Goal: Task Accomplishment & Management: Manage account settings

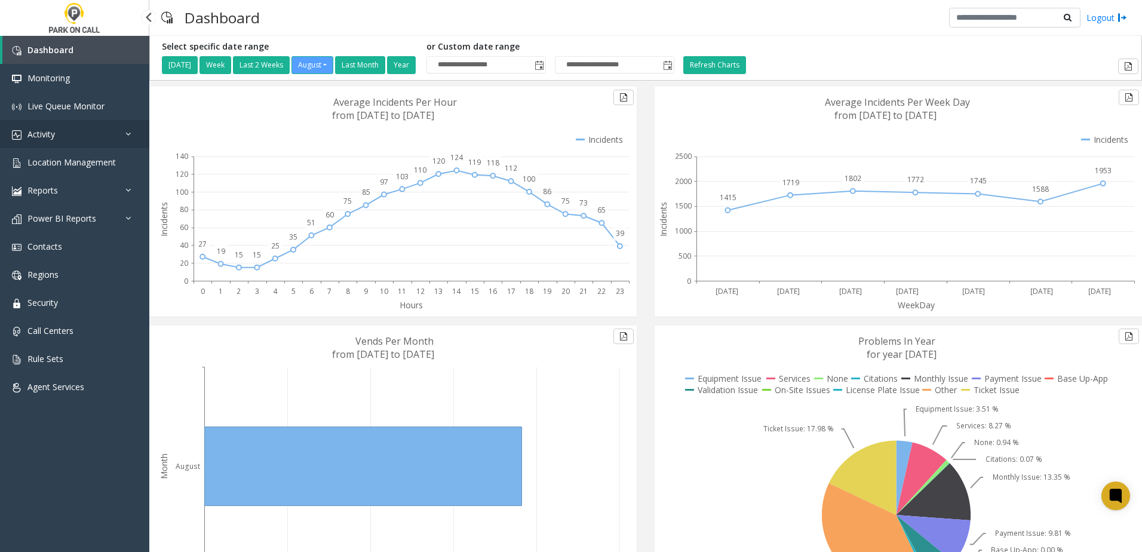
click at [85, 126] on link "Activity" at bounding box center [74, 134] width 149 height 28
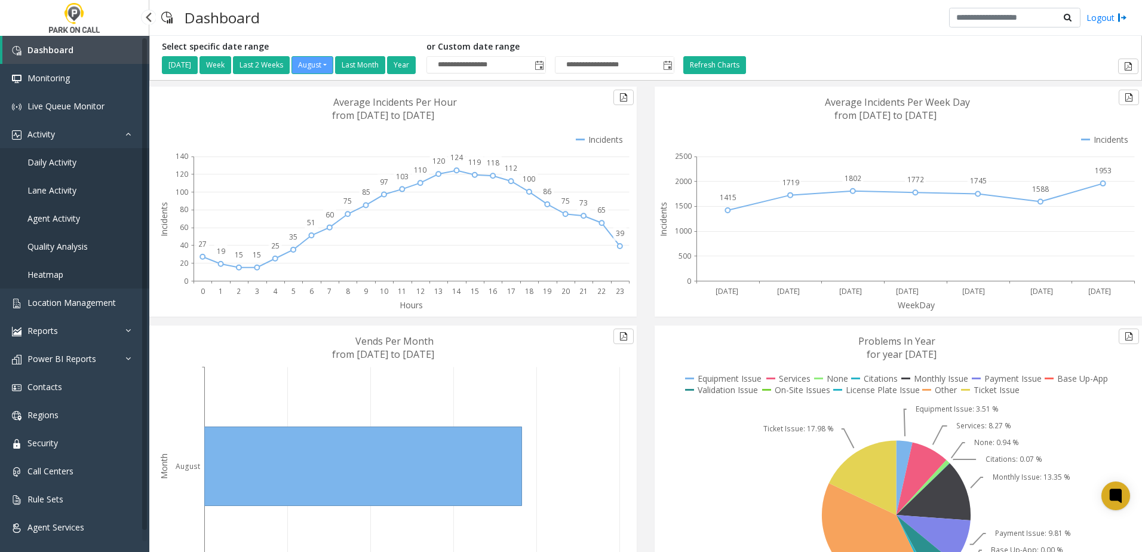
click at [80, 158] on link "Daily Activity" at bounding box center [74, 162] width 149 height 28
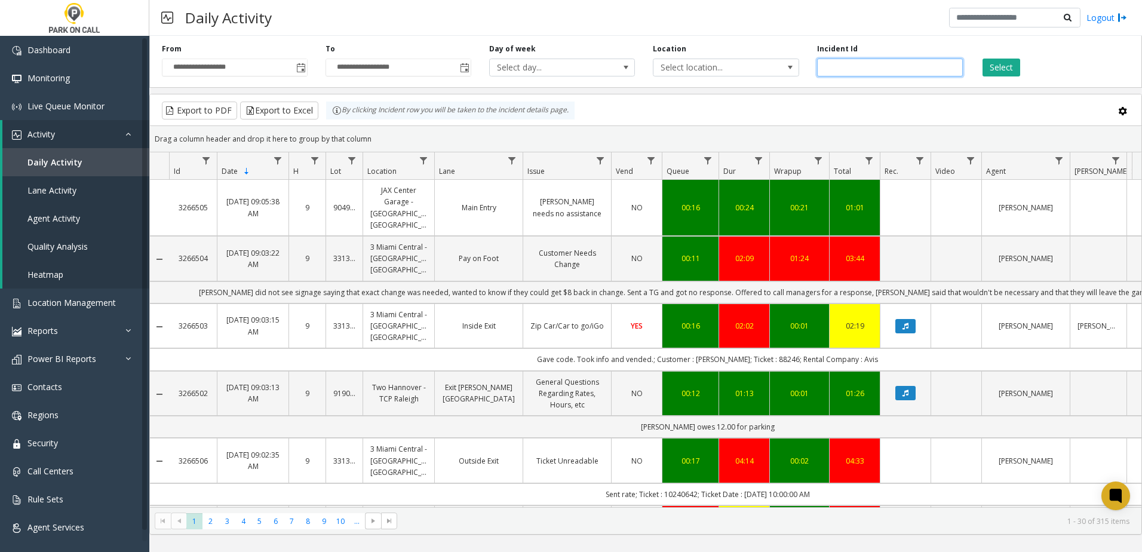
click at [867, 67] on input "number" at bounding box center [890, 68] width 146 height 18
click at [909, 70] on input "number" at bounding box center [890, 68] width 146 height 18
type input "*******"
click at [1006, 65] on button "Select" at bounding box center [1002, 68] width 38 height 18
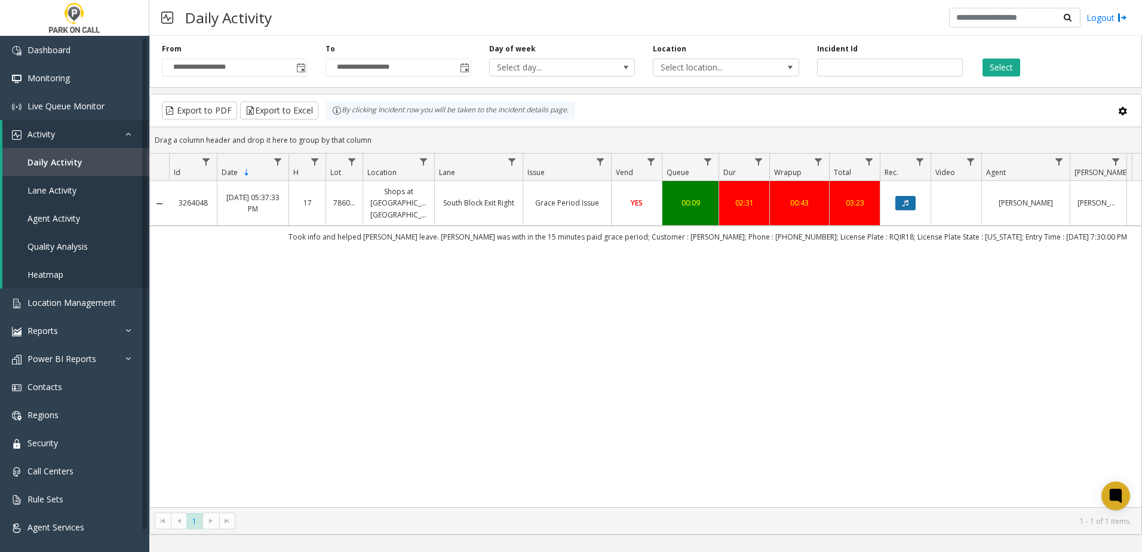
click at [895, 207] on button "Data table" at bounding box center [905, 203] width 20 height 14
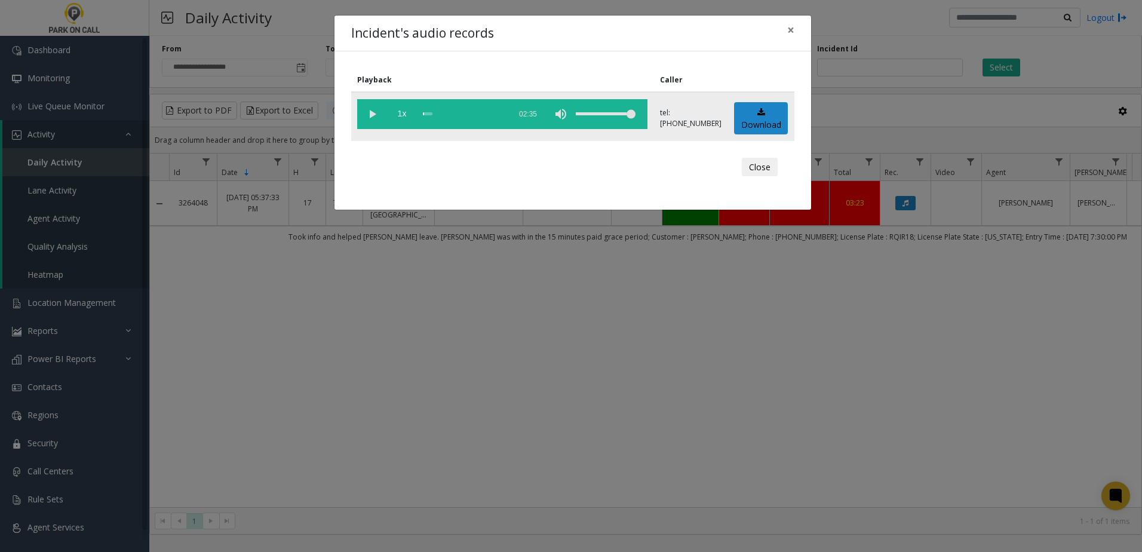
click at [374, 113] on vg-play-pause at bounding box center [372, 114] width 30 height 30
click at [787, 29] on span "×" at bounding box center [790, 30] width 7 height 17
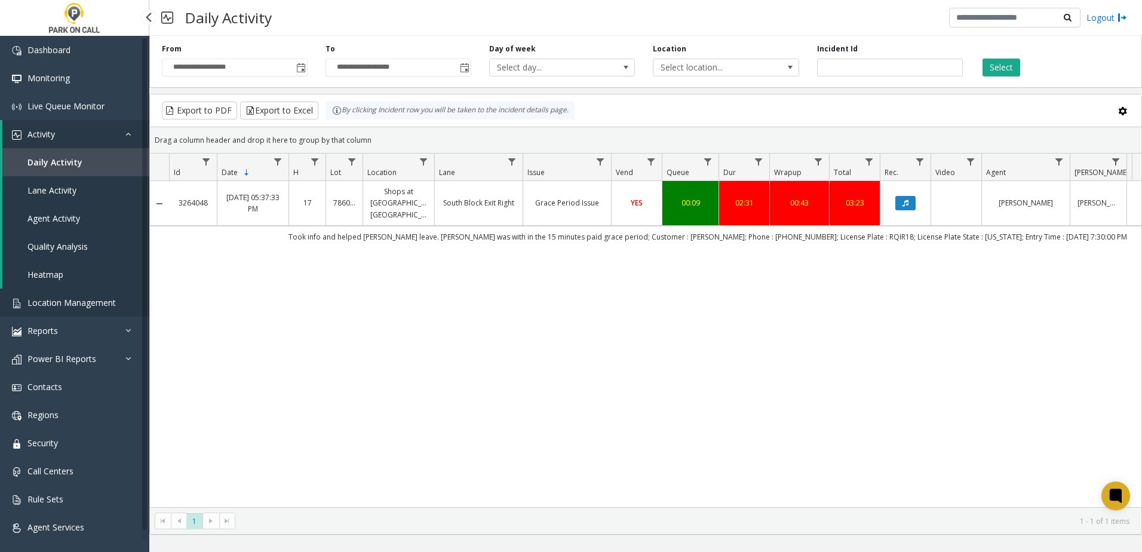
click at [55, 305] on span "Location Management" at bounding box center [71, 302] width 88 height 11
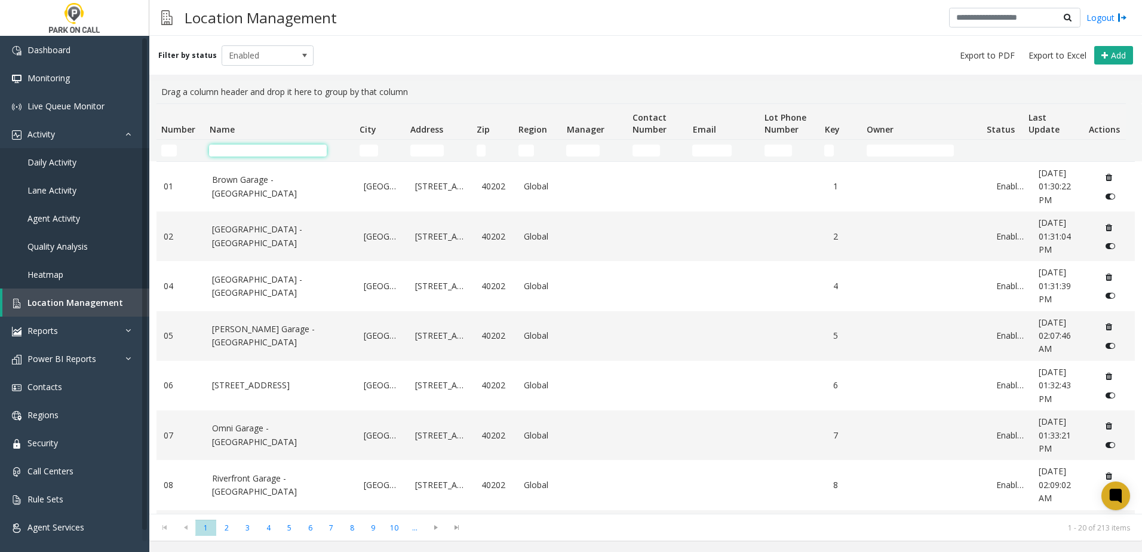
click at [248, 149] on input "Name Filter" at bounding box center [268, 151] width 118 height 12
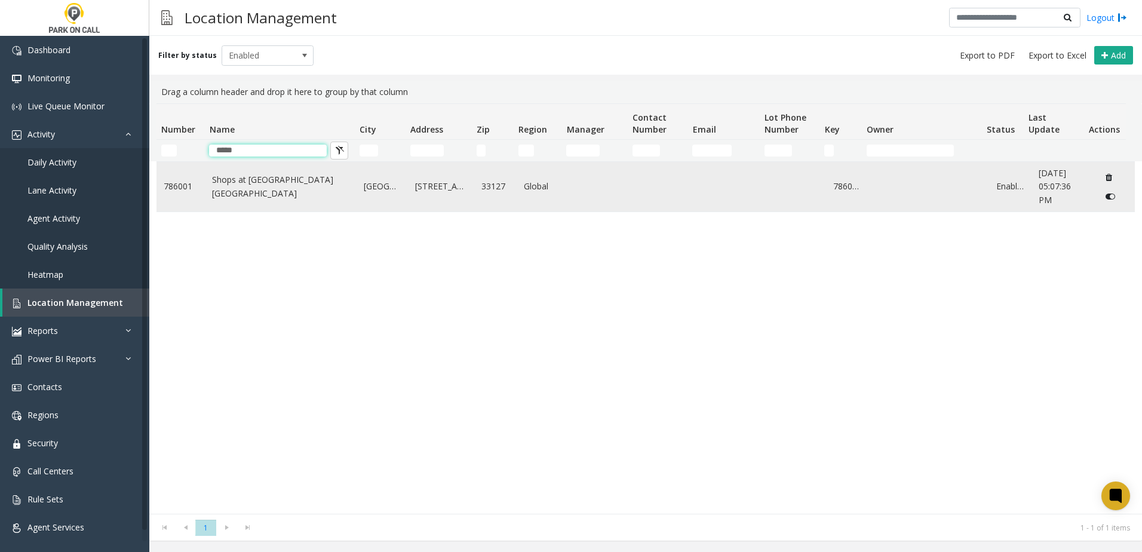
type input "*****"
click at [250, 190] on link "Shops at [GEOGRAPHIC_DATA] [GEOGRAPHIC_DATA]" at bounding box center [280, 186] width 137 height 27
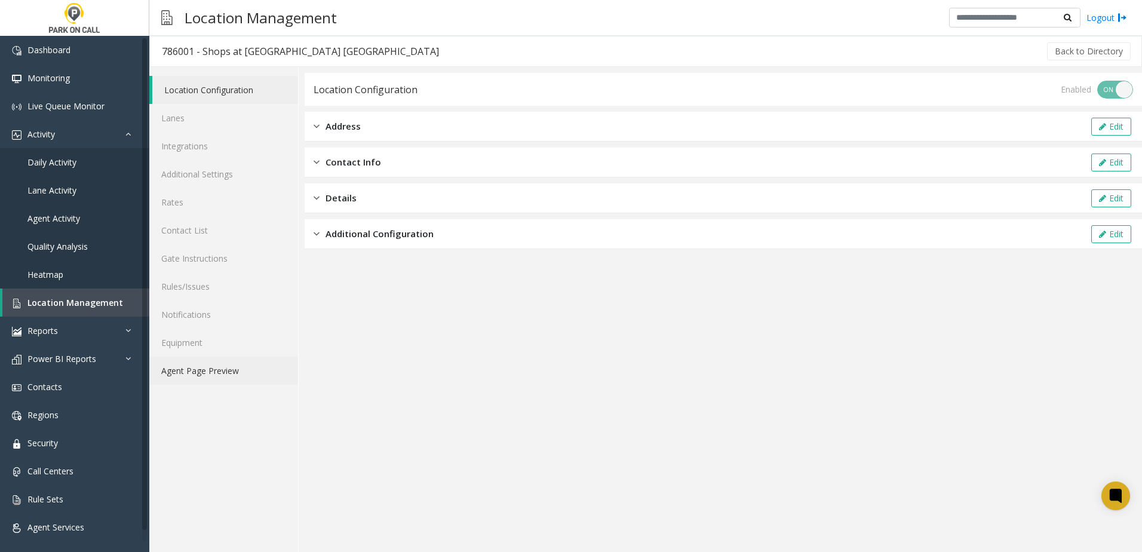
click at [231, 357] on link "Agent Page Preview" at bounding box center [223, 371] width 149 height 28
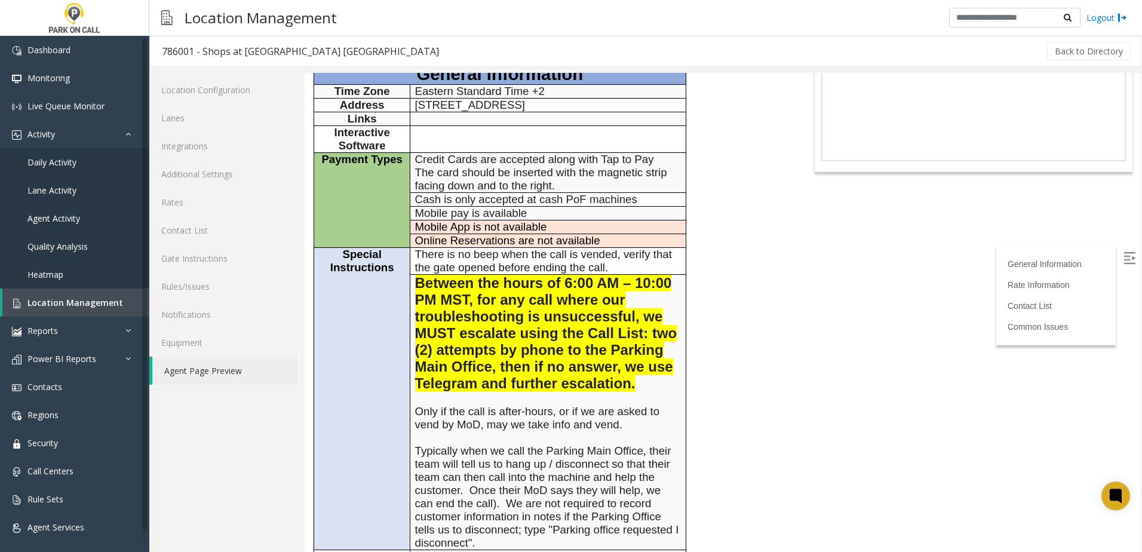
scroll to position [179, 0]
click at [426, 344] on span "Between the hours of 6:00 AM – 10:00 PM MST, for any call where our troubleshoo…" at bounding box center [546, 332] width 262 height 116
click at [415, 347] on p "Between the hours of 6:00 AM – 10:00 PM MST, for any call where our troubleshoo…" at bounding box center [548, 332] width 266 height 117
click at [418, 345] on span "Between the hours of 6:00 AM – 10:00 PM MST, for any call where our troubleshoo…" at bounding box center [546, 332] width 262 height 116
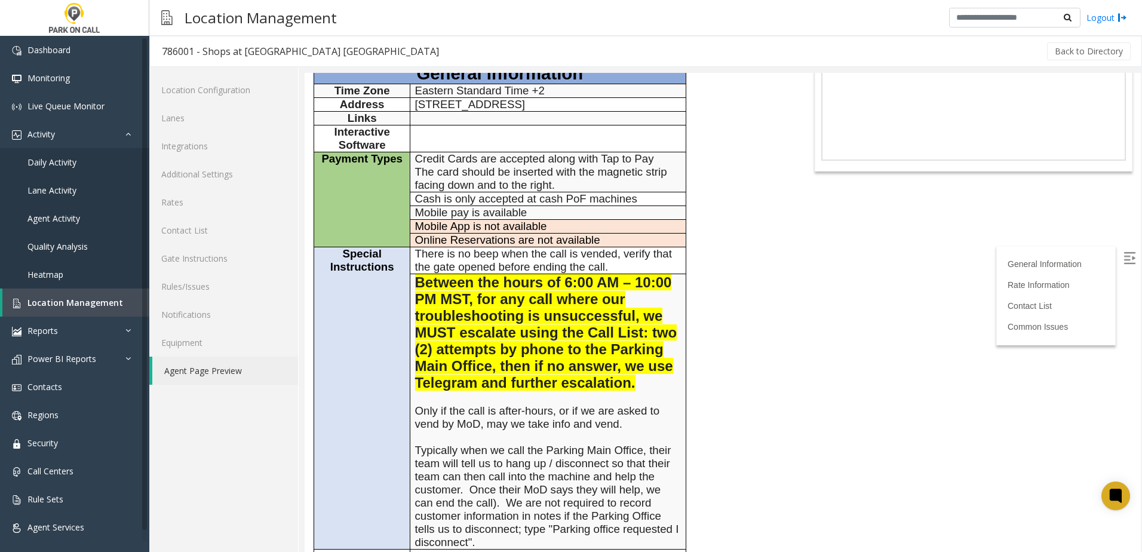
click at [418, 345] on span "Between the hours of 6:00 AM – 10:00 PM MST, for any call where our troubleshoo…" at bounding box center [546, 332] width 262 height 116
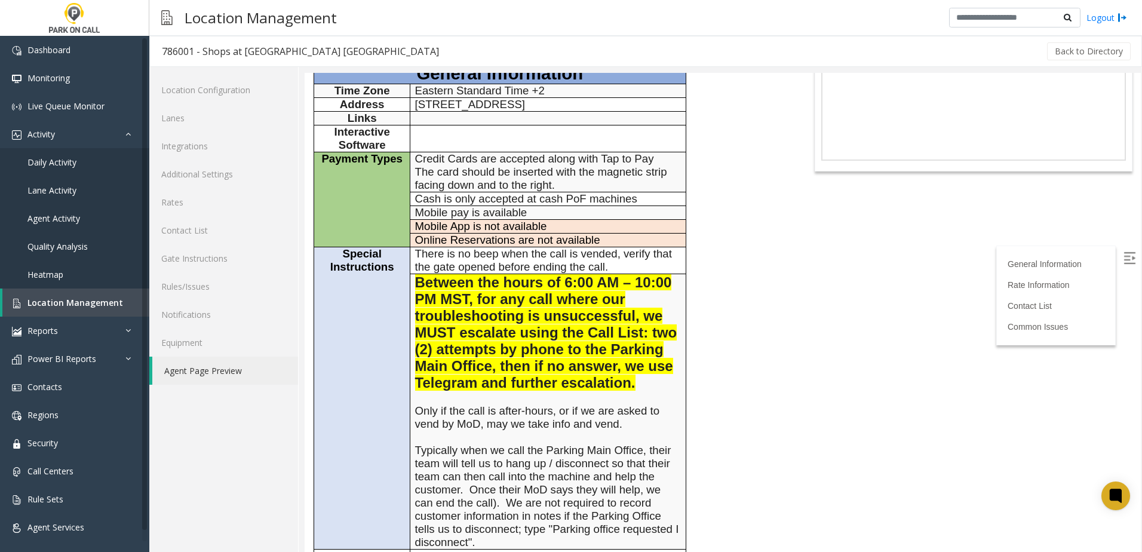
click at [416, 348] on span "Between the hours of 6:00 AM – 10:00 PM MST, for any call where our troubleshoo…" at bounding box center [546, 332] width 262 height 116
click at [416, 345] on span "Between the hours of 6:00 AM – 10:00 PM MST, for any call where our troubleshoo…" at bounding box center [546, 332] width 262 height 116
click at [416, 342] on span "Between the hours of 6:00 AM – 10:00 PM MST, for any call where our troubleshoo…" at bounding box center [546, 332] width 262 height 116
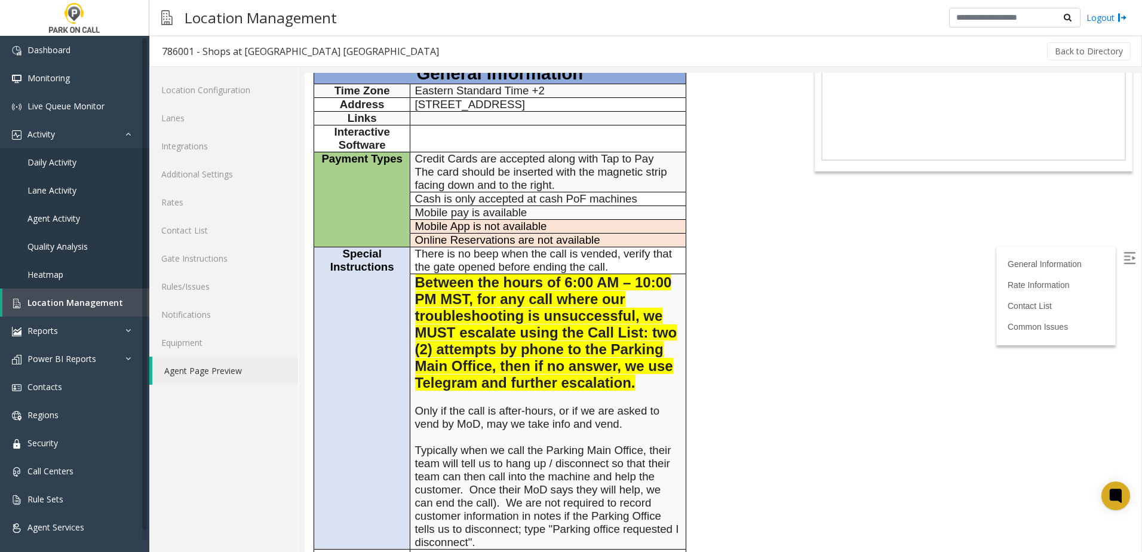
click at [519, 247] on span "There is no beep when the call is vended, verify that the gate opened before en…" at bounding box center [543, 260] width 257 height 26
click at [512, 247] on span "There is no beep when the call is vended, verify that the gate opened before en…" at bounding box center [543, 260] width 257 height 26
click at [508, 247] on span "There is no beep when the call is vended, verify that the gate opened before en…" at bounding box center [543, 260] width 257 height 26
click at [195, 368] on link "Agent Page Preview" at bounding box center [225, 371] width 146 height 28
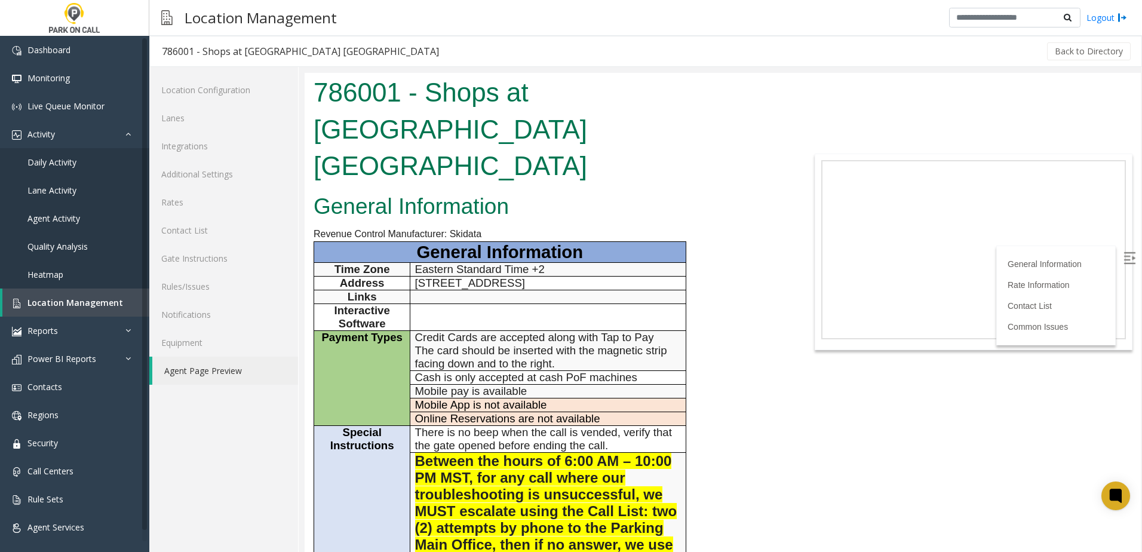
scroll to position [0, 0]
click at [234, 282] on link "Rules/Issues" at bounding box center [223, 286] width 149 height 28
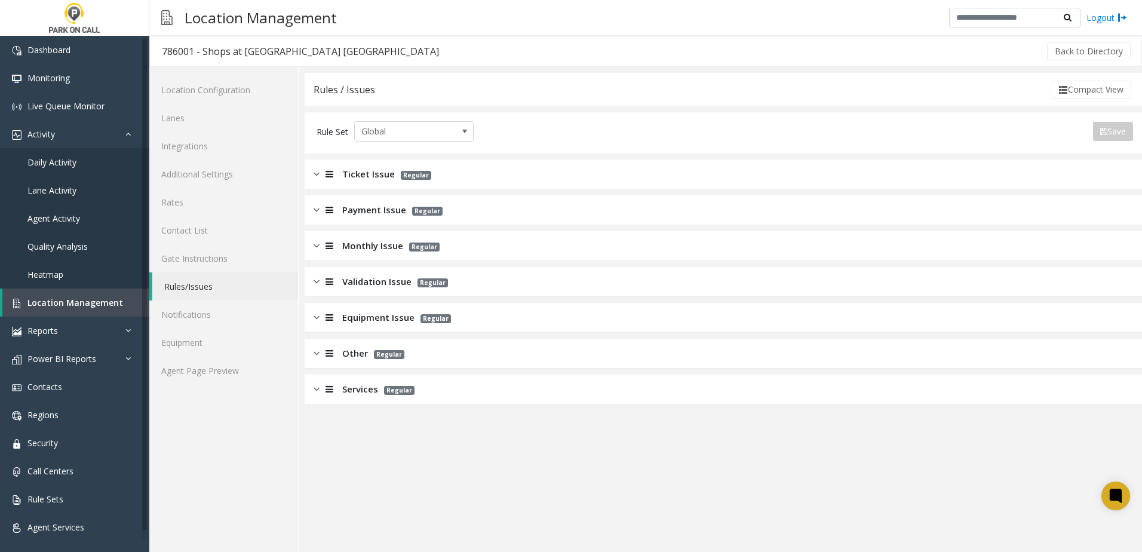
click at [355, 174] on span "Ticket Issue" at bounding box center [368, 174] width 53 height 14
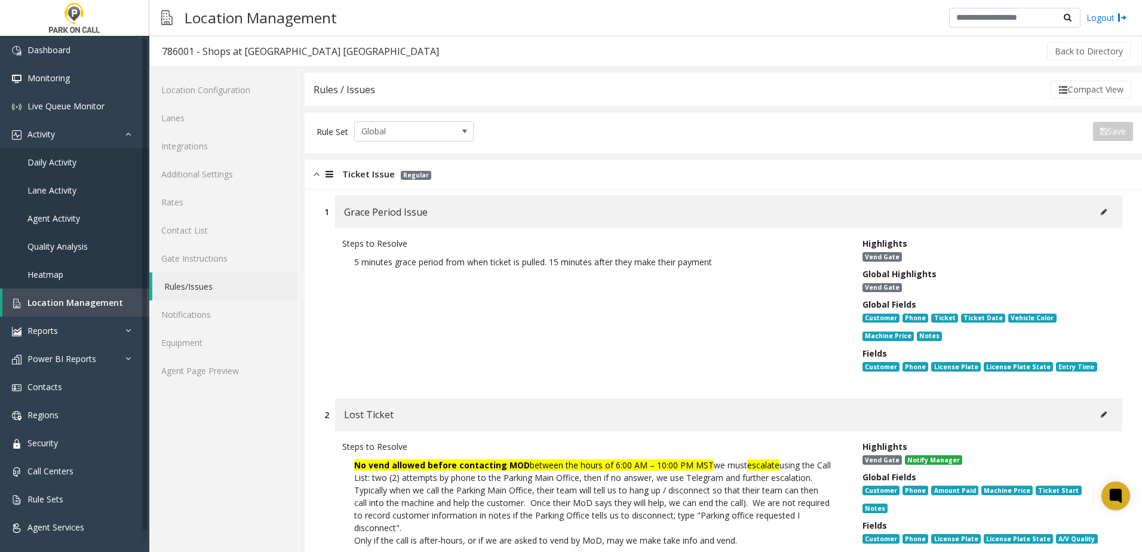
click at [370, 167] on div "Ticket Issue Regular" at bounding box center [723, 174] width 837 height 30
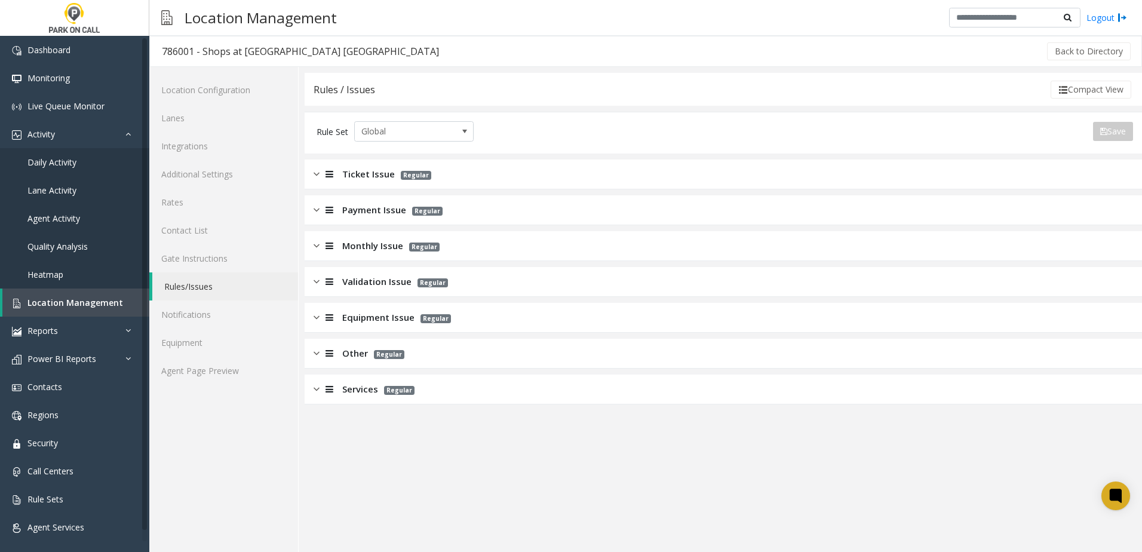
click at [364, 349] on span "Other" at bounding box center [355, 353] width 26 height 14
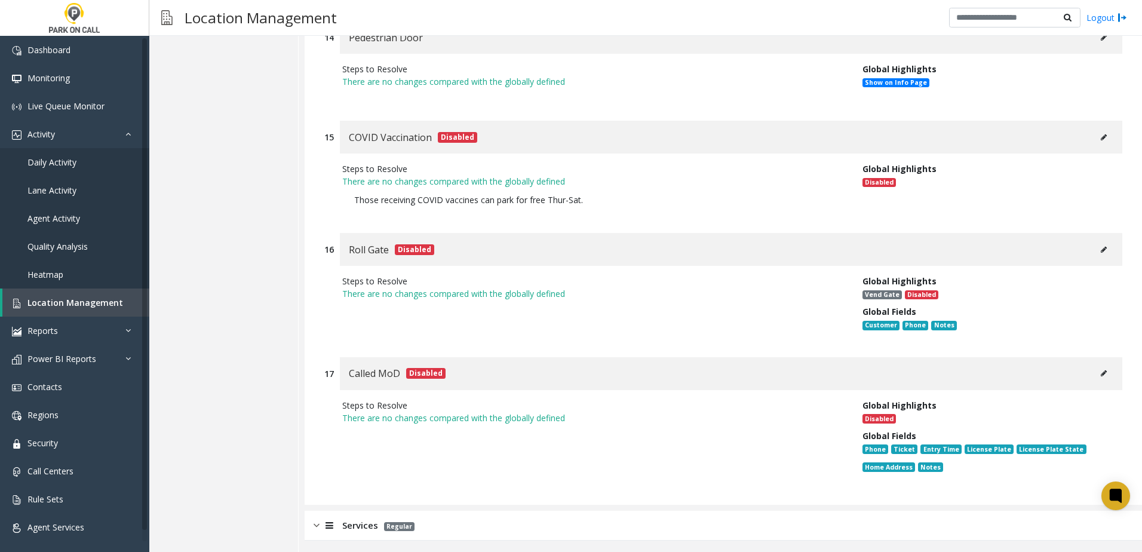
scroll to position [2151, 0]
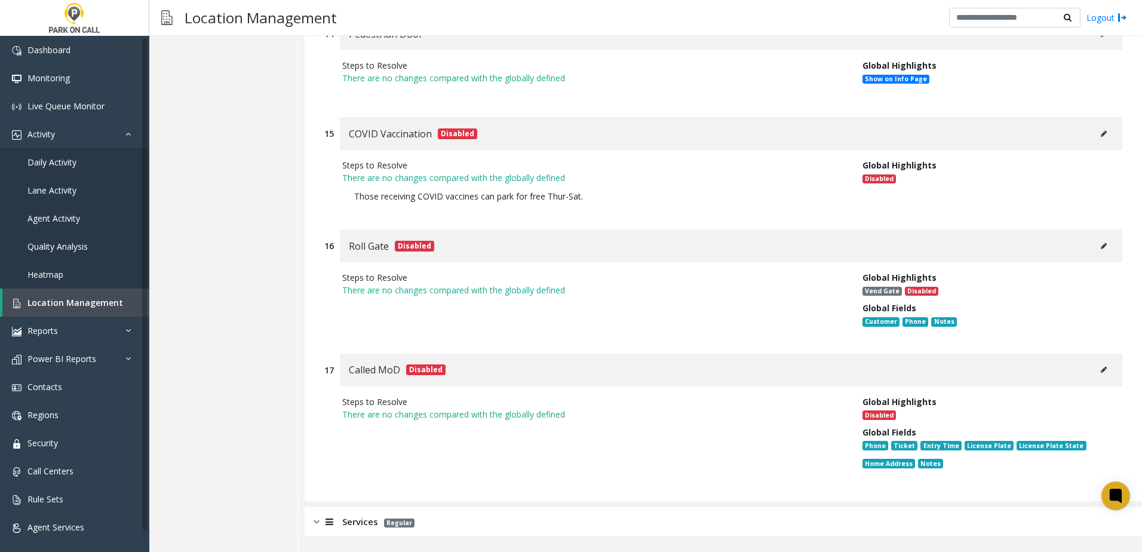
click at [647, 364] on div "Called MoD Disabled" at bounding box center [731, 370] width 782 height 33
click at [689, 363] on div "Called MoD Disabled" at bounding box center [731, 370] width 782 height 33
click at [613, 369] on div "Called MoD Disabled" at bounding box center [731, 370] width 782 height 33
click at [558, 368] on div "Called MoD Disabled" at bounding box center [731, 370] width 782 height 33
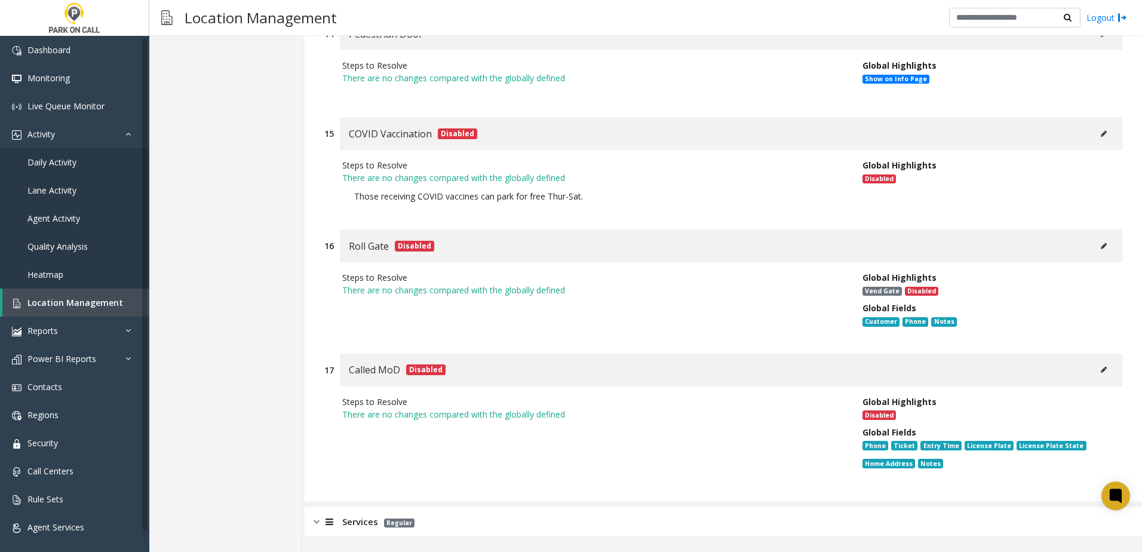
click at [364, 248] on span "Roll Gate" at bounding box center [369, 246] width 40 height 16
drag, startPoint x: 345, startPoint y: 245, endPoint x: 389, endPoint y: 244, distance: 44.2
click at [389, 244] on div "Roll Gate Disabled" at bounding box center [731, 245] width 782 height 33
click at [387, 248] on span "Roll Gate" at bounding box center [369, 246] width 40 height 16
drag, startPoint x: 387, startPoint y: 246, endPoint x: 343, endPoint y: 247, distance: 44.2
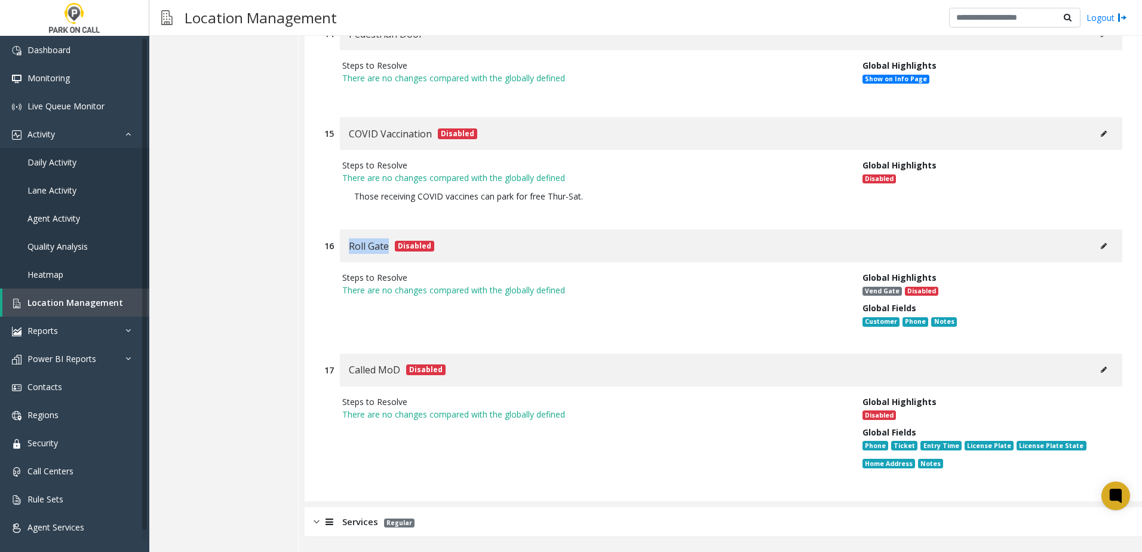
click at [343, 247] on div "Roll Gate Disabled" at bounding box center [731, 245] width 782 height 33
click at [344, 244] on div "Roll Gate Disabled" at bounding box center [731, 245] width 782 height 33
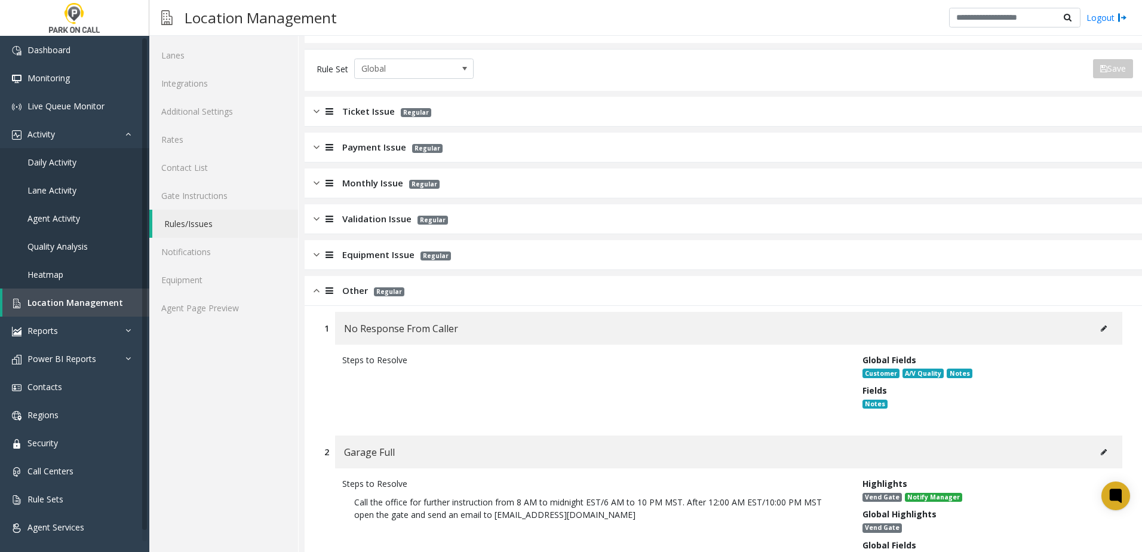
scroll to position [61, 0]
click at [324, 294] on div at bounding box center [328, 292] width 17 height 14
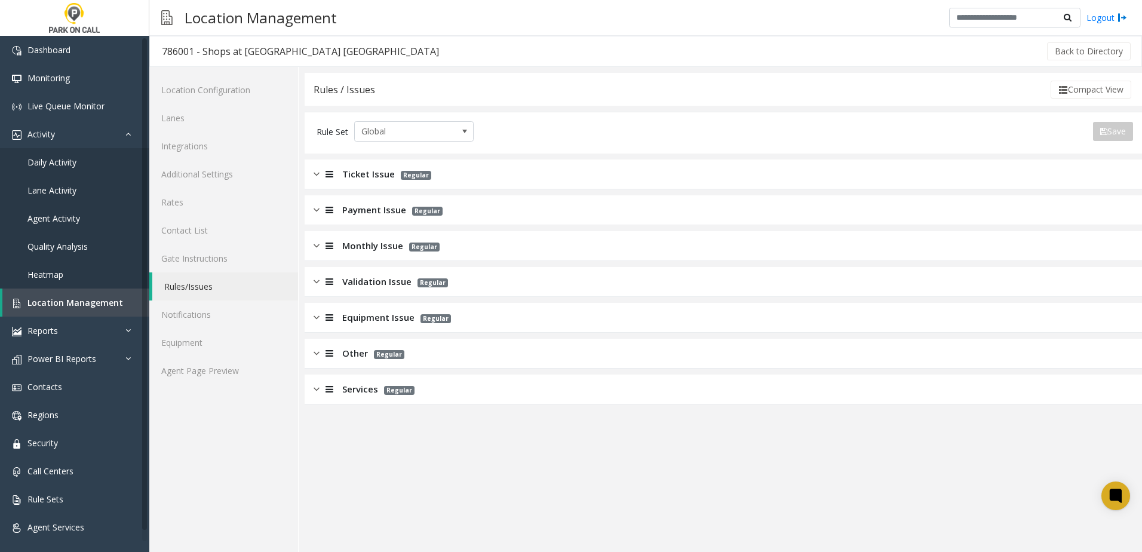
scroll to position [0, 0]
click at [348, 350] on span "Other" at bounding box center [355, 353] width 26 height 14
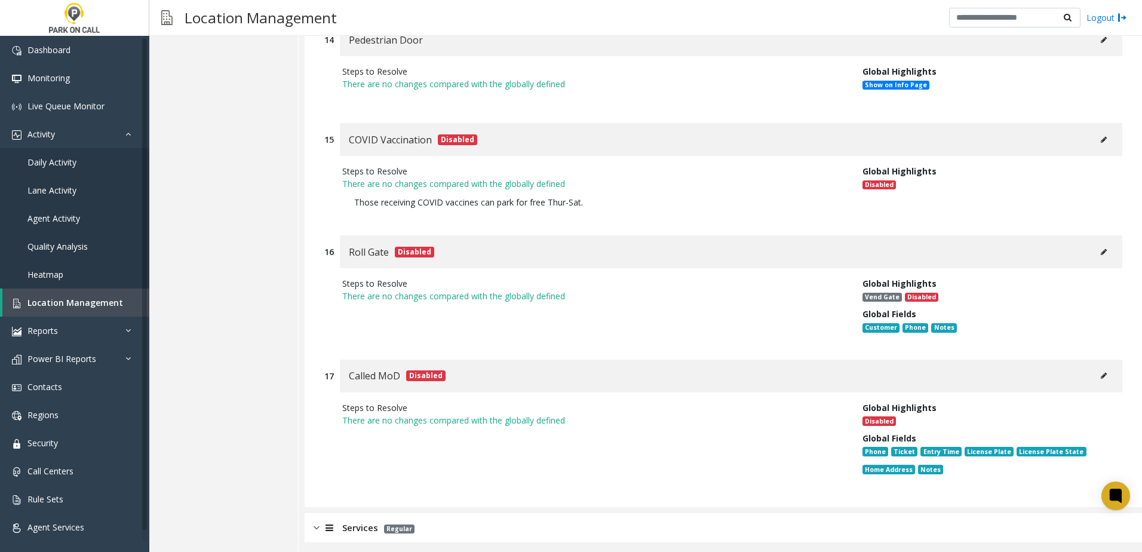
scroll to position [2150, 0]
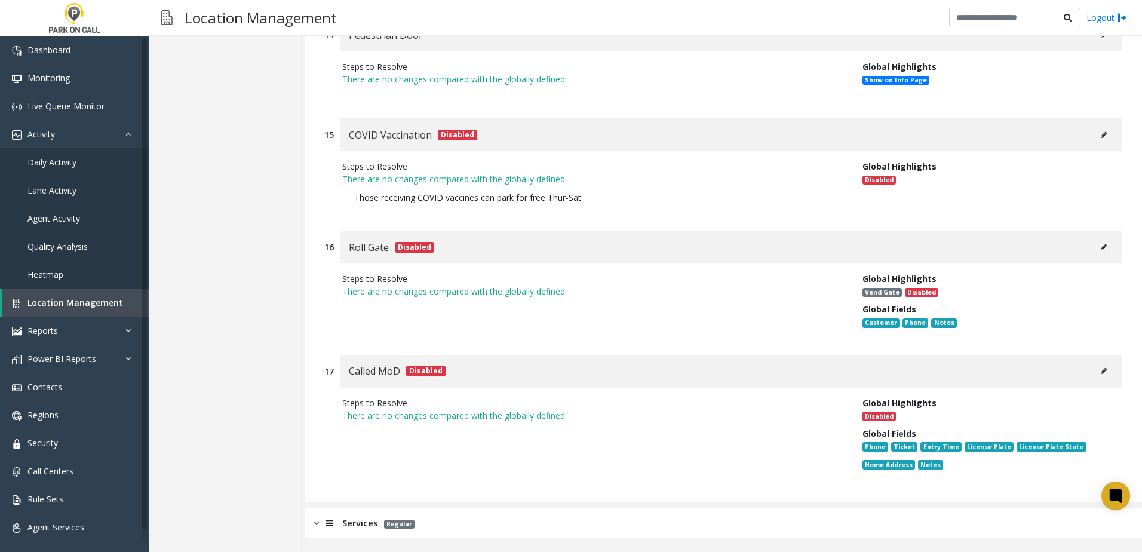
drag, startPoint x: 388, startPoint y: 366, endPoint x: 355, endPoint y: 398, distance: 46.0
click at [355, 398] on div "Steps to Resolve" at bounding box center [593, 403] width 502 height 13
click at [357, 409] on p "There are no changes compared with the globally defined" at bounding box center [593, 415] width 502 height 13
click at [355, 407] on div "Steps to Resolve" at bounding box center [593, 403] width 502 height 13
drag, startPoint x: 343, startPoint y: 404, endPoint x: 413, endPoint y: 398, distance: 69.6
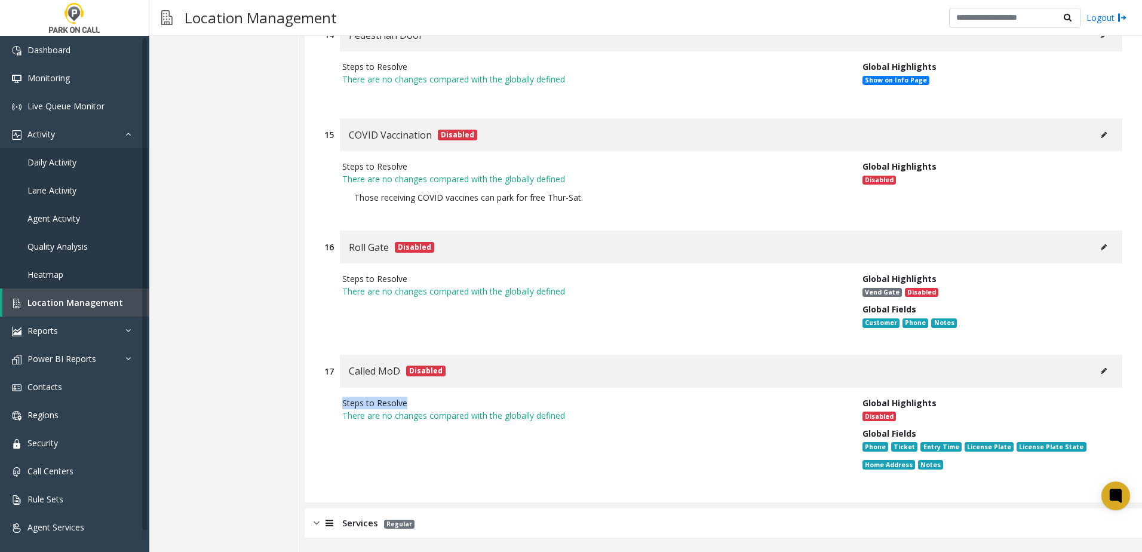
click at [413, 398] on div "Steps to Resolve" at bounding box center [593, 403] width 502 height 13
click at [415, 399] on div "Steps to Resolve" at bounding box center [593, 403] width 502 height 13
click at [411, 403] on div "Steps to Resolve" at bounding box center [593, 403] width 502 height 13
drag, startPoint x: 409, startPoint y: 403, endPoint x: 342, endPoint y: 406, distance: 66.3
click at [342, 406] on div "Steps to Resolve" at bounding box center [593, 403] width 502 height 13
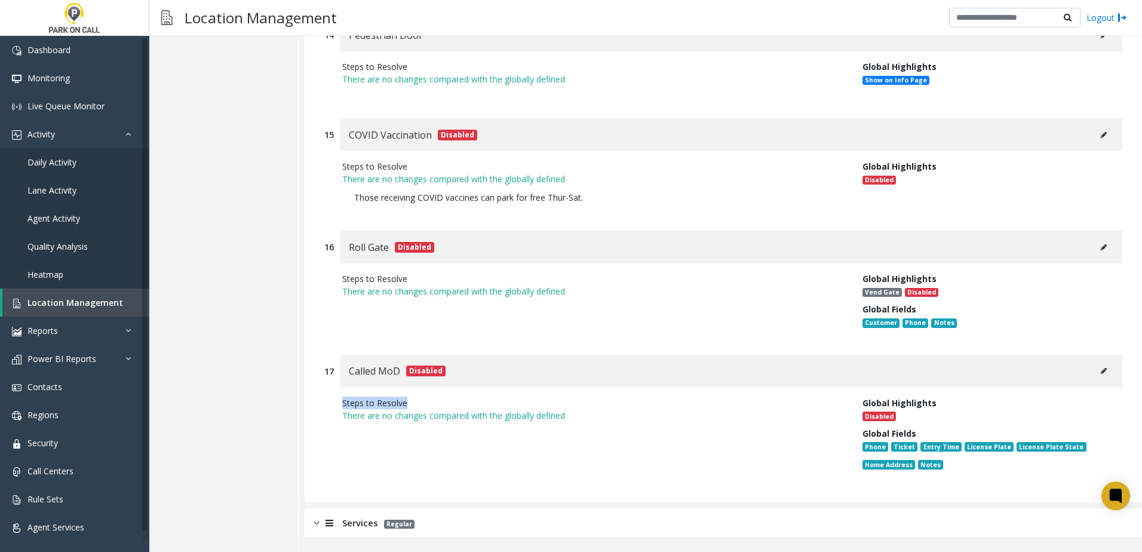
click at [342, 406] on div "Steps to Resolve" at bounding box center [593, 403] width 502 height 13
click at [334, 404] on div "Steps to Resolve There are no changes compared with the globally defined" at bounding box center [593, 436] width 520 height 79
click at [323, 524] on div at bounding box center [328, 522] width 17 height 14
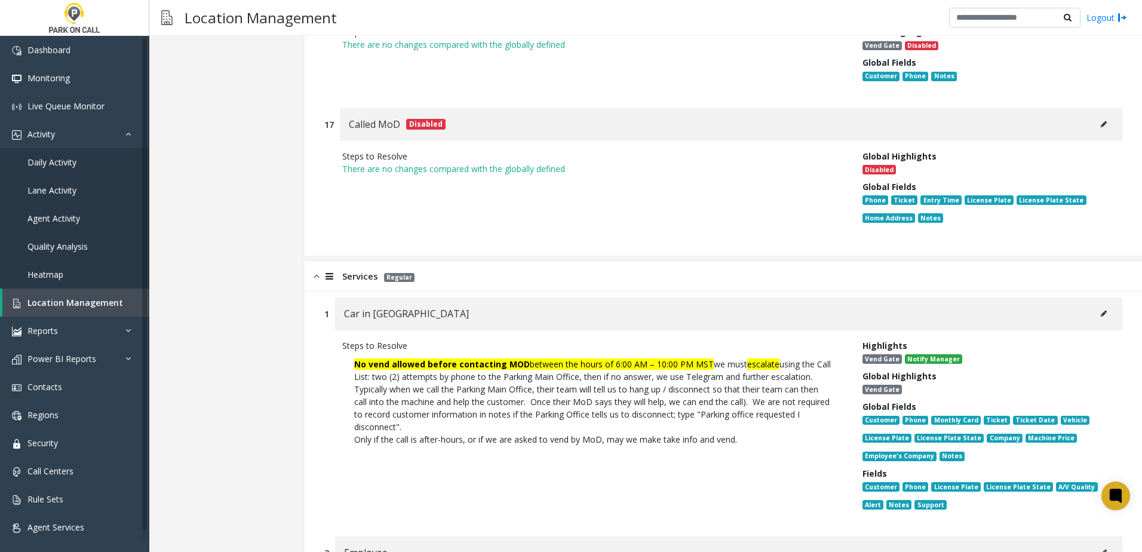
scroll to position [2331, 0]
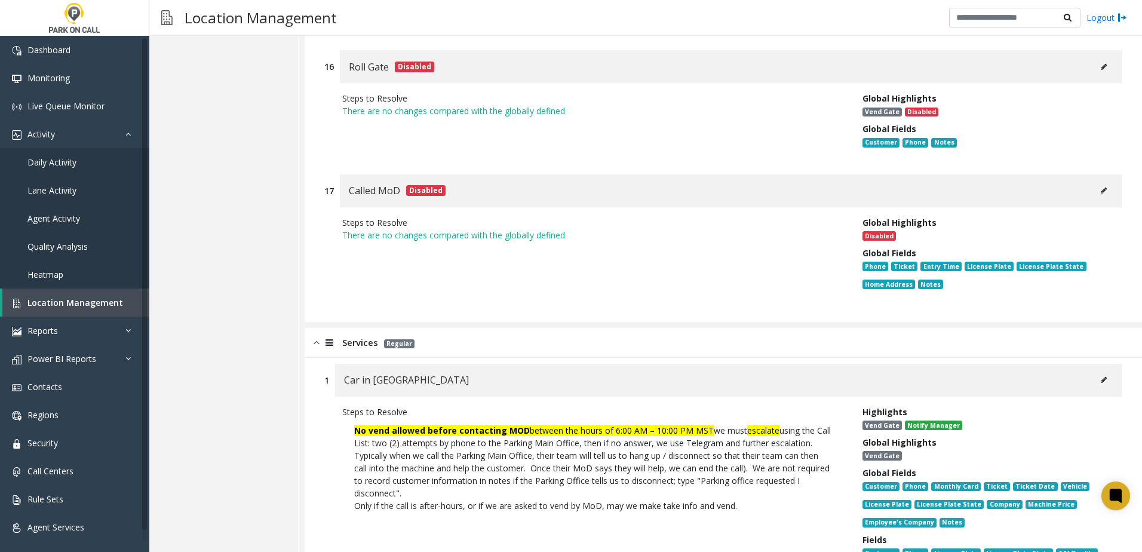
click at [314, 340] on img at bounding box center [317, 343] width 6 height 14
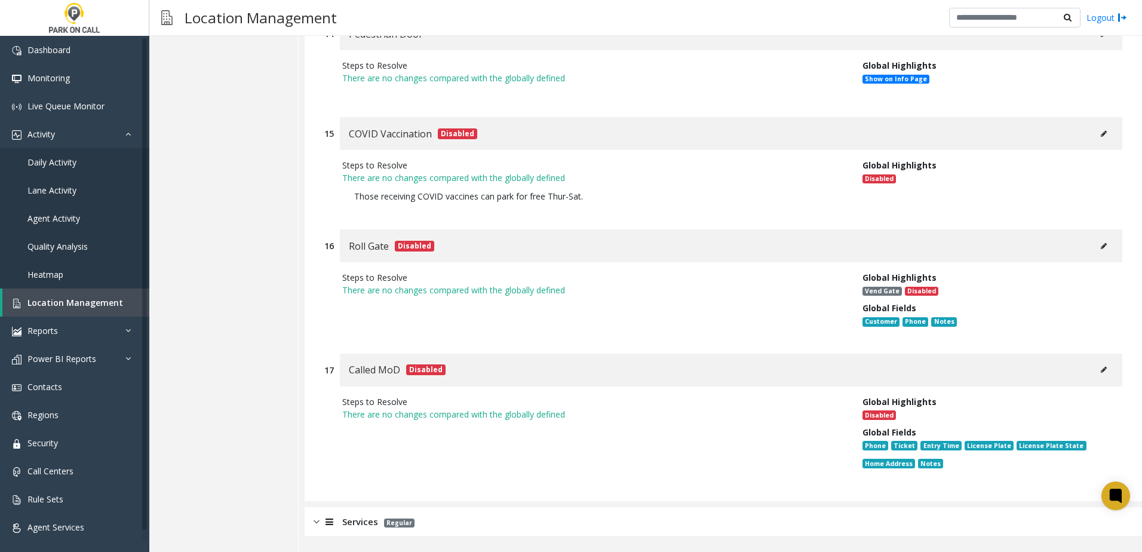
scroll to position [2151, 0]
click at [373, 369] on span "Called MoD" at bounding box center [374, 370] width 51 height 16
click at [370, 370] on span "Called MoD" at bounding box center [374, 370] width 51 height 16
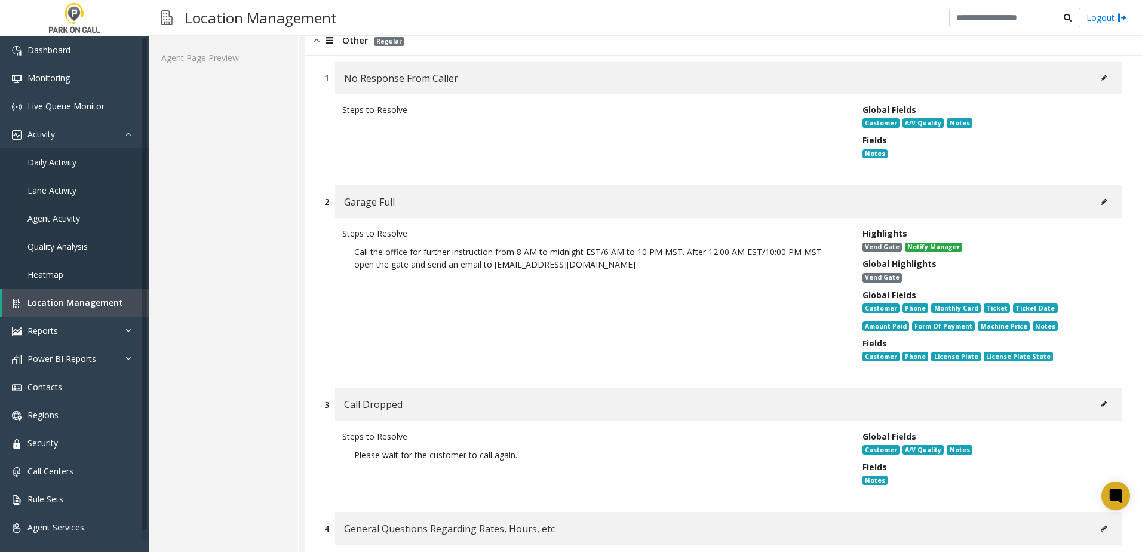
scroll to position [0, 0]
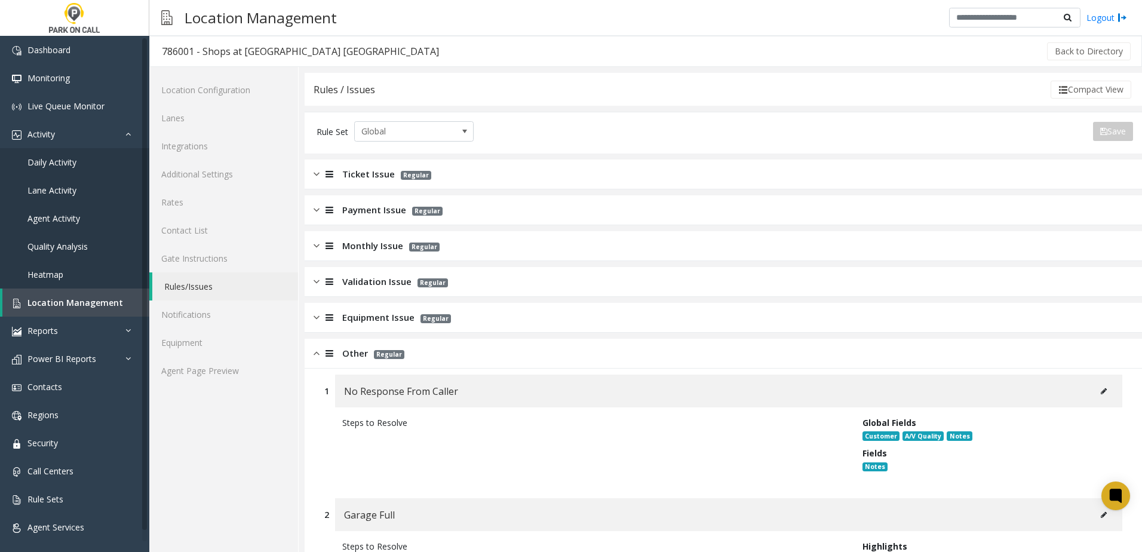
click at [309, 356] on div "Other Regular" at bounding box center [723, 354] width 837 height 30
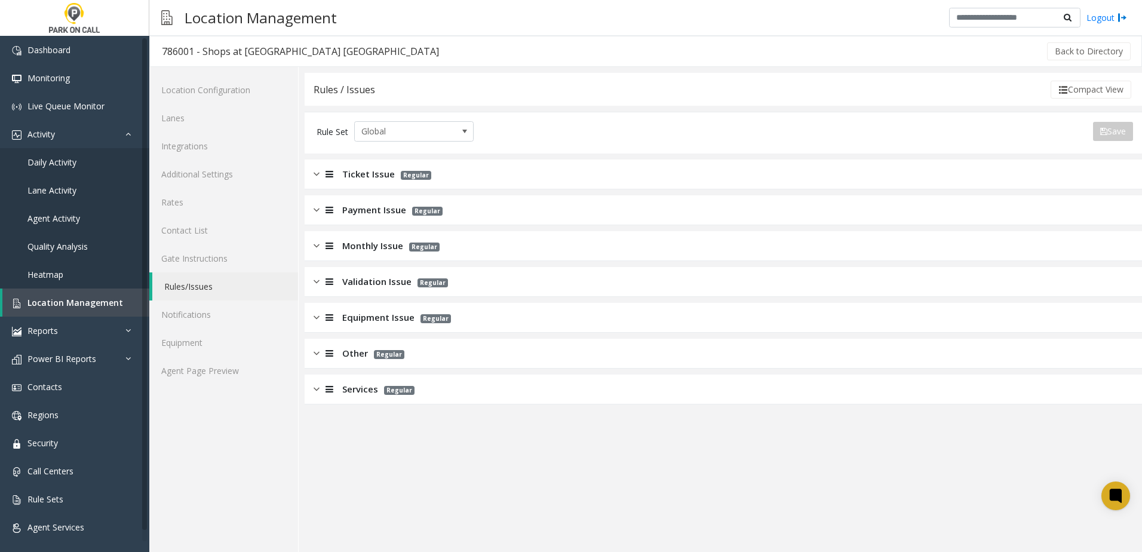
click at [365, 180] on span "Ticket Issue" at bounding box center [368, 174] width 53 height 14
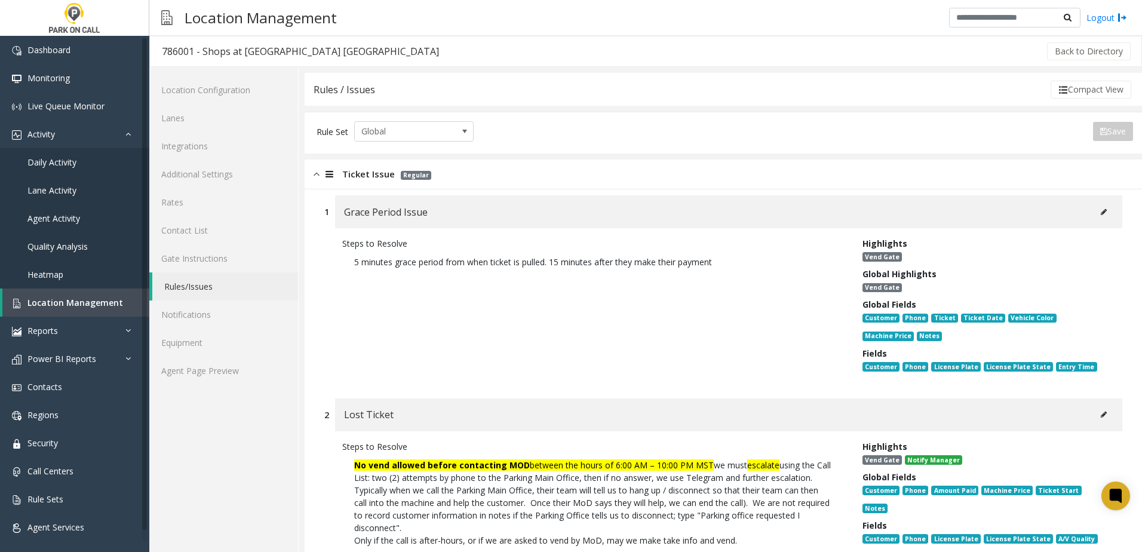
click at [1098, 211] on button at bounding box center [1103, 212] width 19 height 18
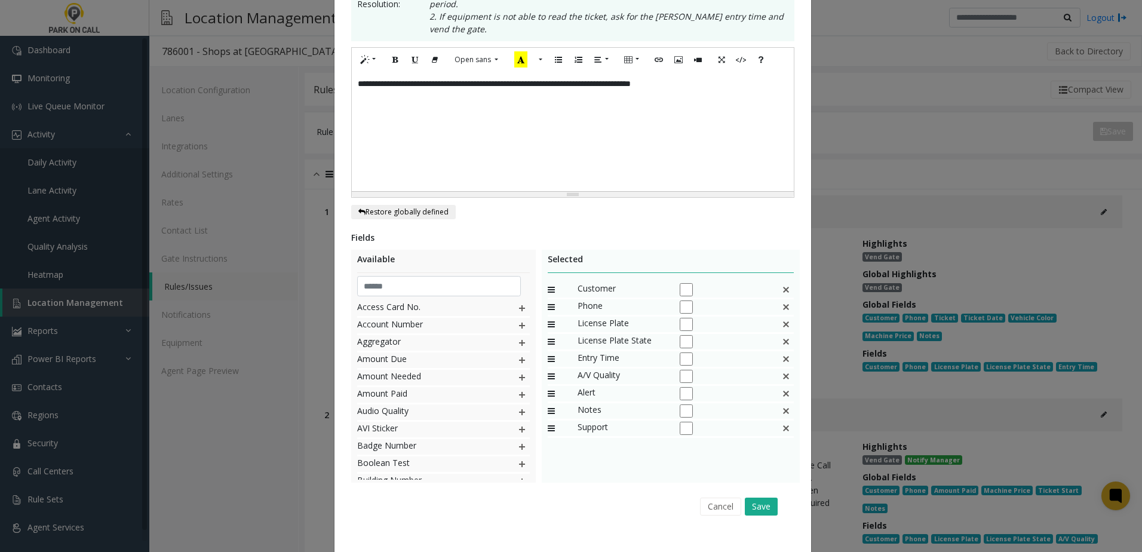
scroll to position [258, 0]
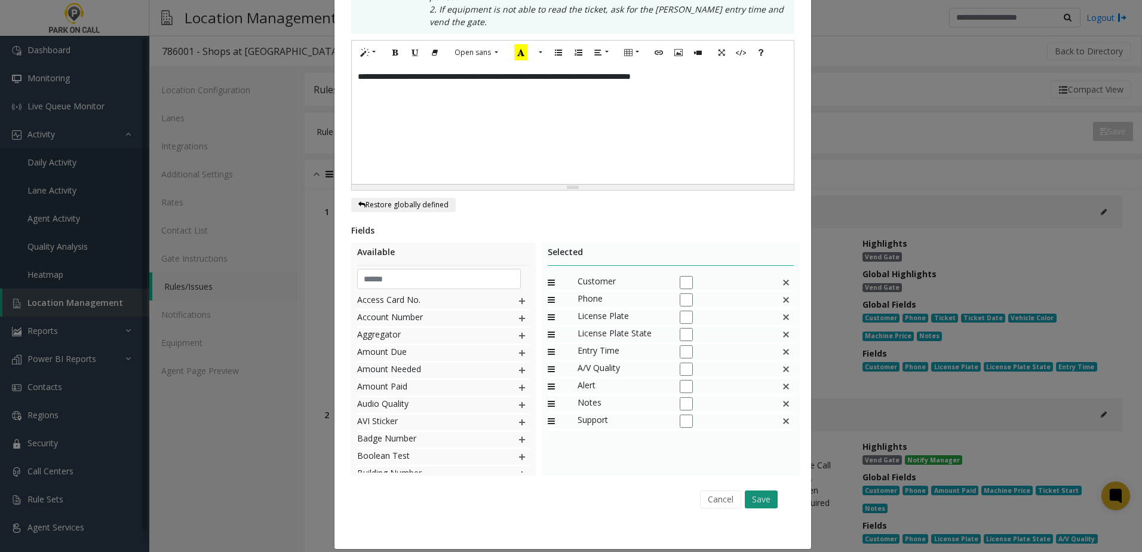
click at [759, 492] on button "Save" at bounding box center [761, 499] width 33 height 18
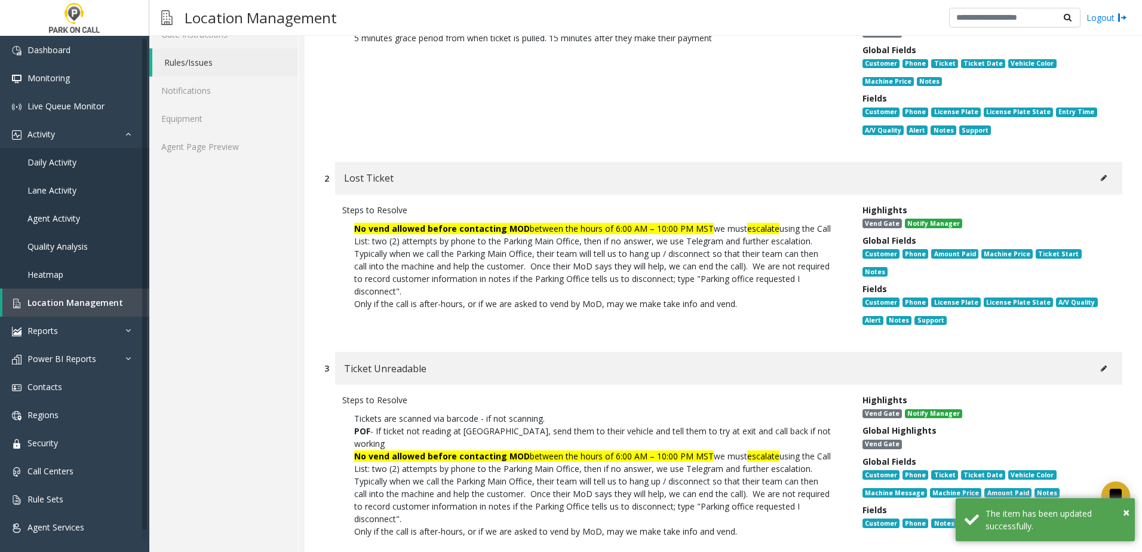
scroll to position [239, 0]
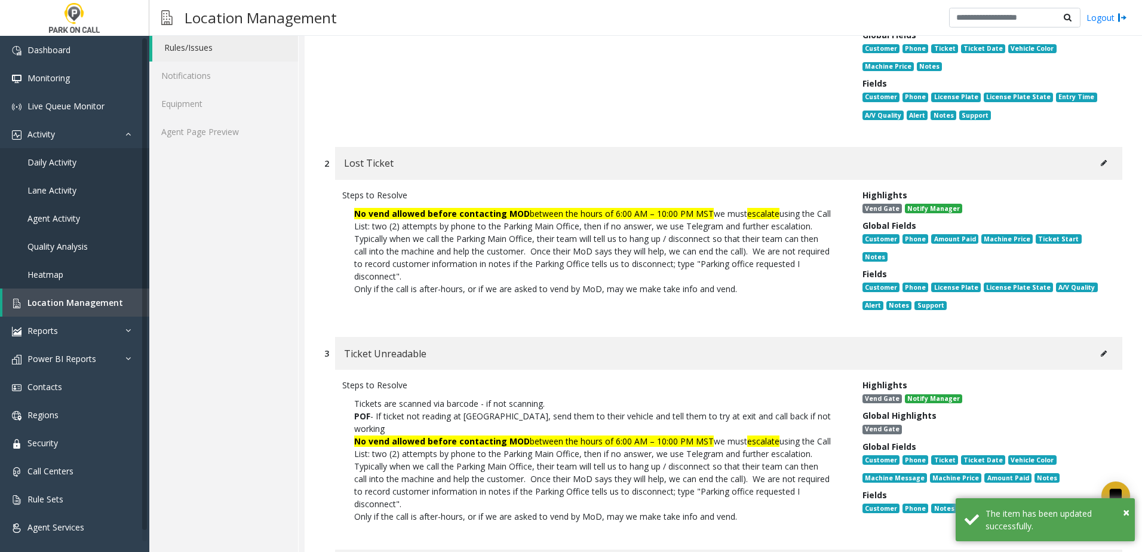
click at [1098, 161] on button at bounding box center [1103, 163] width 19 height 18
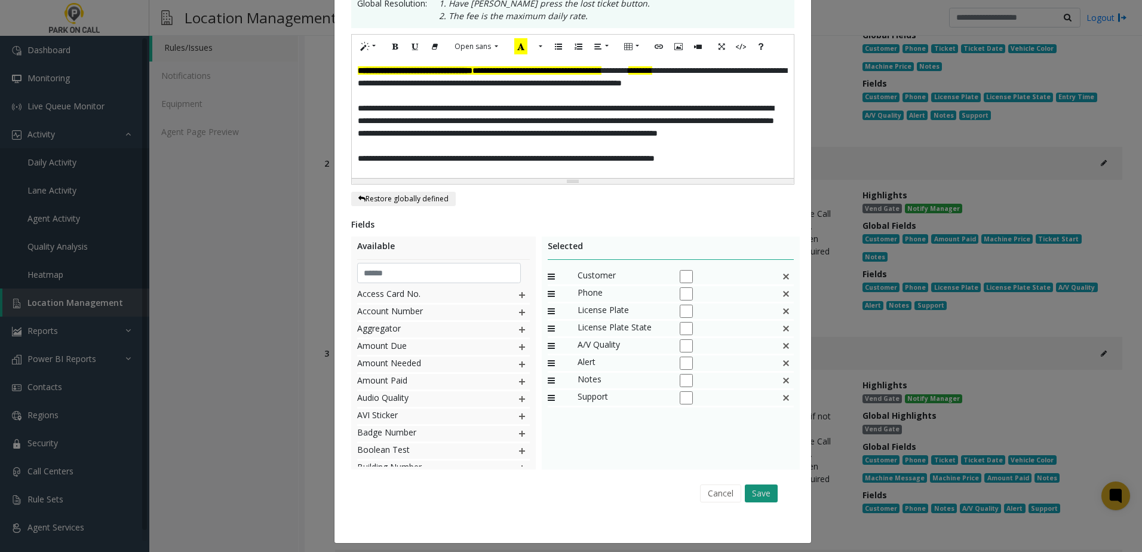
click at [752, 490] on button "Save" at bounding box center [761, 493] width 33 height 18
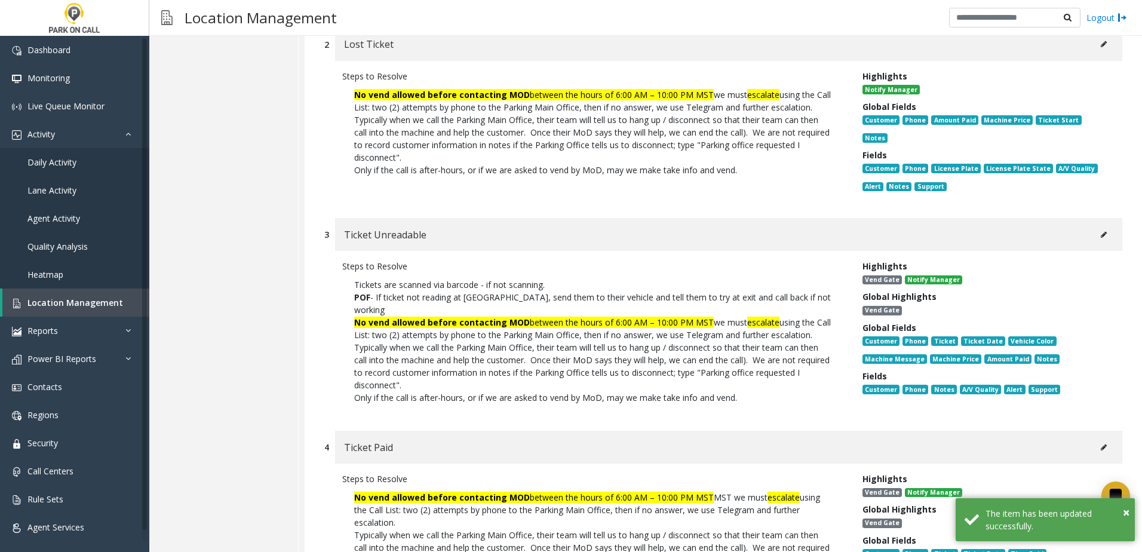
scroll to position [358, 0]
click at [1098, 229] on button at bounding box center [1103, 234] width 19 height 18
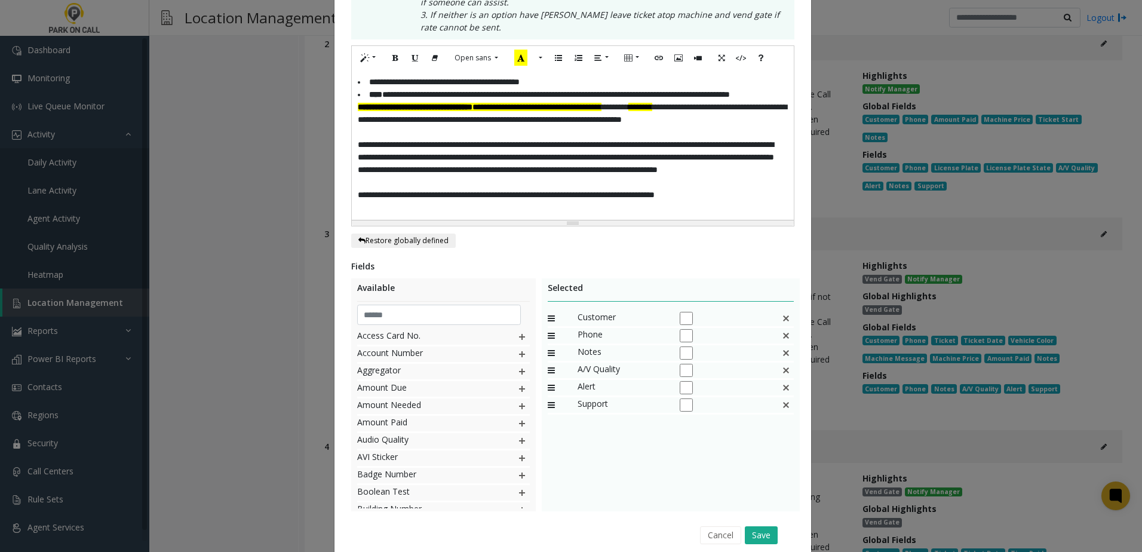
scroll to position [376, 0]
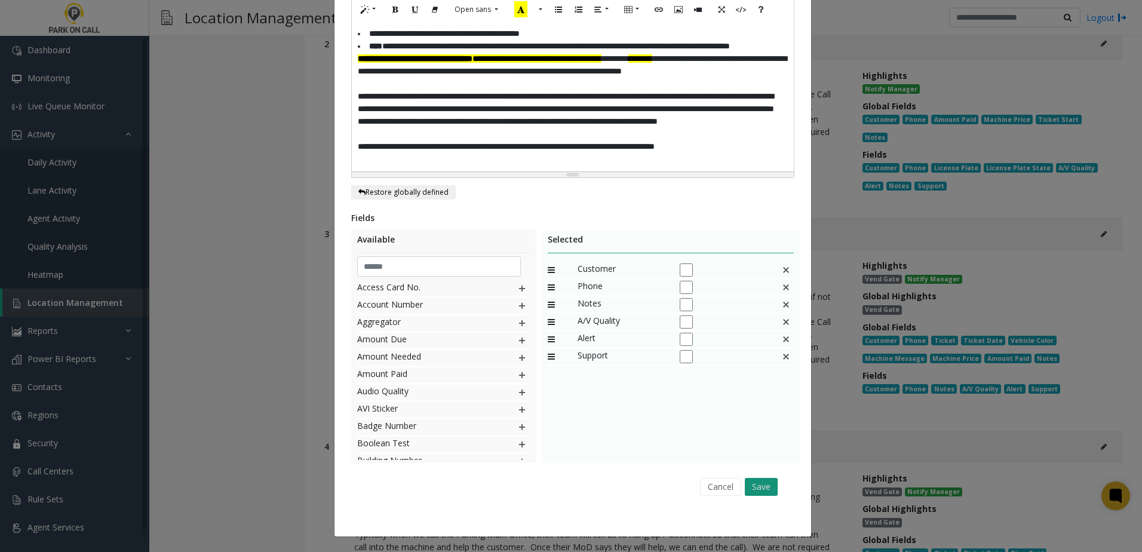
click at [757, 479] on button "Save" at bounding box center [761, 487] width 33 height 18
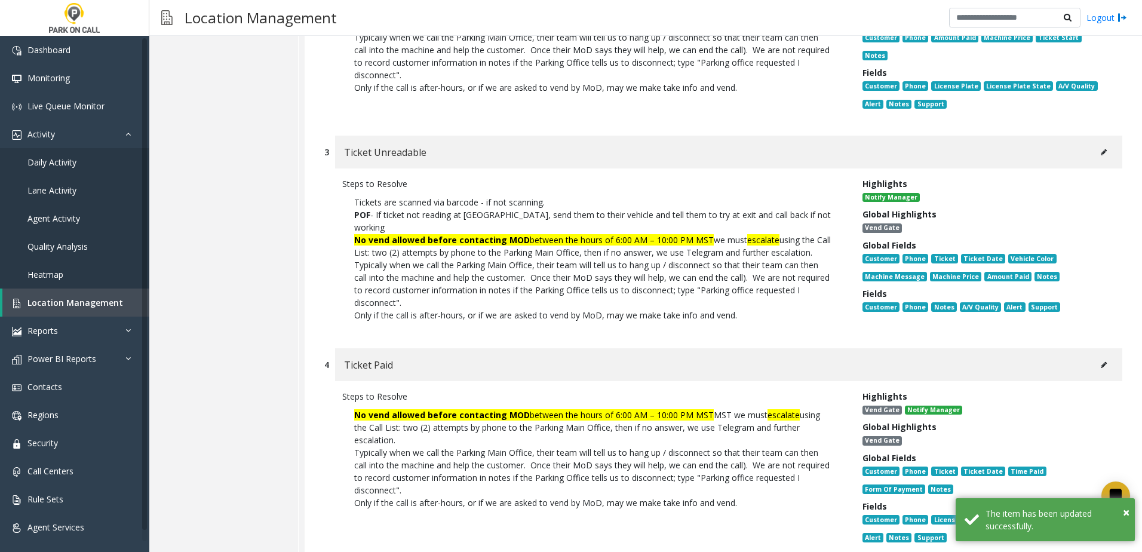
scroll to position [597, 0]
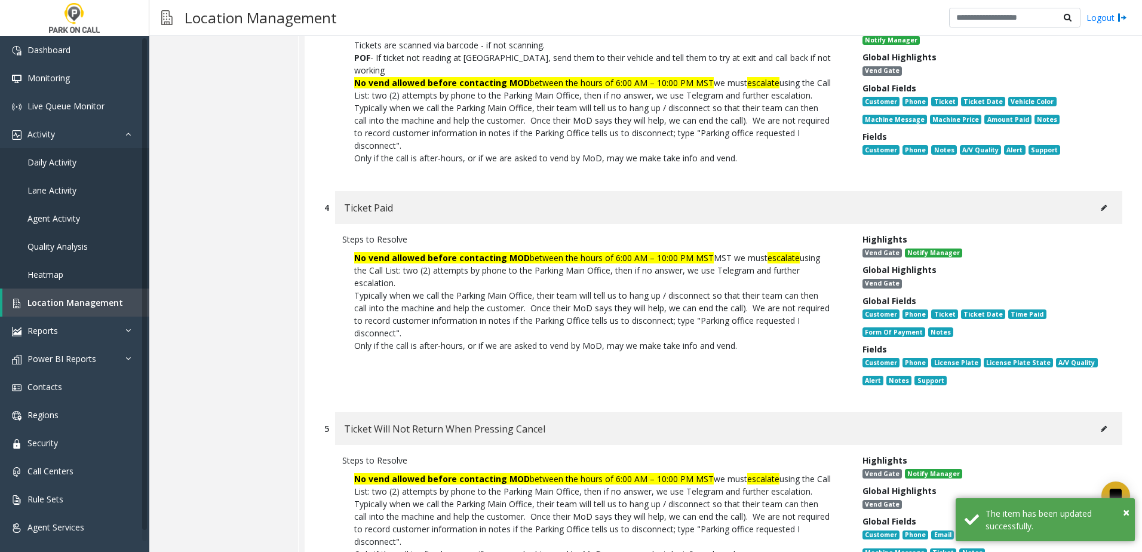
click at [1101, 205] on icon at bounding box center [1104, 207] width 6 height 7
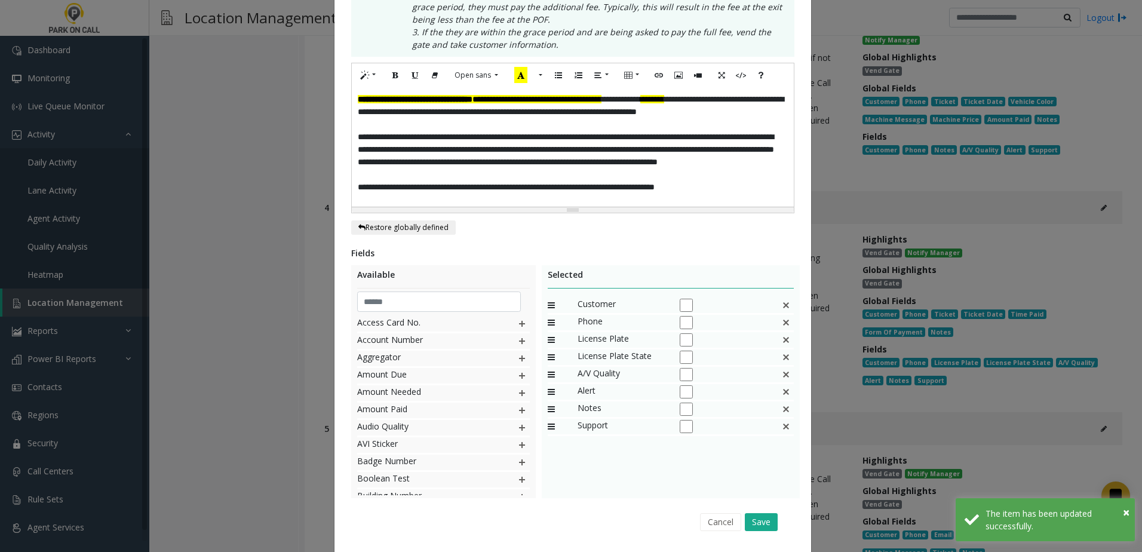
scroll to position [299, 0]
click at [762, 515] on button "Save" at bounding box center [761, 521] width 33 height 18
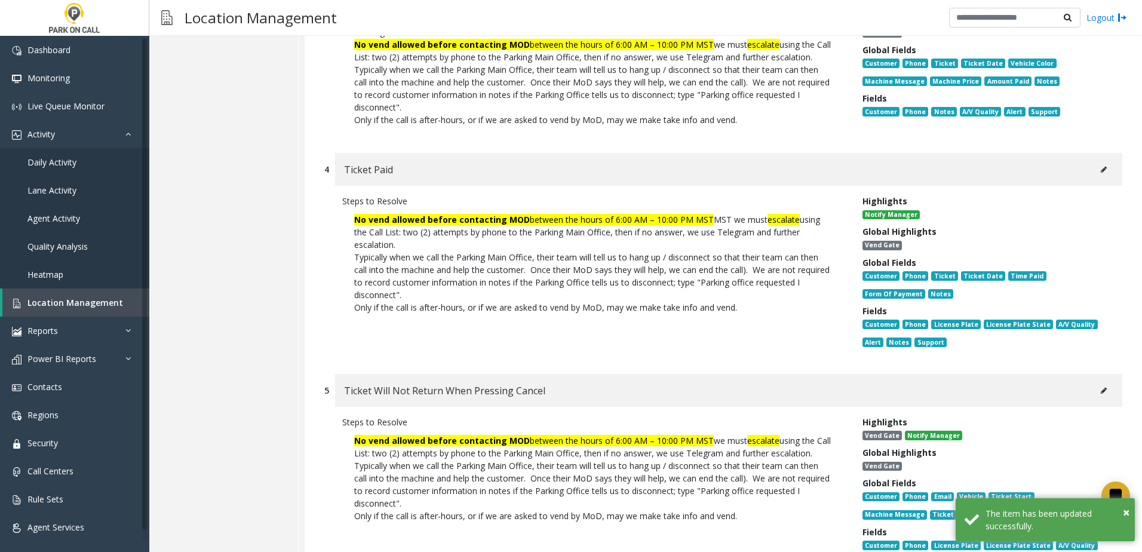
scroll to position [836, 0]
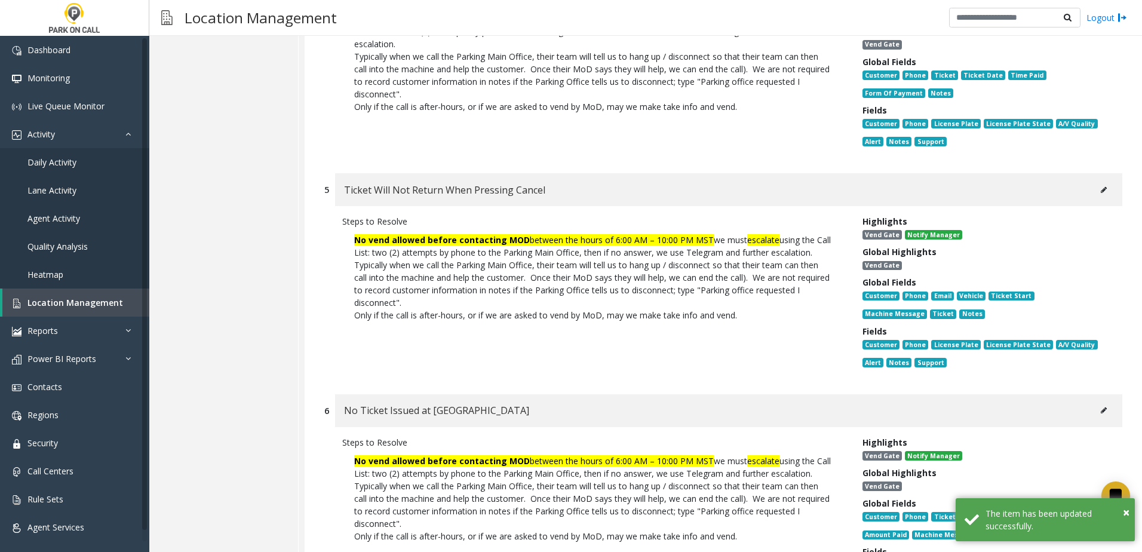
click at [1101, 186] on icon at bounding box center [1104, 189] width 6 height 7
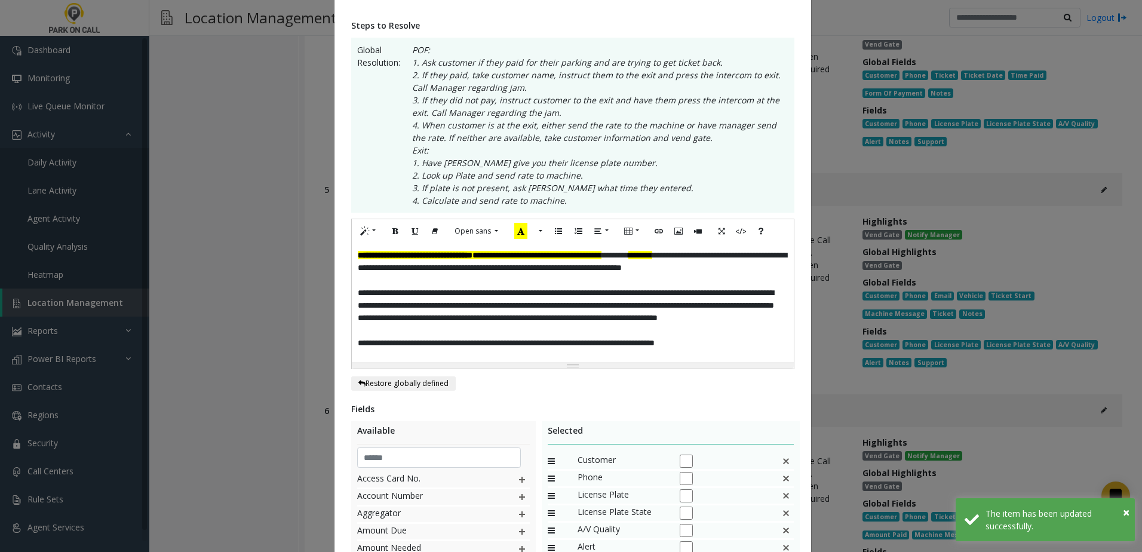
scroll to position [358, 0]
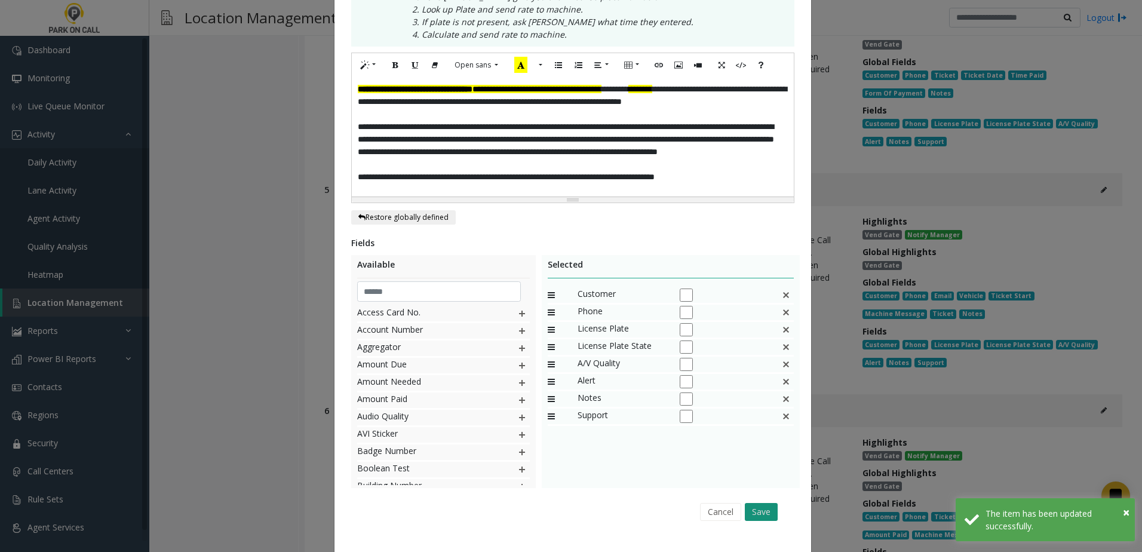
click at [765, 508] on button "Save" at bounding box center [761, 512] width 33 height 18
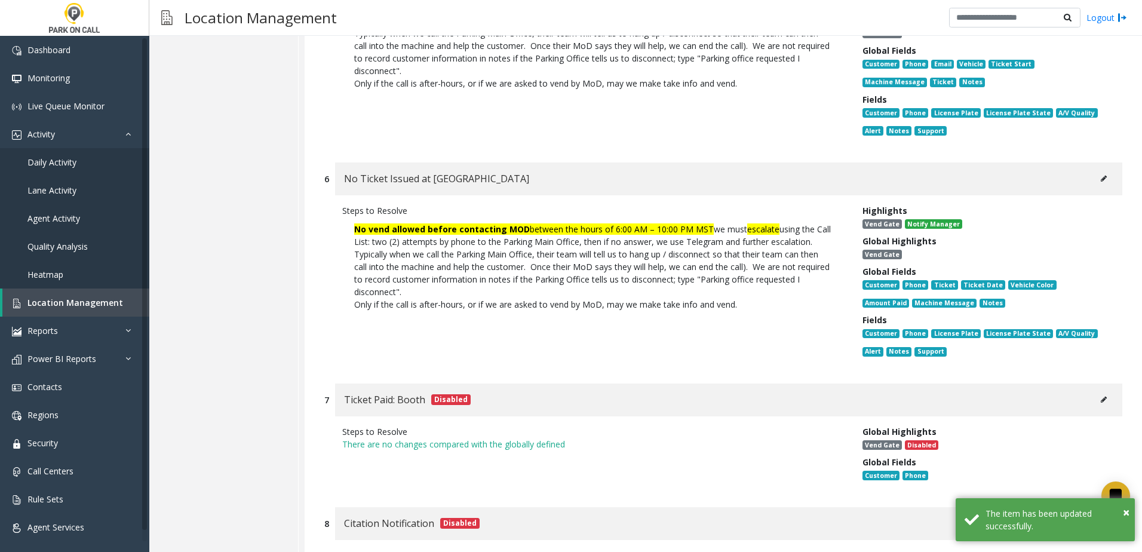
scroll to position [1075, 0]
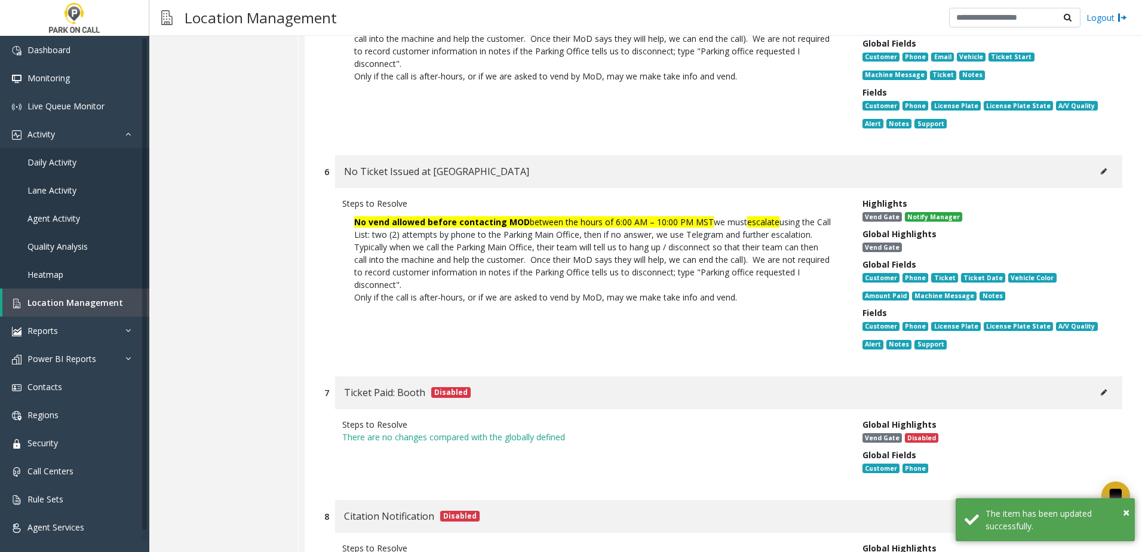
click at [1094, 165] on button at bounding box center [1103, 171] width 19 height 18
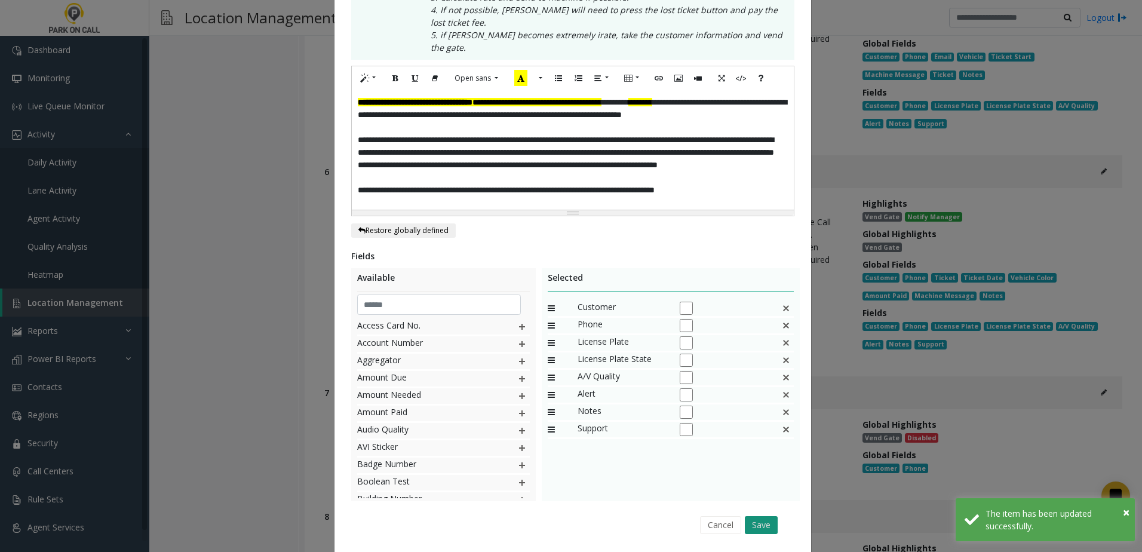
scroll to position [321, 0]
click at [759, 515] on button "Save" at bounding box center [761, 524] width 33 height 18
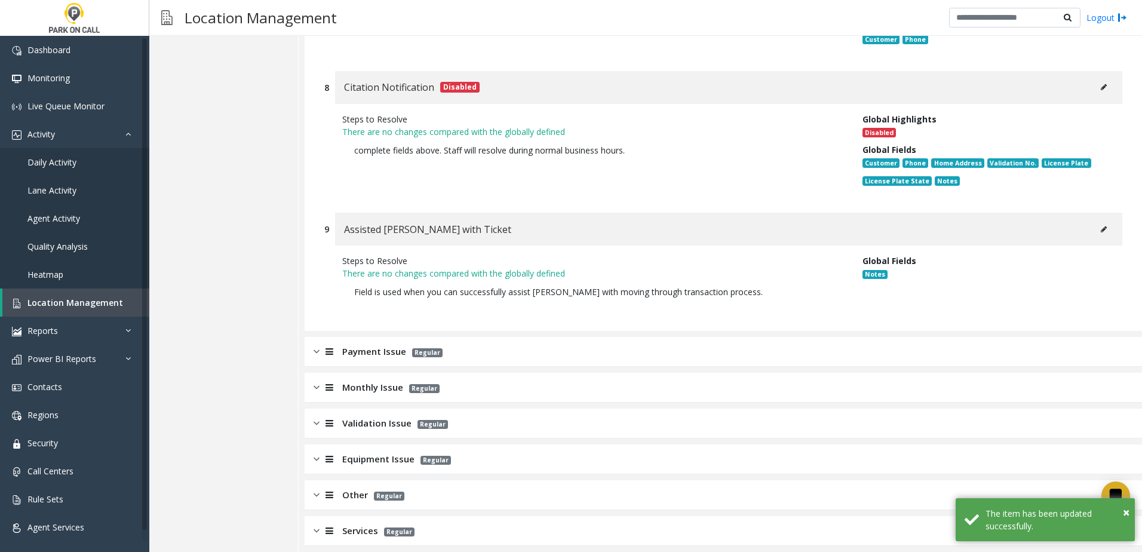
scroll to position [1511, 0]
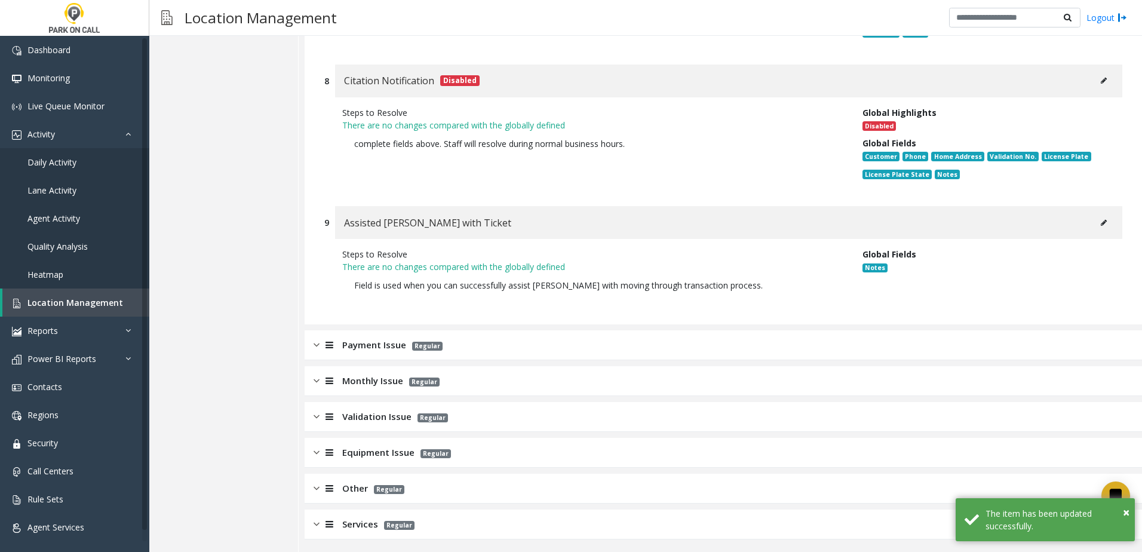
click at [505, 345] on div "Payment Issue Regular" at bounding box center [723, 345] width 837 height 30
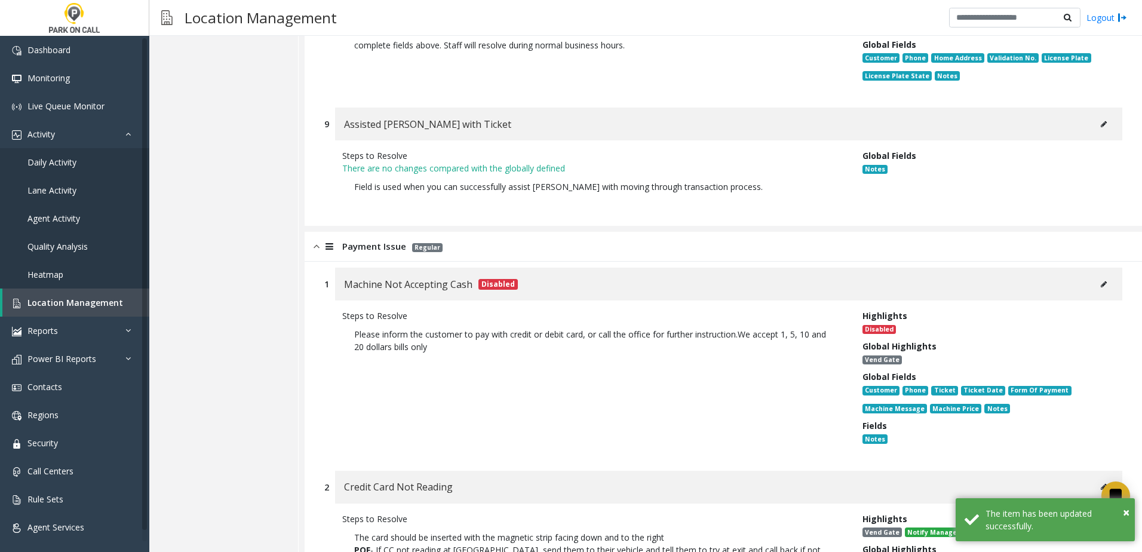
scroll to position [1749, 0]
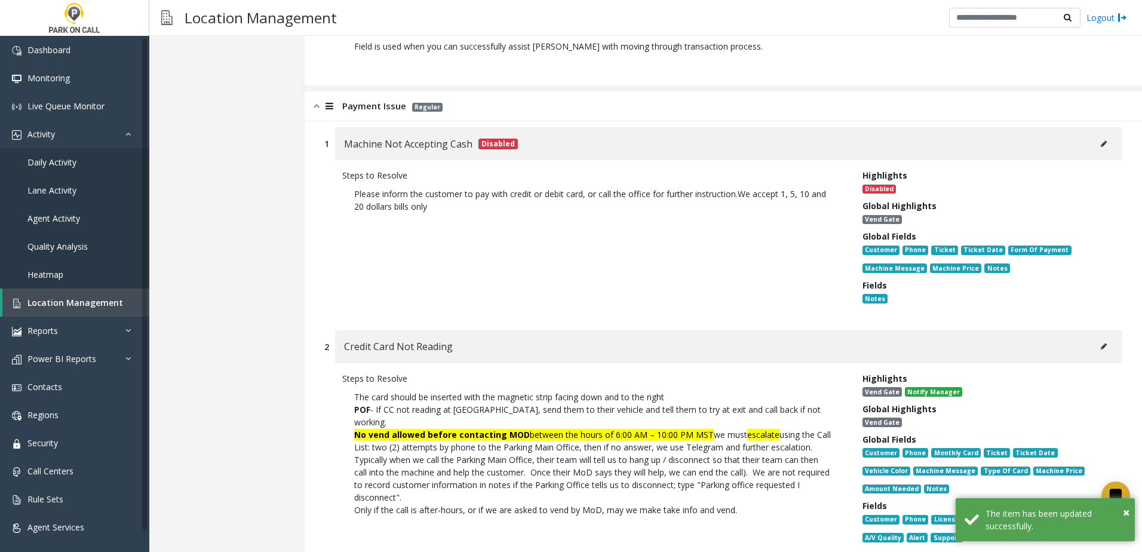
click at [1102, 347] on button at bounding box center [1103, 346] width 19 height 18
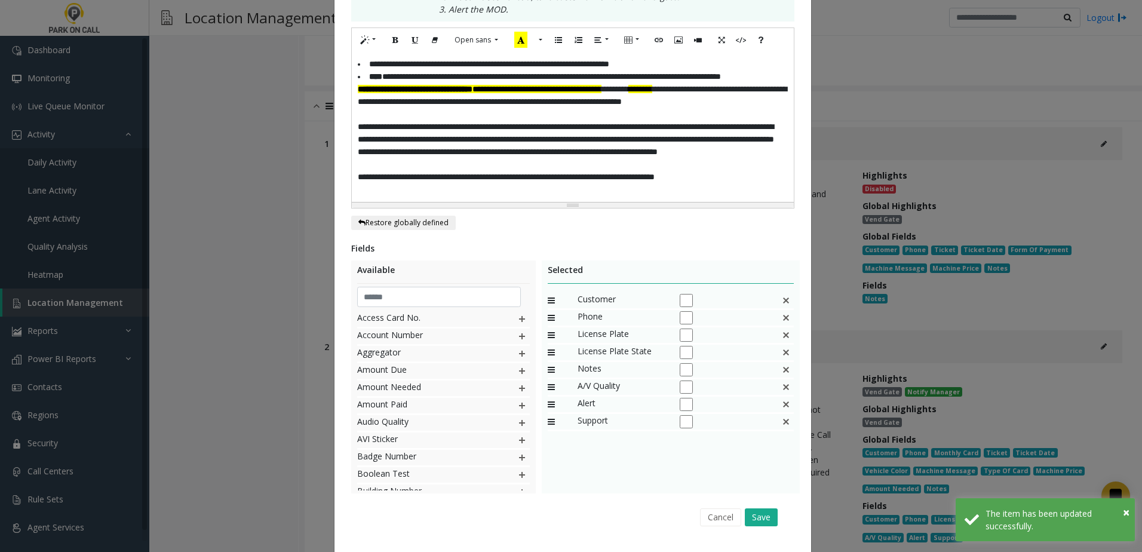
scroll to position [0, 0]
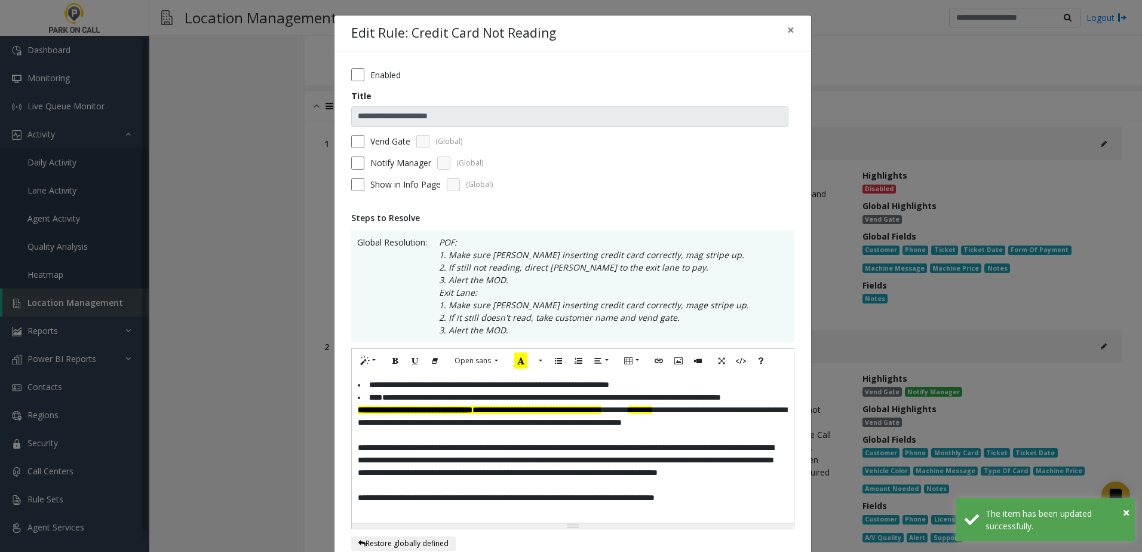
click at [373, 139] on label "Vend Gate" at bounding box center [390, 141] width 40 height 13
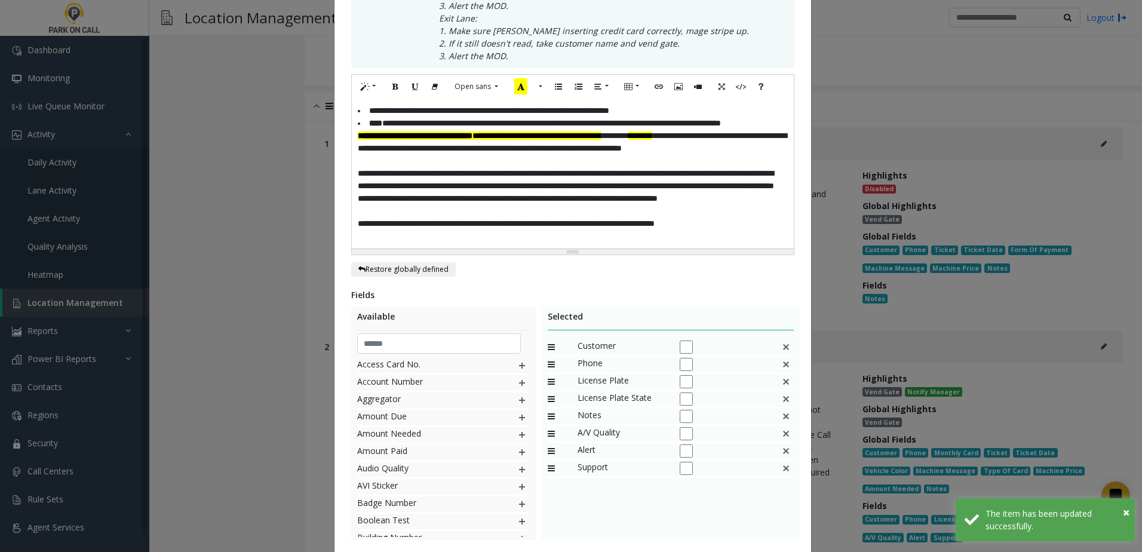
scroll to position [351, 0]
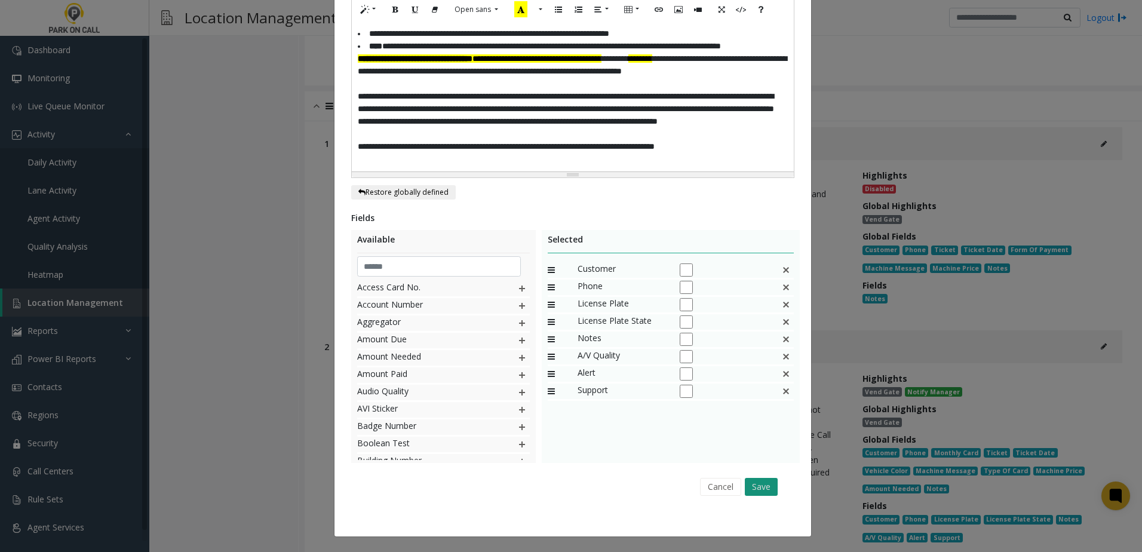
click at [755, 482] on button "Save" at bounding box center [761, 487] width 33 height 18
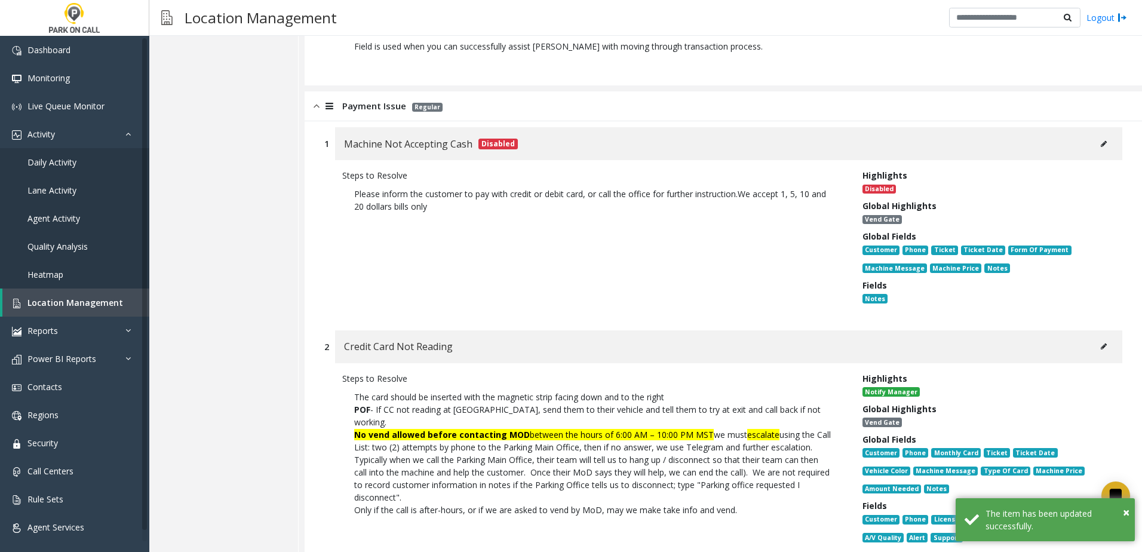
scroll to position [1988, 0]
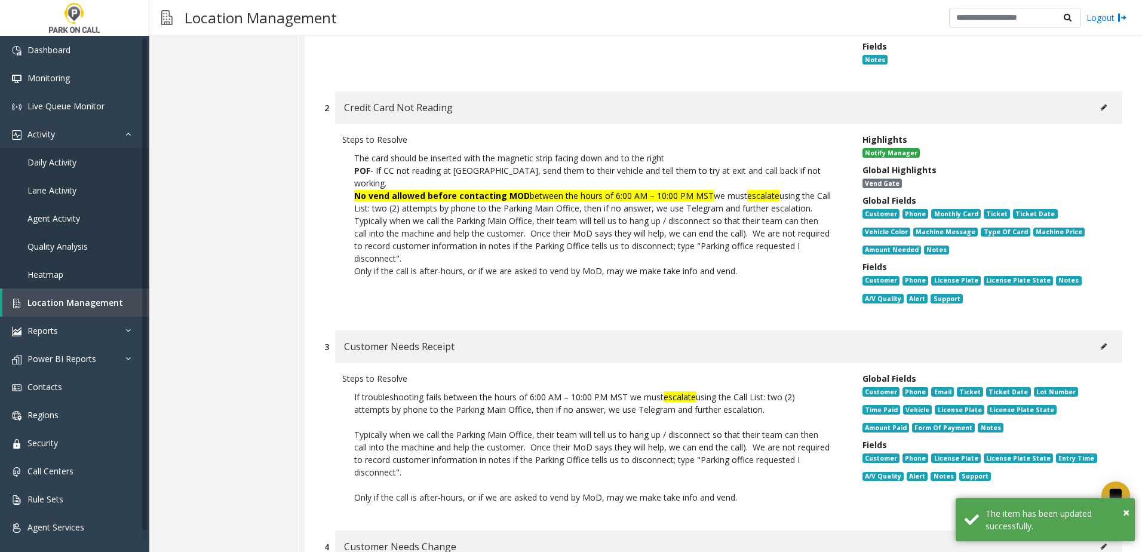
click at [1101, 343] on icon at bounding box center [1104, 346] width 6 height 7
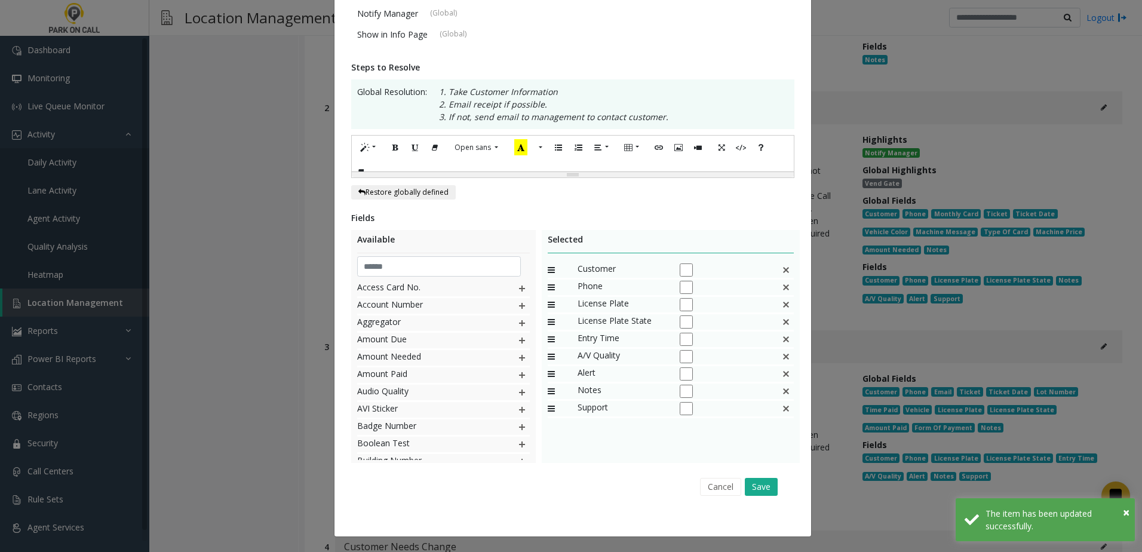
scroll to position [0, 0]
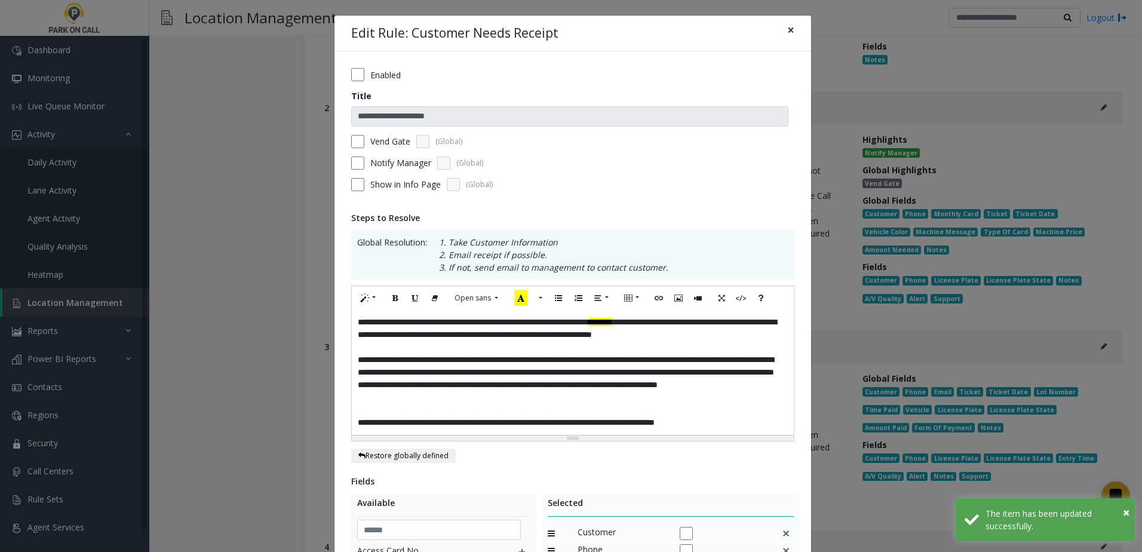
click at [790, 35] on button "×" at bounding box center [791, 30] width 24 height 29
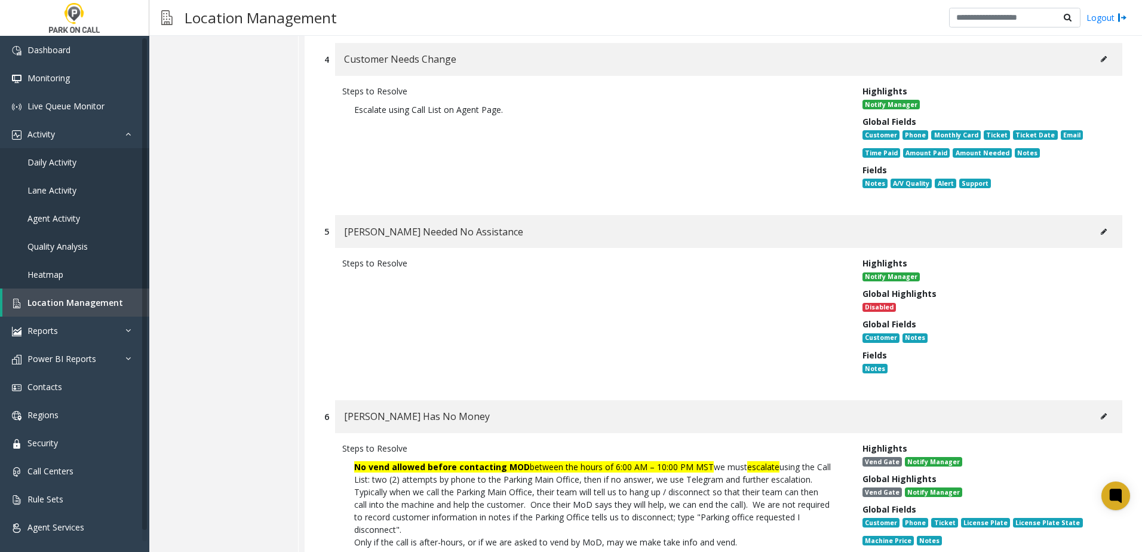
scroll to position [2586, 0]
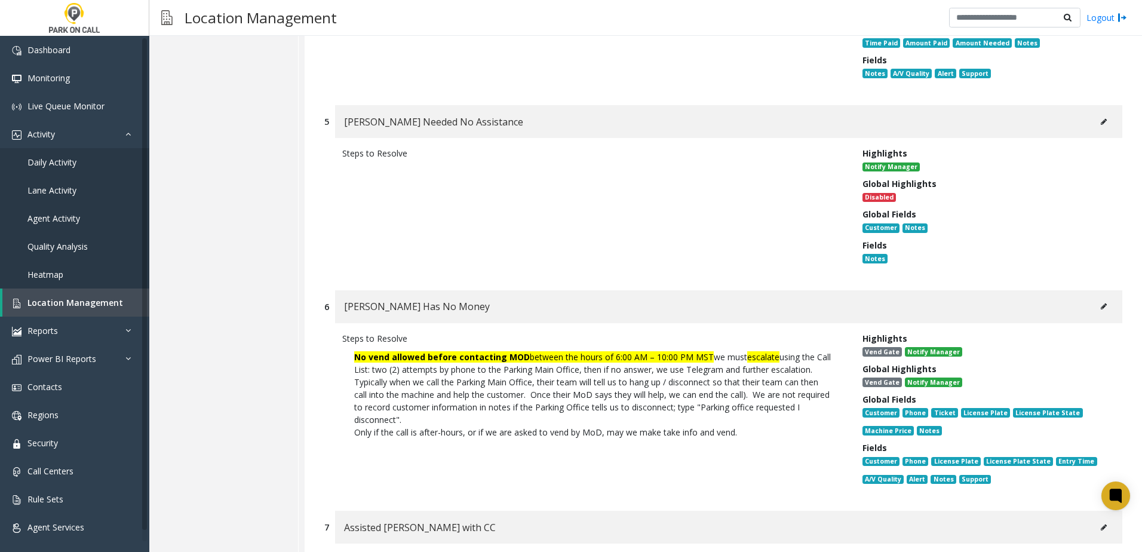
click at [1101, 307] on icon at bounding box center [1104, 306] width 6 height 7
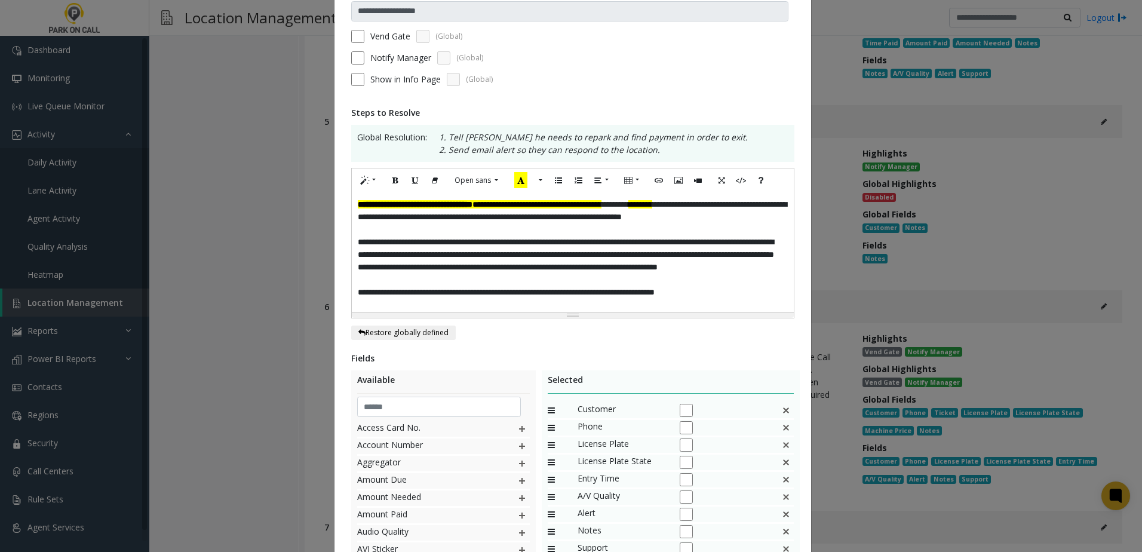
scroll to position [245, 0]
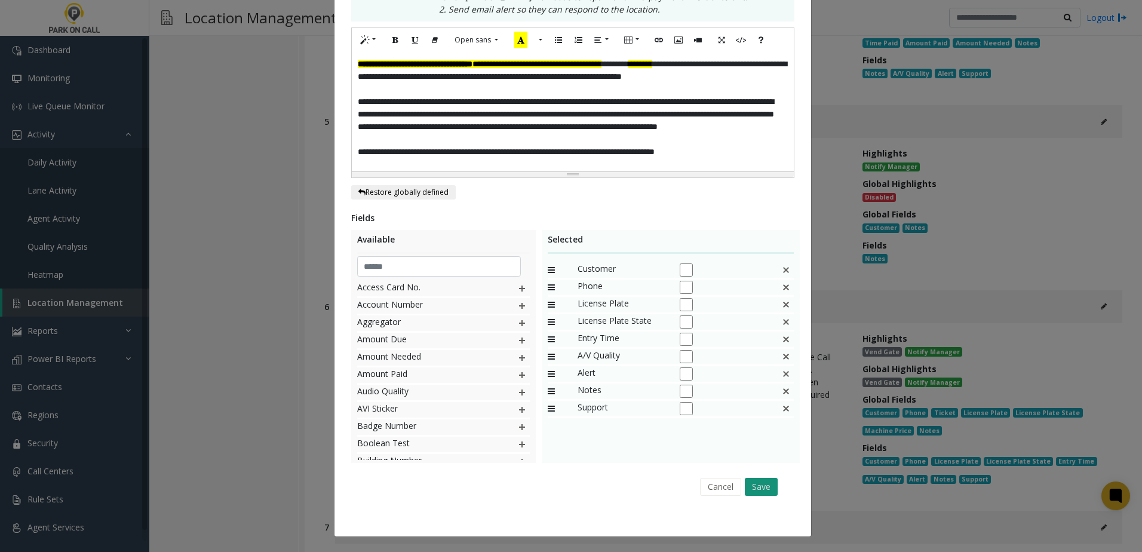
click at [757, 483] on button "Save" at bounding box center [761, 487] width 33 height 18
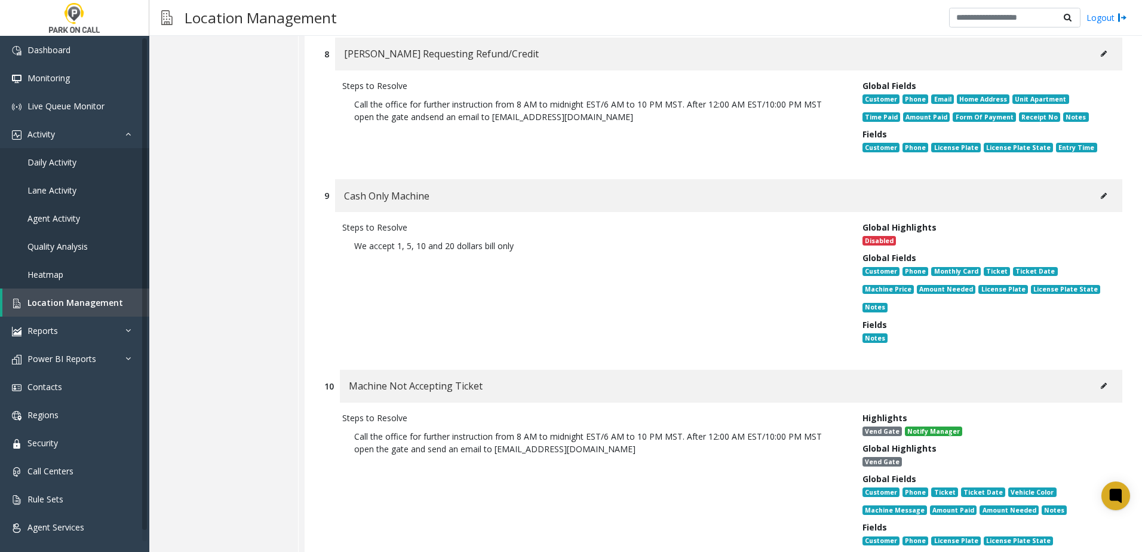
scroll to position [3362, 0]
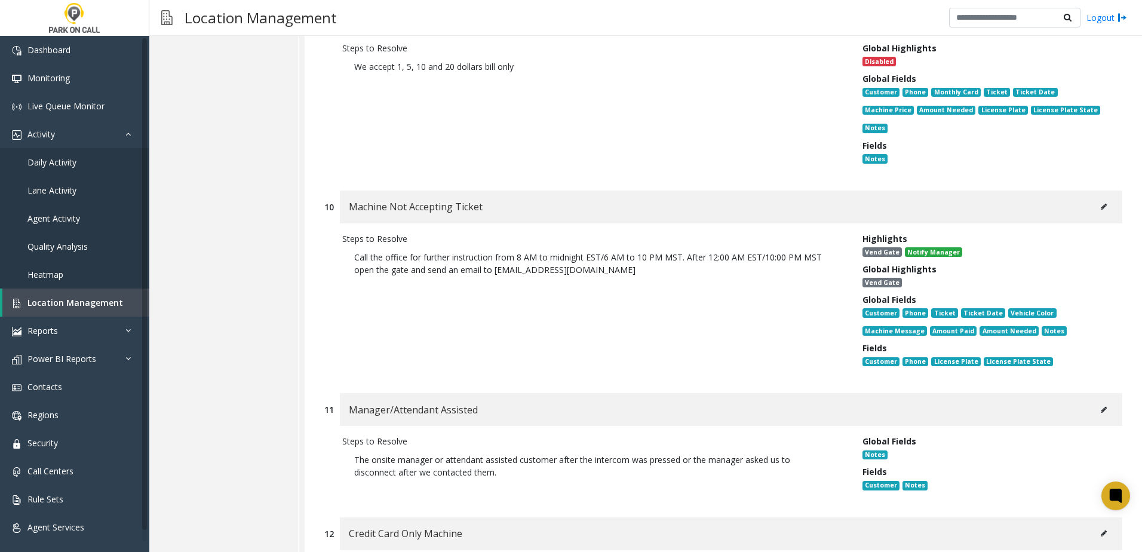
click at [1094, 205] on button at bounding box center [1103, 207] width 19 height 18
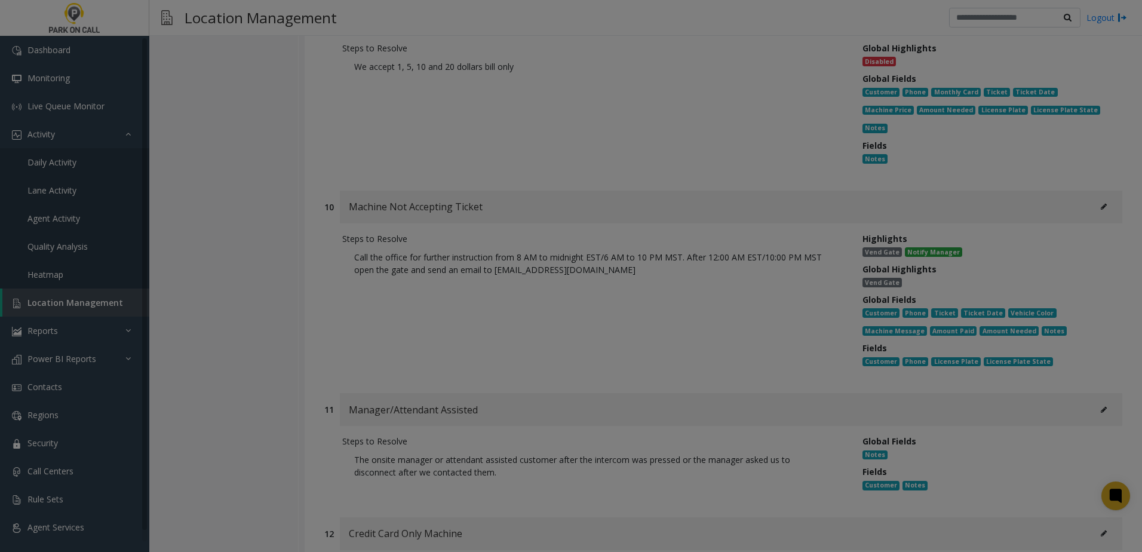
scroll to position [0, 0]
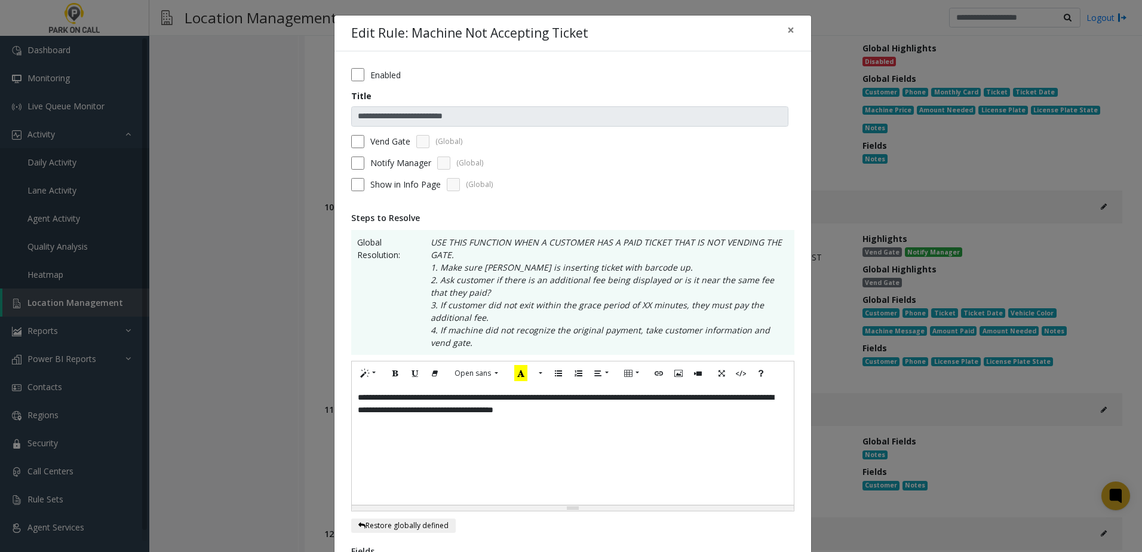
click at [375, 143] on label "Vend Gate" at bounding box center [390, 141] width 40 height 13
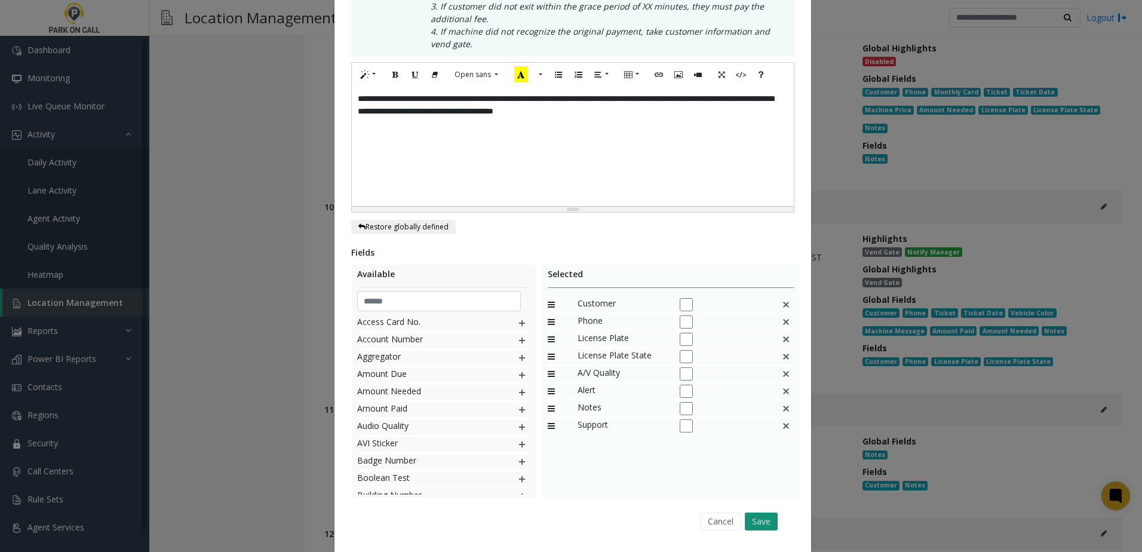
click at [747, 517] on button "Save" at bounding box center [761, 521] width 33 height 18
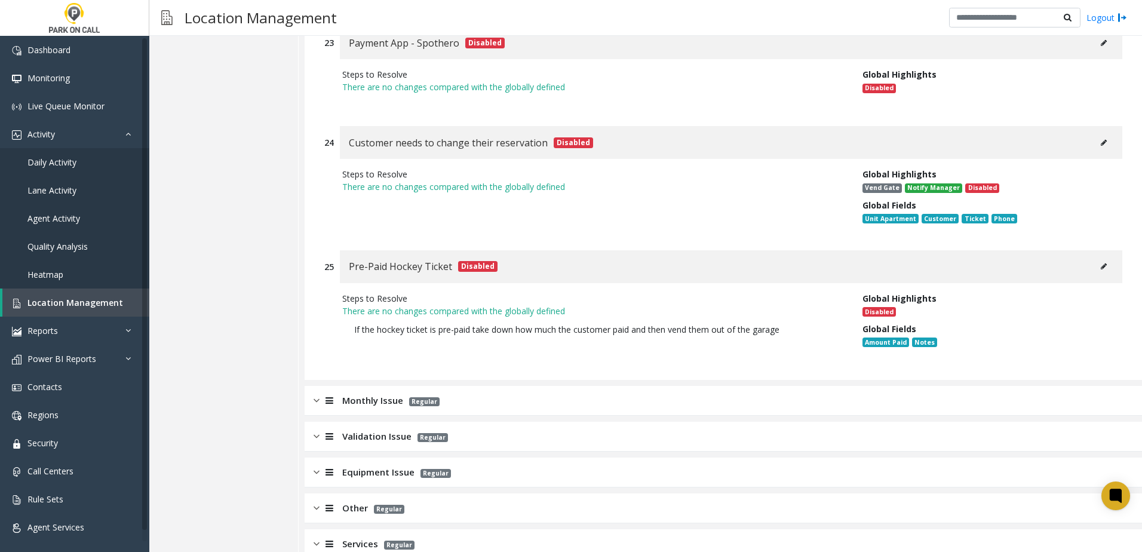
scroll to position [5282, 0]
click at [374, 392] on span "Monthly Issue" at bounding box center [372, 399] width 61 height 14
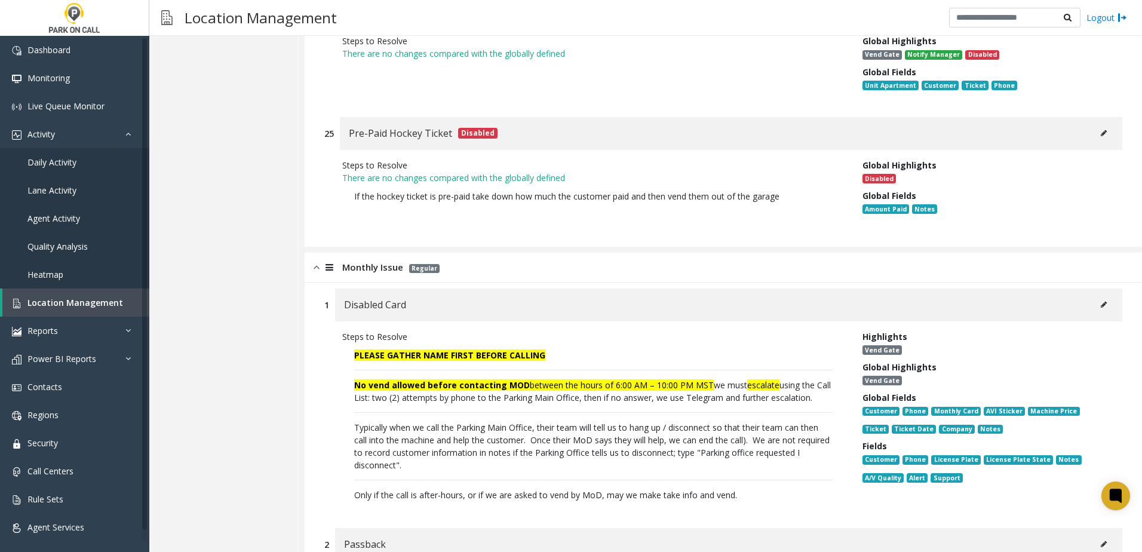
scroll to position [5521, 0]
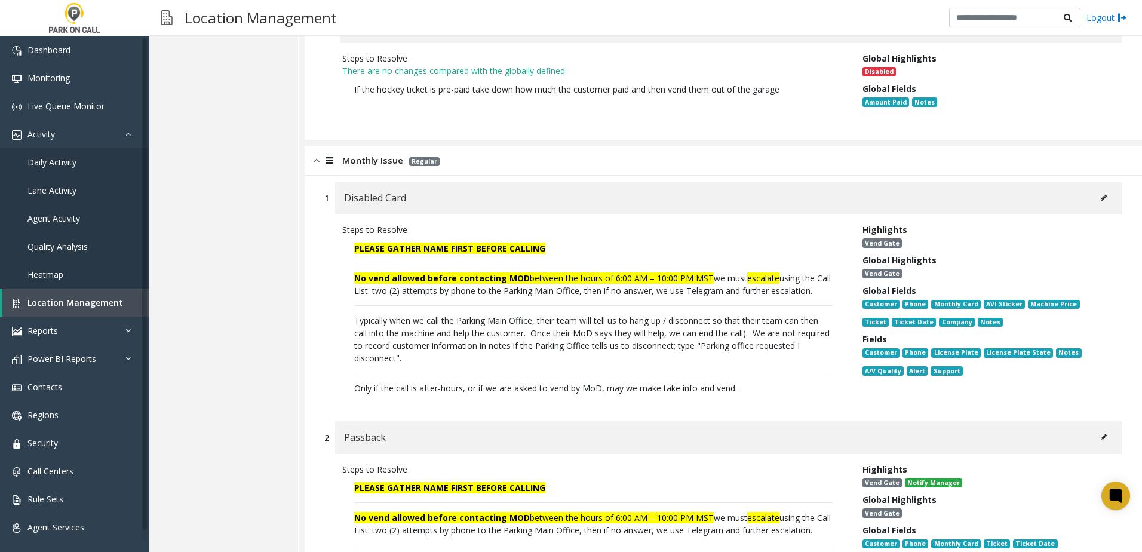
click at [1101, 194] on icon at bounding box center [1104, 197] width 6 height 7
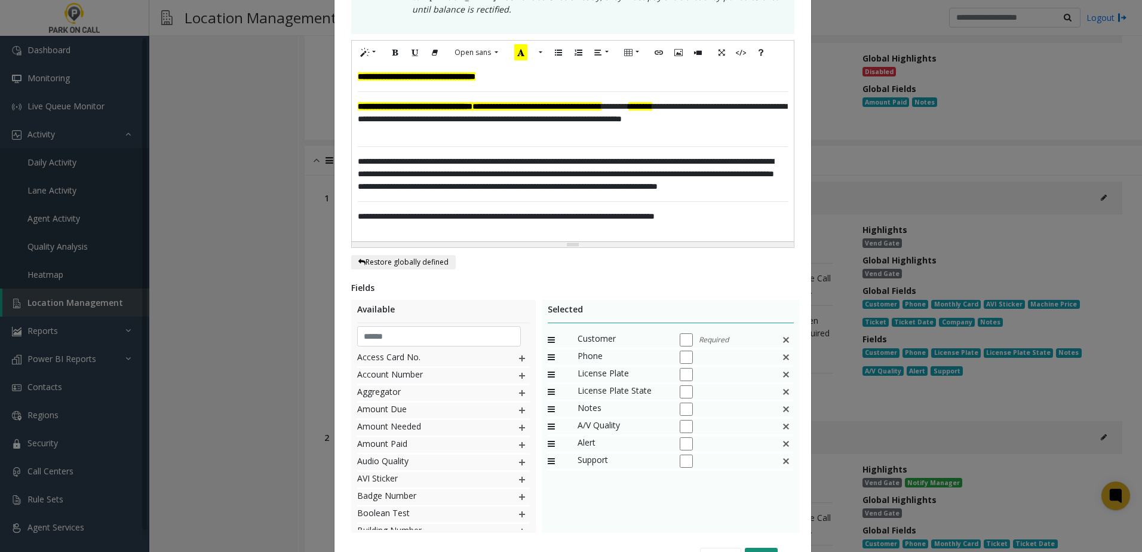
click at [757, 548] on button "Save" at bounding box center [761, 557] width 33 height 18
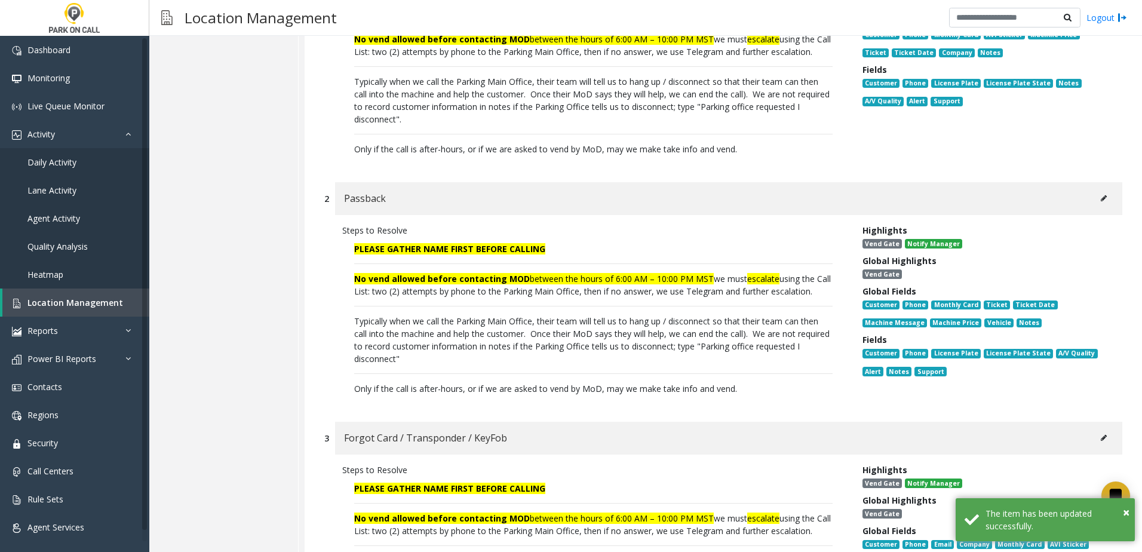
click at [1094, 189] on button at bounding box center [1103, 198] width 19 height 18
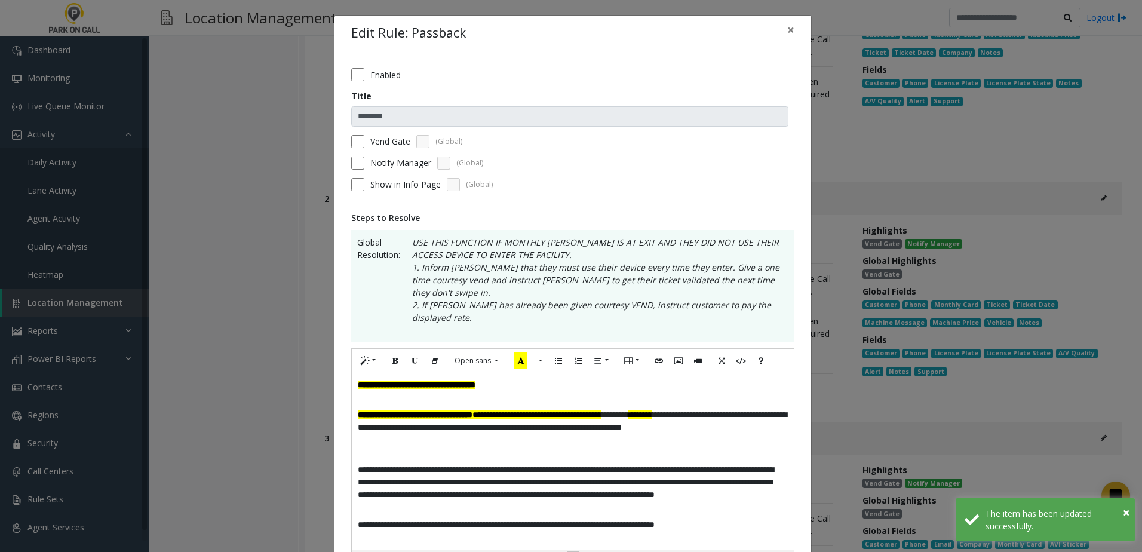
click at [387, 142] on label "Vend Gate" at bounding box center [390, 141] width 40 height 13
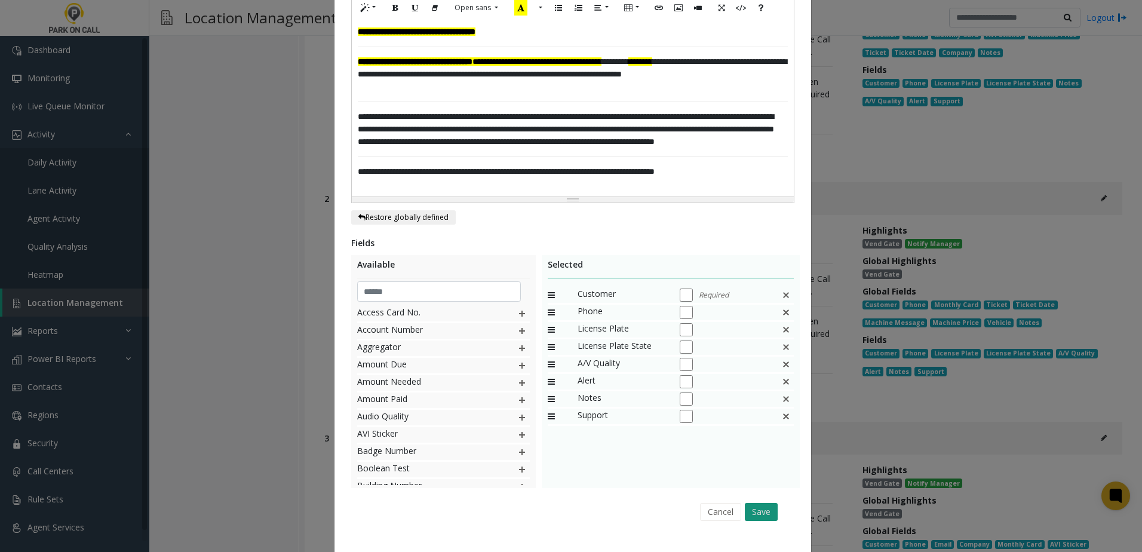
click at [762, 503] on button "Save" at bounding box center [761, 512] width 33 height 18
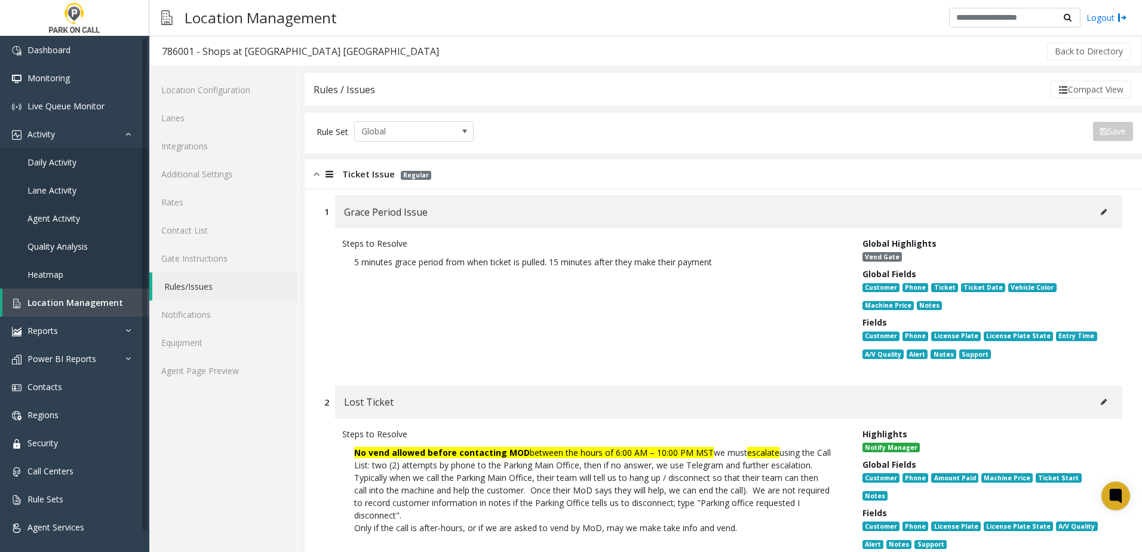
click at [1101, 211] on icon at bounding box center [1104, 211] width 6 height 7
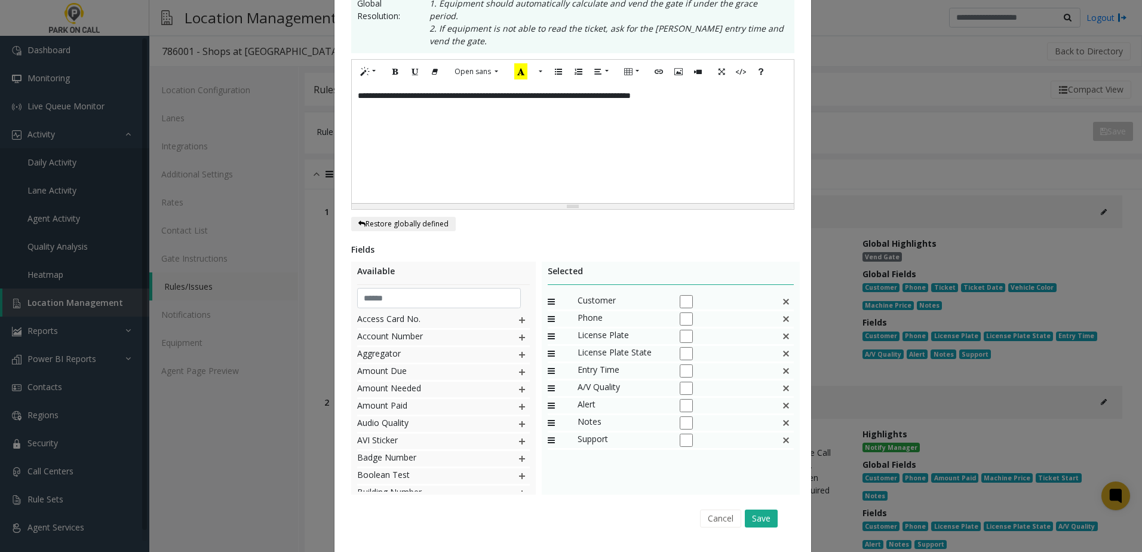
click at [781, 294] on img at bounding box center [786, 302] width 10 height 16
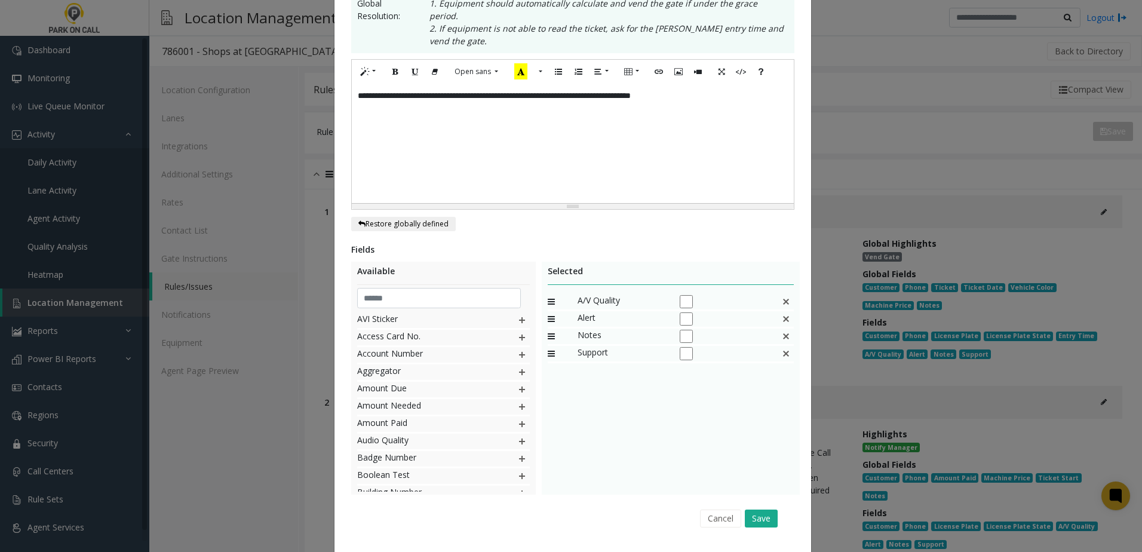
click at [781, 294] on img at bounding box center [786, 302] width 10 height 16
click at [754, 509] on button "Save" at bounding box center [761, 518] width 33 height 18
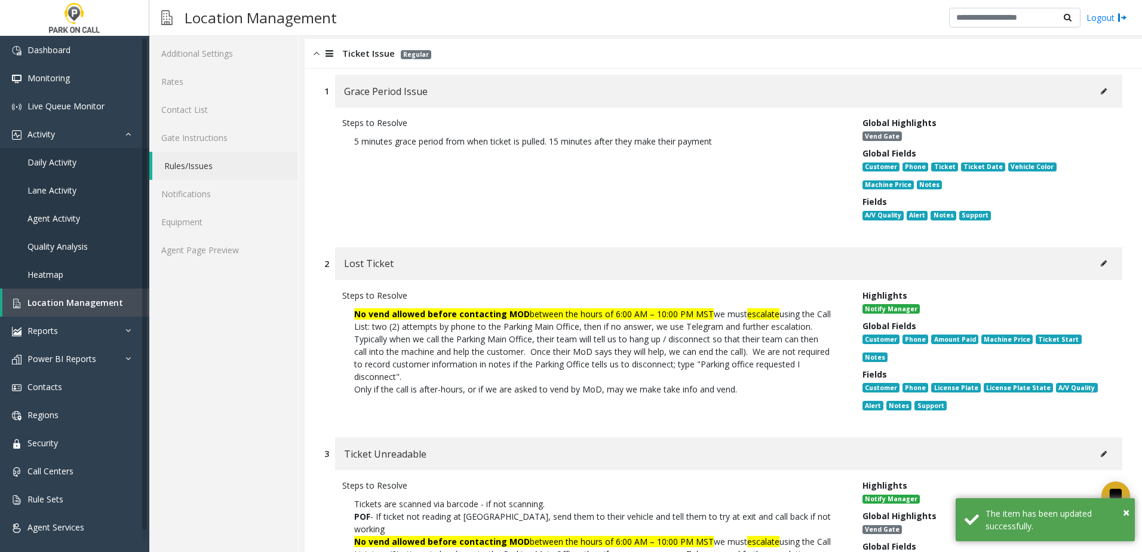
scroll to position [239, 0]
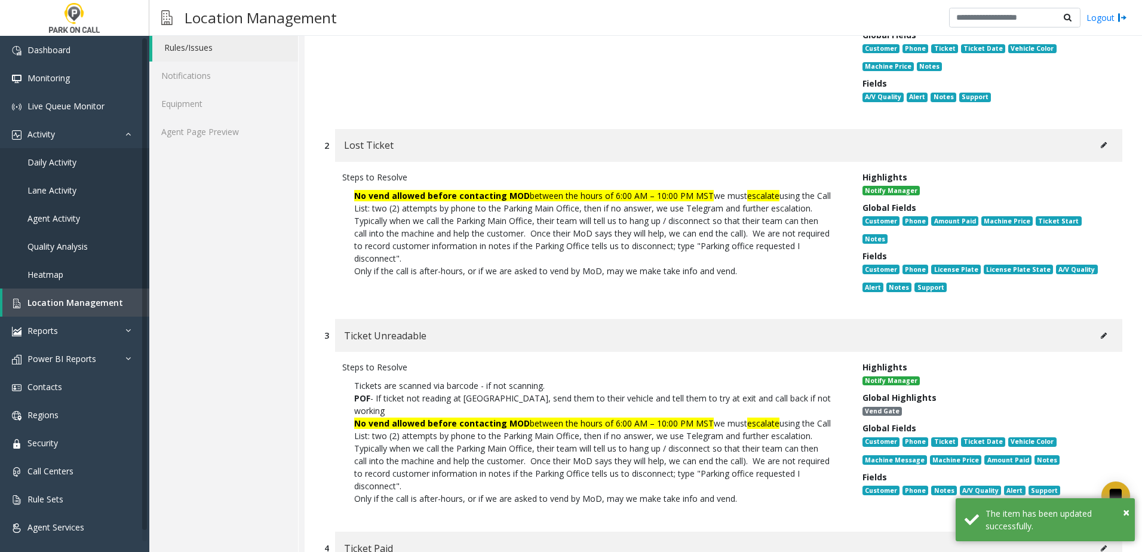
click at [1094, 140] on button at bounding box center [1103, 145] width 19 height 18
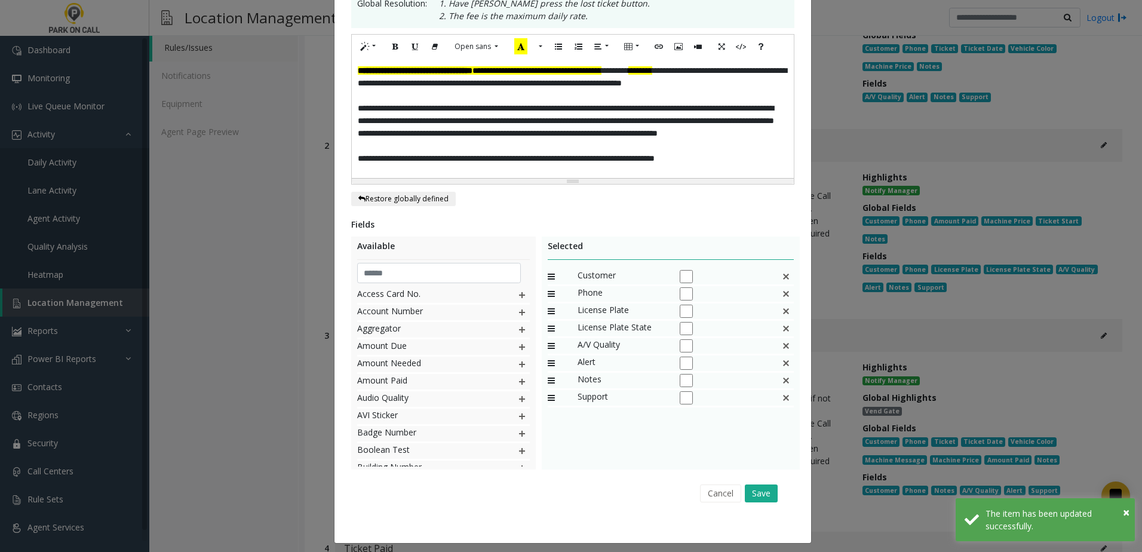
click at [781, 274] on img at bounding box center [786, 277] width 10 height 16
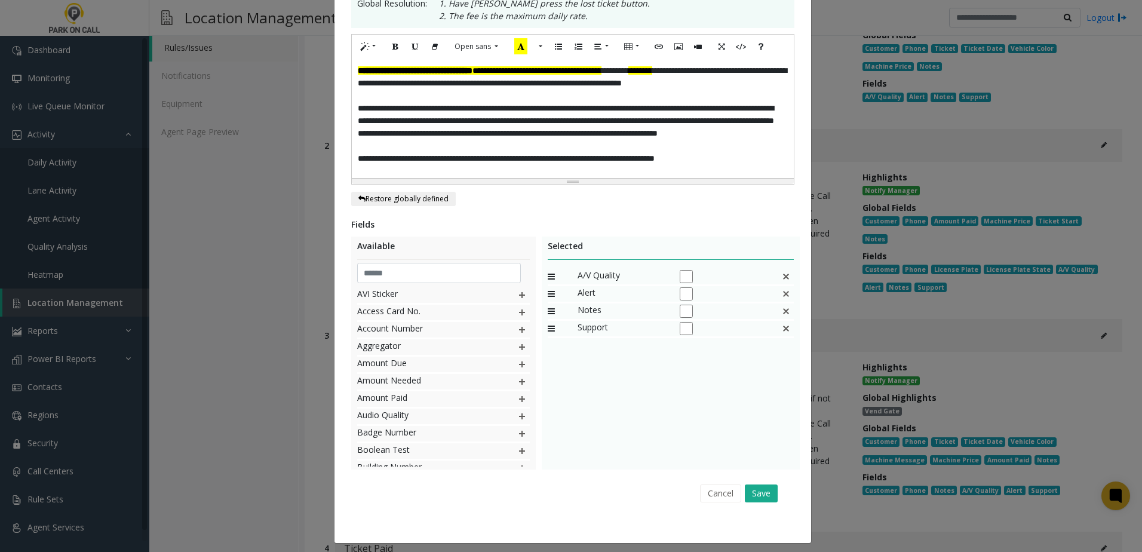
click at [620, 309] on span "Notes" at bounding box center [623, 311] width 90 height 16
click at [757, 487] on button "Save" at bounding box center [761, 493] width 33 height 18
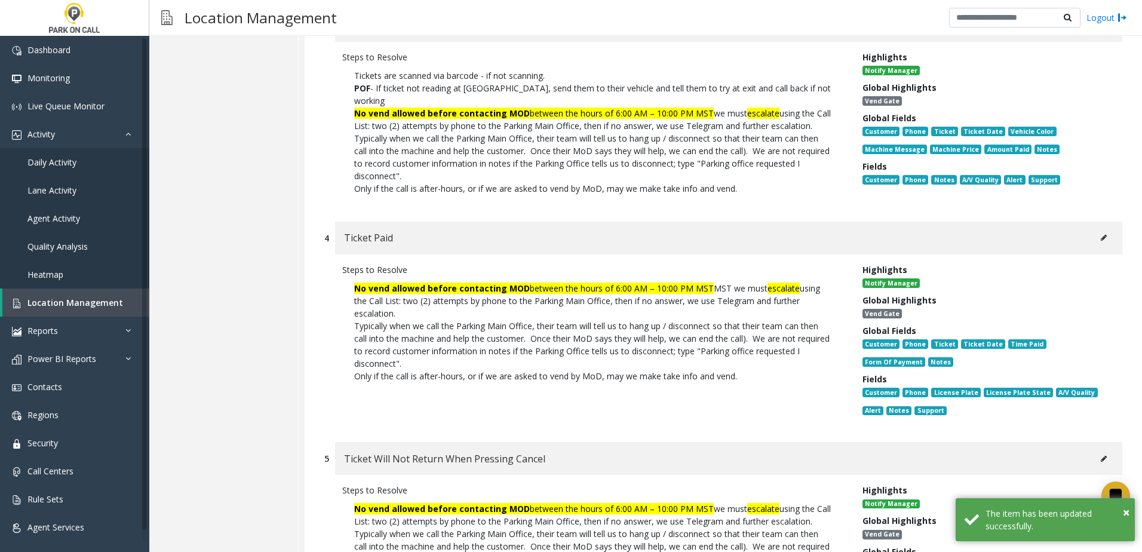
scroll to position [597, 0]
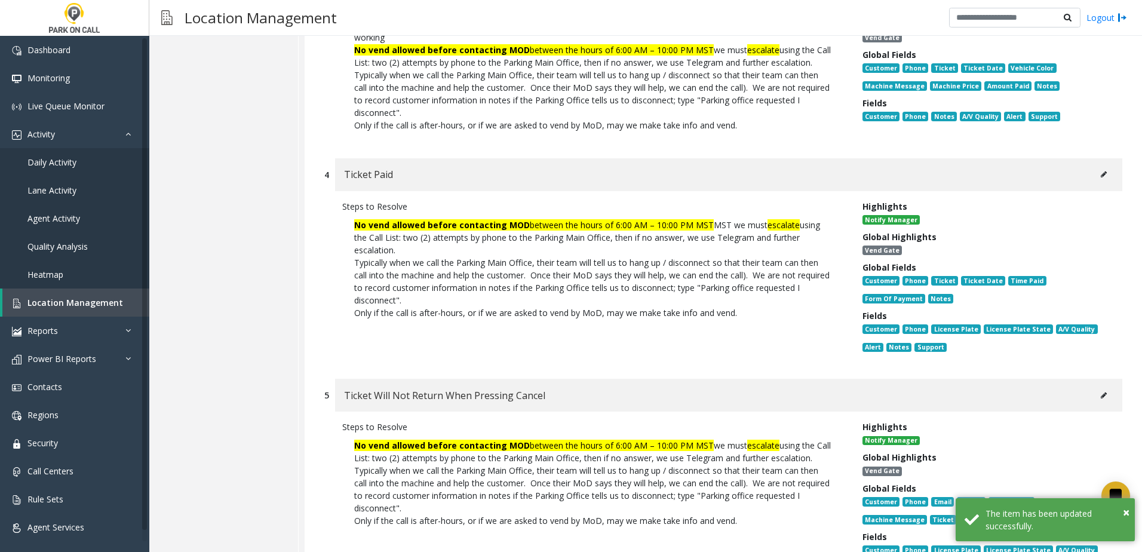
click at [1101, 178] on icon at bounding box center [1104, 174] width 6 height 7
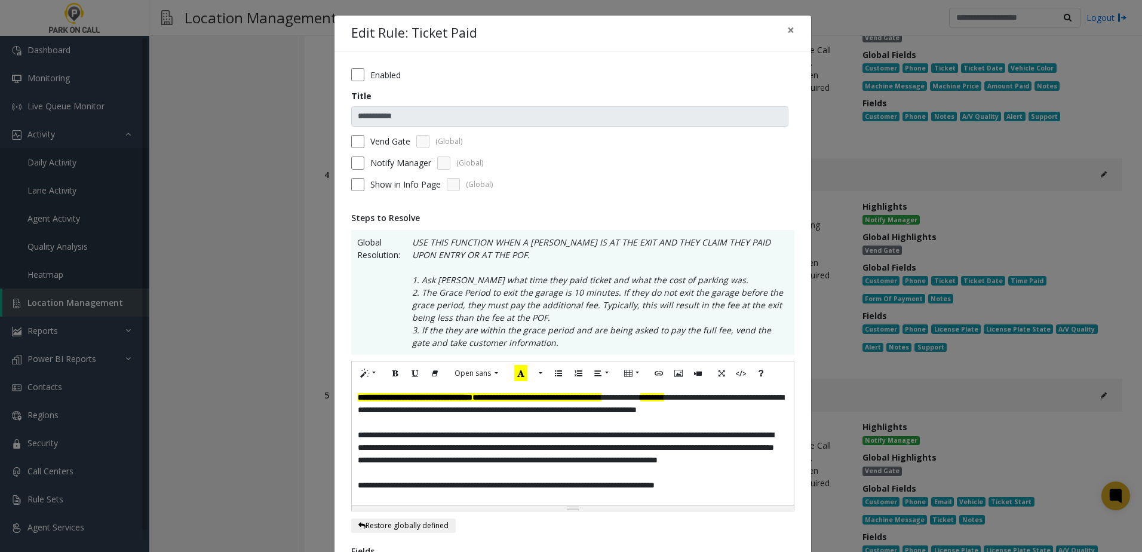
scroll to position [239, 0]
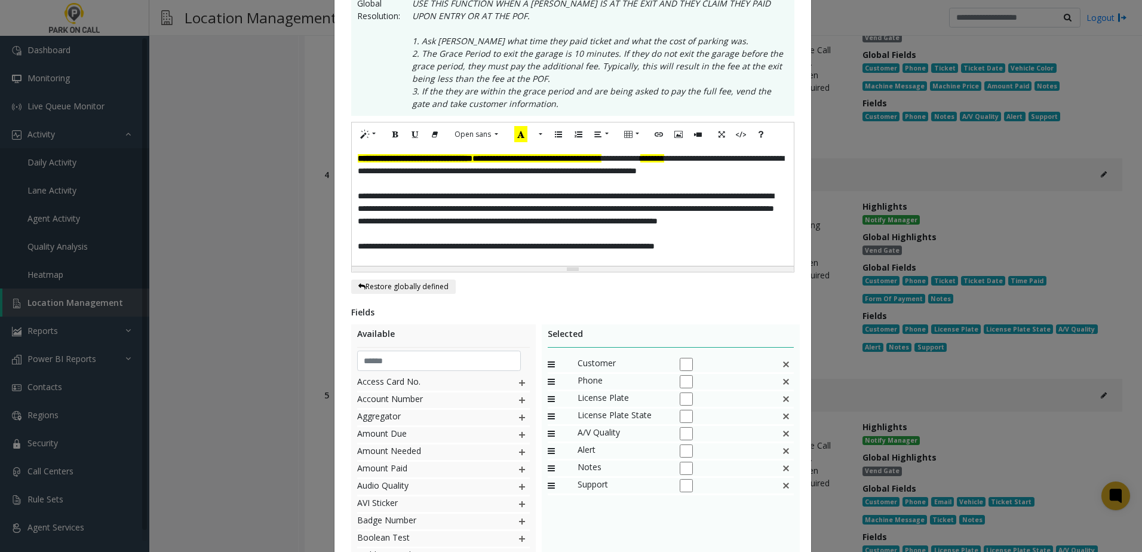
click at [781, 362] on img at bounding box center [786, 365] width 10 height 16
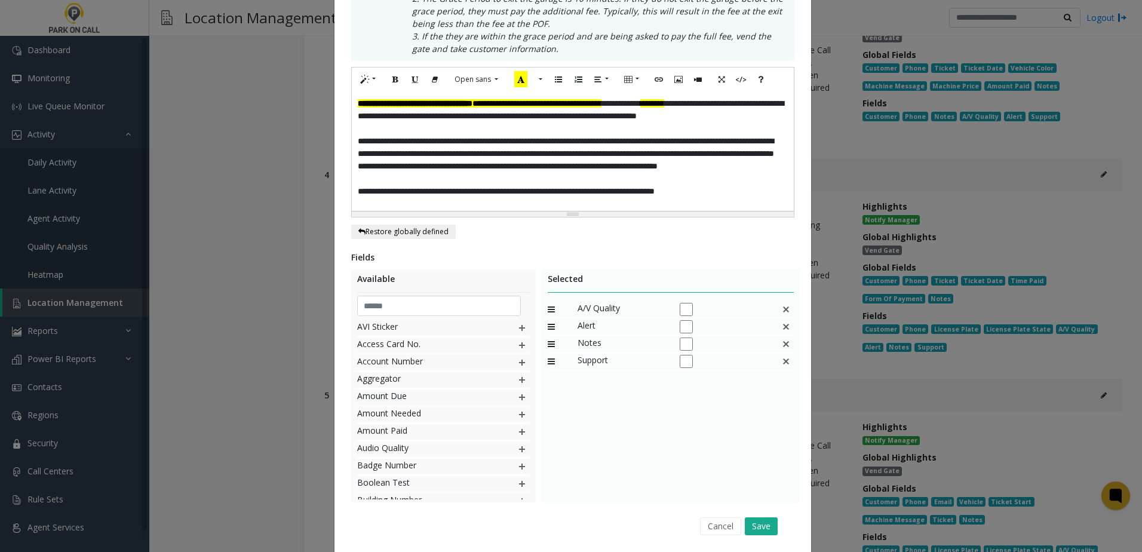
scroll to position [333, 0]
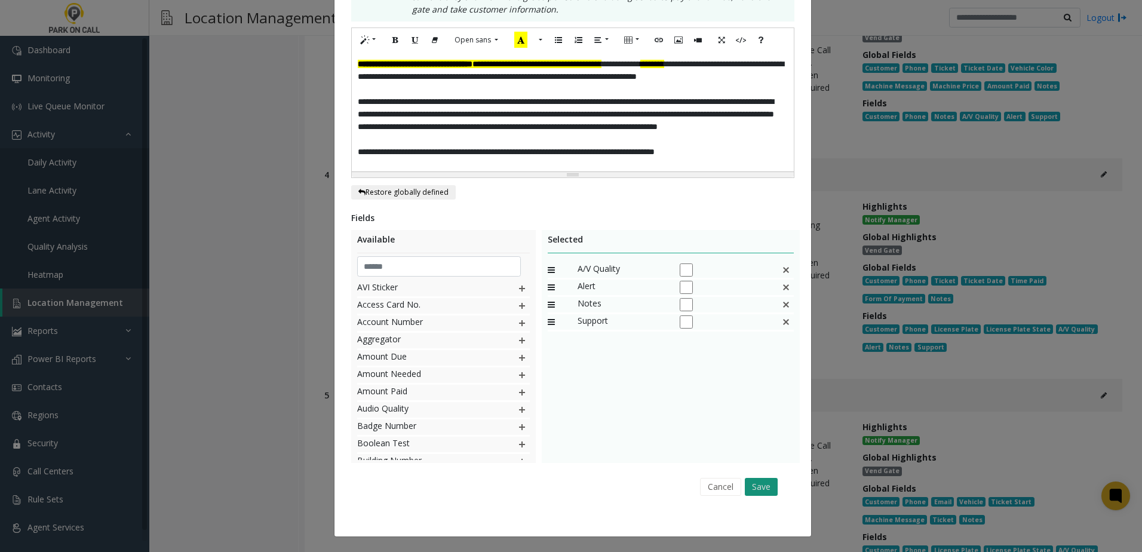
click at [756, 482] on button "Save" at bounding box center [761, 487] width 33 height 18
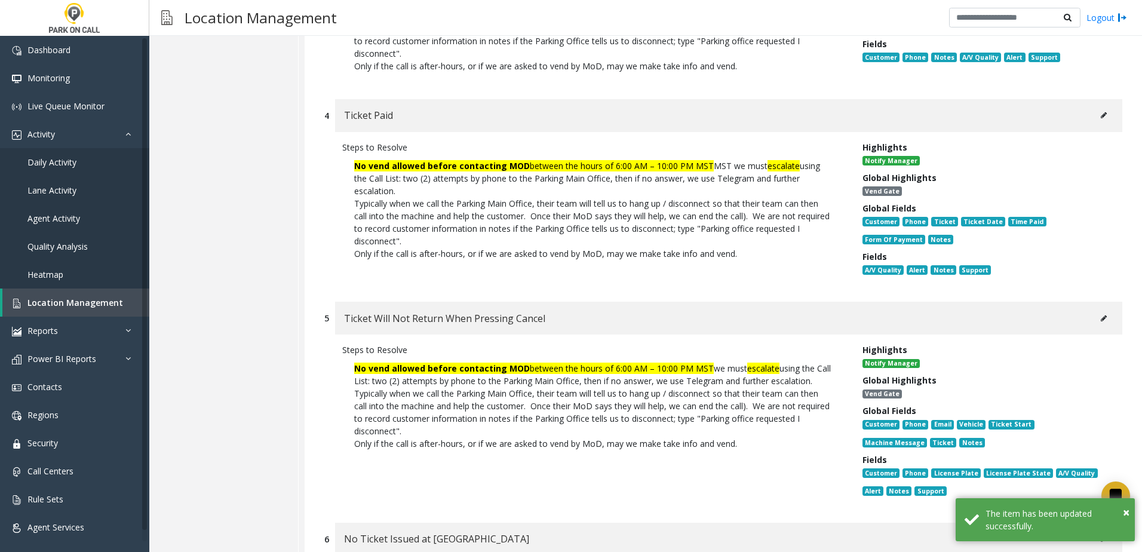
scroll to position [776, 0]
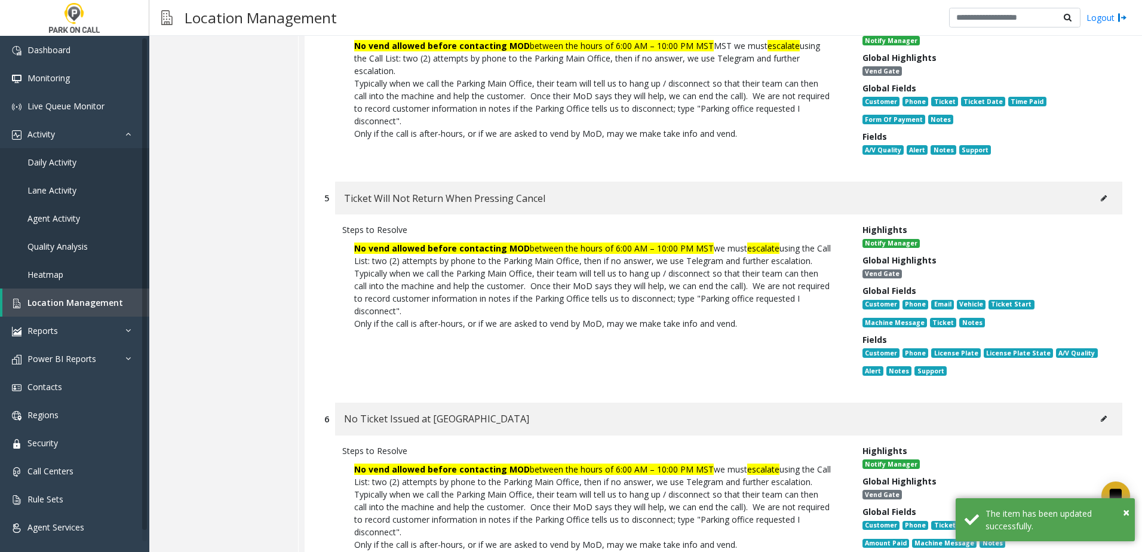
click at [1101, 202] on icon at bounding box center [1104, 198] width 6 height 7
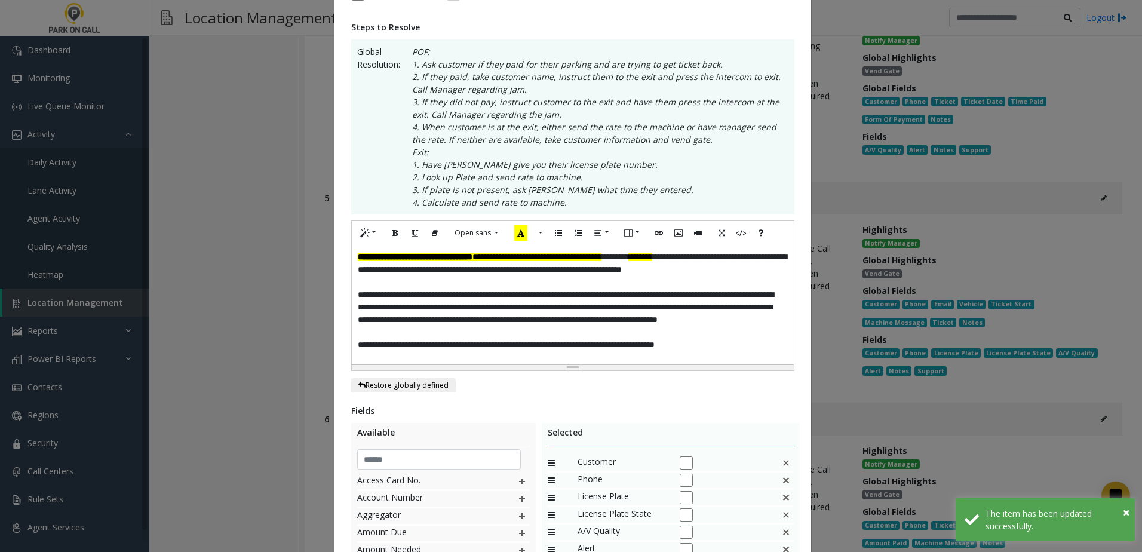
scroll to position [239, 0]
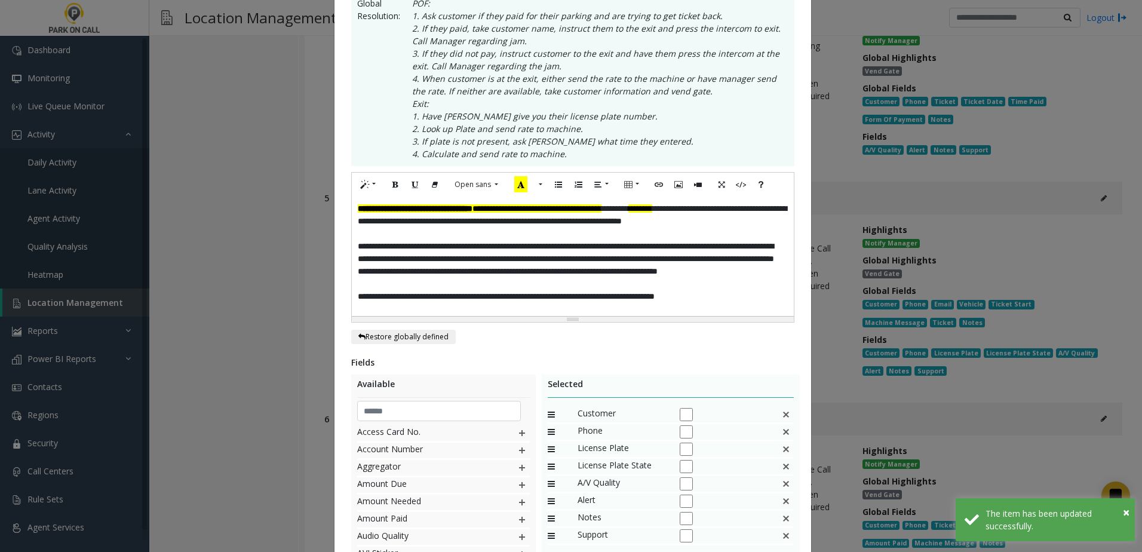
click at [782, 413] on img at bounding box center [786, 415] width 10 height 16
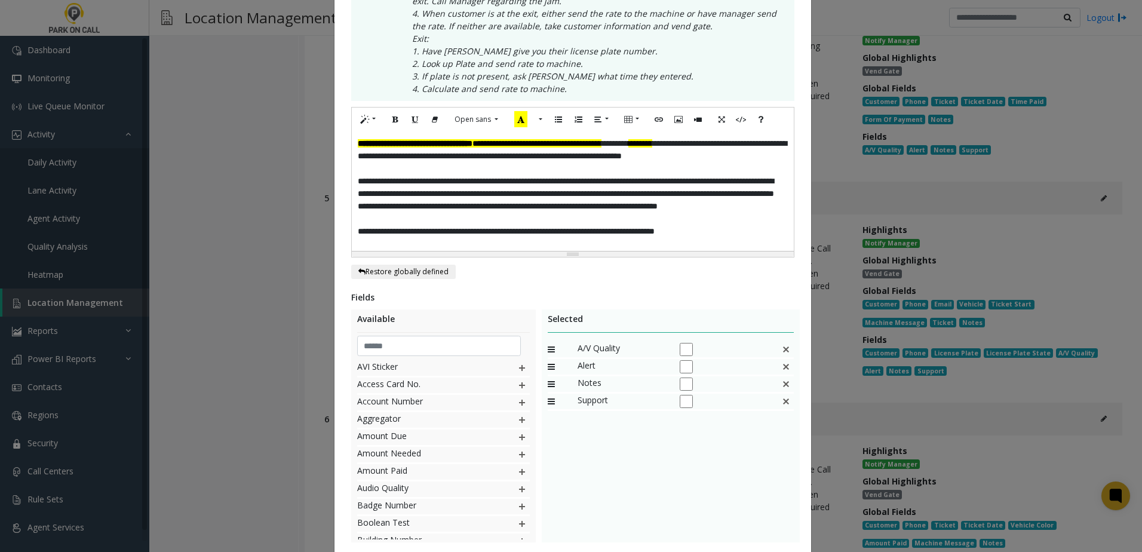
scroll to position [383, 0]
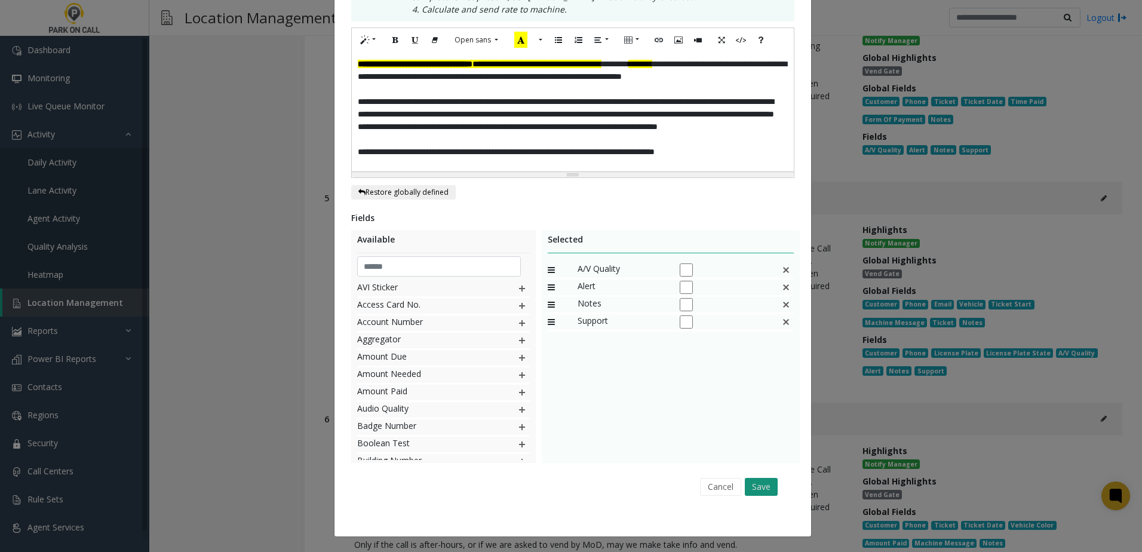
click at [761, 491] on button "Save" at bounding box center [761, 487] width 33 height 18
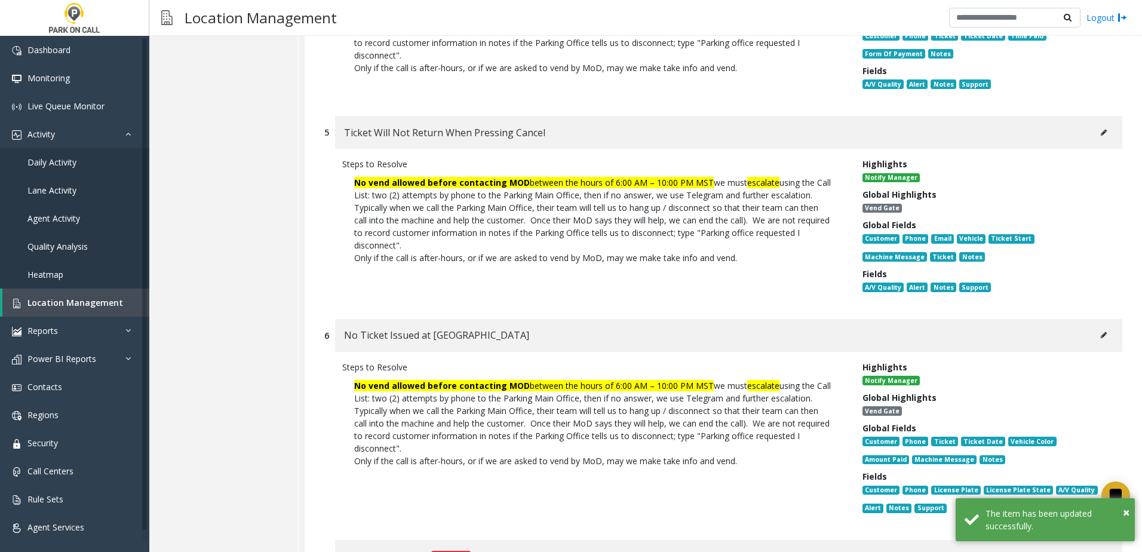
scroll to position [956, 0]
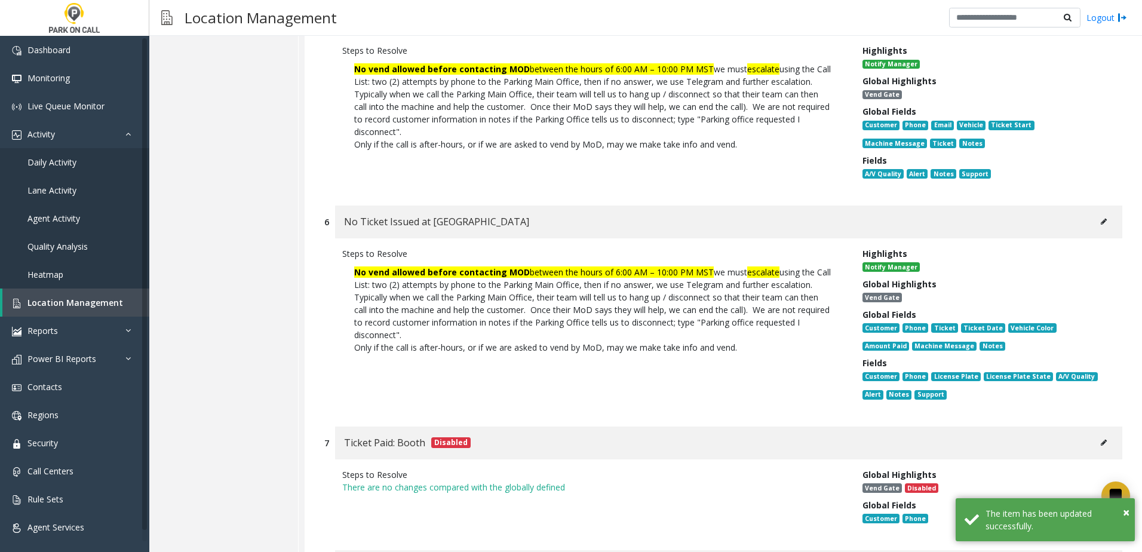
click at [1101, 225] on icon at bounding box center [1104, 221] width 6 height 7
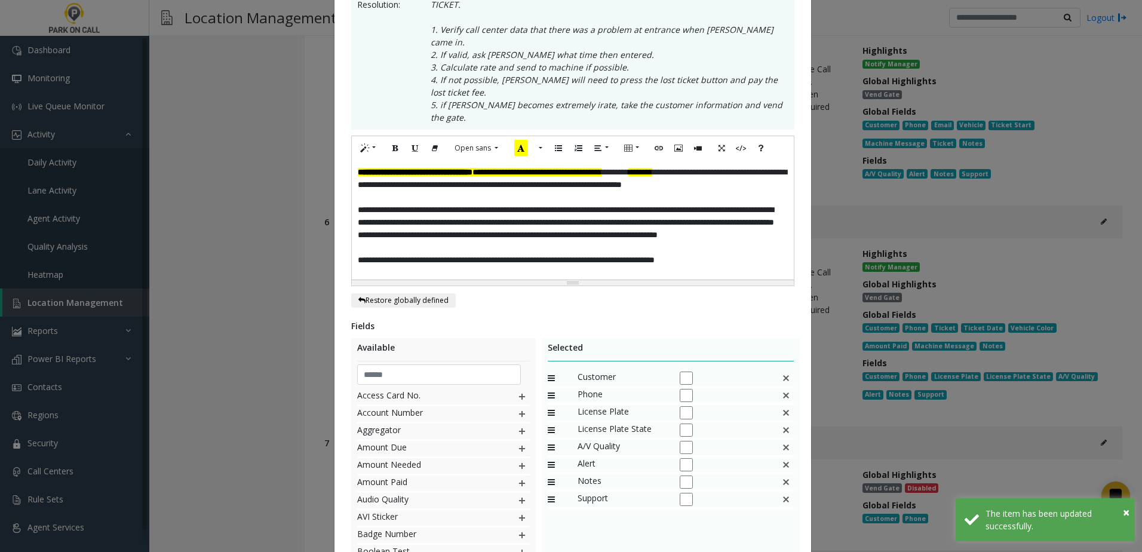
scroll to position [299, 0]
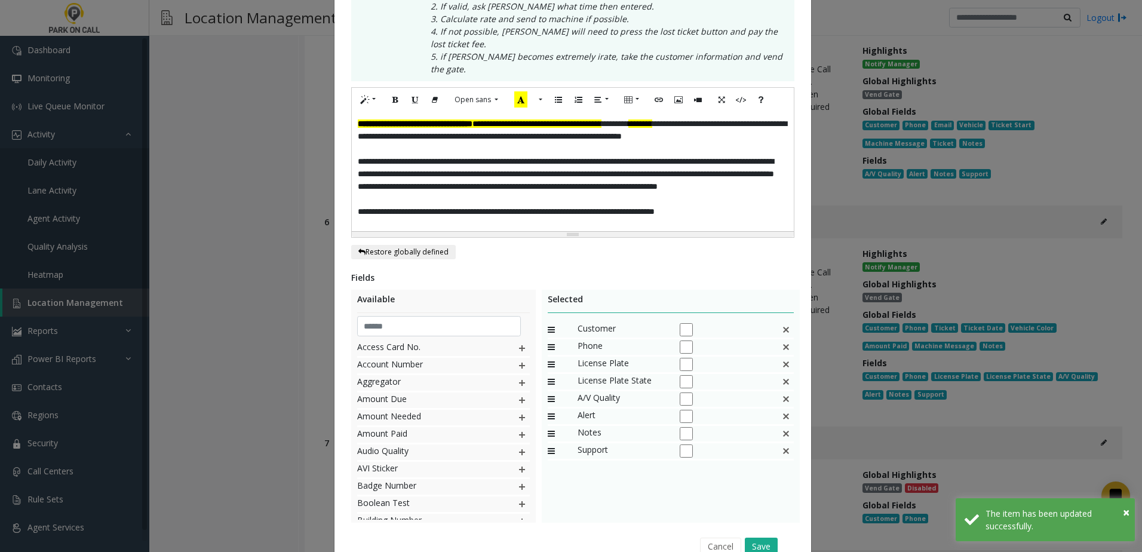
click at [784, 322] on img at bounding box center [786, 330] width 10 height 16
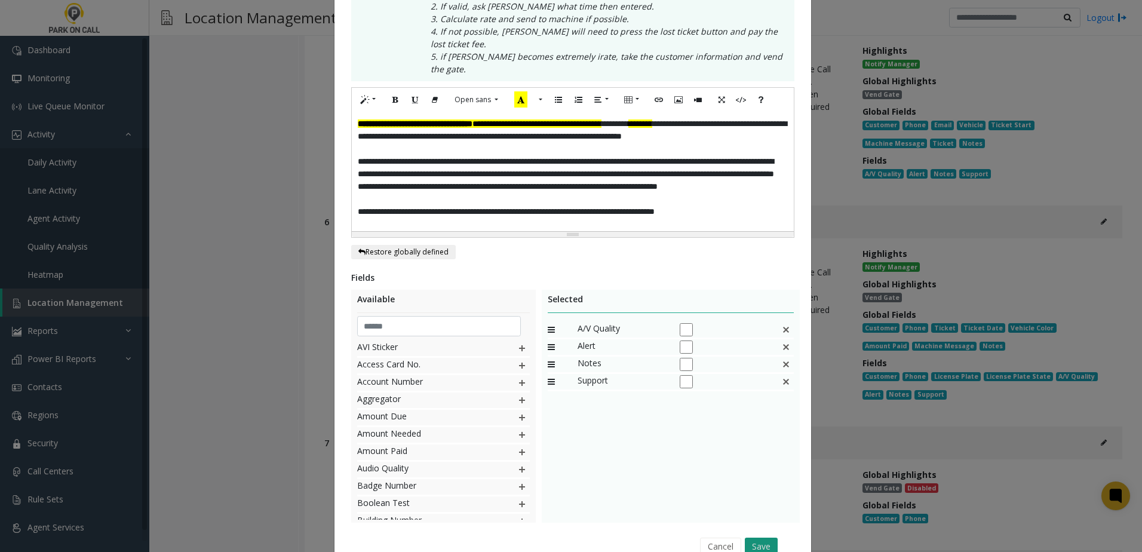
click at [757, 538] on button "Save" at bounding box center [761, 547] width 33 height 18
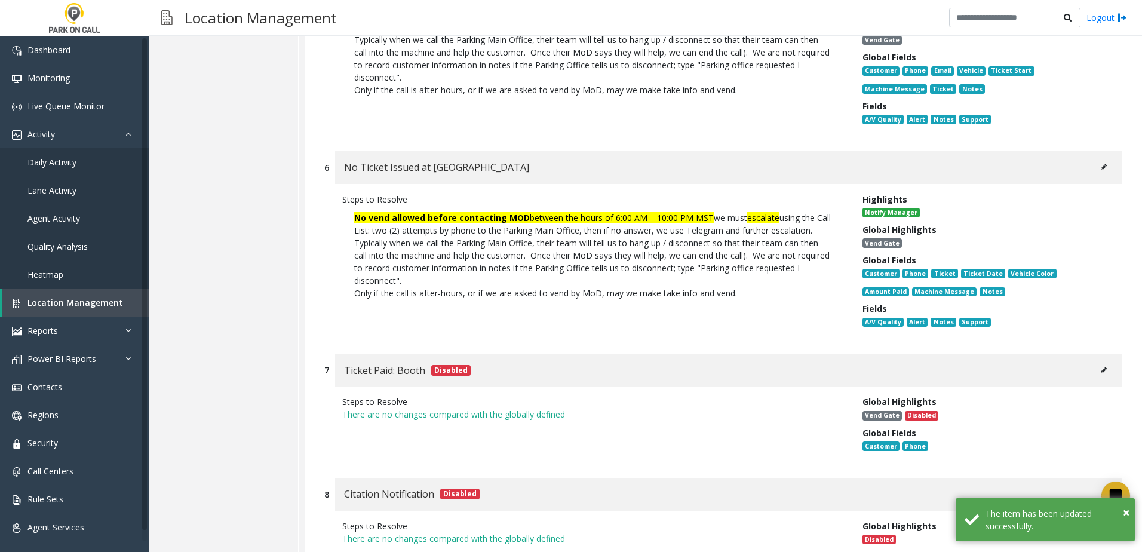
scroll to position [1135, 0]
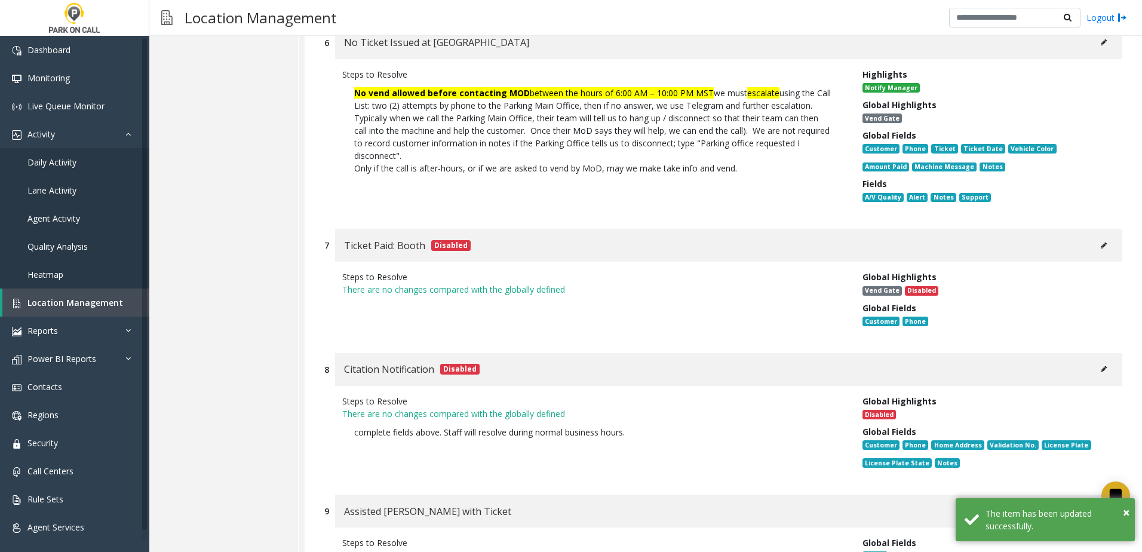
click at [1101, 249] on icon at bounding box center [1104, 245] width 6 height 7
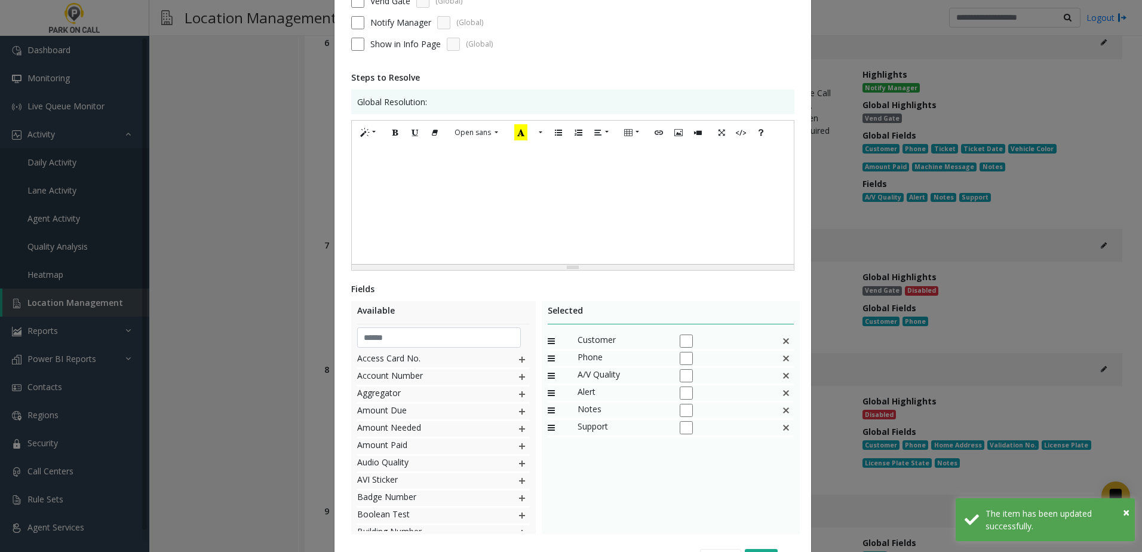
scroll to position [0, 0]
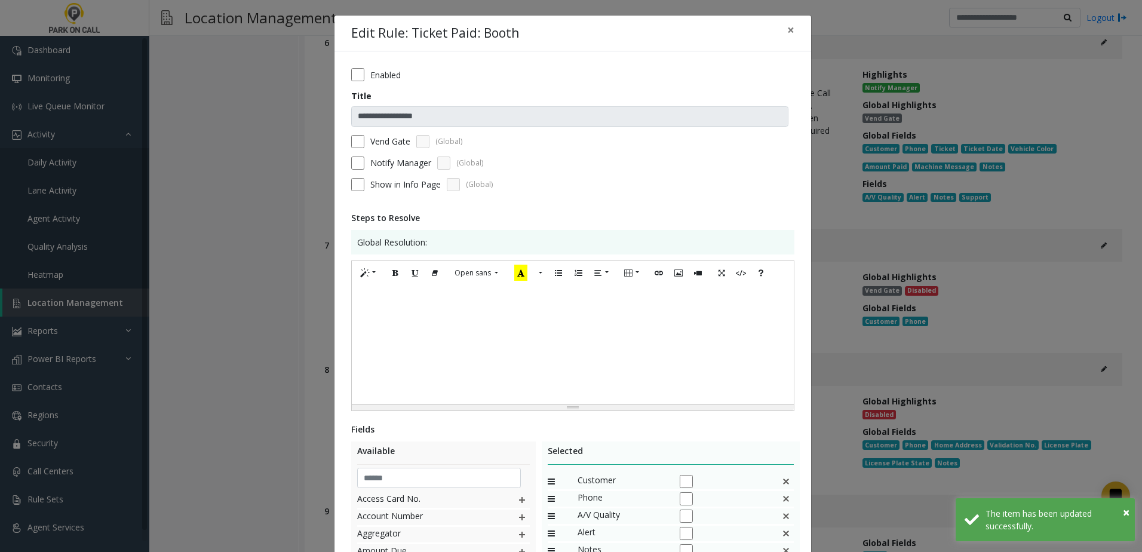
click at [375, 137] on label "Vend Gate" at bounding box center [390, 141] width 40 height 13
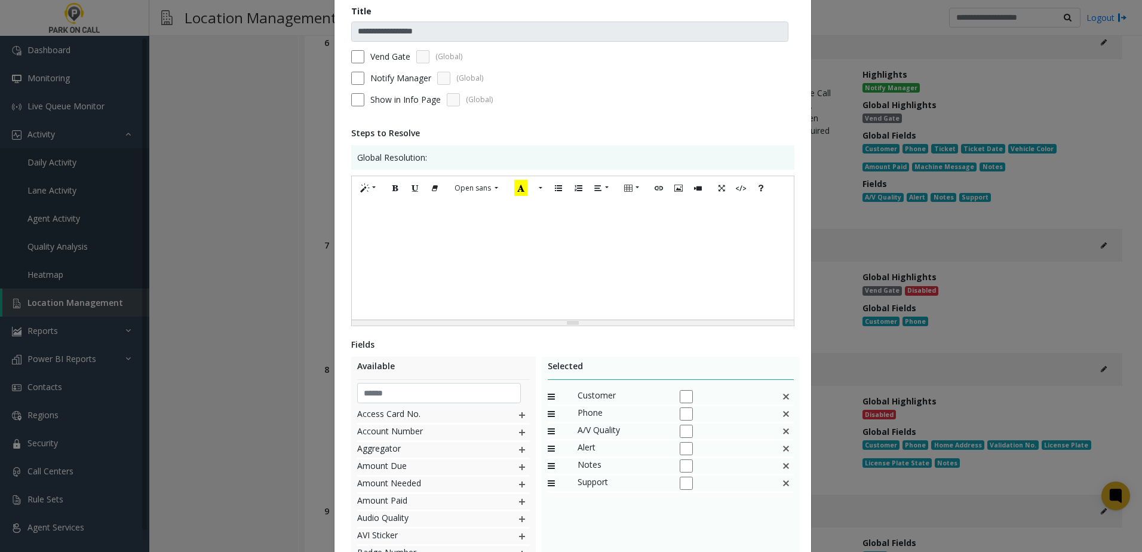
scroll to position [211, 0]
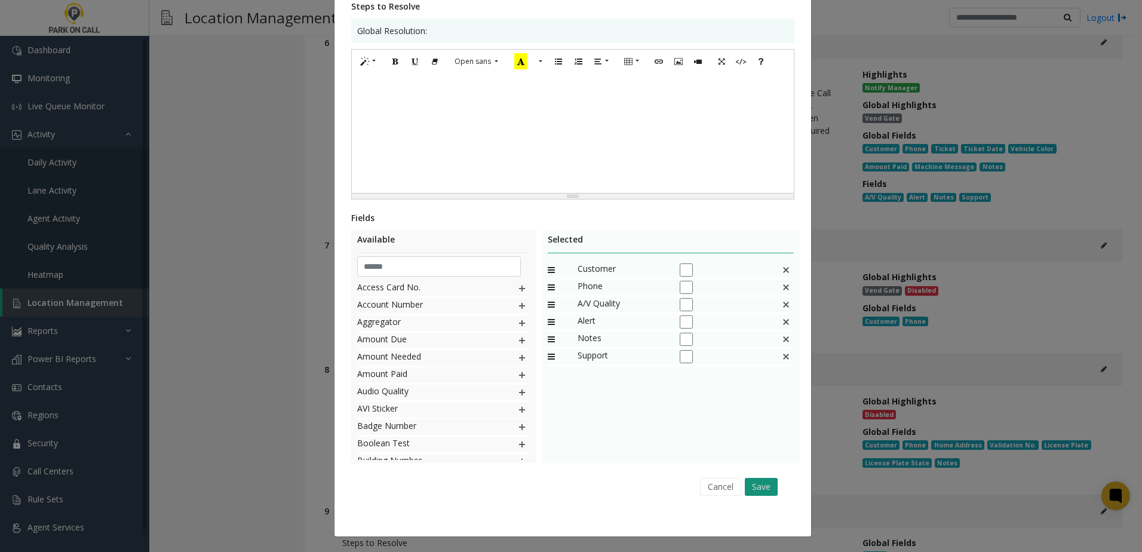
click at [754, 482] on button "Save" at bounding box center [761, 487] width 33 height 18
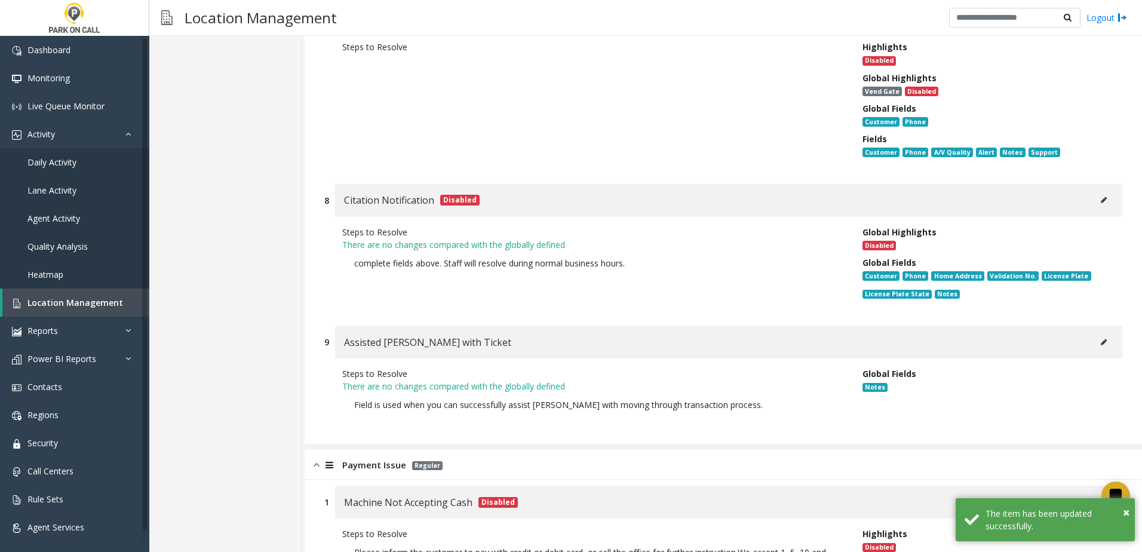
scroll to position [1374, 0]
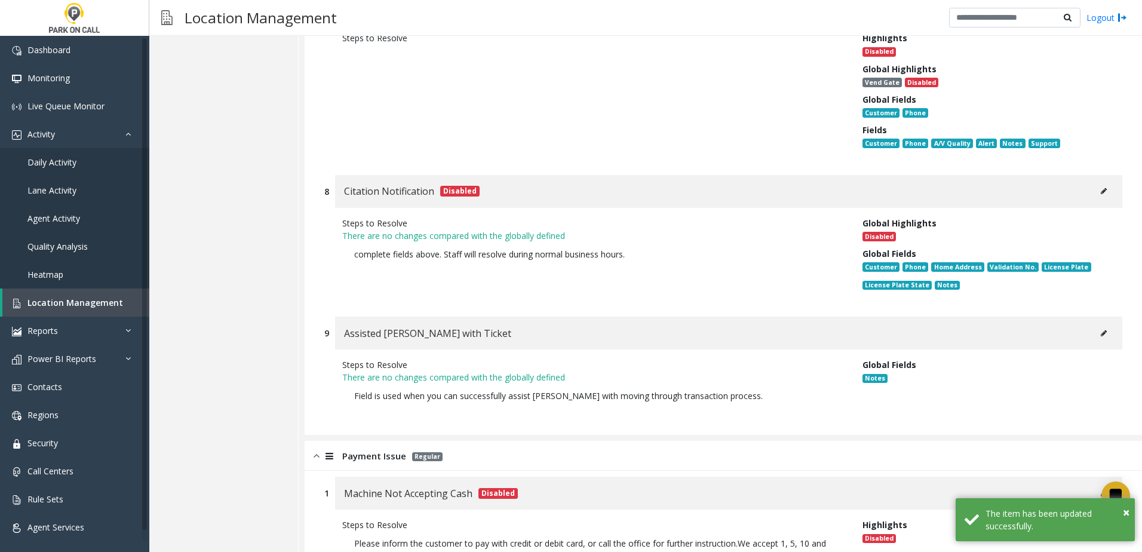
click at [1094, 200] on button at bounding box center [1103, 191] width 19 height 18
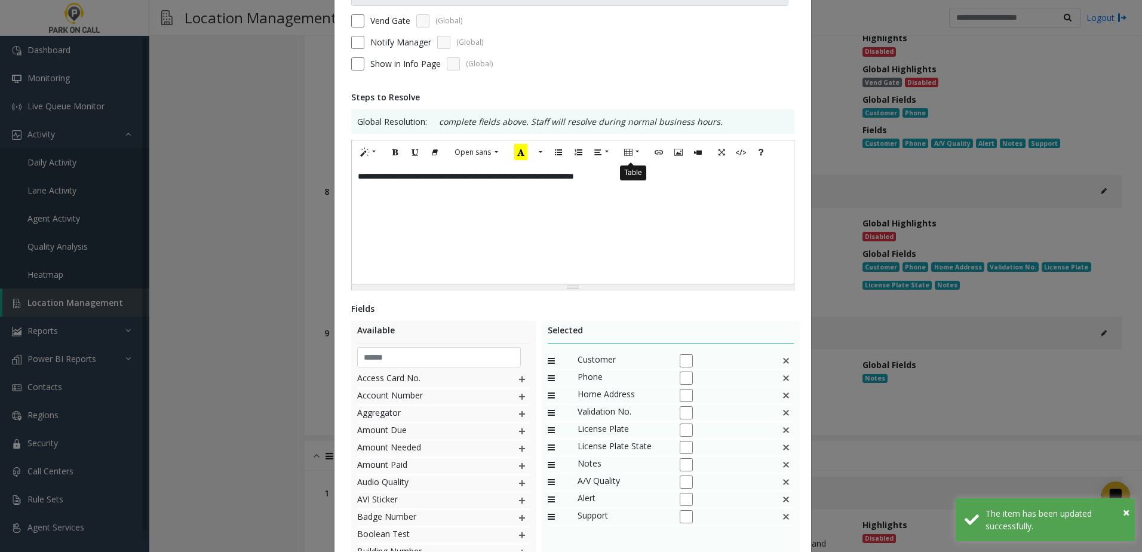
scroll to position [211, 0]
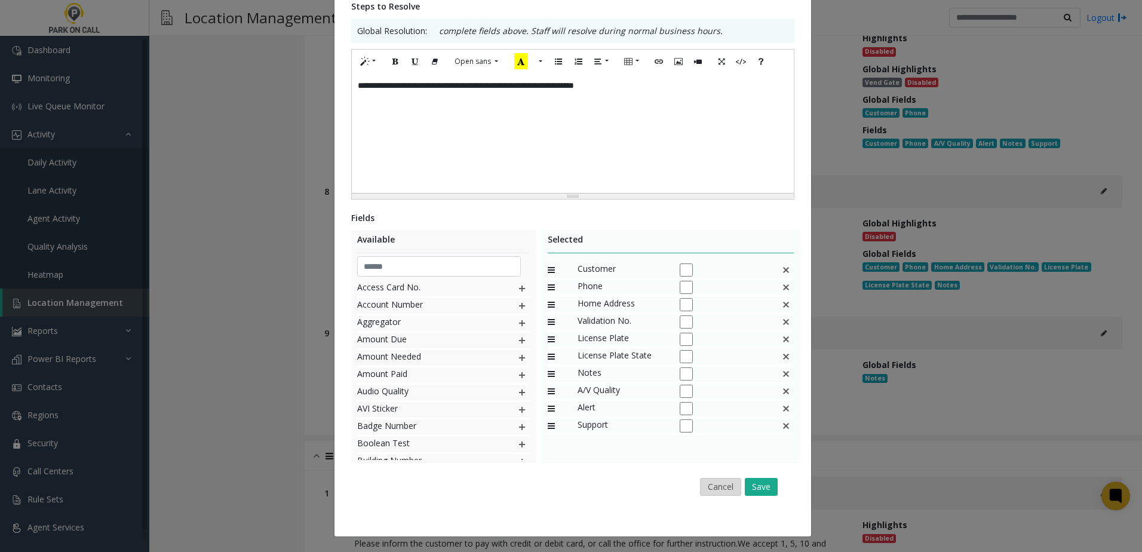
click at [725, 493] on button "Cancel" at bounding box center [720, 487] width 41 height 18
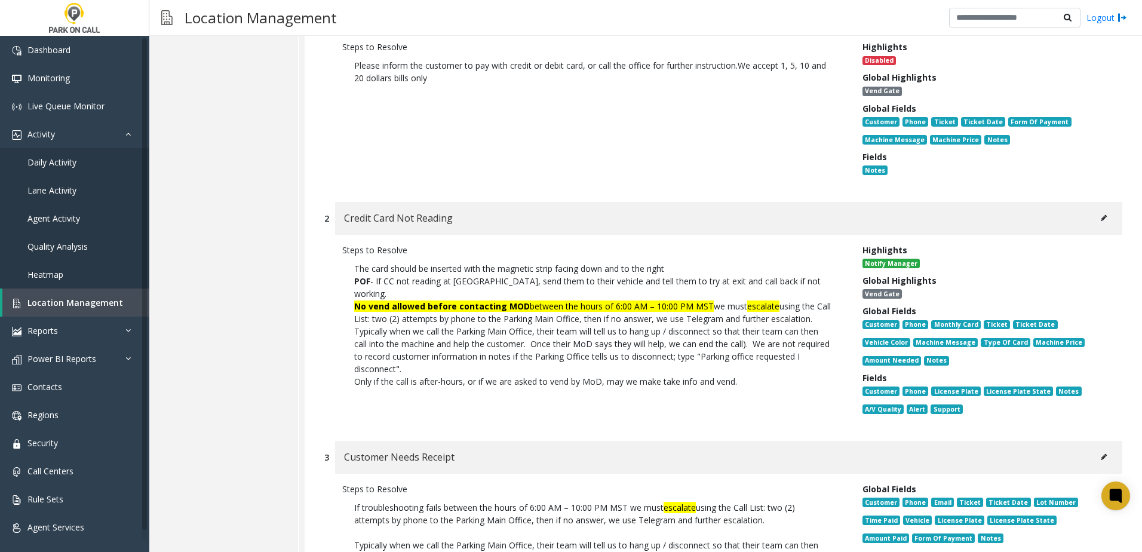
scroll to position [1792, 0]
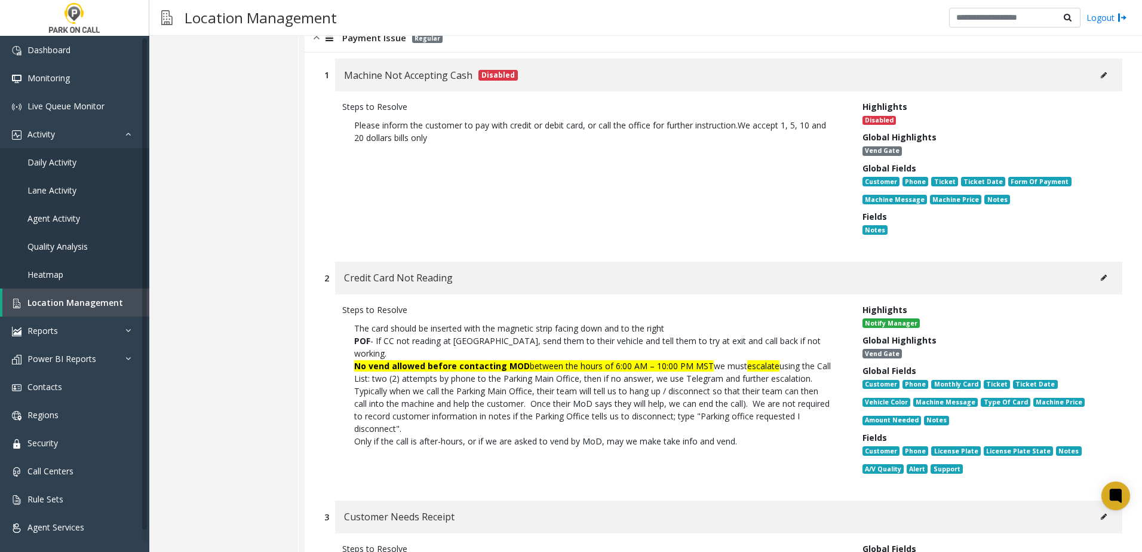
click at [1099, 287] on button at bounding box center [1103, 278] width 19 height 18
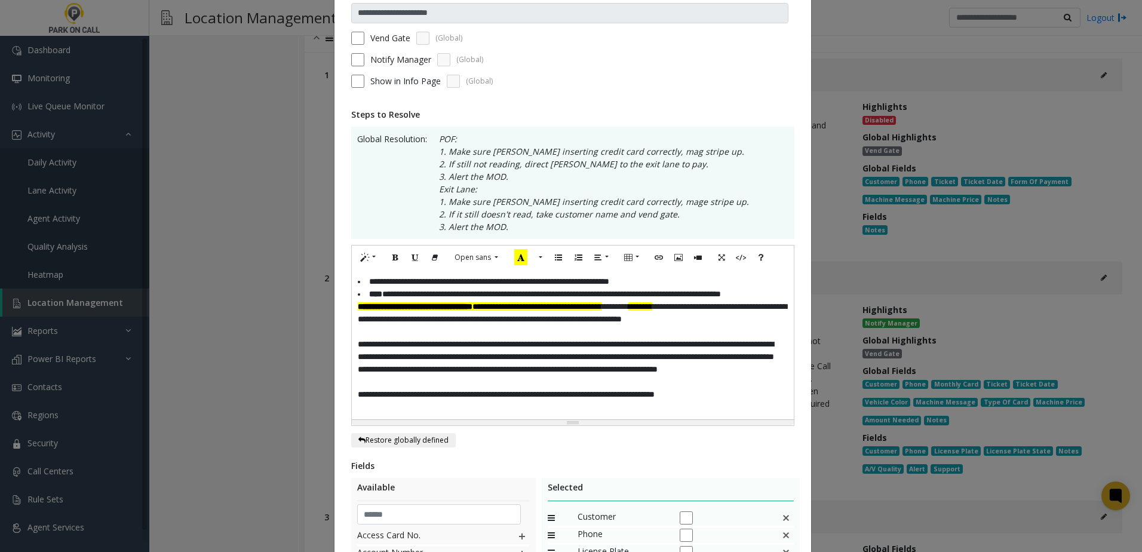
scroll to position [299, 0]
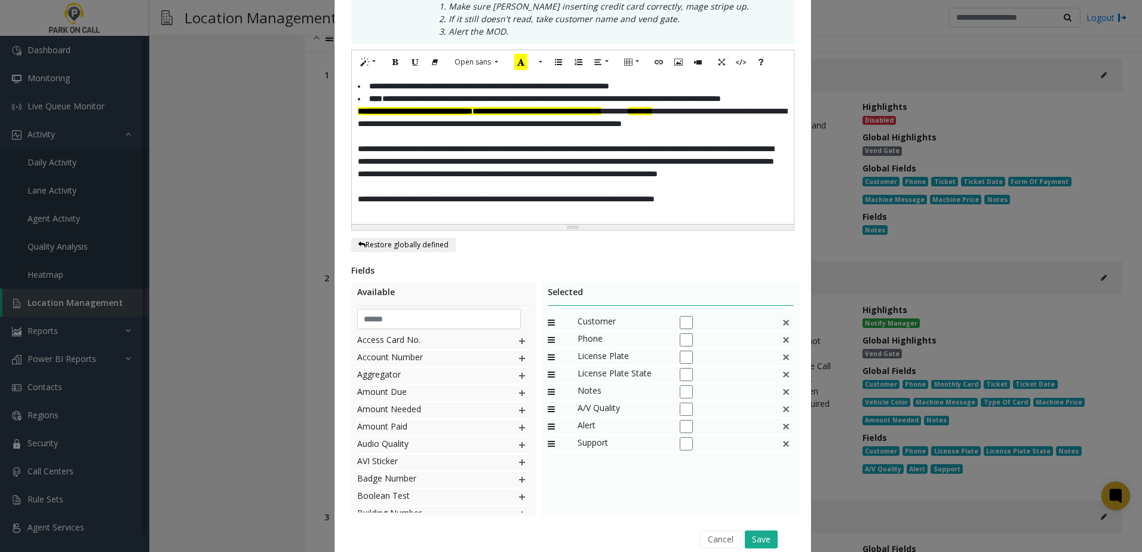
click at [781, 320] on img at bounding box center [786, 323] width 10 height 16
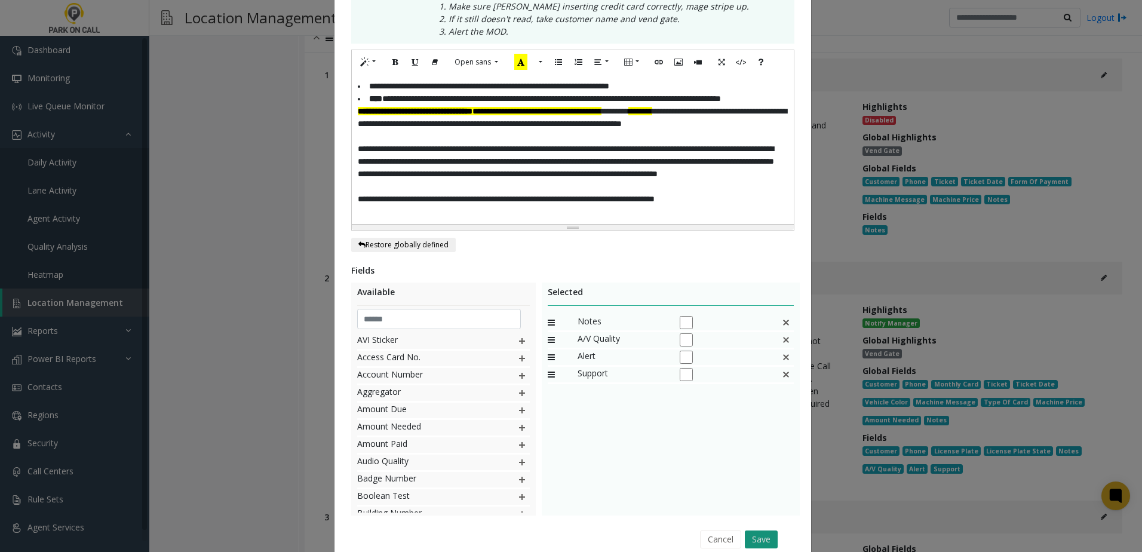
click at [760, 534] on button "Save" at bounding box center [761, 539] width 33 height 18
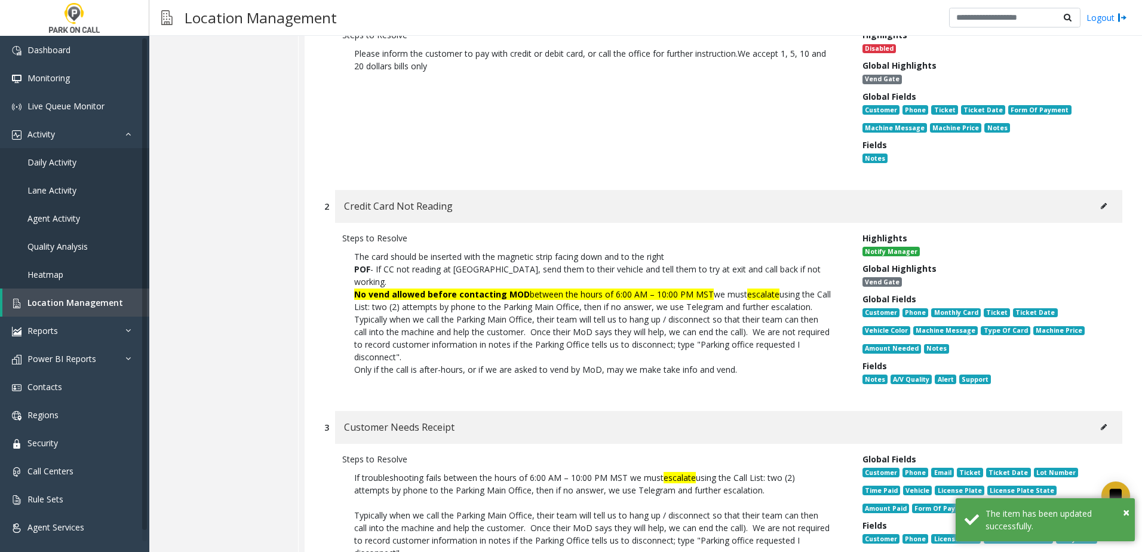
scroll to position [2031, 0]
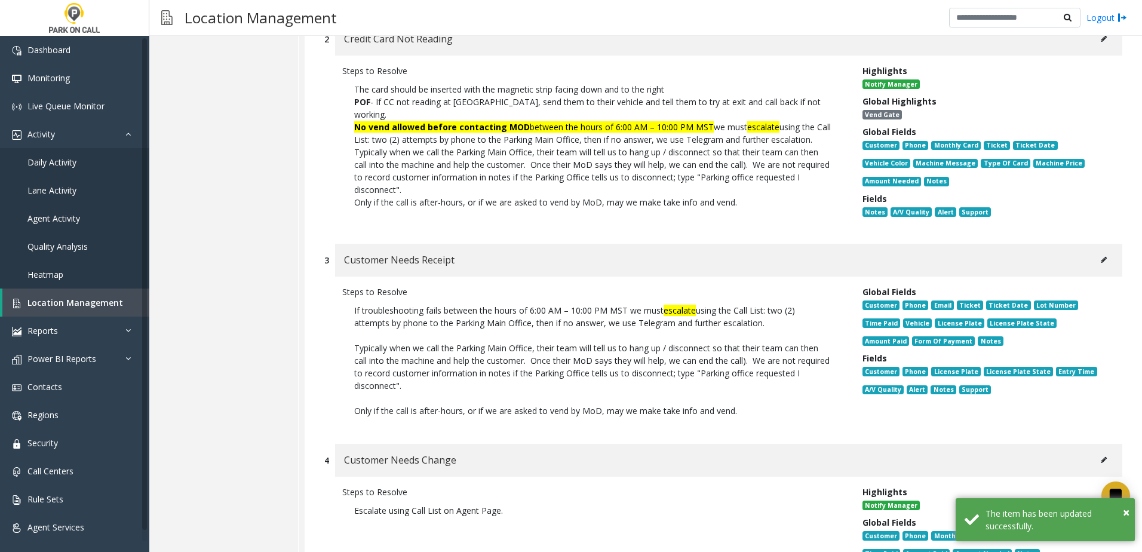
click at [1094, 269] on button at bounding box center [1103, 260] width 19 height 18
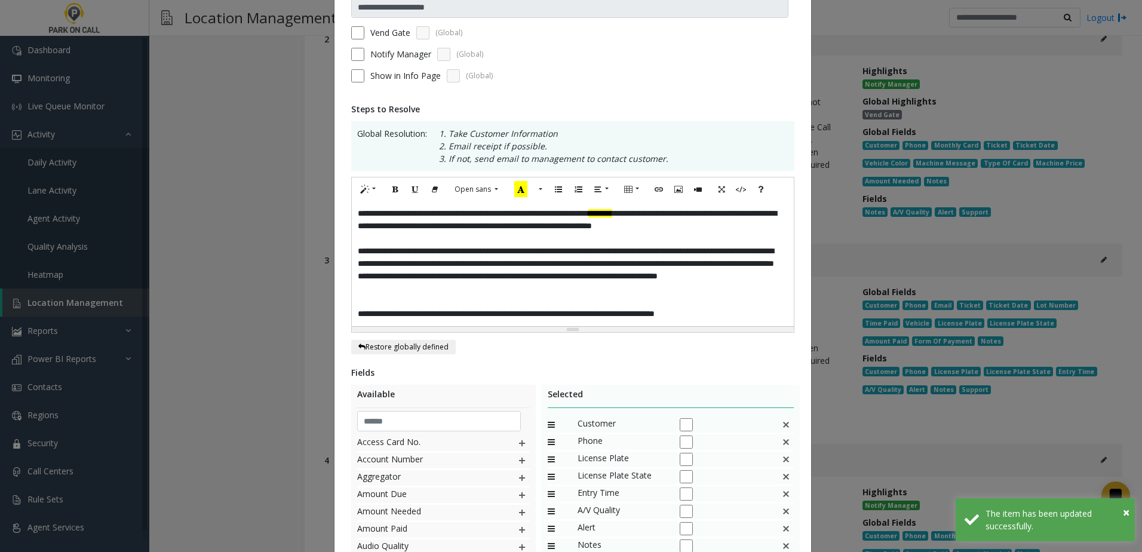
scroll to position [239, 0]
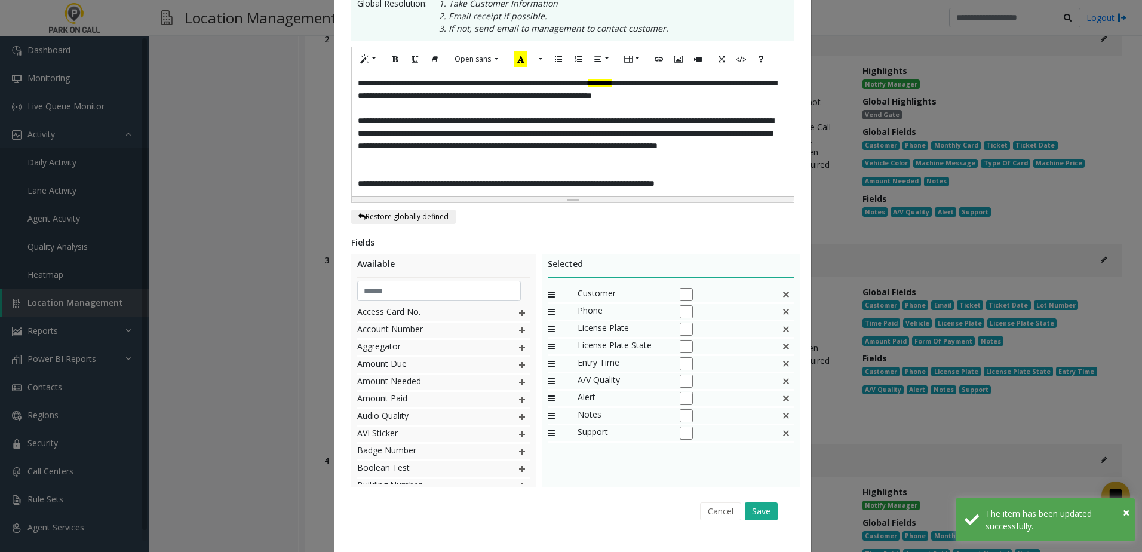
click at [785, 292] on img at bounding box center [786, 295] width 10 height 16
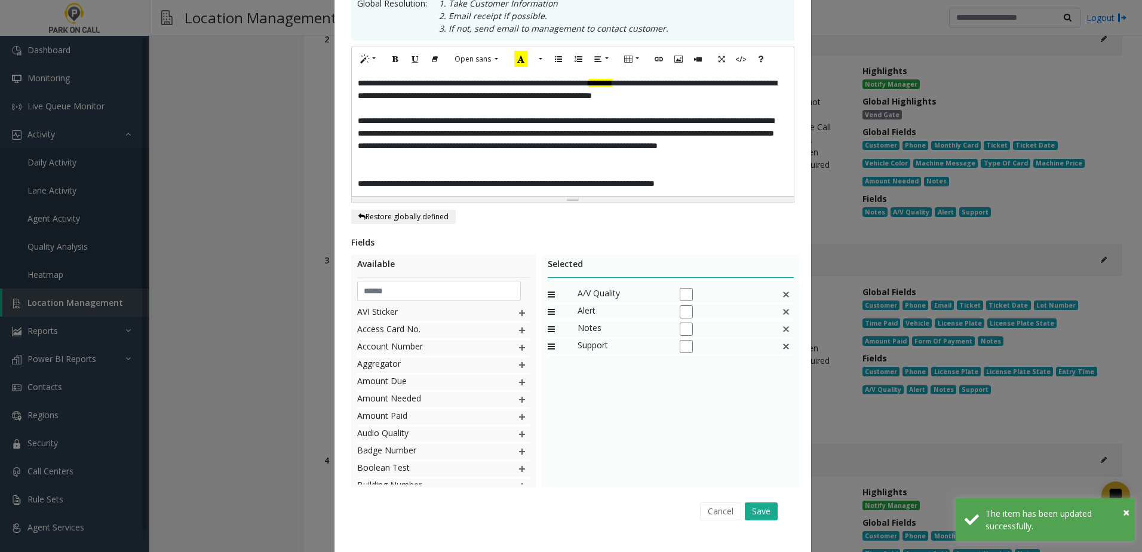
click at [784, 293] on img at bounding box center [786, 295] width 10 height 16
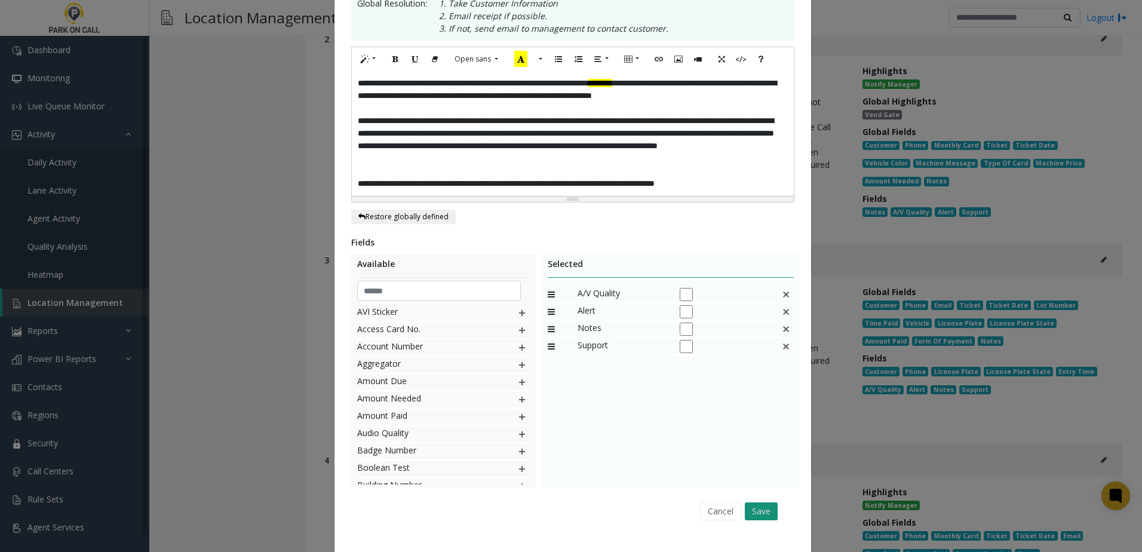
click at [754, 505] on button "Save" at bounding box center [761, 511] width 33 height 18
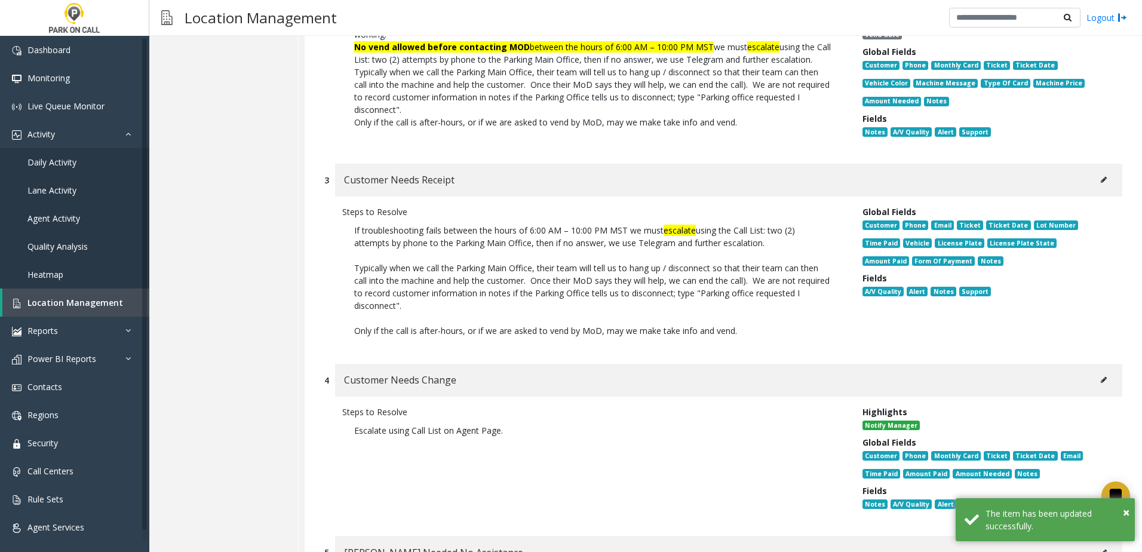
scroll to position [2210, 0]
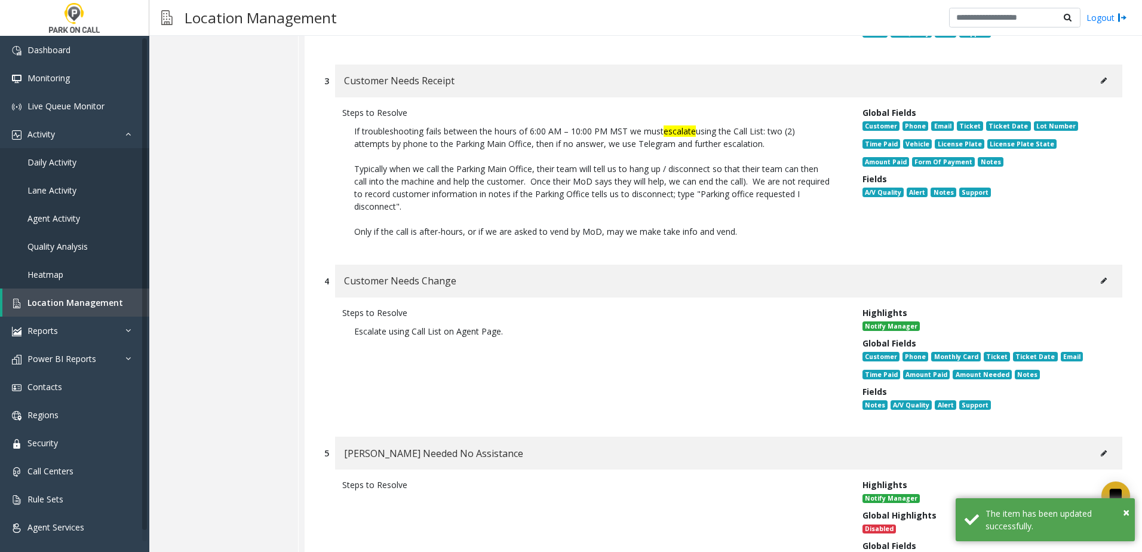
click at [1101, 284] on icon at bounding box center [1104, 280] width 6 height 7
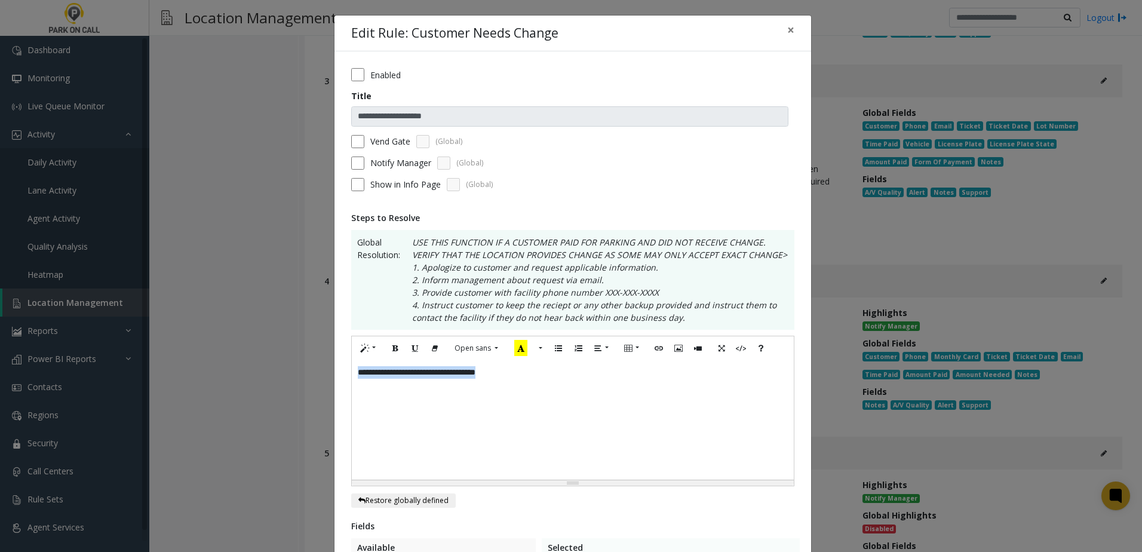
drag, startPoint x: 631, startPoint y: 391, endPoint x: 233, endPoint y: 392, distance: 397.8
click at [233, 392] on div "**********" at bounding box center [571, 276] width 1142 height 552
click at [602, 397] on div "**********" at bounding box center [573, 419] width 442 height 119
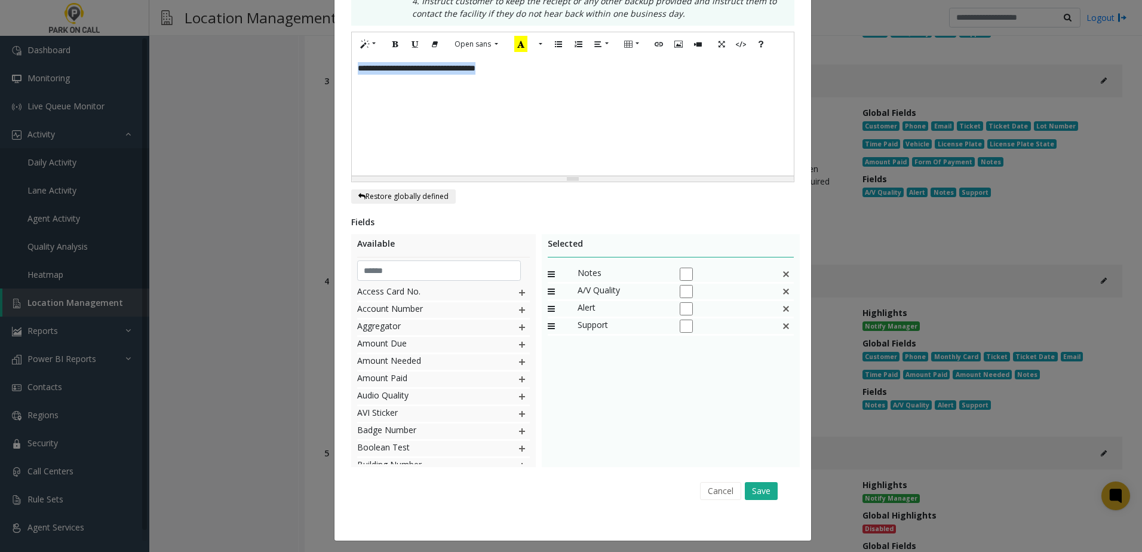
scroll to position [308, 0]
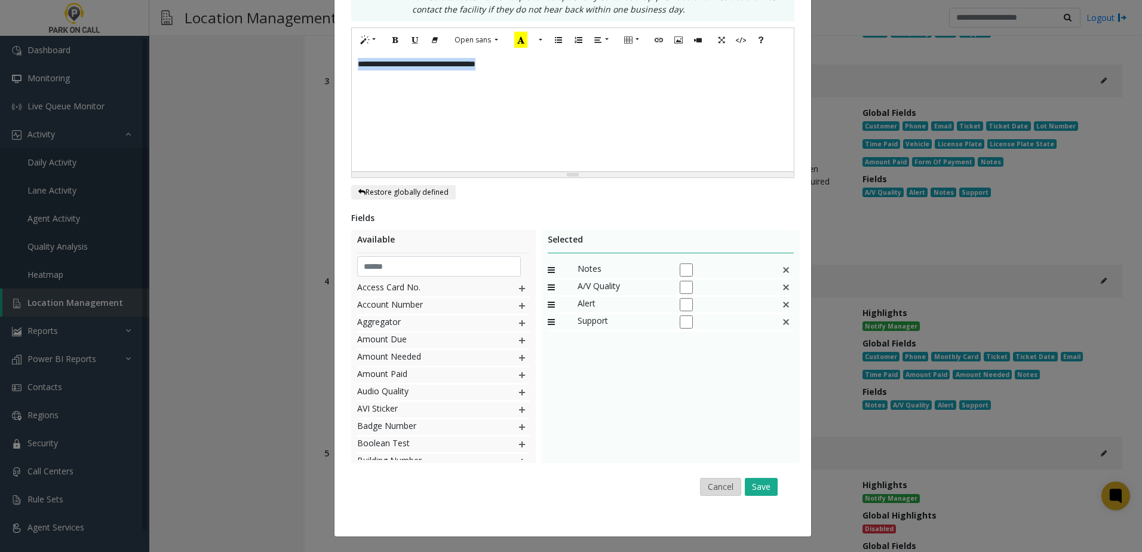
click at [724, 489] on button "Cancel" at bounding box center [720, 487] width 41 height 18
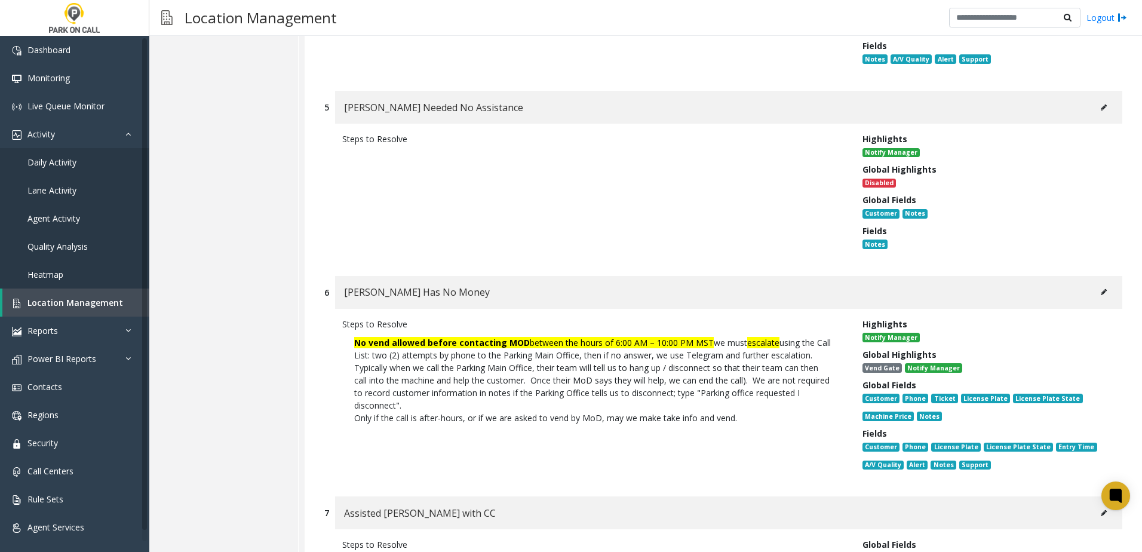
scroll to position [2568, 0]
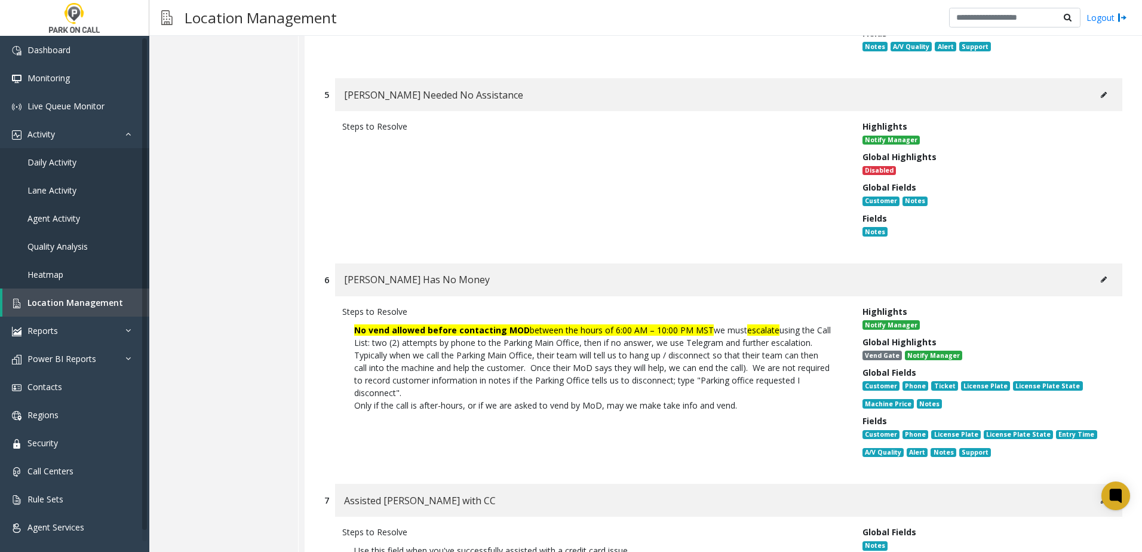
click at [1094, 288] on button at bounding box center [1103, 280] width 19 height 18
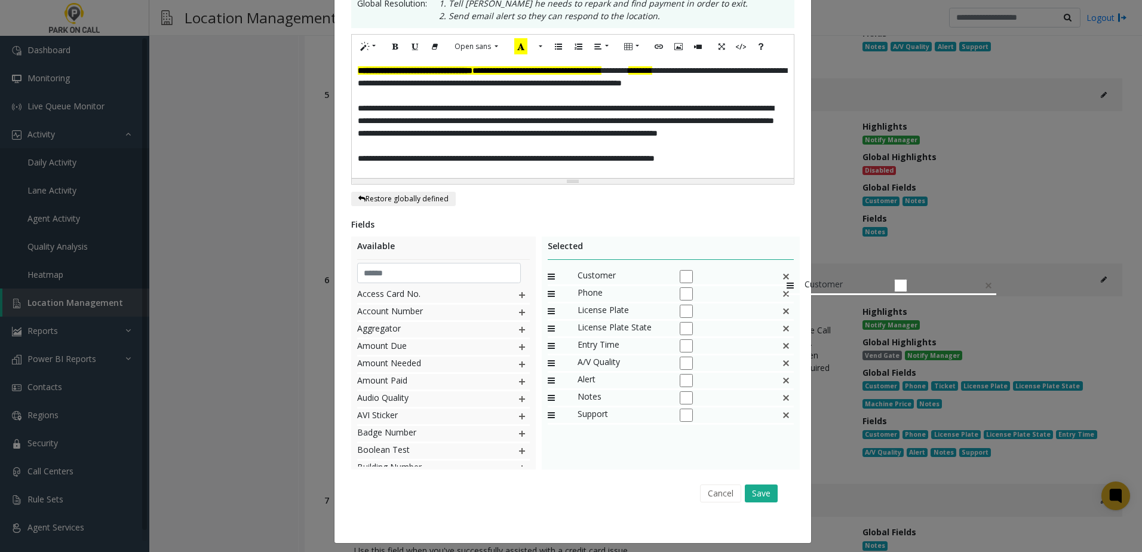
click at [781, 272] on img at bounding box center [786, 277] width 10 height 16
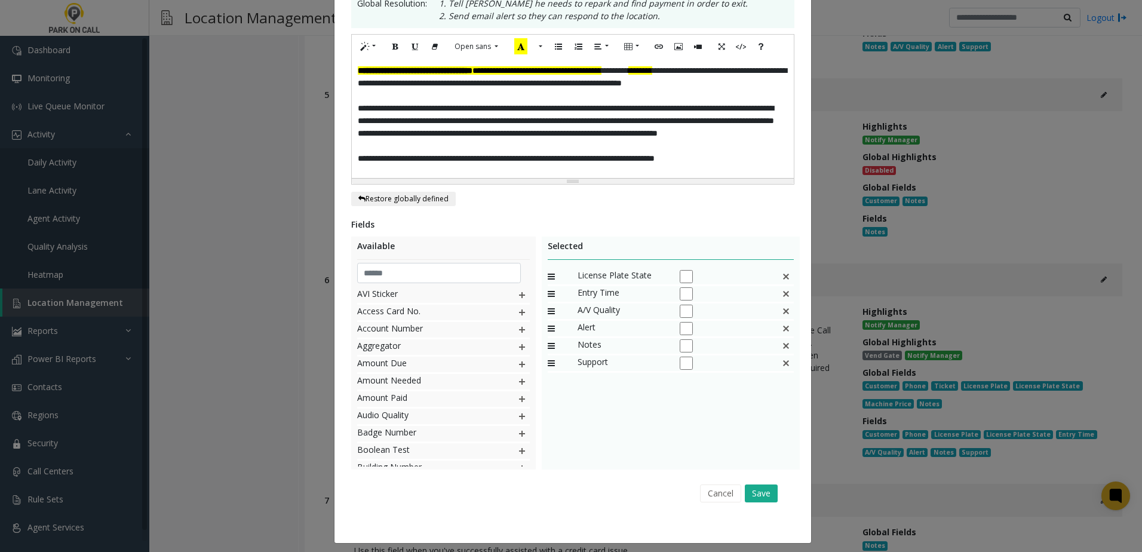
click at [781, 275] on img at bounding box center [786, 277] width 10 height 16
click at [781, 277] on img at bounding box center [786, 277] width 10 height 16
click at [756, 486] on button "Save" at bounding box center [761, 493] width 33 height 18
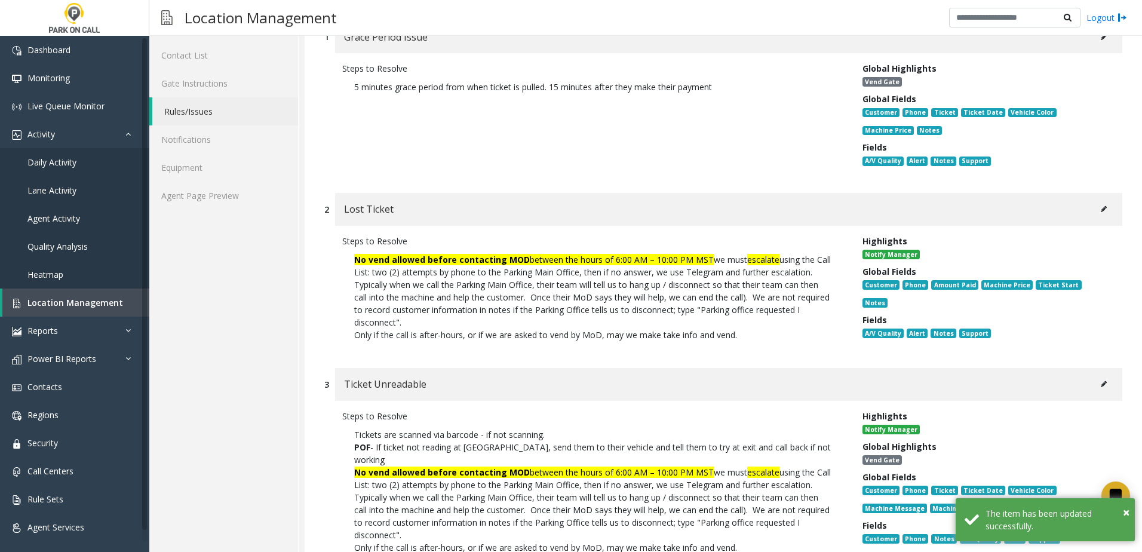
scroll to position [0, 0]
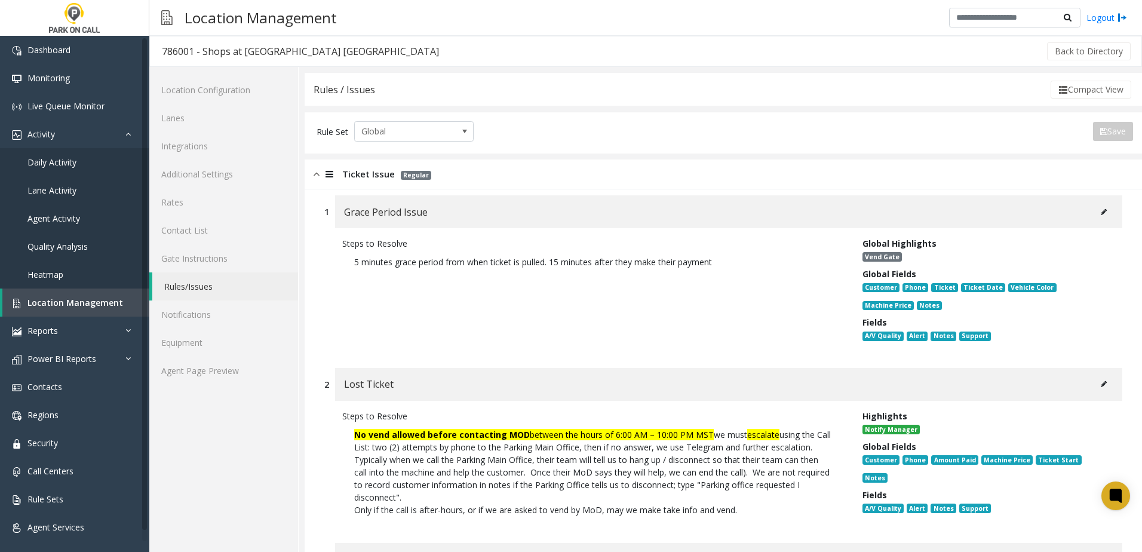
click at [312, 171] on div "Ticket Issue Regular" at bounding box center [723, 174] width 837 height 30
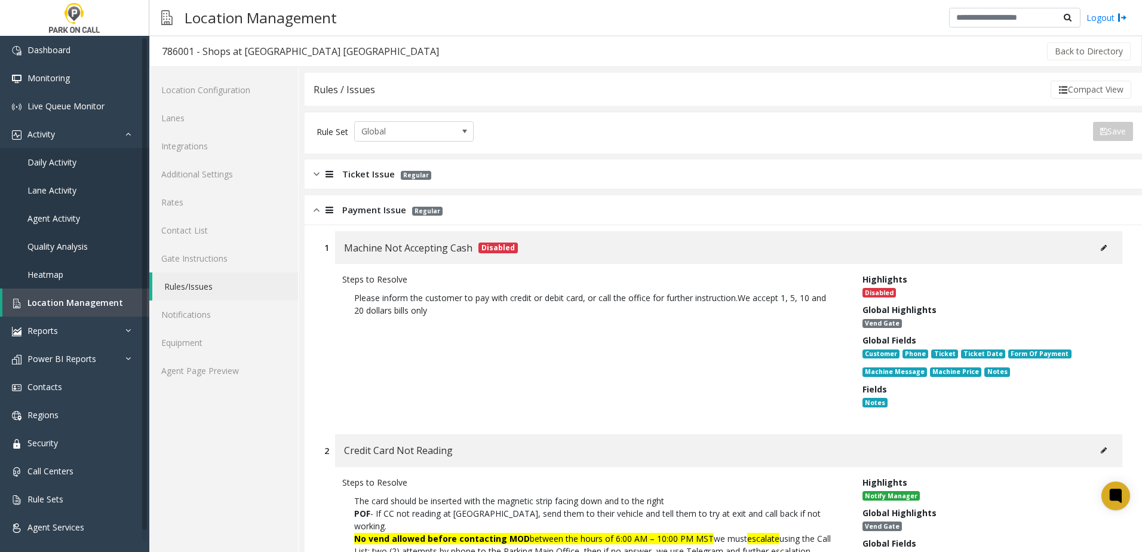
click at [312, 197] on div "Payment Issue Regular" at bounding box center [723, 210] width 837 height 30
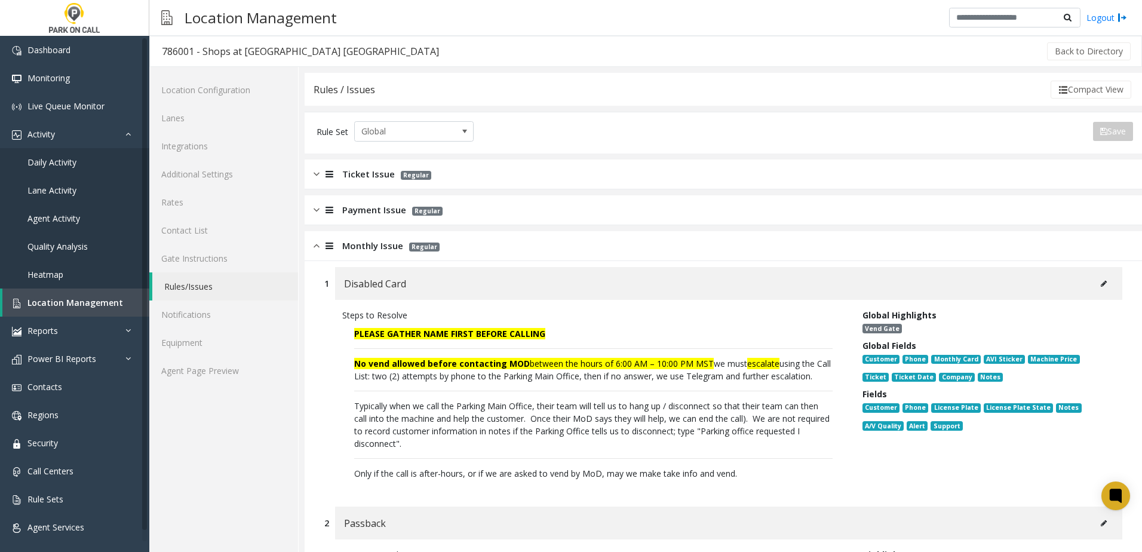
click at [311, 209] on div "Payment Issue Regular" at bounding box center [723, 210] width 837 height 30
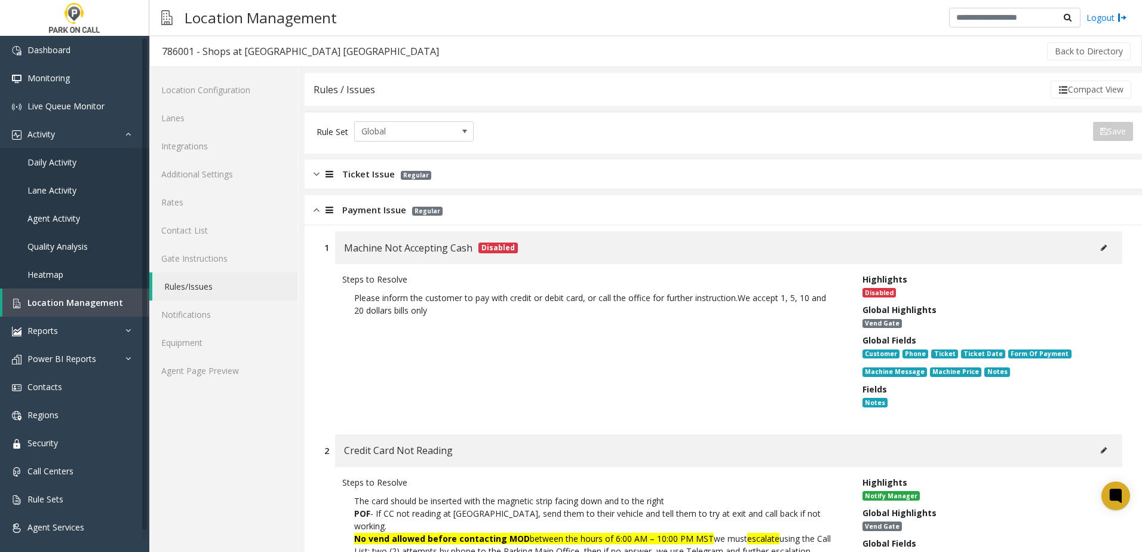
click at [315, 213] on img at bounding box center [317, 210] width 6 height 14
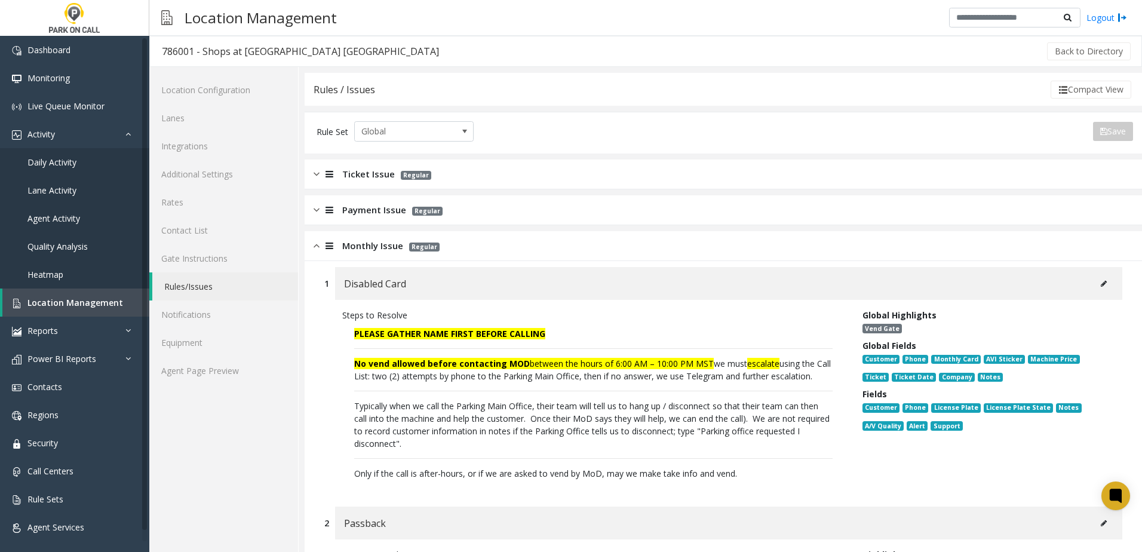
click at [315, 257] on div "Monthly Issue Regular" at bounding box center [723, 246] width 837 height 30
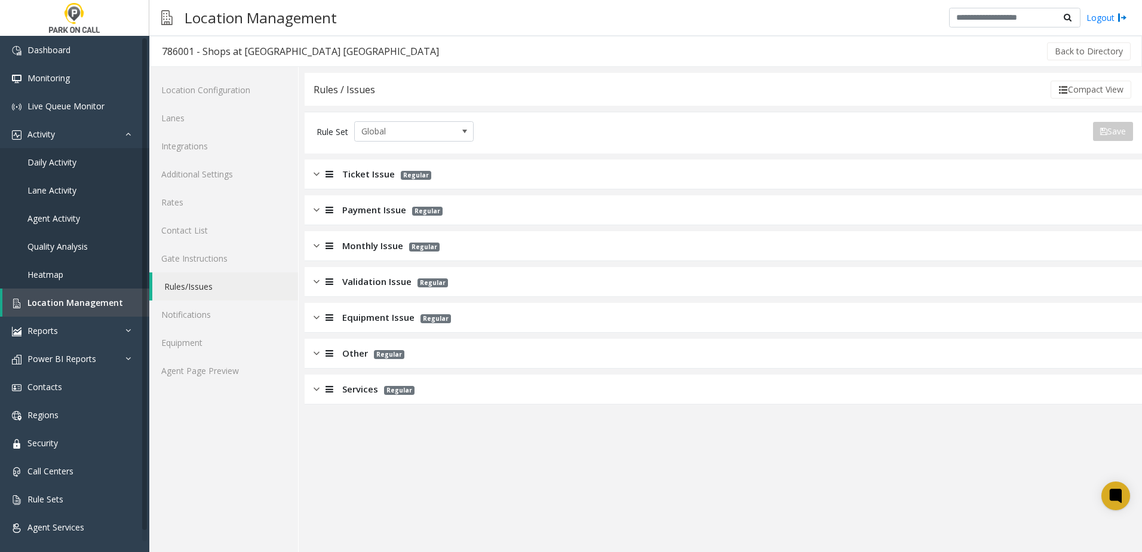
click at [419, 355] on div "Other Regular" at bounding box center [723, 354] width 837 height 30
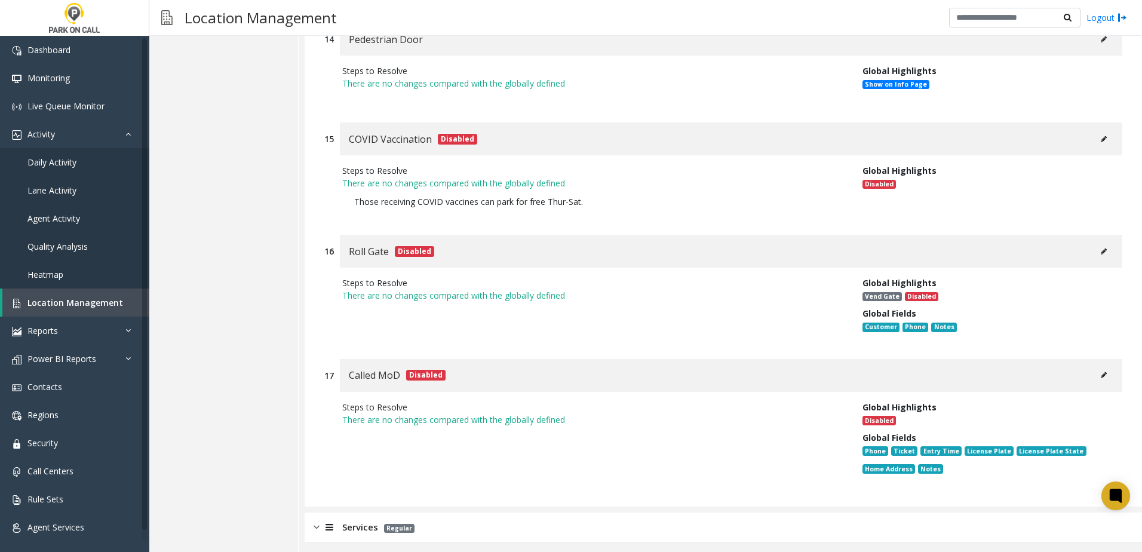
scroll to position [2151, 0]
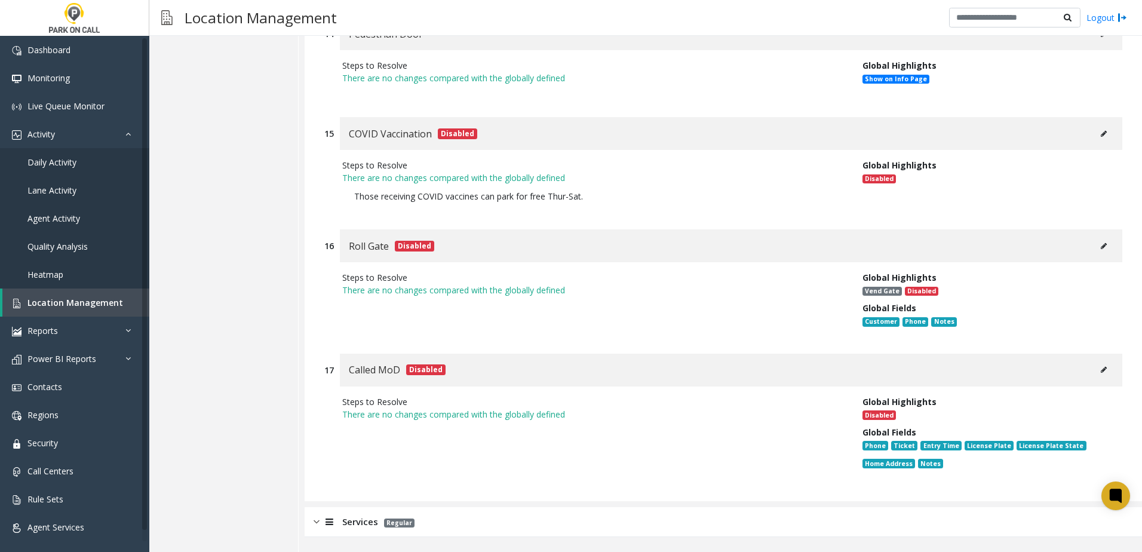
click at [1098, 366] on button at bounding box center [1103, 370] width 19 height 18
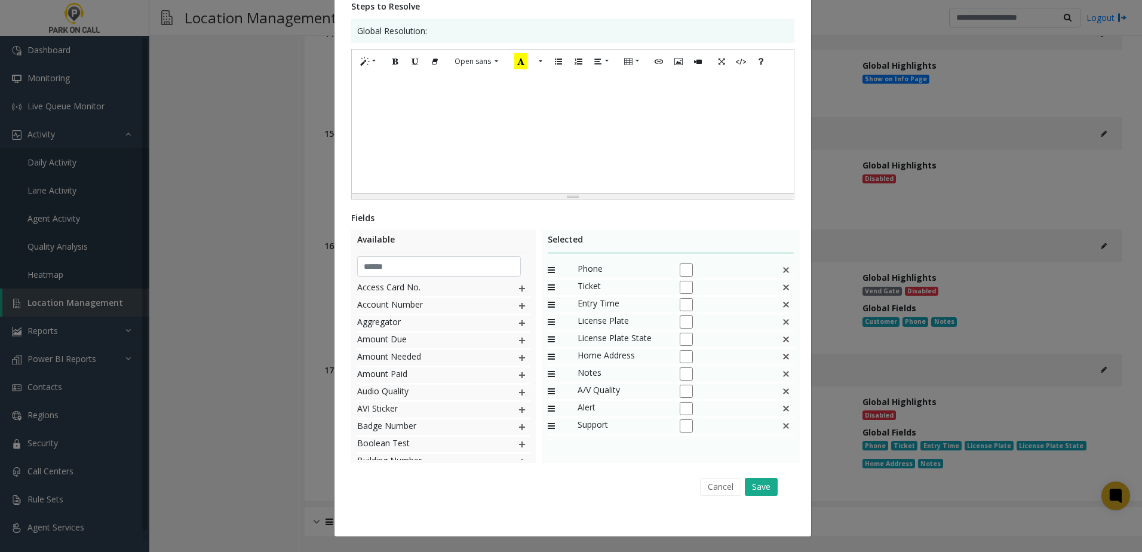
scroll to position [0, 0]
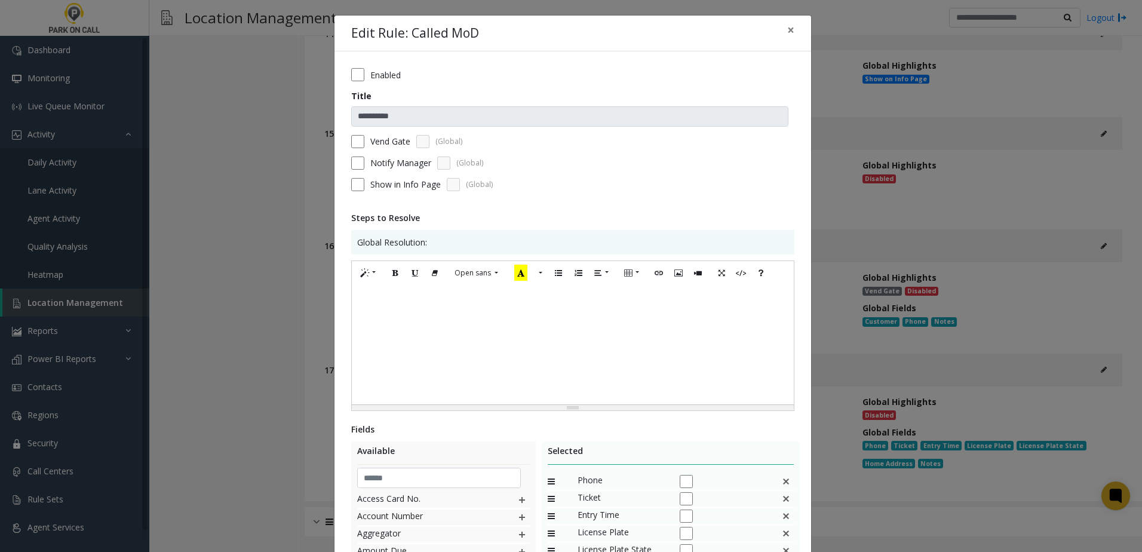
click at [360, 143] on div "Vend Gate (Global)" at bounding box center [572, 141] width 443 height 13
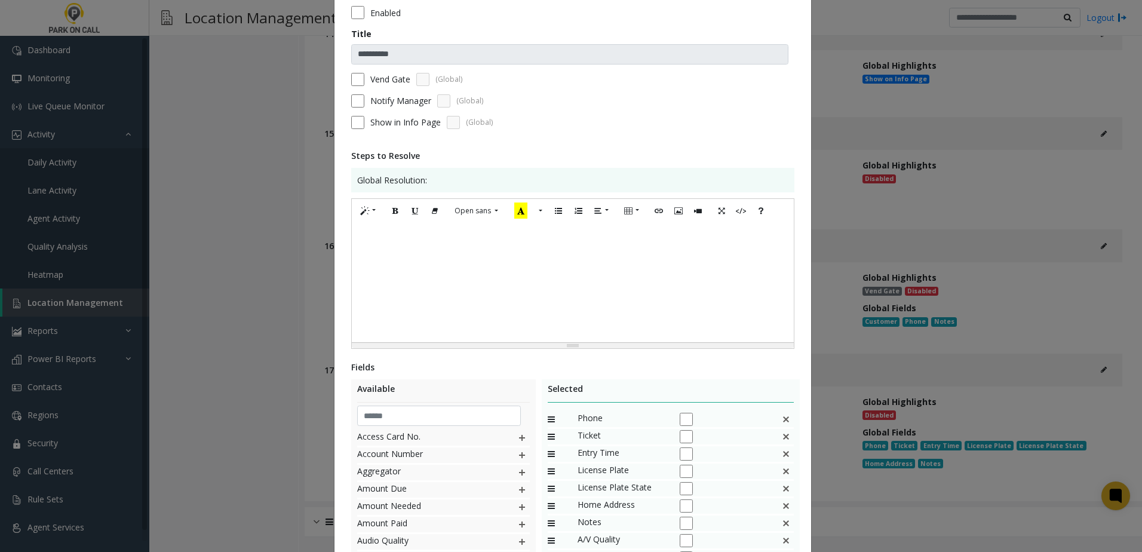
scroll to position [119, 0]
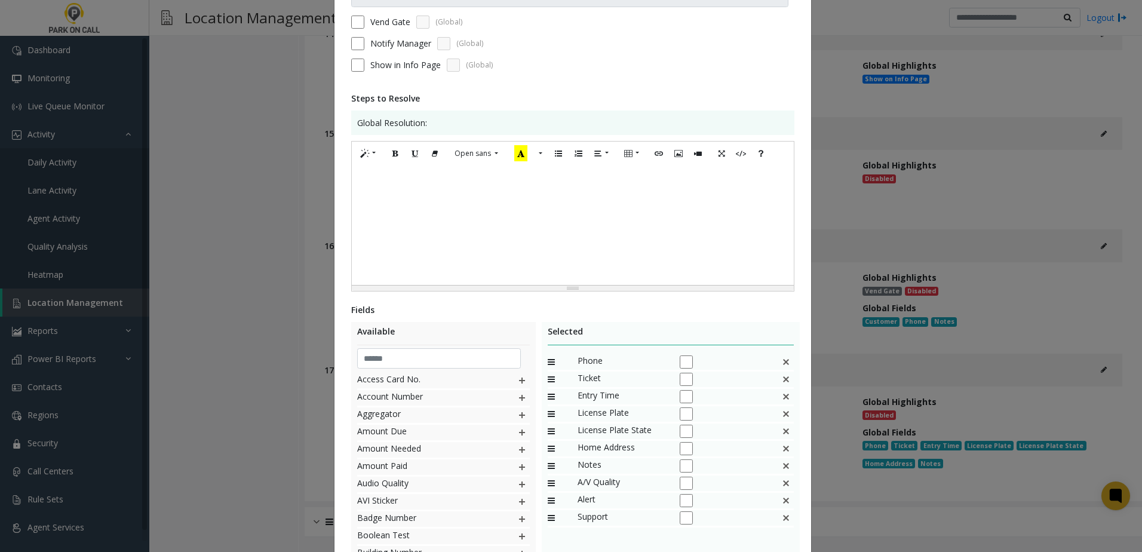
click at [444, 222] on div at bounding box center [573, 224] width 442 height 119
click at [434, 212] on div at bounding box center [573, 224] width 442 height 119
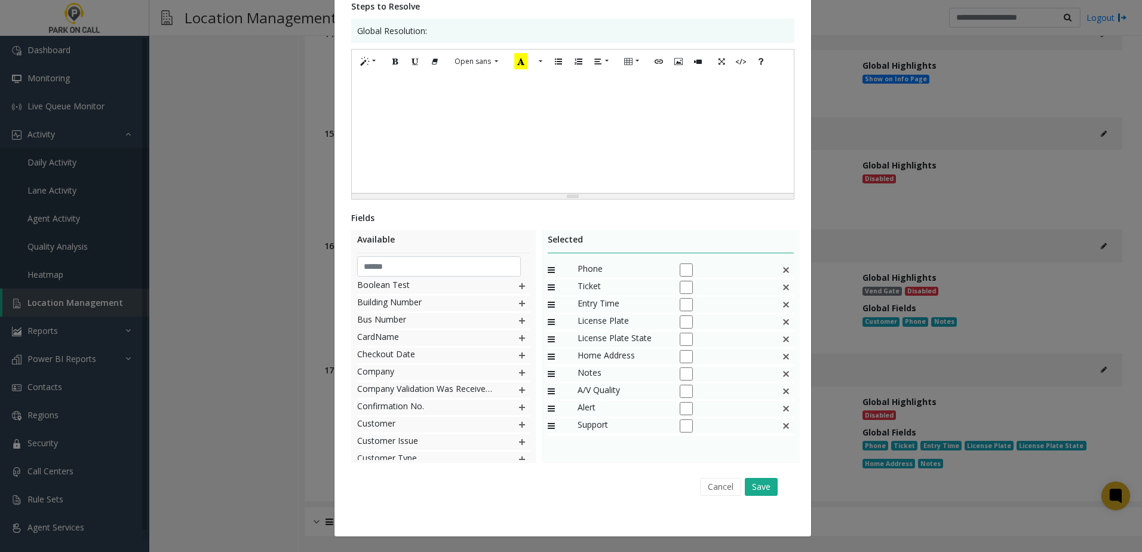
scroll to position [179, 0]
click at [517, 403] on img at bounding box center [522, 404] width 10 height 16
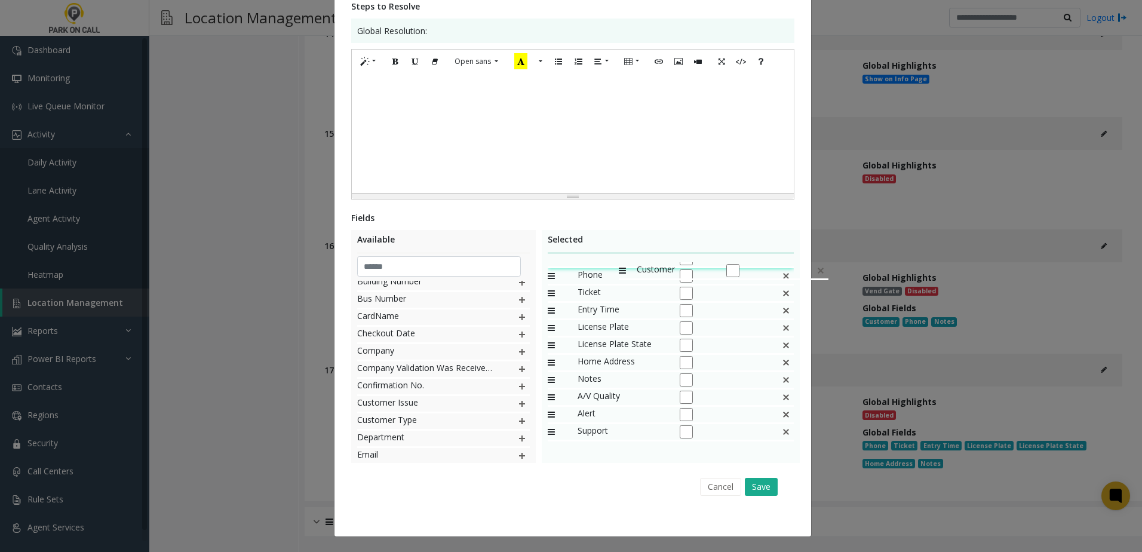
drag, startPoint x: 604, startPoint y: 431, endPoint x: 613, endPoint y: 257, distance: 174.6
click at [781, 321] on img at bounding box center [786, 322] width 10 height 16
click at [781, 358] on img at bounding box center [786, 357] width 10 height 16
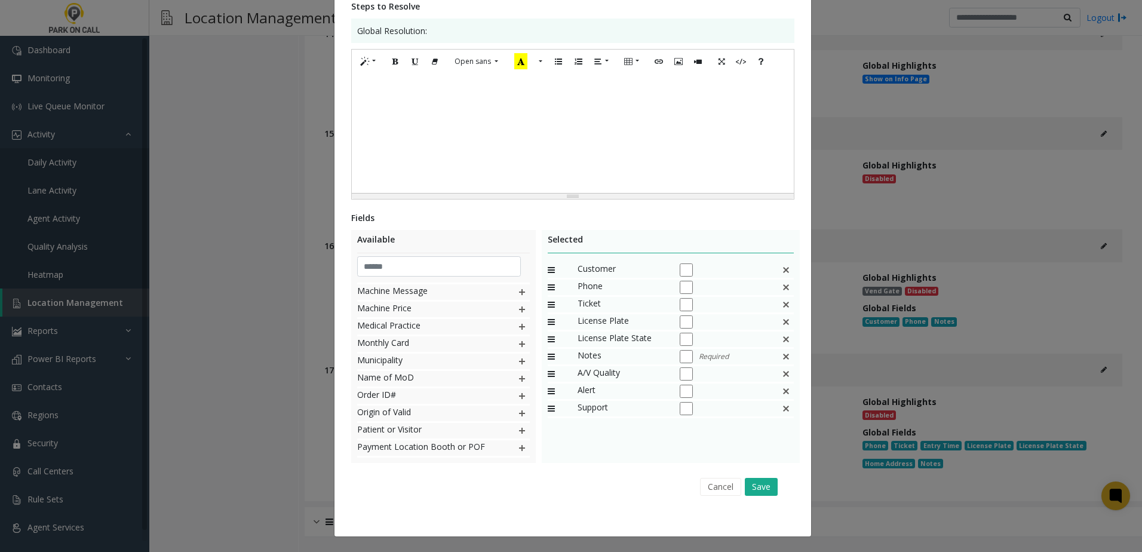
scroll to position [633, 0]
click at [517, 349] on img at bounding box center [522, 349] width 10 height 16
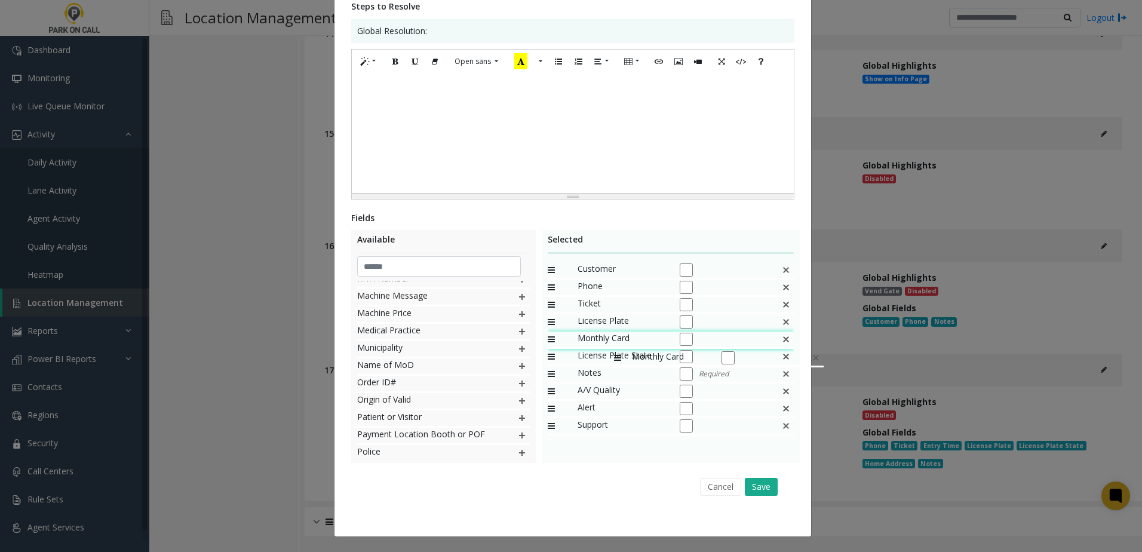
drag, startPoint x: 597, startPoint y: 424, endPoint x: 608, endPoint y: 344, distance: 80.8
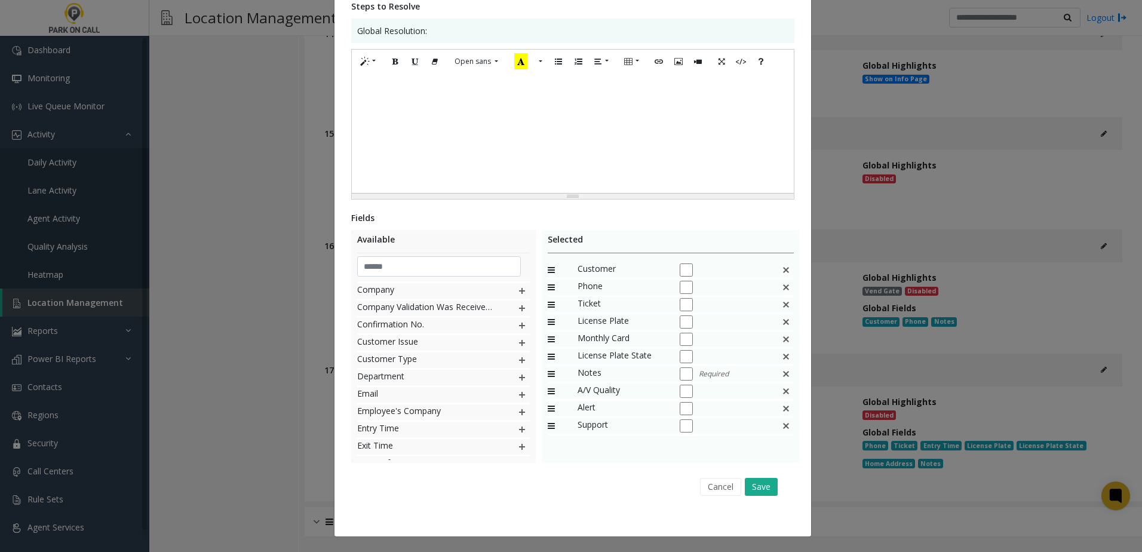
scroll to position [231, 0]
click at [517, 351] on img at bounding box center [522, 353] width 10 height 16
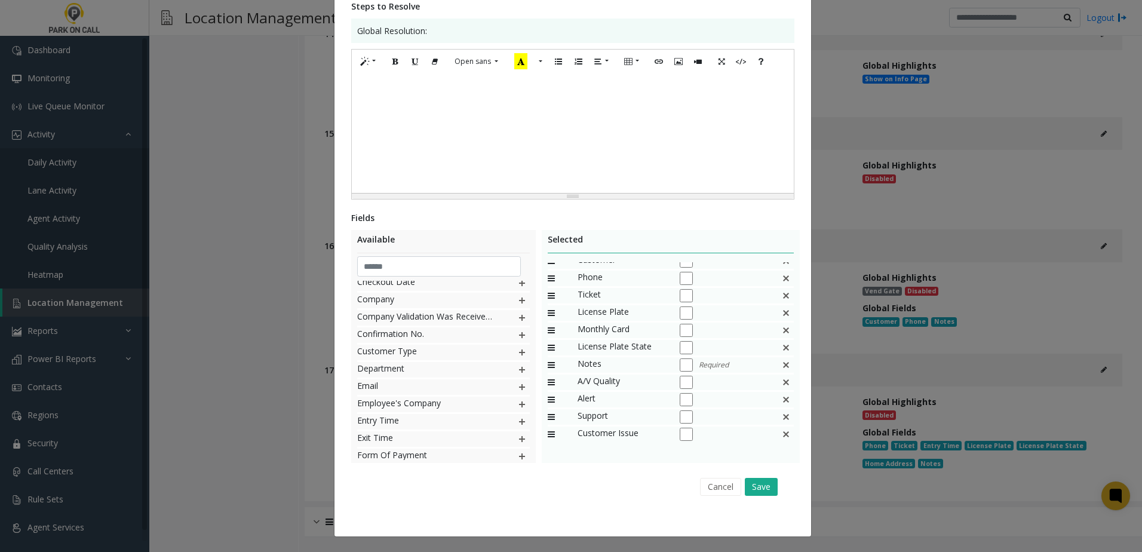
scroll to position [11, 0]
drag, startPoint x: 607, startPoint y: 403, endPoint x: 624, endPoint y: 363, distance: 42.8
click at [781, 363] on img at bounding box center [786, 363] width 10 height 16
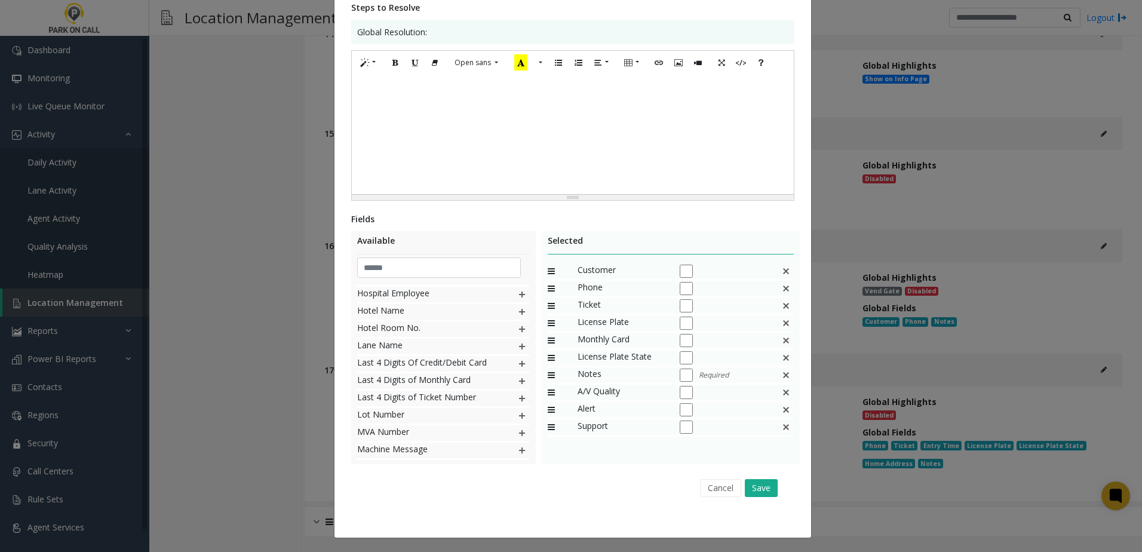
scroll to position [211, 0]
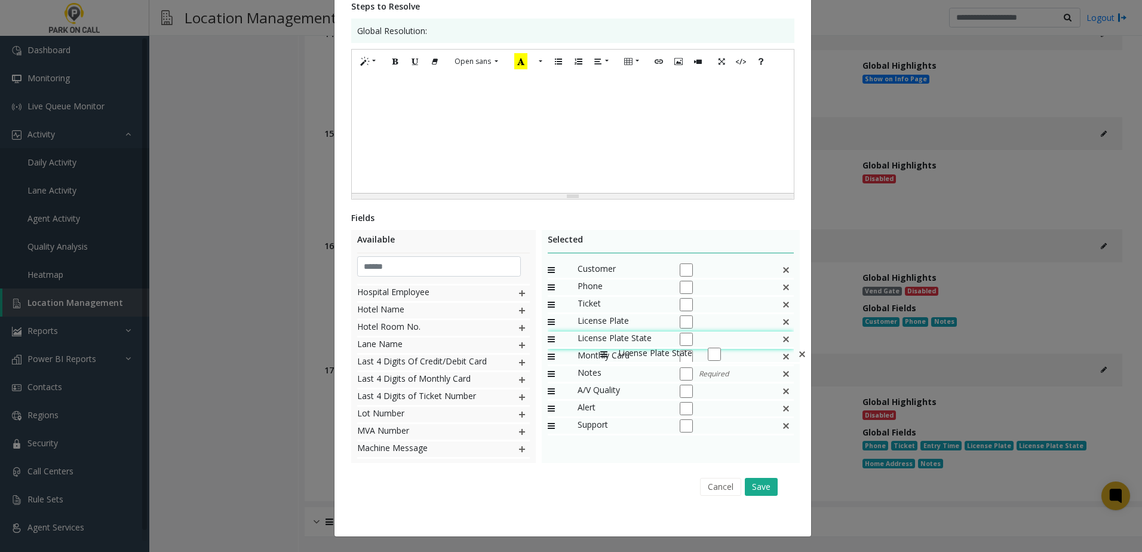
drag, startPoint x: 594, startPoint y: 354, endPoint x: 594, endPoint y: 340, distance: 13.7
click at [760, 488] on button "Save" at bounding box center [761, 487] width 33 height 18
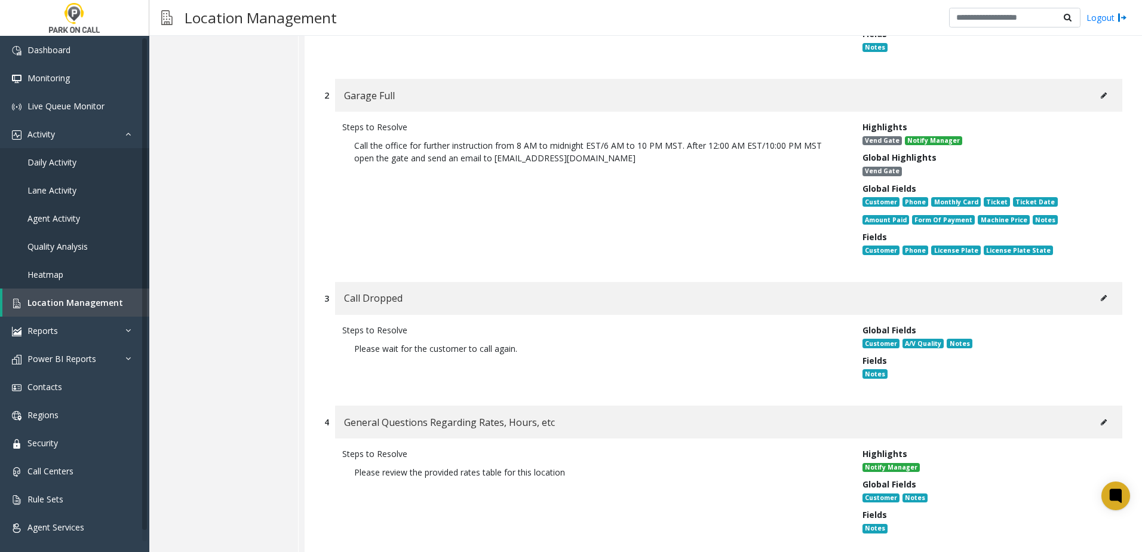
scroll to position [1, 0]
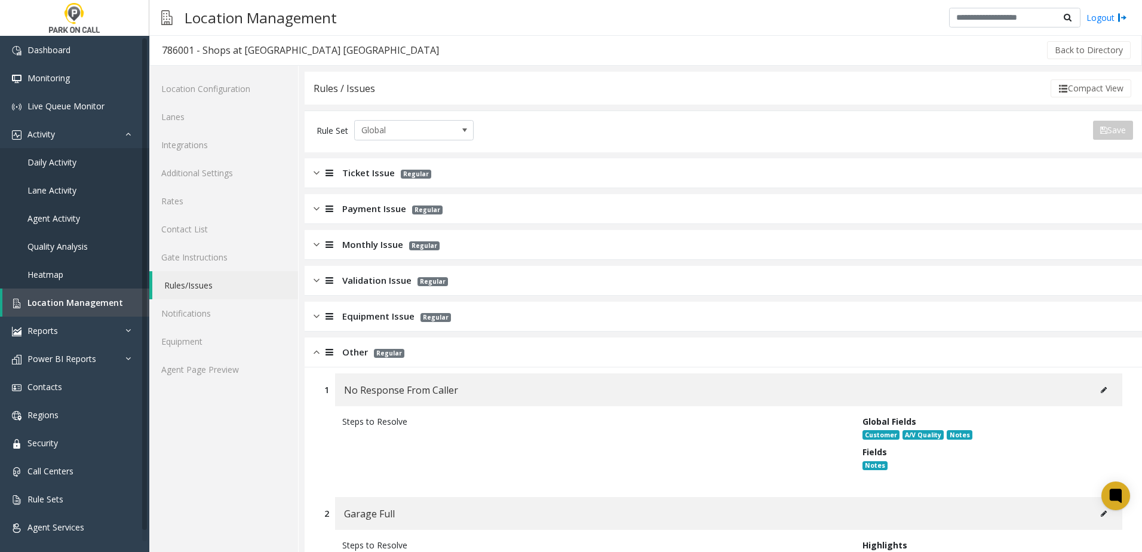
click at [356, 354] on span "Other" at bounding box center [355, 352] width 26 height 14
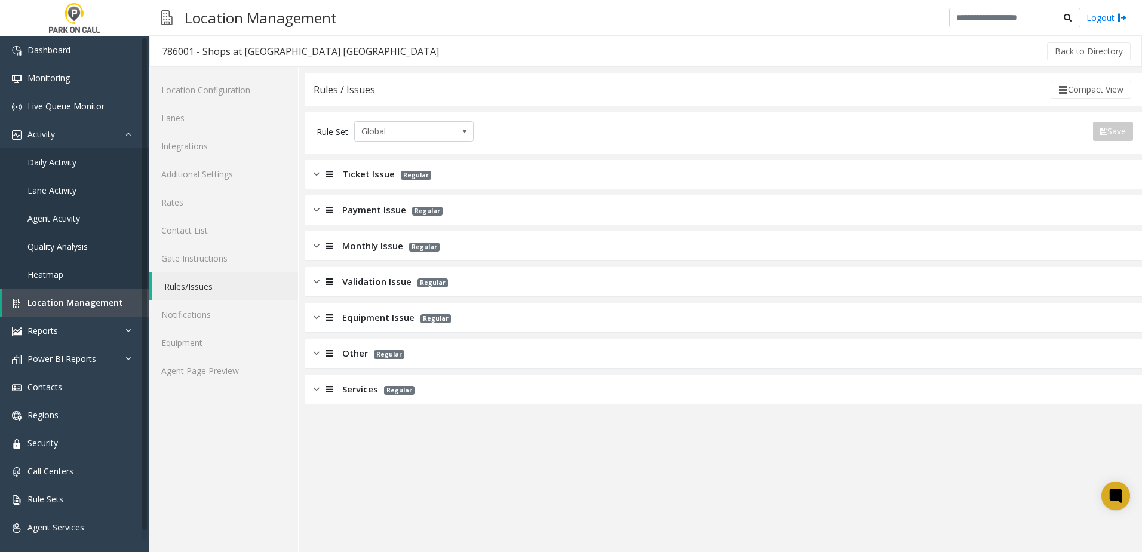
click at [382, 211] on span "Payment Issue" at bounding box center [374, 210] width 64 height 14
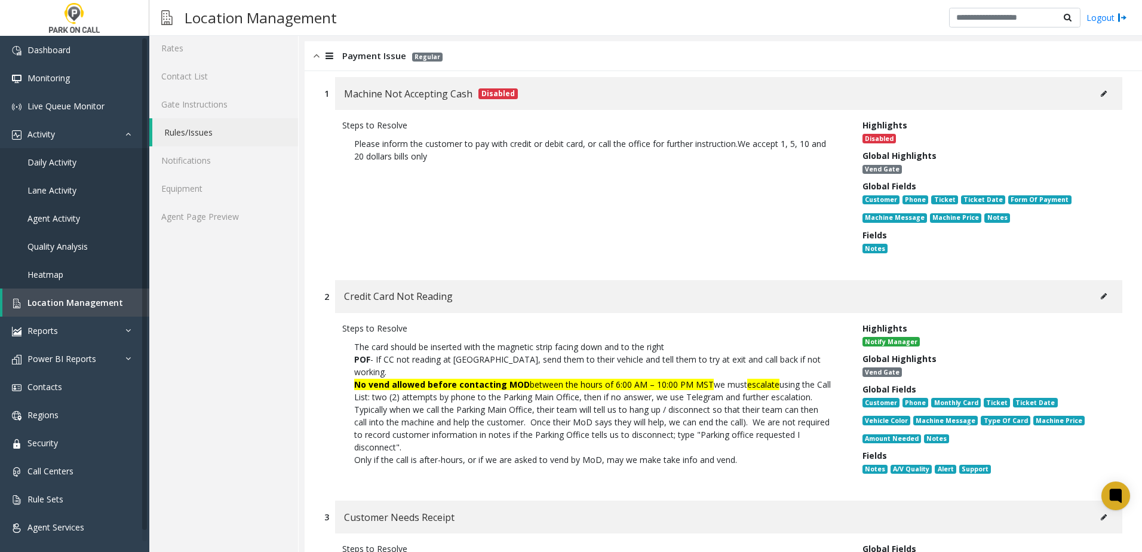
scroll to position [179, 0]
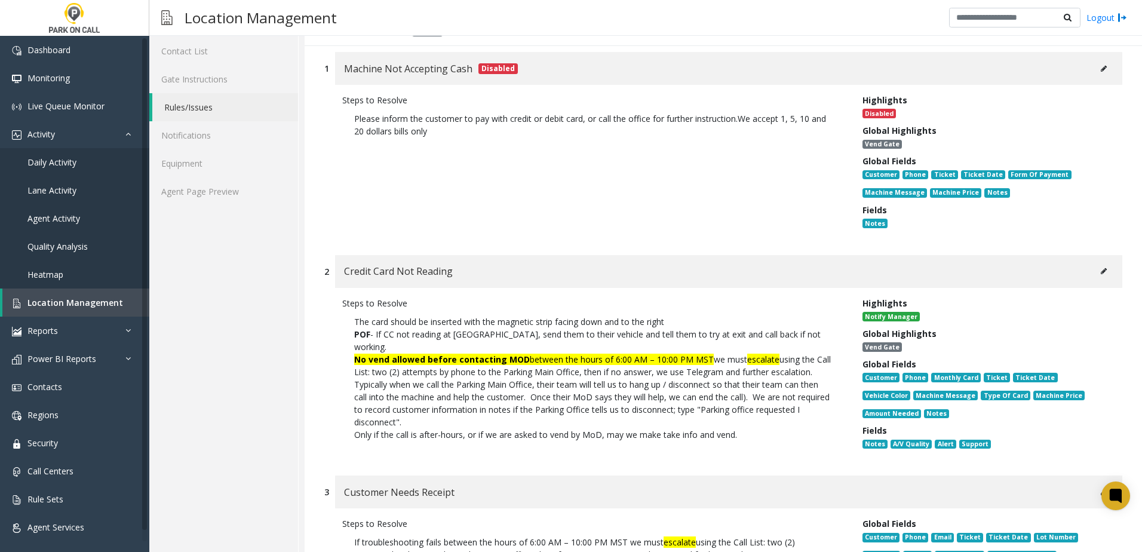
click at [1094, 272] on button at bounding box center [1103, 271] width 19 height 18
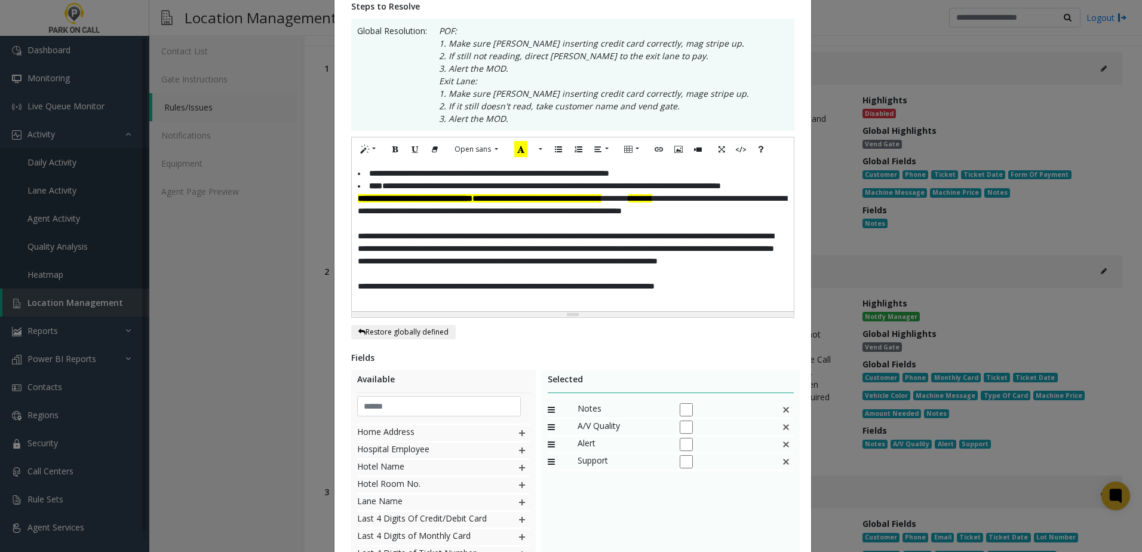
scroll to position [0, 0]
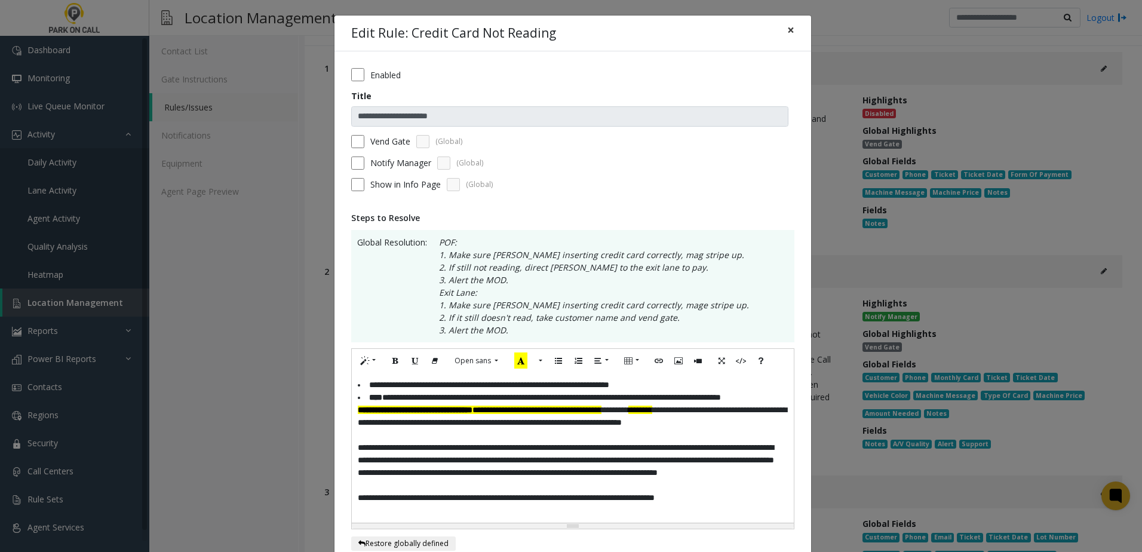
drag, startPoint x: 787, startPoint y: 30, endPoint x: 777, endPoint y: 304, distance: 274.3
click at [777, 304] on div "**********" at bounding box center [573, 452] width 478 height 874
click at [781, 30] on button "×" at bounding box center [791, 30] width 24 height 29
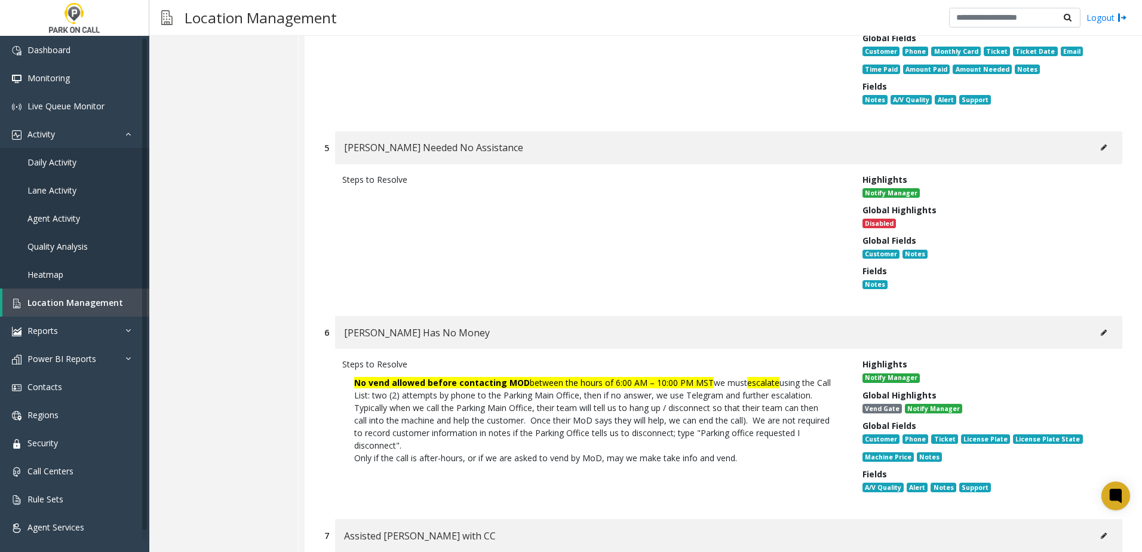
scroll to position [956, 0]
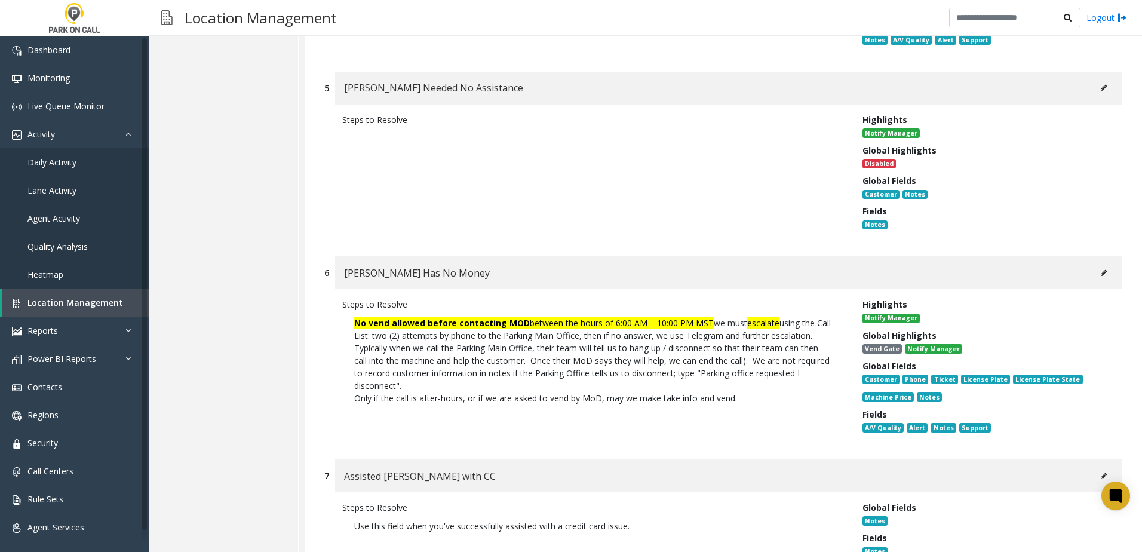
click at [1101, 270] on icon at bounding box center [1104, 272] width 6 height 7
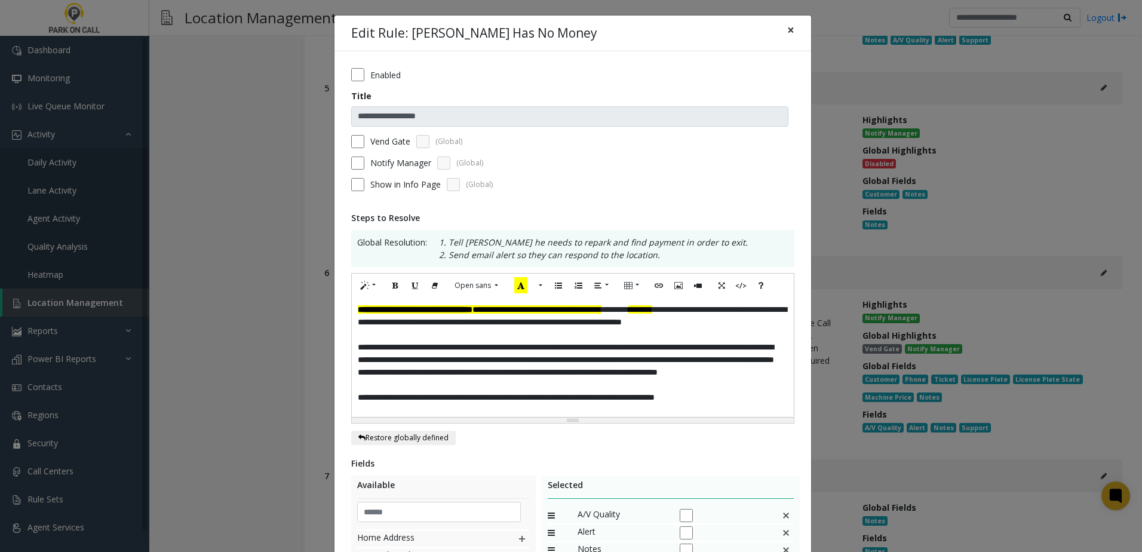
click at [787, 29] on span "×" at bounding box center [790, 30] width 7 height 17
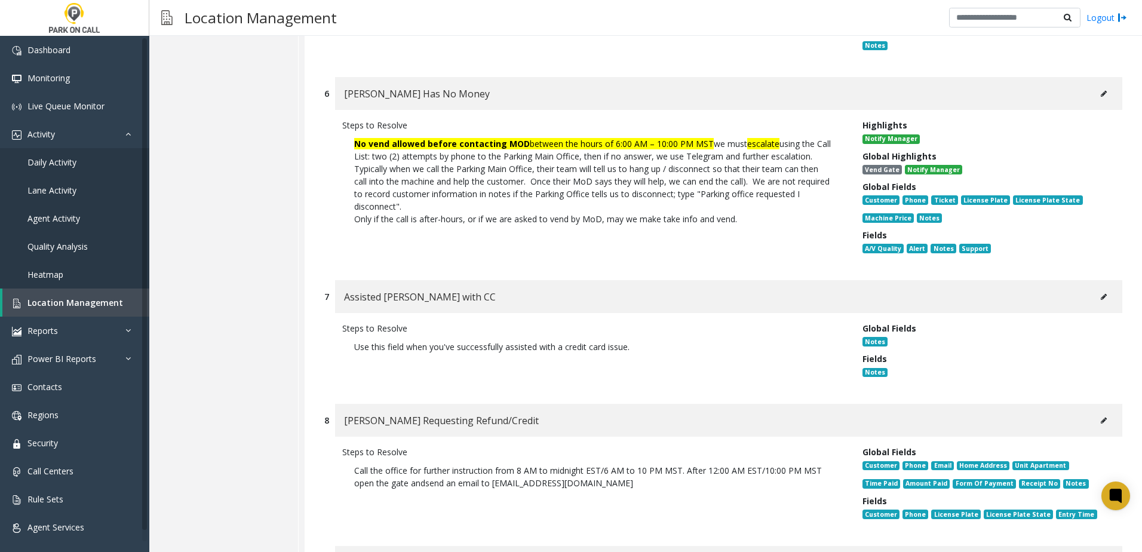
scroll to position [1195, 0]
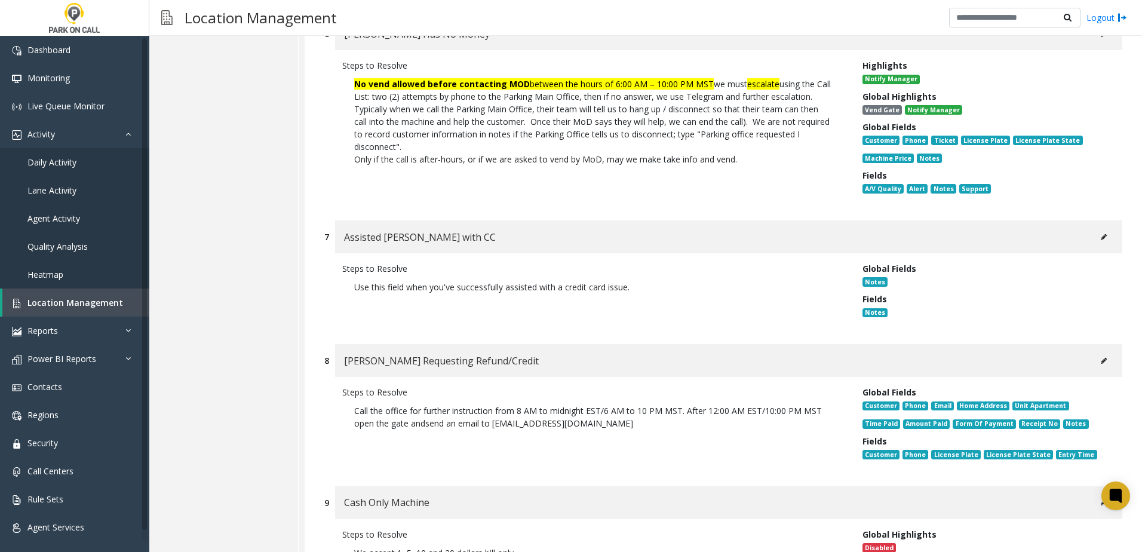
click at [1101, 234] on icon at bounding box center [1104, 237] width 6 height 7
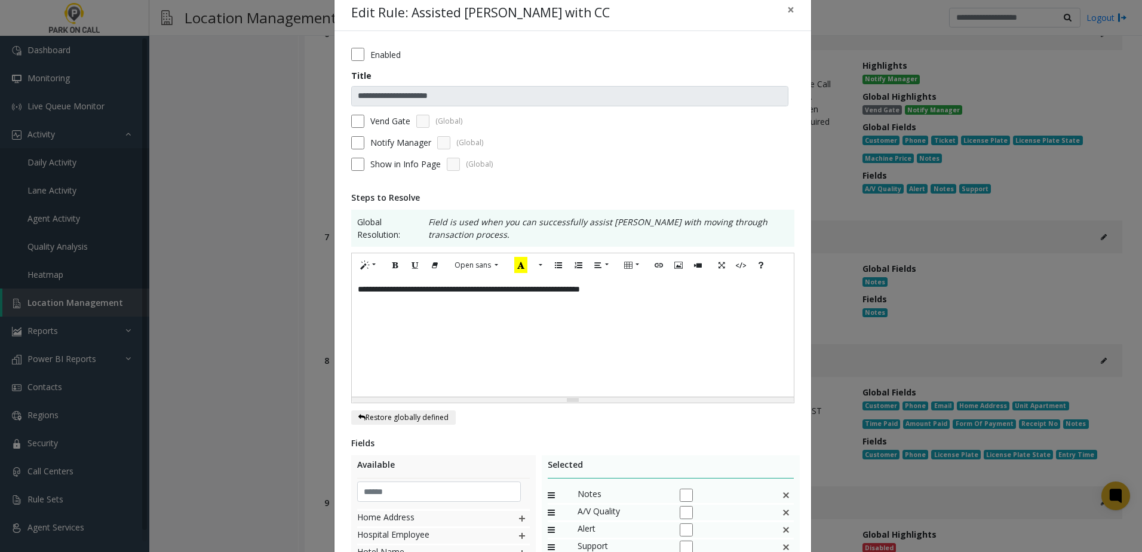
scroll to position [0, 0]
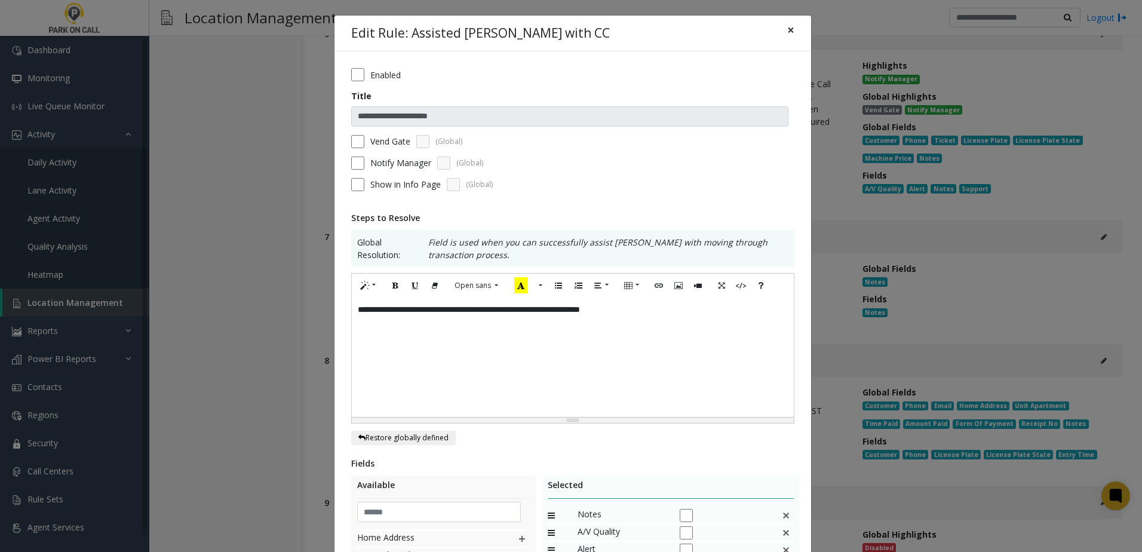
click at [788, 29] on span "×" at bounding box center [790, 30] width 7 height 17
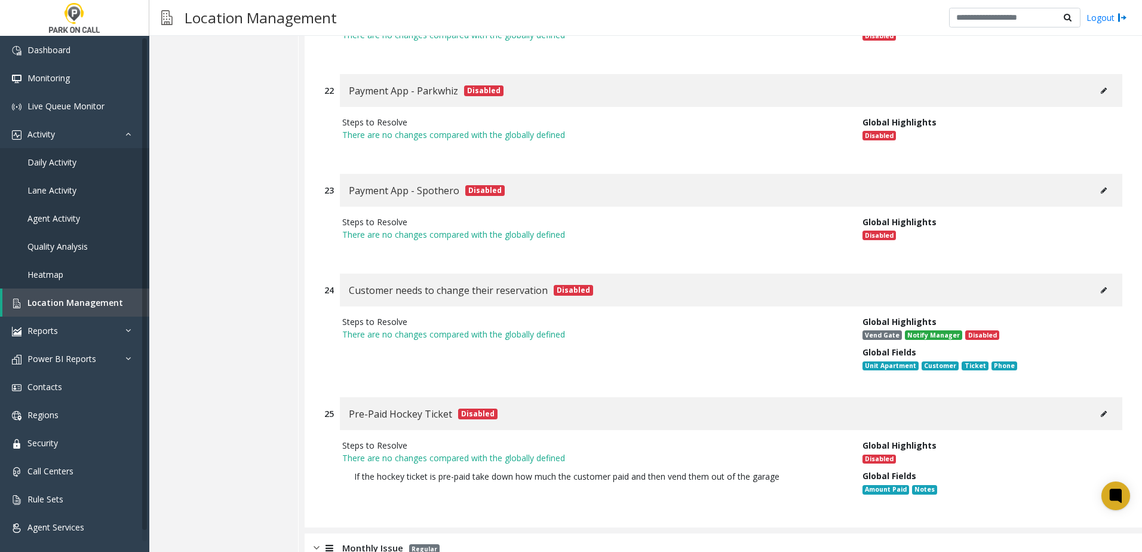
scroll to position [3603, 0]
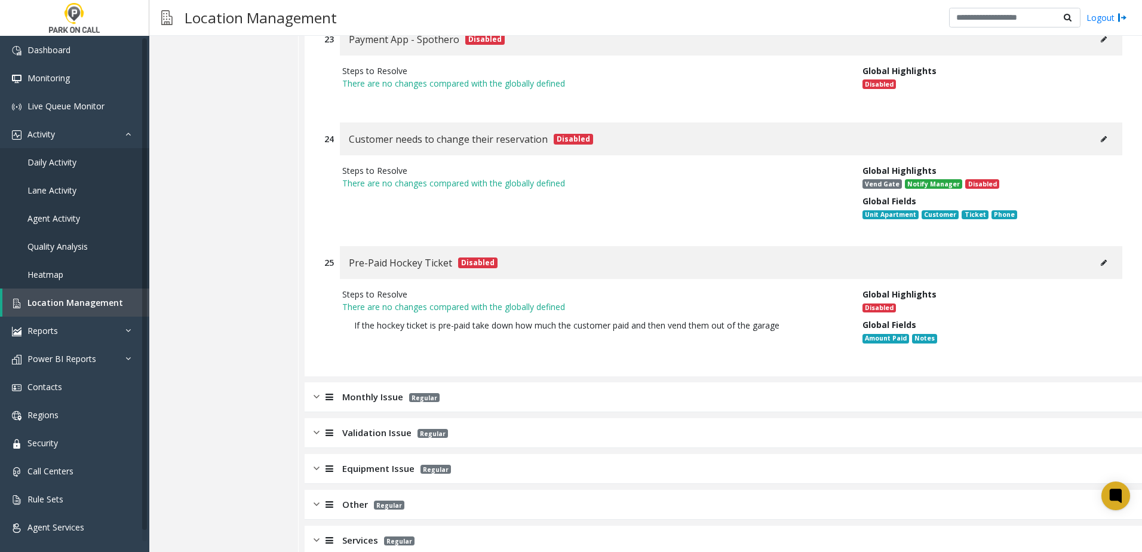
click at [379, 390] on span "Monthly Issue" at bounding box center [372, 397] width 61 height 14
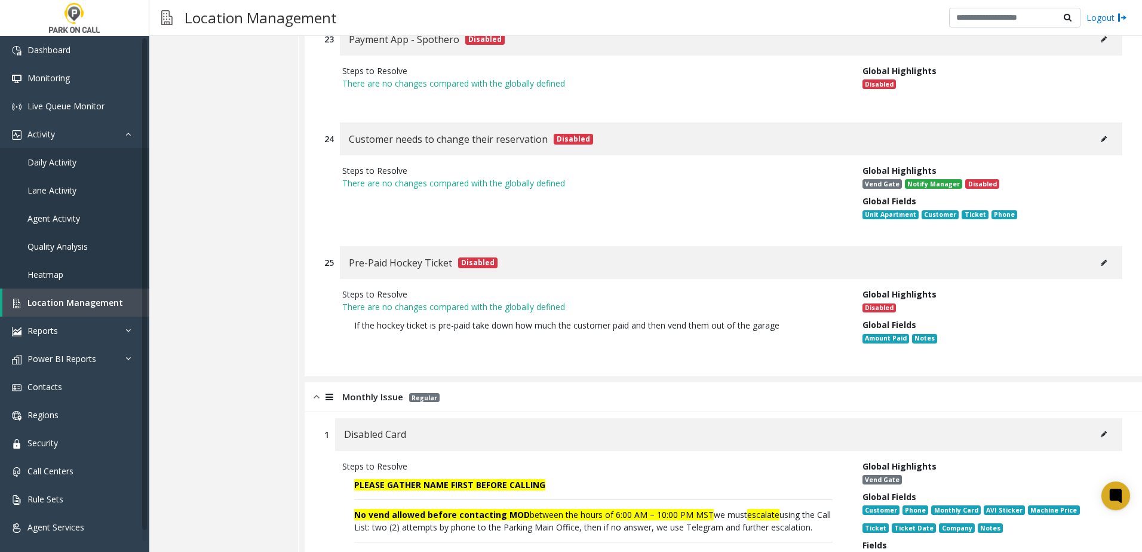
scroll to position [3902, 0]
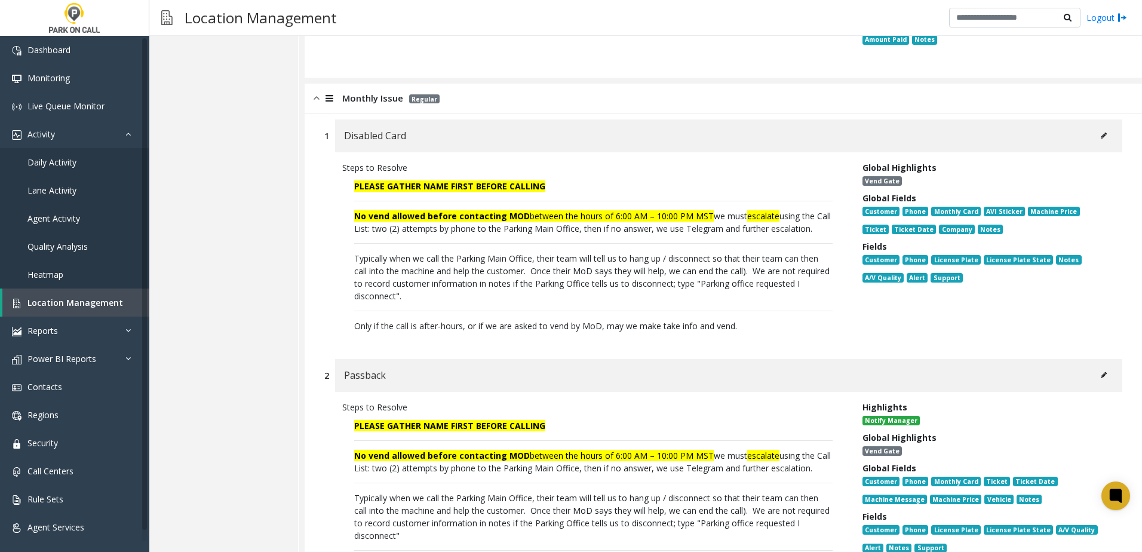
click at [1099, 127] on button at bounding box center [1103, 136] width 19 height 18
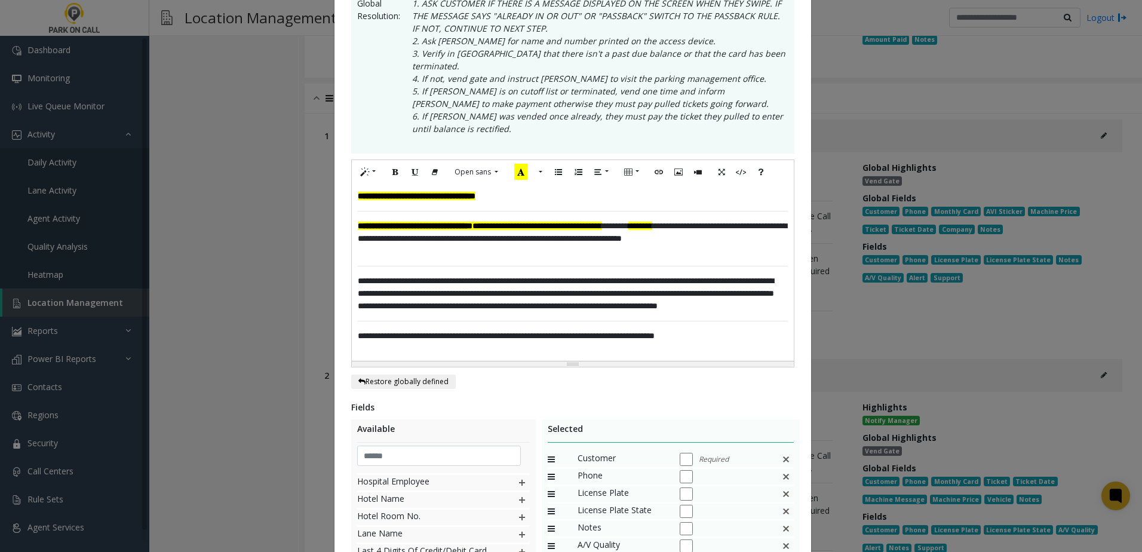
scroll to position [358, 0]
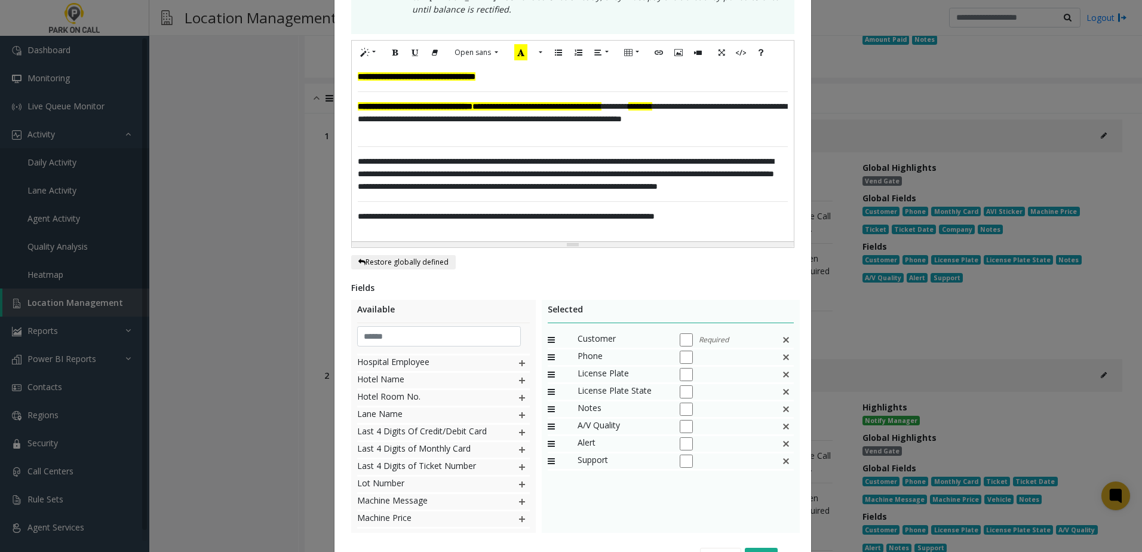
click at [784, 332] on img at bounding box center [786, 340] width 10 height 16
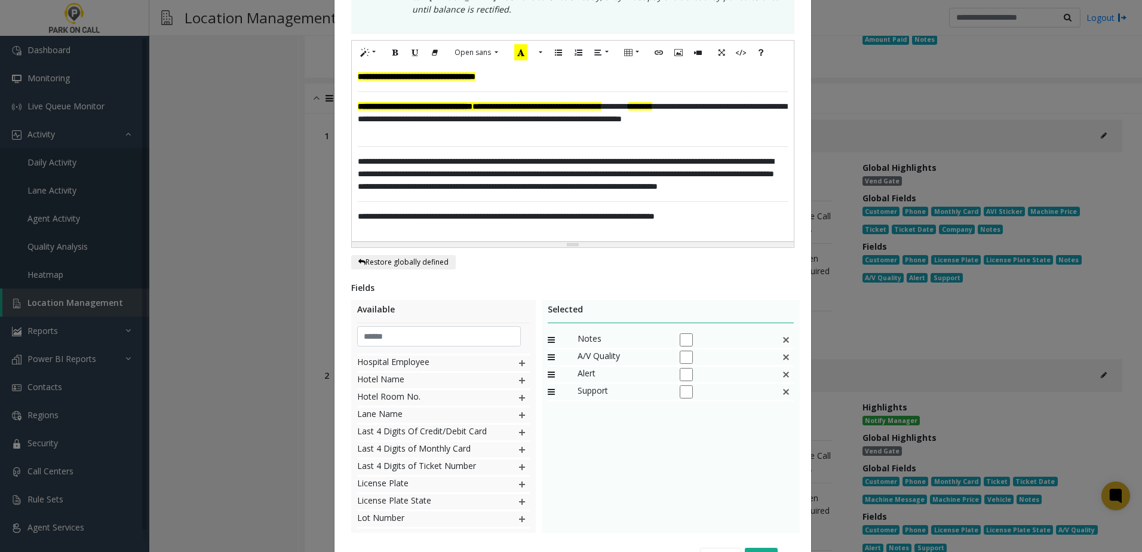
click at [784, 332] on img at bounding box center [786, 340] width 10 height 16
click at [762, 548] on button "Save" at bounding box center [761, 557] width 33 height 18
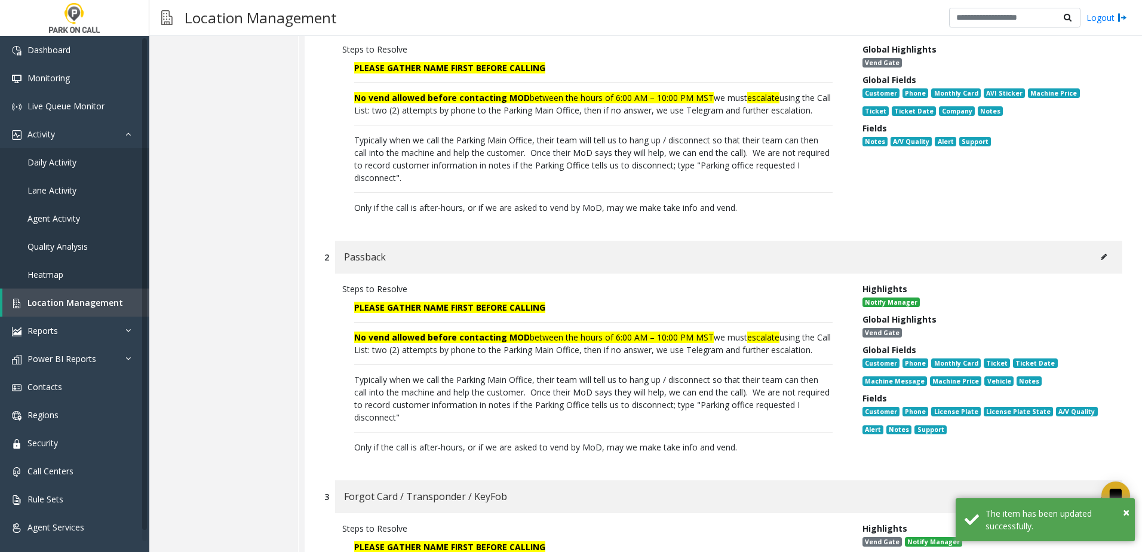
scroll to position [4021, 0]
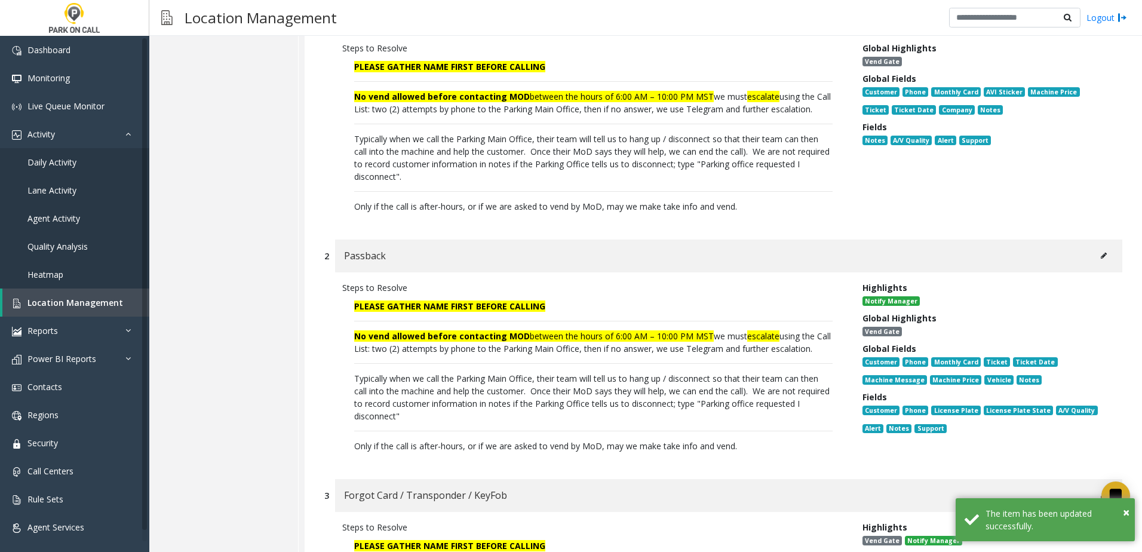
click at [1096, 247] on button at bounding box center [1103, 256] width 19 height 18
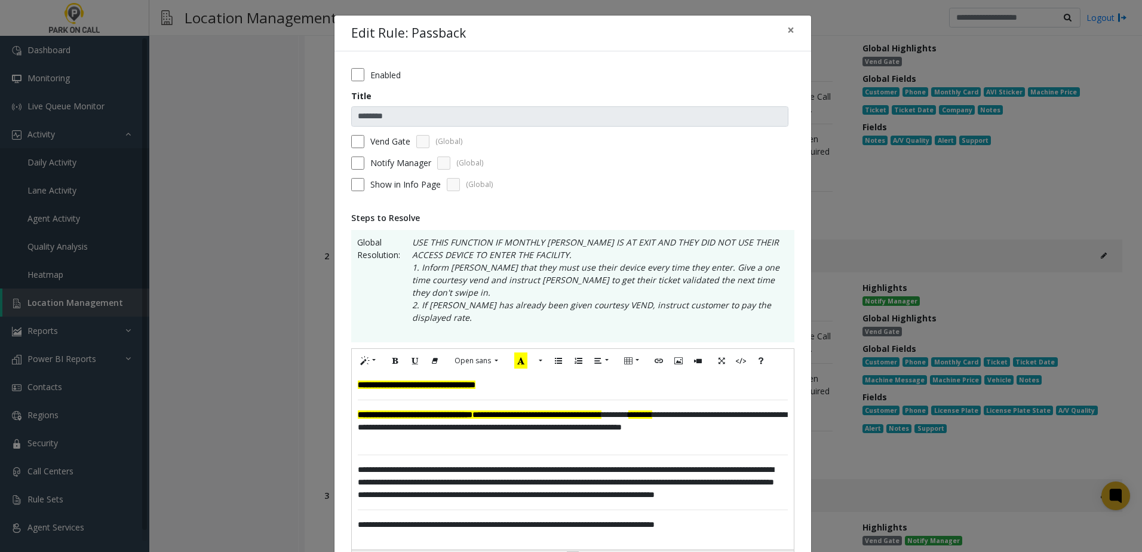
scroll to position [239, 0]
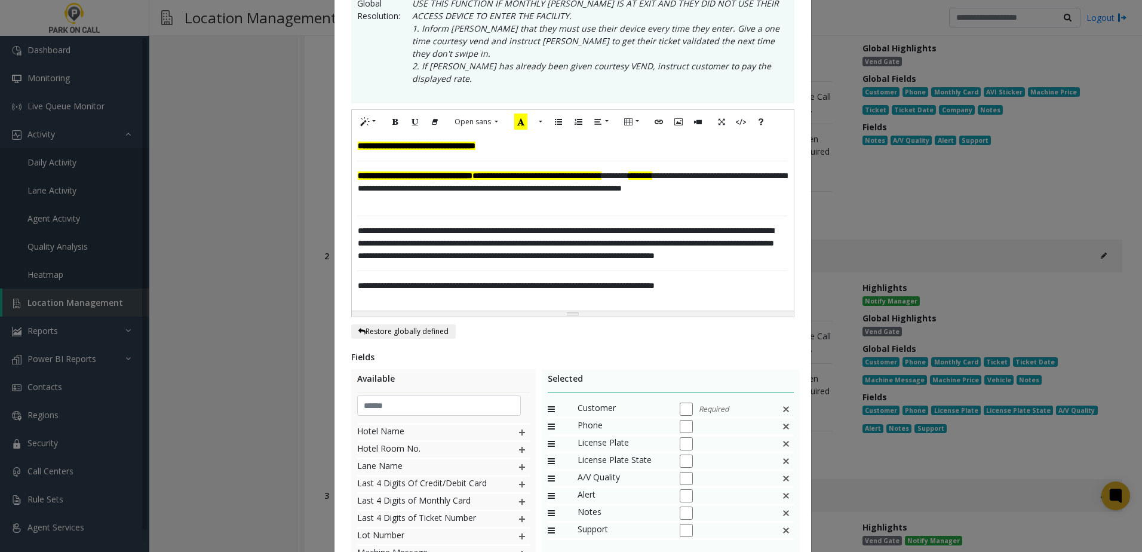
click at [781, 401] on img at bounding box center [786, 409] width 10 height 16
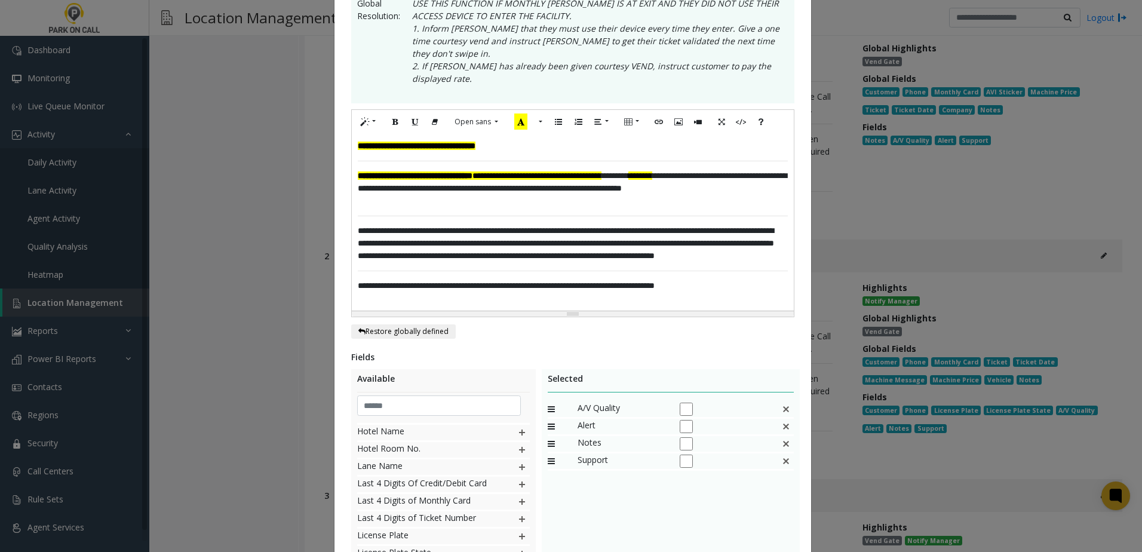
click at [781, 401] on img at bounding box center [786, 409] width 10 height 16
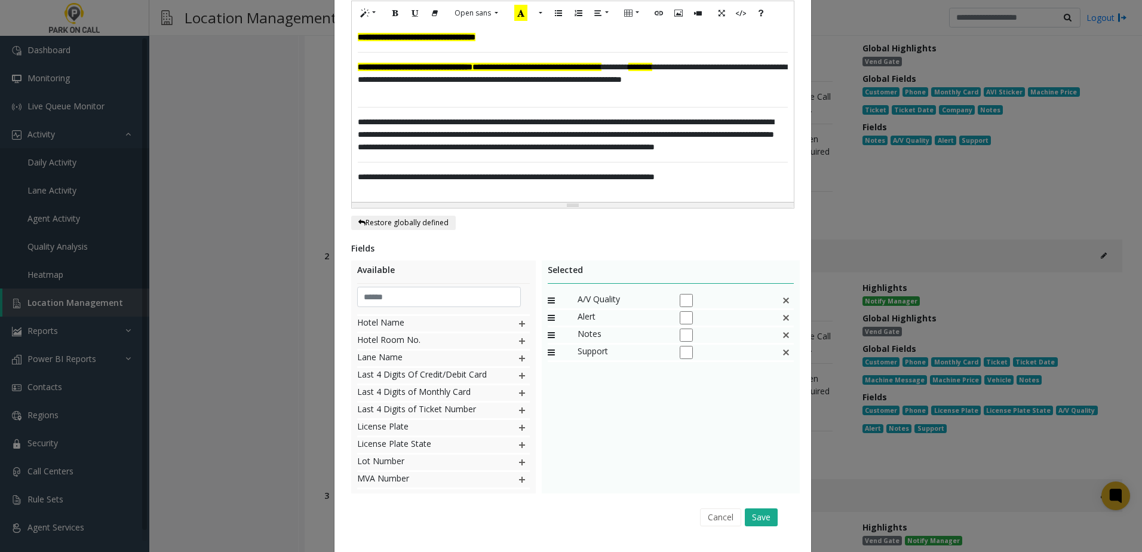
scroll to position [353, 0]
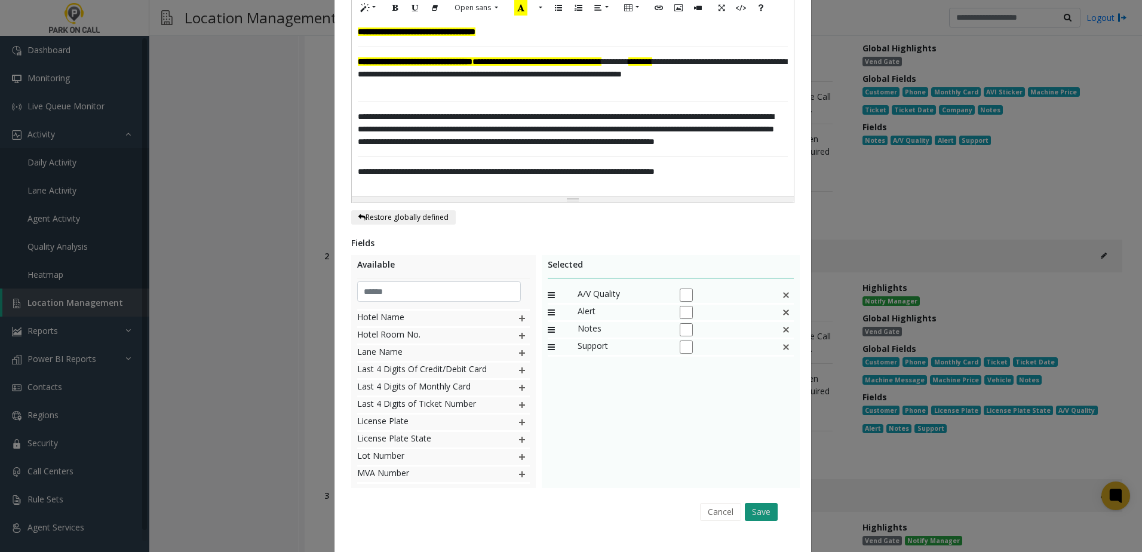
click at [763, 503] on button "Save" at bounding box center [761, 512] width 33 height 18
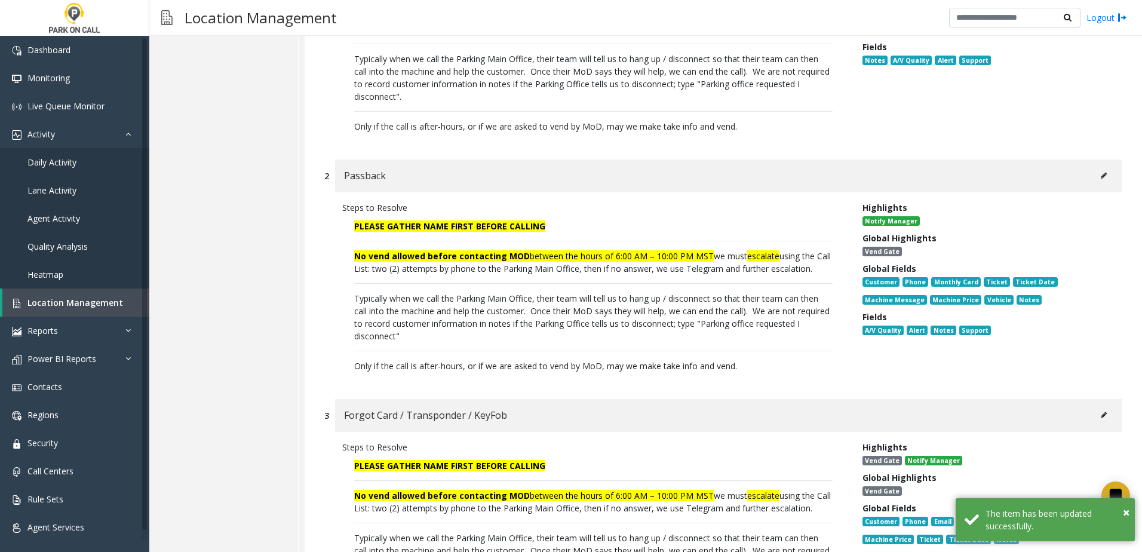
scroll to position [4201, 0]
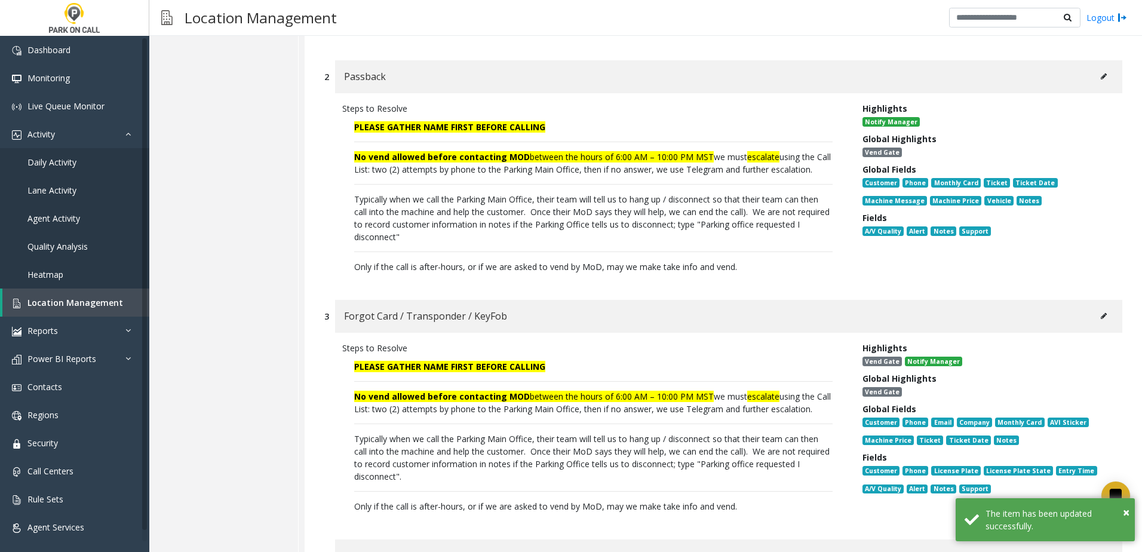
click at [1098, 320] on button at bounding box center [1103, 316] width 19 height 18
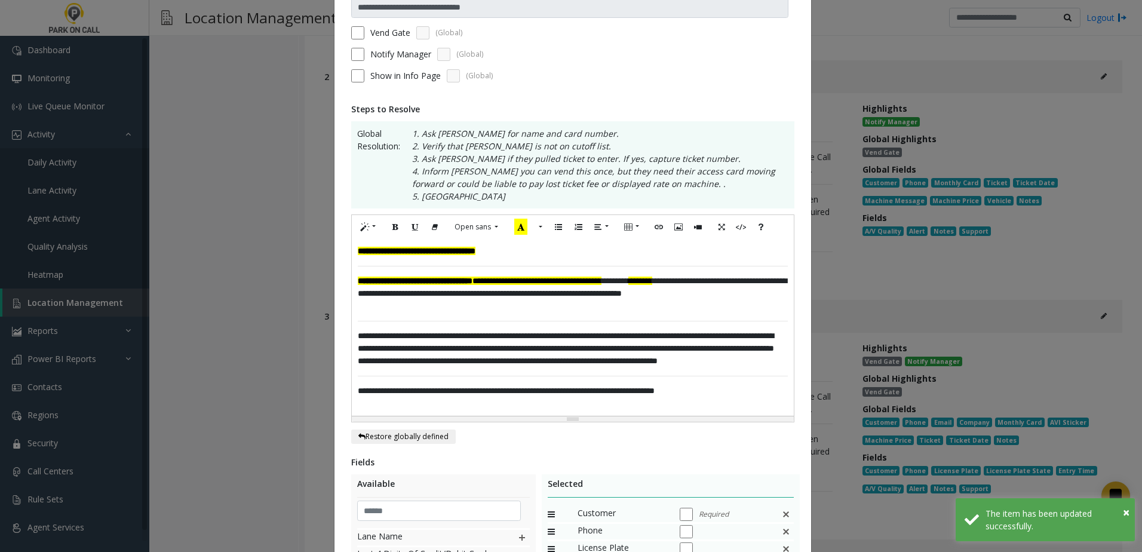
scroll to position [239, 0]
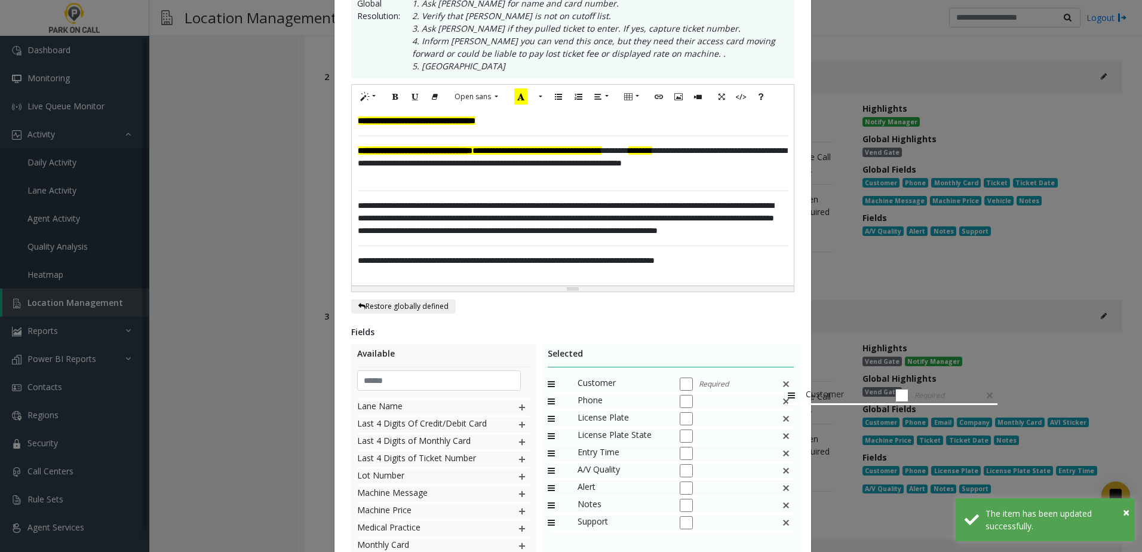
click at [782, 382] on img at bounding box center [786, 384] width 10 height 16
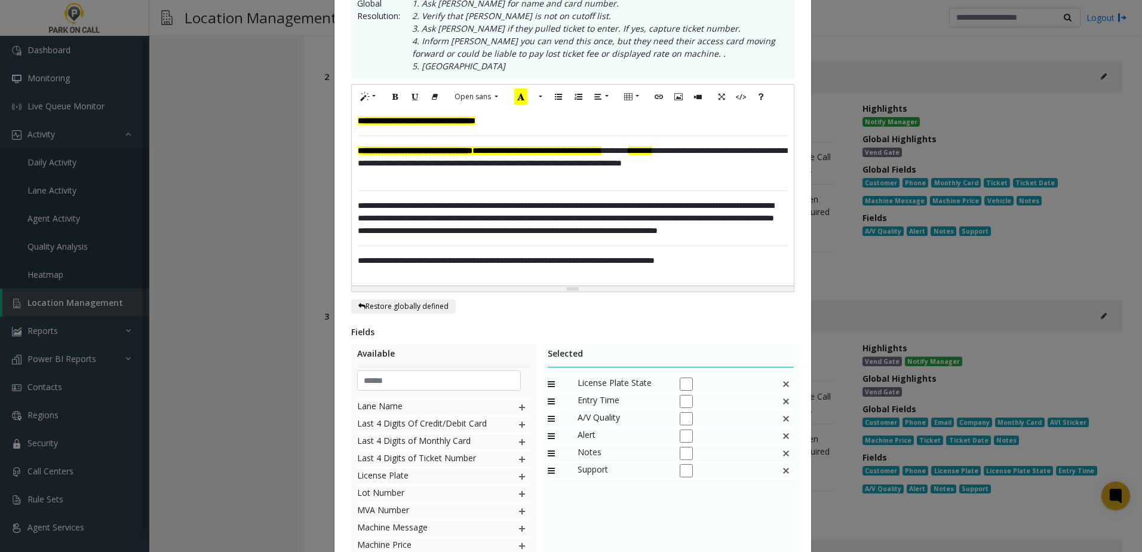
click at [782, 382] on img at bounding box center [786, 384] width 10 height 16
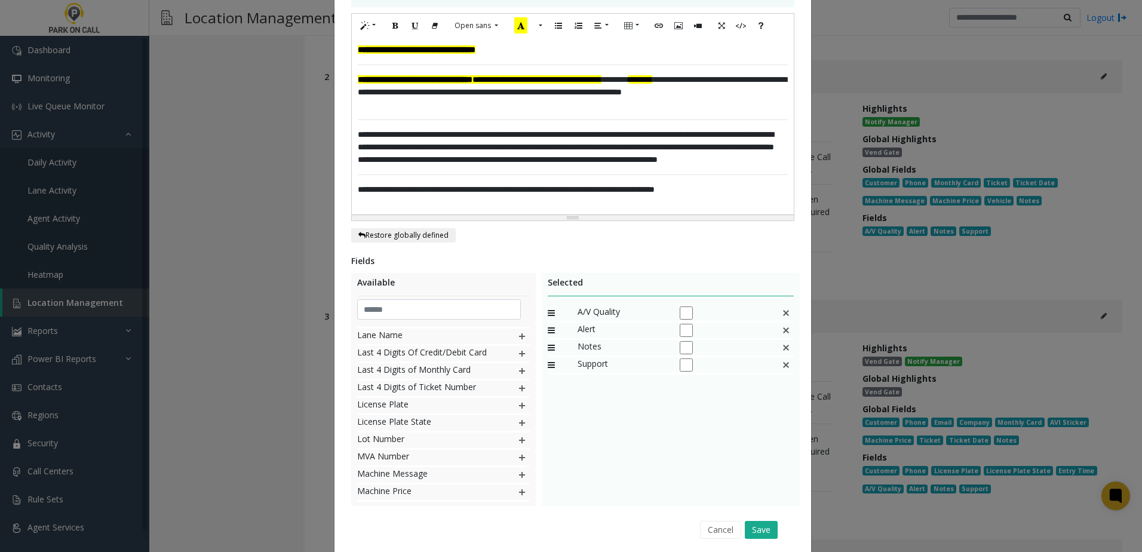
scroll to position [353, 0]
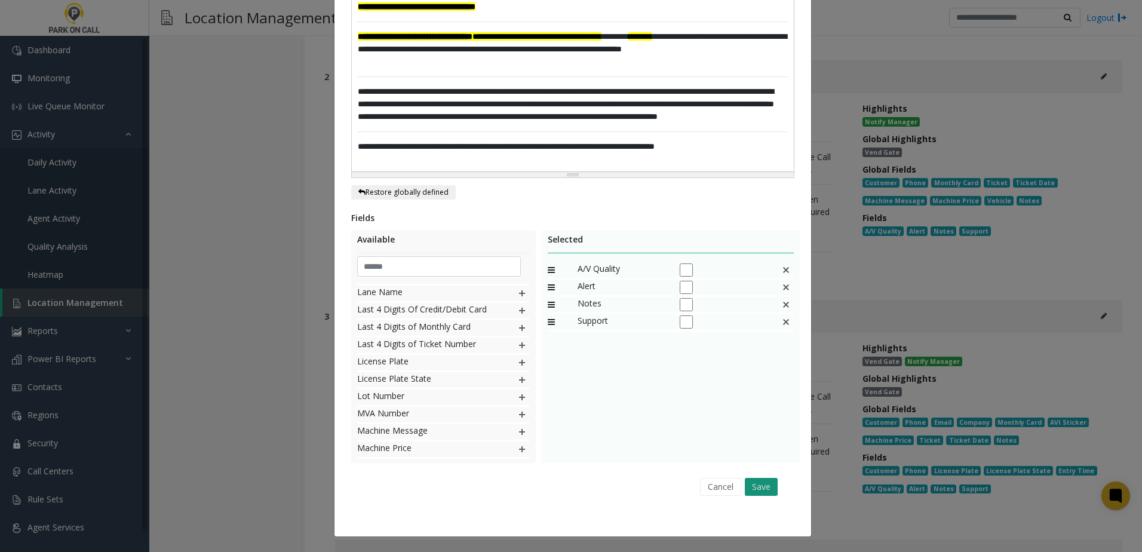
click at [761, 483] on button "Save" at bounding box center [761, 487] width 33 height 18
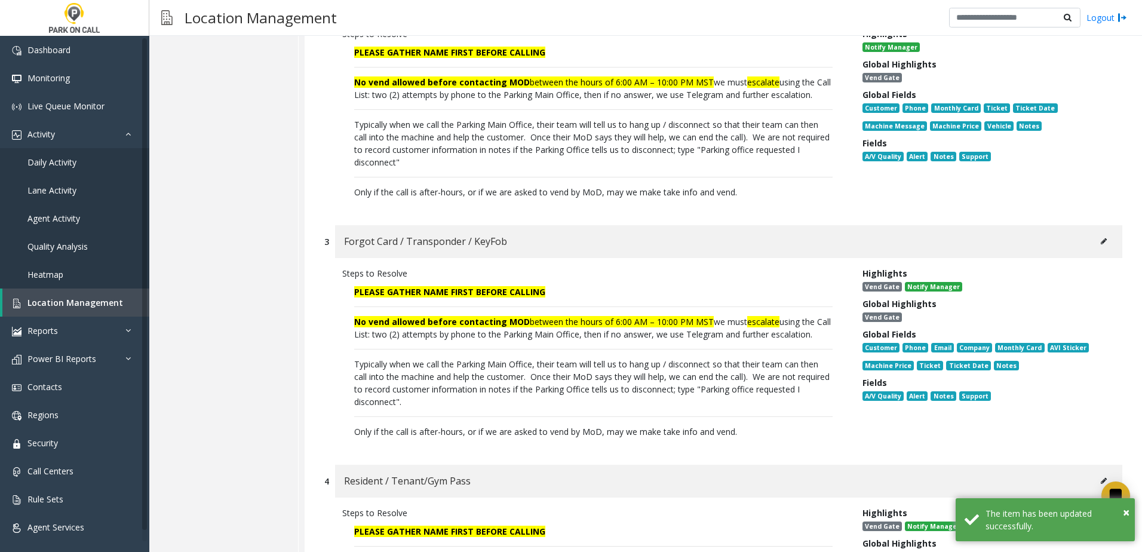
scroll to position [4440, 0]
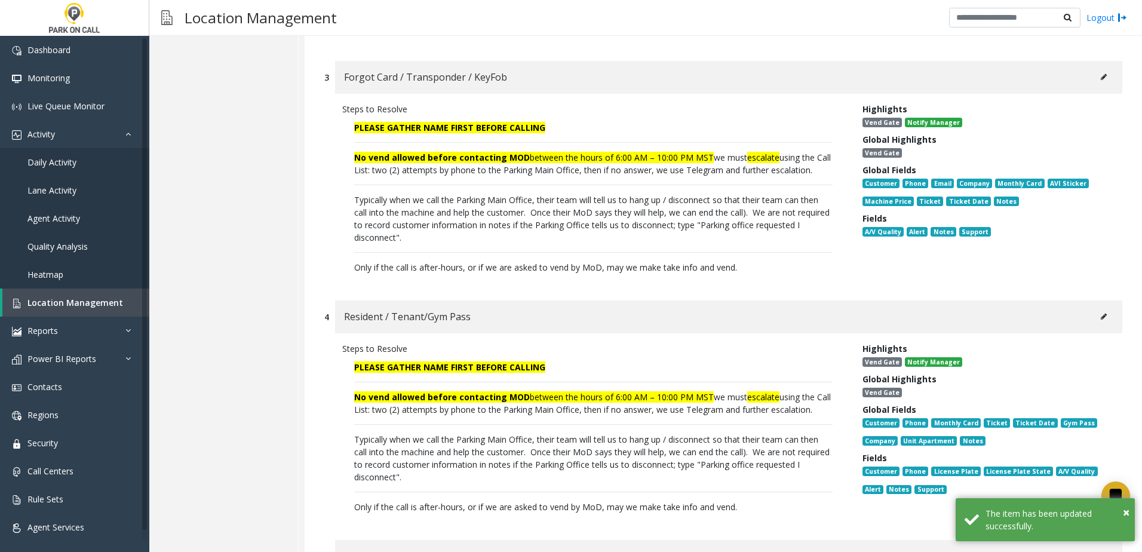
click at [1101, 81] on icon at bounding box center [1104, 76] width 6 height 7
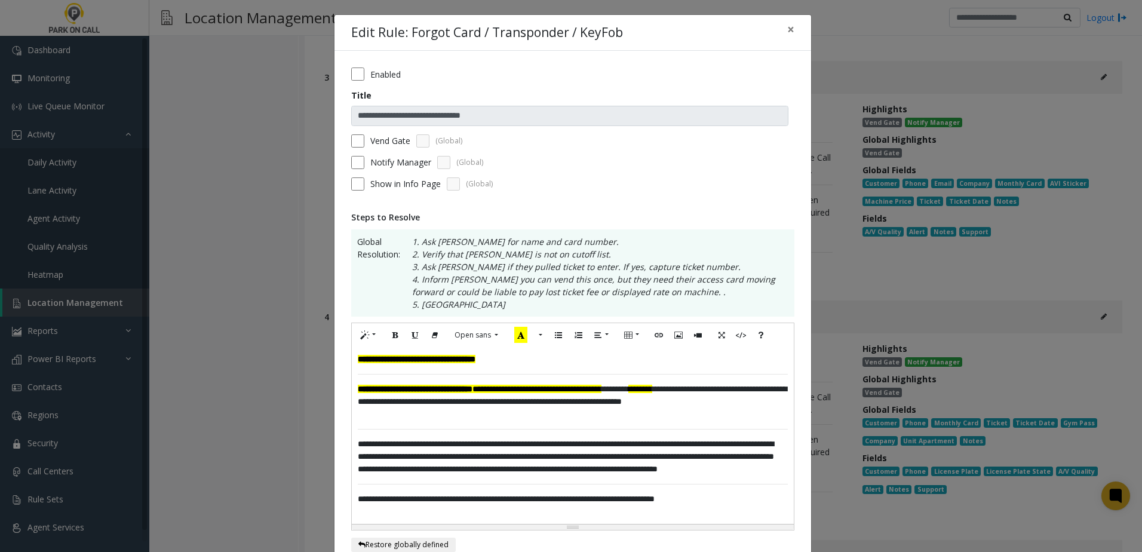
scroll to position [0, 0]
click at [360, 136] on div "Vend Gate (Global)" at bounding box center [572, 141] width 443 height 13
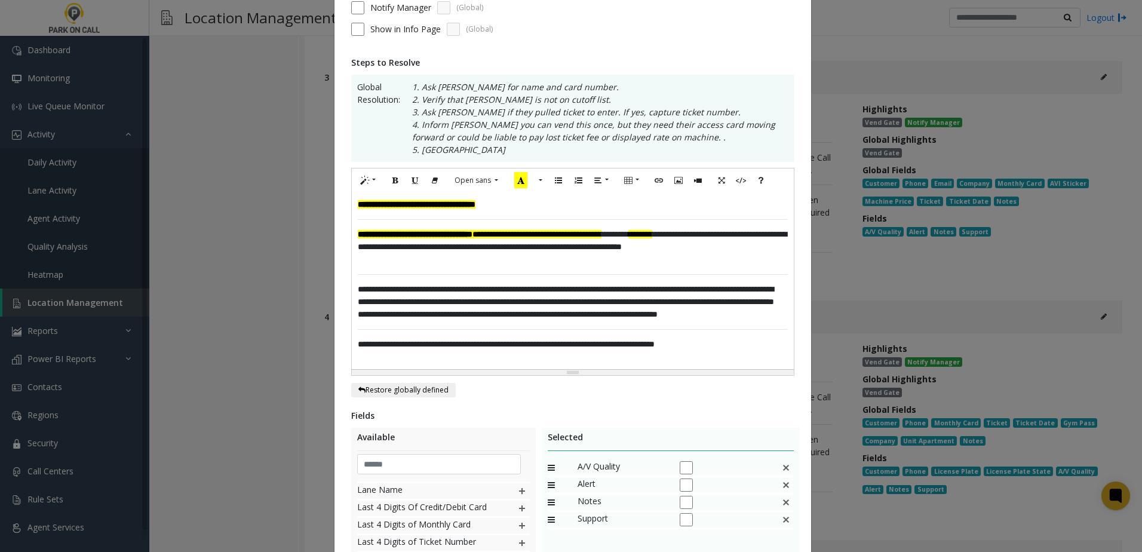
scroll to position [353, 0]
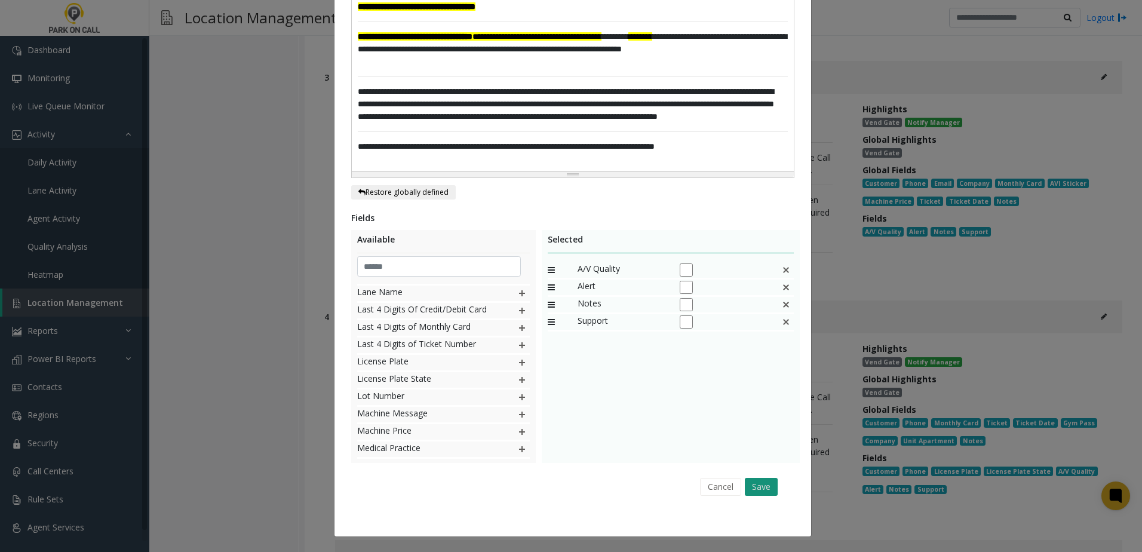
click at [767, 488] on button "Save" at bounding box center [761, 487] width 33 height 18
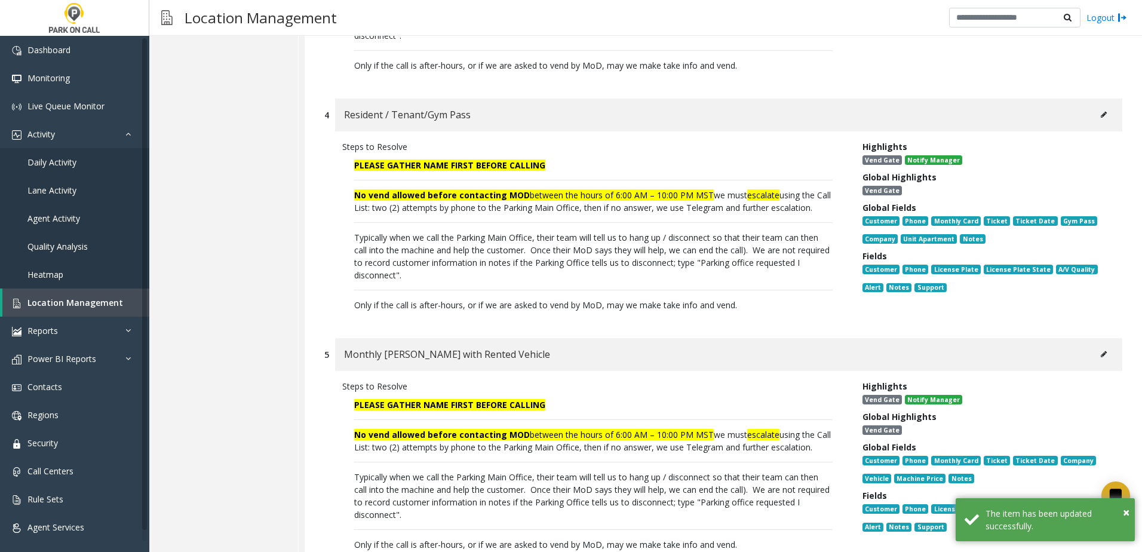
scroll to position [4678, 0]
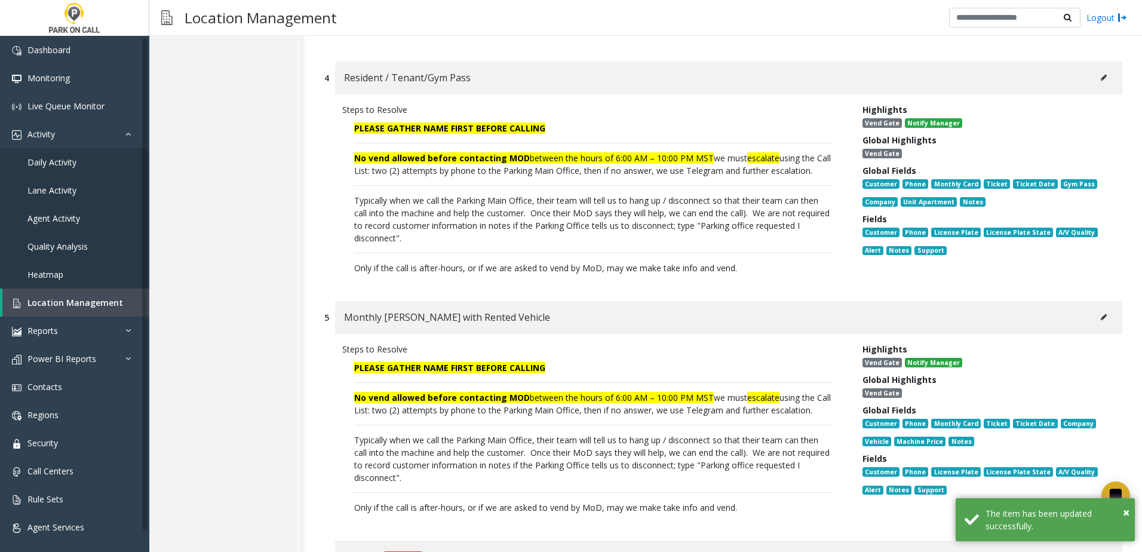
click at [1101, 321] on icon at bounding box center [1104, 317] width 6 height 7
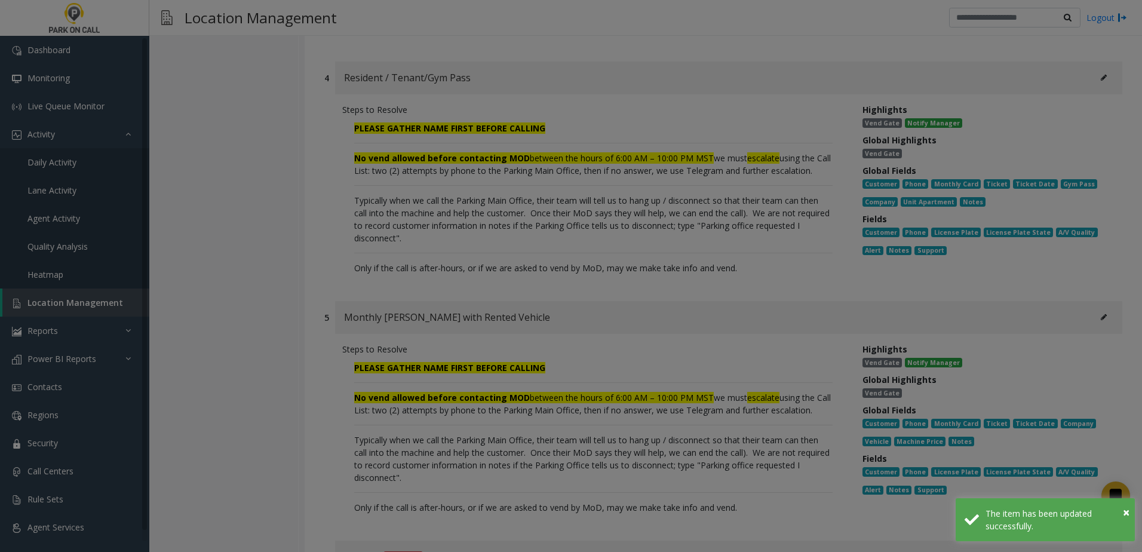
scroll to position [0, 0]
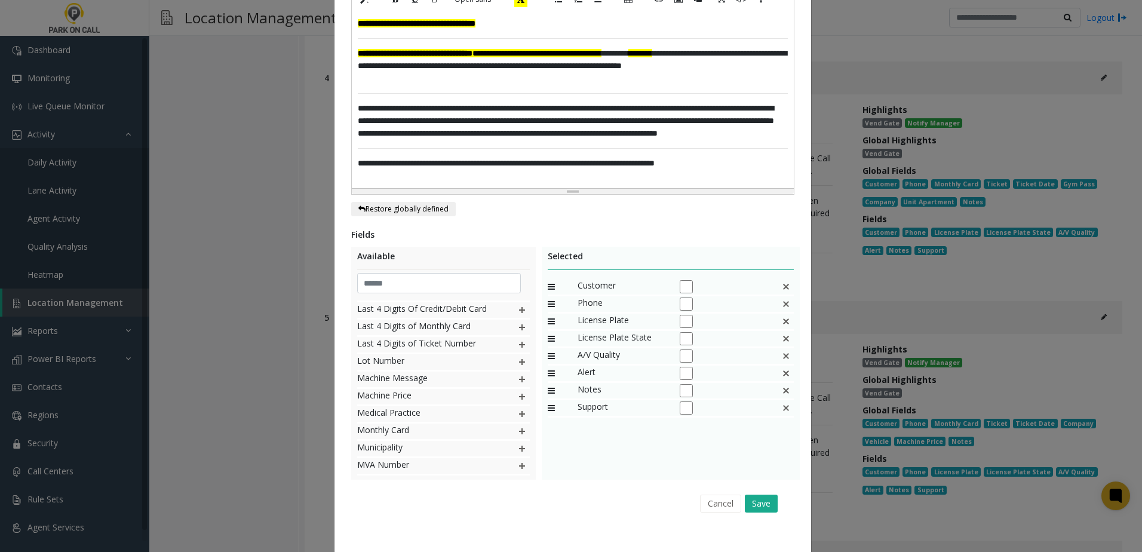
click at [784, 286] on img at bounding box center [786, 287] width 10 height 16
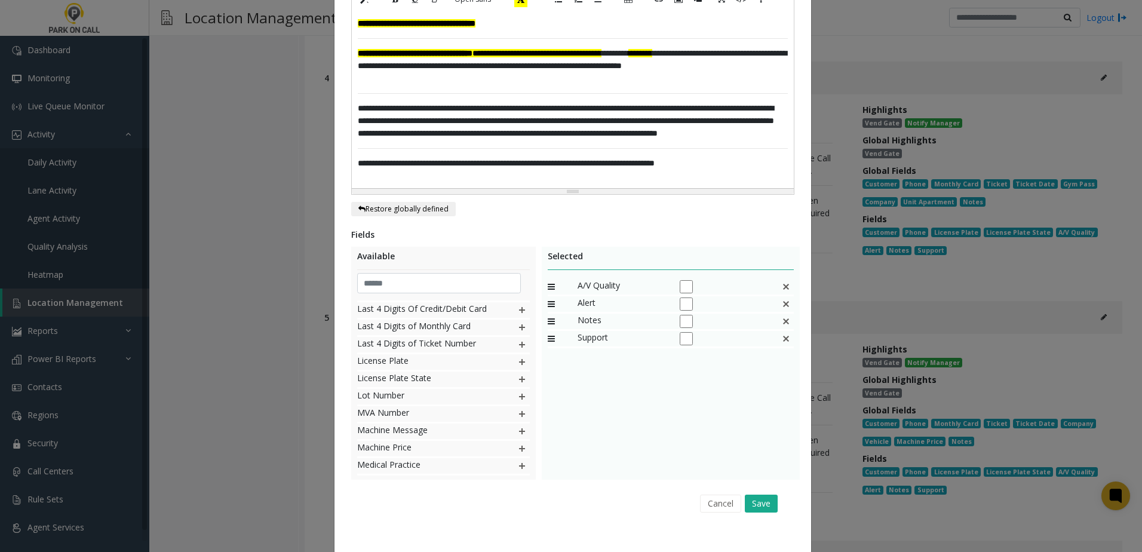
click at [784, 286] on img at bounding box center [786, 287] width 10 height 16
click at [764, 506] on button "Save" at bounding box center [761, 504] width 33 height 18
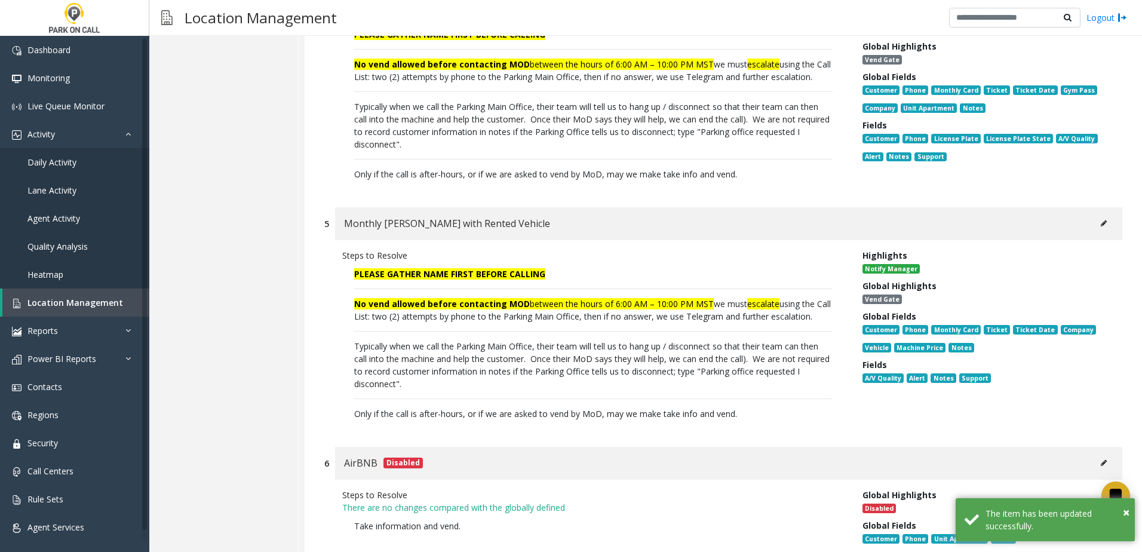
scroll to position [4917, 0]
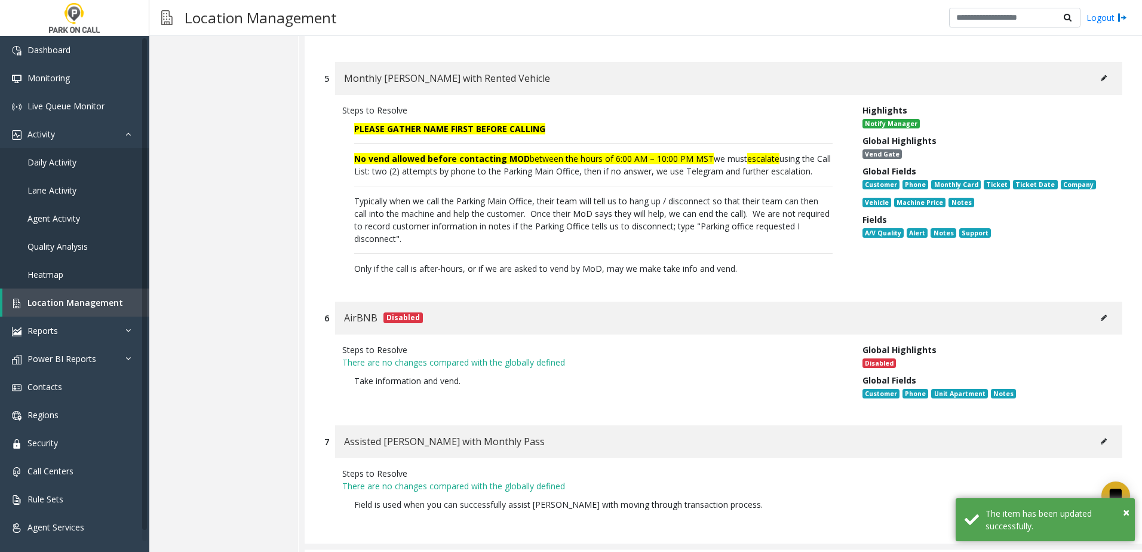
click at [1105, 95] on div "Monthly [PERSON_NAME] with Rented Vehicle" at bounding box center [728, 78] width 787 height 33
click at [1098, 87] on button at bounding box center [1103, 78] width 19 height 18
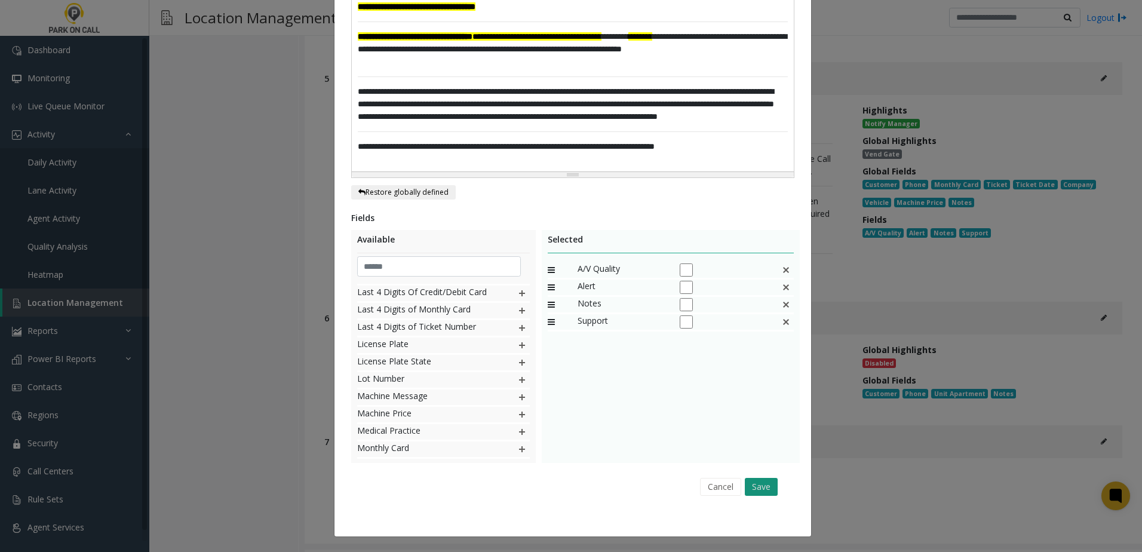
drag, startPoint x: 738, startPoint y: 481, endPoint x: 759, endPoint y: 485, distance: 21.8
click at [738, 483] on div "Cancel Save" at bounding box center [573, 486] width 426 height 30
click at [759, 485] on button "Save" at bounding box center [761, 487] width 33 height 18
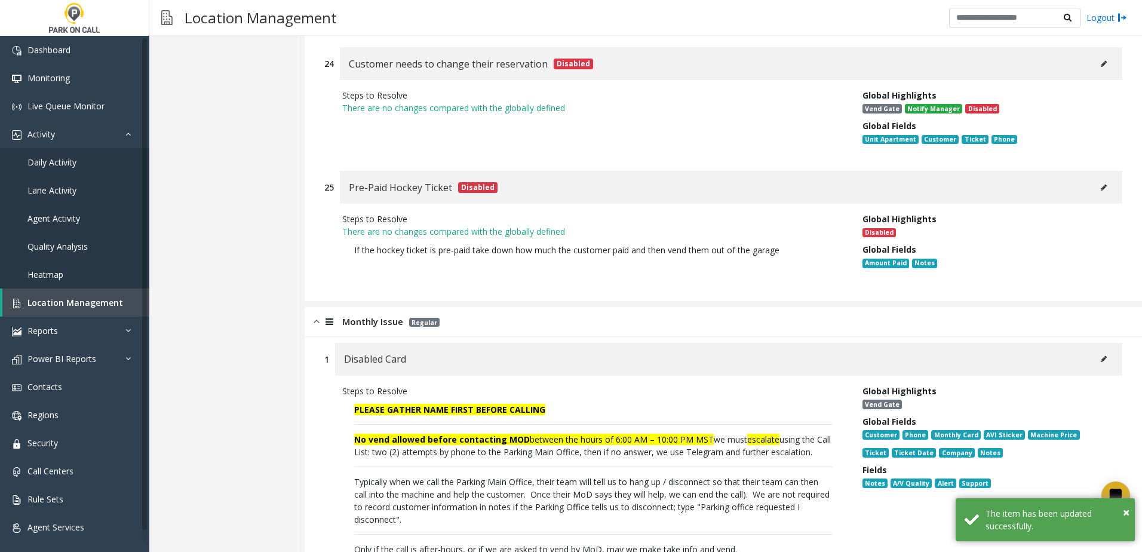
click at [320, 315] on div at bounding box center [328, 322] width 17 height 14
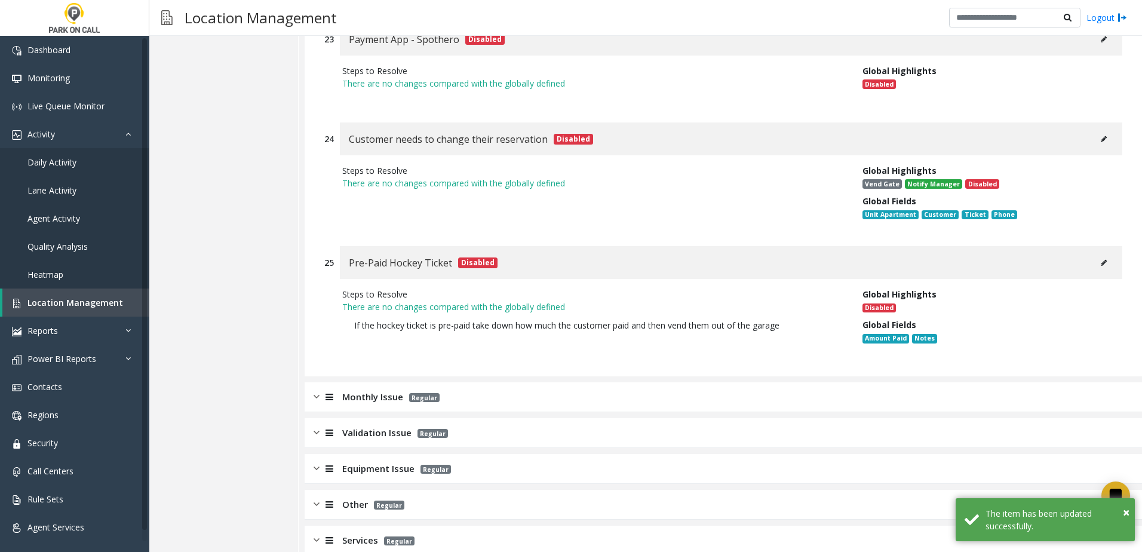
click at [499, 382] on div "Monthly Issue Regular" at bounding box center [723, 397] width 837 height 30
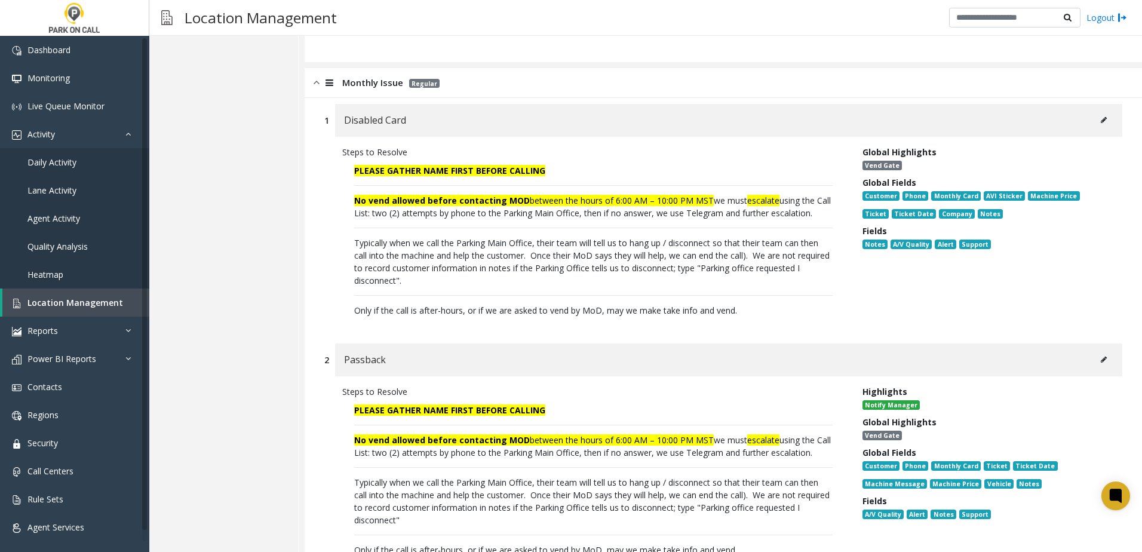
click at [1101, 116] on icon at bounding box center [1104, 119] width 6 height 7
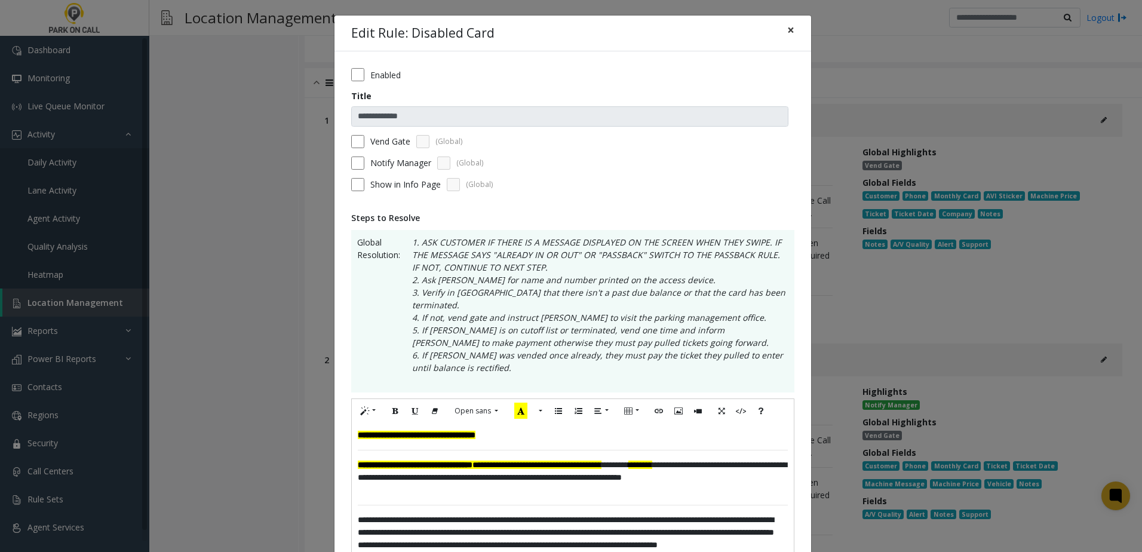
click at [787, 33] on span "×" at bounding box center [790, 30] width 7 height 17
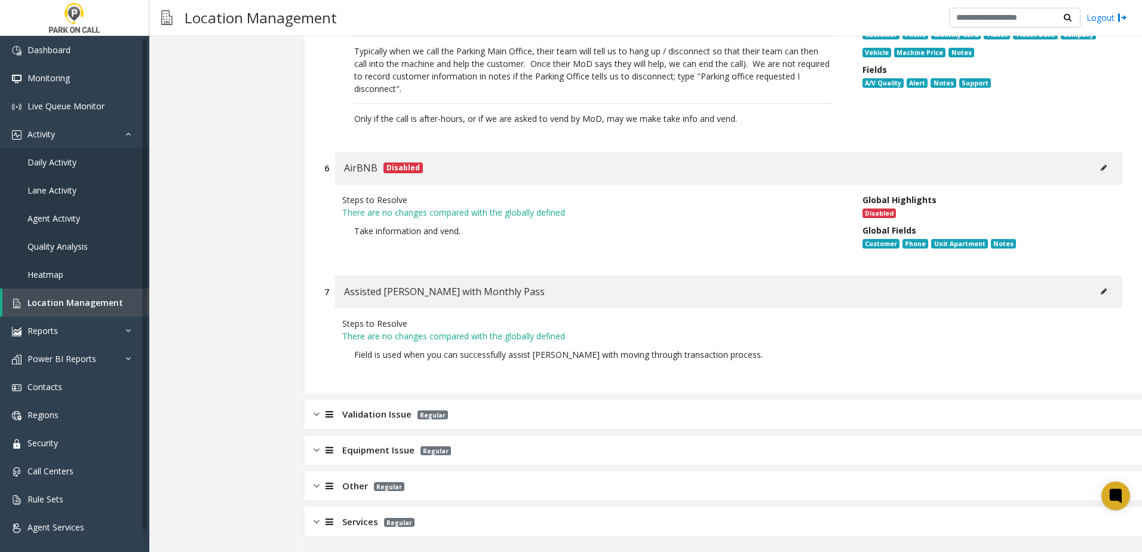
click at [380, 422] on div "Validation Issue Regular" at bounding box center [723, 415] width 837 height 30
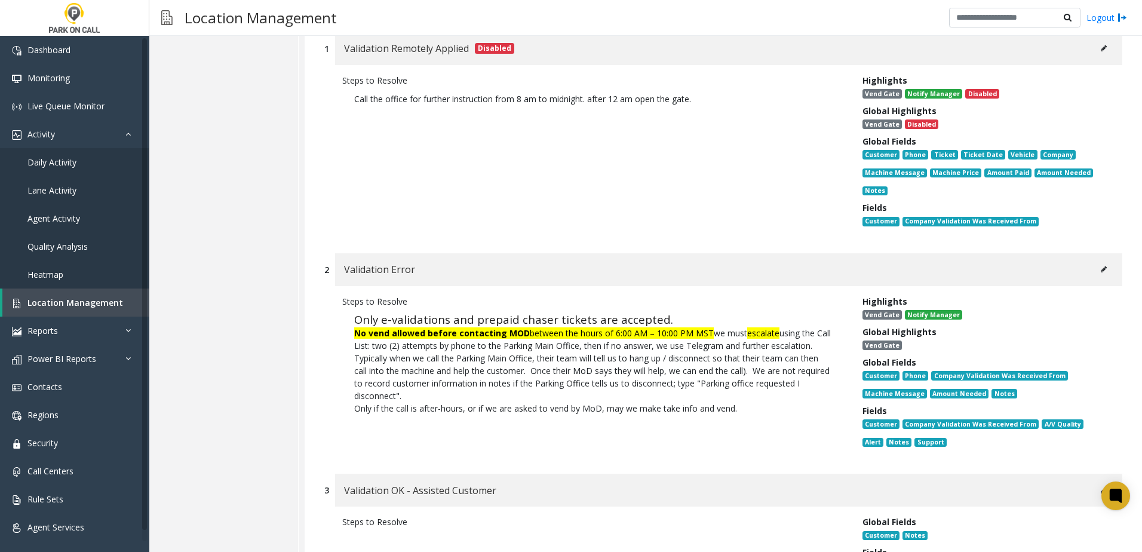
click at [1094, 278] on button at bounding box center [1103, 269] width 19 height 18
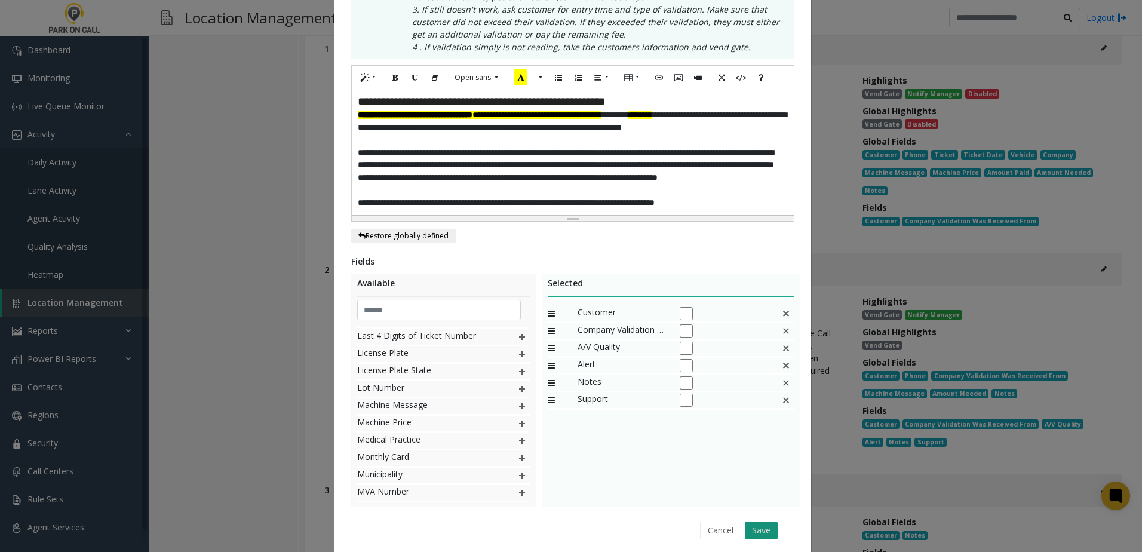
click at [752, 527] on button "Save" at bounding box center [761, 530] width 33 height 18
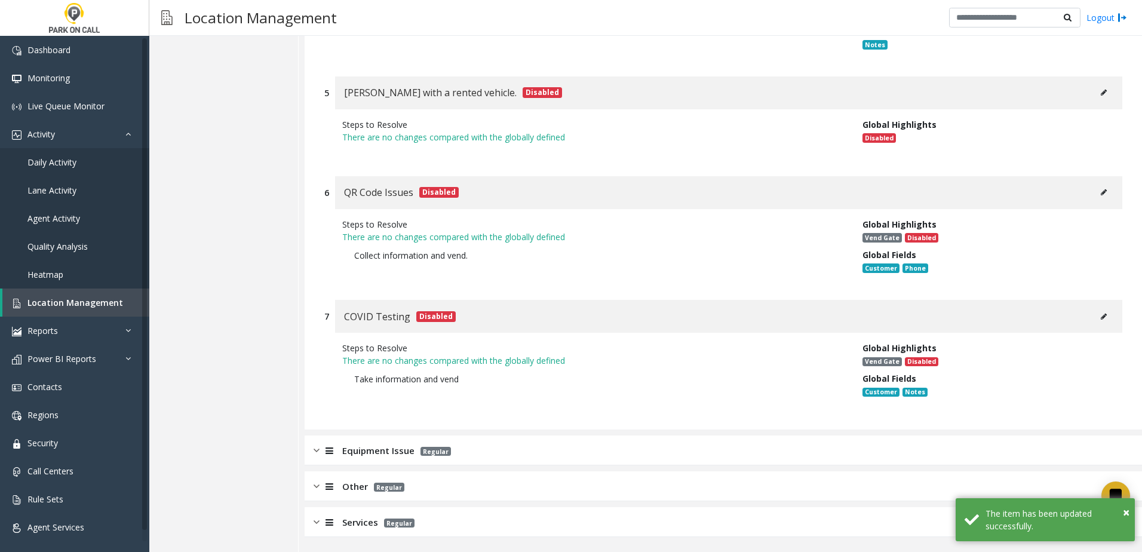
click at [489, 440] on div "Equipment Issue Regular" at bounding box center [723, 450] width 837 height 30
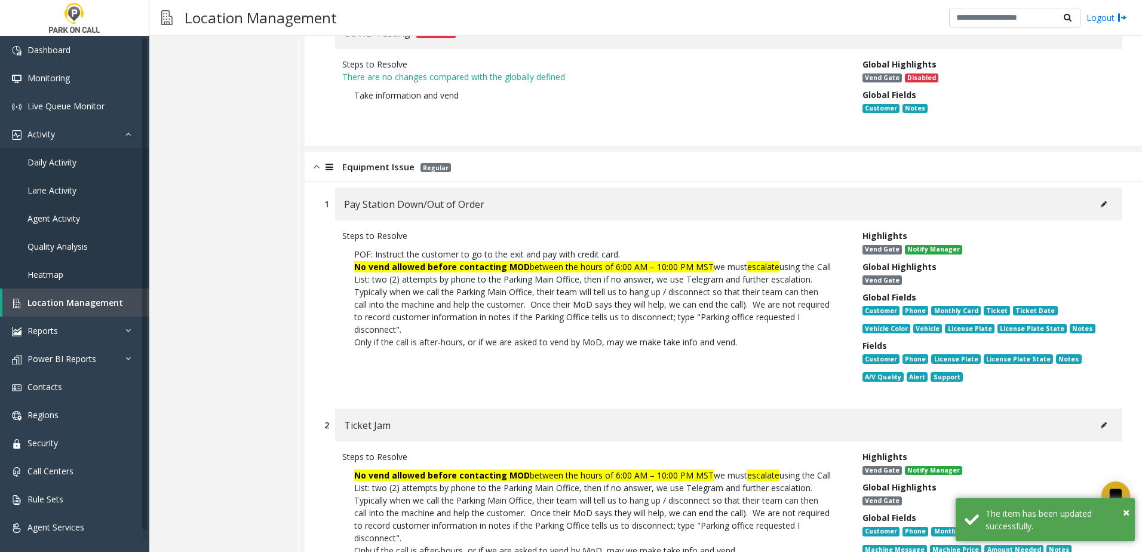
click at [1101, 208] on icon at bounding box center [1104, 204] width 6 height 7
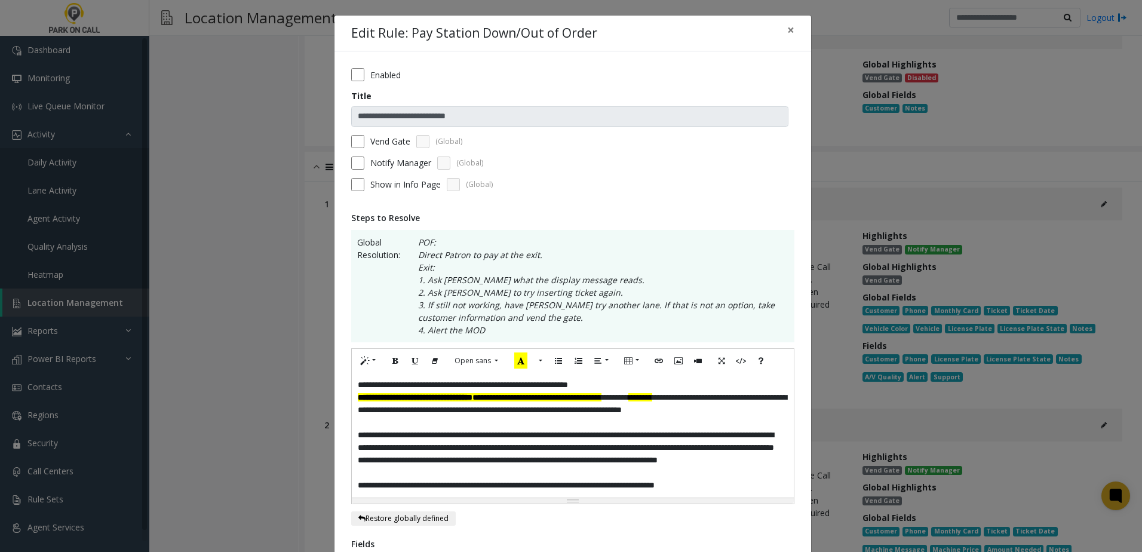
click at [370, 145] on label "Vend Gate" at bounding box center [390, 141] width 40 height 13
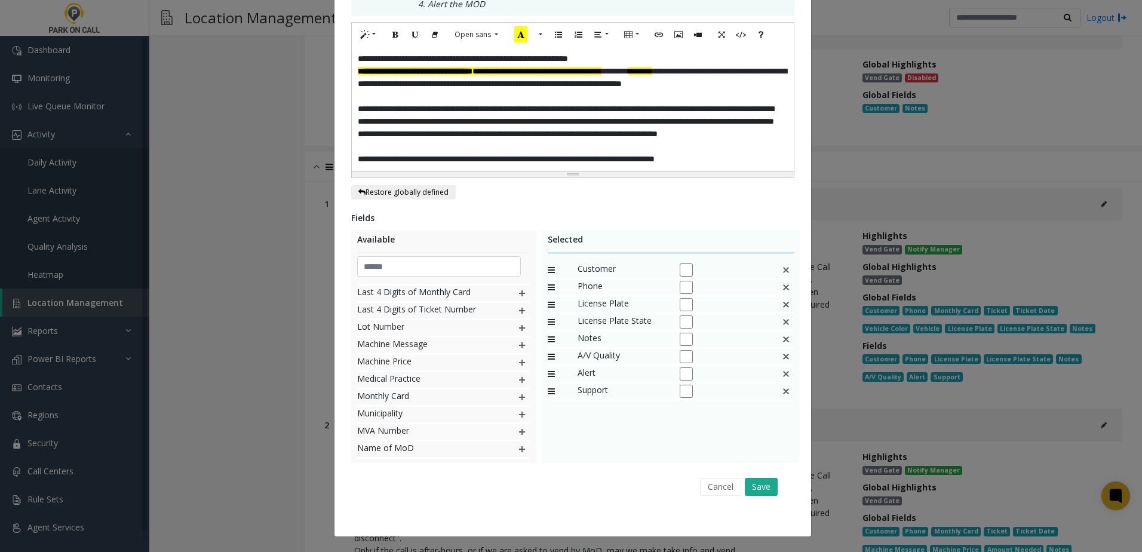
click at [680, 325] on div "Fields Available Access Card No. Account Number Aggregator Amount Due Amount Ne…" at bounding box center [572, 356] width 443 height 290
click at [784, 268] on img at bounding box center [786, 270] width 10 height 16
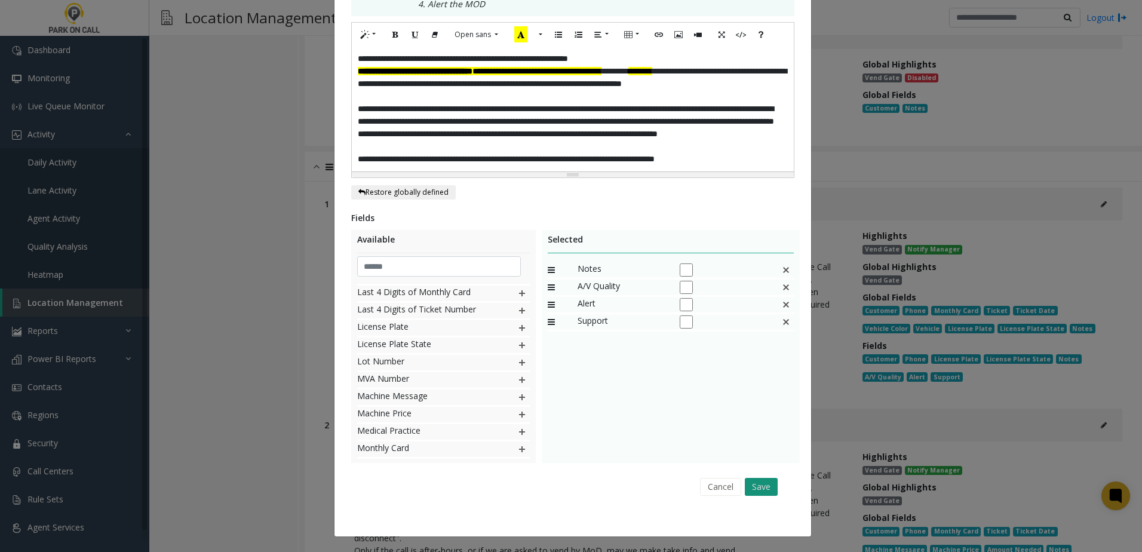
click at [762, 486] on button "Save" at bounding box center [761, 487] width 33 height 18
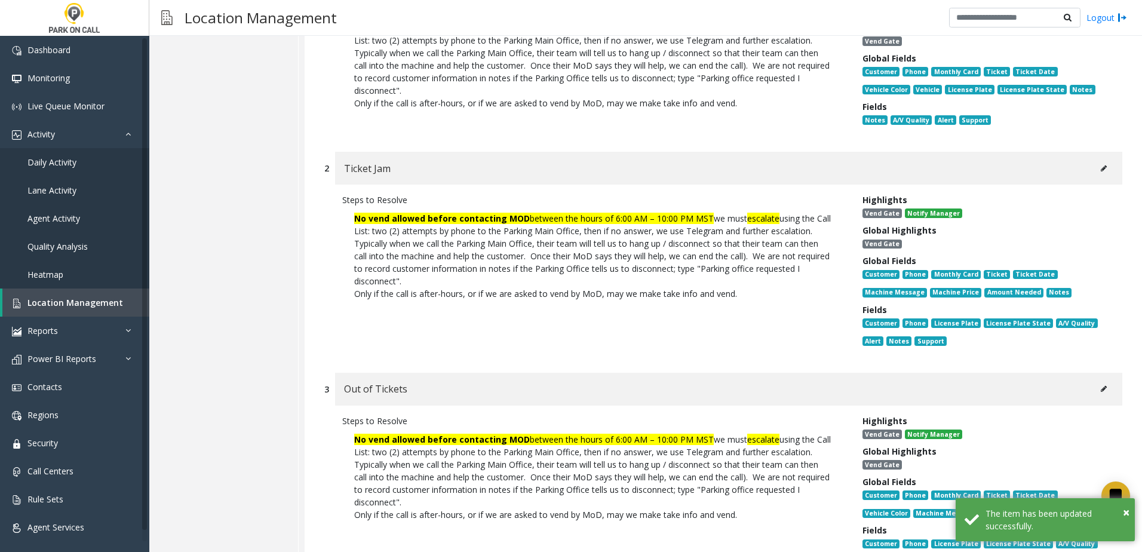
click at [1101, 172] on icon at bounding box center [1104, 168] width 6 height 7
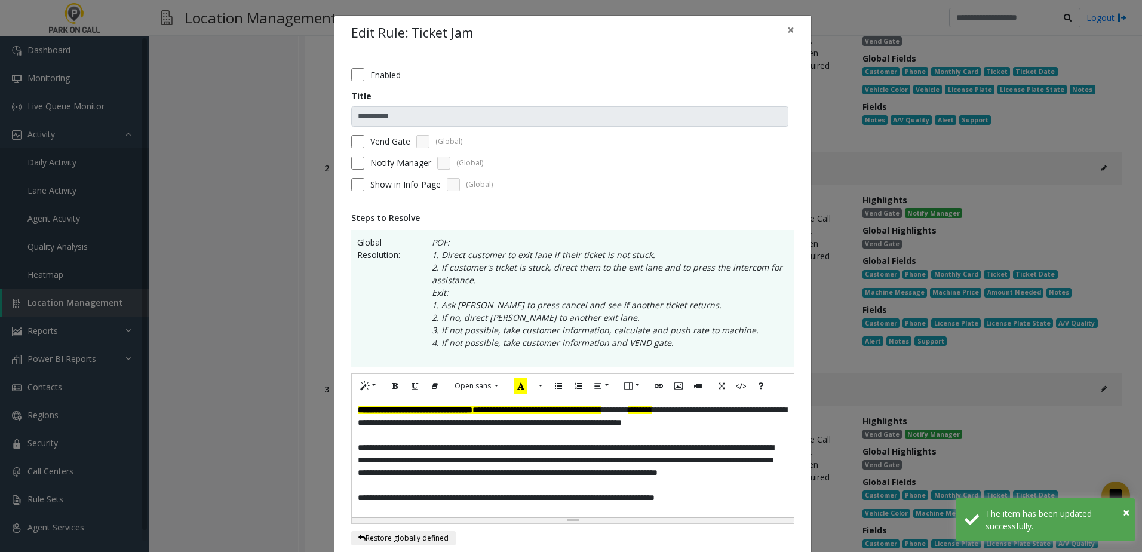
click at [373, 140] on label "Vend Gate" at bounding box center [390, 141] width 40 height 13
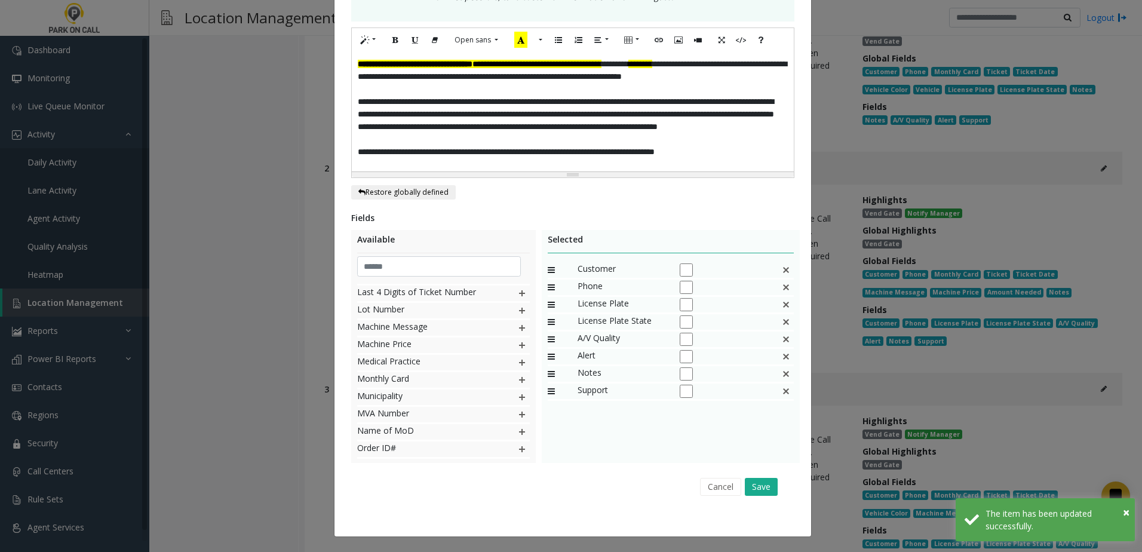
click at [776, 268] on div "Customer" at bounding box center [671, 270] width 247 height 17
click at [781, 268] on img at bounding box center [786, 270] width 10 height 16
click at [781, 269] on img at bounding box center [786, 270] width 10 height 16
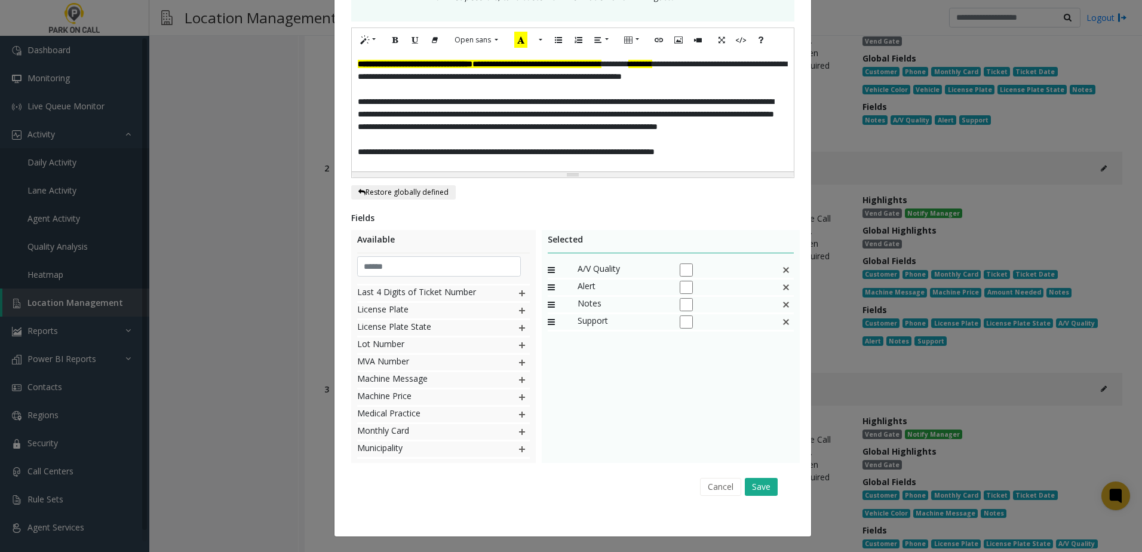
click at [781, 269] on img at bounding box center [786, 270] width 10 height 16
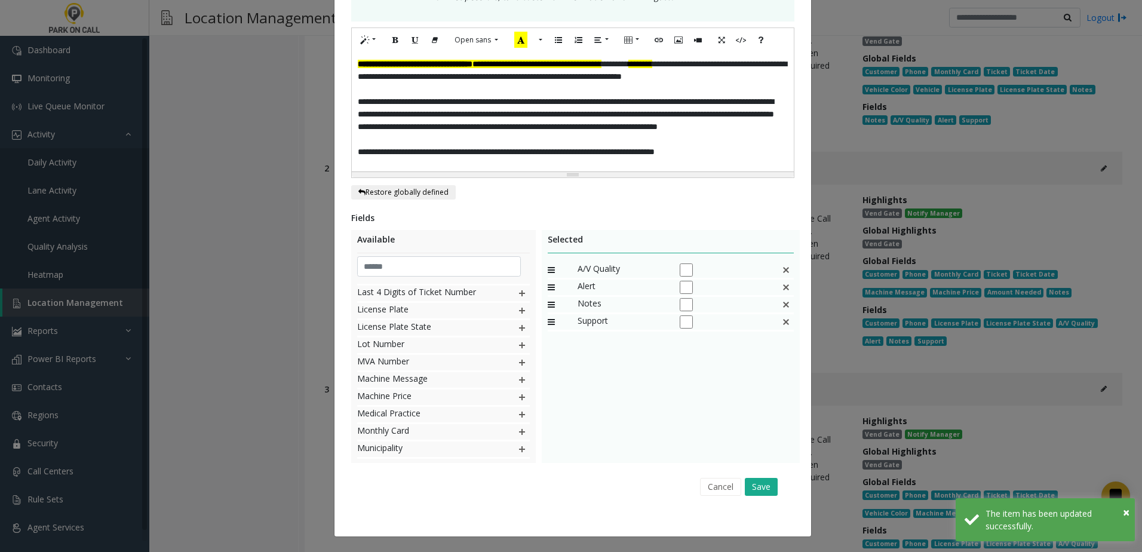
click at [781, 269] on img at bounding box center [786, 270] width 10 height 16
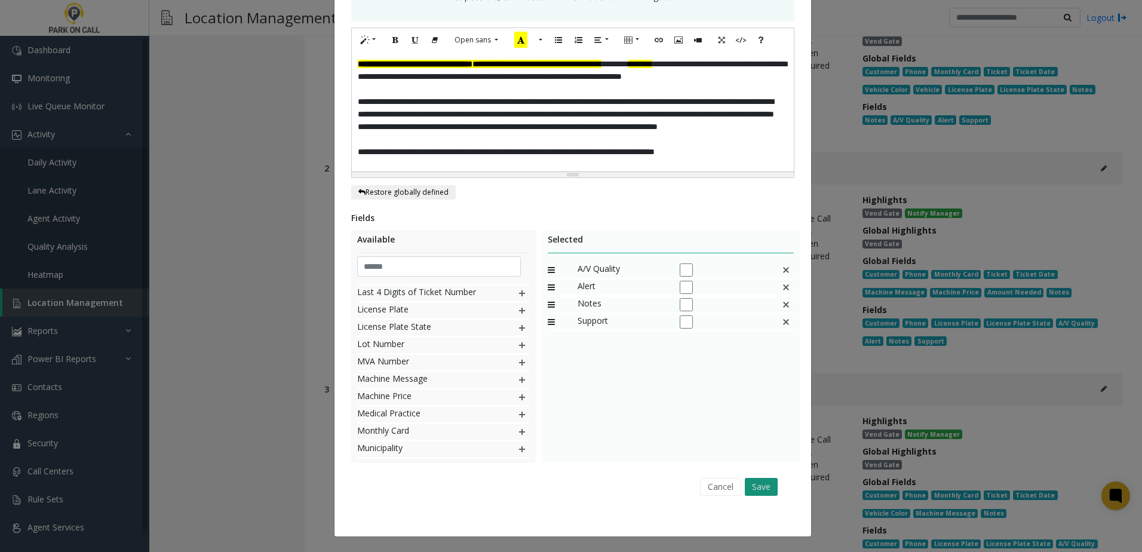
click at [763, 486] on button "Save" at bounding box center [761, 487] width 33 height 18
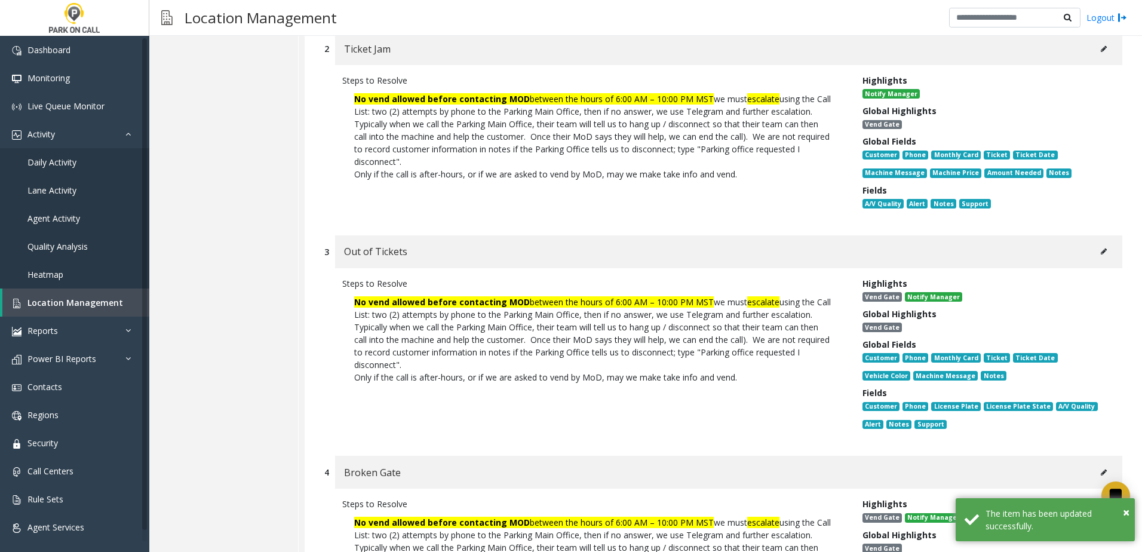
click at [1094, 260] on button at bounding box center [1103, 251] width 19 height 18
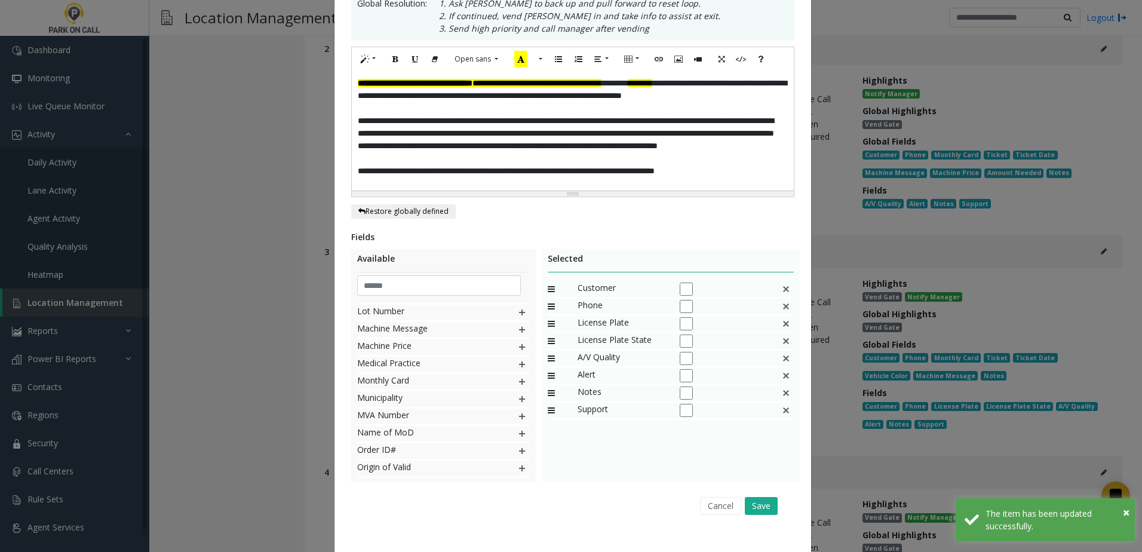
click at [776, 287] on div "Customer" at bounding box center [671, 289] width 247 height 17
click at [781, 287] on img at bounding box center [786, 289] width 10 height 16
click at [785, 287] on img at bounding box center [786, 289] width 10 height 16
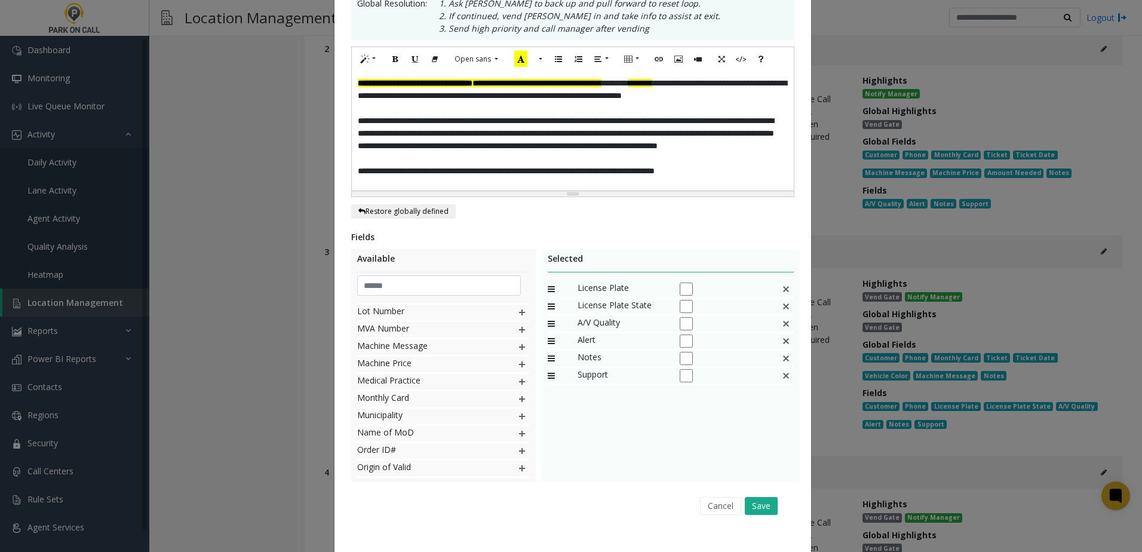
click at [785, 287] on img at bounding box center [786, 289] width 10 height 16
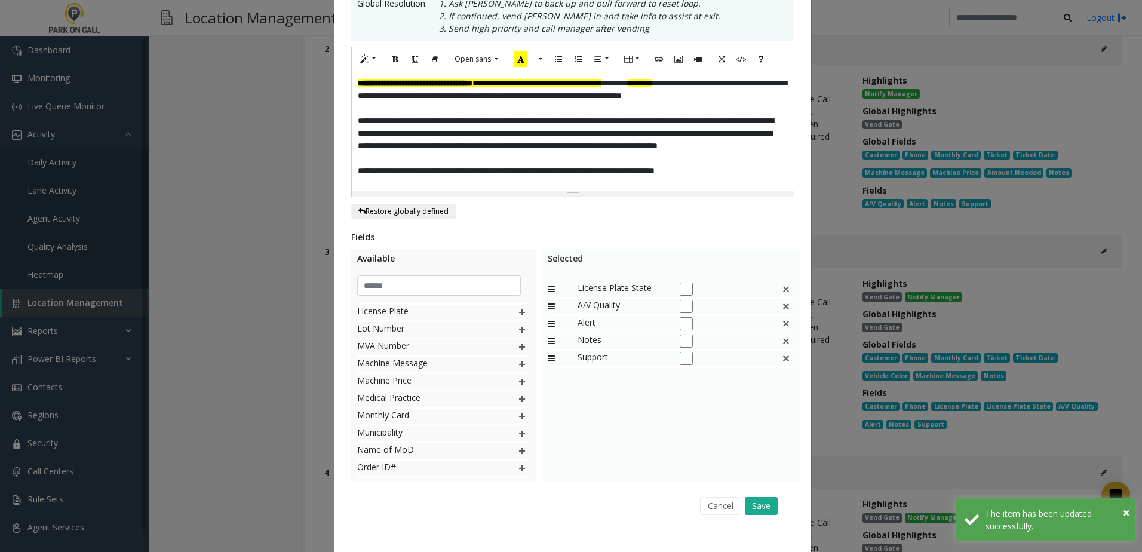
click at [785, 290] on img at bounding box center [786, 289] width 10 height 16
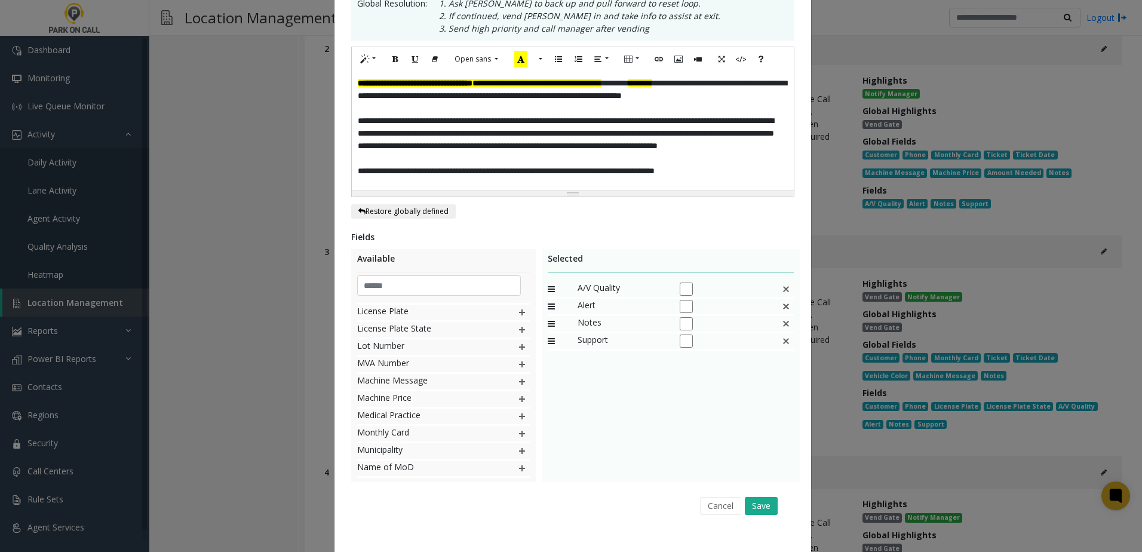
click at [785, 290] on img at bounding box center [786, 289] width 10 height 16
click at [759, 509] on button "Save" at bounding box center [761, 506] width 33 height 18
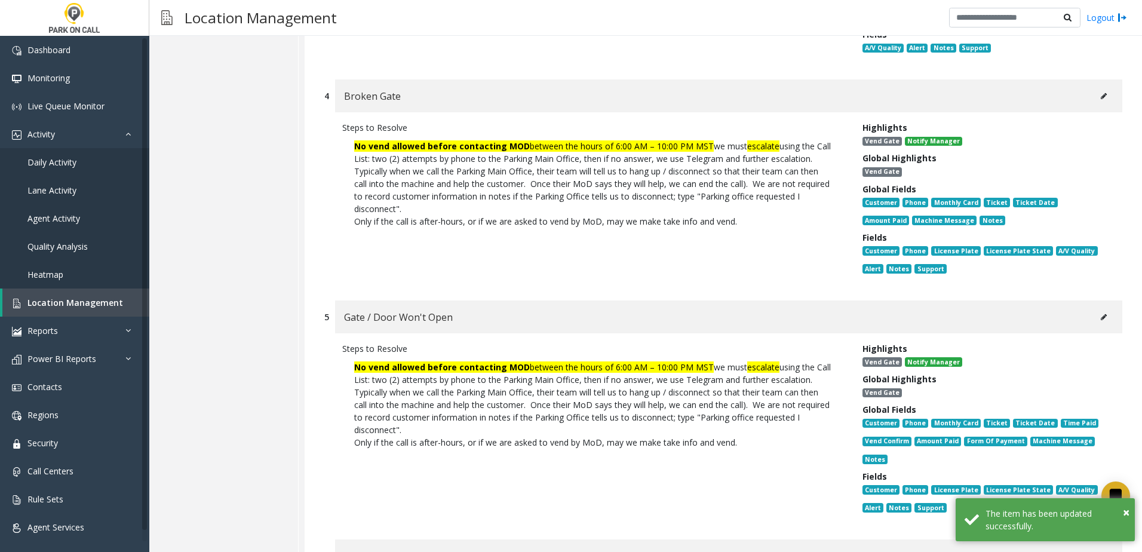
click at [1094, 105] on button at bounding box center [1103, 96] width 19 height 18
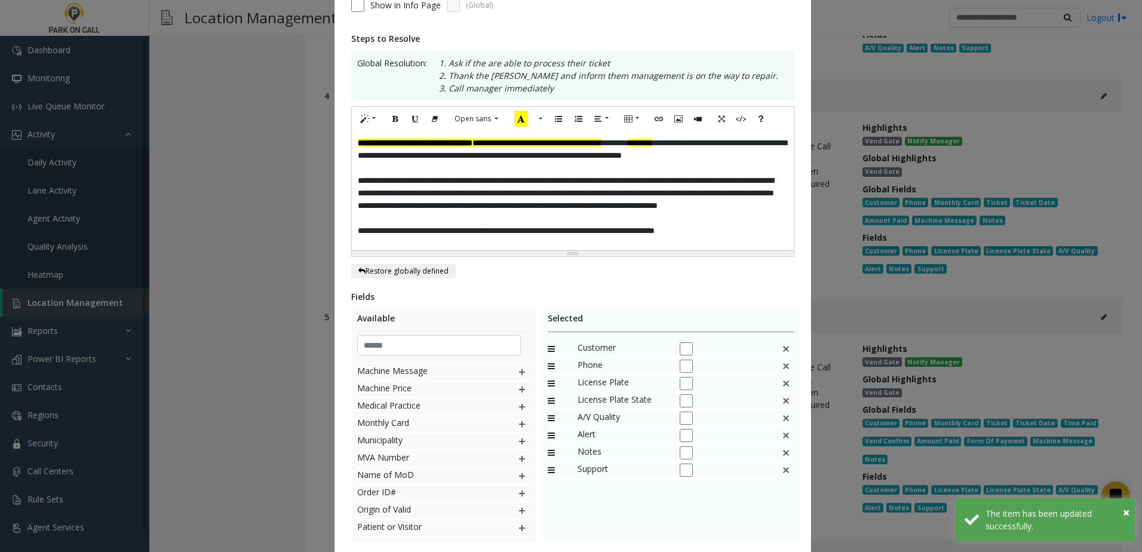
click at [782, 348] on img at bounding box center [786, 349] width 10 height 16
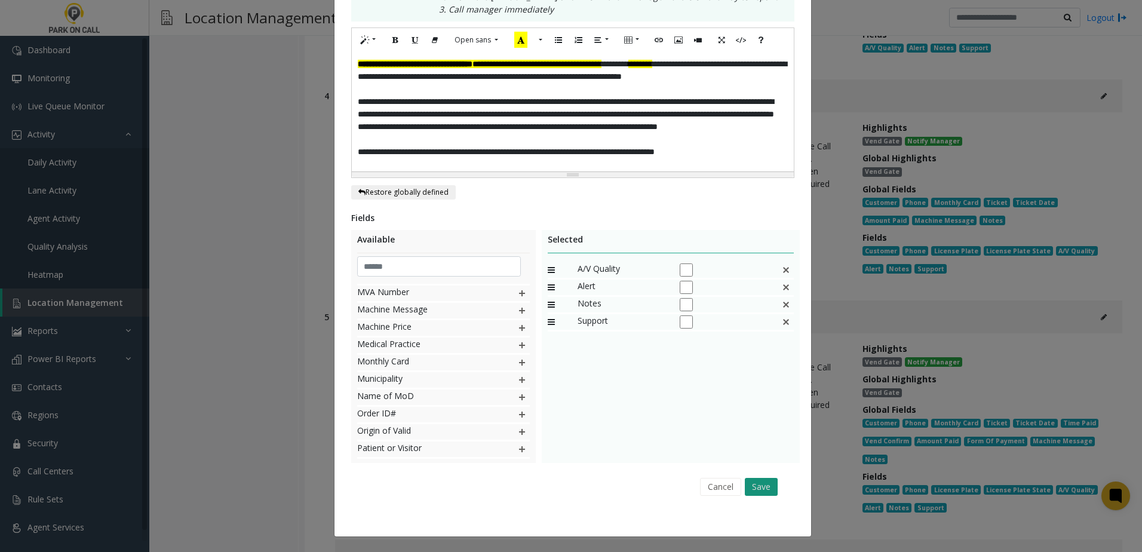
click at [767, 482] on button "Save" at bounding box center [761, 487] width 33 height 18
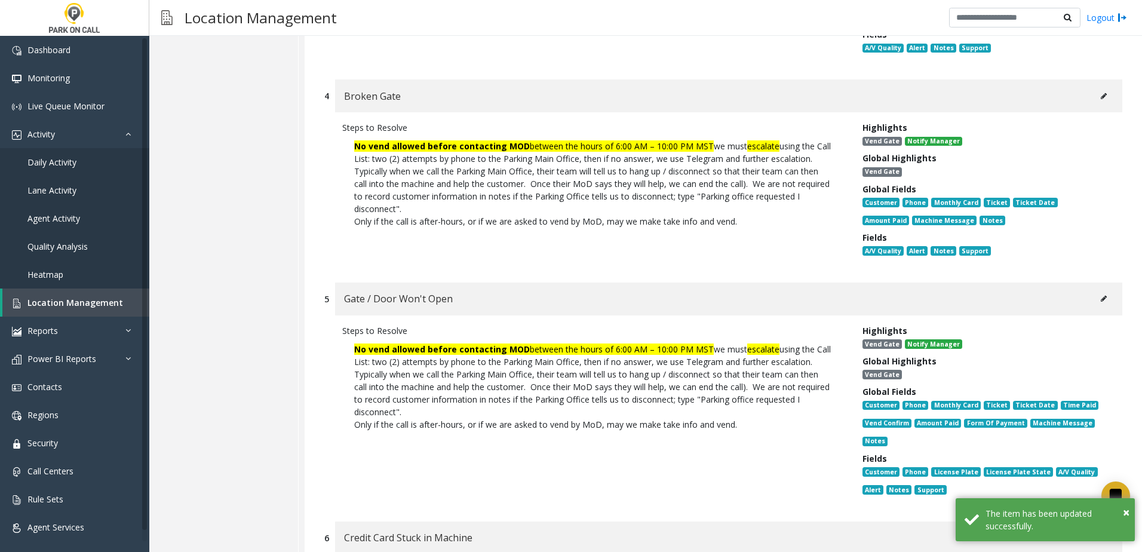
click at [1099, 308] on button at bounding box center [1103, 299] width 19 height 18
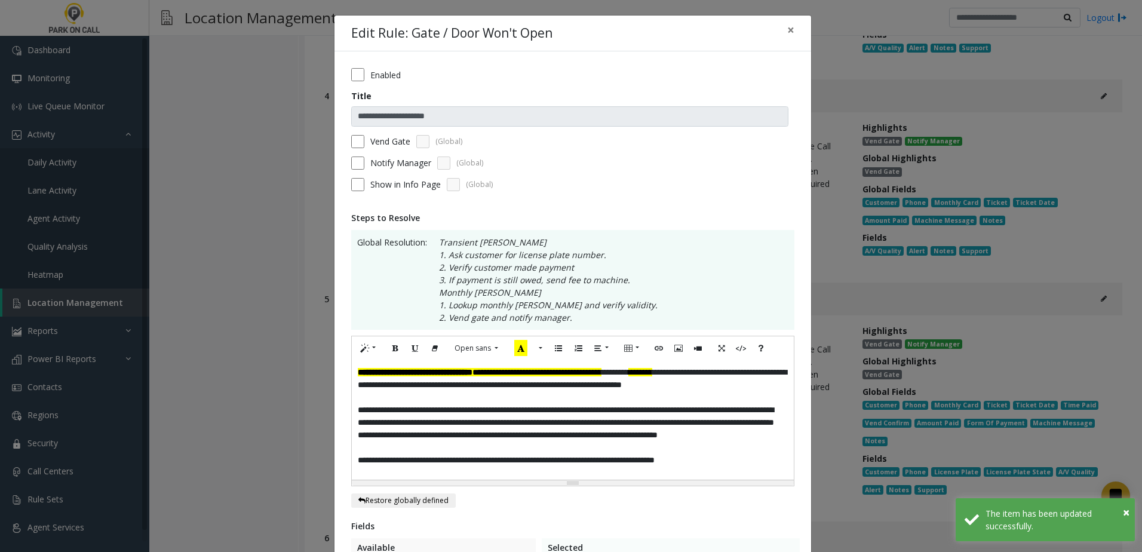
click at [380, 146] on label "Vend Gate" at bounding box center [390, 141] width 40 height 13
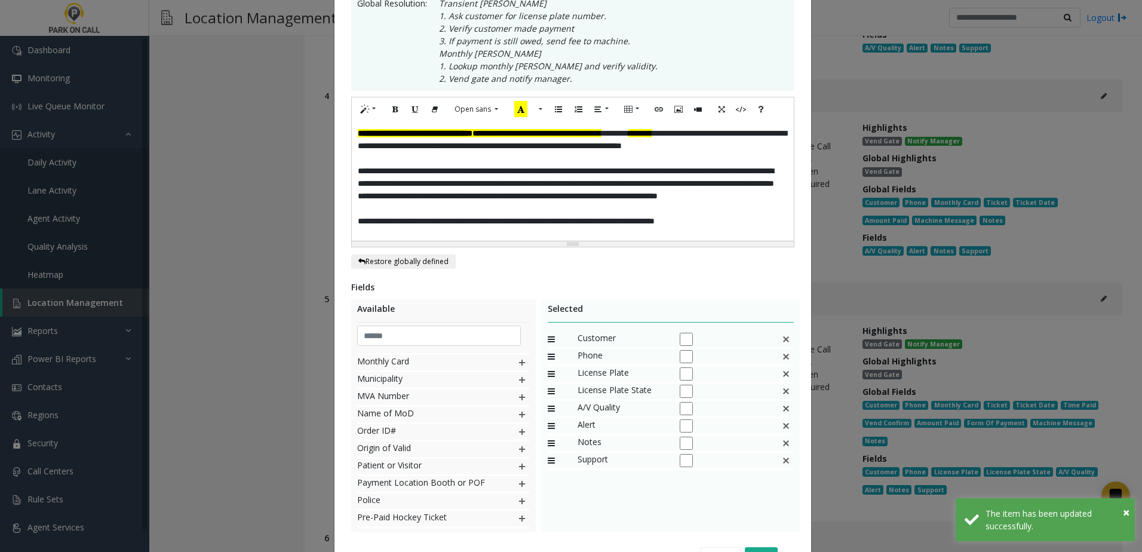
click at [785, 340] on img at bounding box center [786, 339] width 10 height 16
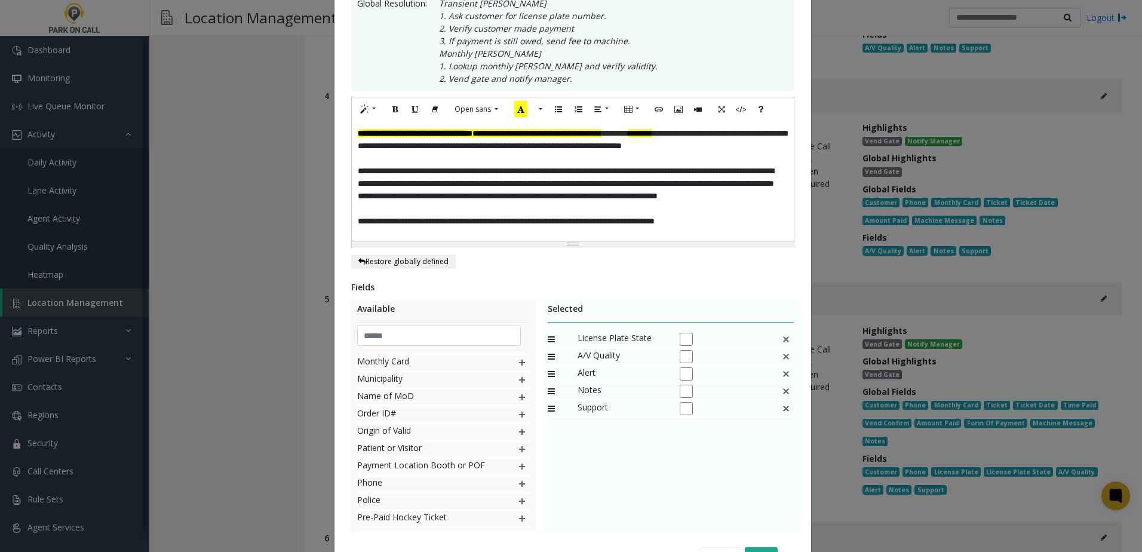
click at [785, 340] on img at bounding box center [786, 339] width 10 height 16
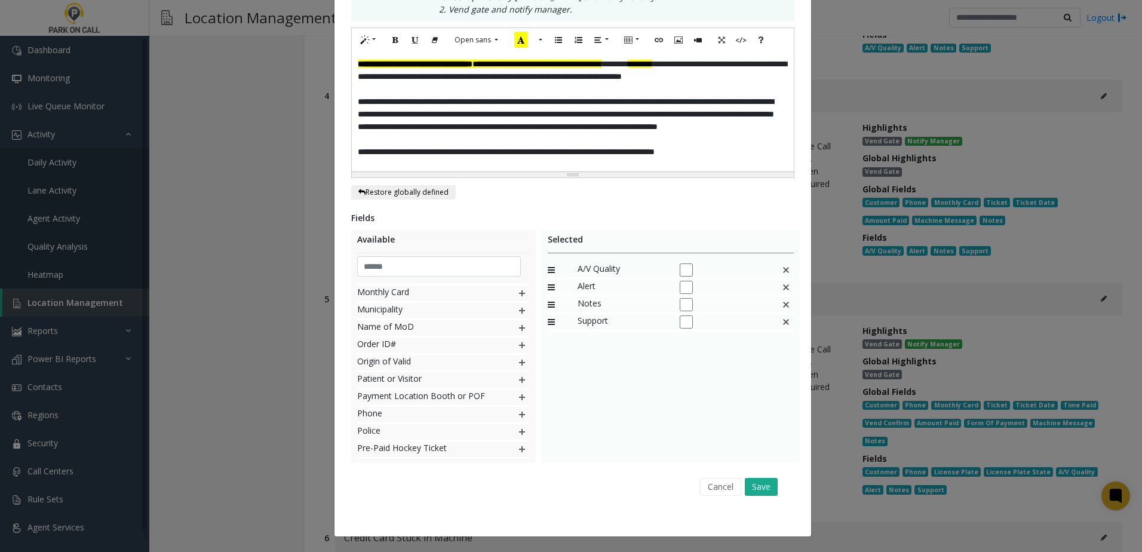
click at [755, 474] on div "Cancel Save" at bounding box center [573, 486] width 426 height 30
click at [755, 480] on button "Save" at bounding box center [761, 487] width 33 height 18
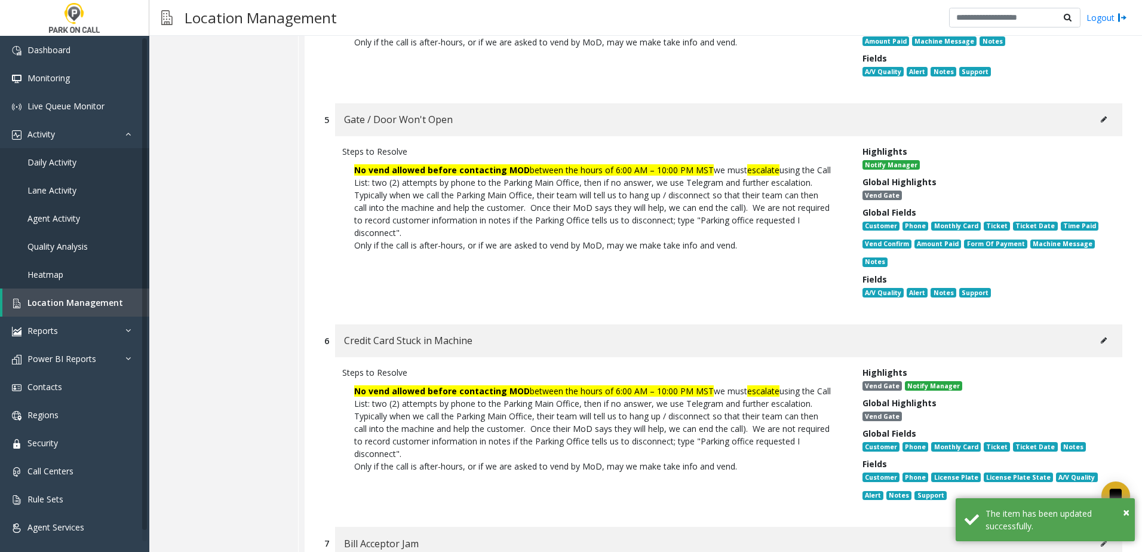
click at [1101, 123] on icon at bounding box center [1104, 119] width 6 height 7
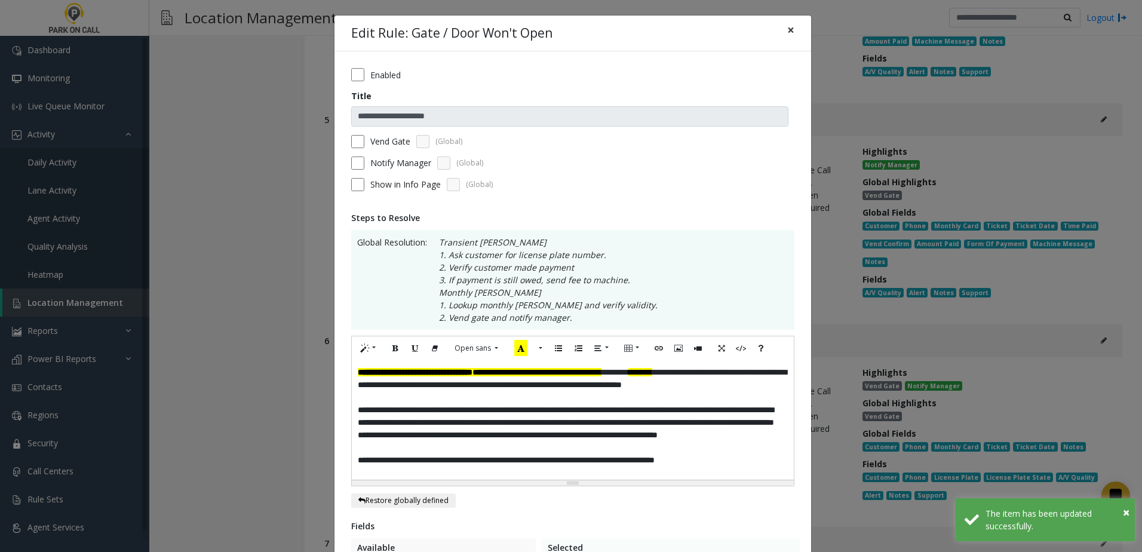
click at [787, 29] on span "×" at bounding box center [790, 30] width 7 height 17
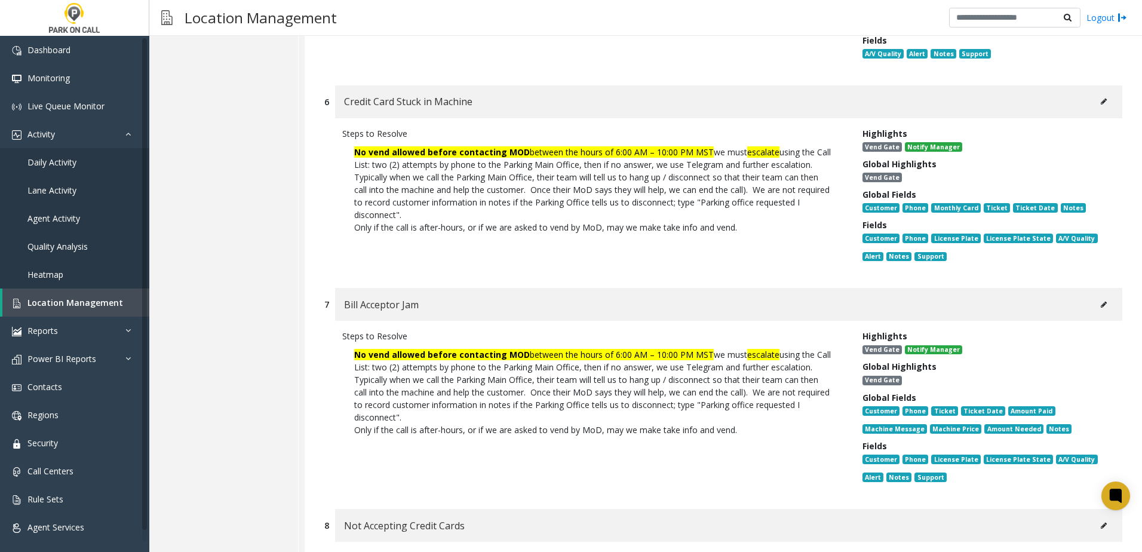
click at [1095, 314] on button at bounding box center [1103, 305] width 19 height 18
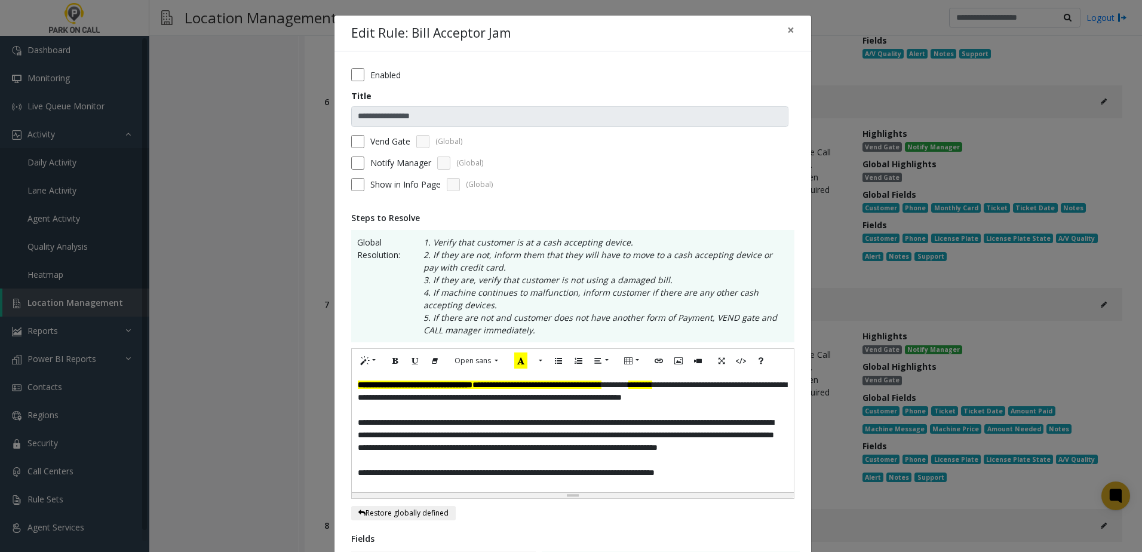
click at [375, 146] on label "Vend Gate" at bounding box center [390, 141] width 40 height 13
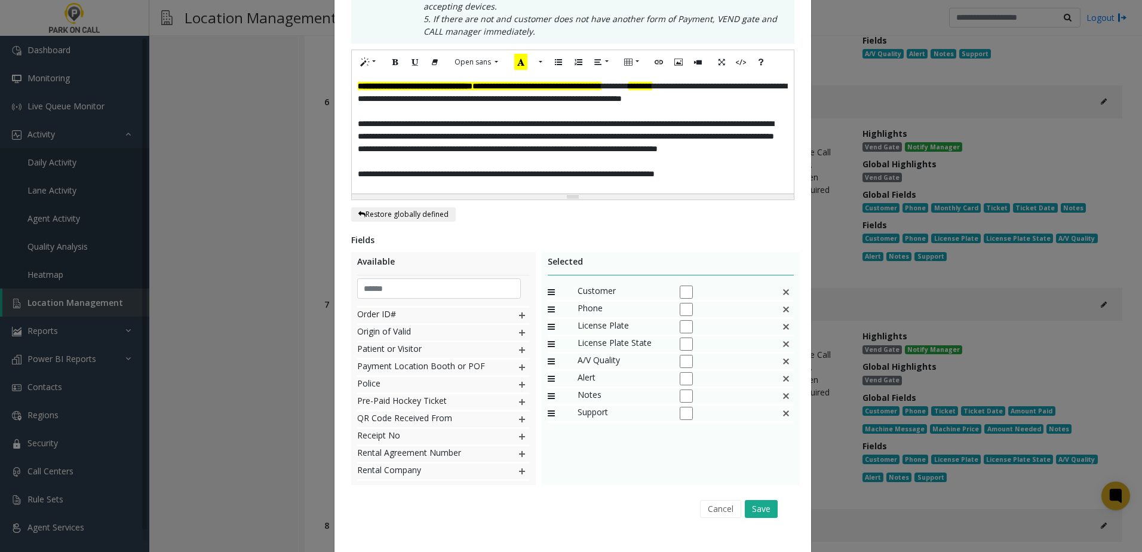
click at [782, 288] on img at bounding box center [786, 292] width 10 height 16
click at [760, 507] on button "Save" at bounding box center [761, 509] width 33 height 18
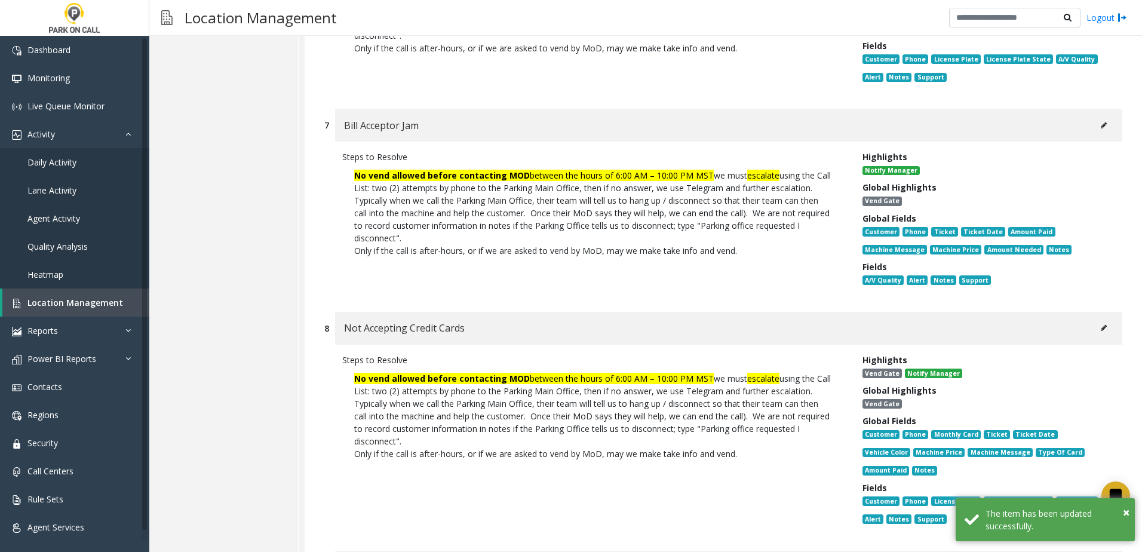
click at [1094, 134] on button at bounding box center [1103, 125] width 19 height 18
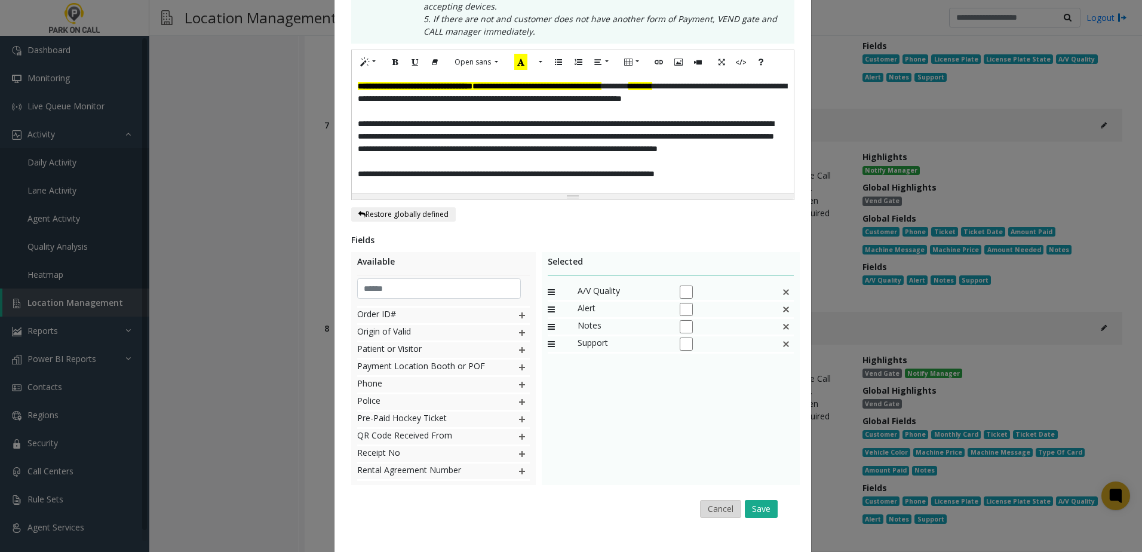
click at [707, 513] on button "Cancel" at bounding box center [720, 509] width 41 height 18
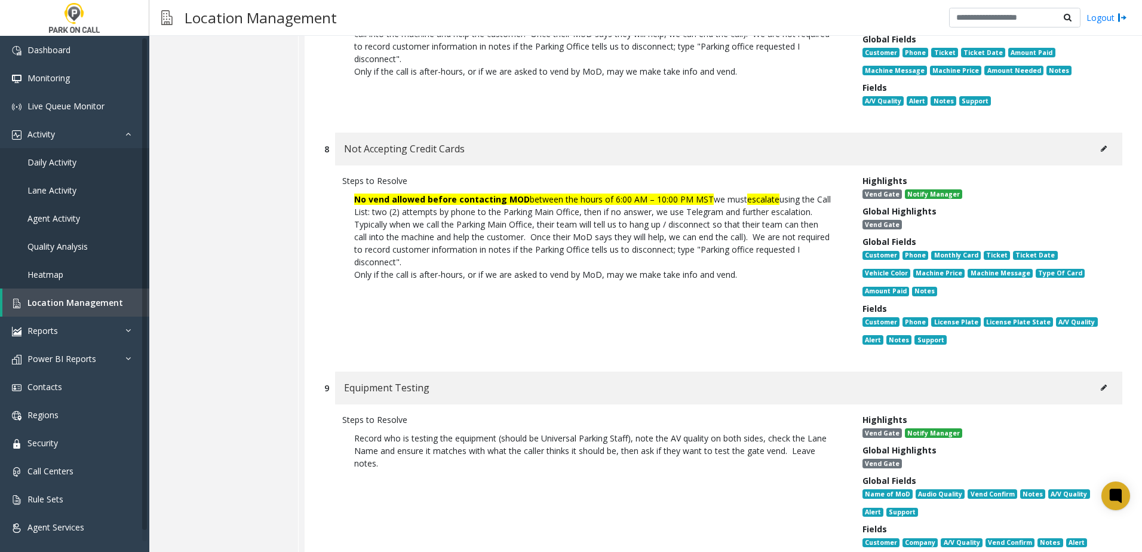
click at [1097, 158] on button at bounding box center [1103, 149] width 19 height 18
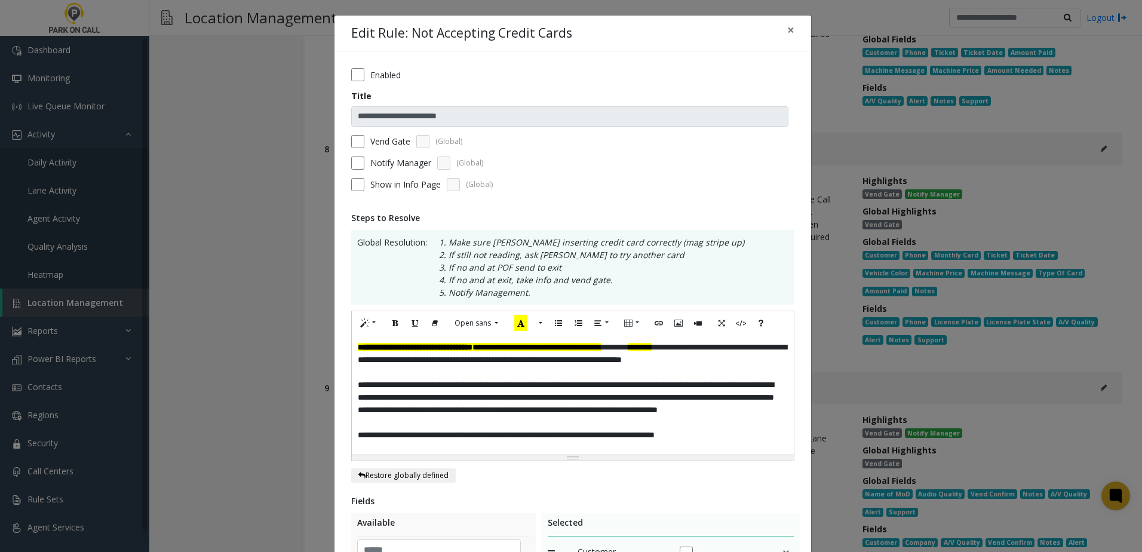
click at [372, 140] on label "Vend Gate" at bounding box center [390, 141] width 40 height 13
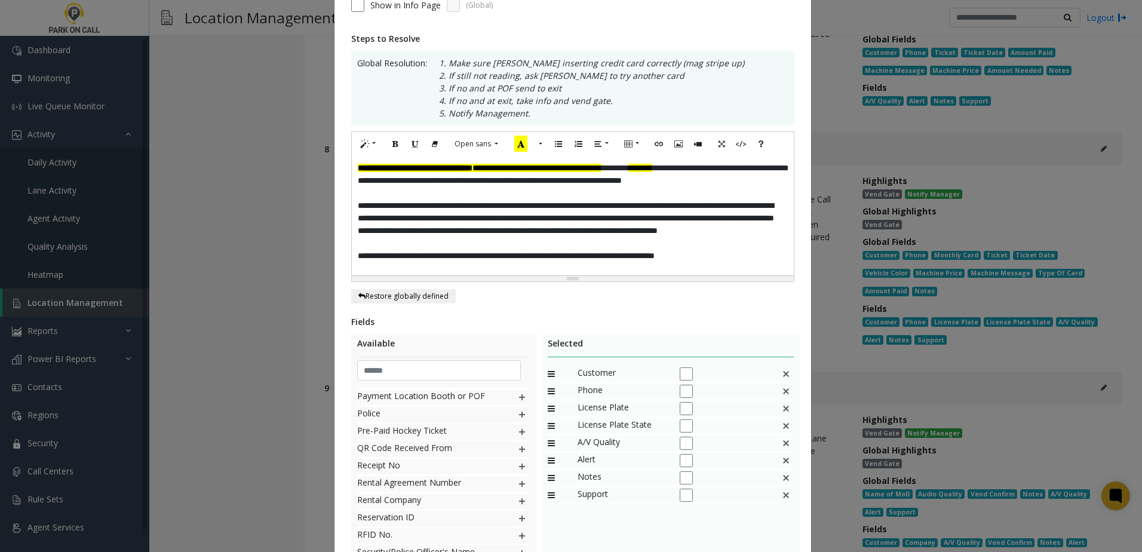
click at [781, 370] on img at bounding box center [786, 374] width 10 height 16
click at [782, 370] on img at bounding box center [786, 374] width 10 height 16
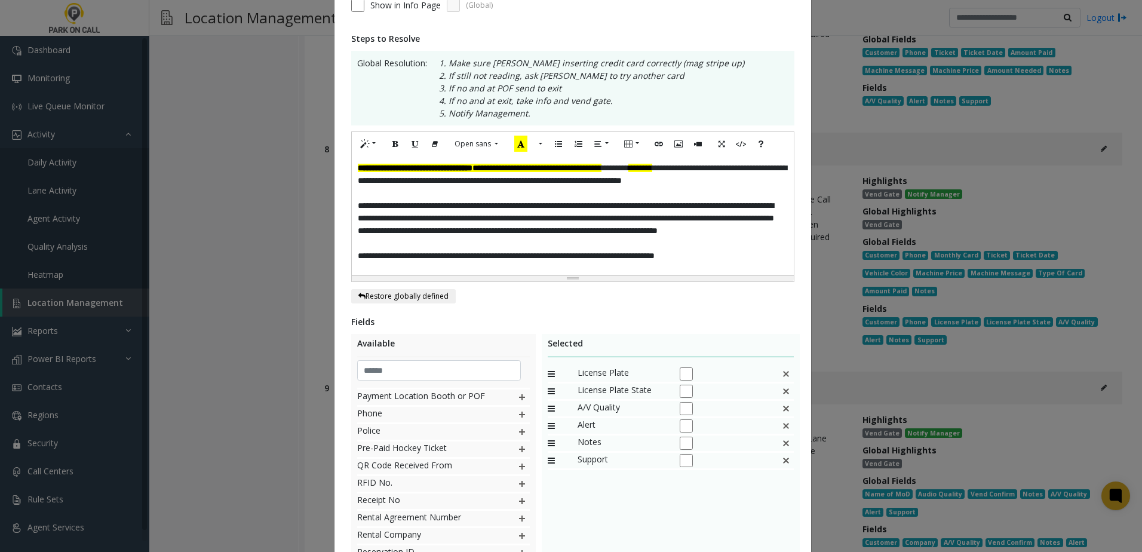
click at [782, 370] on img at bounding box center [786, 374] width 10 height 16
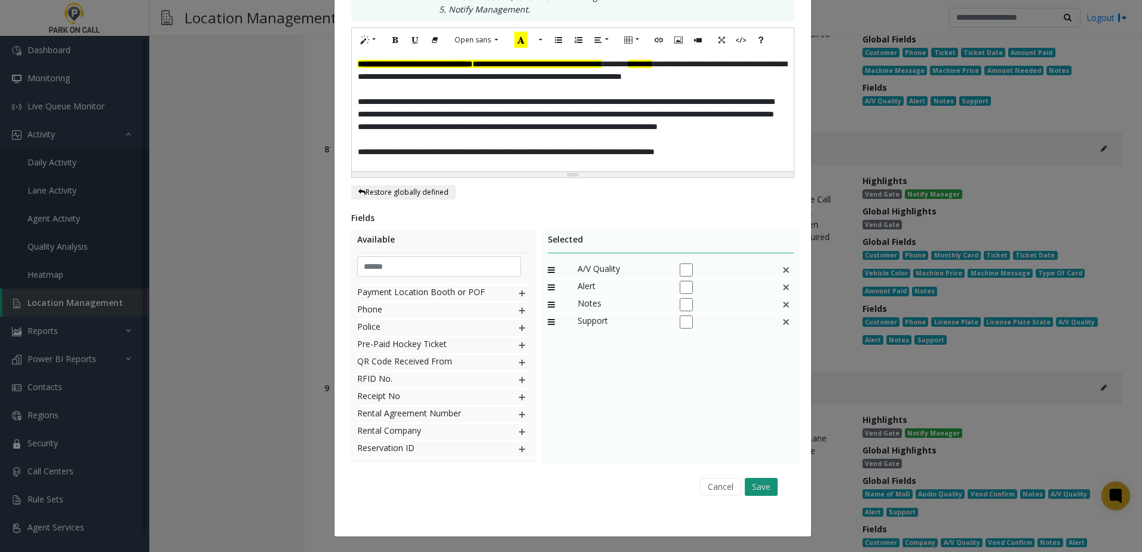
click at [759, 484] on button "Save" at bounding box center [761, 487] width 33 height 18
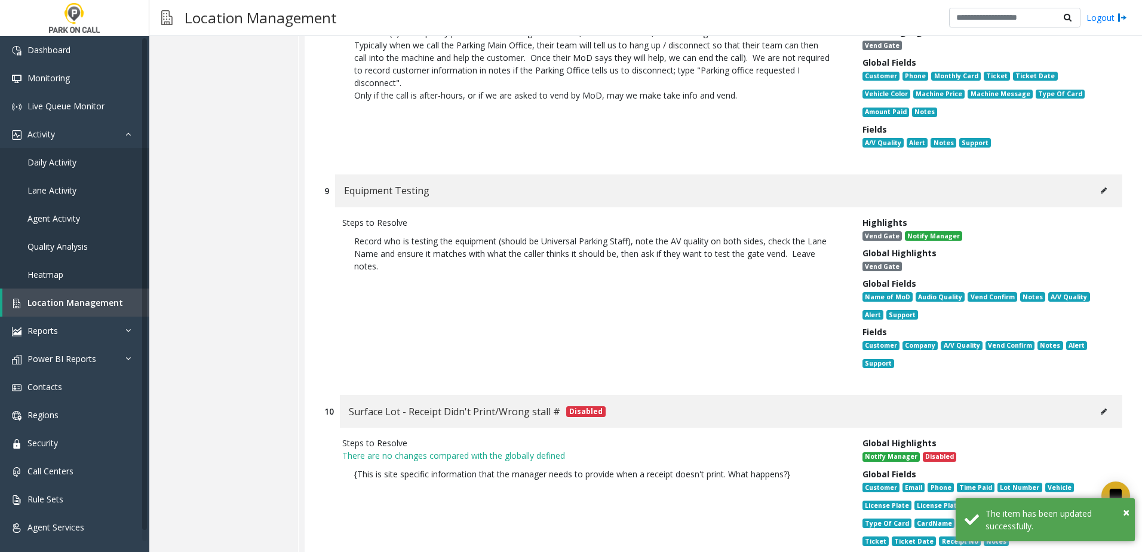
click at [1101, 194] on icon at bounding box center [1104, 190] width 6 height 7
type input "**********"
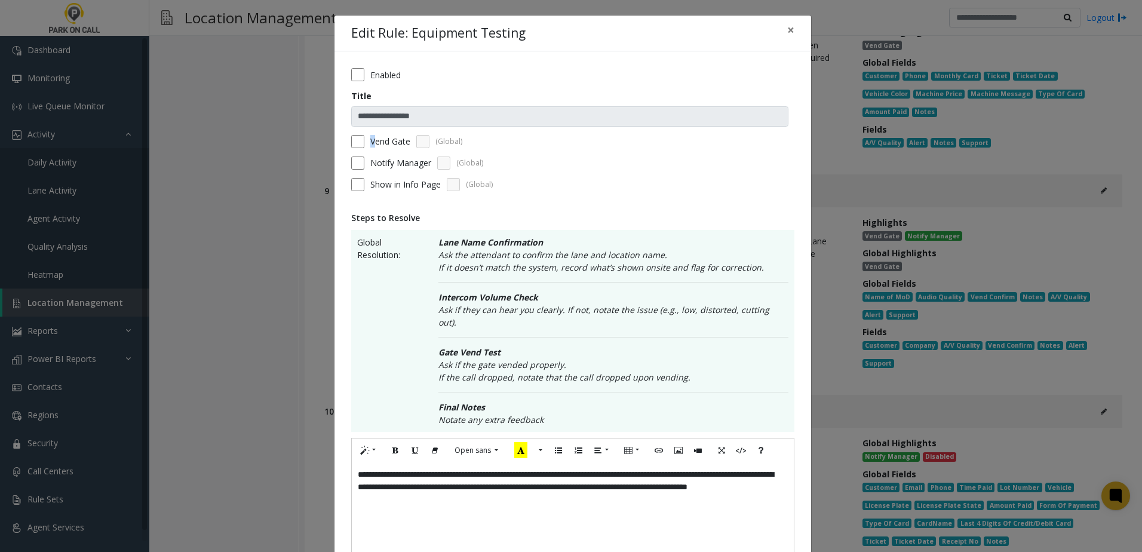
click at [356, 138] on div "Vend Gate (Global)" at bounding box center [572, 141] width 443 height 13
click at [567, 143] on div "Vend Gate (Global)" at bounding box center [572, 141] width 443 height 13
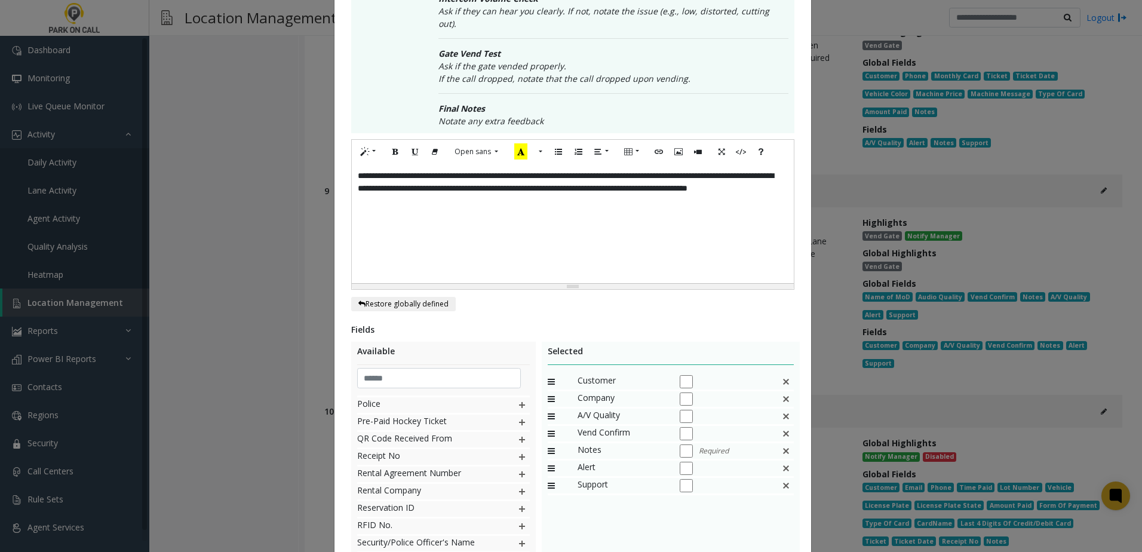
click at [504, 191] on p "**********" at bounding box center [573, 189] width 430 height 38
click at [489, 189] on p "**********" at bounding box center [573, 189] width 430 height 38
click at [493, 189] on p "**********" at bounding box center [573, 189] width 430 height 38
drag, startPoint x: 493, startPoint y: 190, endPoint x: 441, endPoint y: 194, distance: 51.5
click at [432, 191] on p "**********" at bounding box center [573, 189] width 430 height 38
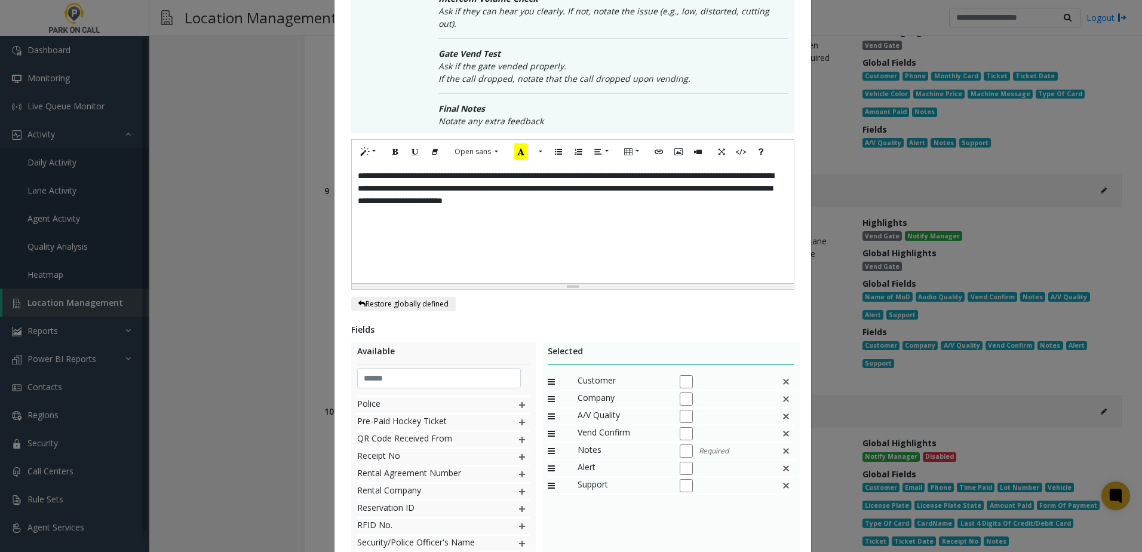
drag, startPoint x: 483, startPoint y: 189, endPoint x: 506, endPoint y: 193, distance: 24.2
click at [496, 189] on p "**********" at bounding box center [573, 189] width 430 height 38
click at [482, 200] on p "**********" at bounding box center [573, 195] width 430 height 50
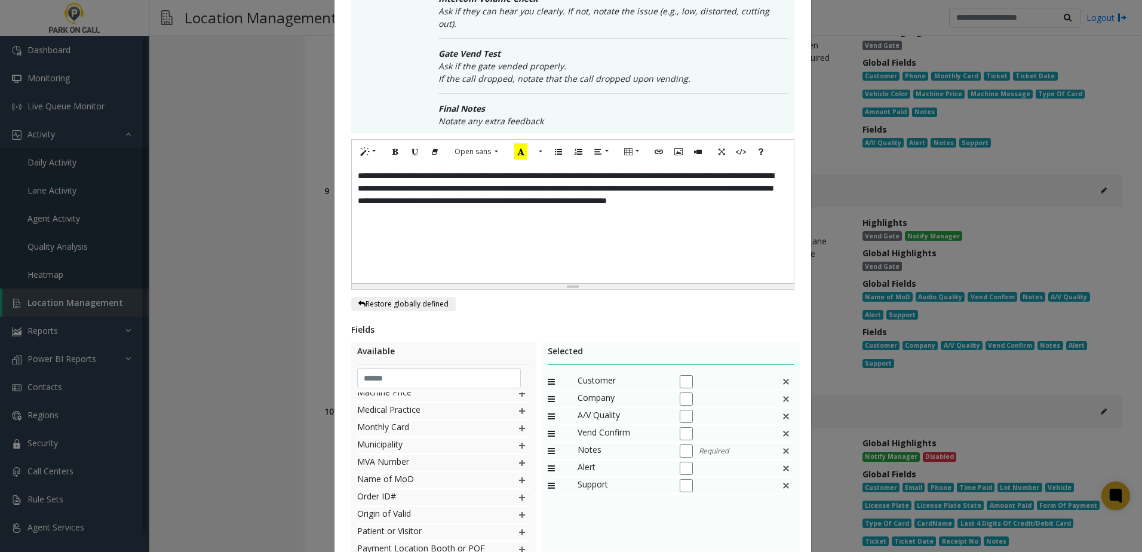
scroll to position [605, 0]
click at [517, 532] on img at bounding box center [522, 540] width 10 height 16
click at [784, 391] on img at bounding box center [786, 399] width 10 height 16
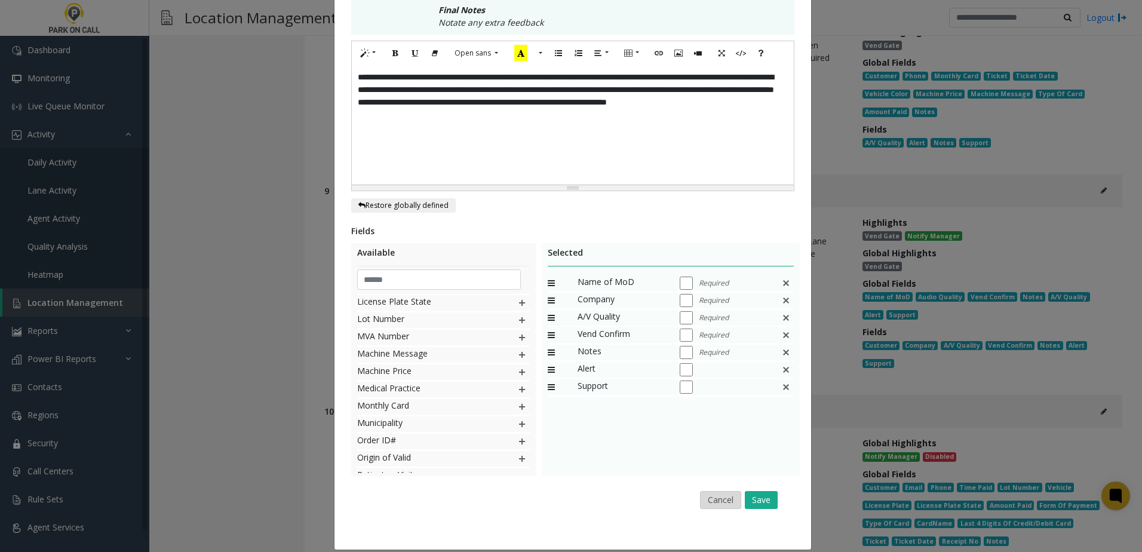
scroll to position [398, 0]
click at [768, 490] on button "Save" at bounding box center [761, 499] width 33 height 18
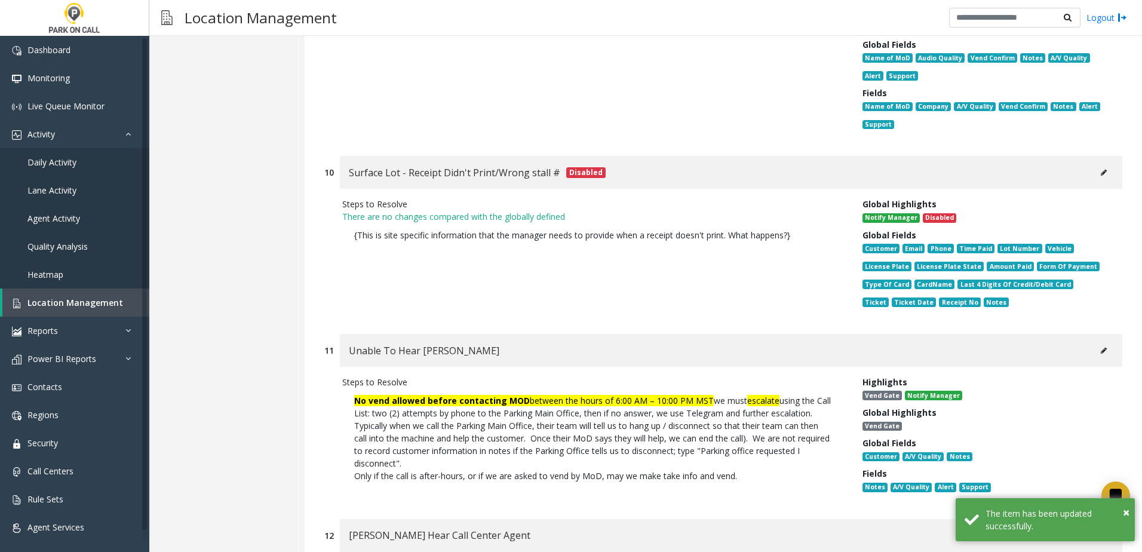
scroll to position [8460, 0]
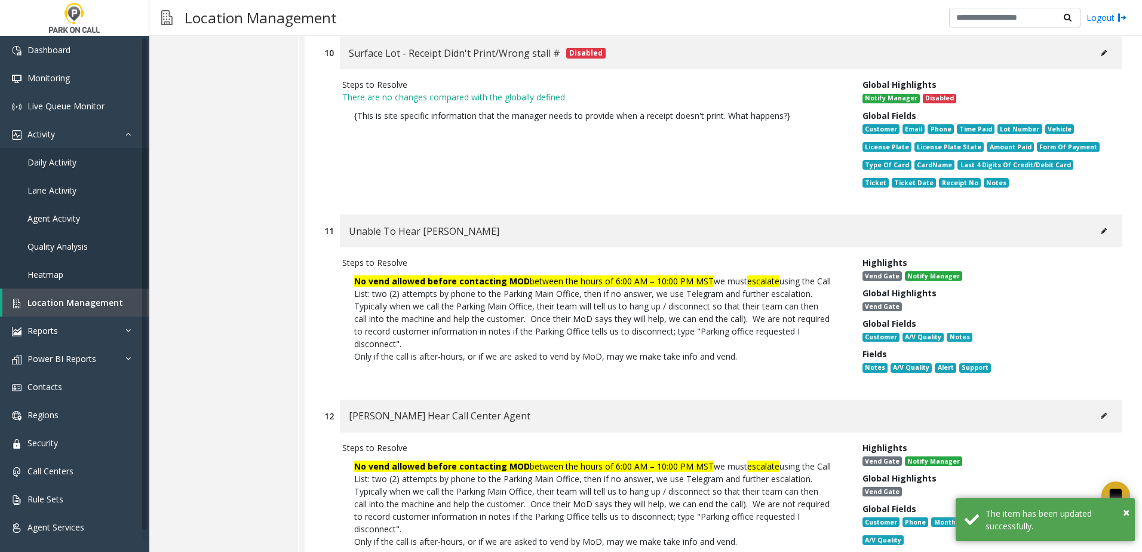
click at [1094, 240] on button at bounding box center [1103, 231] width 19 height 18
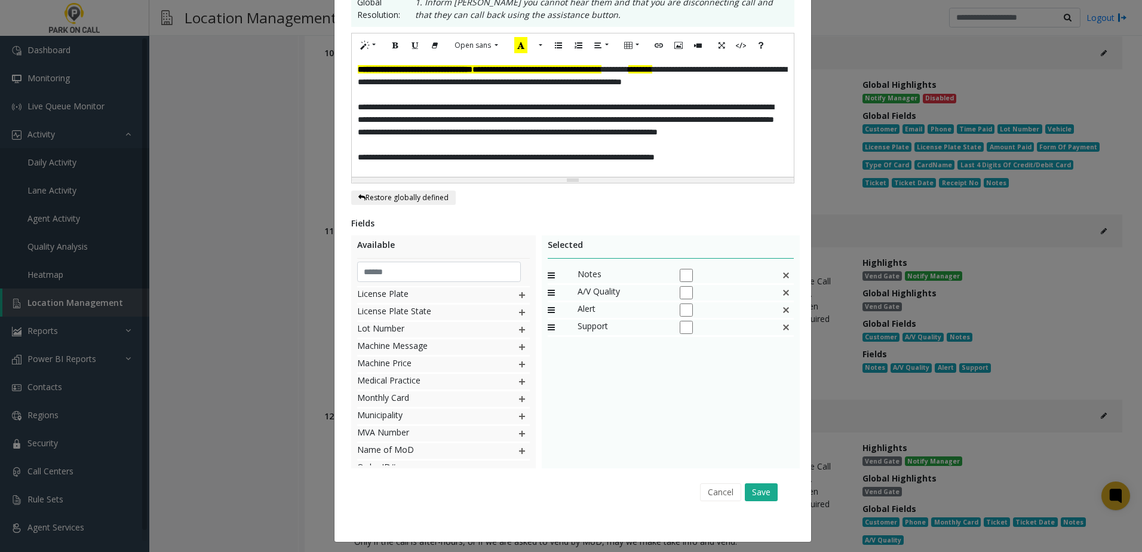
scroll to position [245, 0]
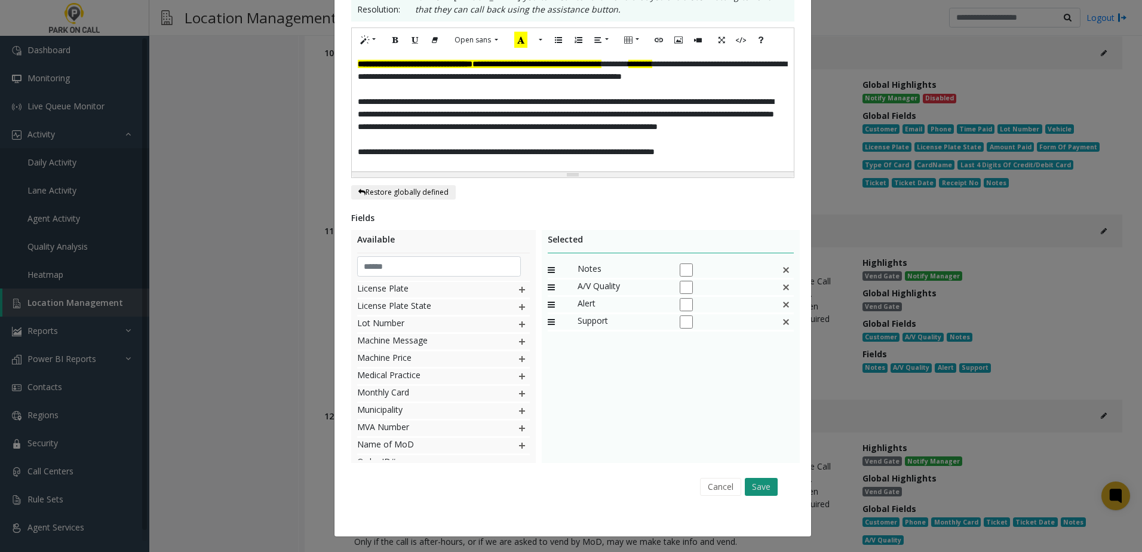
click at [753, 493] on button "Save" at bounding box center [761, 487] width 33 height 18
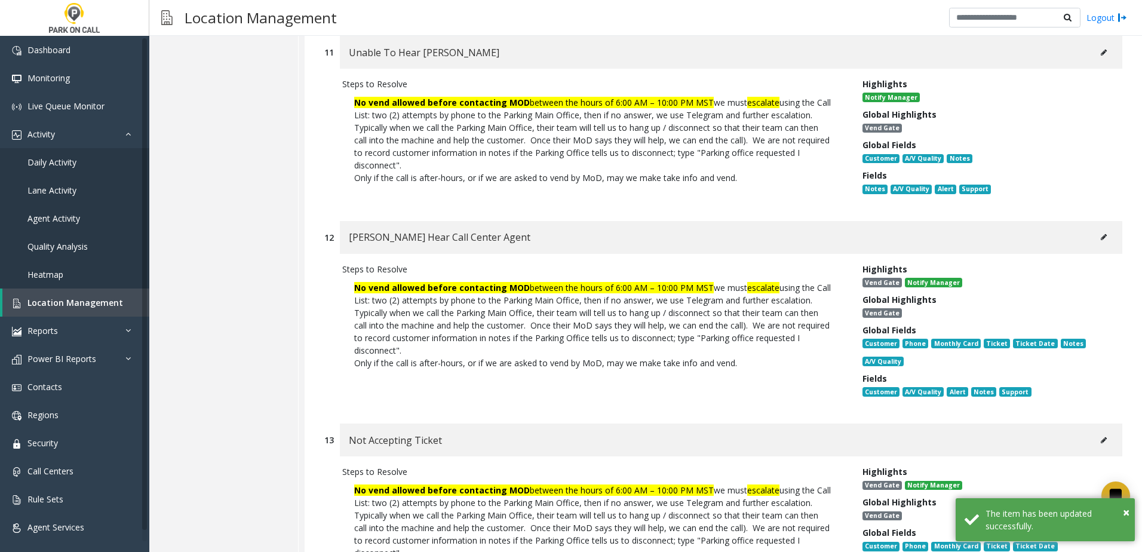
scroll to position [8640, 0]
click at [1094, 245] on button at bounding box center [1103, 237] width 19 height 18
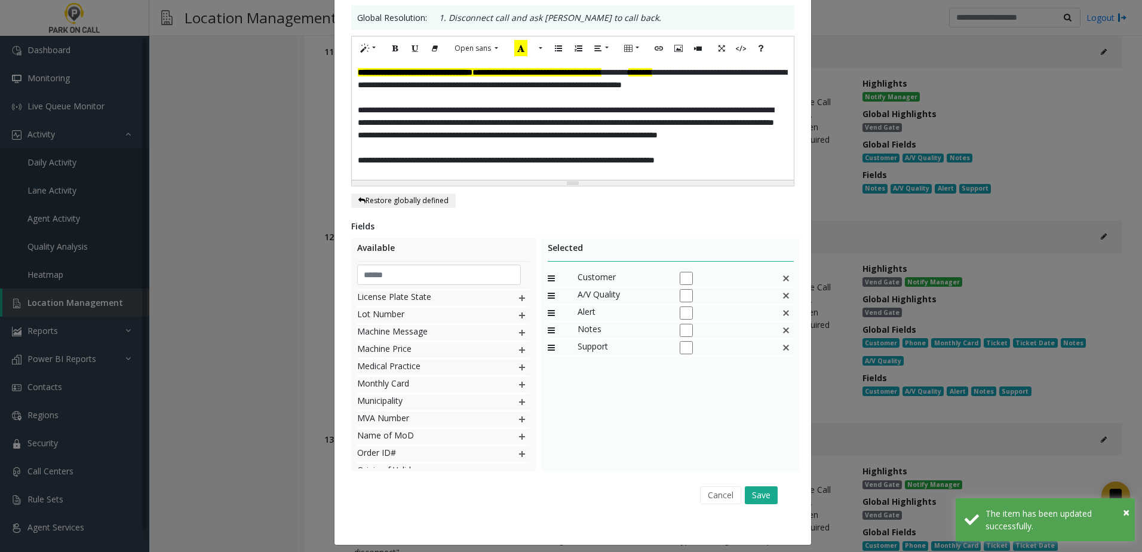
scroll to position [233, 0]
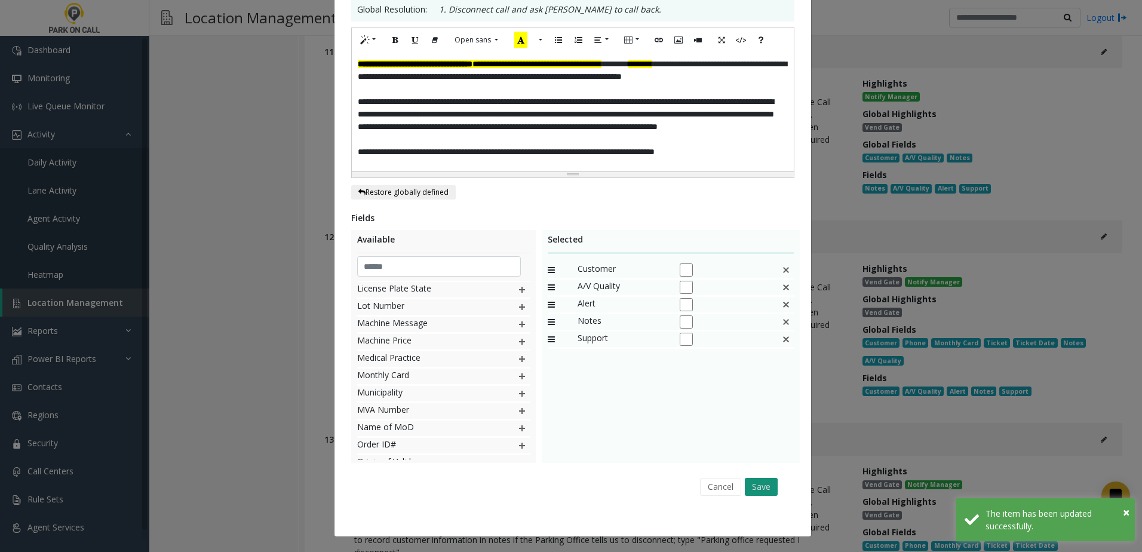
click at [767, 493] on button "Save" at bounding box center [761, 487] width 33 height 18
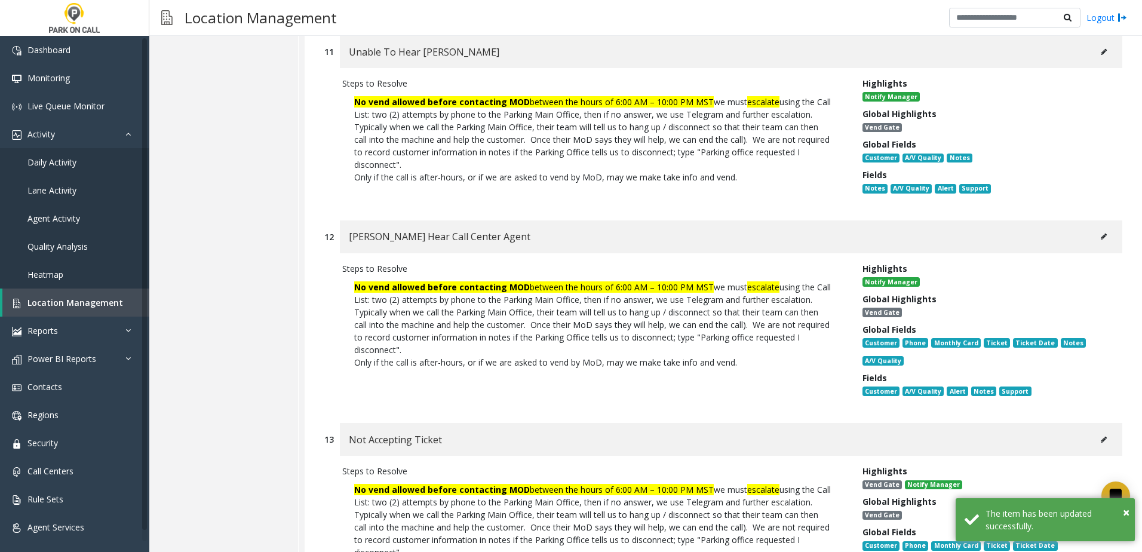
click at [1098, 245] on button at bounding box center [1103, 237] width 19 height 18
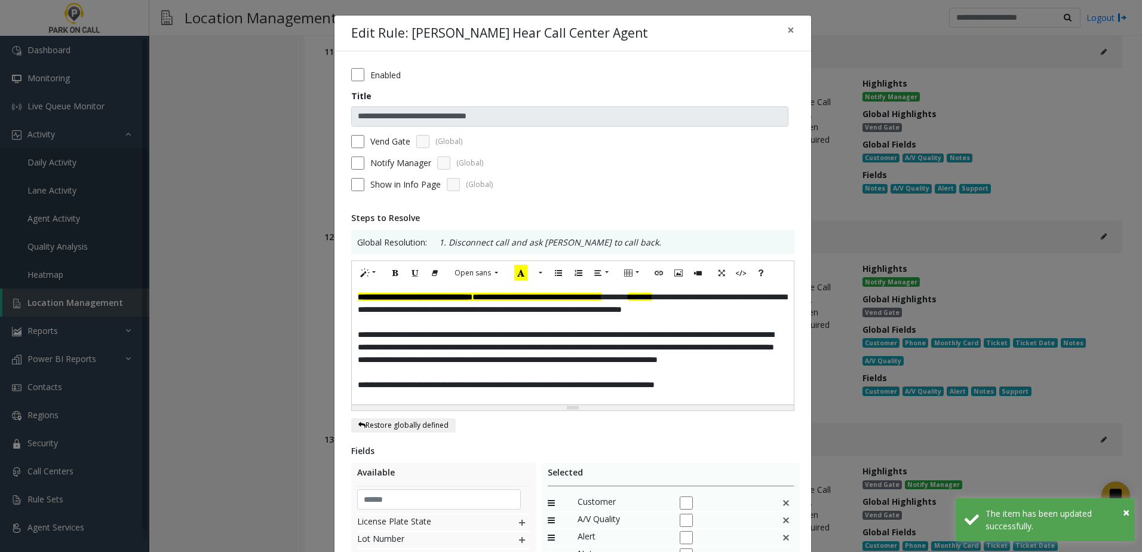
scroll to position [179, 0]
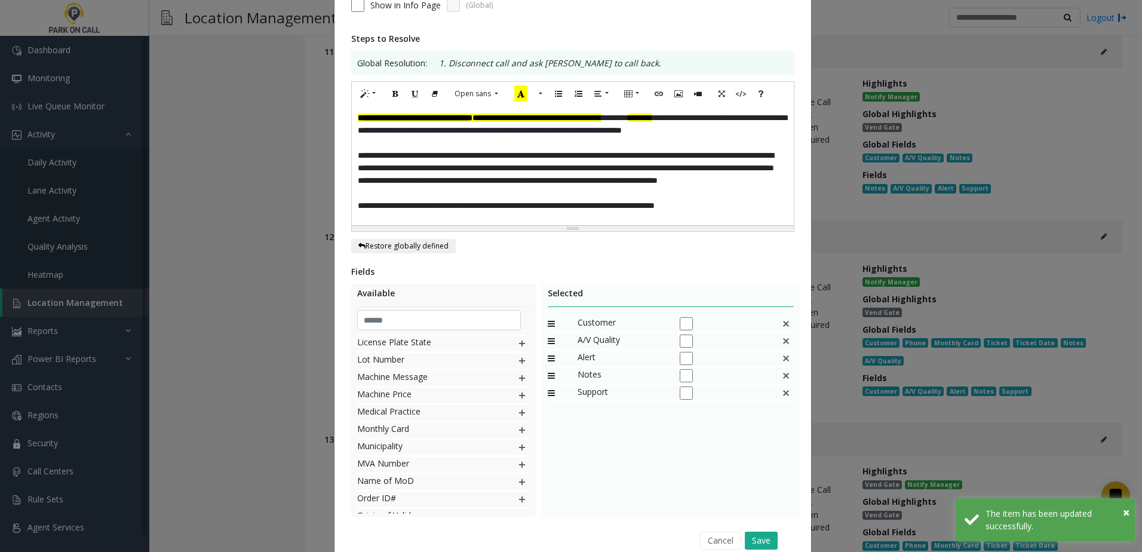
click at [784, 326] on img at bounding box center [786, 324] width 10 height 16
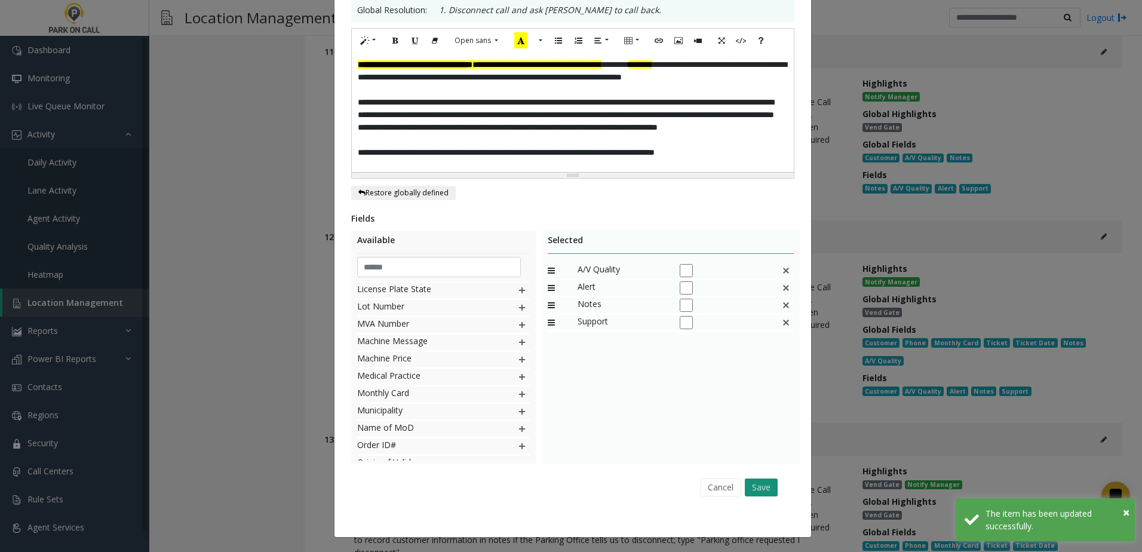
scroll to position [233, 0]
click at [761, 480] on button "Save" at bounding box center [761, 487] width 33 height 18
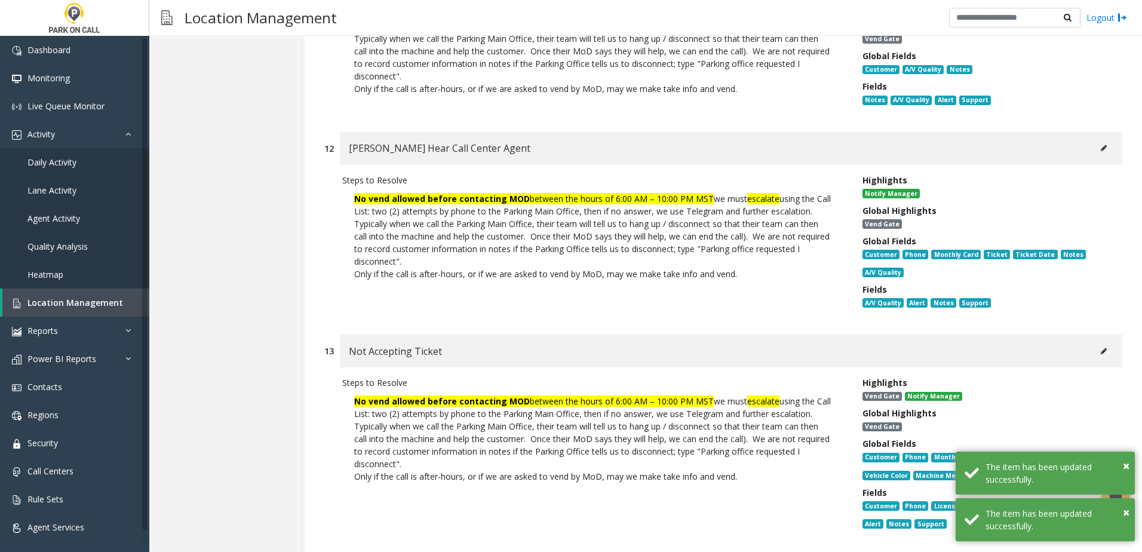
scroll to position [8878, 0]
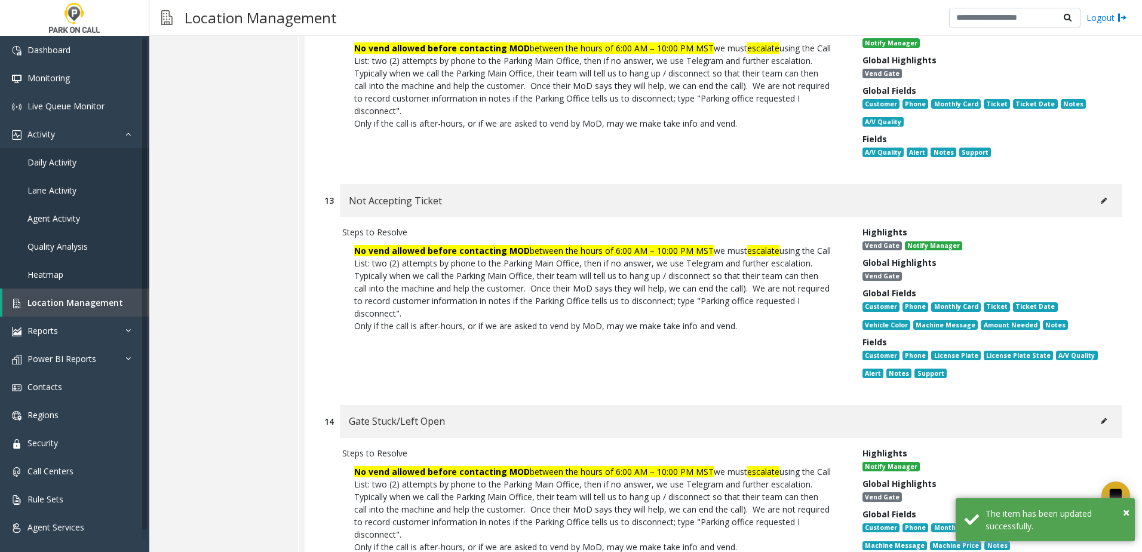
click at [1095, 210] on button at bounding box center [1103, 201] width 19 height 18
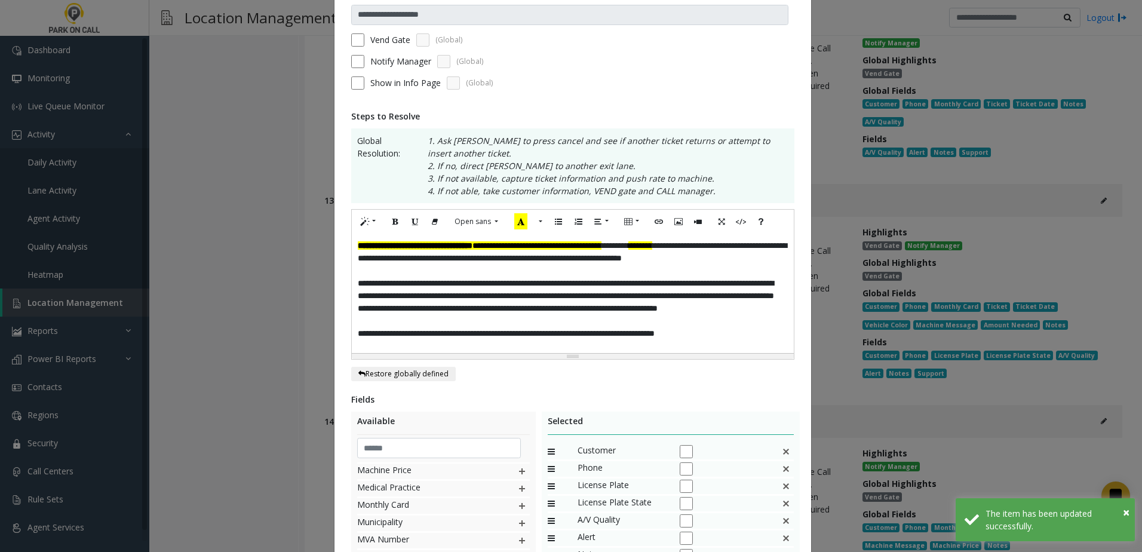
scroll to position [239, 0]
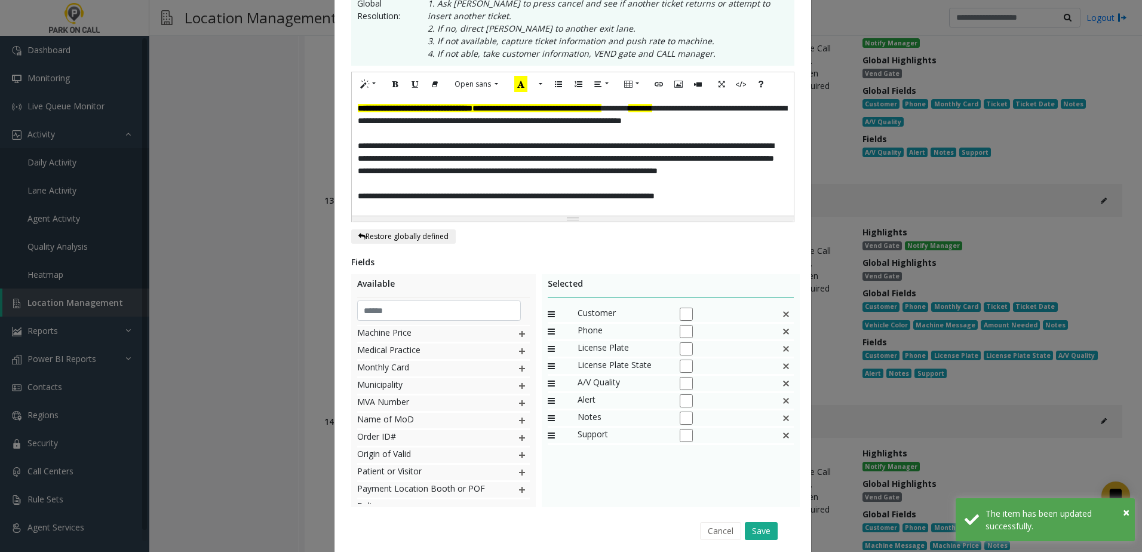
click at [782, 312] on img at bounding box center [786, 314] width 10 height 16
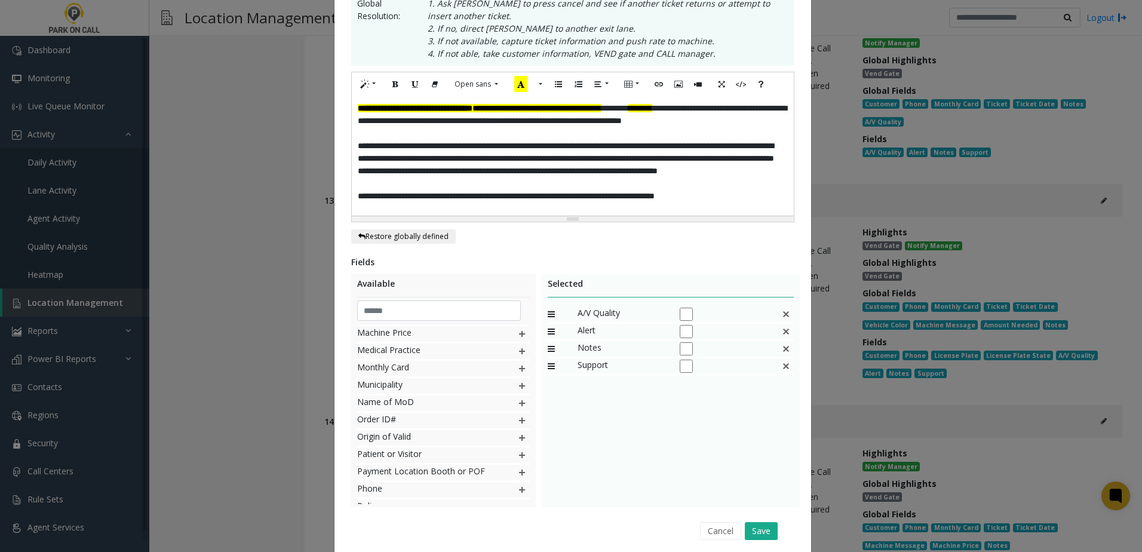
click at [781, 316] on img at bounding box center [786, 314] width 10 height 16
click at [766, 529] on button "Save" at bounding box center [761, 531] width 33 height 18
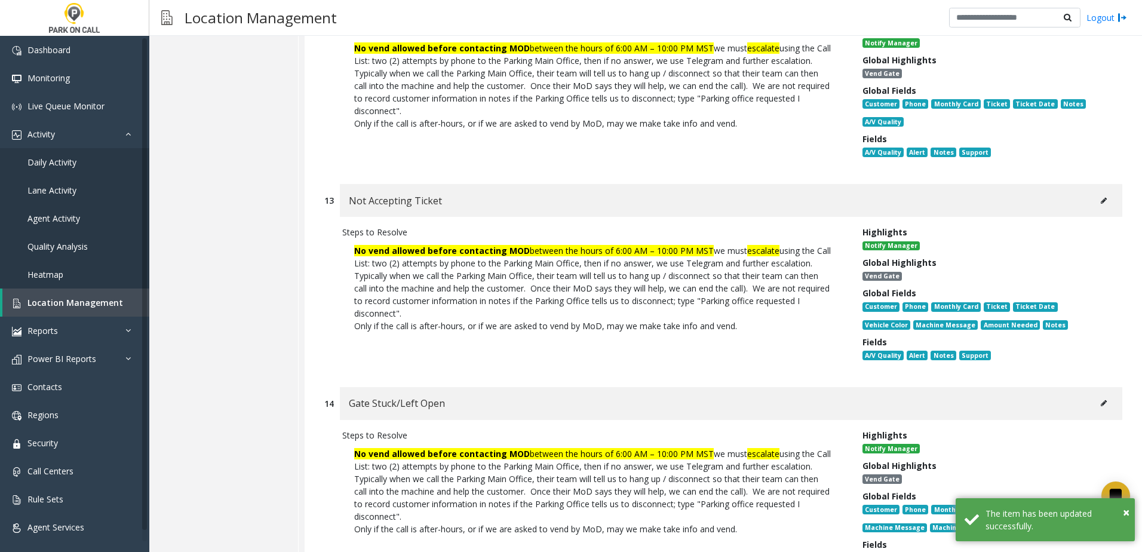
scroll to position [9058, 0]
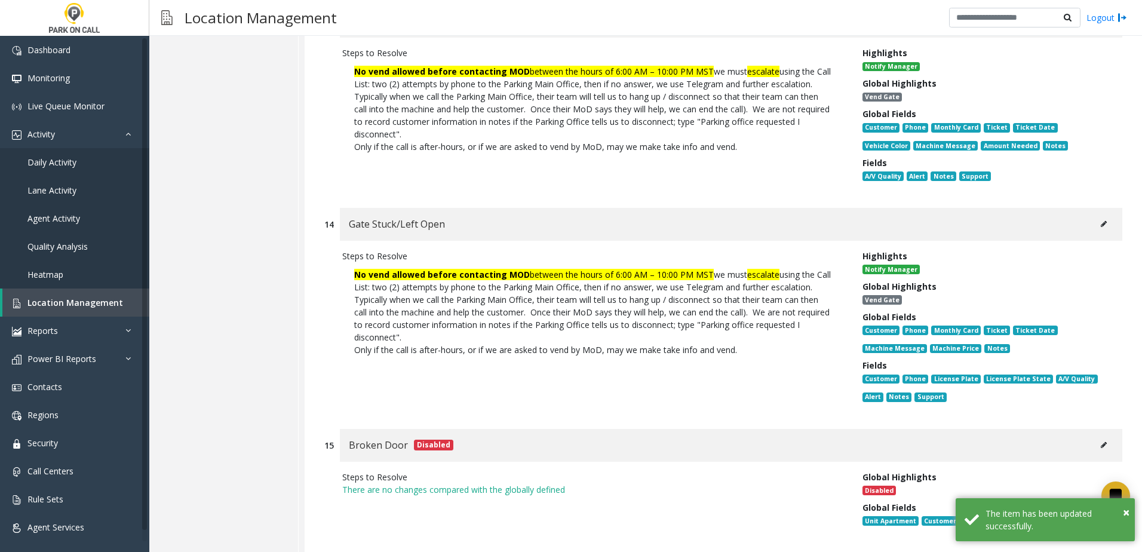
click at [1101, 228] on icon at bounding box center [1104, 223] width 6 height 7
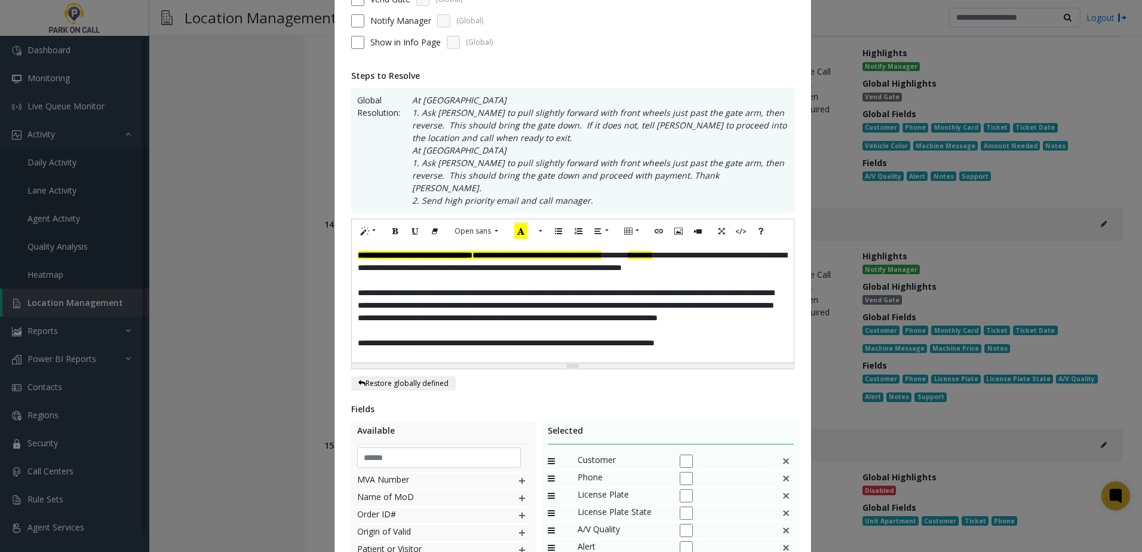
scroll to position [299, 0]
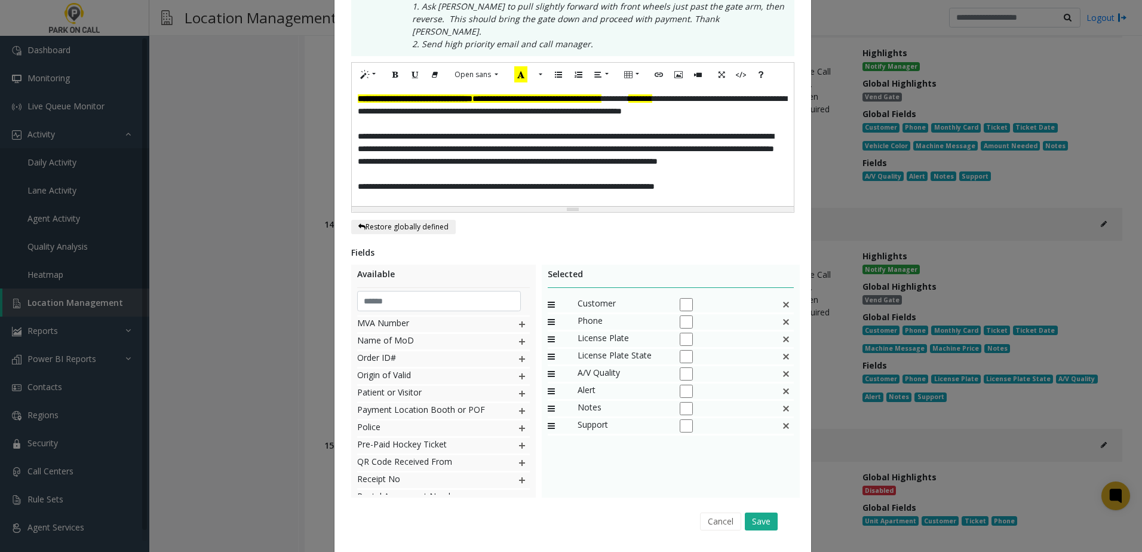
click at [786, 297] on img at bounding box center [786, 305] width 10 height 16
click at [783, 297] on img at bounding box center [786, 305] width 10 height 16
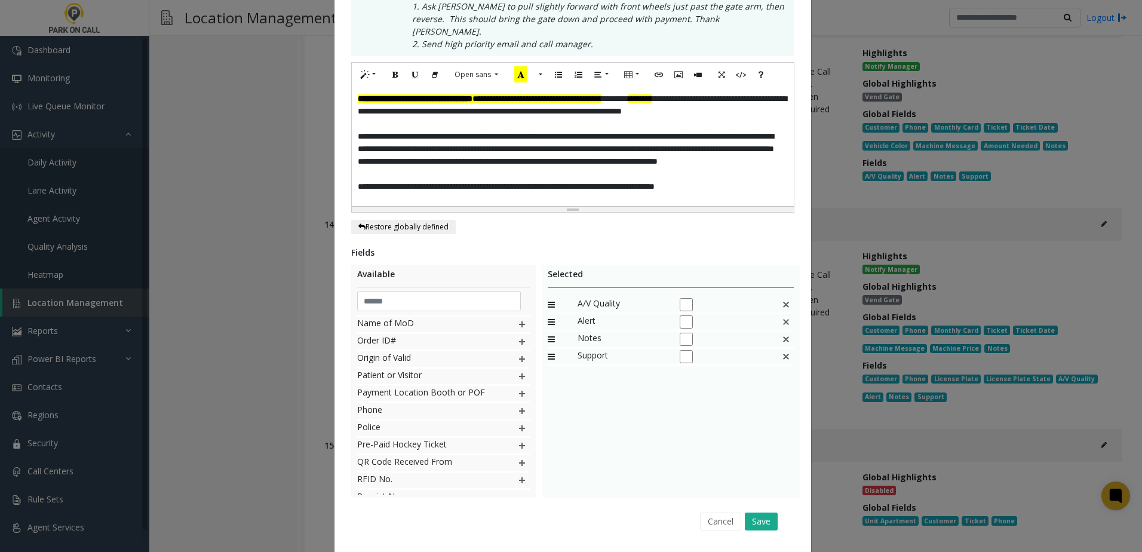
click at [783, 297] on img at bounding box center [786, 305] width 10 height 16
click at [776, 349] on div "Support" at bounding box center [671, 357] width 247 height 17
click at [781, 349] on img at bounding box center [786, 357] width 10 height 16
click at [784, 331] on img at bounding box center [786, 339] width 10 height 16
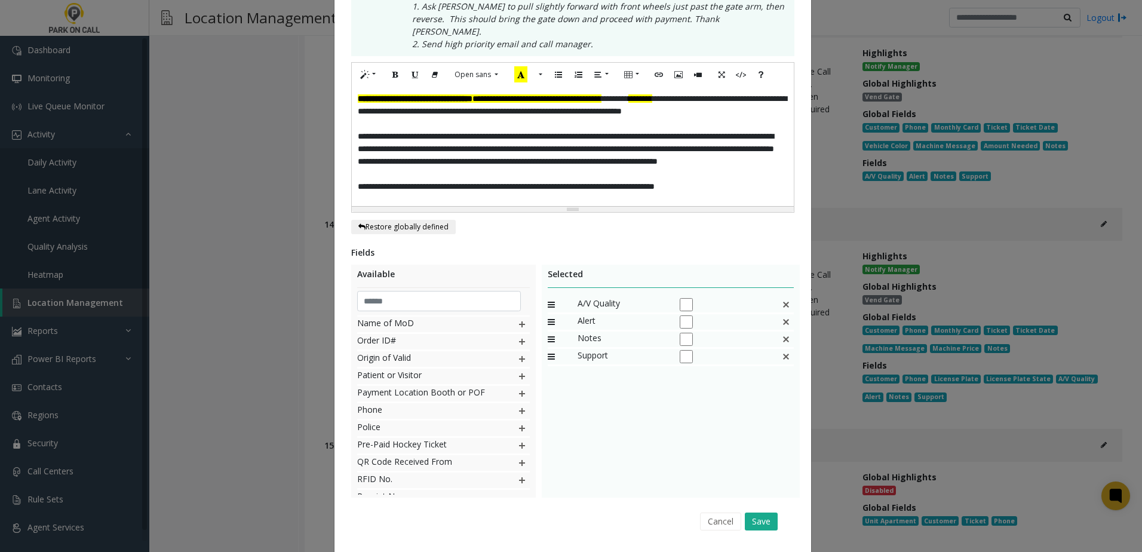
click at [785, 298] on img at bounding box center [786, 305] width 10 height 16
click at [754, 506] on div "Cancel Save" at bounding box center [573, 521] width 426 height 30
click at [771, 512] on button "Save" at bounding box center [761, 521] width 33 height 18
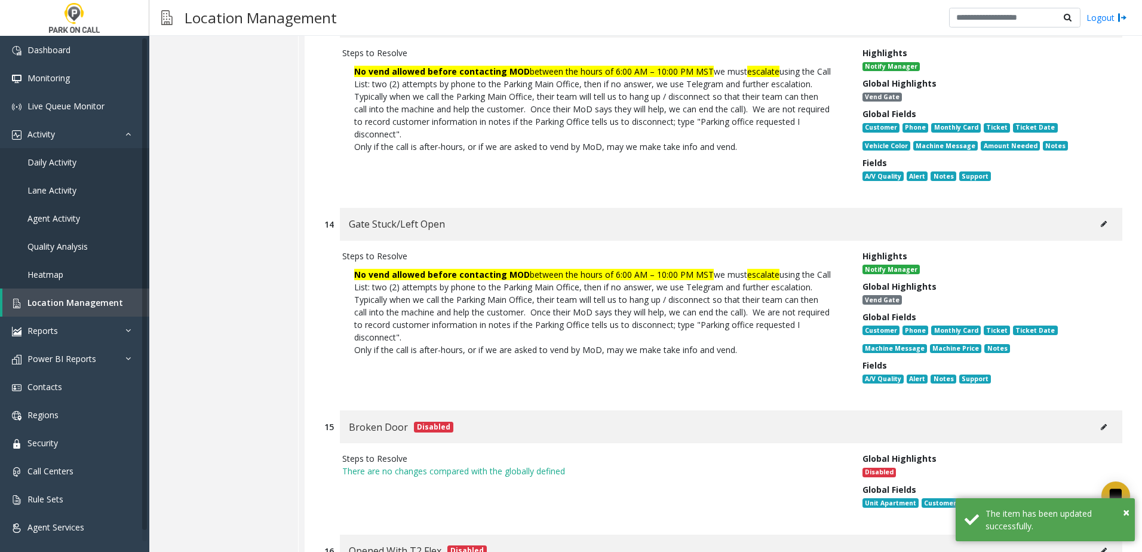
scroll to position [9286, 0]
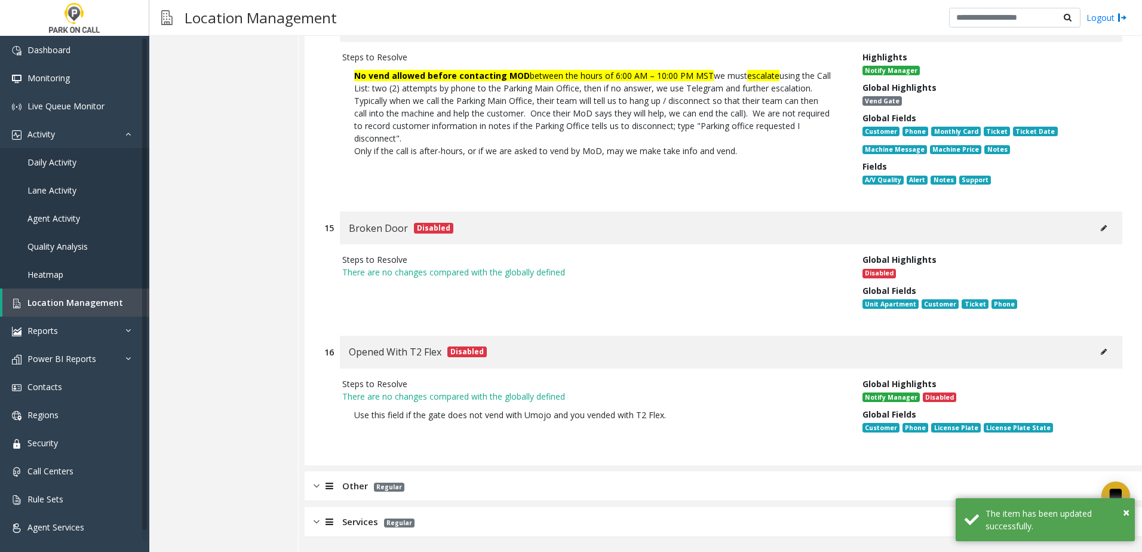
click at [888, 489] on div "Other Regular" at bounding box center [723, 486] width 837 height 30
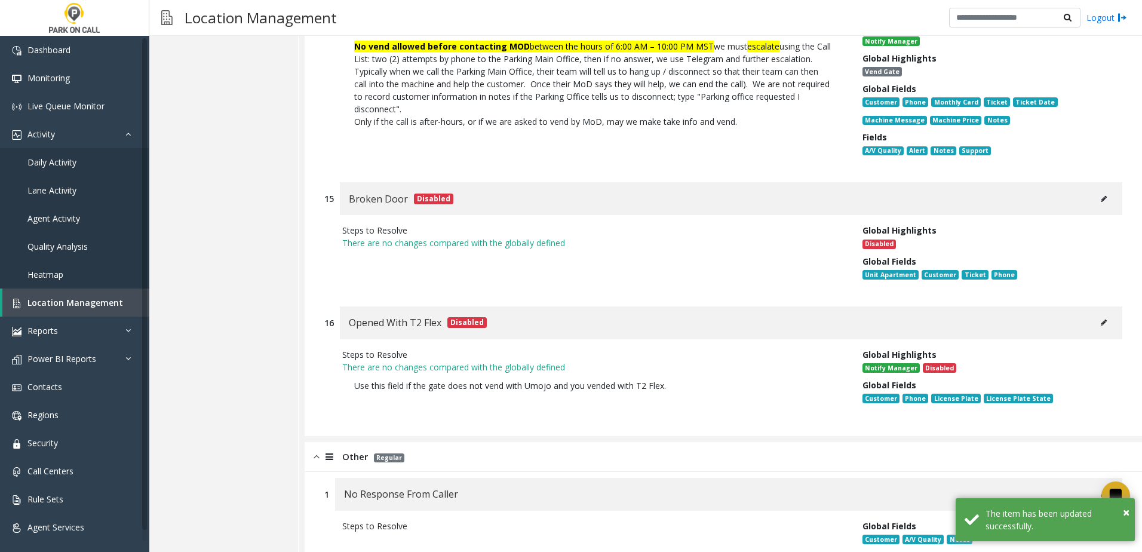
scroll to position [9644, 0]
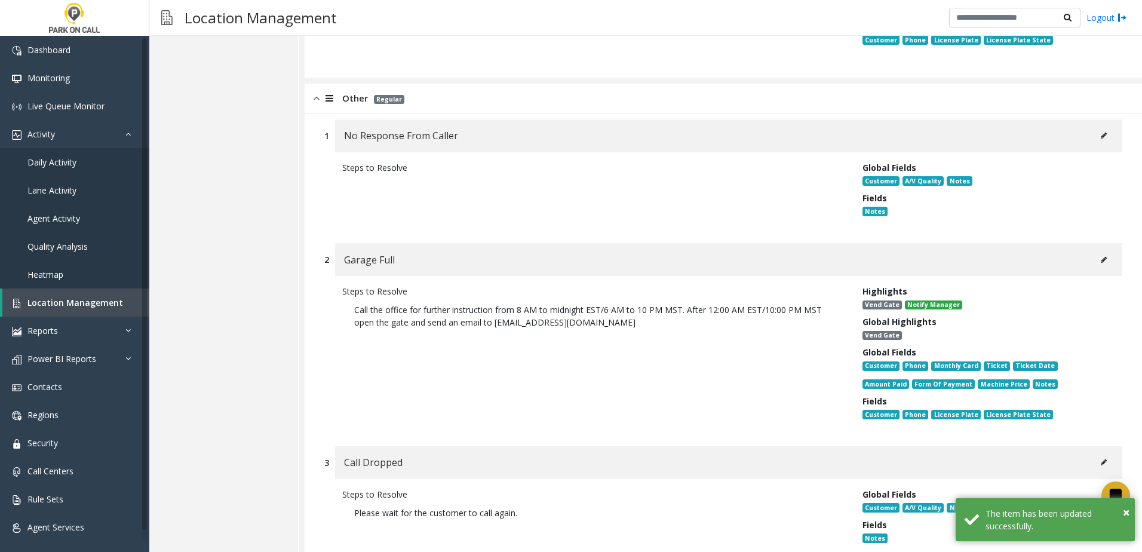
click at [1097, 145] on button at bounding box center [1103, 136] width 19 height 18
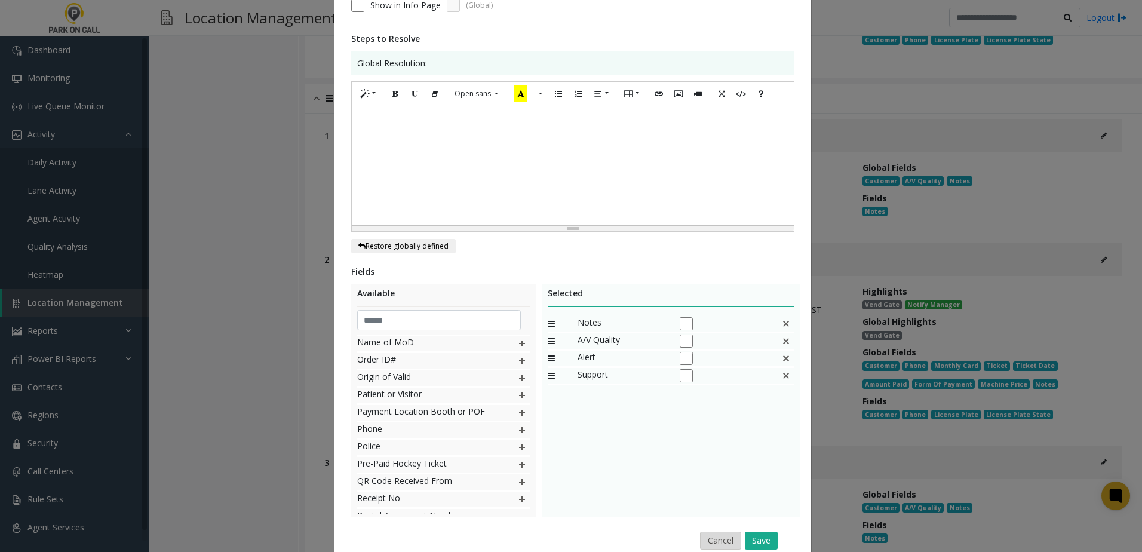
scroll to position [233, 0]
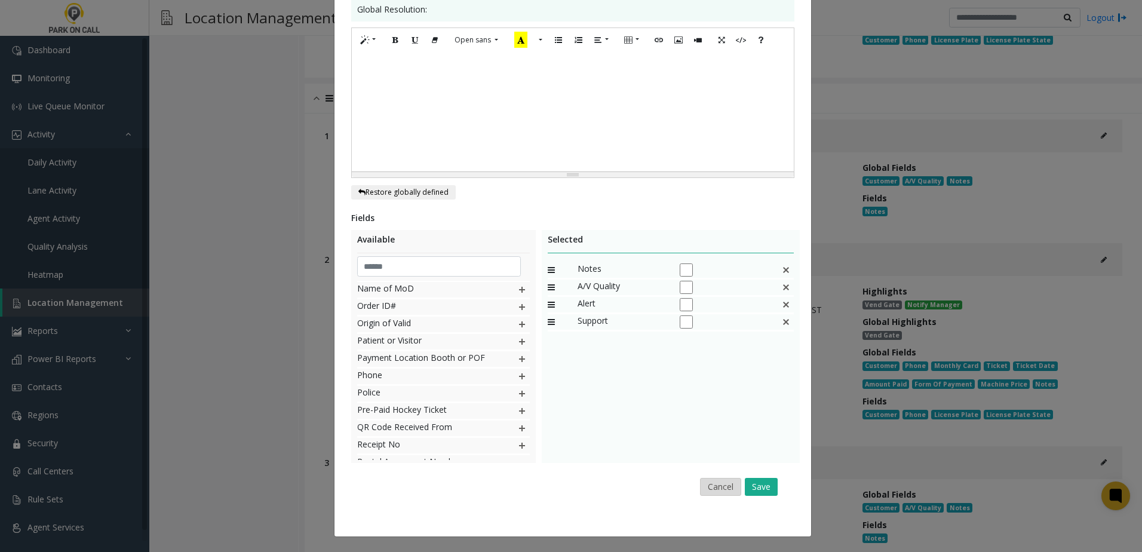
click at [708, 486] on button "Cancel" at bounding box center [720, 487] width 41 height 18
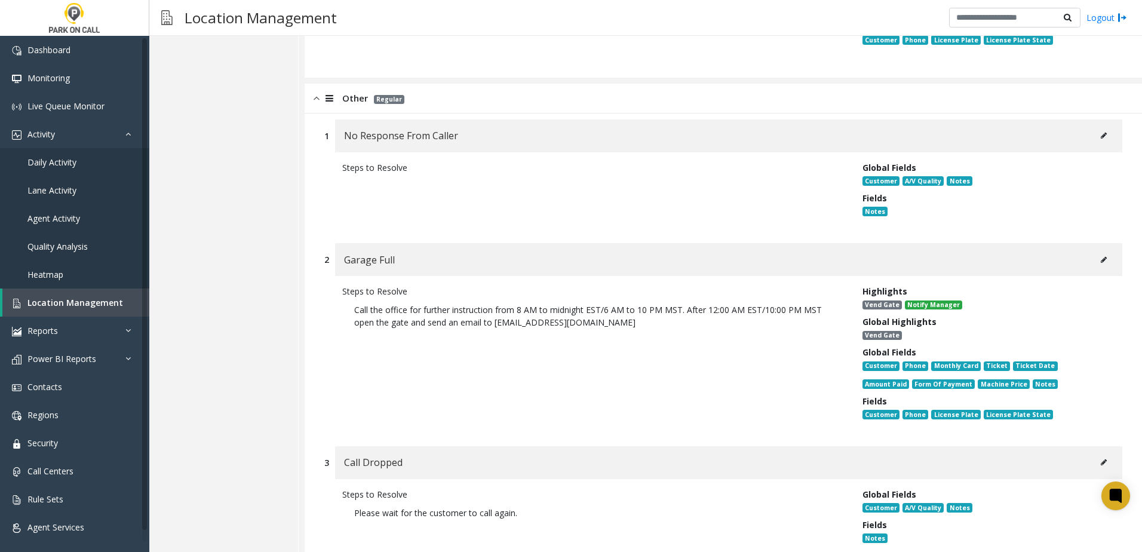
click at [1098, 269] on button at bounding box center [1103, 260] width 19 height 18
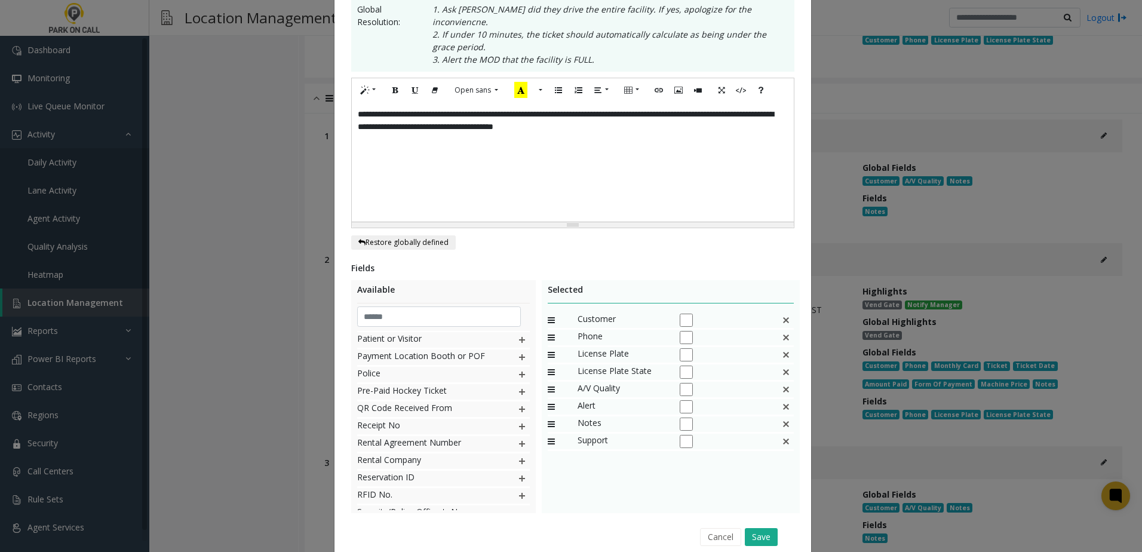
scroll to position [0, 0]
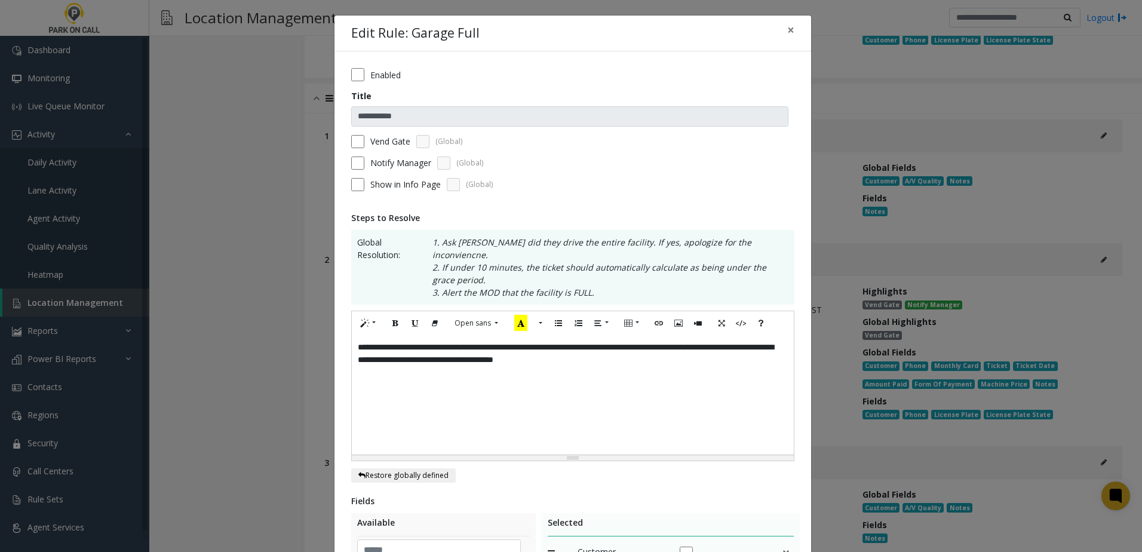
click at [377, 145] on label "Vend Gate" at bounding box center [390, 141] width 40 height 13
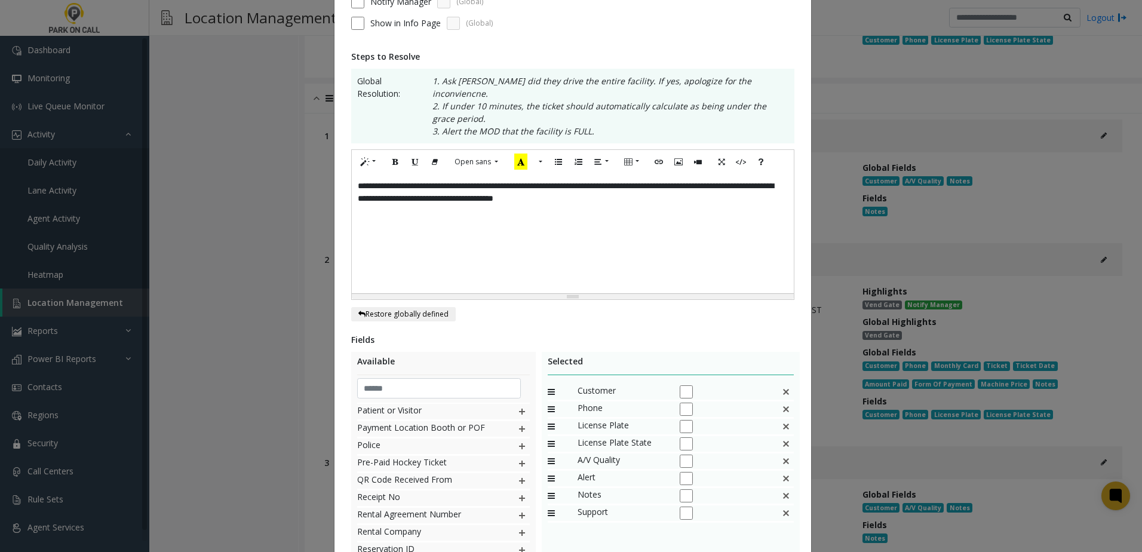
scroll to position [179, 0]
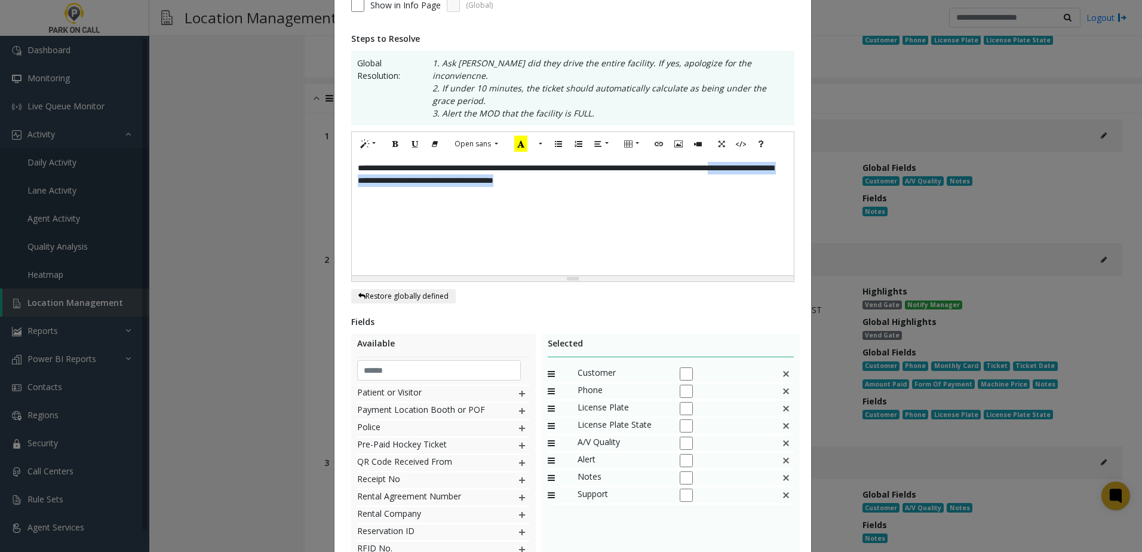
drag, startPoint x: 699, startPoint y: 169, endPoint x: 387, endPoint y: 171, distance: 311.8
click at [387, 171] on div "**********" at bounding box center [573, 215] width 442 height 119
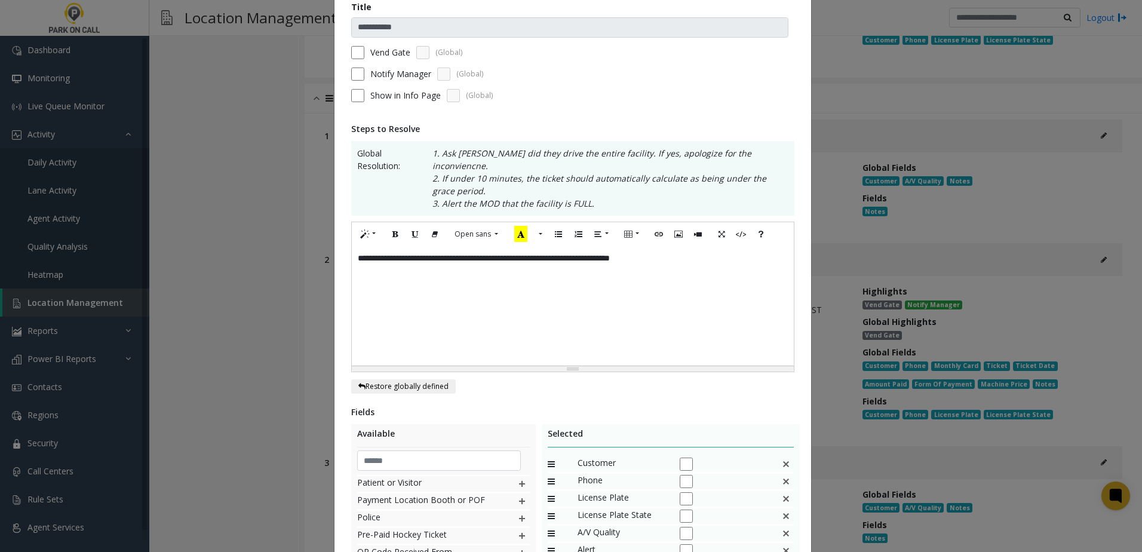
scroll to position [271, 0]
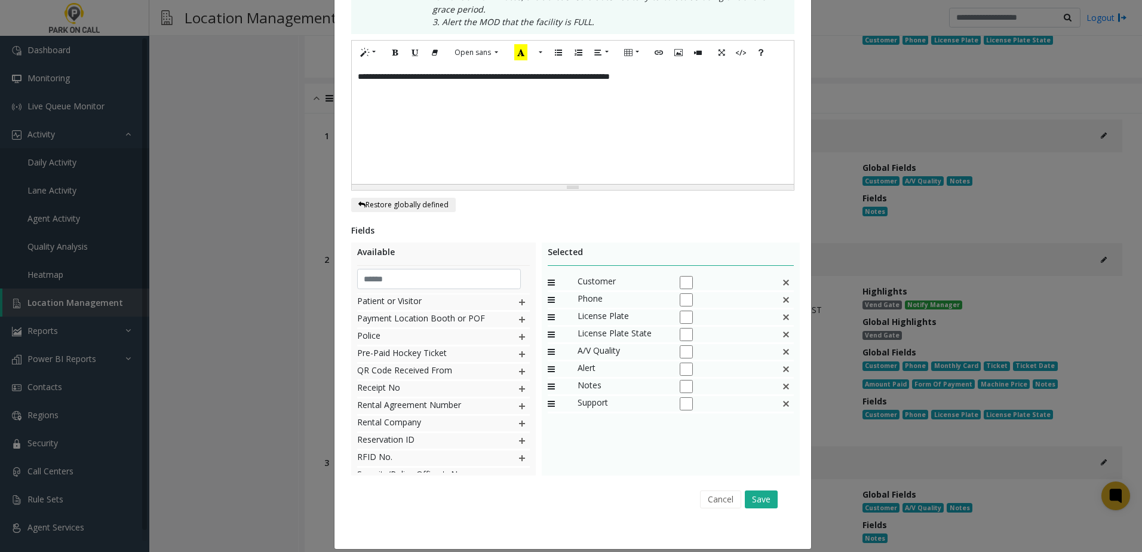
click at [785, 275] on img at bounding box center [786, 283] width 10 height 16
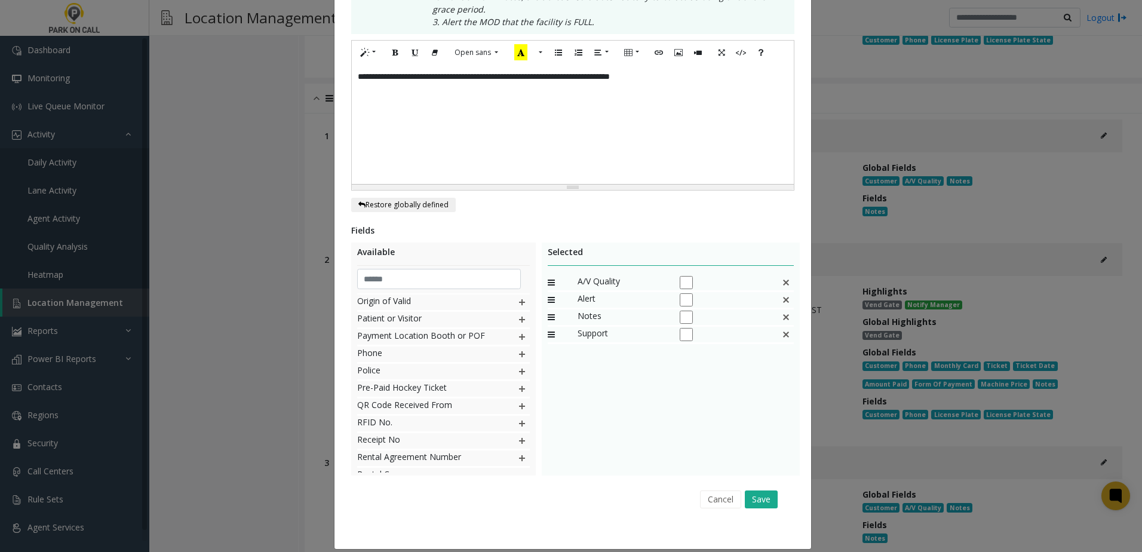
scroll to position [830, 0]
click at [784, 275] on img at bounding box center [786, 283] width 10 height 16
click at [772, 490] on button "Save" at bounding box center [761, 499] width 33 height 18
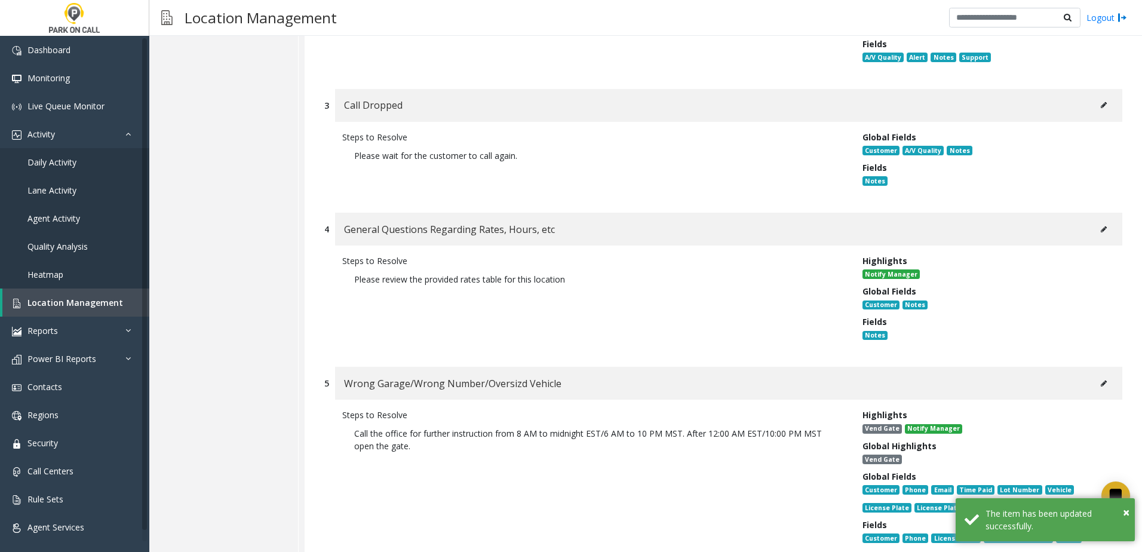
scroll to position [10003, 0]
click at [1099, 237] on button at bounding box center [1103, 228] width 19 height 18
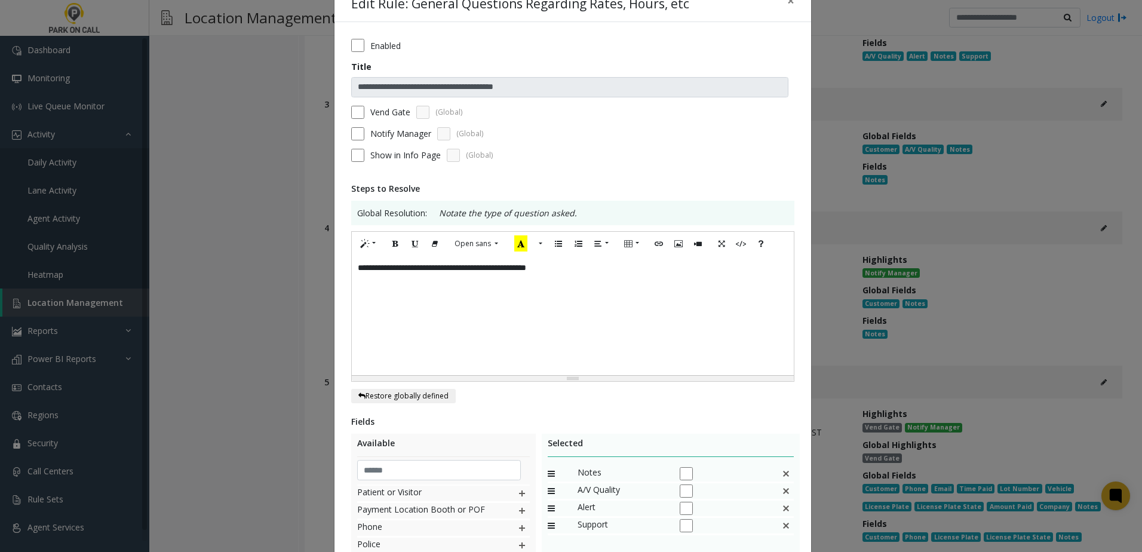
scroll to position [0, 0]
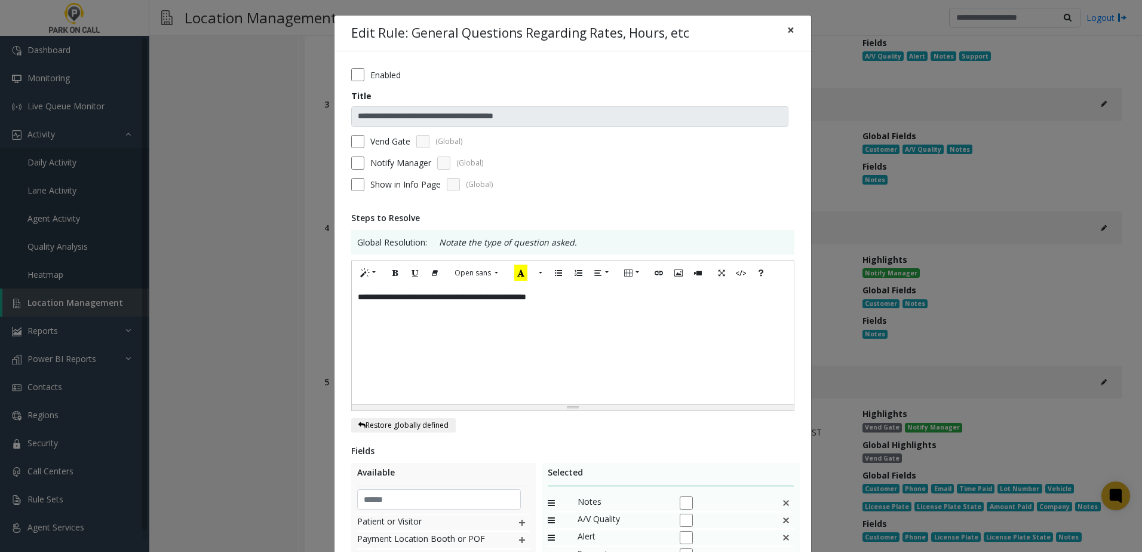
click at [790, 24] on button "×" at bounding box center [791, 30] width 24 height 29
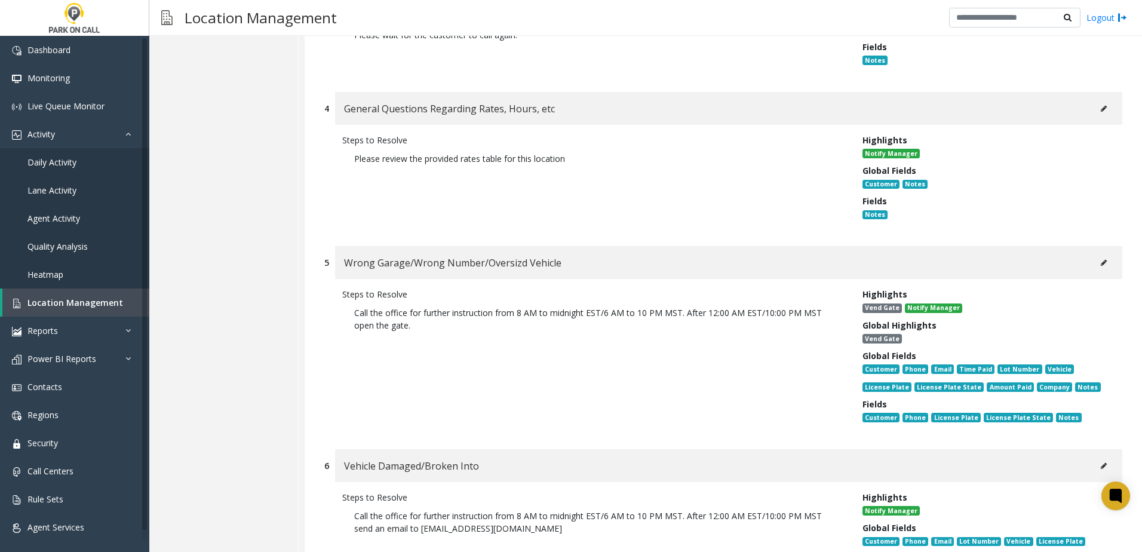
scroll to position [10241, 0]
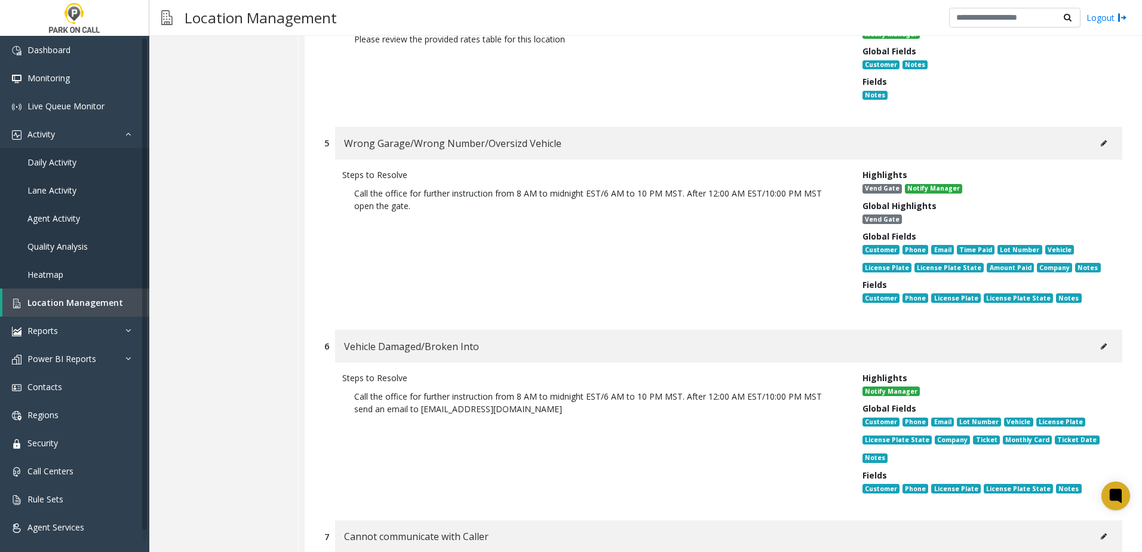
click at [1101, 147] on icon at bounding box center [1104, 143] width 6 height 7
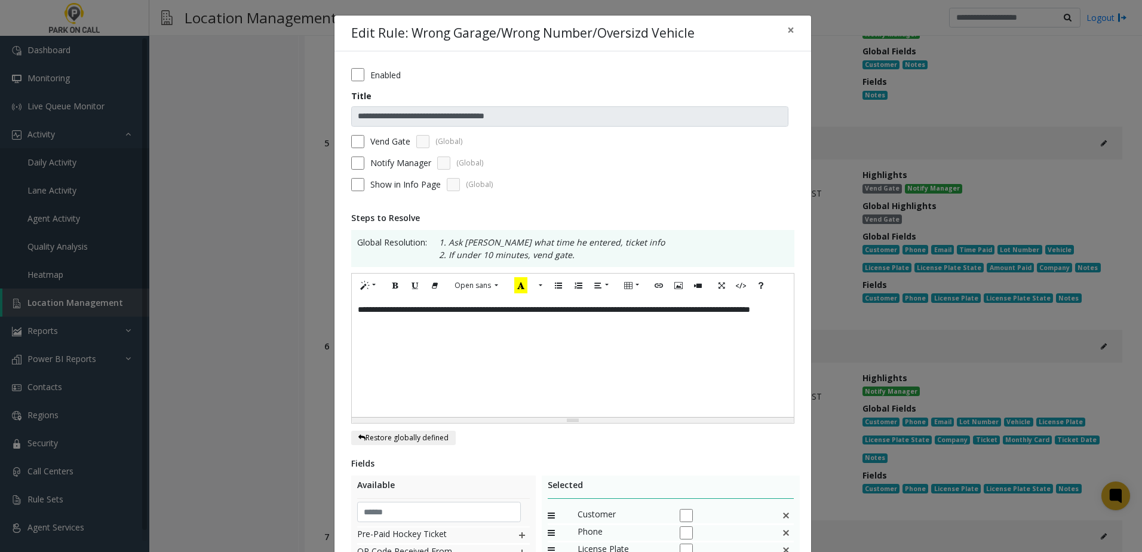
click at [383, 137] on label "Vend Gate" at bounding box center [390, 141] width 40 height 13
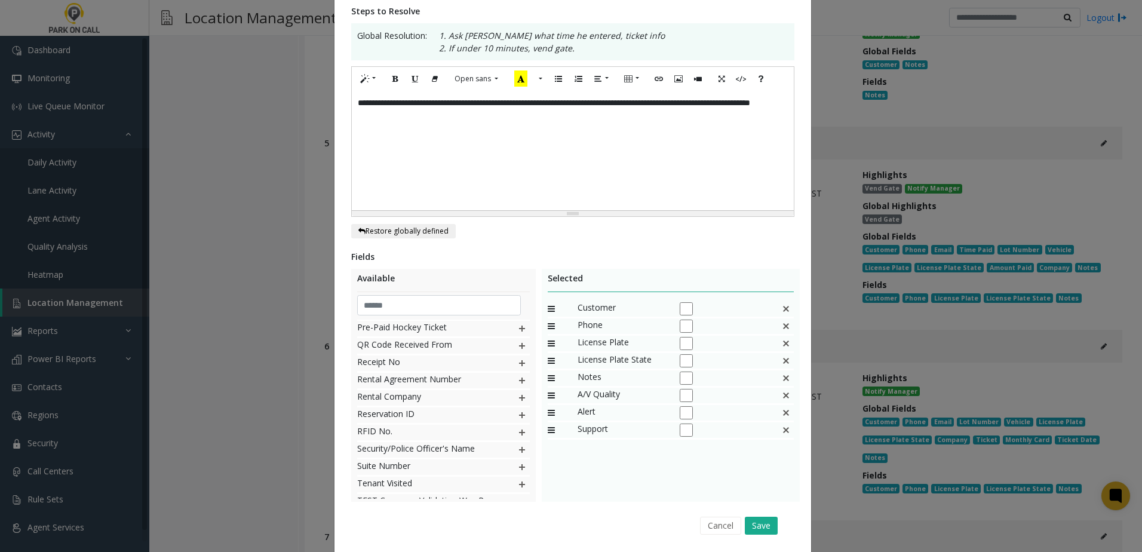
scroll to position [245, 0]
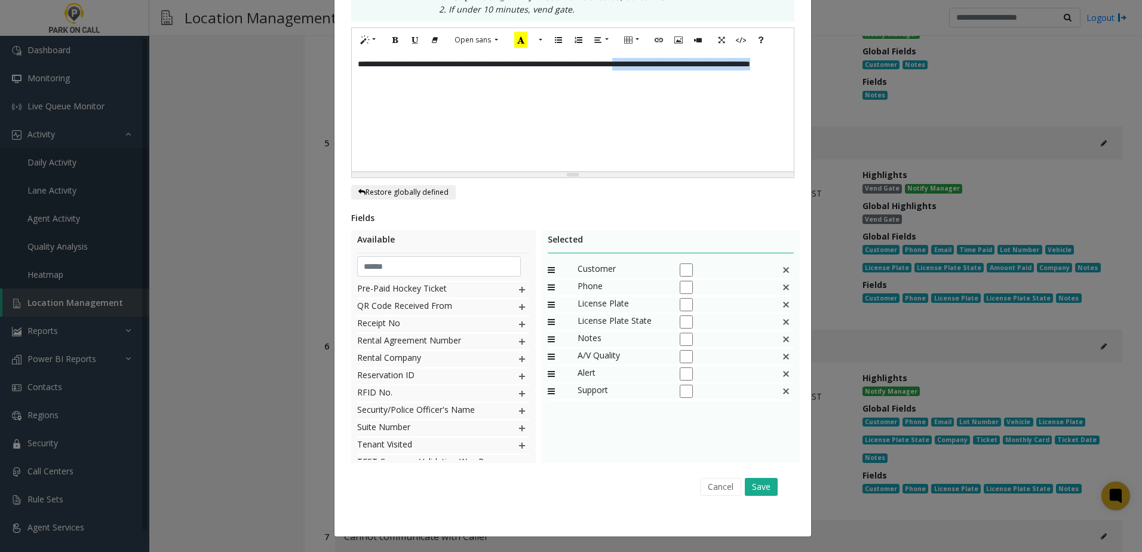
drag, startPoint x: 498, startPoint y: 85, endPoint x: 683, endPoint y: 67, distance: 185.5
click at [683, 67] on div "**********" at bounding box center [573, 111] width 442 height 119
click at [781, 265] on img at bounding box center [786, 270] width 10 height 16
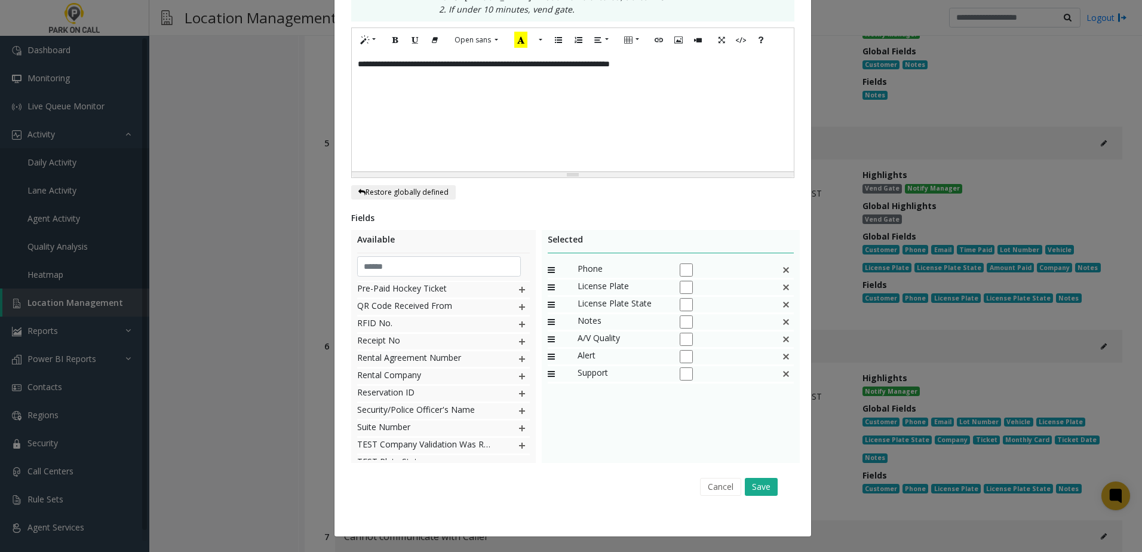
click at [781, 269] on img at bounding box center [786, 270] width 10 height 16
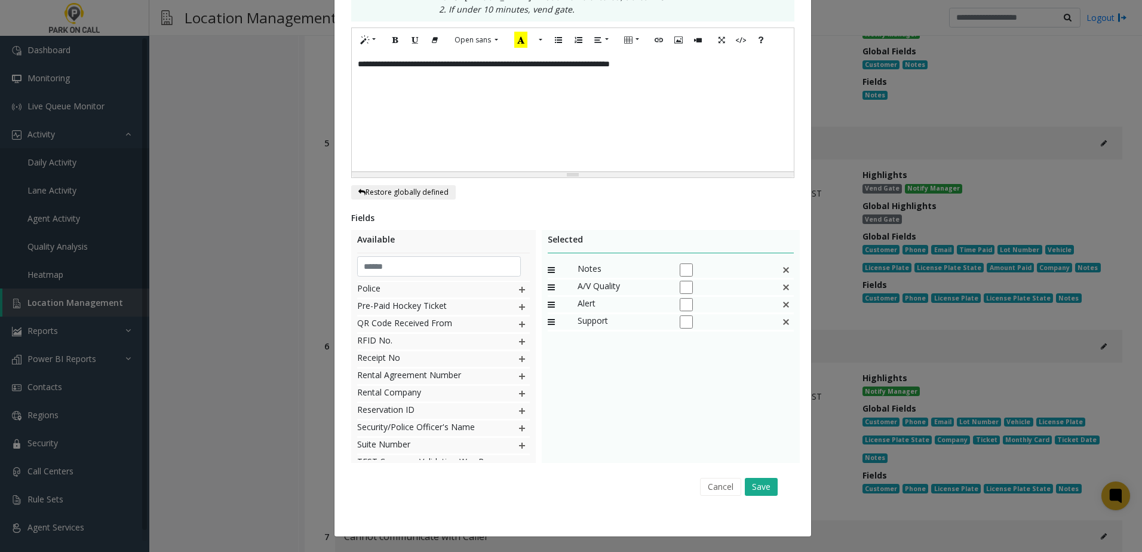
scroll to position [899, 0]
click at [781, 269] on img at bounding box center [786, 270] width 10 height 16
drag, startPoint x: 778, startPoint y: 480, endPoint x: 756, endPoint y: 481, distance: 22.2
click at [776, 480] on div "Cancel Save" at bounding box center [573, 486] width 426 height 30
click at [756, 481] on button "Save" at bounding box center [761, 487] width 33 height 18
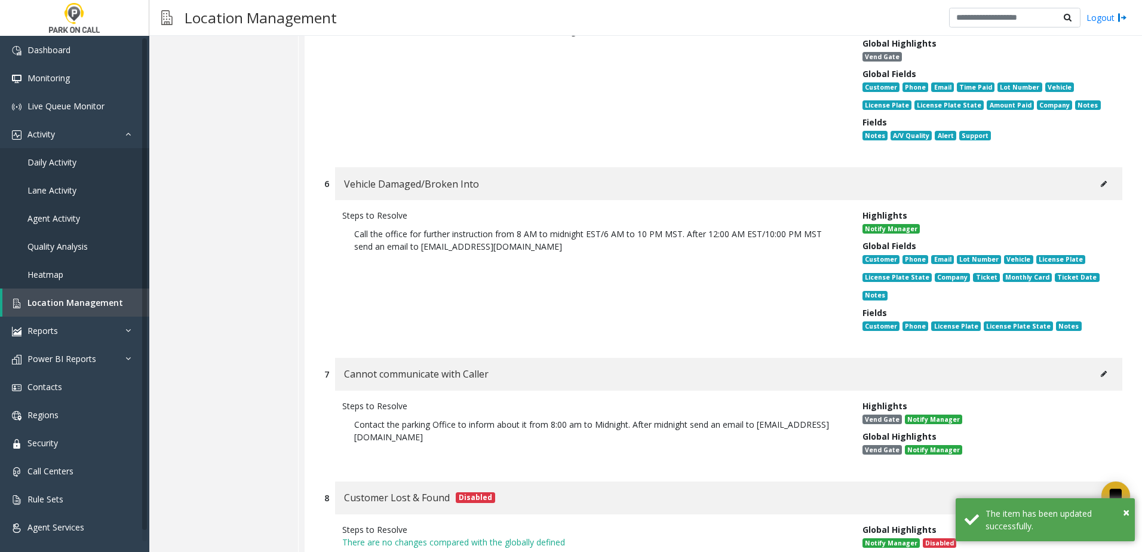
scroll to position [10421, 0]
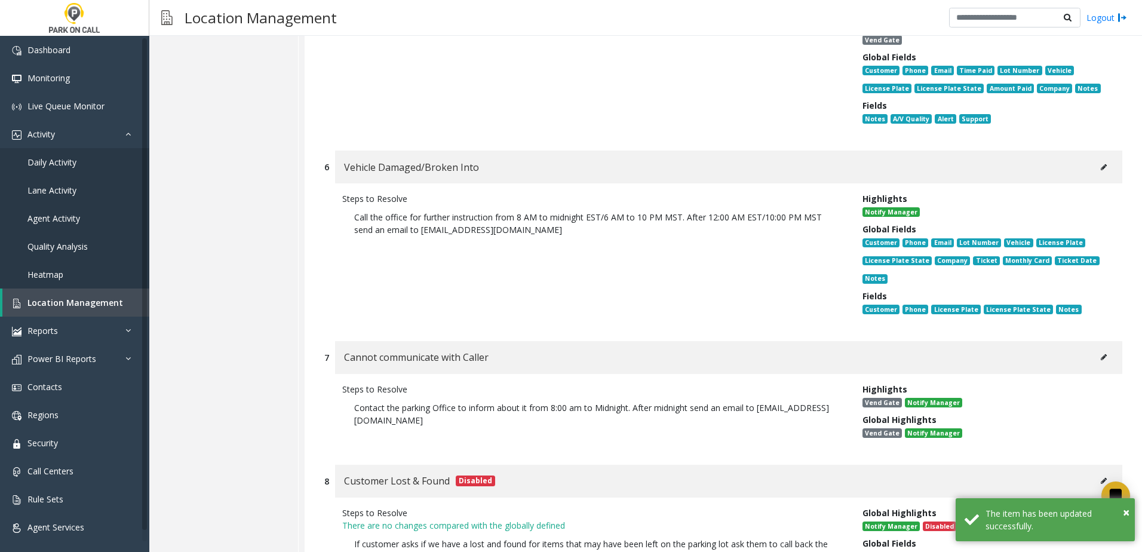
click at [1109, 183] on div "Vehicle Damaged/Broken Into" at bounding box center [728, 167] width 787 height 33
click at [1101, 176] on button at bounding box center [1103, 167] width 19 height 18
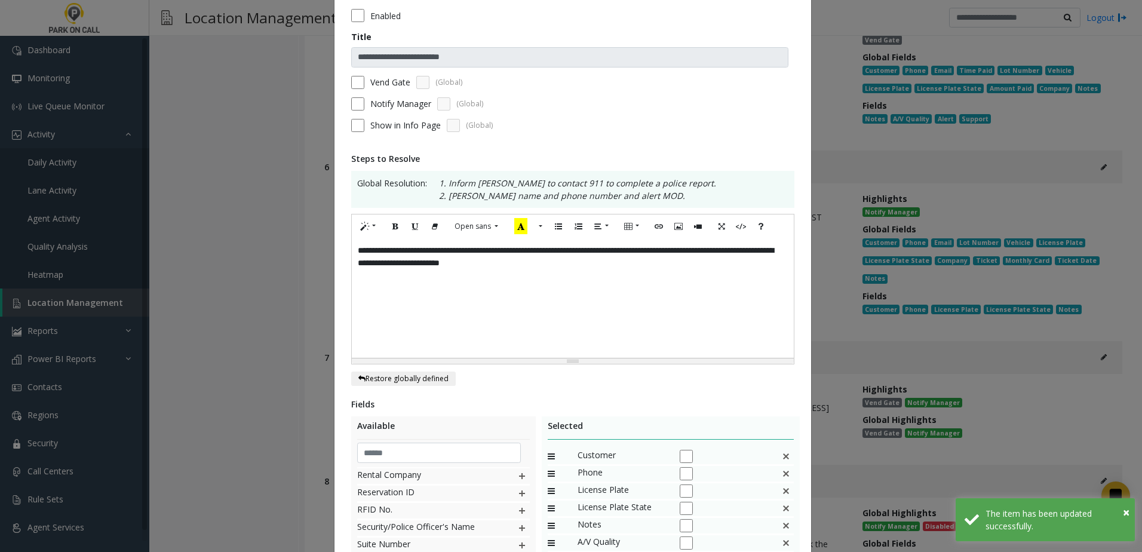
scroll to position [239, 0]
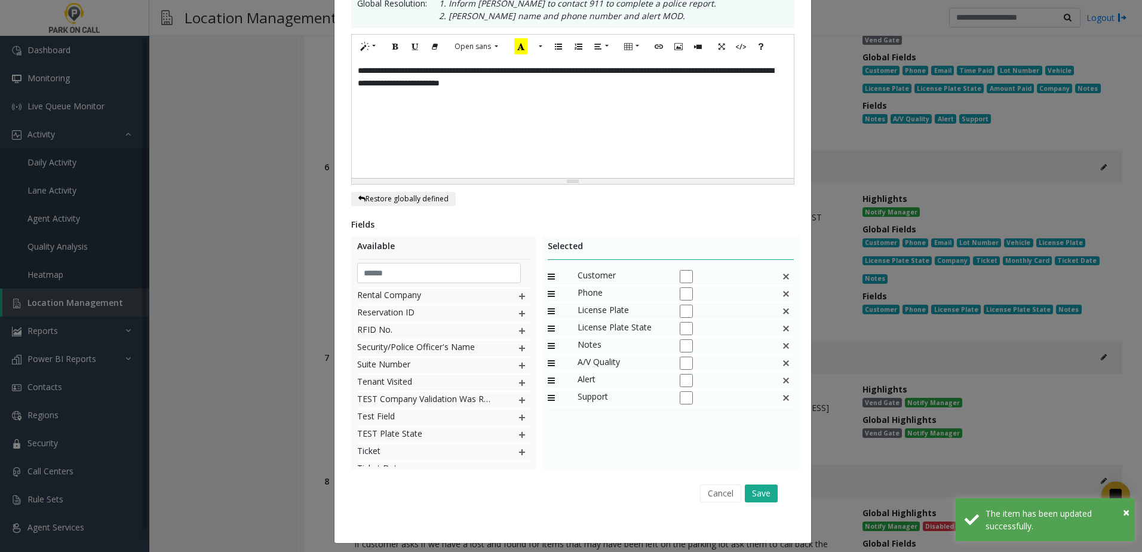
click at [781, 272] on img at bounding box center [786, 277] width 10 height 16
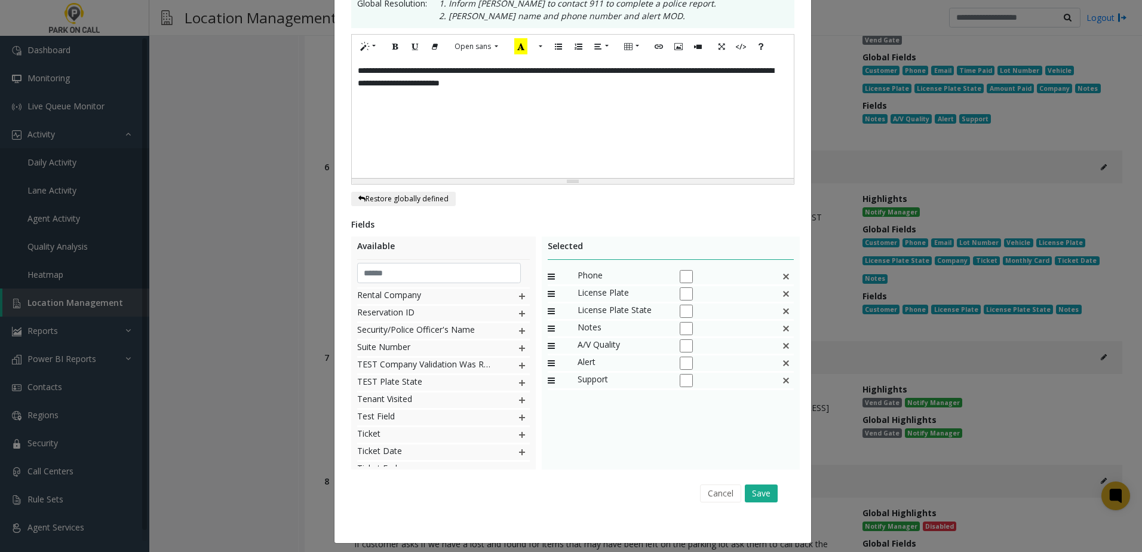
click at [781, 272] on img at bounding box center [786, 277] width 10 height 16
click at [781, 274] on img at bounding box center [786, 277] width 10 height 16
click at [781, 275] on img at bounding box center [786, 277] width 10 height 16
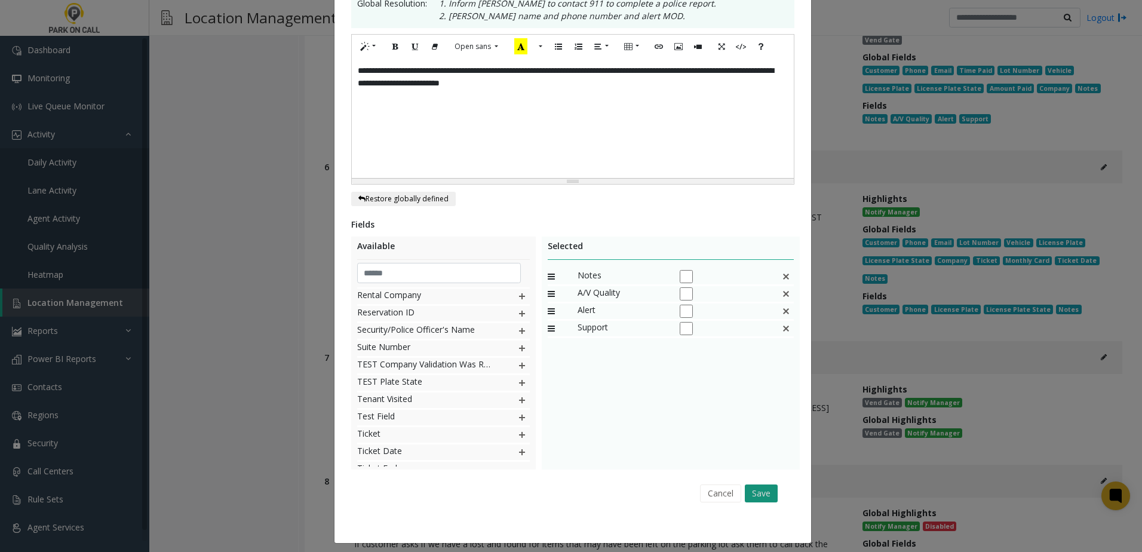
click at [748, 488] on button "Save" at bounding box center [761, 493] width 33 height 18
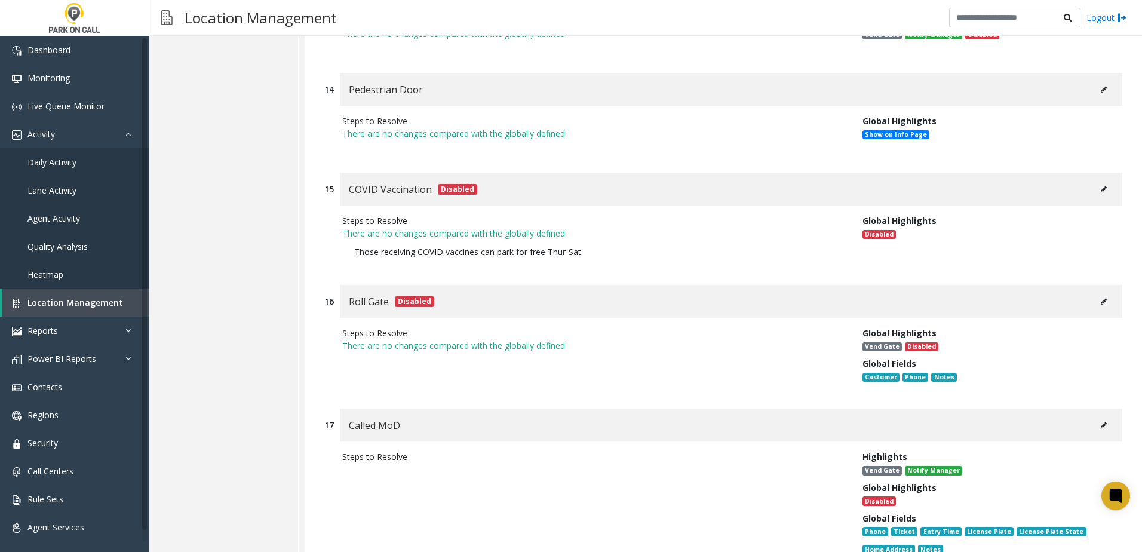
scroll to position [11649, 0]
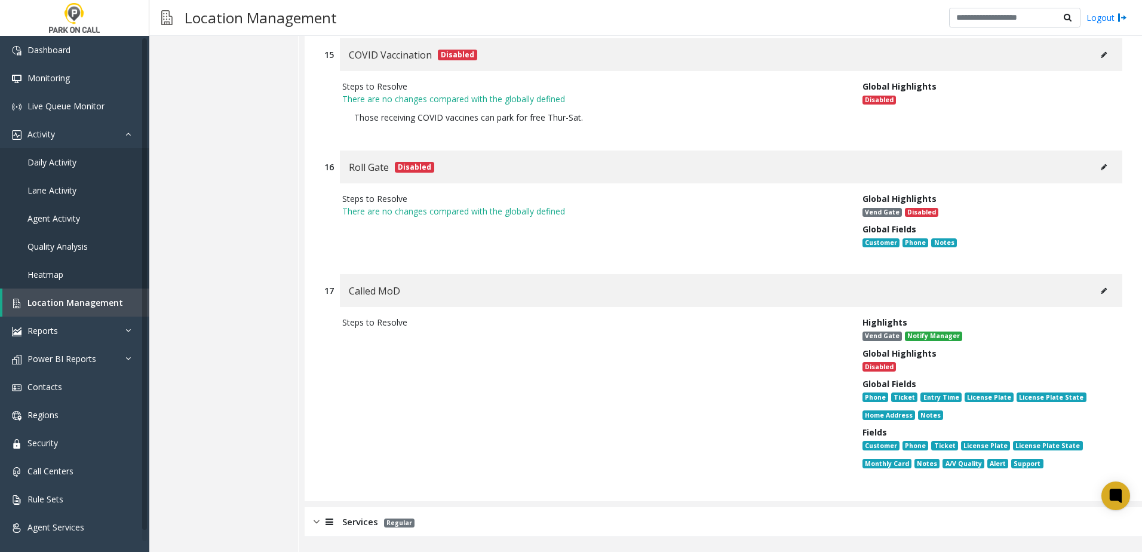
click at [1101, 293] on icon at bounding box center [1104, 290] width 6 height 7
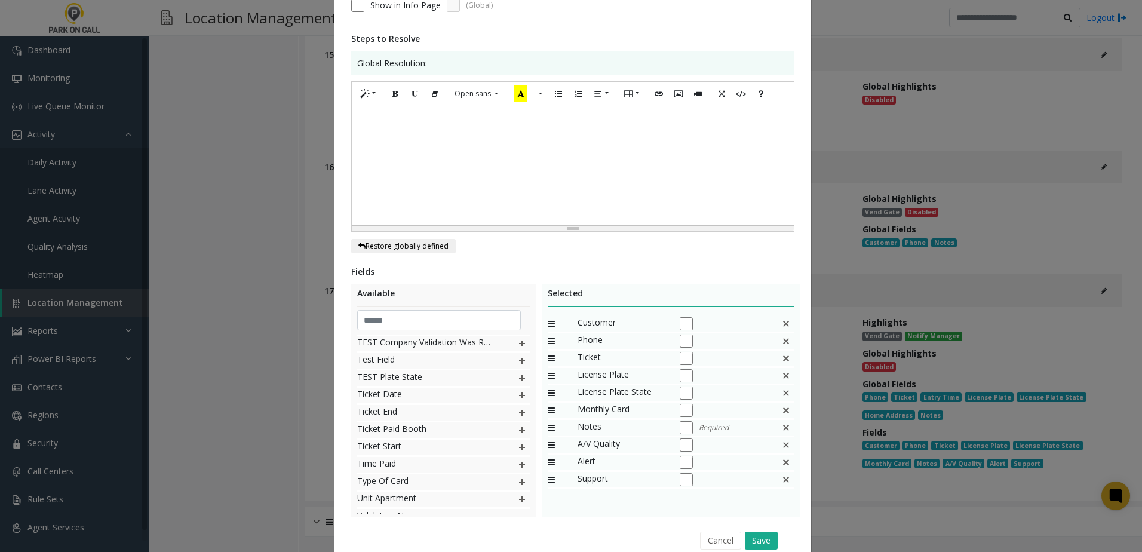
scroll to position [0, 0]
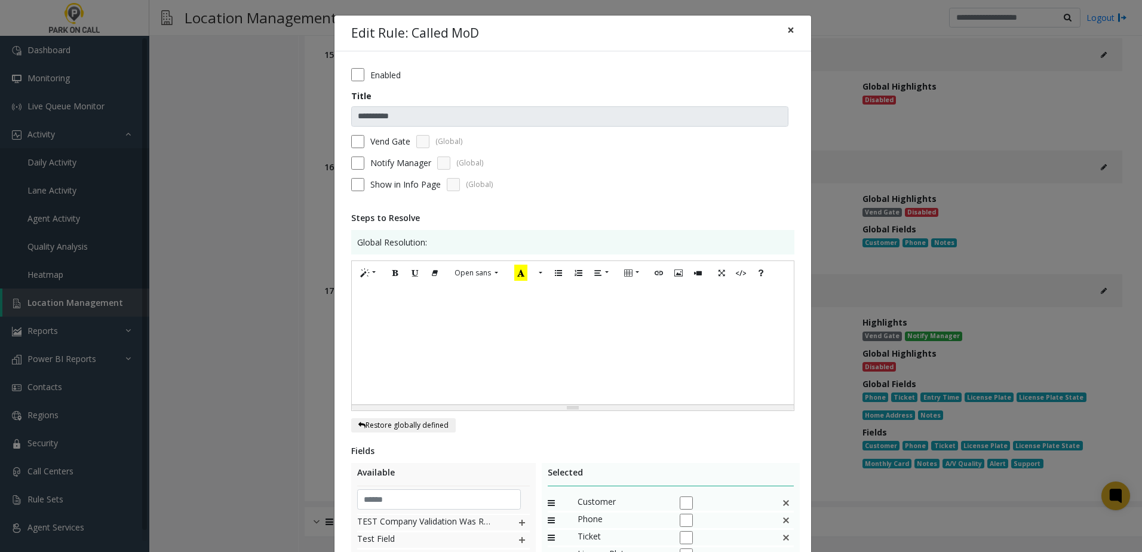
click at [788, 29] on span "×" at bounding box center [790, 30] width 7 height 17
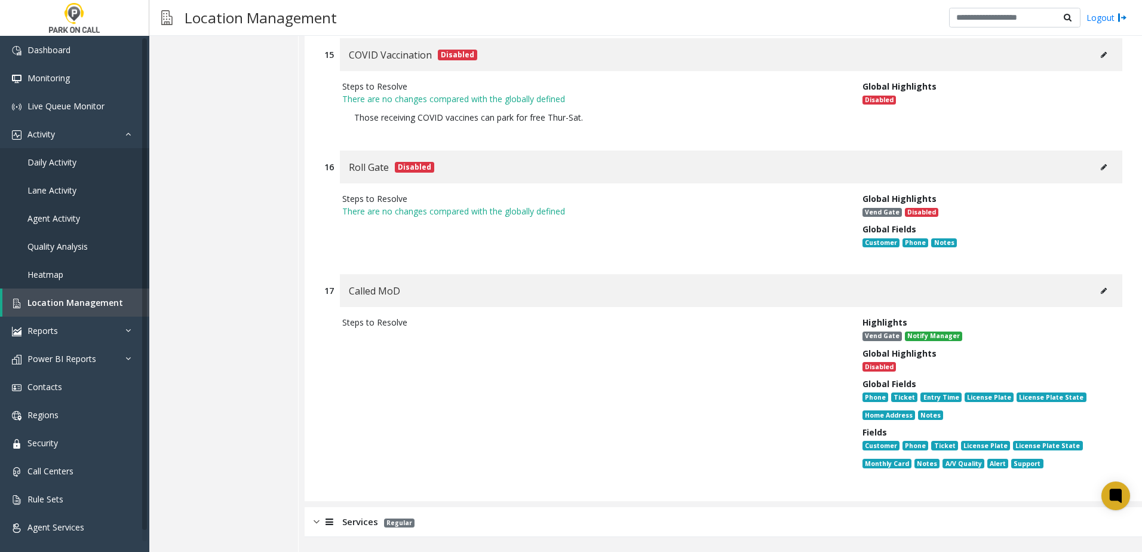
click at [373, 515] on span "Services" at bounding box center [360, 522] width 36 height 14
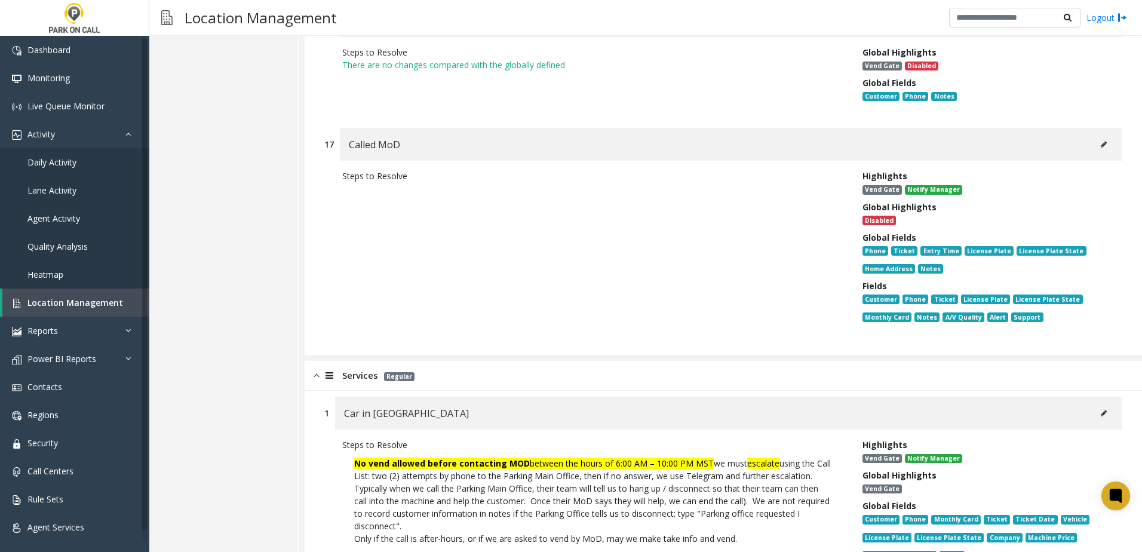
scroll to position [11888, 0]
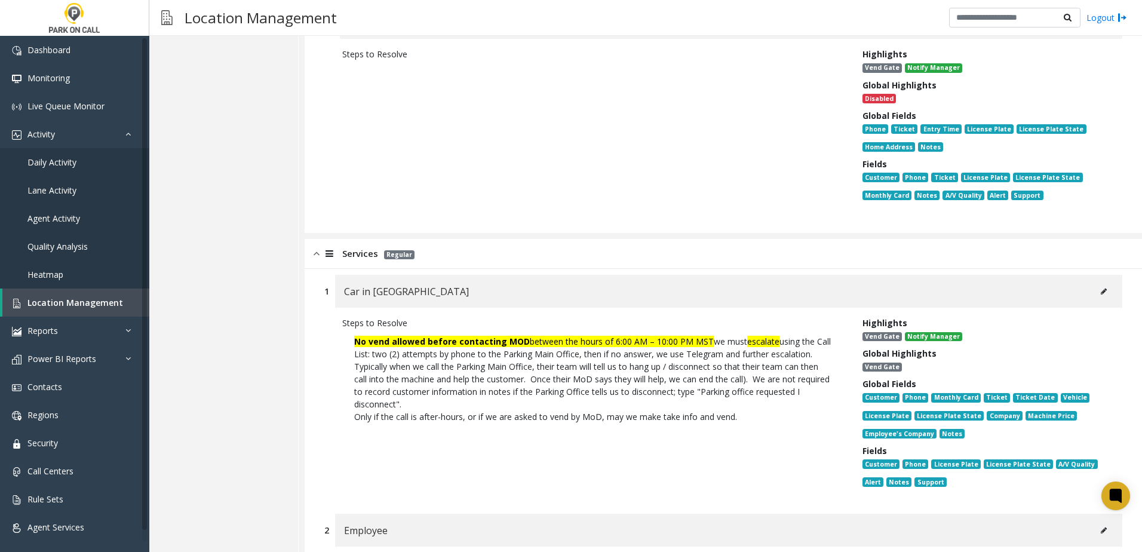
click at [1094, 300] on button at bounding box center [1103, 292] width 19 height 18
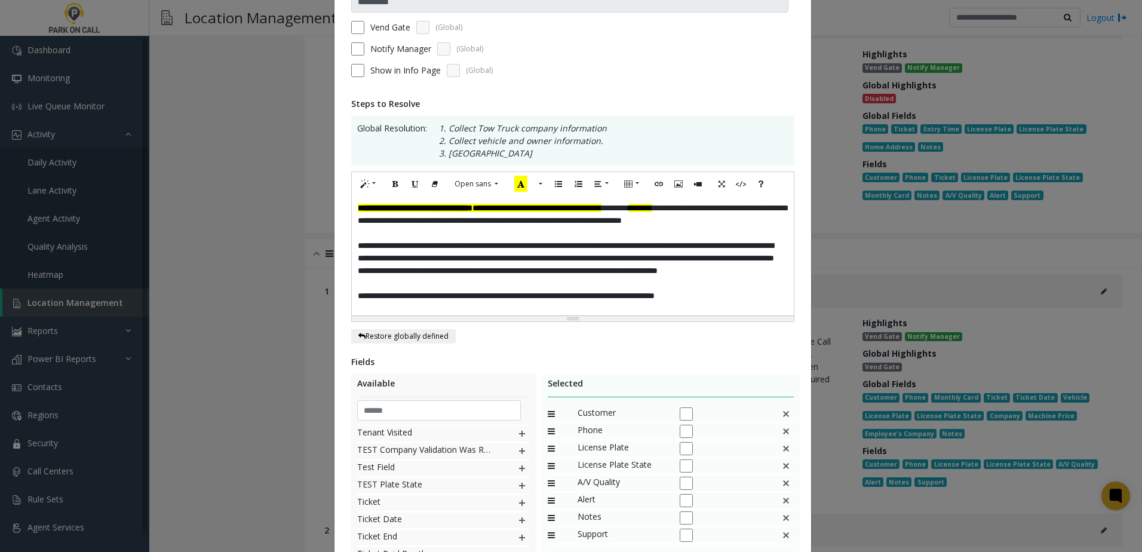
scroll to position [119, 0]
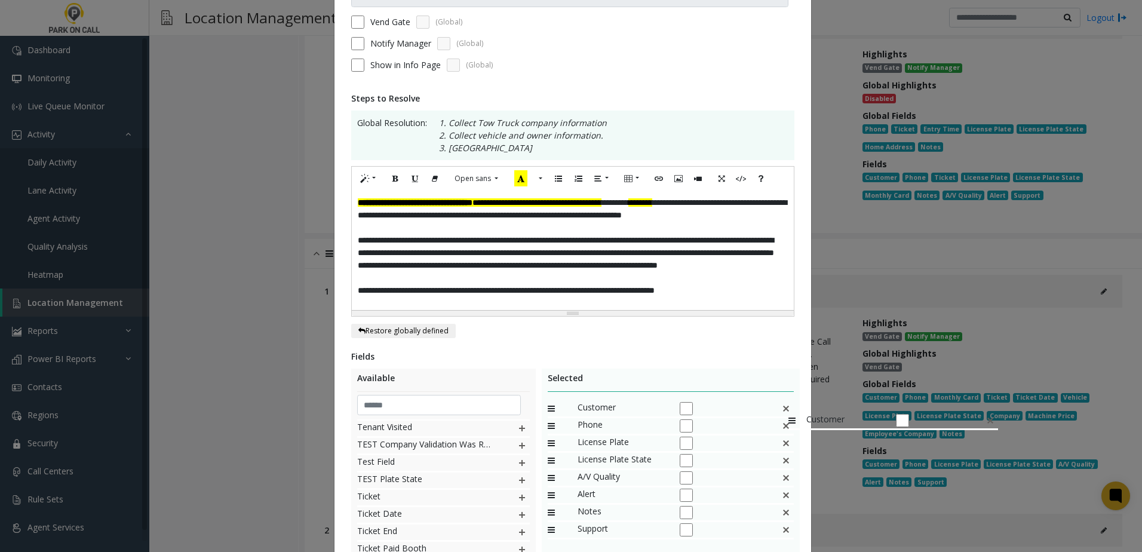
click at [782, 407] on img at bounding box center [786, 409] width 10 height 16
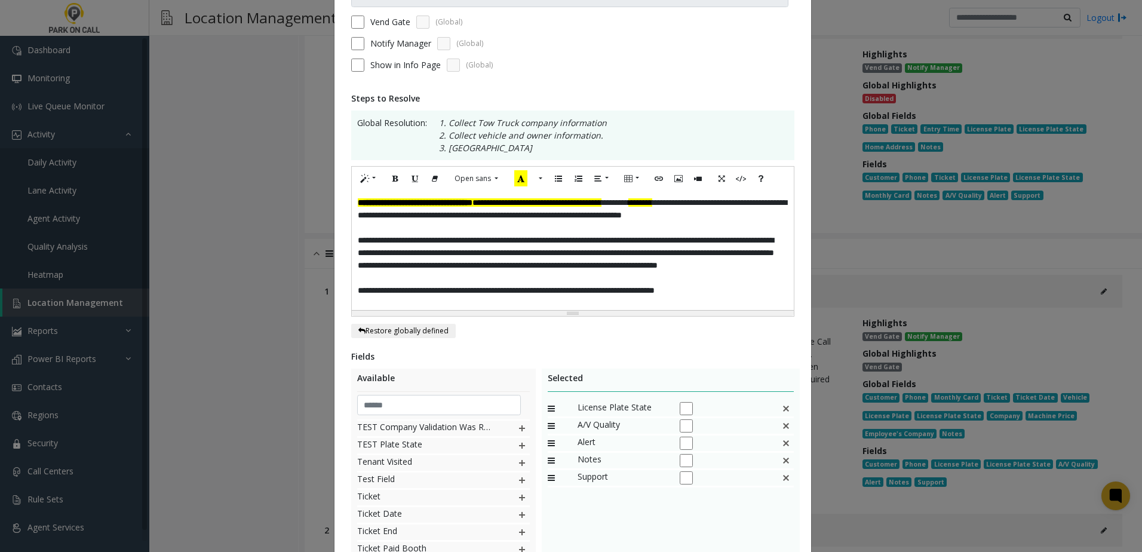
click at [782, 407] on img at bounding box center [786, 409] width 10 height 16
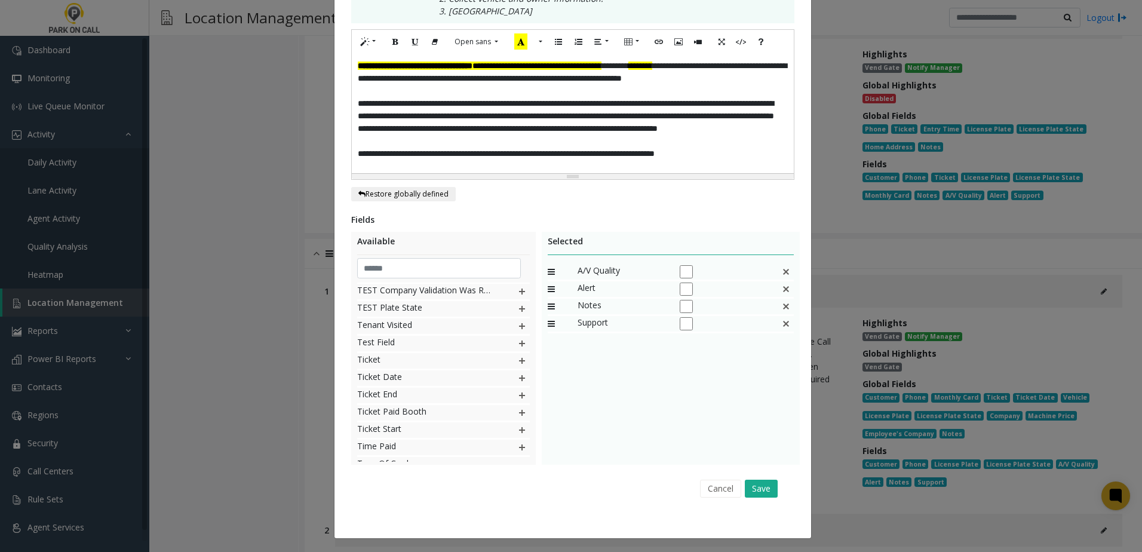
scroll to position [258, 0]
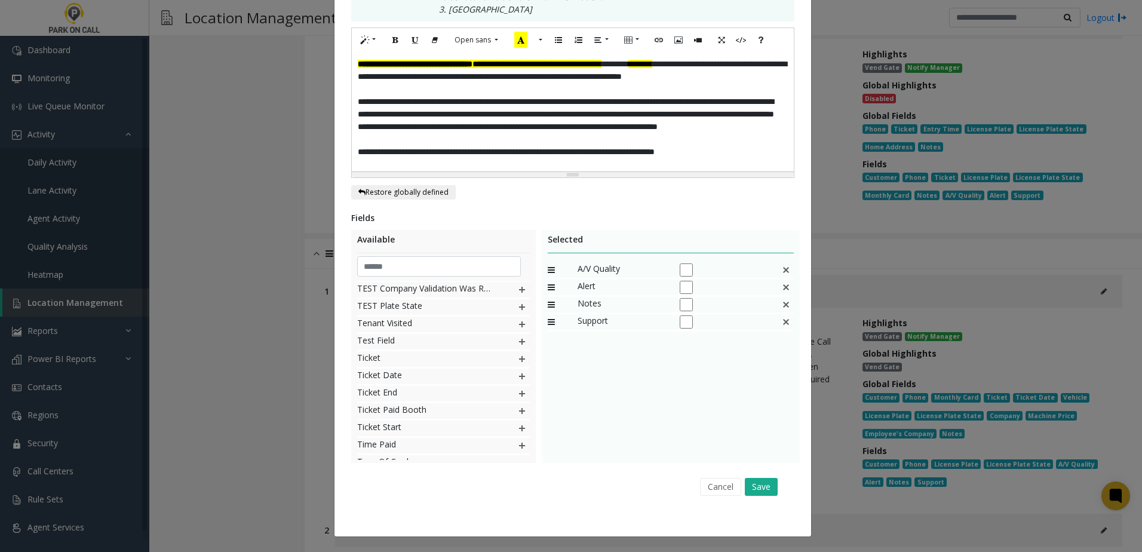
click at [762, 496] on div "Cancel Save" at bounding box center [573, 486] width 426 height 30
click at [761, 489] on button "Save" at bounding box center [761, 487] width 33 height 18
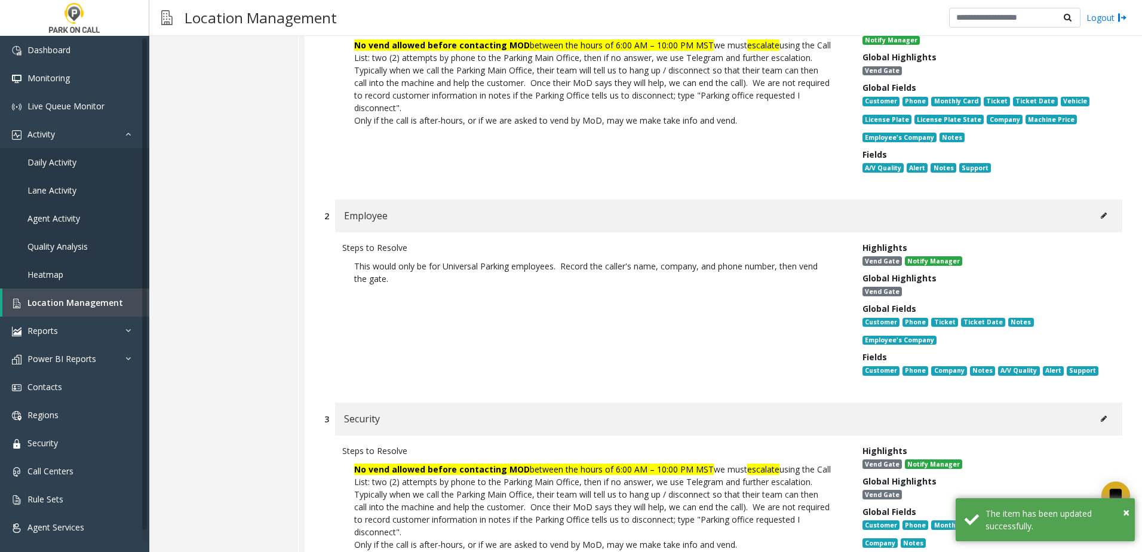
scroll to position [12186, 0]
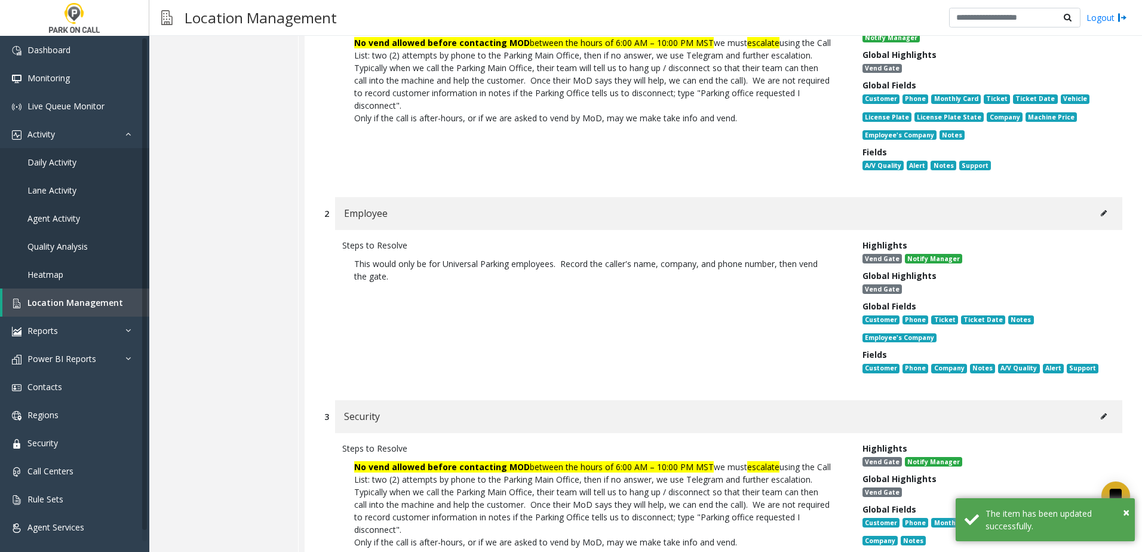
click at [1104, 230] on div "Employee" at bounding box center [728, 213] width 787 height 33
click at [1101, 217] on icon at bounding box center [1104, 213] width 6 height 7
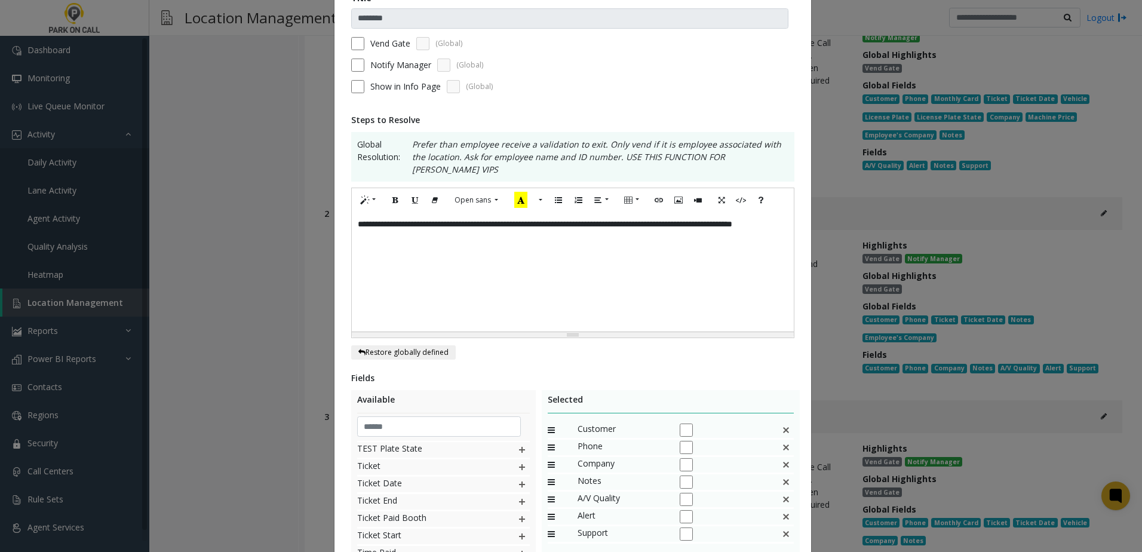
scroll to position [245, 0]
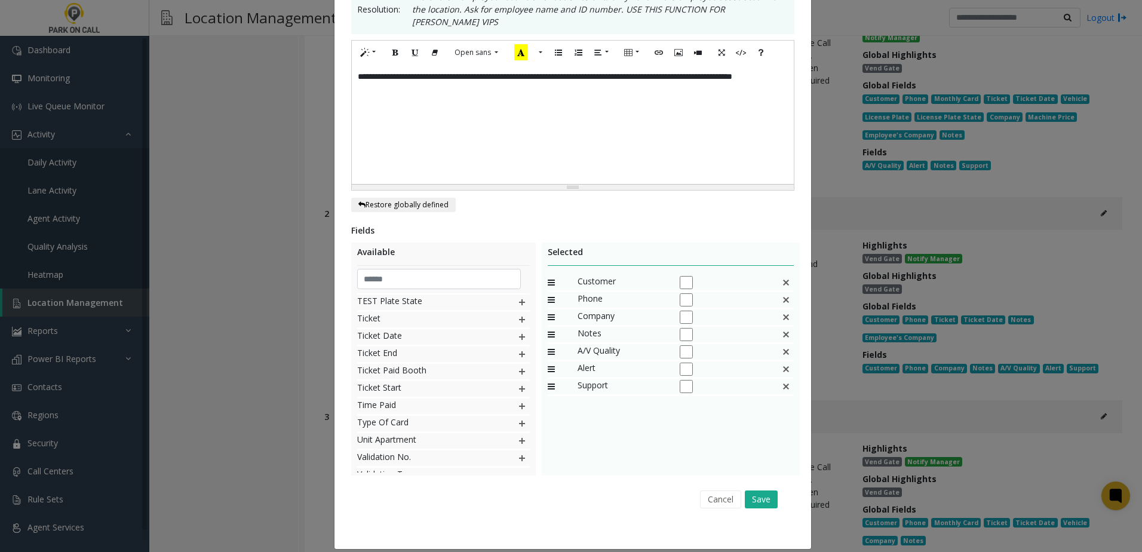
click at [775, 275] on div "Customer" at bounding box center [671, 283] width 247 height 17
click at [776, 275] on div "Customer" at bounding box center [671, 283] width 247 height 17
click at [781, 275] on img at bounding box center [786, 283] width 10 height 16
click at [783, 275] on img at bounding box center [786, 283] width 10 height 16
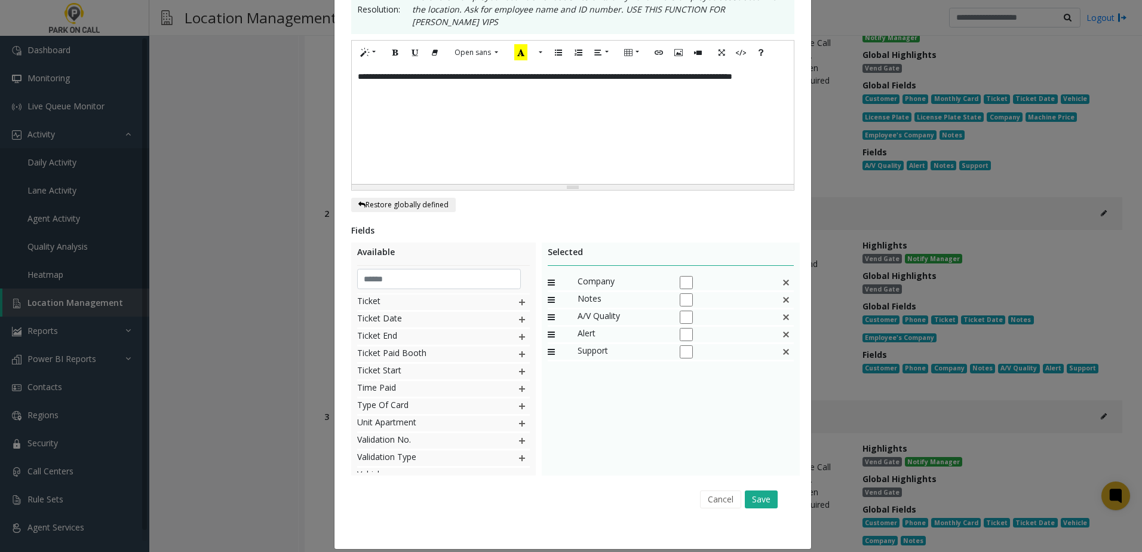
scroll to position [1125, 0]
click at [783, 275] on img at bounding box center [786, 283] width 10 height 16
click at [759, 490] on button "Save" at bounding box center [761, 499] width 33 height 18
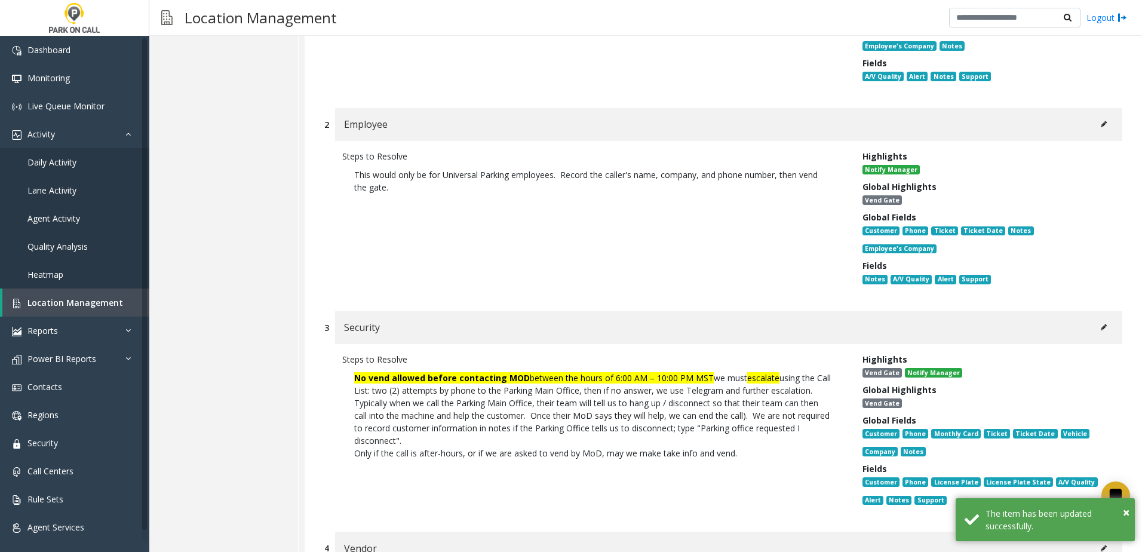
scroll to position [12365, 0]
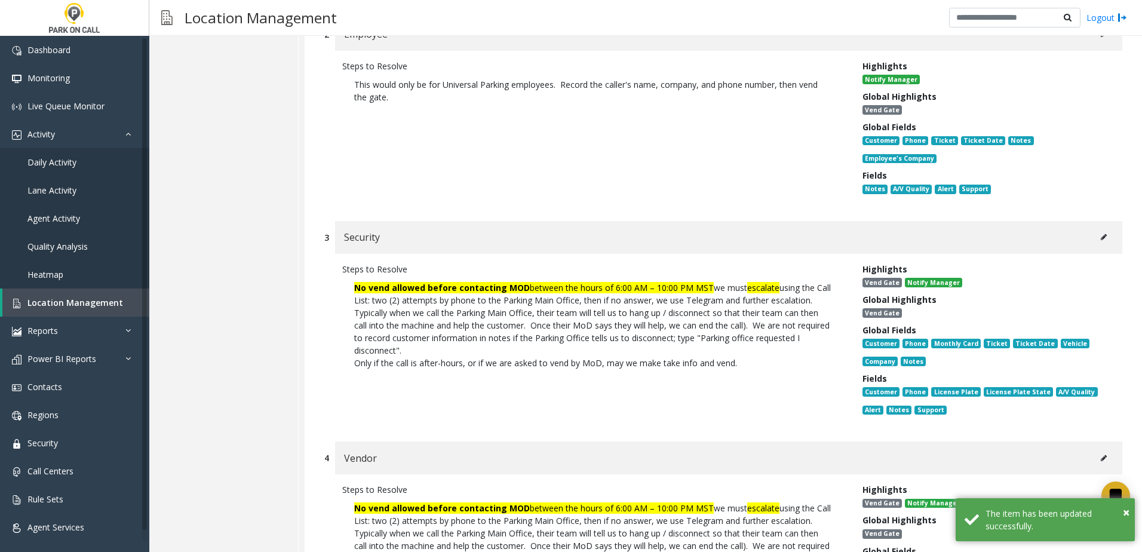
click at [1101, 241] on icon at bounding box center [1104, 237] width 6 height 7
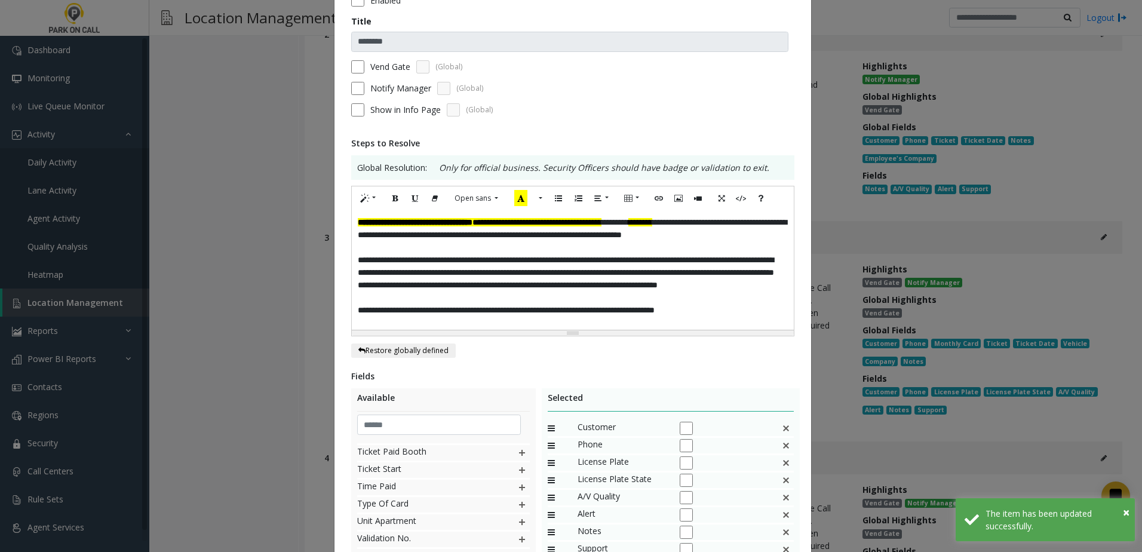
scroll to position [179, 0]
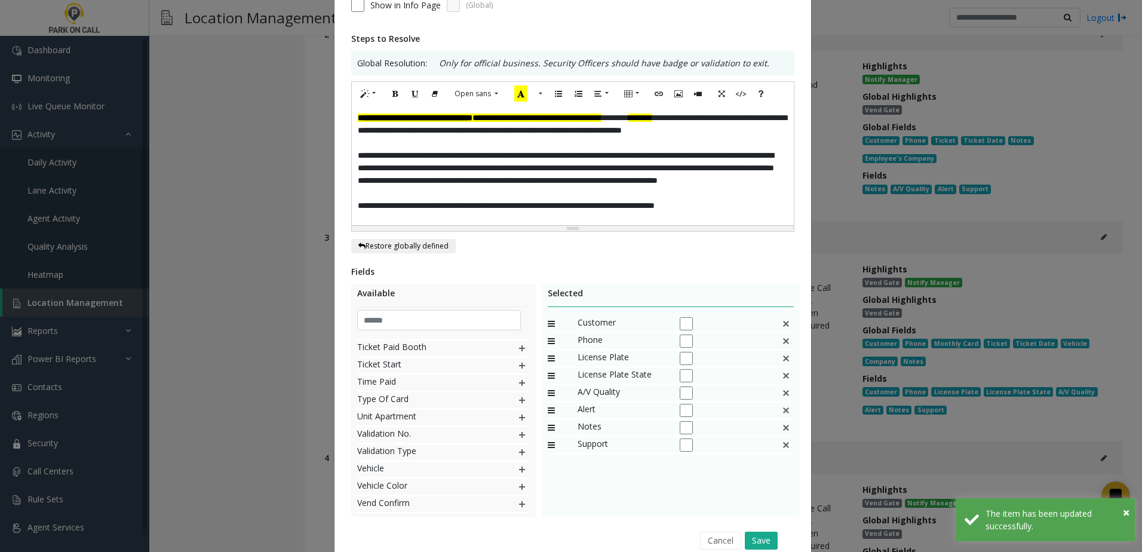
drag, startPoint x: 773, startPoint y: 324, endPoint x: 781, endPoint y: 324, distance: 7.2
click at [774, 324] on div "Customer" at bounding box center [671, 324] width 247 height 17
click at [781, 324] on img at bounding box center [786, 324] width 10 height 16
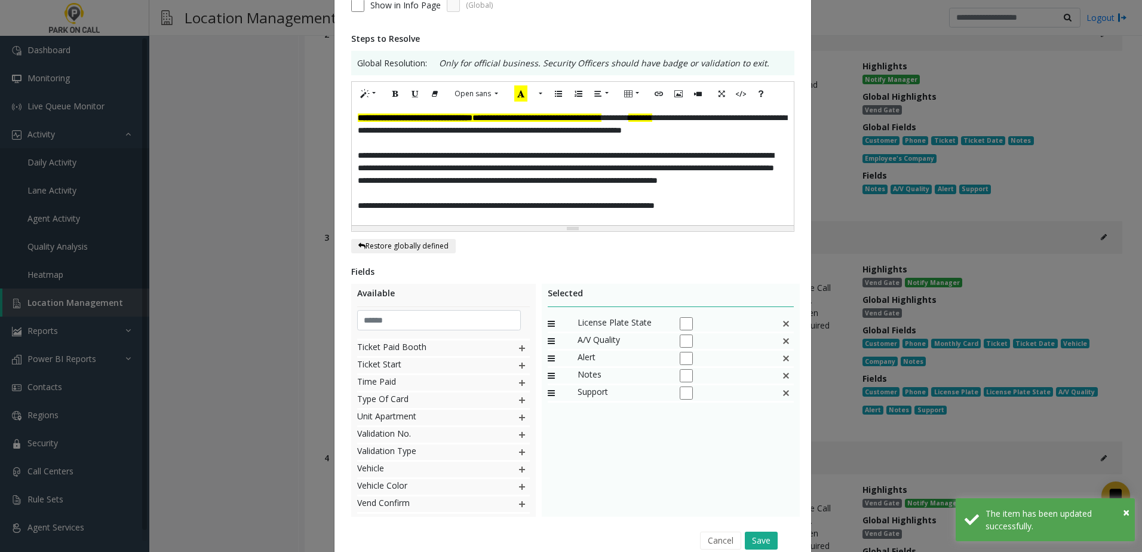
click at [781, 324] on img at bounding box center [786, 324] width 10 height 16
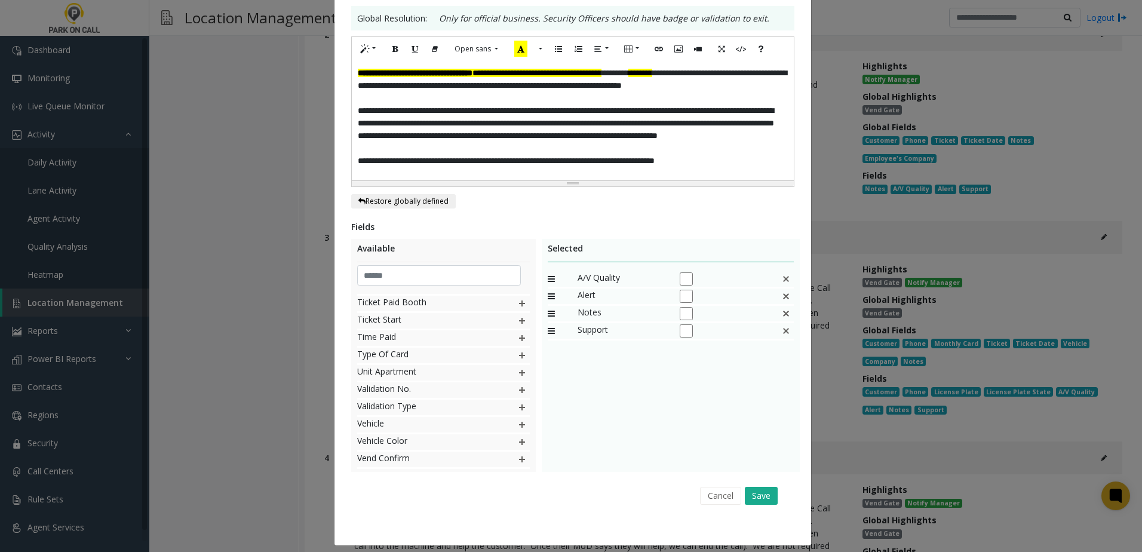
scroll to position [0, 0]
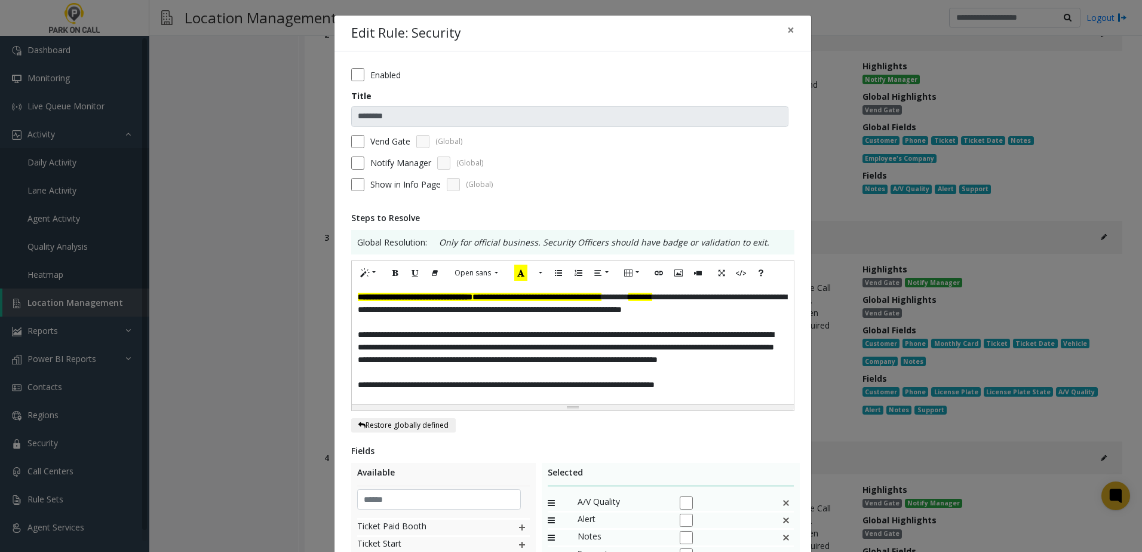
click at [391, 145] on label "Vend Gate" at bounding box center [390, 141] width 40 height 13
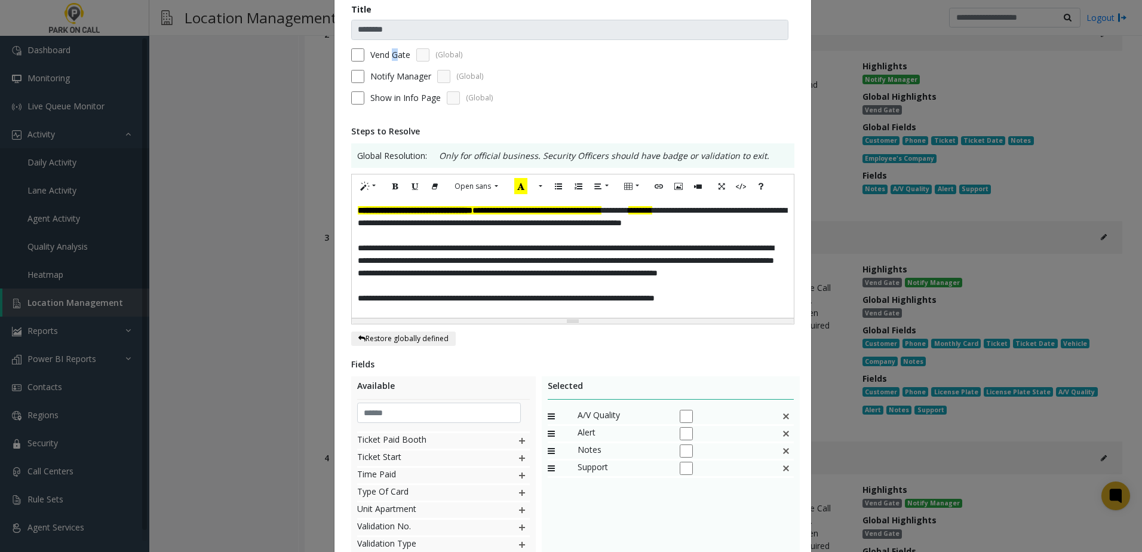
scroll to position [233, 0]
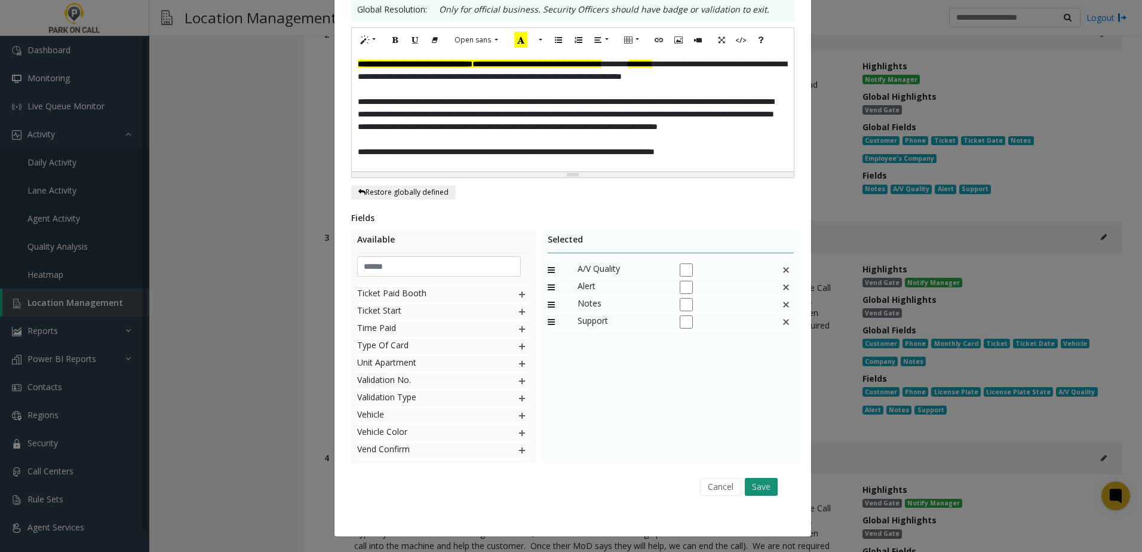
click at [767, 483] on button "Save" at bounding box center [761, 487] width 33 height 18
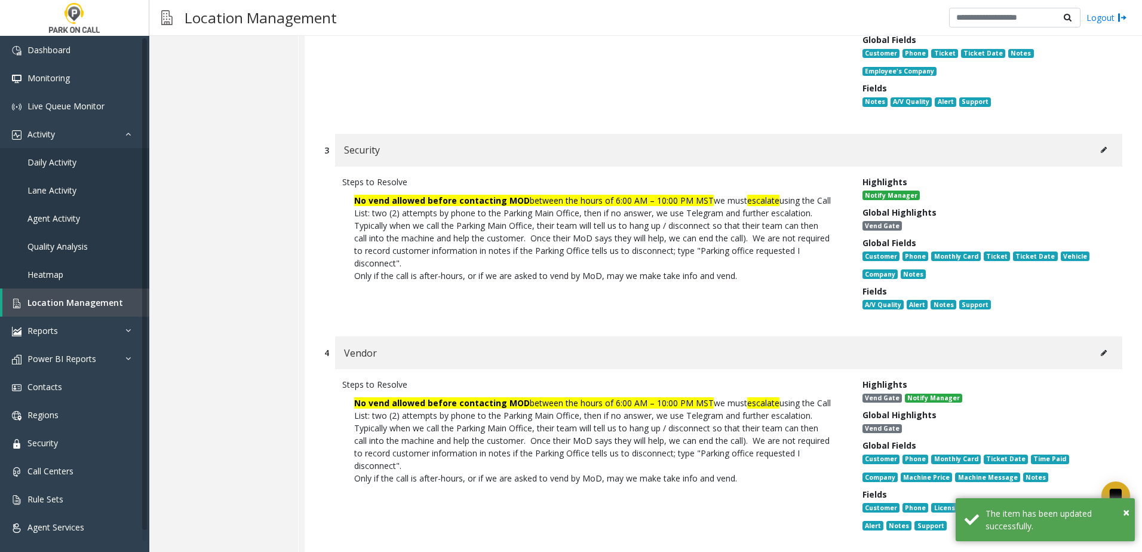
scroll to position [12545, 0]
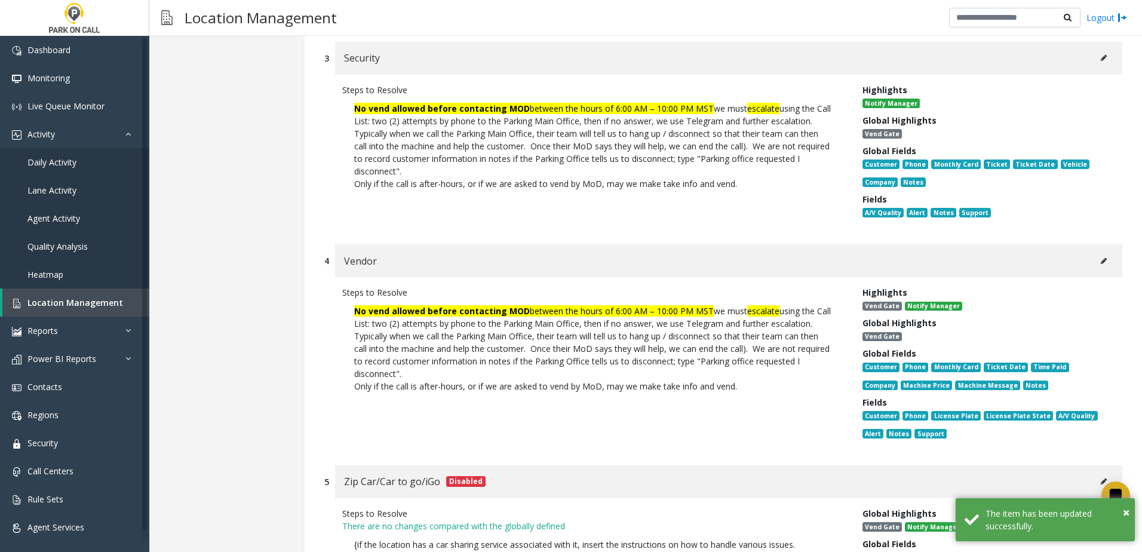
click at [1102, 266] on button at bounding box center [1103, 261] width 19 height 18
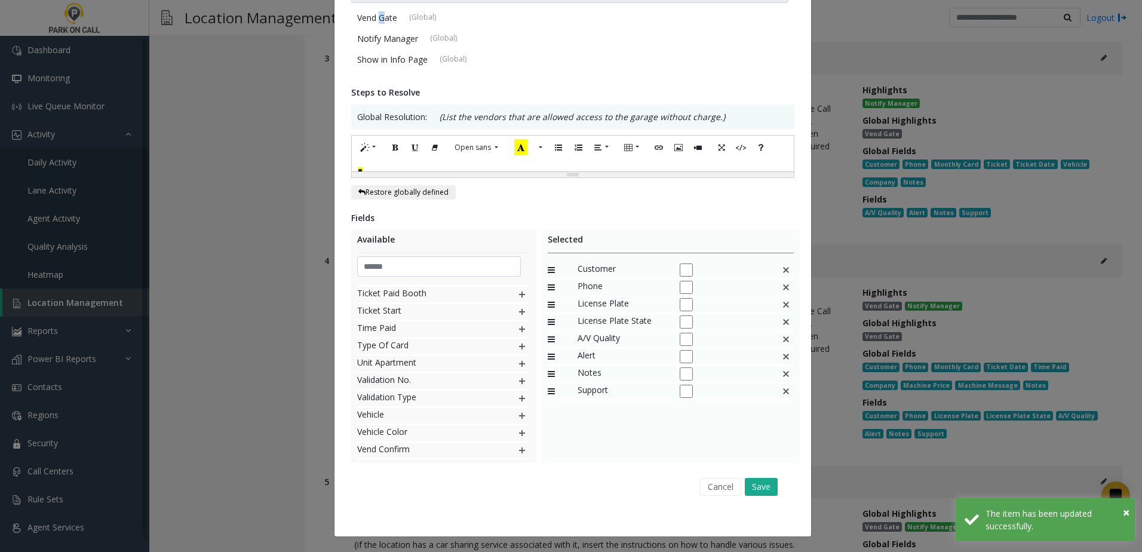
scroll to position [0, 0]
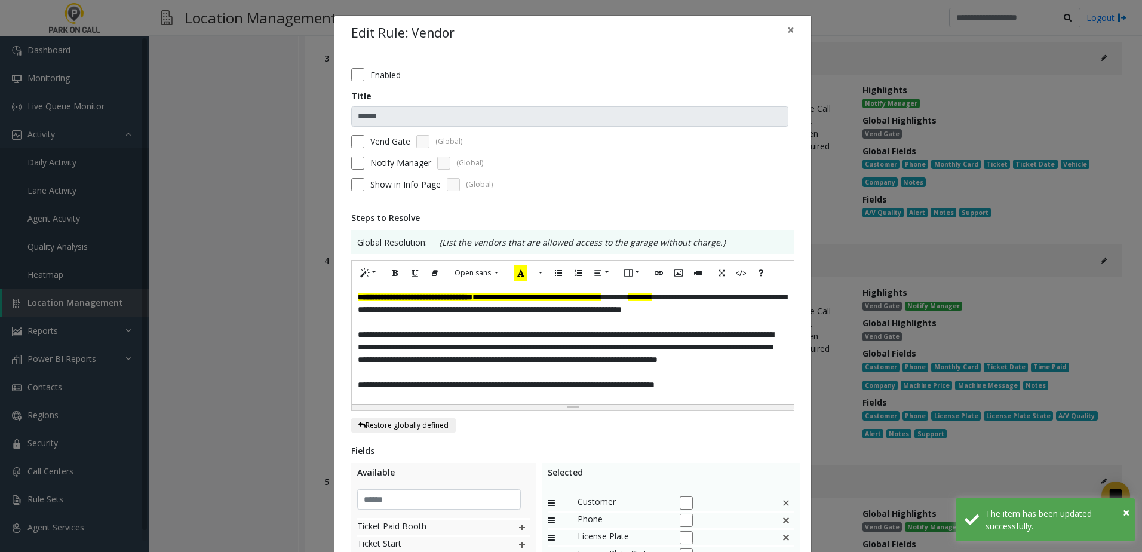
click at [365, 139] on div "Vend Gate (Global)" at bounding box center [572, 141] width 443 height 13
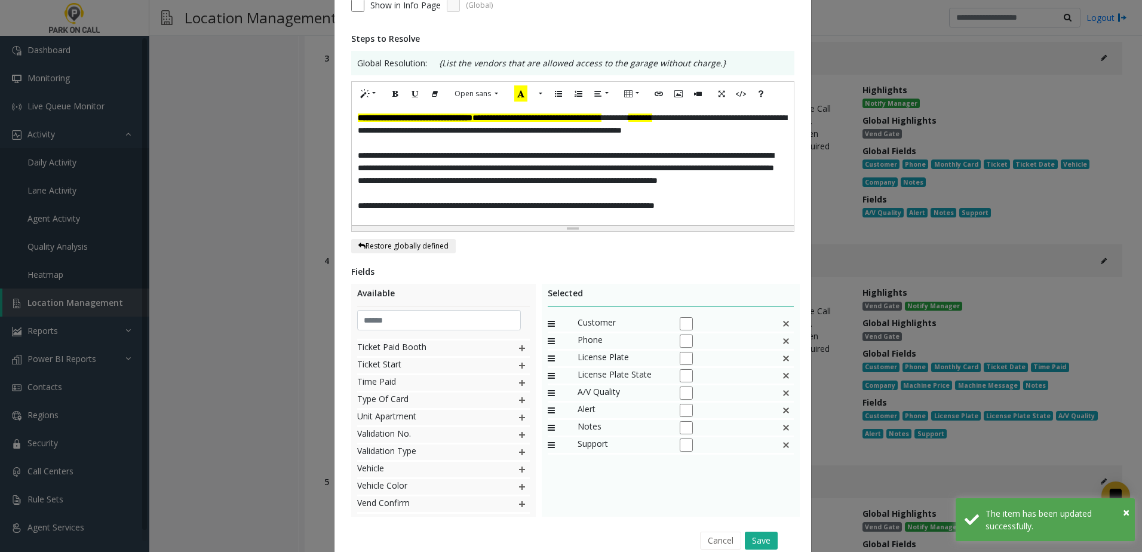
click at [786, 323] on img at bounding box center [786, 324] width 10 height 16
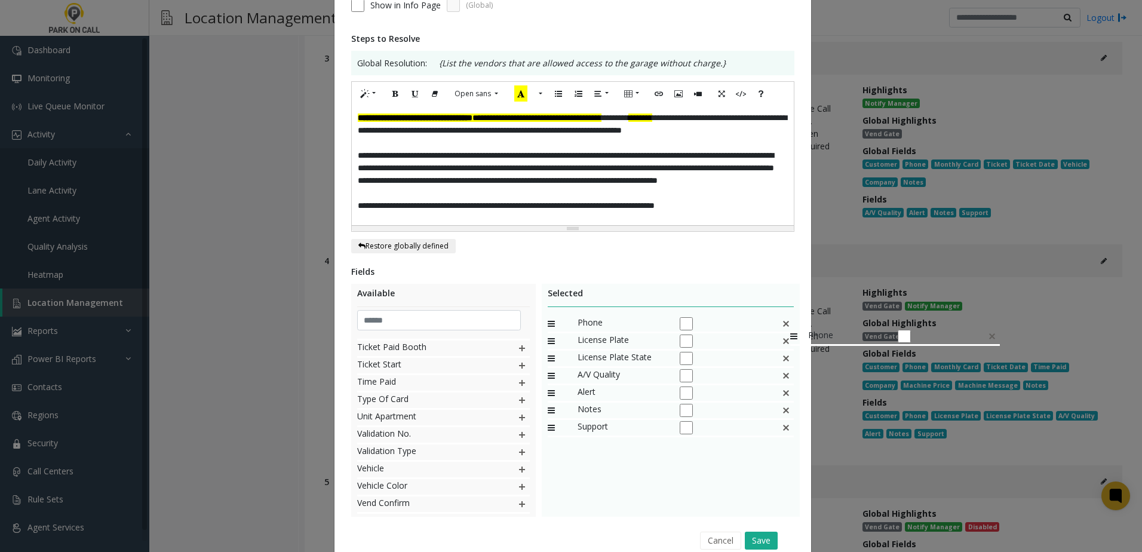
click at [784, 323] on img at bounding box center [786, 324] width 10 height 16
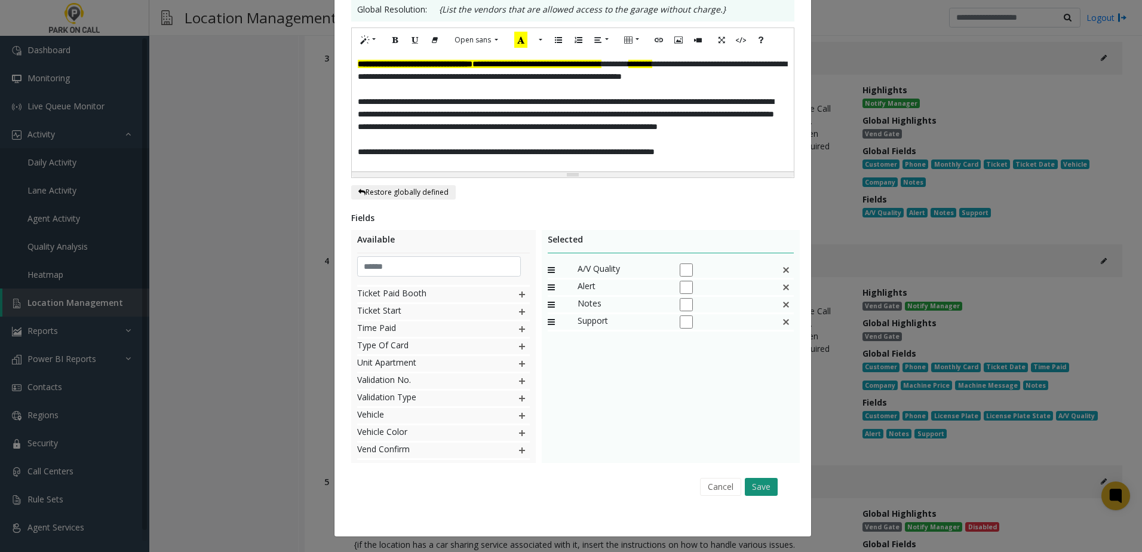
click at [765, 486] on button "Save" at bounding box center [761, 487] width 33 height 18
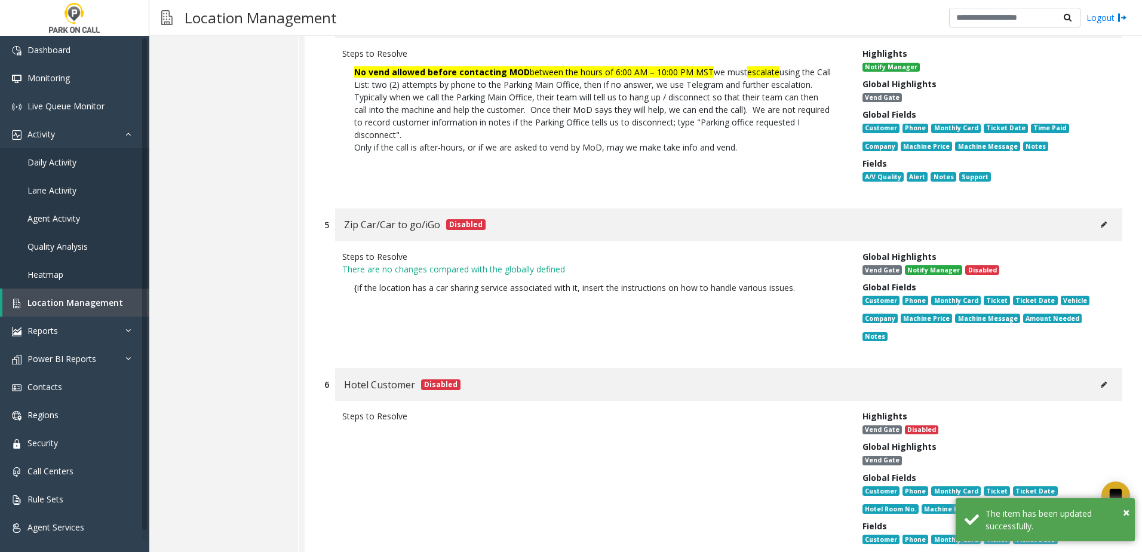
click at [1094, 234] on button at bounding box center [1103, 225] width 19 height 18
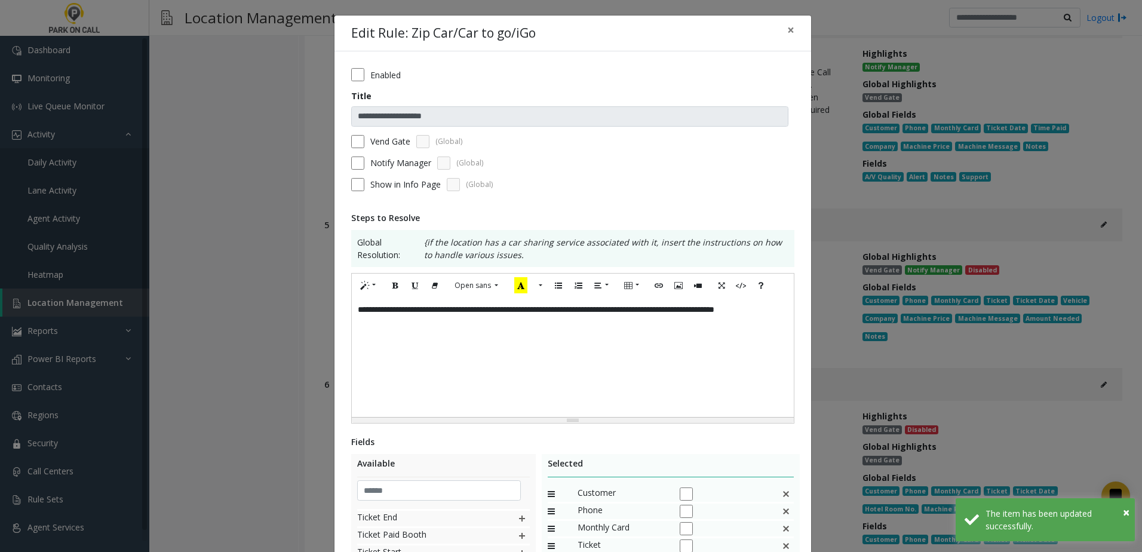
drag, startPoint x: 391, startPoint y: 137, endPoint x: 473, endPoint y: 246, distance: 136.1
click at [391, 136] on label "Vend Gate" at bounding box center [390, 141] width 40 height 13
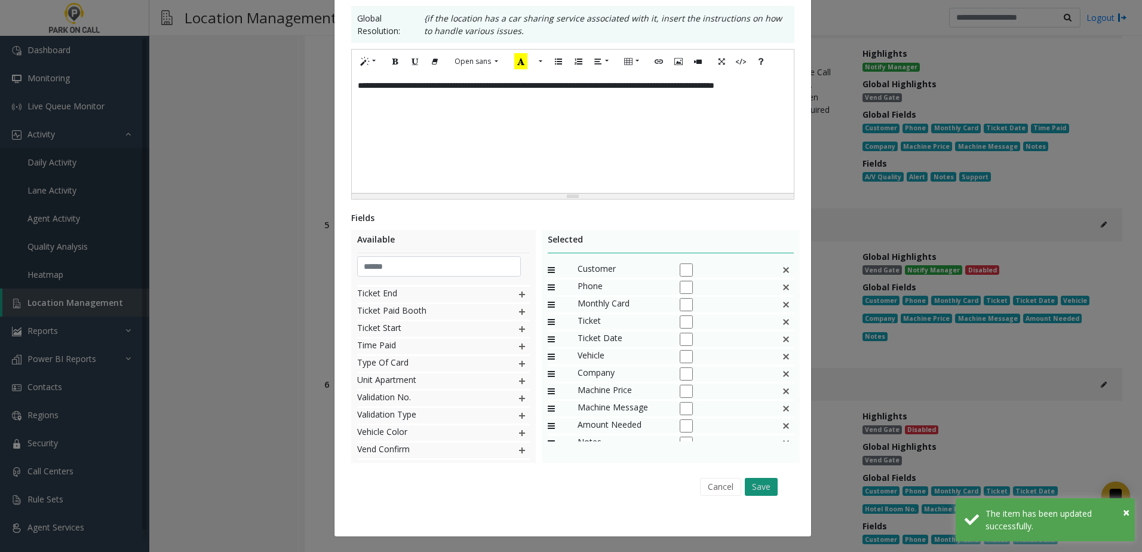
click at [760, 490] on button "Save" at bounding box center [761, 487] width 33 height 18
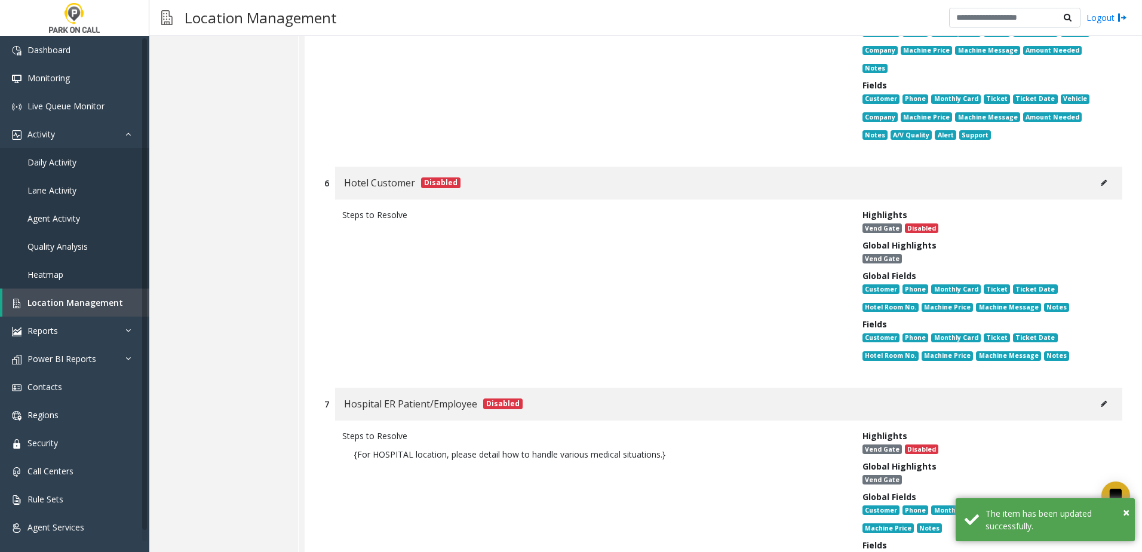
click at [1101, 179] on icon at bounding box center [1104, 182] width 6 height 7
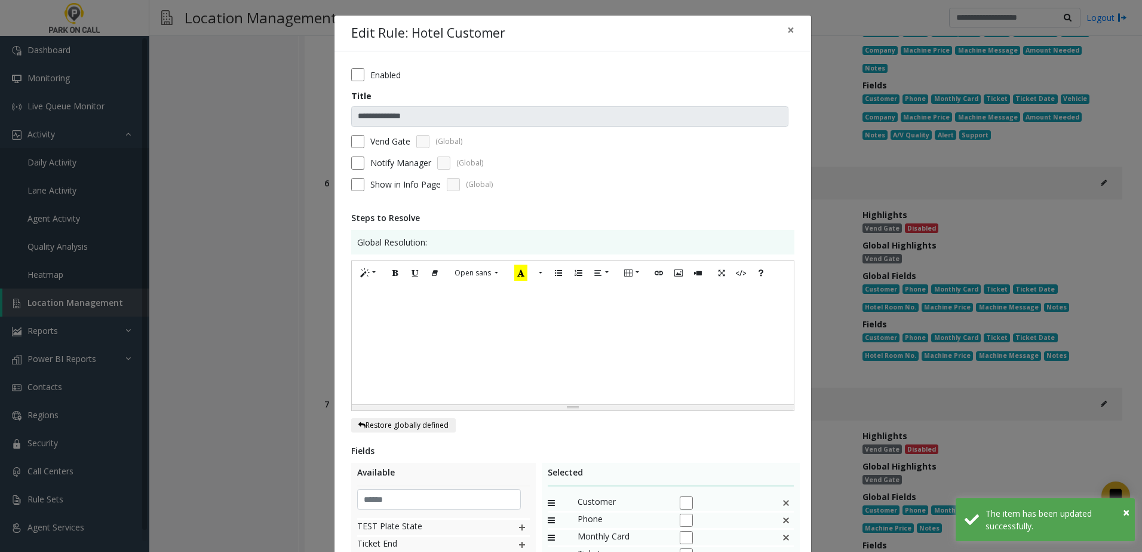
click at [373, 145] on label "Vend Gate" at bounding box center [390, 141] width 40 height 13
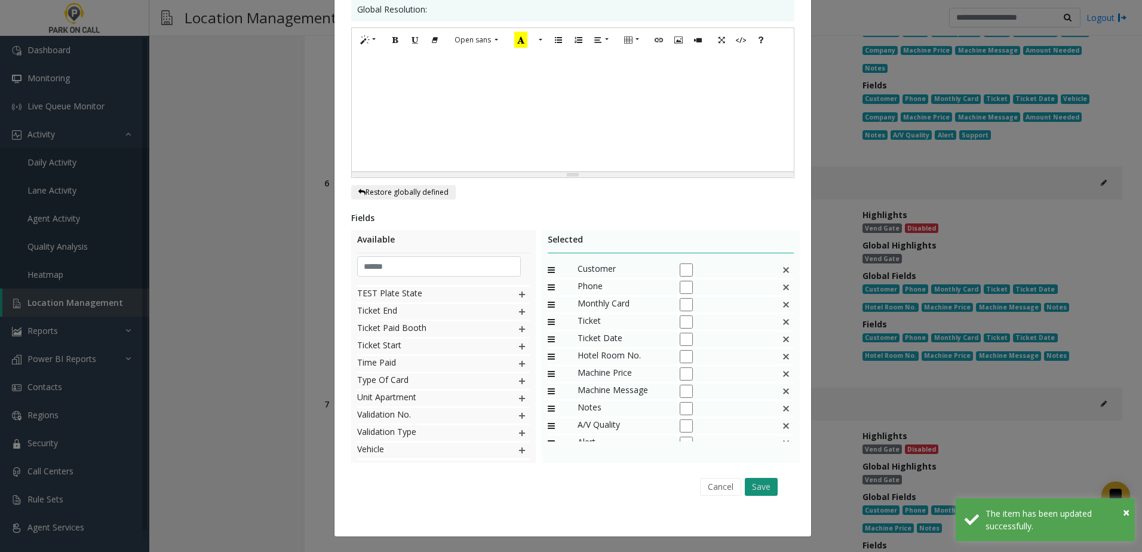
click at [748, 485] on button "Save" at bounding box center [761, 487] width 33 height 18
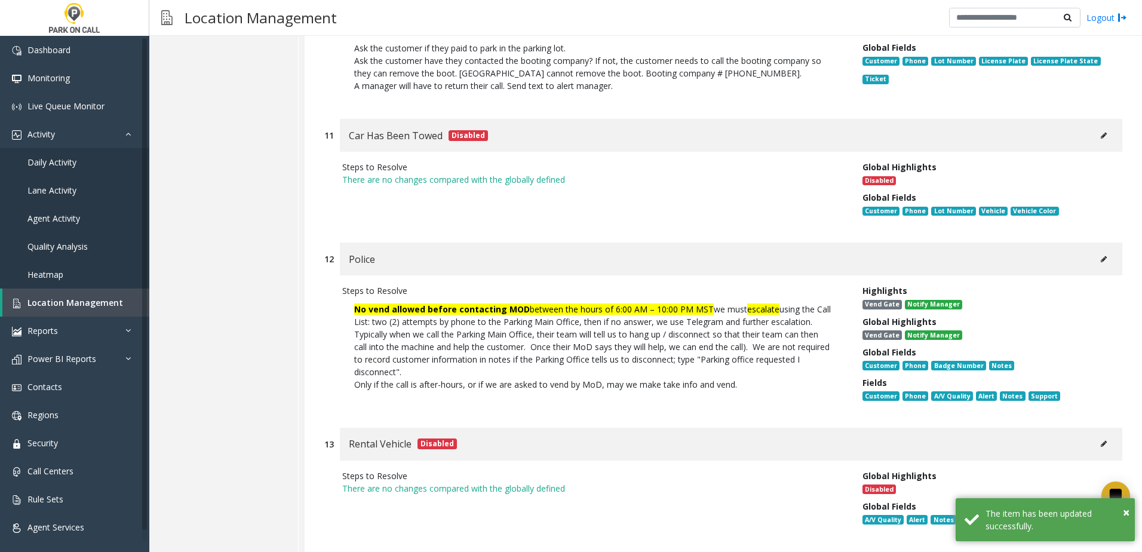
click at [1098, 250] on button at bounding box center [1103, 259] width 19 height 18
type input "******"
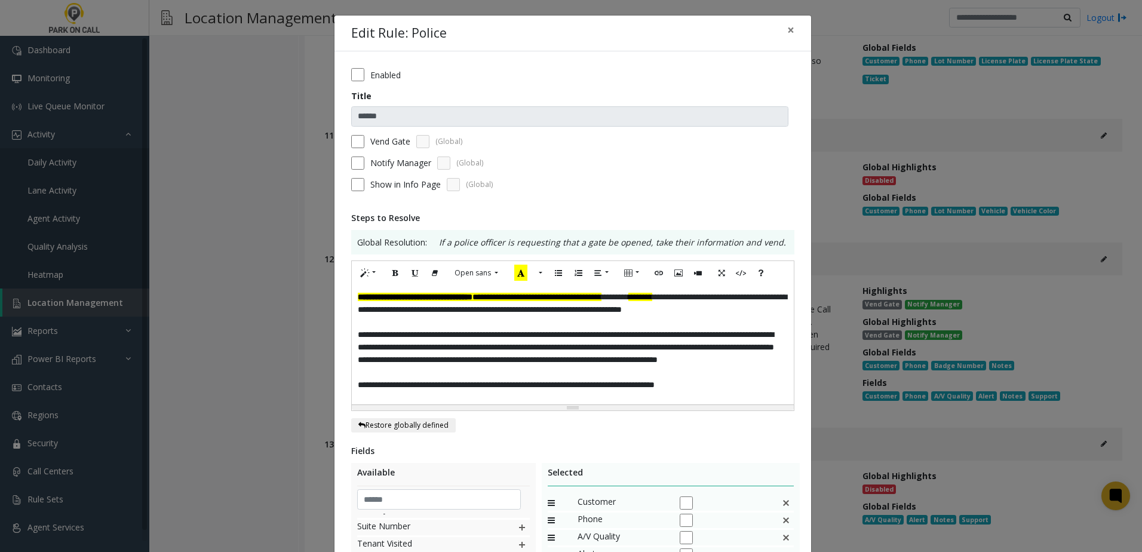
click at [377, 138] on label "Vend Gate" at bounding box center [390, 141] width 40 height 13
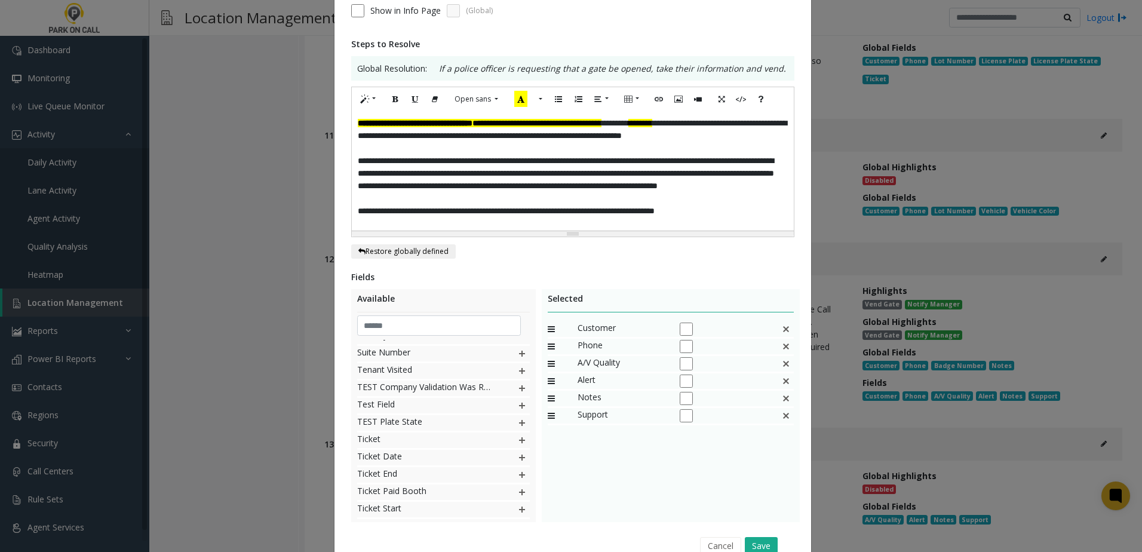
scroll to position [179, 0]
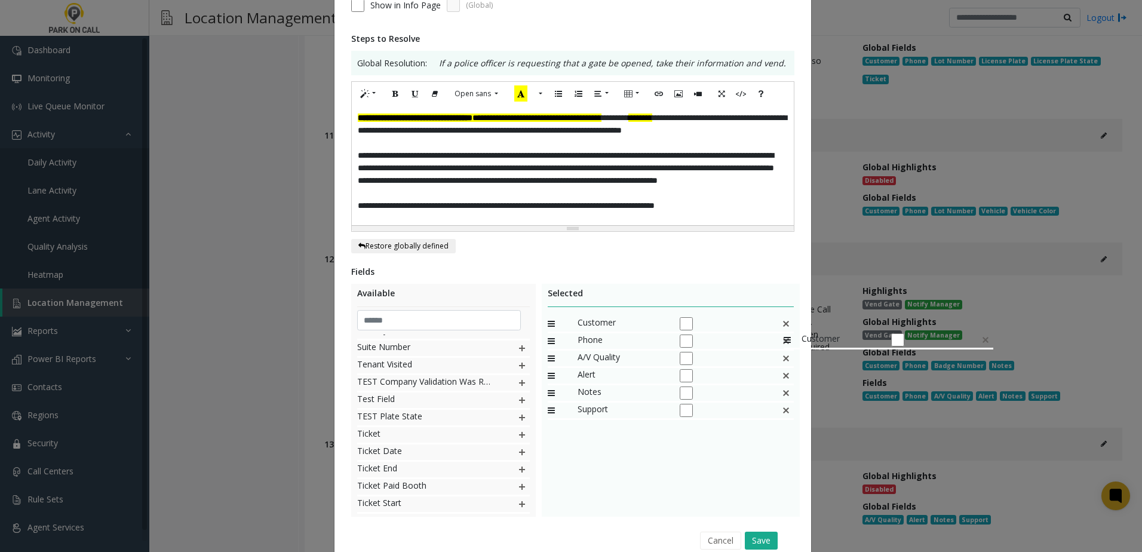
click at [781, 326] on img at bounding box center [786, 324] width 10 height 16
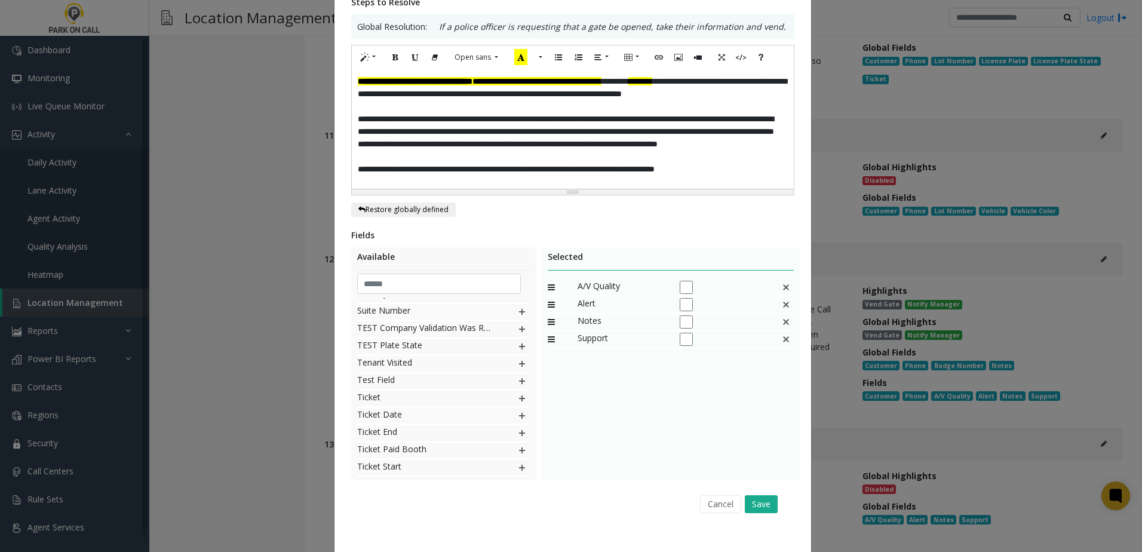
scroll to position [233, 0]
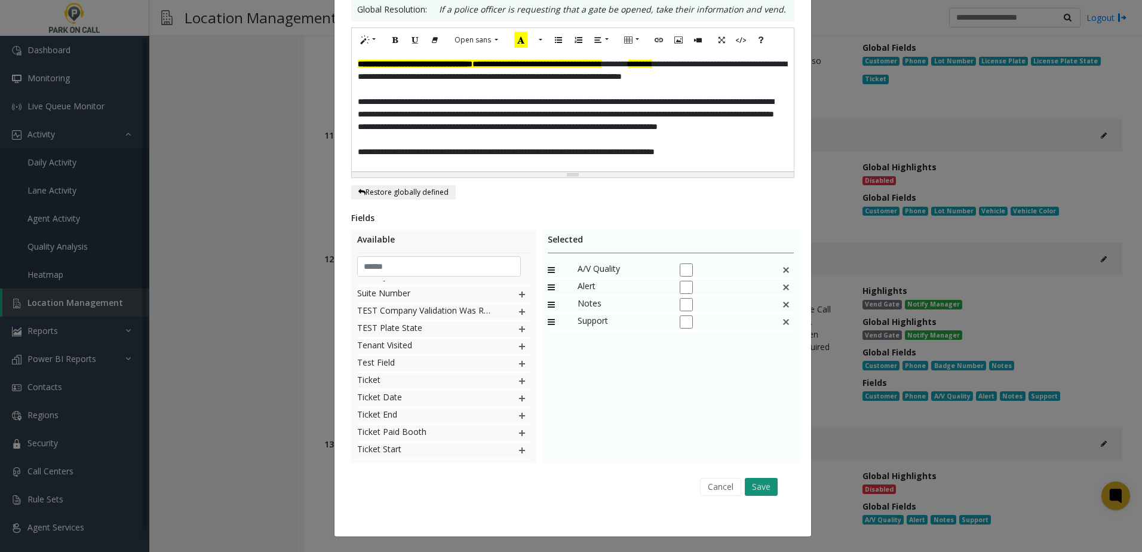
click at [771, 491] on button "Save" at bounding box center [761, 487] width 33 height 18
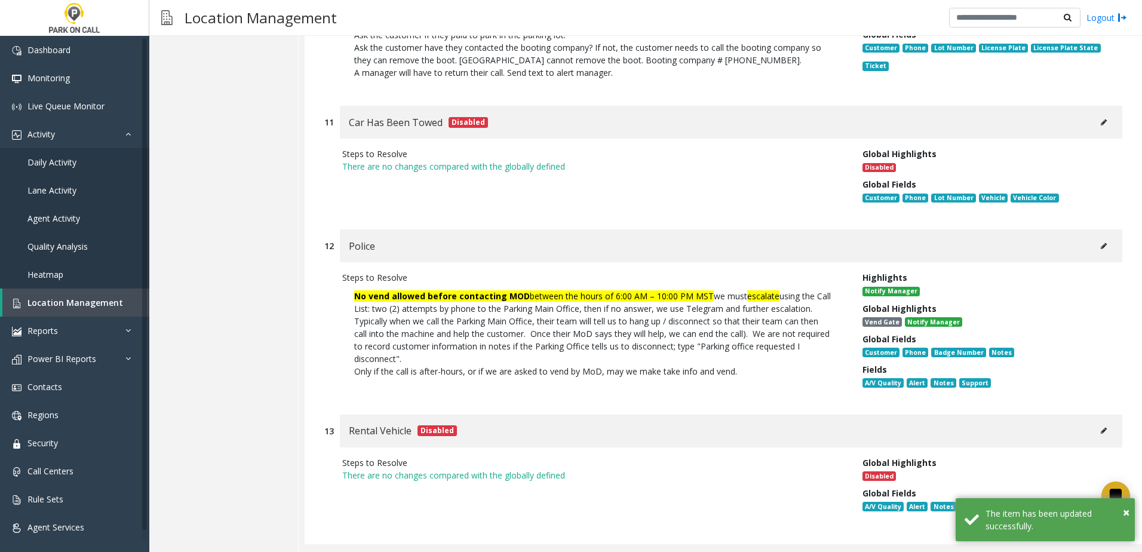
scroll to position [14234, 0]
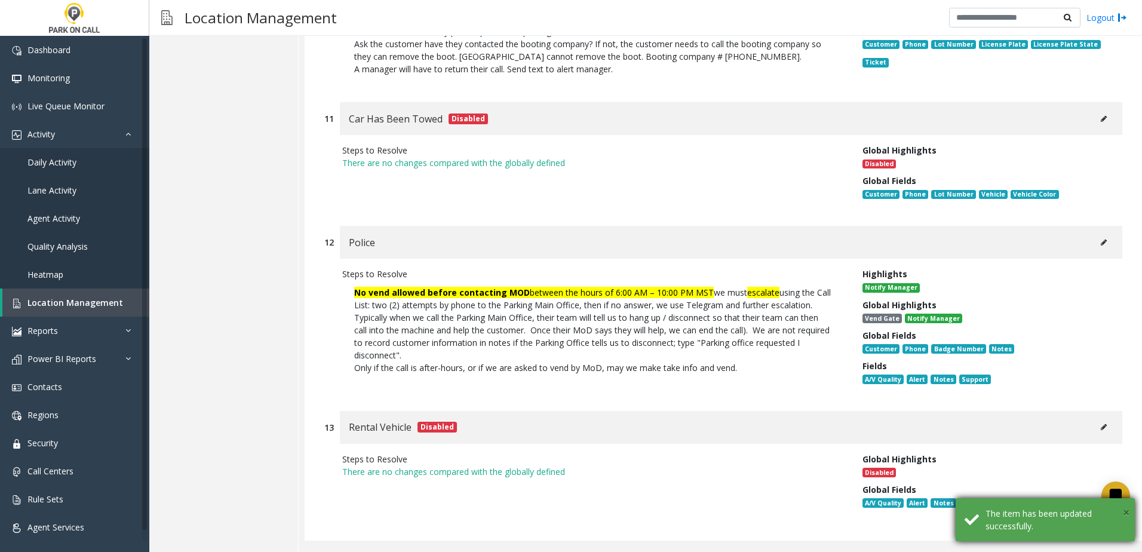
click at [1125, 510] on span "×" at bounding box center [1126, 512] width 7 height 16
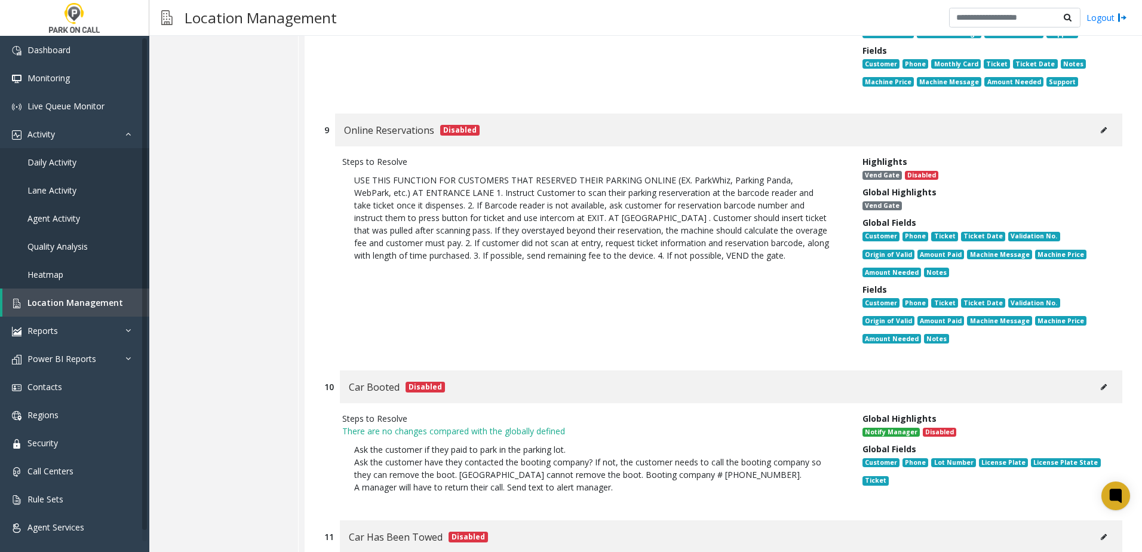
scroll to position [13457, 0]
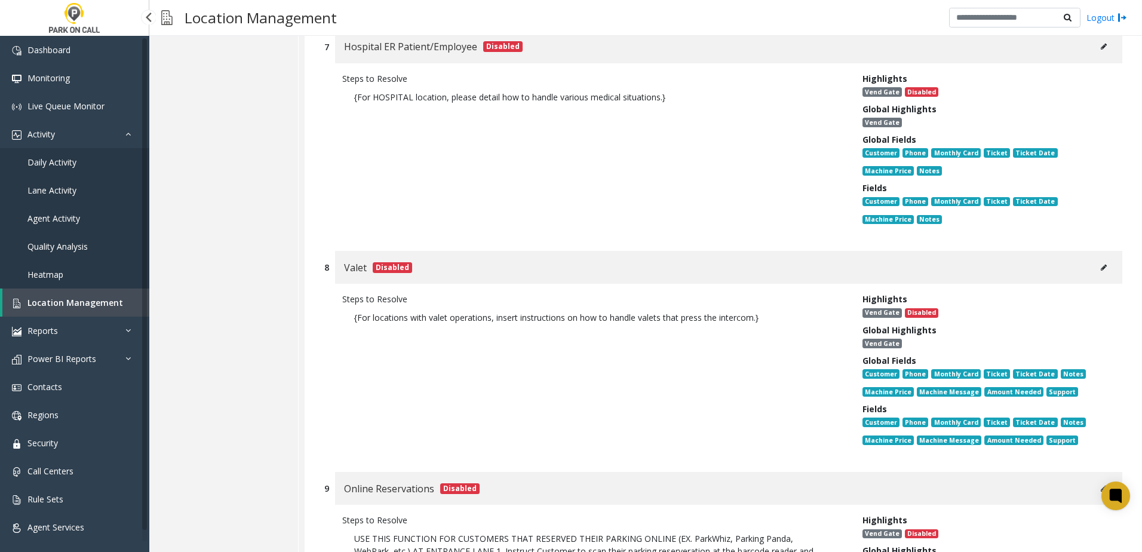
click at [75, 301] on span "Location Management" at bounding box center [75, 302] width 96 height 11
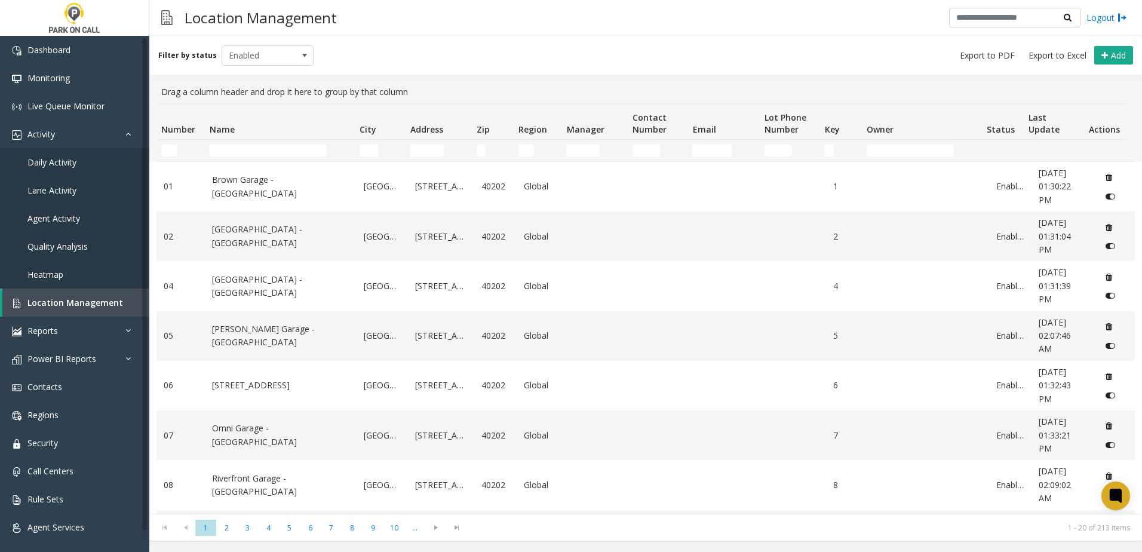
click at [257, 139] on th "Name" at bounding box center [279, 122] width 150 height 36
click at [258, 149] on input "Name Filter" at bounding box center [268, 151] width 118 height 12
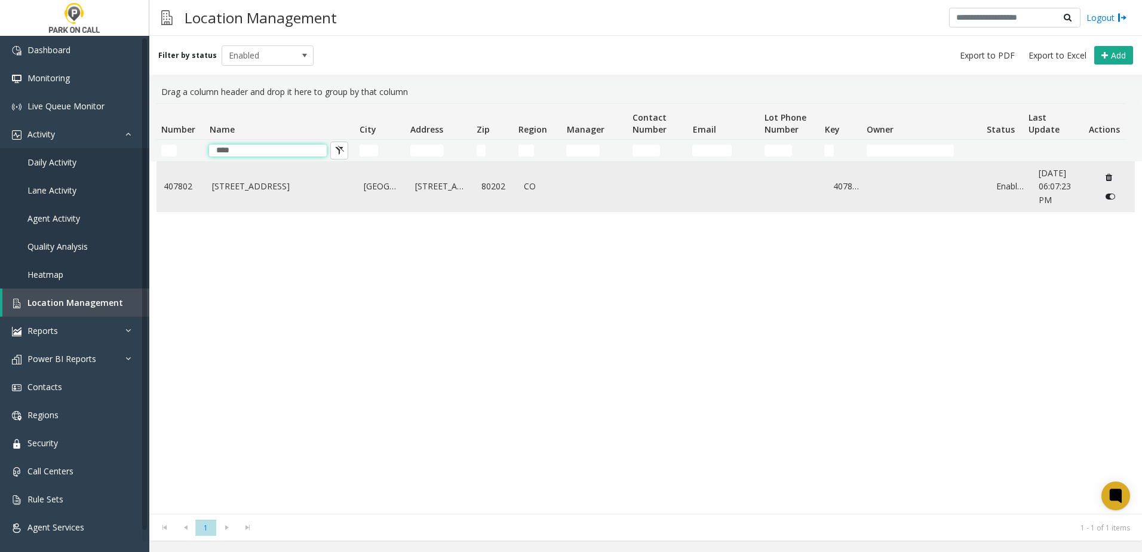
type input "****"
click at [262, 185] on link "[STREET_ADDRESS]" at bounding box center [280, 186] width 137 height 13
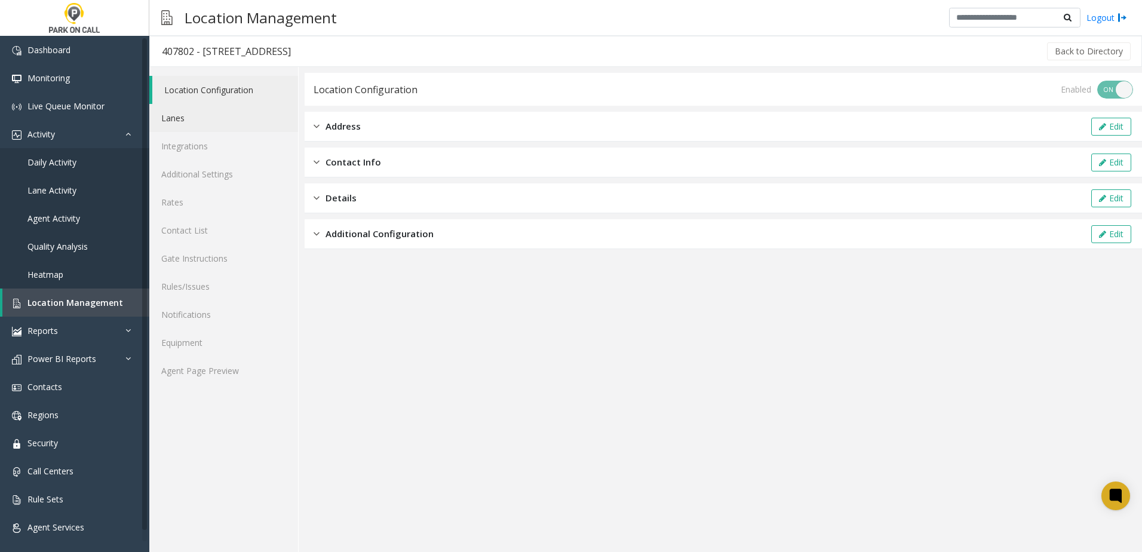
click at [189, 118] on link "Lanes" at bounding box center [223, 118] width 149 height 28
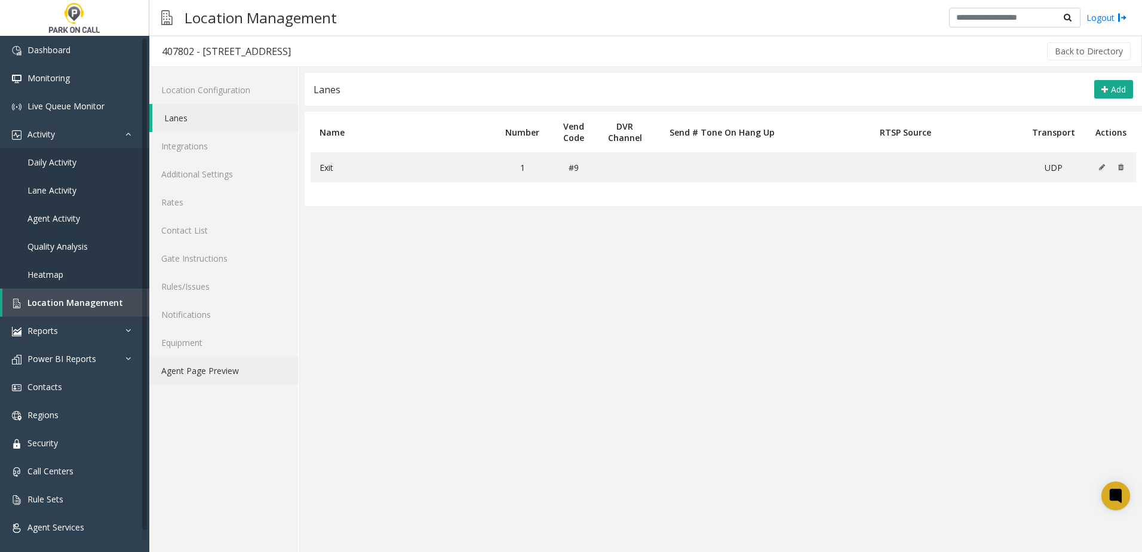
click at [229, 377] on link "Agent Page Preview" at bounding box center [223, 371] width 149 height 28
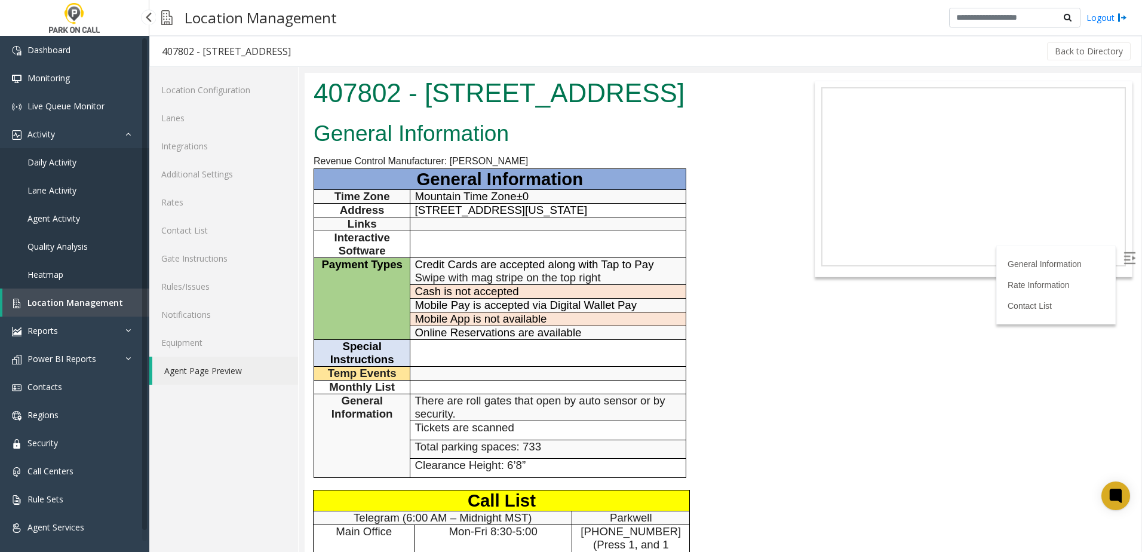
click at [68, 156] on span "Daily Activity" at bounding box center [51, 161] width 49 height 11
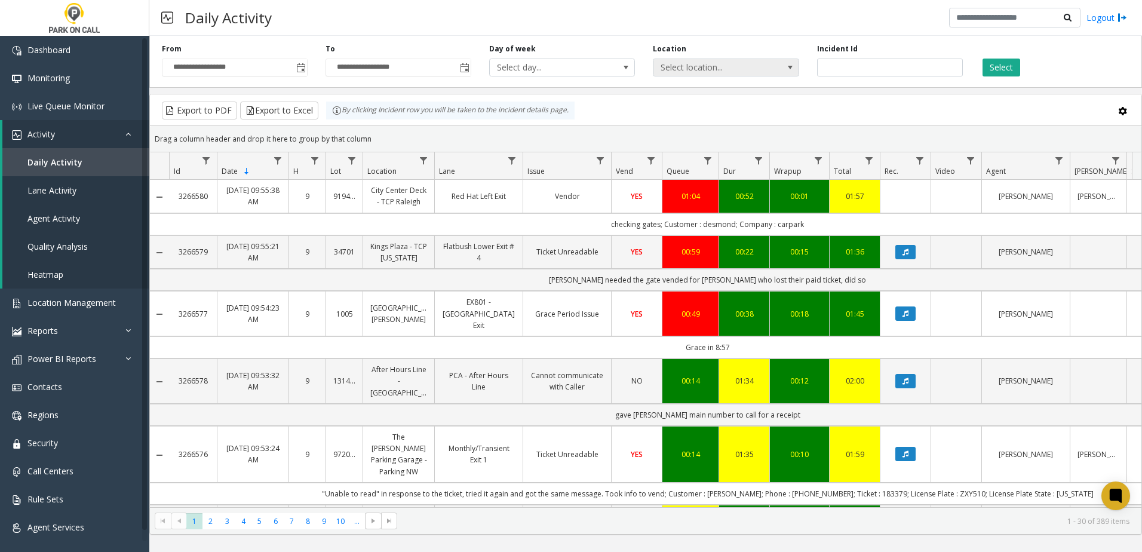
click at [682, 61] on span "Select location..." at bounding box center [711, 67] width 116 height 17
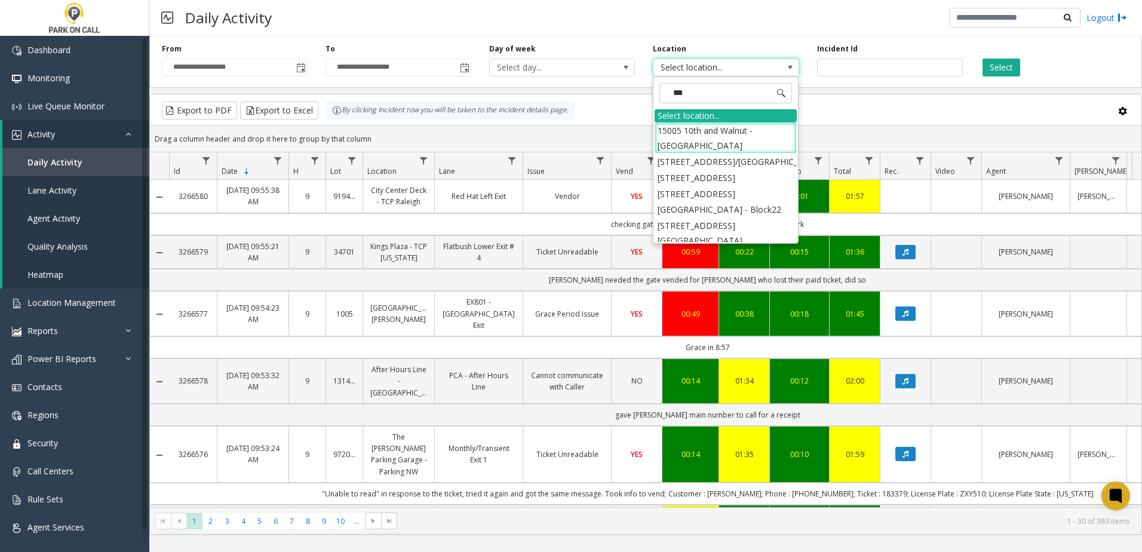
type input "****"
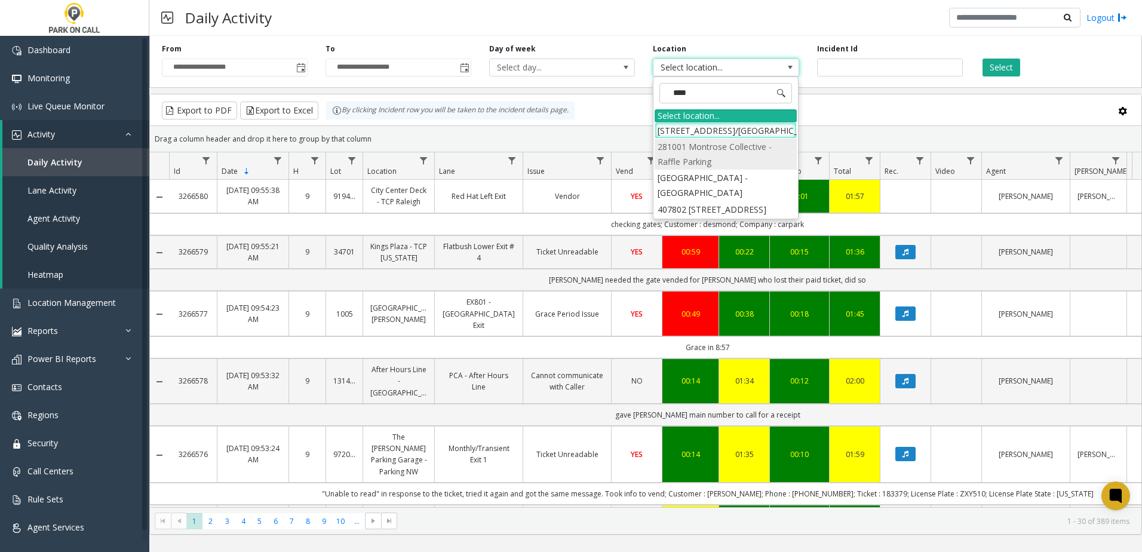
scroll to position [20, 0]
click at [722, 217] on li "407802 [STREET_ADDRESS]" at bounding box center [726, 209] width 142 height 16
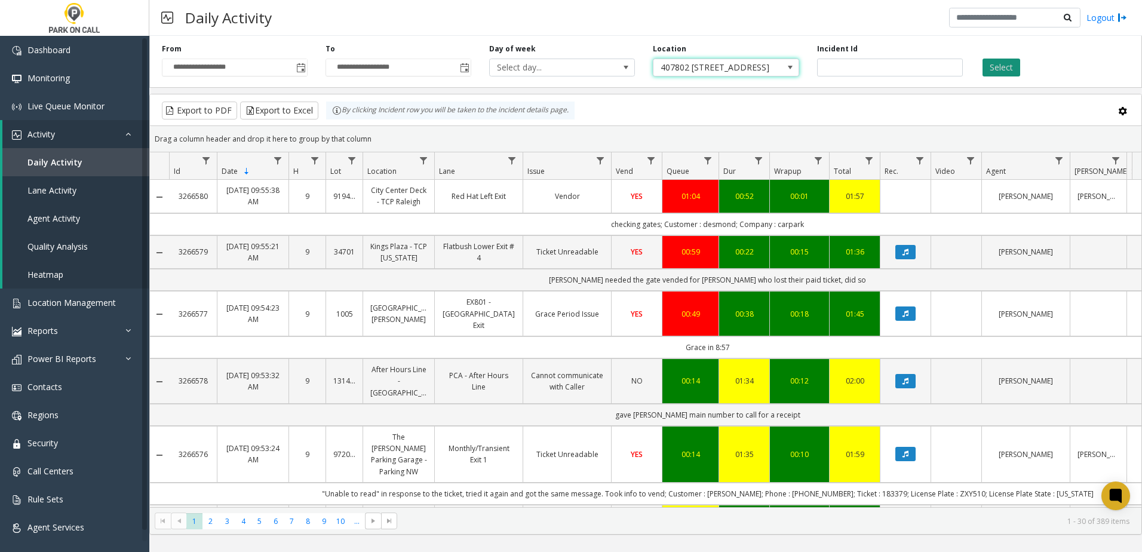
click at [1009, 66] on button "Select" at bounding box center [1002, 68] width 38 height 18
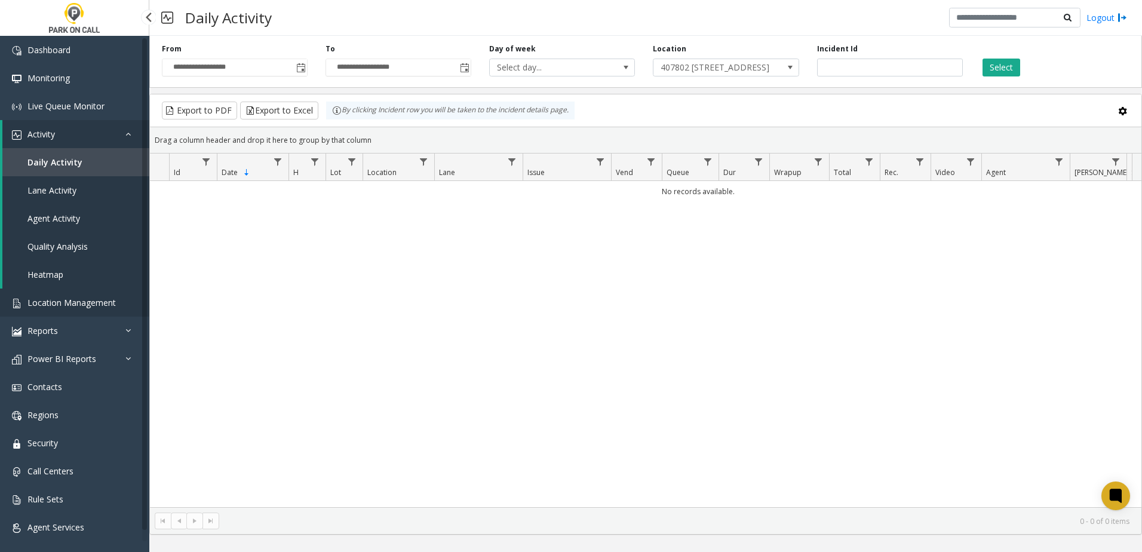
click at [68, 304] on span "Location Management" at bounding box center [71, 302] width 88 height 11
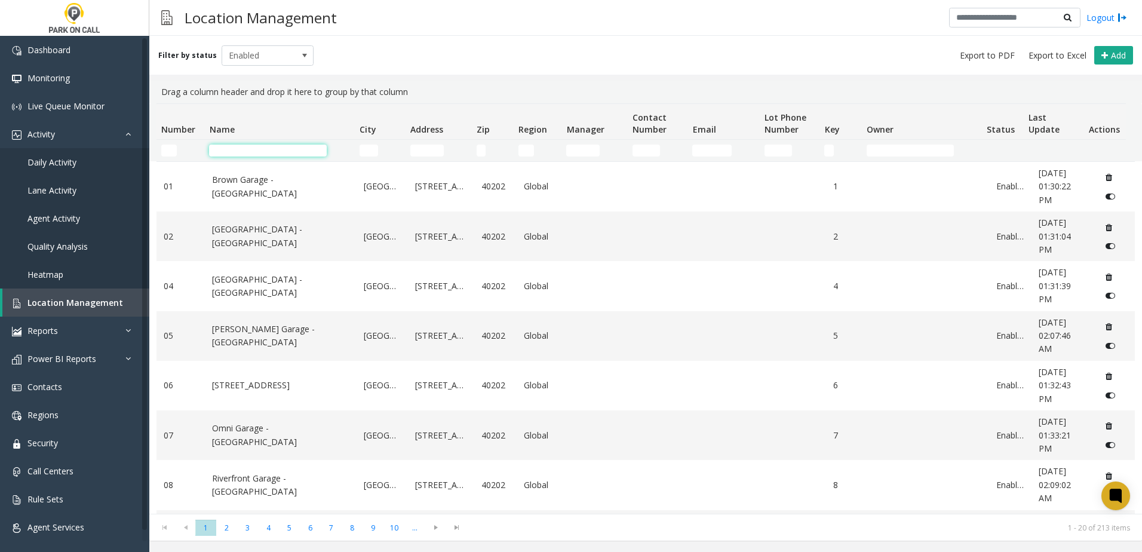
click at [235, 150] on input "Name Filter" at bounding box center [268, 151] width 118 height 12
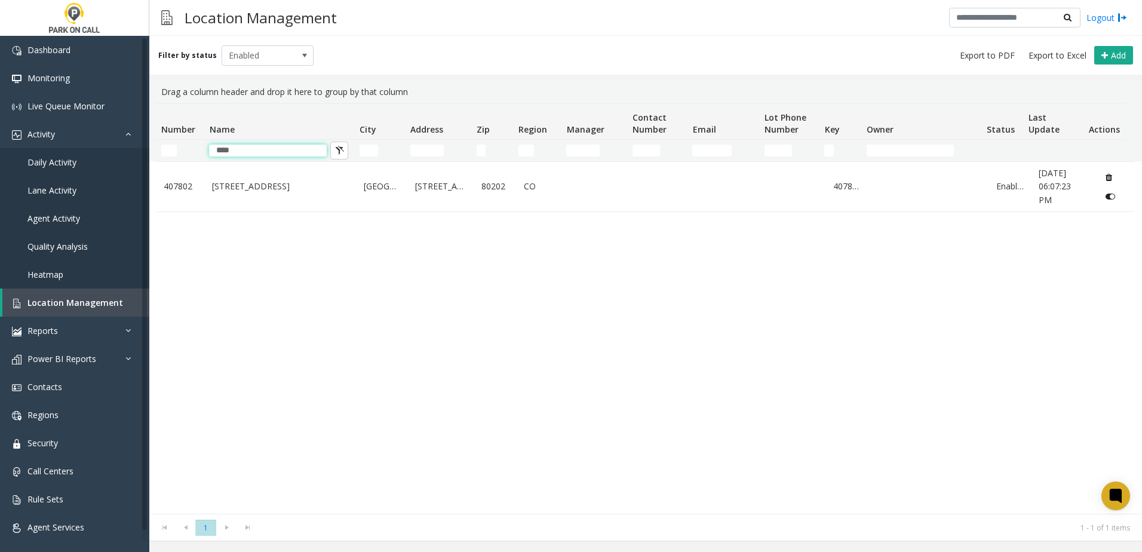
type input "****"
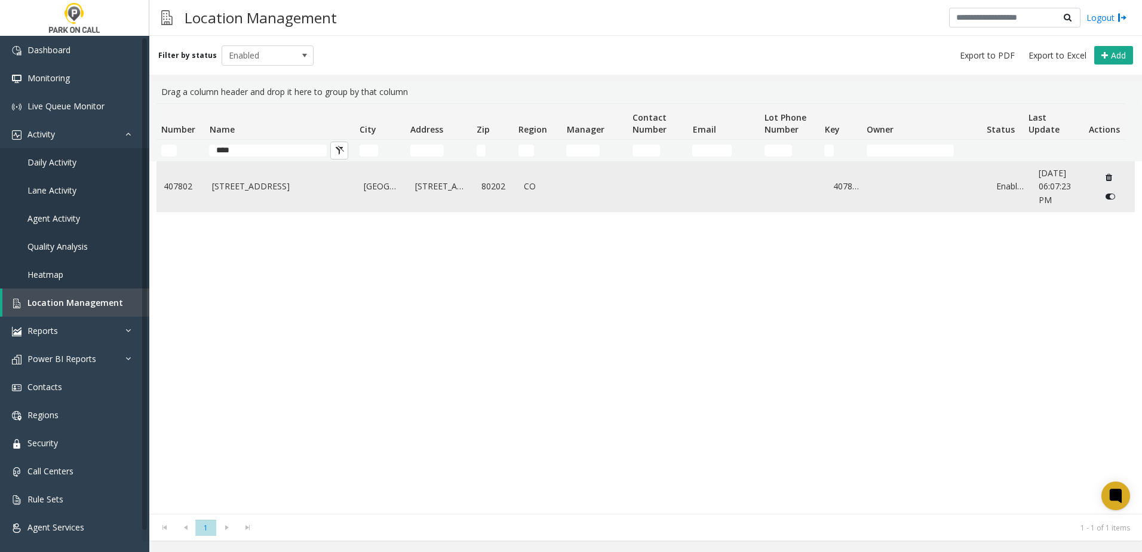
click at [387, 194] on td "[GEOGRAPHIC_DATA]" at bounding box center [382, 187] width 51 height 50
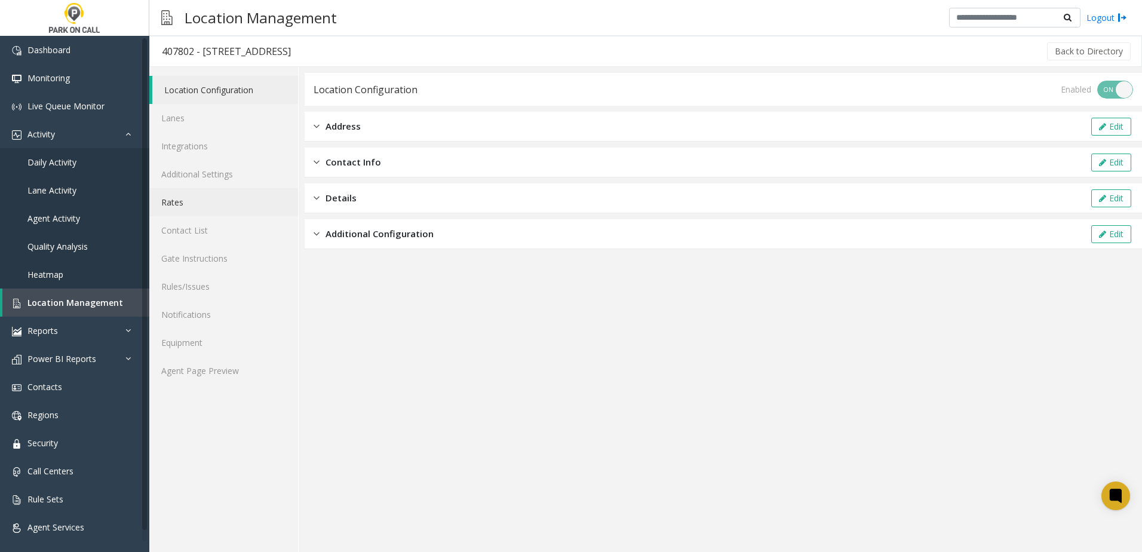
click at [203, 201] on link "Rates" at bounding box center [223, 202] width 149 height 28
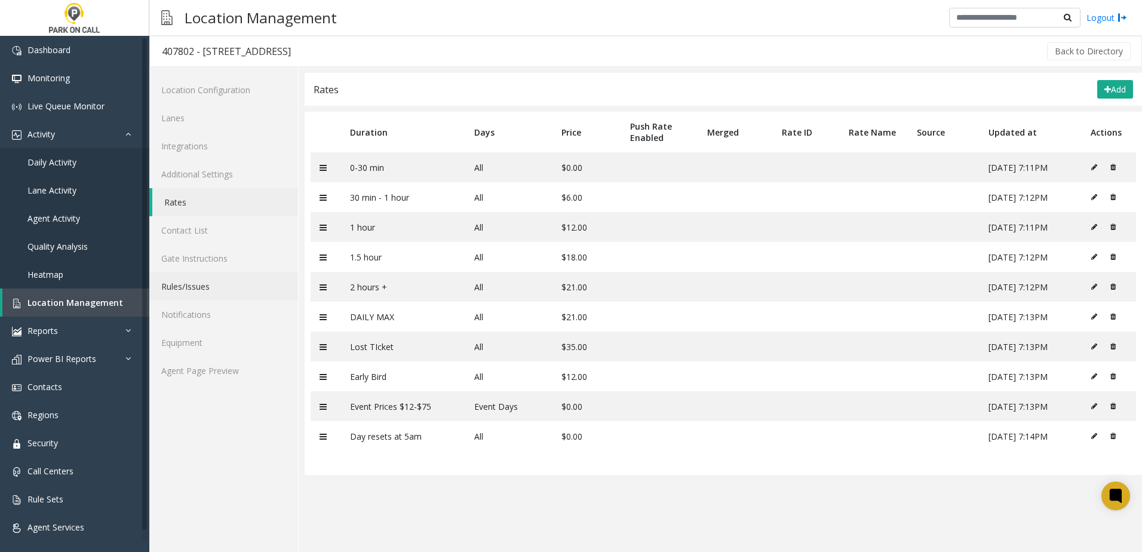
click at [192, 288] on link "Rules/Issues" at bounding box center [223, 286] width 149 height 28
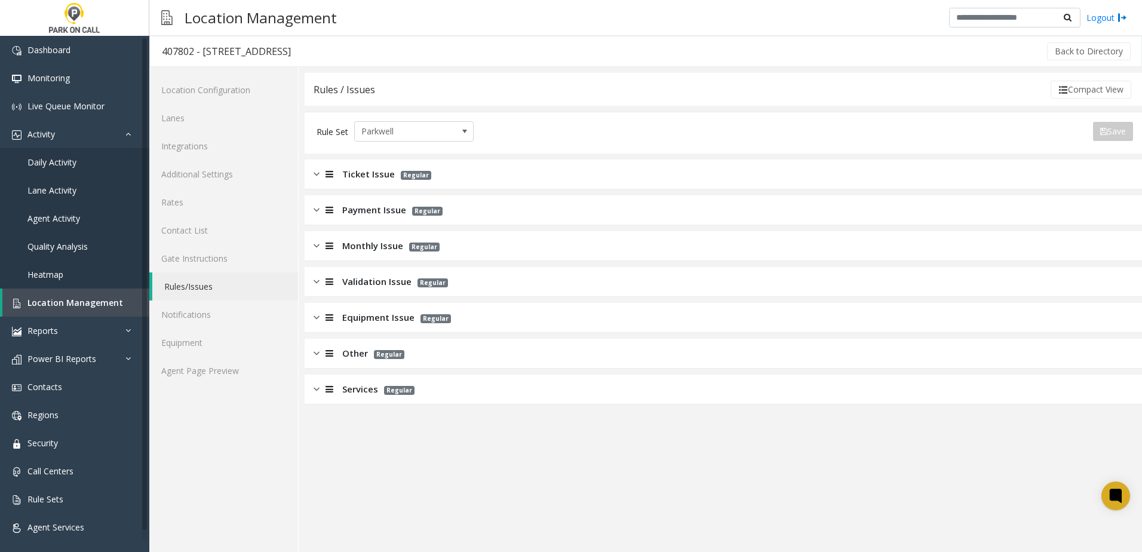
click at [389, 182] on div "Ticket Issue Regular" at bounding box center [723, 174] width 837 height 30
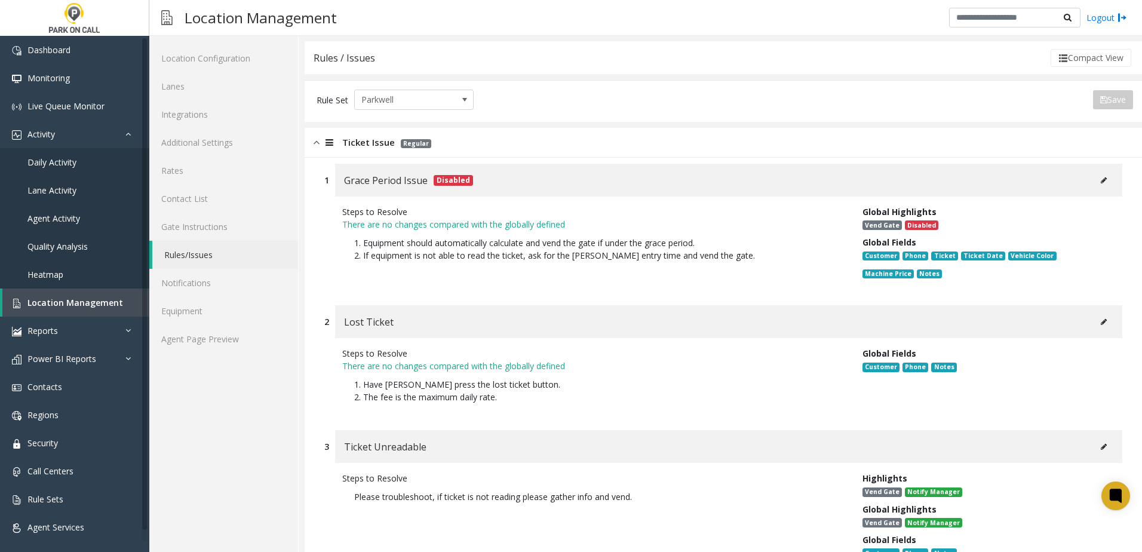
scroll to position [60, 0]
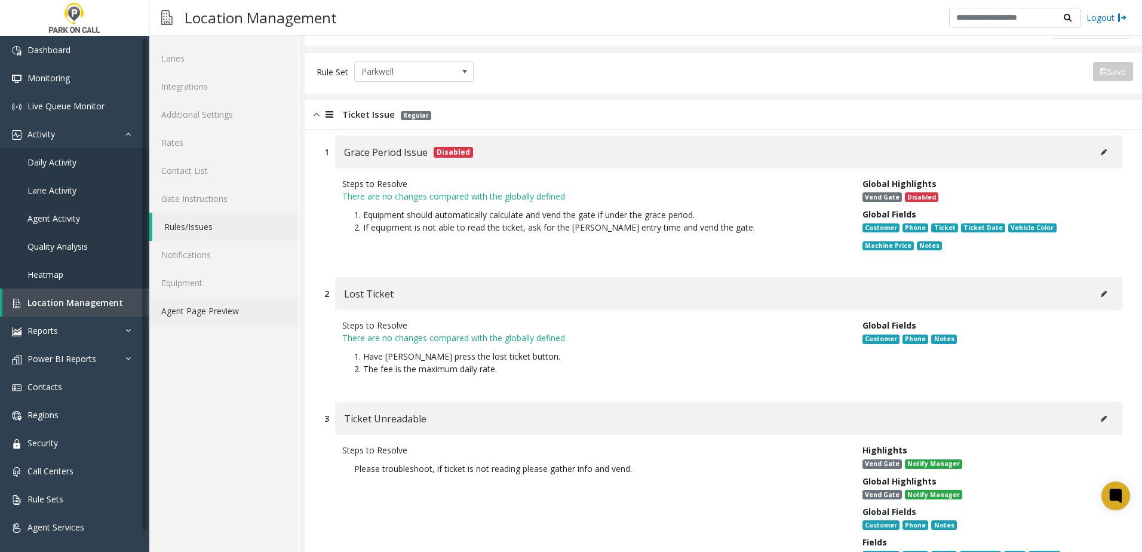
click at [241, 308] on link "Agent Page Preview" at bounding box center [223, 311] width 149 height 28
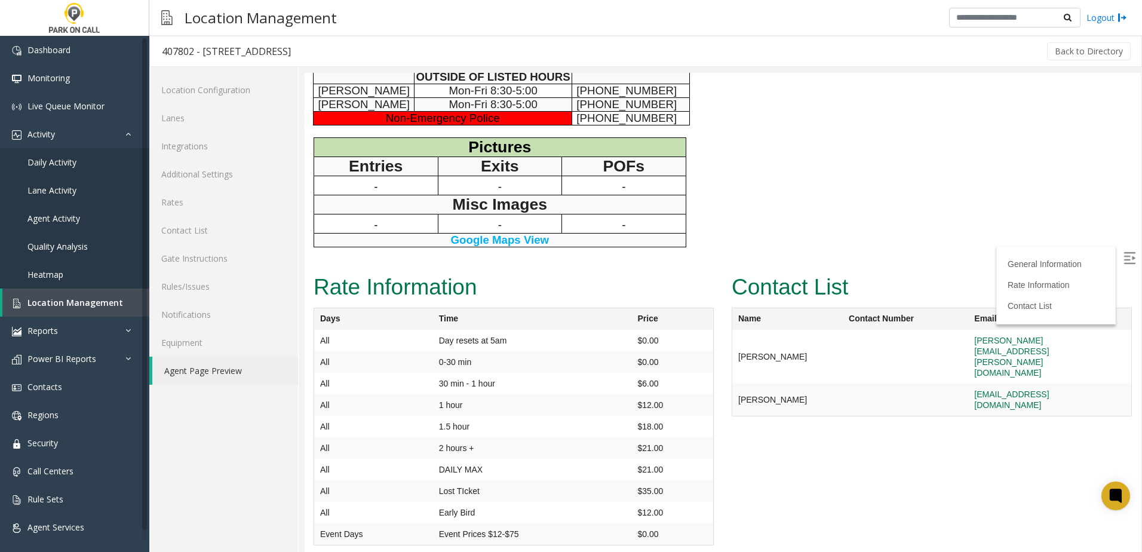
scroll to position [538, 0]
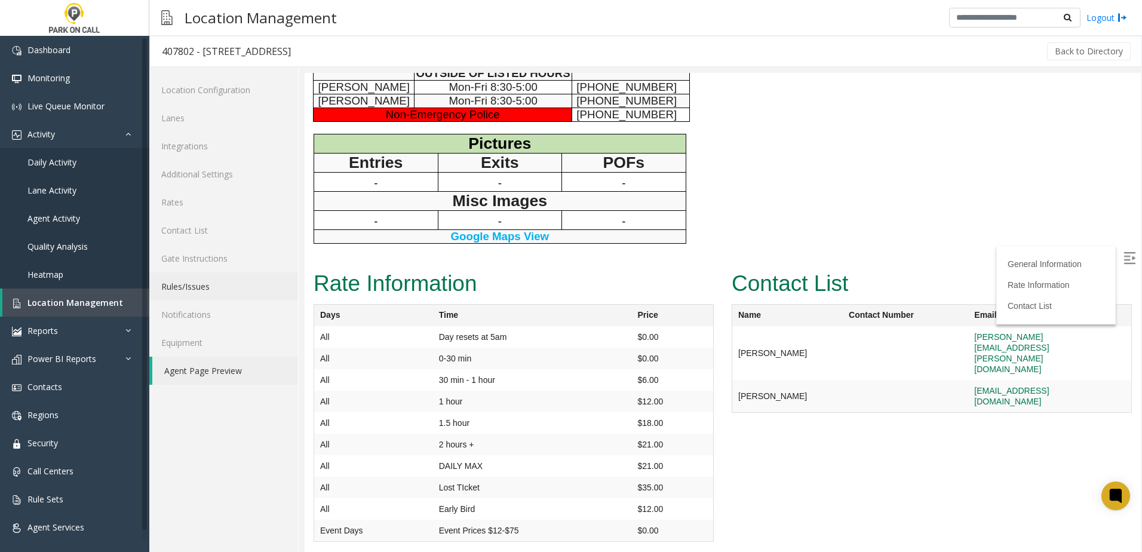
click at [206, 288] on link "Rules/Issues" at bounding box center [223, 286] width 149 height 28
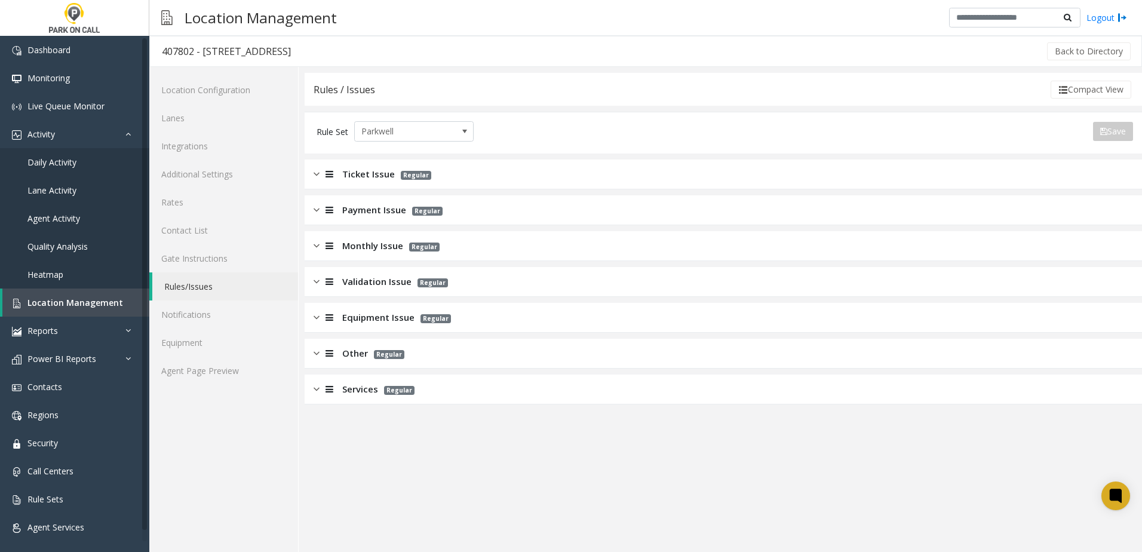
click at [382, 174] on span "Ticket Issue" at bounding box center [368, 174] width 53 height 14
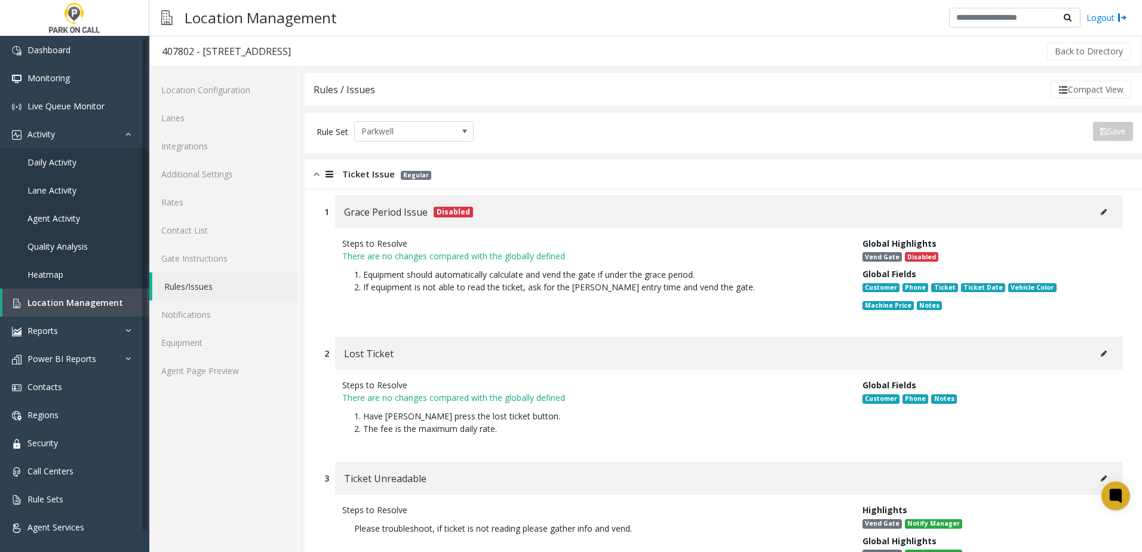
click at [1101, 213] on icon at bounding box center [1104, 211] width 6 height 7
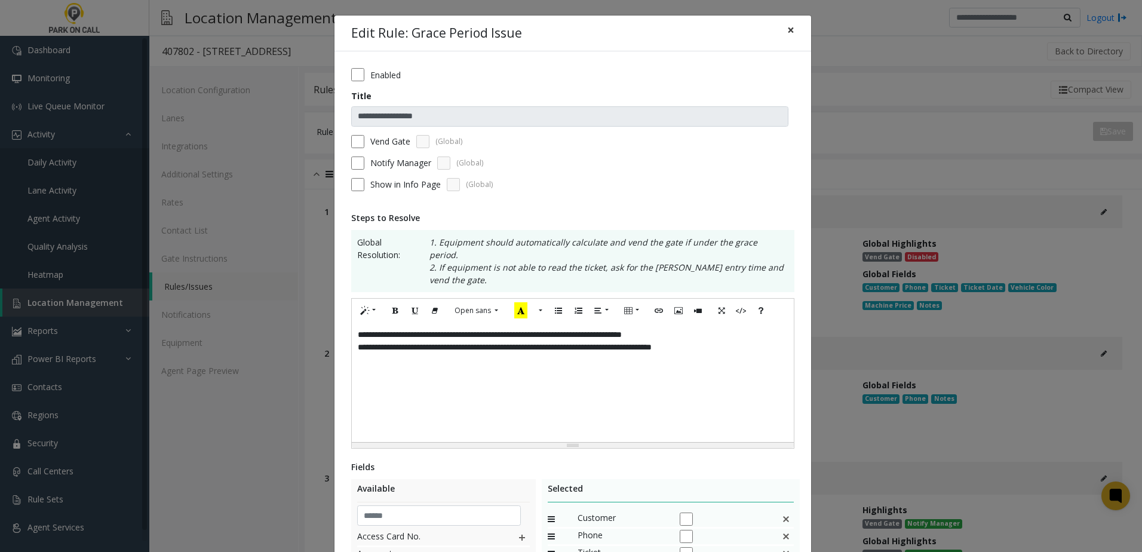
click at [781, 33] on button "×" at bounding box center [791, 30] width 24 height 29
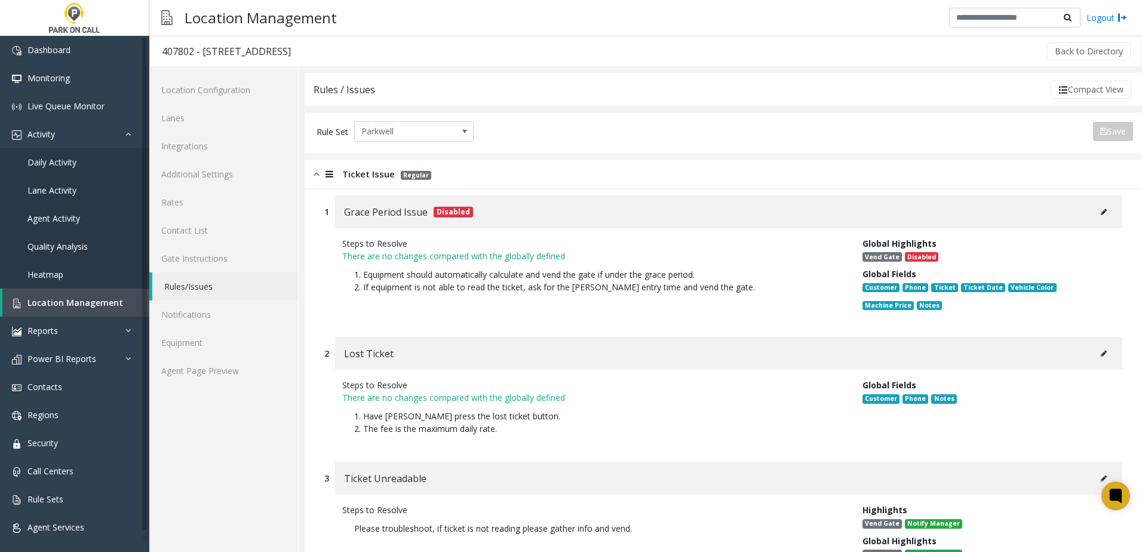
click at [1094, 217] on button at bounding box center [1103, 212] width 19 height 18
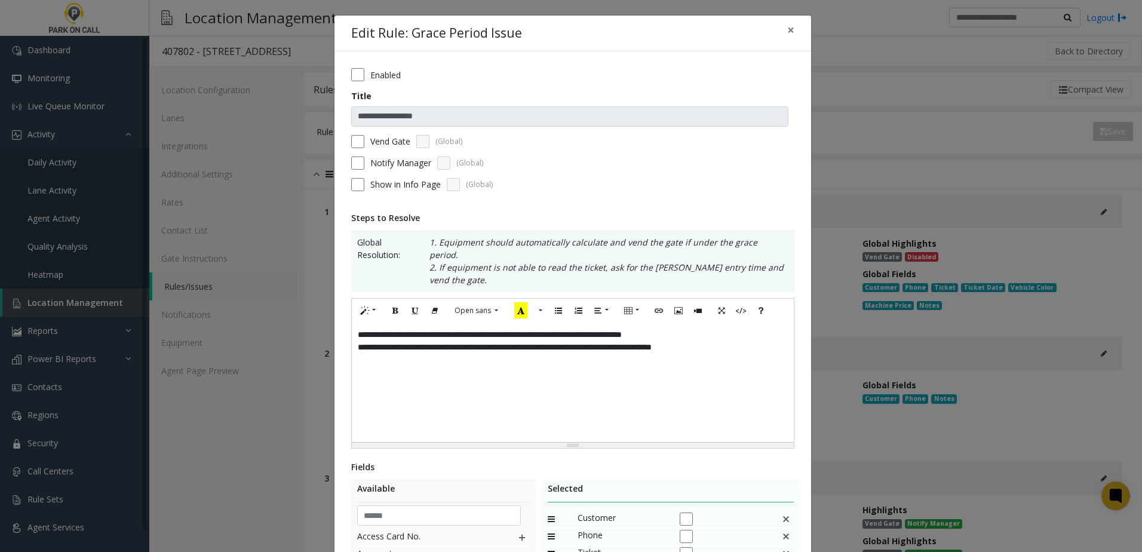
click at [355, 82] on form "**********" at bounding box center [572, 133] width 443 height 131
click at [359, 72] on div "Enabled" at bounding box center [572, 74] width 443 height 13
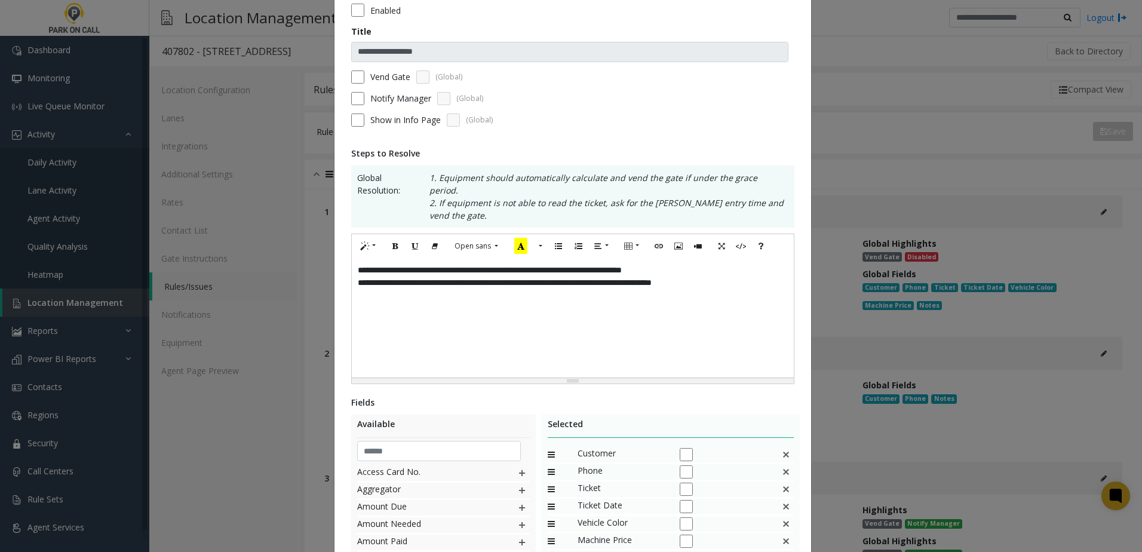
scroll to position [179, 0]
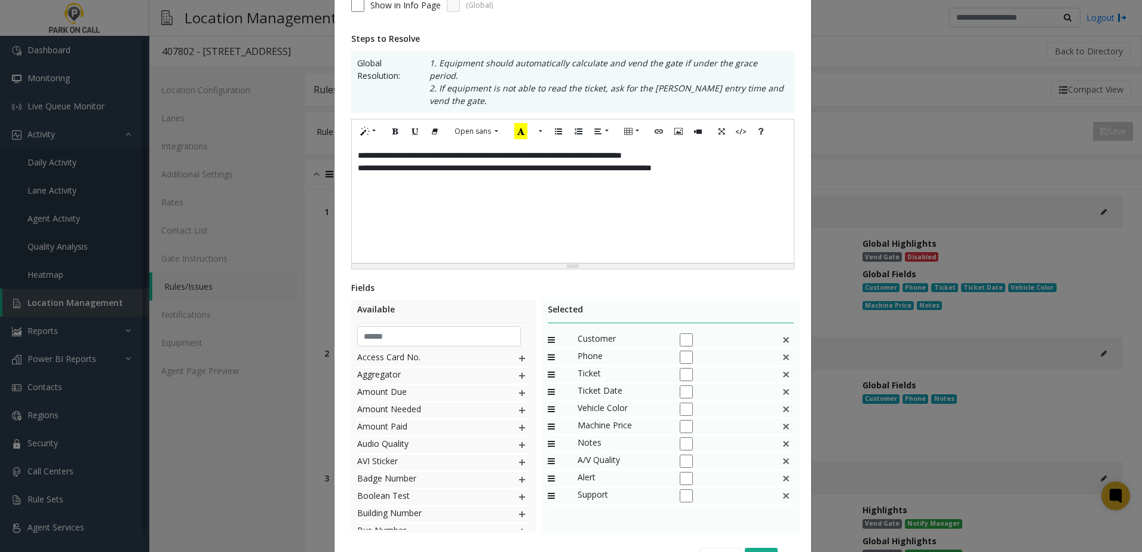
click at [781, 367] on img at bounding box center [786, 375] width 10 height 16
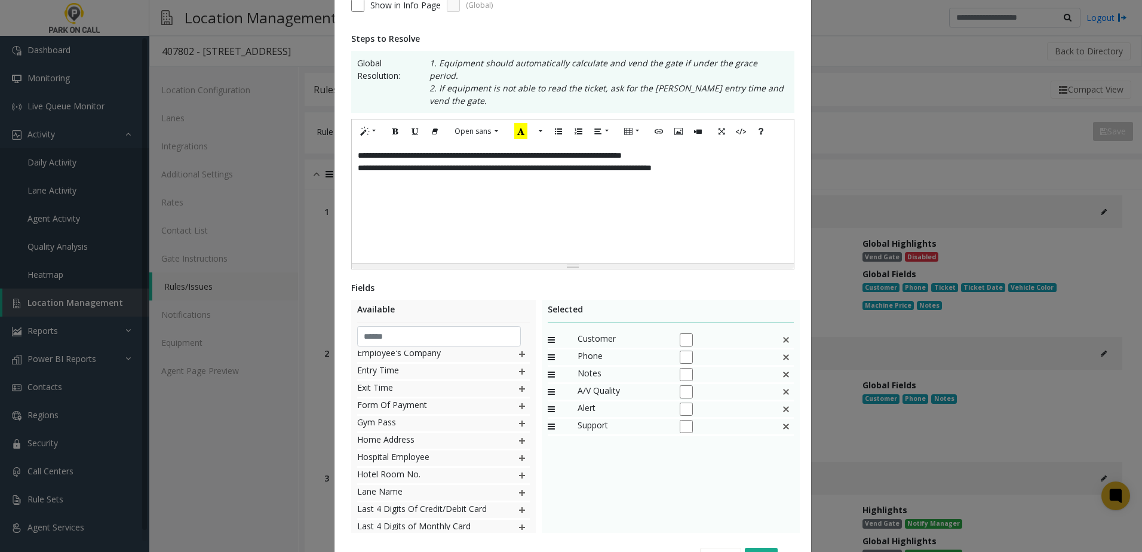
scroll to position [358, 0]
click at [517, 477] on img at bounding box center [522, 485] width 10 height 16
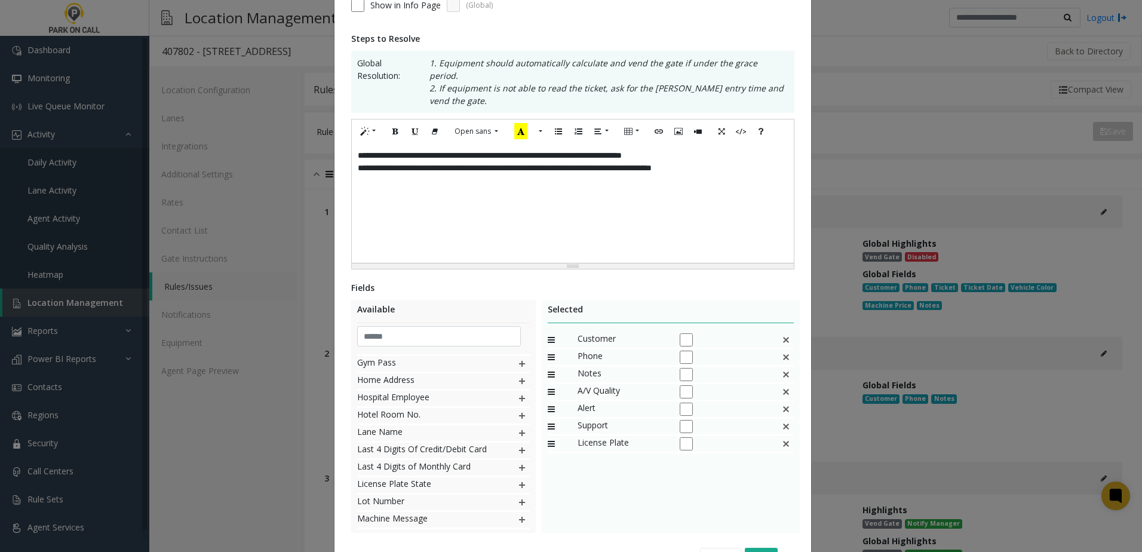
click at [517, 495] on img at bounding box center [522, 503] width 10 height 16
drag, startPoint x: 589, startPoint y: 431, endPoint x: 606, endPoint y: 358, distance: 74.9
click at [781, 453] on img at bounding box center [786, 461] width 10 height 16
click at [517, 477] on img at bounding box center [522, 485] width 10 height 16
drag, startPoint x: 586, startPoint y: 449, endPoint x: 612, endPoint y: 379, distance: 73.9
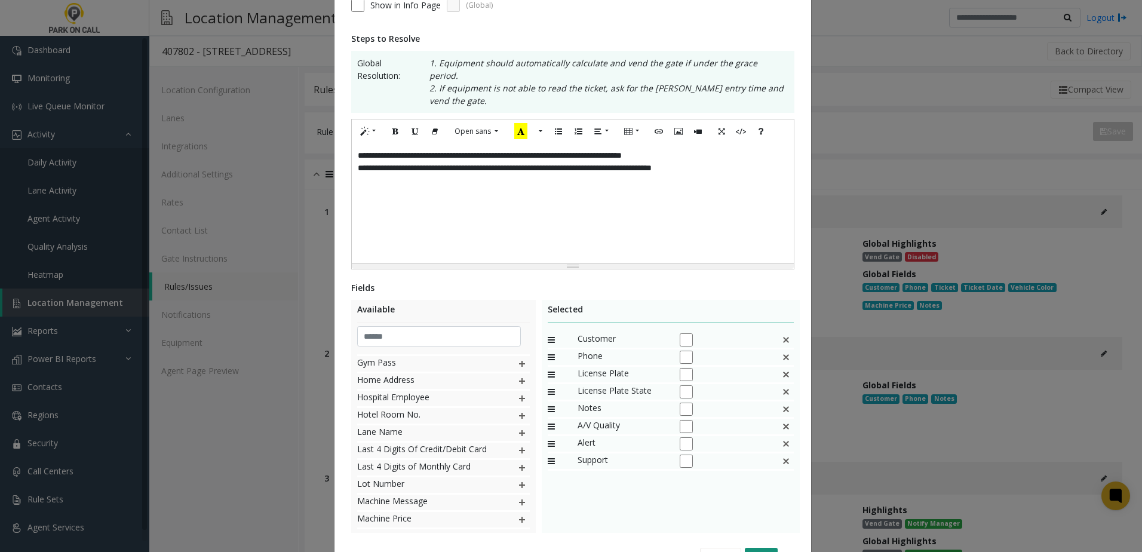
click at [759, 548] on button "Save" at bounding box center [761, 557] width 33 height 18
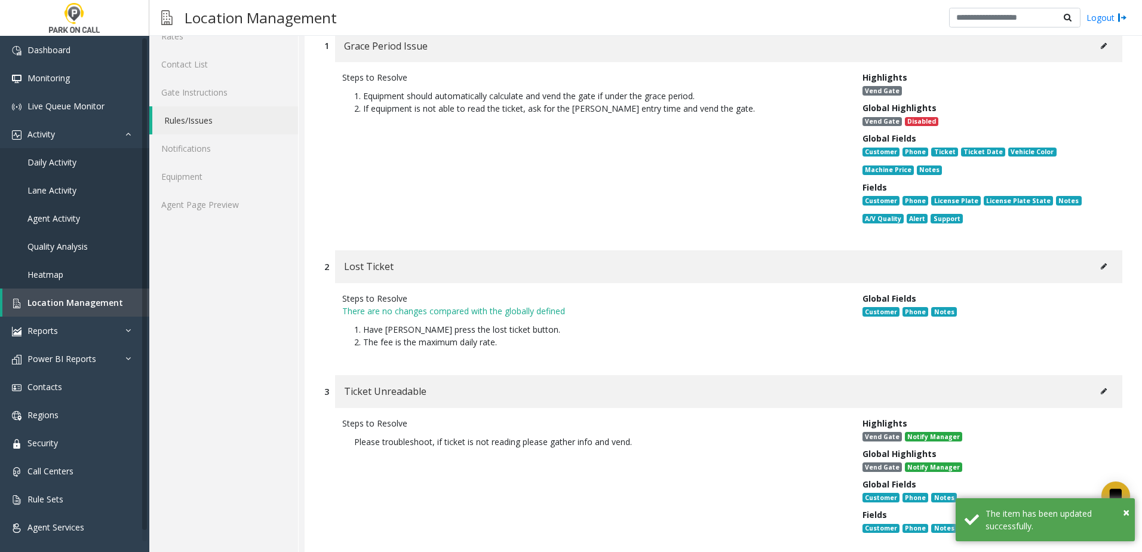
scroll to position [179, 0]
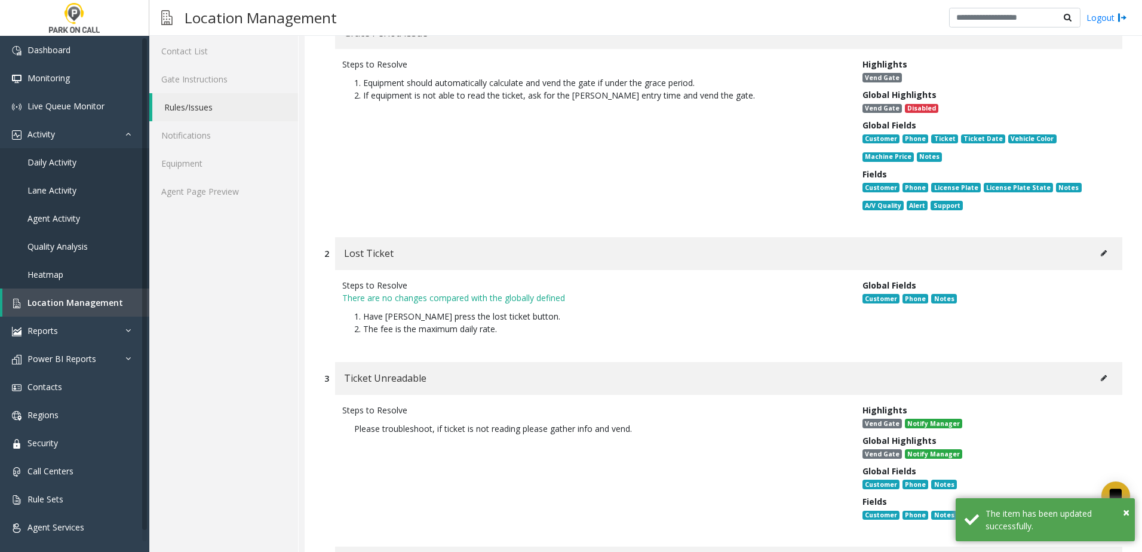
click at [1101, 251] on icon at bounding box center [1104, 253] width 6 height 7
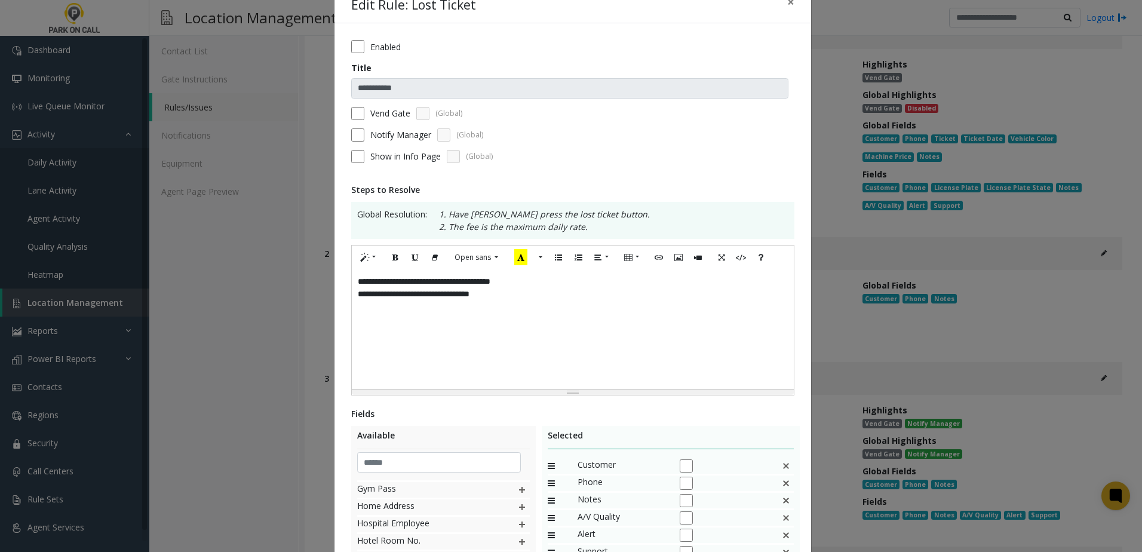
scroll to position [0, 0]
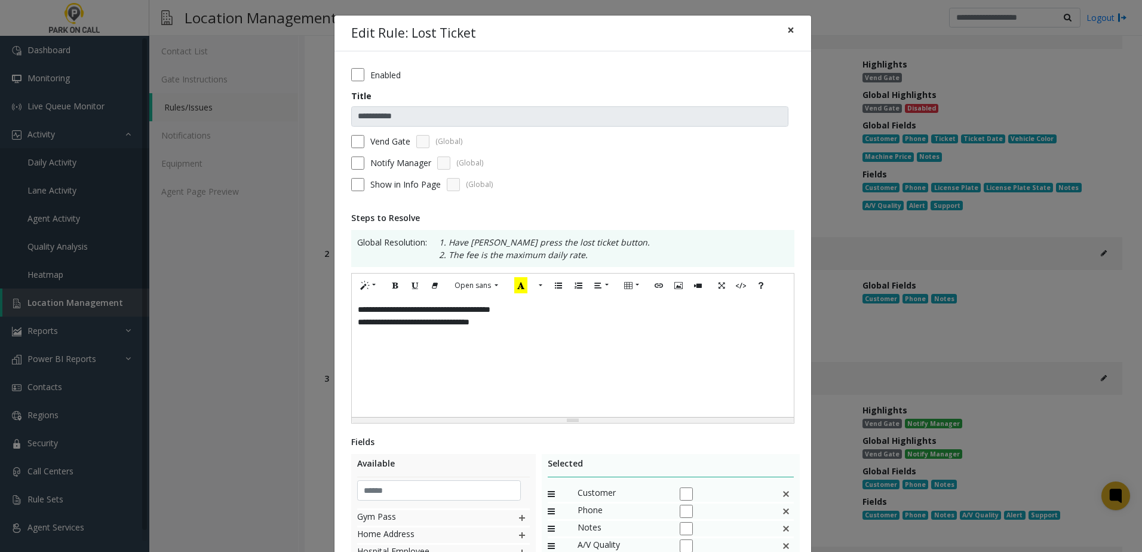
click at [787, 29] on span "×" at bounding box center [790, 30] width 7 height 17
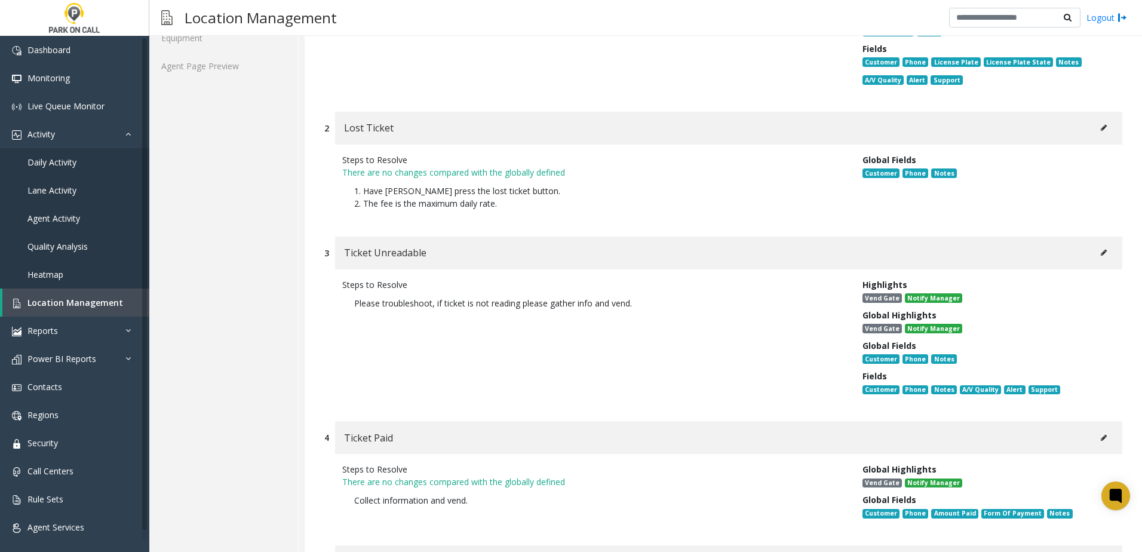
scroll to position [478, 0]
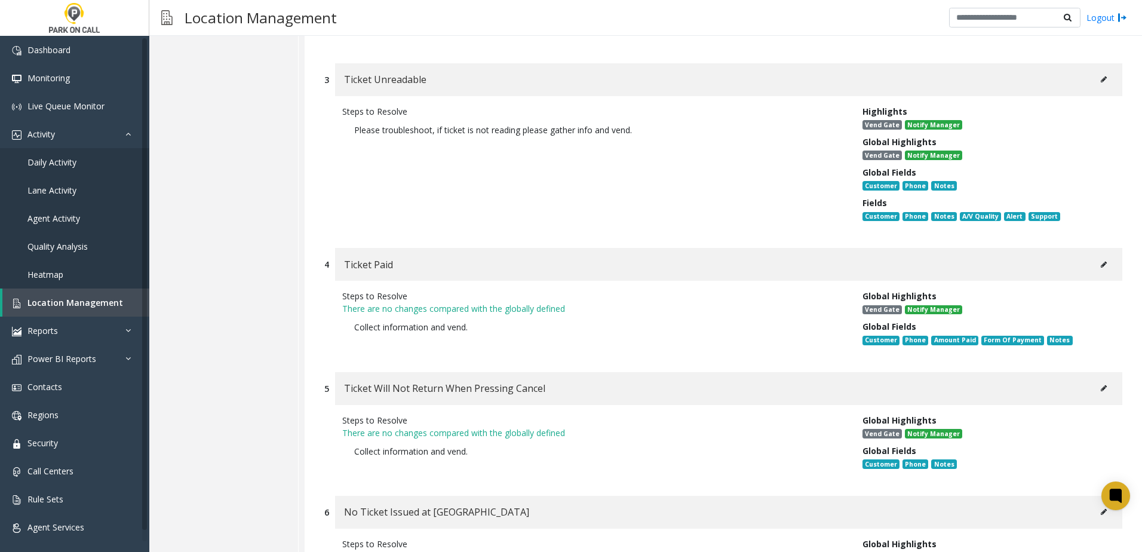
click at [1094, 265] on button at bounding box center [1103, 265] width 19 height 18
type input "**********"
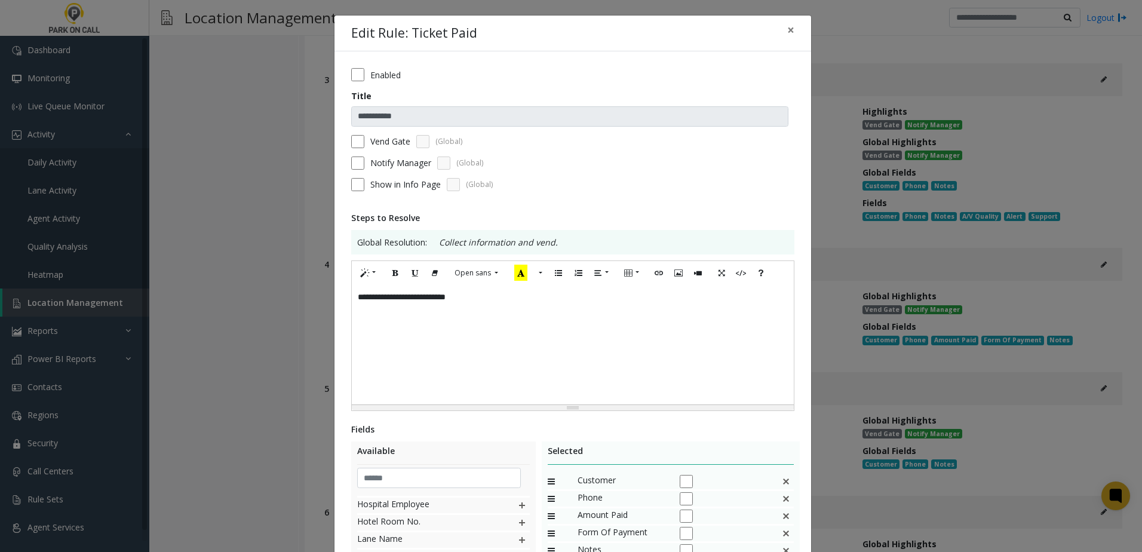
click at [500, 303] on div "**********" at bounding box center [573, 344] width 442 height 119
click at [354, 298] on div "**********" at bounding box center [573, 344] width 442 height 119
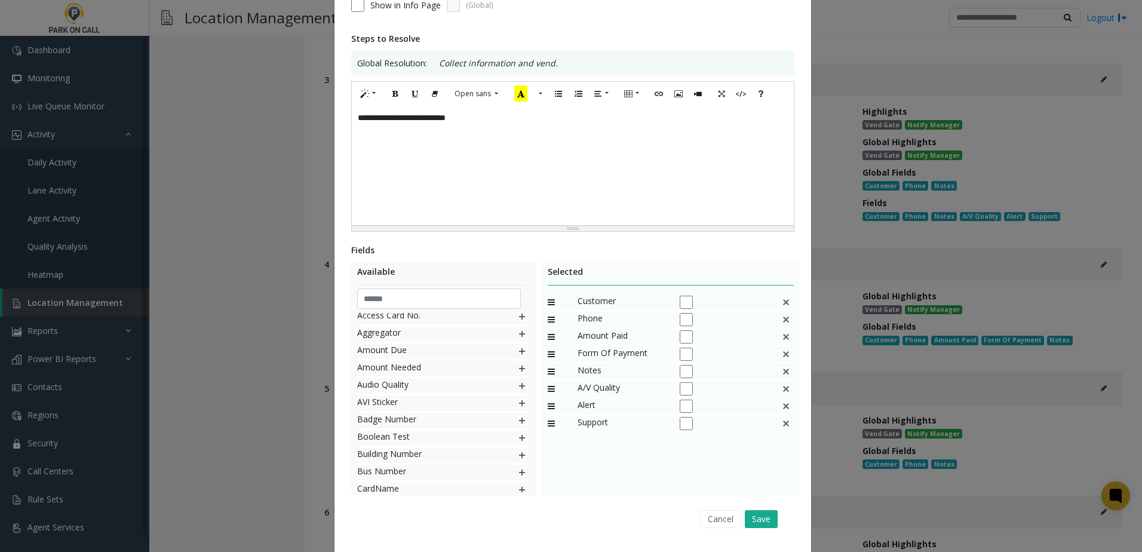
scroll to position [0, 0]
click at [783, 355] on img at bounding box center [786, 354] width 10 height 16
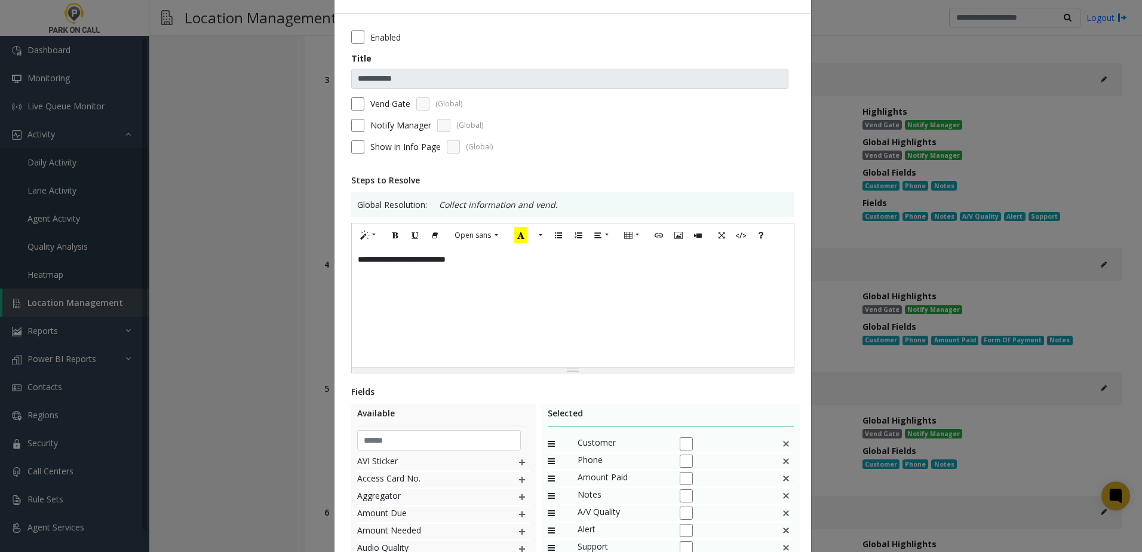
scroll to position [119, 0]
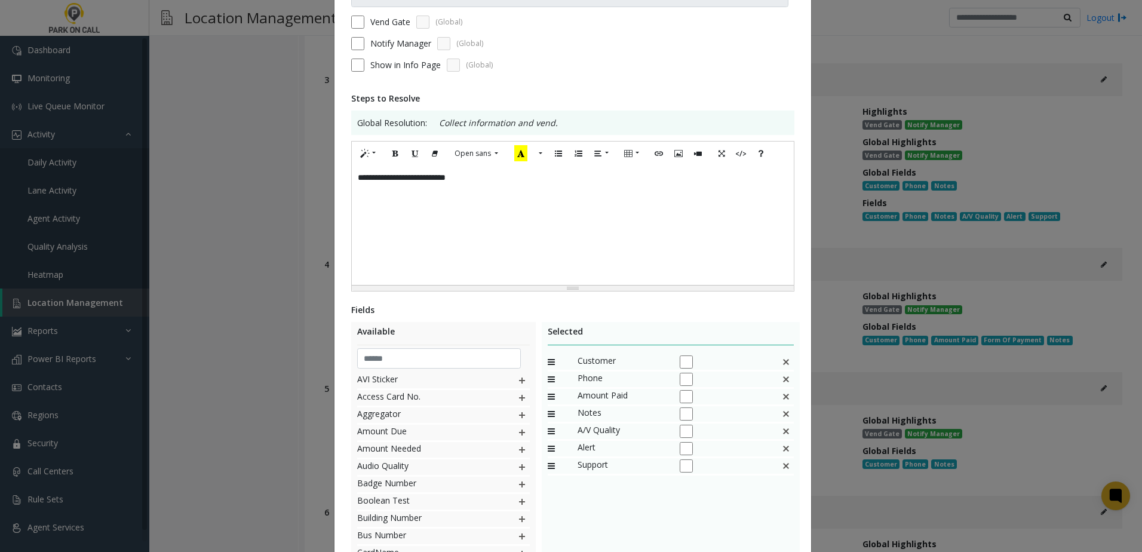
click at [508, 189] on div "**********" at bounding box center [573, 224] width 442 height 119
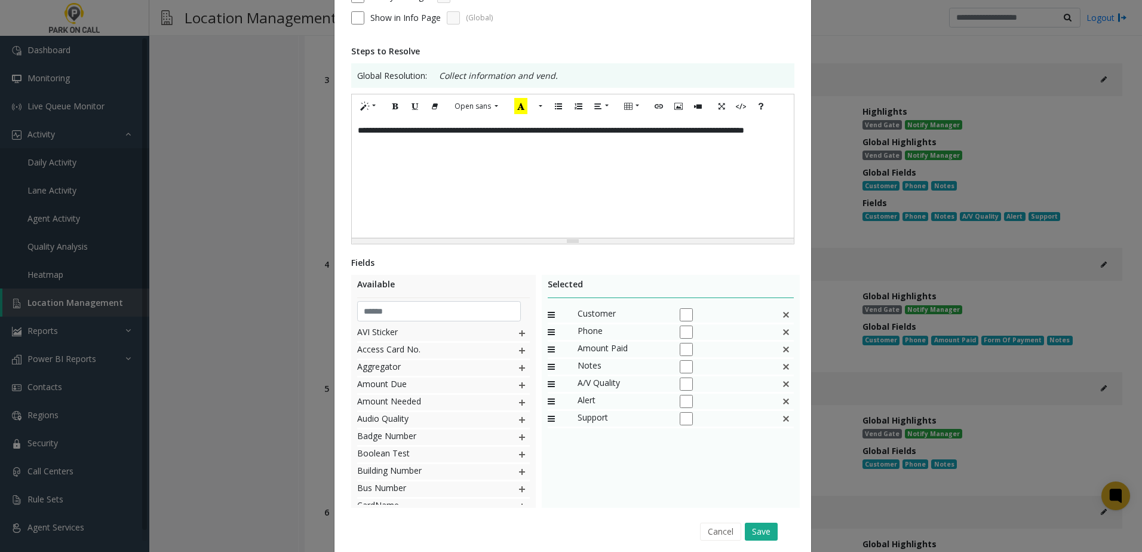
scroll to position [211, 0]
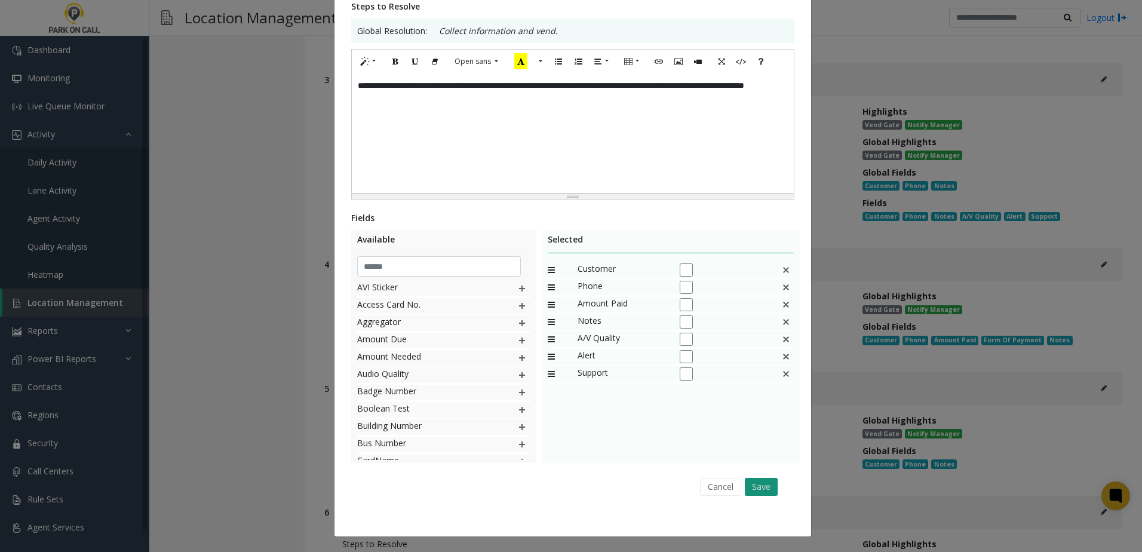
click at [759, 489] on button "Save" at bounding box center [761, 487] width 33 height 18
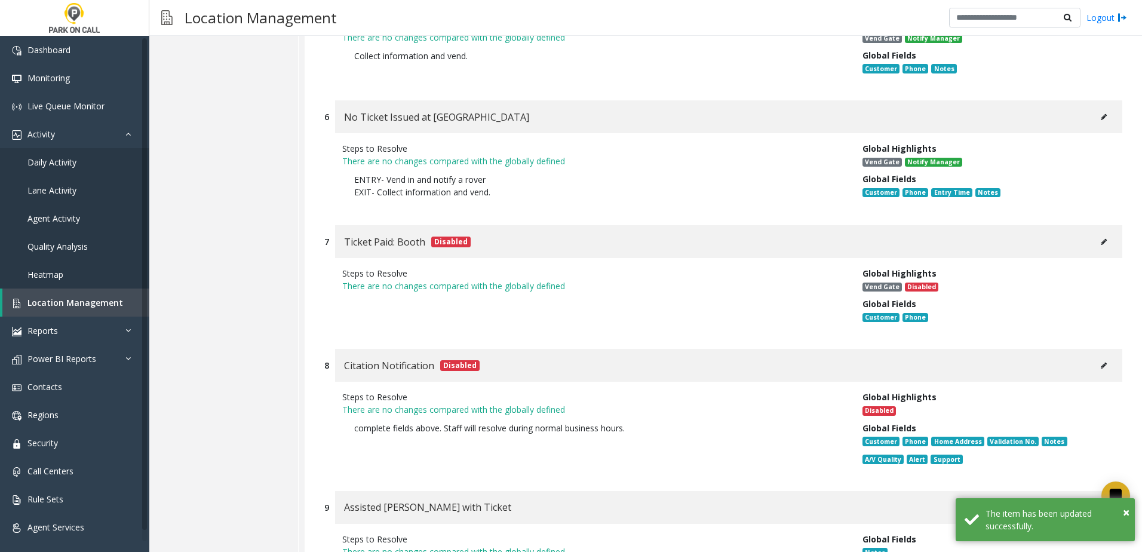
scroll to position [896, 0]
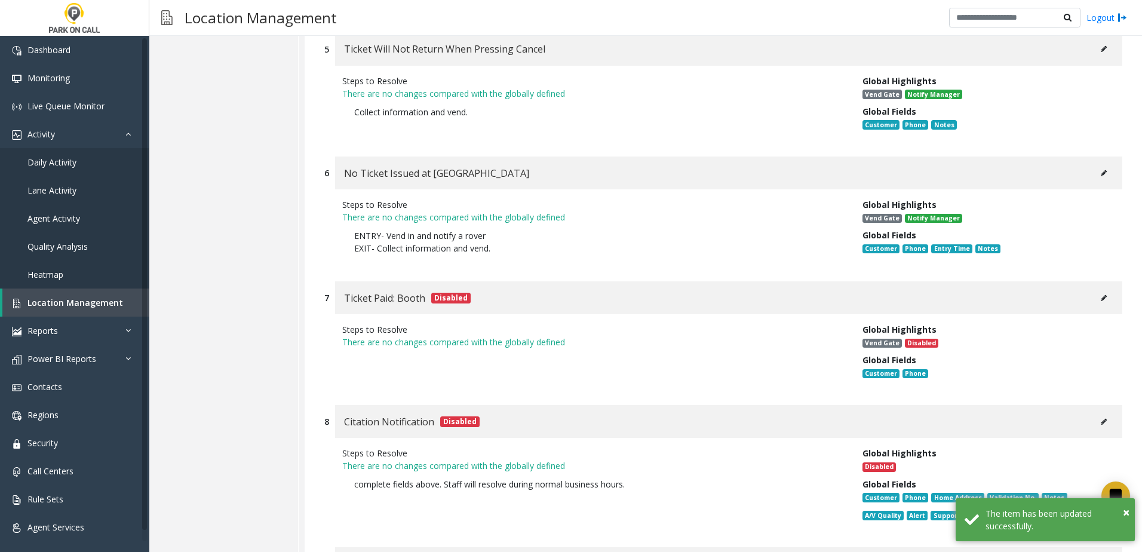
click at [1101, 173] on icon at bounding box center [1104, 173] width 6 height 7
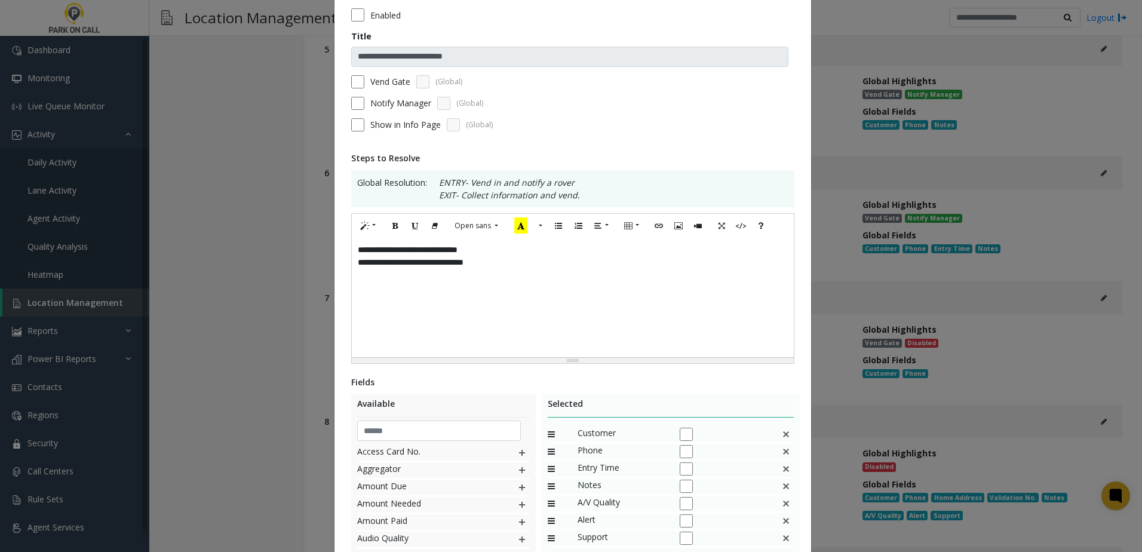
scroll to position [119, 0]
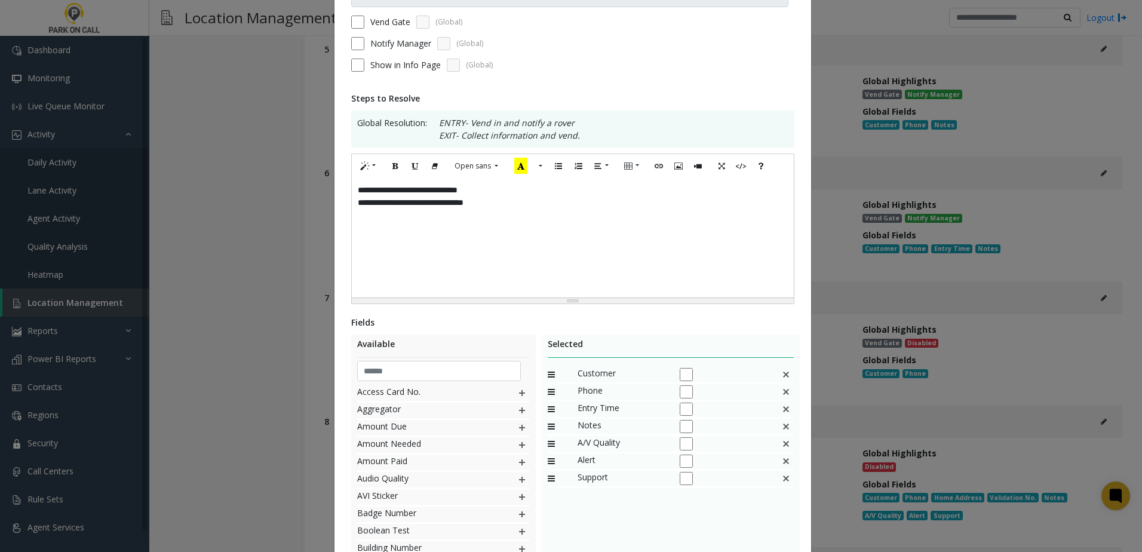
click at [504, 188] on p "**********" at bounding box center [573, 190] width 430 height 13
click at [384, 191] on p "**********" at bounding box center [573, 190] width 430 height 13
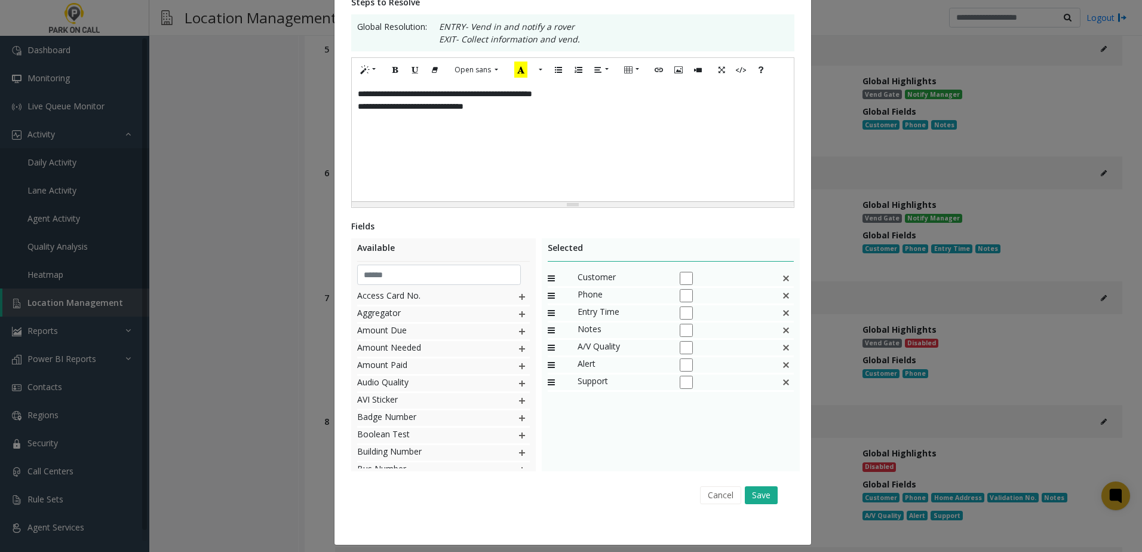
scroll to position [224, 0]
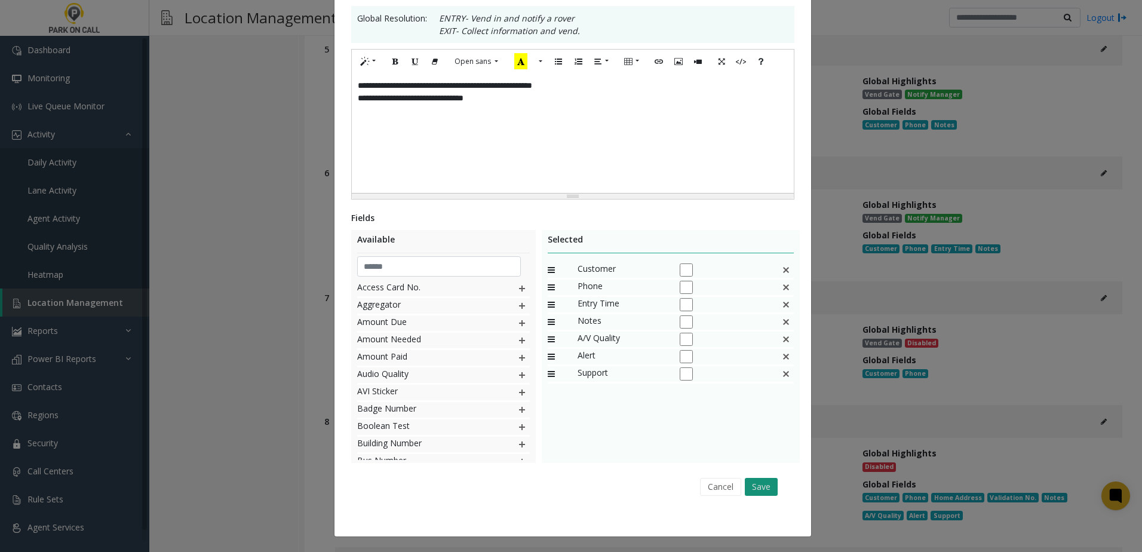
click at [754, 484] on button "Save" at bounding box center [761, 487] width 33 height 18
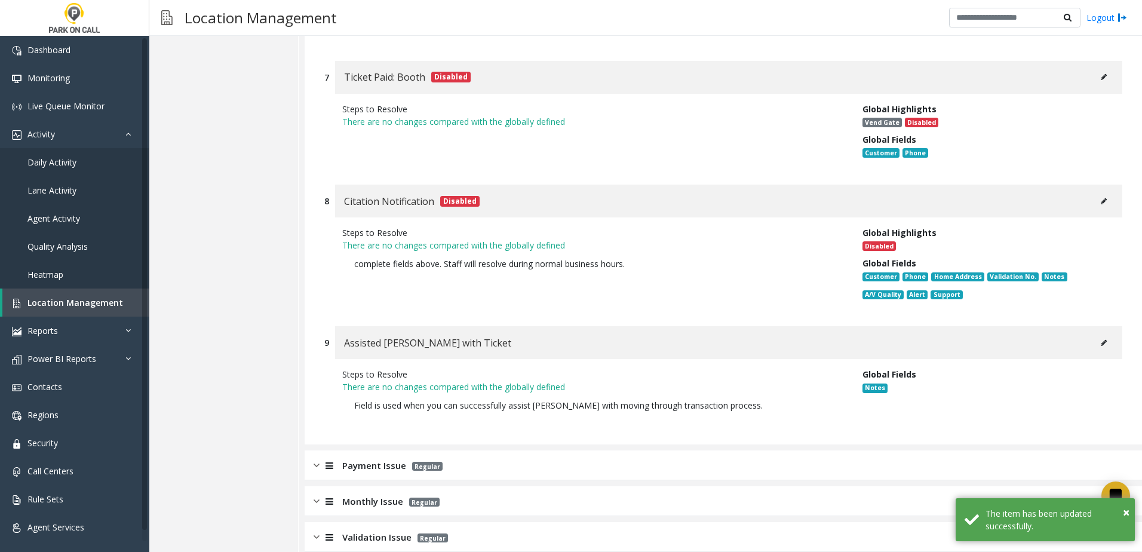
scroll to position [1299, 0]
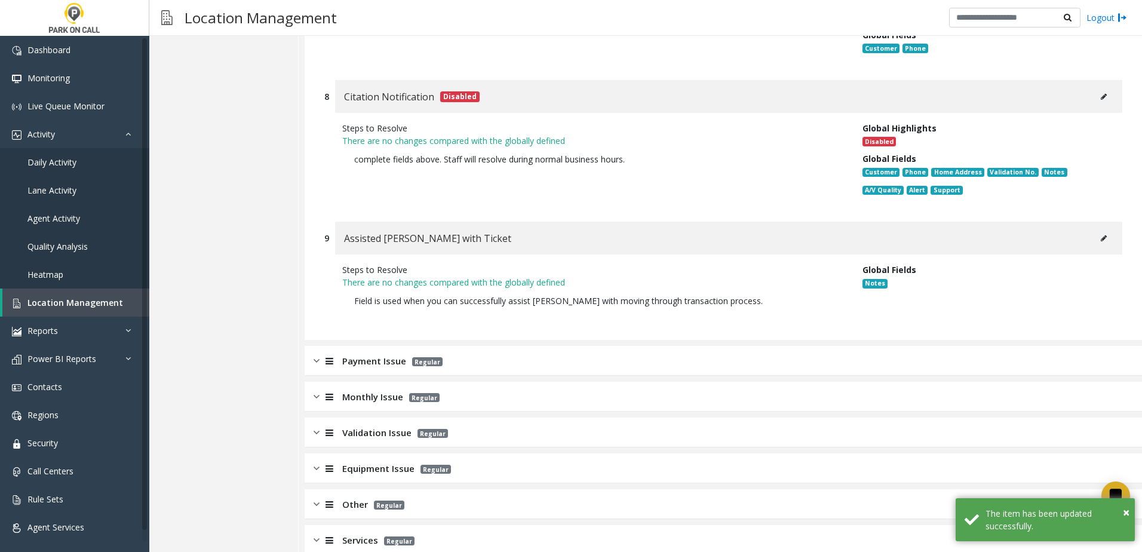
click at [463, 346] on div "Payment Issue Regular" at bounding box center [723, 361] width 837 height 30
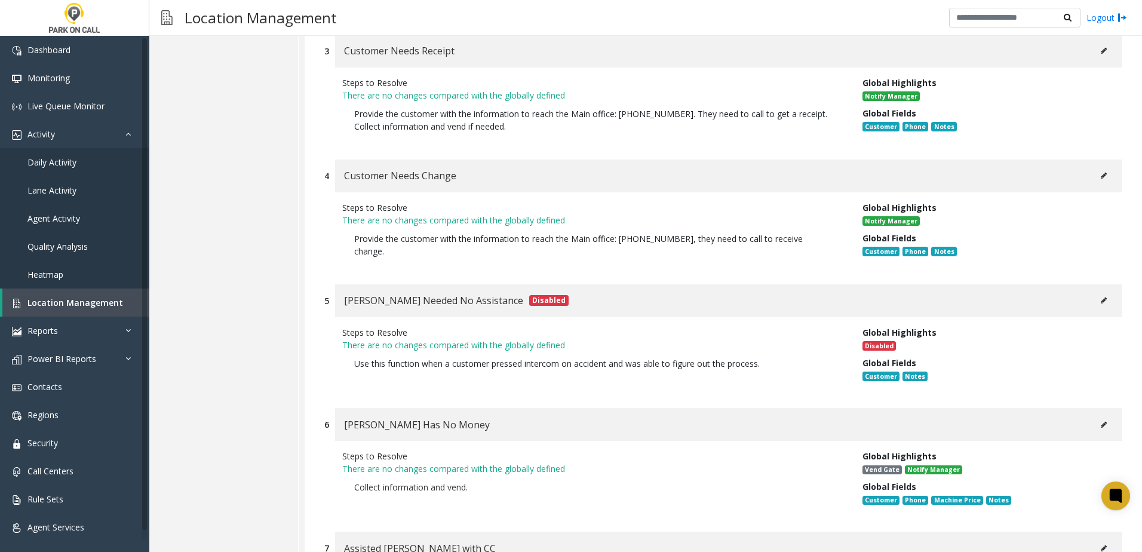
scroll to position [2076, 0]
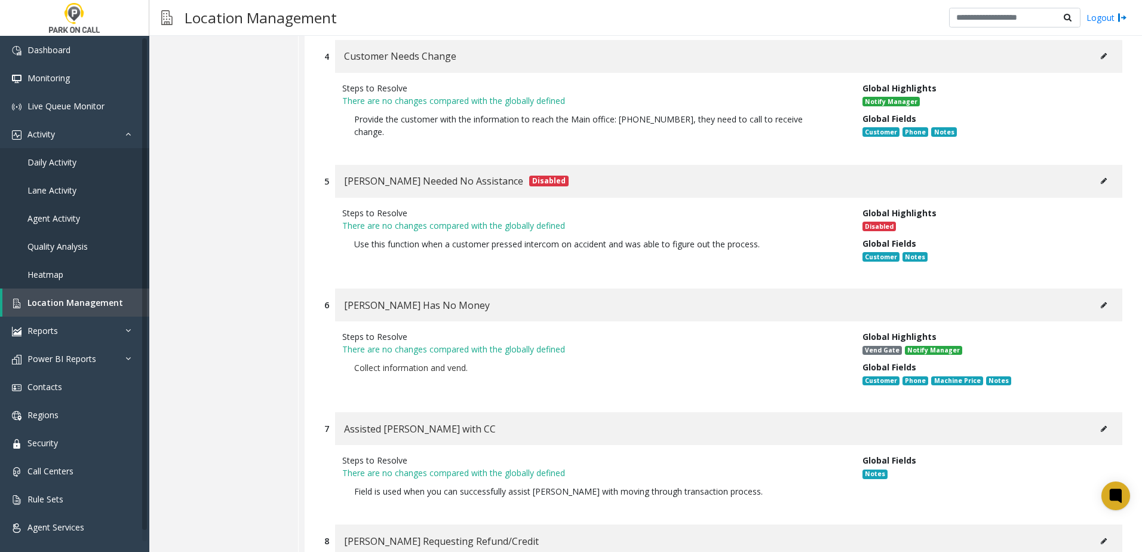
click at [1101, 302] on icon at bounding box center [1104, 305] width 6 height 7
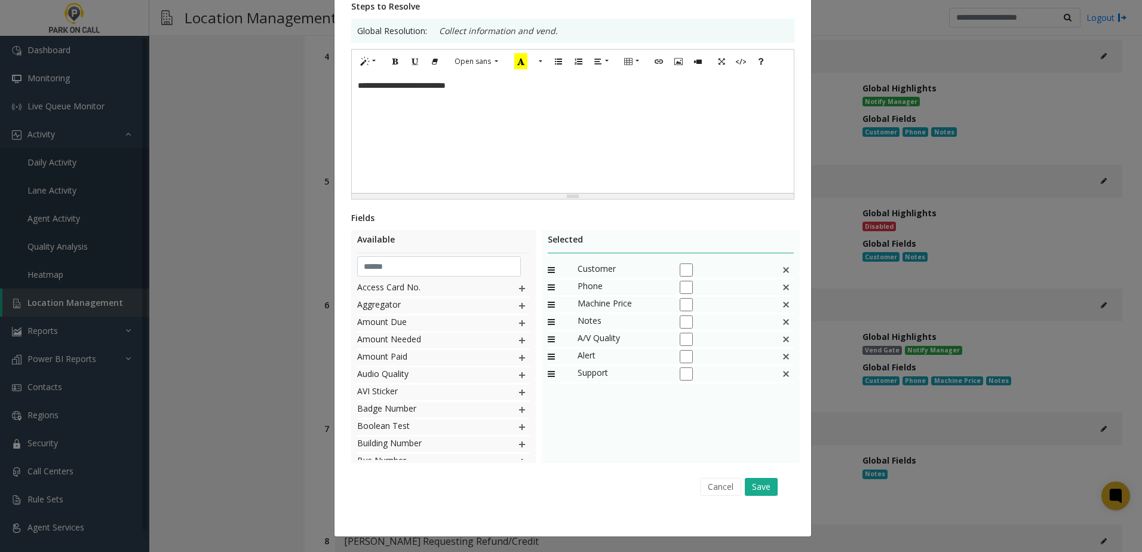
scroll to position [0, 0]
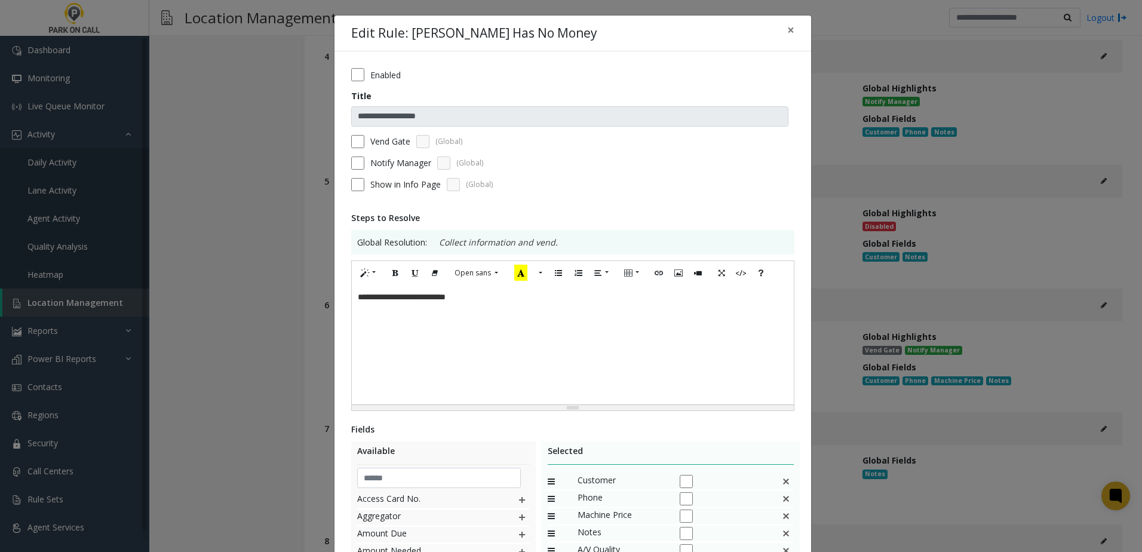
click at [502, 310] on div "**********" at bounding box center [573, 344] width 442 height 119
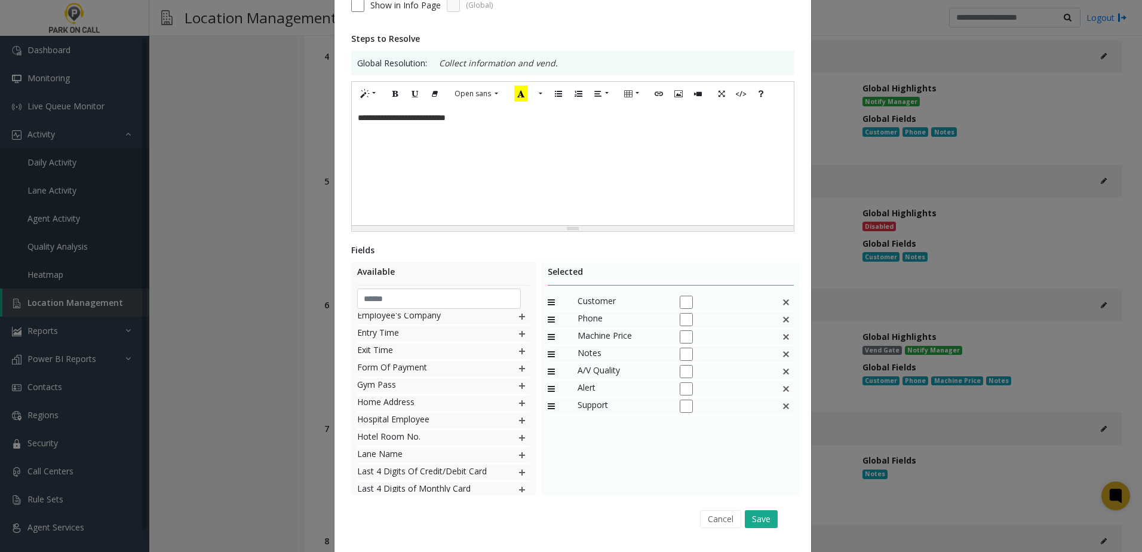
scroll to position [358, 0]
click at [517, 449] on img at bounding box center [522, 448] width 10 height 16
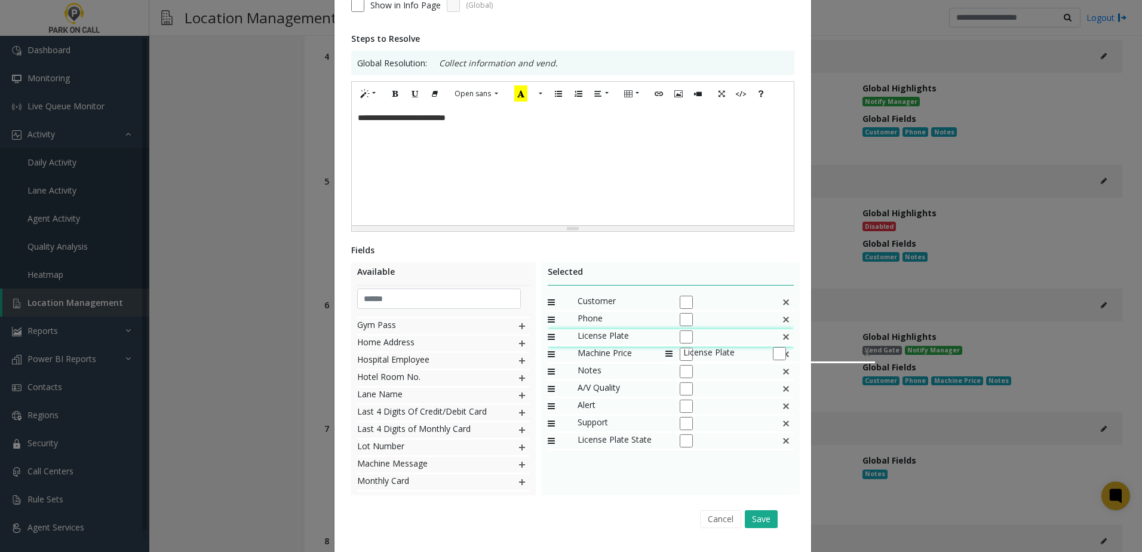
drag, startPoint x: 628, startPoint y: 425, endPoint x: 655, endPoint y: 358, distance: 72.6
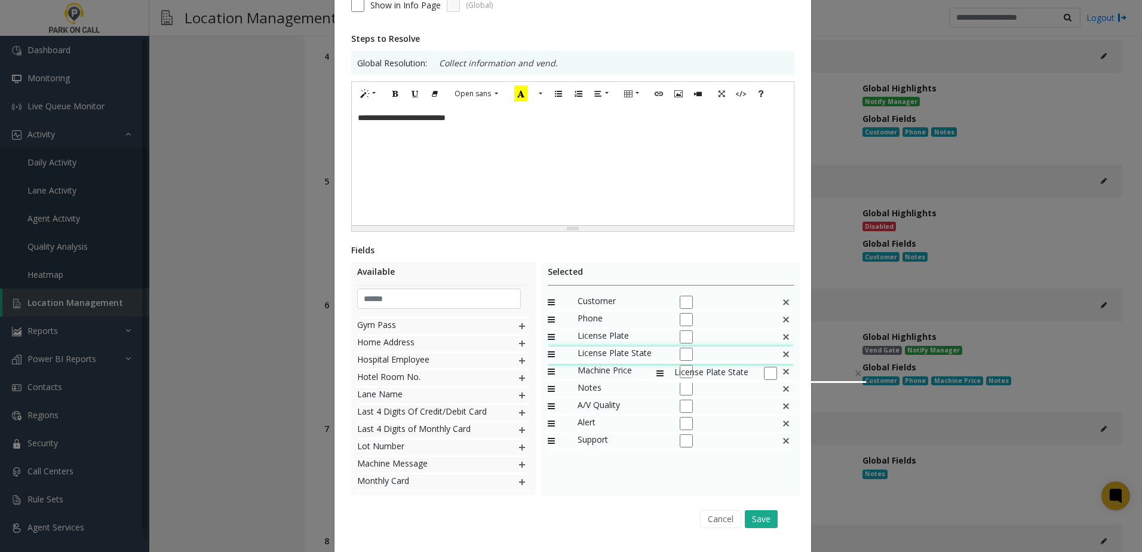
drag, startPoint x: 624, startPoint y: 441, endPoint x: 650, endPoint y: 359, distance: 86.5
click at [763, 519] on button "Save" at bounding box center [761, 519] width 33 height 18
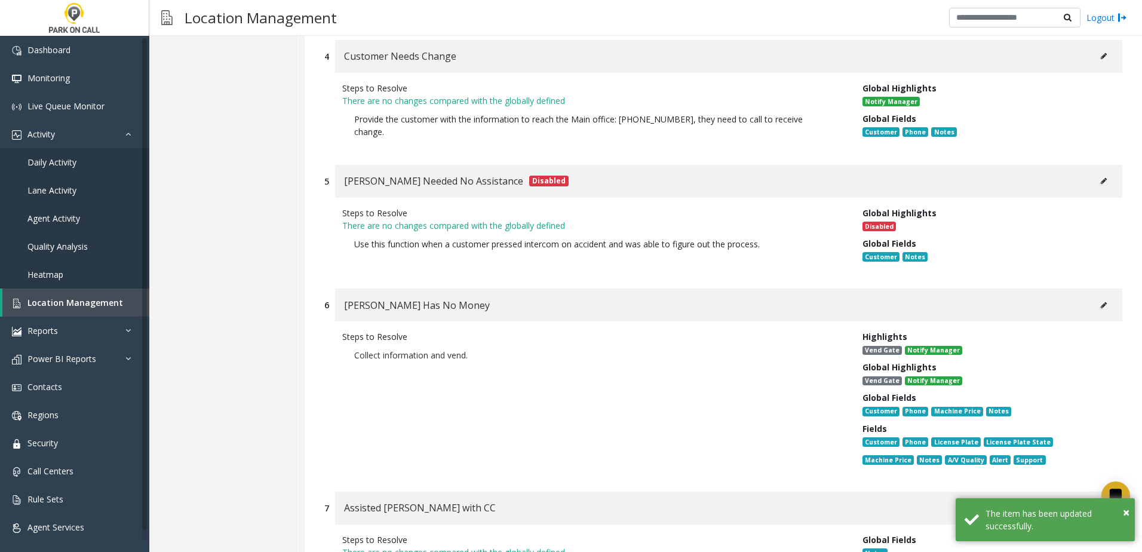
click at [1094, 296] on button at bounding box center [1103, 305] width 19 height 18
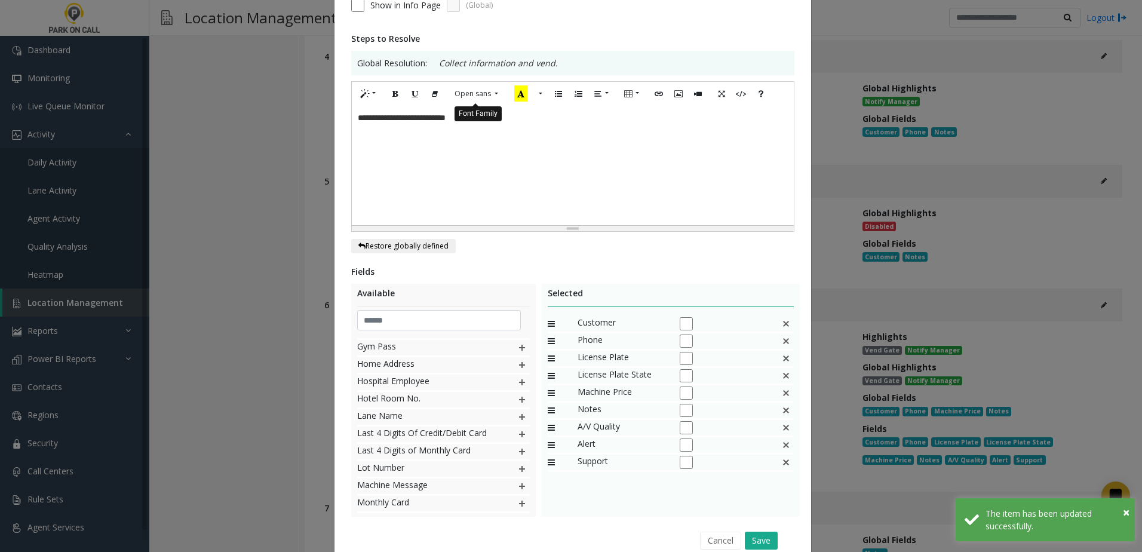
scroll to position [0, 0]
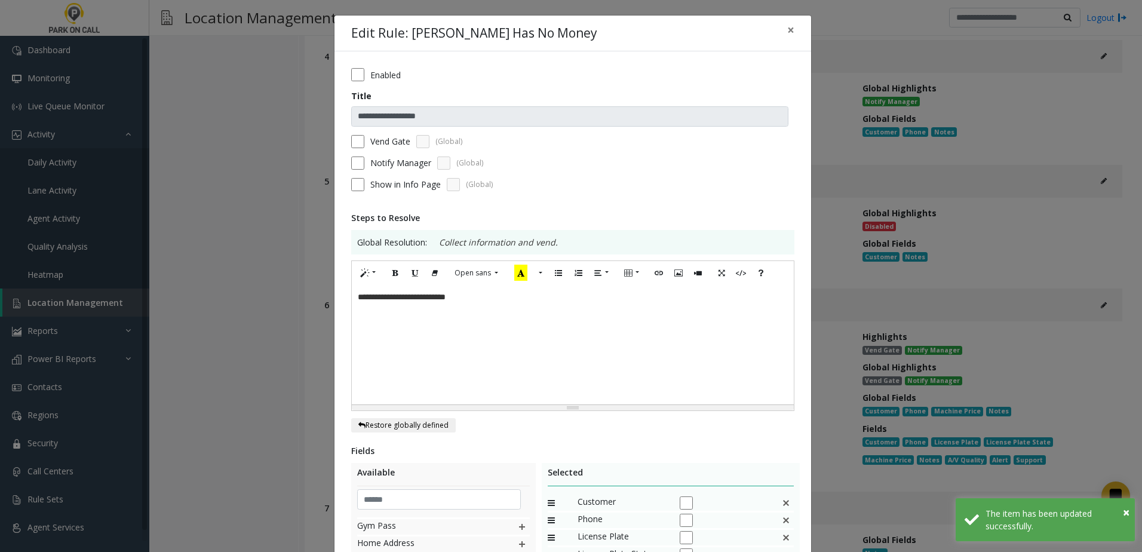
drag, startPoint x: 353, startPoint y: 300, endPoint x: 401, endPoint y: 306, distance: 48.2
click at [358, 300] on span "**********" at bounding box center [402, 297] width 88 height 8
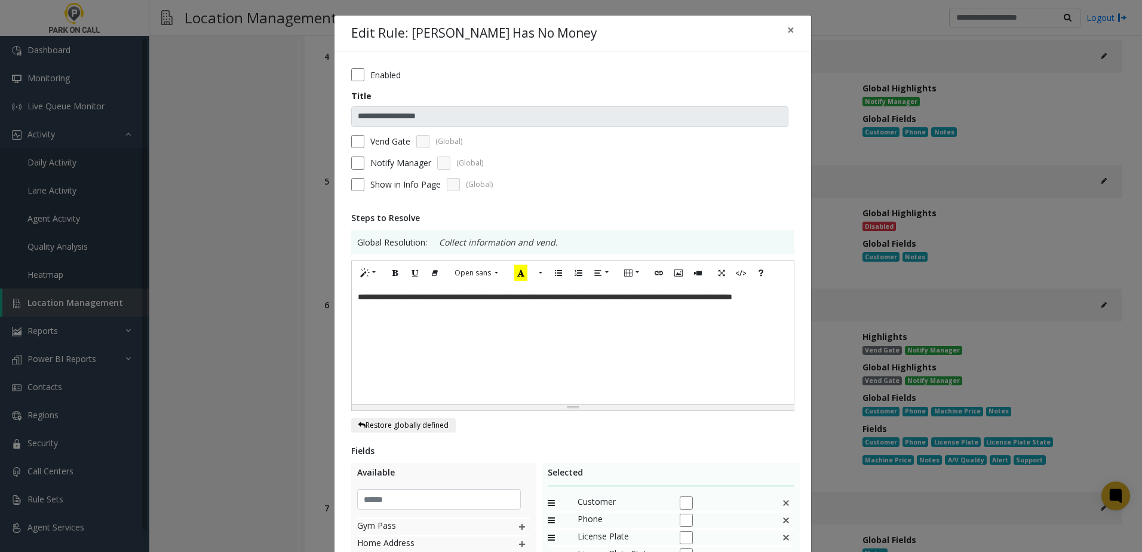
click at [686, 301] on span "**********" at bounding box center [545, 297] width 374 height 8
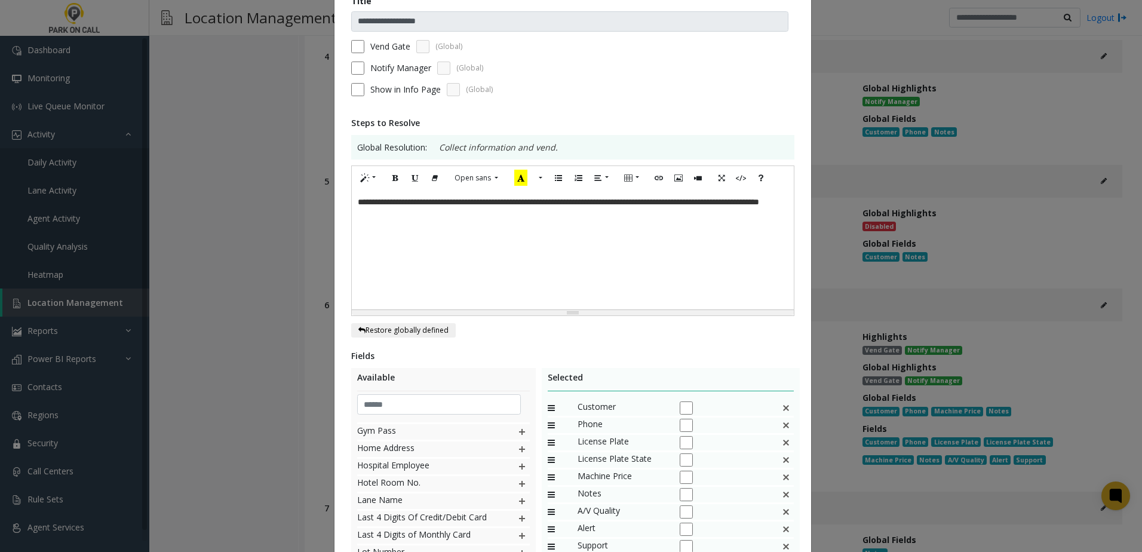
scroll to position [233, 0]
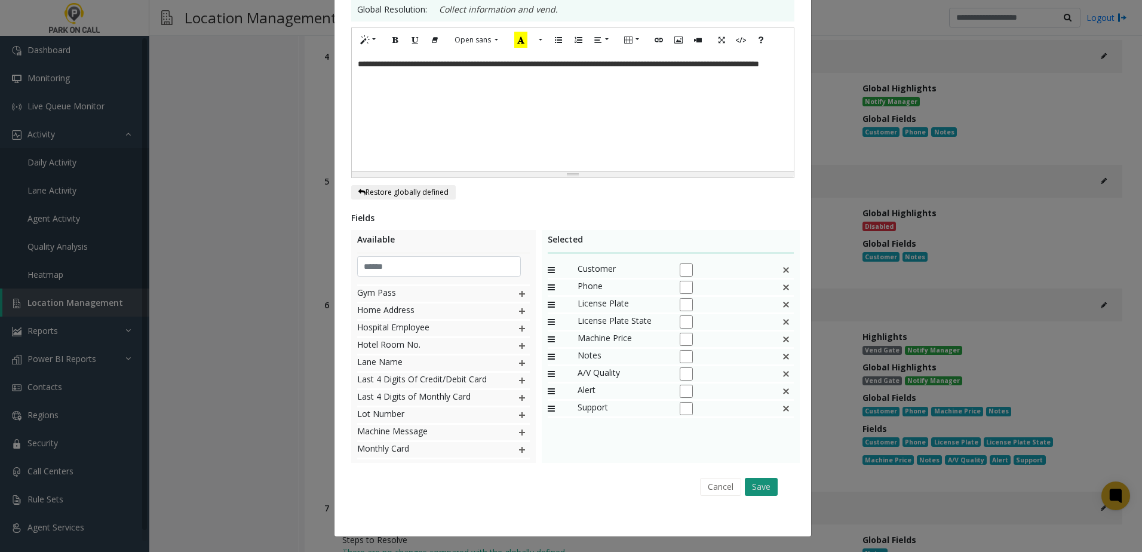
click at [760, 487] on button "Save" at bounding box center [761, 487] width 33 height 18
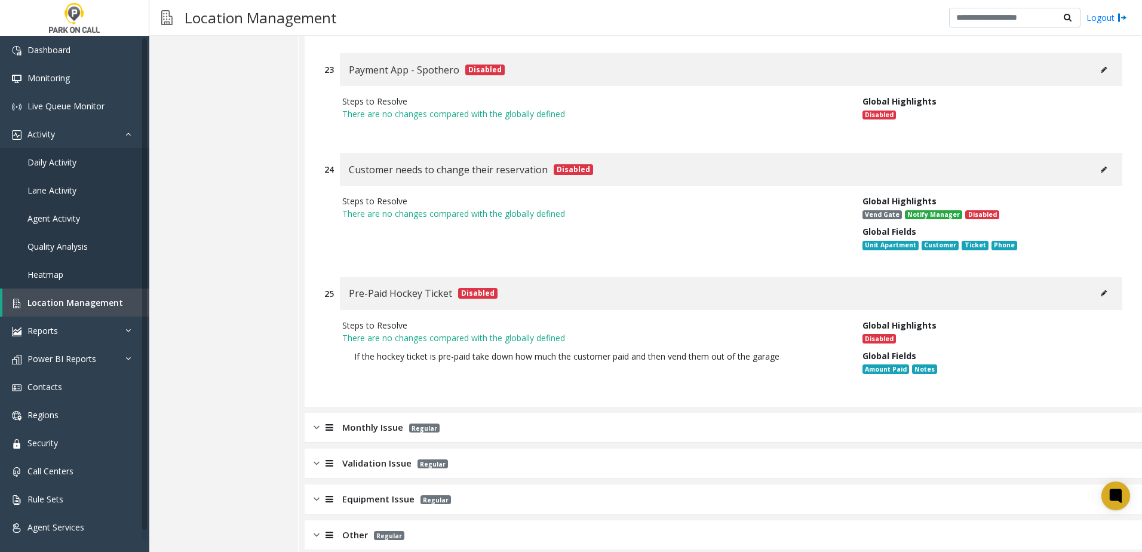
scroll to position [4557, 0]
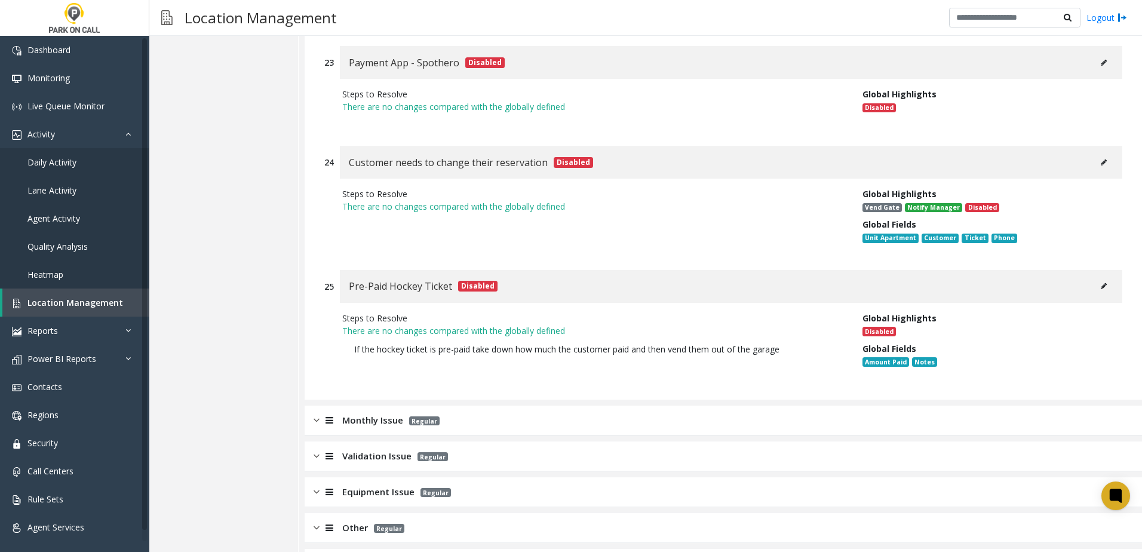
click at [345, 413] on span "Monthly Issue" at bounding box center [372, 420] width 61 height 14
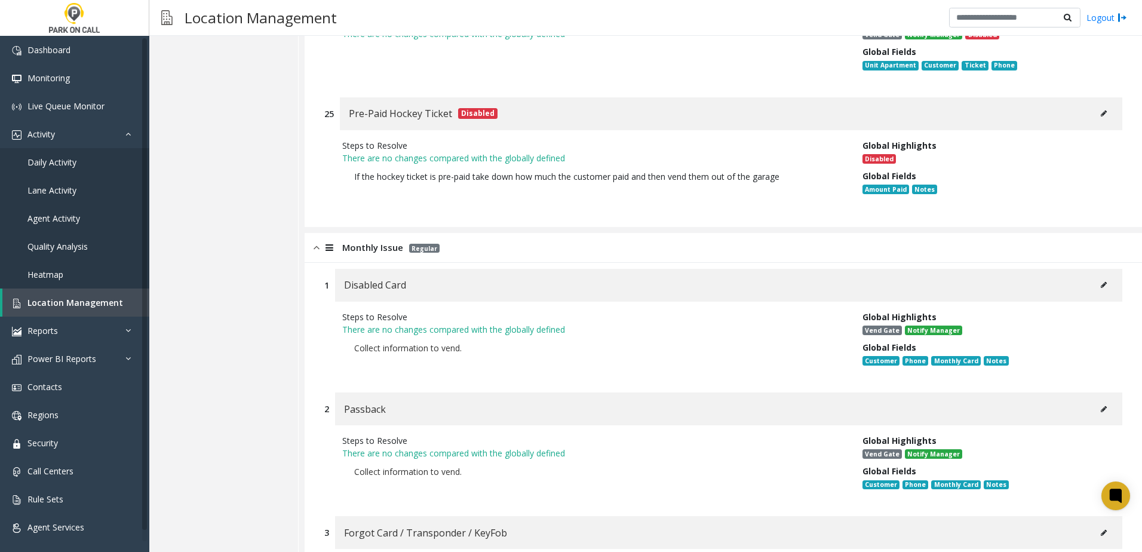
scroll to position [4736, 0]
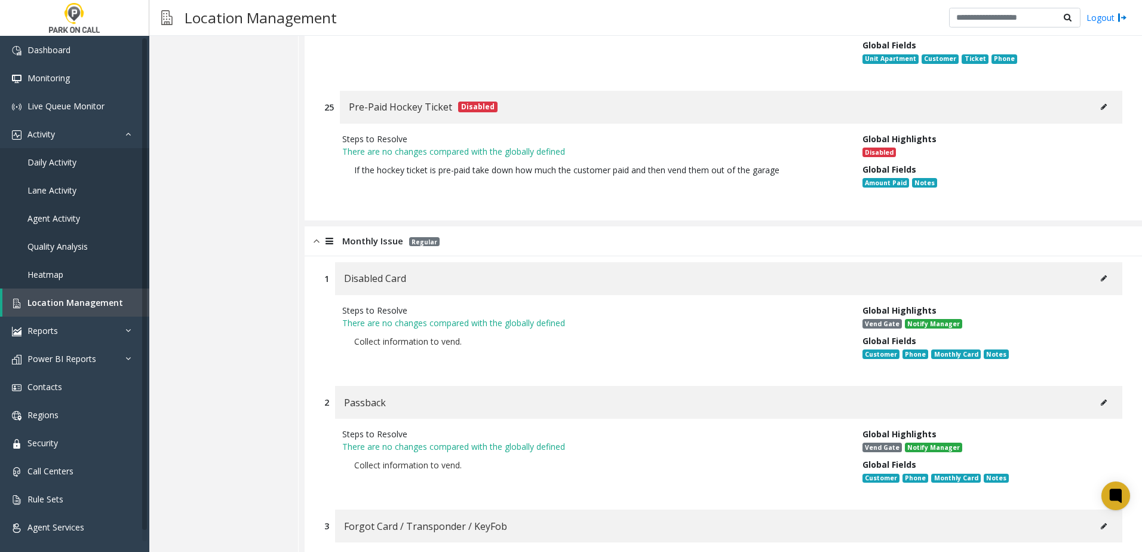
click at [1104, 262] on div "Disabled Card" at bounding box center [728, 278] width 787 height 33
click at [1094, 269] on button at bounding box center [1103, 278] width 19 height 18
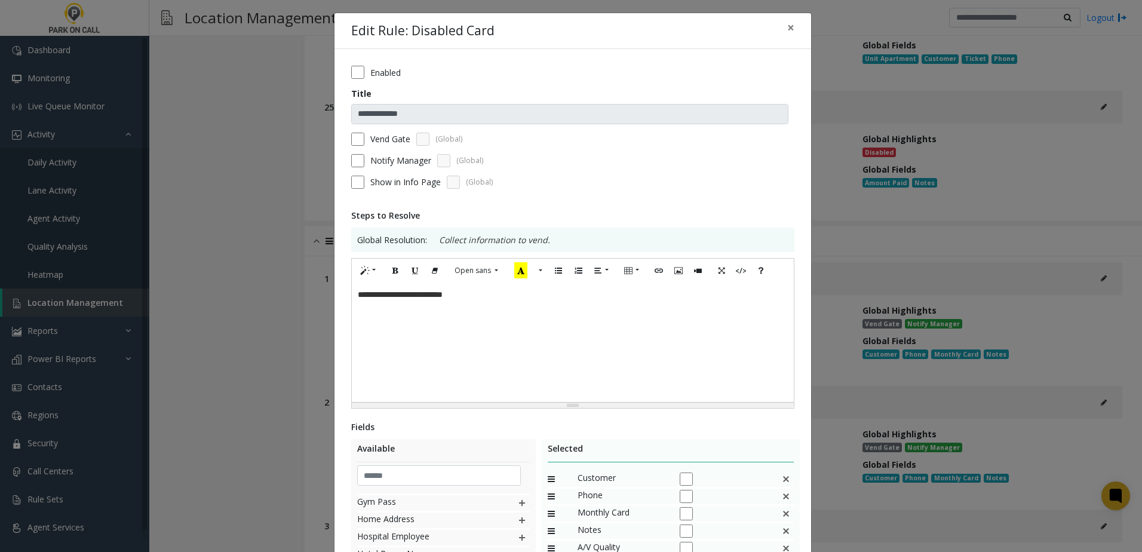
scroll to position [0, 0]
click at [352, 299] on div "**********" at bounding box center [573, 344] width 442 height 119
click at [555, 294] on div "**********" at bounding box center [573, 344] width 442 height 119
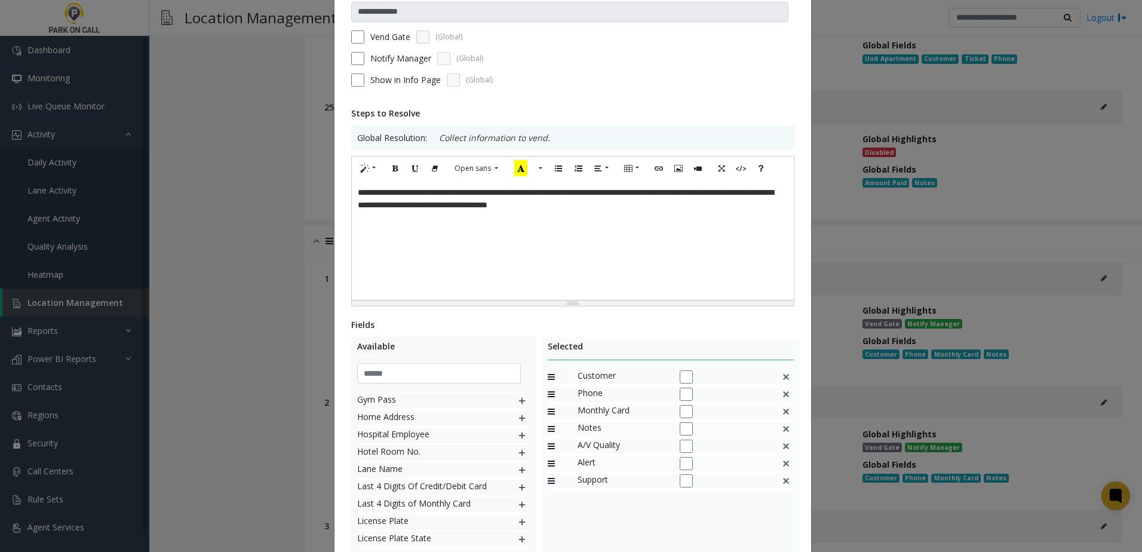
scroll to position [211, 0]
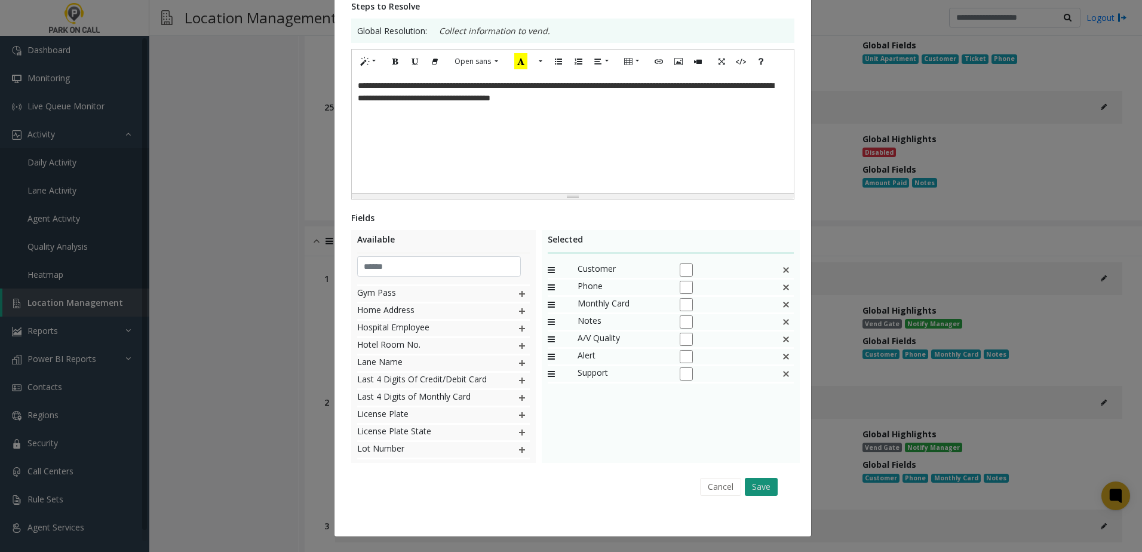
click at [745, 490] on button "Save" at bounding box center [761, 487] width 33 height 18
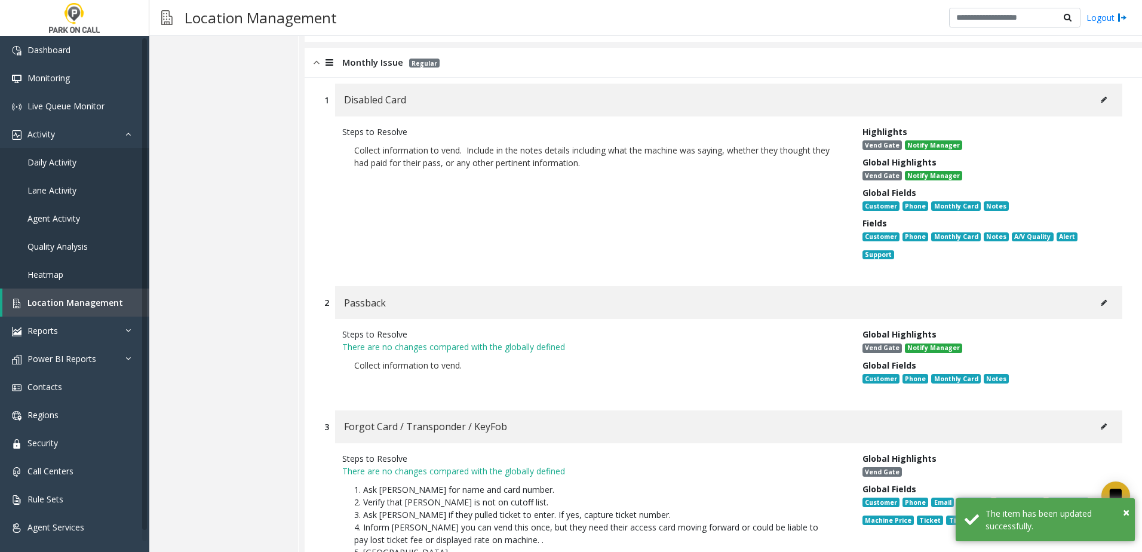
scroll to position [4916, 0]
click at [1101, 299] on icon at bounding box center [1104, 302] width 6 height 7
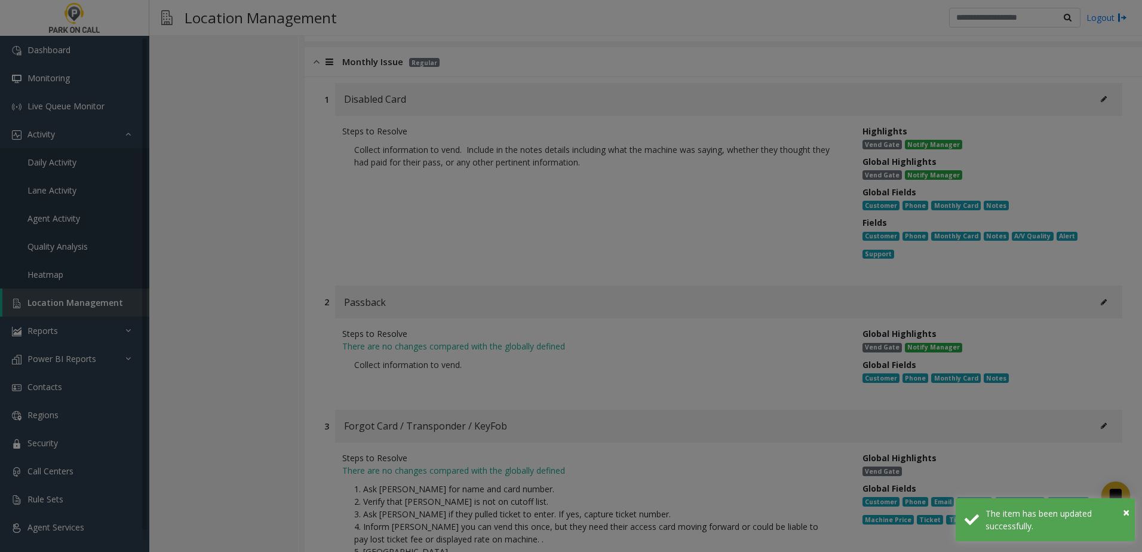
scroll to position [0, 0]
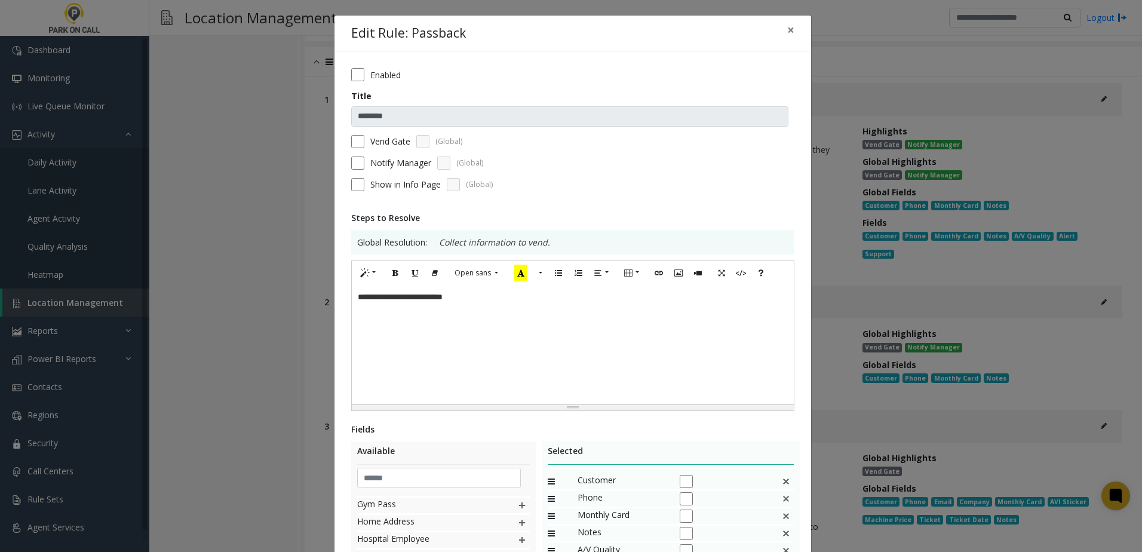
click at [546, 304] on div "**********" at bounding box center [573, 344] width 442 height 119
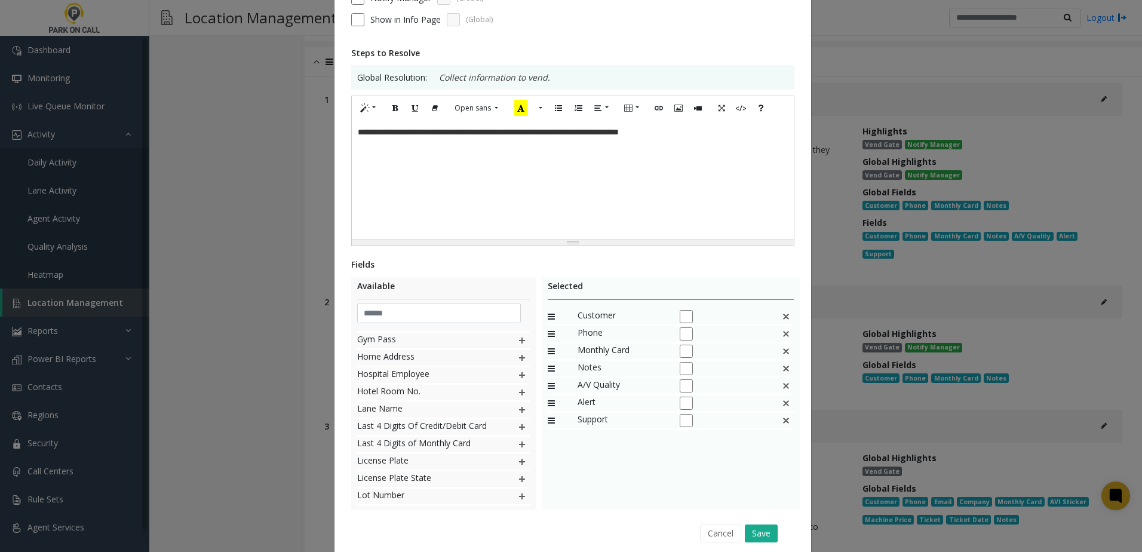
scroll to position [211, 0]
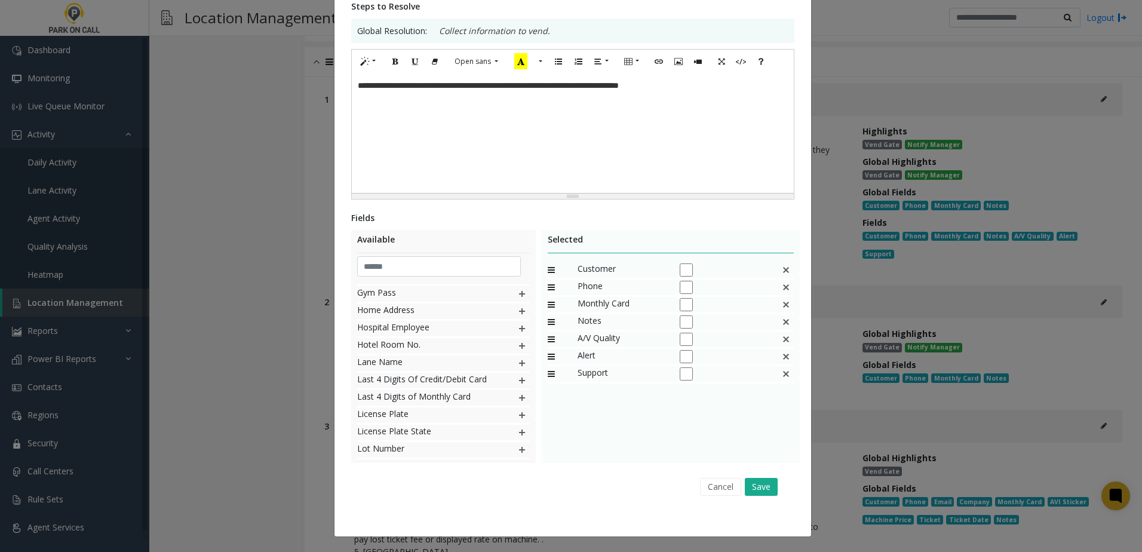
click at [776, 493] on div "Cancel Save" at bounding box center [573, 486] width 426 height 30
click at [754, 486] on button "Save" at bounding box center [761, 487] width 33 height 18
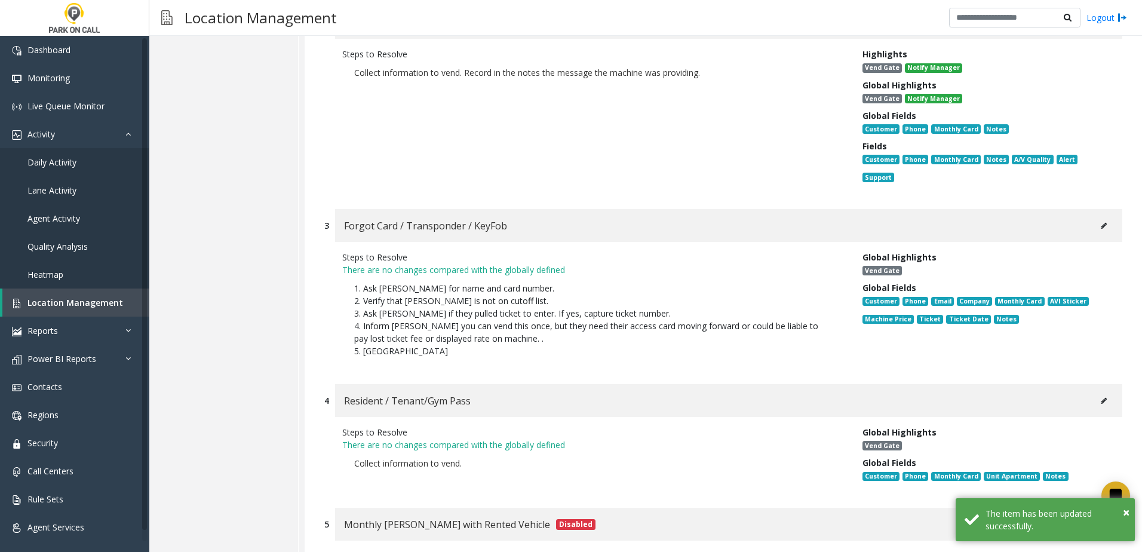
scroll to position [5214, 0]
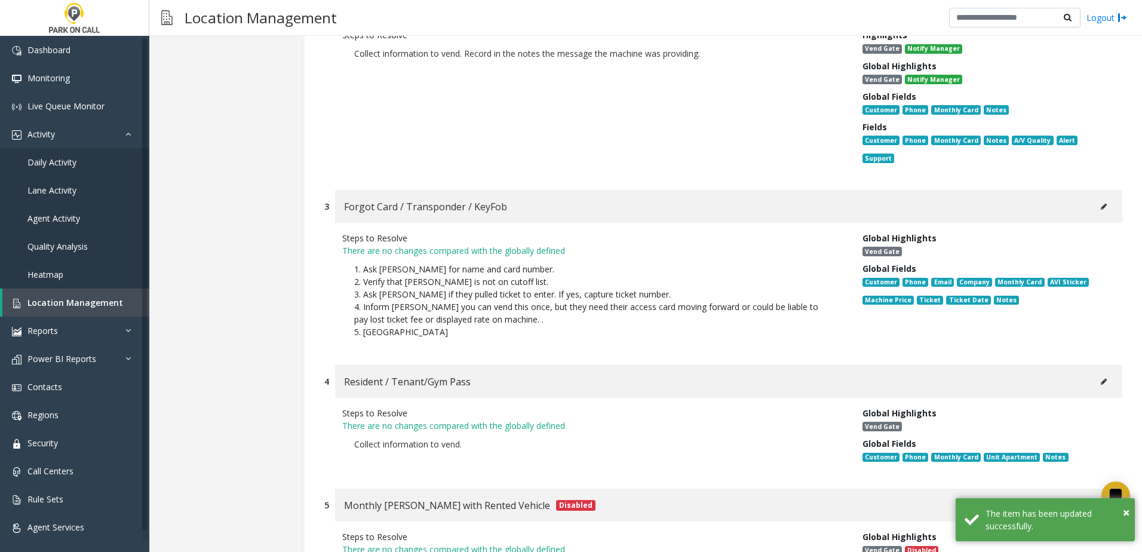
click at [1094, 198] on button at bounding box center [1103, 207] width 19 height 18
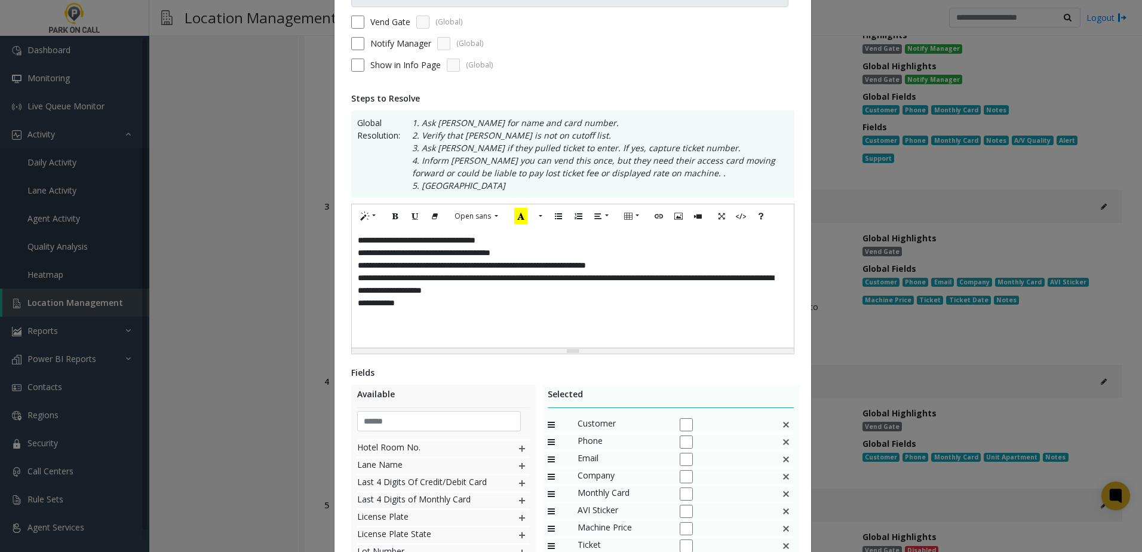
scroll to position [60, 0]
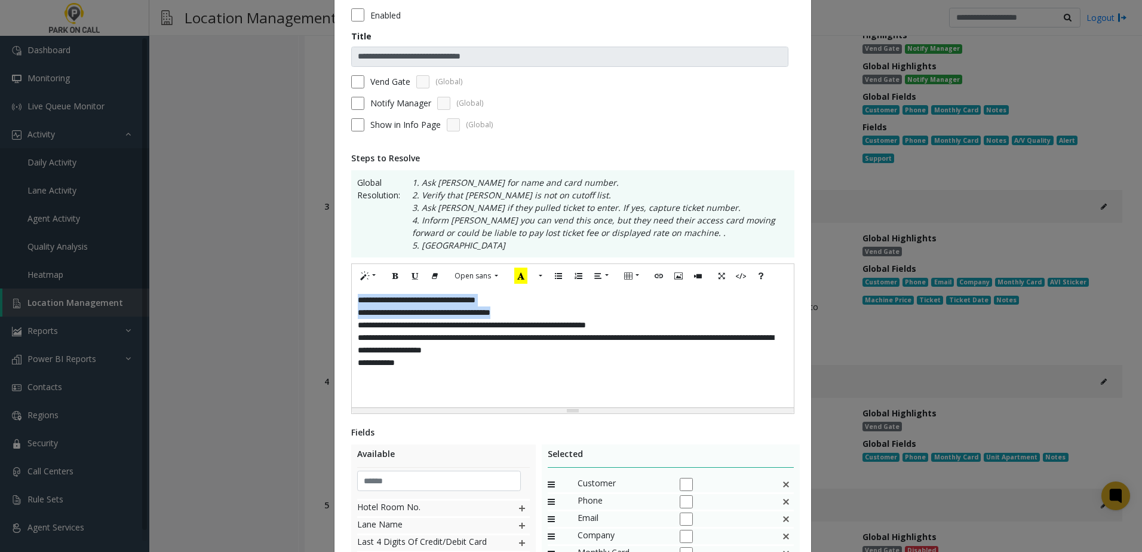
drag, startPoint x: 511, startPoint y: 311, endPoint x: 243, endPoint y: 271, distance: 270.5
click at [243, 271] on div "**********" at bounding box center [571, 276] width 1142 height 552
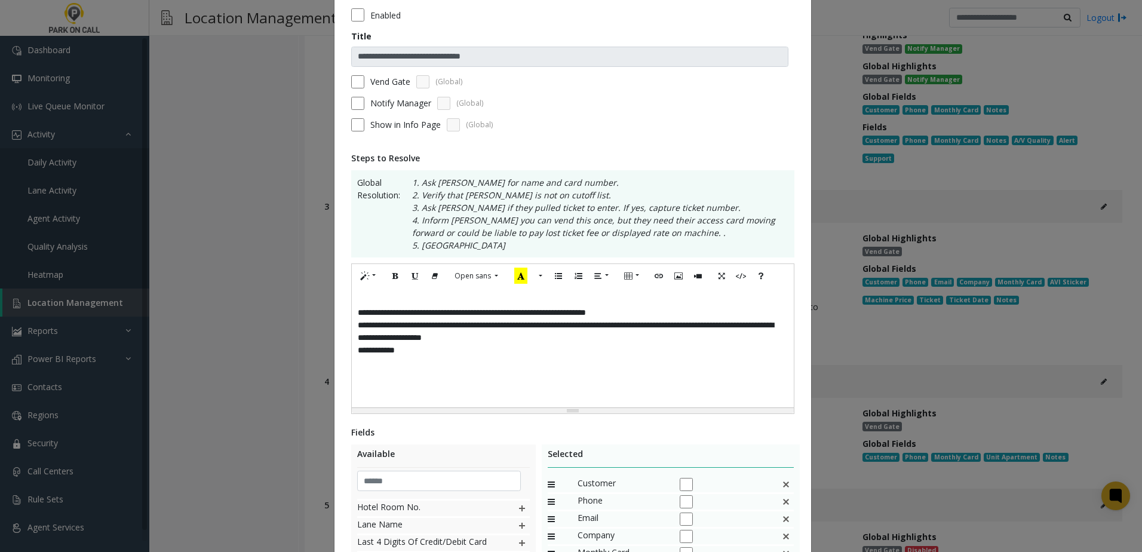
click at [386, 293] on div "**********" at bounding box center [573, 347] width 442 height 119
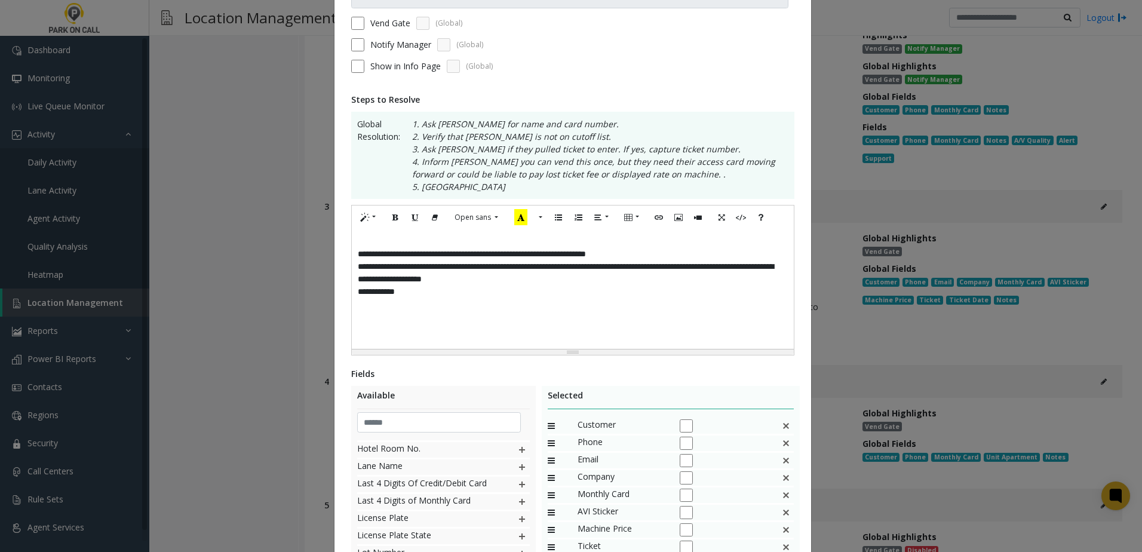
scroll to position [119, 0]
click at [372, 235] on div "**********" at bounding box center [573, 287] width 442 height 119
drag, startPoint x: 363, startPoint y: 252, endPoint x: 333, endPoint y: 232, distance: 35.8
click at [334, 232] on div "**********" at bounding box center [572, 311] width 477 height 759
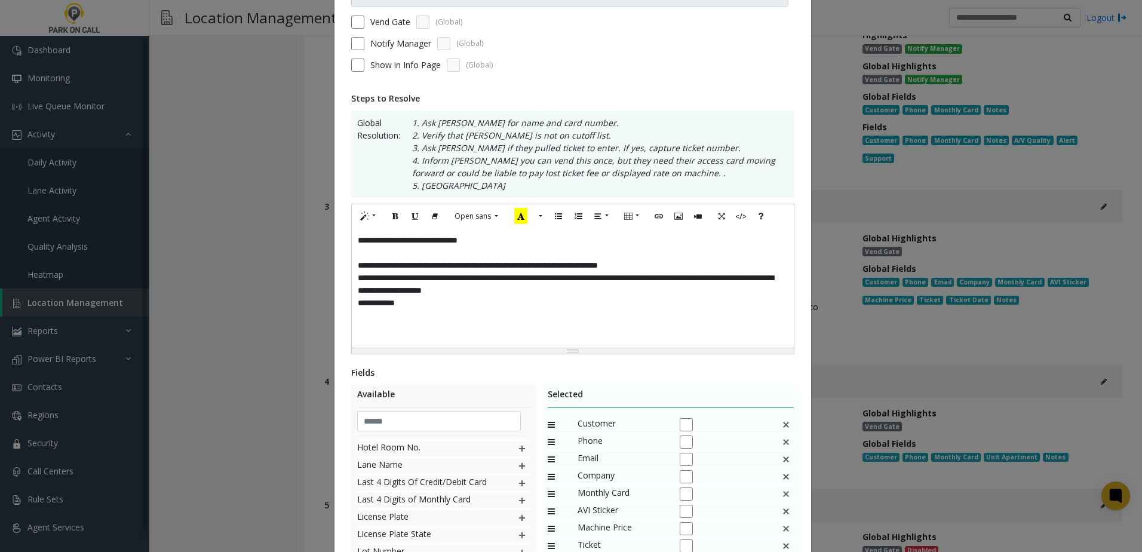
click at [649, 266] on p "**********" at bounding box center [573, 284] width 430 height 50
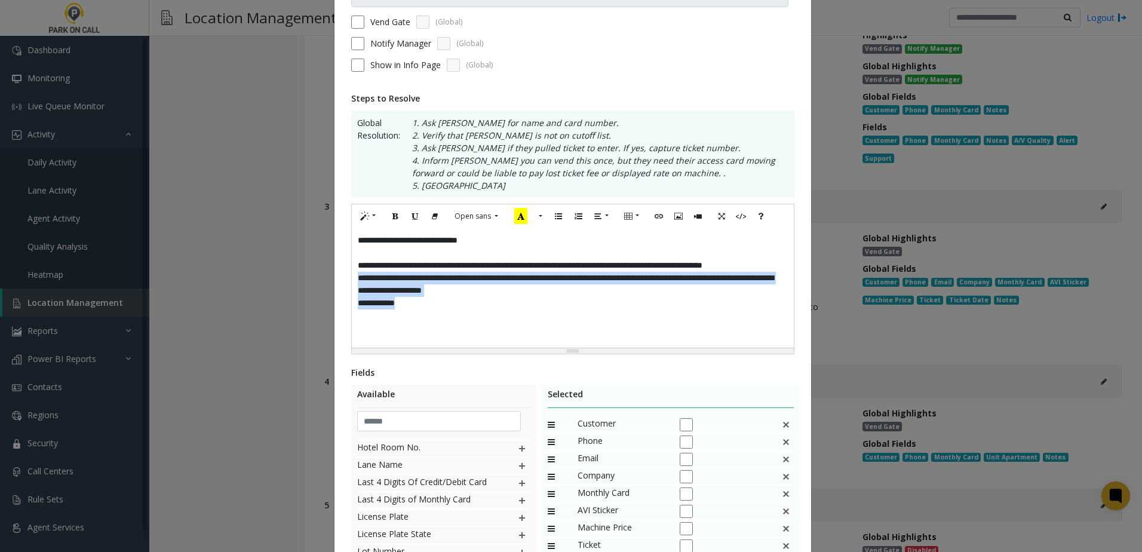
drag, startPoint x: 366, startPoint y: 294, endPoint x: 327, endPoint y: 280, distance: 41.9
click at [327, 280] on div "**********" at bounding box center [571, 276] width 1142 height 552
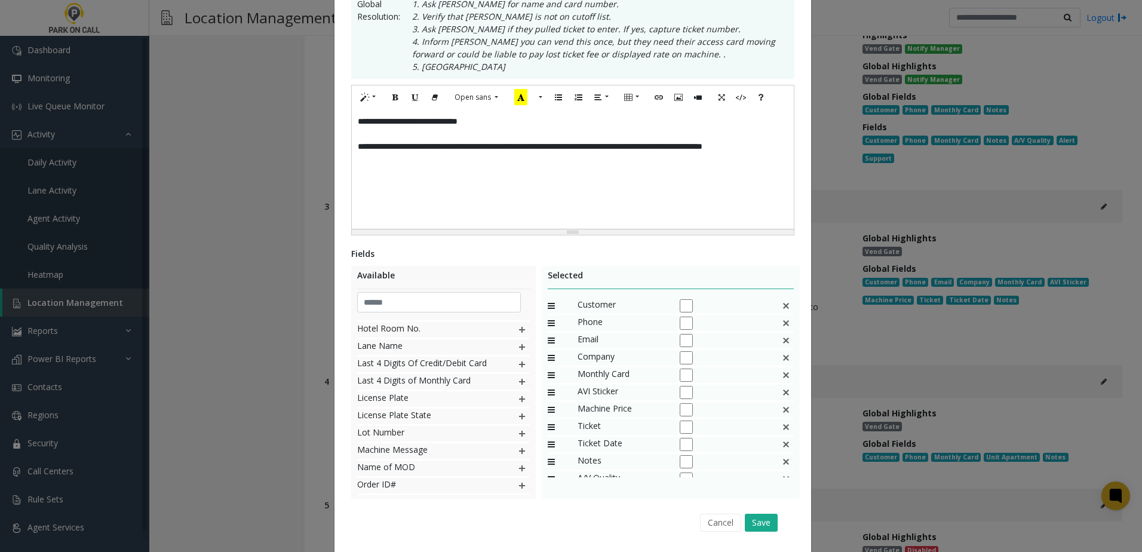
scroll to position [239, 0]
click at [781, 338] on img at bounding box center [786, 340] width 10 height 16
click at [781, 341] on img at bounding box center [786, 340] width 10 height 16
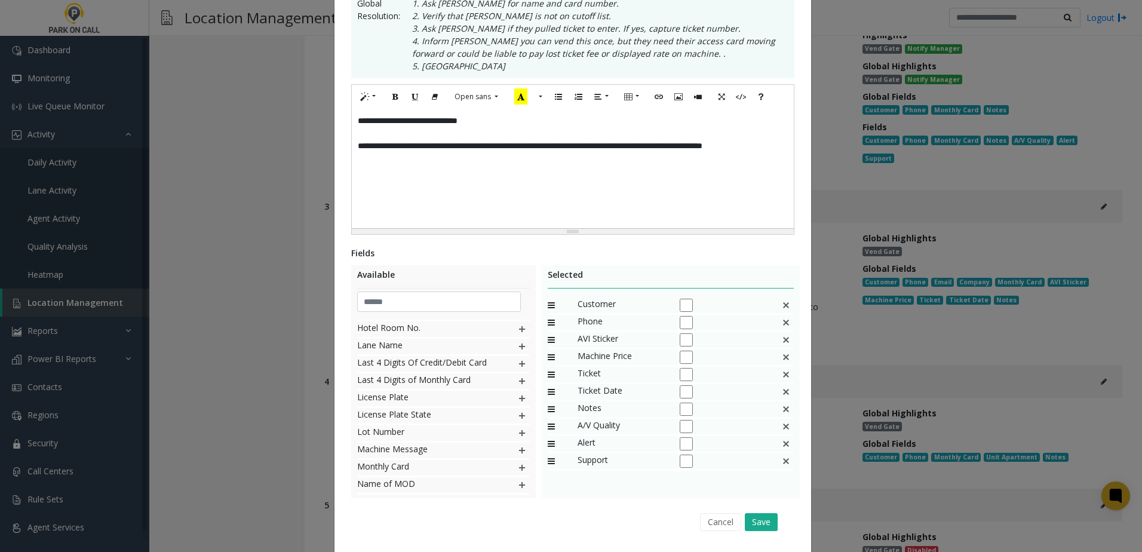
click at [771, 341] on div "AVI Sticker" at bounding box center [671, 340] width 247 height 17
click at [781, 336] on img at bounding box center [786, 340] width 10 height 16
click at [782, 342] on img at bounding box center [786, 340] width 10 height 16
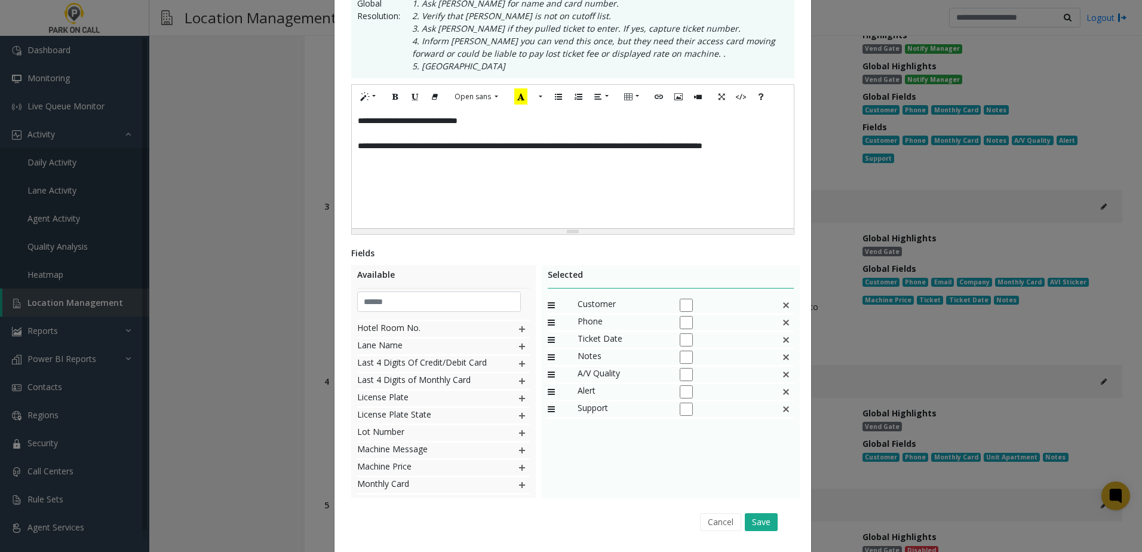
click at [782, 342] on img at bounding box center [786, 340] width 10 height 16
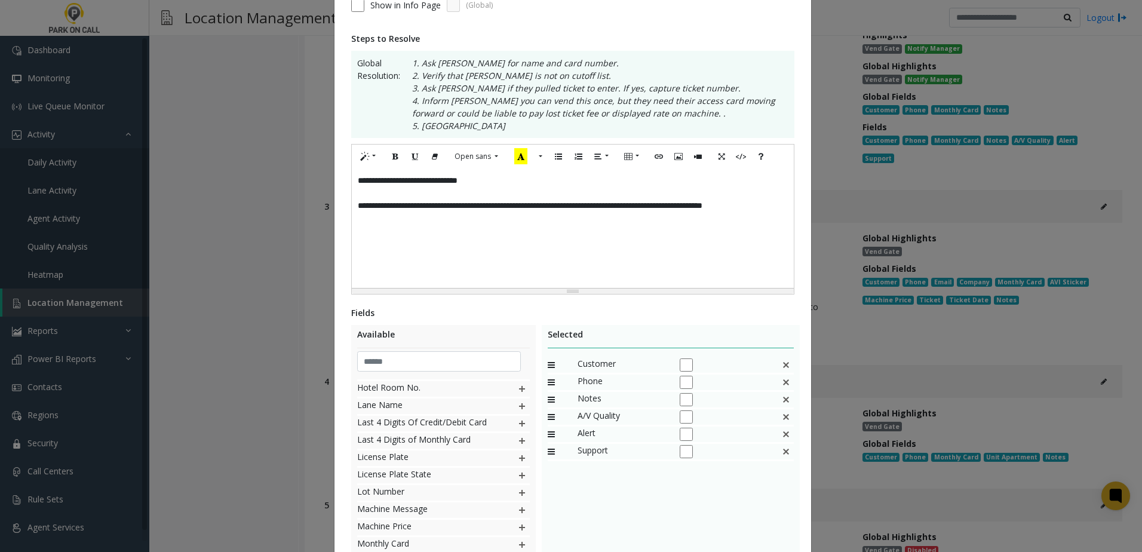
scroll to position [119, 0]
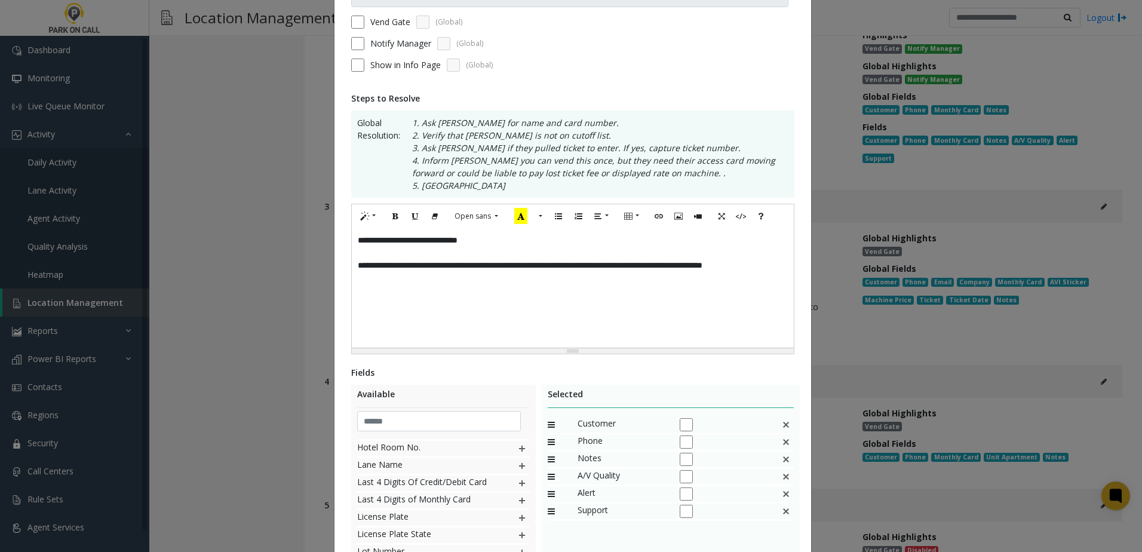
click at [492, 244] on p "**********" at bounding box center [573, 240] width 430 height 13
click at [490, 241] on p "**********" at bounding box center [573, 240] width 430 height 13
click at [673, 264] on p "**********" at bounding box center [573, 271] width 430 height 25
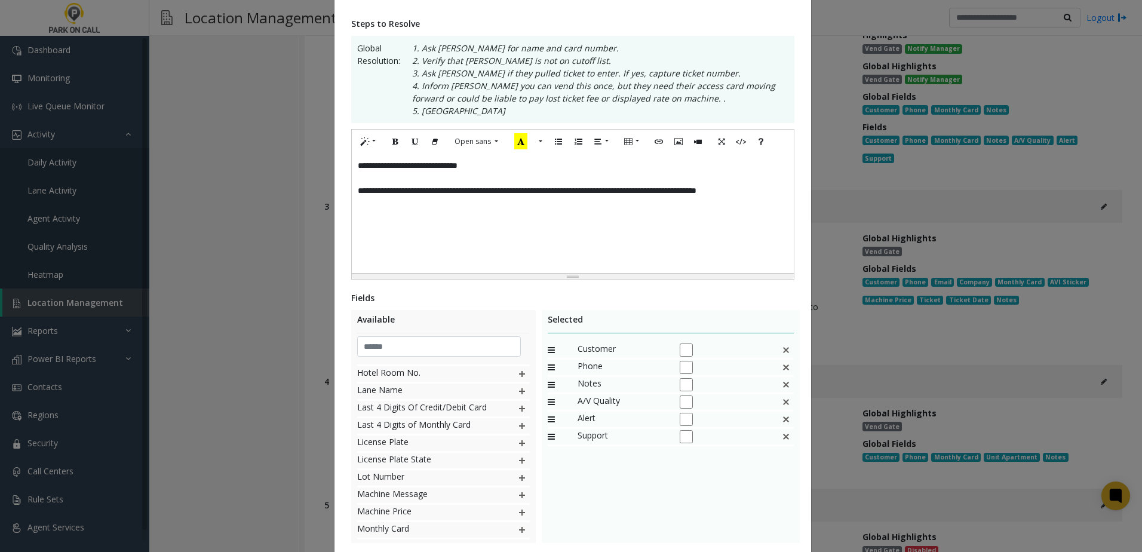
scroll to position [274, 0]
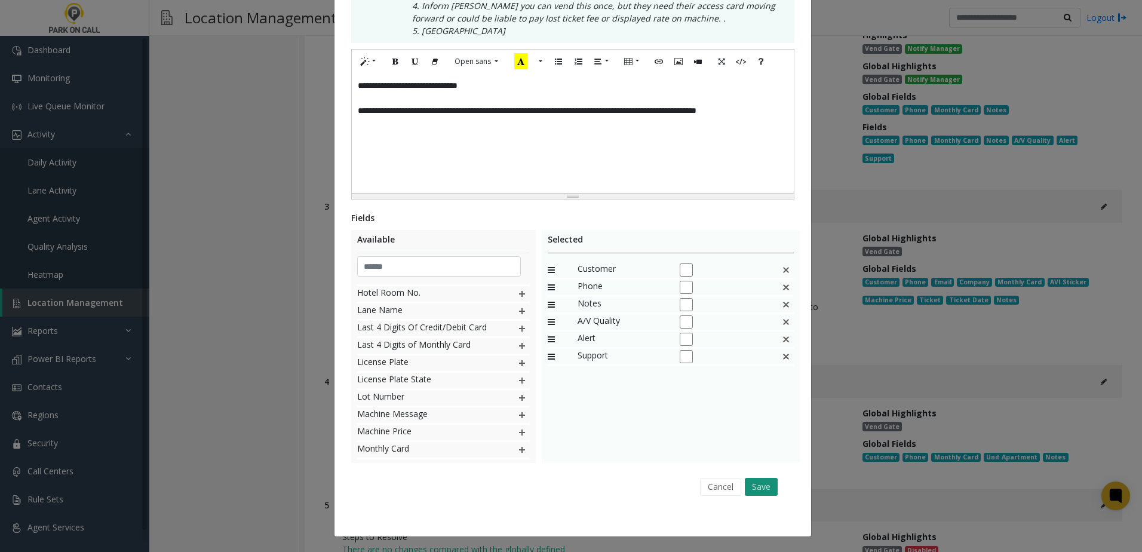
click at [768, 487] on button "Save" at bounding box center [761, 487] width 33 height 18
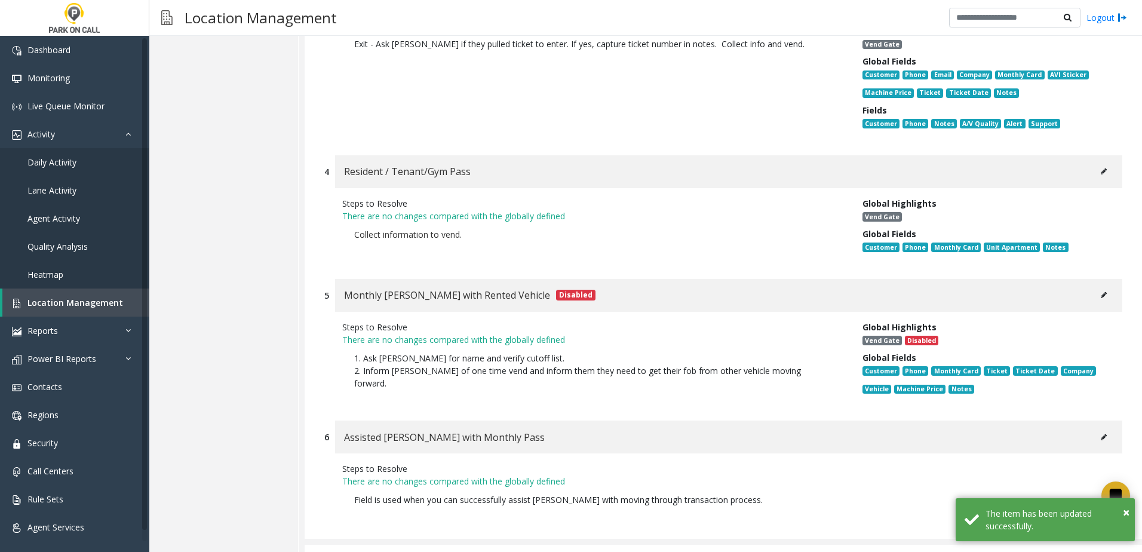
scroll to position [5453, 0]
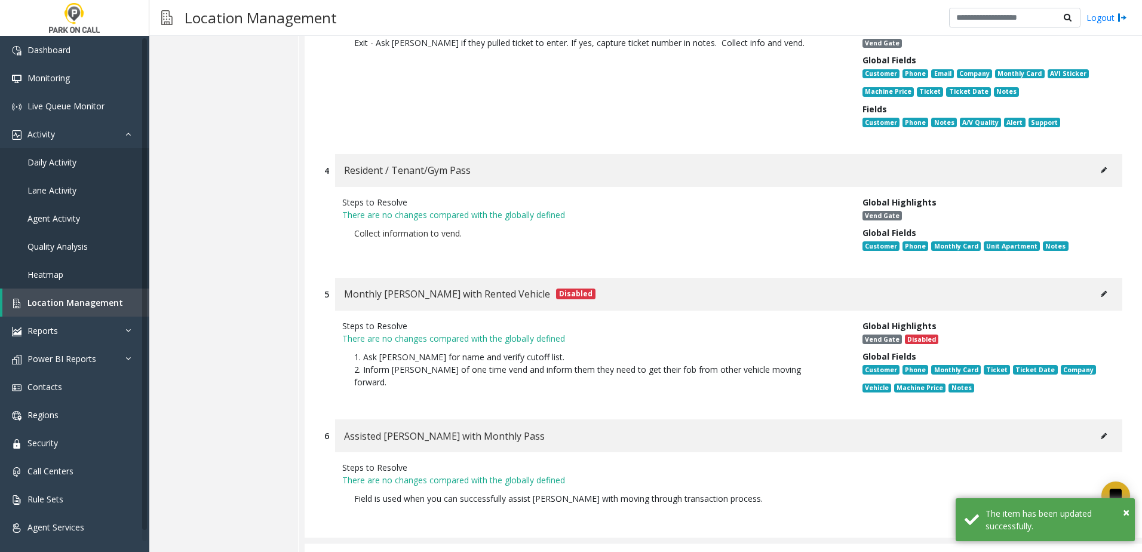
click at [1098, 161] on button at bounding box center [1103, 170] width 19 height 18
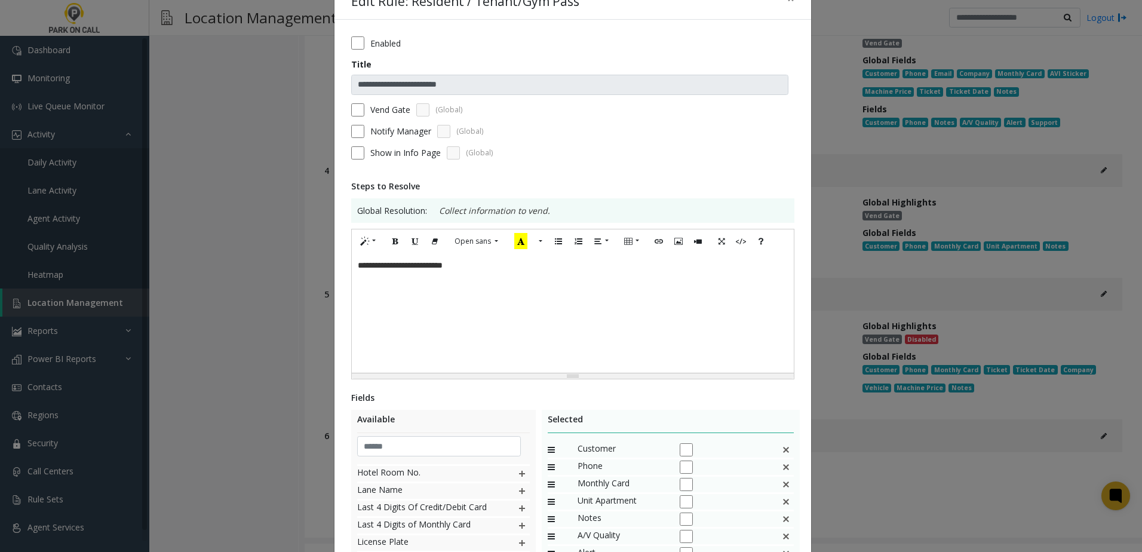
scroll to position [60, 0]
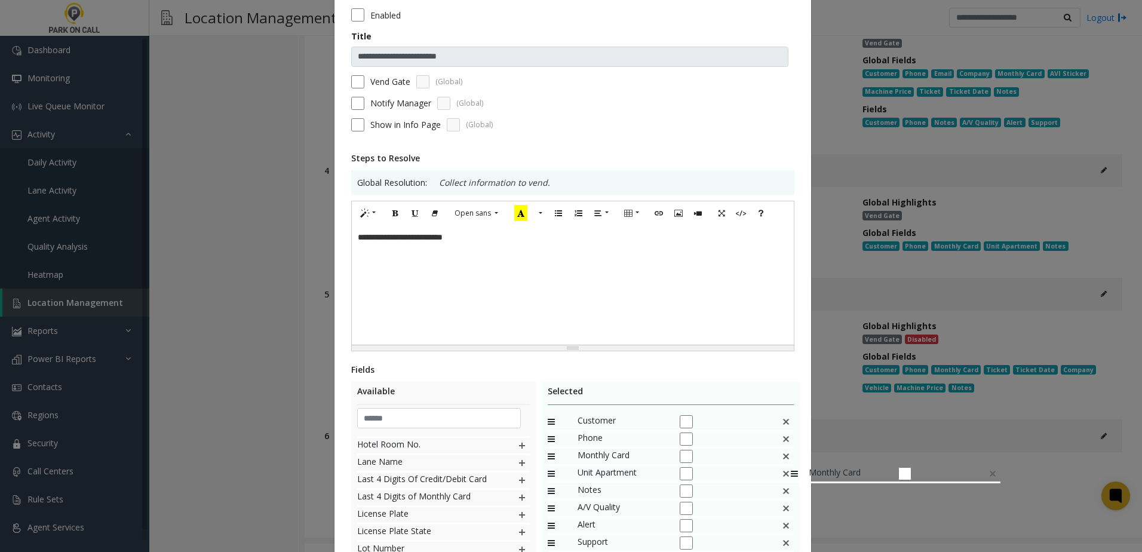
click at [785, 460] on img at bounding box center [786, 457] width 10 height 16
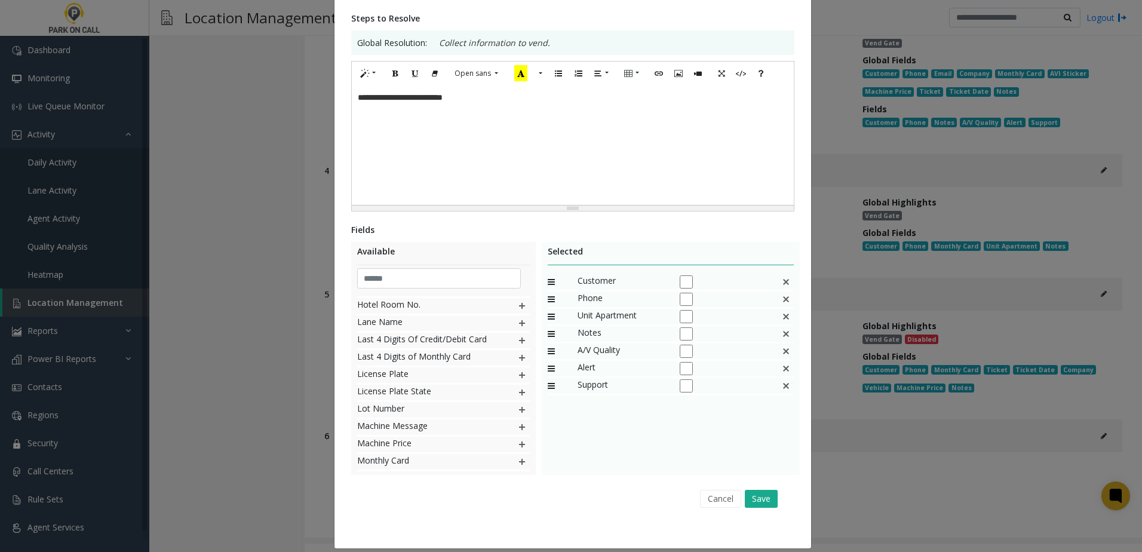
scroll to position [211, 0]
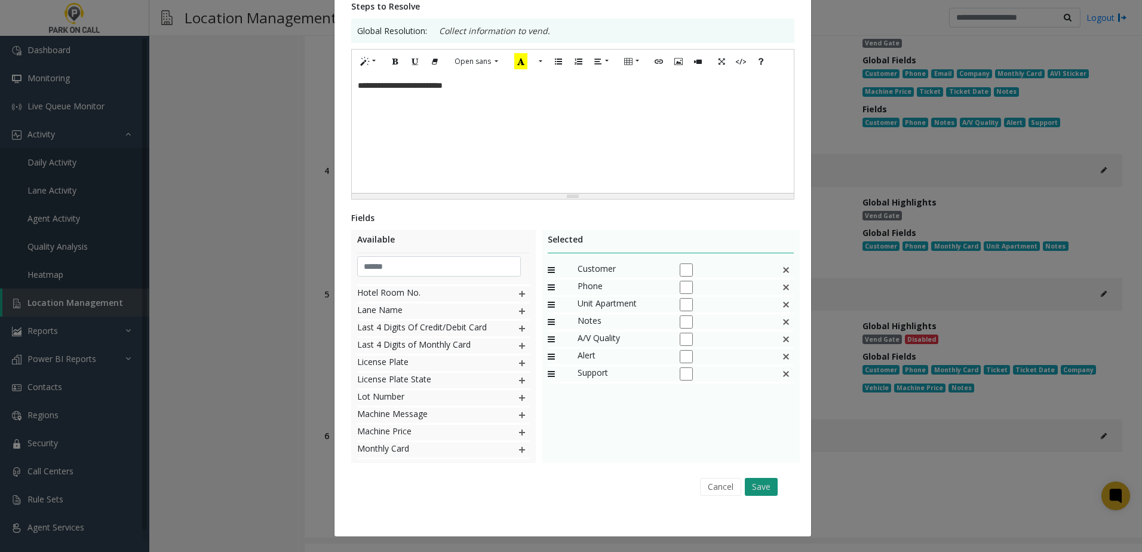
click at [770, 487] on button "Save" at bounding box center [761, 487] width 33 height 18
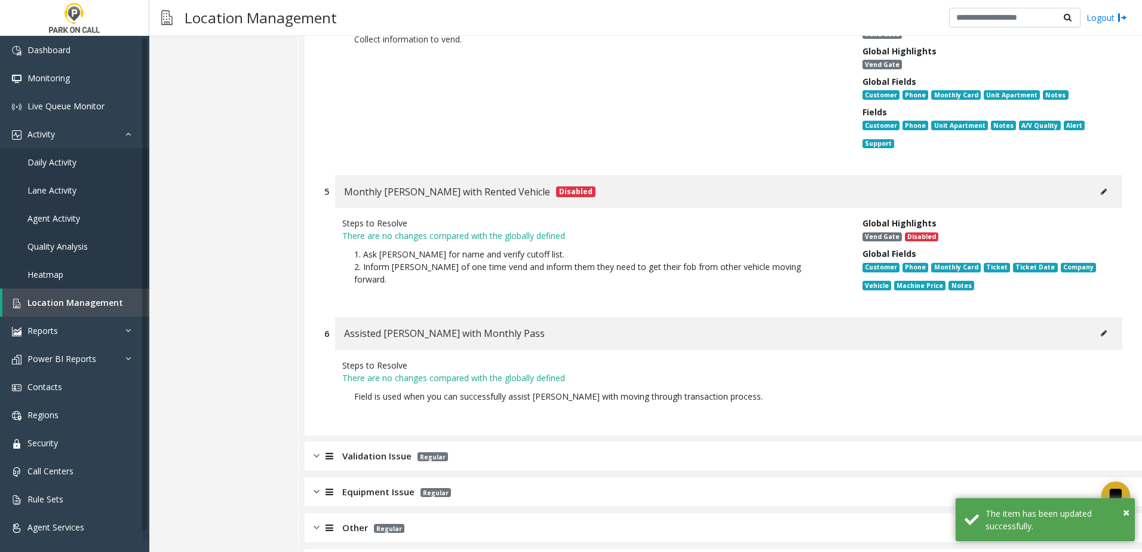
click at [341, 449] on div "Validation Issue Regular" at bounding box center [381, 456] width 134 height 14
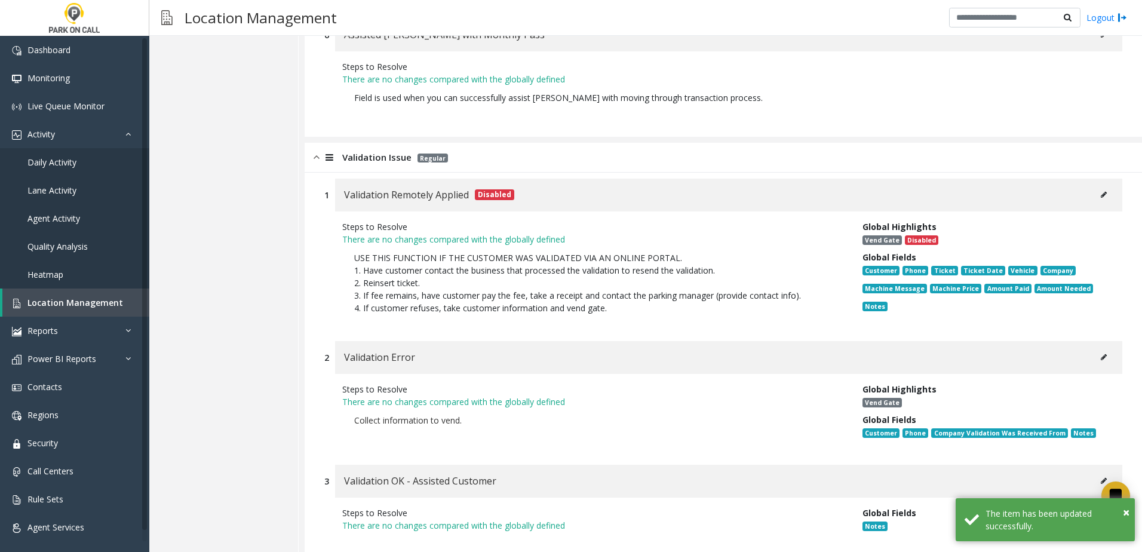
scroll to position [5993, 0]
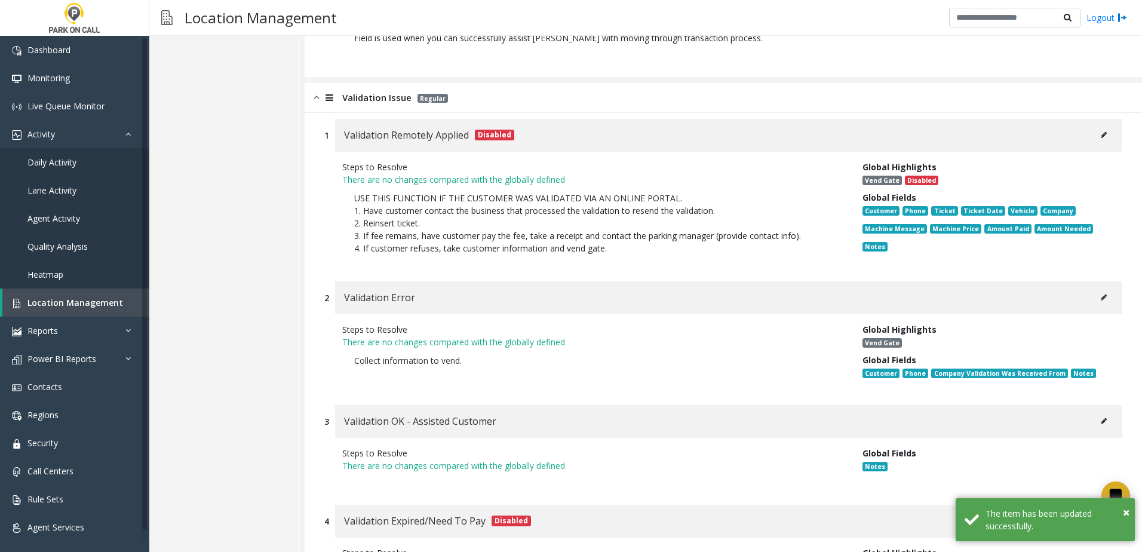
click at [1101, 294] on icon at bounding box center [1104, 297] width 6 height 7
type input "**********"
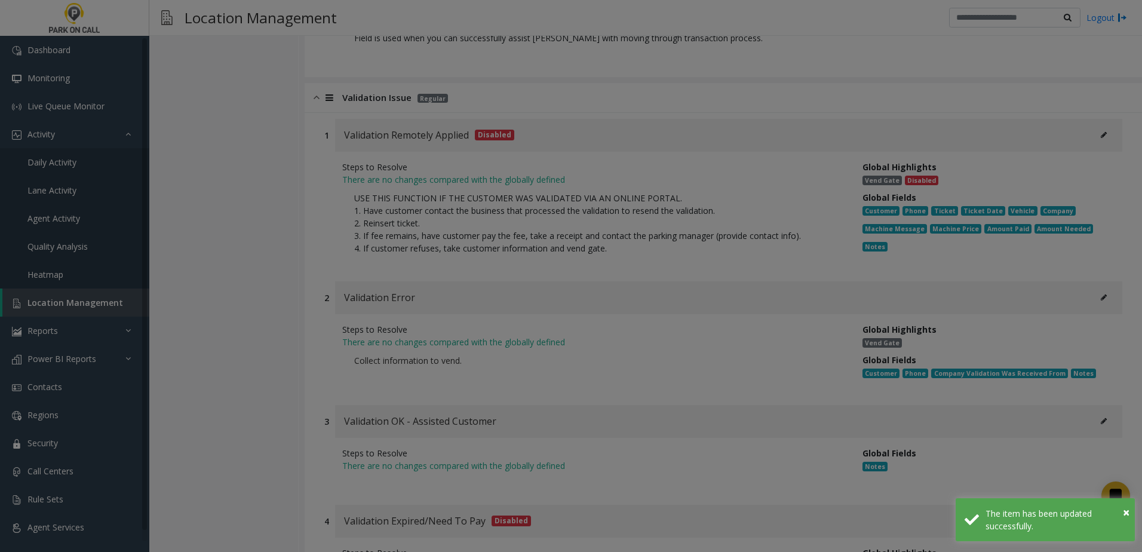
scroll to position [0, 0]
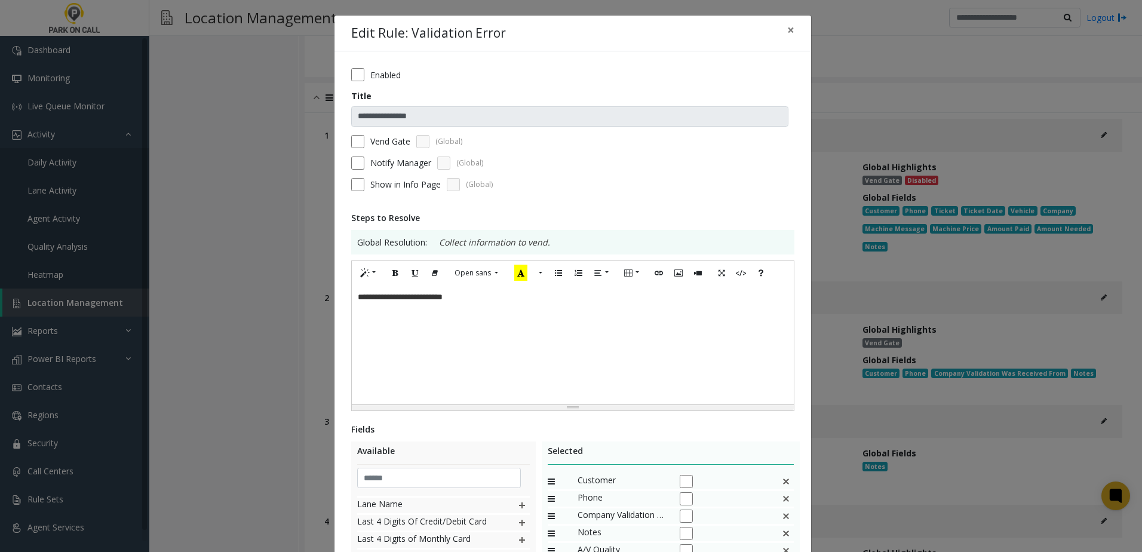
click at [358, 297] on span "**********" at bounding box center [400, 297] width 85 height 8
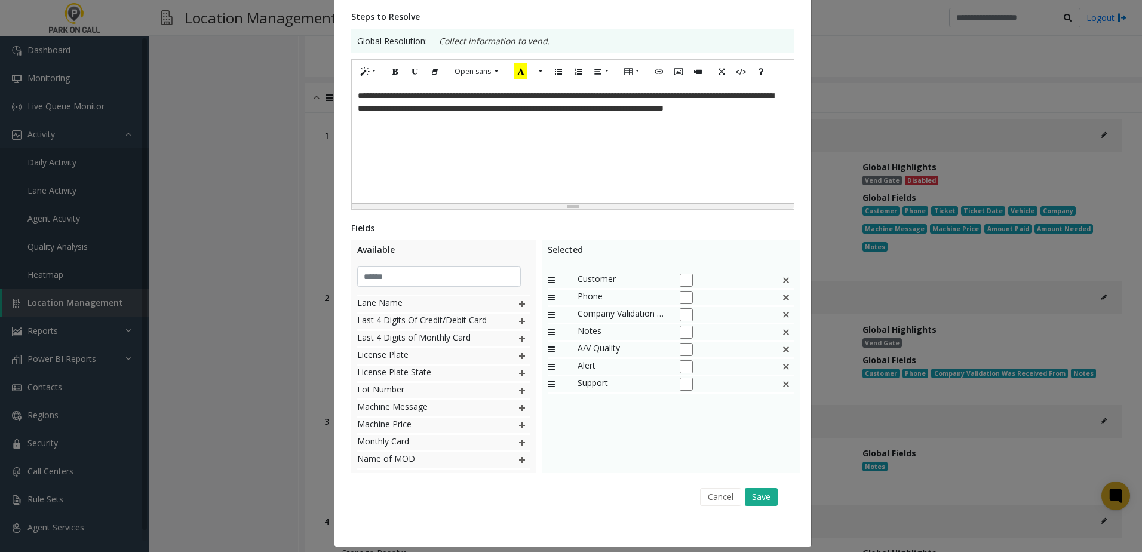
scroll to position [211, 0]
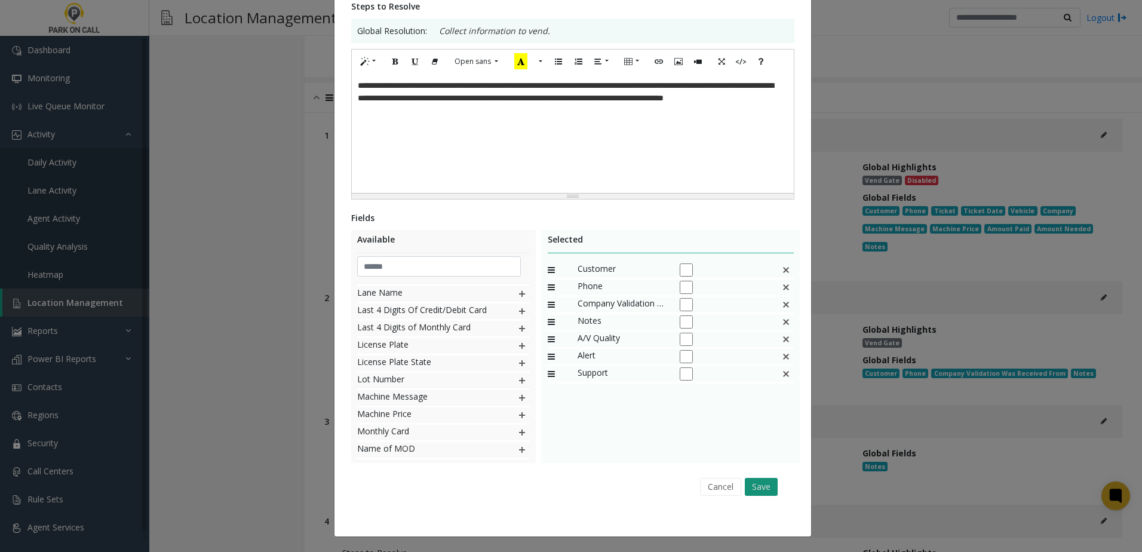
click at [758, 490] on button "Save" at bounding box center [761, 487] width 33 height 18
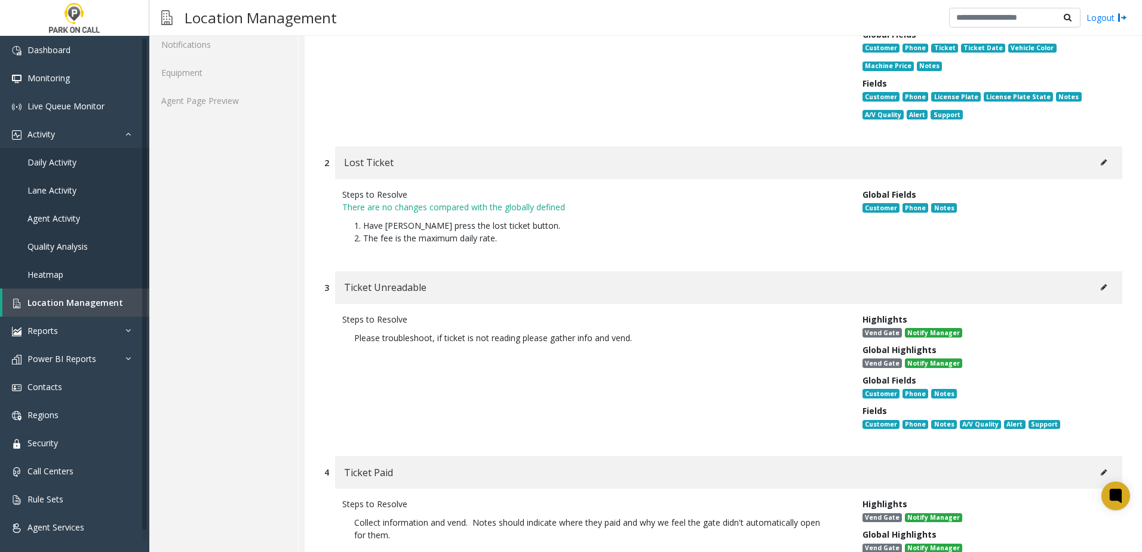
scroll to position [0, 0]
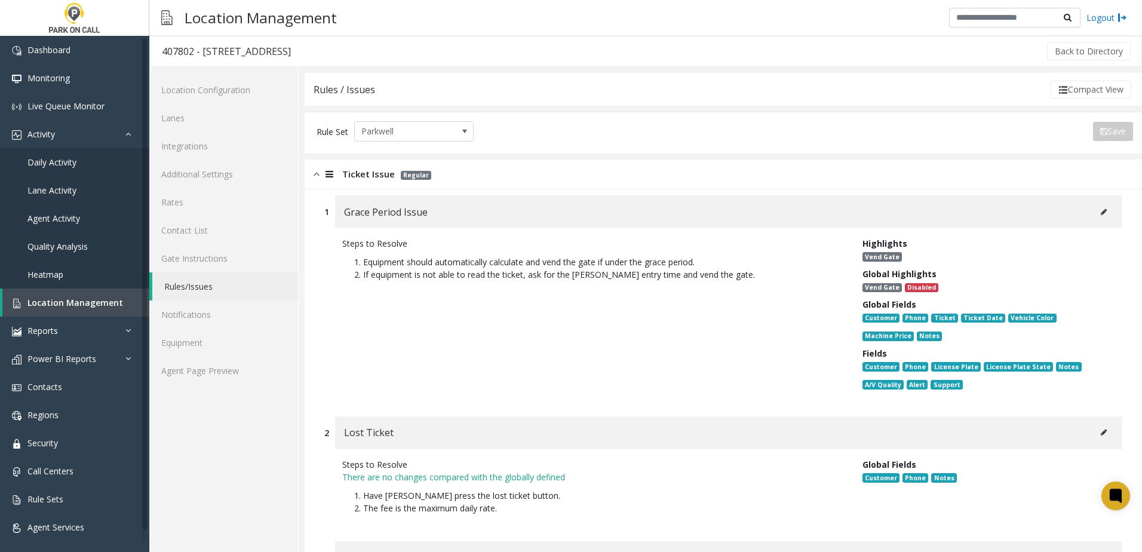
click at [218, 374] on link "Agent Page Preview" at bounding box center [223, 371] width 149 height 28
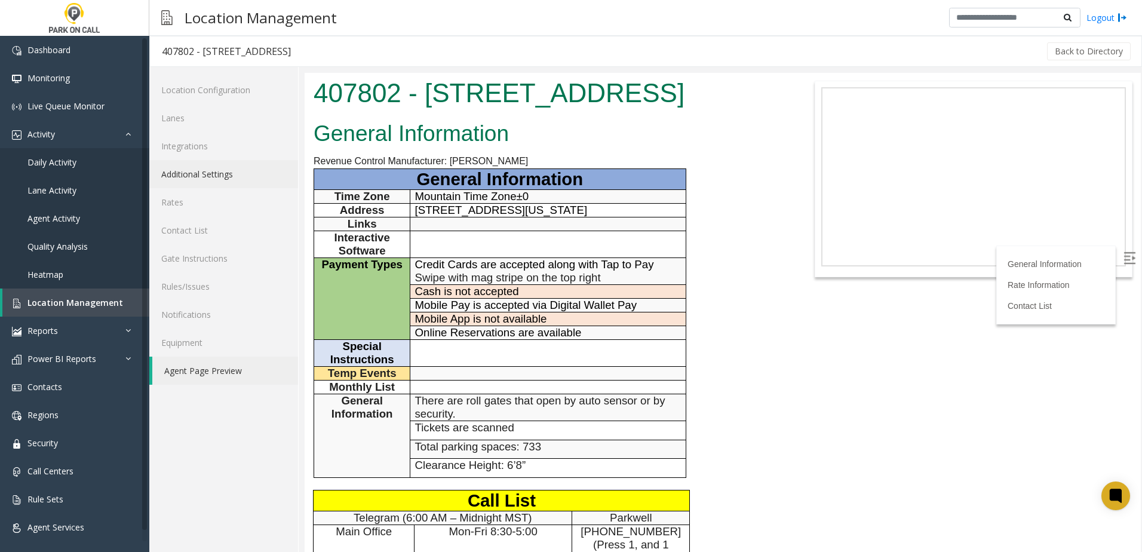
click at [226, 176] on link "Additional Settings" at bounding box center [223, 174] width 149 height 28
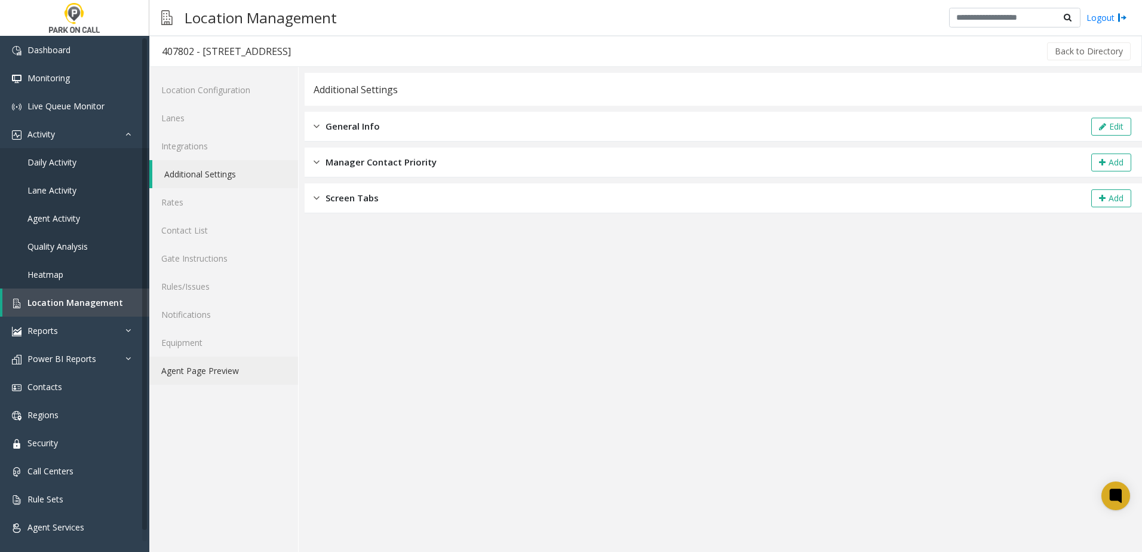
click at [226, 366] on link "Agent Page Preview" at bounding box center [223, 371] width 149 height 28
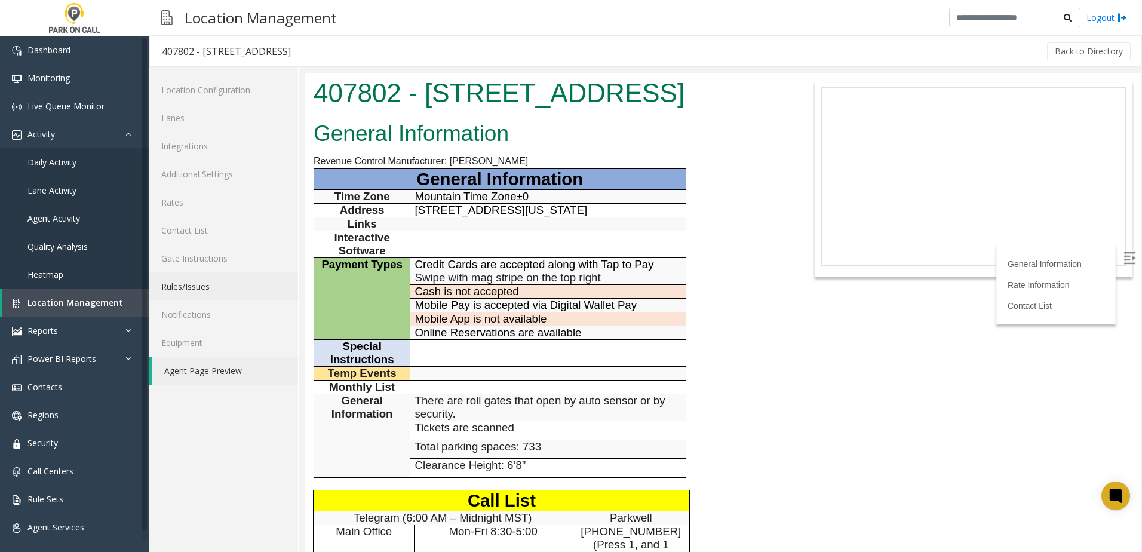
click at [215, 286] on link "Rules/Issues" at bounding box center [223, 286] width 149 height 28
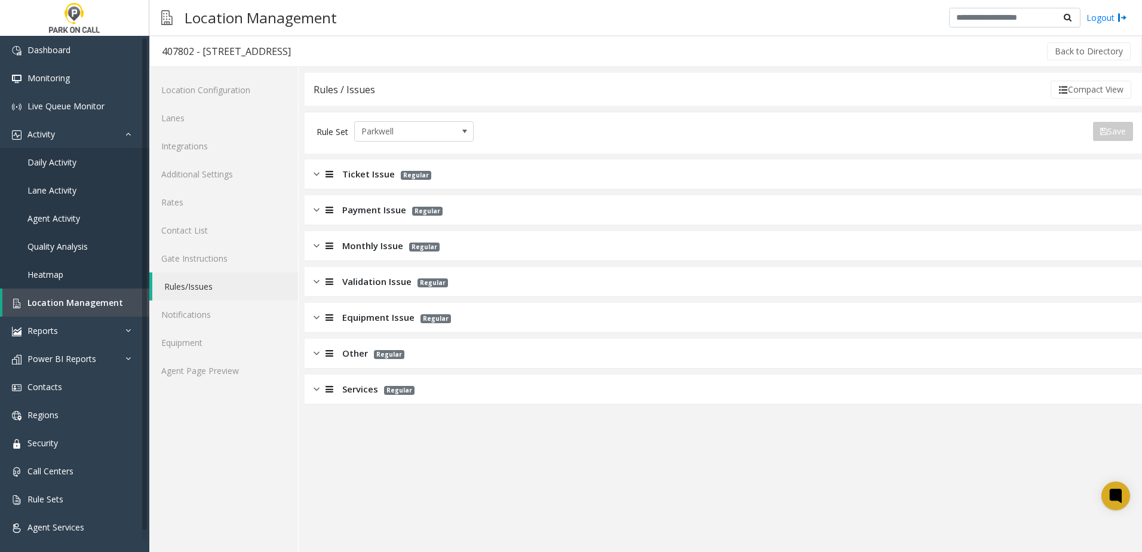
click at [371, 391] on span "Services" at bounding box center [360, 389] width 36 height 14
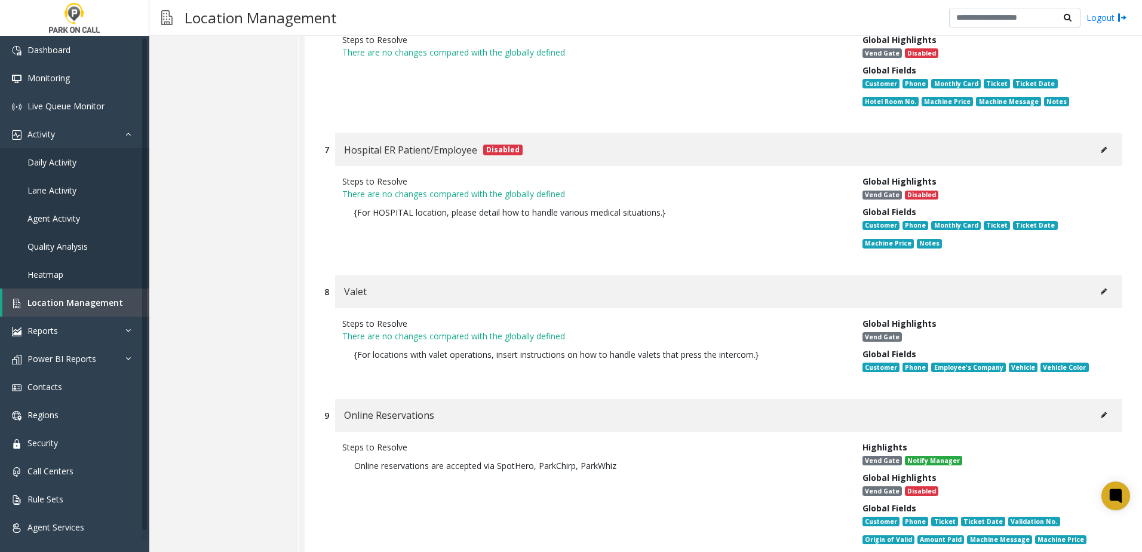
scroll to position [1254, 0]
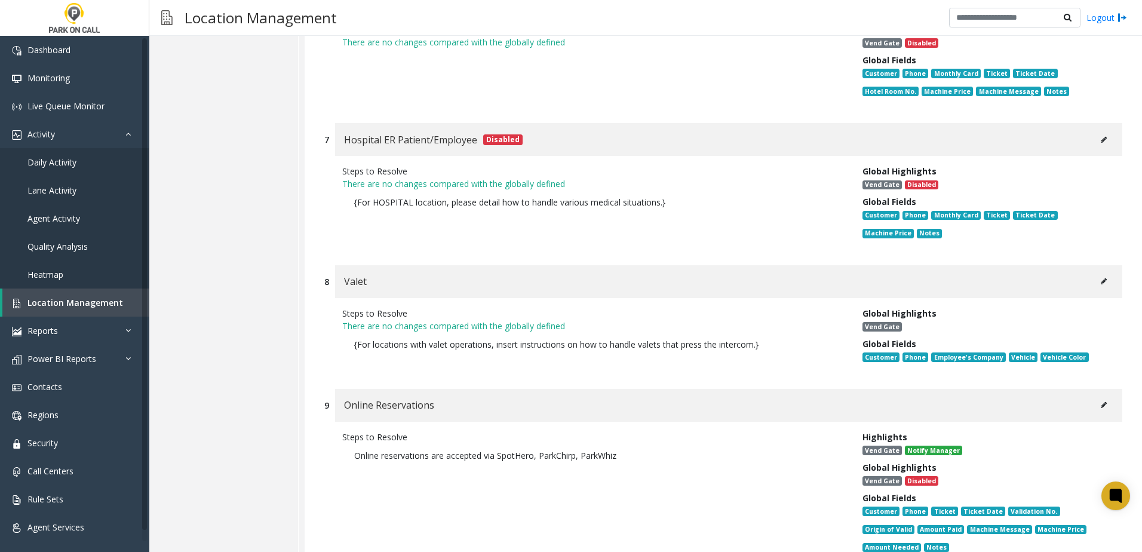
click at [570, 437] on div "Steps to Resolve Online reservations are accepted via SpotHero, ParkChirp, Park…" at bounding box center [593, 519] width 520 height 176
click at [1098, 396] on button at bounding box center [1103, 405] width 19 height 18
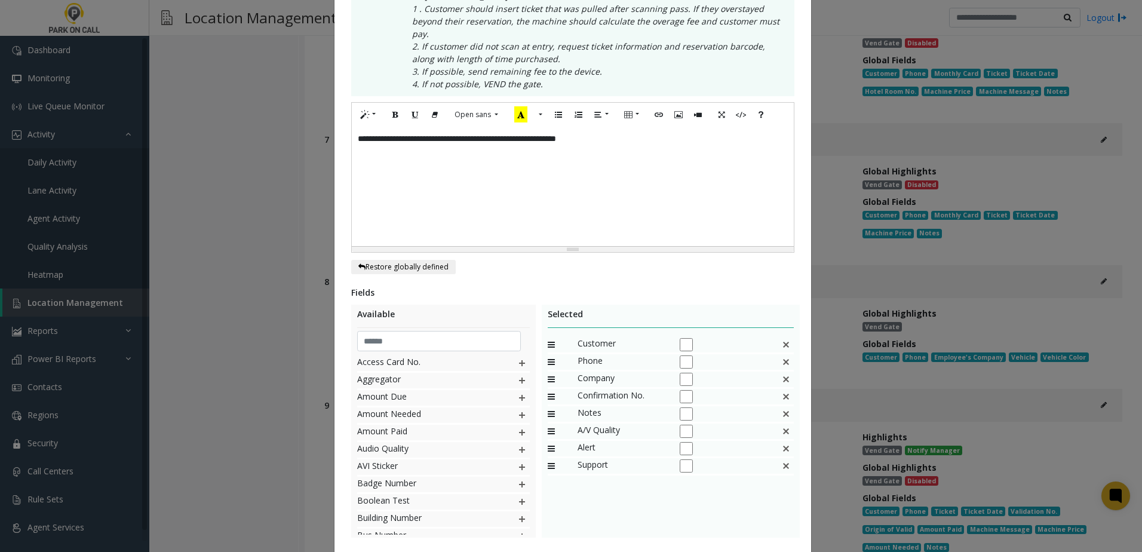
scroll to position [396, 0]
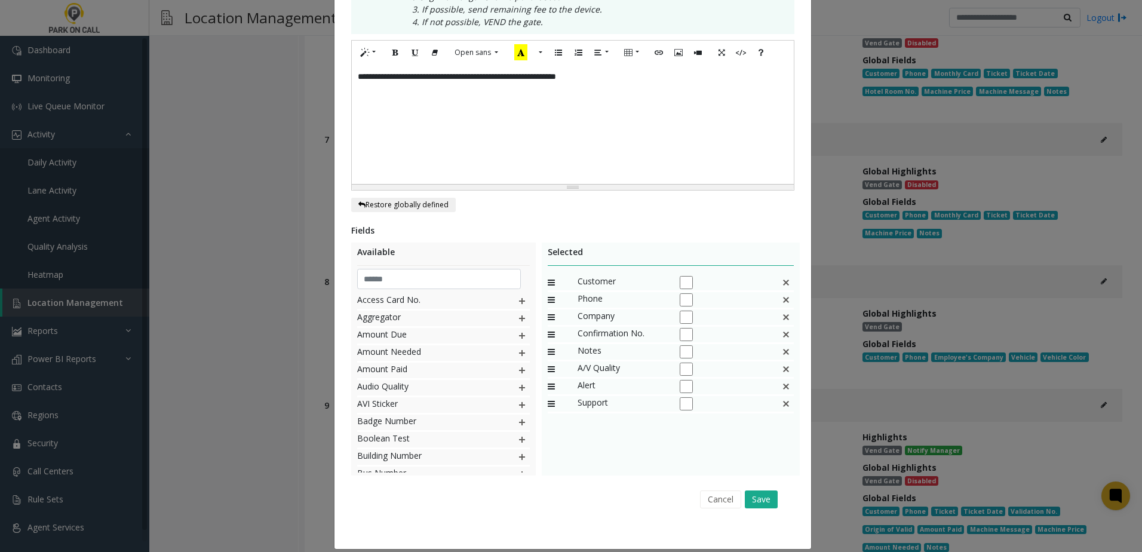
drag, startPoint x: 716, startPoint y: 480, endPoint x: 652, endPoint y: 49, distance: 435.9
click at [653, 50] on div "**********" at bounding box center [572, 102] width 477 height 894
click at [710, 490] on button "Cancel" at bounding box center [720, 499] width 41 height 18
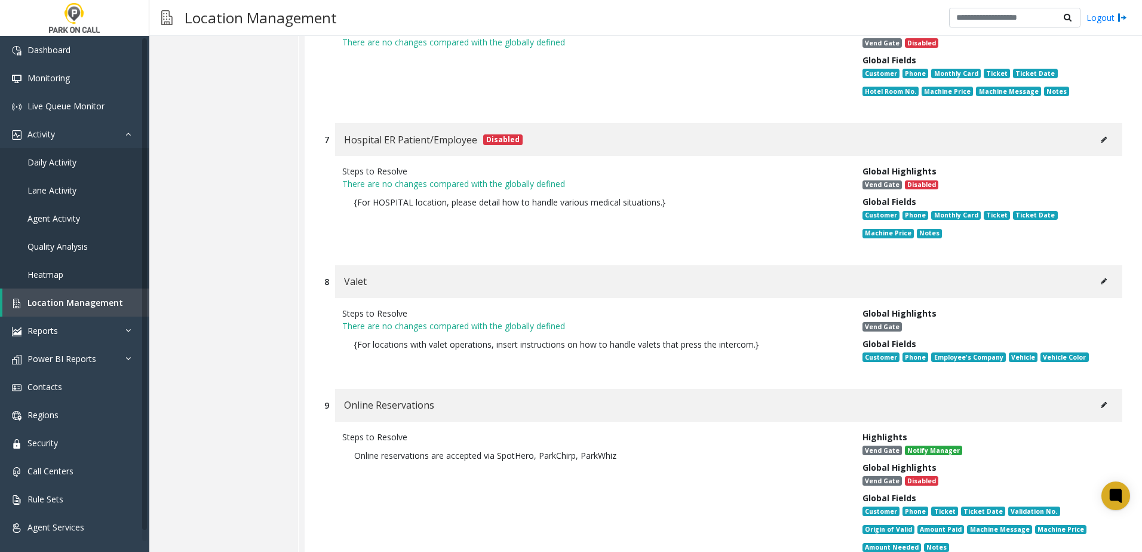
click at [325, 188] on div "Steps to Resolve There are no changes compared with the globally defined {For H…" at bounding box center [723, 204] width 798 height 97
click at [323, 186] on div "7 Hospital ER Patient/Employee Disabled Steps to Resolve There are no changes c…" at bounding box center [723, 188] width 816 height 130
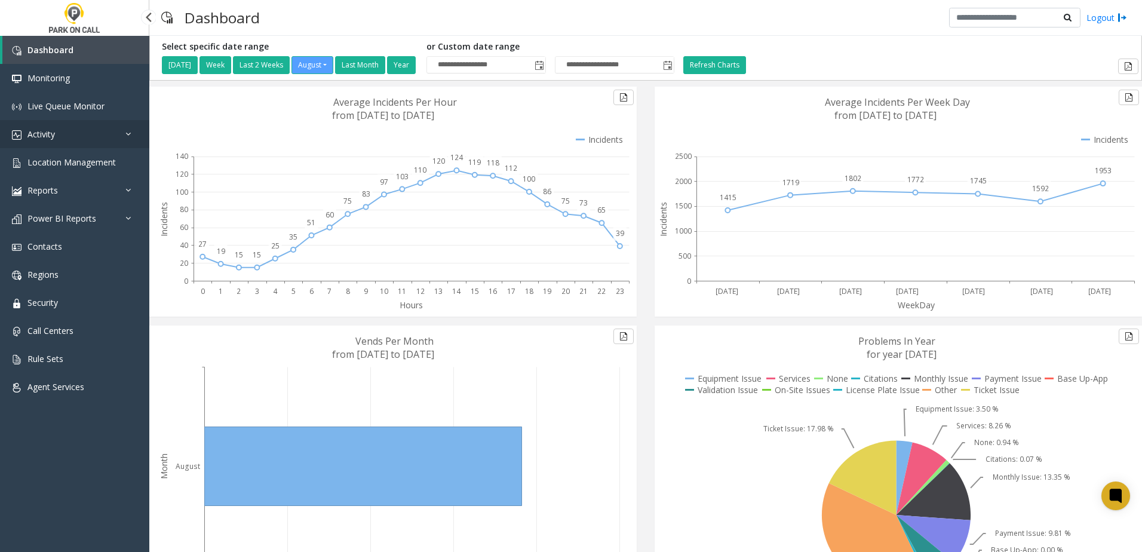
click at [65, 139] on link "Activity" at bounding box center [74, 134] width 149 height 28
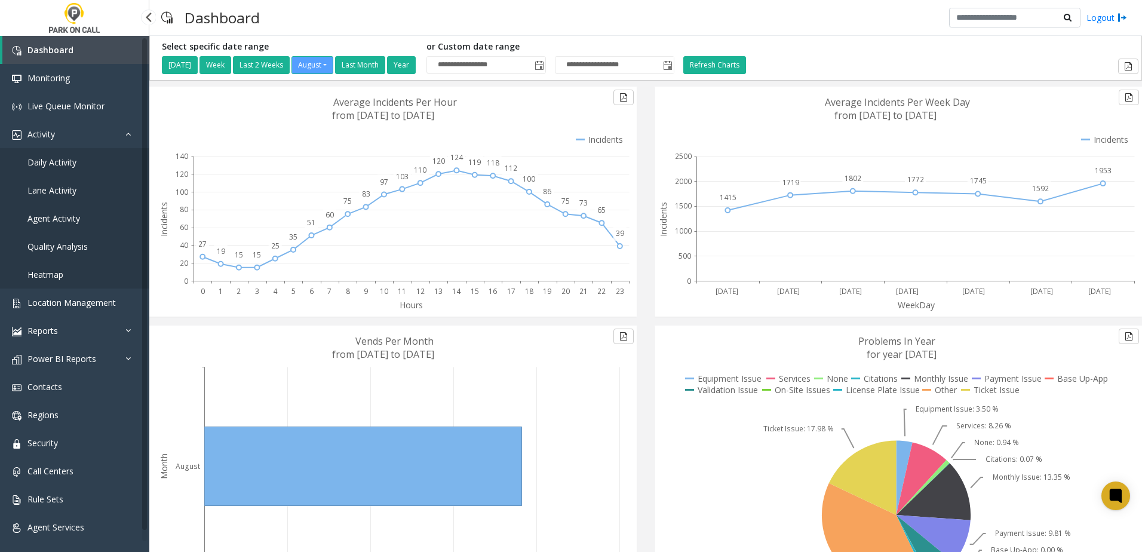
click at [56, 162] on span "Daily Activity" at bounding box center [51, 161] width 49 height 11
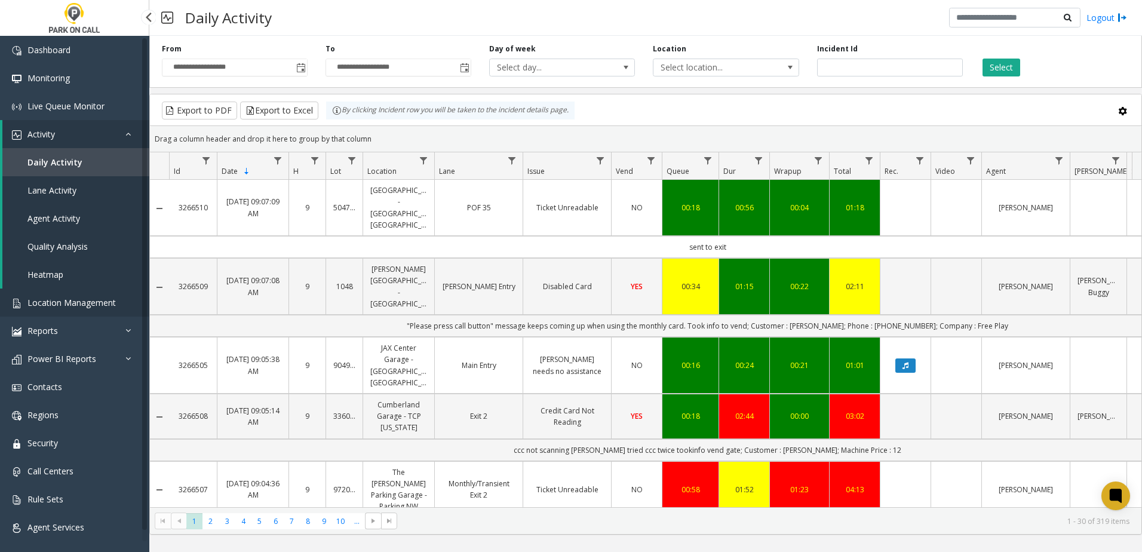
click at [88, 303] on span "Location Management" at bounding box center [71, 302] width 88 height 11
click at [112, 303] on span "Location Management" at bounding box center [71, 302] width 88 height 11
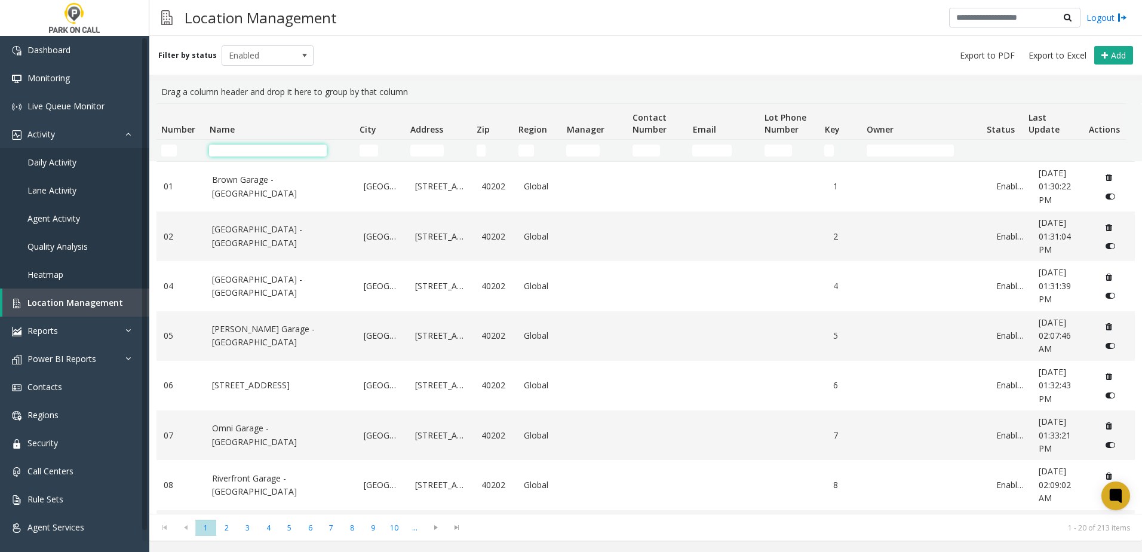
click at [269, 147] on input "Name Filter" at bounding box center [268, 151] width 118 height 12
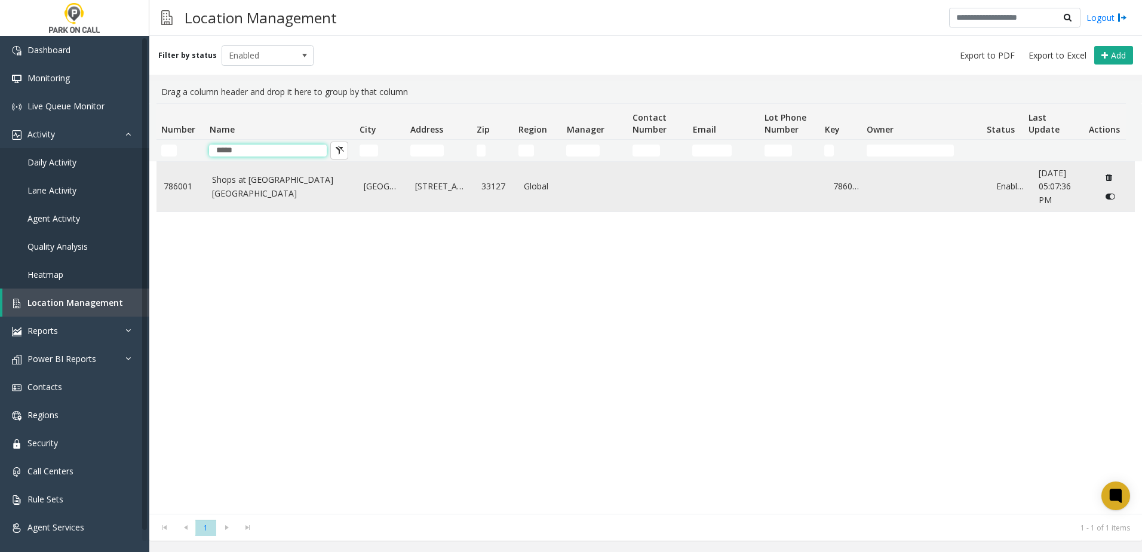
type input "*****"
click at [238, 179] on link "Shops at [GEOGRAPHIC_DATA] [GEOGRAPHIC_DATA]" at bounding box center [280, 186] width 137 height 27
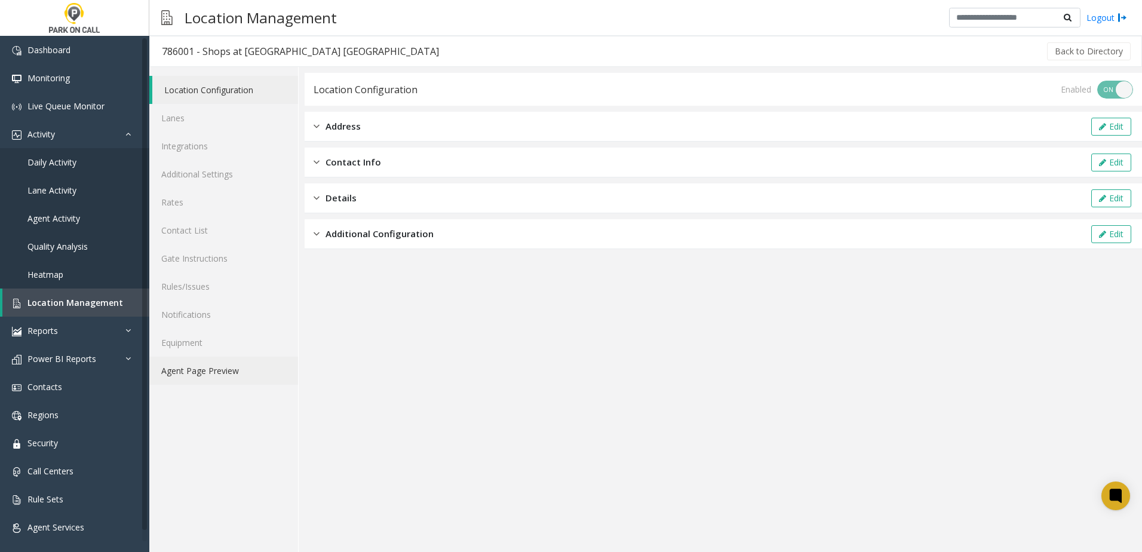
click at [243, 373] on link "Agent Page Preview" at bounding box center [223, 371] width 149 height 28
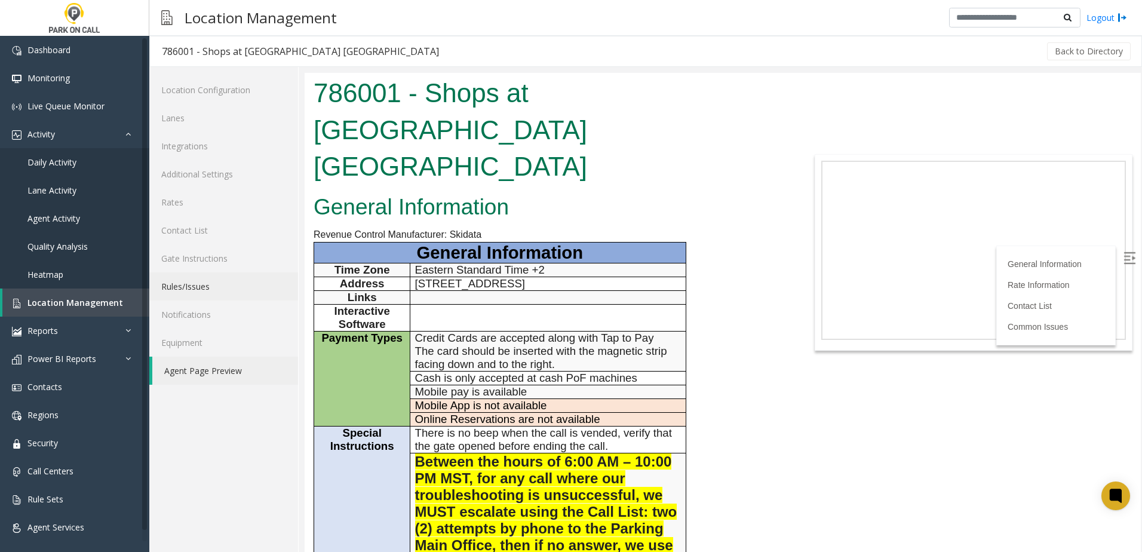
click at [215, 288] on link "Rules/Issues" at bounding box center [223, 286] width 149 height 28
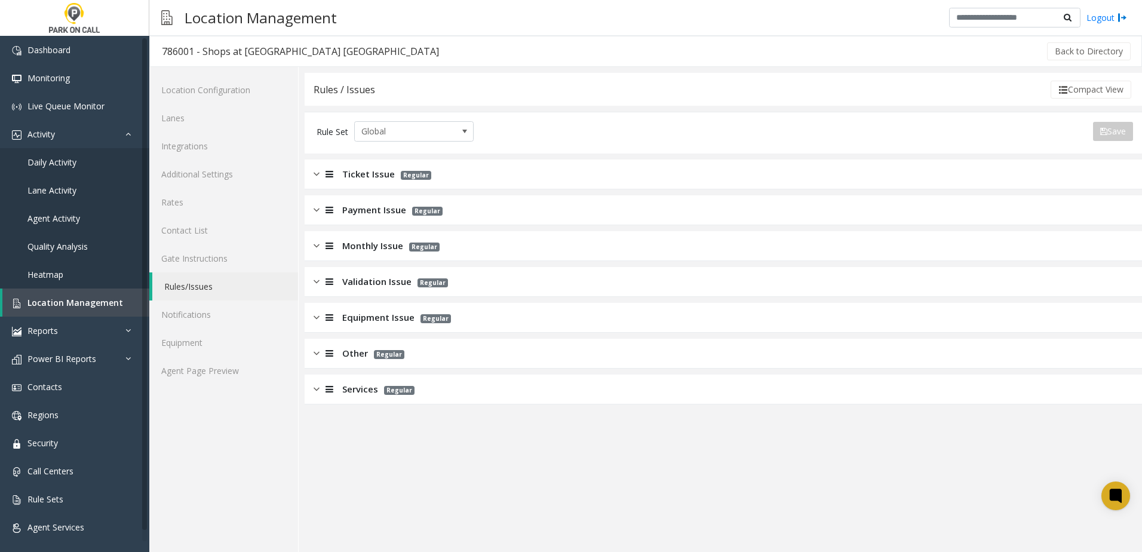
click at [369, 176] on span "Ticket Issue" at bounding box center [368, 174] width 53 height 14
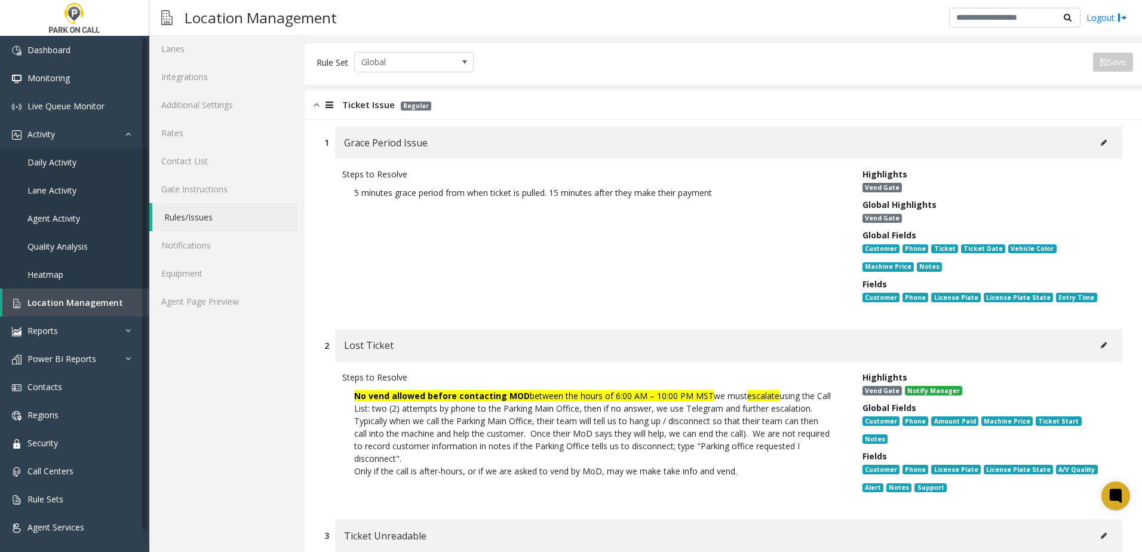
scroll to position [119, 0]
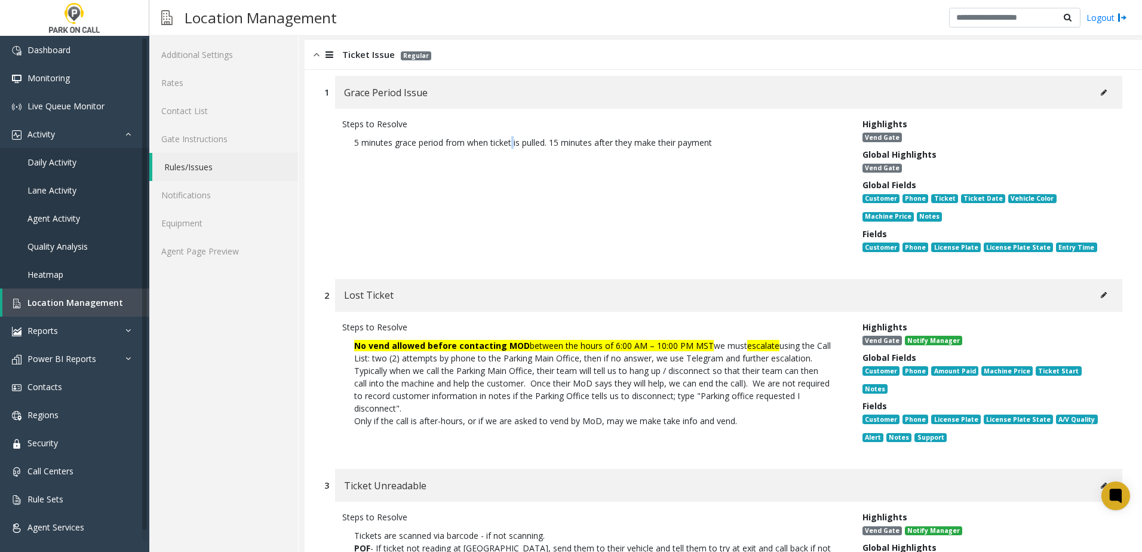
click at [513, 207] on div "Steps to Resolve 5 minutes grace period from when ticket is pulled. 15 minutes …" at bounding box center [593, 188] width 520 height 140
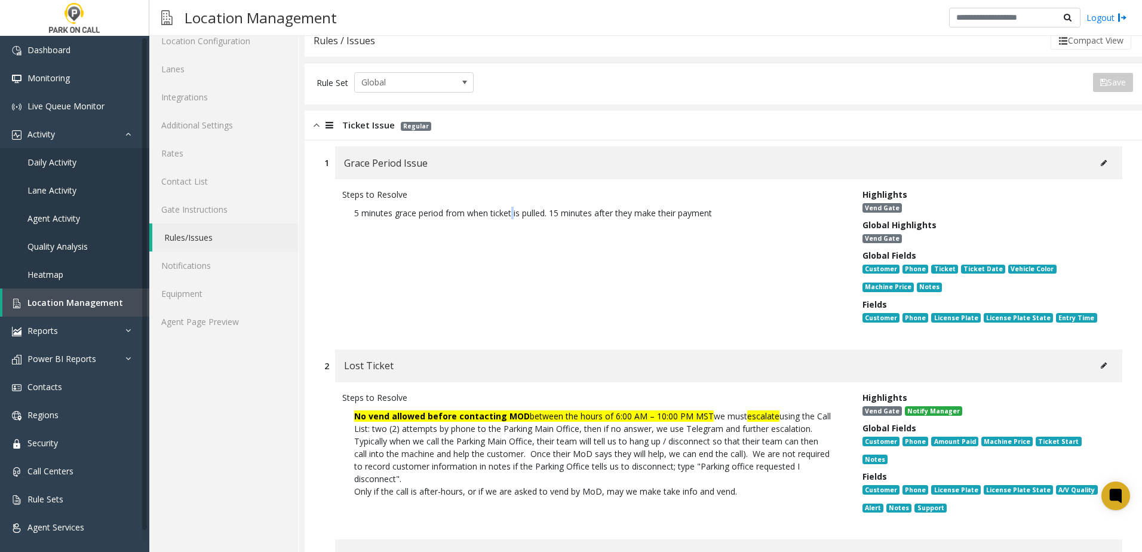
scroll to position [0, 0]
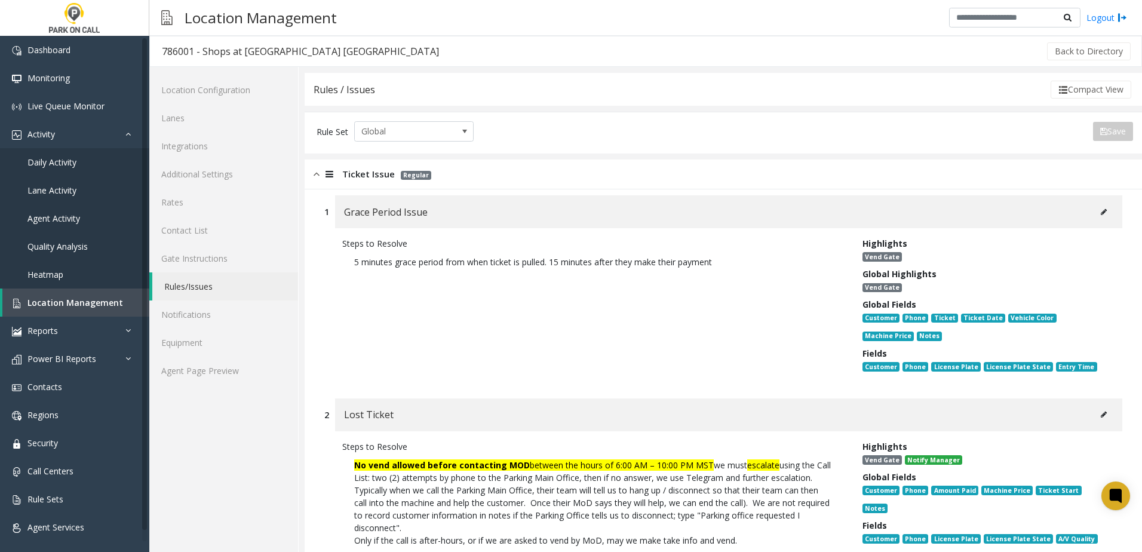
click at [430, 257] on p "5 minutes grace period from when ticket is pulled. 15 minutes after they make t…" at bounding box center [593, 262] width 502 height 24
click at [421, 263] on p "5 minutes grace period from when ticket is pulled. 15 minutes after they make t…" at bounding box center [593, 262] width 502 height 24
click at [412, 267] on p "5 minutes grace period from when ticket is pulled. 15 minutes after they make t…" at bounding box center [593, 262] width 502 height 24
drag, startPoint x: 718, startPoint y: 259, endPoint x: 551, endPoint y: 265, distance: 166.7
click at [551, 265] on p "5 minutes grace period from when ticket is pulled. 15 minutes after they make t…" at bounding box center [593, 262] width 502 height 24
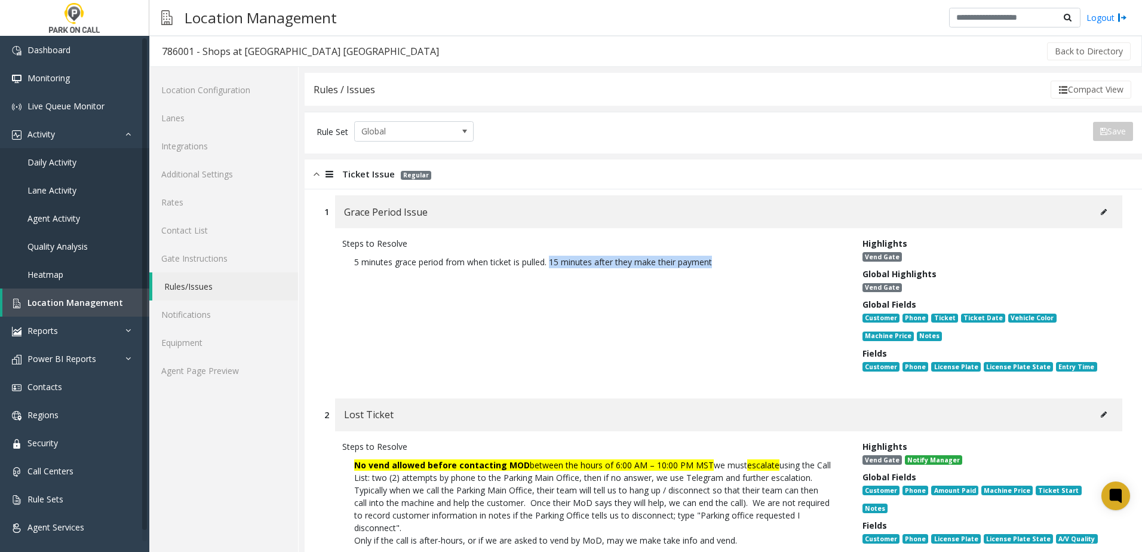
click at [551, 265] on p "5 minutes grace period from when ticket is pulled. 15 minutes after they make t…" at bounding box center [593, 262] width 502 height 24
drag, startPoint x: 551, startPoint y: 260, endPoint x: 830, endPoint y: 264, distance: 278.4
click at [830, 264] on p "5 minutes grace period from when ticket is pulled. 15 minutes after they make t…" at bounding box center [593, 262] width 502 height 24
drag, startPoint x: 830, startPoint y: 264, endPoint x: 676, endPoint y: 255, distance: 154.4
click at [676, 255] on p "5 minutes grace period from when ticket is pulled. 15 minutes after they make t…" at bounding box center [593, 262] width 502 height 24
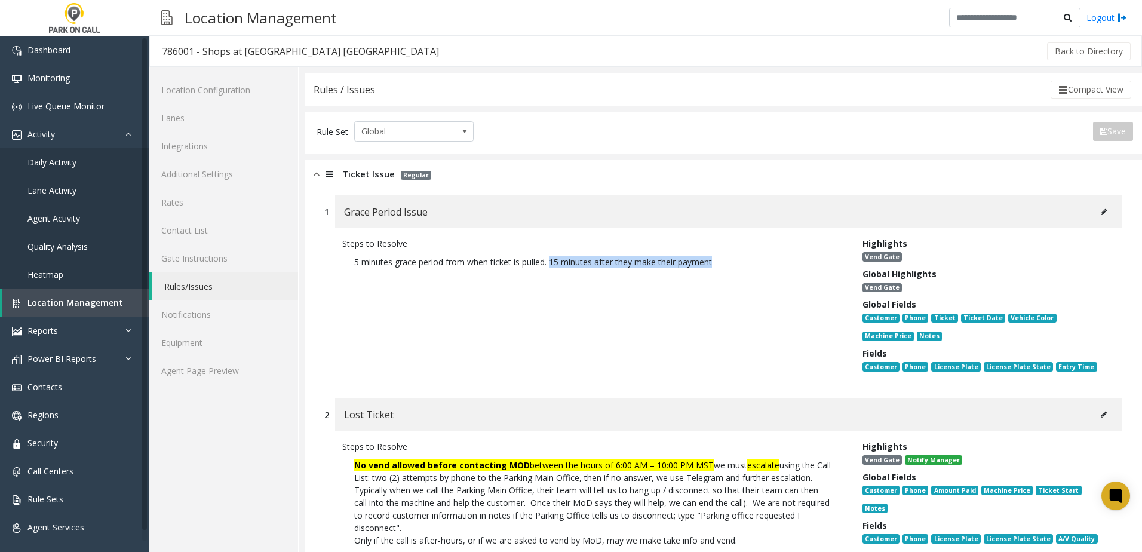
click at [734, 254] on p "5 minutes grace period from when ticket is pulled. 15 minutes after they make t…" at bounding box center [593, 262] width 502 height 24
click at [733, 257] on p "5 minutes grace period from when ticket is pulled. 15 minutes after they make t…" at bounding box center [593, 262] width 502 height 24
click at [722, 263] on p "5 minutes grace period from when ticket is pulled. 15 minutes after they make t…" at bounding box center [593, 262] width 502 height 24
click at [214, 366] on link "Agent Page Preview" at bounding box center [223, 371] width 149 height 28
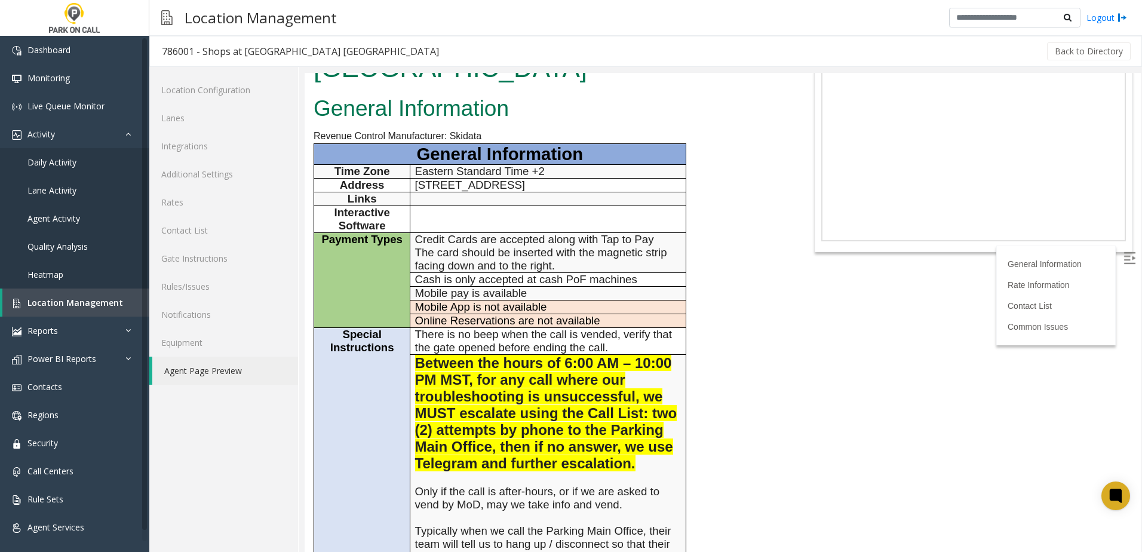
scroll to position [119, 0]
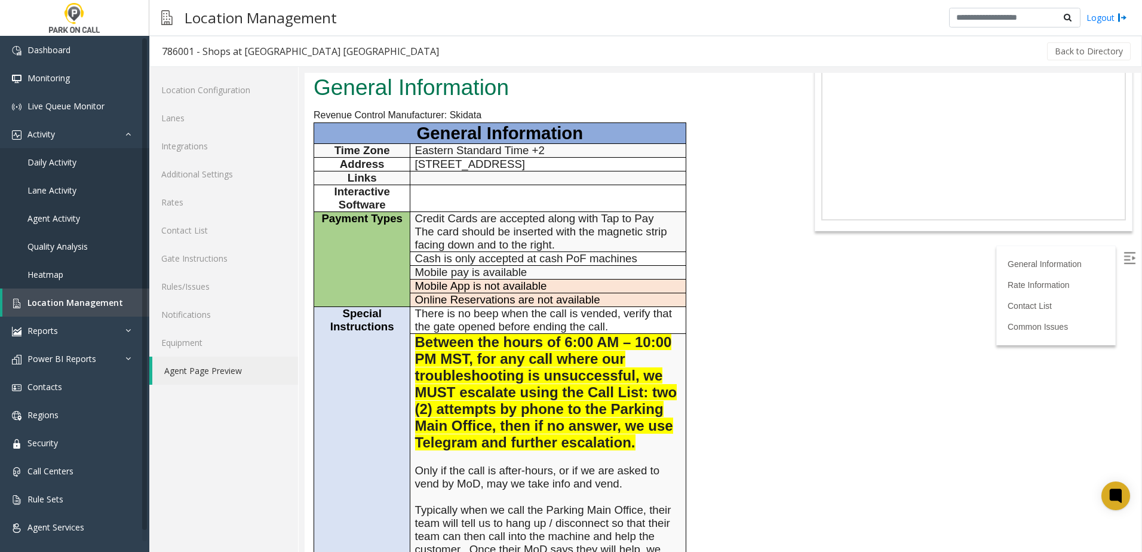
click at [532, 389] on span "Between the hours of 6:00 AM – 10:00 PM MST, for any call where our troubleshoo…" at bounding box center [546, 392] width 262 height 116
click at [636, 434] on span at bounding box center [637, 442] width 4 height 16
click at [641, 437] on span at bounding box center [640, 443] width 3 height 13
click at [640, 437] on span at bounding box center [640, 443] width 3 height 13
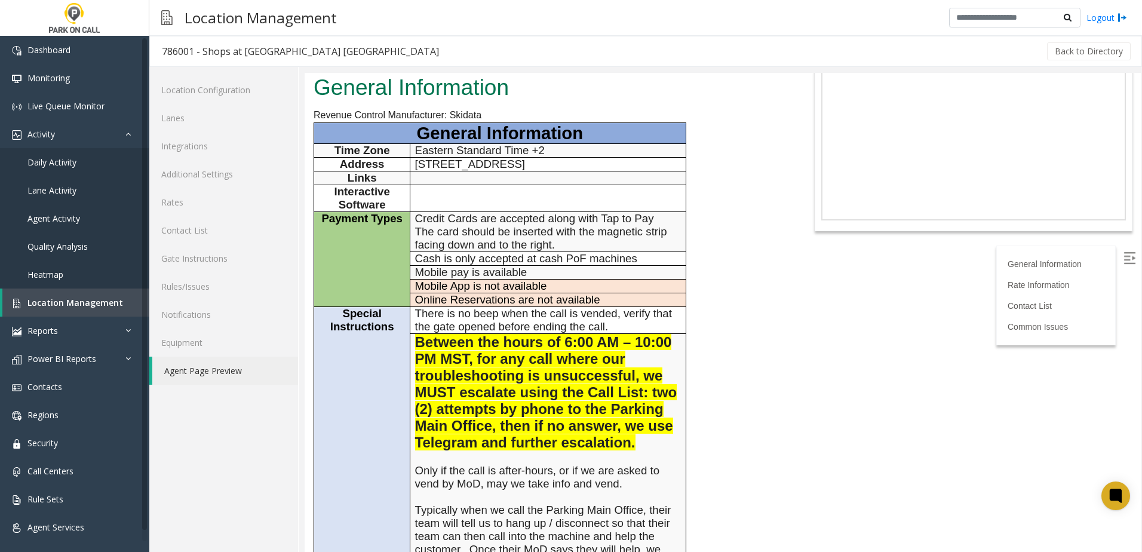
click at [616, 386] on span "Between the hours of 6:00 AM – 10:00 PM MST, for any call where our troubleshoo…" at bounding box center [546, 392] width 262 height 116
click at [616, 384] on span "Between the hours of 6:00 AM – 10:00 PM MST, for any call where our troubleshoo…" at bounding box center [546, 392] width 262 height 116
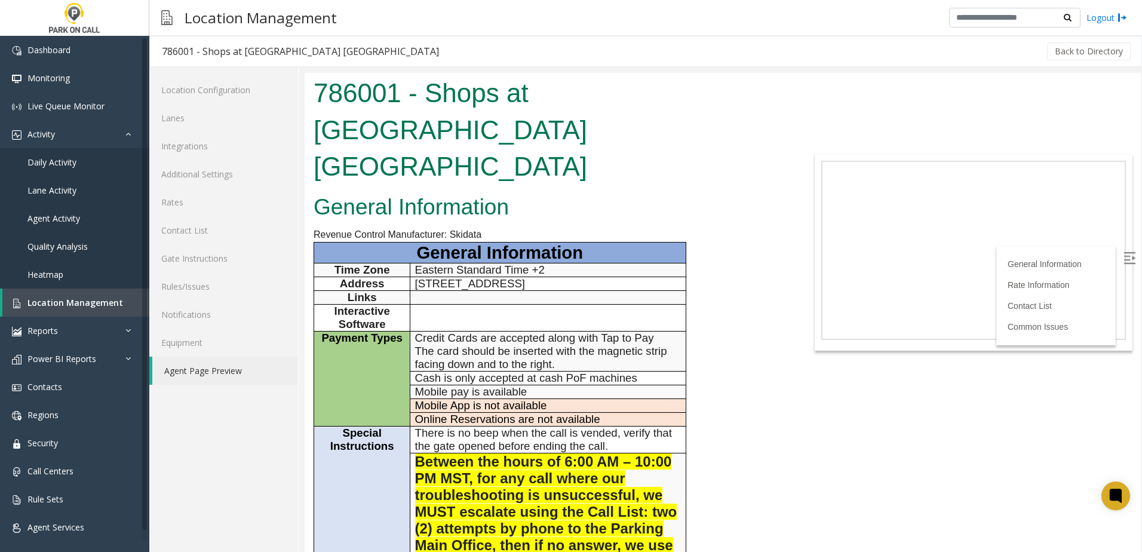
scroll to position [119, 0]
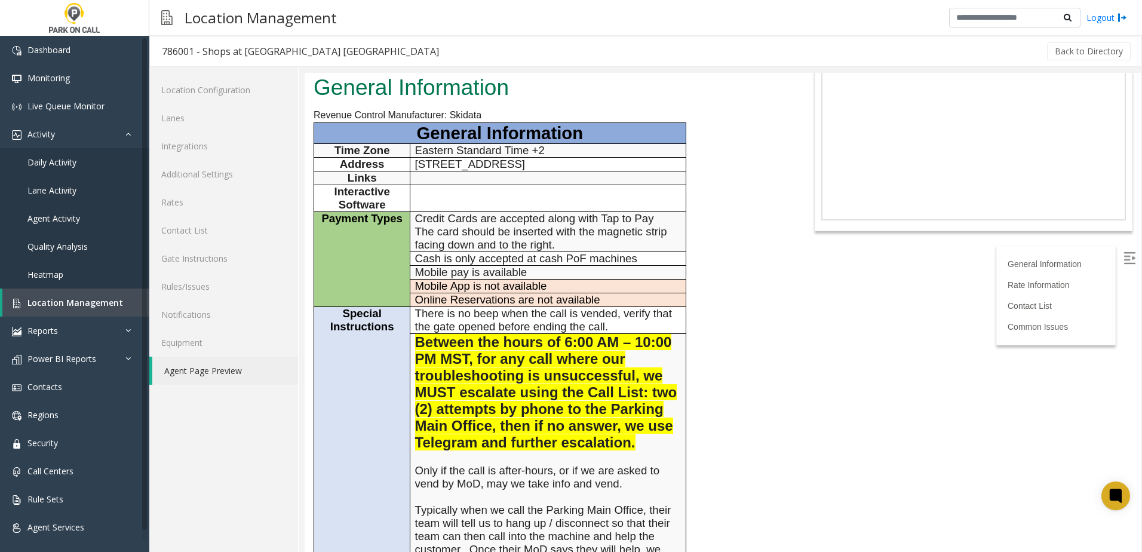
drag, startPoint x: 565, startPoint y: 372, endPoint x: 570, endPoint y: 366, distance: 8.0
click at [564, 370] on span "Between the hours of 6:00 AM – 10:00 PM MST, for any call where our troubleshoo…" at bounding box center [546, 392] width 262 height 116
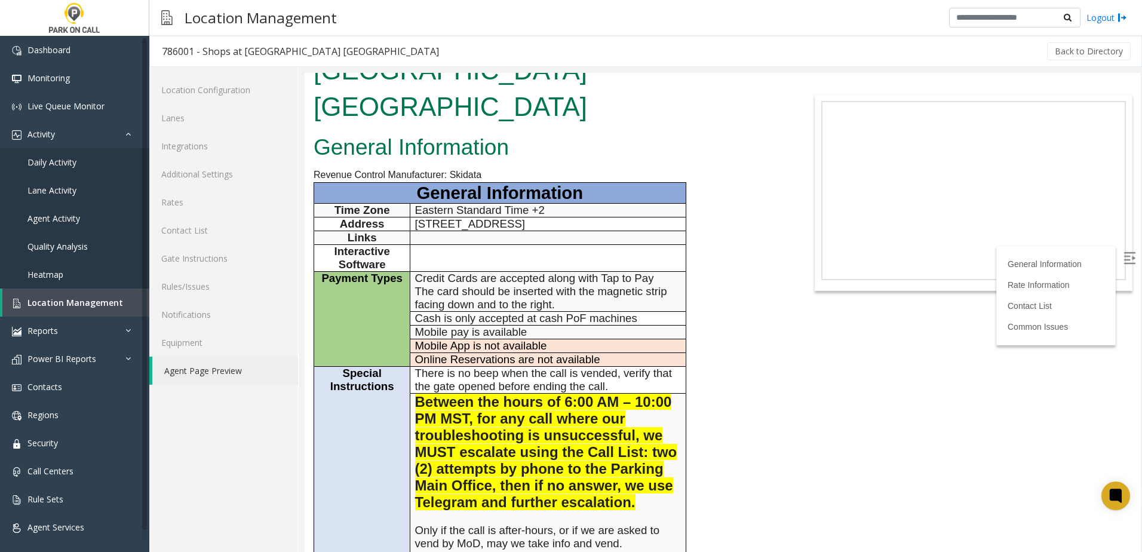
scroll to position [0, 0]
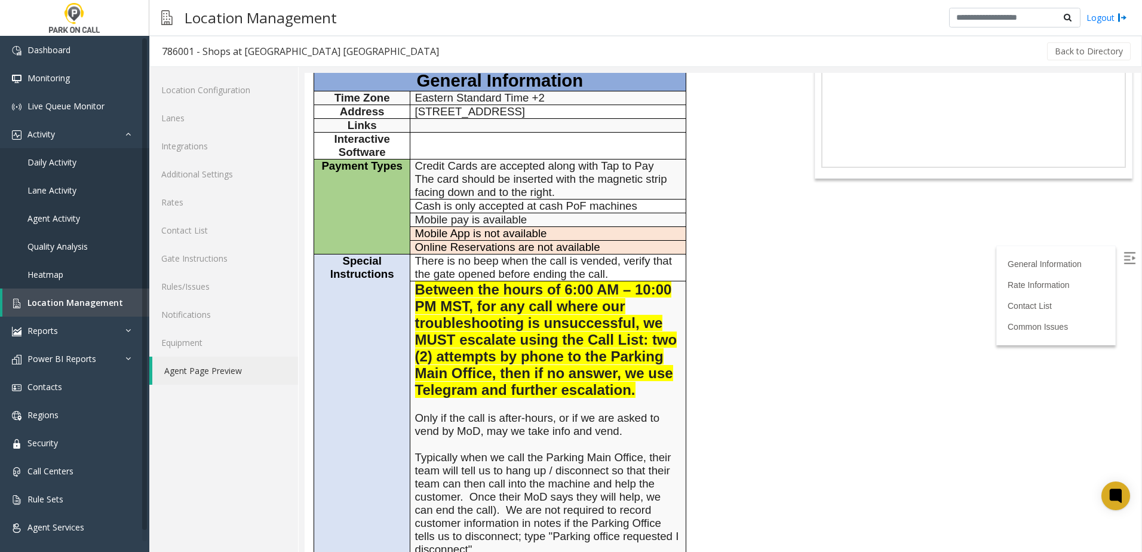
scroll to position [179, 0]
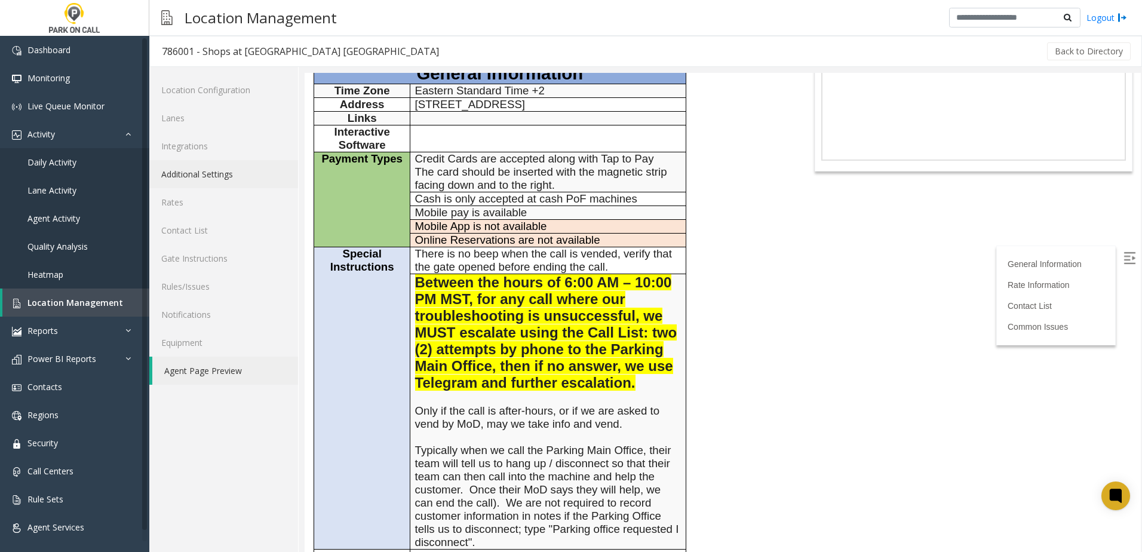
click at [216, 177] on link "Additional Settings" at bounding box center [223, 174] width 149 height 28
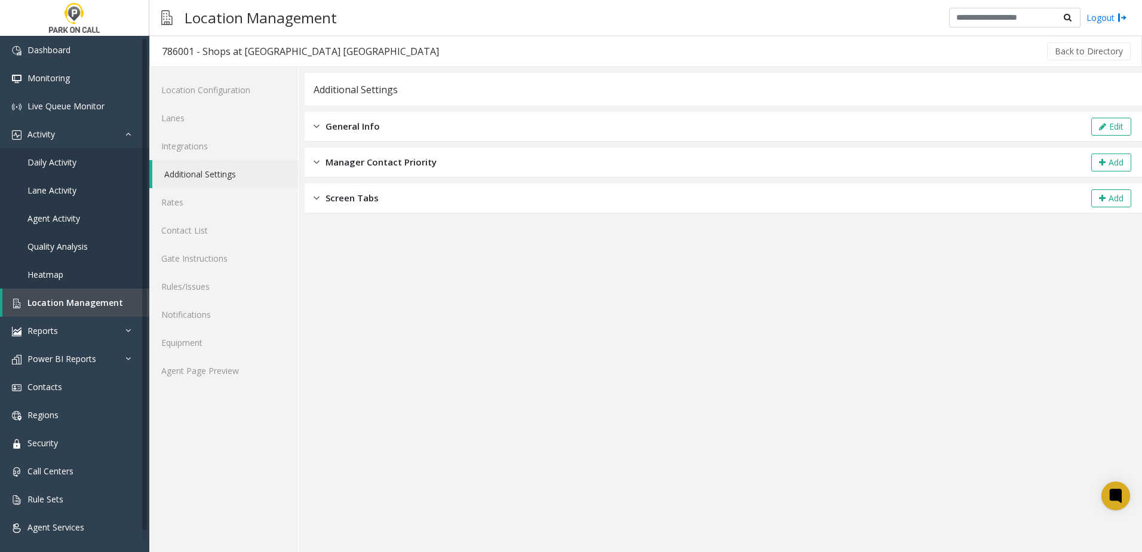
click at [895, 133] on div "General Info Edit" at bounding box center [723, 127] width 837 height 30
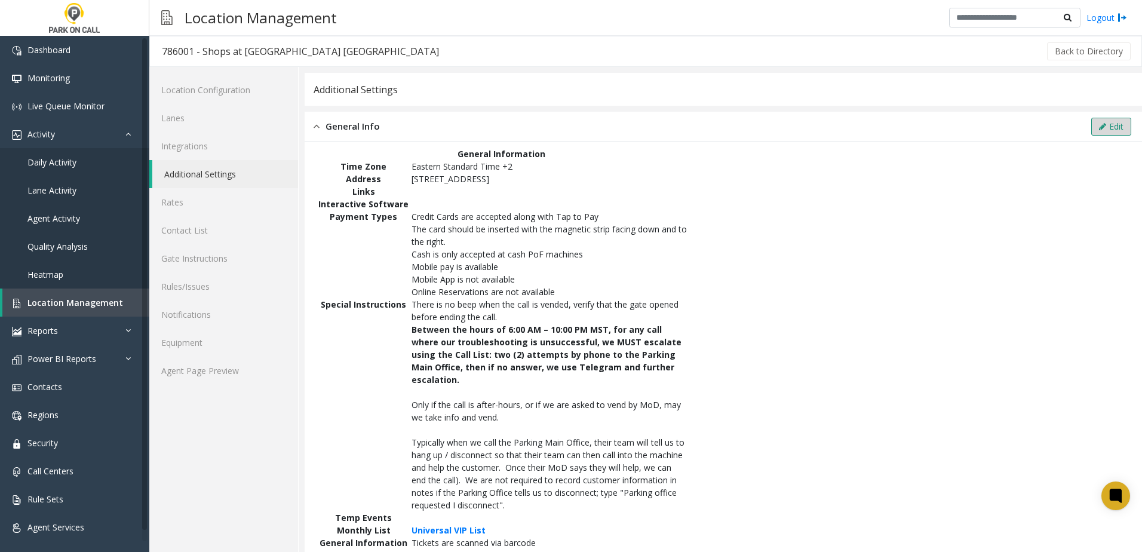
click at [1108, 127] on button "Edit" at bounding box center [1111, 127] width 40 height 18
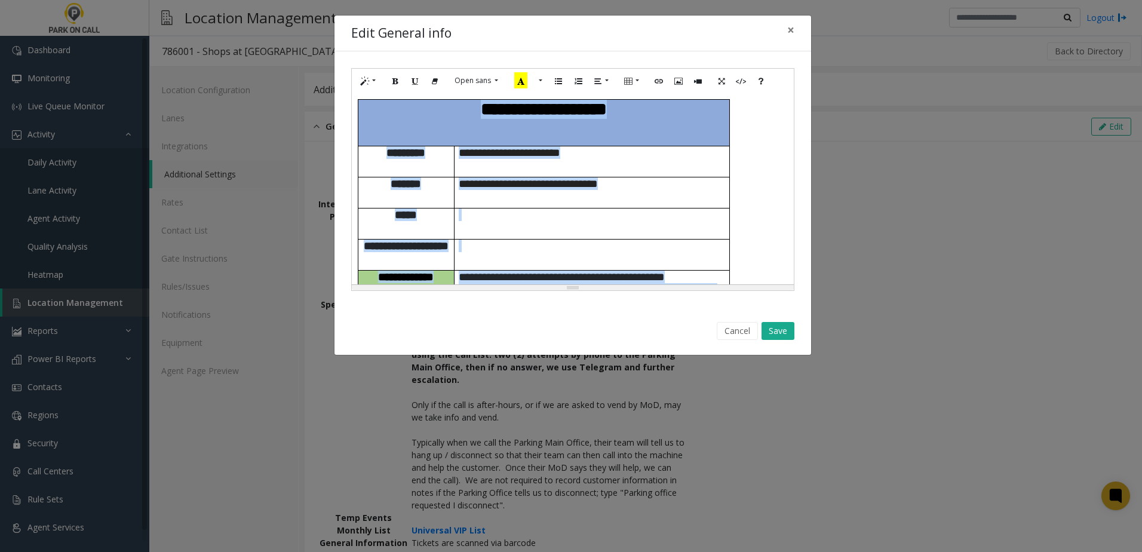
scroll to position [899, 0]
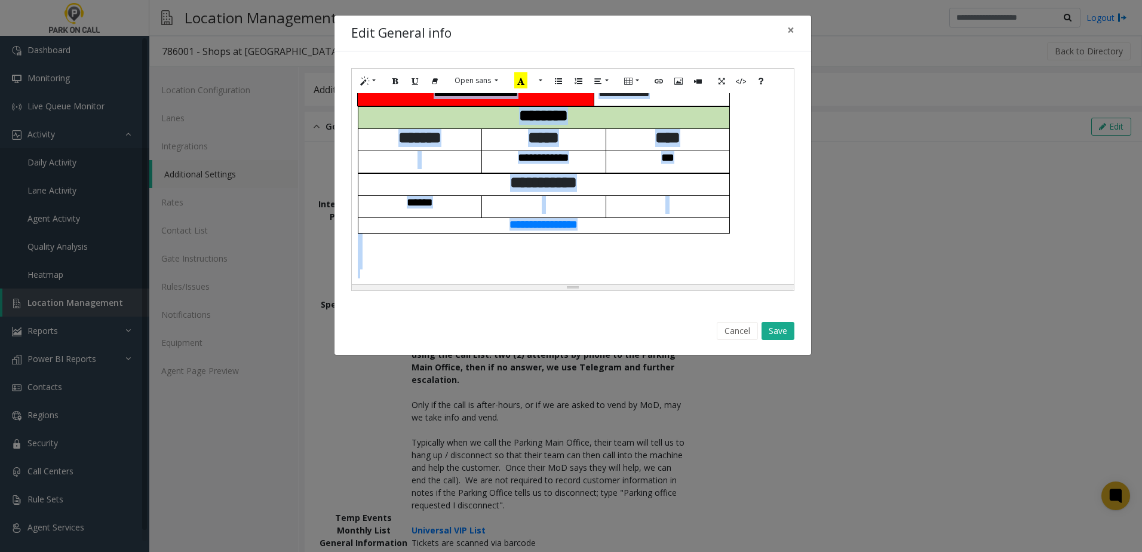
drag, startPoint x: 447, startPoint y: 106, endPoint x: 792, endPoint y: 582, distance: 588.5
click at [792, 551] on html "Dashboard Monitoring Live Queue Monitor Activity Daily Activity Lane Activity A…" at bounding box center [571, 276] width 1142 height 552
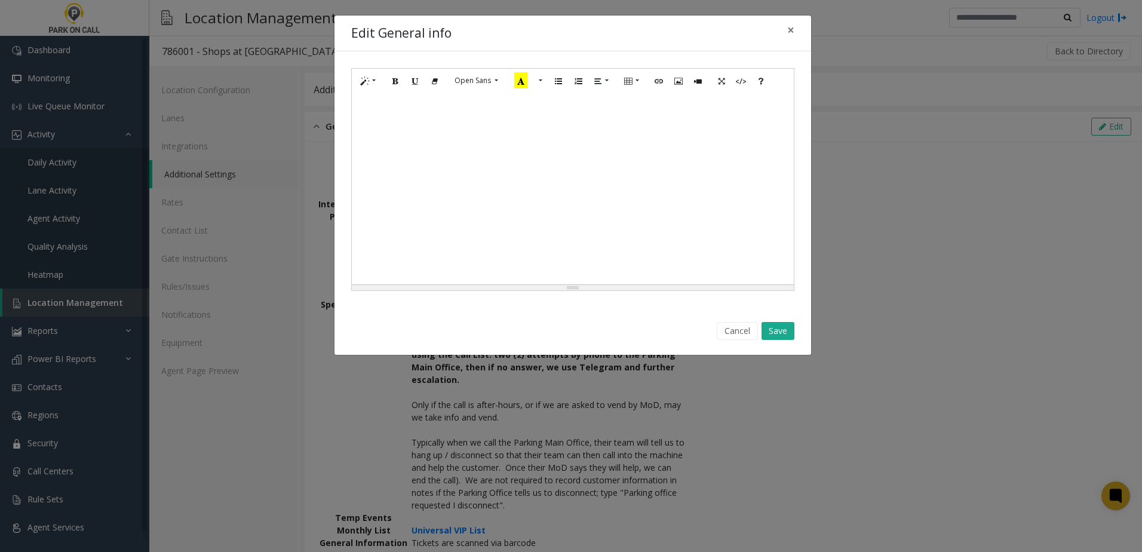
scroll to position [0, 0]
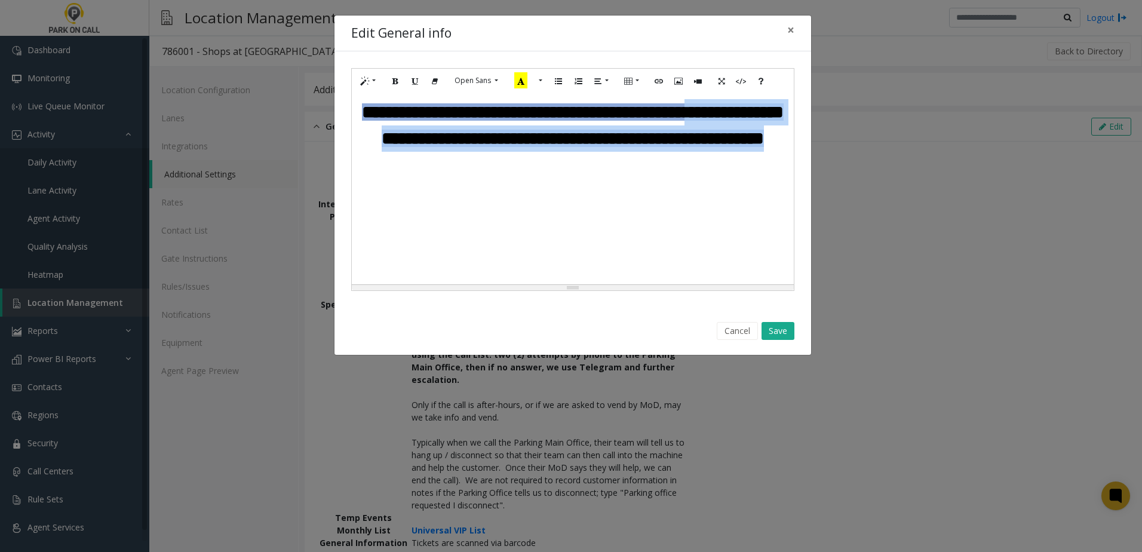
drag, startPoint x: 749, startPoint y: 207, endPoint x: 203, endPoint y: 129, distance: 551.4
click at [202, 130] on div "**********" at bounding box center [571, 276] width 1142 height 552
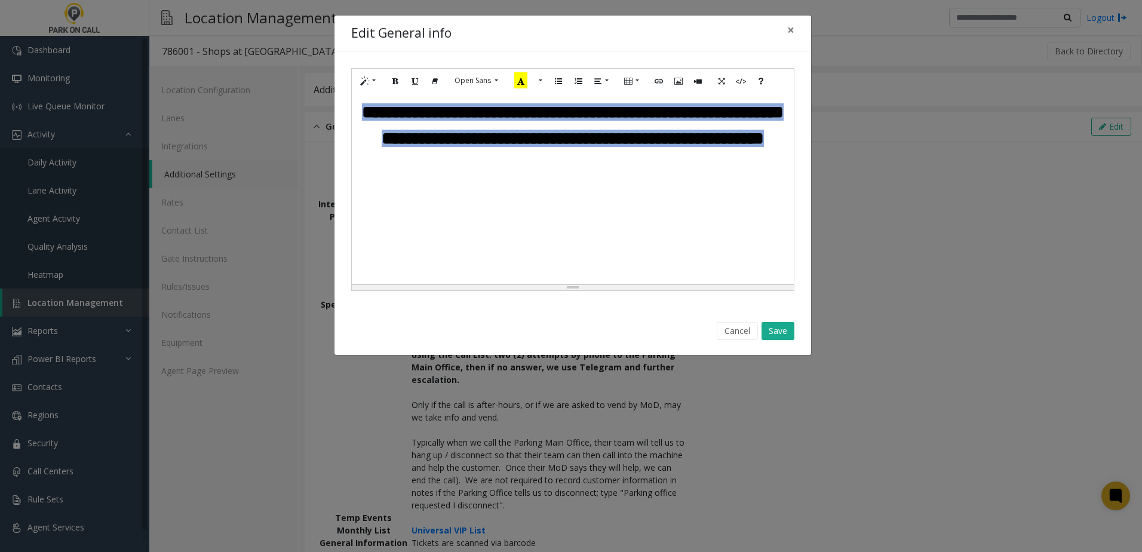
click at [203, 129] on div "**********" at bounding box center [571, 276] width 1142 height 552
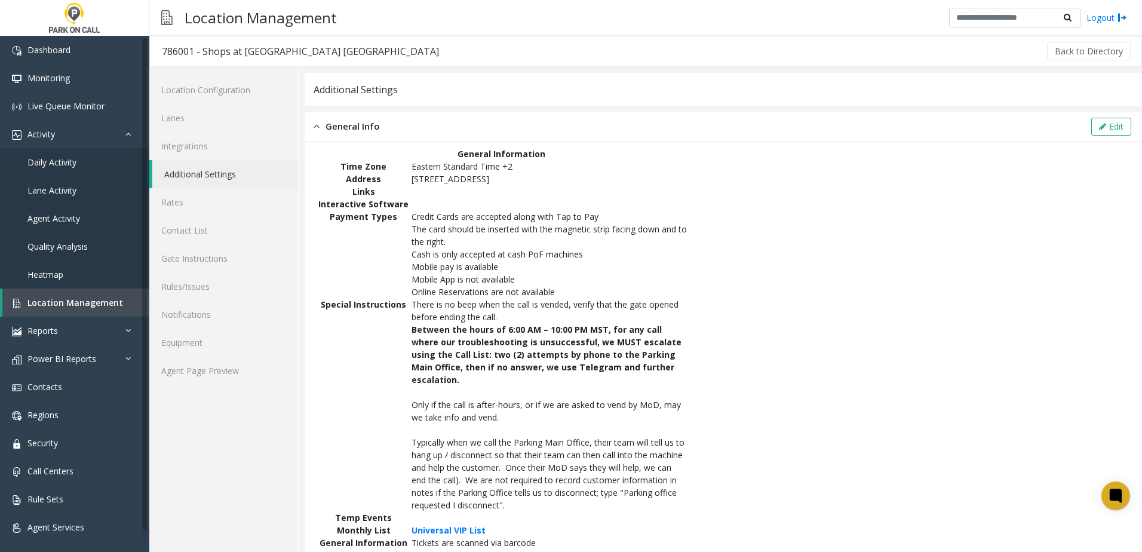
click at [223, 174] on link "Additional Settings" at bounding box center [225, 174] width 146 height 28
click at [1108, 122] on button "Edit" at bounding box center [1111, 127] width 40 height 18
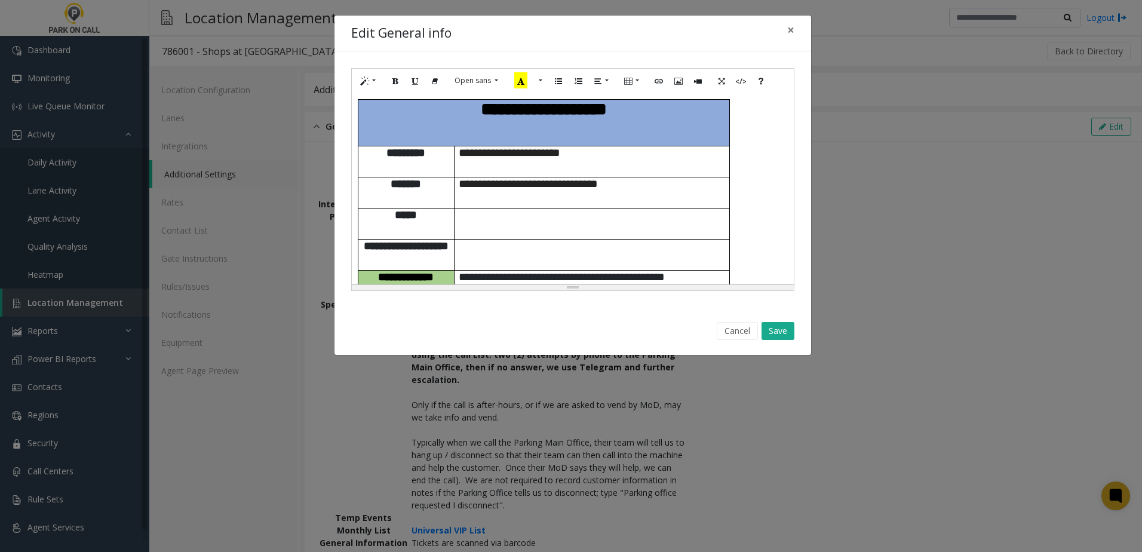
scroll to position [899, 0]
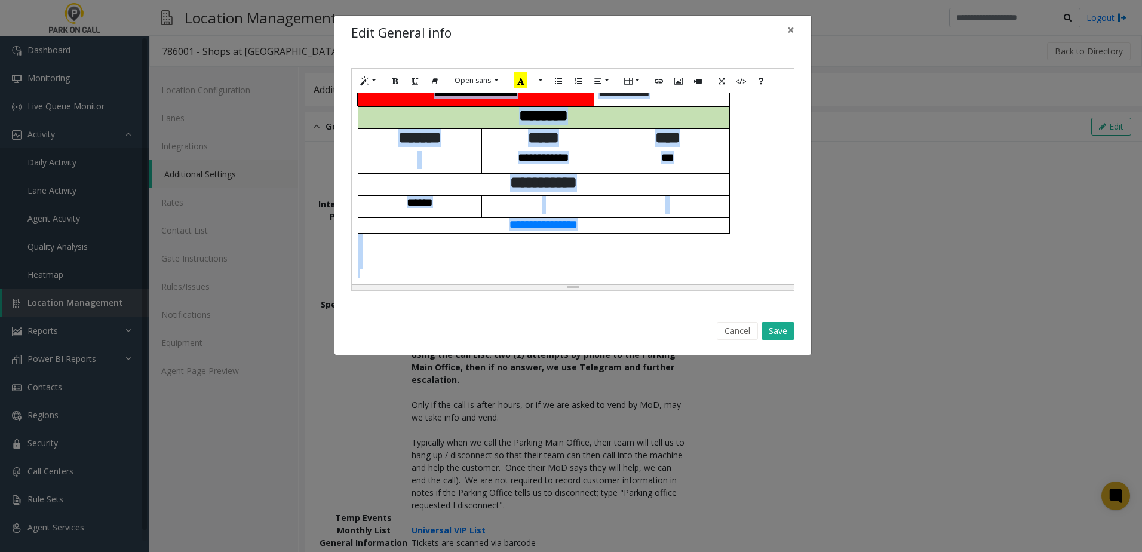
drag, startPoint x: 444, startPoint y: 109, endPoint x: 940, endPoint y: 577, distance: 681.5
click at [940, 551] on html "Dashboard Monitoring Live Queue Monitor Activity Daily Activity Lane Activity A…" at bounding box center [571, 276] width 1142 height 552
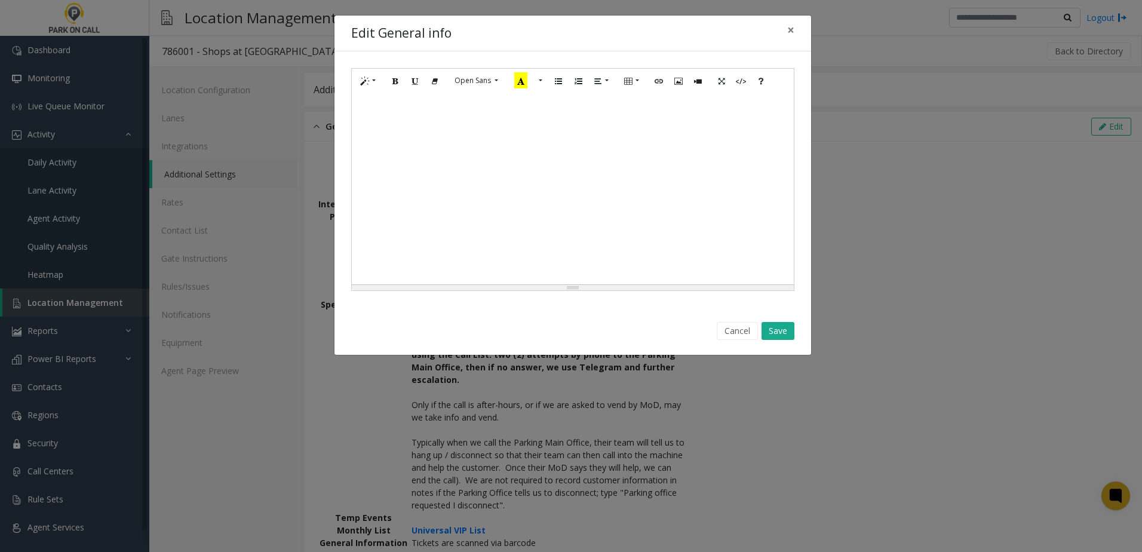
scroll to position [0, 0]
click at [551, 136] on div at bounding box center [573, 188] width 442 height 191
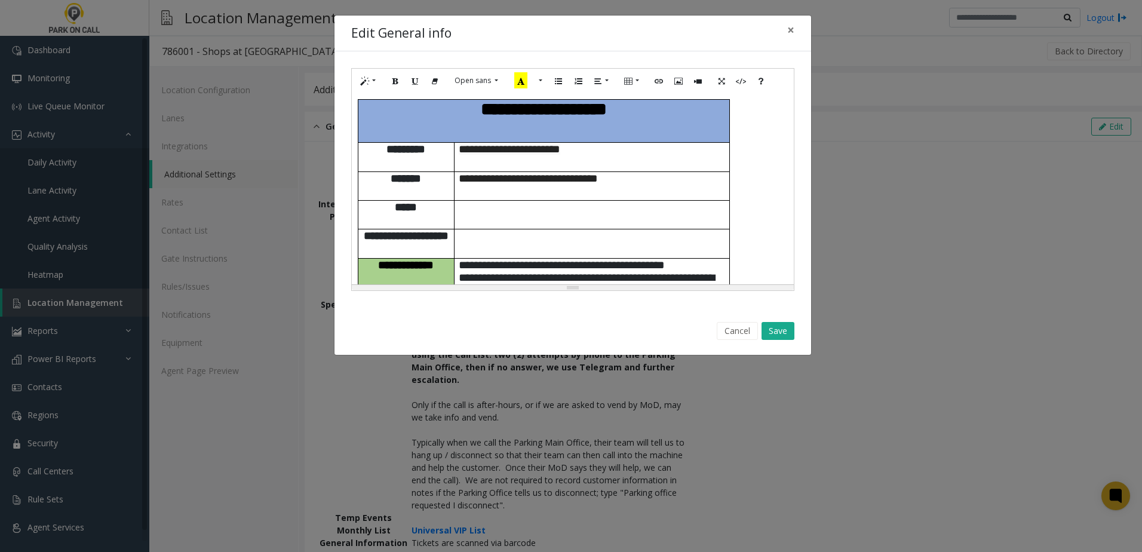
scroll to position [852, 0]
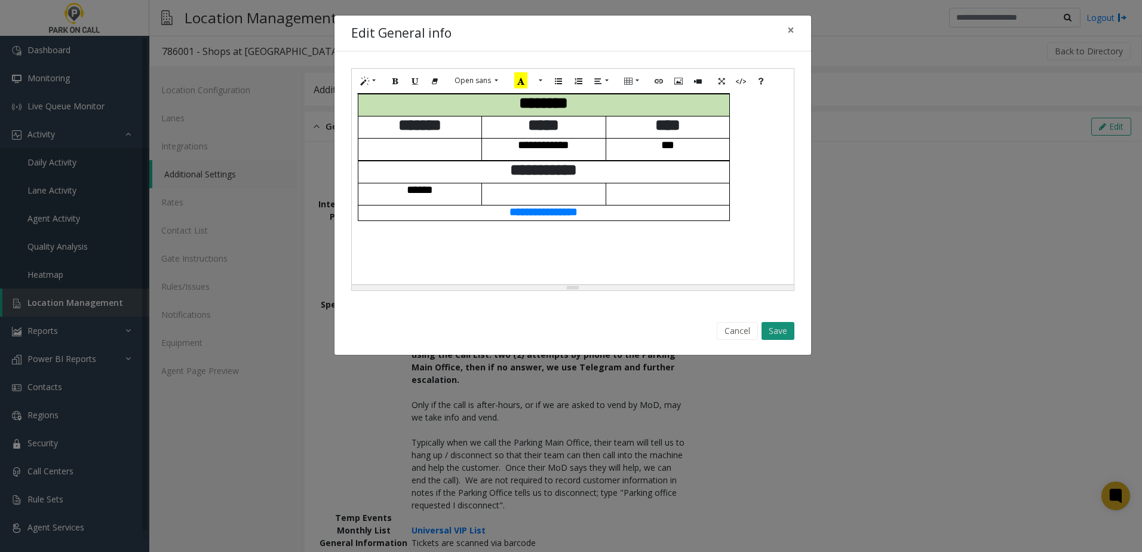
click at [793, 337] on button "Save" at bounding box center [778, 331] width 33 height 18
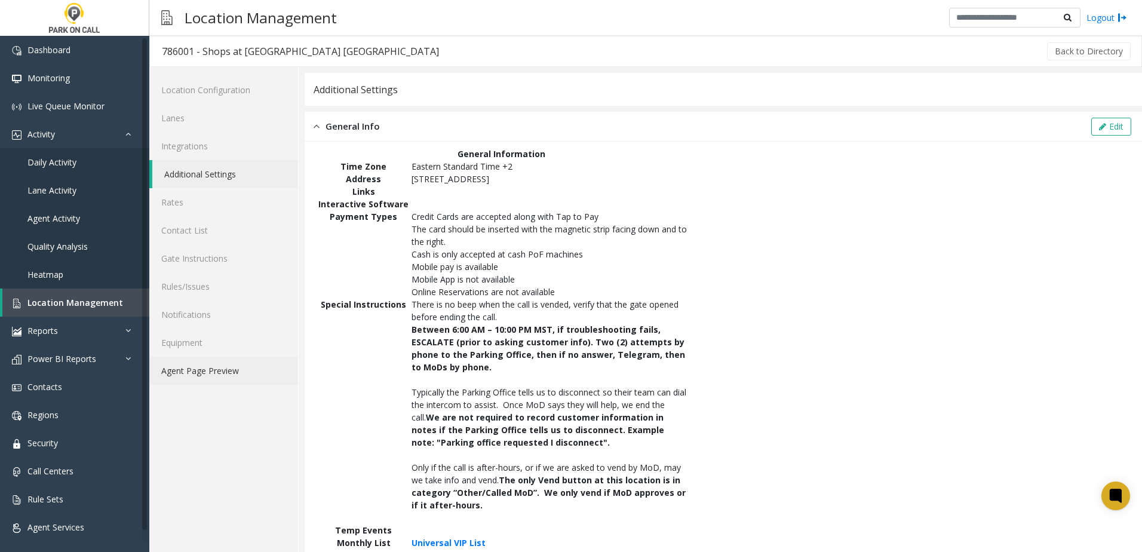
click at [254, 366] on link "Agent Page Preview" at bounding box center [223, 371] width 149 height 28
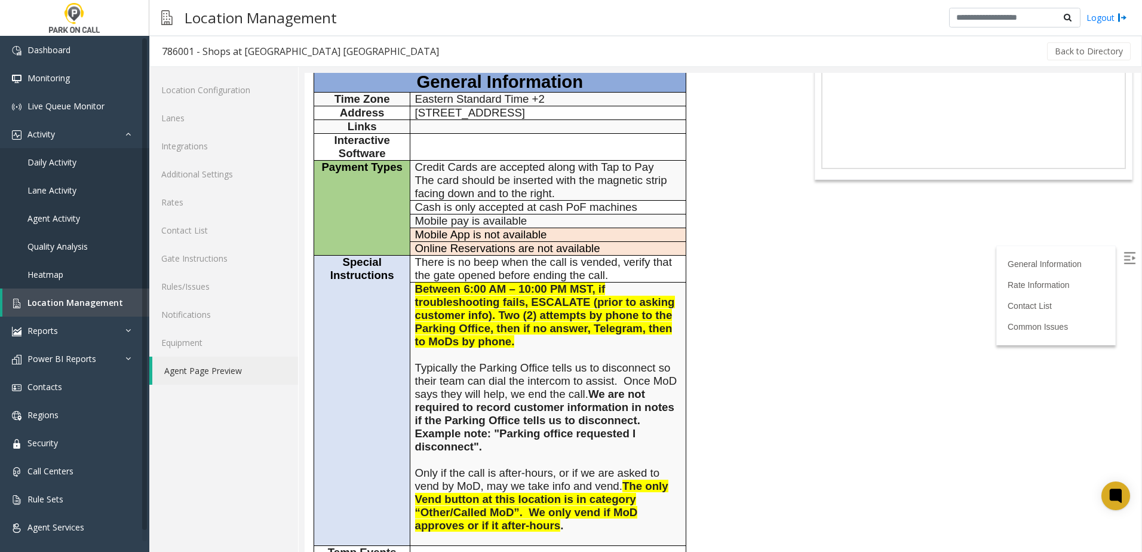
scroll to position [179, 0]
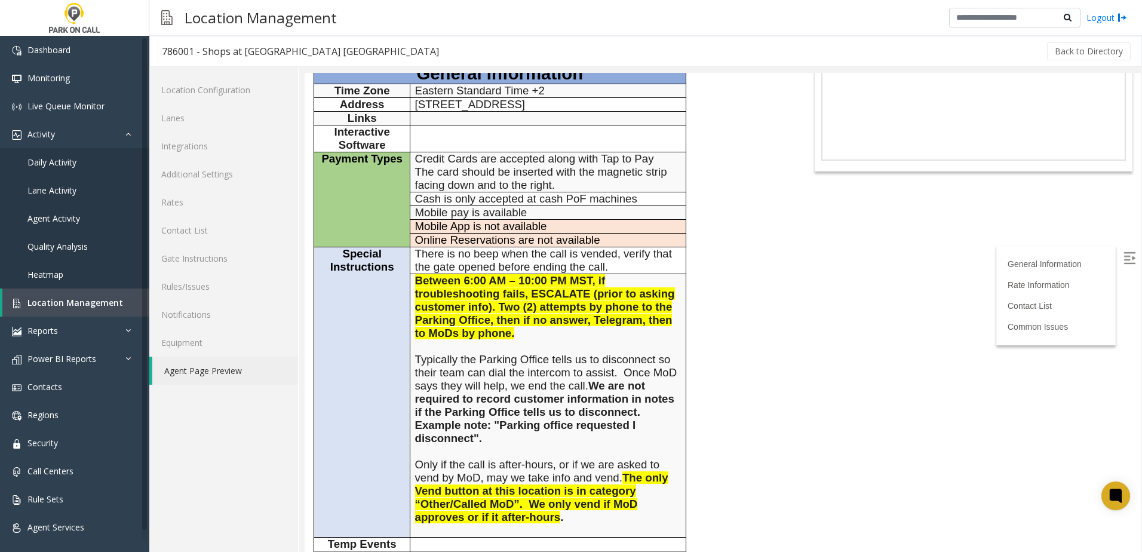
click at [566, 474] on p "Only if the call is after-hours, or if we are asked to vend by MoD, may we take…" at bounding box center [548, 491] width 266 height 66
drag, startPoint x: 538, startPoint y: 466, endPoint x: 542, endPoint y: 431, distance: 36.0
click at [538, 471] on span "The only Vend button at this location is in category “Other/Called MoD”. We onl…" at bounding box center [541, 497] width 253 height 52
click at [549, 382] on b "We are not required to record customer information in notes if the Parking Offi…" at bounding box center [544, 411] width 259 height 65
click at [551, 382] on b "We are not required to record customer information in notes if the Parking Offi…" at bounding box center [544, 411] width 259 height 65
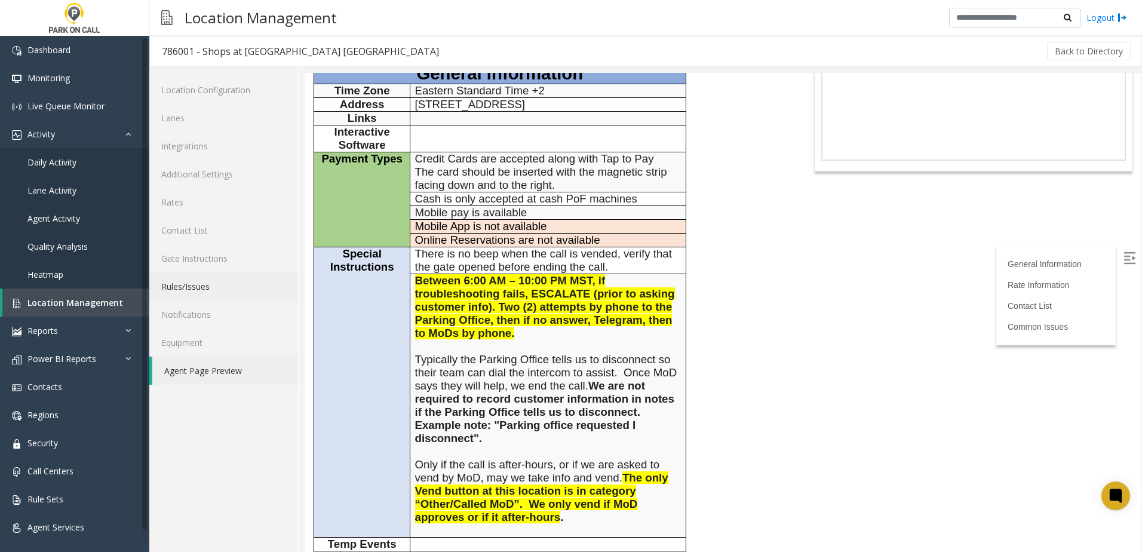
click at [192, 278] on link "Rules/Issues" at bounding box center [223, 286] width 149 height 28
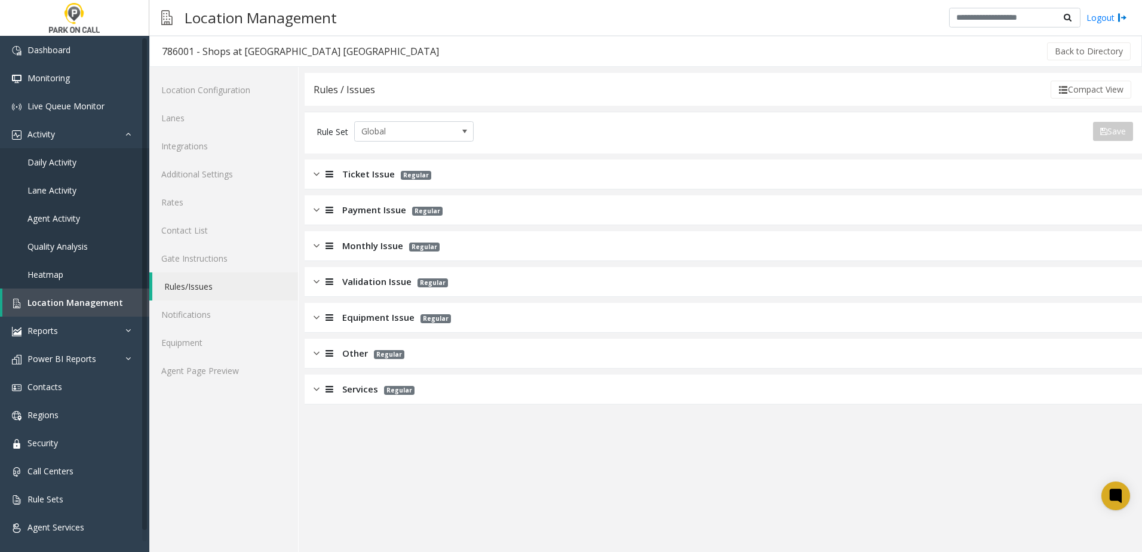
click at [374, 174] on span "Ticket Issue" at bounding box center [368, 174] width 53 height 14
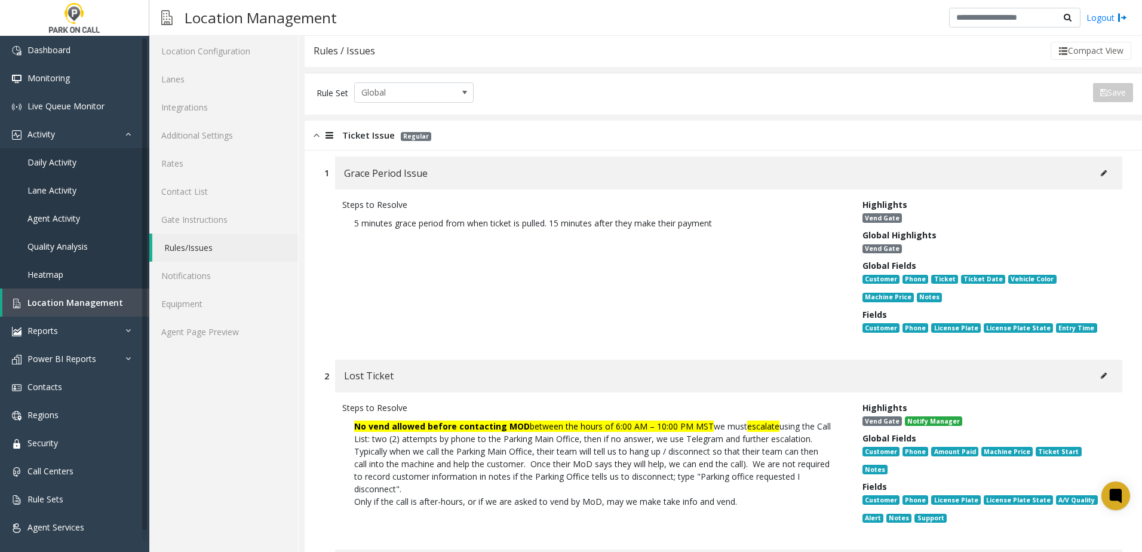
scroll to position [60, 0]
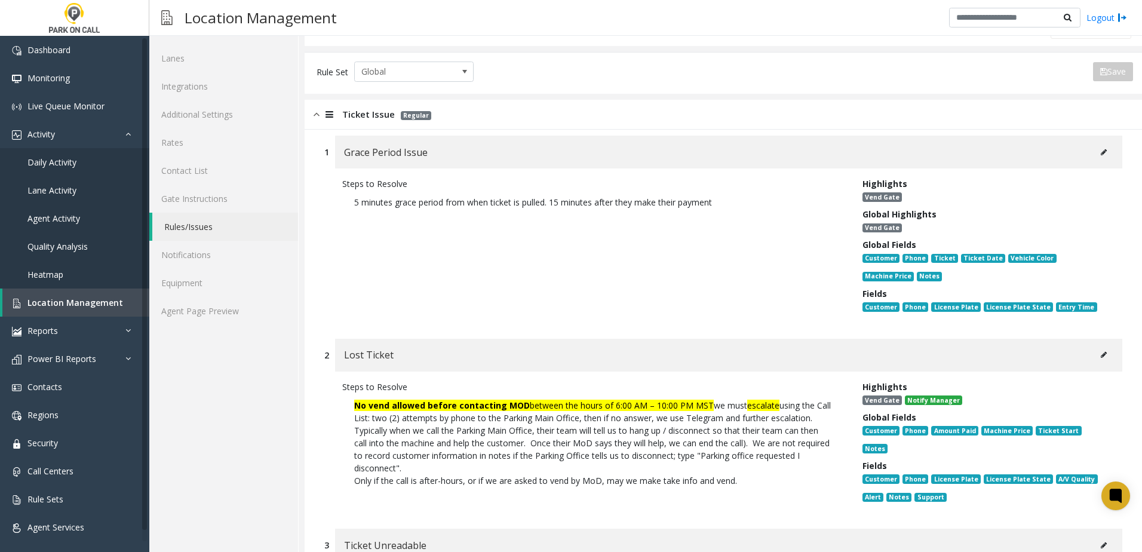
click at [1099, 153] on button at bounding box center [1103, 152] width 19 height 18
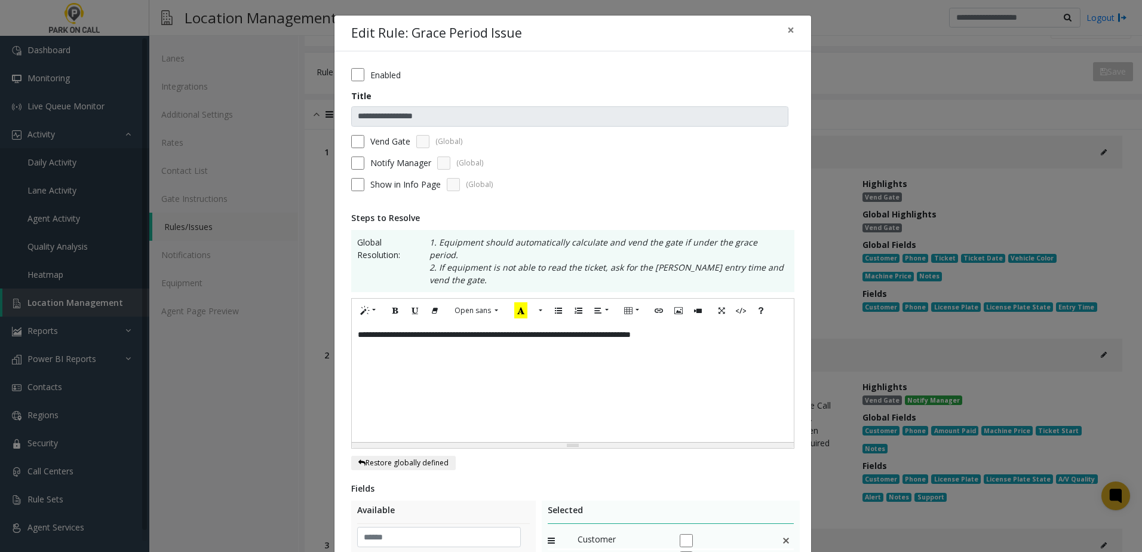
click at [744, 326] on div "**********" at bounding box center [573, 382] width 442 height 119
drag, startPoint x: 582, startPoint y: 349, endPoint x: 246, endPoint y: 337, distance: 336.5
click at [246, 337] on div "**********" at bounding box center [571, 276] width 1142 height 552
click at [394, 305] on icon "Bold (CTRL+B)" at bounding box center [395, 310] width 7 height 10
click at [610, 354] on p "**********" at bounding box center [573, 360] width 430 height 13
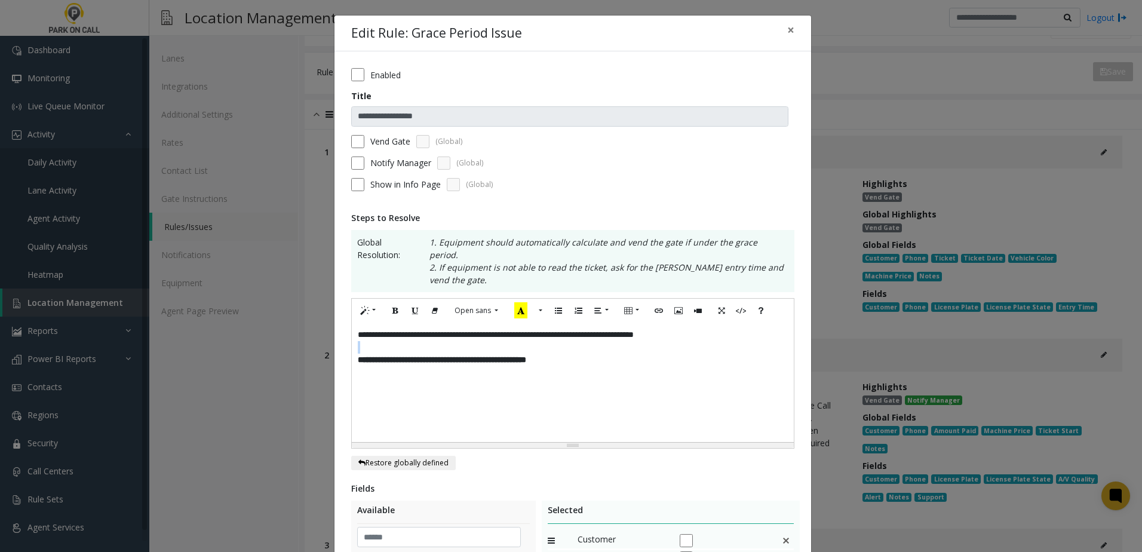
click at [614, 354] on p "**********" at bounding box center [573, 360] width 430 height 13
drag, startPoint x: 601, startPoint y: 351, endPoint x: 339, endPoint y: 350, distance: 261.6
click at [339, 350] on div "**********" at bounding box center [572, 429] width 477 height 756
click at [620, 354] on p "**********" at bounding box center [573, 360] width 430 height 13
click at [593, 354] on p "**********" at bounding box center [573, 360] width 430 height 13
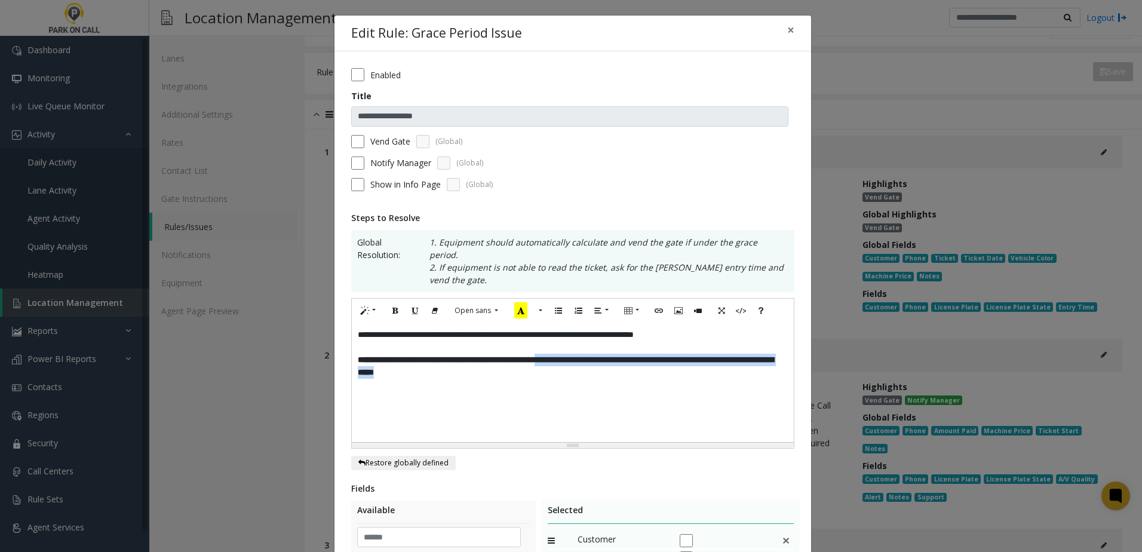
drag, startPoint x: 606, startPoint y: 363, endPoint x: 590, endPoint y: 351, distance: 20.4
click at [590, 354] on p "**********" at bounding box center [573, 366] width 430 height 25
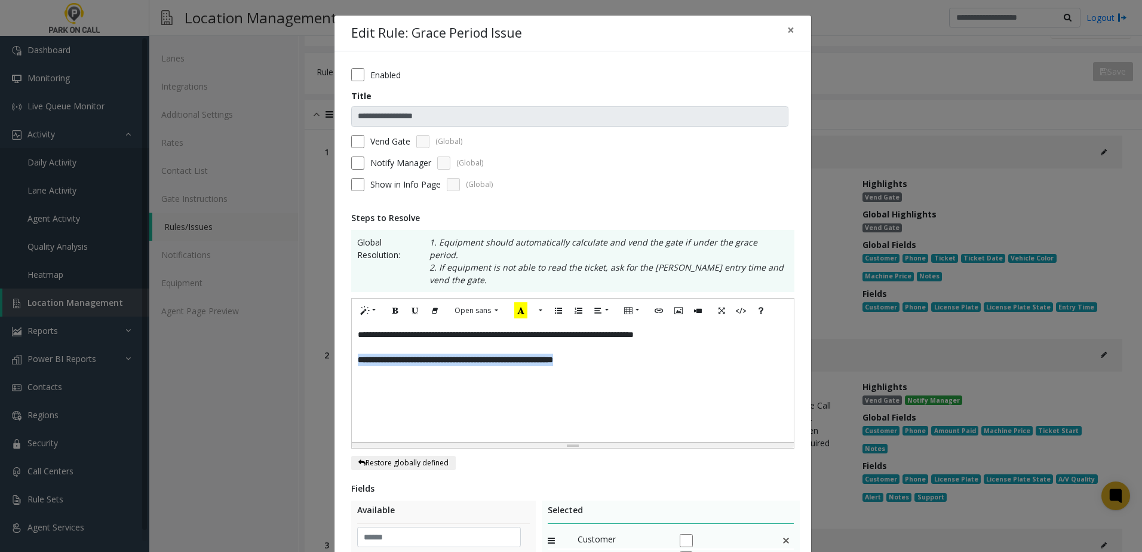
drag, startPoint x: 632, startPoint y: 347, endPoint x: 327, endPoint y: 349, distance: 305.2
click at [327, 349] on div "**********" at bounding box center [571, 276] width 1142 height 552
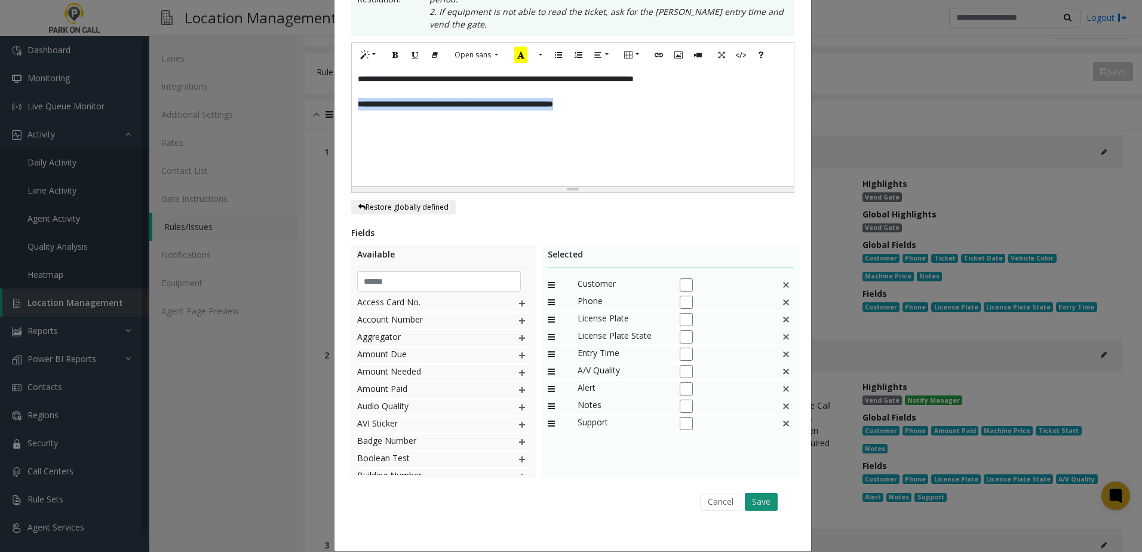
scroll to position [258, 0]
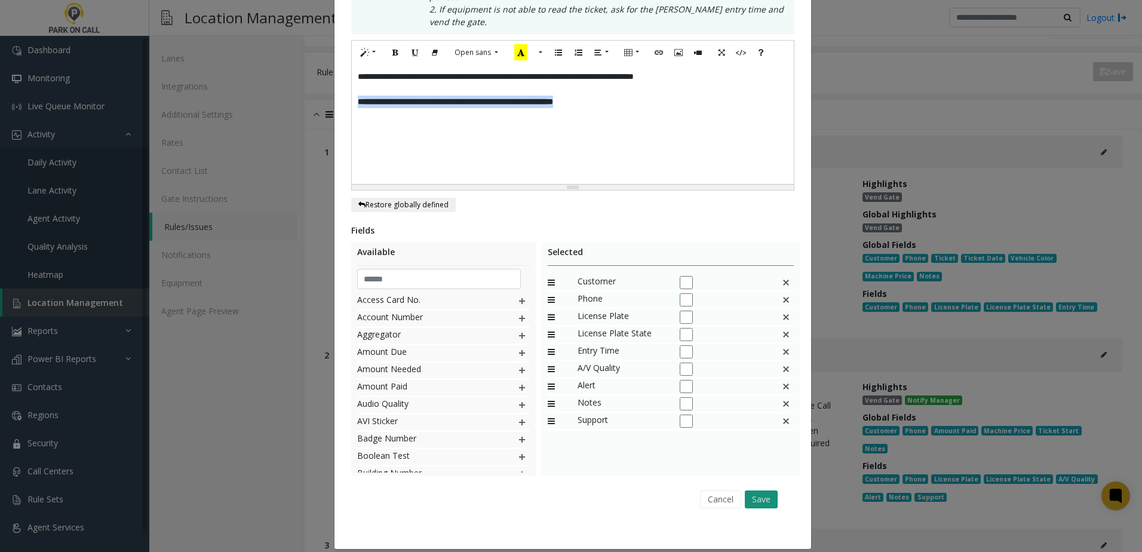
click at [759, 490] on button "Save" at bounding box center [761, 499] width 33 height 18
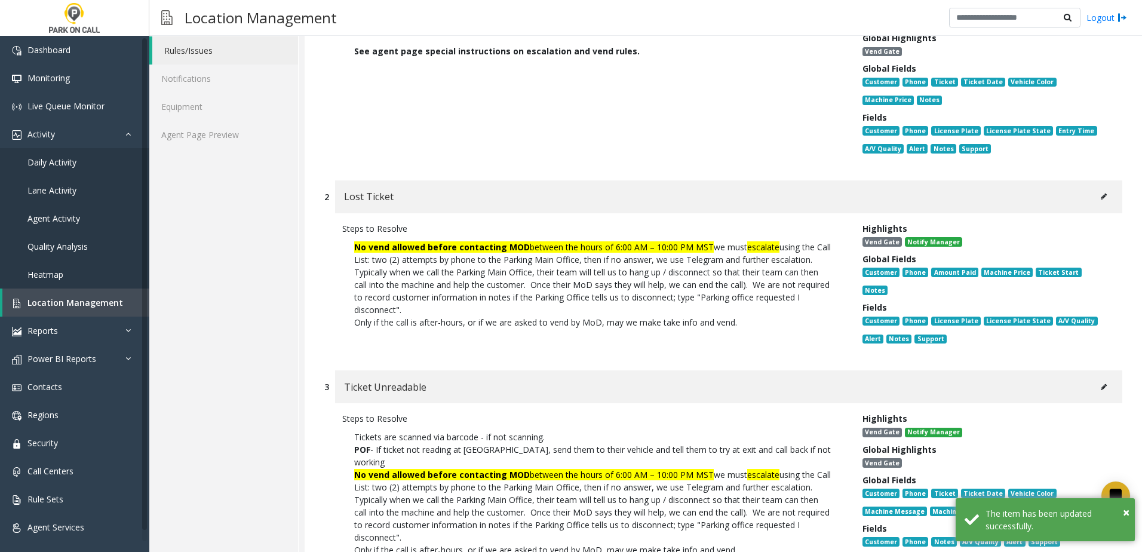
scroll to position [239, 0]
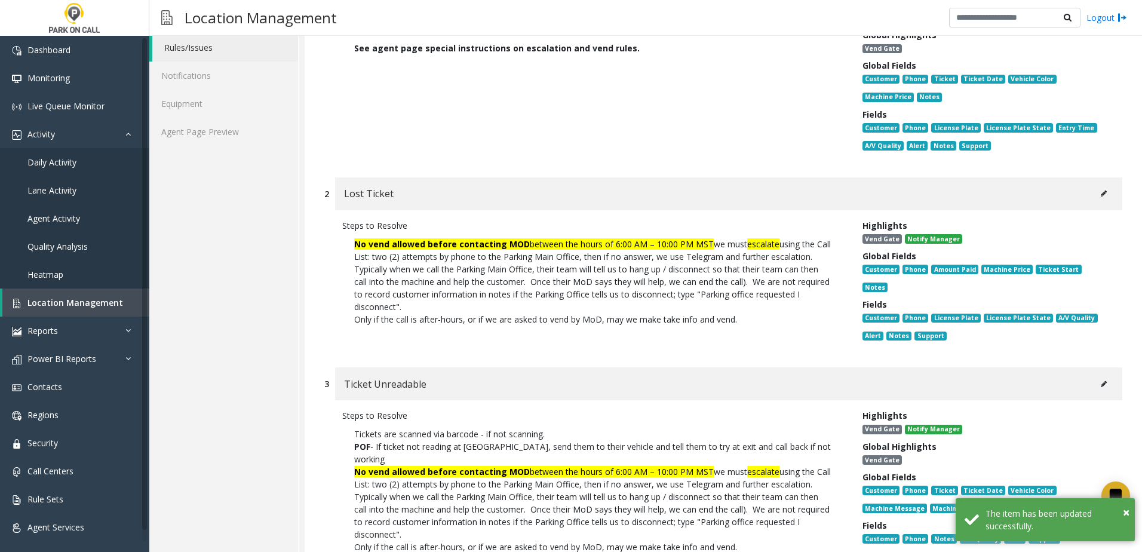
click at [1101, 193] on icon at bounding box center [1104, 193] width 6 height 7
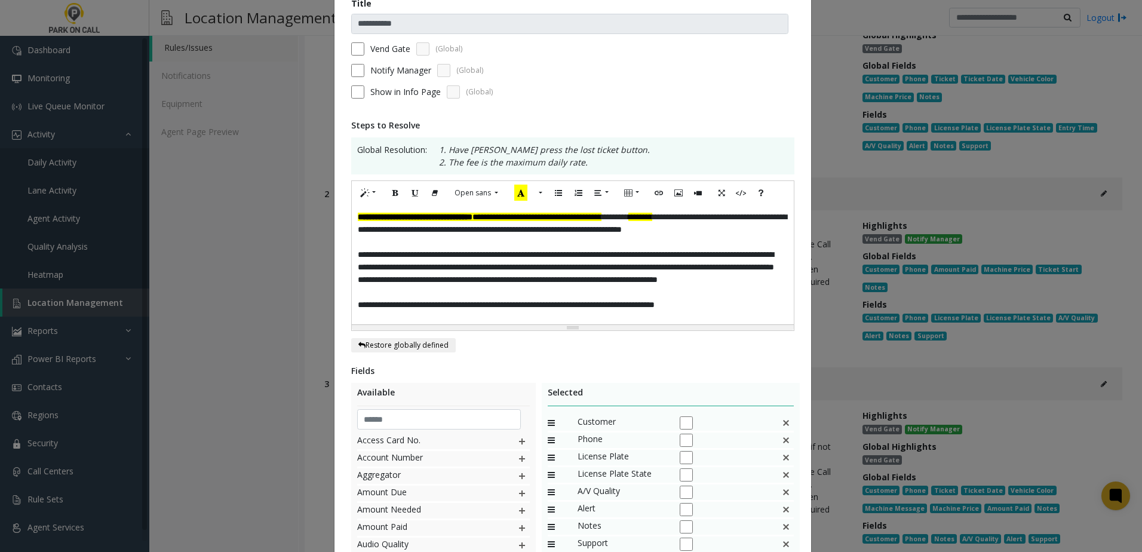
scroll to position [0, 0]
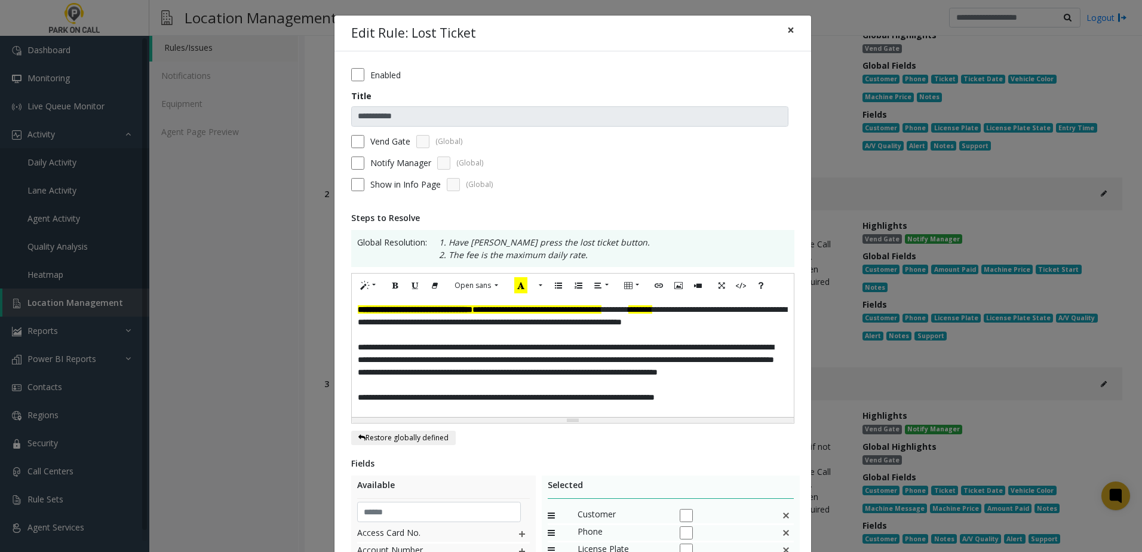
click at [787, 33] on span "×" at bounding box center [790, 30] width 7 height 17
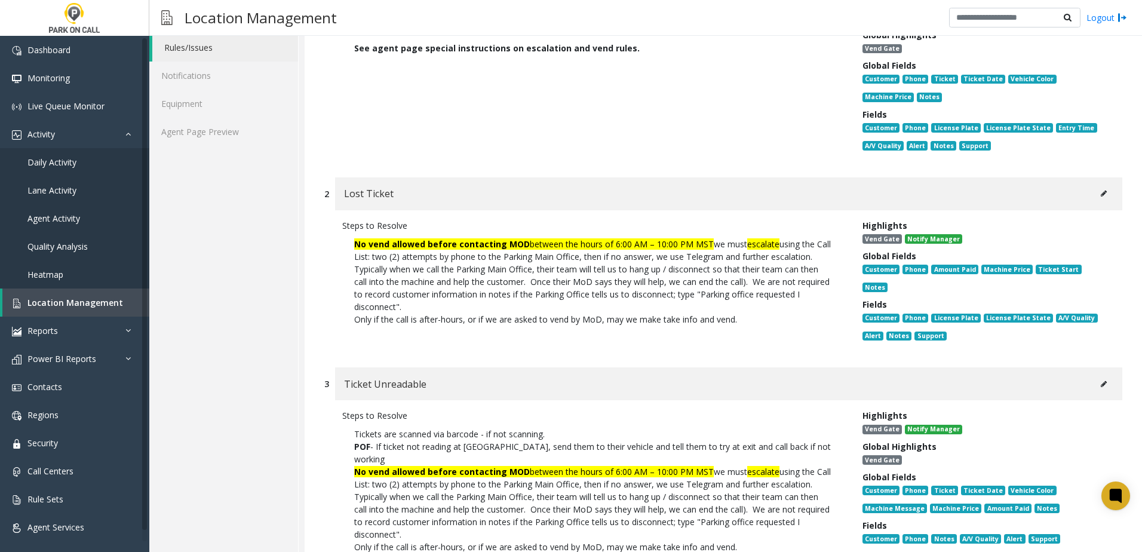
click at [573, 287] on div "Typically when we call the Parking Main Office, their team will tell us to hang…" at bounding box center [593, 288] width 478 height 50
drag, startPoint x: 573, startPoint y: 287, endPoint x: 725, endPoint y: 294, distance: 151.9
click at [725, 294] on div "Typically when we call the Parking Main Office, their team will tell us to hang…" at bounding box center [593, 288] width 478 height 50
click at [585, 311] on div "Typically when we call the Parking Main Office, their team will tell us to hang…" at bounding box center [593, 288] width 478 height 50
drag, startPoint x: 585, startPoint y: 310, endPoint x: 514, endPoint y: 315, distance: 71.3
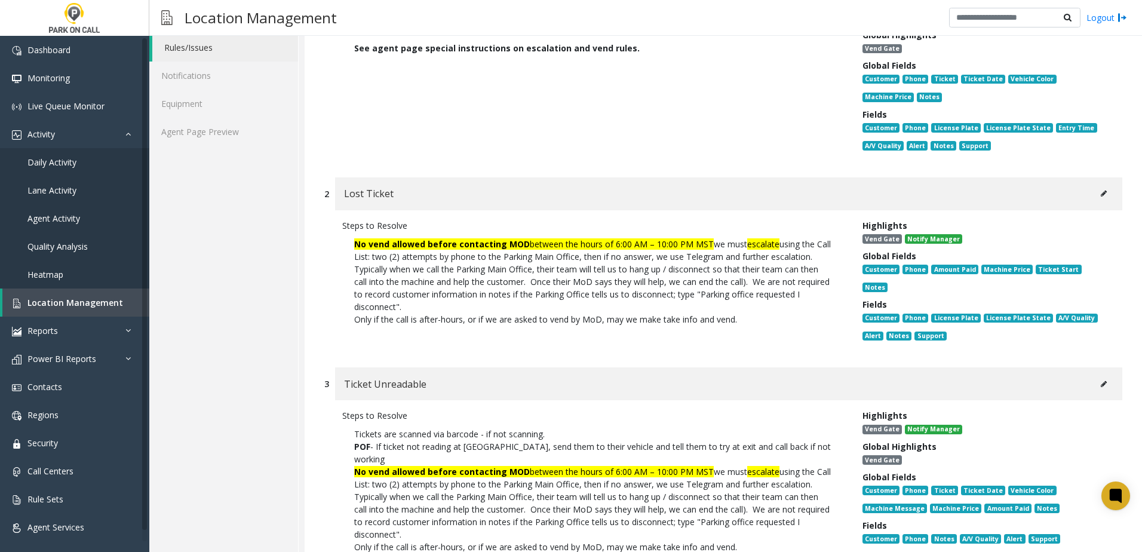
click at [514, 313] on div "Typically when we call the Parking Main Office, their team will tell us to hang…" at bounding box center [593, 288] width 478 height 50
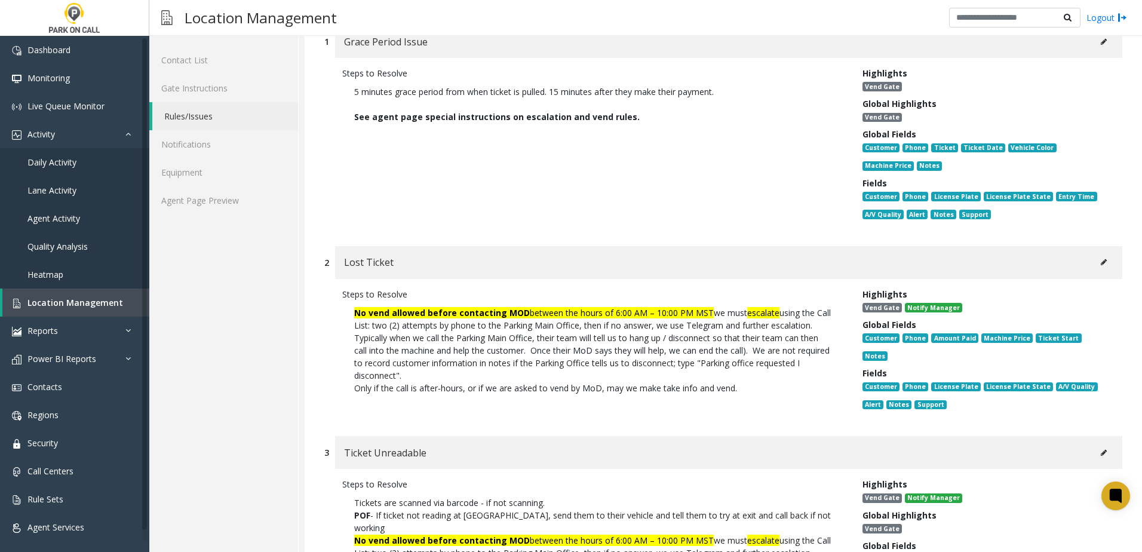
scroll to position [119, 0]
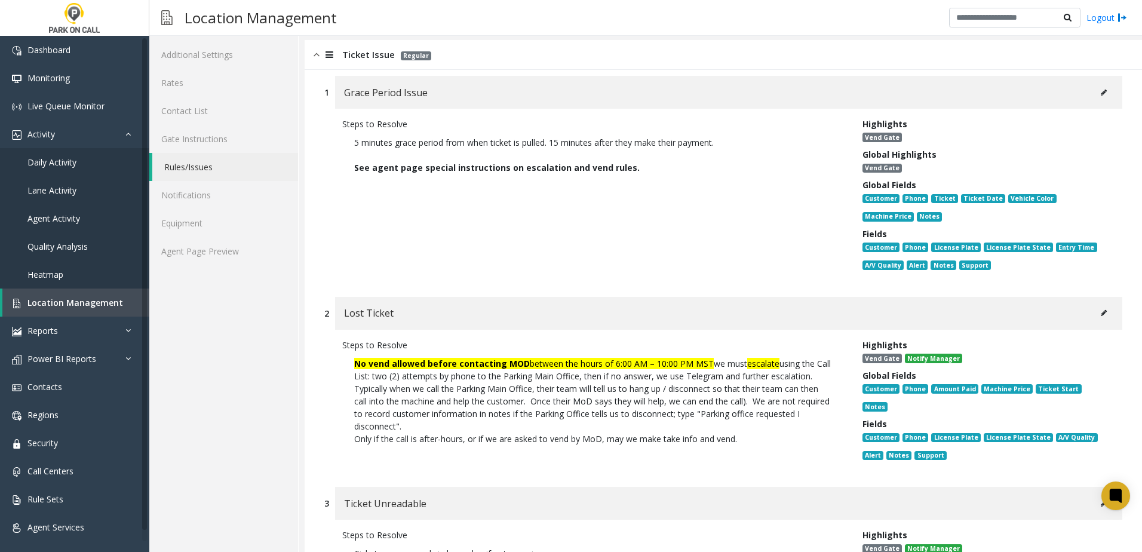
drag, startPoint x: 641, startPoint y: 170, endPoint x: 327, endPoint y: 170, distance: 314.8
click at [327, 170] on div "Steps to Resolve 5 minutes grace period from when ticket is pulled. 15 minutes …" at bounding box center [723, 197] width 798 height 176
copy b "See agent page special instructions on escalation and vend rules."
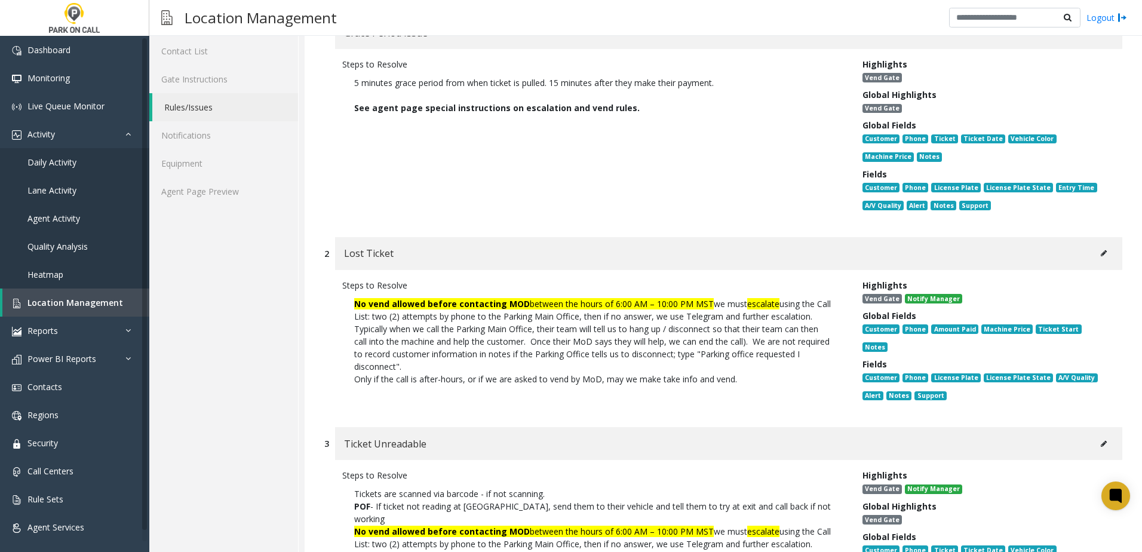
click at [1101, 253] on icon at bounding box center [1104, 253] width 6 height 7
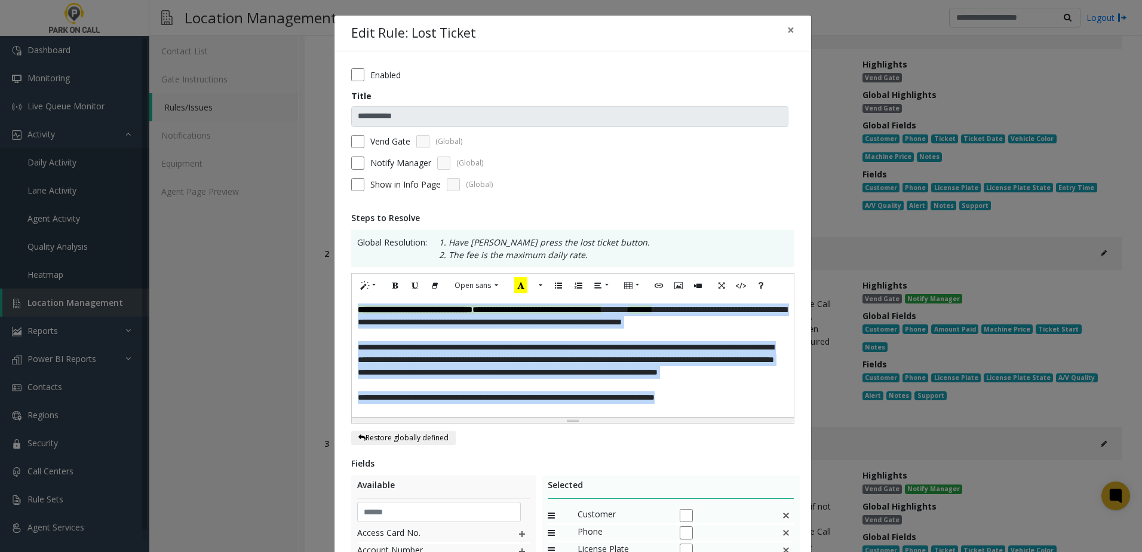
drag, startPoint x: 745, startPoint y: 398, endPoint x: 124, endPoint y: 248, distance: 639.0
click at [124, 248] on div "**********" at bounding box center [571, 276] width 1142 height 552
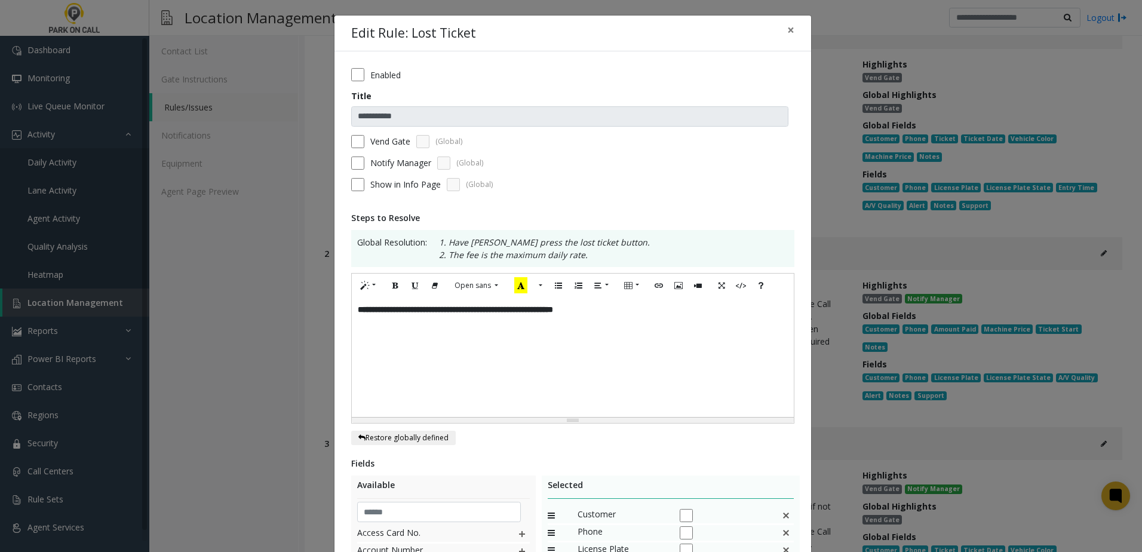
scroll to position [239, 0]
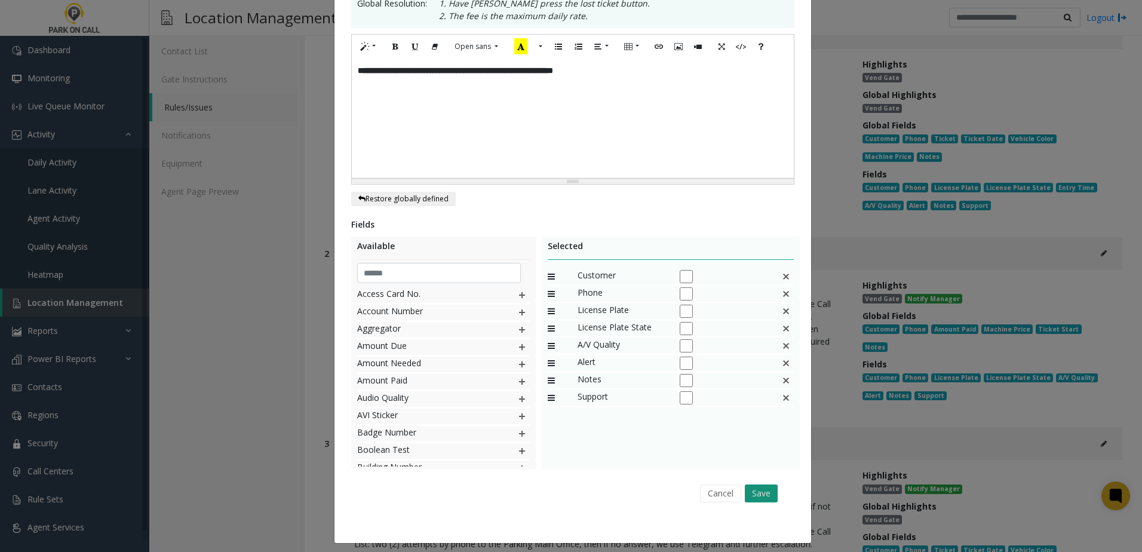
click at [766, 488] on button "Save" at bounding box center [761, 493] width 33 height 18
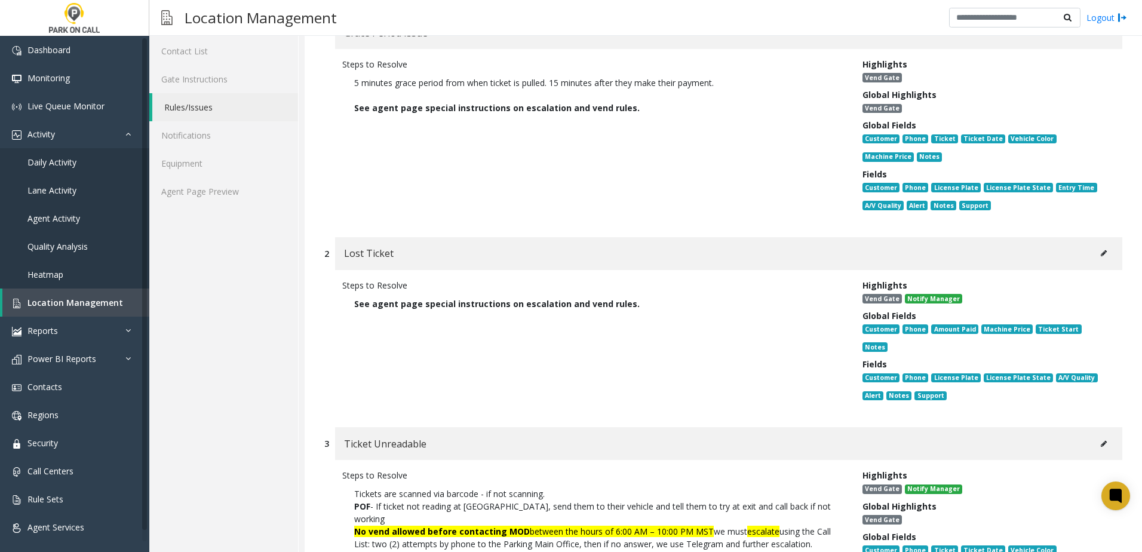
drag, startPoint x: 650, startPoint y: 303, endPoint x: 306, endPoint y: 305, distance: 344.0
copy span "See agent page special instructions on escalation and vend rules."
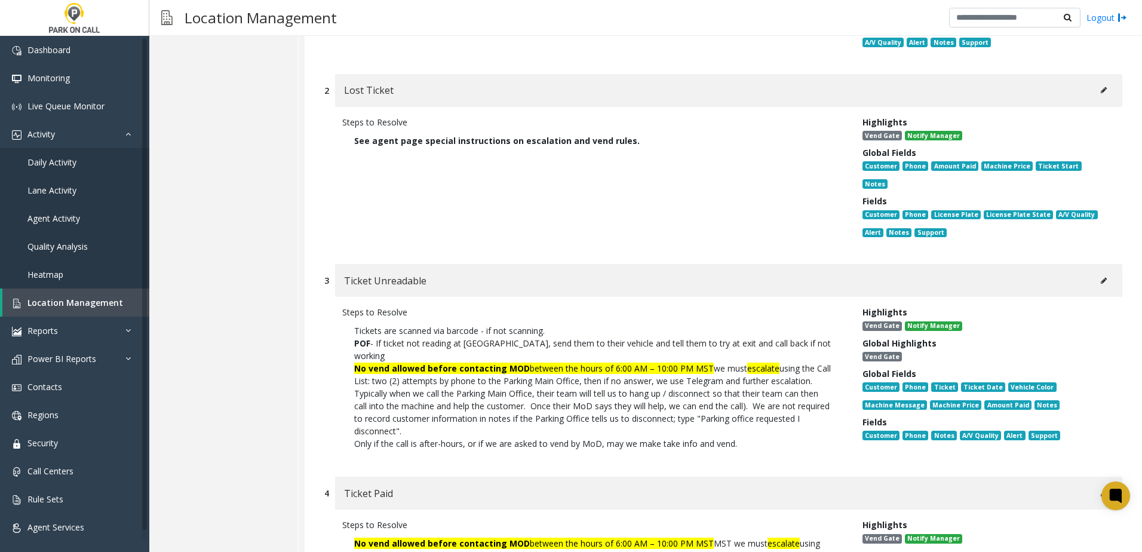
scroll to position [358, 0]
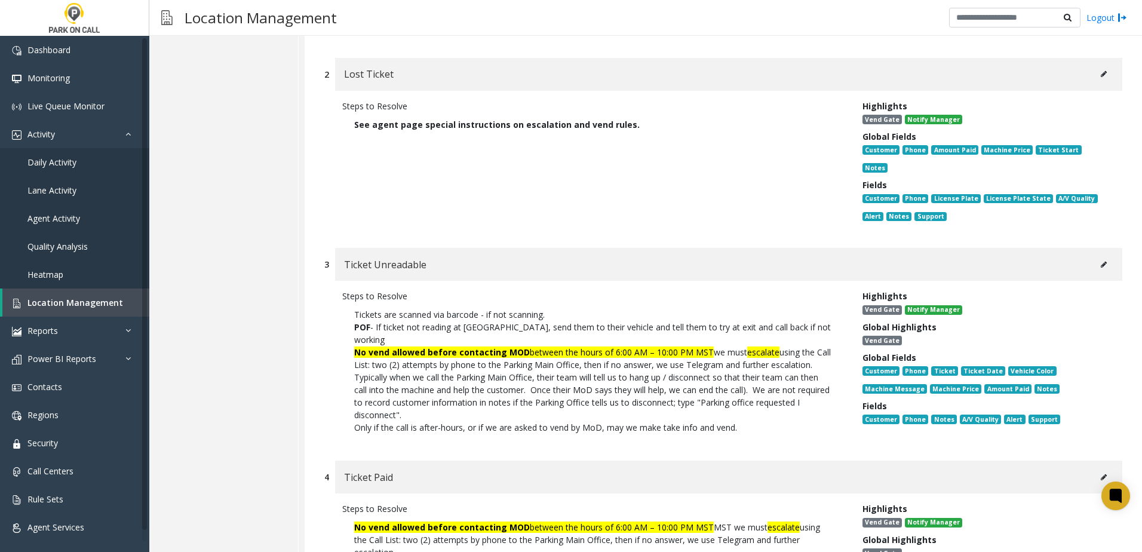
click at [1094, 256] on button at bounding box center [1103, 265] width 19 height 18
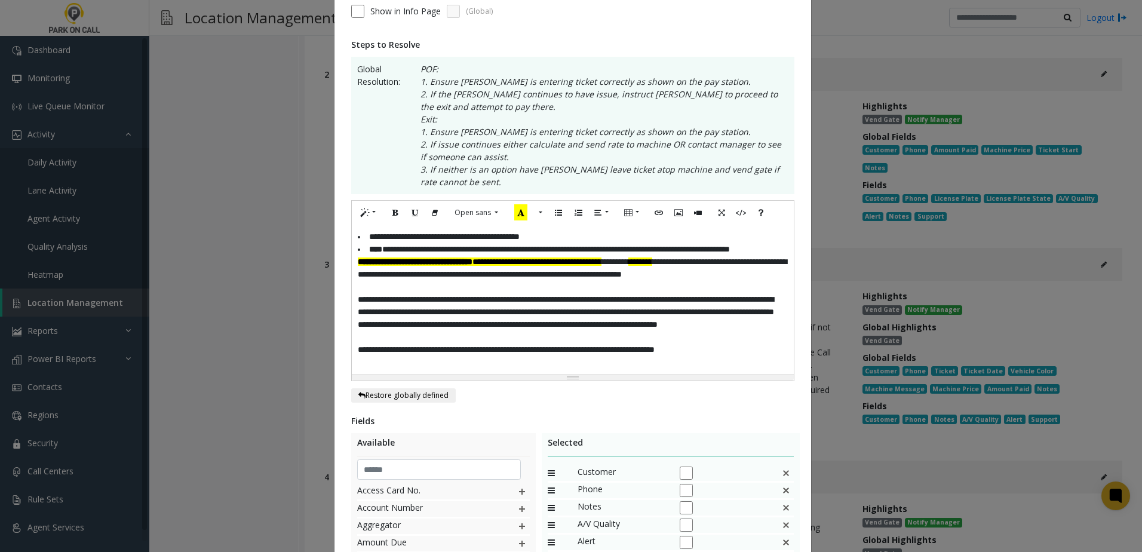
scroll to position [179, 0]
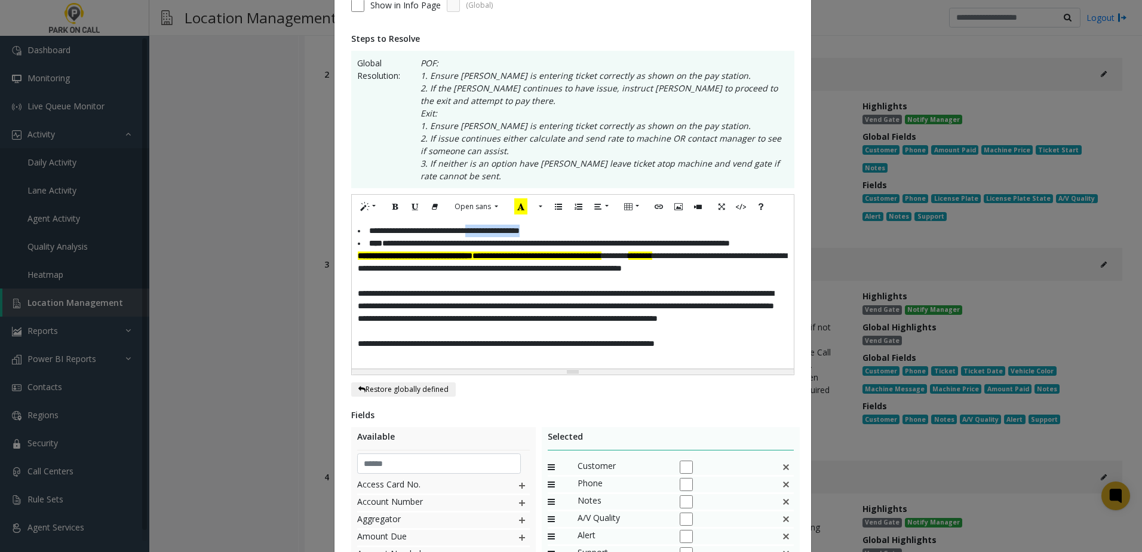
drag, startPoint x: 575, startPoint y: 231, endPoint x: 490, endPoint y: 227, distance: 84.3
click at [490, 227] on li "**********" at bounding box center [573, 231] width 430 height 13
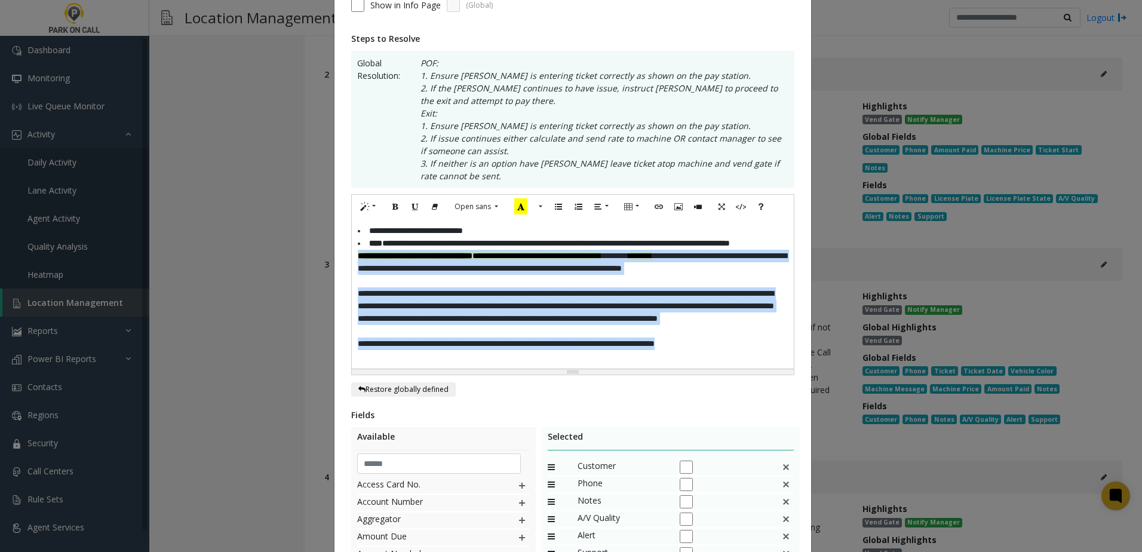
drag, startPoint x: 745, startPoint y: 363, endPoint x: 335, endPoint y: 270, distance: 420.6
click at [335, 270] on div "**********" at bounding box center [572, 302] width 477 height 861
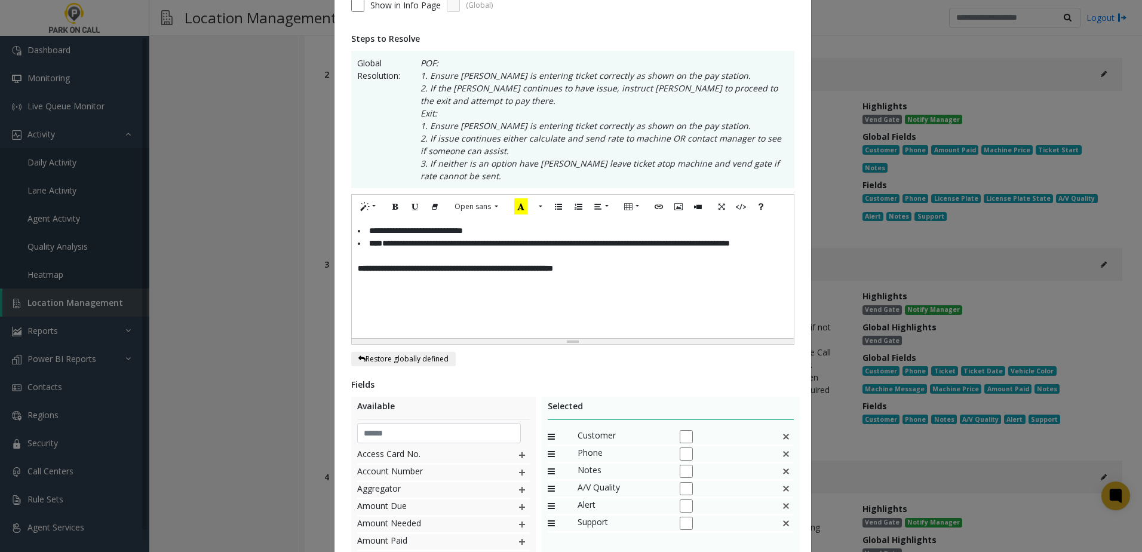
click at [501, 229] on li "**********" at bounding box center [573, 231] width 430 height 13
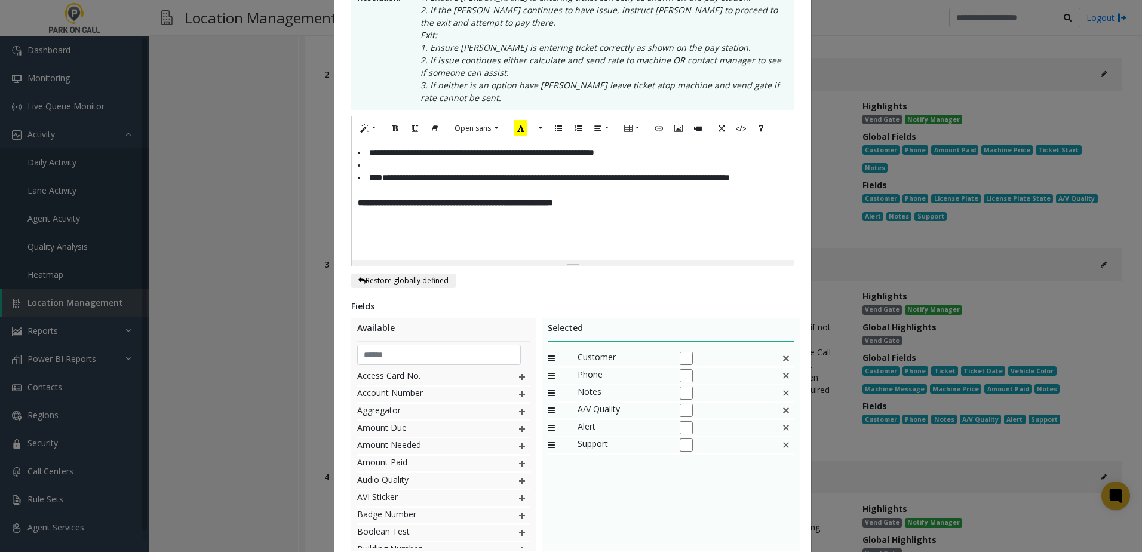
scroll to position [346, 0]
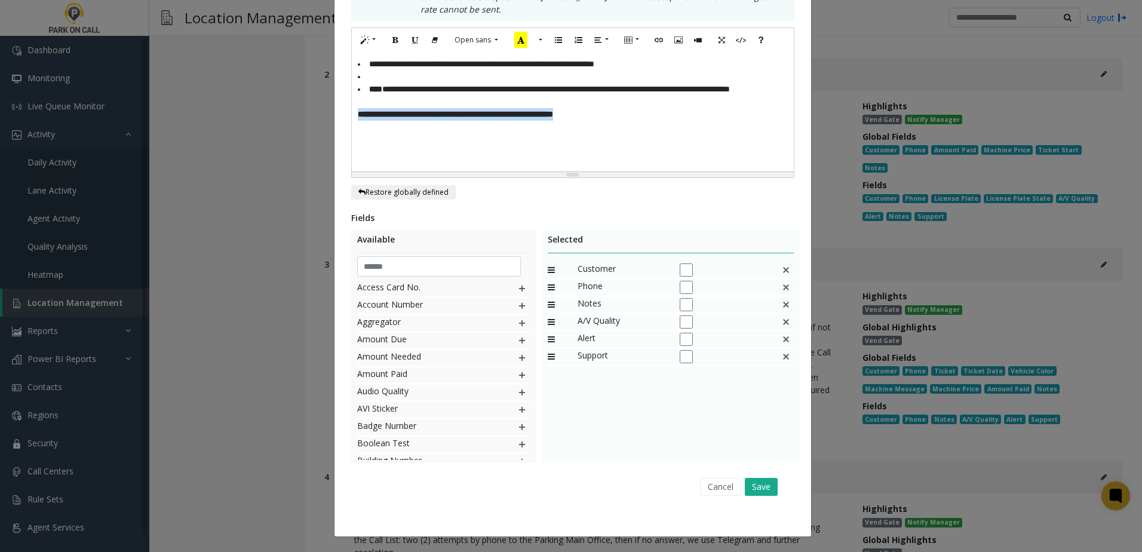
drag, startPoint x: 632, startPoint y: 129, endPoint x: 250, endPoint y: 127, distance: 382.3
click at [250, 127] on div "**********" at bounding box center [571, 276] width 1142 height 552
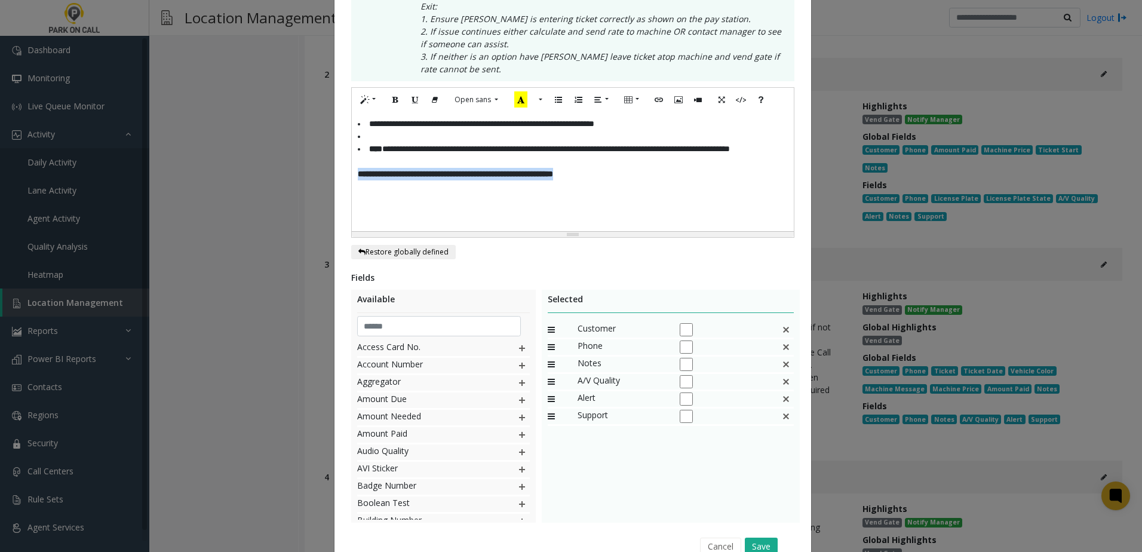
click at [781, 329] on img at bounding box center [786, 330] width 10 height 16
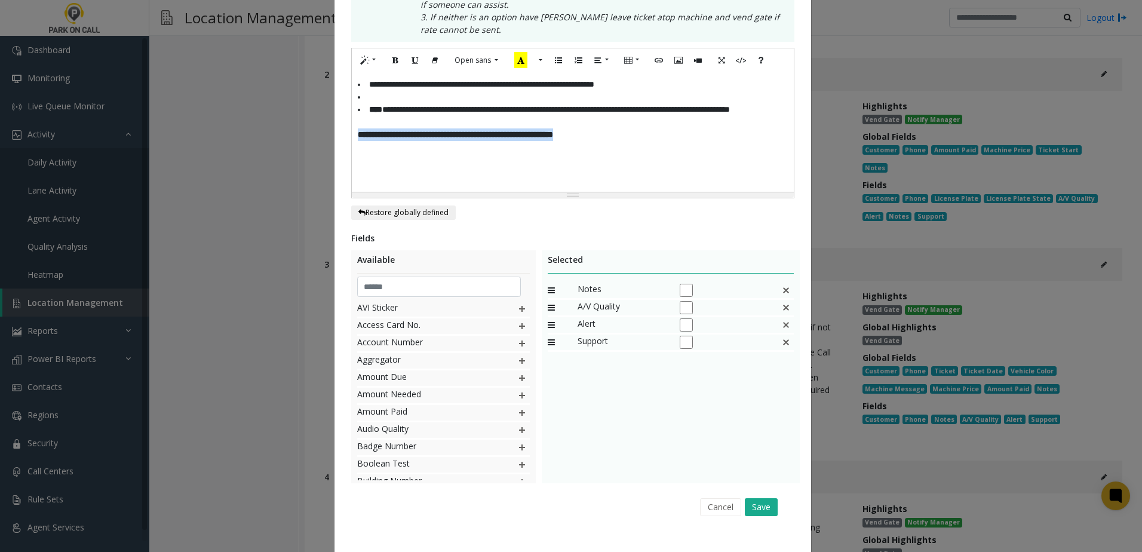
scroll to position [346, 0]
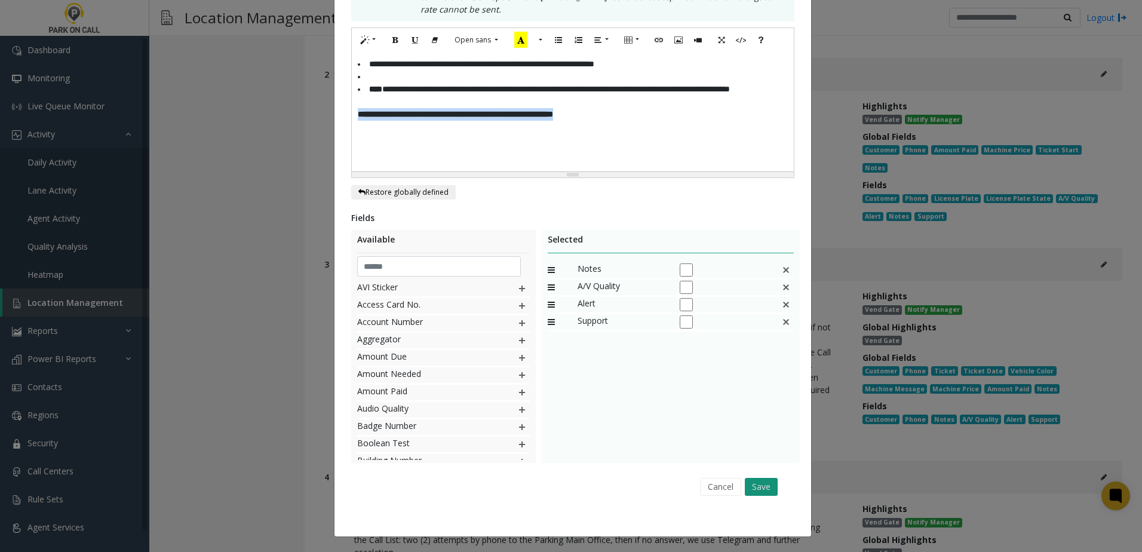
click at [752, 492] on button "Save" at bounding box center [761, 487] width 33 height 18
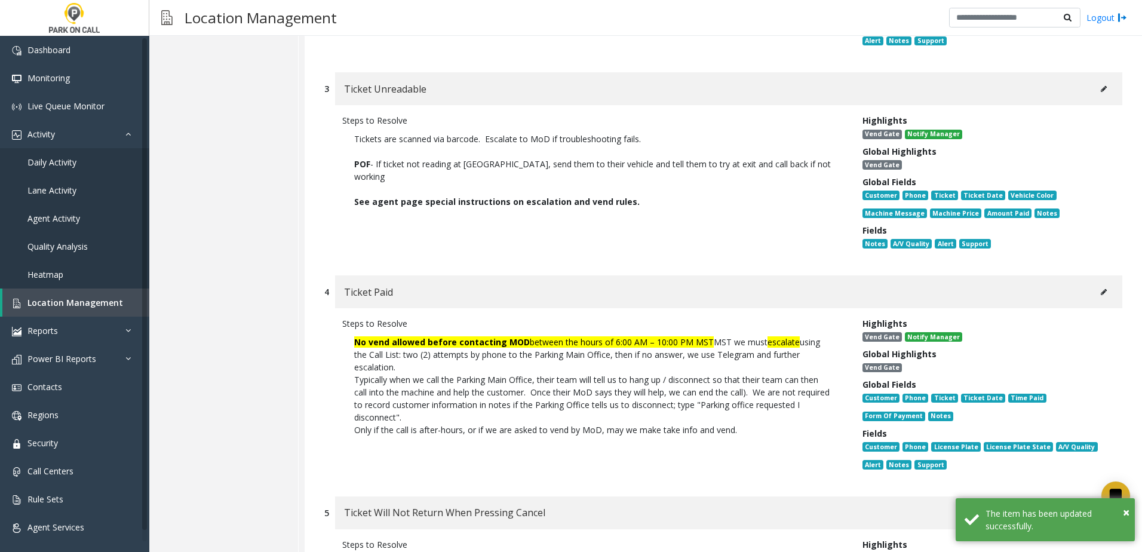
scroll to position [597, 0]
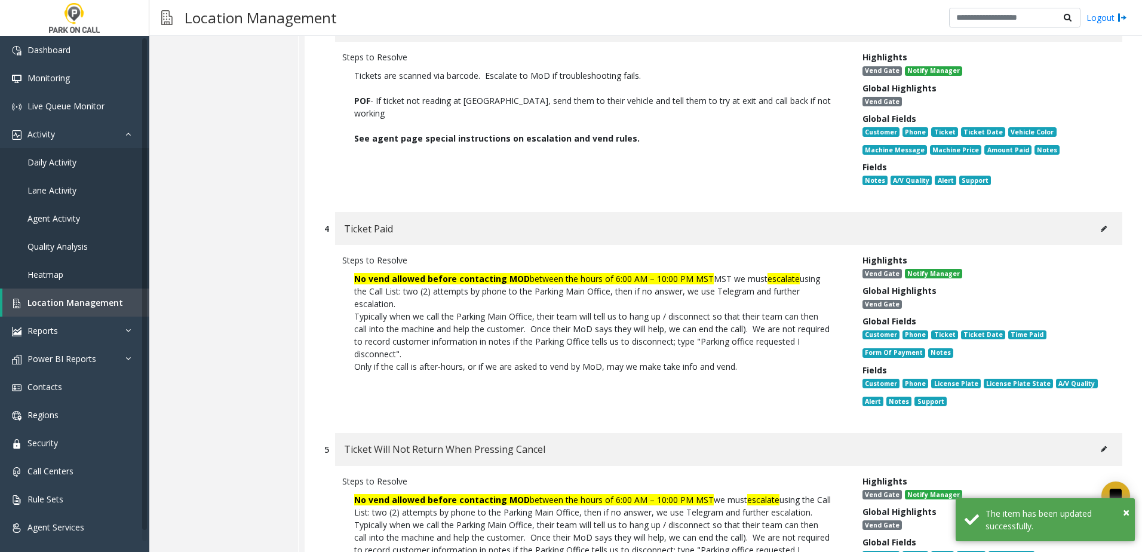
click at [1101, 225] on icon at bounding box center [1104, 228] width 6 height 7
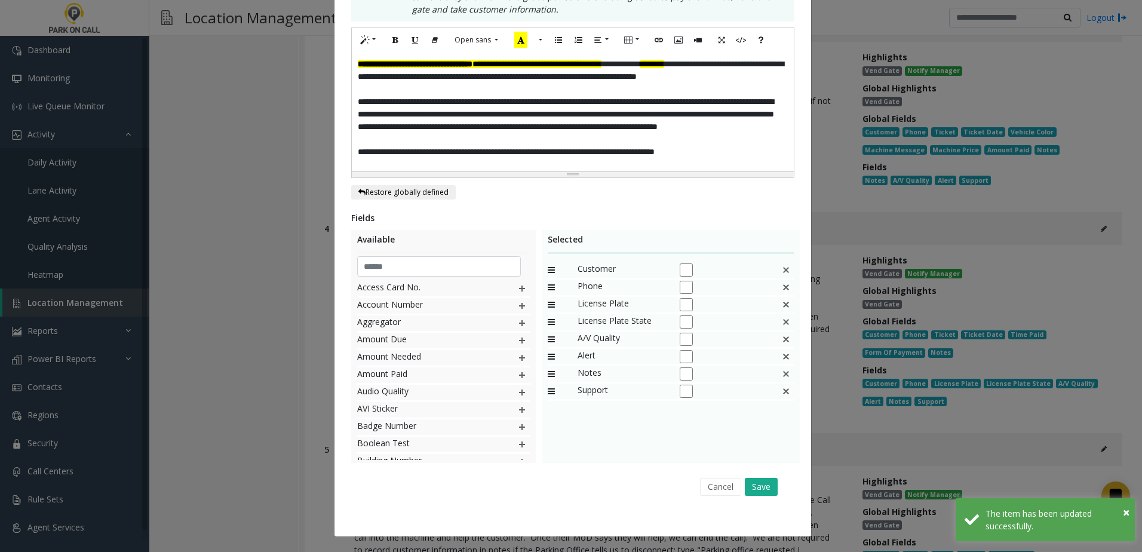
scroll to position [0, 0]
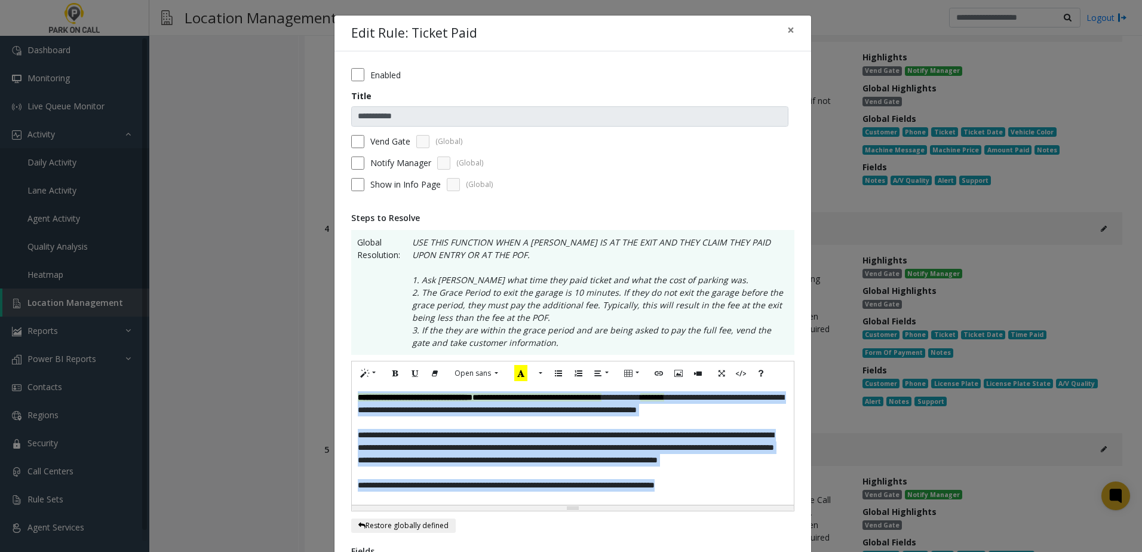
drag, startPoint x: 732, startPoint y: 481, endPoint x: 183, endPoint y: 296, distance: 578.9
click at [183, 296] on div "**********" at bounding box center [571, 276] width 1142 height 552
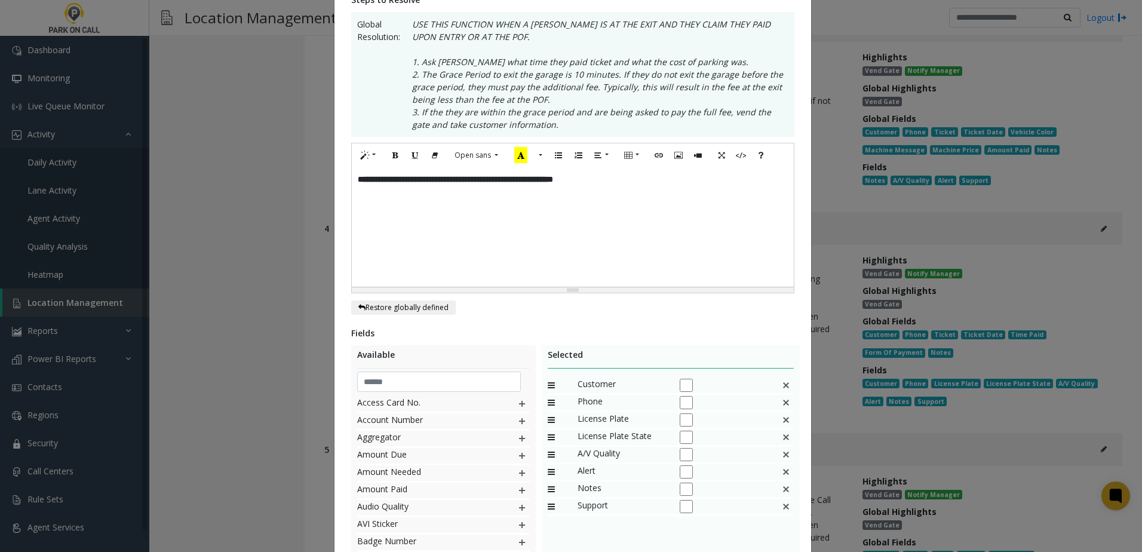
scroll to position [239, 0]
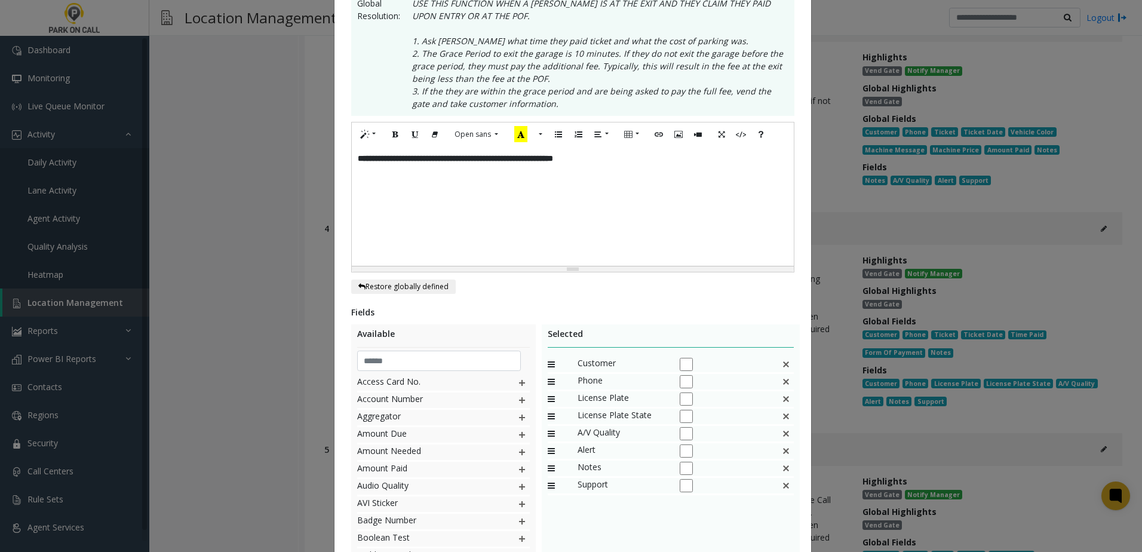
click at [781, 363] on img at bounding box center [786, 365] width 10 height 16
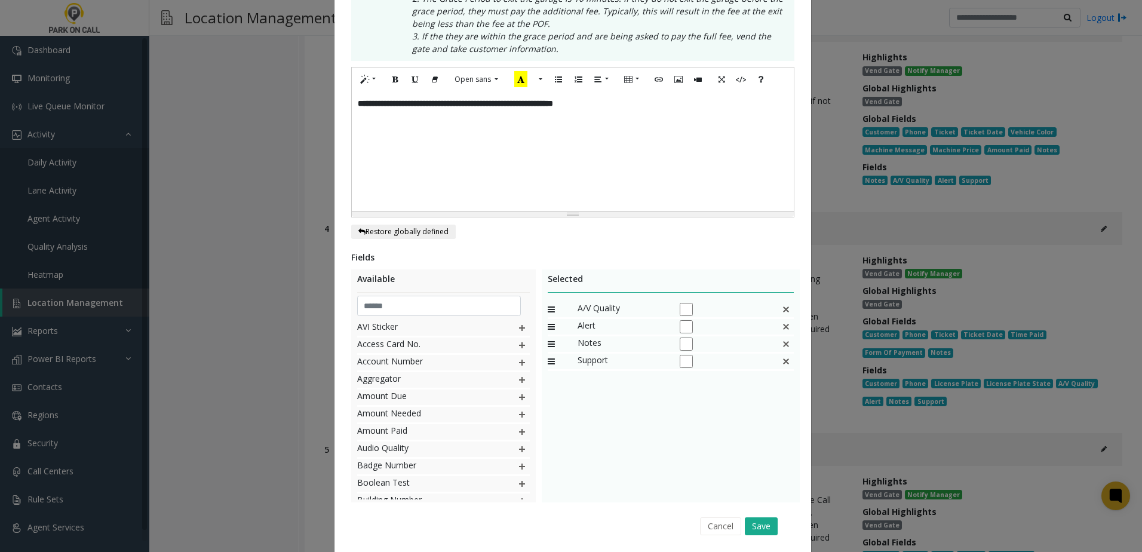
scroll to position [333, 0]
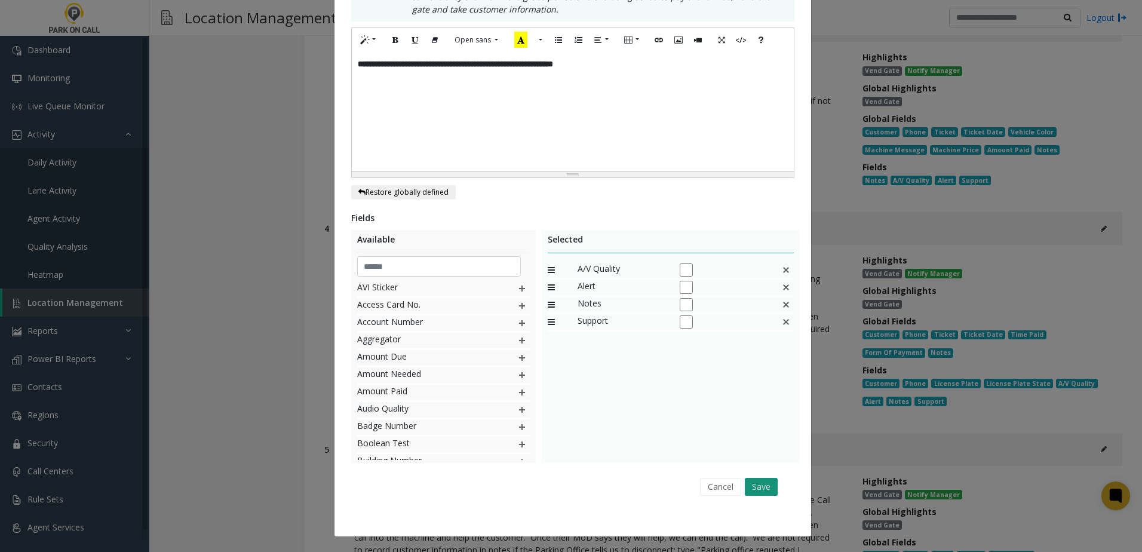
click at [765, 493] on button "Save" at bounding box center [761, 487] width 33 height 18
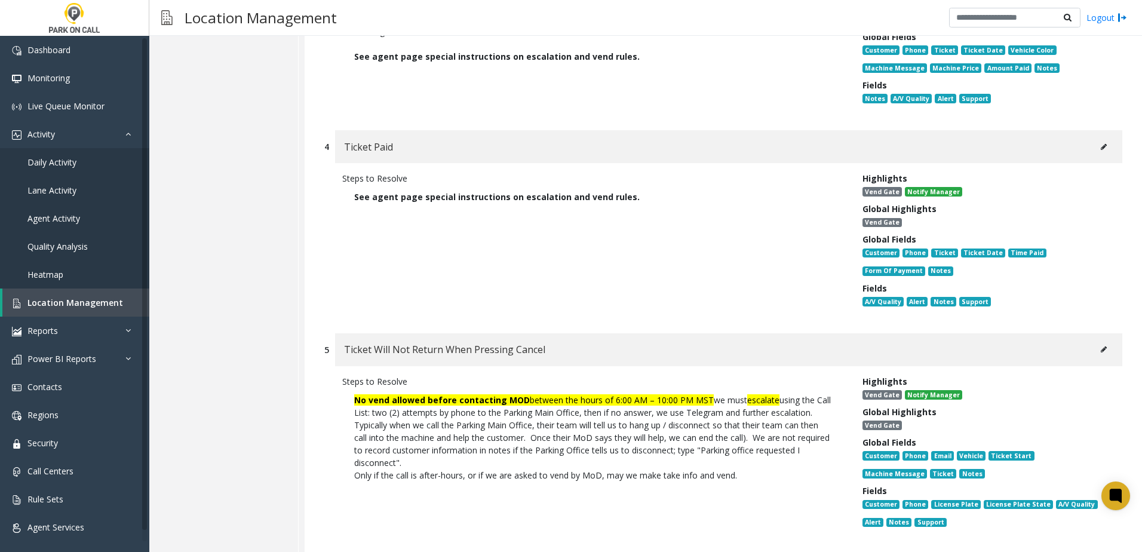
scroll to position [717, 0]
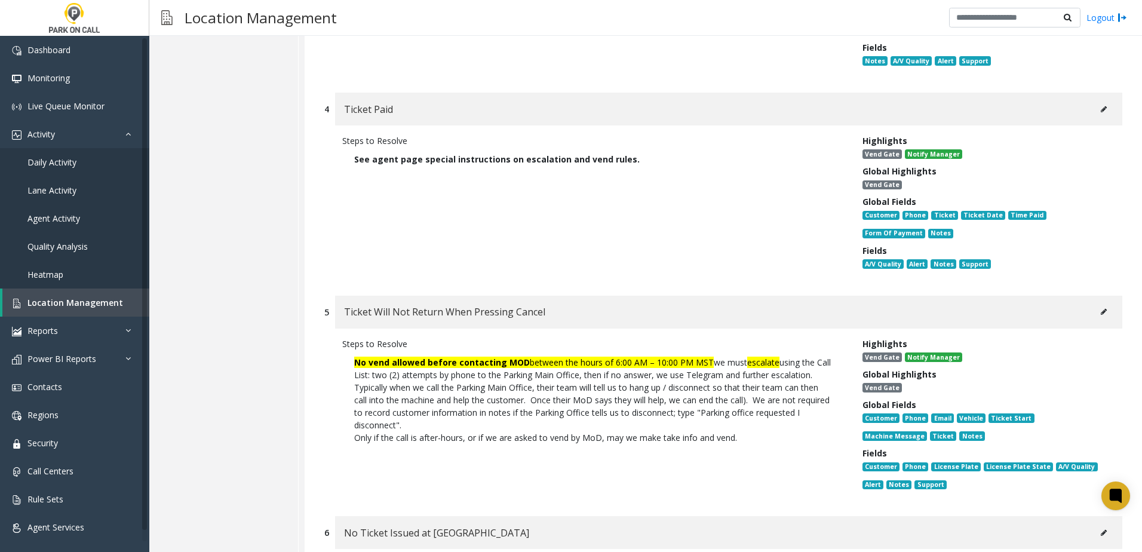
click at [1101, 308] on icon at bounding box center [1104, 311] width 6 height 7
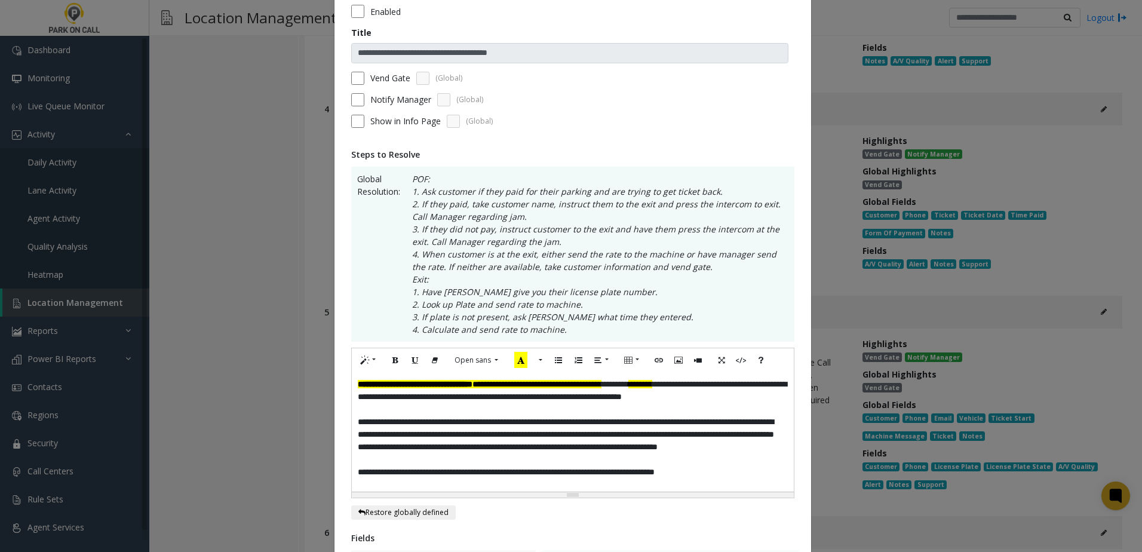
scroll to position [0, 0]
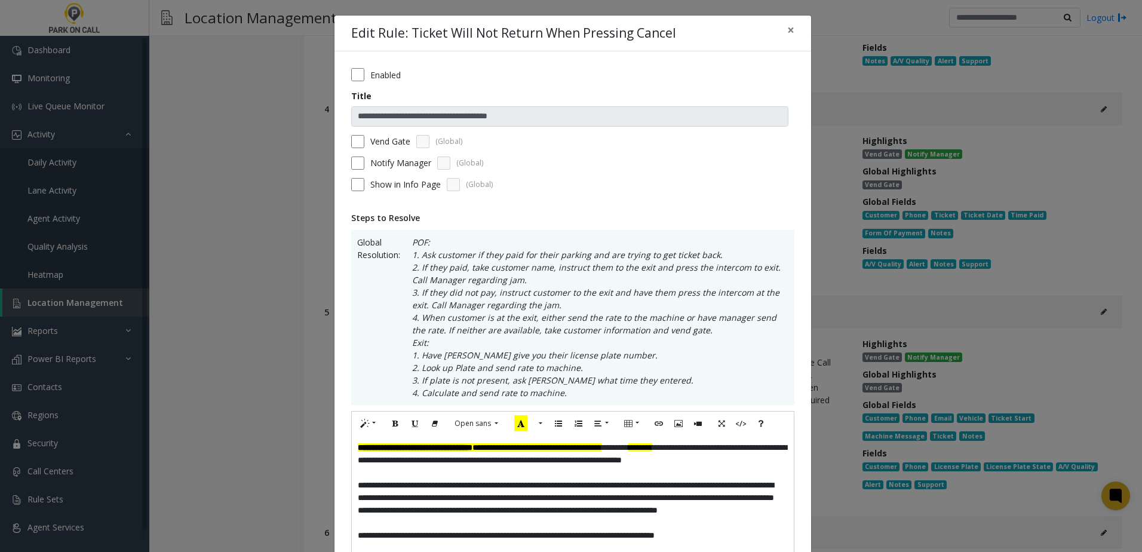
click at [352, 152] on form "**********" at bounding box center [572, 133] width 443 height 131
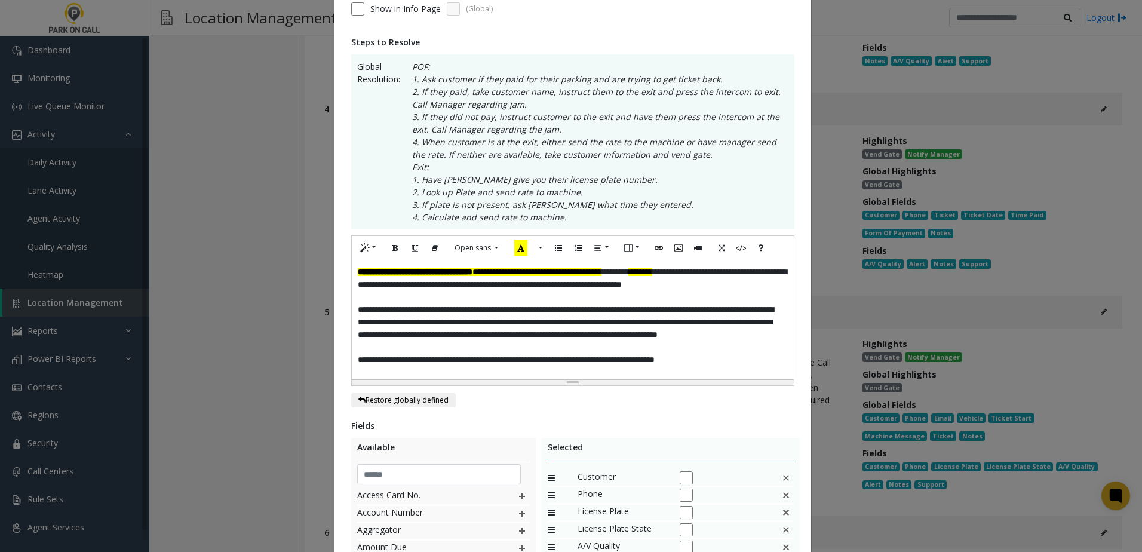
scroll to position [179, 0]
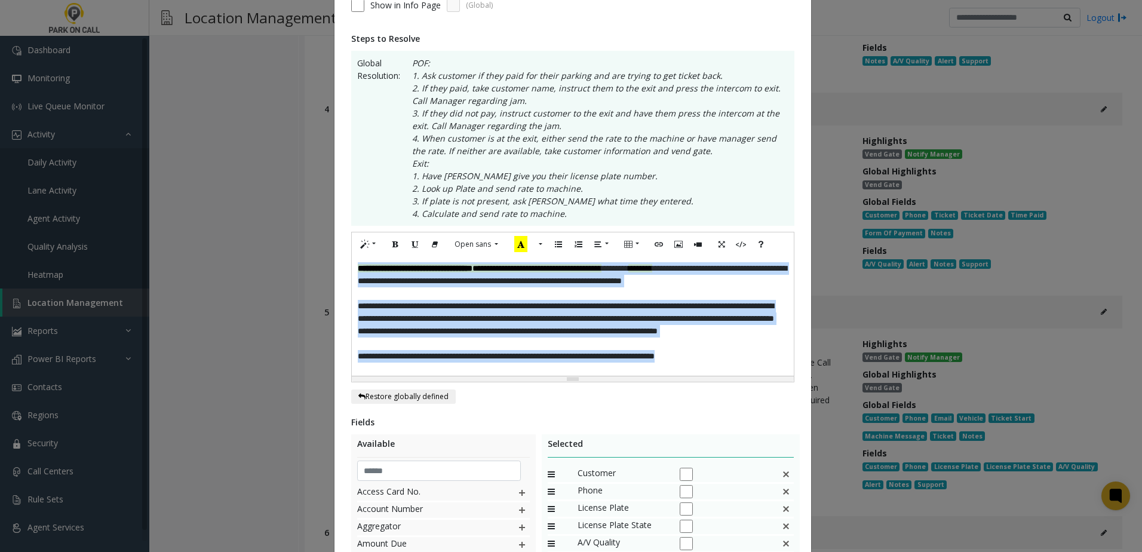
drag, startPoint x: 754, startPoint y: 363, endPoint x: 0, endPoint y: 148, distance: 784.4
click at [0, 152] on html "Dashboard Monitoring Live Queue Monitor Activity Daily Activity Lane Activity A…" at bounding box center [571, 276] width 1142 height 552
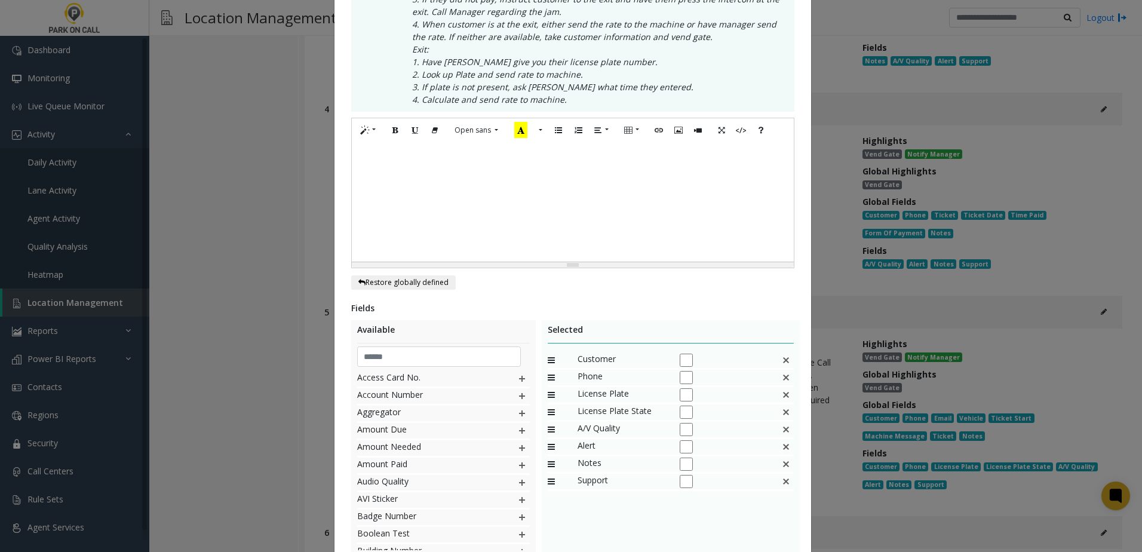
scroll to position [383, 0]
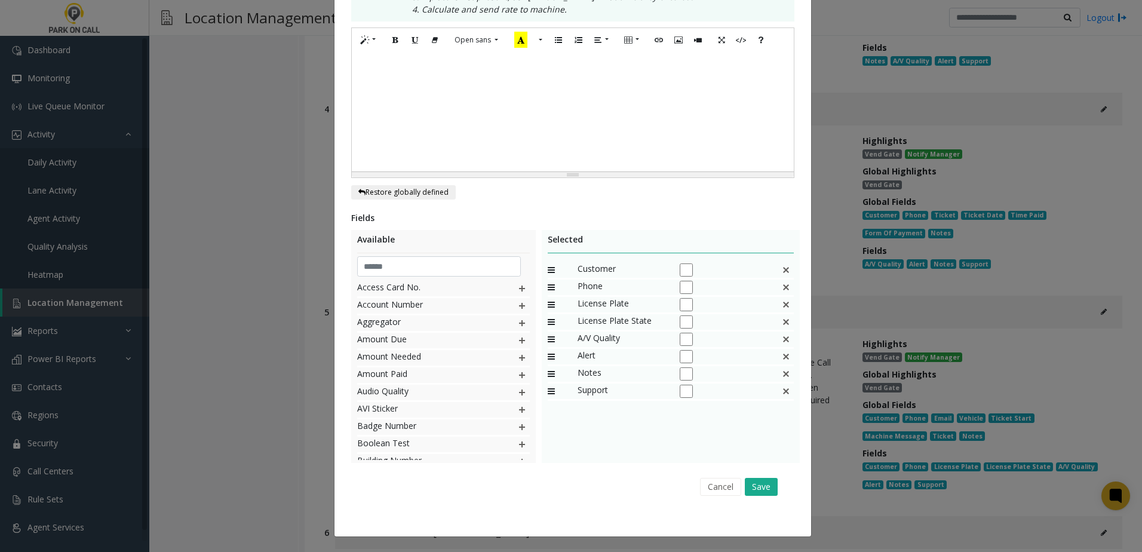
click at [791, 267] on div "Selected Customer Phone License Plate License Plate State A/V Quality Alert Not…" at bounding box center [671, 346] width 259 height 233
click at [776, 274] on div "Customer" at bounding box center [671, 270] width 247 height 17
click at [783, 269] on img at bounding box center [786, 270] width 10 height 16
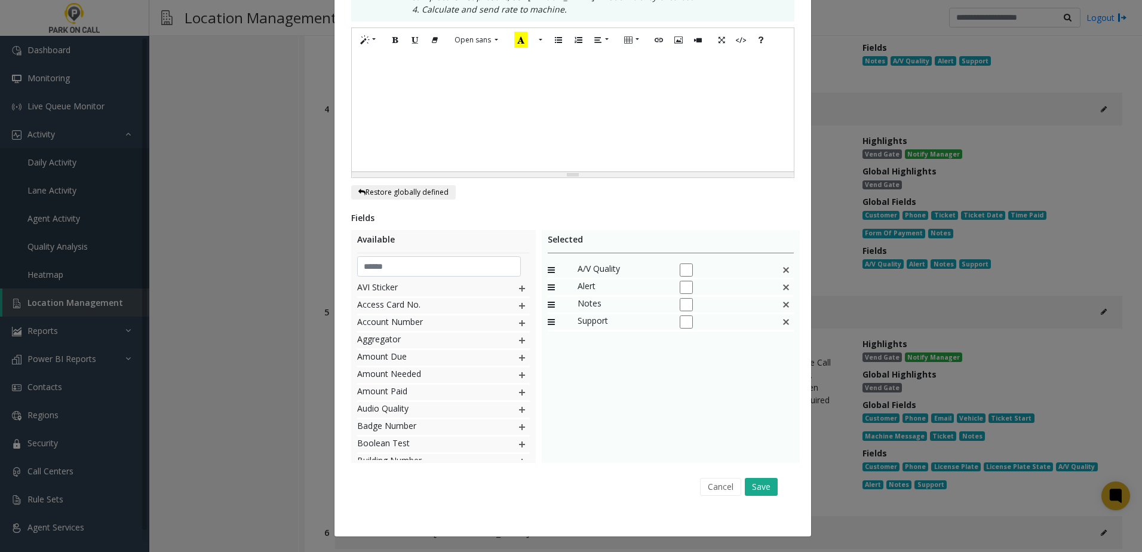
click at [783, 269] on img at bounding box center [786, 270] width 10 height 16
click at [758, 487] on button "Save" at bounding box center [761, 487] width 33 height 18
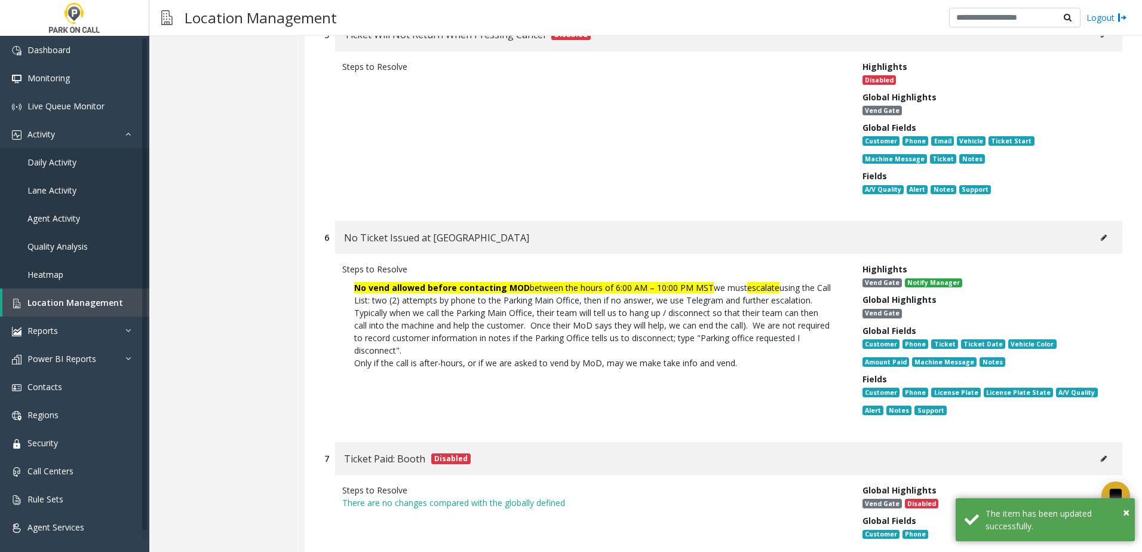
scroll to position [1015, 0]
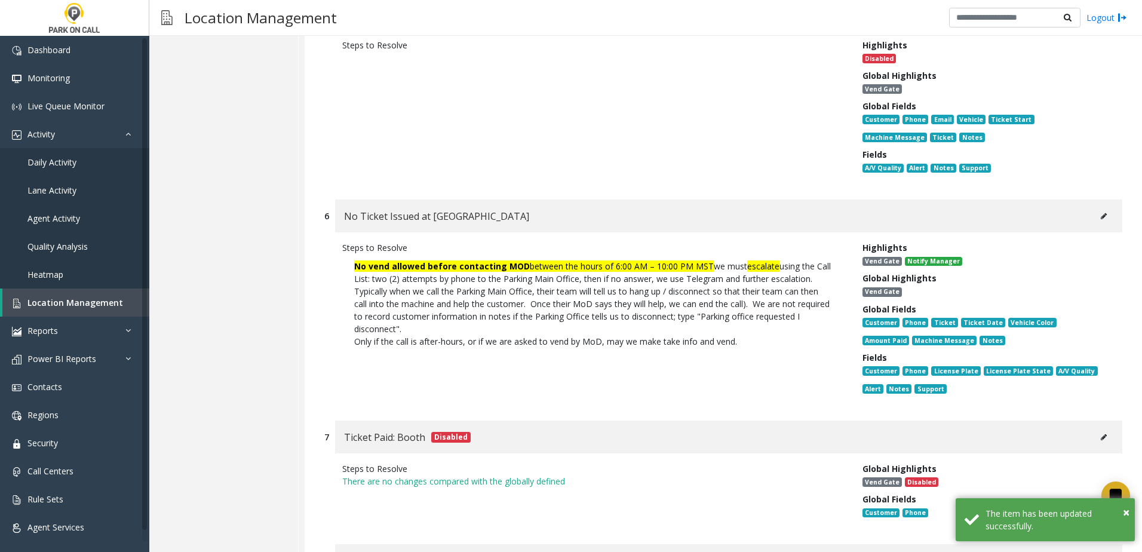
click at [1094, 207] on button at bounding box center [1103, 216] width 19 height 18
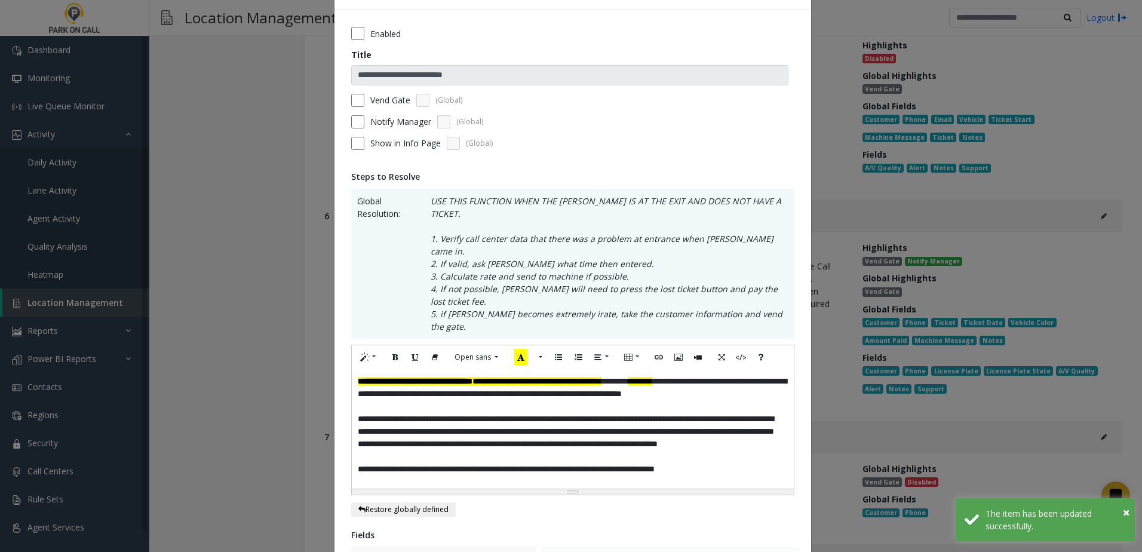
scroll to position [60, 0]
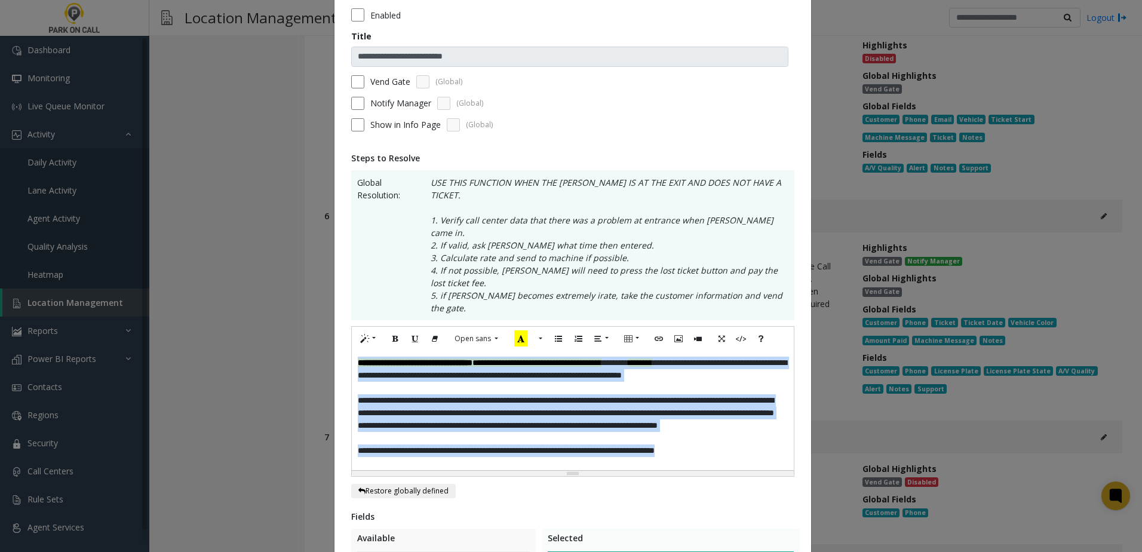
drag, startPoint x: 756, startPoint y: 423, endPoint x: 151, endPoint y: 243, distance: 630.6
click at [151, 243] on div "**********" at bounding box center [571, 276] width 1142 height 552
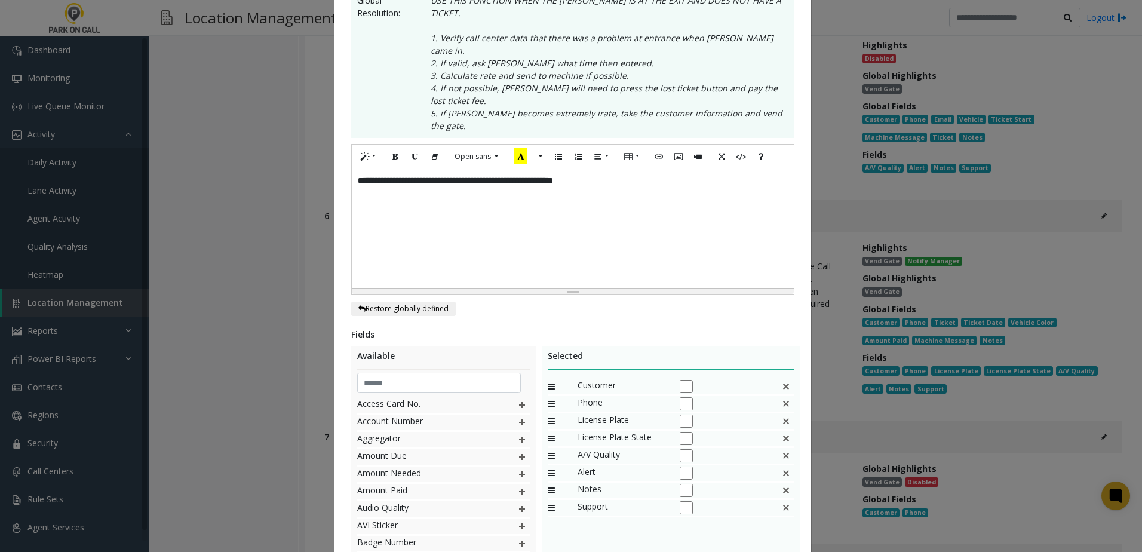
scroll to position [299, 0]
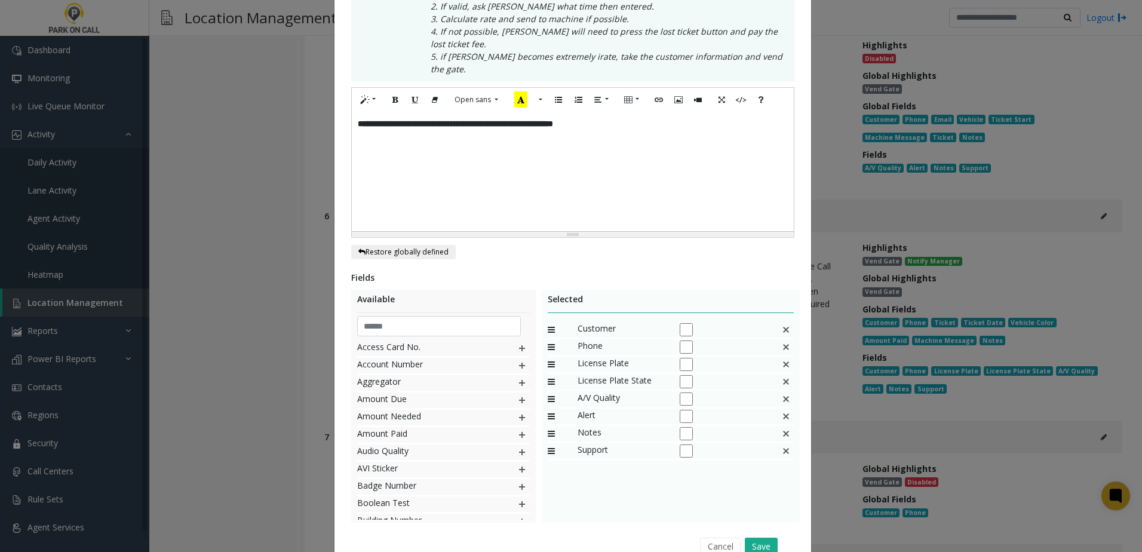
click at [781, 322] on img at bounding box center [786, 330] width 10 height 16
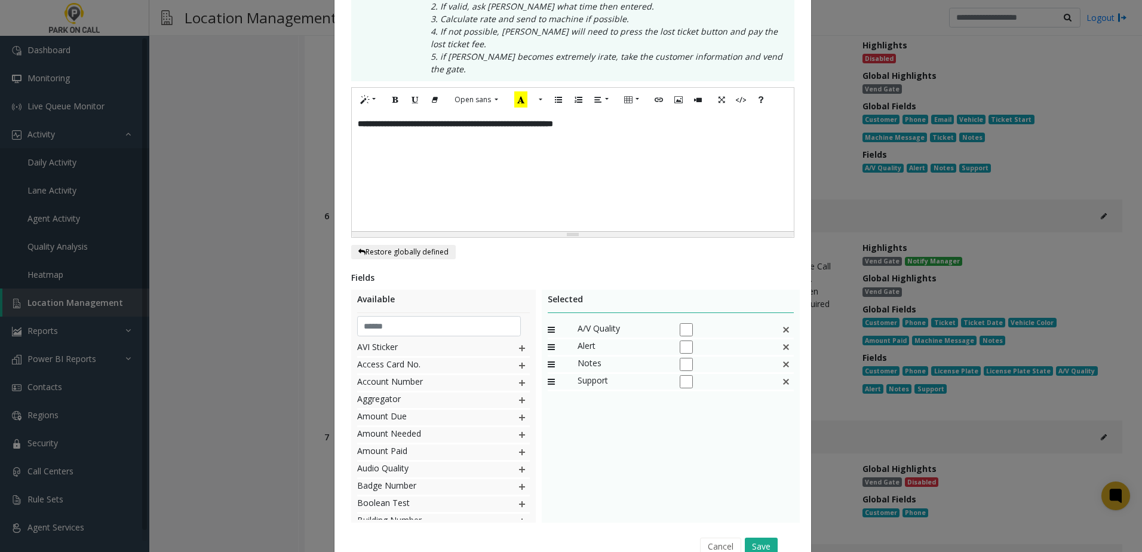
click at [781, 322] on img at bounding box center [786, 330] width 10 height 16
click at [771, 538] on button "Save" at bounding box center [761, 547] width 33 height 18
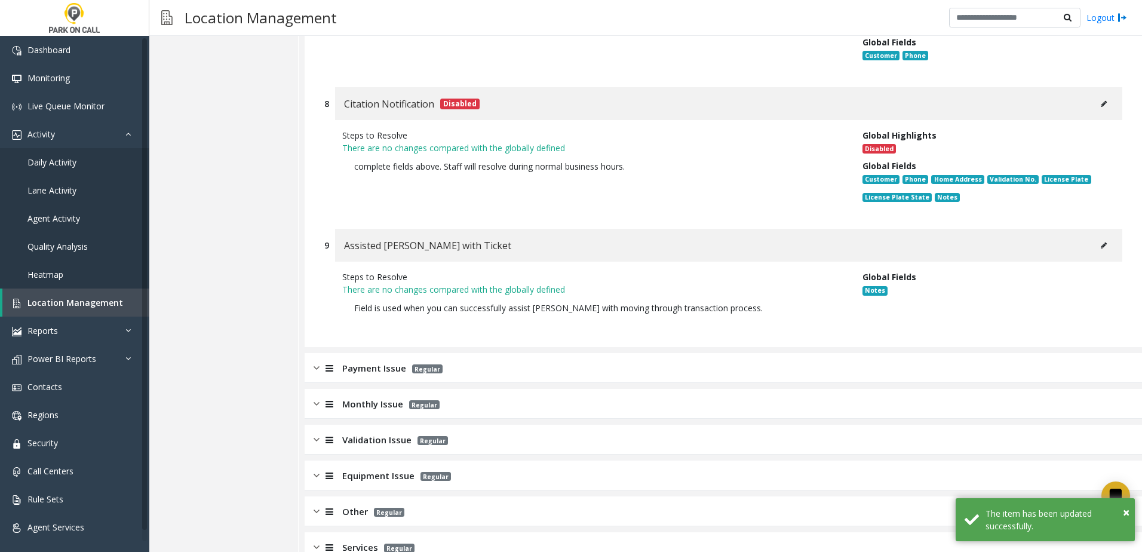
scroll to position [1431, 0]
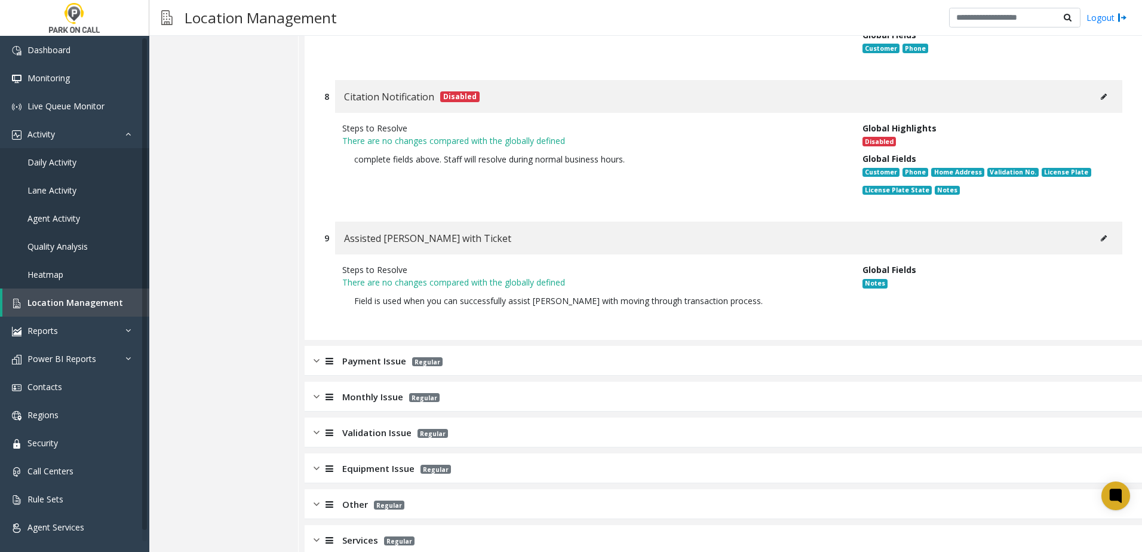
click at [659, 346] on div "Payment Issue Regular" at bounding box center [723, 361] width 837 height 30
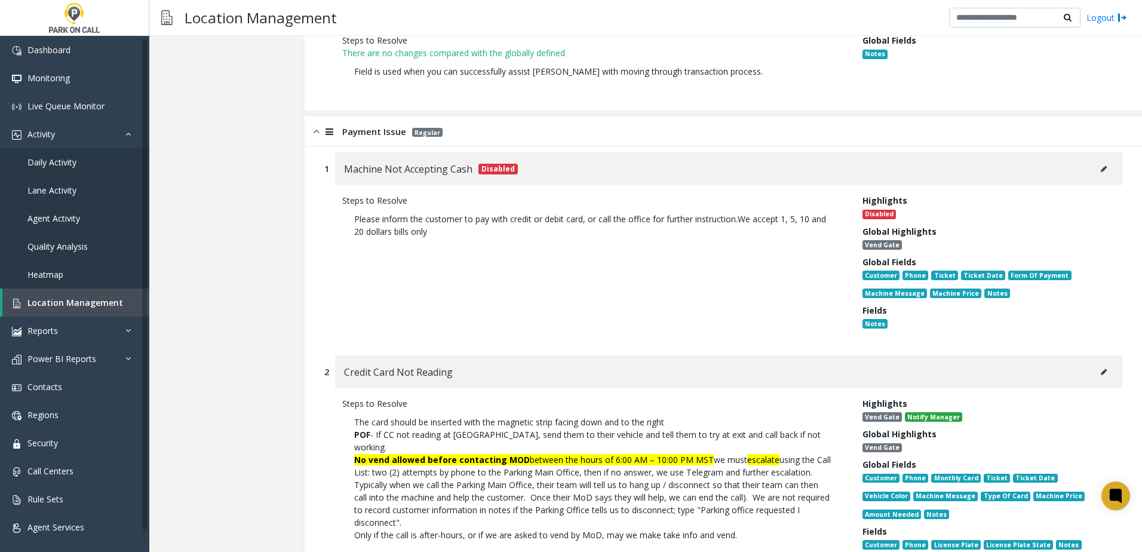
scroll to position [1670, 0]
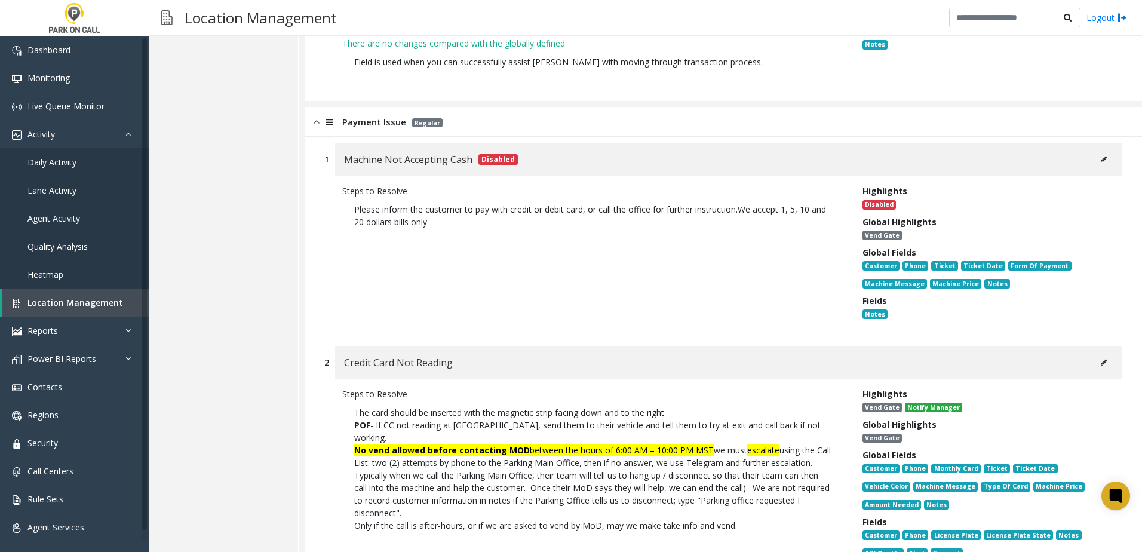
click at [1101, 359] on icon at bounding box center [1104, 362] width 6 height 7
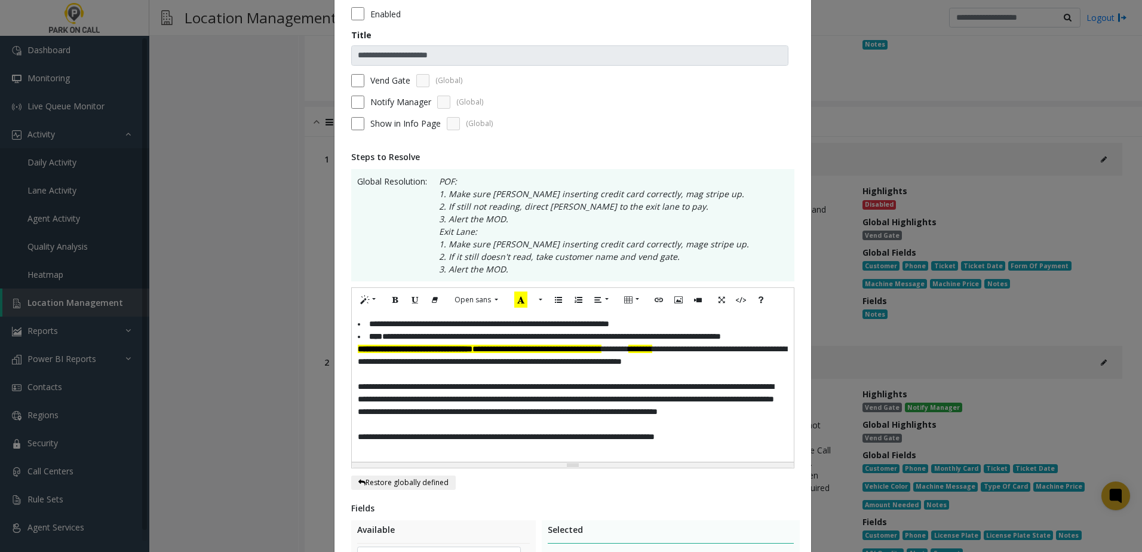
scroll to position [119, 0]
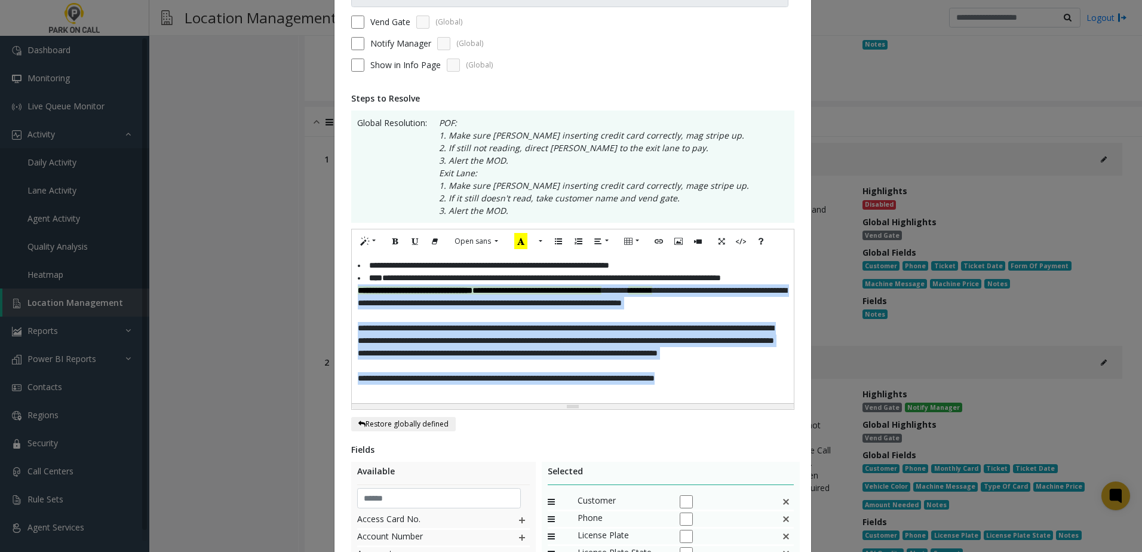
drag, startPoint x: 748, startPoint y: 390, endPoint x: 299, endPoint y: 304, distance: 457.3
click at [299, 304] on div "**********" at bounding box center [571, 276] width 1142 height 552
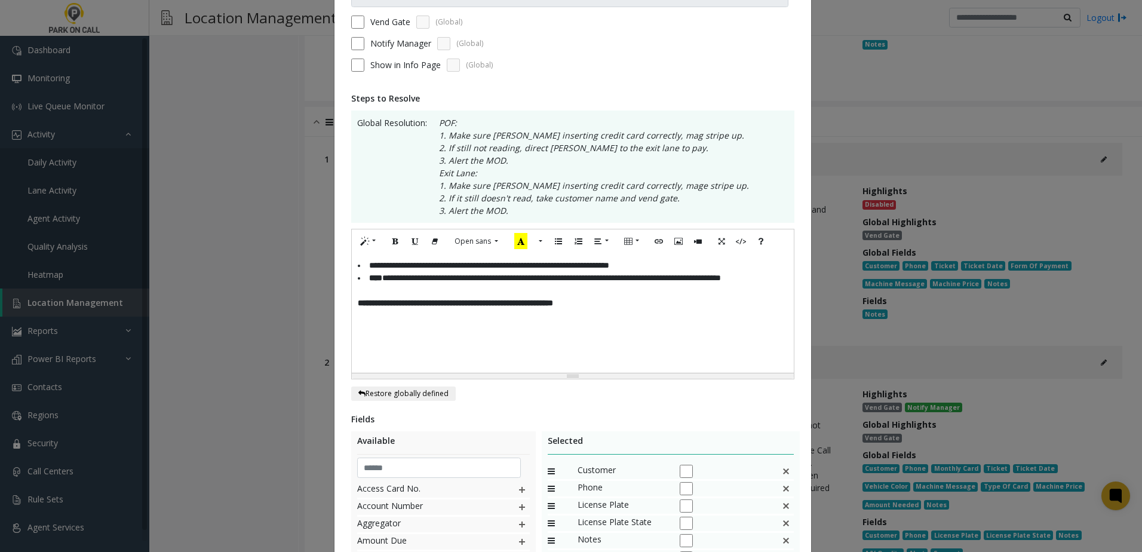
click at [690, 262] on li "**********" at bounding box center [573, 265] width 430 height 13
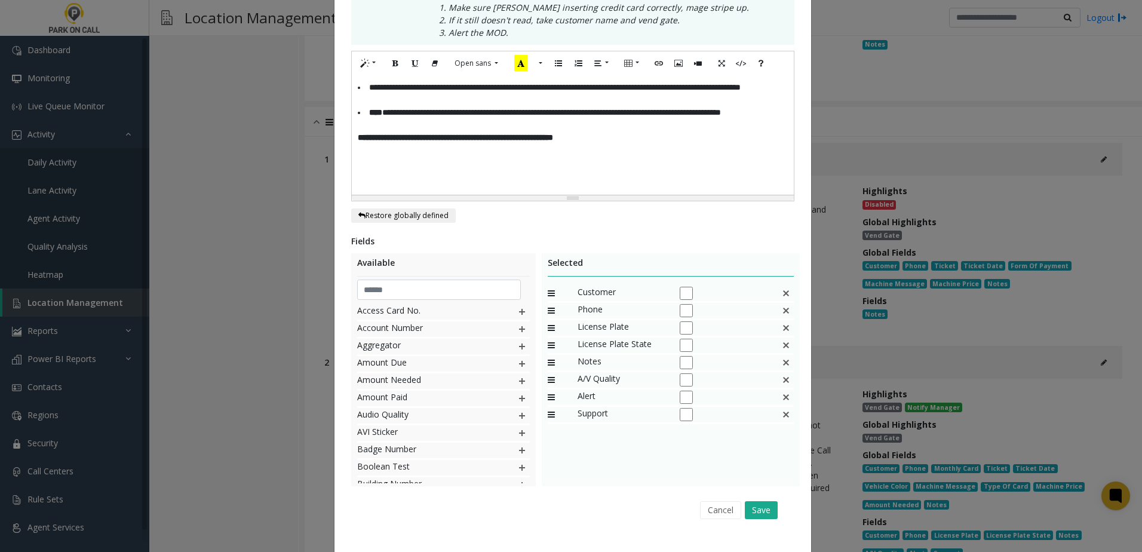
scroll to position [299, 0]
click at [781, 290] on img at bounding box center [786, 292] width 10 height 16
click at [781, 289] on img at bounding box center [786, 292] width 10 height 16
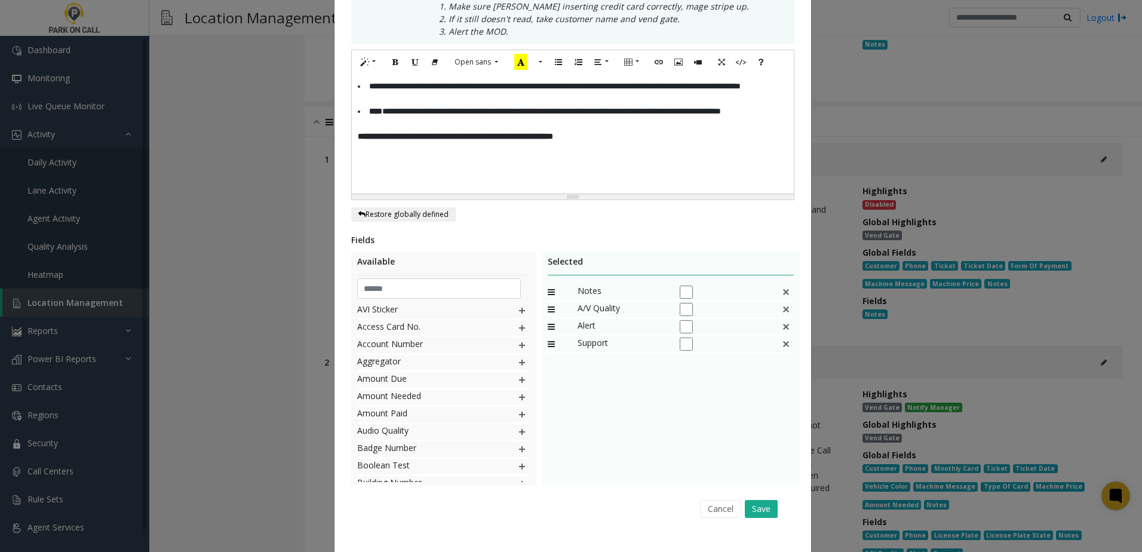
click at [781, 289] on img at bounding box center [786, 292] width 10 height 16
click at [753, 500] on button "Save" at bounding box center [761, 509] width 33 height 18
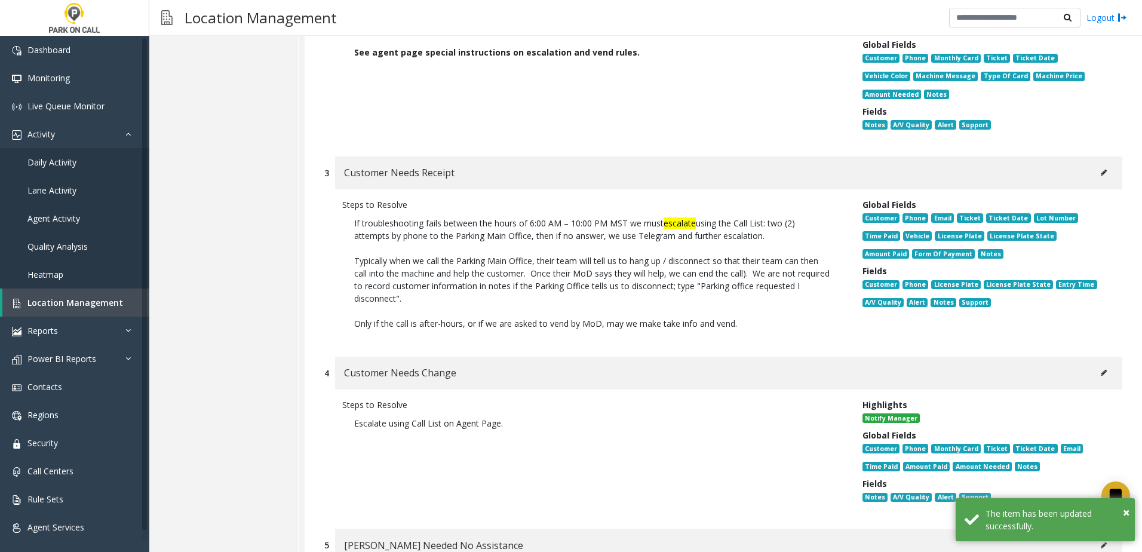
scroll to position [2088, 0]
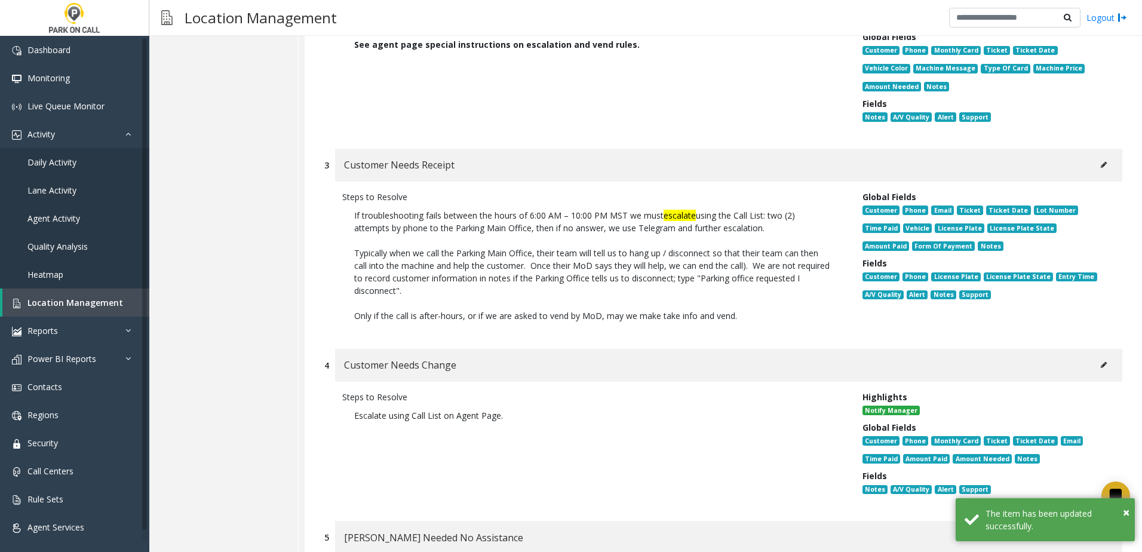
click at [1101, 161] on icon at bounding box center [1104, 164] width 6 height 7
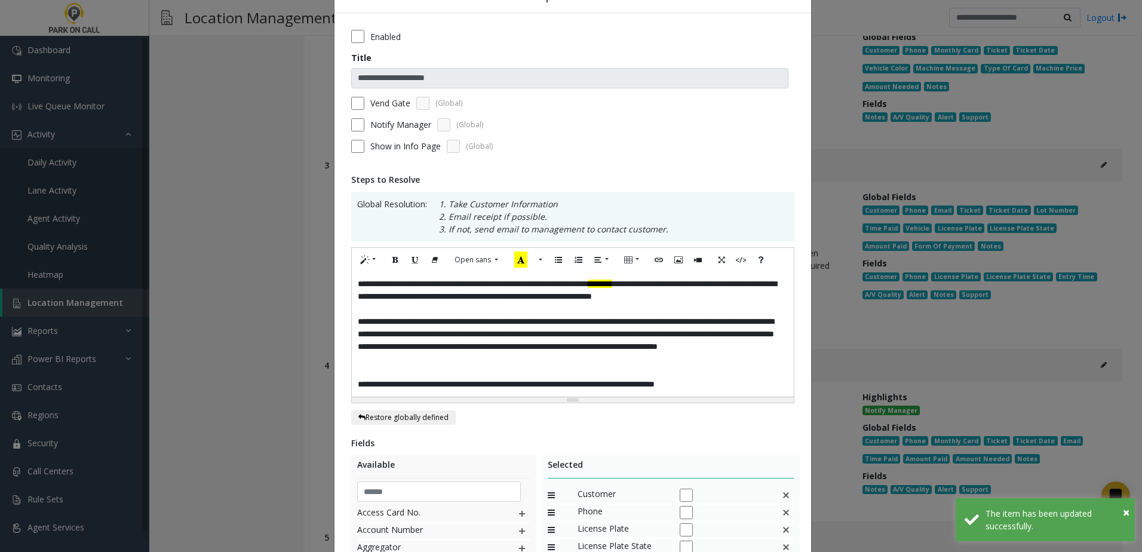
scroll to position [60, 0]
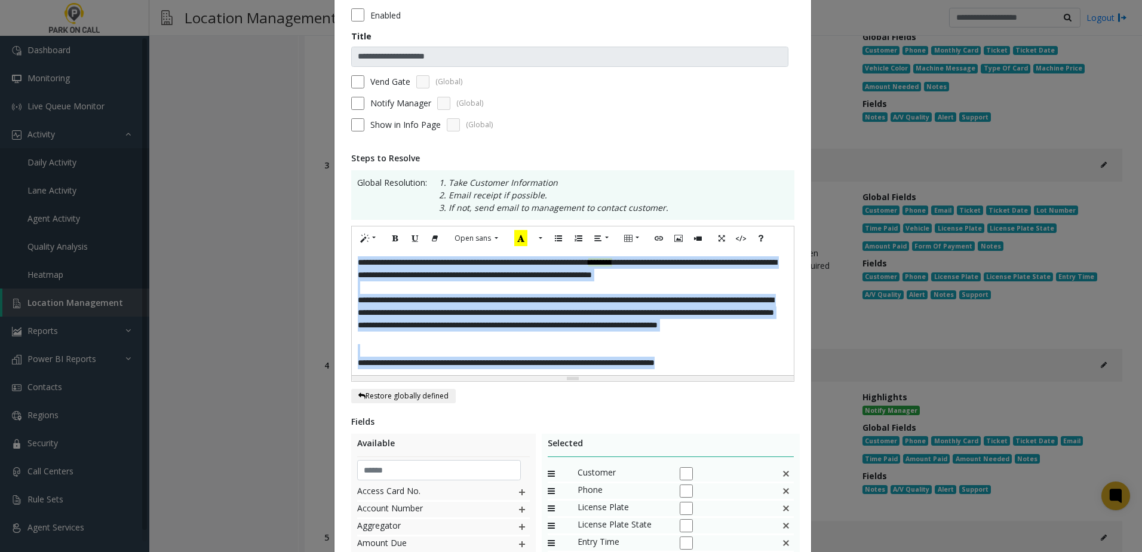
drag, startPoint x: 759, startPoint y: 366, endPoint x: 2, endPoint y: 136, distance: 790.3
click at [1, 136] on div "**********" at bounding box center [571, 276] width 1142 height 552
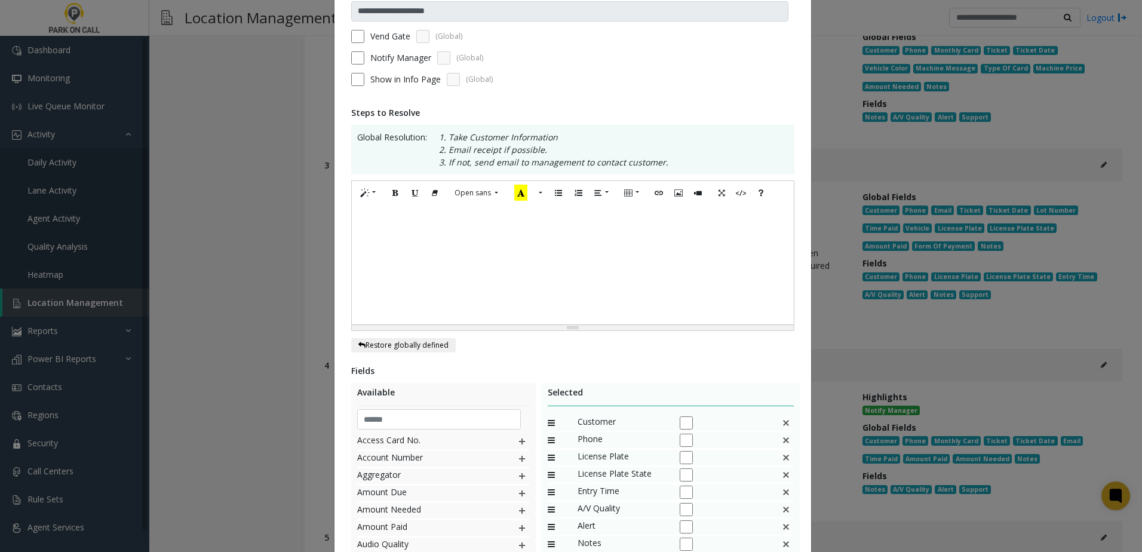
scroll to position [179, 0]
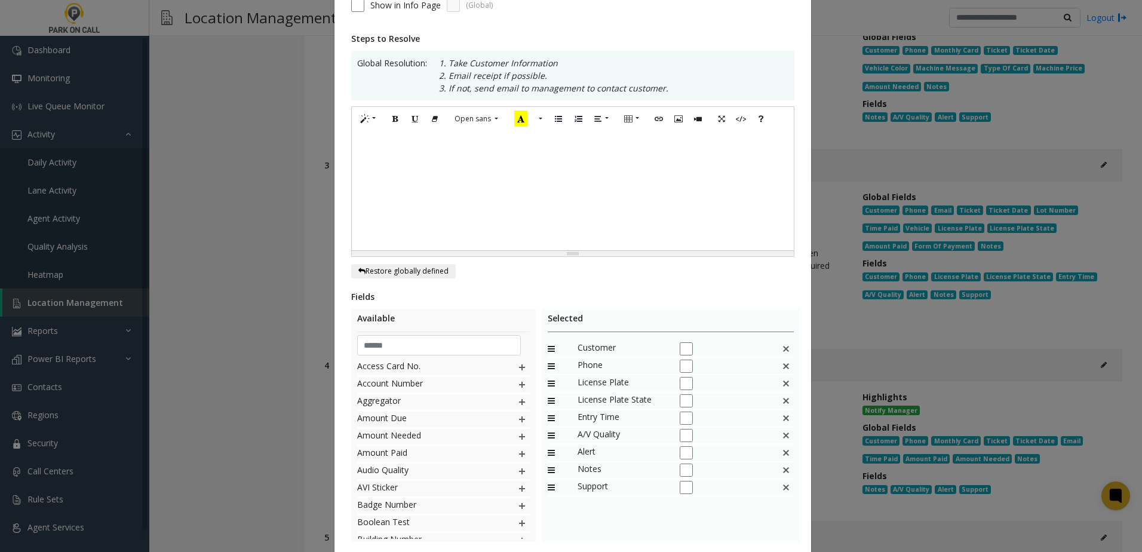
click at [785, 348] on img at bounding box center [786, 349] width 10 height 16
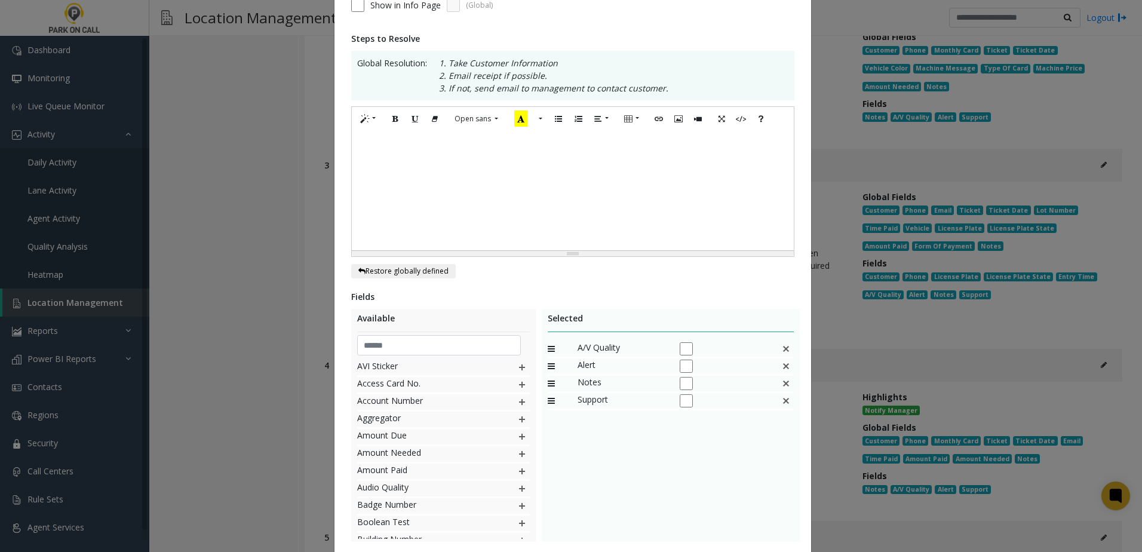
click at [785, 348] on img at bounding box center [786, 349] width 10 height 16
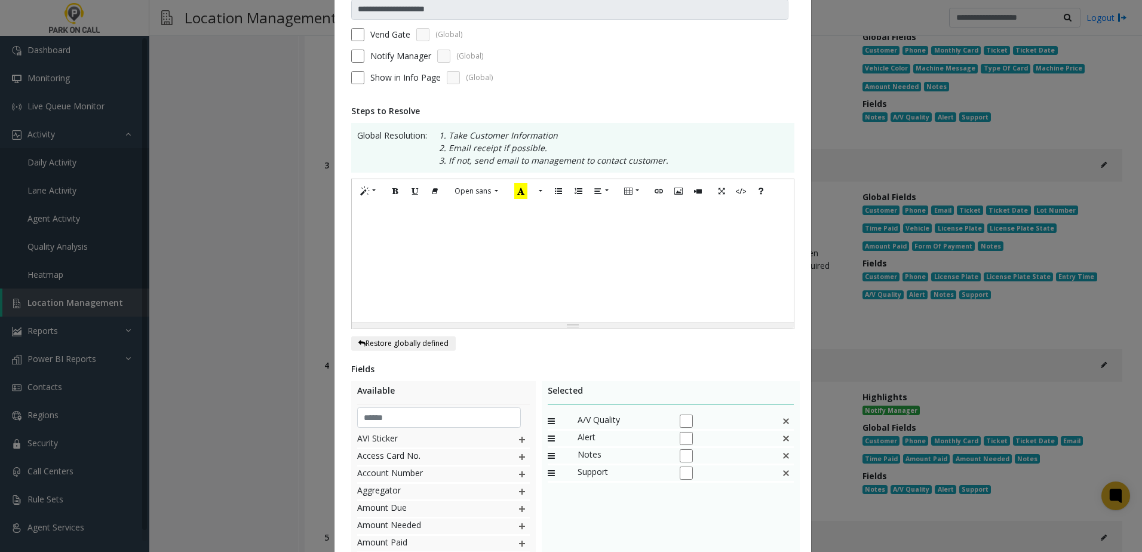
scroll to position [258, 0]
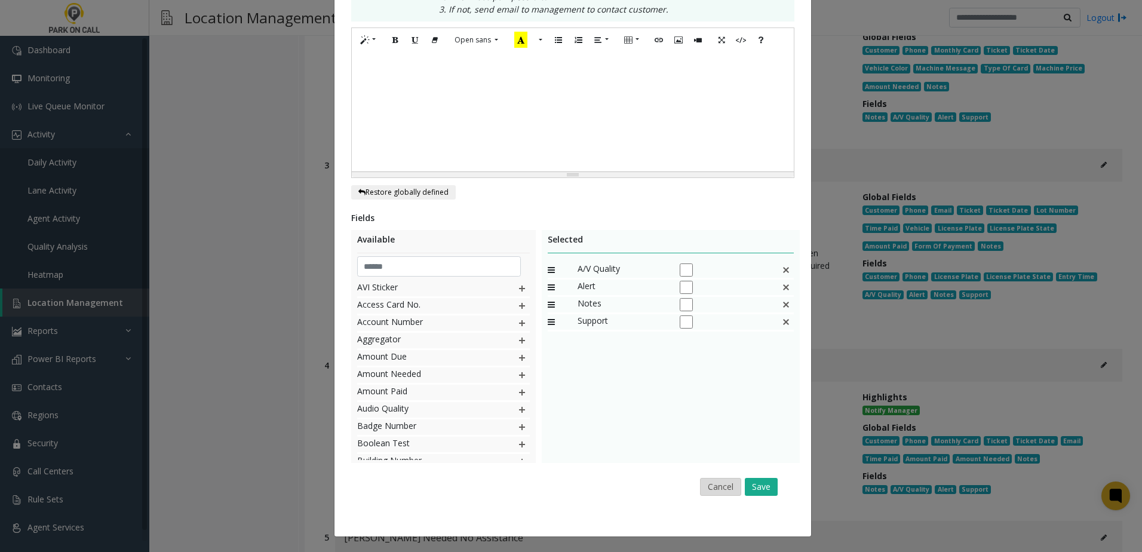
click at [722, 480] on button "Cancel" at bounding box center [720, 487] width 41 height 18
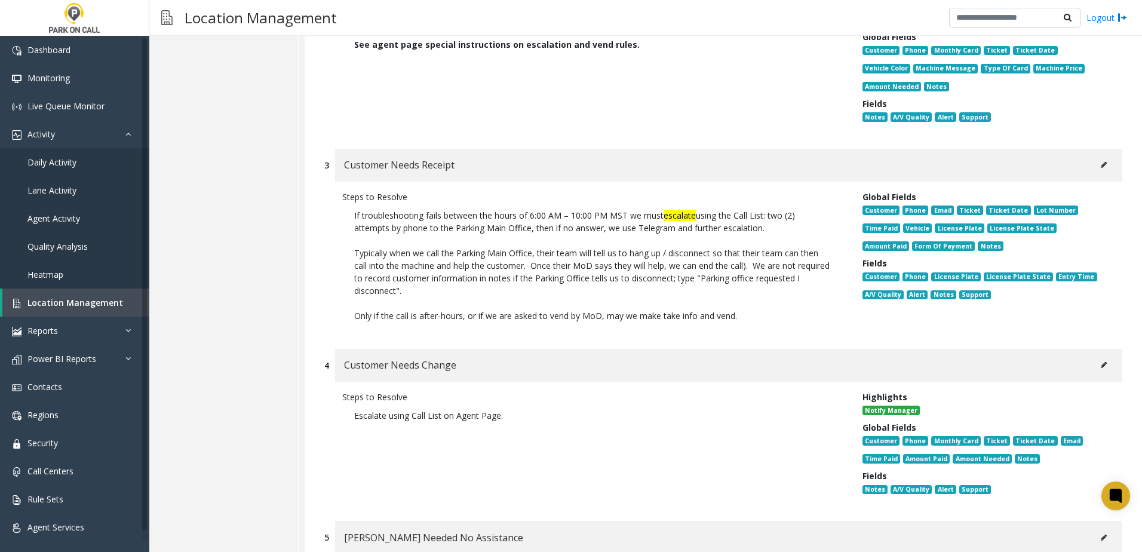
click at [1094, 156] on button at bounding box center [1103, 165] width 19 height 18
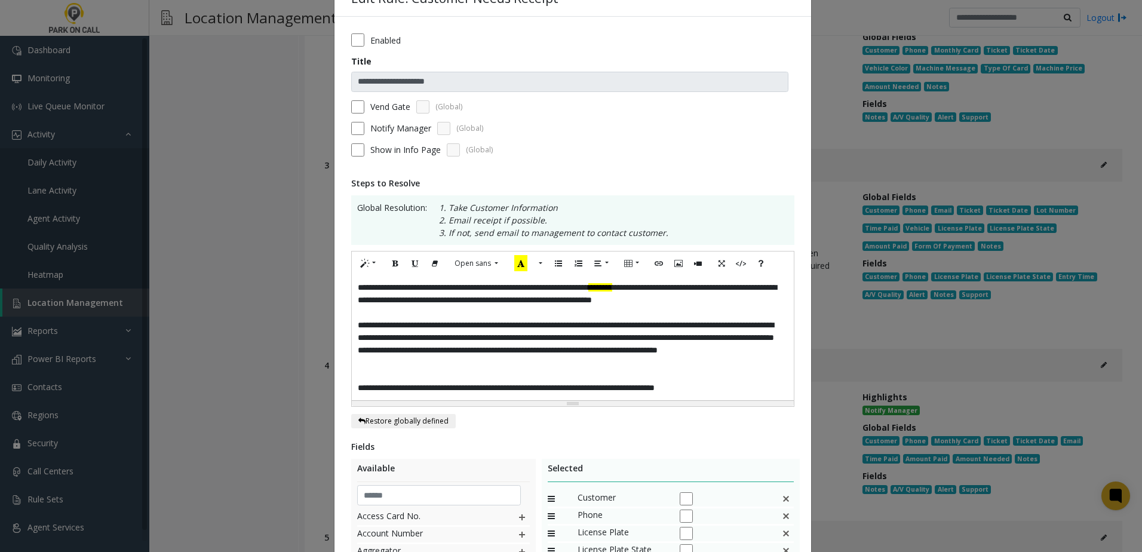
scroll to position [60, 0]
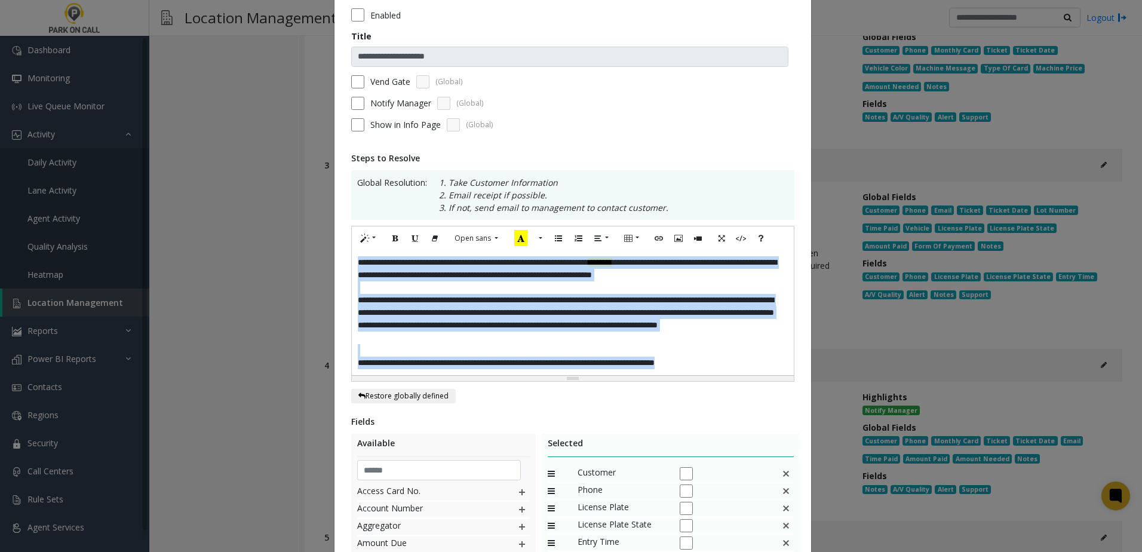
drag, startPoint x: 723, startPoint y: 364, endPoint x: 206, endPoint y: 122, distance: 570.5
click at [202, 122] on div "**********" at bounding box center [571, 276] width 1142 height 552
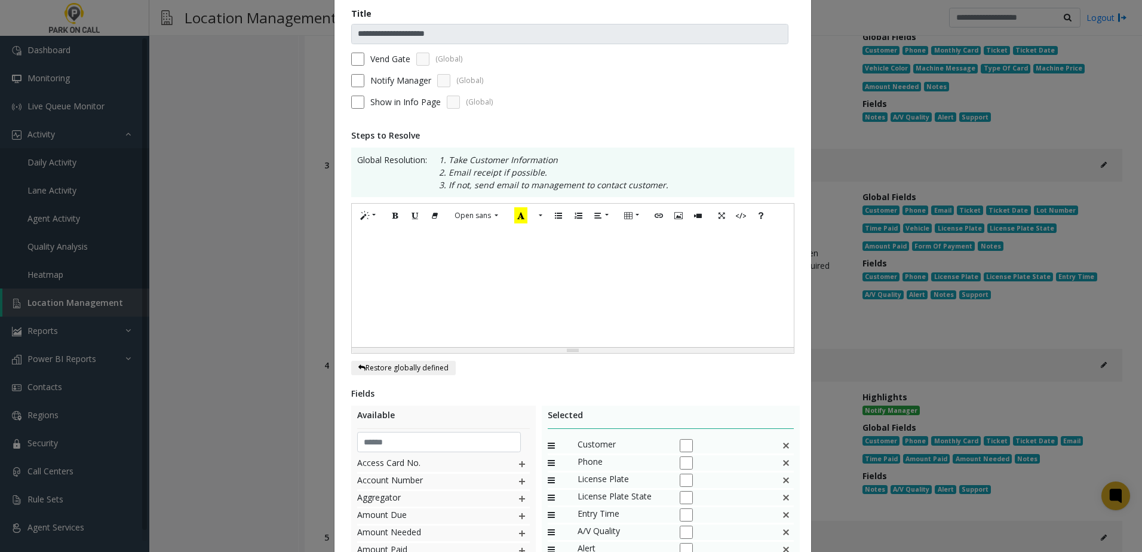
scroll to position [239, 0]
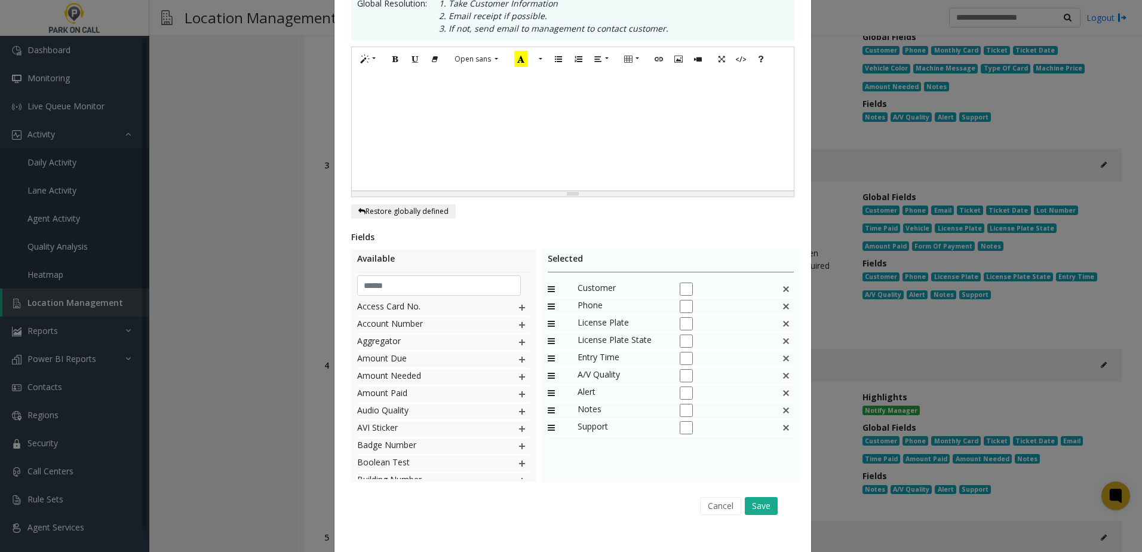
click at [571, 157] on div at bounding box center [573, 130] width 442 height 119
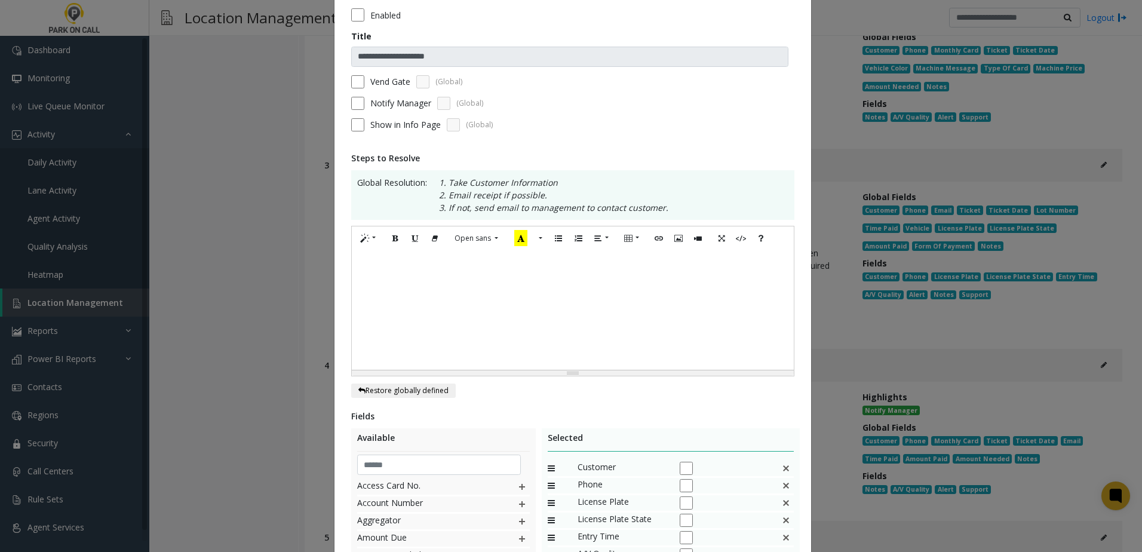
click at [443, 274] on div at bounding box center [573, 309] width 442 height 119
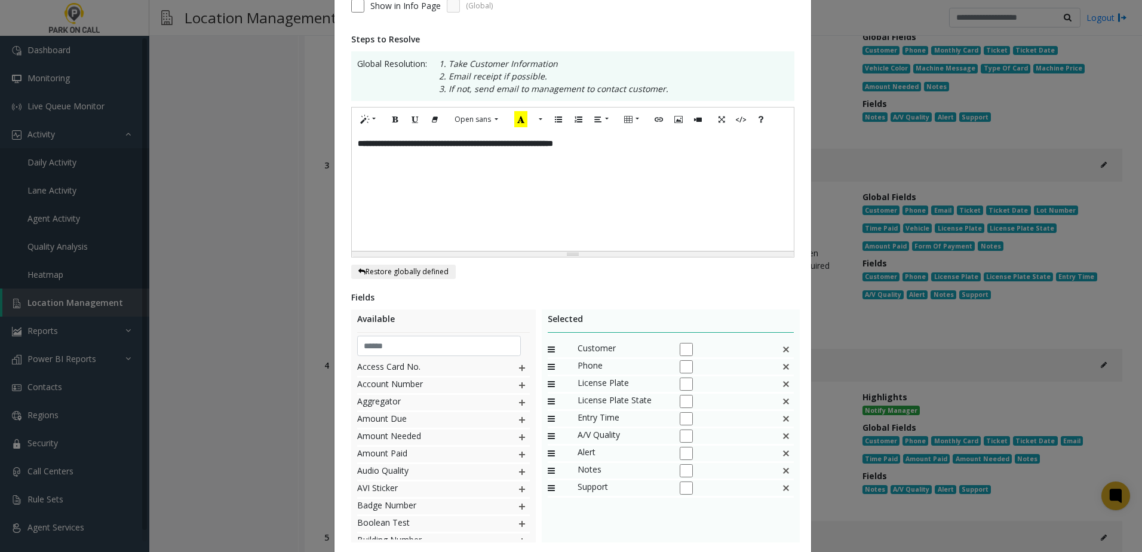
scroll to position [179, 0]
click at [781, 383] on img at bounding box center [786, 384] width 10 height 16
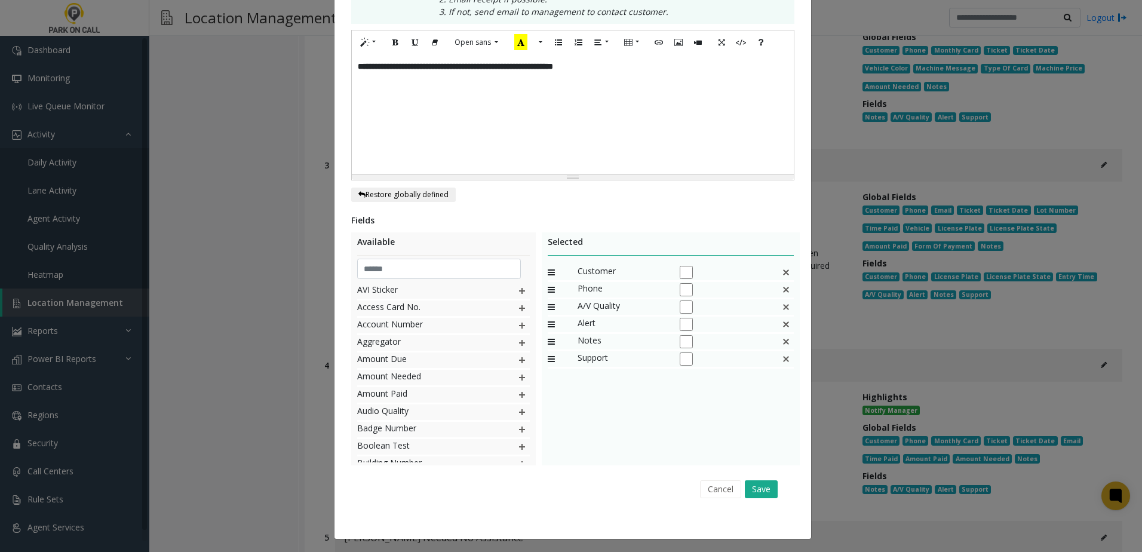
scroll to position [258, 0]
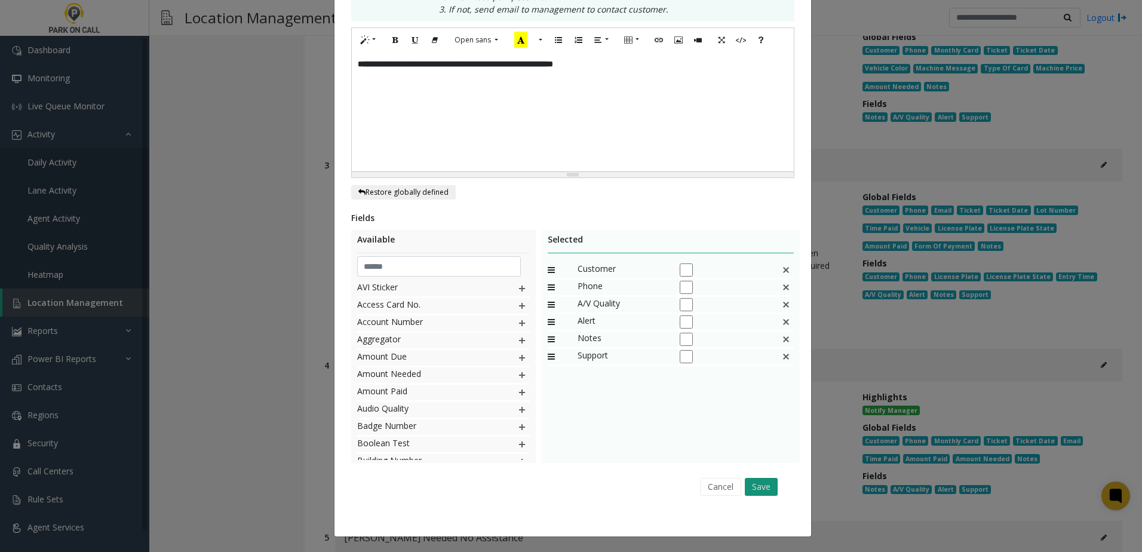
click at [748, 487] on button "Save" at bounding box center [761, 487] width 33 height 18
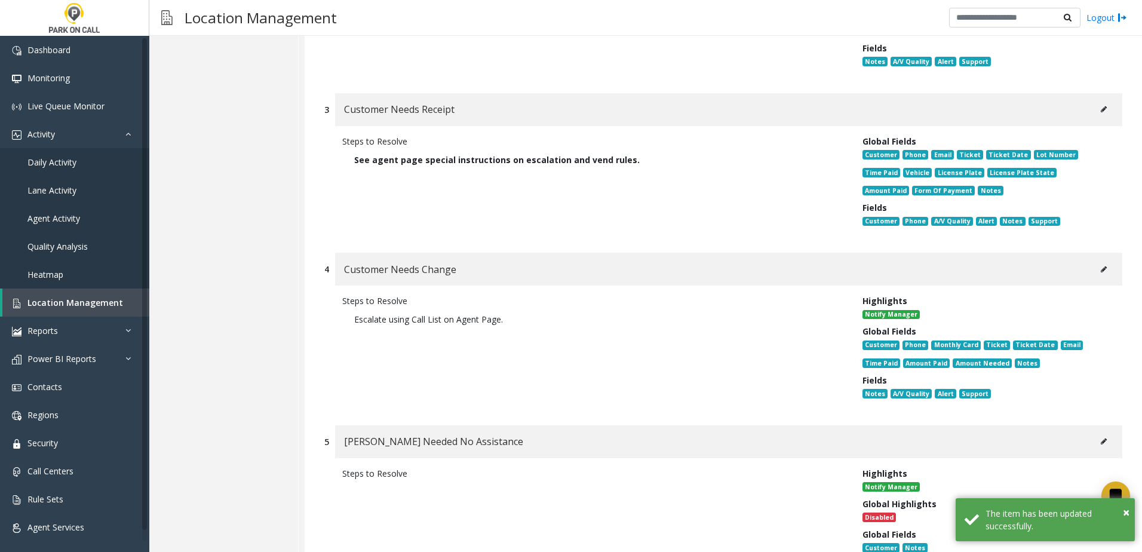
scroll to position [2327, 0]
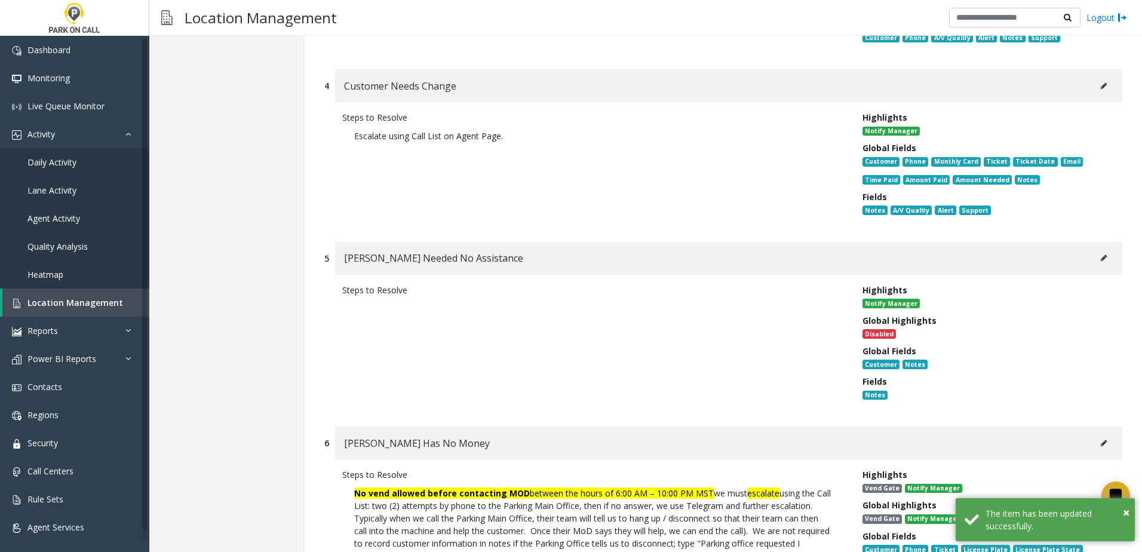
click at [1104, 77] on button at bounding box center [1103, 86] width 19 height 18
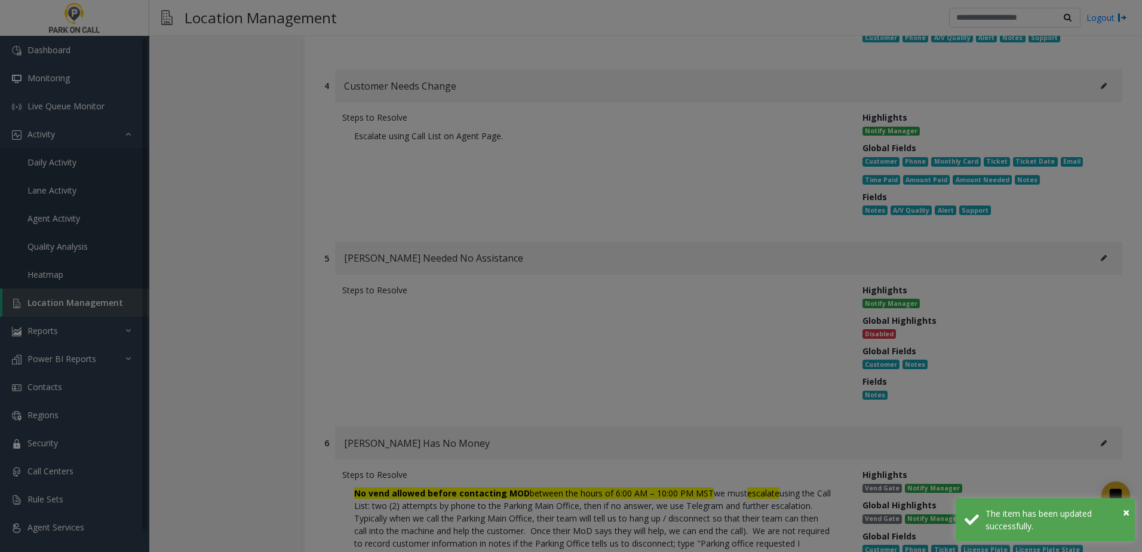
scroll to position [0, 0]
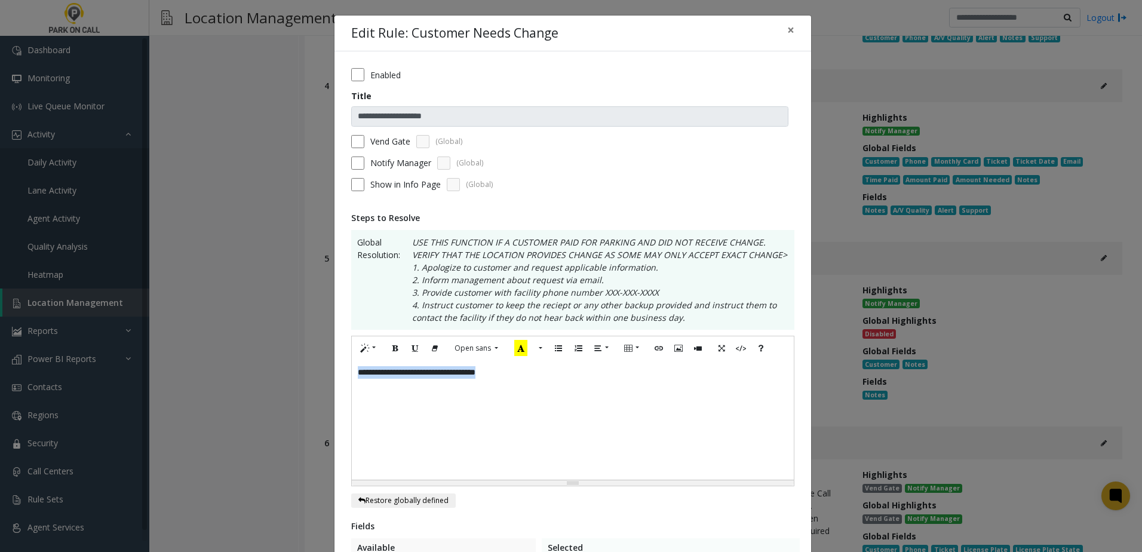
drag, startPoint x: 544, startPoint y: 385, endPoint x: 96, endPoint y: 360, distance: 448.6
click at [96, 360] on div "**********" at bounding box center [571, 276] width 1142 height 552
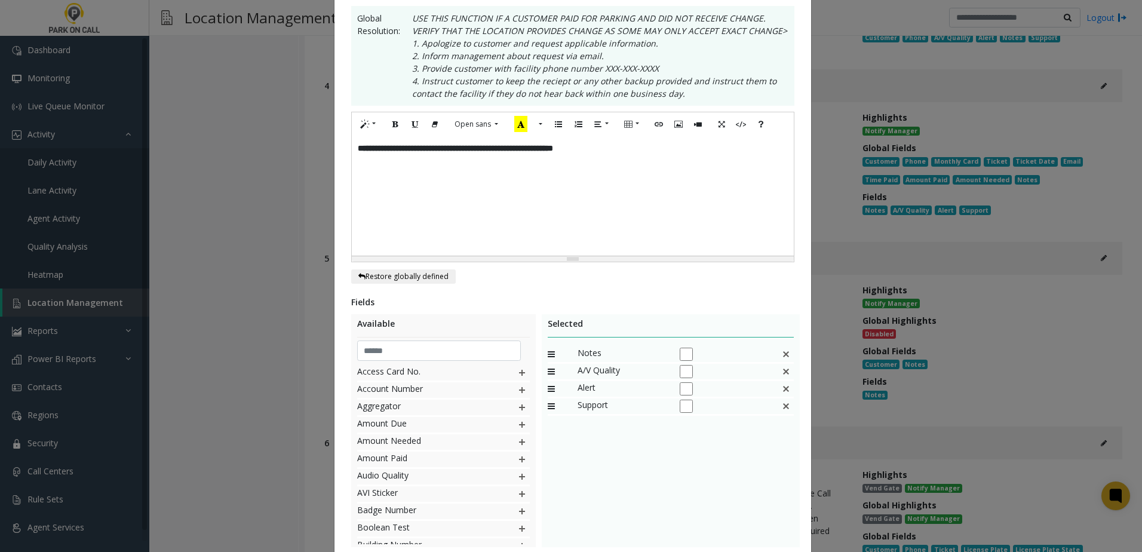
scroll to position [299, 0]
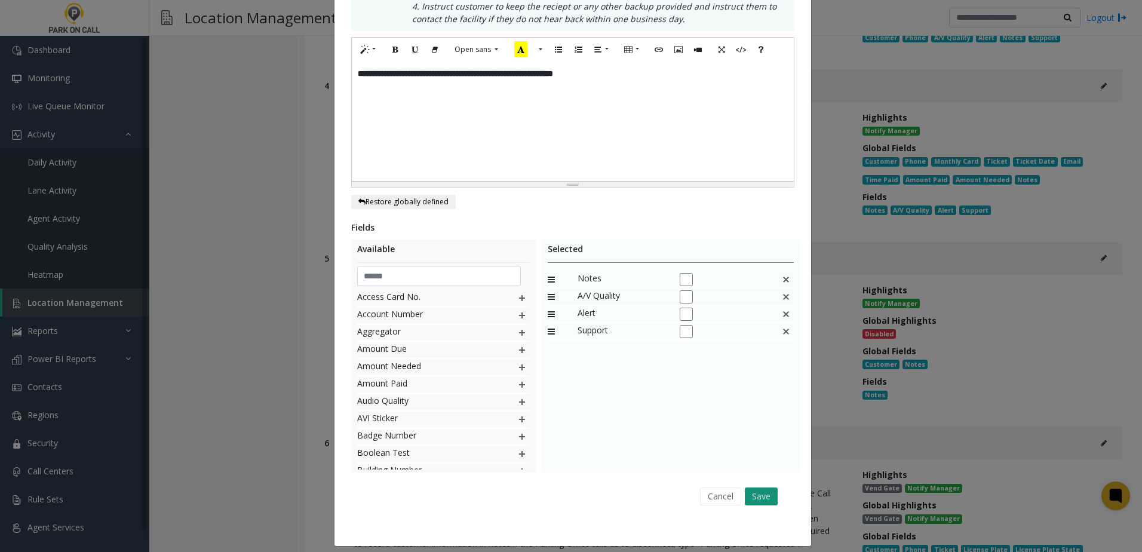
click at [765, 497] on button "Save" at bounding box center [761, 496] width 33 height 18
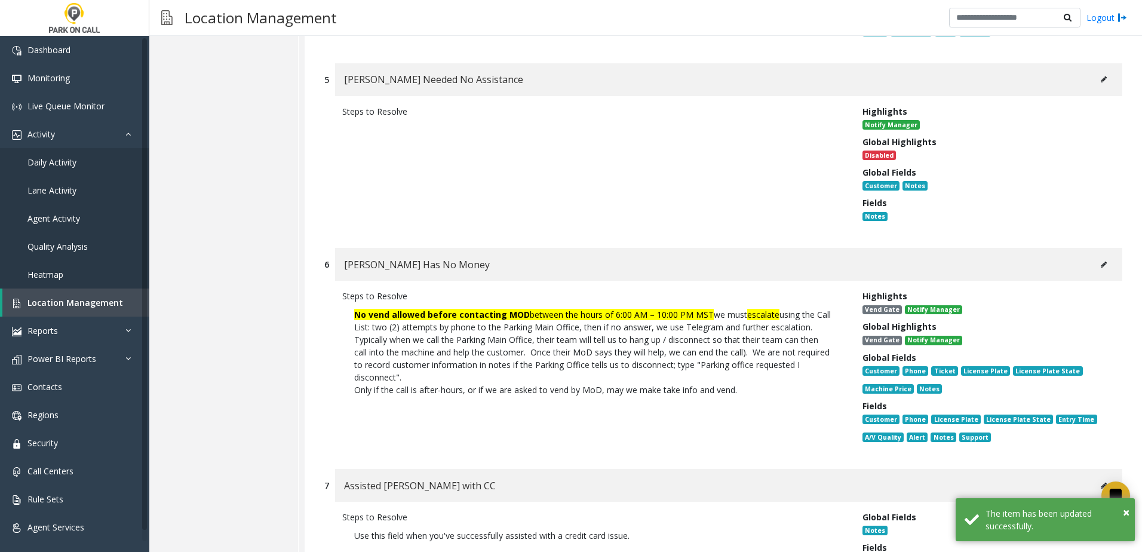
scroll to position [2506, 0]
click at [1101, 260] on icon at bounding box center [1104, 263] width 6 height 7
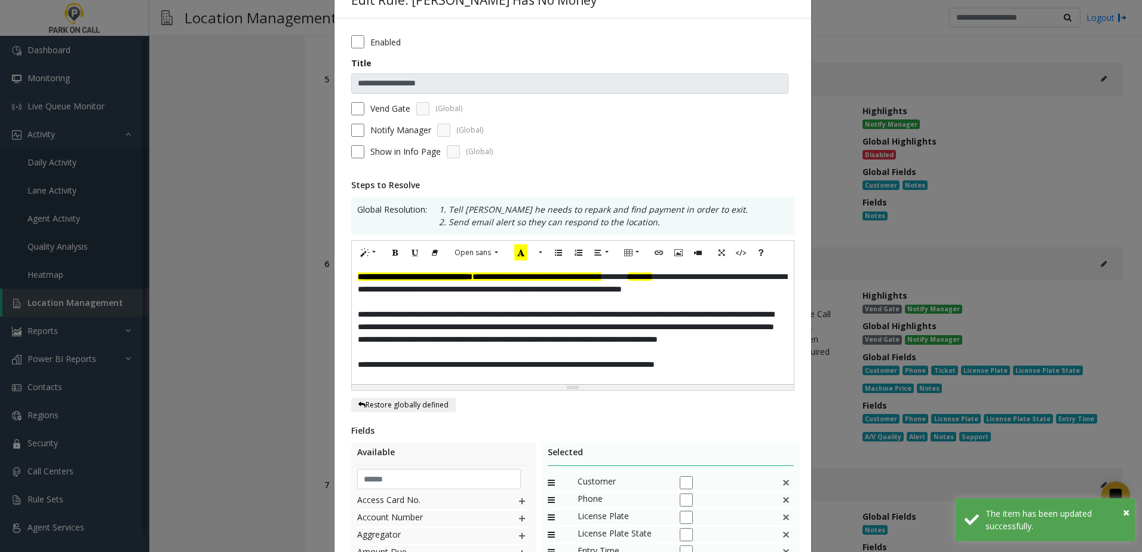
scroll to position [60, 0]
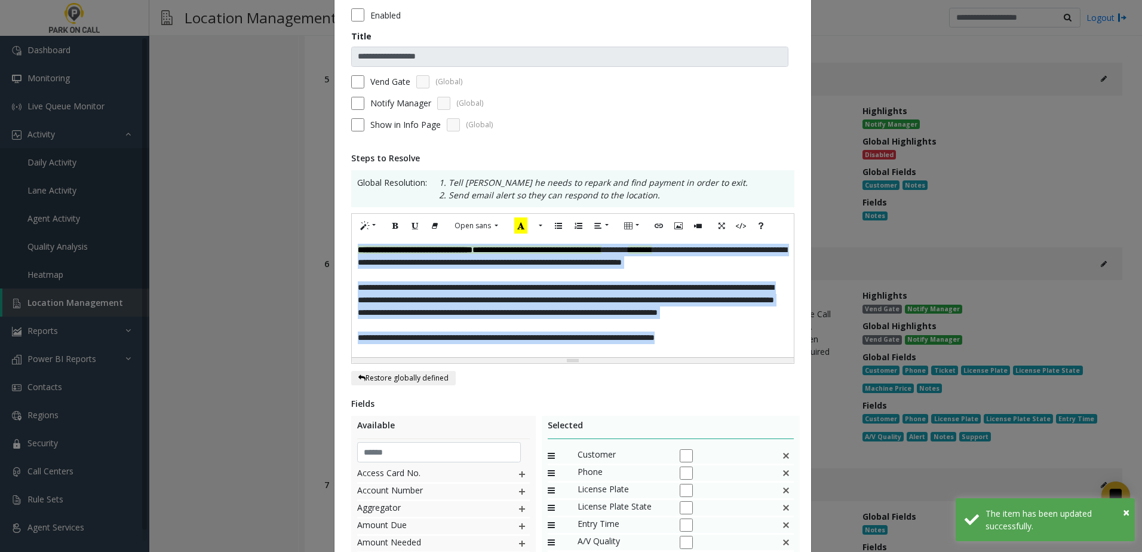
drag, startPoint x: 766, startPoint y: 343, endPoint x: 228, endPoint y: 126, distance: 580.4
click at [220, 128] on div "**********" at bounding box center [571, 276] width 1142 height 552
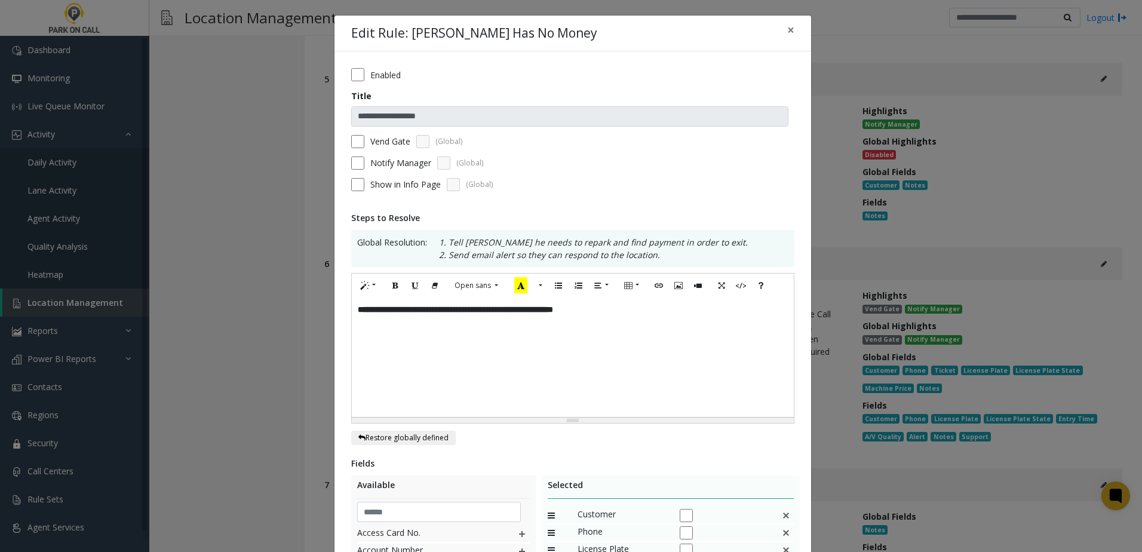
scroll to position [239, 0]
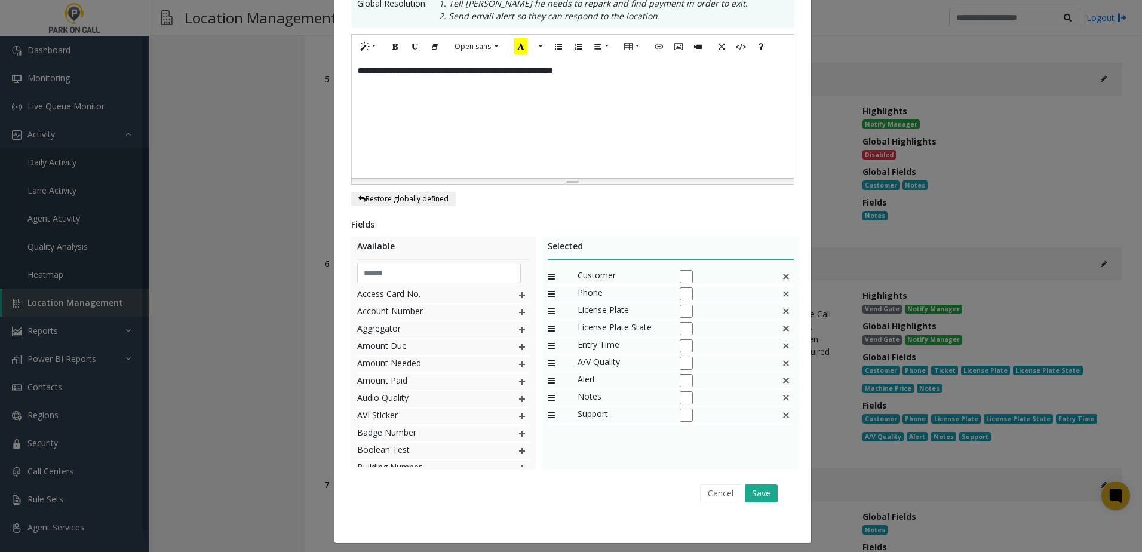
click at [784, 277] on img at bounding box center [786, 277] width 10 height 16
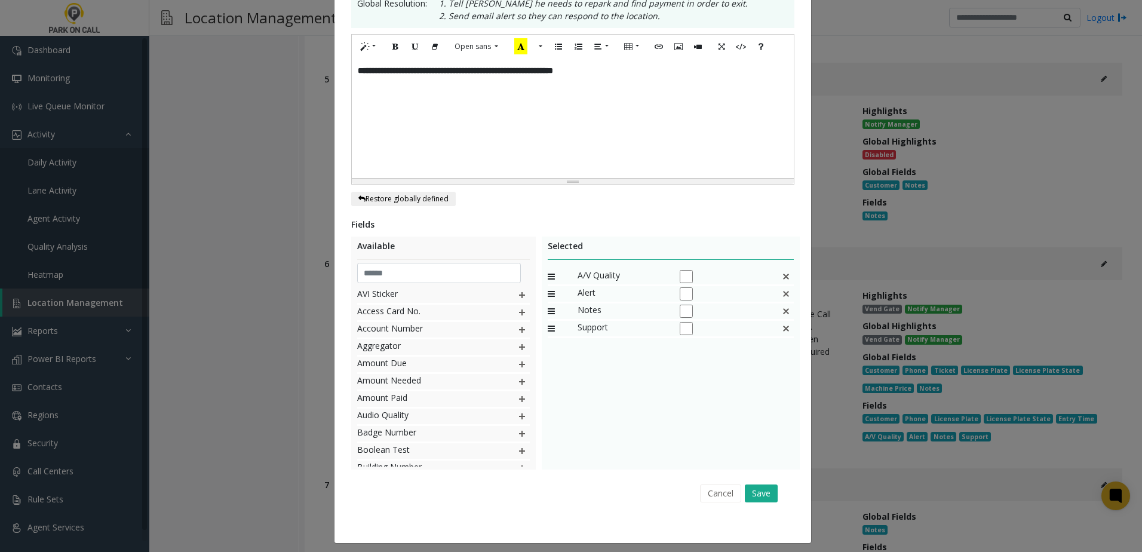
click at [784, 277] on img at bounding box center [786, 277] width 10 height 16
click at [763, 492] on button "Save" at bounding box center [761, 493] width 33 height 18
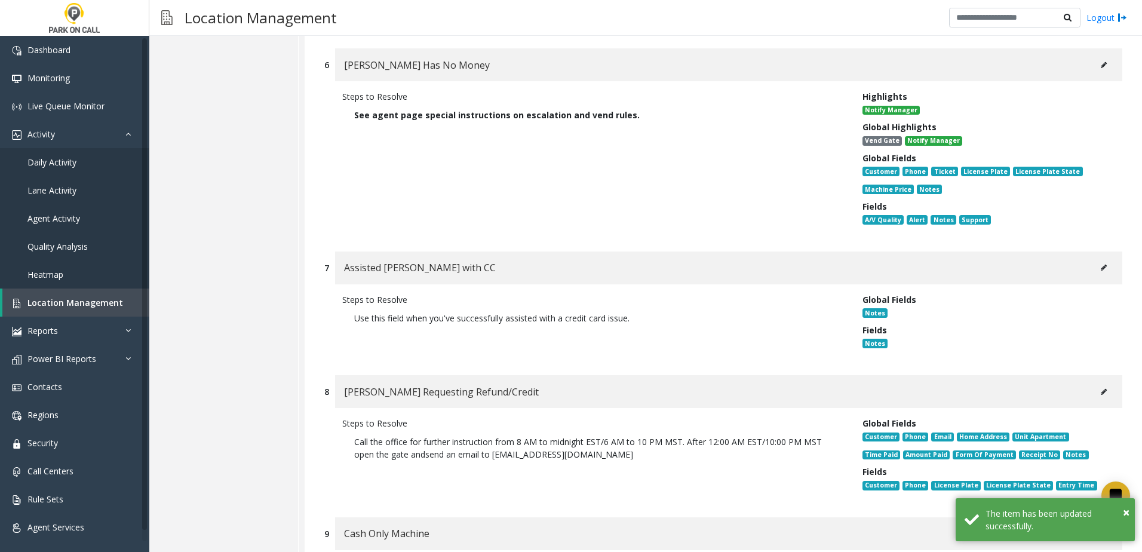
scroll to position [2745, 0]
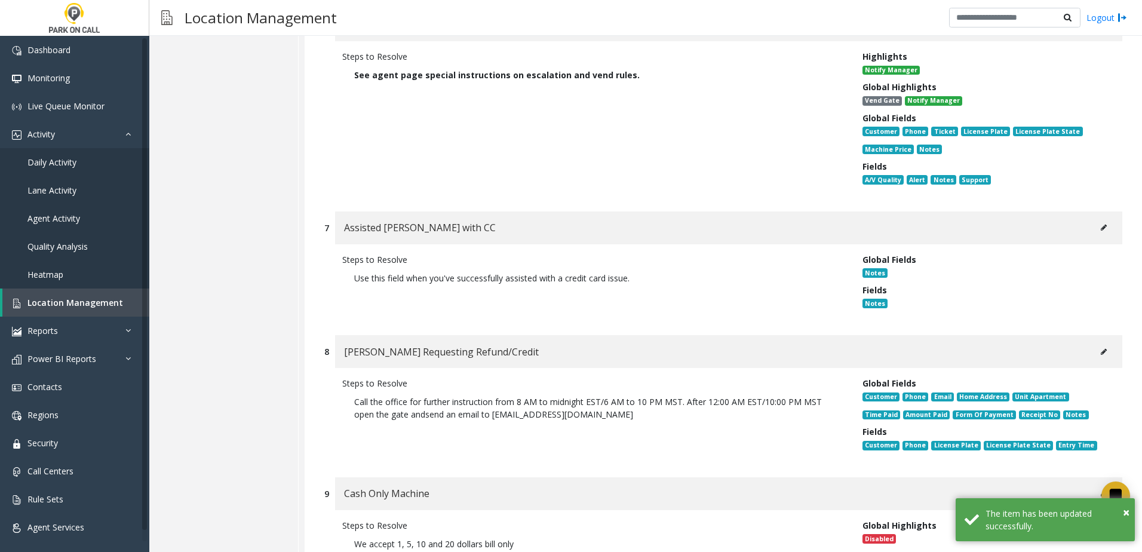
click at [1101, 224] on icon at bounding box center [1104, 227] width 6 height 7
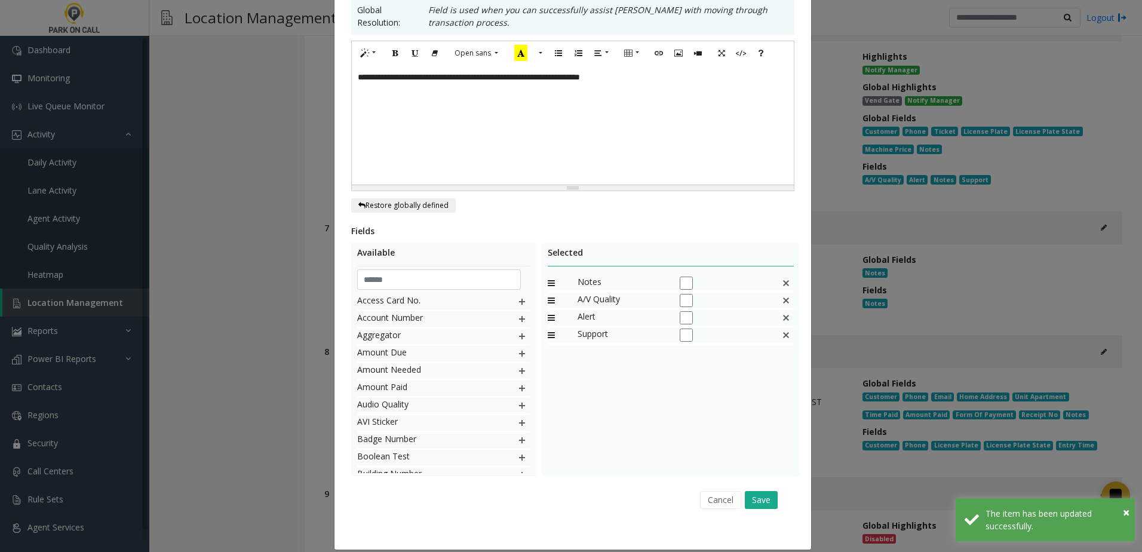
scroll to position [239, 0]
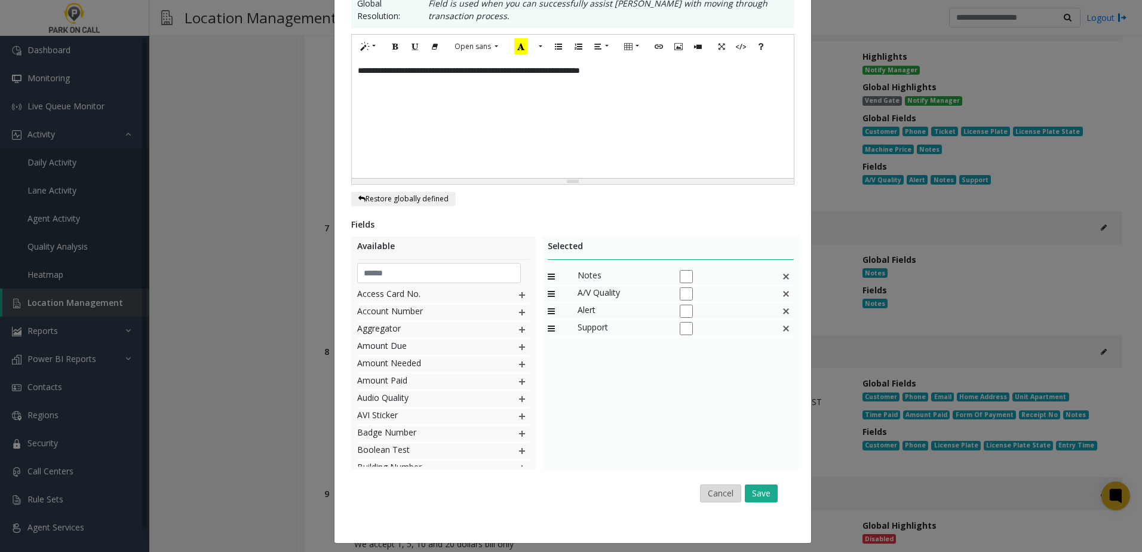
drag, startPoint x: 750, startPoint y: 500, endPoint x: 704, endPoint y: 494, distance: 47.0
click at [704, 495] on div "Cancel Save" at bounding box center [573, 493] width 426 height 30
click at [704, 494] on button "Cancel" at bounding box center [720, 493] width 41 height 18
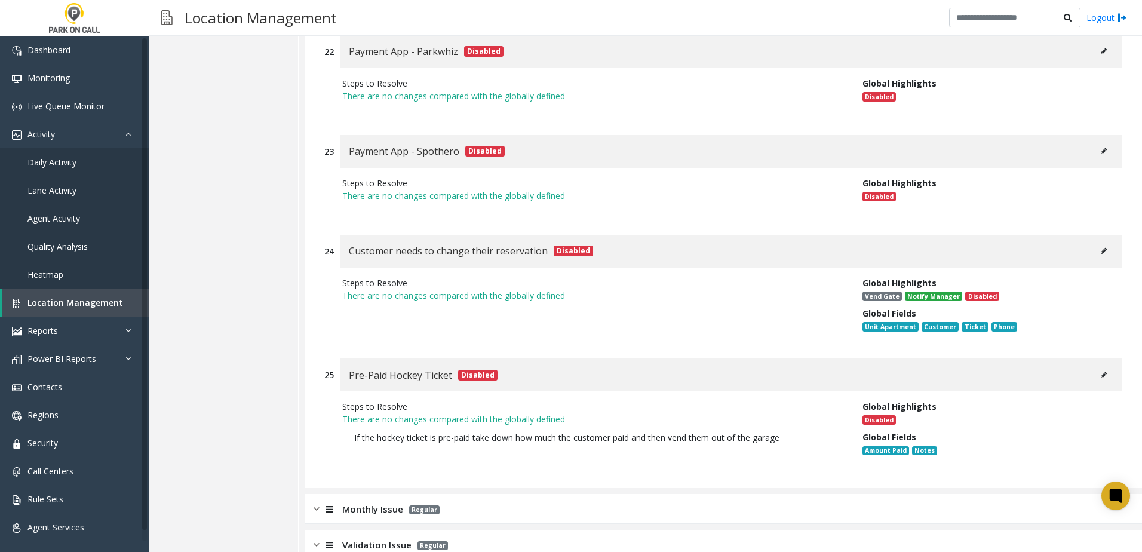
scroll to position [5109, 0]
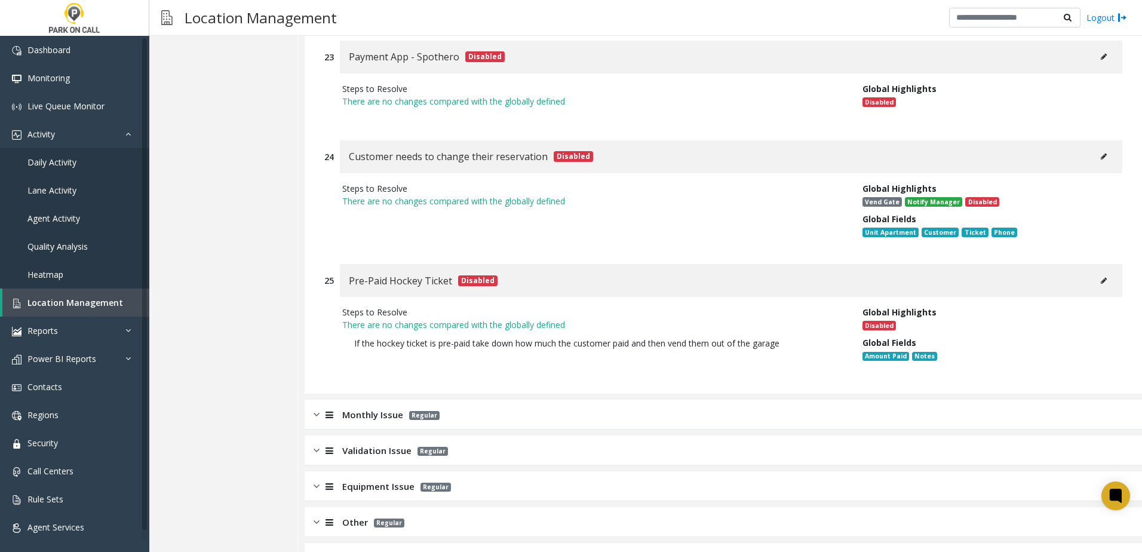
click at [705, 400] on div "Monthly Issue Regular" at bounding box center [723, 415] width 837 height 30
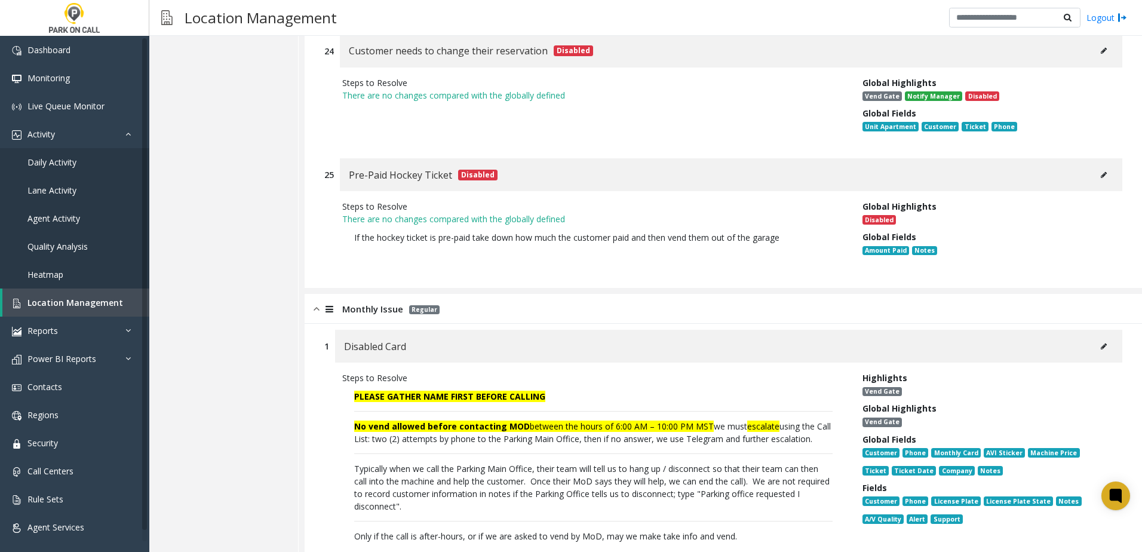
scroll to position [5408, 0]
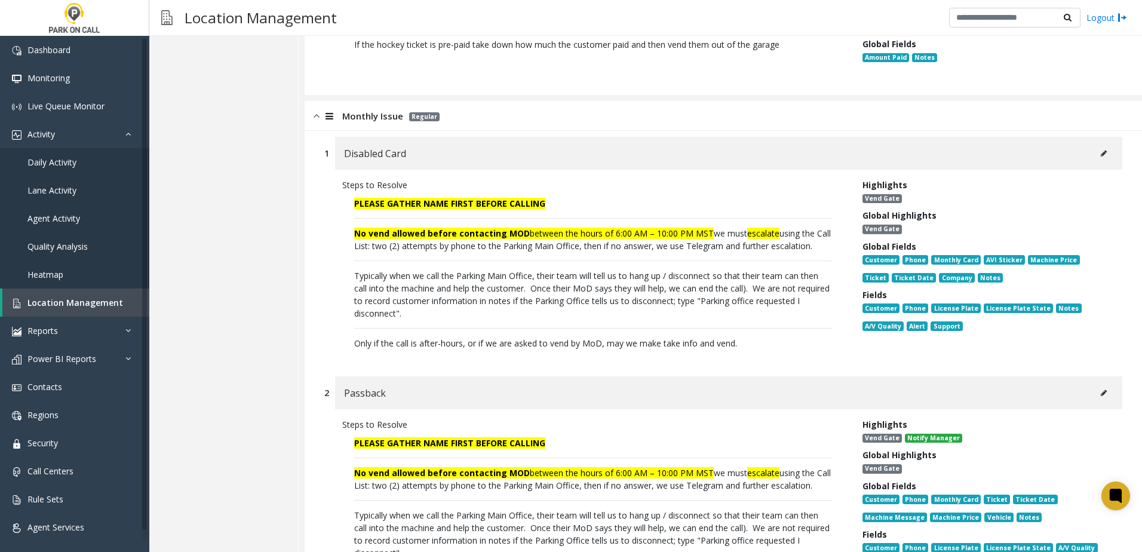
click at [1101, 150] on icon at bounding box center [1104, 153] width 6 height 7
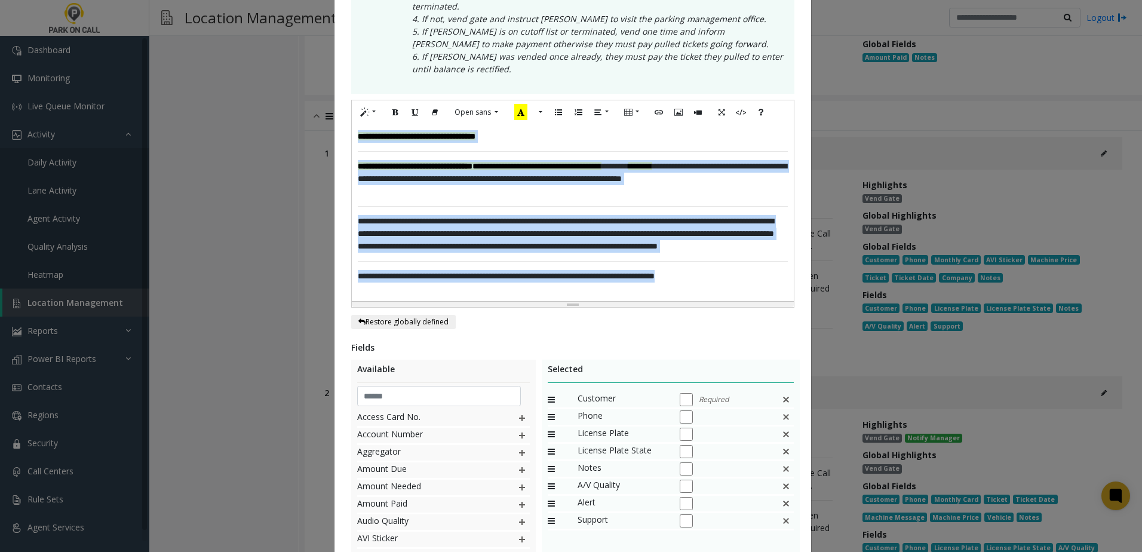
scroll to position [180, 0]
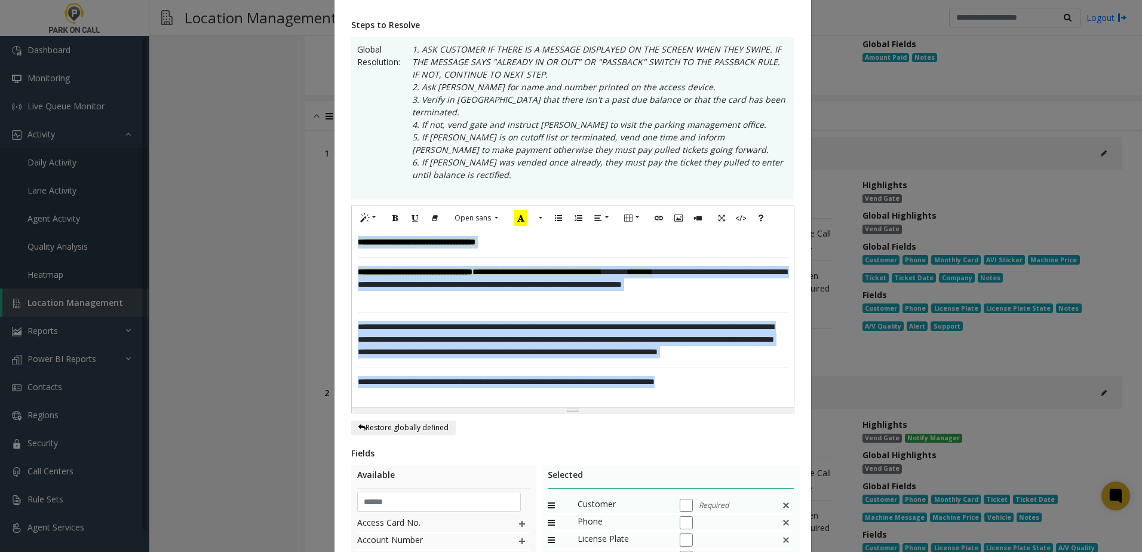
drag, startPoint x: 753, startPoint y: 277, endPoint x: 192, endPoint y: -5, distance: 628.0
click at [192, 0] on html "Dashboard Monitoring Live Queue Monitor Activity Daily Activity Lane Activity A…" at bounding box center [571, 276] width 1142 height 552
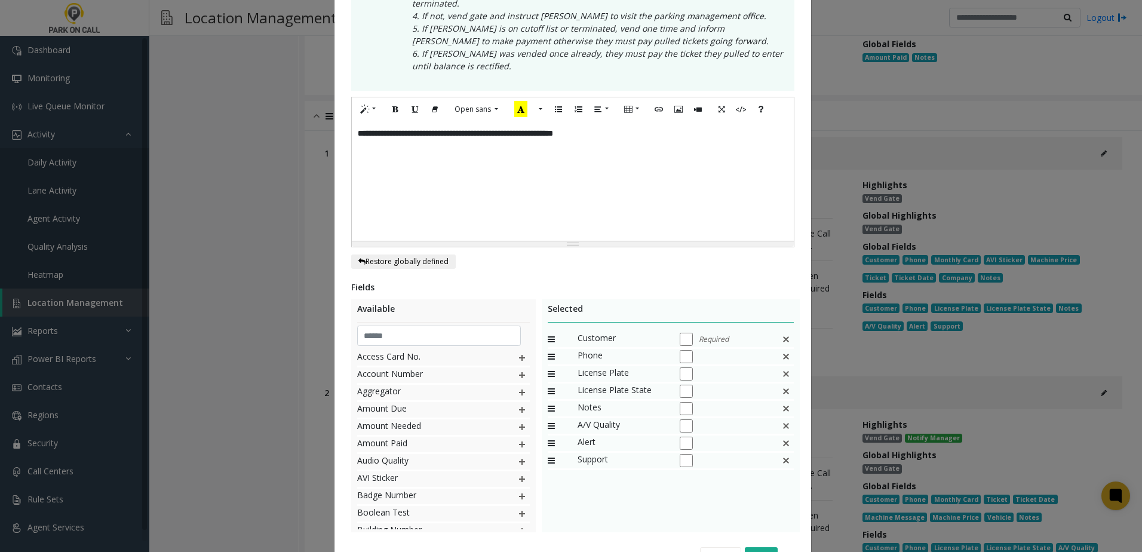
scroll to position [358, 0]
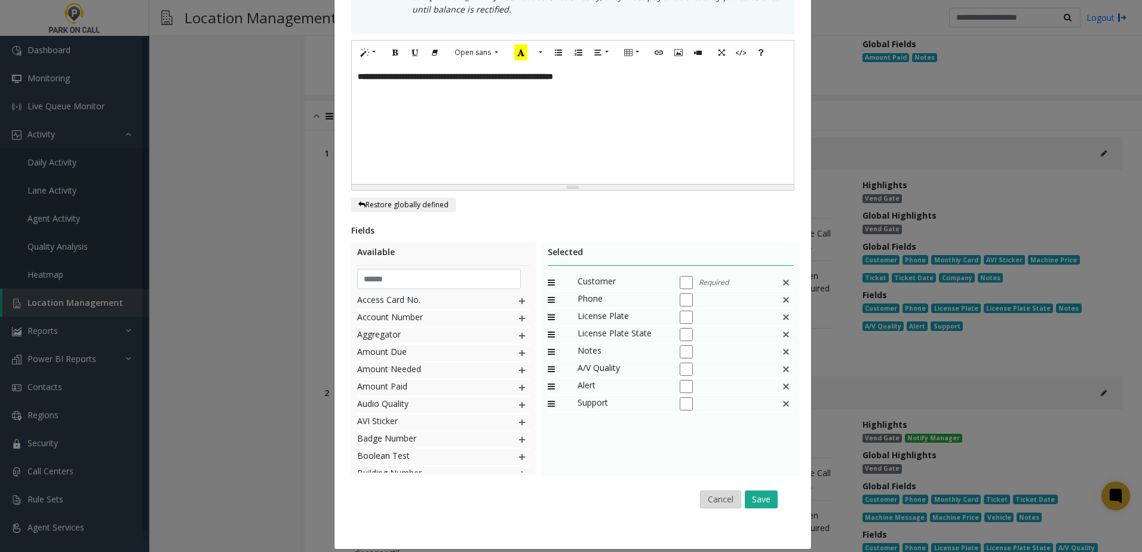
click at [715, 490] on button "Cancel" at bounding box center [720, 499] width 41 height 18
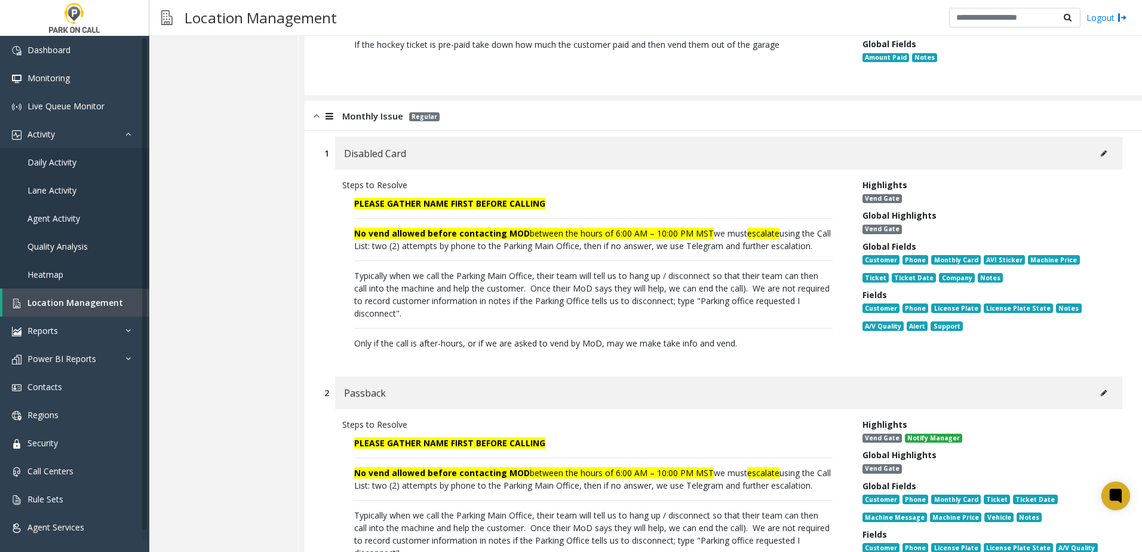
click at [1094, 145] on button at bounding box center [1103, 154] width 19 height 18
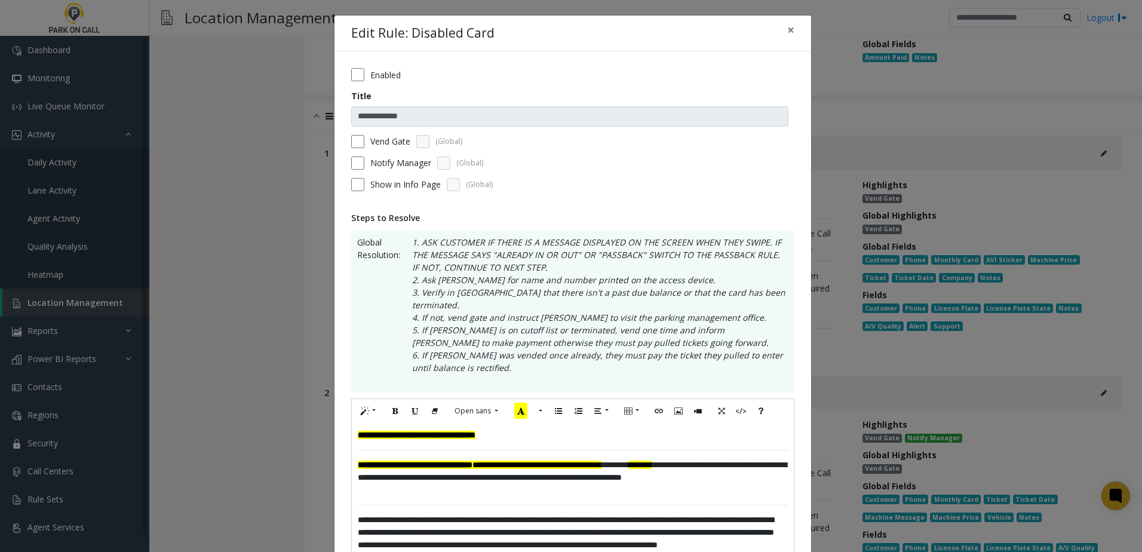
scroll to position [179, 0]
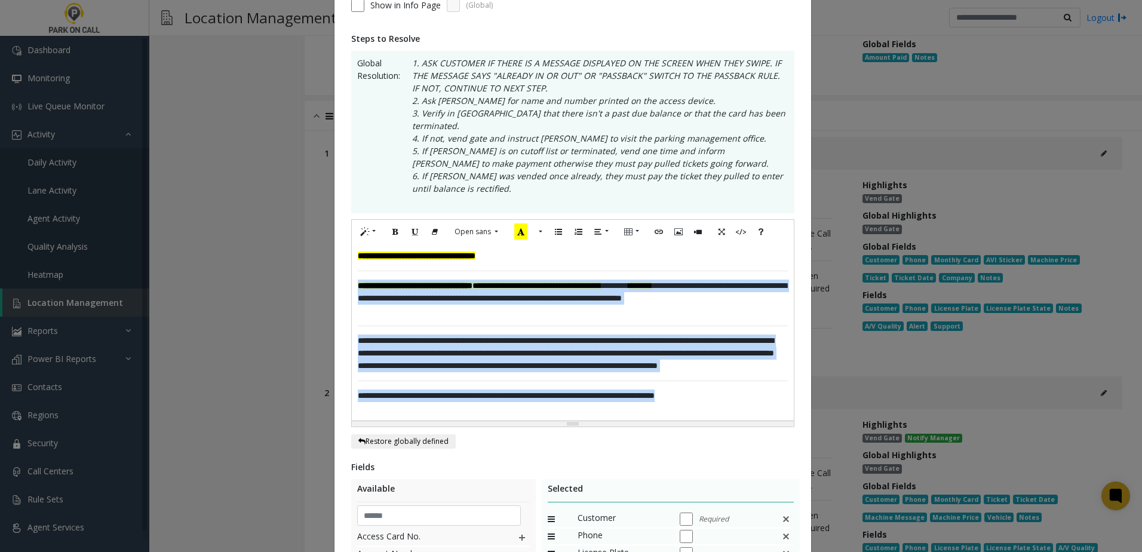
drag, startPoint x: 351, startPoint y: 269, endPoint x: 805, endPoint y: 438, distance: 483.6
click at [805, 438] on div "**********" at bounding box center [572, 328] width 477 height 913
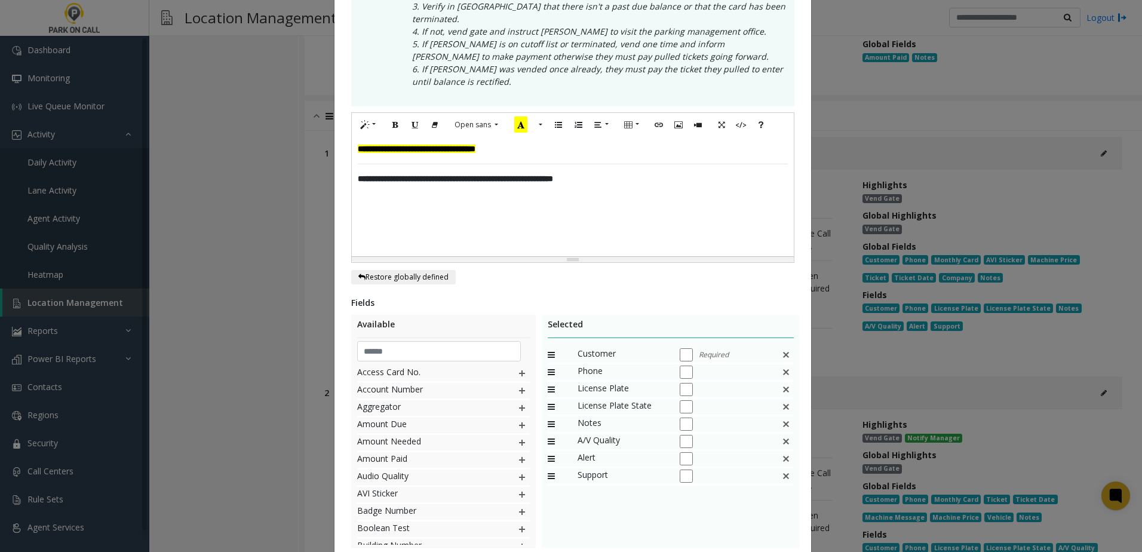
scroll to position [299, 0]
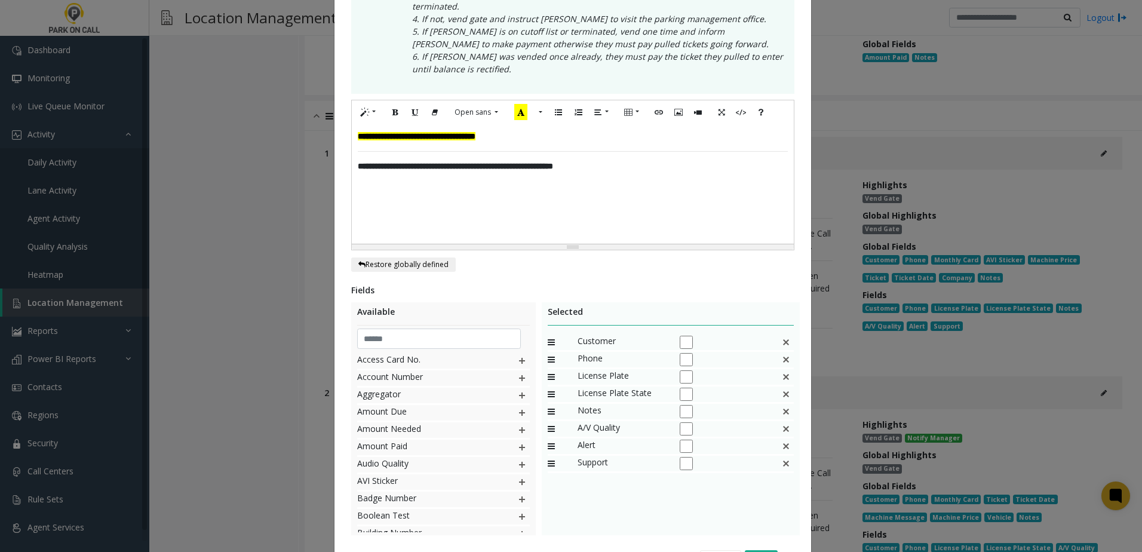
click at [781, 352] on img at bounding box center [786, 360] width 10 height 16
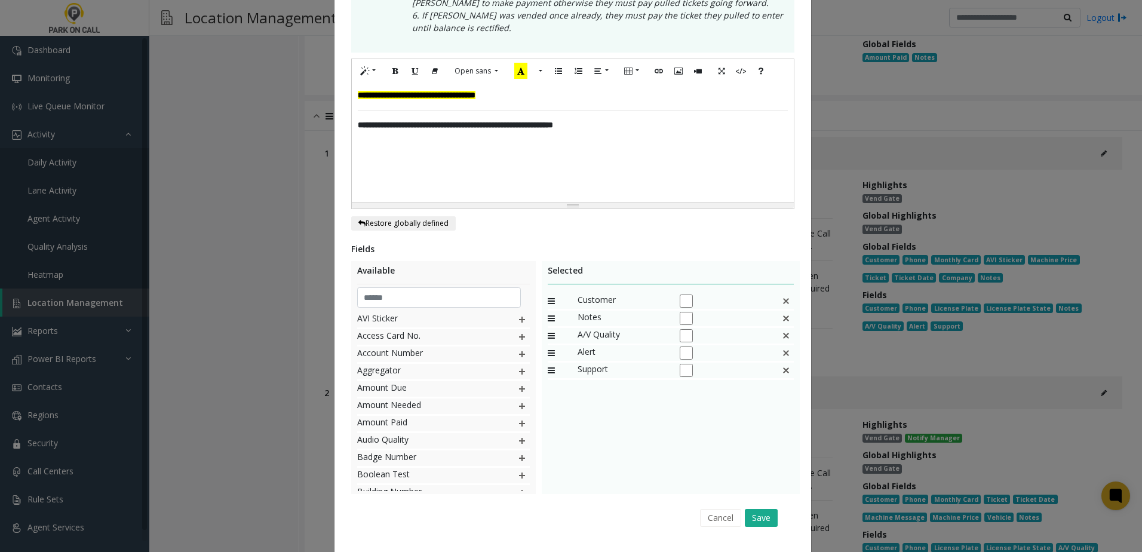
scroll to position [358, 0]
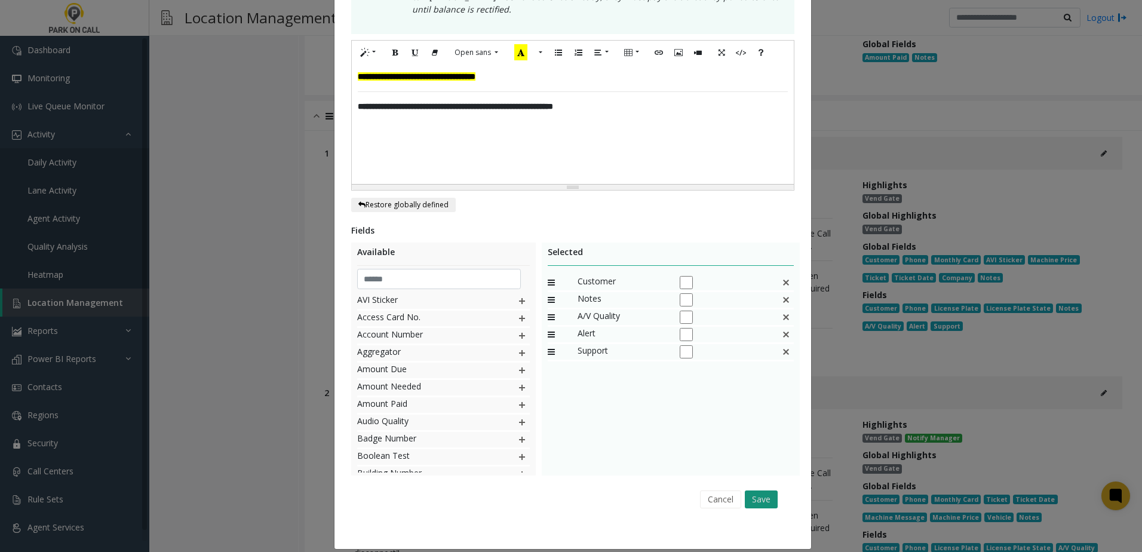
click at [751, 490] on button "Save" at bounding box center [761, 499] width 33 height 18
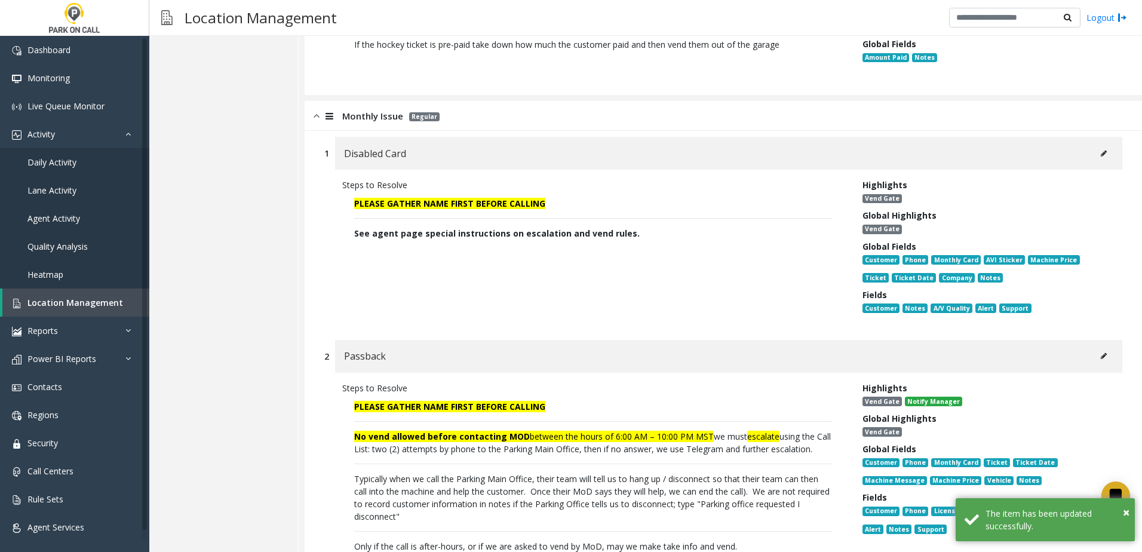
scroll to position [5467, 0]
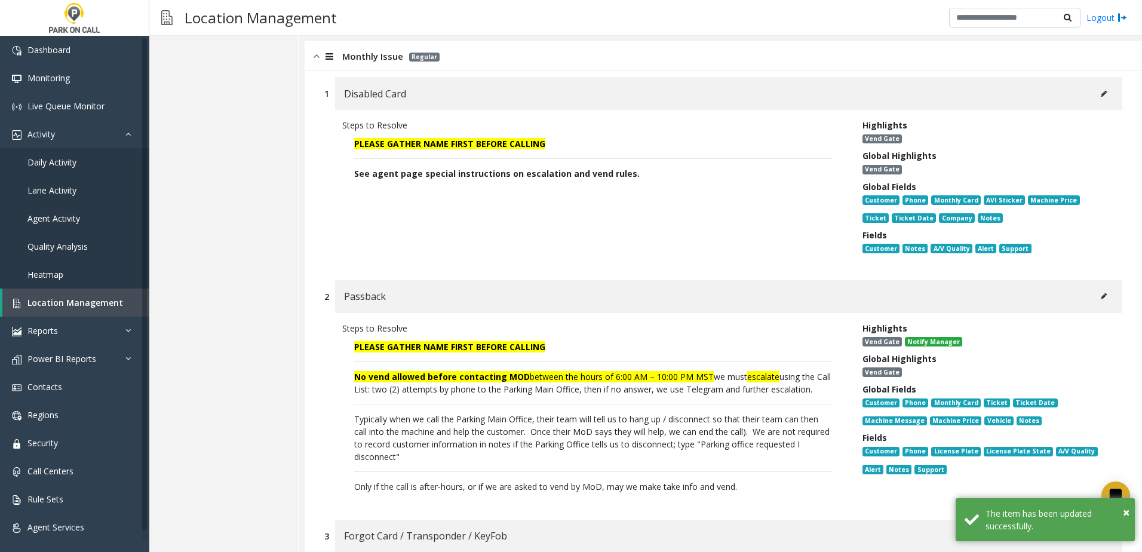
click at [1101, 293] on icon at bounding box center [1104, 296] width 6 height 7
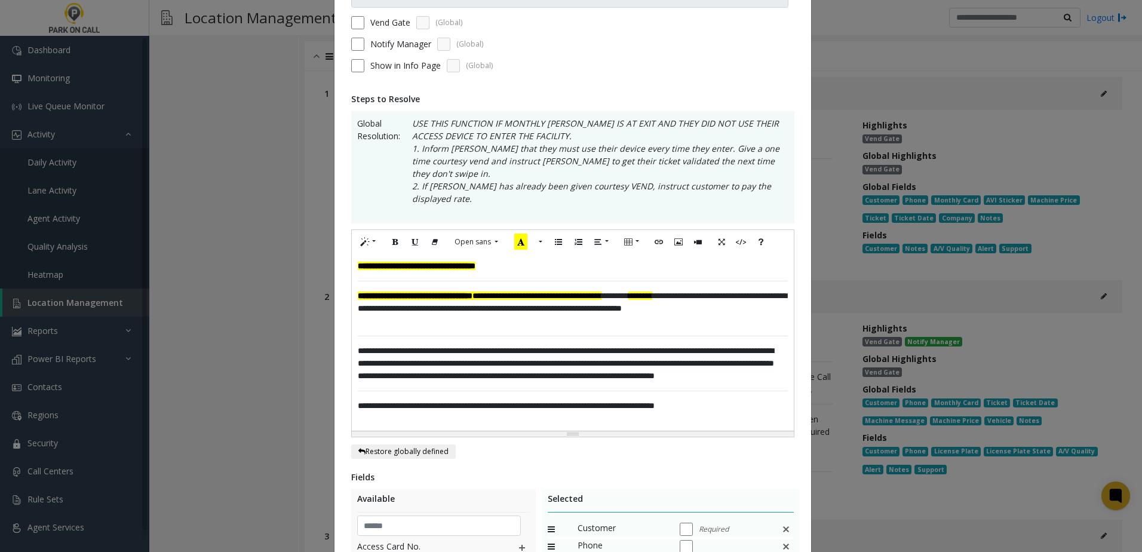
scroll to position [119, 0]
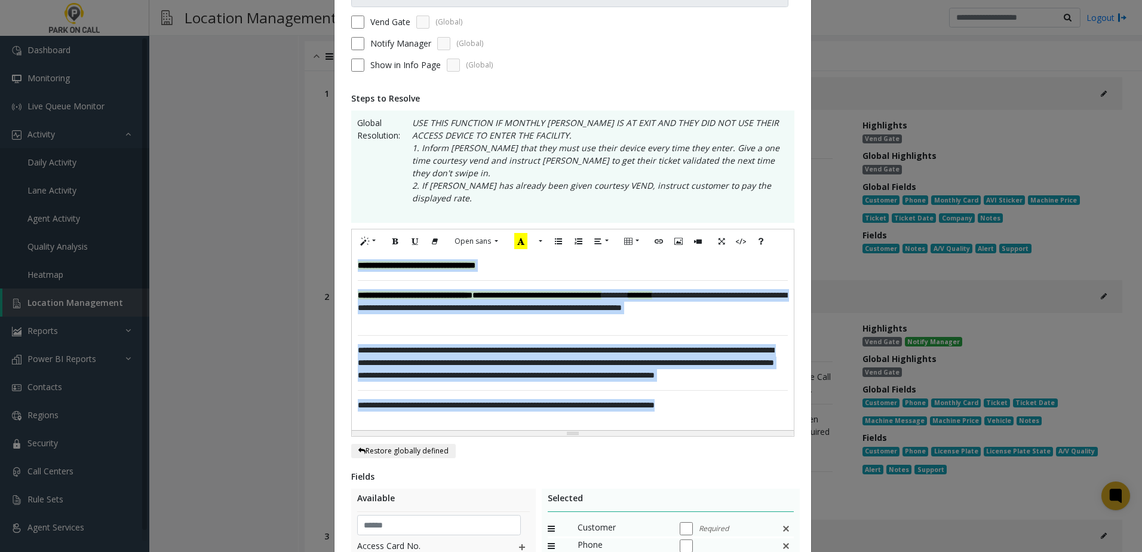
drag, startPoint x: 757, startPoint y: 398, endPoint x: 272, endPoint y: 163, distance: 538.8
click at [271, 163] on div "**********" at bounding box center [571, 276] width 1142 height 552
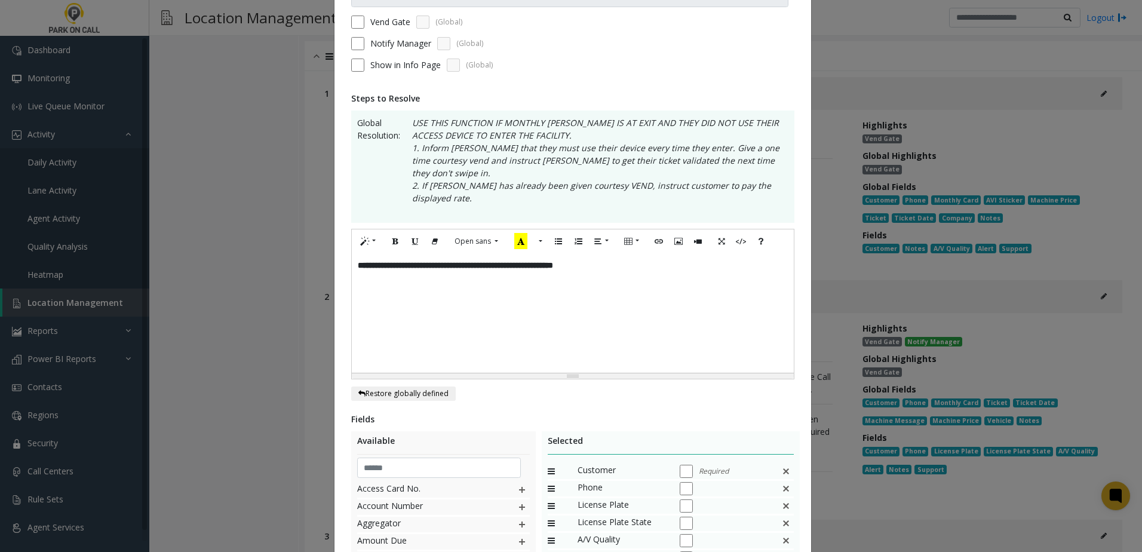
scroll to position [296, 0]
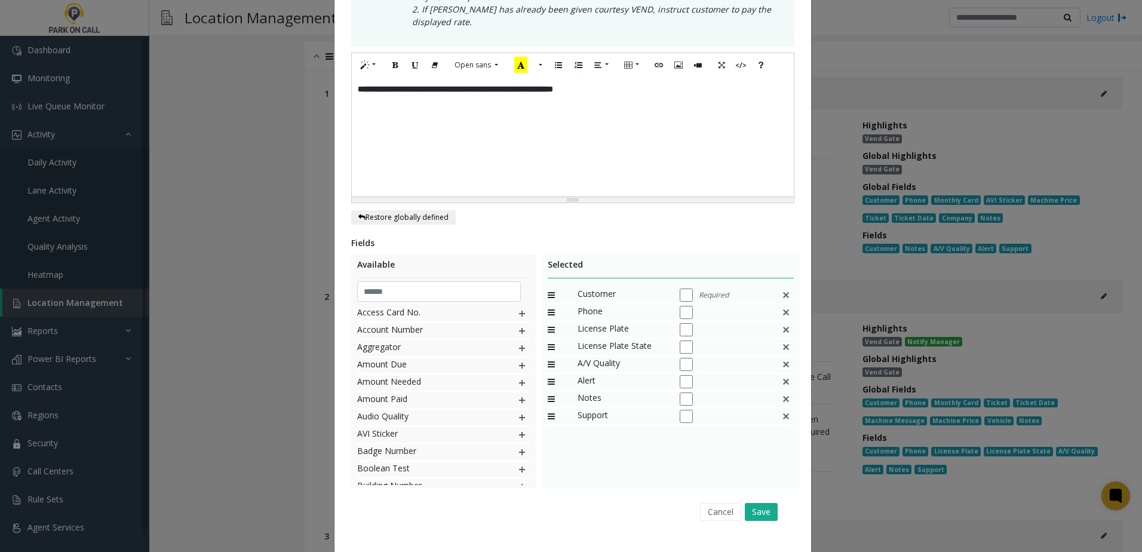
click at [781, 287] on img at bounding box center [786, 295] width 10 height 16
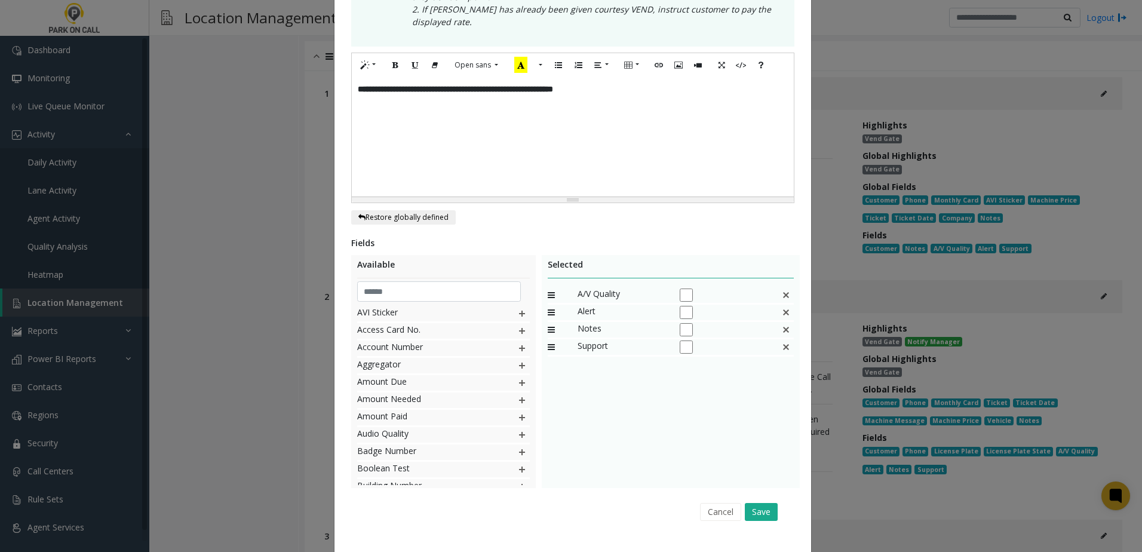
click at [781, 287] on img at bounding box center [786, 295] width 10 height 16
click at [766, 503] on button "Save" at bounding box center [761, 512] width 33 height 18
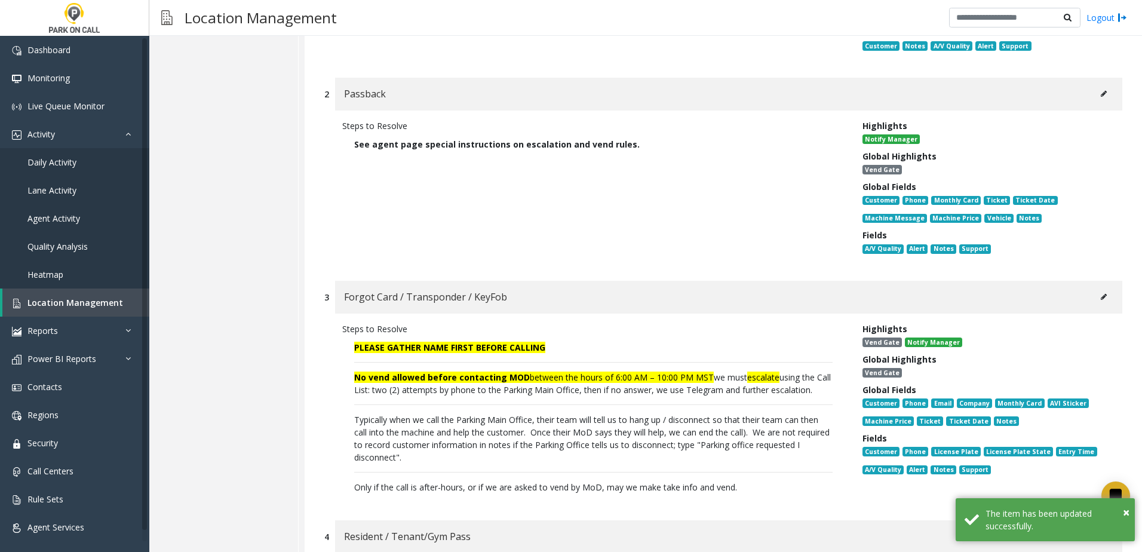
scroll to position [5706, 0]
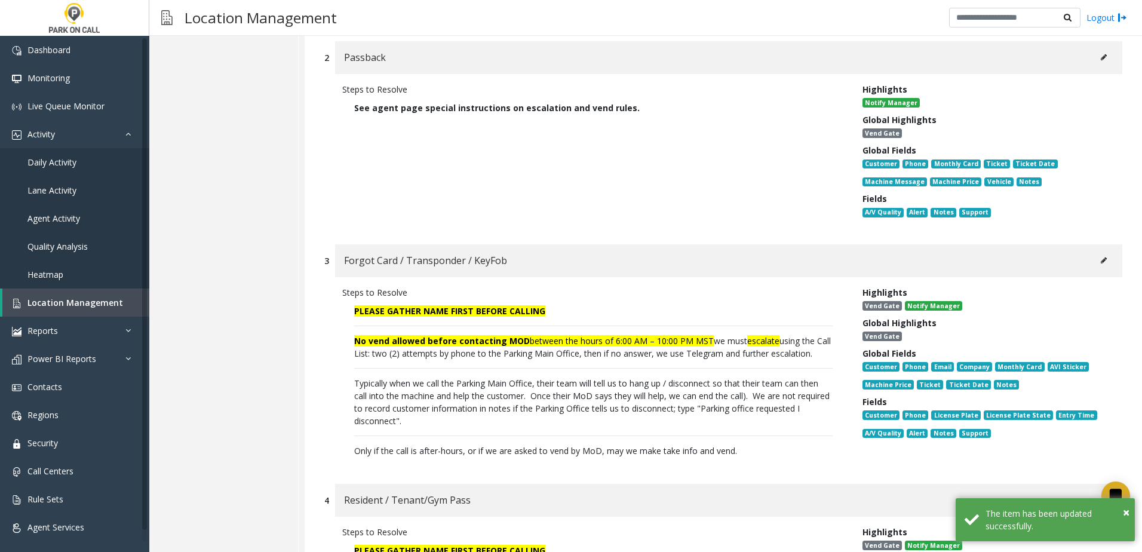
click at [1098, 251] on button at bounding box center [1103, 260] width 19 height 18
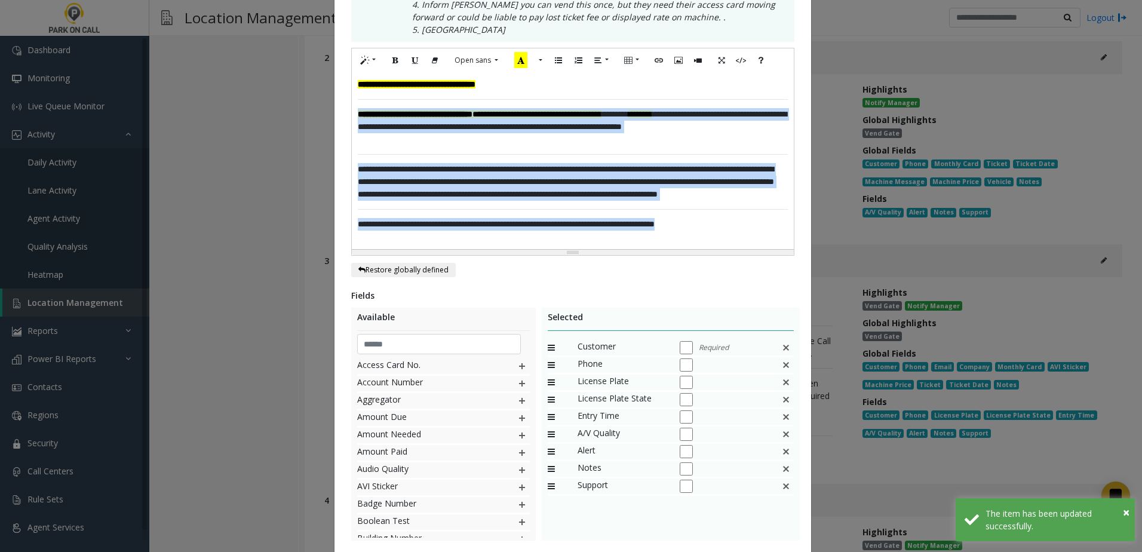
scroll to position [353, 0]
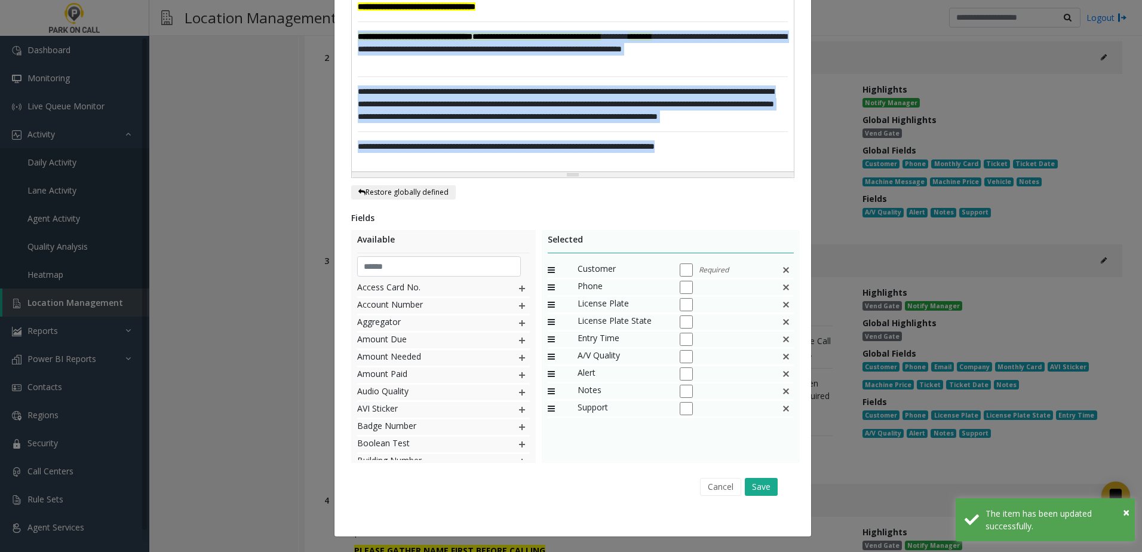
drag, startPoint x: 352, startPoint y: 390, endPoint x: 826, endPoint y: 547, distance: 498.8
click at [830, 551] on html "Dashboard Monitoring Live Queue Monitor Activity Daily Activity Lane Activity A…" at bounding box center [571, 276] width 1142 height 552
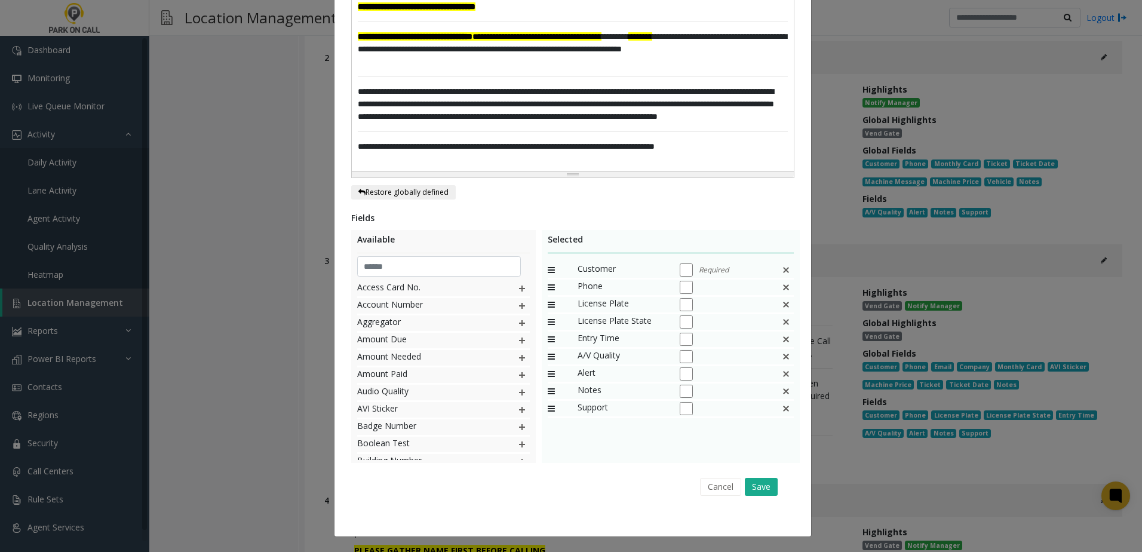
scroll to position [296, 0]
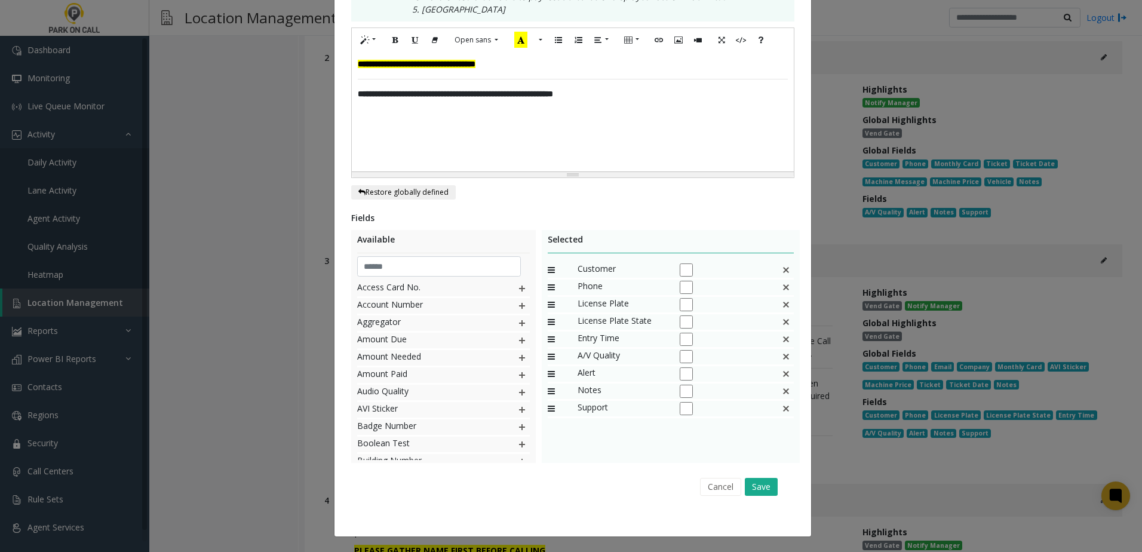
click at [785, 286] on div "Phone" at bounding box center [671, 288] width 247 height 17
click at [784, 287] on img at bounding box center [786, 288] width 10 height 16
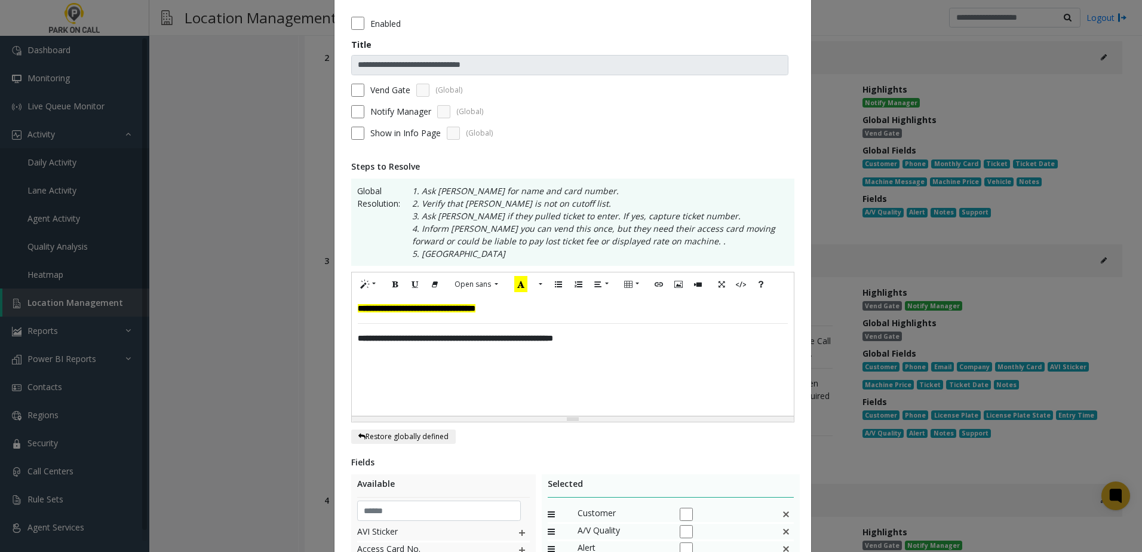
scroll to position [0, 0]
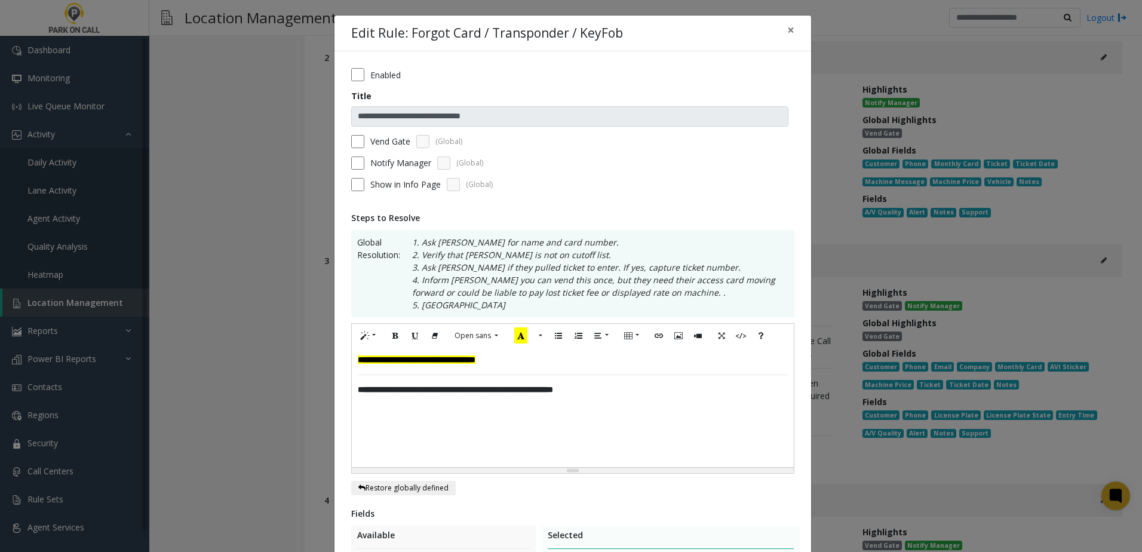
click at [360, 140] on div "Vend Gate (Global)" at bounding box center [572, 141] width 443 height 13
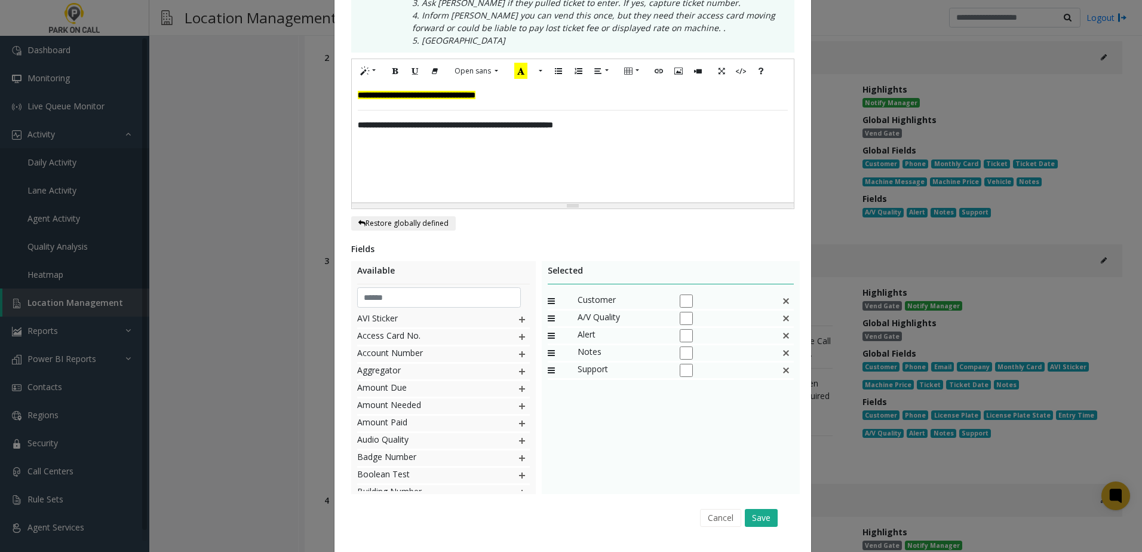
scroll to position [296, 0]
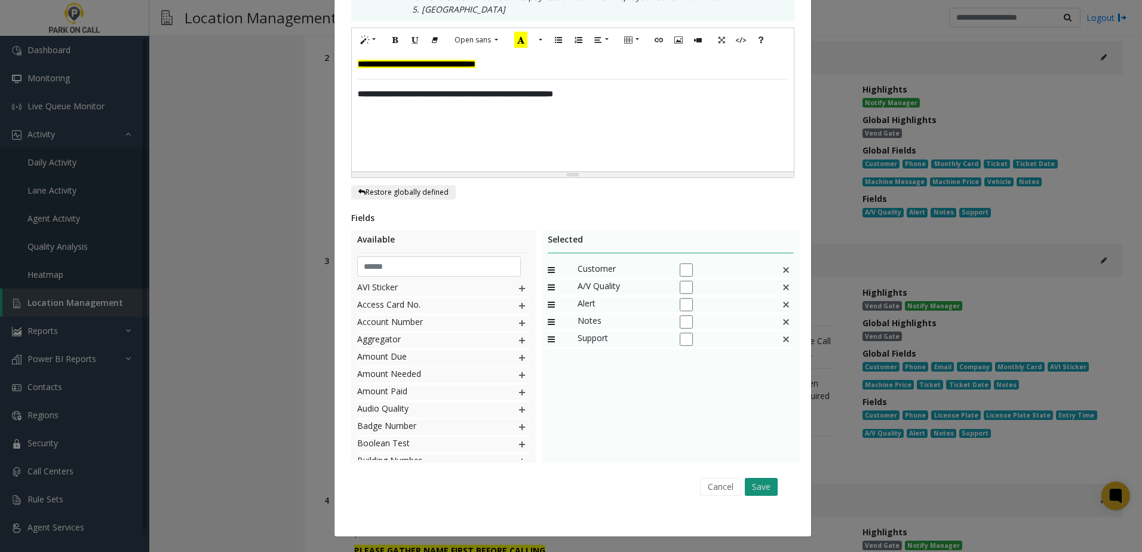
click at [759, 483] on button "Save" at bounding box center [761, 487] width 33 height 18
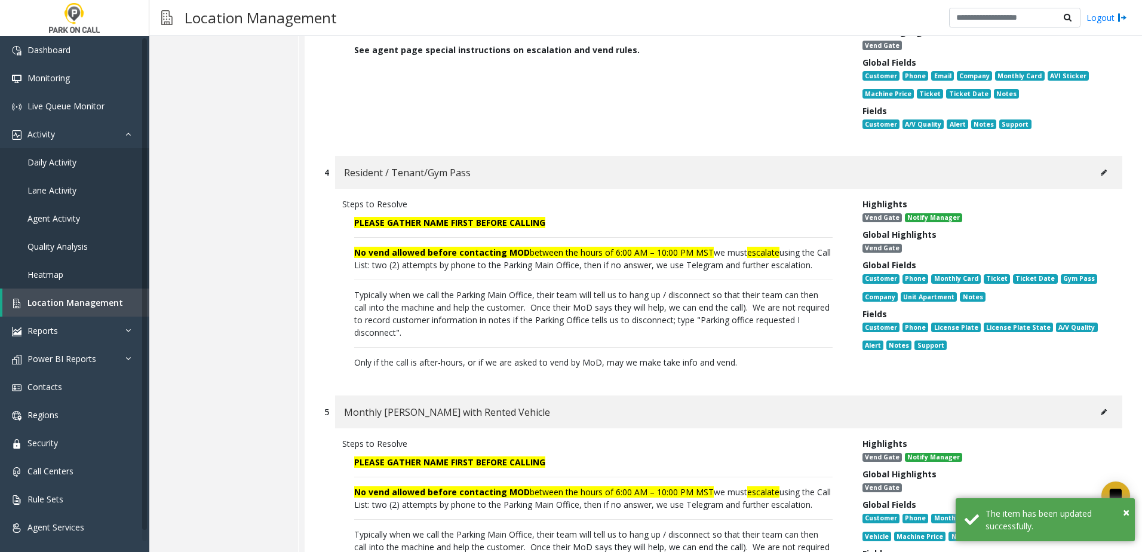
scroll to position [0, 0]
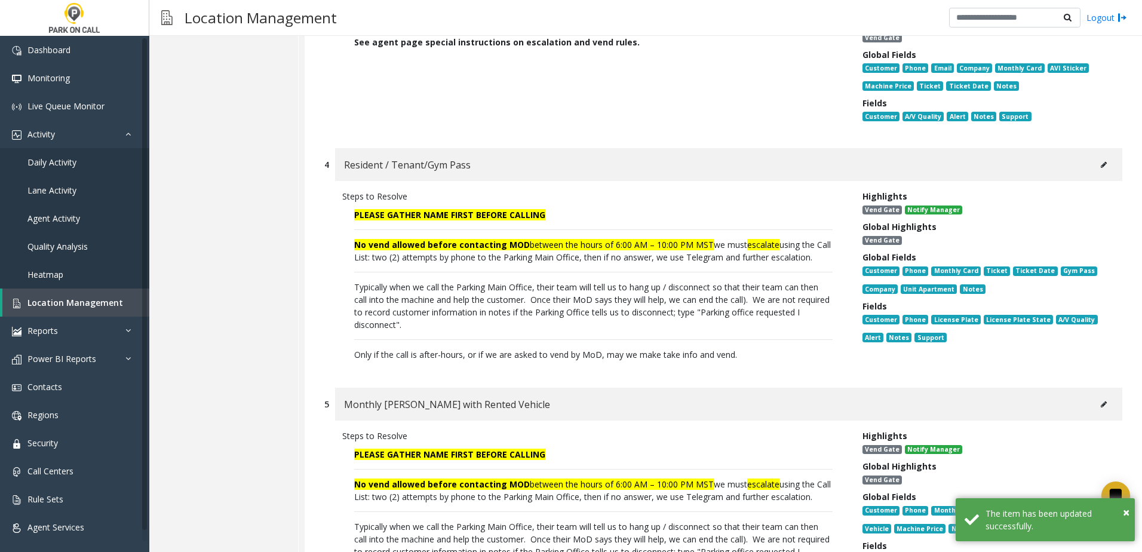
click at [1101, 161] on icon at bounding box center [1104, 164] width 6 height 7
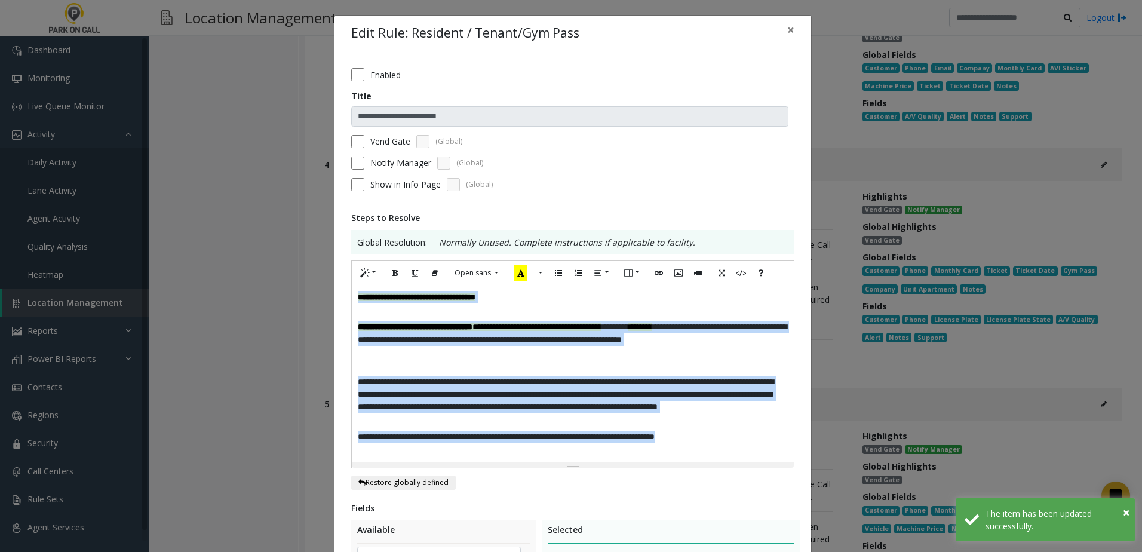
drag, startPoint x: 738, startPoint y: 444, endPoint x: 330, endPoint y: 305, distance: 430.3
click at [334, 305] on div "**********" at bounding box center [572, 438] width 477 height 775
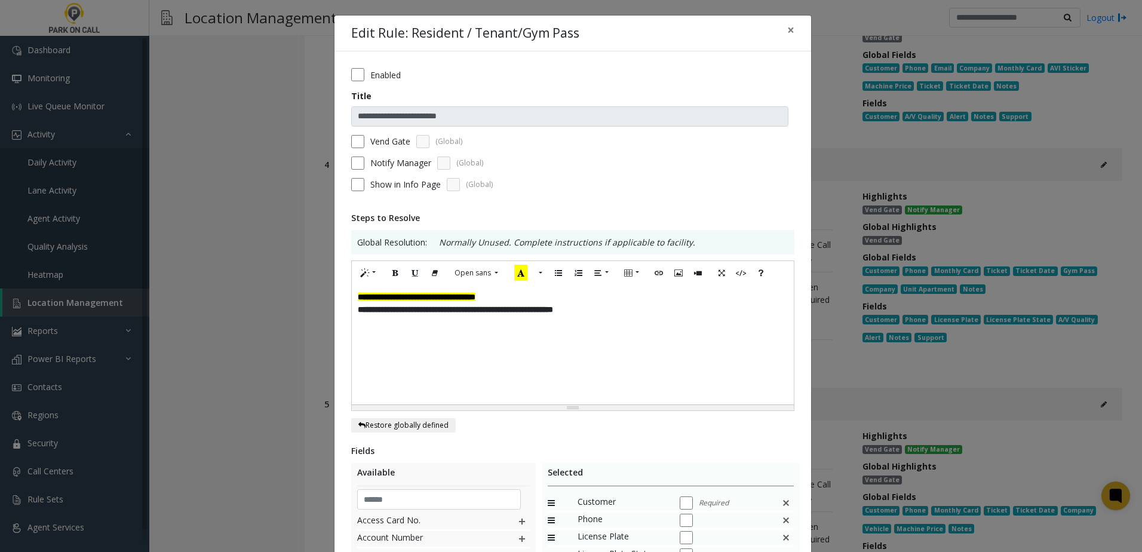
click at [590, 293] on div "**********" at bounding box center [573, 297] width 430 height 13
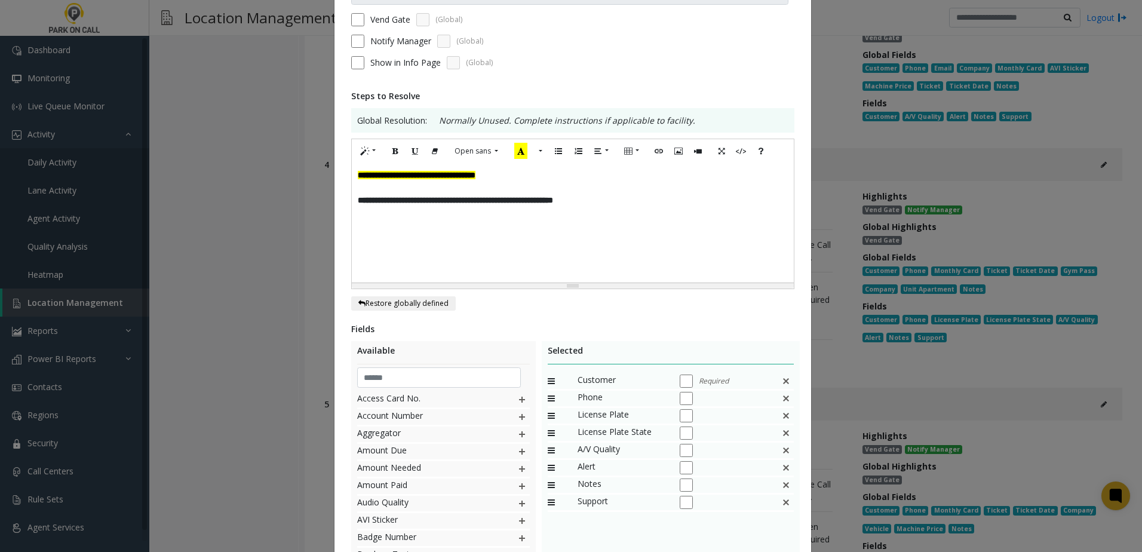
scroll to position [233, 0]
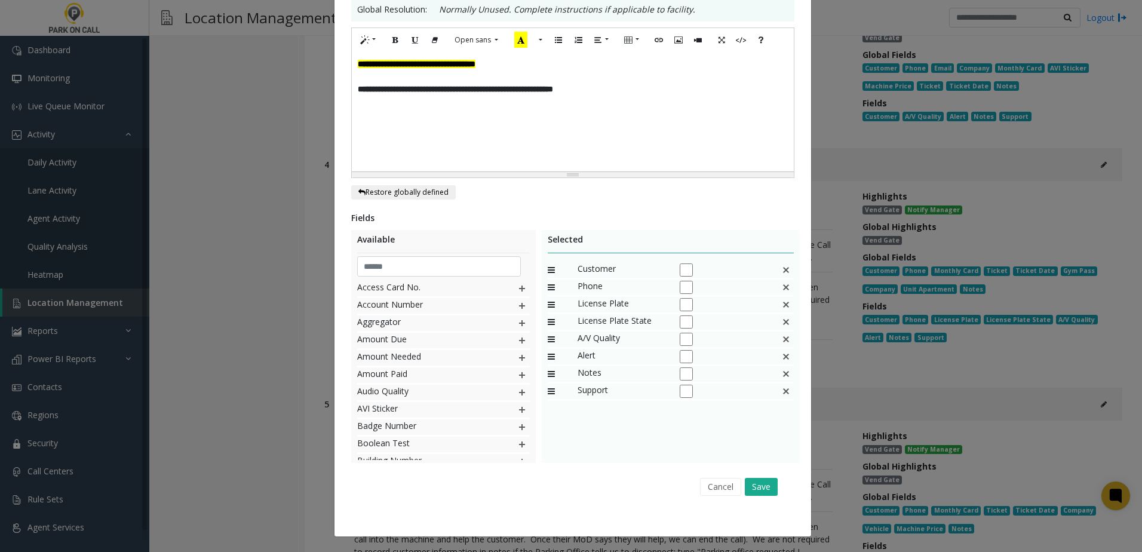
click at [782, 286] on img at bounding box center [786, 288] width 10 height 16
click at [754, 480] on button "Save" at bounding box center [761, 487] width 33 height 18
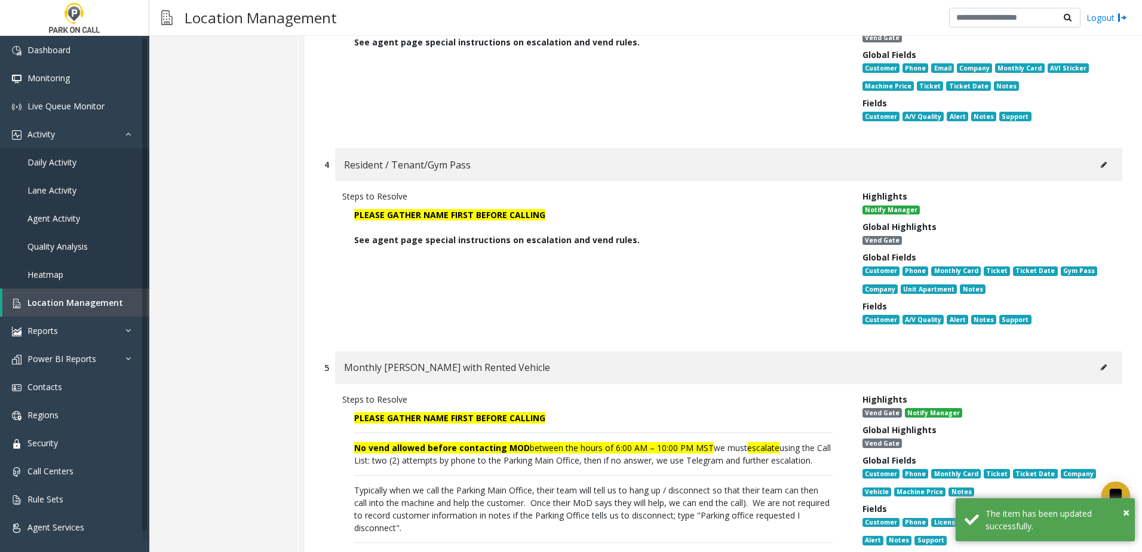
scroll to position [6124, 0]
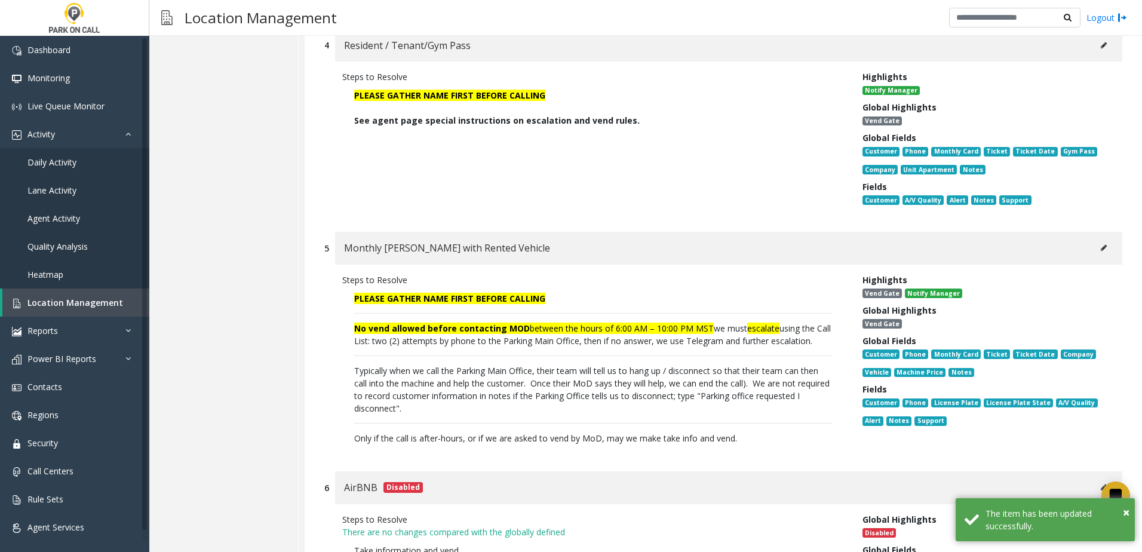
click at [1101, 244] on icon at bounding box center [1104, 247] width 6 height 7
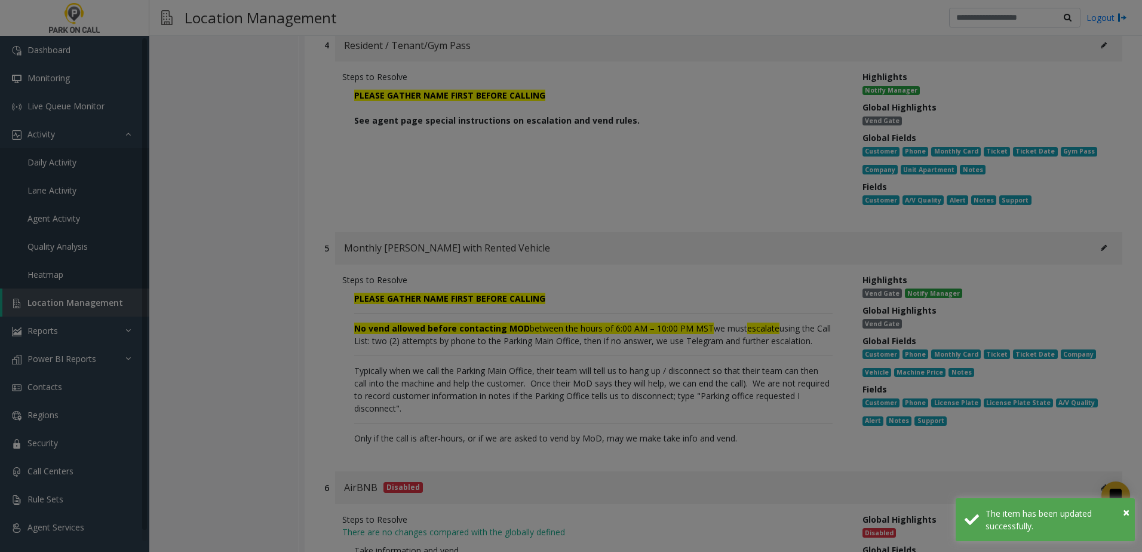
type input "**********"
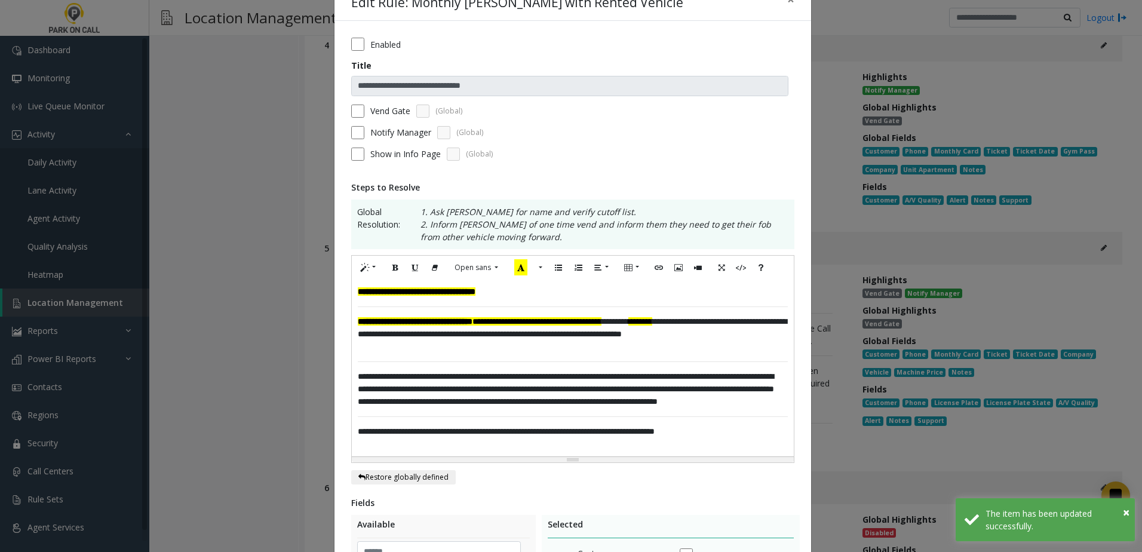
scroll to position [60, 0]
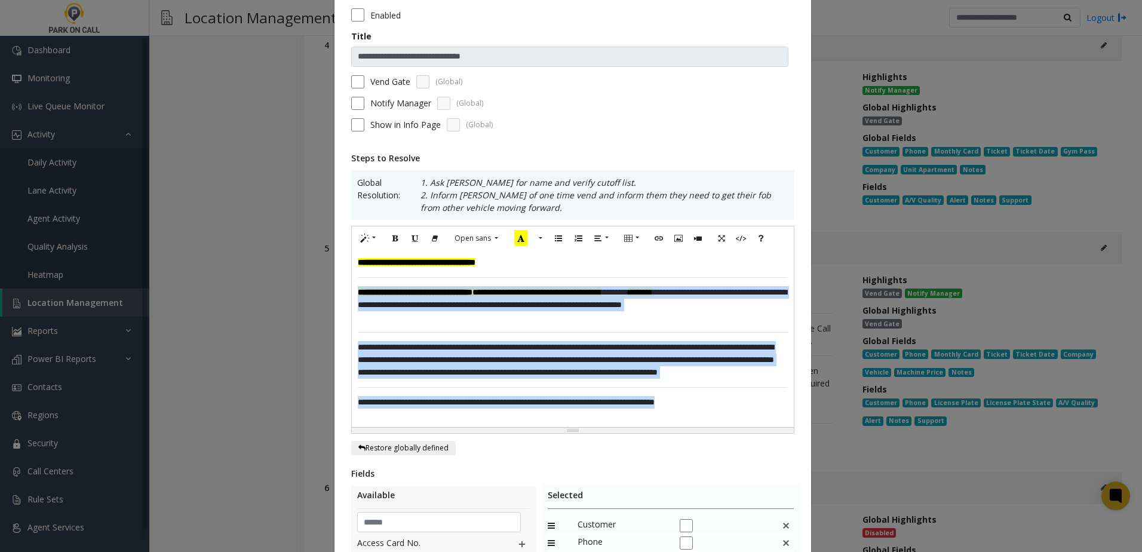
drag, startPoint x: 745, startPoint y: 418, endPoint x: 292, endPoint y: 286, distance: 471.6
click at [292, 286] on div "**********" at bounding box center [571, 276] width 1142 height 552
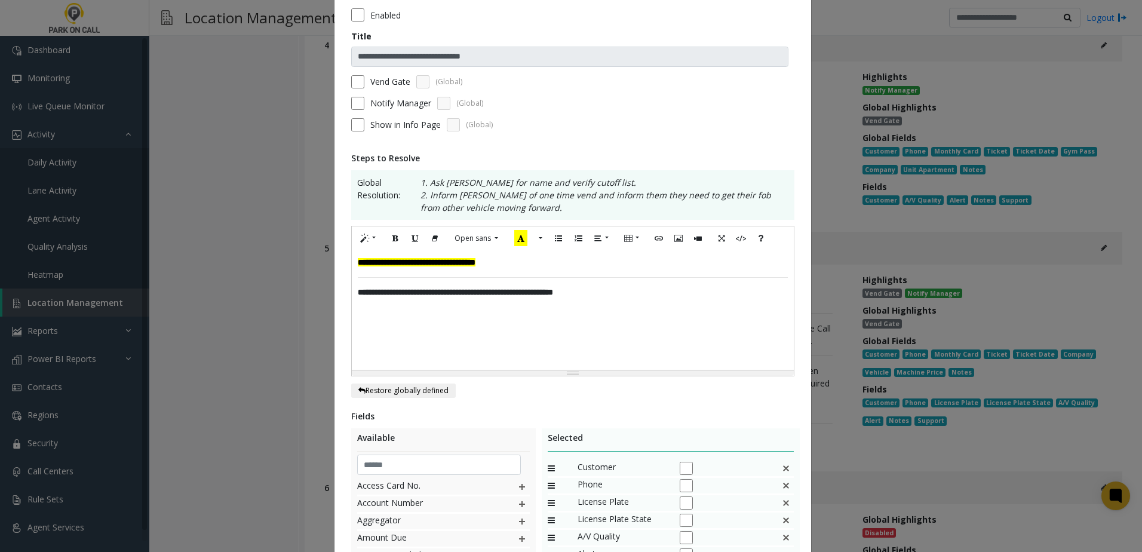
scroll to position [119, 0]
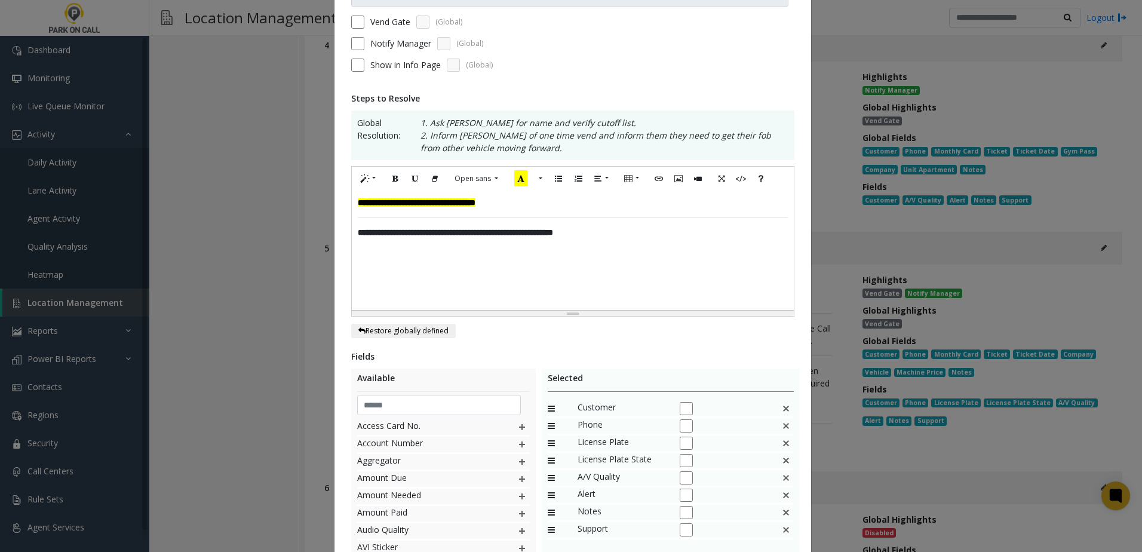
click at [782, 425] on img at bounding box center [786, 426] width 10 height 16
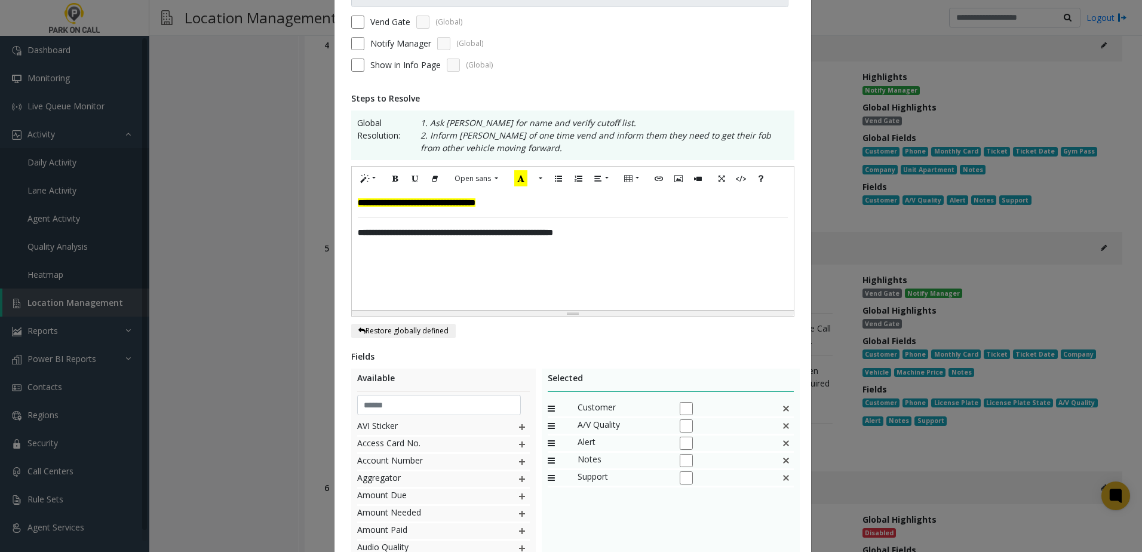
scroll to position [258, 0]
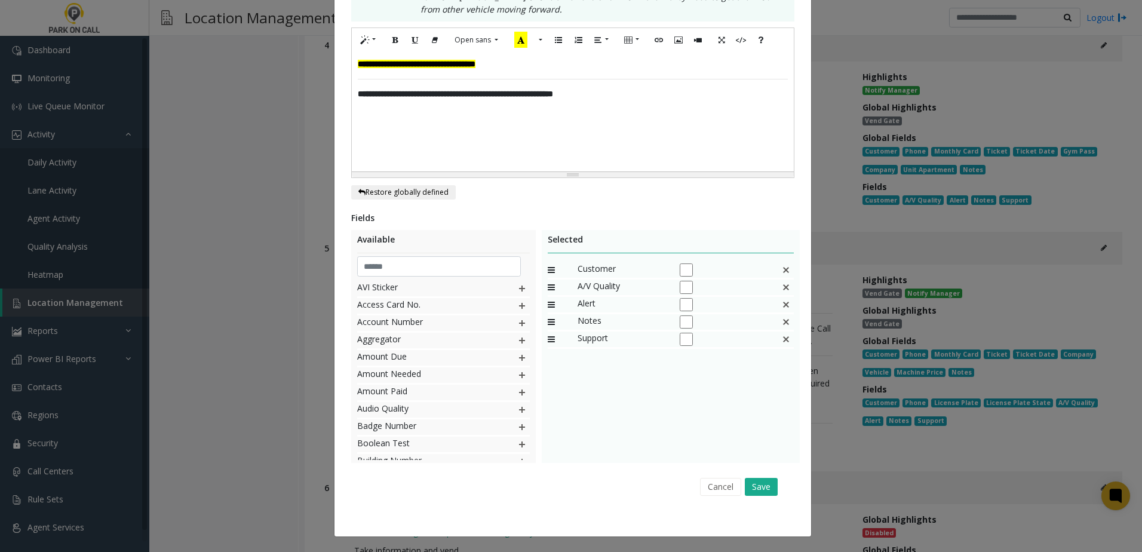
click at [753, 499] on div "Cancel Save" at bounding box center [573, 486] width 426 height 30
click at [760, 484] on button "Save" at bounding box center [761, 487] width 33 height 18
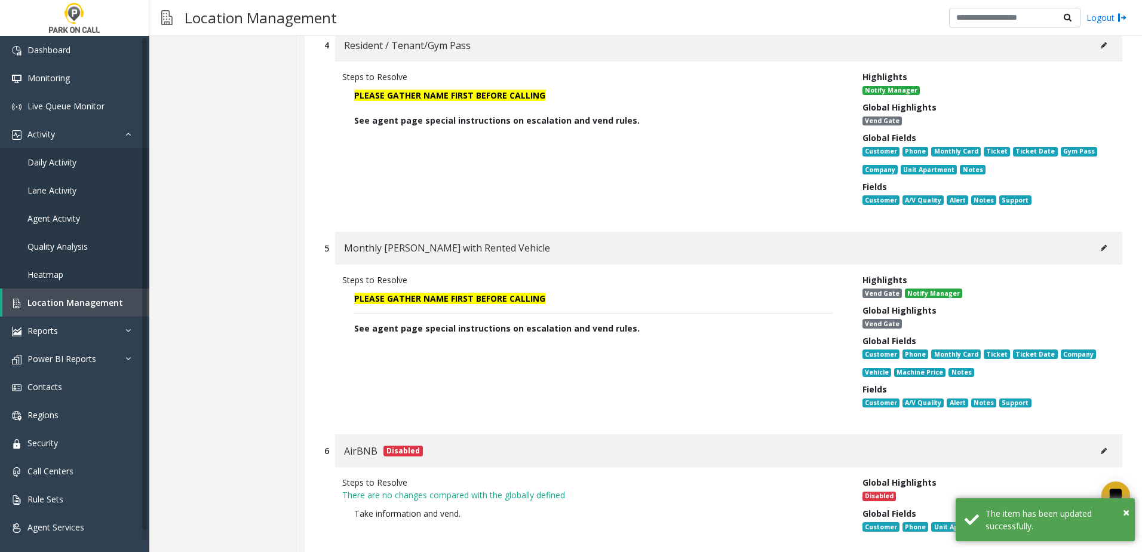
click at [1101, 244] on icon at bounding box center [1104, 247] width 6 height 7
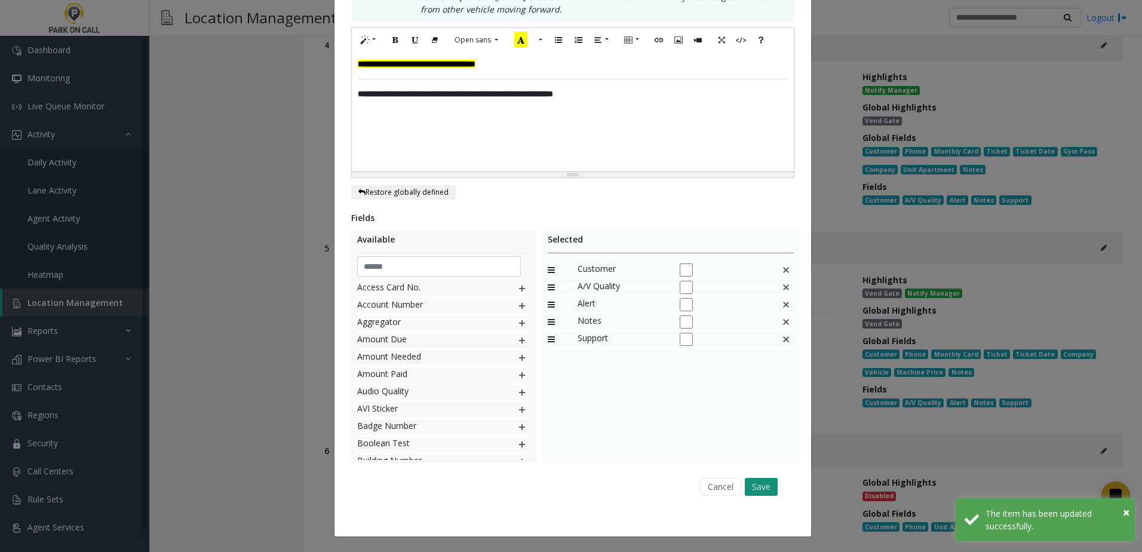
click at [748, 481] on button "Save" at bounding box center [761, 487] width 33 height 18
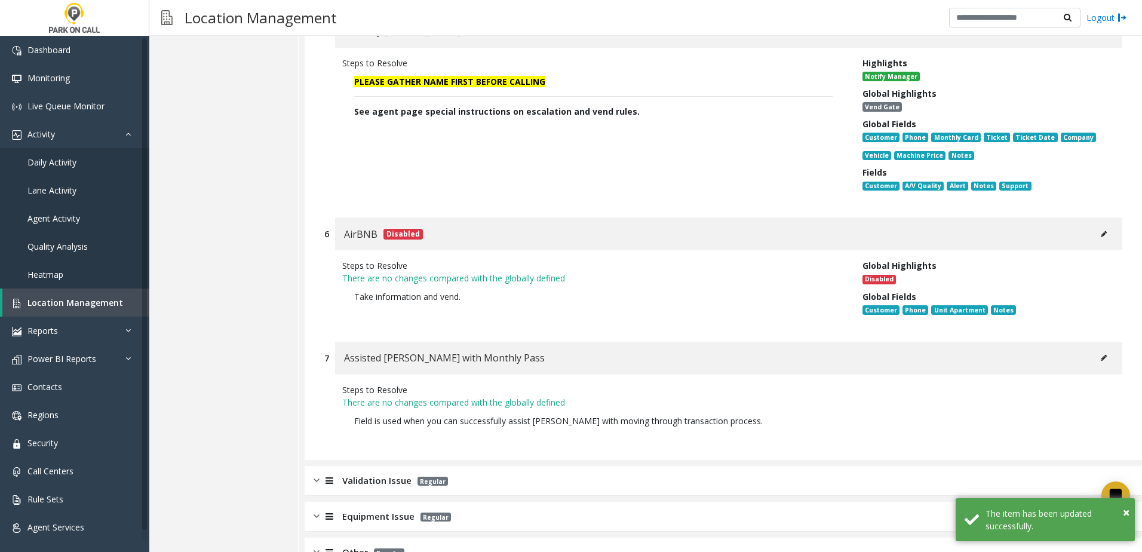
scroll to position [6371, 0]
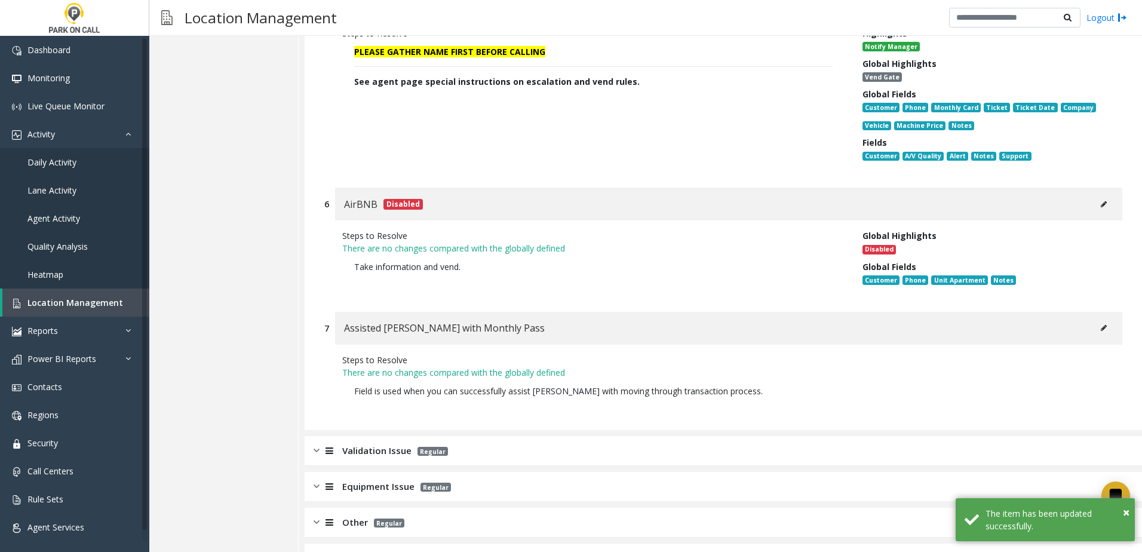
click at [878, 436] on div "Validation Issue Regular" at bounding box center [723, 451] width 837 height 30
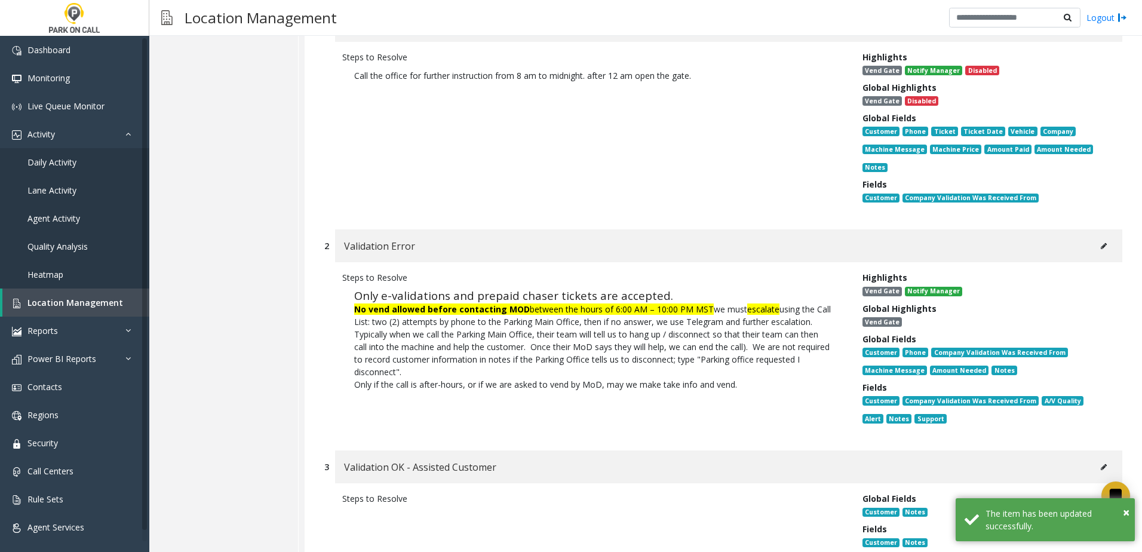
scroll to position [6849, 0]
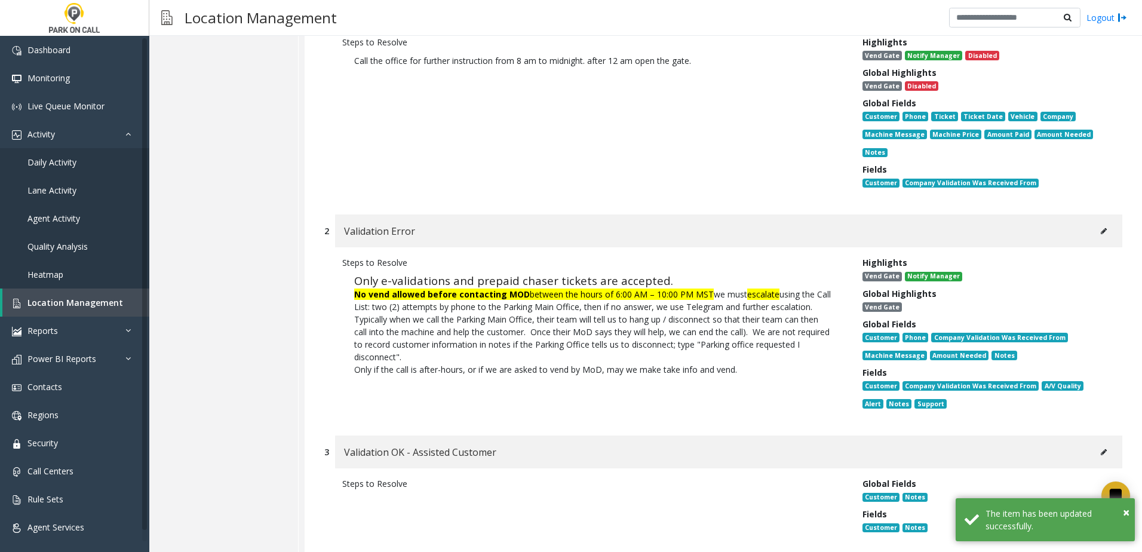
click at [1104, 222] on button at bounding box center [1103, 231] width 19 height 18
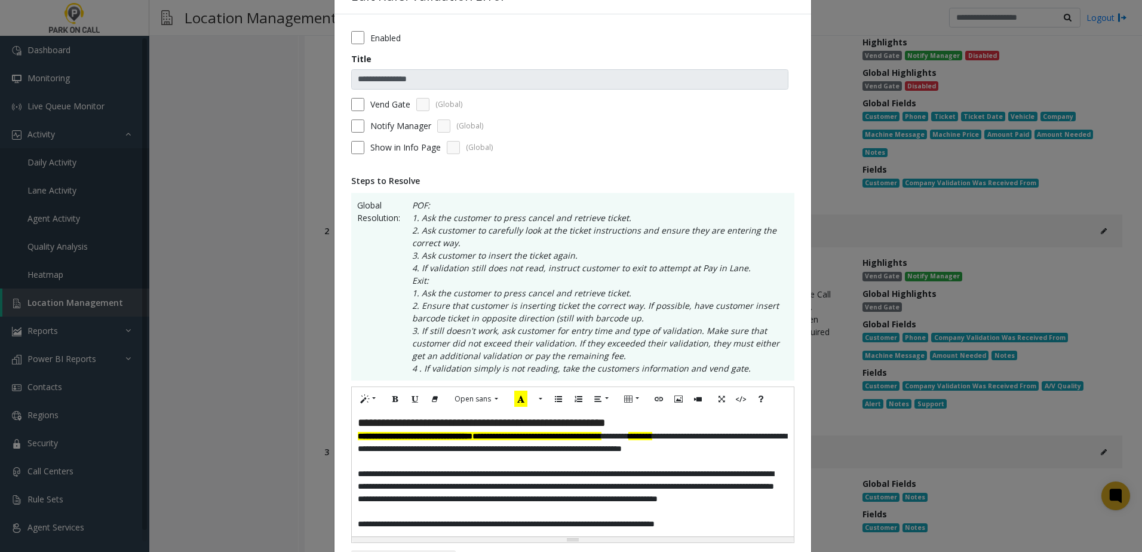
scroll to position [179, 0]
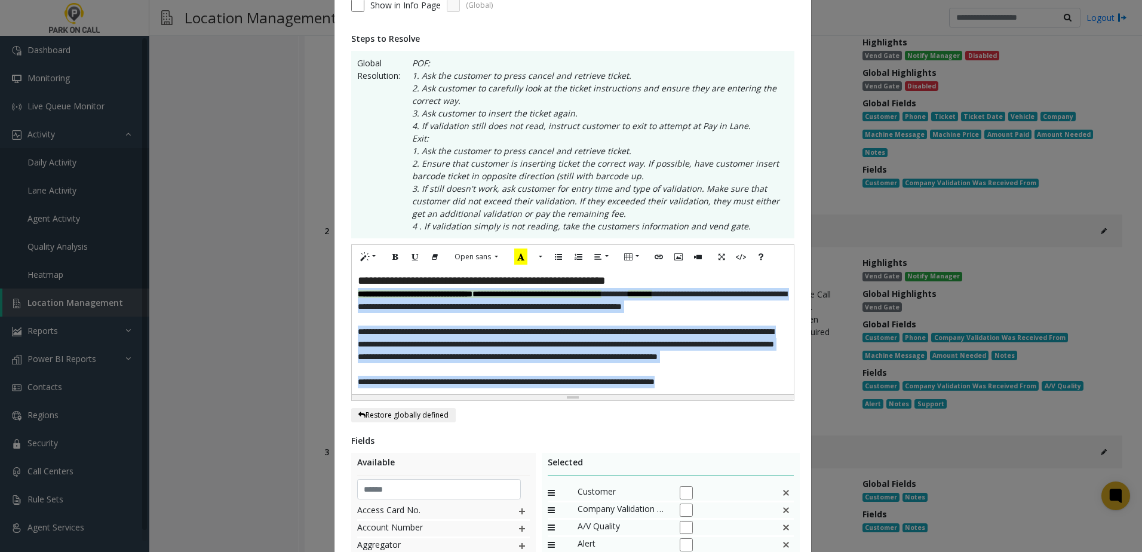
drag, startPoint x: 351, startPoint y: 293, endPoint x: 880, endPoint y: 492, distance: 565.1
click at [879, 492] on div "**********" at bounding box center [571, 276] width 1142 height 552
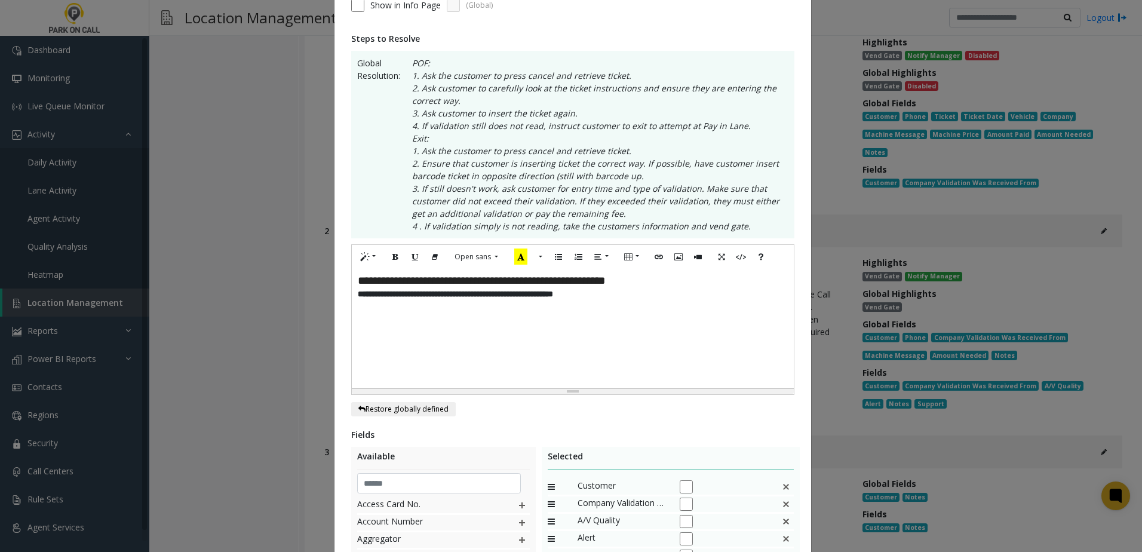
click at [681, 284] on p "**********" at bounding box center [573, 281] width 430 height 13
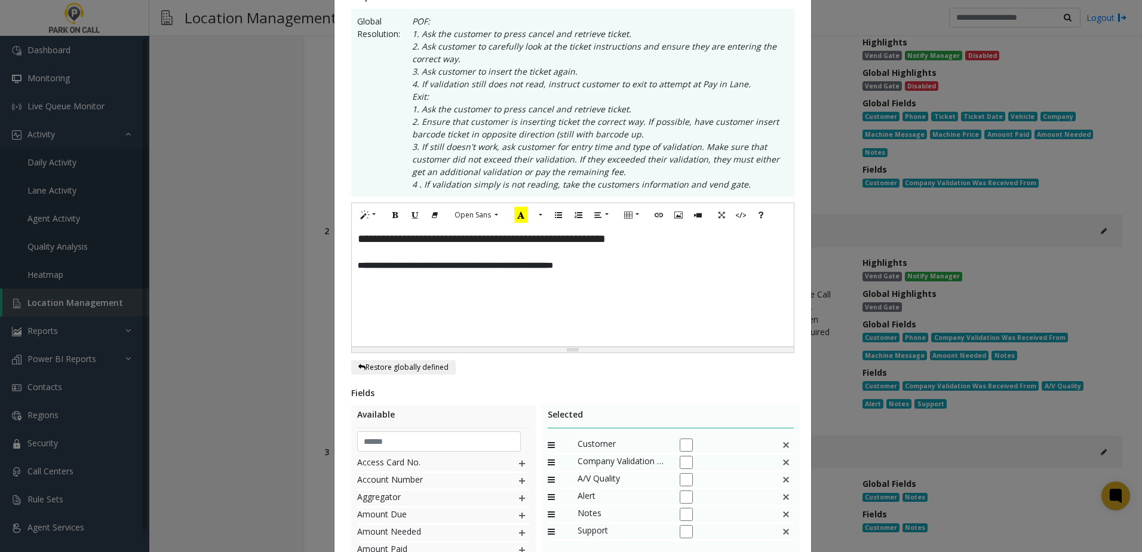
scroll to position [239, 0]
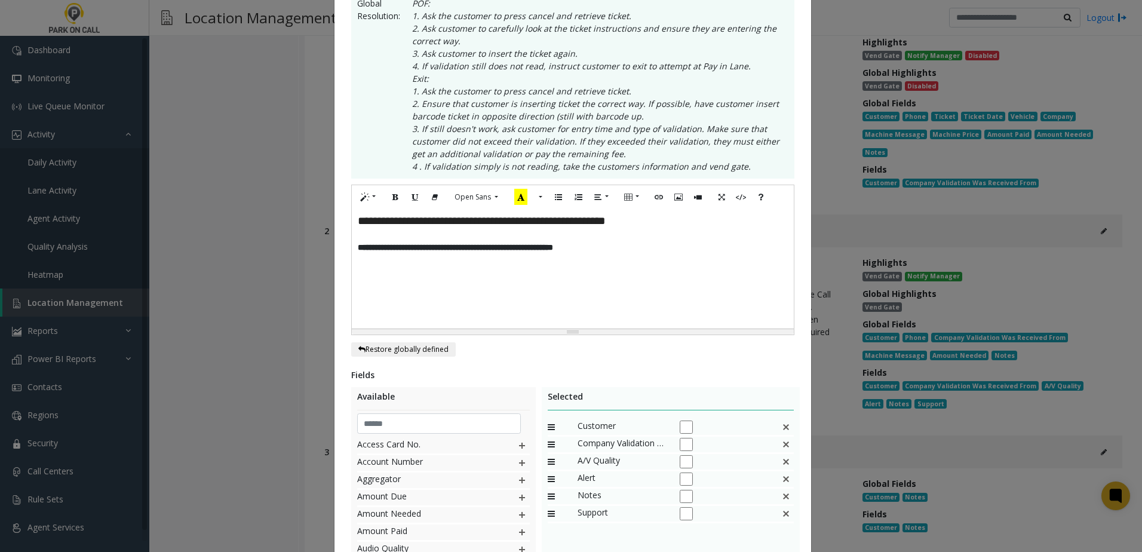
click at [781, 425] on img at bounding box center [786, 427] width 10 height 16
click at [782, 425] on img at bounding box center [786, 427] width 10 height 16
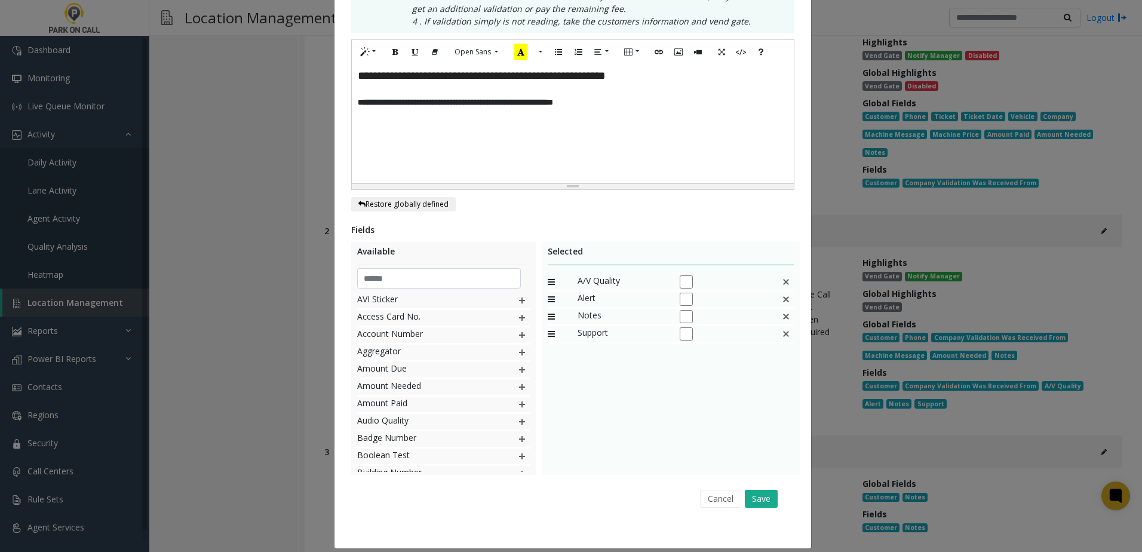
scroll to position [396, 0]
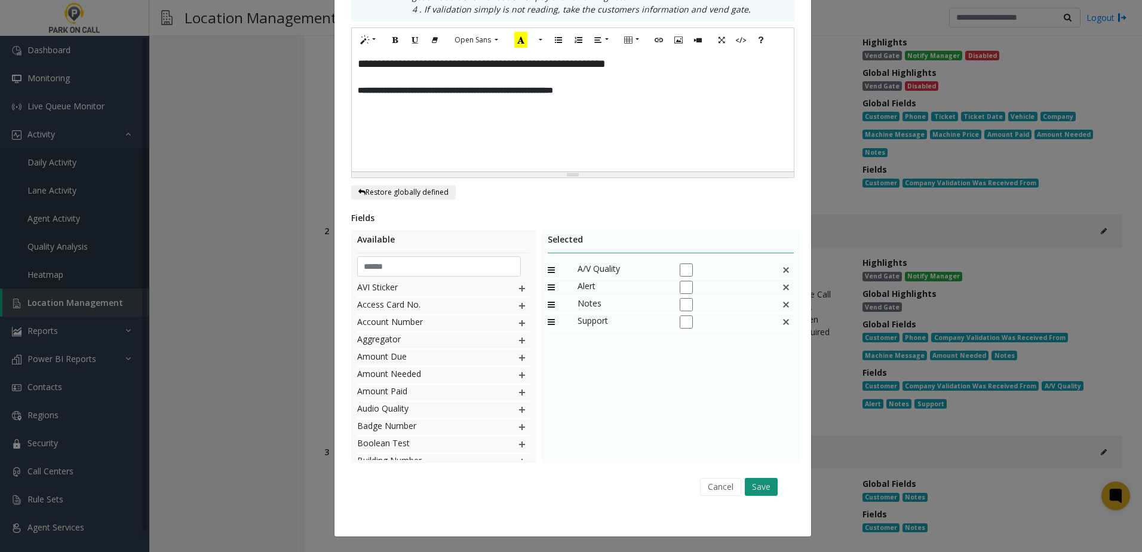
click at [760, 484] on button "Save" at bounding box center [761, 487] width 33 height 18
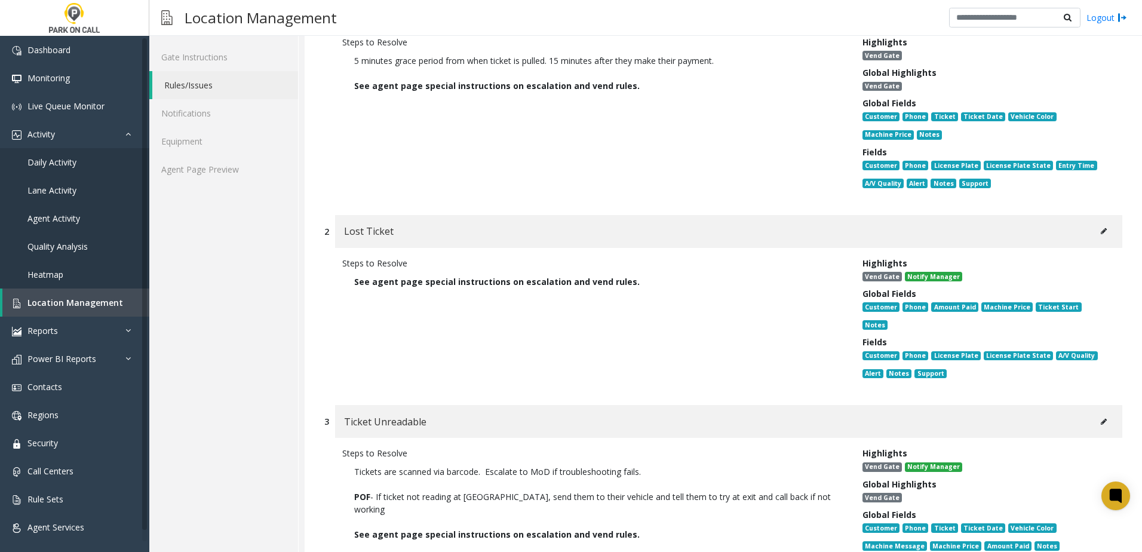
scroll to position [0, 0]
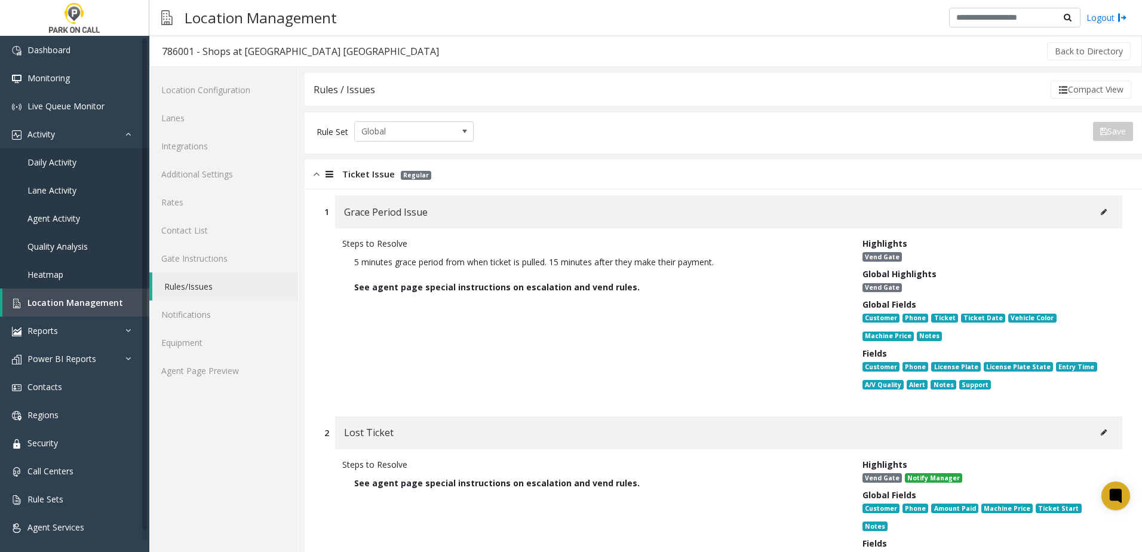
click at [214, 282] on link "Rules/Issues" at bounding box center [225, 286] width 146 height 28
click at [72, 302] on span "Location Management" at bounding box center [75, 302] width 96 height 11
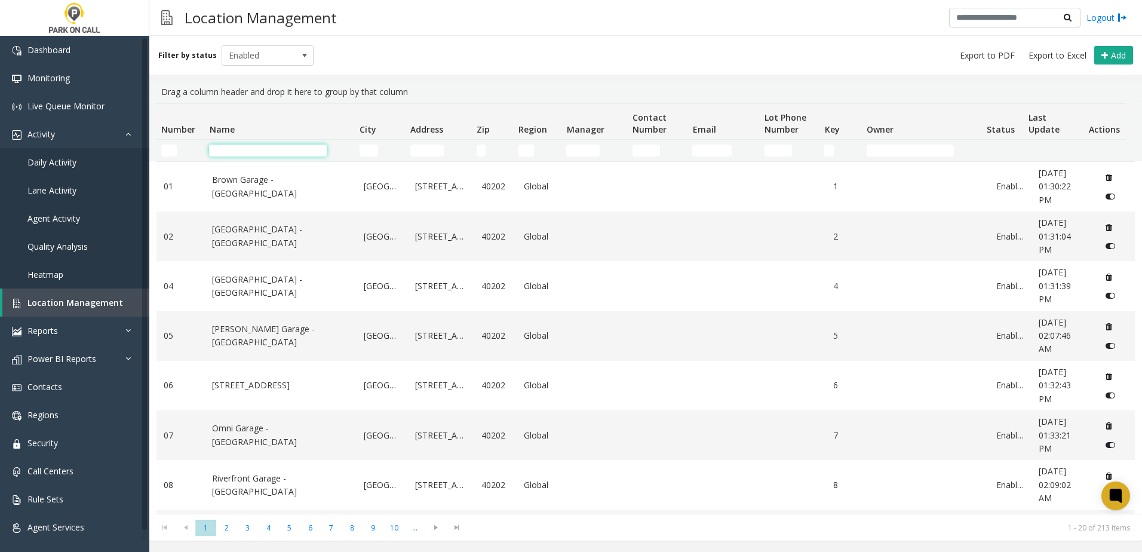
click at [284, 153] on input "Name Filter" at bounding box center [268, 151] width 118 height 12
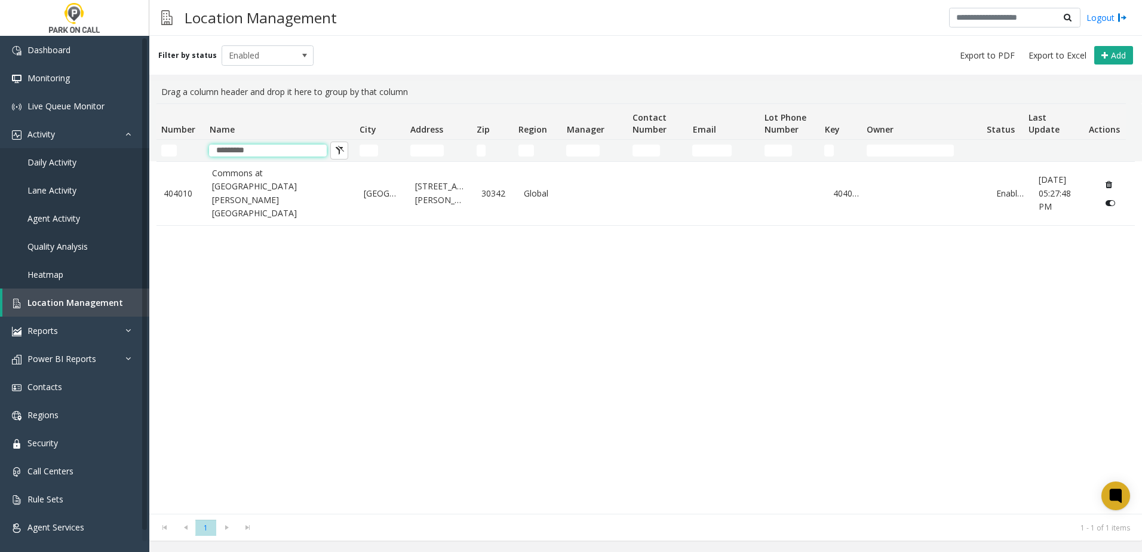
type input "*********"
click at [516, 66] on div "Filter by status Enabled Add" at bounding box center [645, 55] width 993 height 39
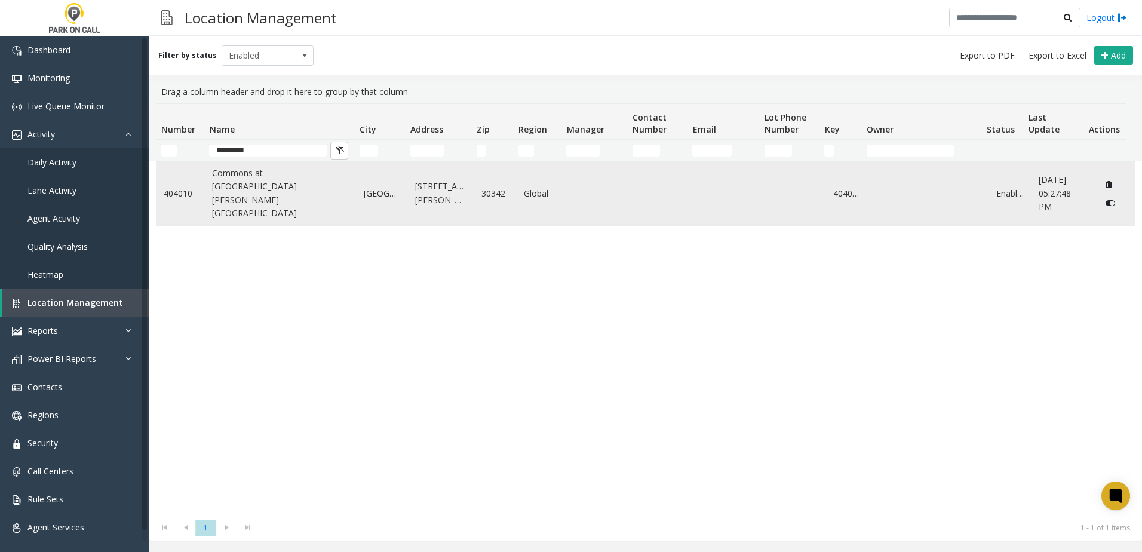
click at [235, 186] on link "Commons at [GEOGRAPHIC_DATA][PERSON_NAME] [GEOGRAPHIC_DATA]" at bounding box center [280, 194] width 137 height 54
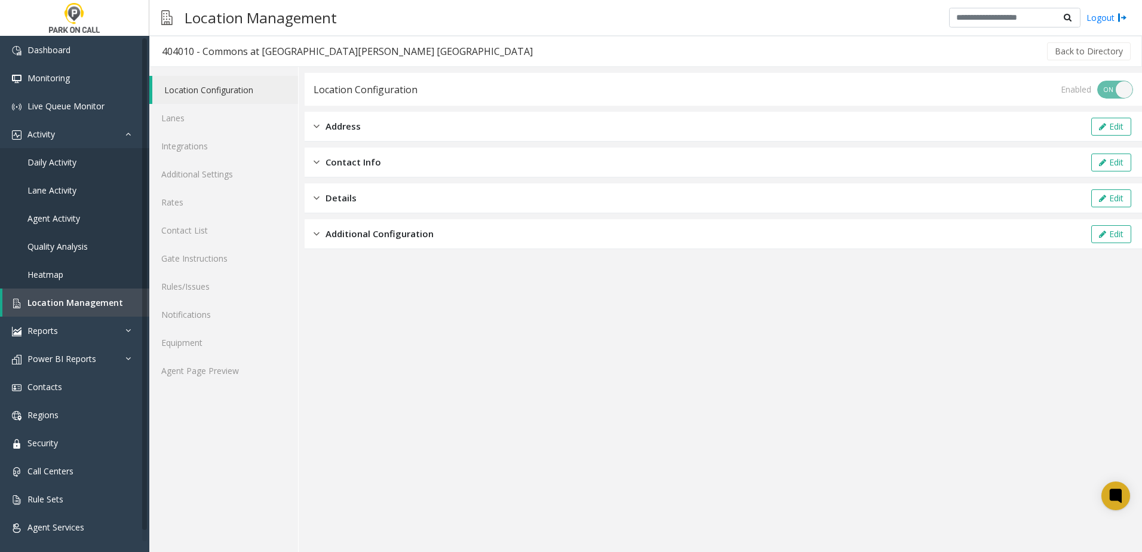
click at [394, 304] on app-location-configuration "Location Configuration Enabled ON OFF Address Edit Contact Info Edit Details Ed…" at bounding box center [723, 312] width 837 height 479
click at [90, 305] on span "Location Management" at bounding box center [75, 302] width 96 height 11
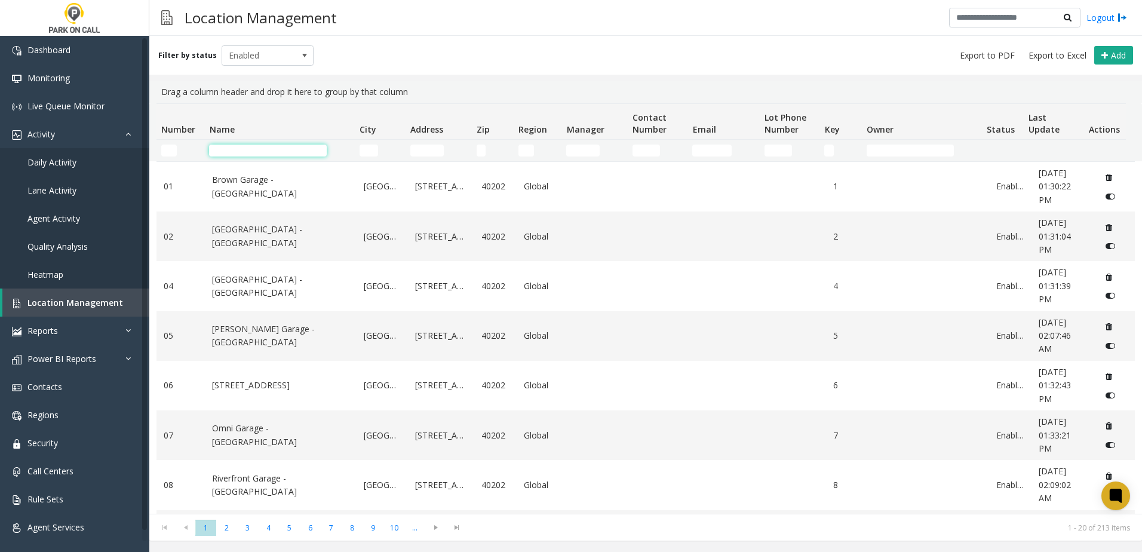
click at [264, 148] on input "Name Filter" at bounding box center [268, 151] width 118 height 12
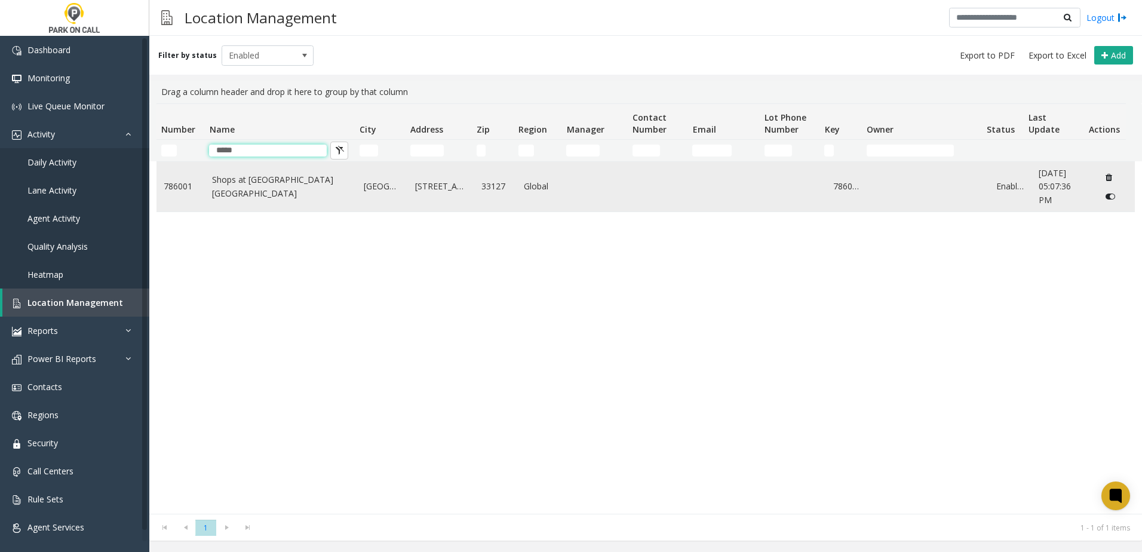
type input "*****"
click at [270, 173] on td "Shops at [GEOGRAPHIC_DATA] [GEOGRAPHIC_DATA]" at bounding box center [281, 187] width 152 height 50
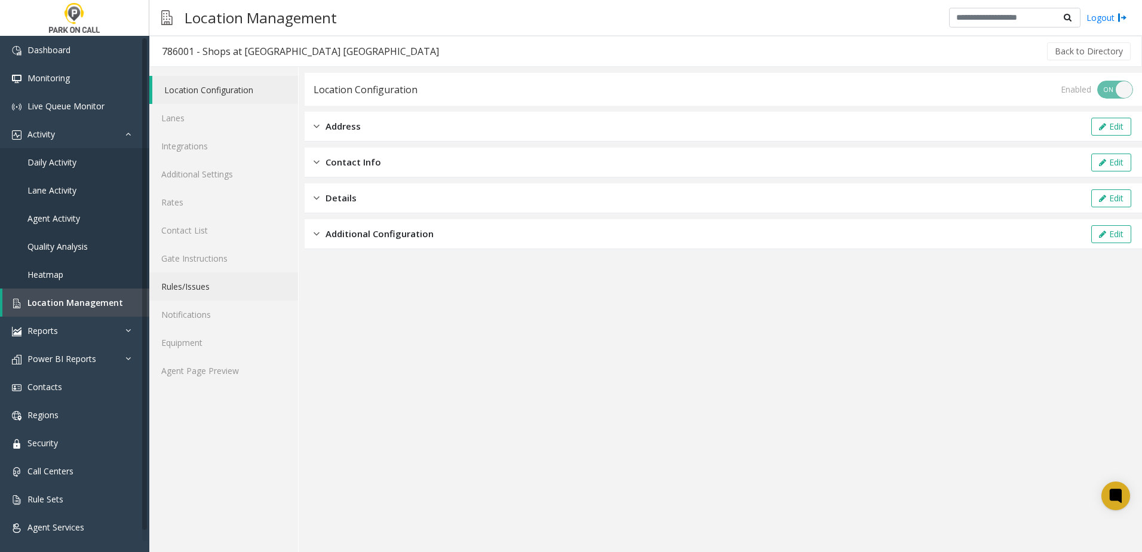
click at [209, 282] on link "Rules/Issues" at bounding box center [223, 286] width 149 height 28
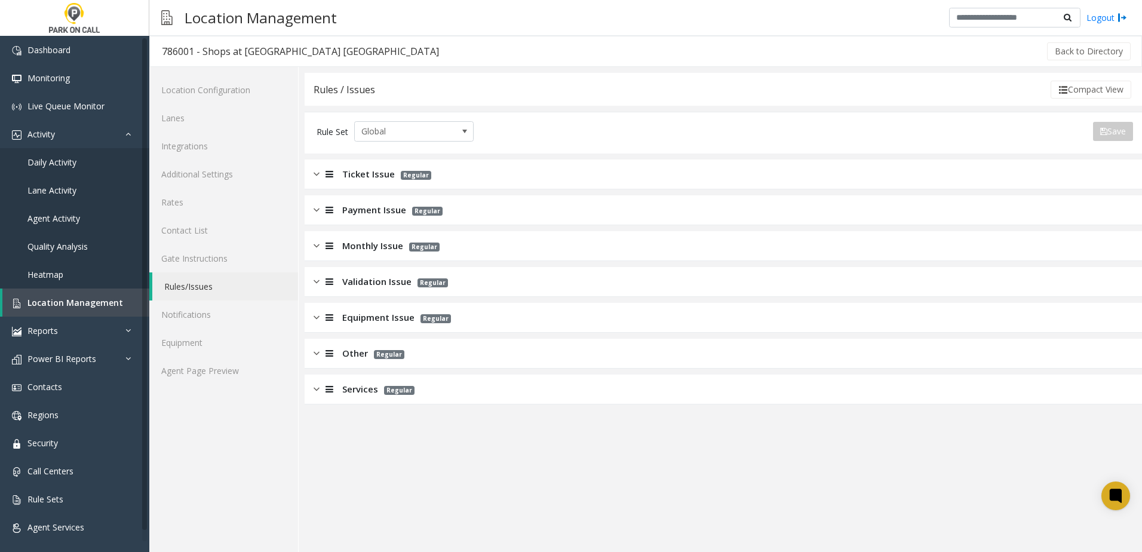
click at [383, 248] on span "Monthly Issue" at bounding box center [372, 246] width 61 height 14
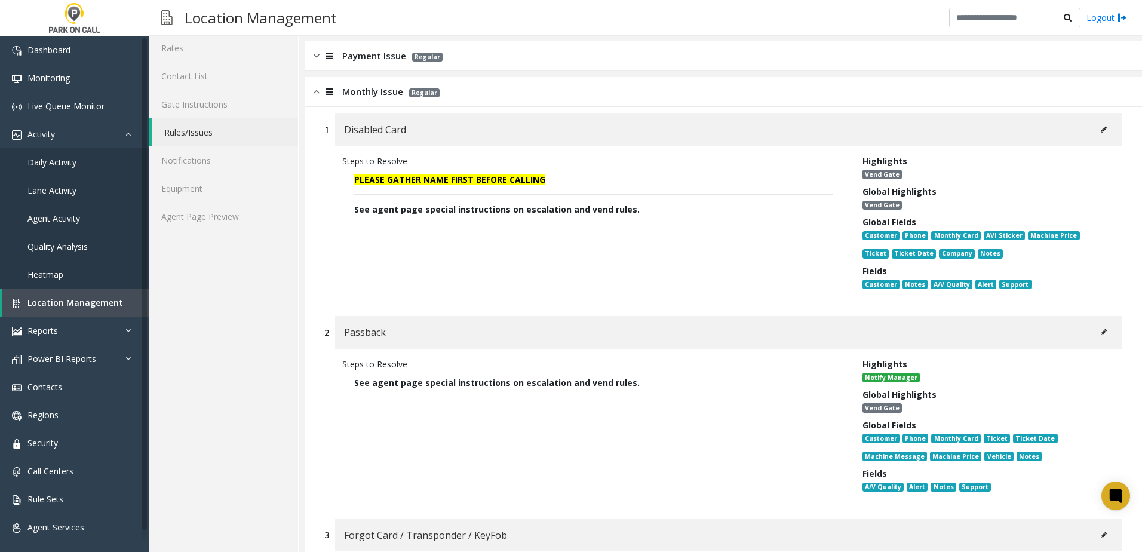
scroll to position [179, 0]
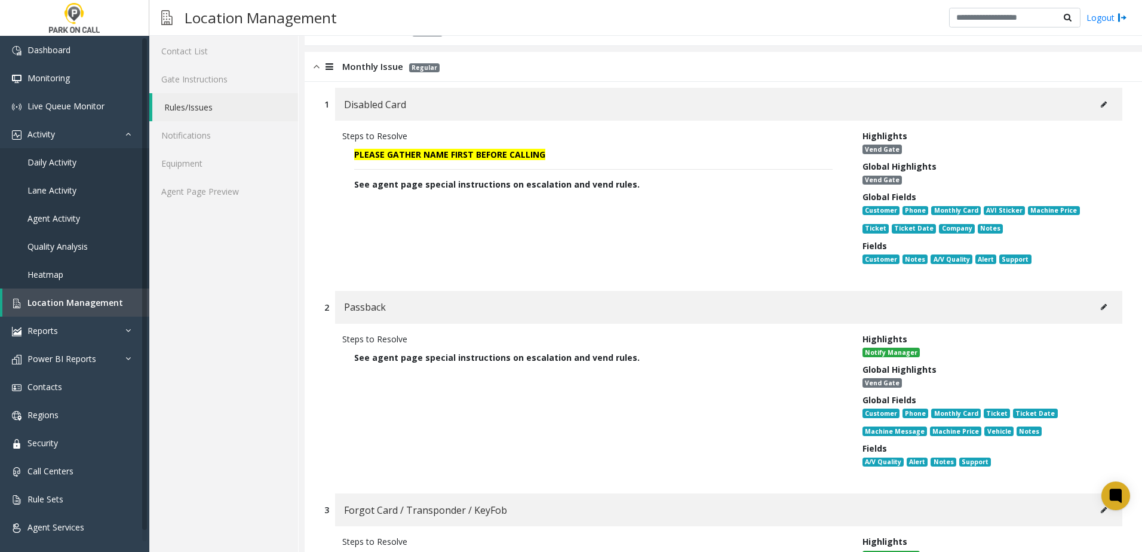
drag, startPoint x: 636, startPoint y: 185, endPoint x: 351, endPoint y: 187, distance: 284.9
click at [351, 187] on p "PLEASE GATHER NAME FIRST BEFORE CALLING See agent page special instructions on …" at bounding box center [593, 169] width 502 height 54
copy span "See agent page special instructions on escalation and vend rules."
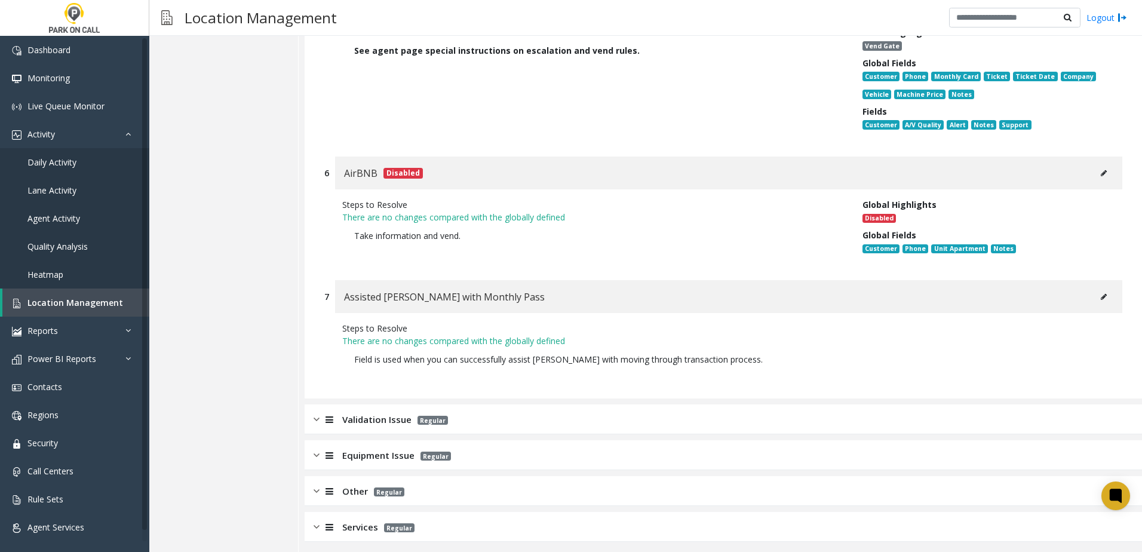
scroll to position [1129, 0]
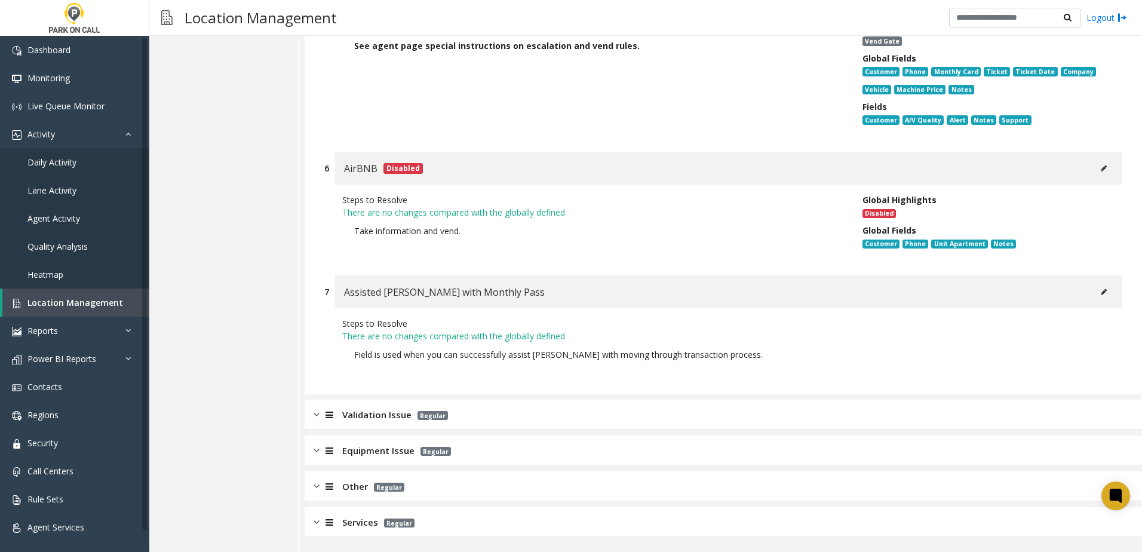
click at [362, 422] on div "Validation Issue Regular" at bounding box center [723, 415] width 837 height 30
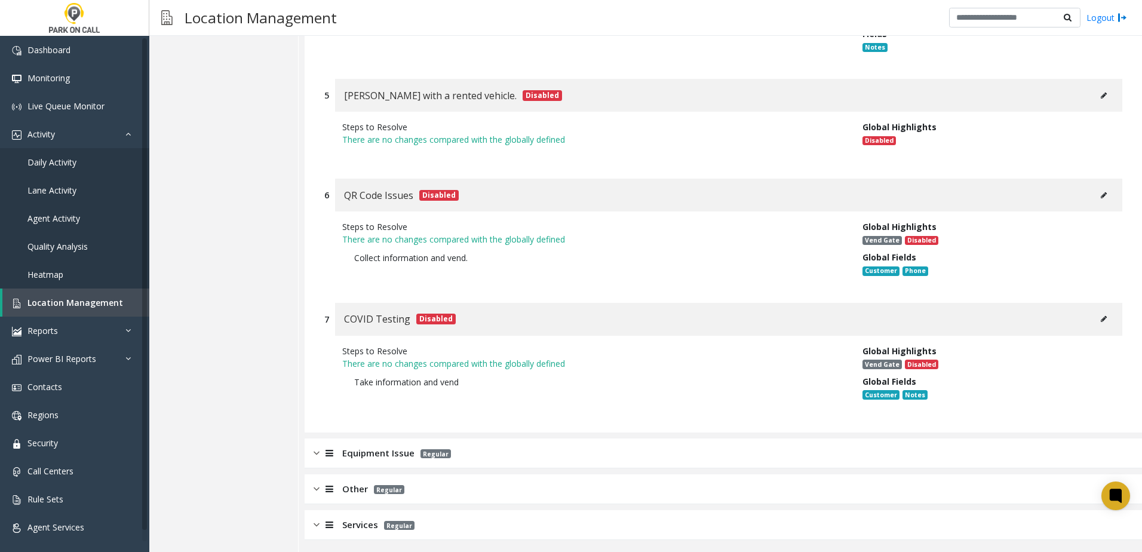
scroll to position [2160, 0]
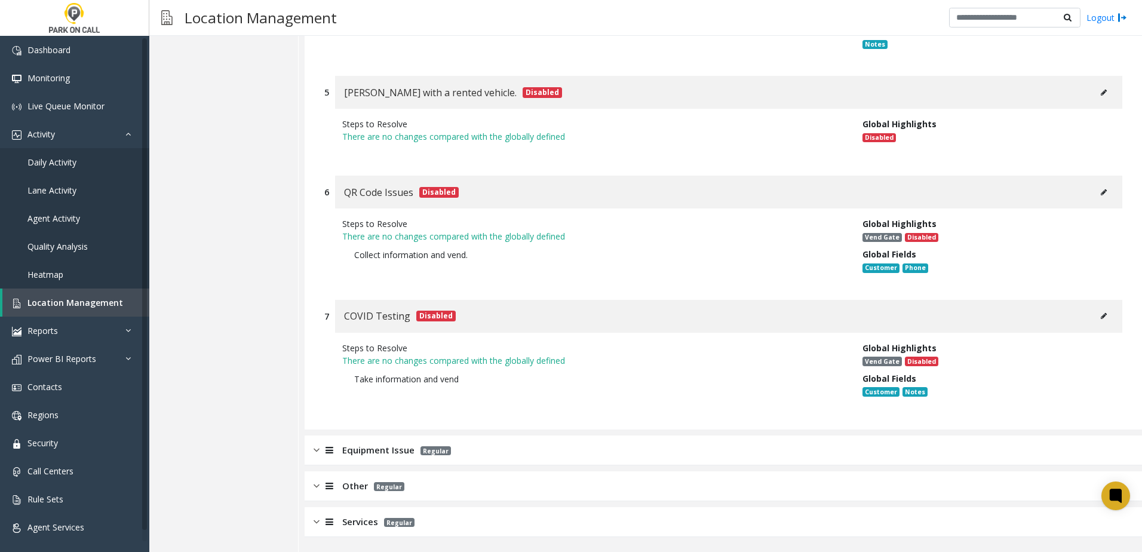
click at [388, 456] on span "Equipment Issue" at bounding box center [378, 450] width 72 height 14
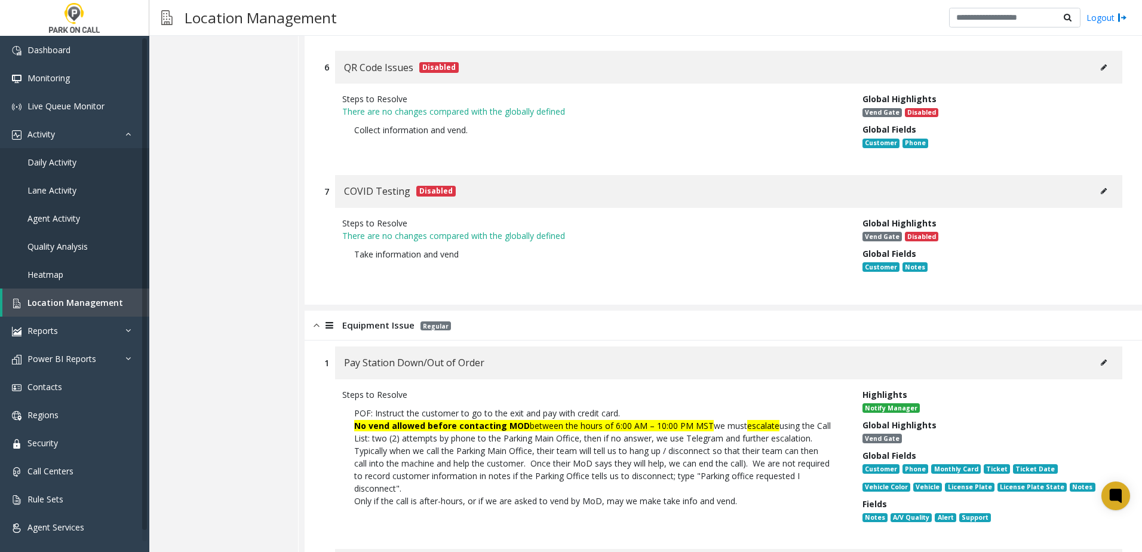
scroll to position [2459, 0]
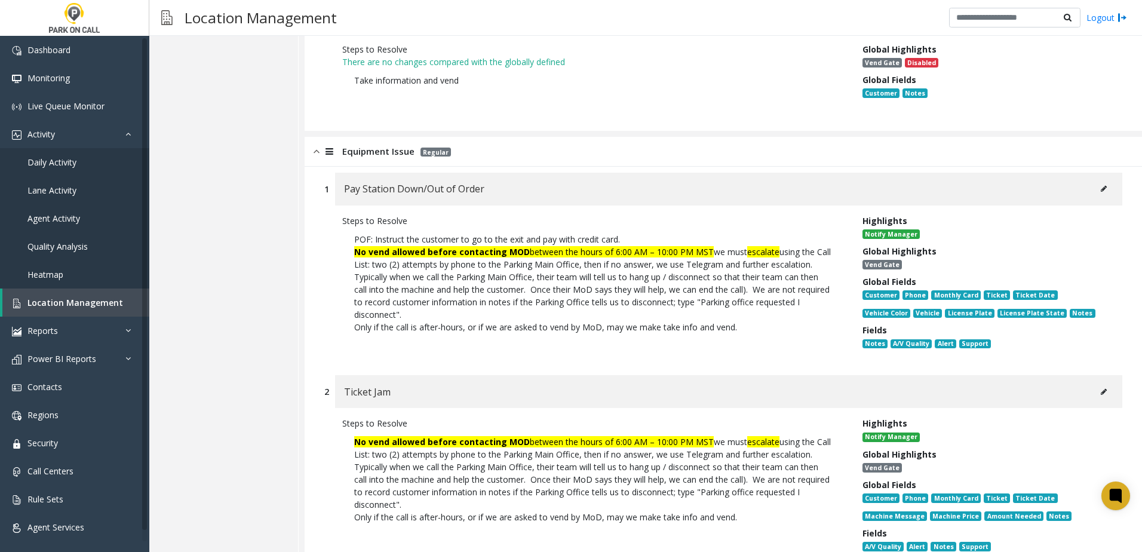
click at [1100, 188] on button at bounding box center [1103, 189] width 19 height 18
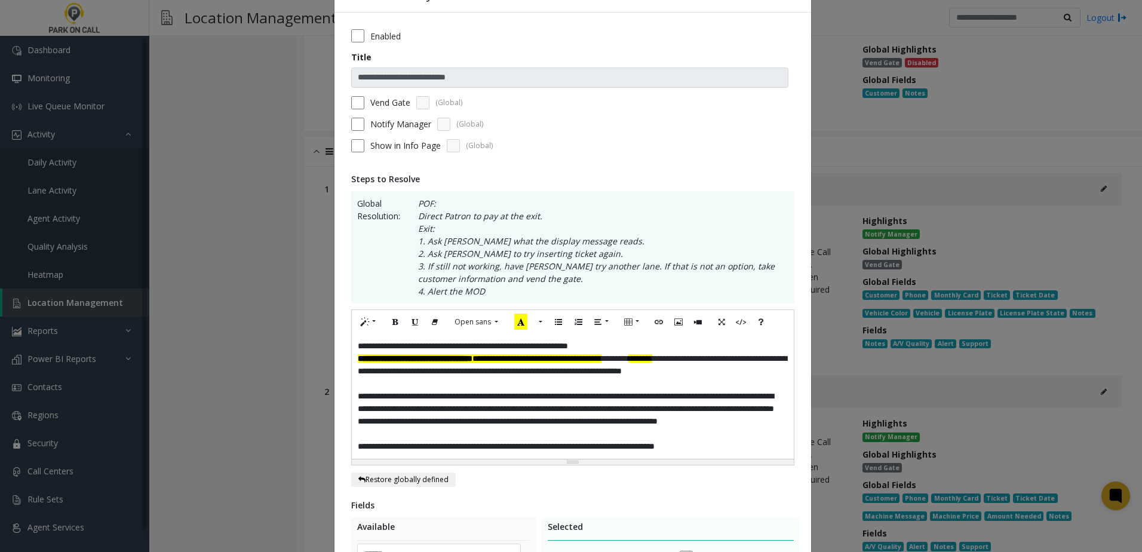
scroll to position [60, 0]
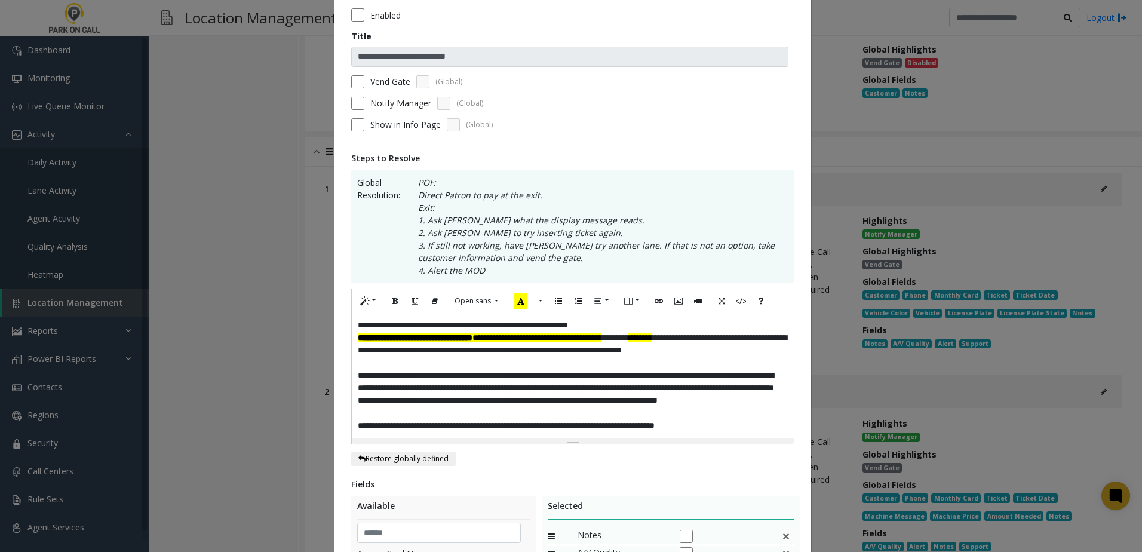
click at [733, 421] on div "**********" at bounding box center [573, 425] width 430 height 13
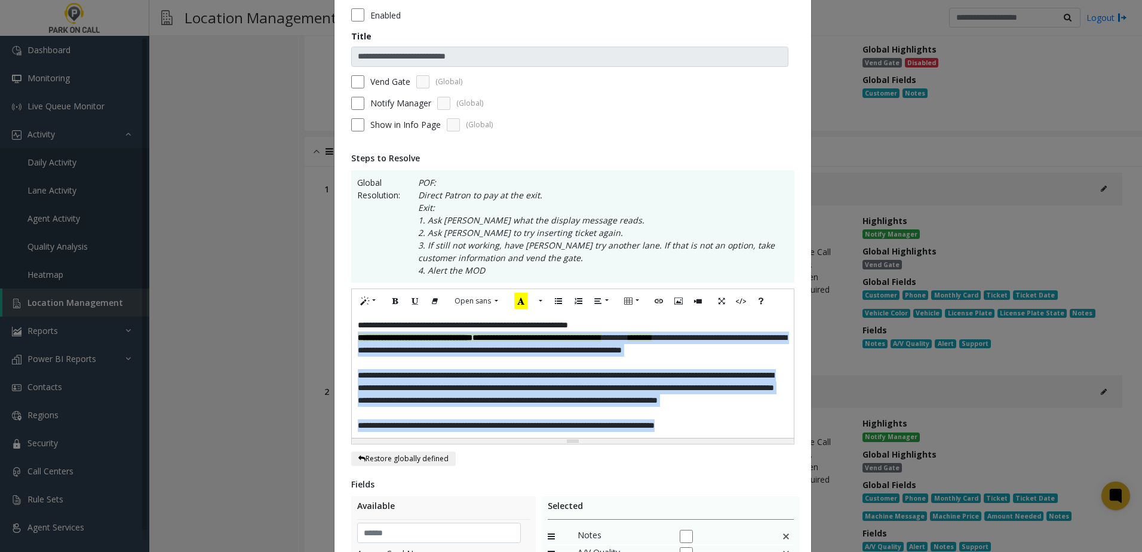
drag, startPoint x: 740, startPoint y: 427, endPoint x: 314, endPoint y: 337, distance: 435.9
click at [314, 337] on div "**********" at bounding box center [571, 276] width 1142 height 552
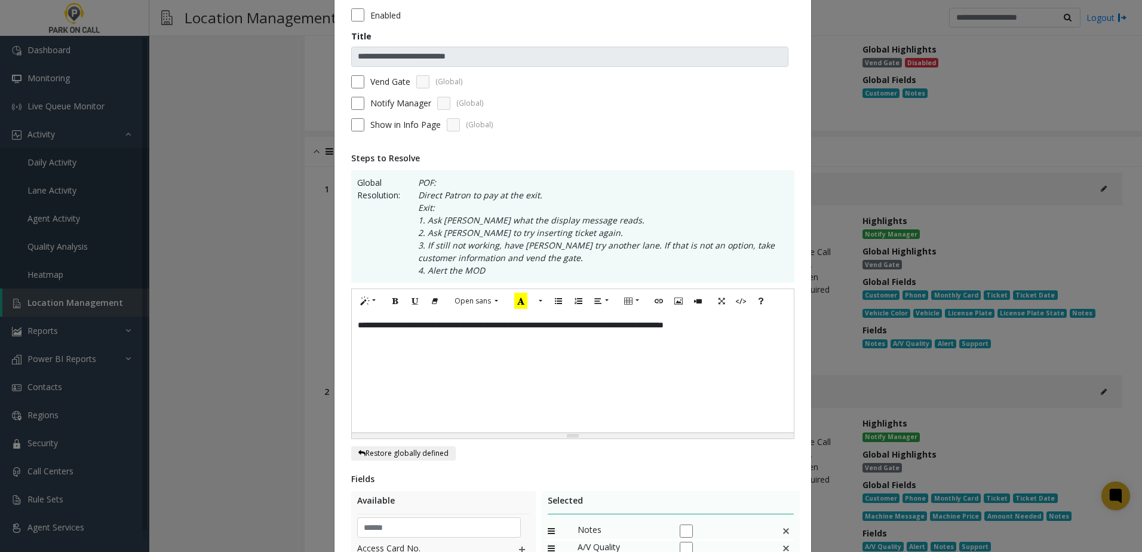
click at [374, 359] on div "**********" at bounding box center [573, 372] width 442 height 119
click at [584, 330] on p "**********" at bounding box center [573, 325] width 430 height 13
click at [734, 333] on div "**********" at bounding box center [573, 372] width 442 height 119
click at [788, 328] on div "**********" at bounding box center [573, 372] width 442 height 119
drag, startPoint x: 769, startPoint y: 328, endPoint x: 151, endPoint y: 313, distance: 618.4
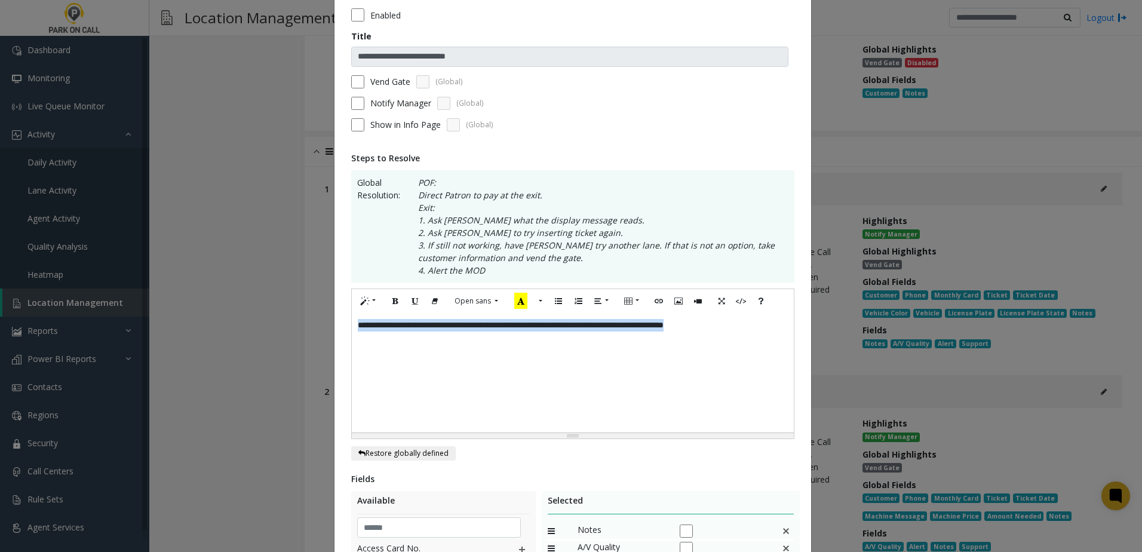
click at [151, 313] on div "**********" at bounding box center [571, 276] width 1142 height 552
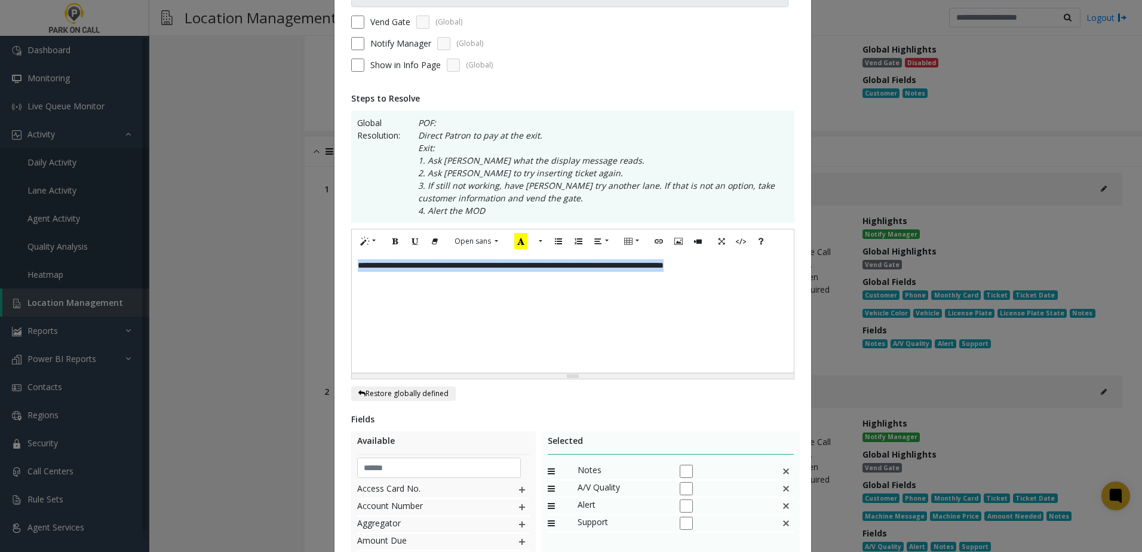
scroll to position [299, 0]
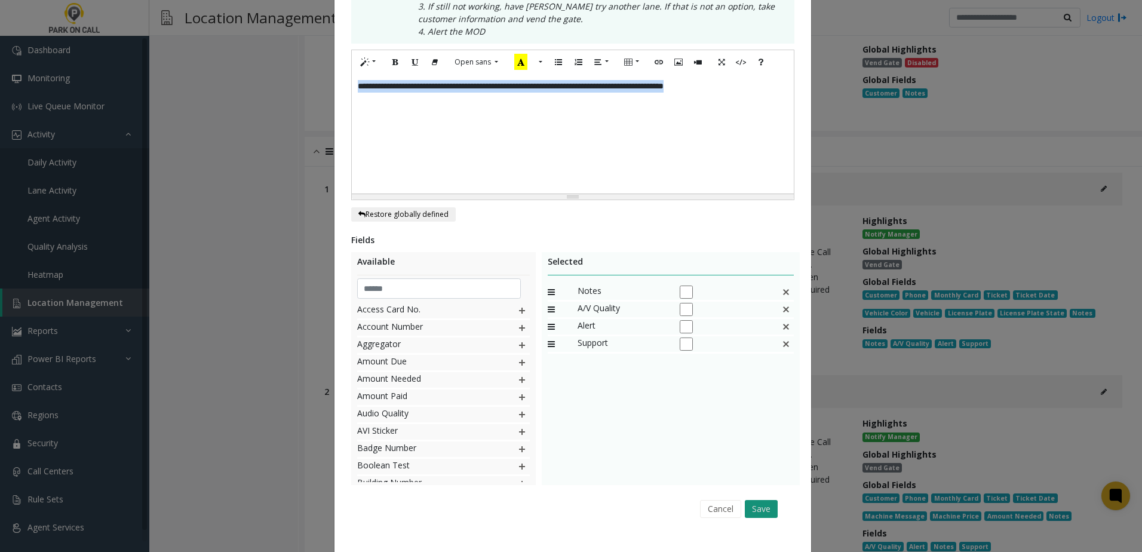
click at [760, 507] on button "Save" at bounding box center [761, 509] width 33 height 18
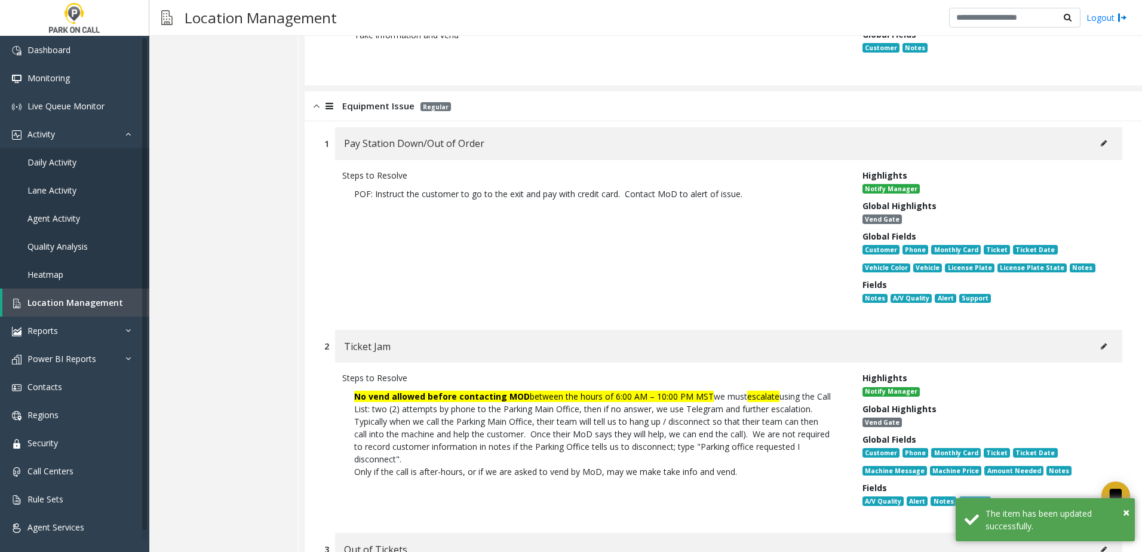
scroll to position [2698, 0]
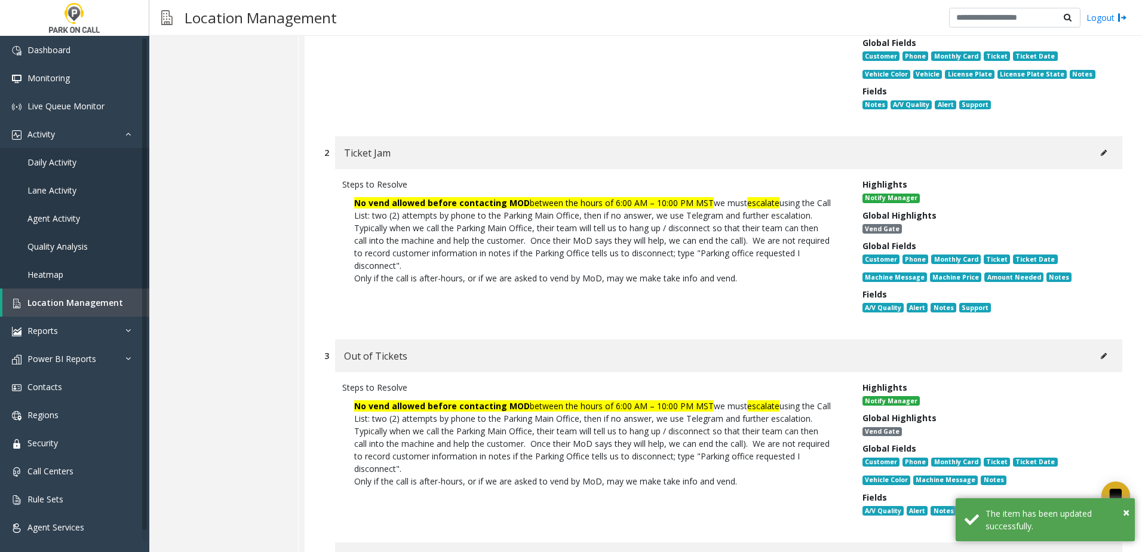
click at [1099, 157] on button at bounding box center [1103, 153] width 19 height 18
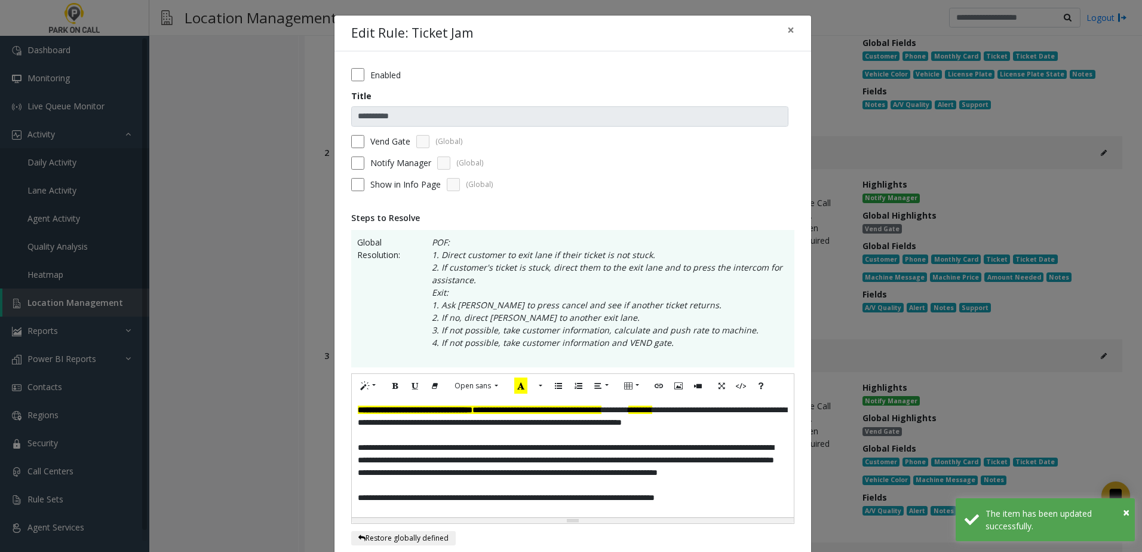
scroll to position [60, 0]
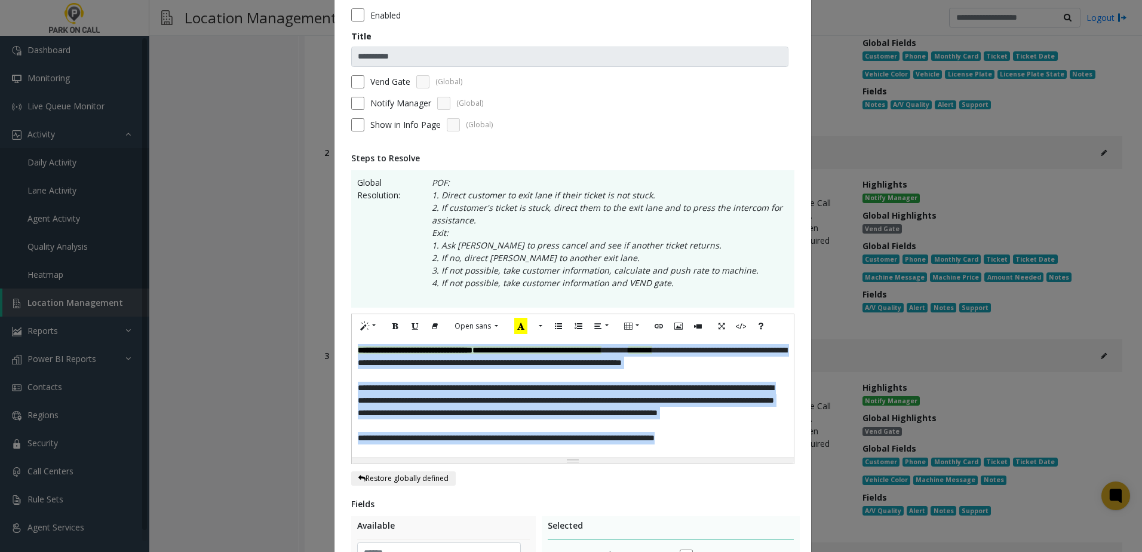
drag, startPoint x: 748, startPoint y: 440, endPoint x: 142, endPoint y: 223, distance: 644.2
click at [121, 225] on div "**********" at bounding box center [571, 276] width 1142 height 552
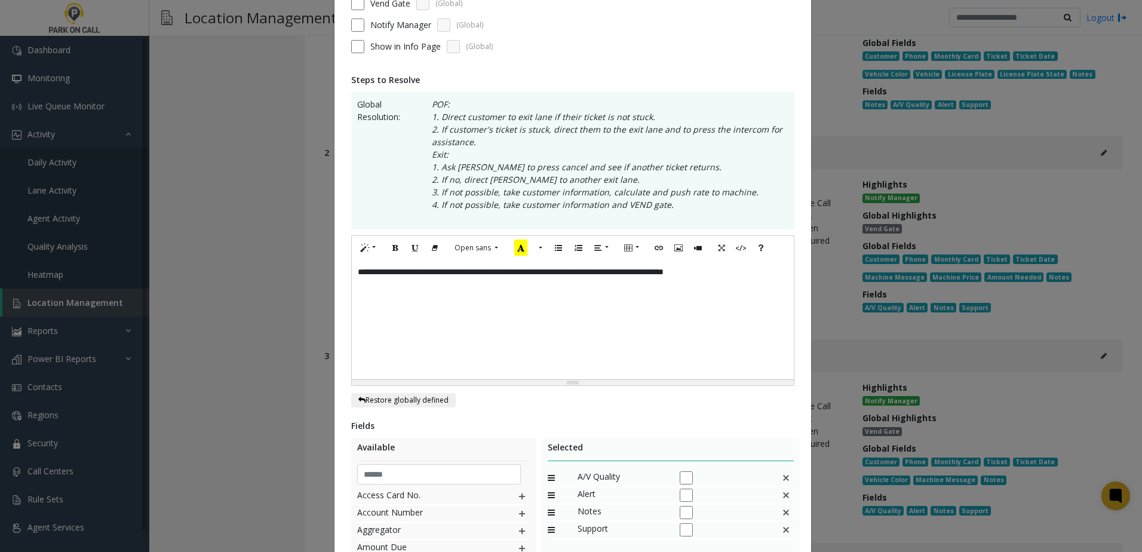
scroll to position [299, 0]
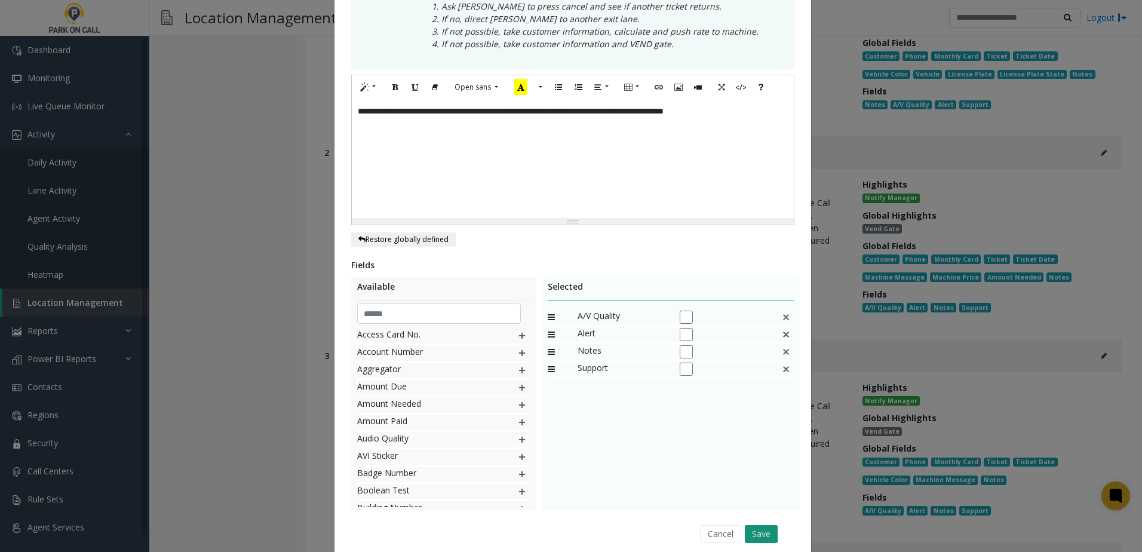
click at [751, 533] on button "Save" at bounding box center [761, 534] width 33 height 18
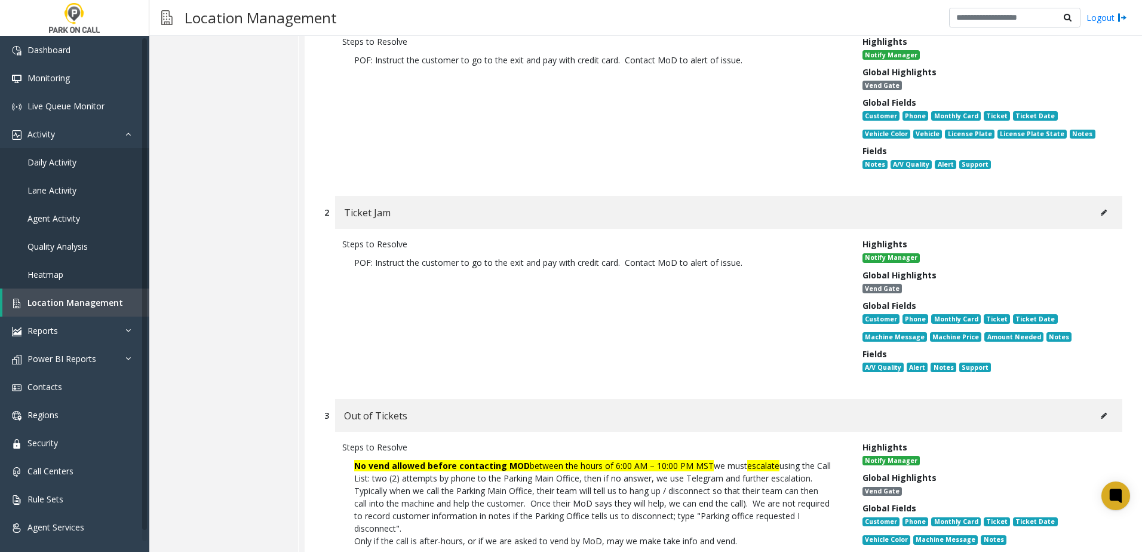
scroll to position [2519, 0]
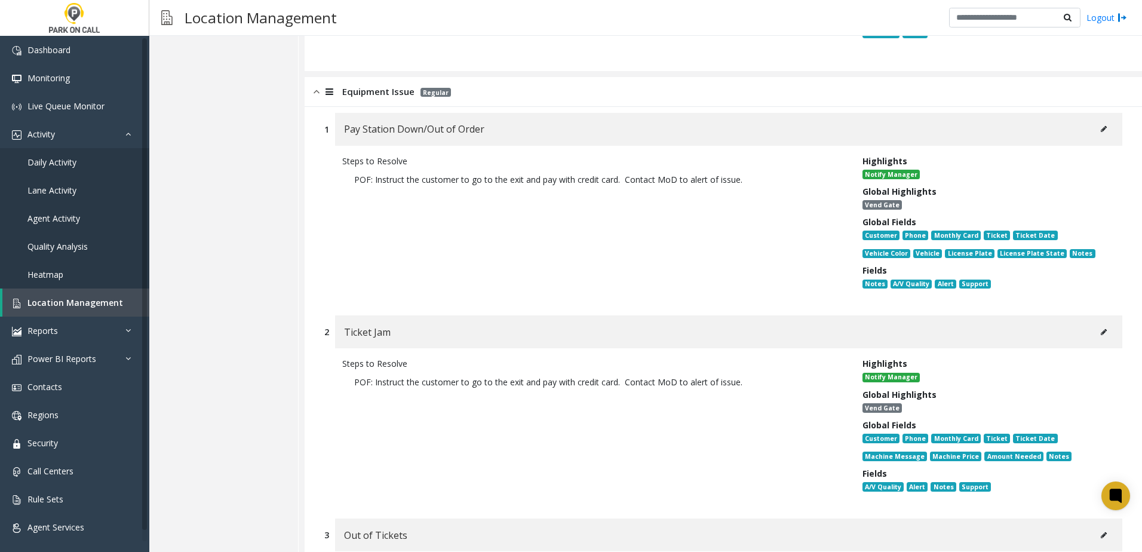
click at [1101, 127] on icon at bounding box center [1104, 128] width 6 height 7
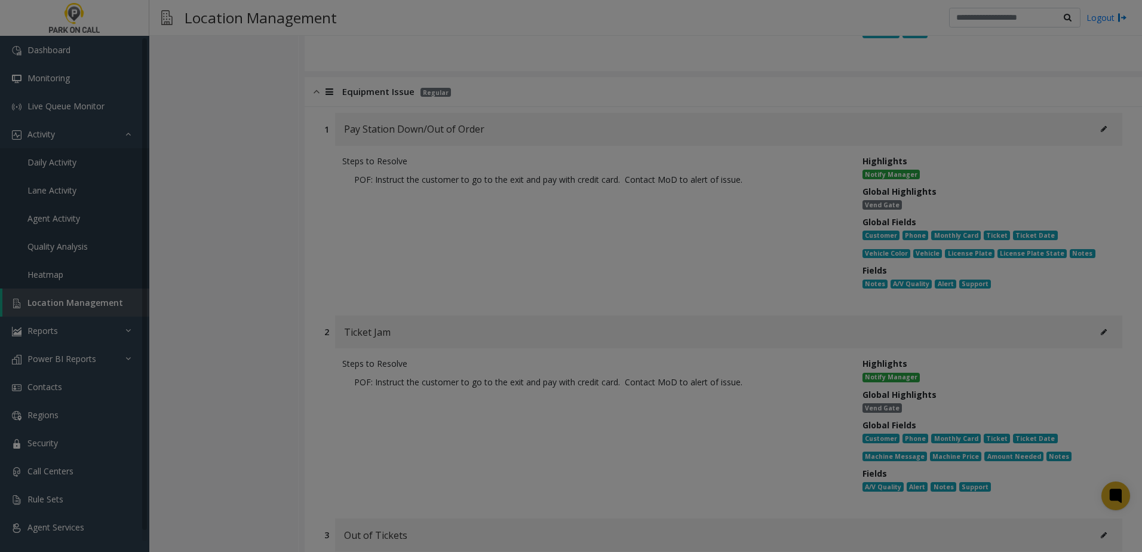
scroll to position [0, 0]
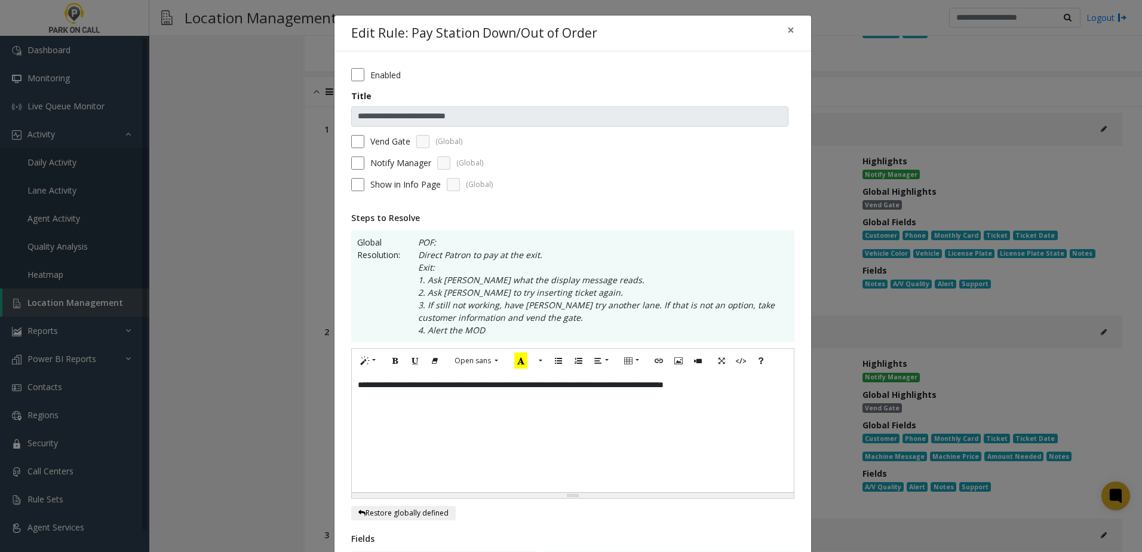
click at [623, 382] on p "**********" at bounding box center [573, 385] width 430 height 13
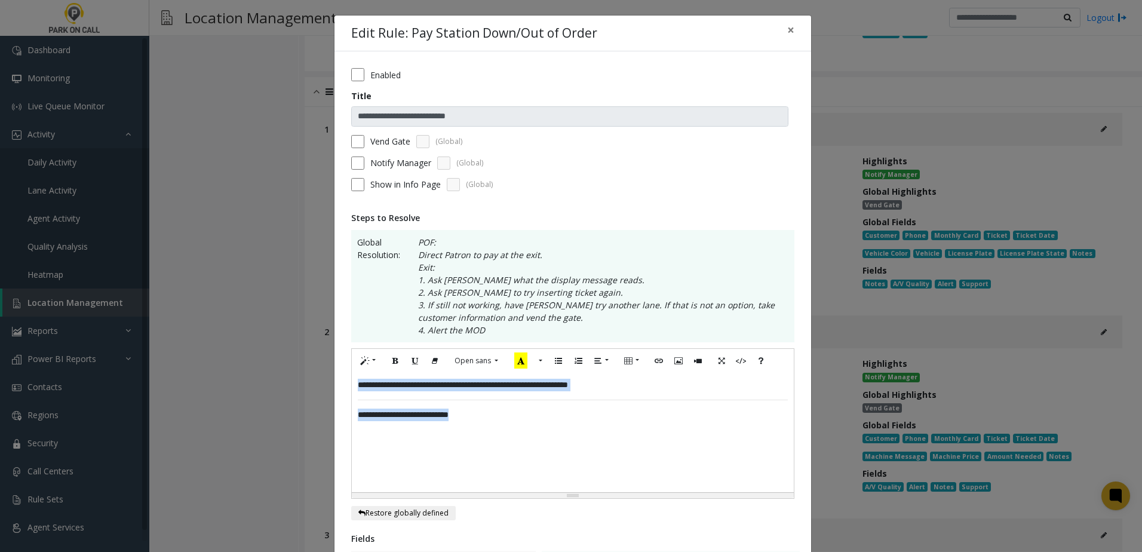
drag, startPoint x: 489, startPoint y: 440, endPoint x: 108, endPoint y: 235, distance: 432.9
click at [105, 235] on div "**********" at bounding box center [571, 276] width 1142 height 552
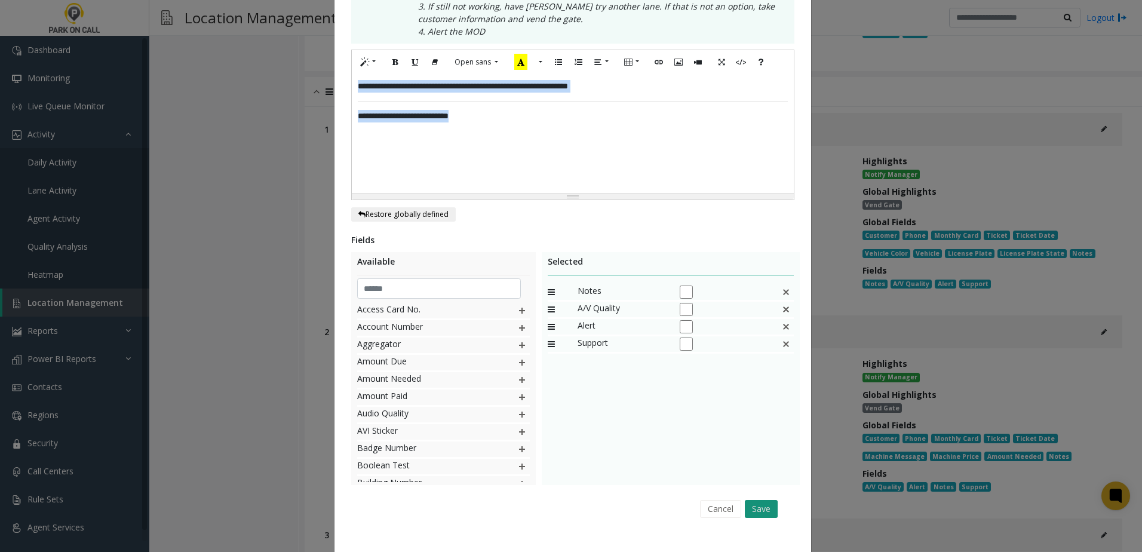
click at [759, 502] on button "Save" at bounding box center [761, 509] width 33 height 18
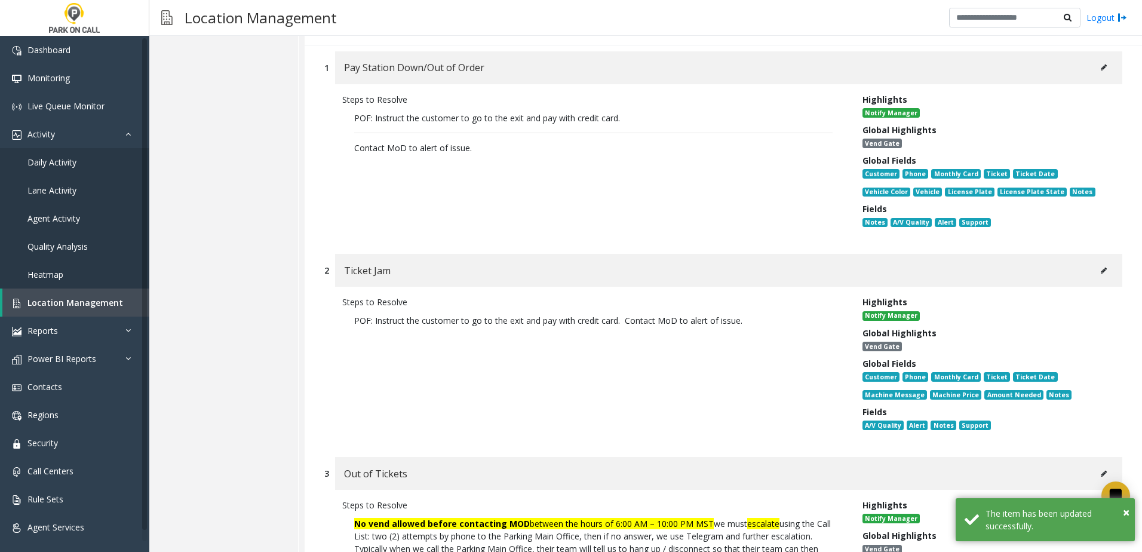
scroll to position [2638, 0]
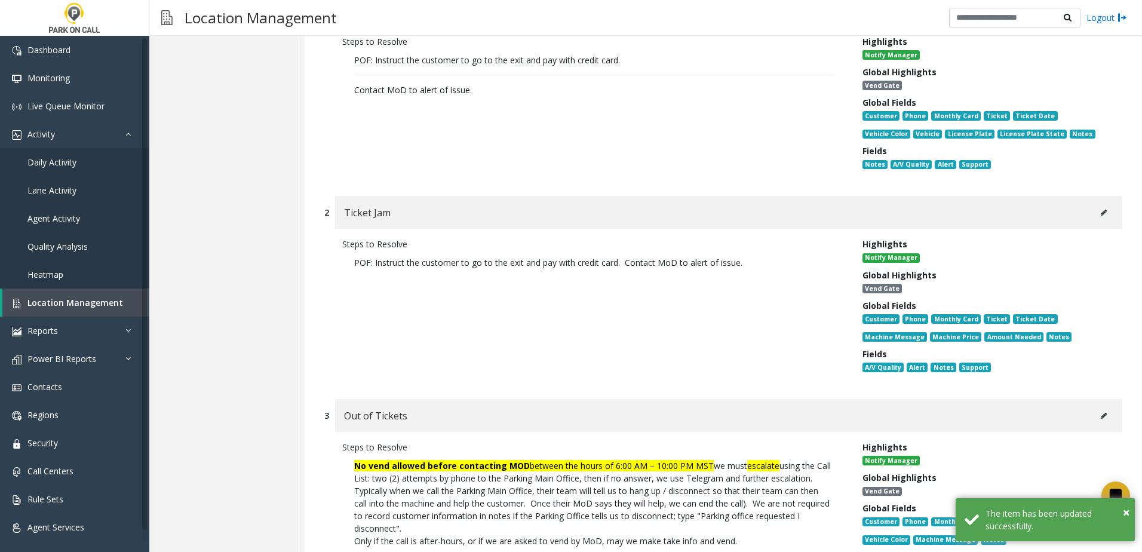
click at [1101, 209] on icon at bounding box center [1104, 212] width 6 height 7
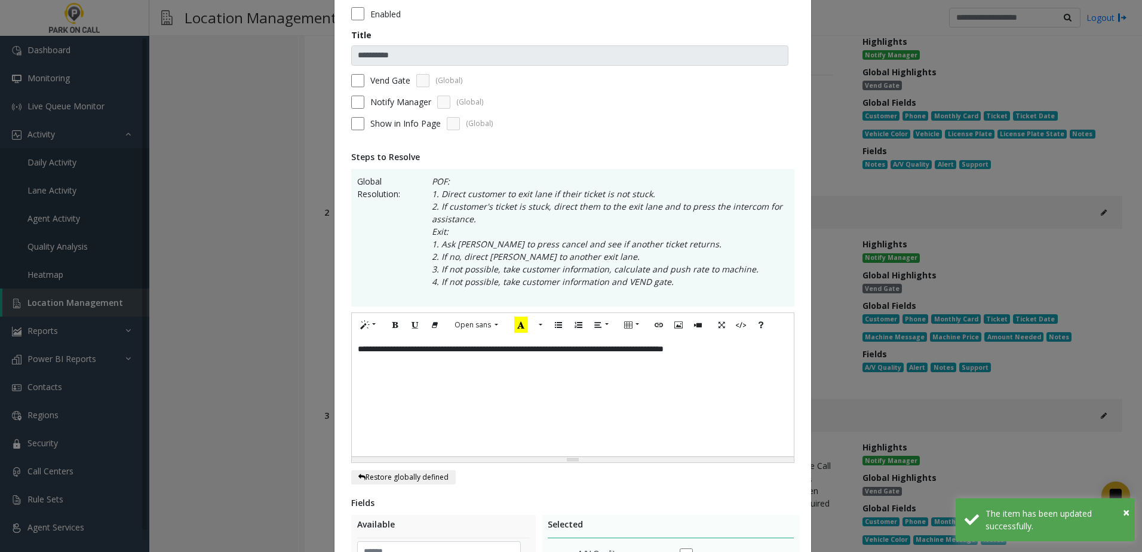
scroll to position [119, 0]
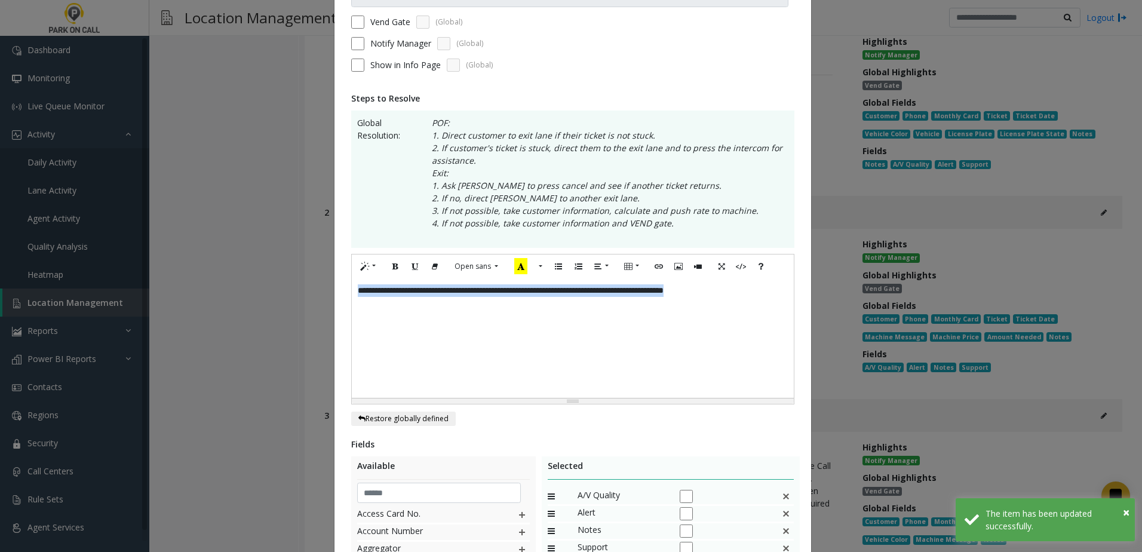
drag, startPoint x: 766, startPoint y: 306, endPoint x: 78, endPoint y: 197, distance: 696.6
click at [75, 198] on div "**********" at bounding box center [571, 276] width 1142 height 552
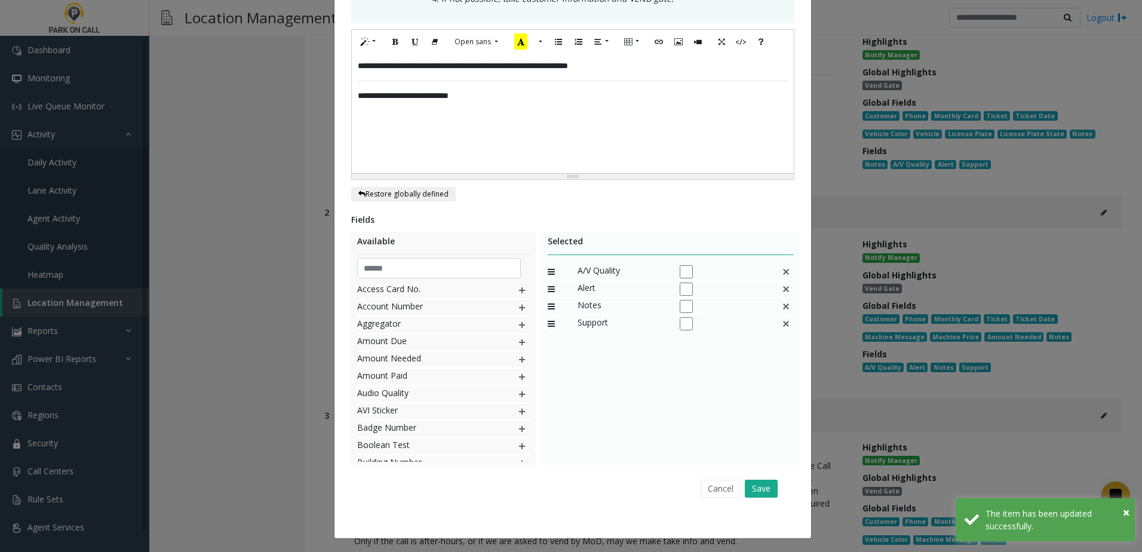
scroll to position [346, 0]
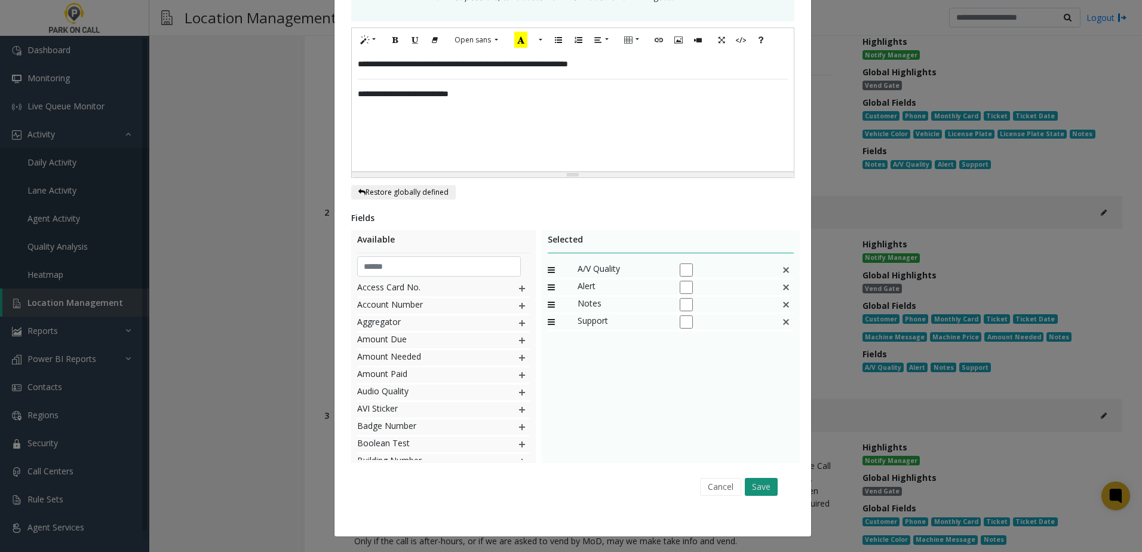
click at [752, 484] on button "Save" at bounding box center [761, 487] width 33 height 18
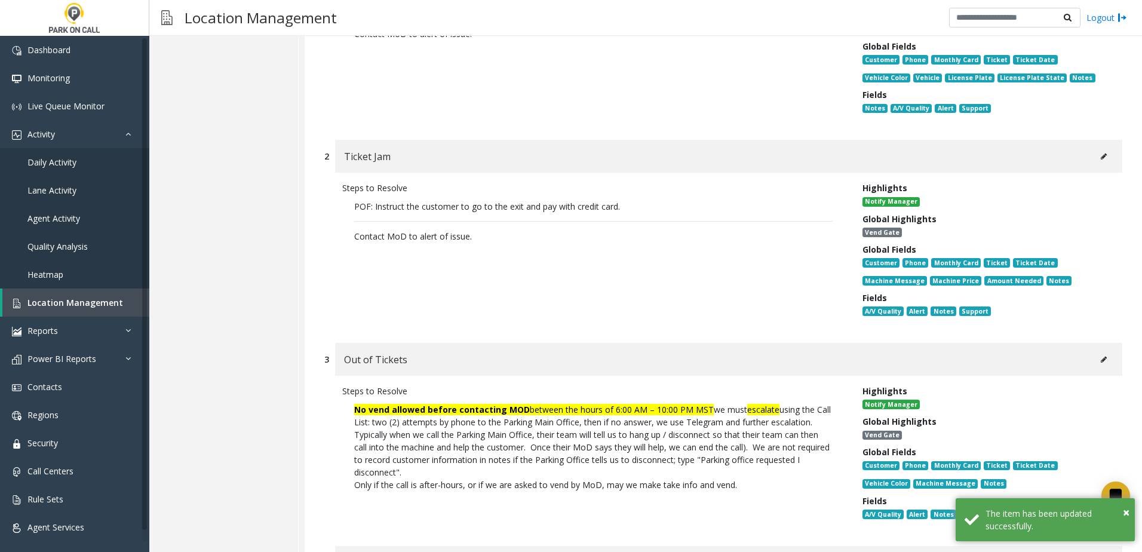
scroll to position [2698, 0]
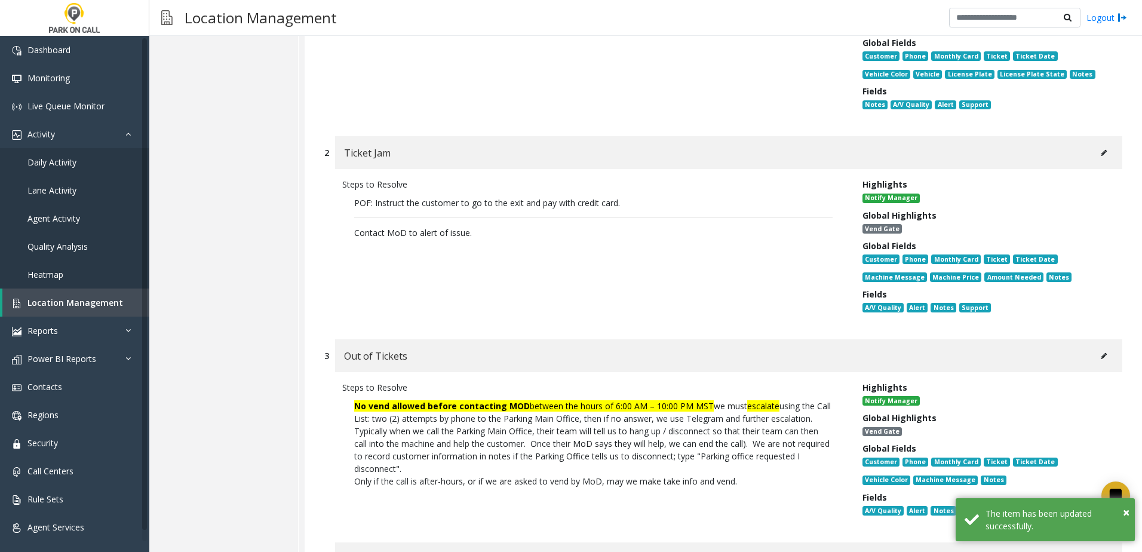
click at [1101, 357] on icon at bounding box center [1104, 355] width 6 height 7
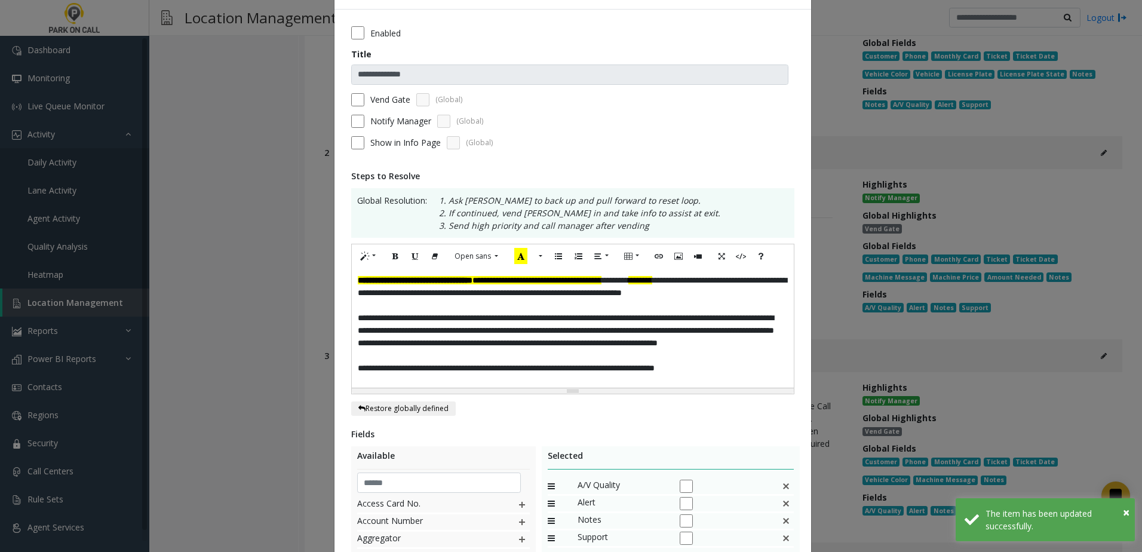
scroll to position [60, 0]
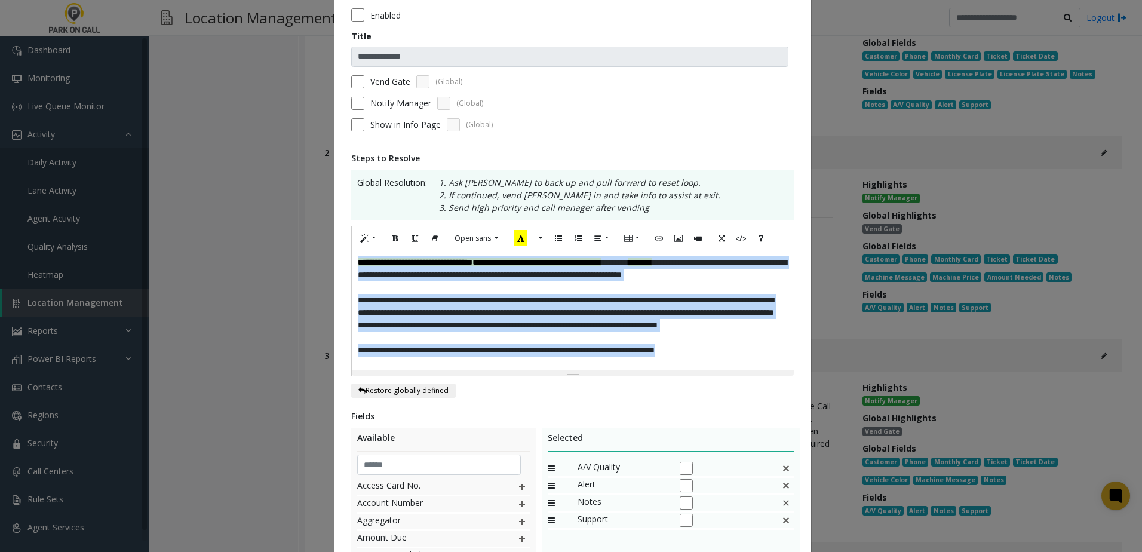
drag, startPoint x: 759, startPoint y: 355, endPoint x: 159, endPoint y: 166, distance: 628.1
click at [159, 166] on div "**********" at bounding box center [571, 276] width 1142 height 552
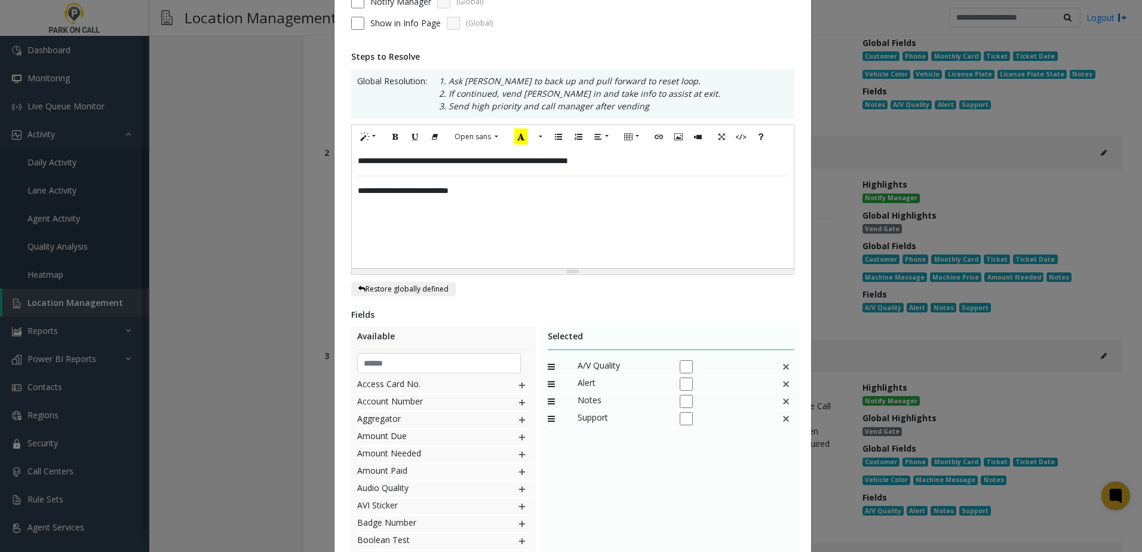
scroll to position [258, 0]
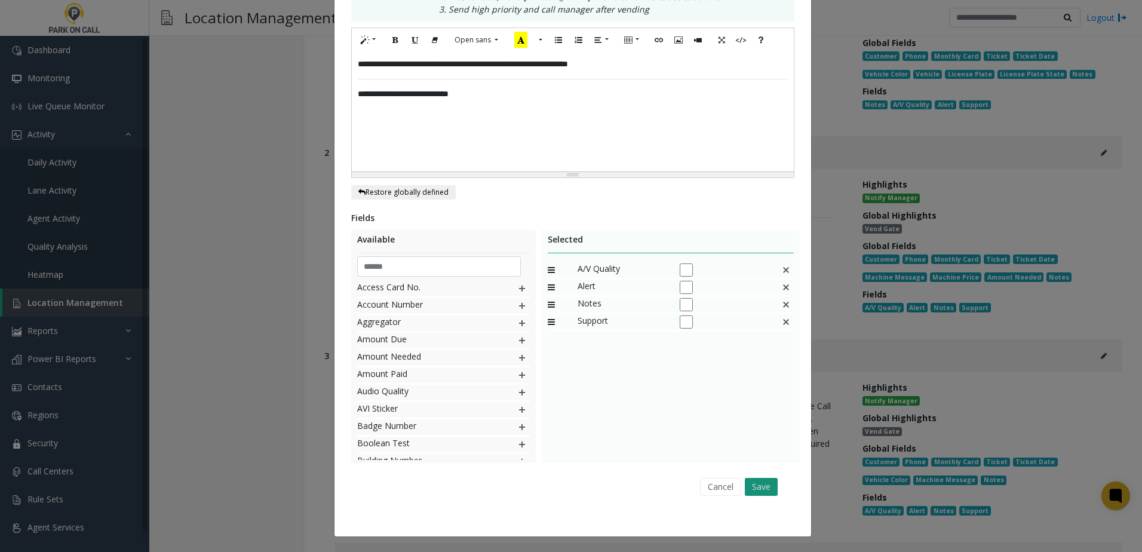
click at [759, 484] on button "Save" at bounding box center [761, 487] width 33 height 18
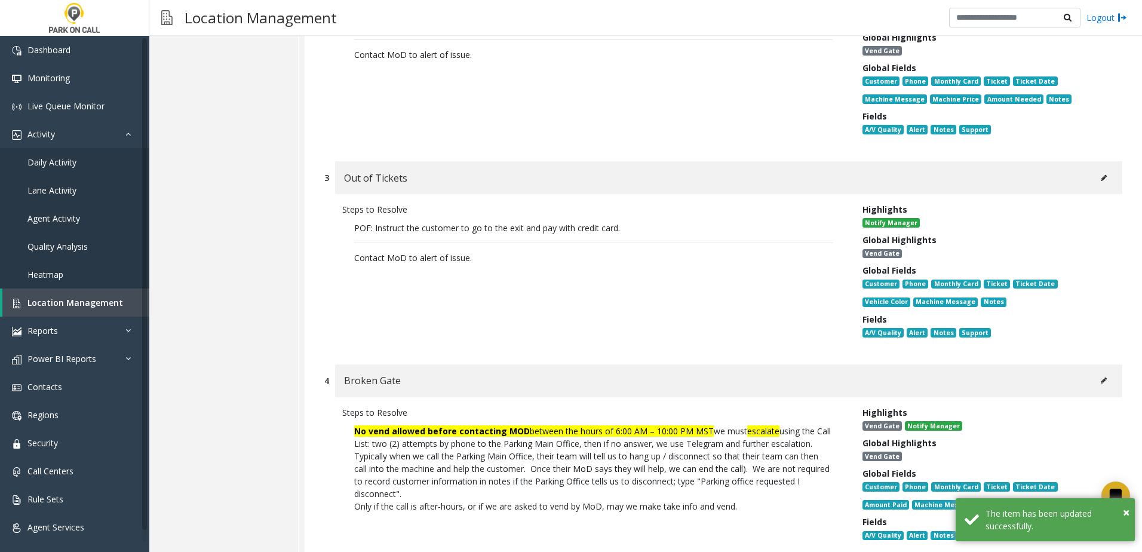
scroll to position [2877, 0]
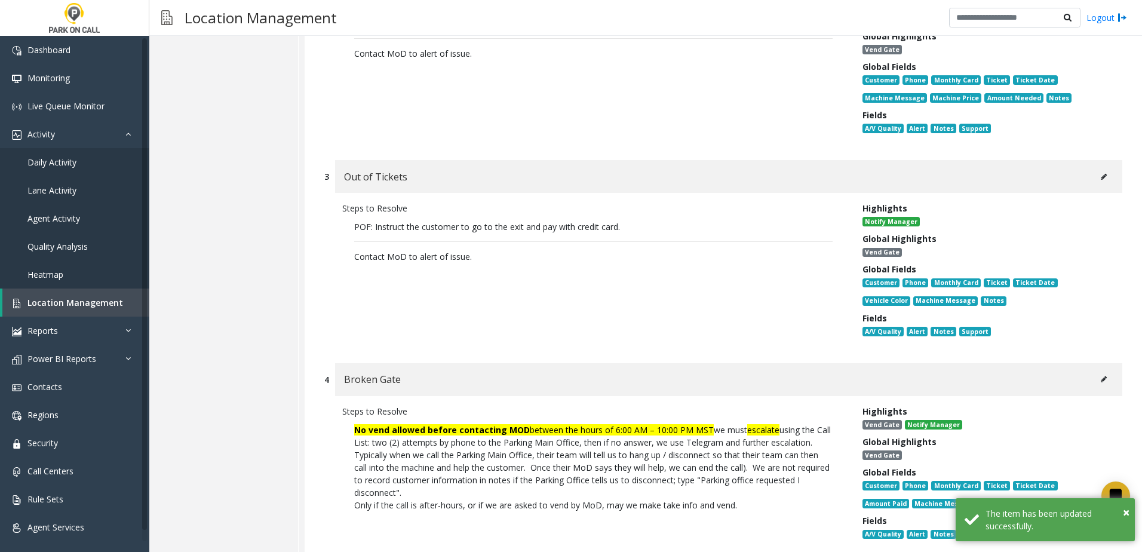
click at [1098, 179] on button at bounding box center [1103, 177] width 19 height 18
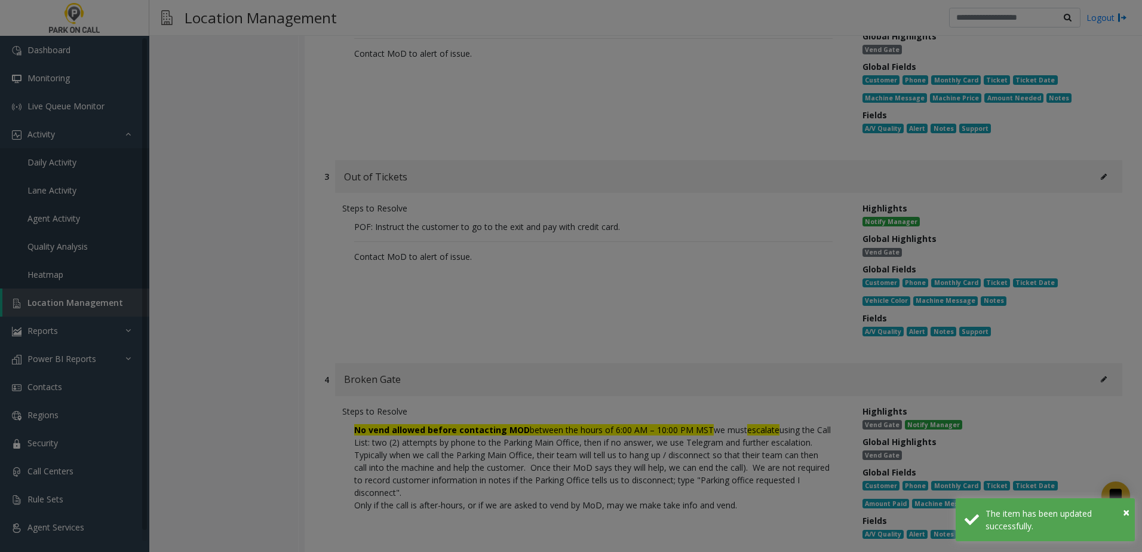
scroll to position [0, 0]
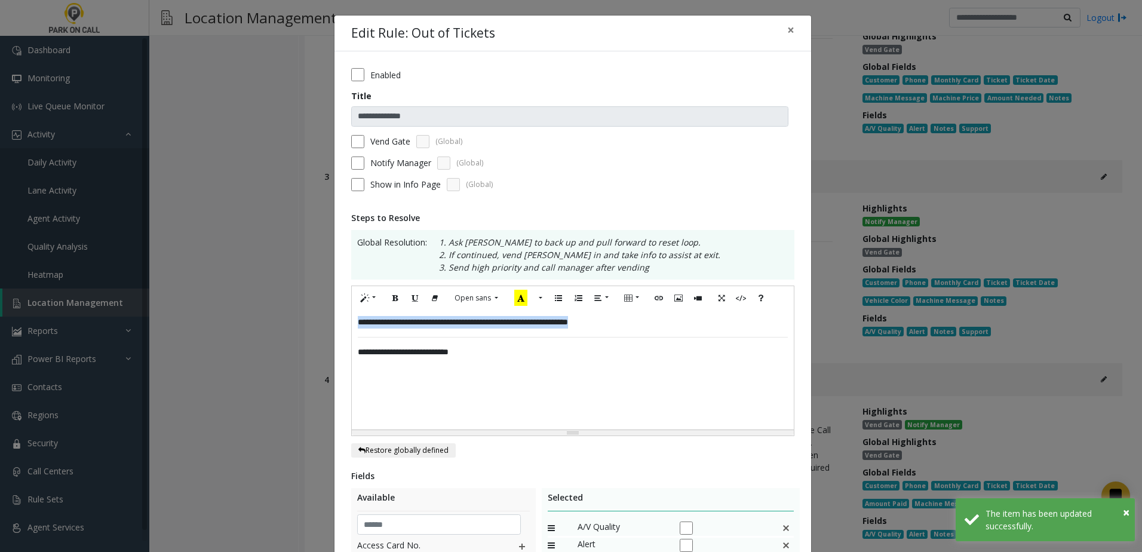
drag, startPoint x: 648, startPoint y: 311, endPoint x: 46, endPoint y: 278, distance: 603.0
click at [64, 287] on div "**********" at bounding box center [571, 276] width 1142 height 552
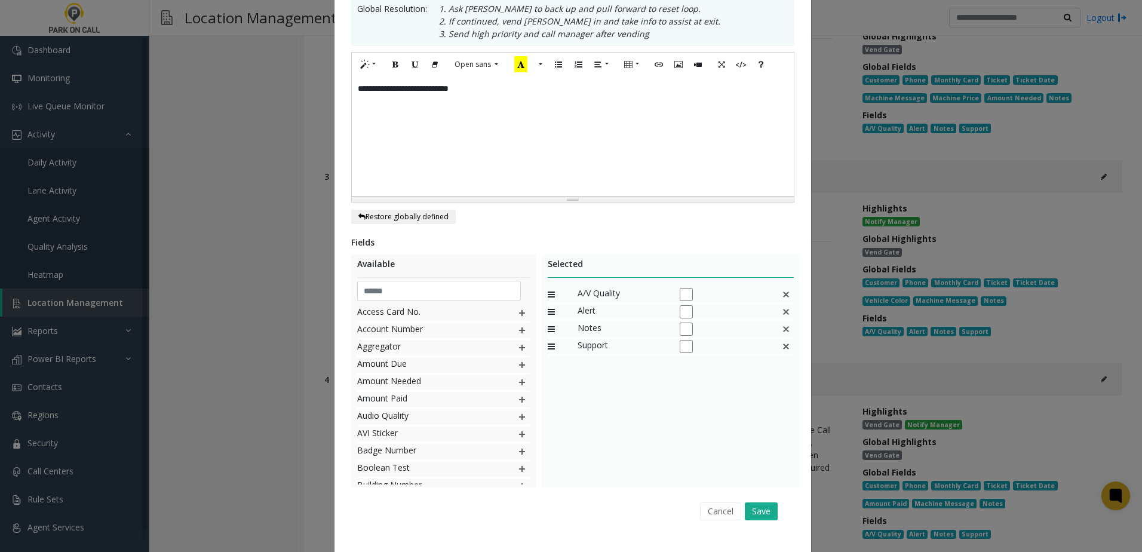
scroll to position [239, 0]
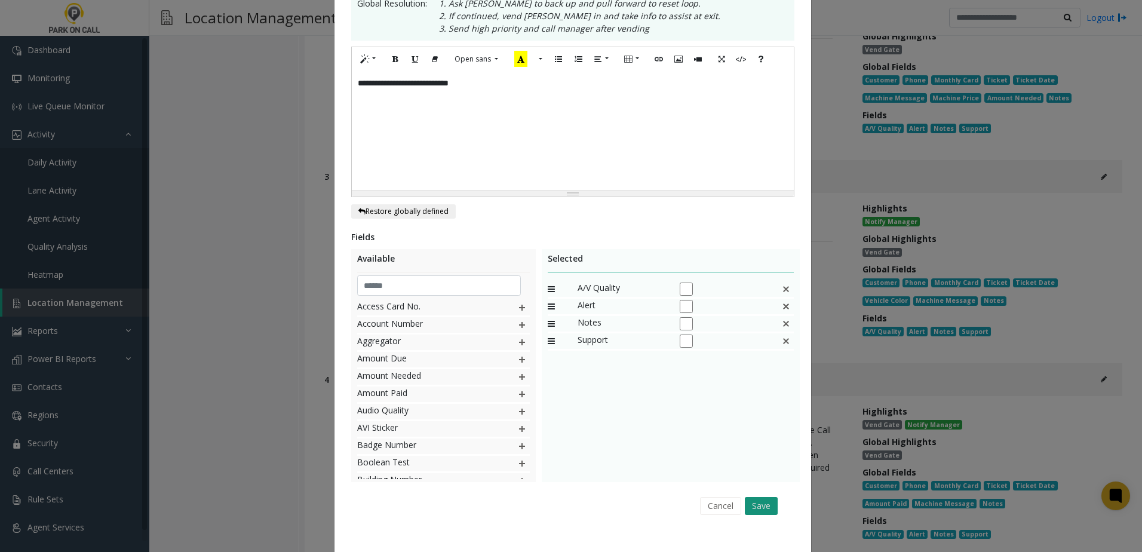
click at [768, 502] on button "Save" at bounding box center [761, 506] width 33 height 18
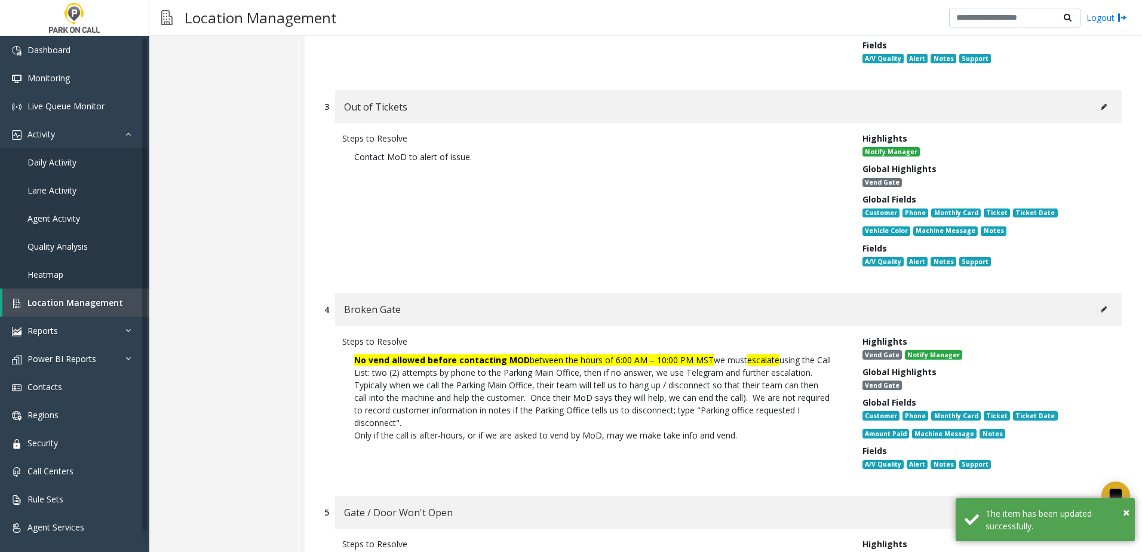
scroll to position [3056, 0]
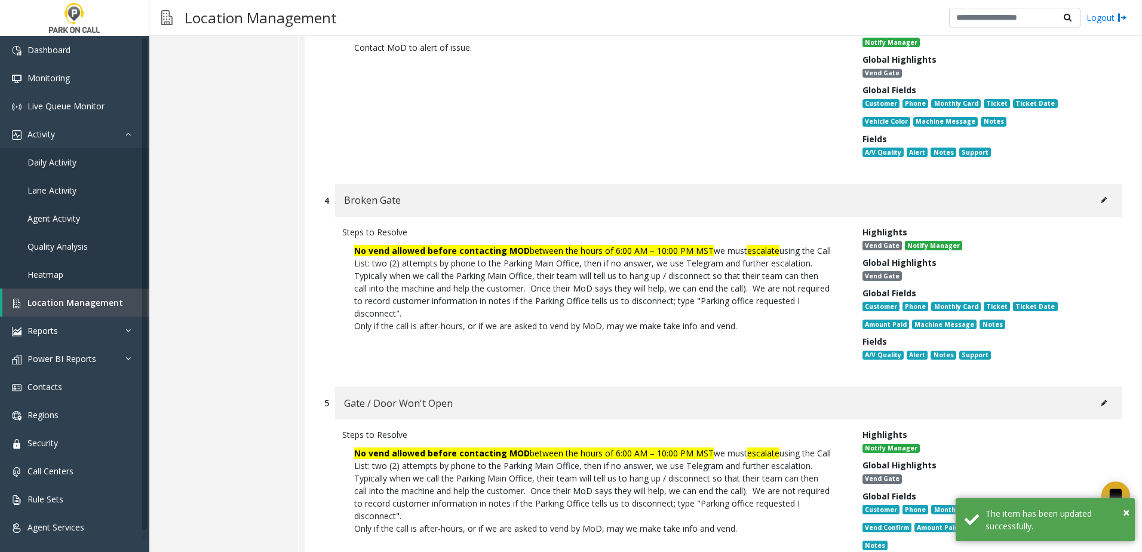
click at [1101, 201] on icon at bounding box center [1104, 200] width 6 height 7
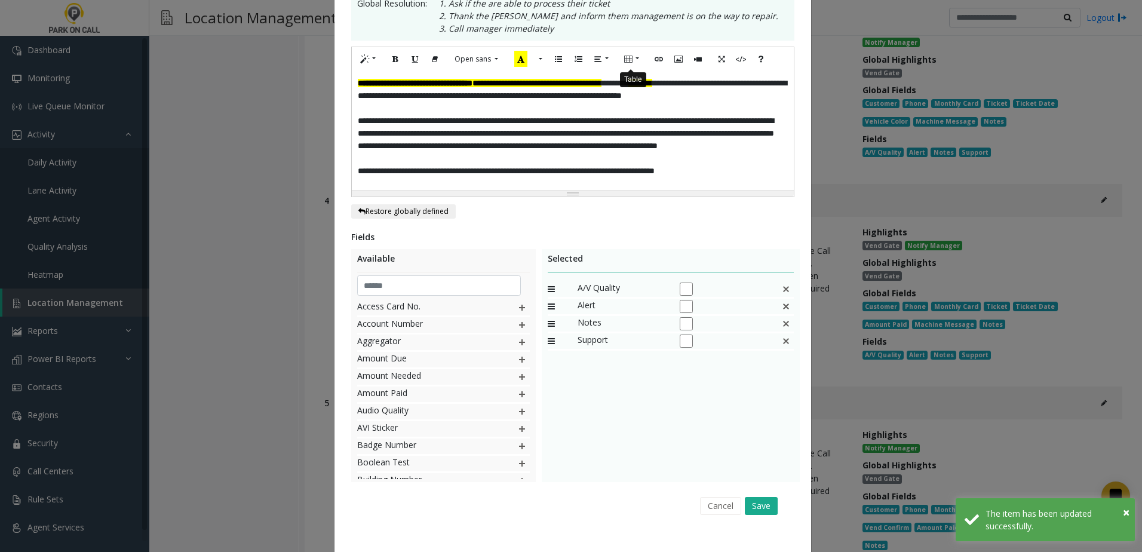
scroll to position [0, 0]
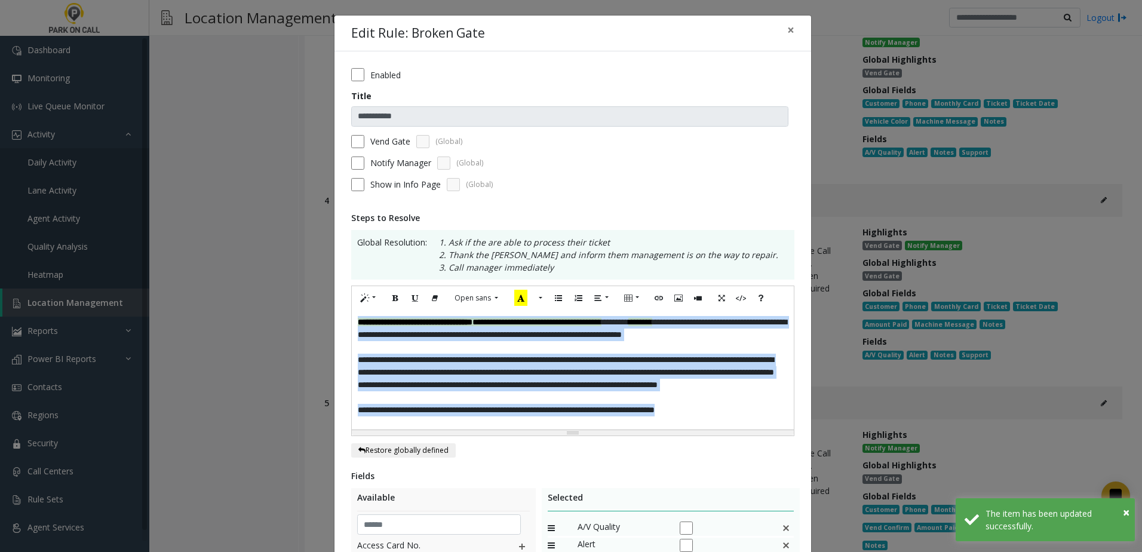
drag, startPoint x: 464, startPoint y: 416, endPoint x: 171, endPoint y: 238, distance: 343.0
click at [161, 241] on div "**********" at bounding box center [571, 276] width 1142 height 552
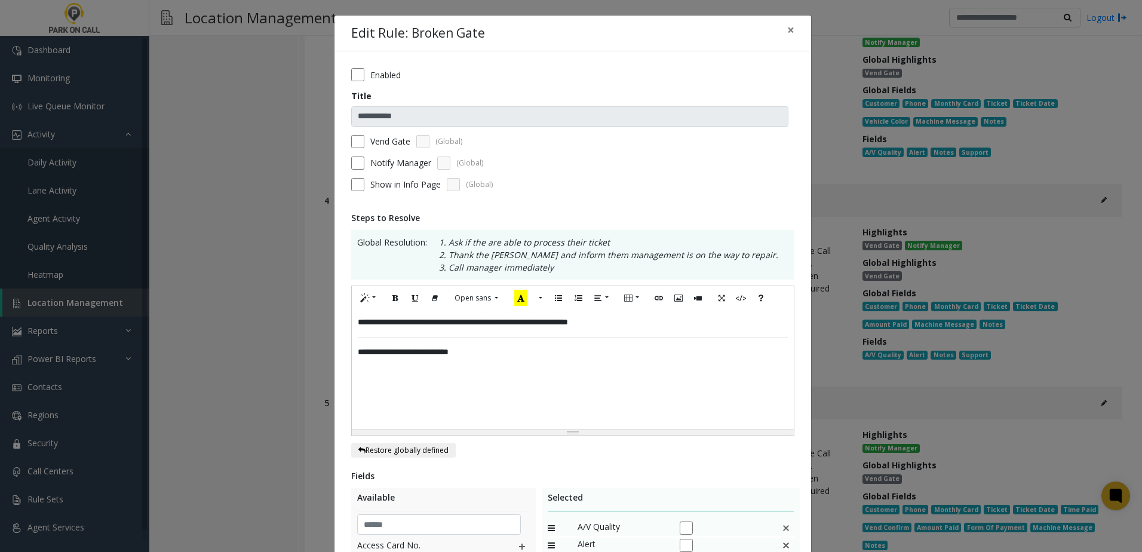
click at [352, 352] on div "**********" at bounding box center [573, 369] width 442 height 119
click at [553, 334] on div "**********" at bounding box center [573, 369] width 442 height 119
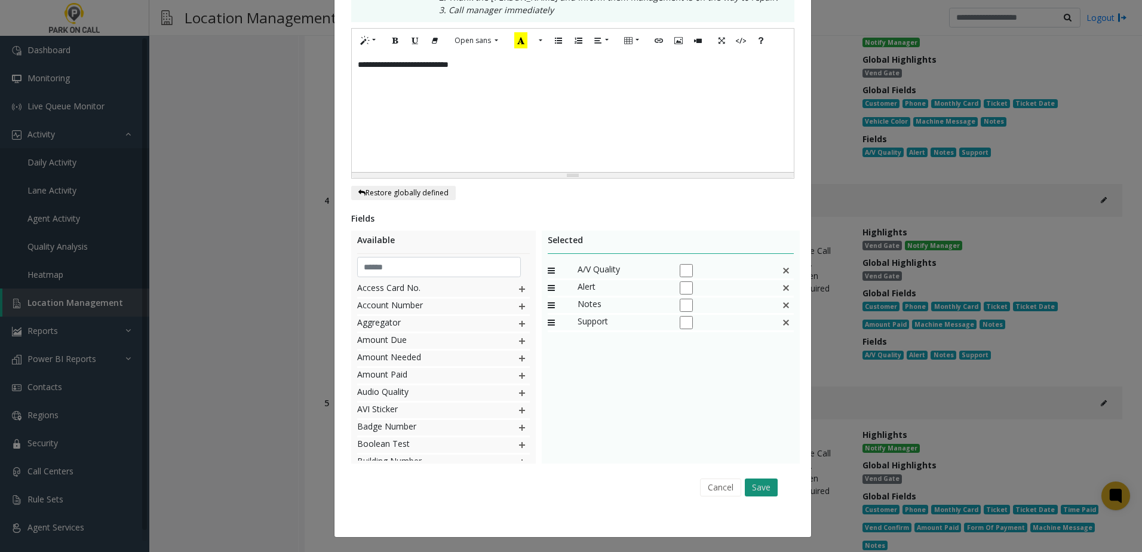
scroll to position [258, 0]
click at [763, 482] on button "Save" at bounding box center [761, 487] width 33 height 18
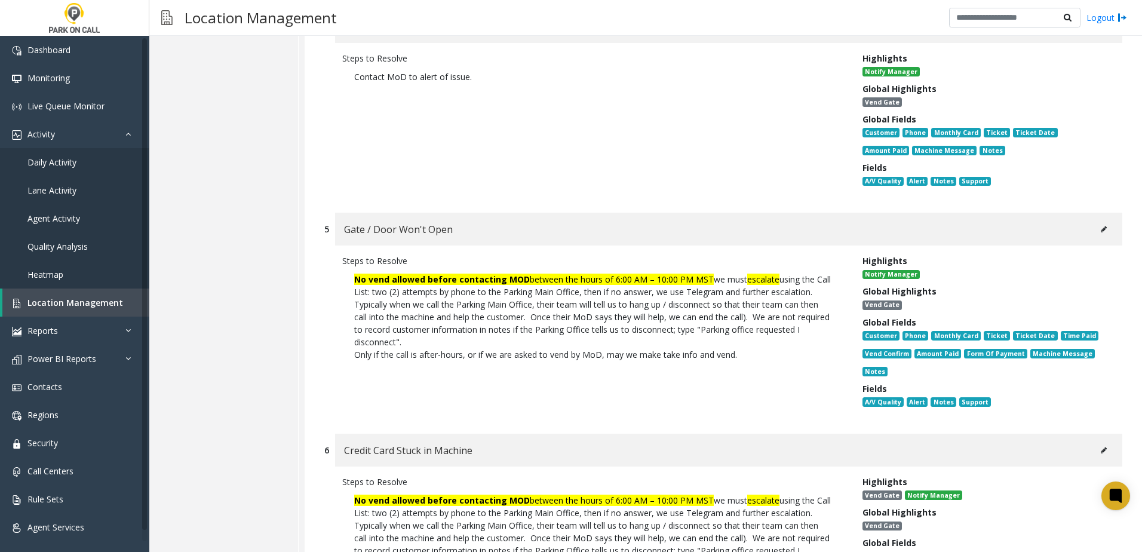
scroll to position [3235, 0]
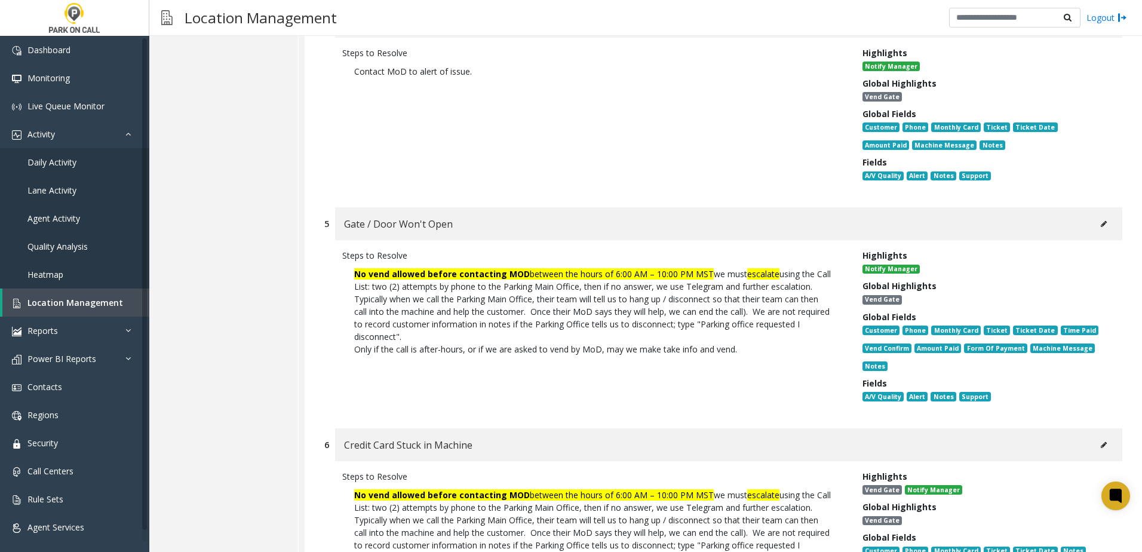
click at [1094, 219] on button at bounding box center [1103, 224] width 19 height 18
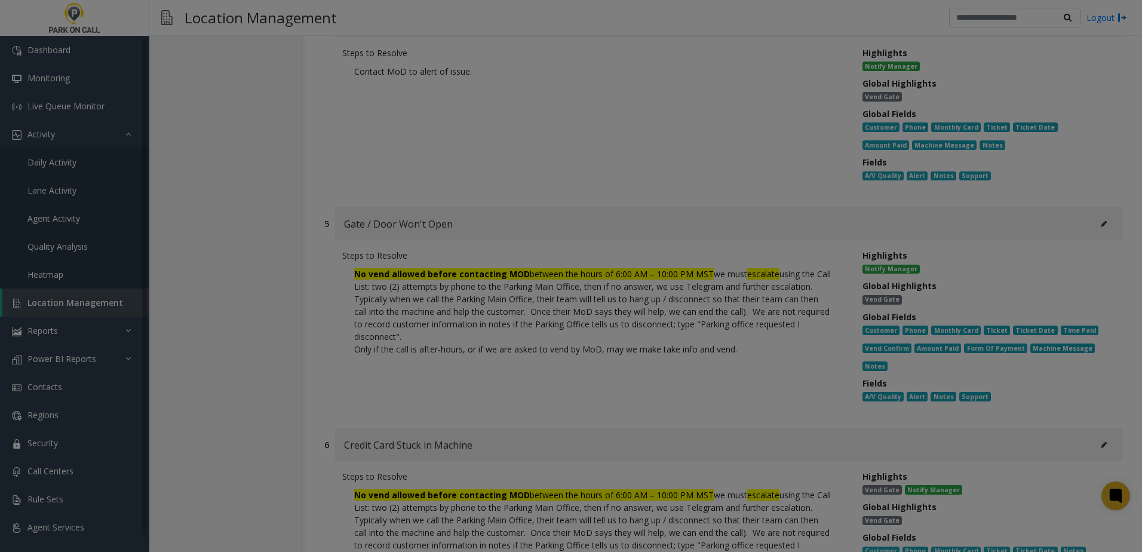
scroll to position [0, 0]
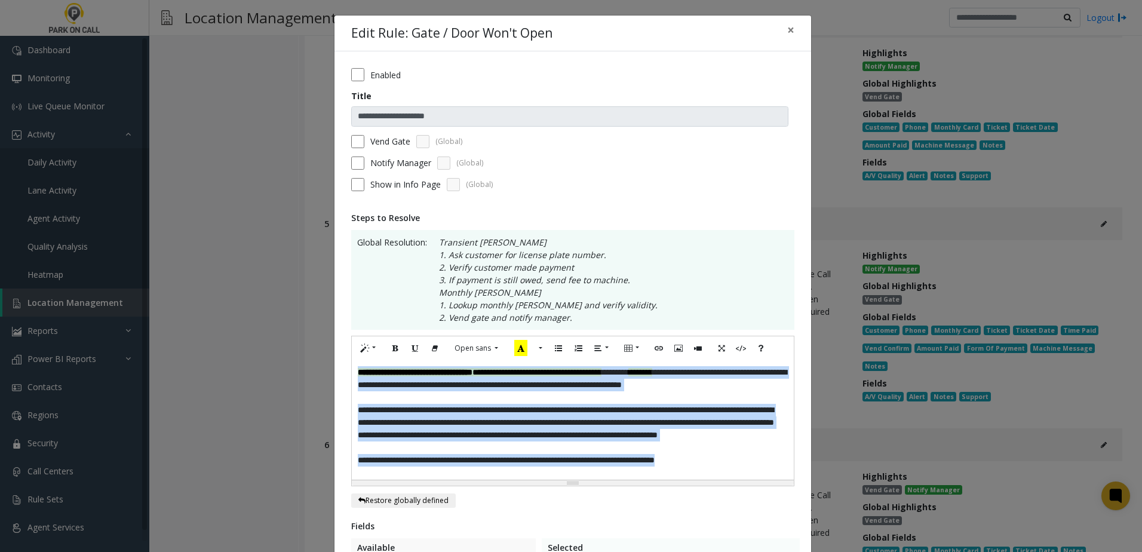
drag, startPoint x: 532, startPoint y: 446, endPoint x: 189, endPoint y: 285, distance: 378.6
click at [187, 286] on div "**********" at bounding box center [571, 276] width 1142 height 552
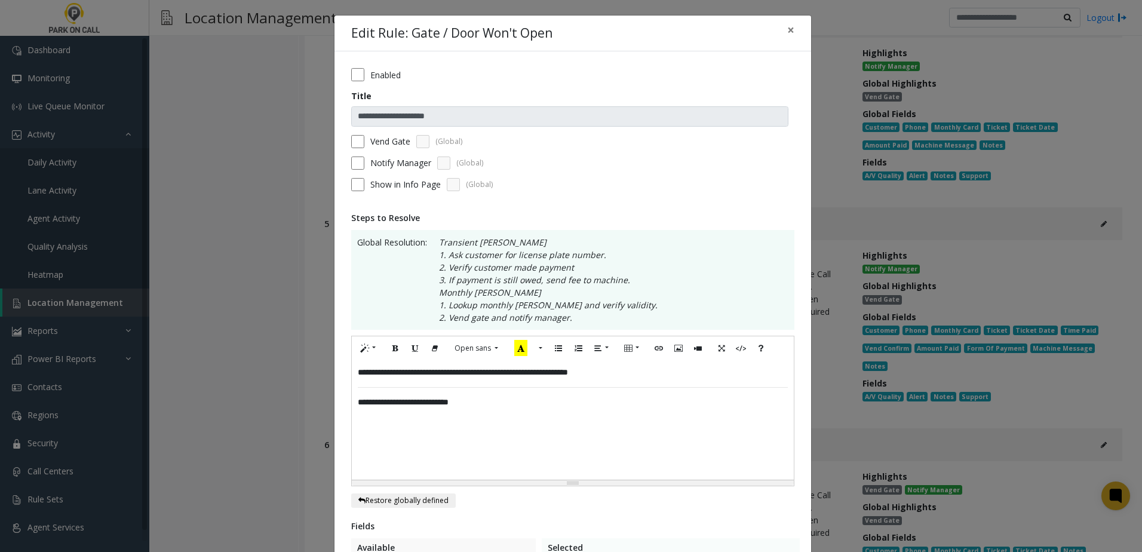
click at [352, 402] on div "**********" at bounding box center [573, 419] width 442 height 119
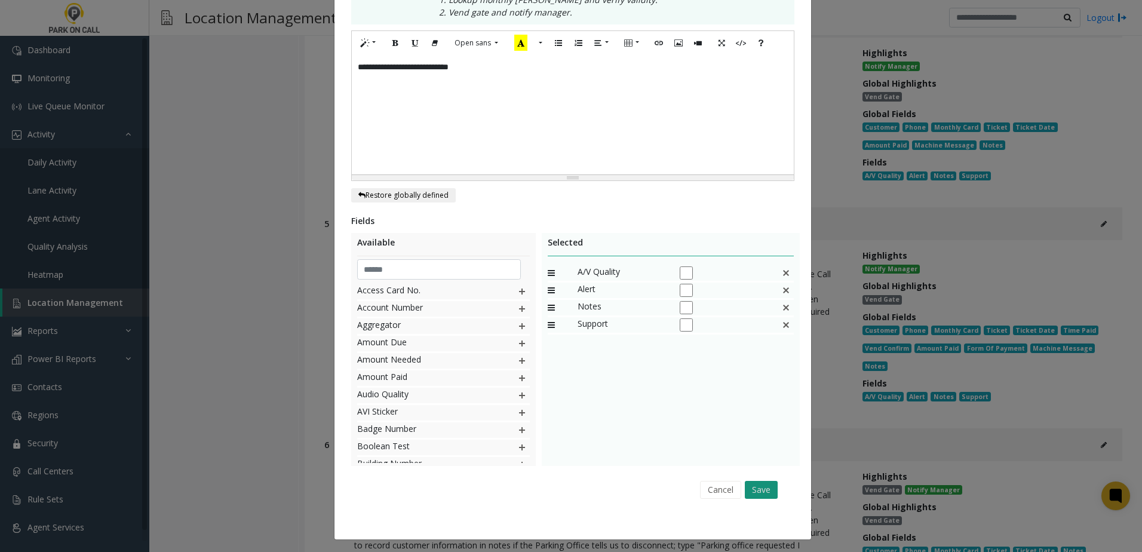
scroll to position [308, 0]
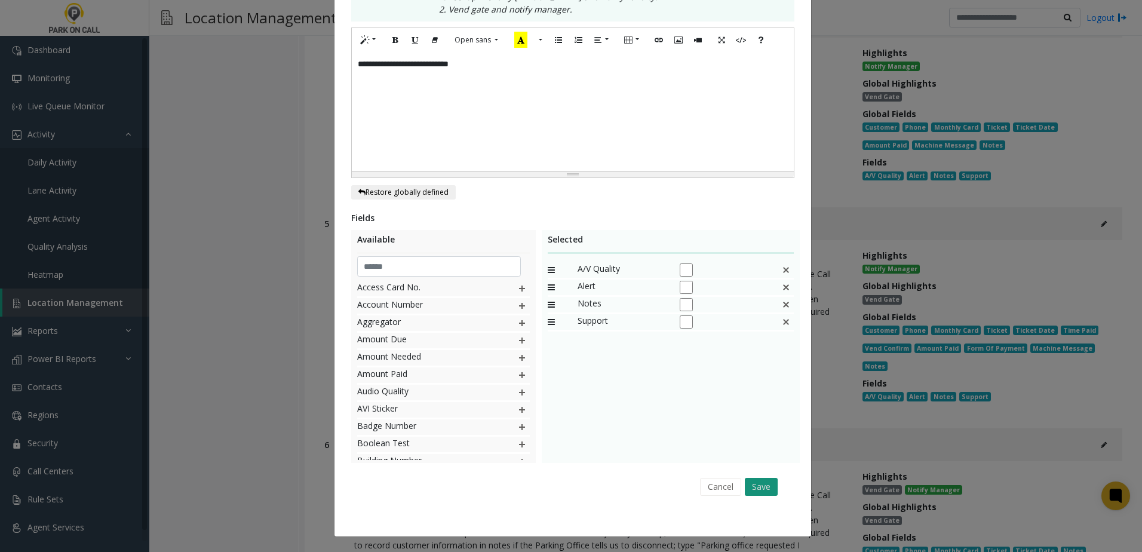
click at [758, 486] on button "Save" at bounding box center [761, 487] width 33 height 18
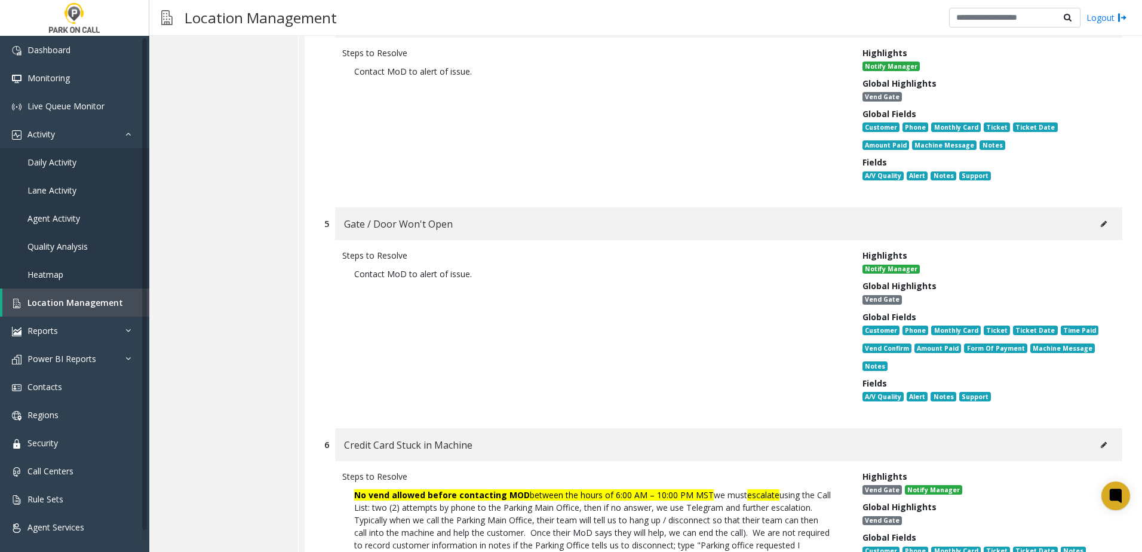
scroll to position [3415, 0]
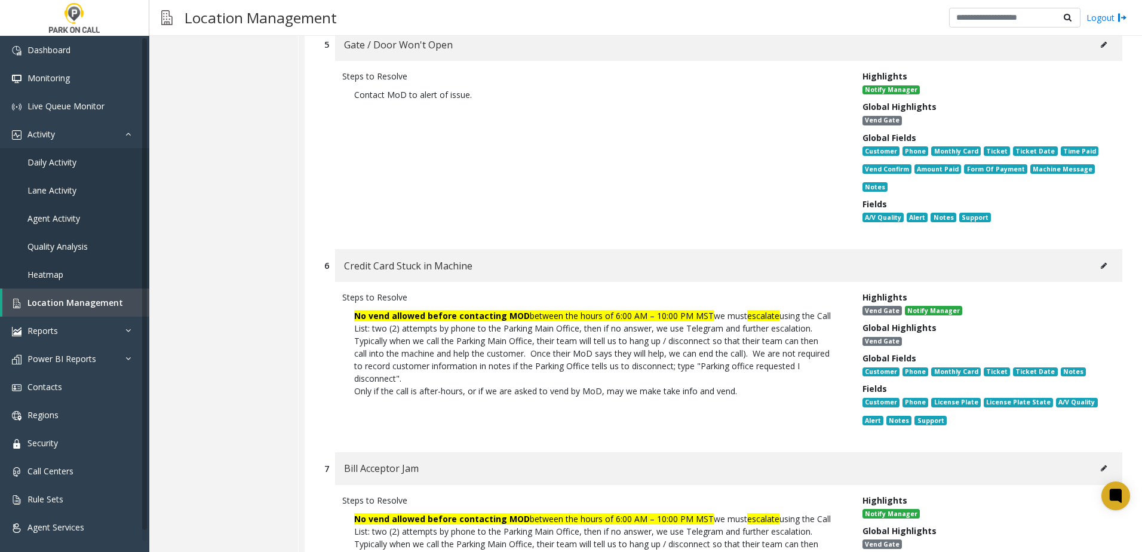
drag, startPoint x: 500, startPoint y: 96, endPoint x: 332, endPoint y: 103, distance: 168.0
click at [332, 103] on div "Steps to Resolve Contact MoD to alert of issue. Highlights Notify Manager Globa…" at bounding box center [723, 149] width 798 height 176
copy span "Contact MoD to alert of issue."
click at [1101, 268] on icon at bounding box center [1104, 265] width 6 height 7
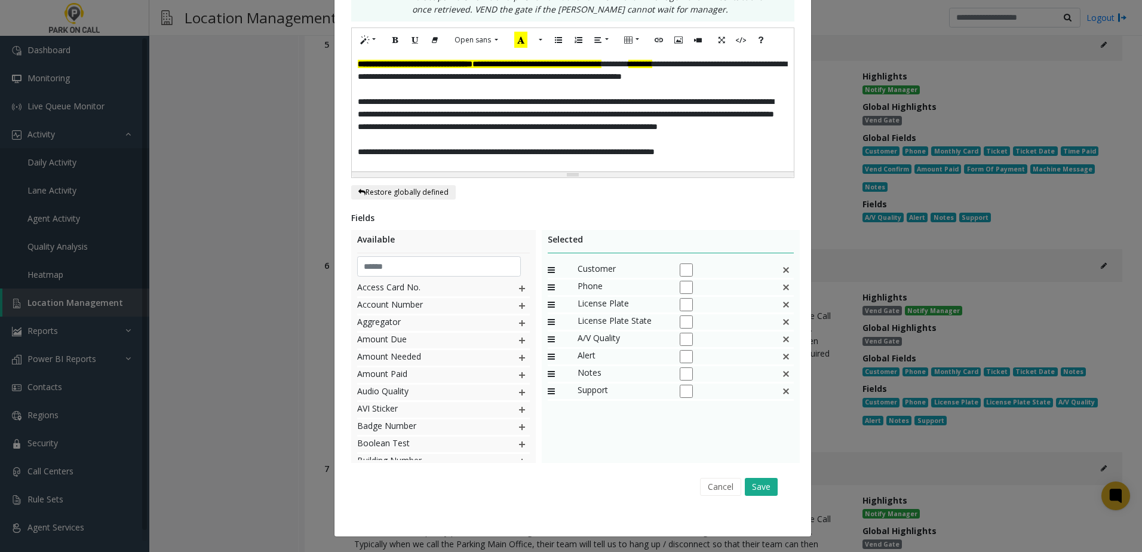
scroll to position [0, 0]
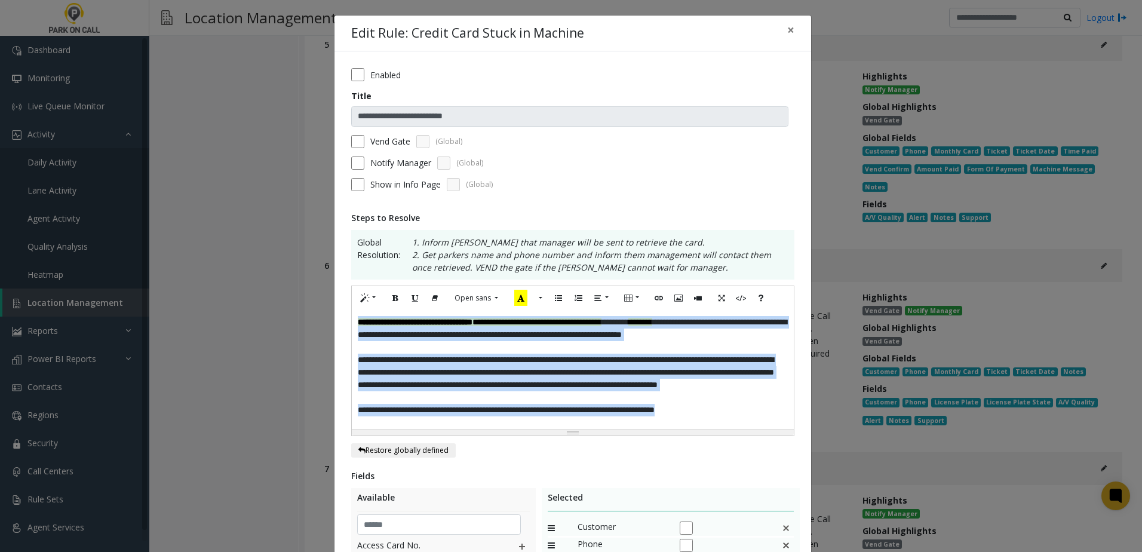
drag, startPoint x: 752, startPoint y: 411, endPoint x: 109, endPoint y: 192, distance: 678.8
click at [109, 192] on div "**********" at bounding box center [571, 276] width 1142 height 552
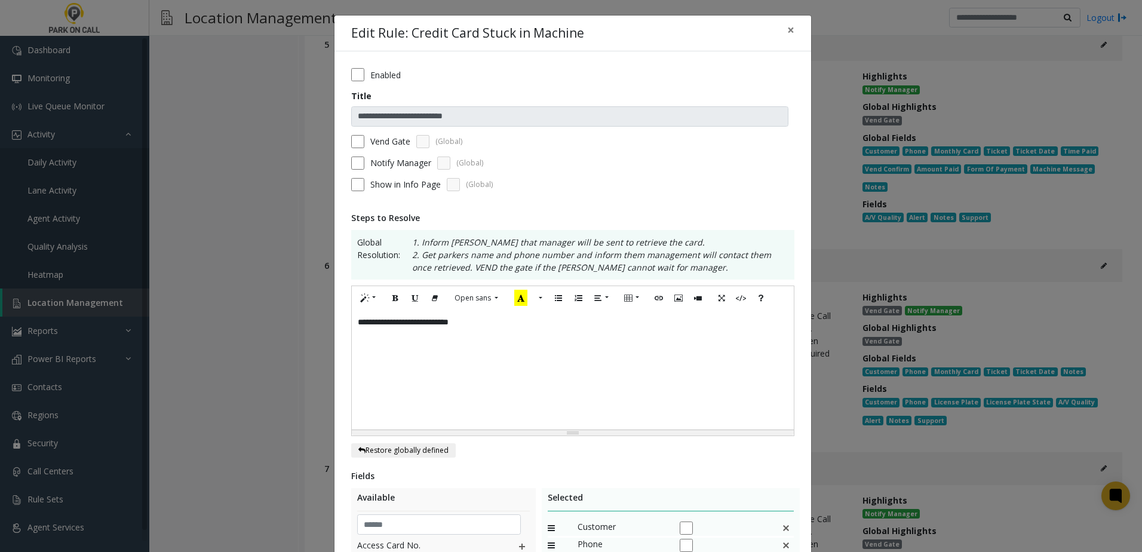
scroll to position [179, 0]
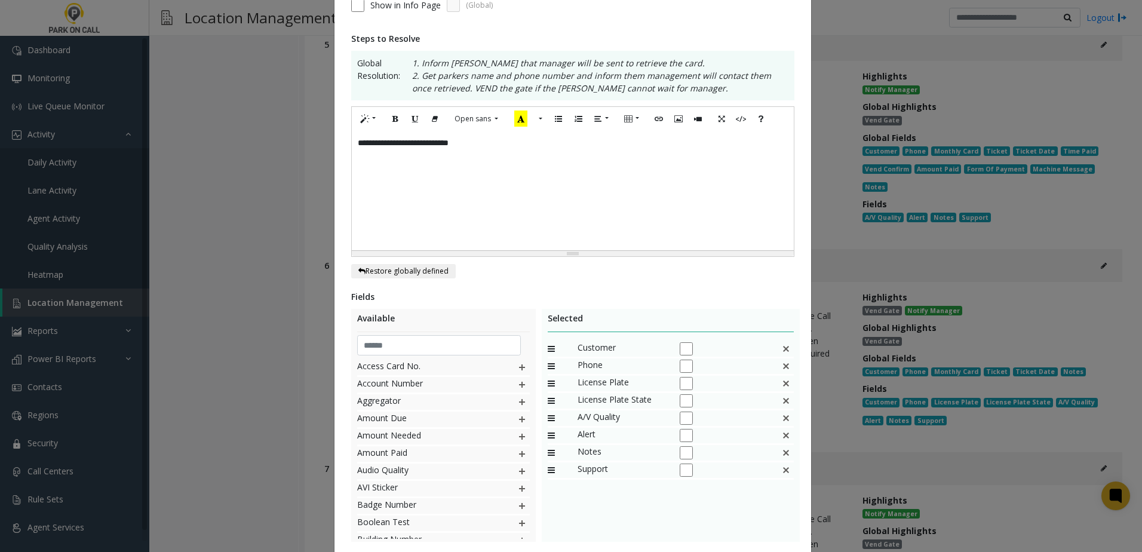
click at [523, 153] on div "**********" at bounding box center [573, 190] width 442 height 119
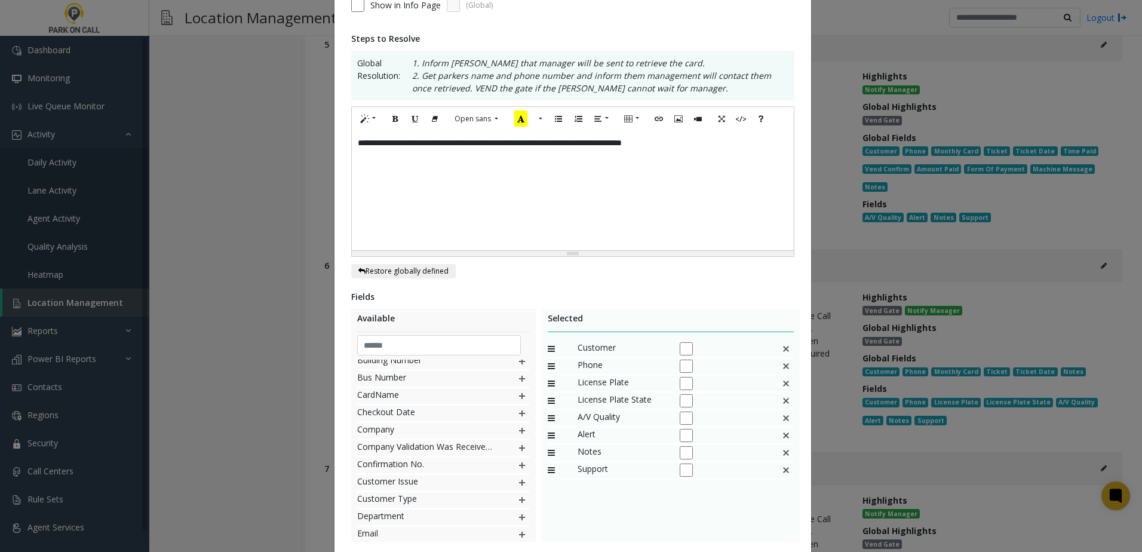
scroll to position [239, 0]
click at [517, 477] on img at bounding box center [522, 475] width 10 height 16
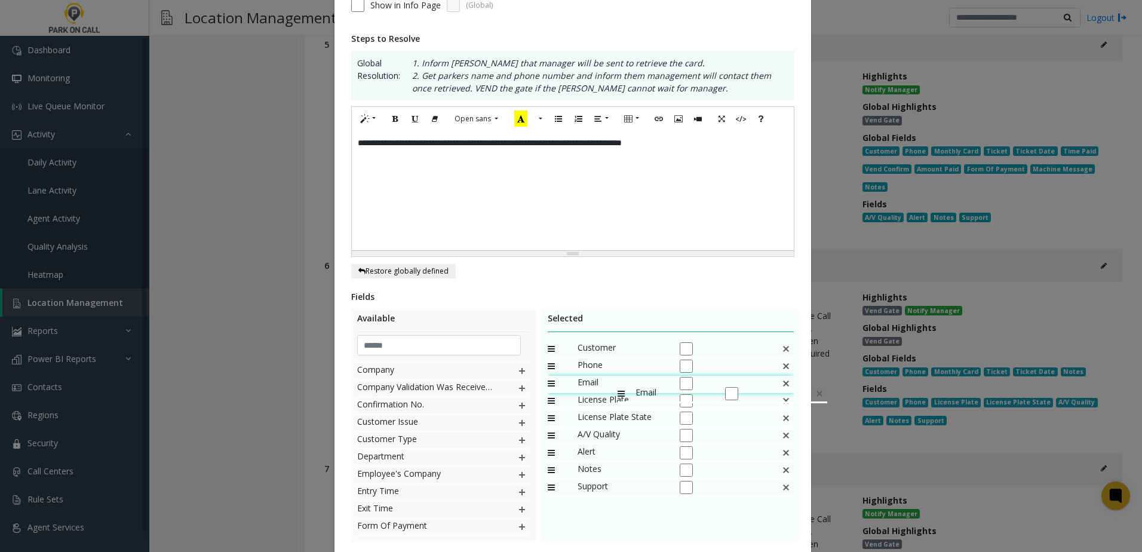
drag, startPoint x: 598, startPoint y: 484, endPoint x: 612, endPoint y: 380, distance: 104.8
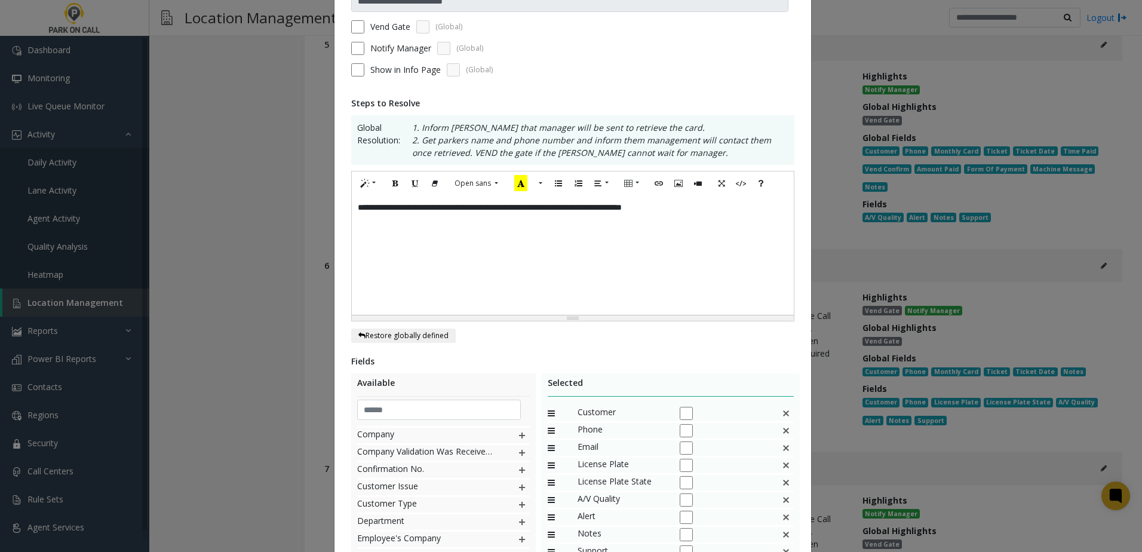
scroll to position [258, 0]
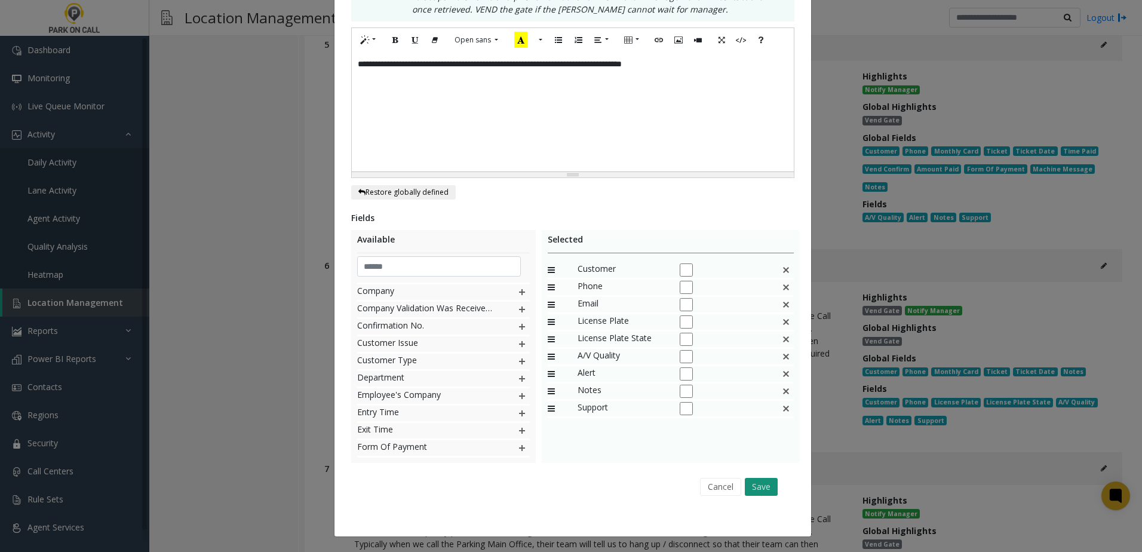
click at [769, 482] on button "Save" at bounding box center [761, 487] width 33 height 18
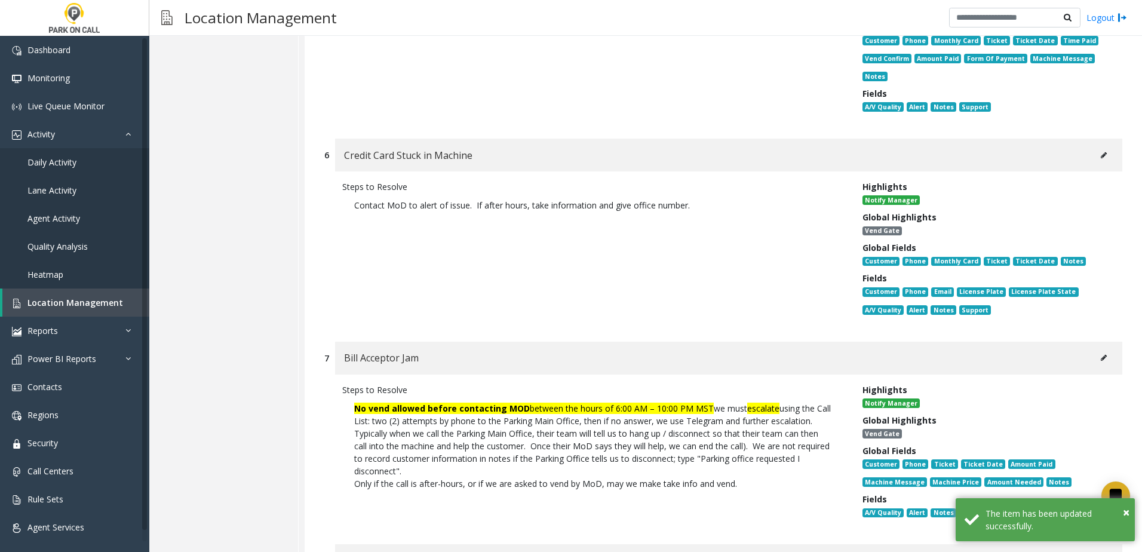
scroll to position [3713, 0]
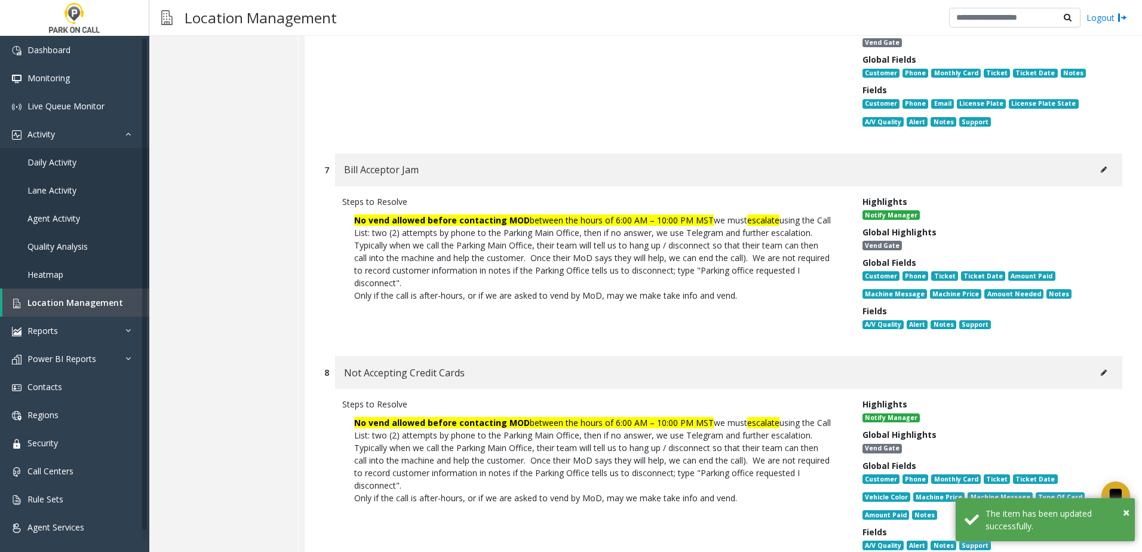
click at [1101, 169] on icon at bounding box center [1104, 169] width 6 height 7
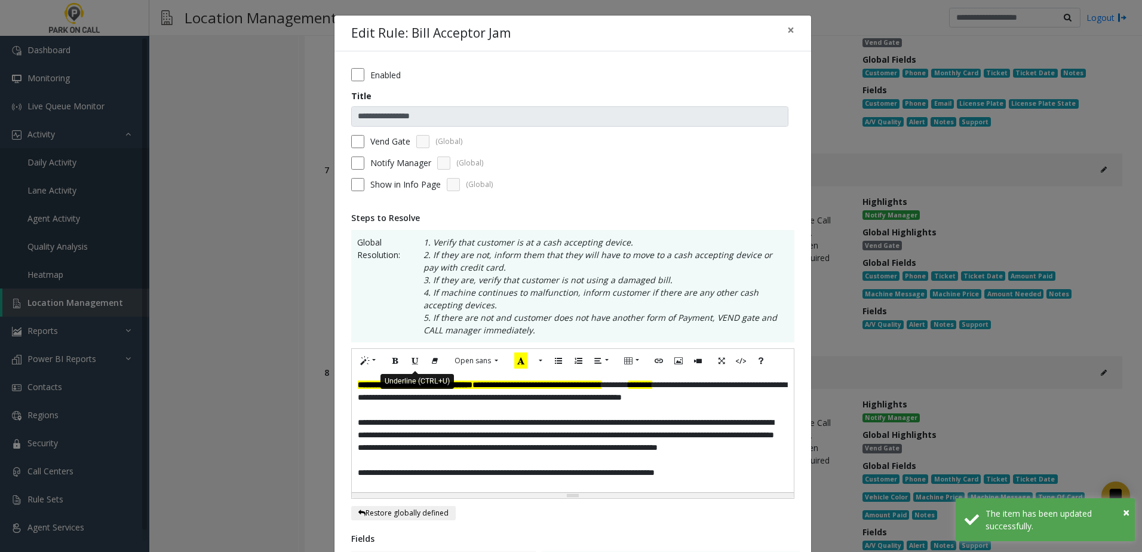
scroll to position [60, 0]
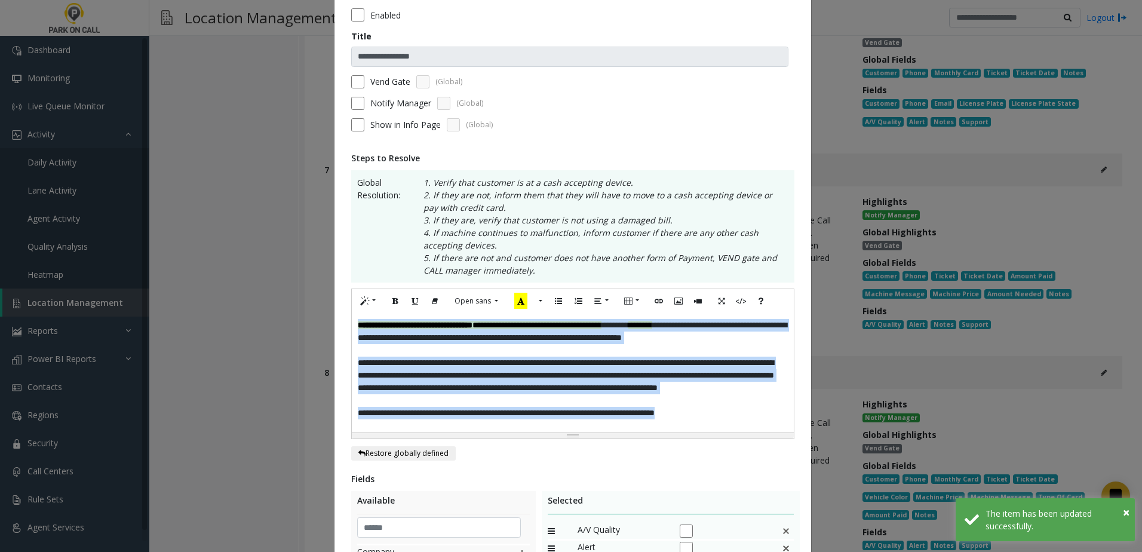
drag, startPoint x: 748, startPoint y: 419, endPoint x: 106, endPoint y: 109, distance: 713.0
click at [106, 109] on div "**********" at bounding box center [571, 276] width 1142 height 552
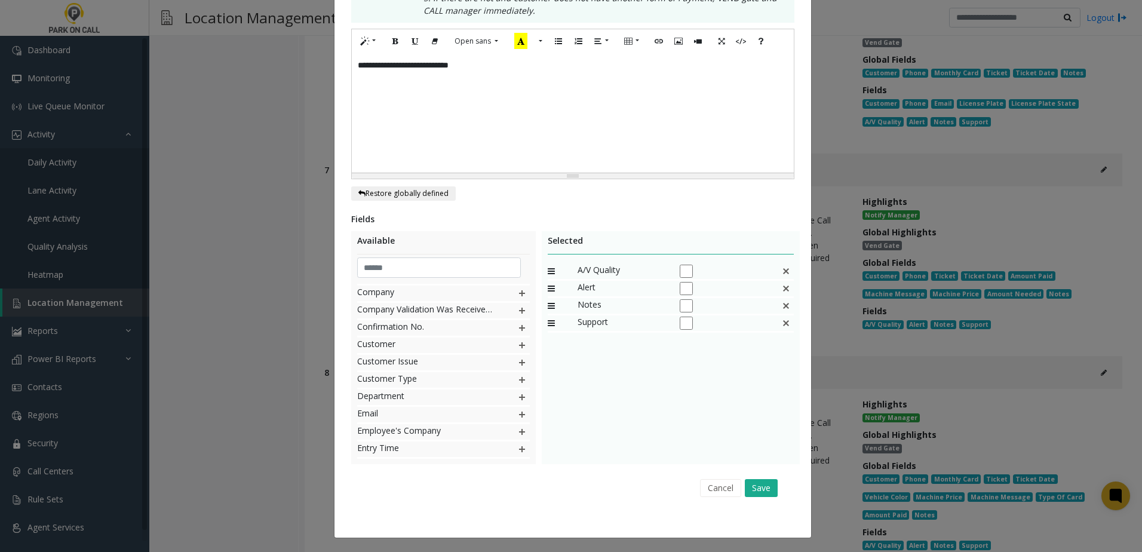
scroll to position [321, 0]
click at [762, 492] on button "Save" at bounding box center [761, 487] width 33 height 18
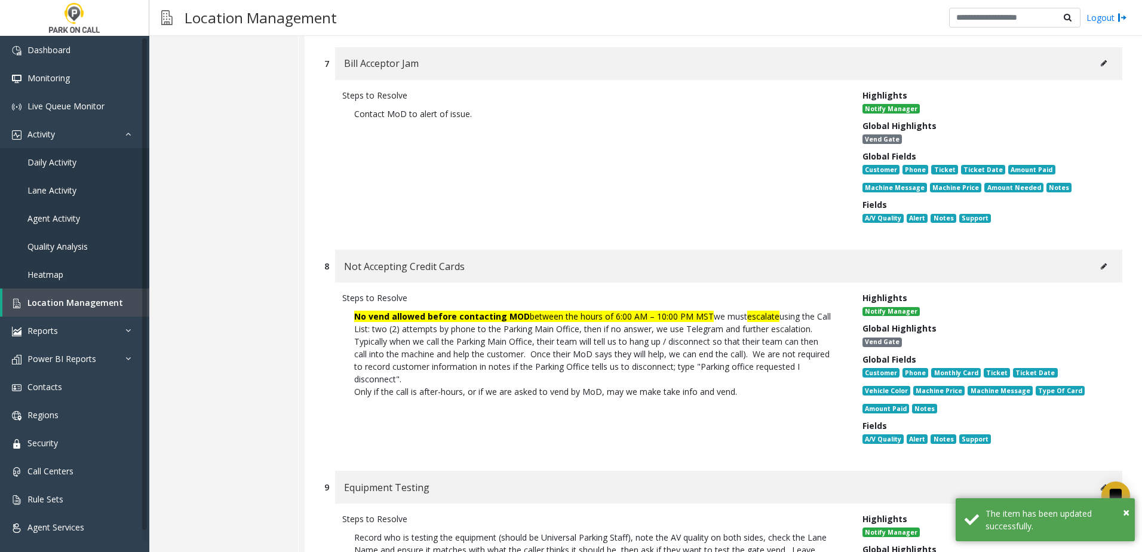
scroll to position [3952, 0]
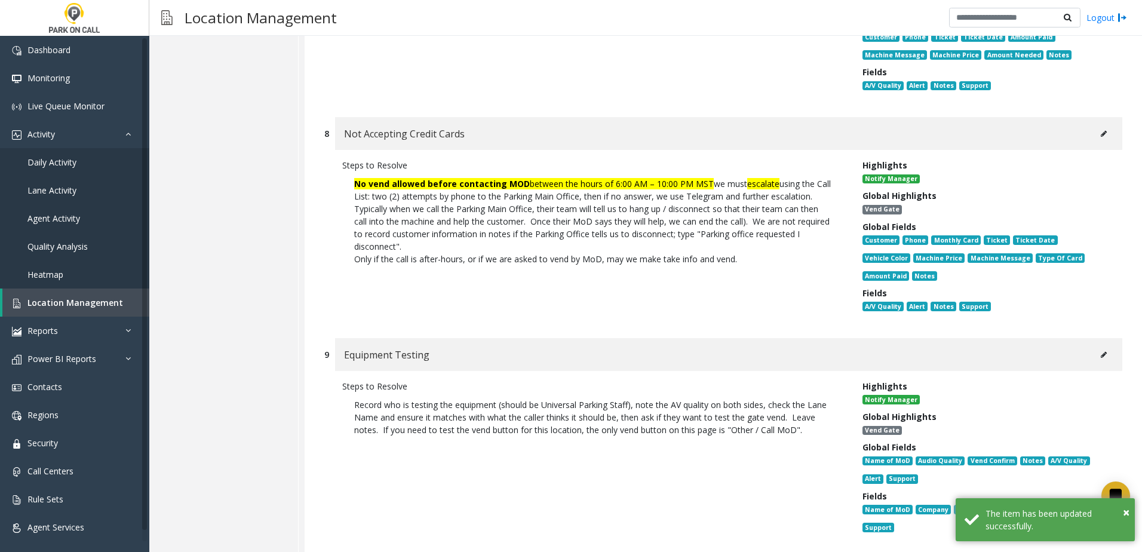
click at [1098, 133] on button at bounding box center [1103, 134] width 19 height 18
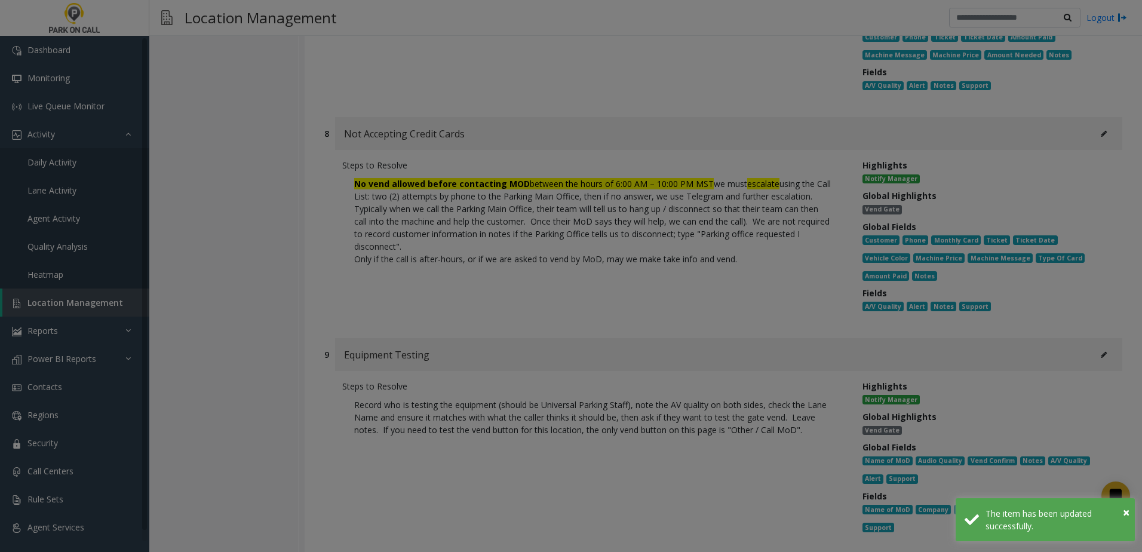
scroll to position [0, 0]
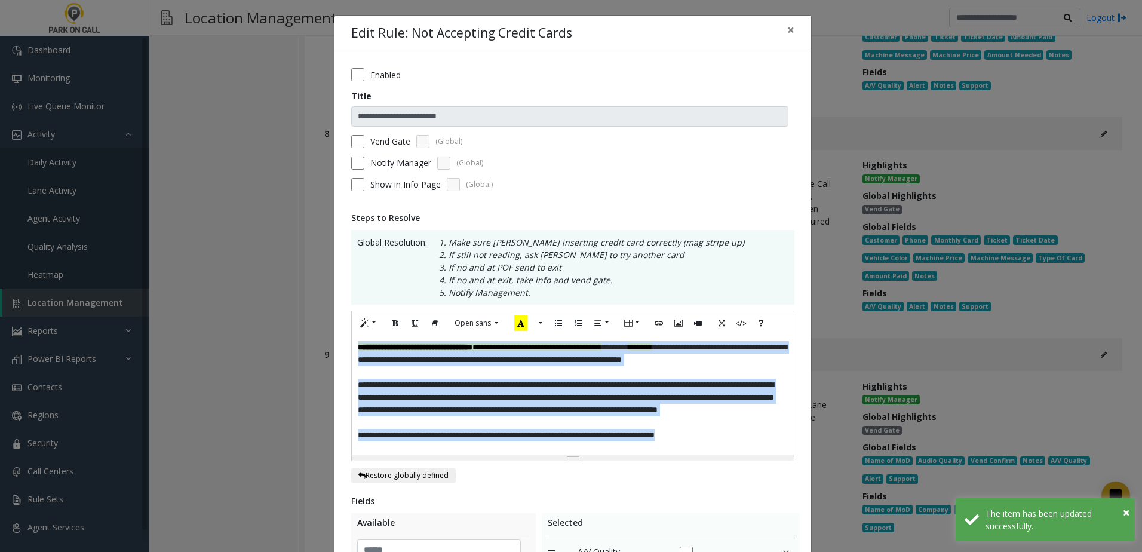
drag, startPoint x: 738, startPoint y: 437, endPoint x: 288, endPoint y: 214, distance: 502.2
click at [201, 209] on div "**********" at bounding box center [571, 276] width 1142 height 552
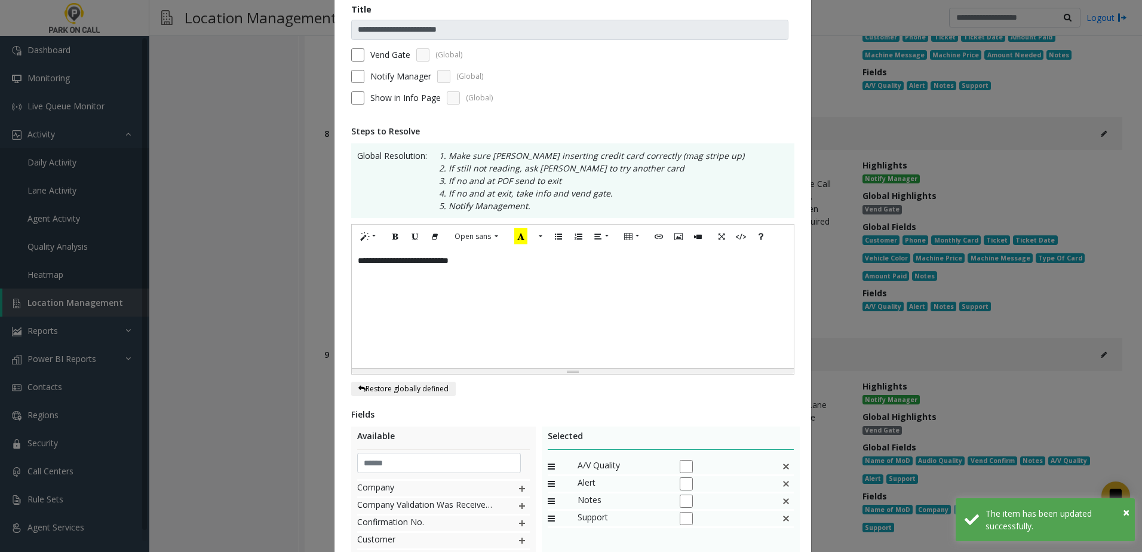
scroll to position [239, 0]
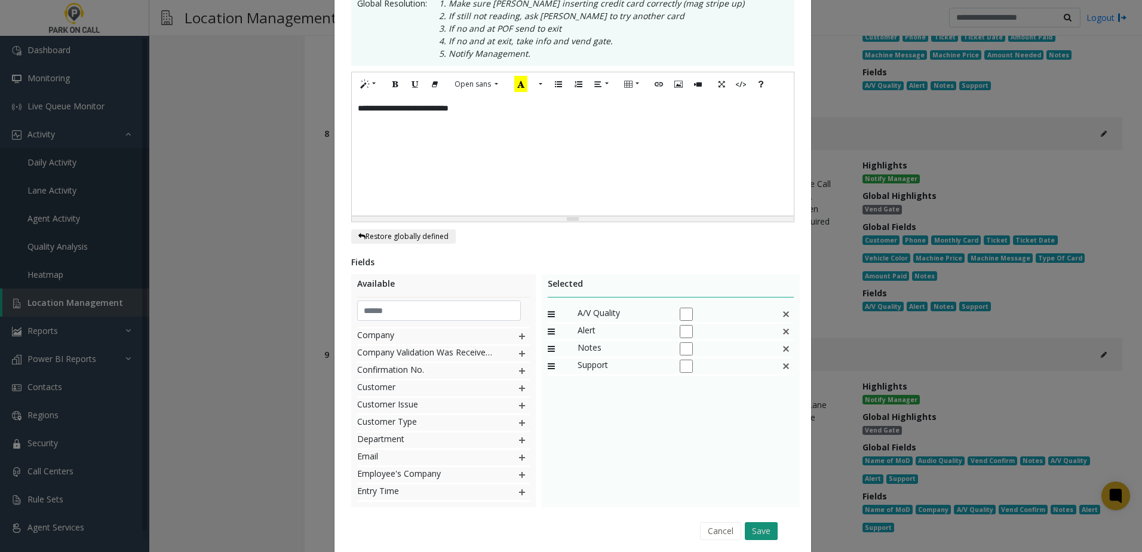
click at [768, 539] on button "Save" at bounding box center [761, 531] width 33 height 18
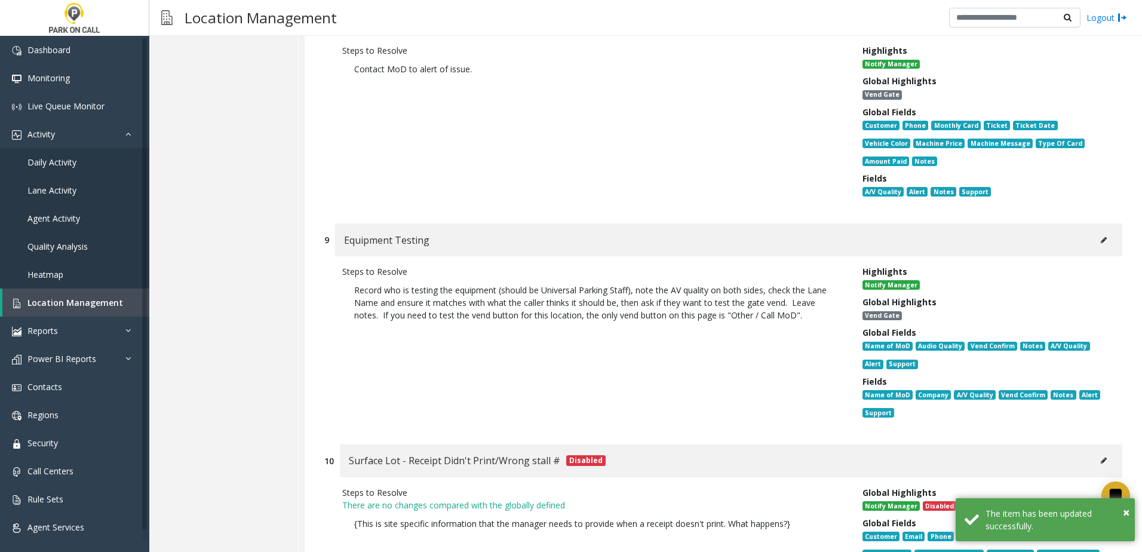
scroll to position [4072, 0]
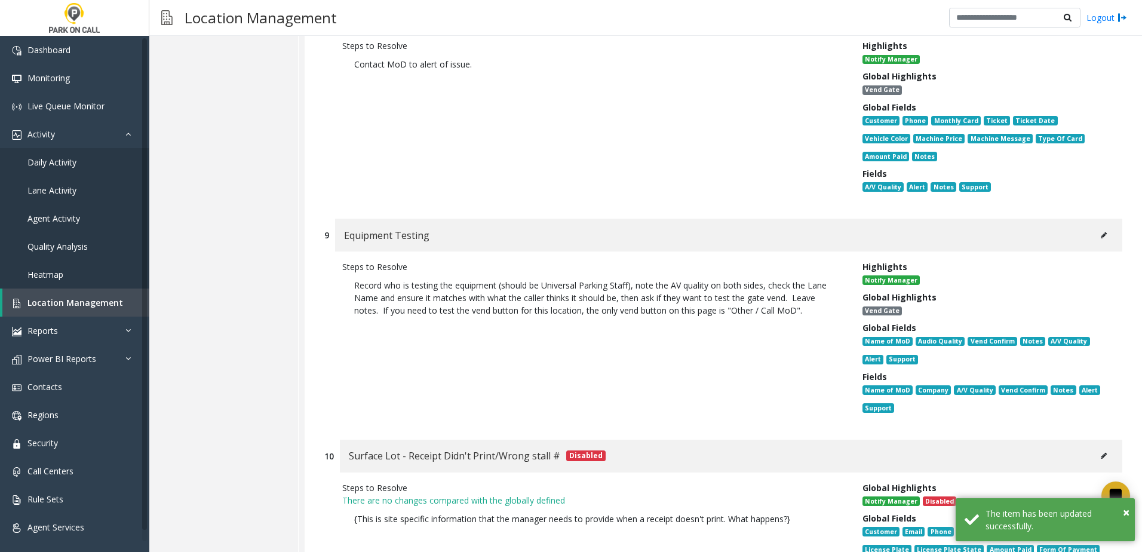
click at [1101, 232] on icon at bounding box center [1104, 235] width 6 height 7
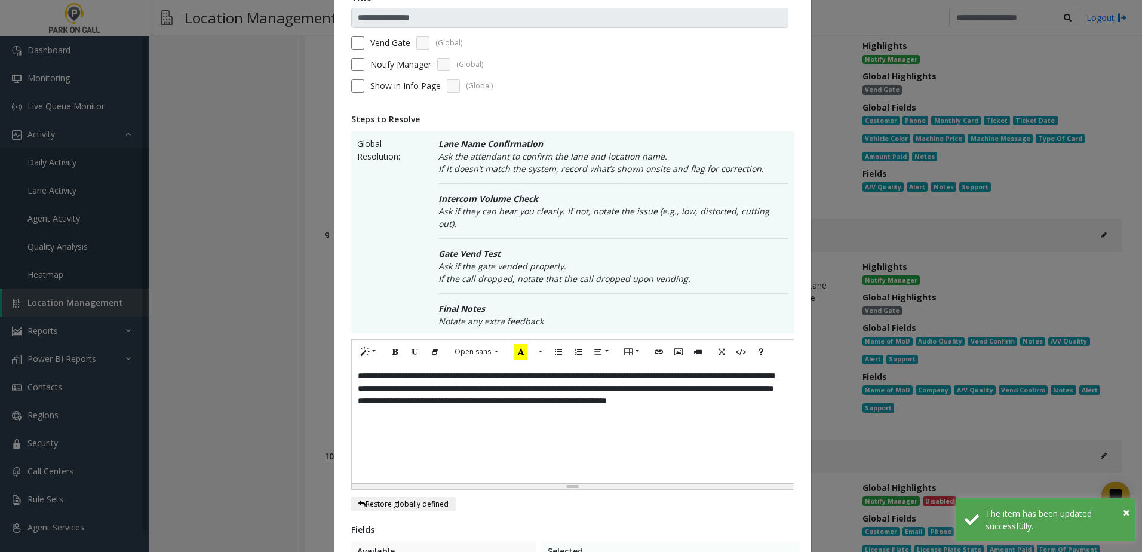
scroll to position [119, 0]
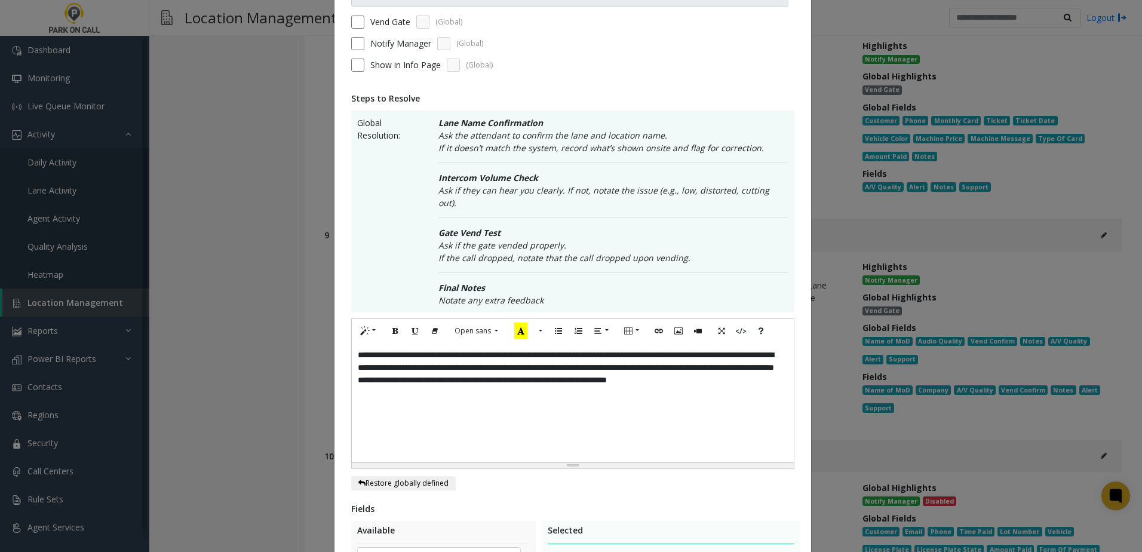
click at [603, 383] on p "**********" at bounding box center [573, 374] width 430 height 50
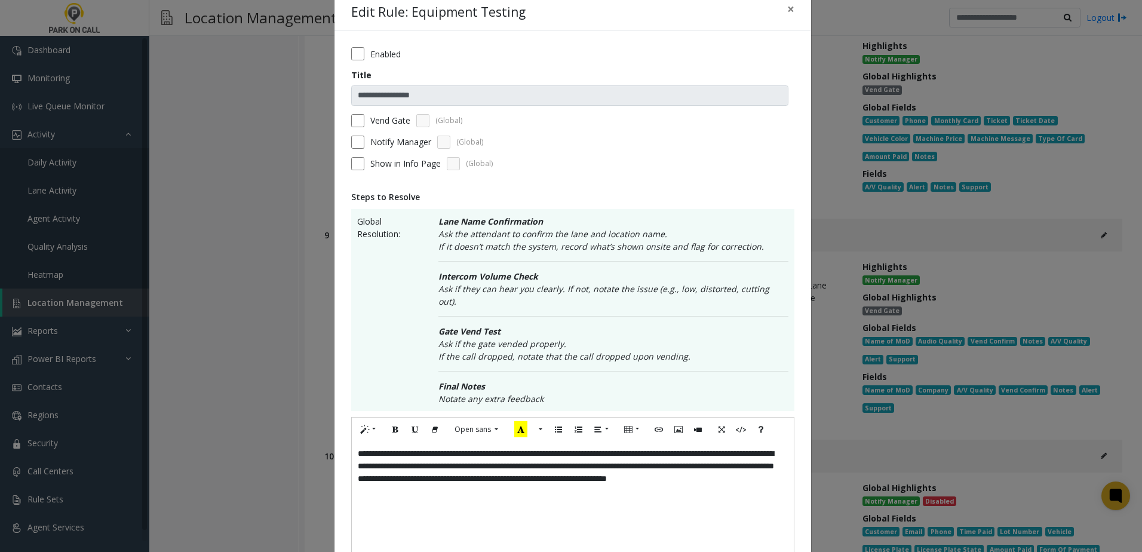
scroll to position [0, 0]
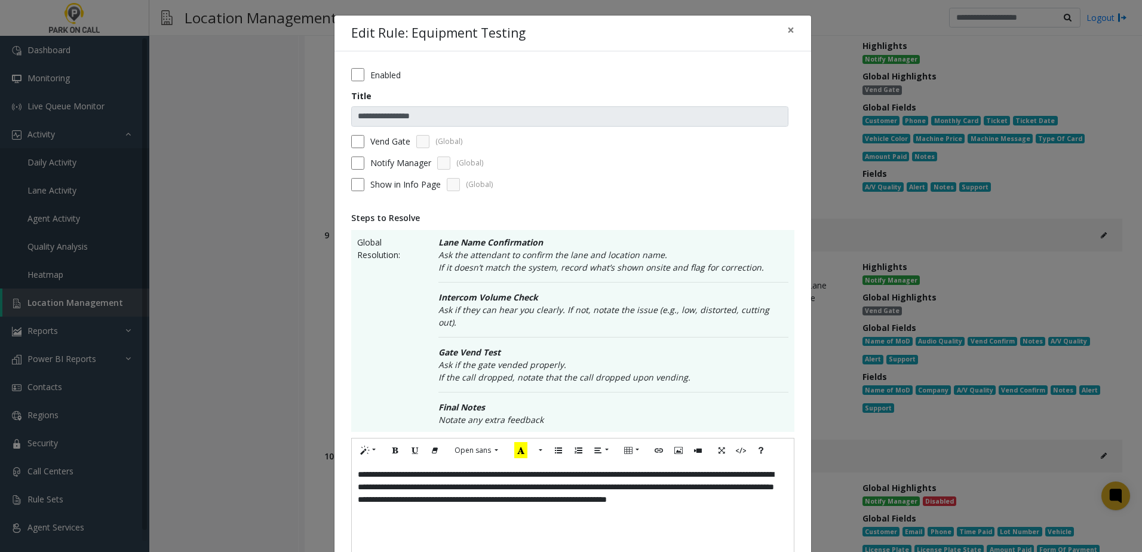
click at [391, 135] on label "Vend Gate" at bounding box center [390, 141] width 40 height 13
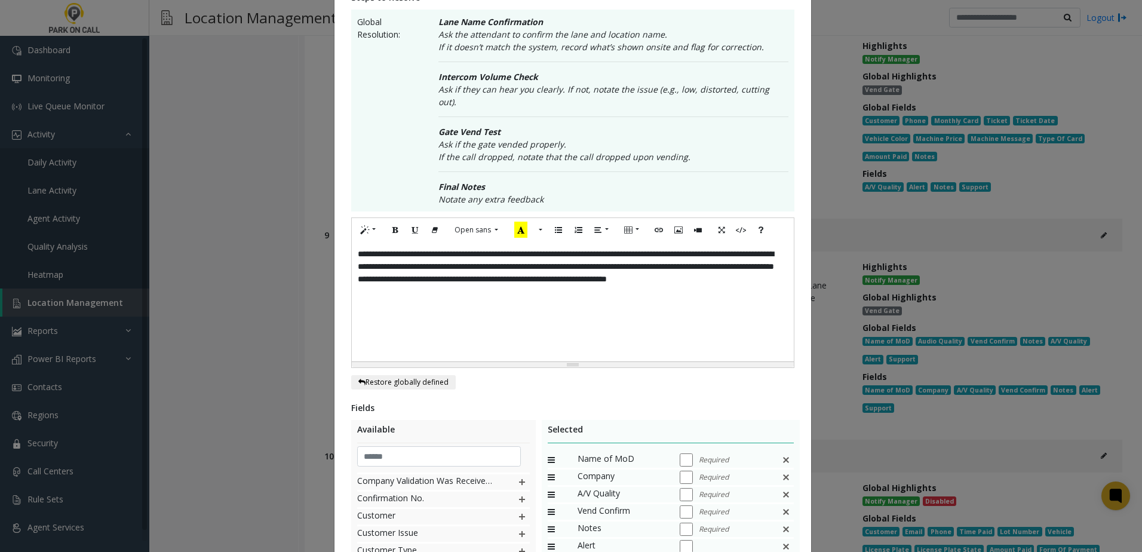
scroll to position [239, 0]
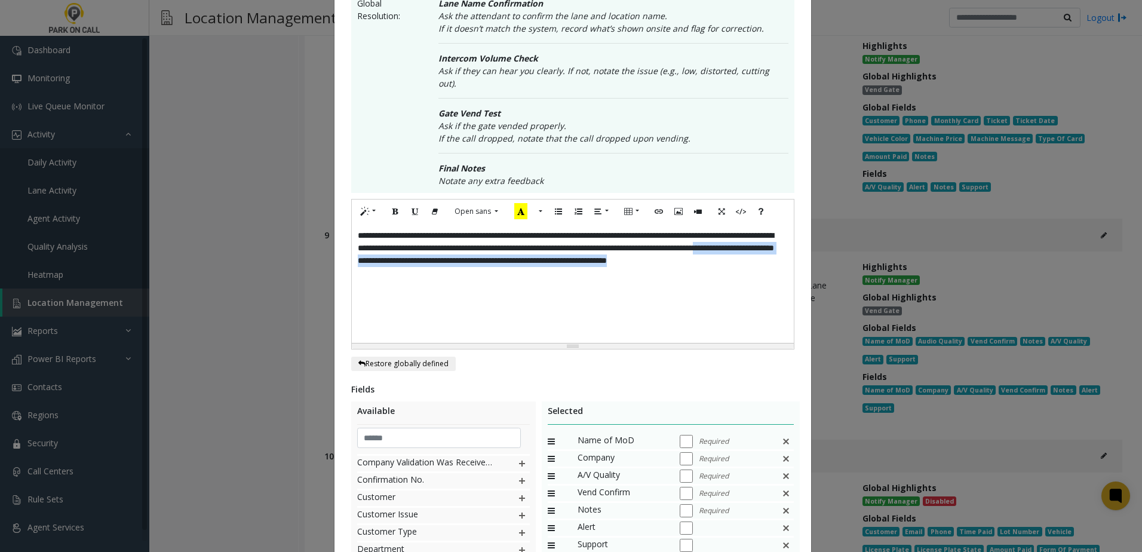
drag, startPoint x: 517, startPoint y: 272, endPoint x: 483, endPoint y: 246, distance: 42.6
click at [483, 246] on div "**********" at bounding box center [573, 282] width 442 height 119
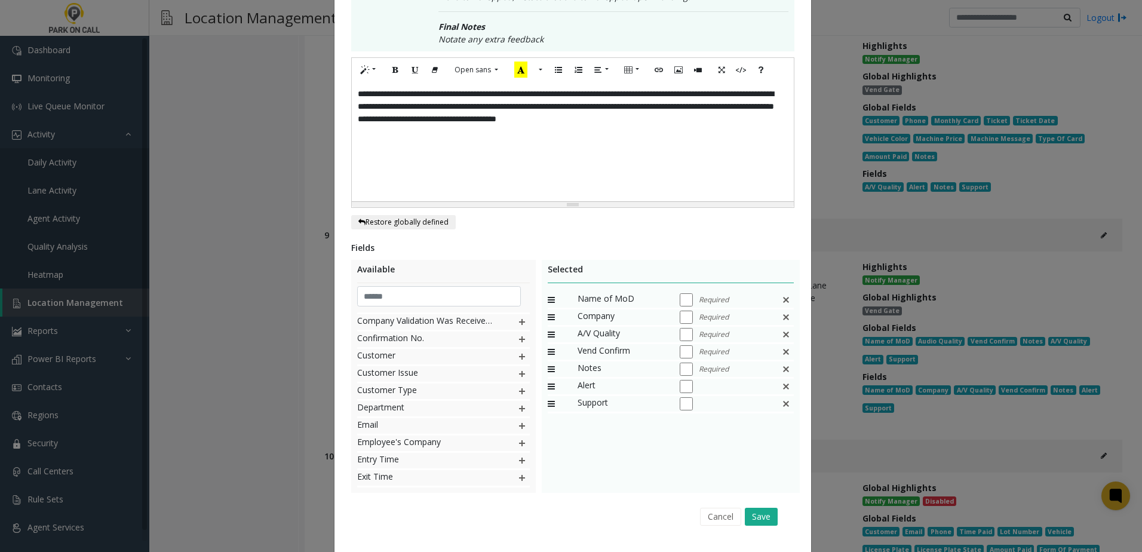
scroll to position [398, 0]
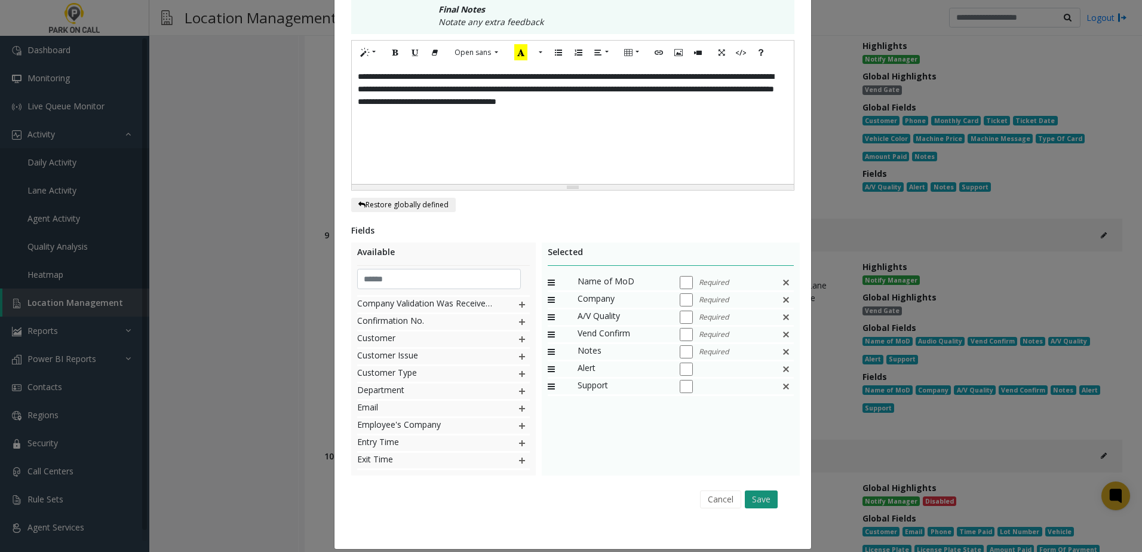
click at [752, 490] on button "Save" at bounding box center [761, 499] width 33 height 18
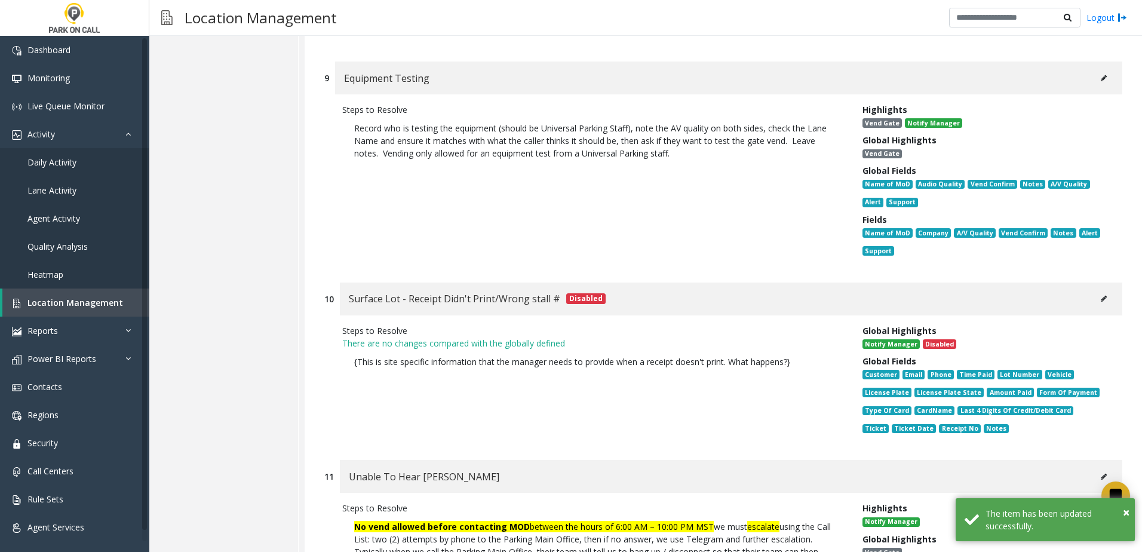
scroll to position [4430, 0]
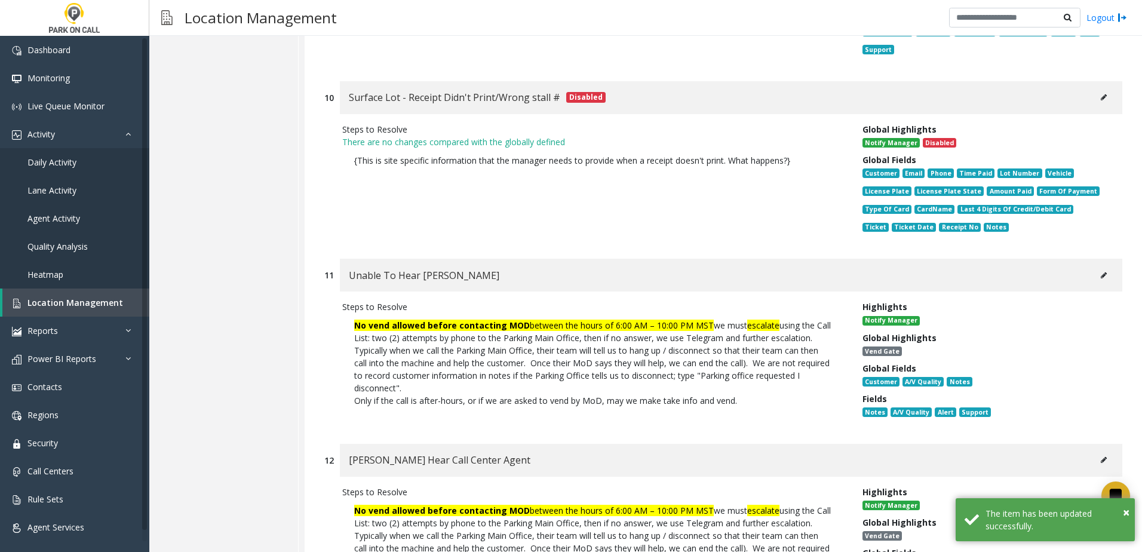
click at [1094, 266] on button at bounding box center [1103, 275] width 19 height 18
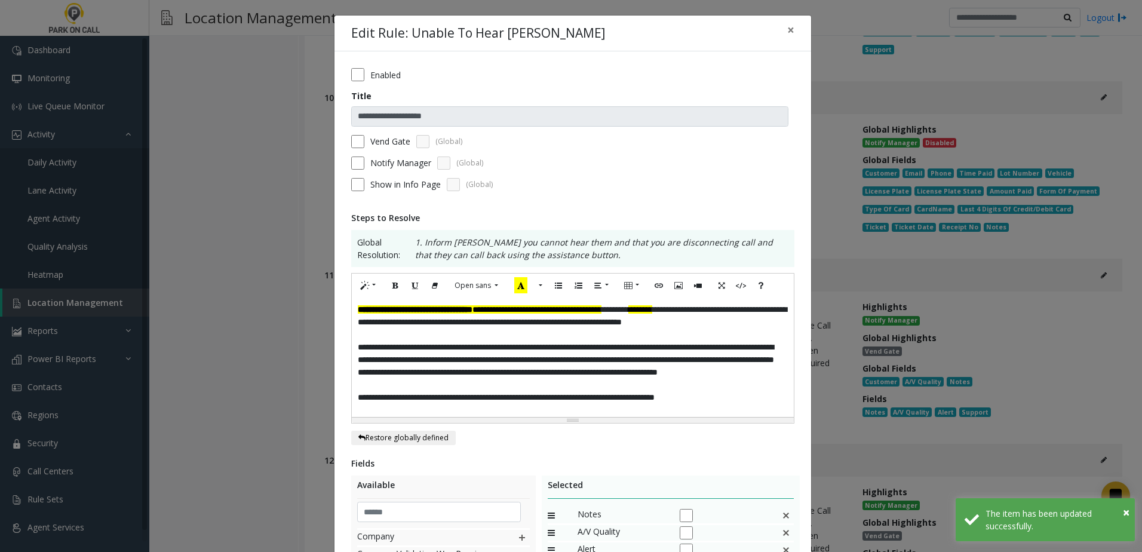
scroll to position [119, 0]
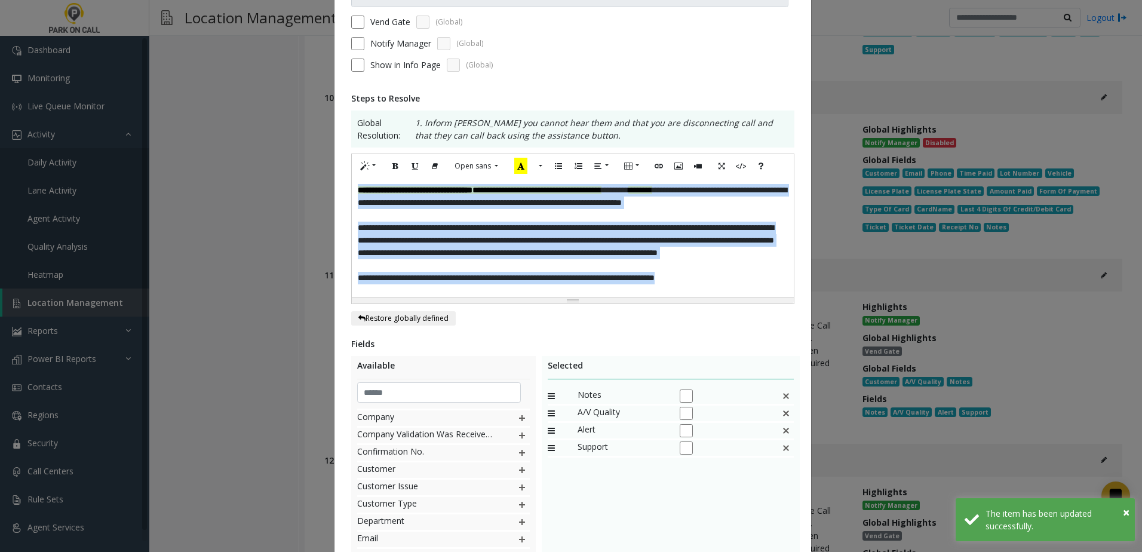
drag, startPoint x: 759, startPoint y: 281, endPoint x: 162, endPoint y: 95, distance: 625.5
click at [162, 95] on div "**********" at bounding box center [571, 276] width 1142 height 552
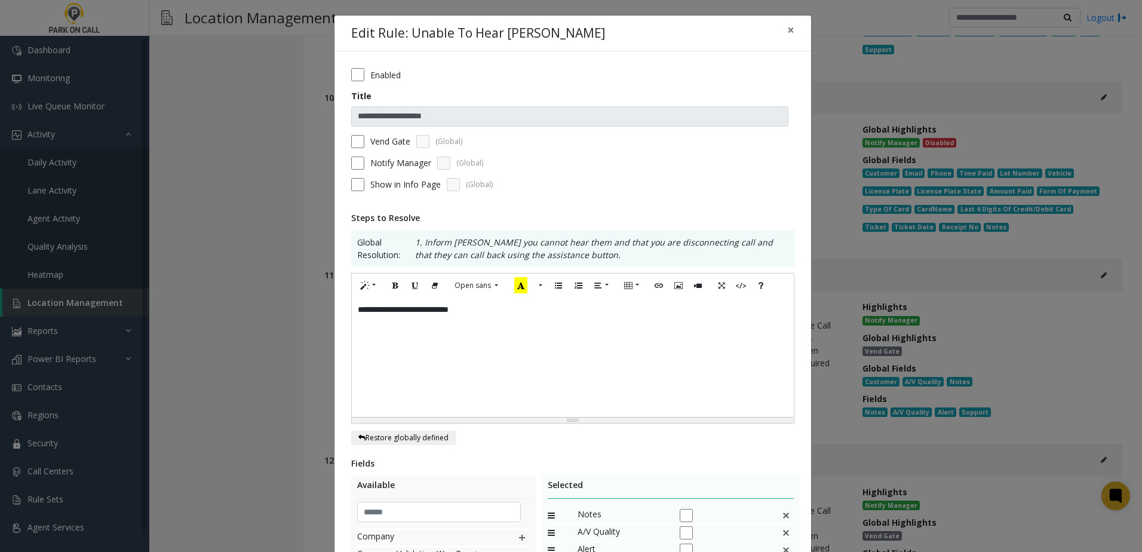
scroll to position [245, 0]
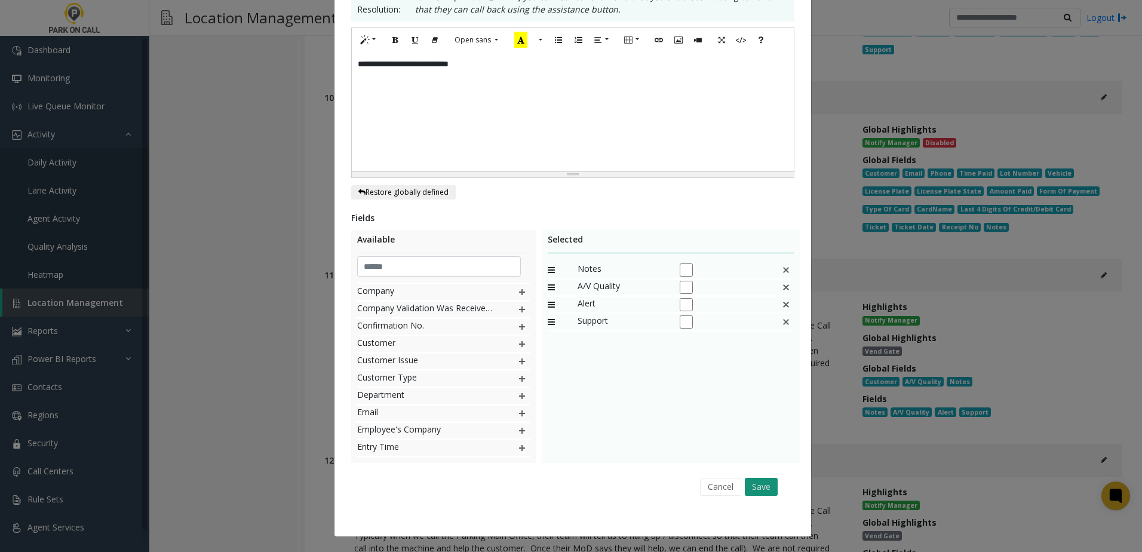
click at [751, 486] on button "Save" at bounding box center [761, 487] width 33 height 18
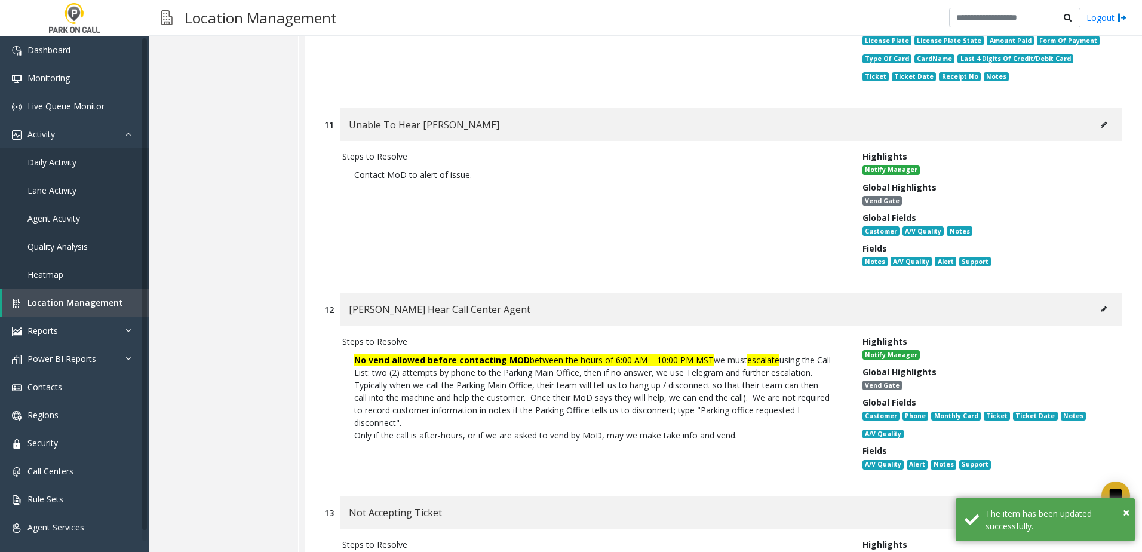
scroll to position [4609, 0]
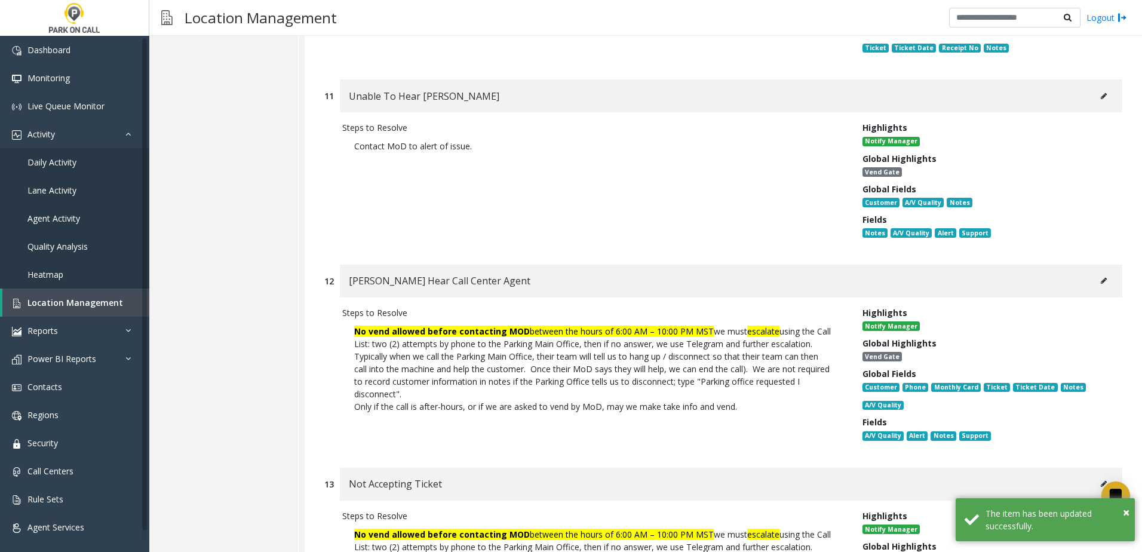
click at [1101, 277] on icon at bounding box center [1104, 280] width 6 height 7
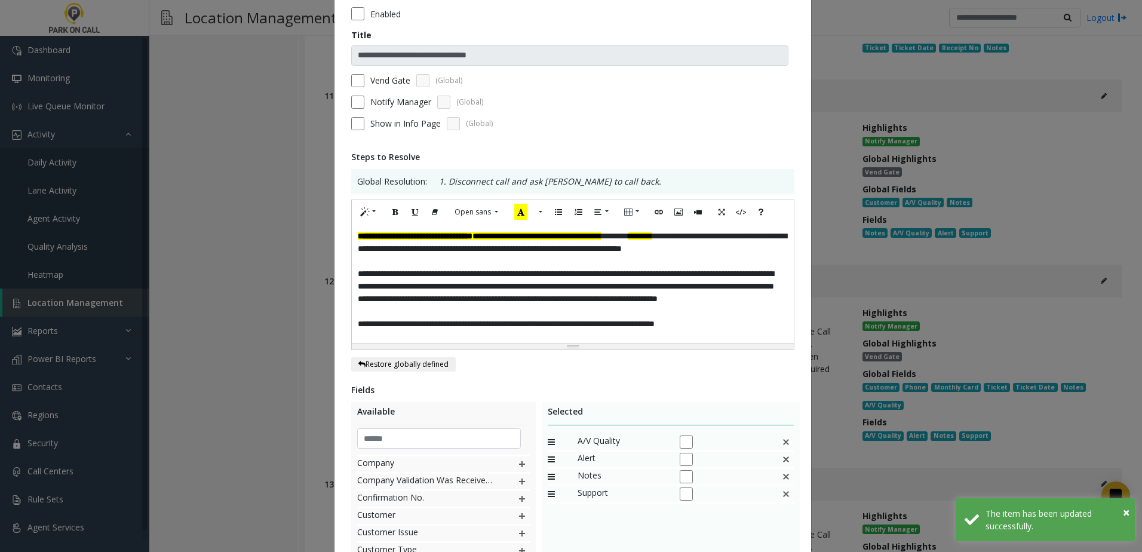
scroll to position [119, 0]
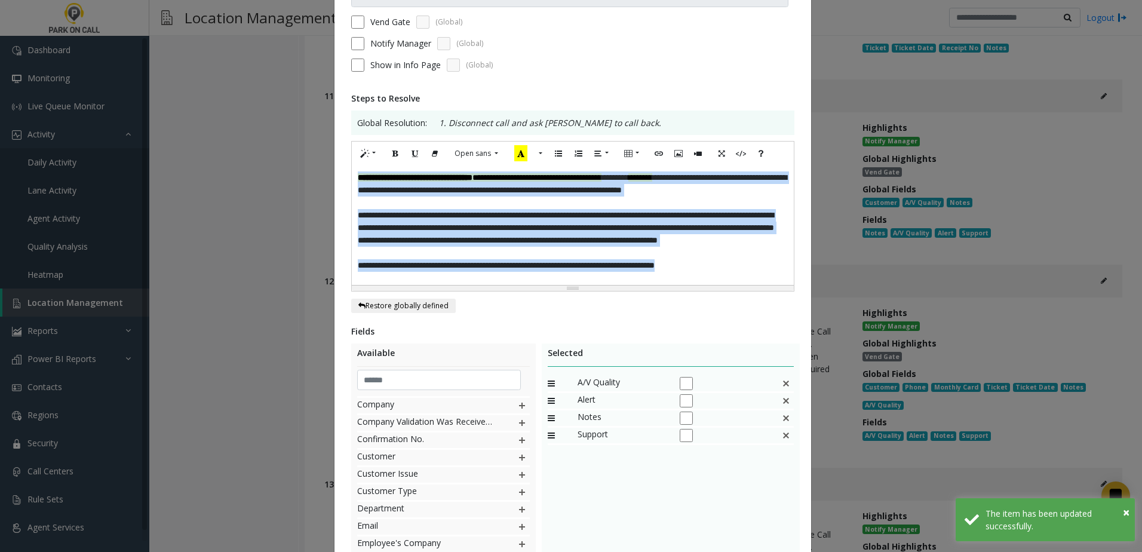
drag, startPoint x: 755, startPoint y: 272, endPoint x: 150, endPoint y: 45, distance: 646.2
click at [149, 46] on div "**********" at bounding box center [571, 276] width 1142 height 552
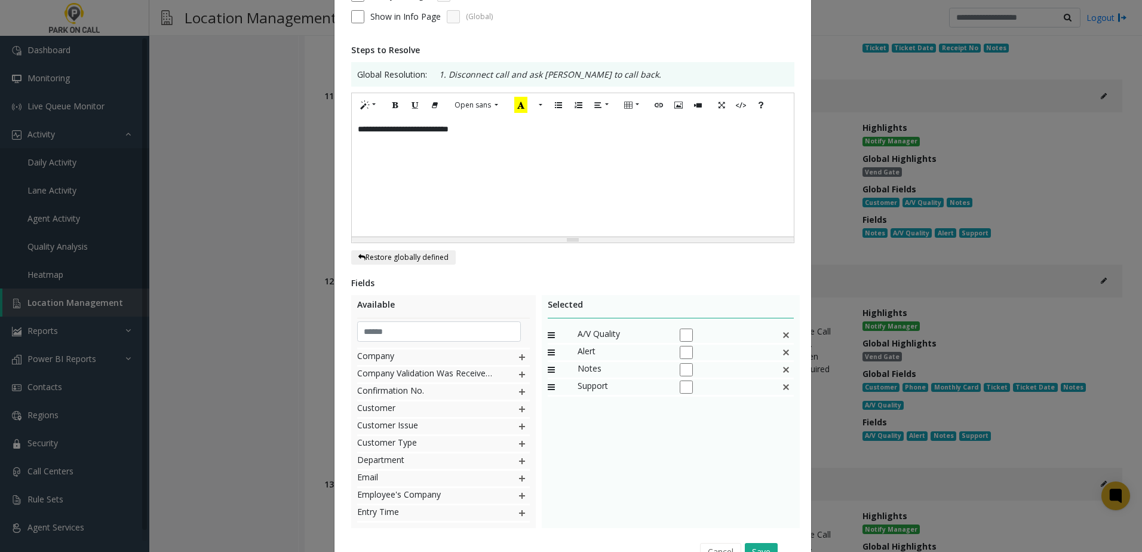
scroll to position [233, 0]
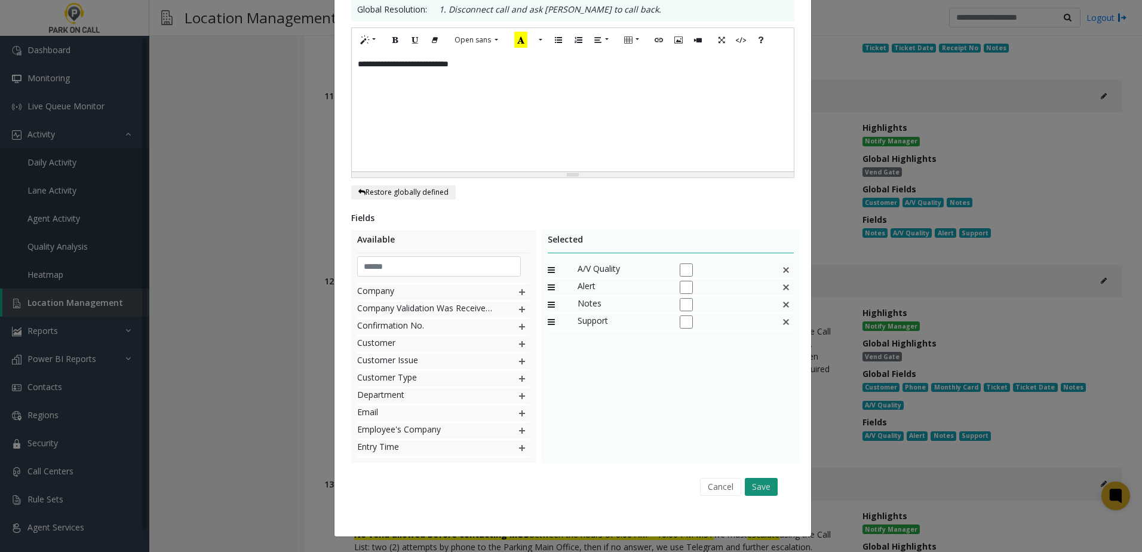
click at [752, 483] on button "Save" at bounding box center [761, 487] width 33 height 18
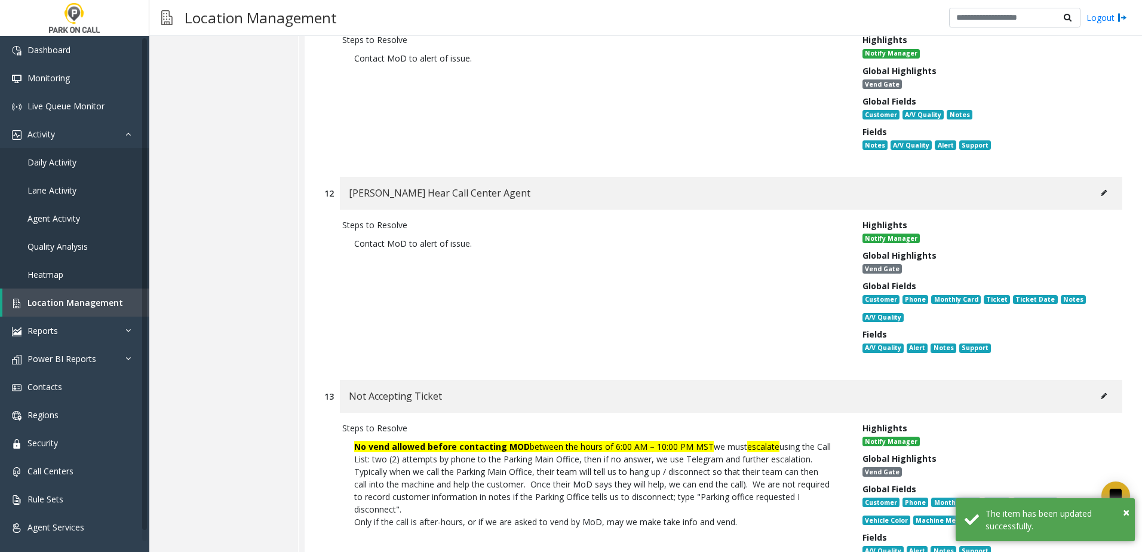
scroll to position [4848, 0]
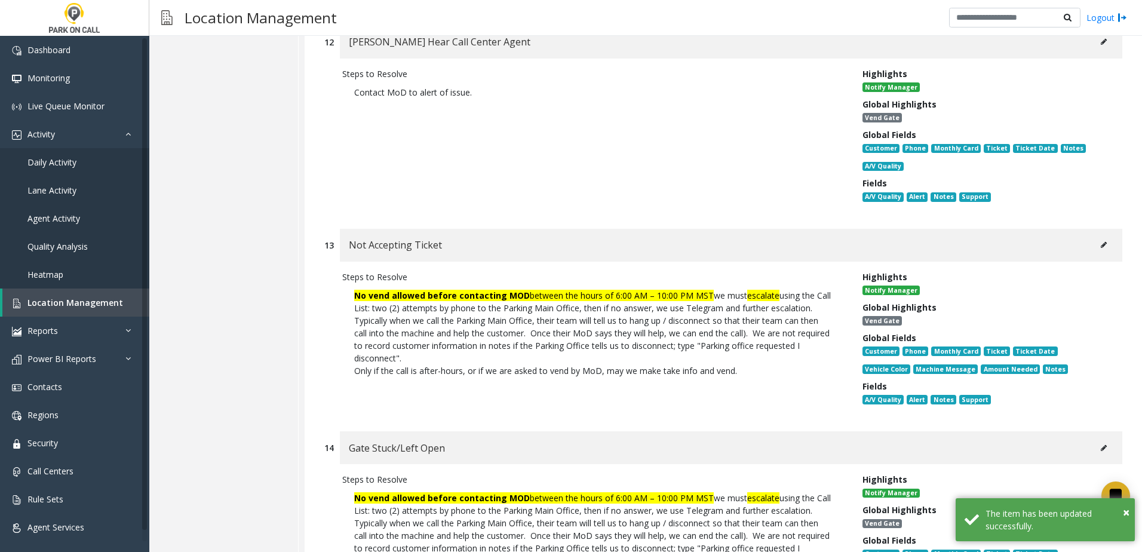
click at [1101, 241] on icon at bounding box center [1104, 244] width 6 height 7
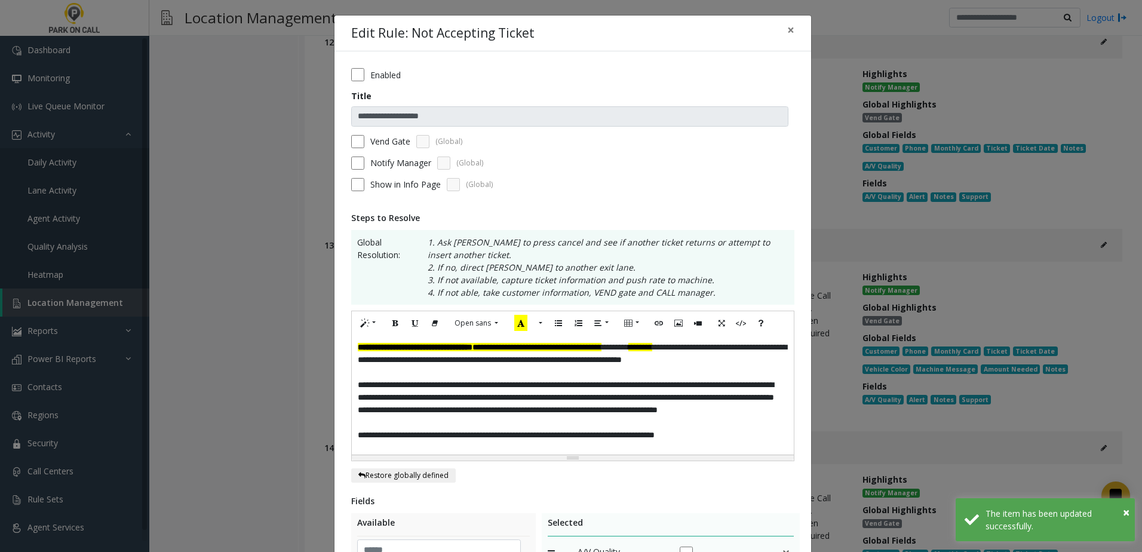
scroll to position [119, 0]
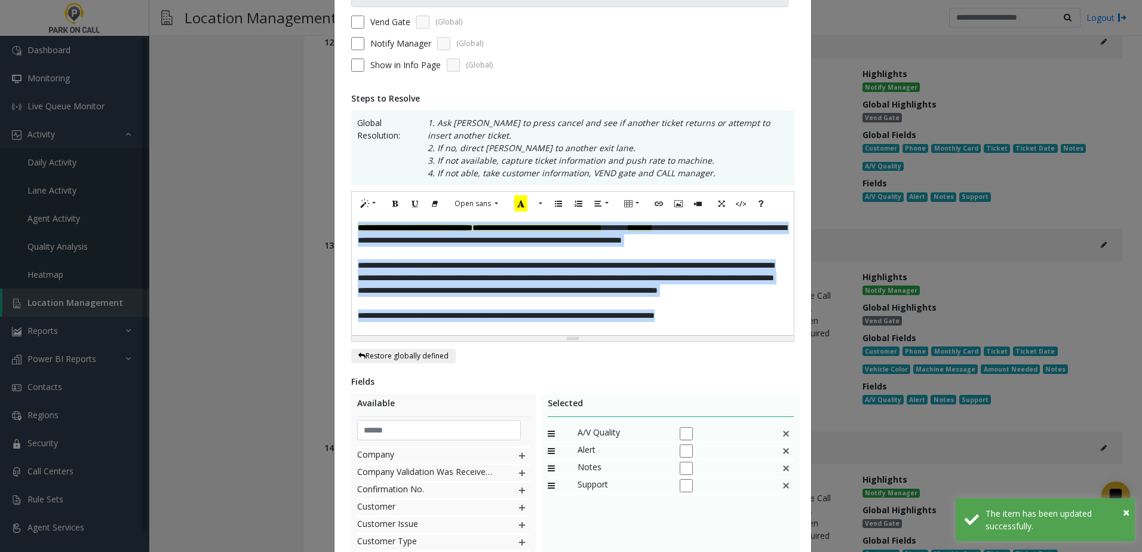
drag, startPoint x: 747, startPoint y: 321, endPoint x: 108, endPoint y: 83, distance: 682.1
click at [106, 85] on div "**********" at bounding box center [571, 276] width 1142 height 552
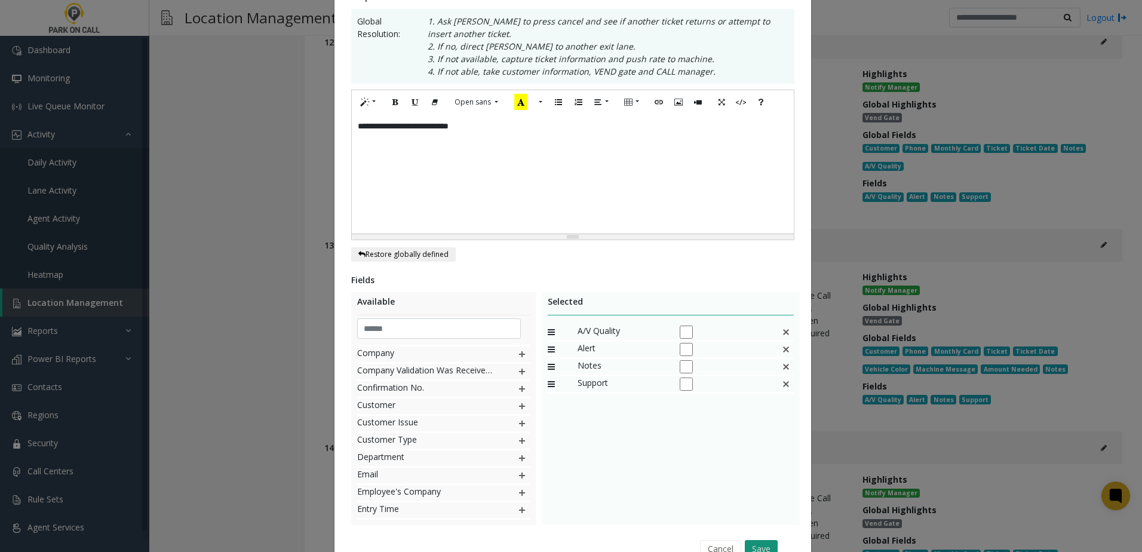
scroll to position [239, 0]
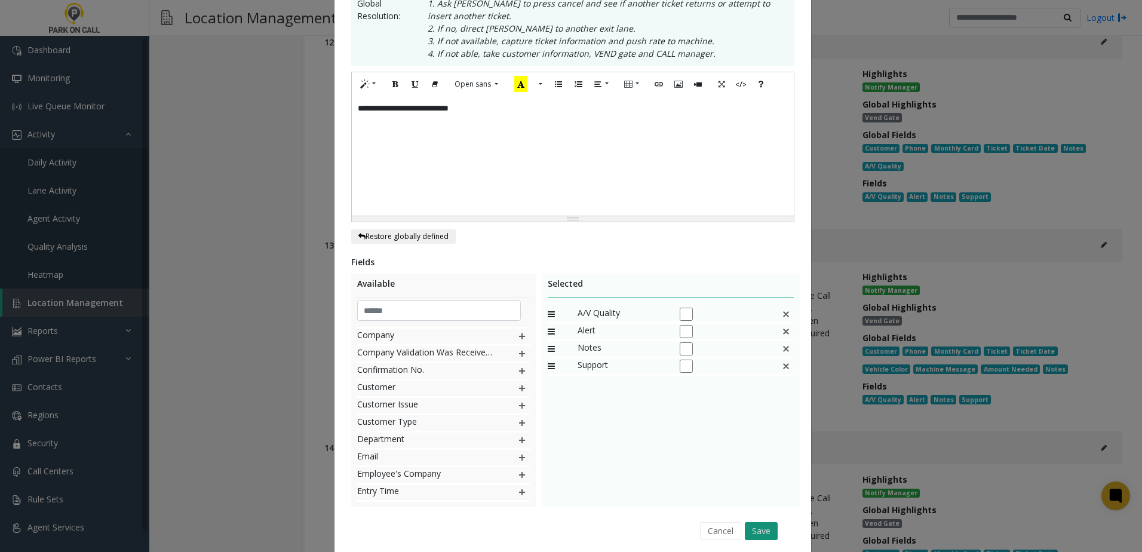
click at [765, 529] on button "Save" at bounding box center [761, 531] width 33 height 18
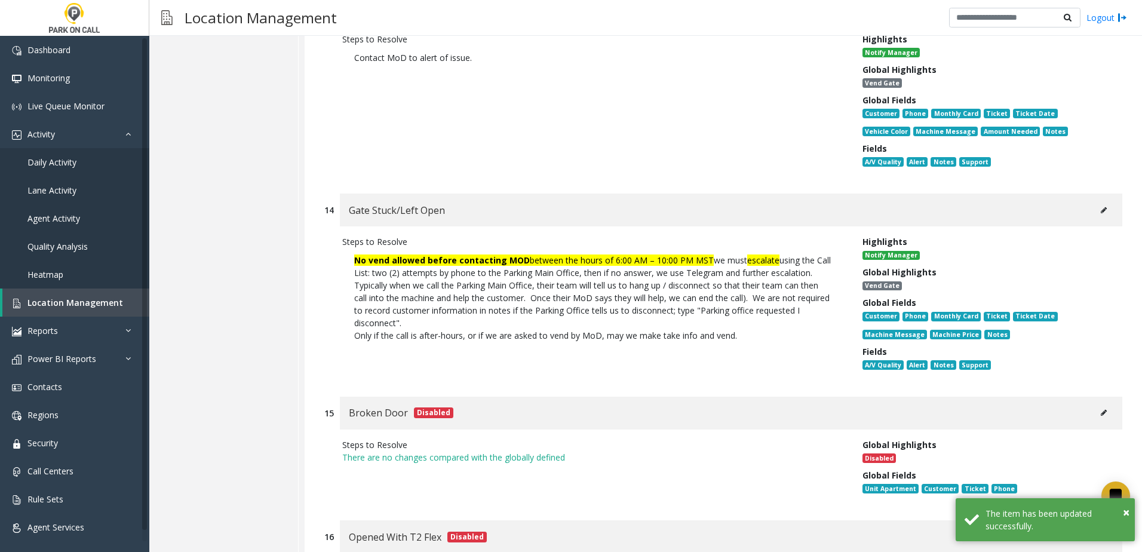
scroll to position [5087, 0]
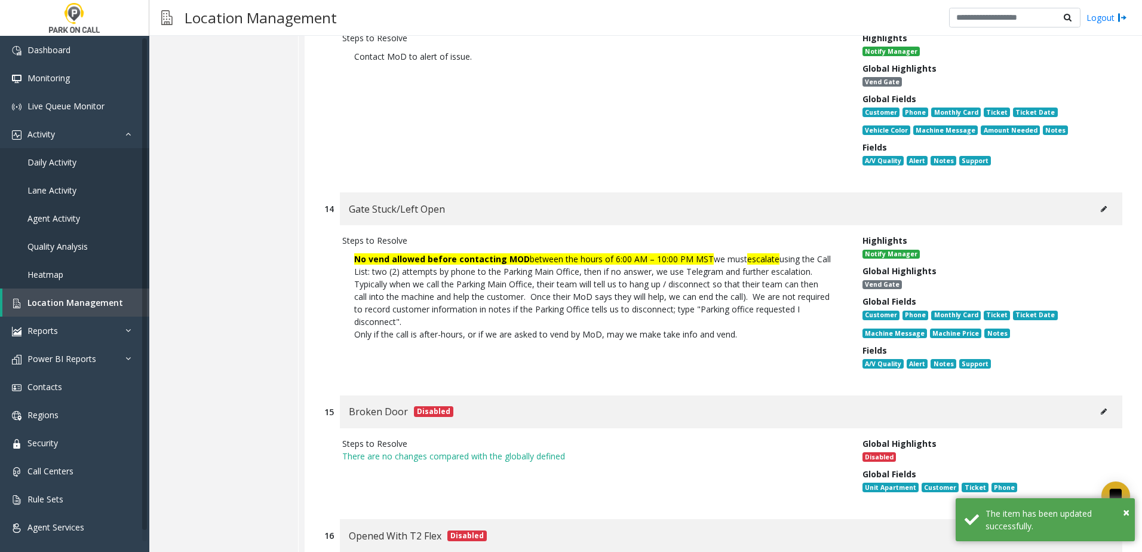
click at [1101, 205] on icon at bounding box center [1104, 208] width 6 height 7
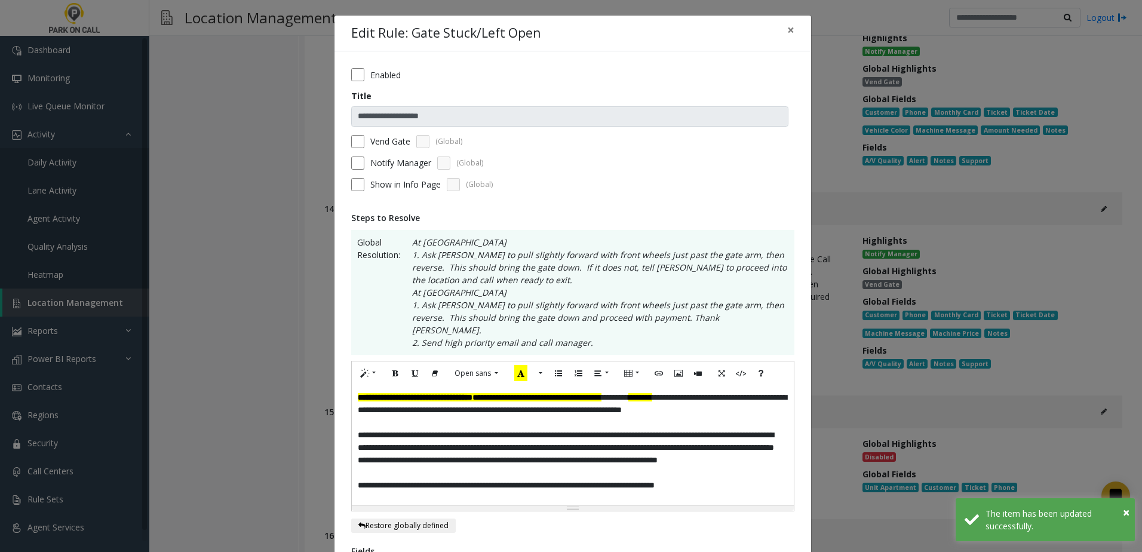
scroll to position [60, 0]
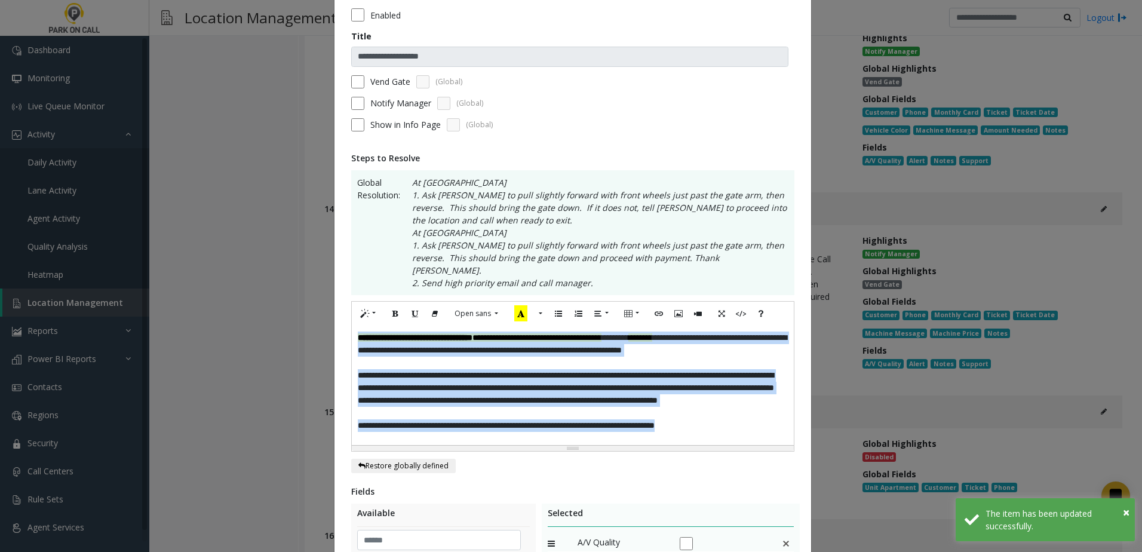
drag, startPoint x: 756, startPoint y: 422, endPoint x: 241, endPoint y: 151, distance: 582.4
click at [228, 163] on div "**********" at bounding box center [571, 276] width 1142 height 552
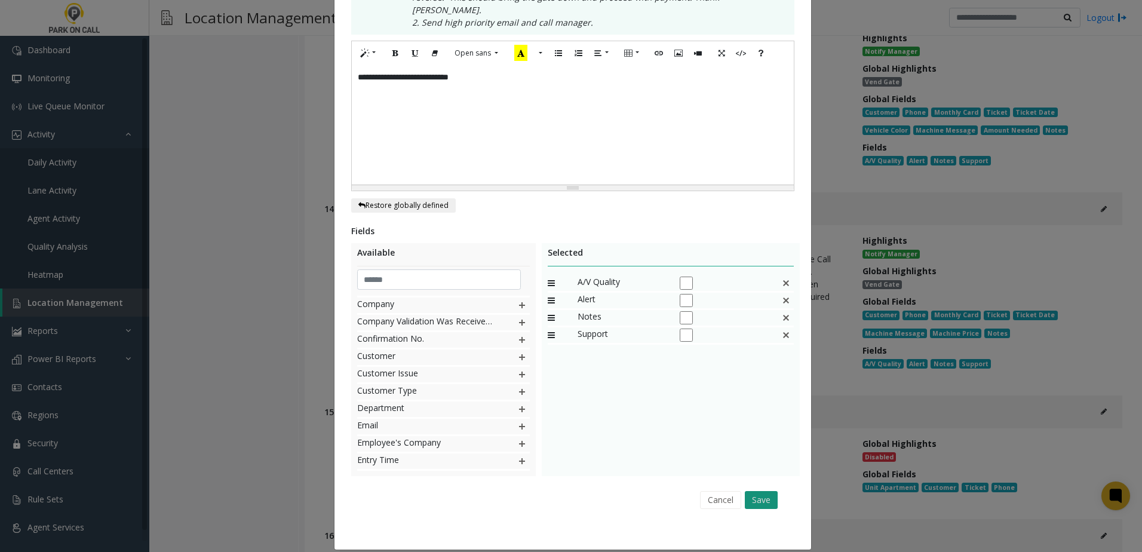
scroll to position [321, 0]
click at [754, 490] on button "Save" at bounding box center [761, 499] width 33 height 18
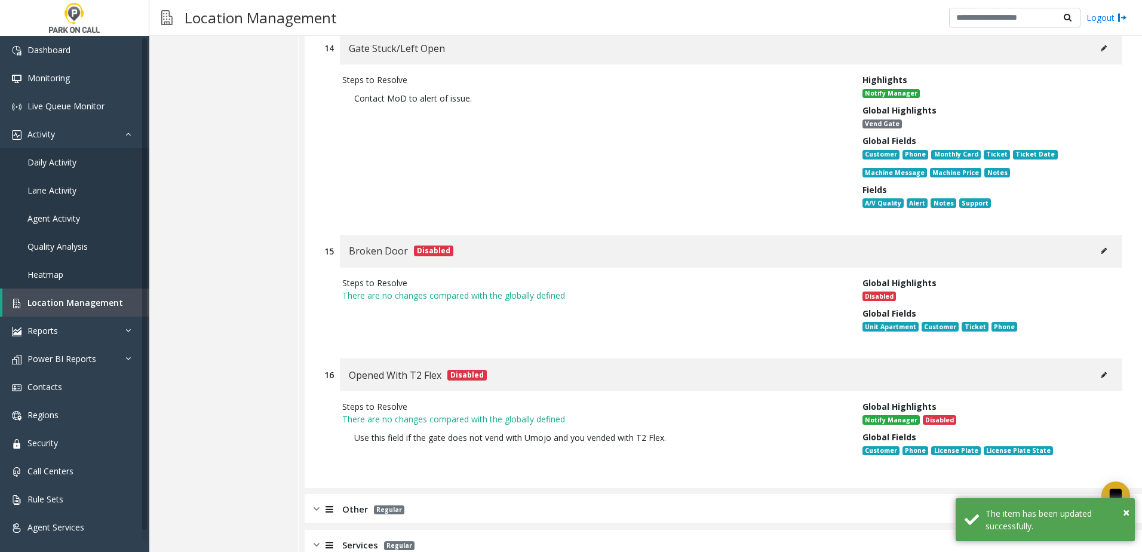
scroll to position [5252, 0]
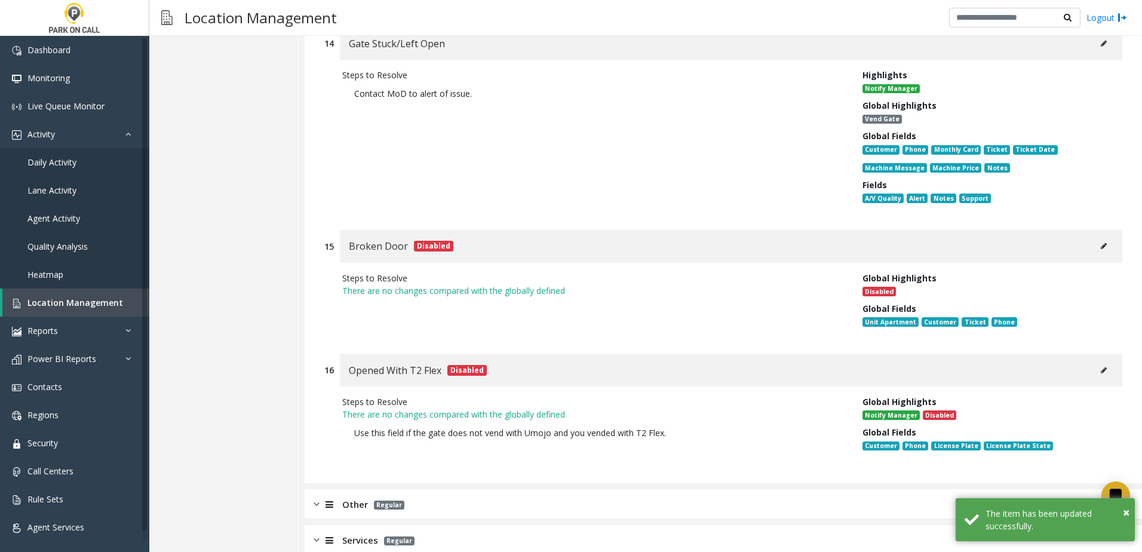
click at [491, 491] on div "Other Regular" at bounding box center [723, 504] width 837 height 30
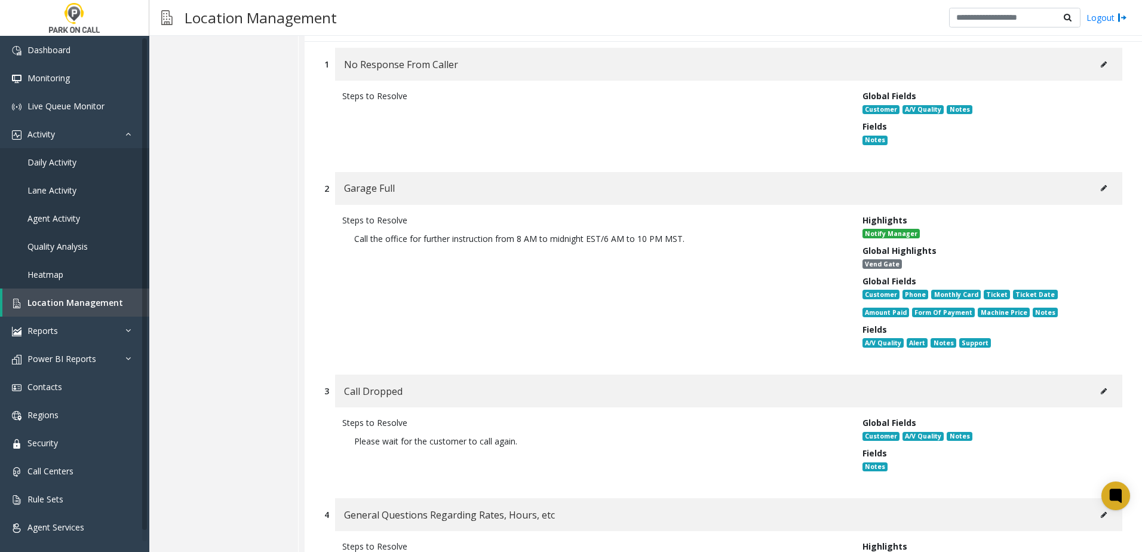
scroll to position [5730, 0]
click at [1101, 60] on icon at bounding box center [1104, 63] width 6 height 7
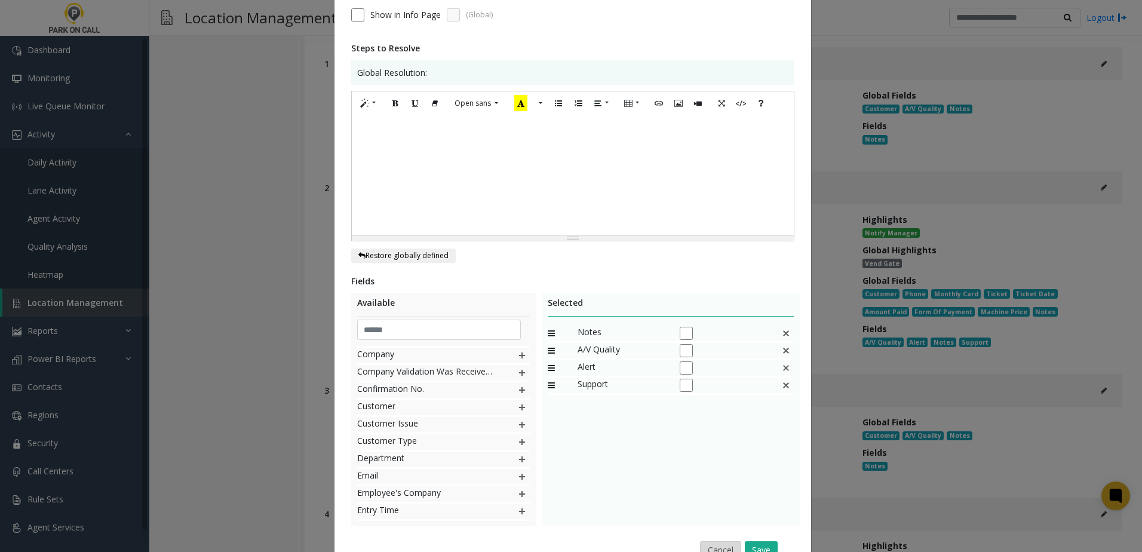
scroll to position [233, 0]
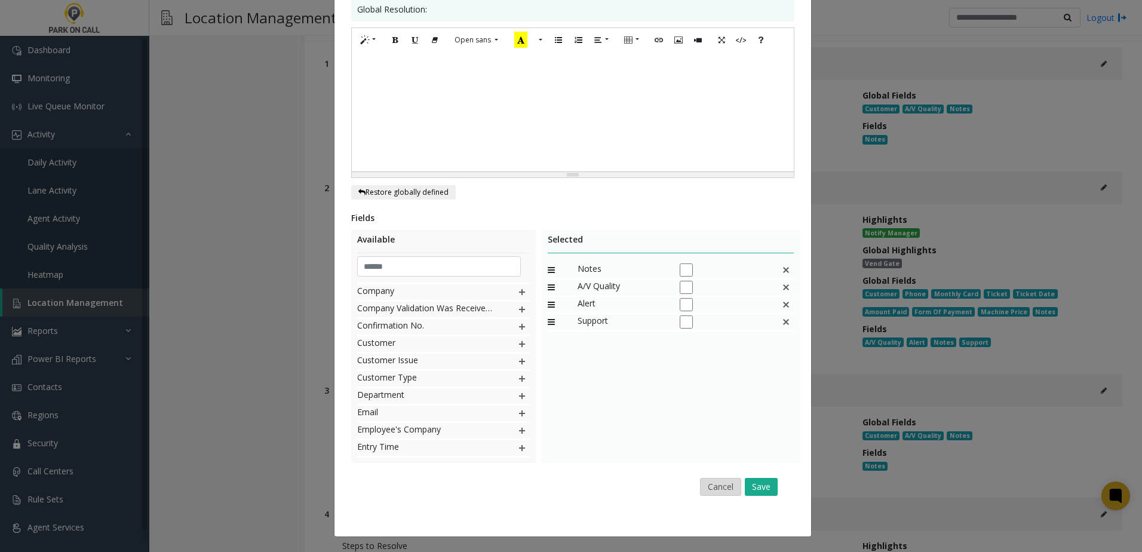
click at [720, 489] on button "Cancel" at bounding box center [720, 487] width 41 height 18
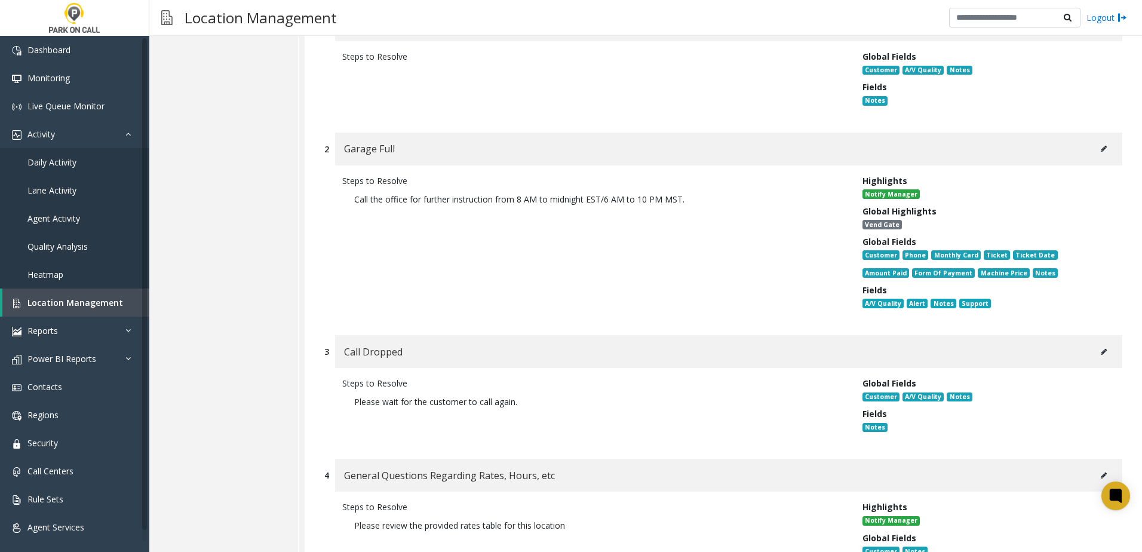
scroll to position [5790, 0]
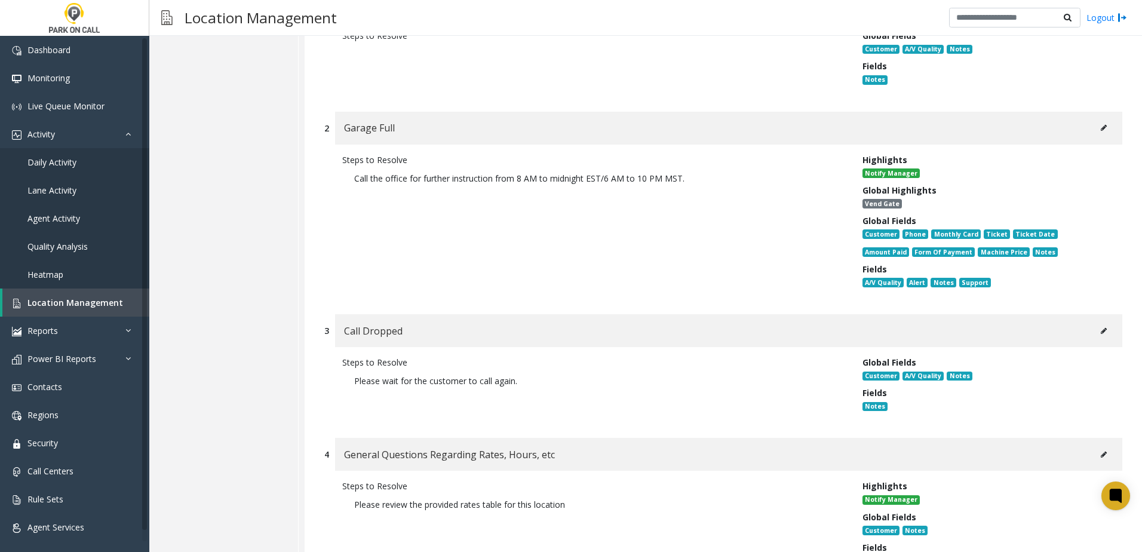
click at [1101, 124] on icon at bounding box center [1104, 127] width 6 height 7
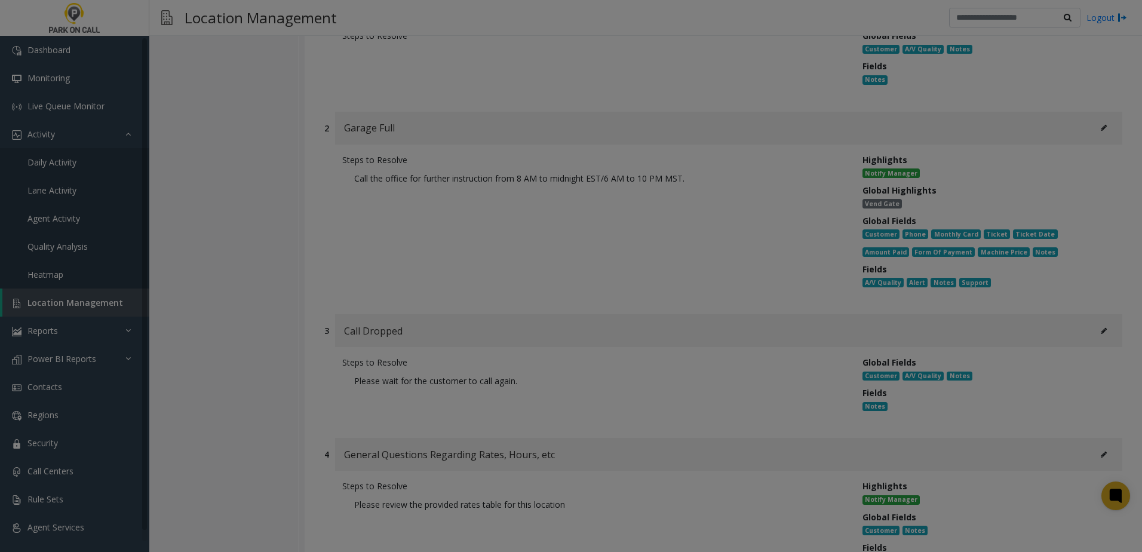
scroll to position [0, 0]
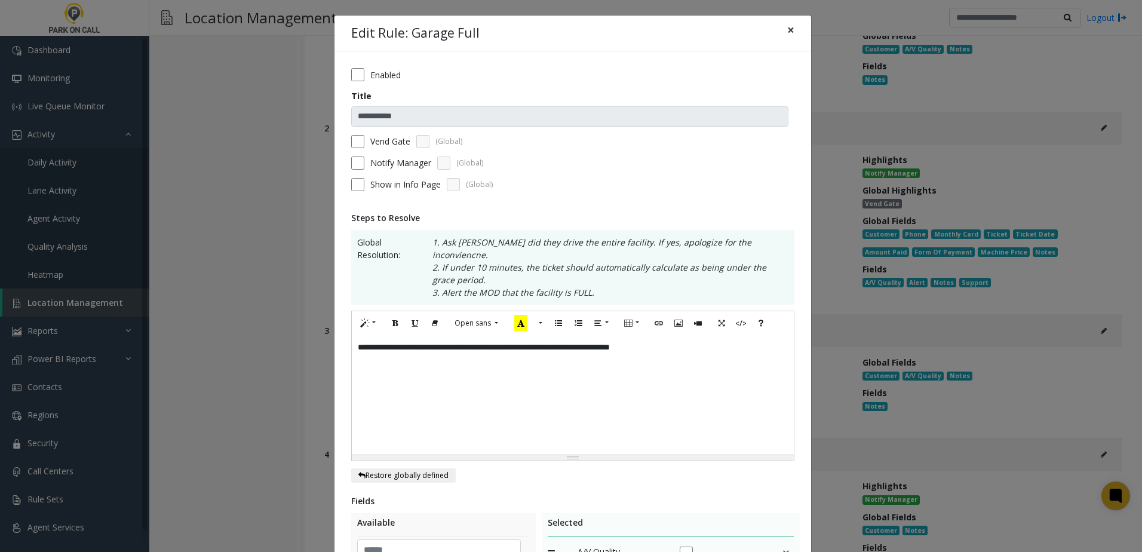
click at [789, 29] on span "×" at bounding box center [790, 30] width 7 height 17
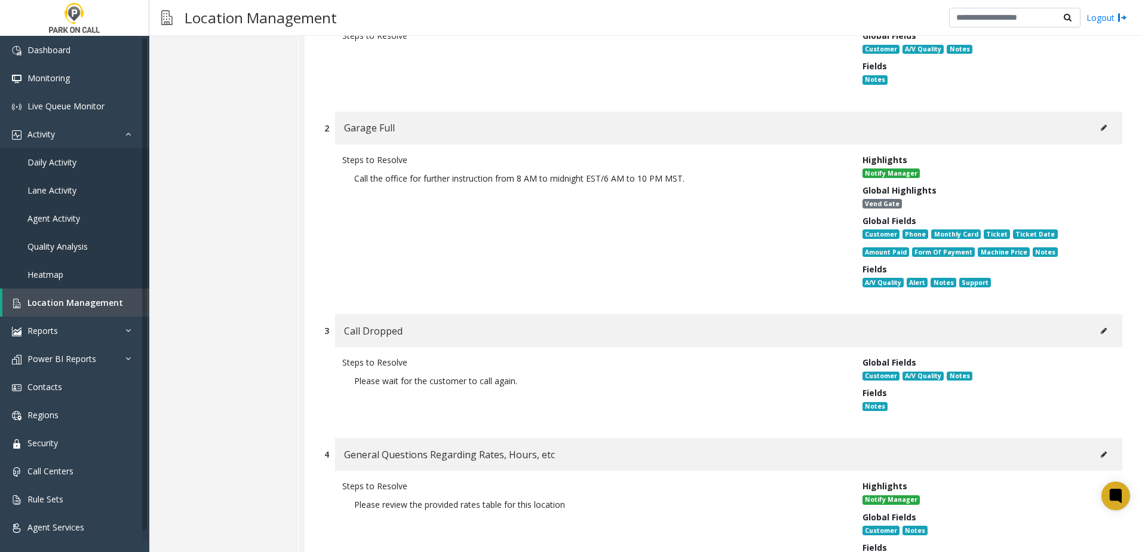
click at [1081, 314] on div "Call Dropped" at bounding box center [728, 330] width 787 height 33
click at [1101, 327] on icon at bounding box center [1104, 330] width 6 height 7
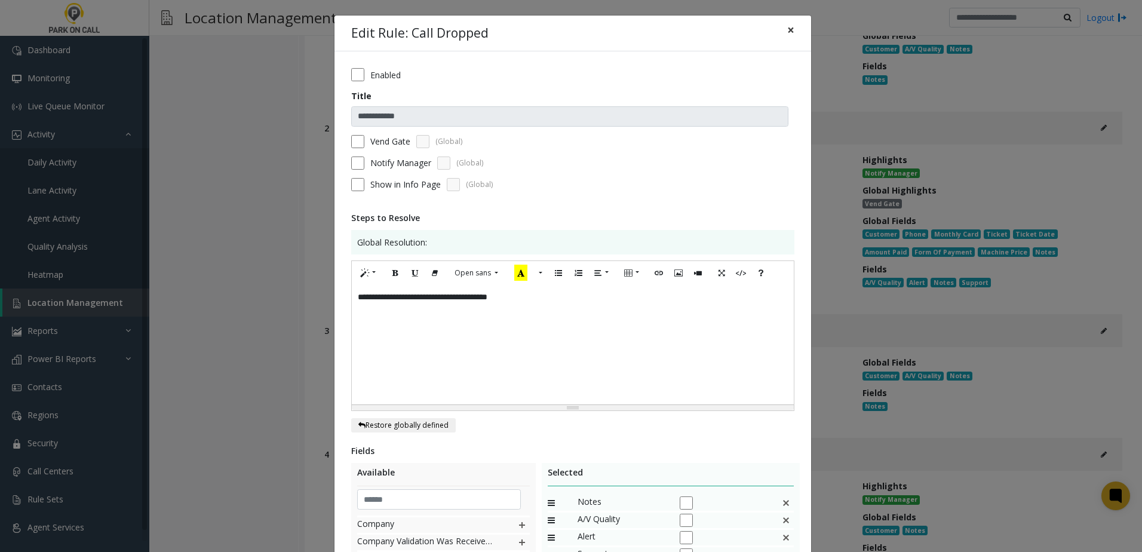
click at [787, 30] on span "×" at bounding box center [790, 30] width 7 height 17
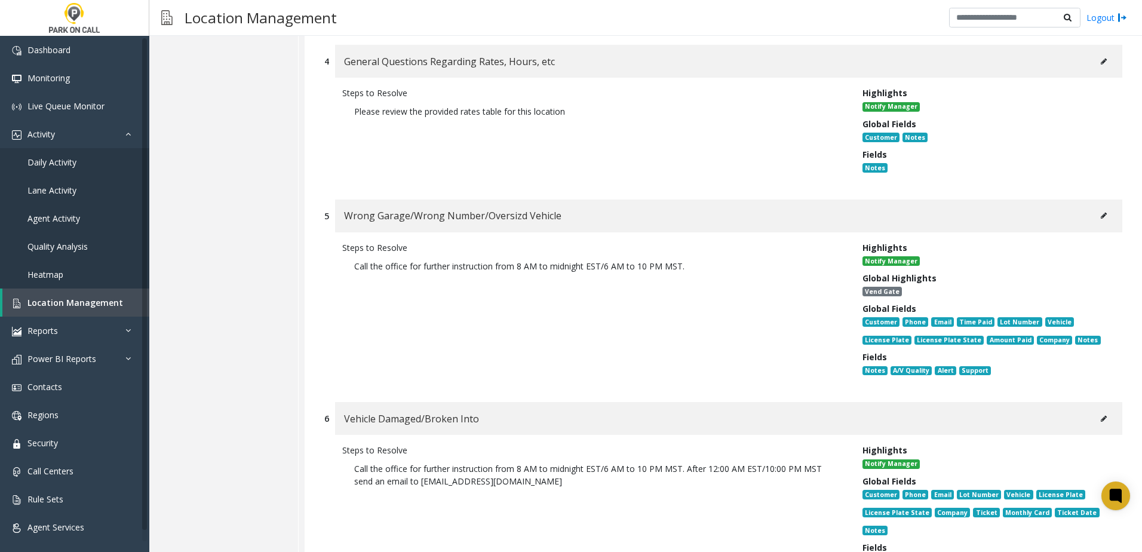
scroll to position [6208, 0]
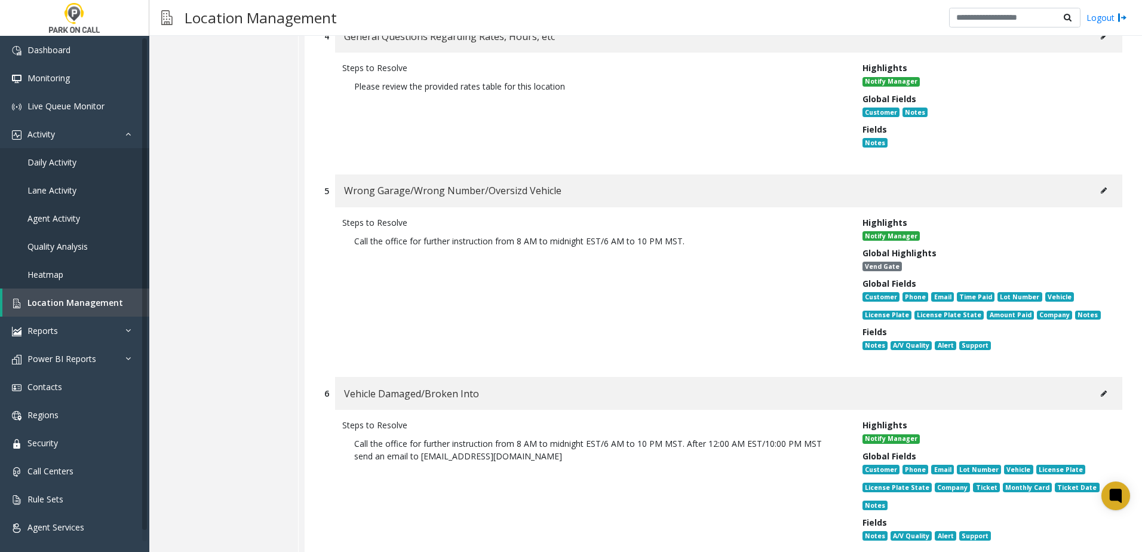
click at [1101, 187] on icon at bounding box center [1104, 190] width 6 height 7
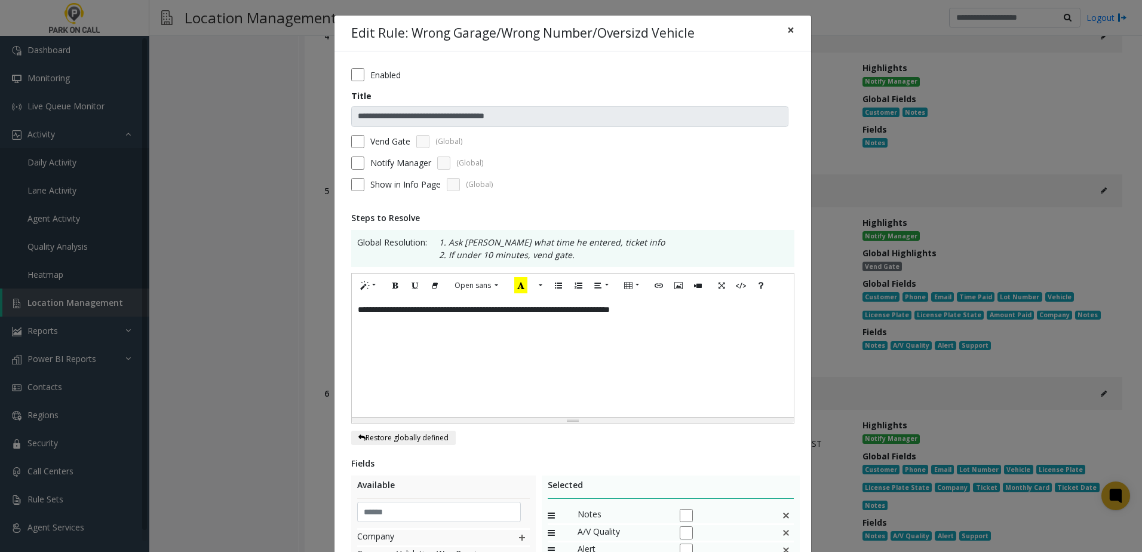
click at [787, 27] on span "×" at bounding box center [790, 30] width 7 height 17
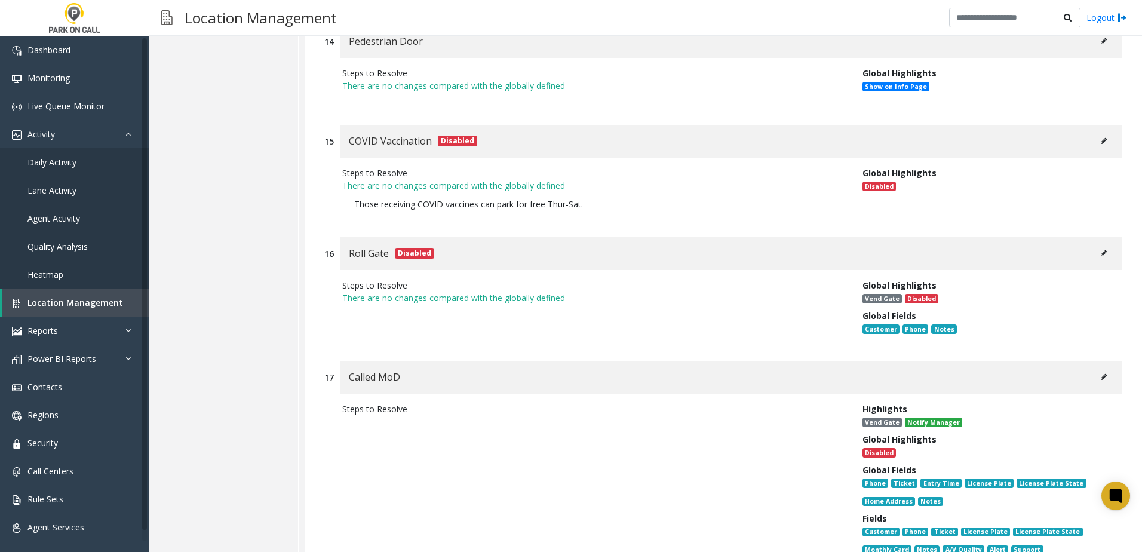
scroll to position [7615, 0]
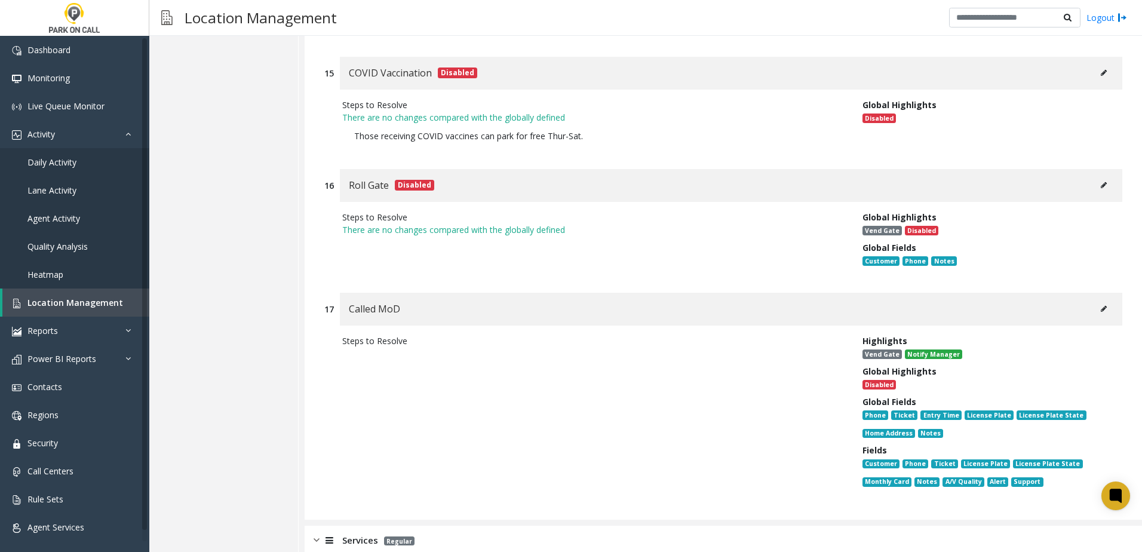
click at [1094, 300] on button at bounding box center [1103, 309] width 19 height 18
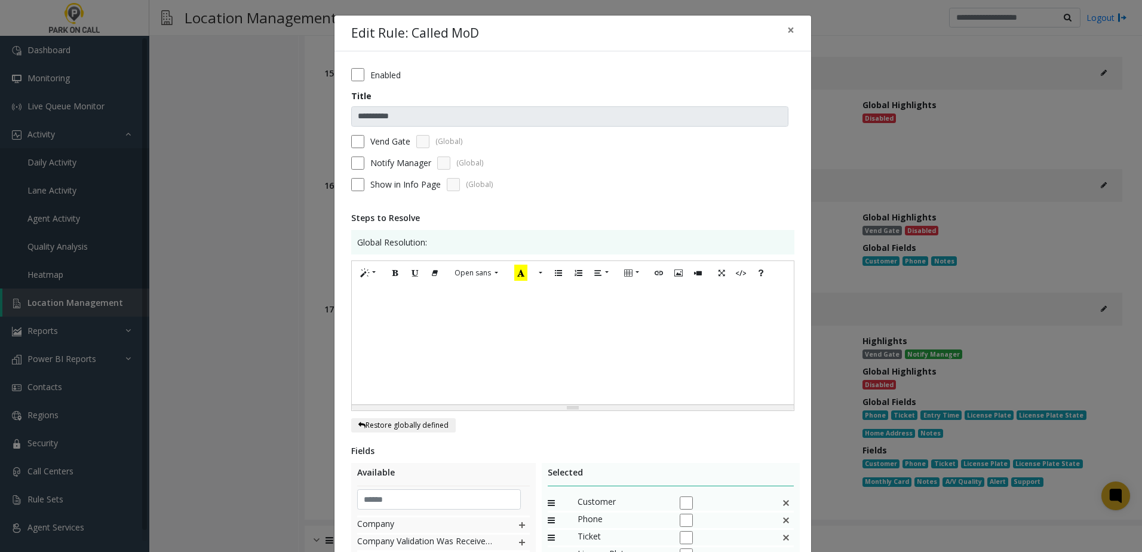
click at [576, 333] on div at bounding box center [573, 344] width 442 height 119
click at [580, 333] on div at bounding box center [573, 344] width 442 height 119
drag, startPoint x: 448, startPoint y: 295, endPoint x: 473, endPoint y: 297, distance: 25.2
click at [450, 295] on div "**********" at bounding box center [573, 344] width 442 height 119
click at [416, 311] on p "**********" at bounding box center [573, 309] width 430 height 13
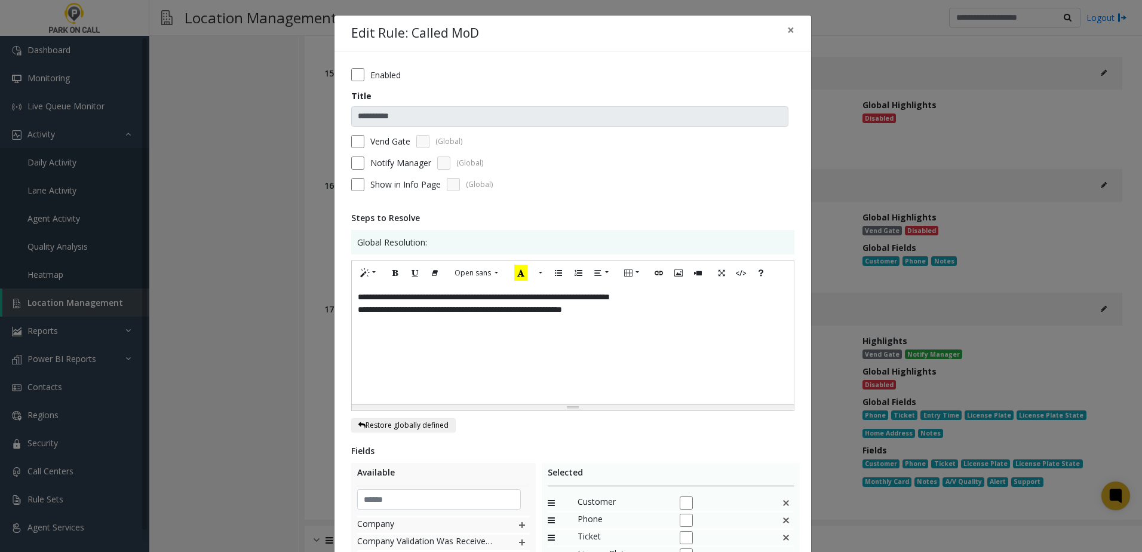
drag, startPoint x: 619, startPoint y: 309, endPoint x: 661, endPoint y: 309, distance: 41.8
click at [624, 309] on p "**********" at bounding box center [573, 309] width 430 height 13
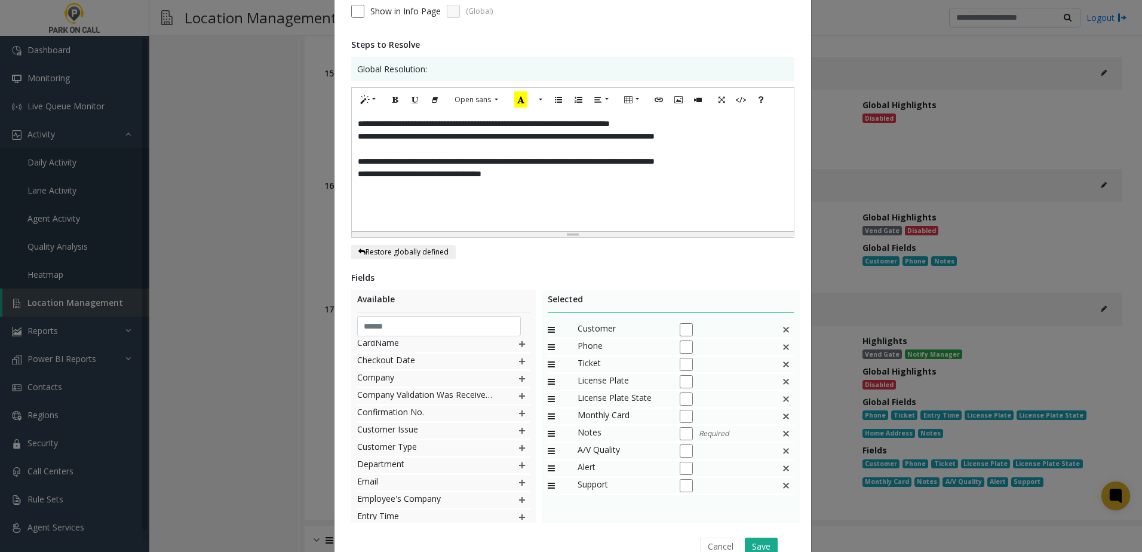
scroll to position [119, 0]
click at [528, 174] on p "**********" at bounding box center [573, 174] width 430 height 13
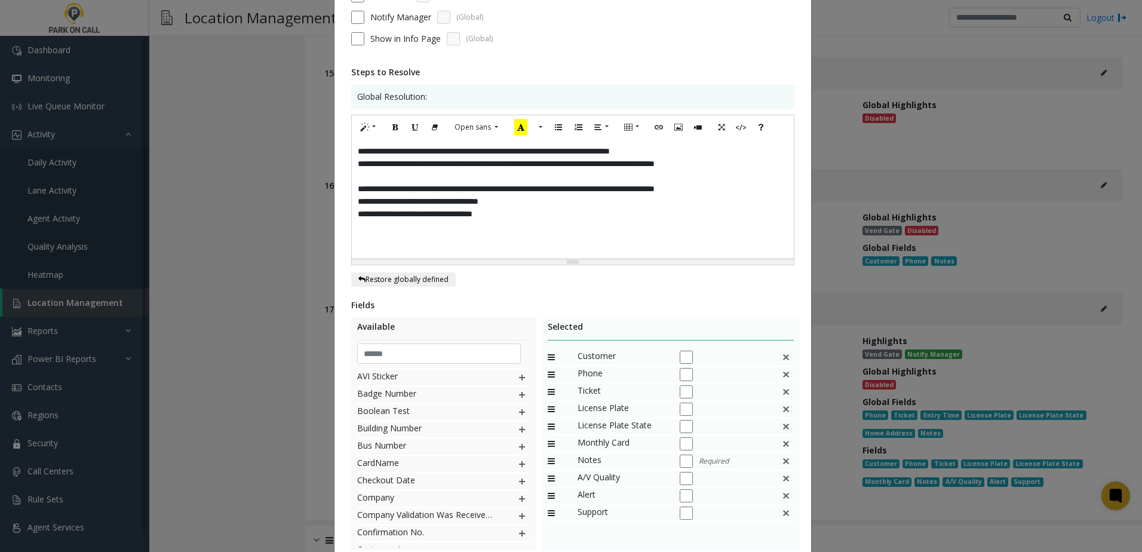
scroll to position [173, 0]
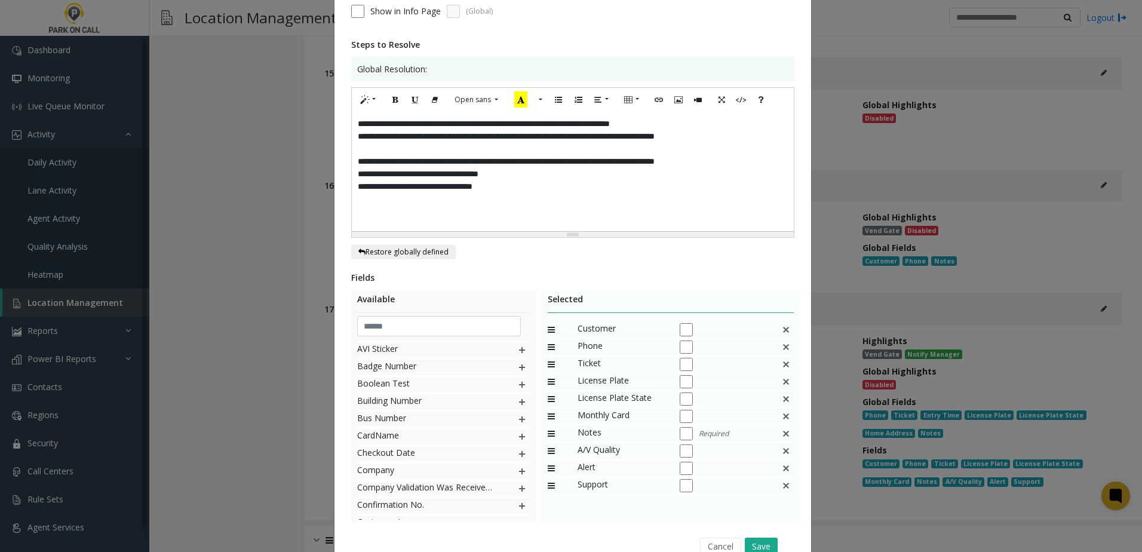
click at [533, 175] on p "**********" at bounding box center [573, 174] width 430 height 13
drag, startPoint x: 444, startPoint y: 127, endPoint x: 369, endPoint y: 110, distance: 77.1
click at [334, 114] on div "**********" at bounding box center [573, 220] width 478 height 756
click at [393, 96] on icon "Bold (CTRL+B)" at bounding box center [395, 99] width 7 height 10
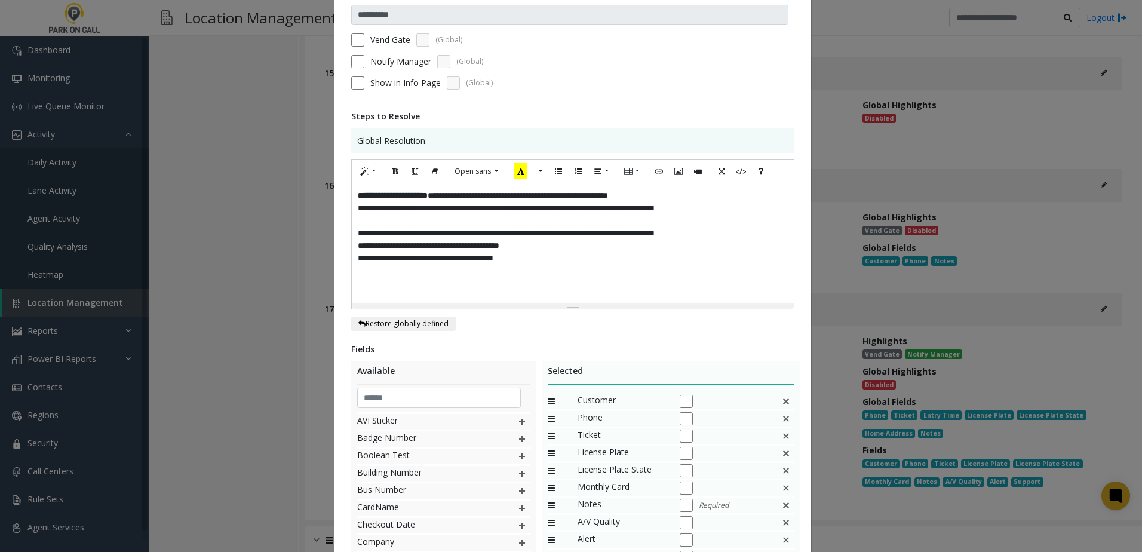
scroll to position [0, 0]
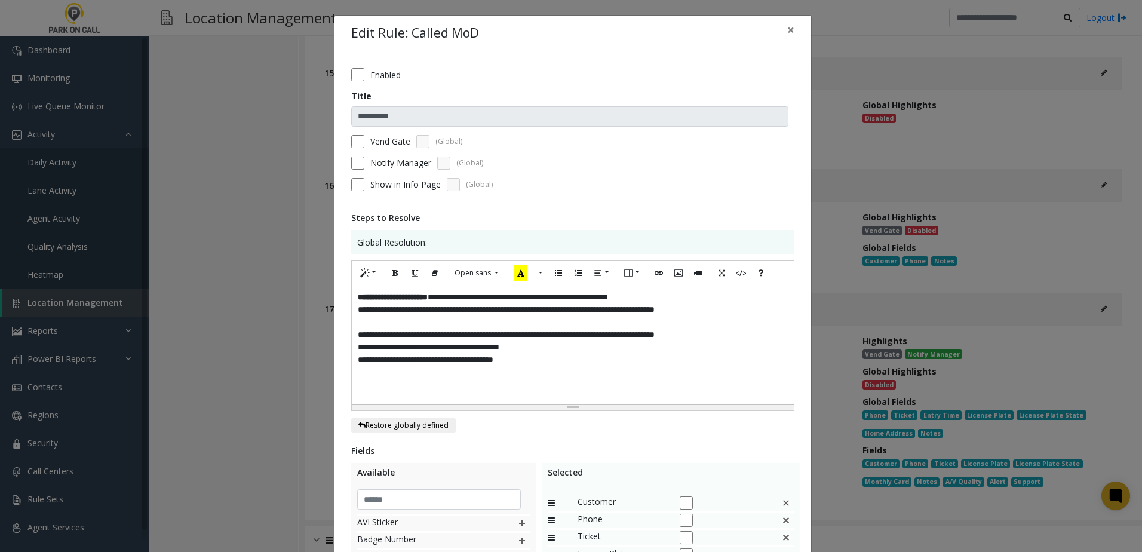
click at [438, 326] on p at bounding box center [573, 322] width 430 height 13
drag, startPoint x: 400, startPoint y: 336, endPoint x: 370, endPoint y: 281, distance: 62.5
click at [317, 331] on div "**********" at bounding box center [571, 276] width 1142 height 552
click at [389, 267] on button "Bold (CTRL+B)" at bounding box center [395, 273] width 20 height 19
click at [619, 352] on p "**********" at bounding box center [573, 347] width 430 height 13
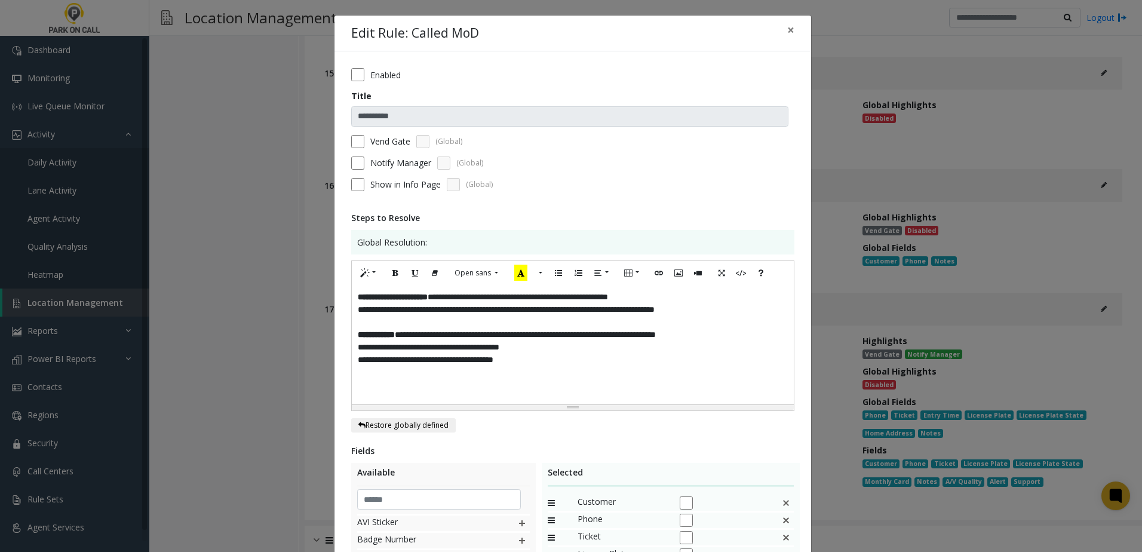
scroll to position [60, 0]
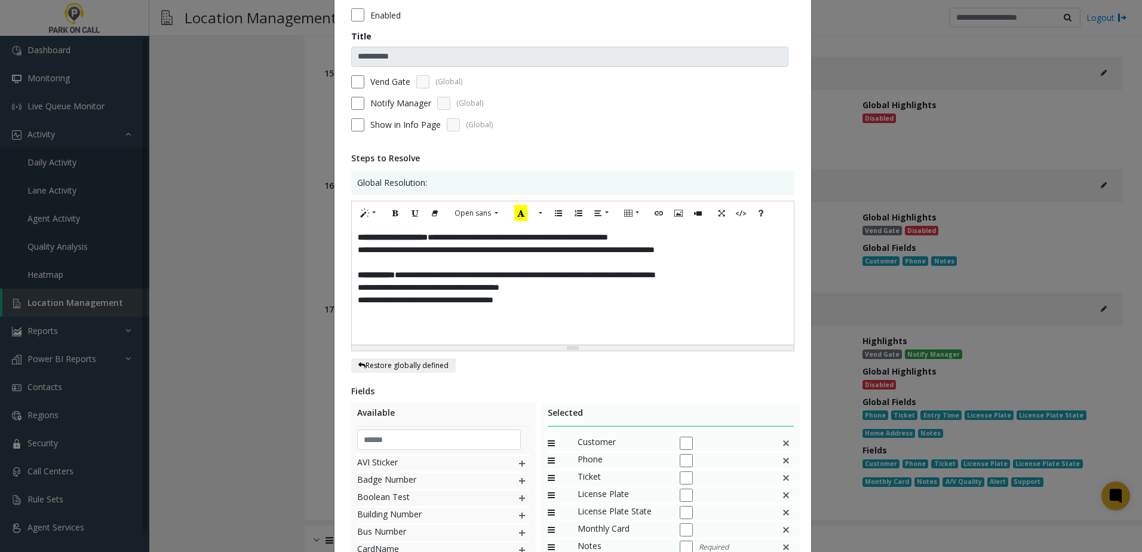
click at [455, 237] on p "**********" at bounding box center [573, 237] width 430 height 13
drag, startPoint x: 652, startPoint y: 237, endPoint x: 776, endPoint y: 240, distance: 124.3
click at [776, 240] on p "**********" at bounding box center [573, 237] width 430 height 13
click at [616, 250] on p "**********" at bounding box center [573, 250] width 430 height 13
click at [612, 285] on p "**********" at bounding box center [573, 287] width 430 height 13
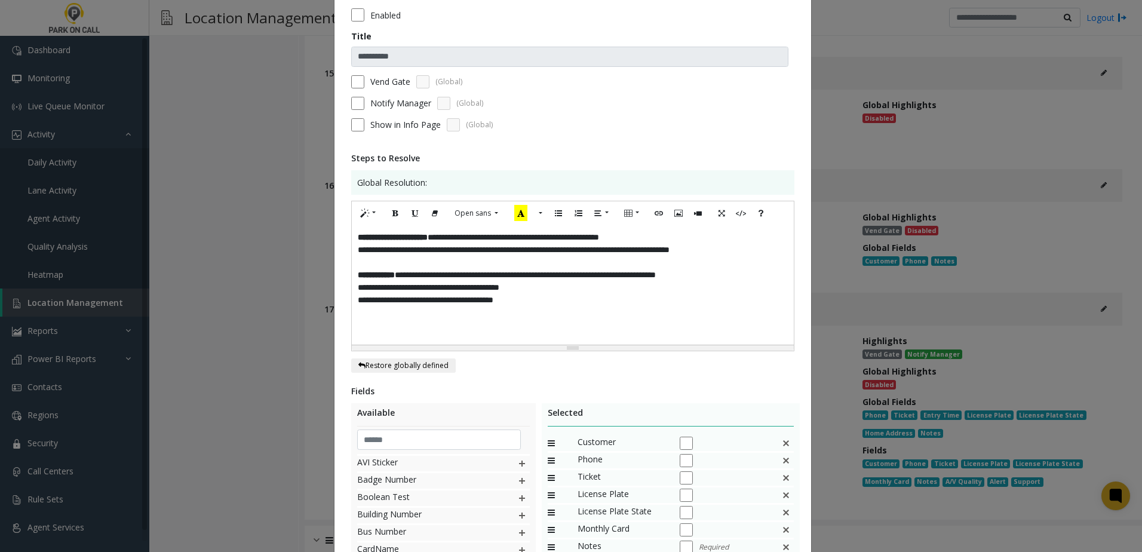
click at [549, 288] on p "**********" at bounding box center [573, 287] width 430 height 13
click at [547, 287] on p "**********" at bounding box center [573, 287] width 430 height 13
click at [545, 287] on p "**********" at bounding box center [573, 287] width 430 height 13
click at [615, 248] on p "**********" at bounding box center [573, 250] width 430 height 13
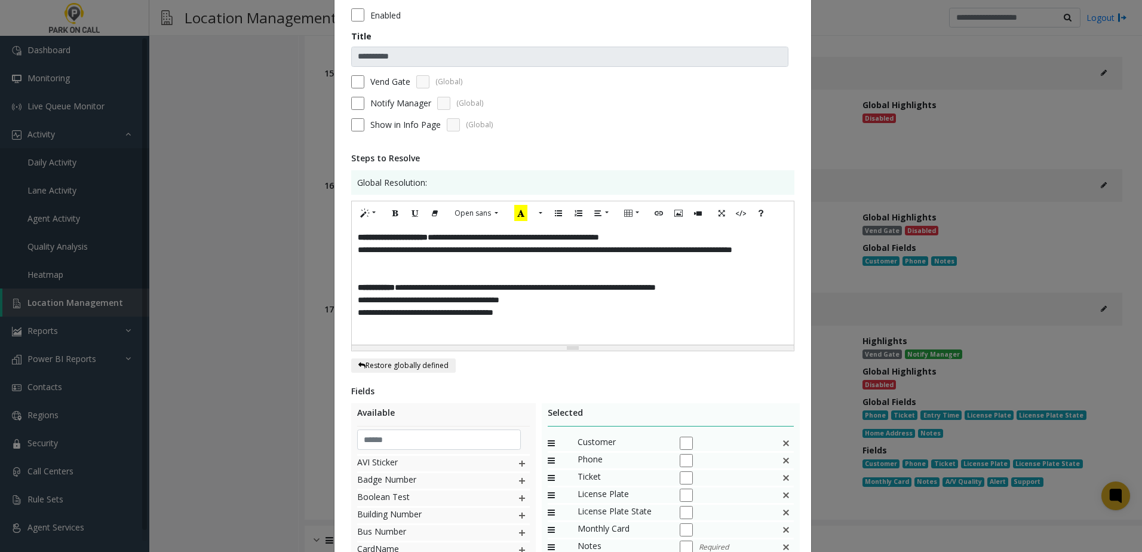
click at [616, 248] on p "**********" at bounding box center [573, 256] width 430 height 25
drag, startPoint x: 604, startPoint y: 257, endPoint x: 639, endPoint y: 259, distance: 34.7
click at [607, 257] on p "**********" at bounding box center [573, 256] width 430 height 25
click at [639, 259] on p "**********" at bounding box center [573, 256] width 430 height 25
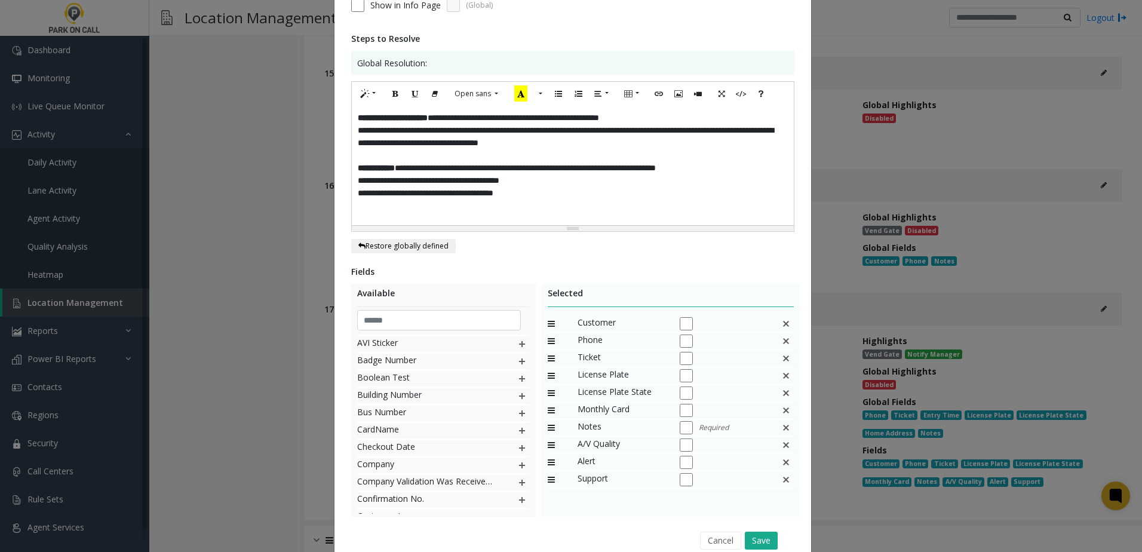
scroll to position [233, 0]
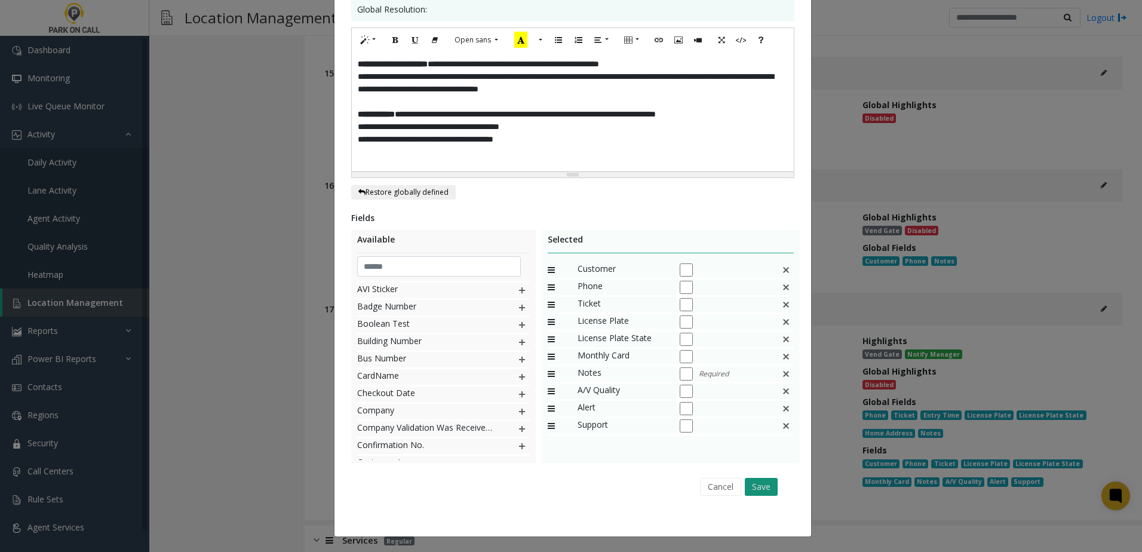
click at [762, 490] on button "Save" at bounding box center [761, 487] width 33 height 18
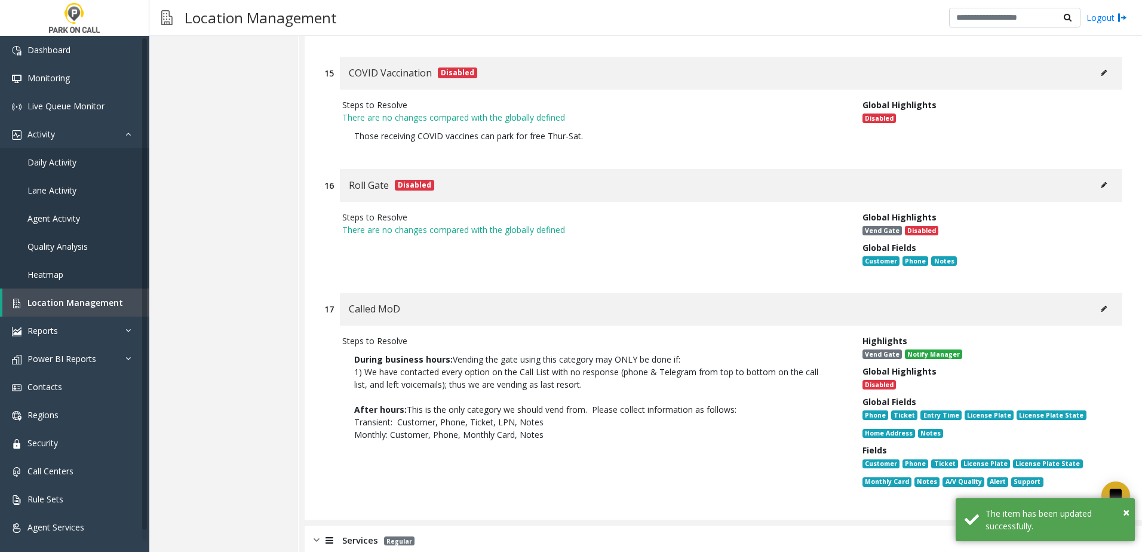
drag, startPoint x: 361, startPoint y: 525, endPoint x: 553, endPoint y: 428, distance: 215.0
click at [362, 533] on span "Services" at bounding box center [360, 540] width 36 height 14
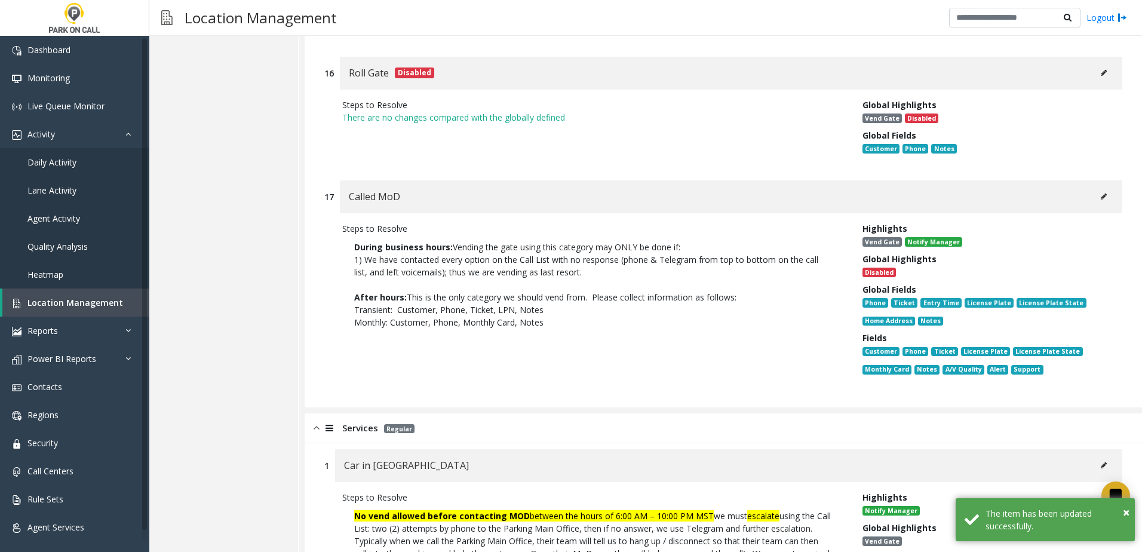
scroll to position [7914, 0]
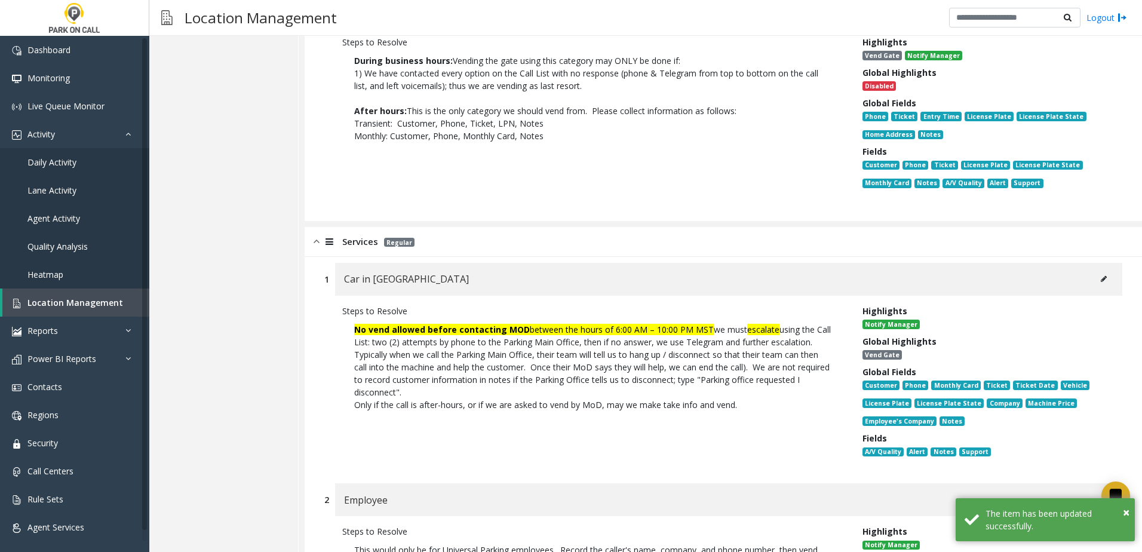
click at [1102, 270] on button at bounding box center [1103, 279] width 19 height 18
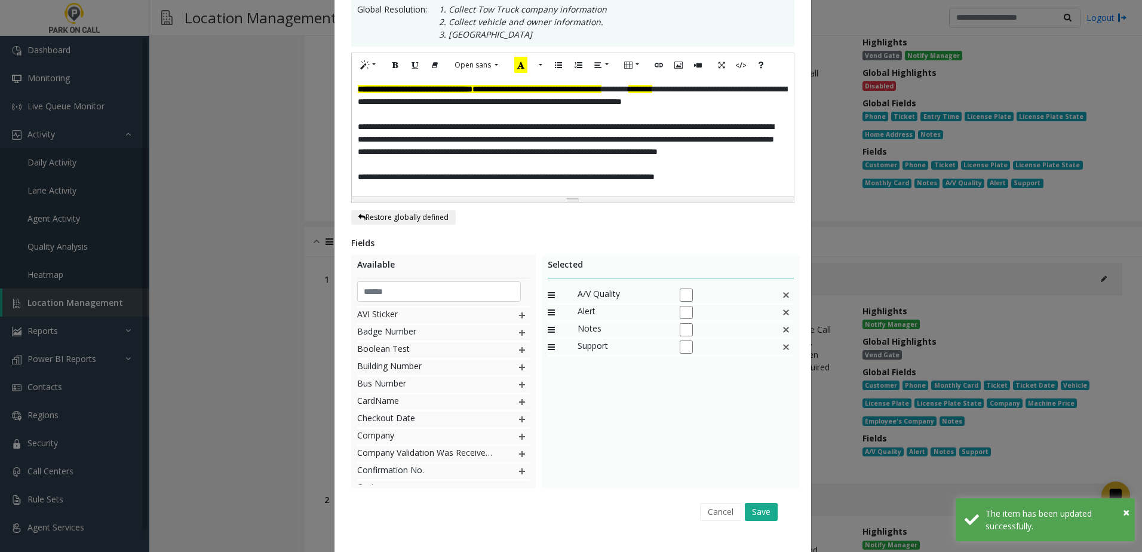
scroll to position [0, 0]
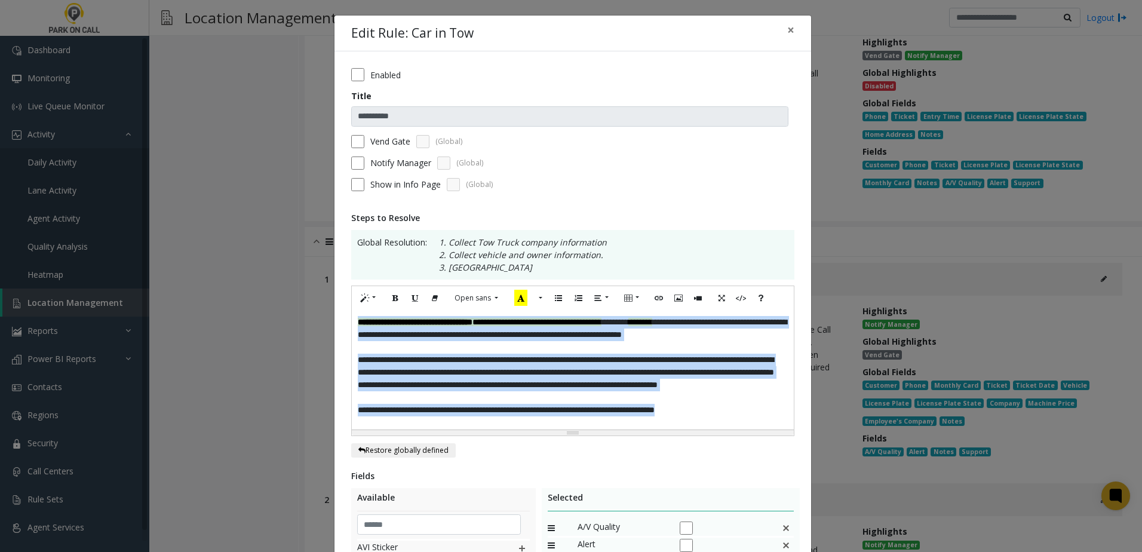
drag, startPoint x: 646, startPoint y: 402, endPoint x: 150, endPoint y: 204, distance: 533.9
click at [140, 204] on div "**********" at bounding box center [571, 276] width 1142 height 552
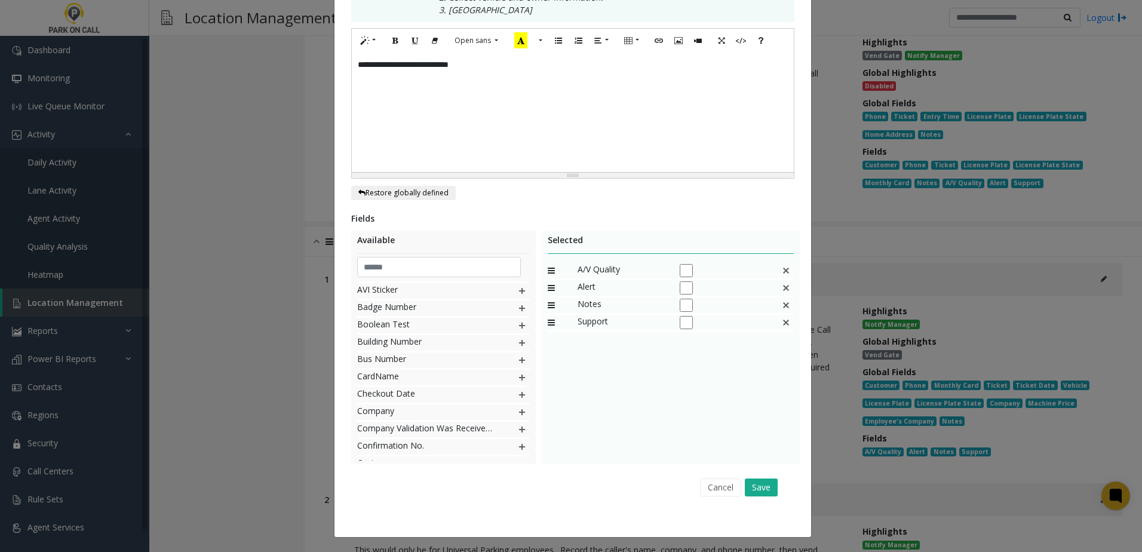
scroll to position [258, 0]
click at [760, 489] on button "Save" at bounding box center [761, 487] width 33 height 18
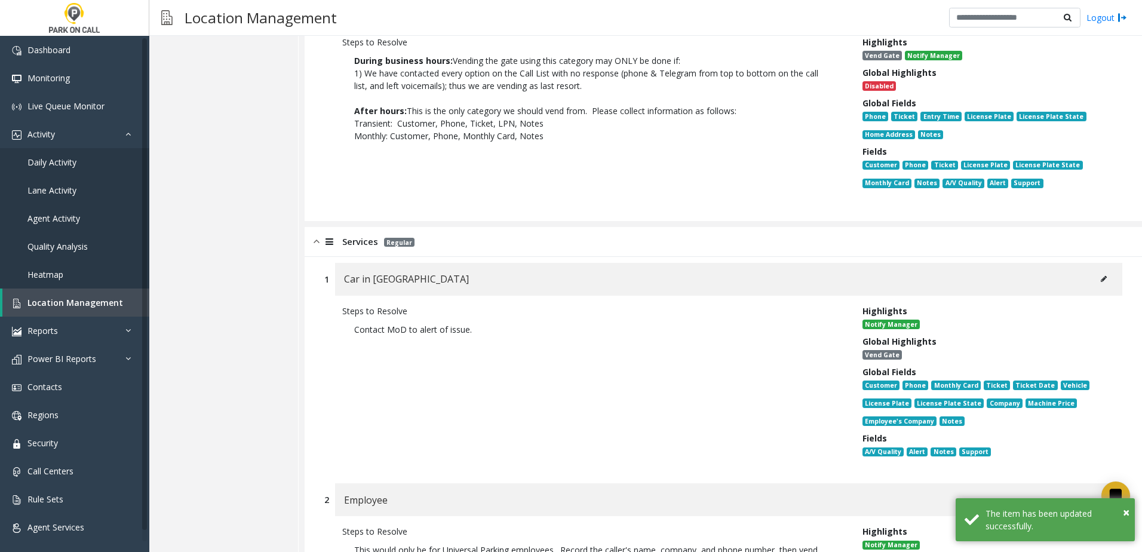
scroll to position [8153, 0]
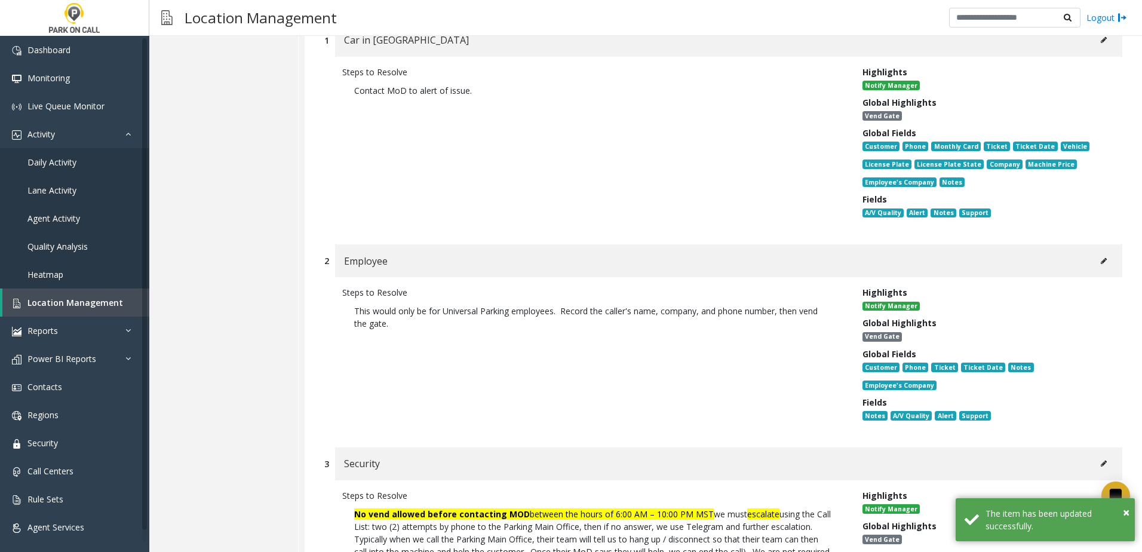
click at [1101, 257] on icon at bounding box center [1104, 260] width 6 height 7
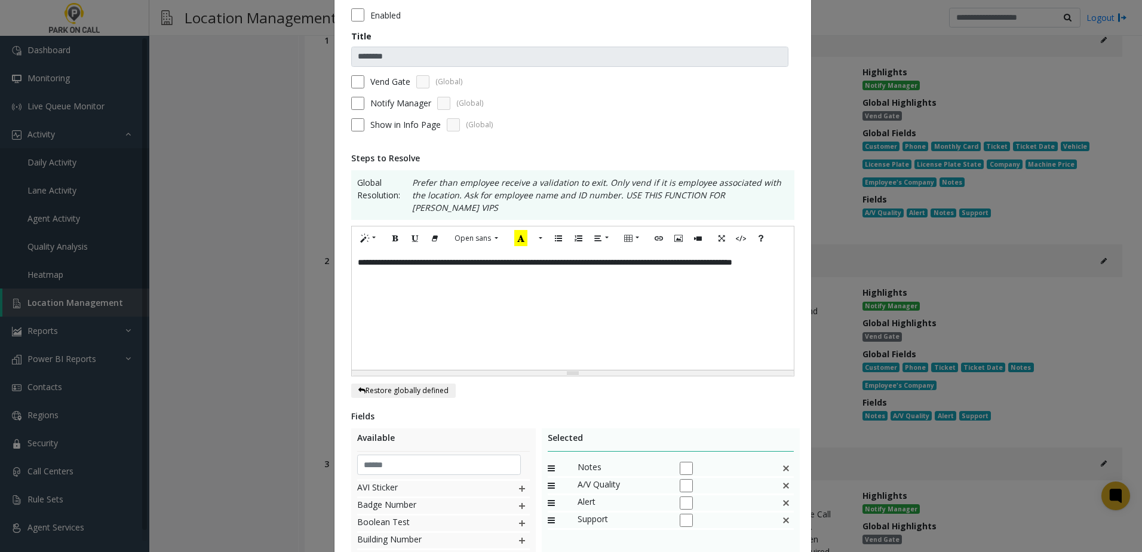
scroll to position [0, 0]
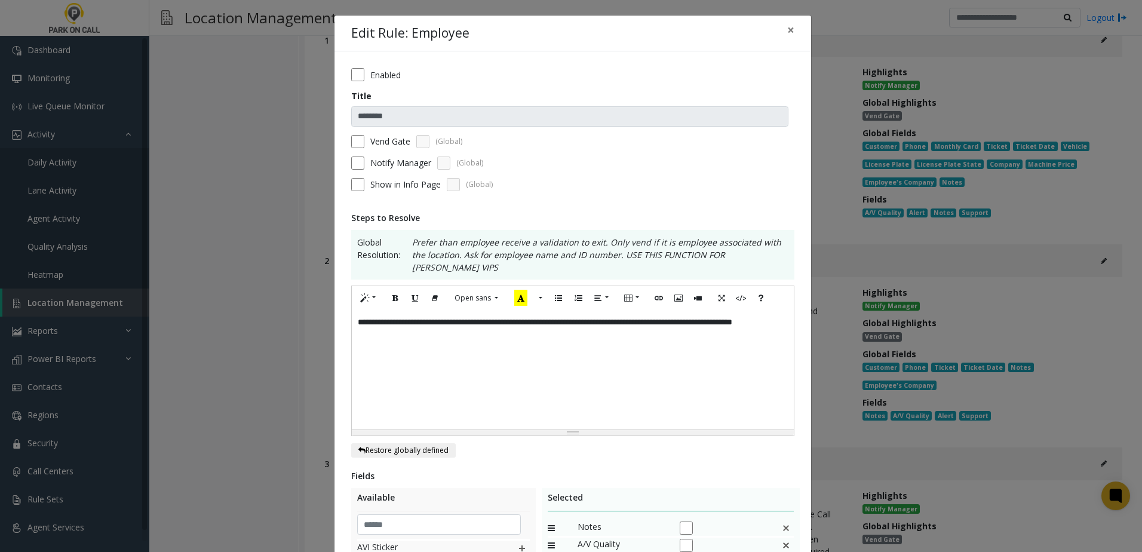
click at [463, 322] on div "**********" at bounding box center [573, 369] width 442 height 119
click at [473, 324] on div "**********" at bounding box center [573, 369] width 442 height 119
drag, startPoint x: 555, startPoint y: 308, endPoint x: 430, endPoint y: 295, distance: 125.5
click at [320, 311] on div "**********" at bounding box center [571, 276] width 1142 height 552
click at [392, 293] on icon "Bold (CTRL+B)" at bounding box center [395, 298] width 7 height 10
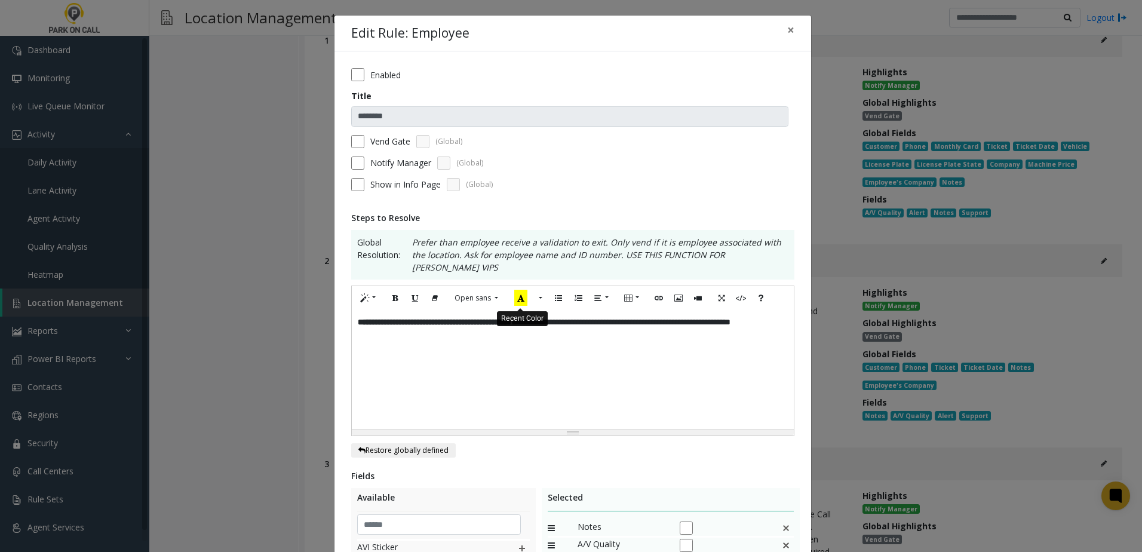
click at [521, 290] on icon "Recent Color" at bounding box center [520, 298] width 13 height 16
click at [497, 328] on div "**********" at bounding box center [573, 369] width 442 height 119
click at [495, 325] on div "**********" at bounding box center [573, 369] width 442 height 119
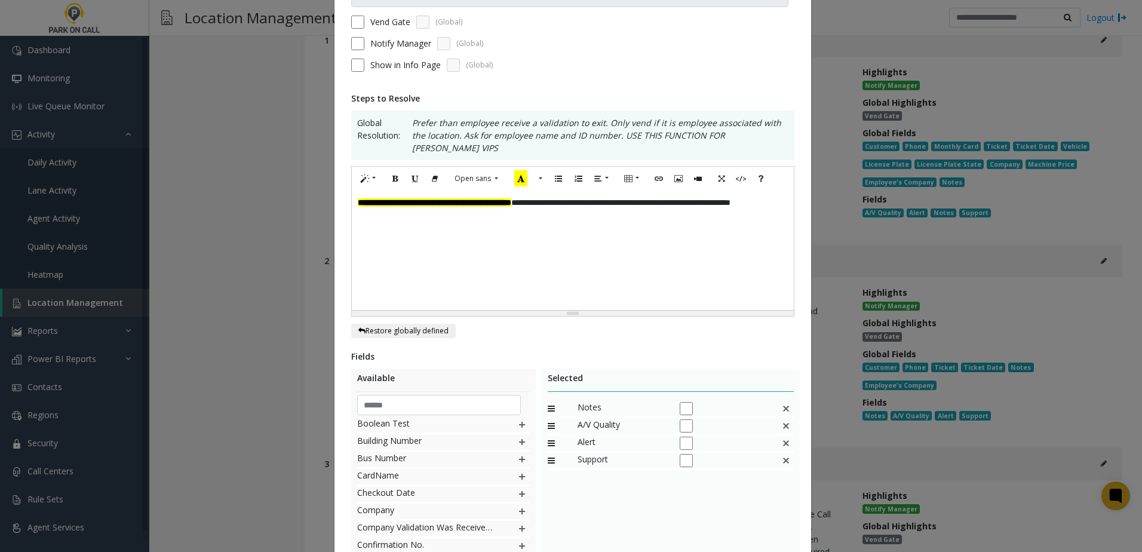
scroll to position [179, 0]
click at [517, 483] on img at bounding box center [522, 491] width 10 height 16
click at [503, 465] on div "Name of MoD" at bounding box center [443, 473] width 173 height 17
click at [517, 465] on img at bounding box center [522, 473] width 10 height 16
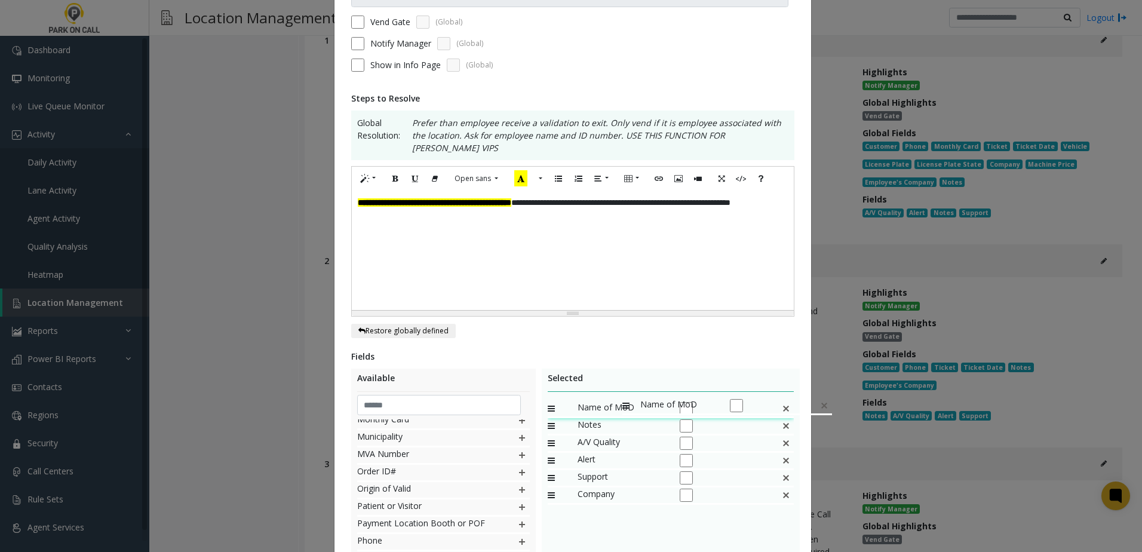
drag, startPoint x: 598, startPoint y: 484, endPoint x: 616, endPoint y: 392, distance: 94.4
drag, startPoint x: 603, startPoint y: 480, endPoint x: 614, endPoint y: 409, distance: 71.9
drag, startPoint x: 430, startPoint y: 186, endPoint x: 452, endPoint y: 192, distance: 22.9
click at [431, 198] on font "**********" at bounding box center [434, 202] width 153 height 8
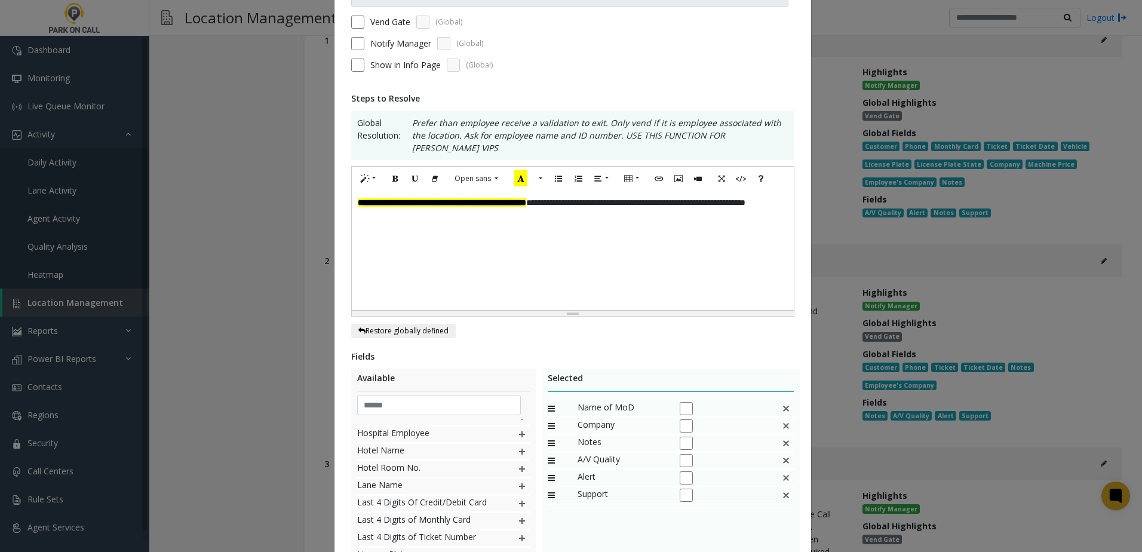
click at [697, 192] on div "**********" at bounding box center [573, 250] width 442 height 119
drag, startPoint x: 416, startPoint y: 199, endPoint x: 345, endPoint y: 203, distance: 71.2
click at [343, 203] on div "**********" at bounding box center [572, 303] width 477 height 743
click at [517, 511] on img at bounding box center [522, 519] width 10 height 16
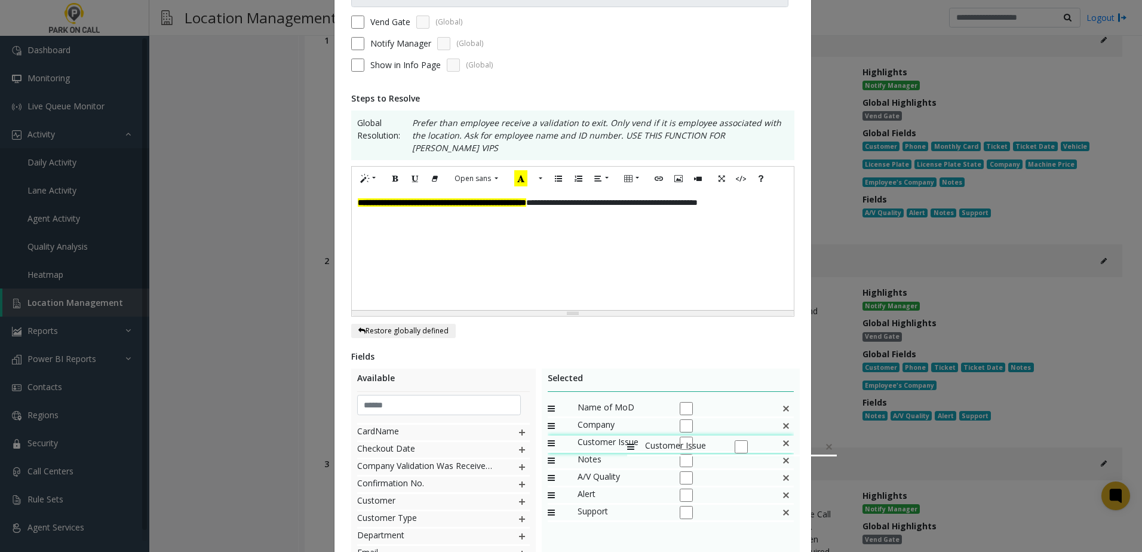
drag, startPoint x: 611, startPoint y: 498, endPoint x: 621, endPoint y: 431, distance: 67.7
drag, startPoint x: 711, startPoint y: 191, endPoint x: 691, endPoint y: 191, distance: 19.7
click at [691, 191] on div "**********" at bounding box center [573, 250] width 442 height 119
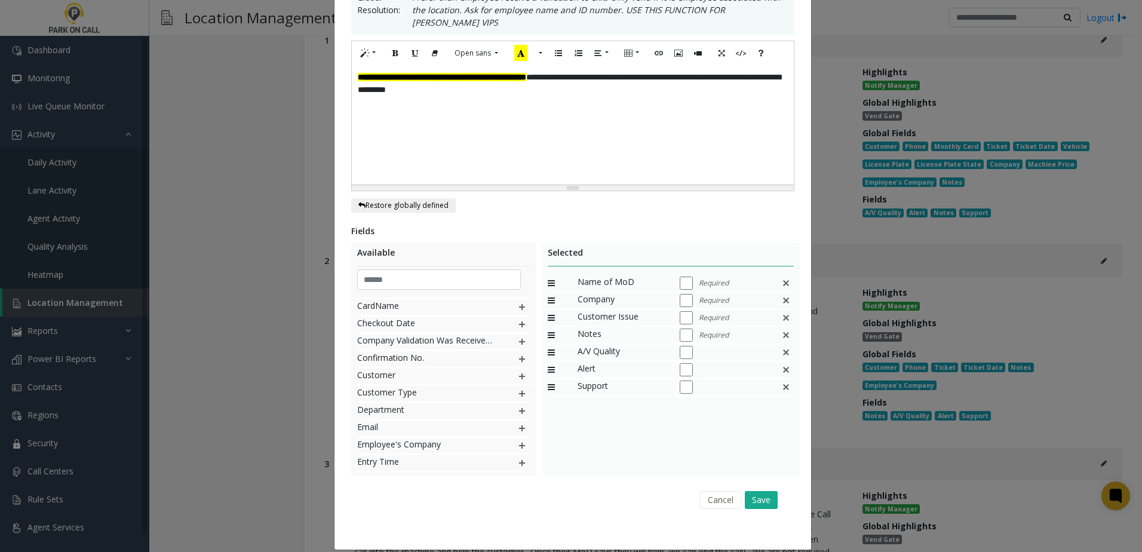
scroll to position [245, 0]
click at [759, 490] on button "Save" at bounding box center [761, 499] width 33 height 18
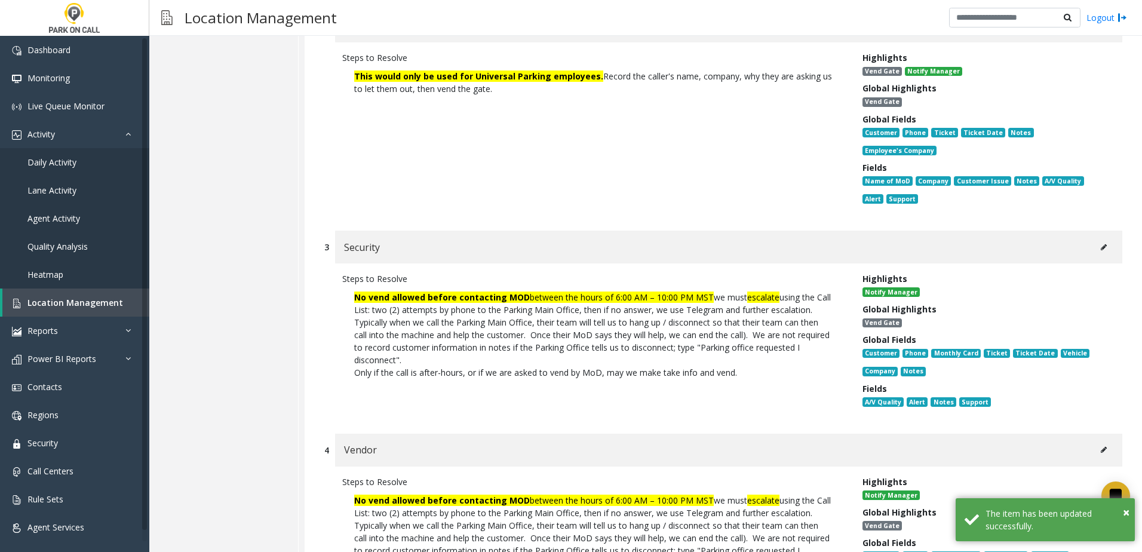
scroll to position [8392, 0]
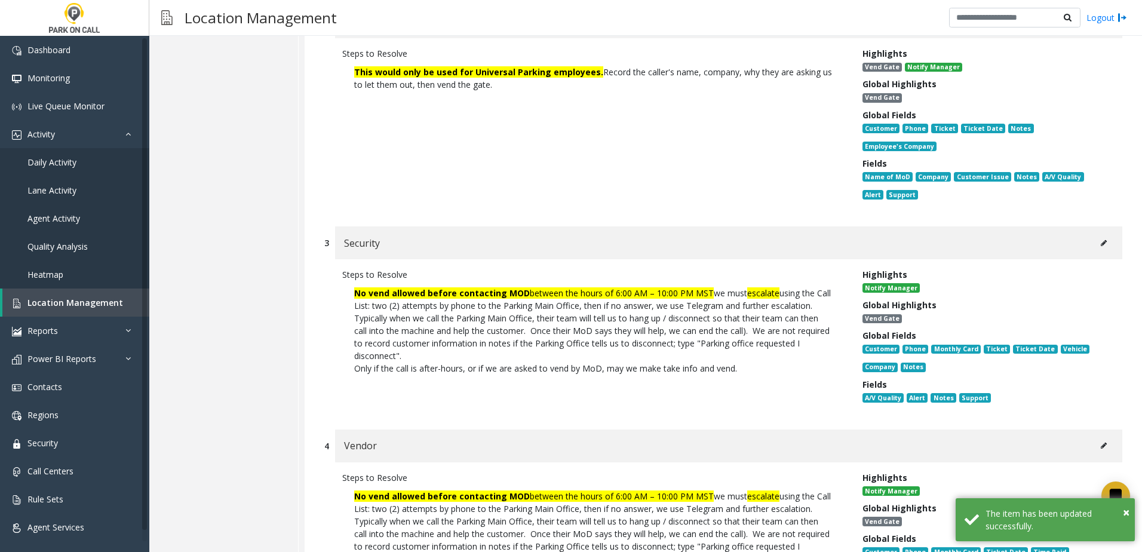
click at [1101, 240] on icon at bounding box center [1104, 243] width 6 height 7
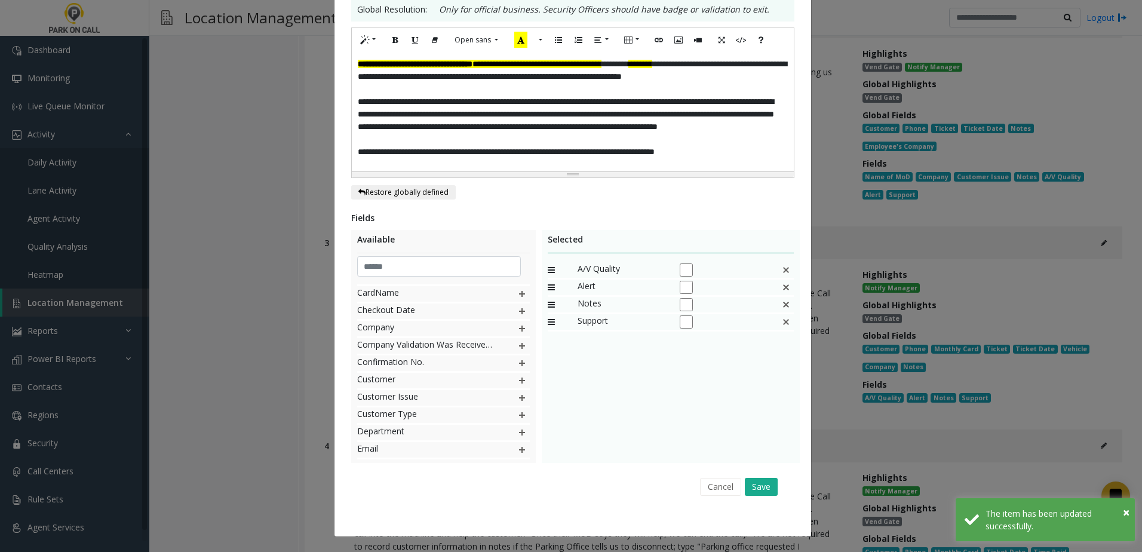
scroll to position [0, 0]
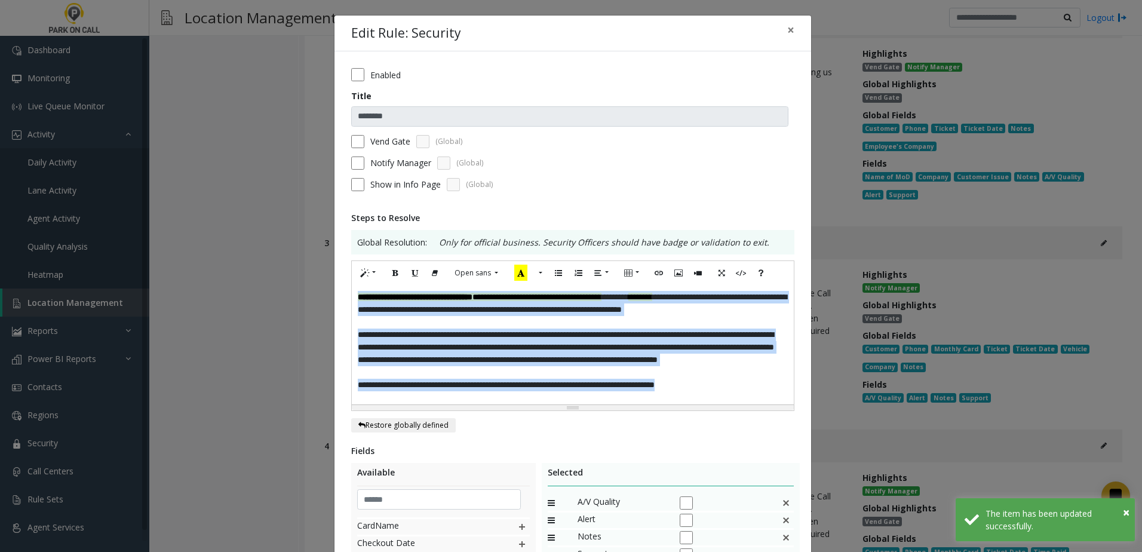
drag, startPoint x: 745, startPoint y: 391, endPoint x: 149, endPoint y: 202, distance: 626.0
click at [148, 204] on div "**********" at bounding box center [571, 276] width 1142 height 552
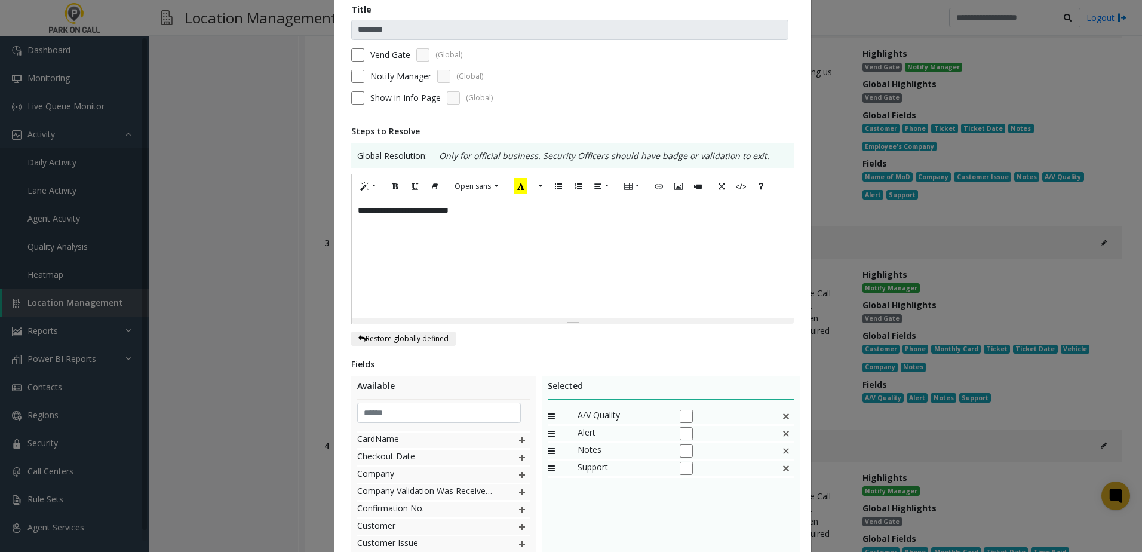
scroll to position [233, 0]
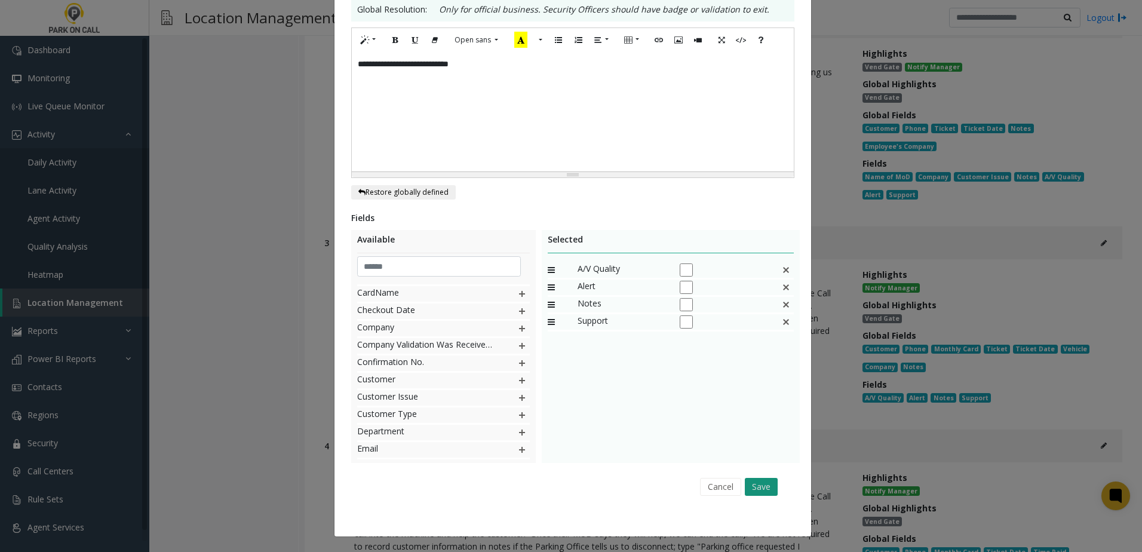
click at [759, 494] on button "Save" at bounding box center [761, 487] width 33 height 18
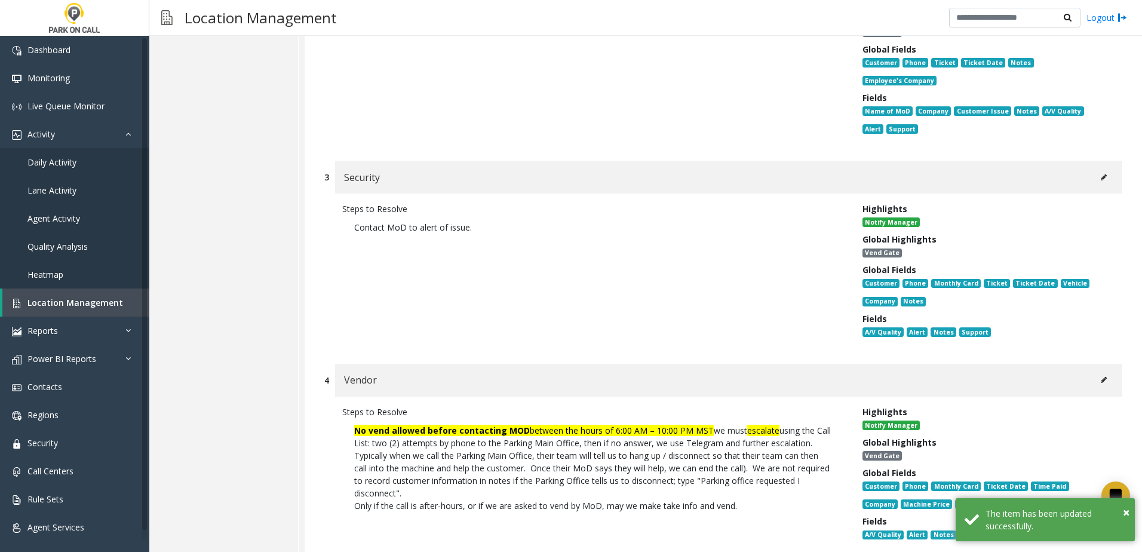
scroll to position [8571, 0]
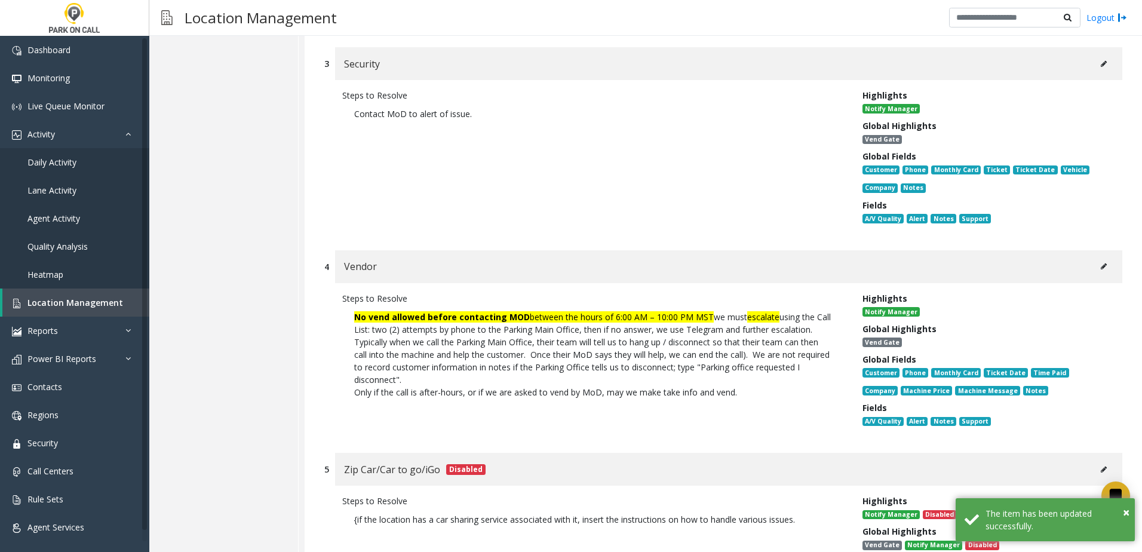
click at [1094, 257] on button at bounding box center [1103, 266] width 19 height 18
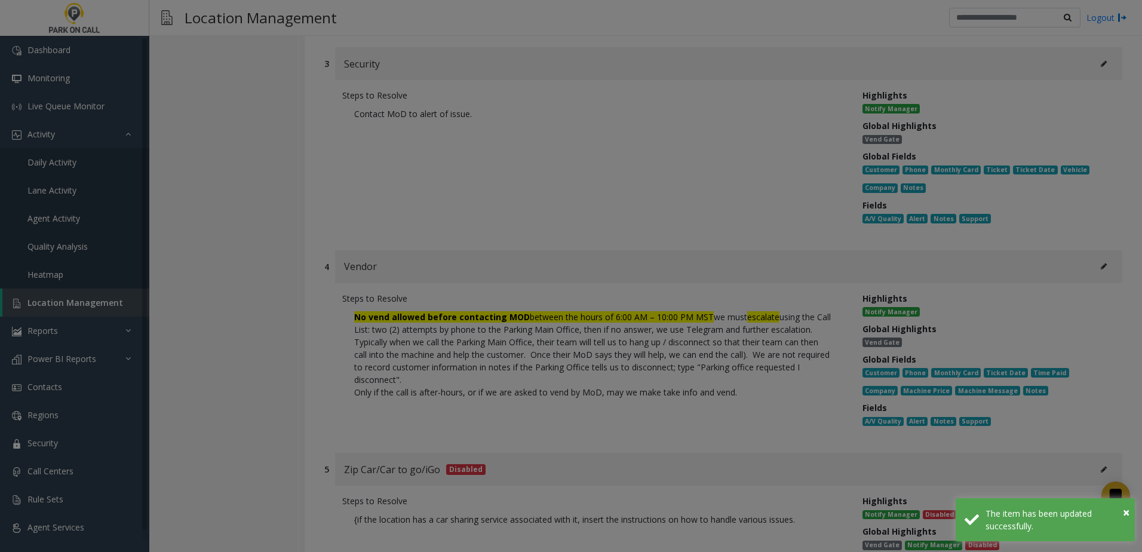
scroll to position [0, 0]
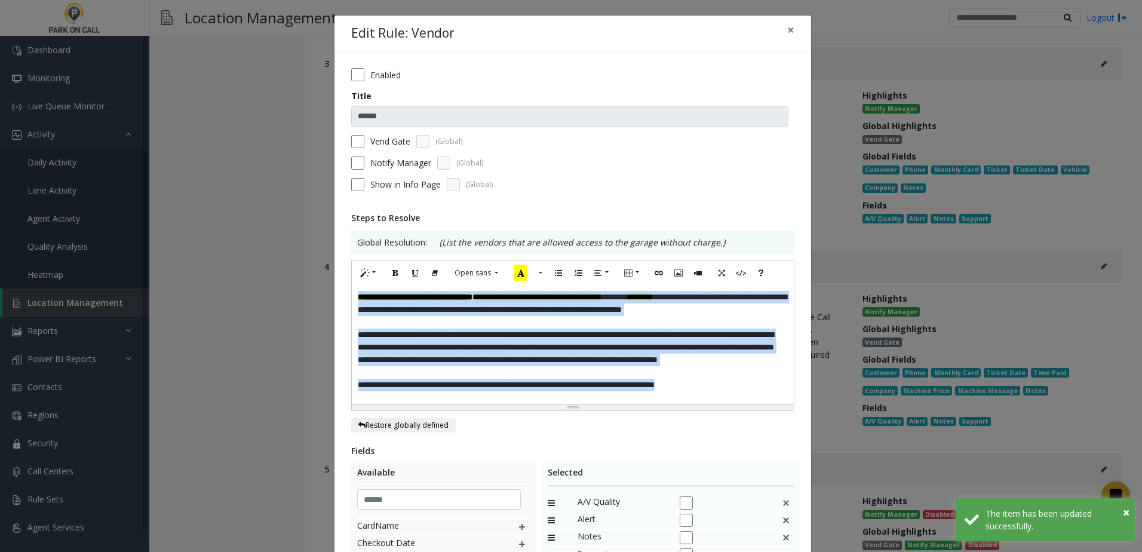
drag, startPoint x: 750, startPoint y: 388, endPoint x: 150, endPoint y: 153, distance: 644.0
click at [84, 149] on div "**********" at bounding box center [571, 276] width 1142 height 552
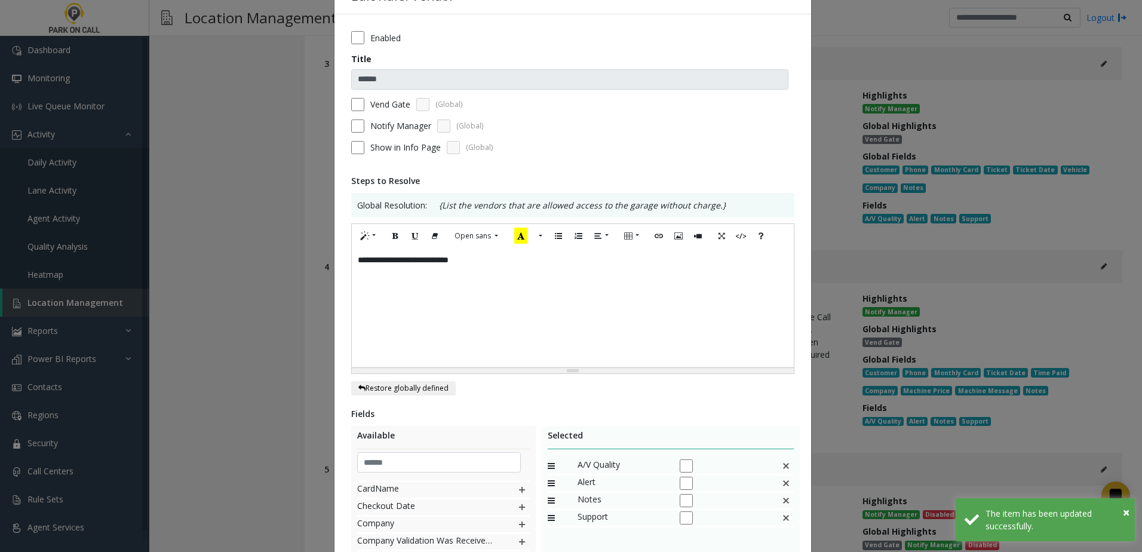
scroll to position [233, 0]
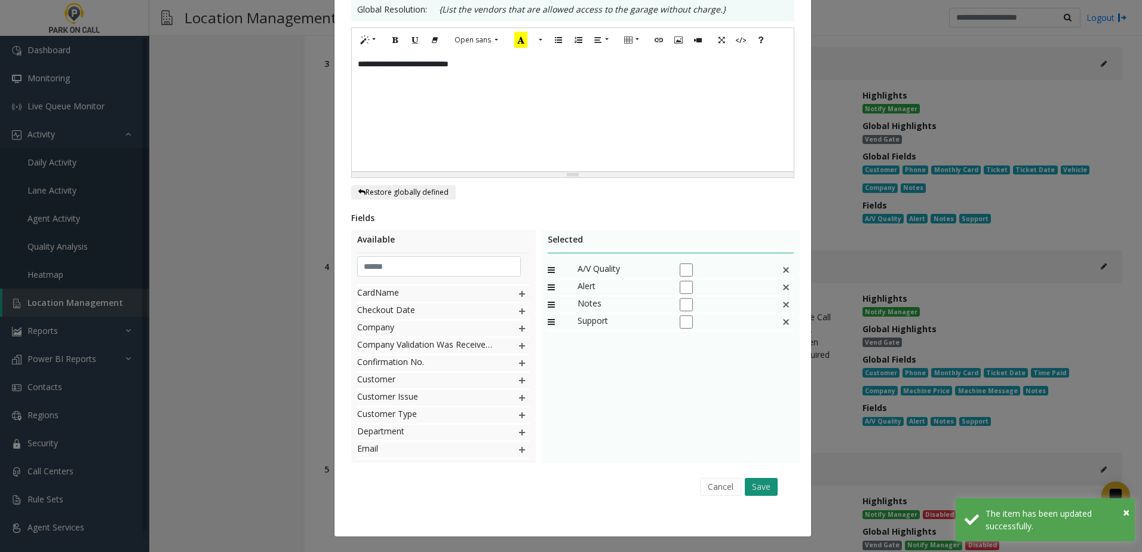
click at [747, 477] on div "Cancel Save" at bounding box center [573, 486] width 426 height 30
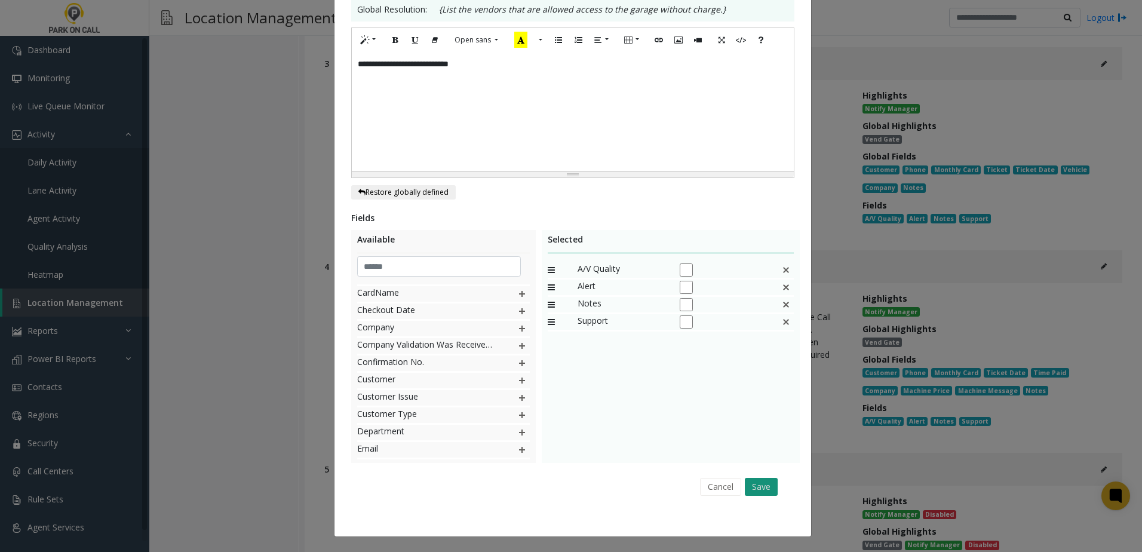
click at [748, 480] on button "Save" at bounding box center [761, 487] width 33 height 18
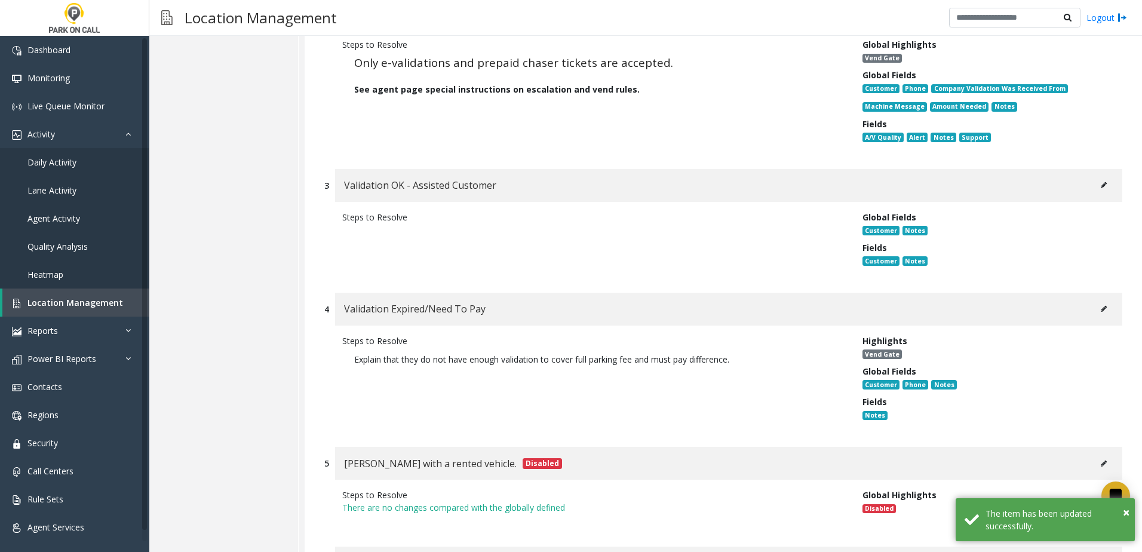
scroll to position [1697, 0]
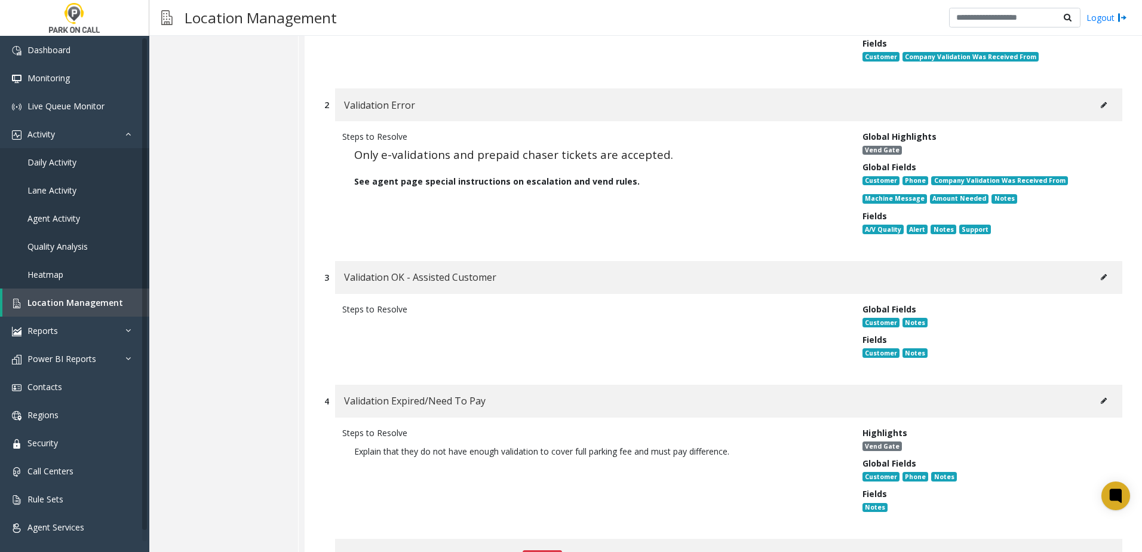
drag, startPoint x: 640, startPoint y: 177, endPoint x: 309, endPoint y: 180, distance: 331.5
click at [309, 180] on div "1 Validation Remotely Applied Disabled Steps to Resolve Call the office for fur…" at bounding box center [723, 376] width 837 height 1030
copy span "See agent page special instructions on escalation and vend rules."
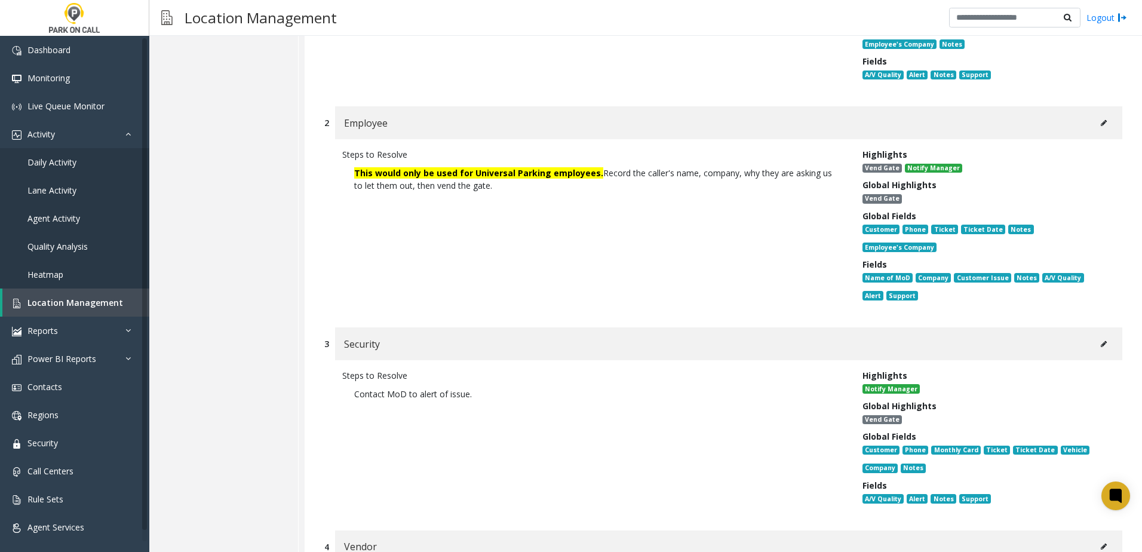
scroll to position [8506, 0]
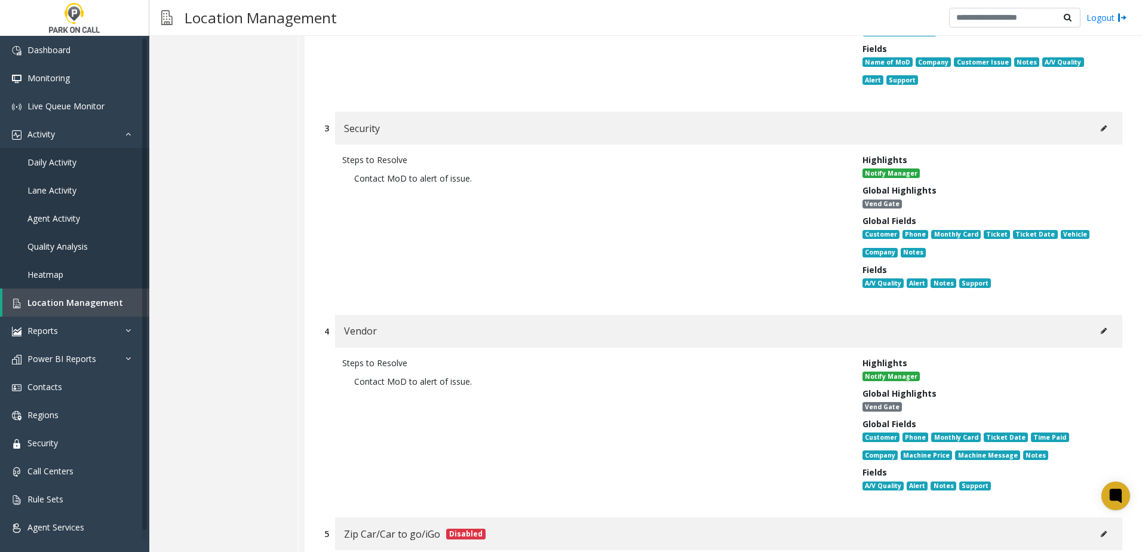
click at [1101, 125] on icon at bounding box center [1104, 128] width 6 height 7
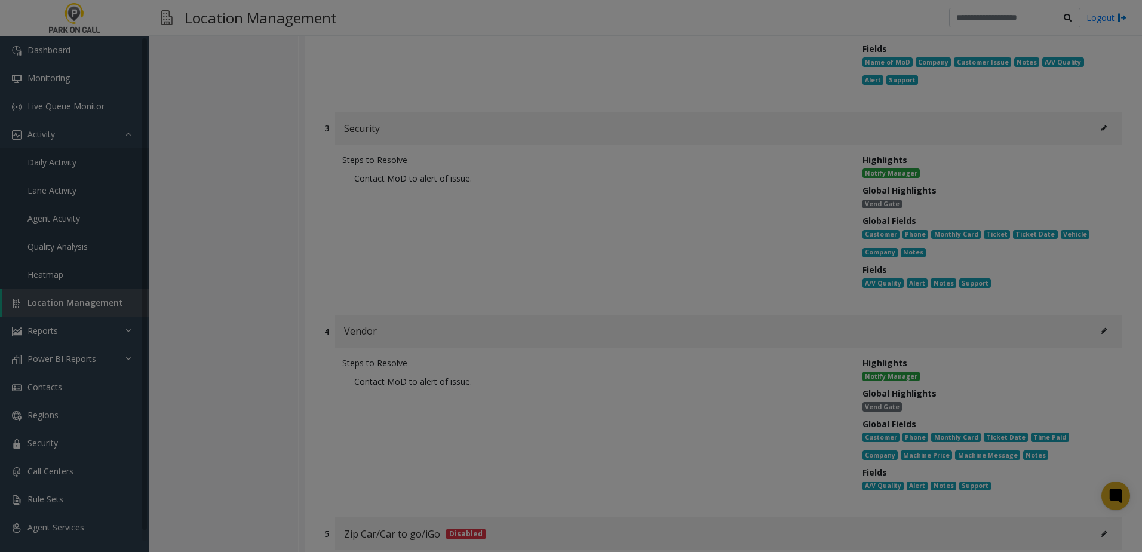
scroll to position [0, 0]
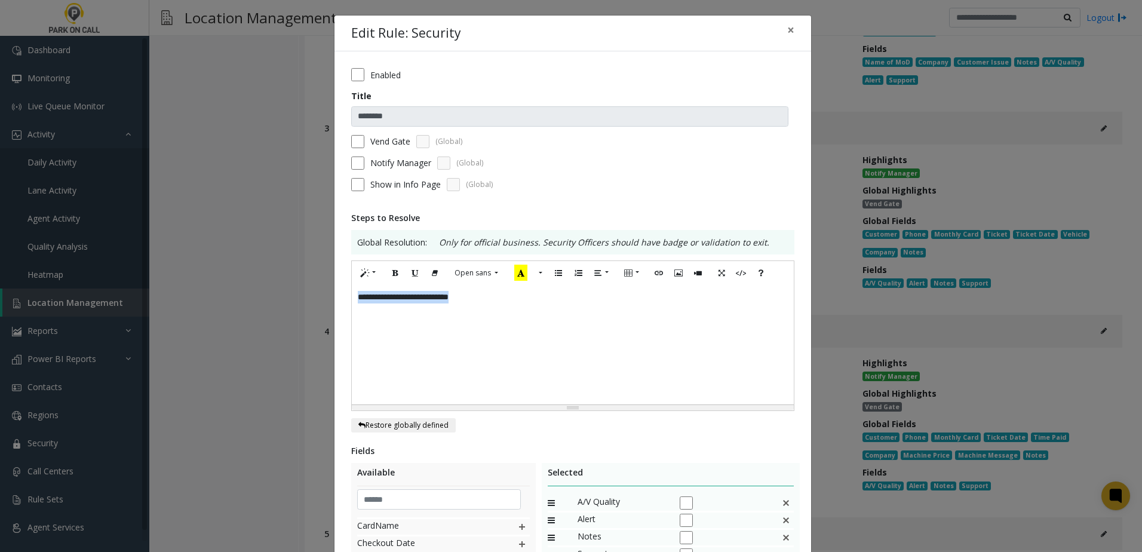
drag, startPoint x: 545, startPoint y: 311, endPoint x: 165, endPoint y: 301, distance: 379.4
click at [159, 303] on div "**********" at bounding box center [571, 276] width 1142 height 552
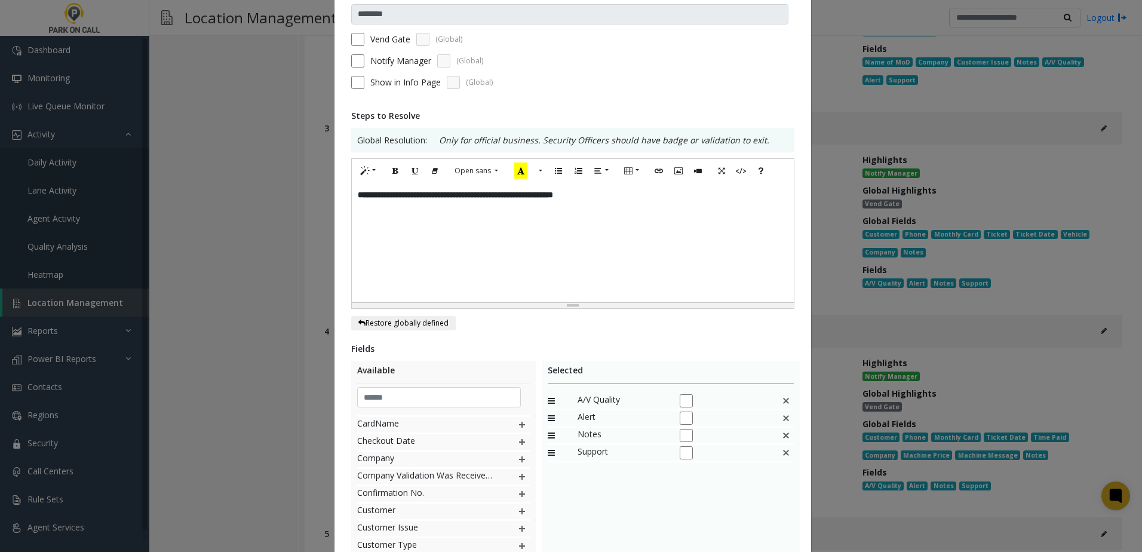
scroll to position [233, 0]
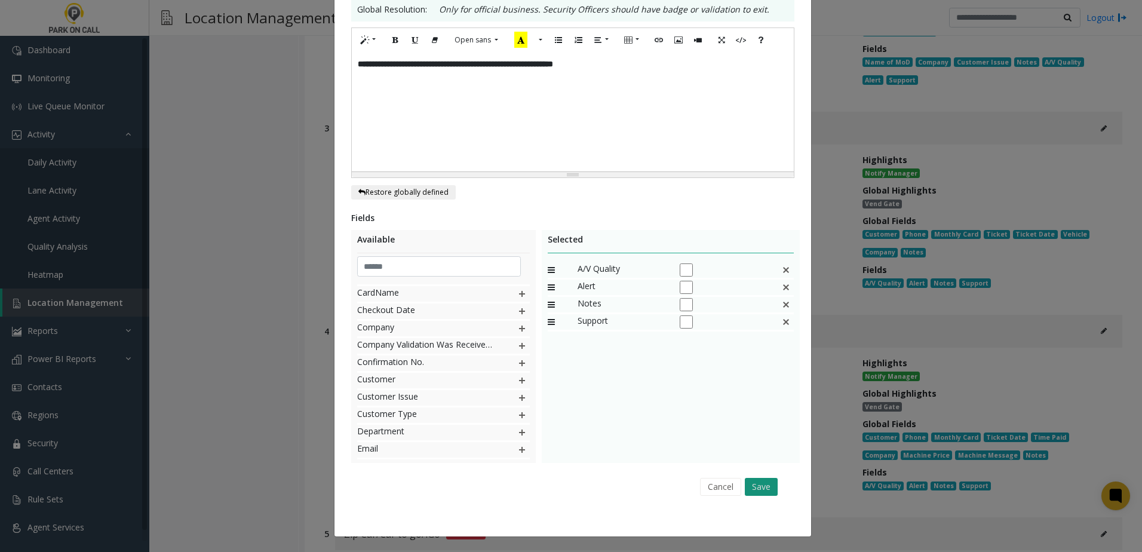
click at [762, 484] on button "Save" at bounding box center [761, 487] width 33 height 18
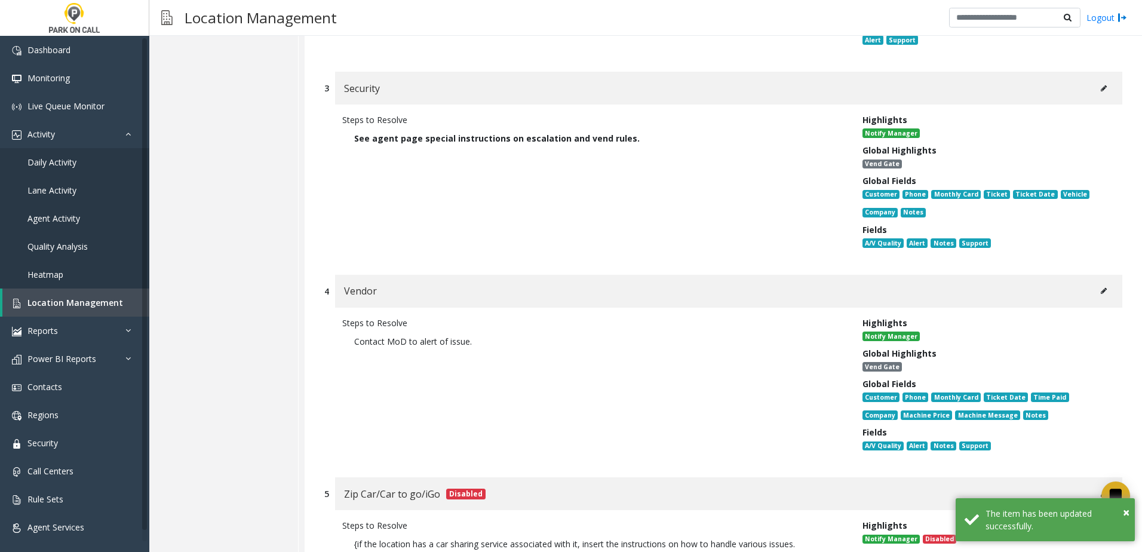
scroll to position [8566, 0]
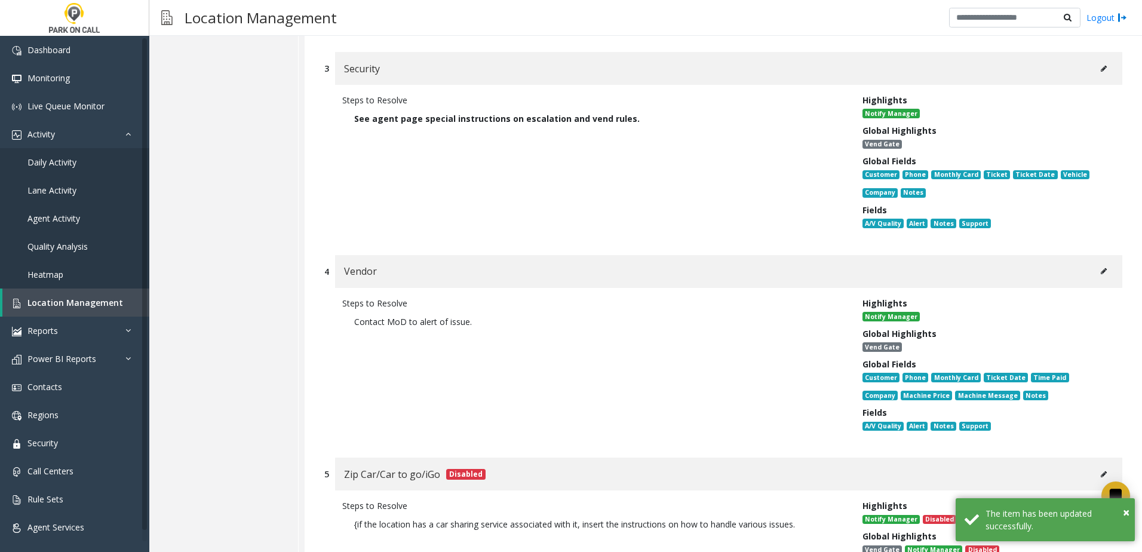
click at [1101, 268] on icon at bounding box center [1104, 271] width 6 height 7
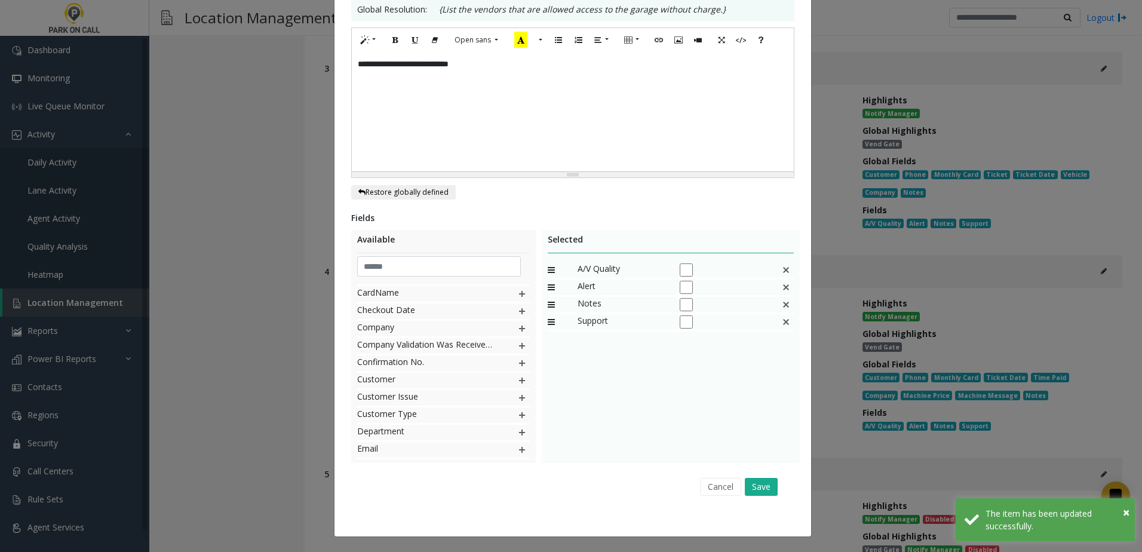
scroll to position [0, 0]
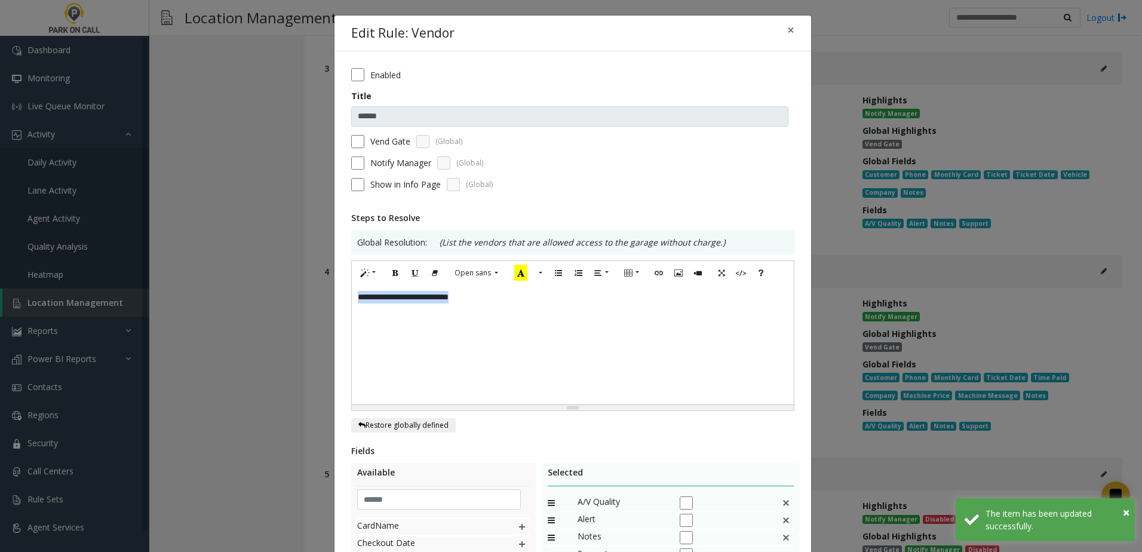
drag, startPoint x: 595, startPoint y: 300, endPoint x: 116, endPoint y: 286, distance: 479.2
click at [36, 284] on div "**********" at bounding box center [571, 276] width 1142 height 552
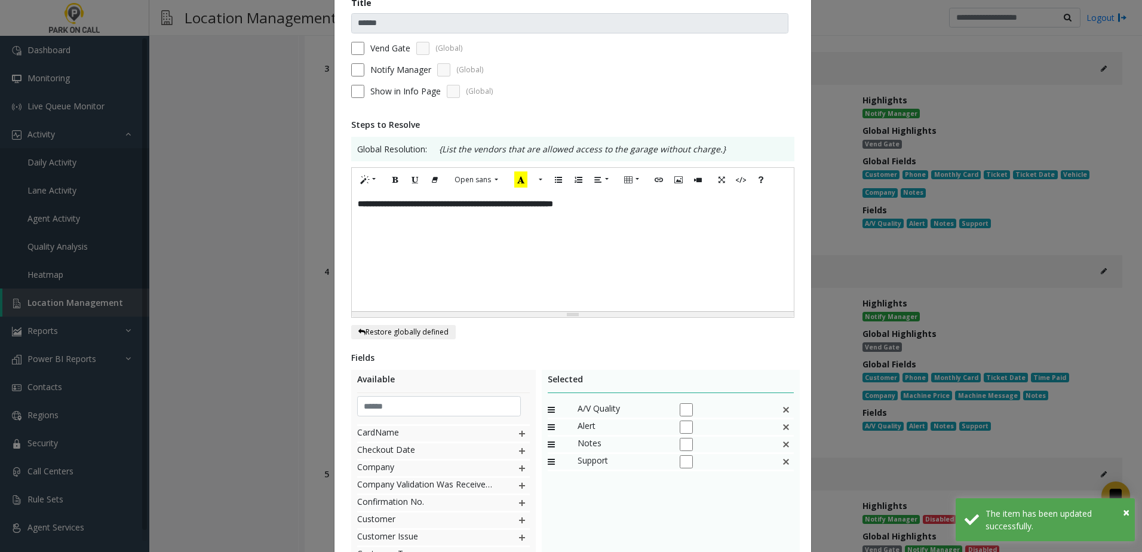
scroll to position [233, 0]
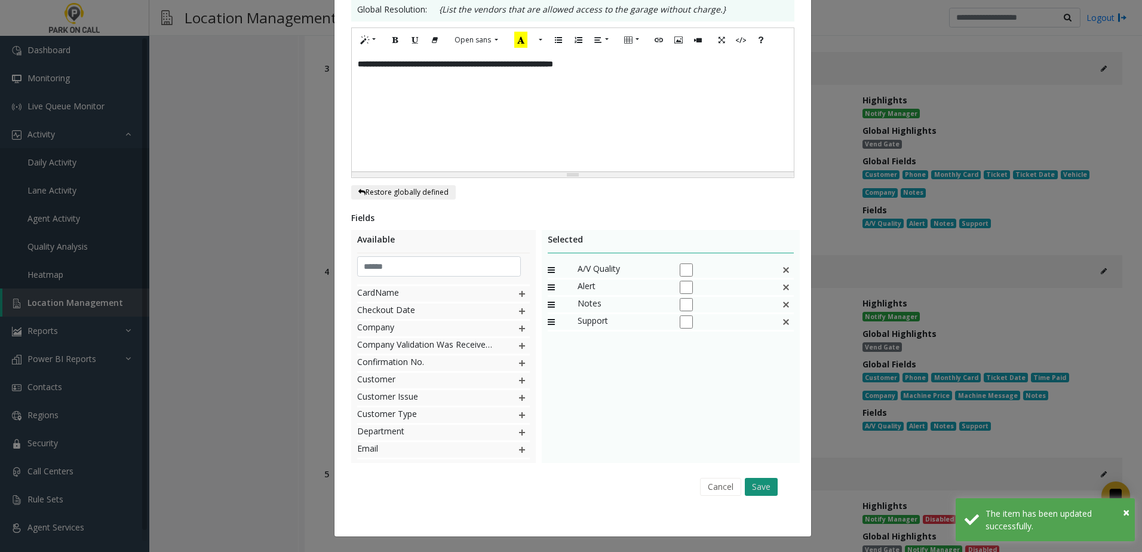
click at [765, 495] on button "Save" at bounding box center [761, 487] width 33 height 18
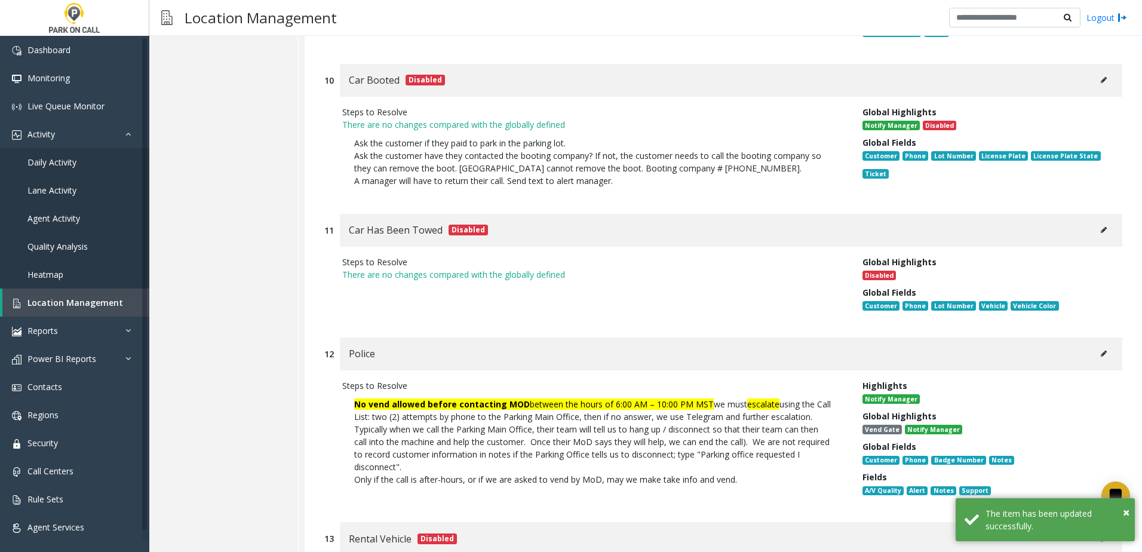
scroll to position [10218, 0]
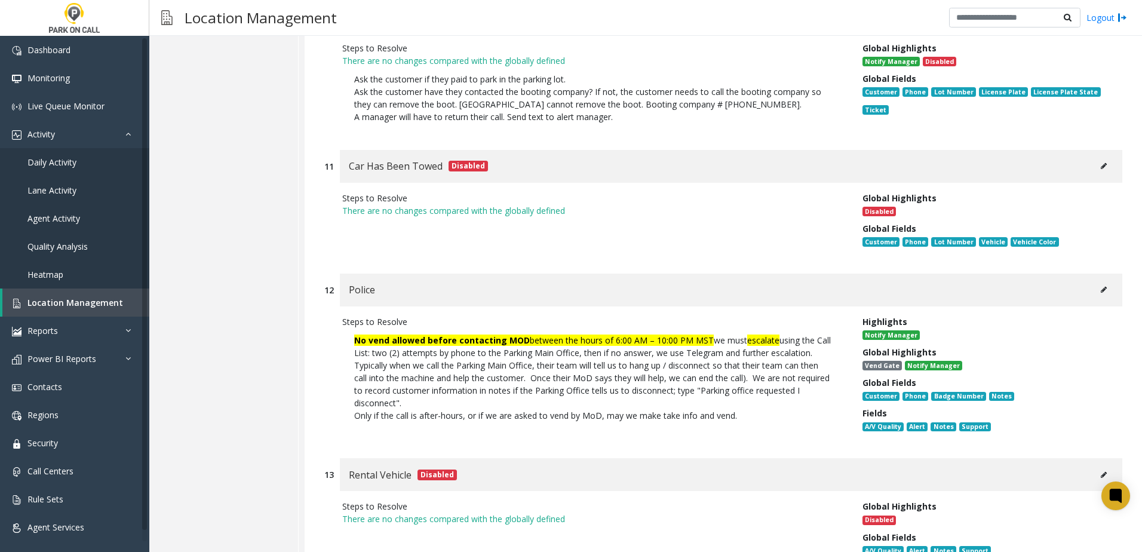
click at [1099, 281] on button at bounding box center [1103, 290] width 19 height 18
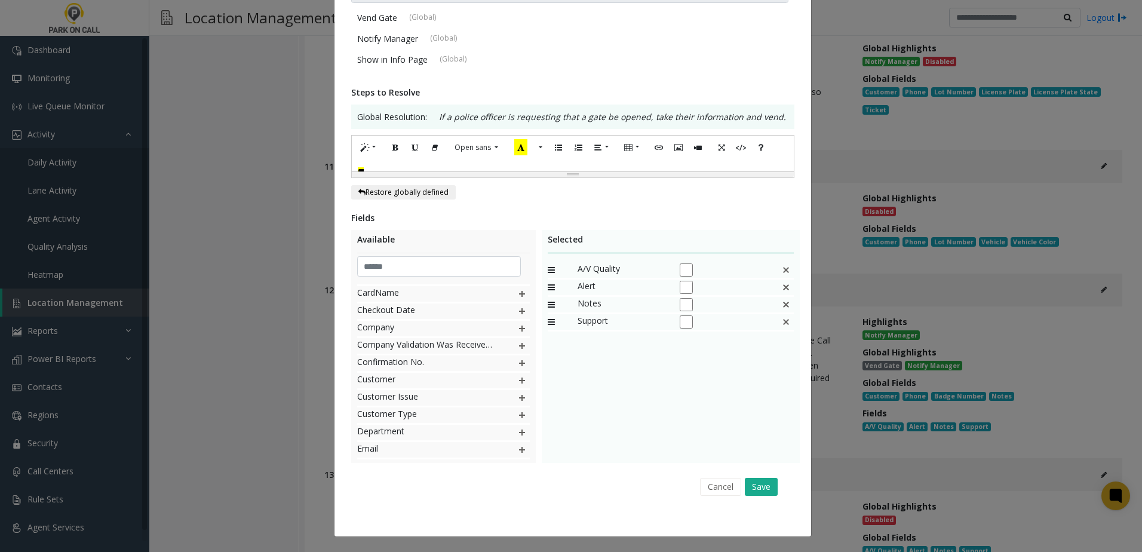
scroll to position [0, 0]
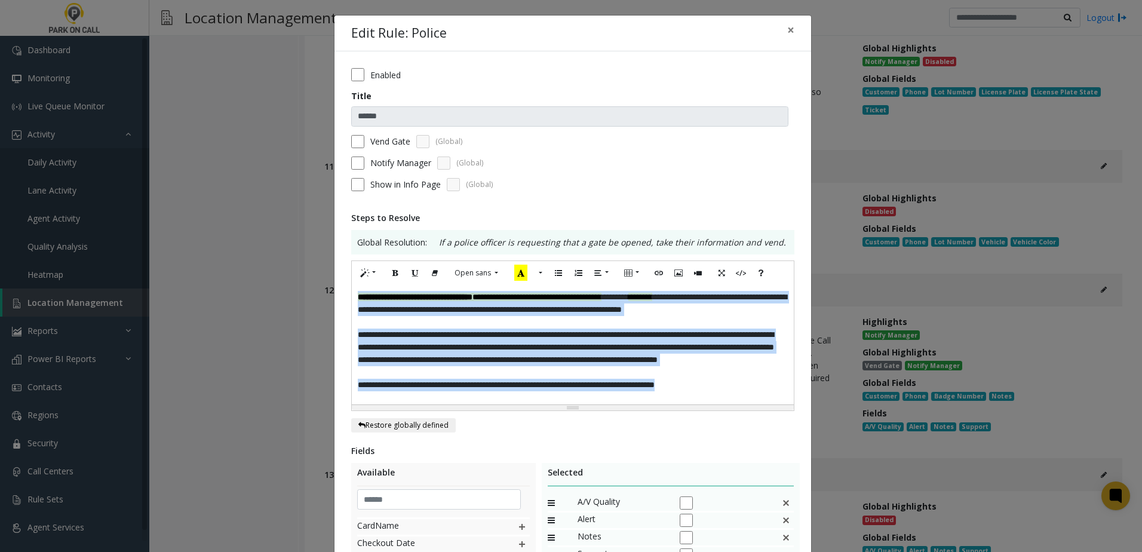
drag, startPoint x: 765, startPoint y: 383, endPoint x: 155, endPoint y: 195, distance: 638.2
click at [154, 198] on div "**********" at bounding box center [571, 276] width 1142 height 552
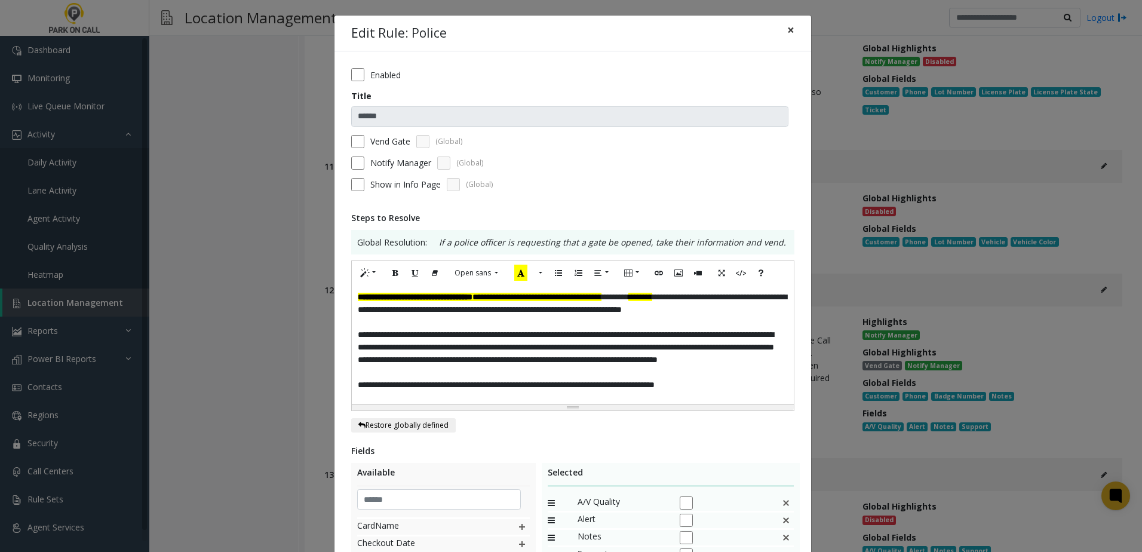
click at [788, 29] on span "×" at bounding box center [790, 30] width 7 height 17
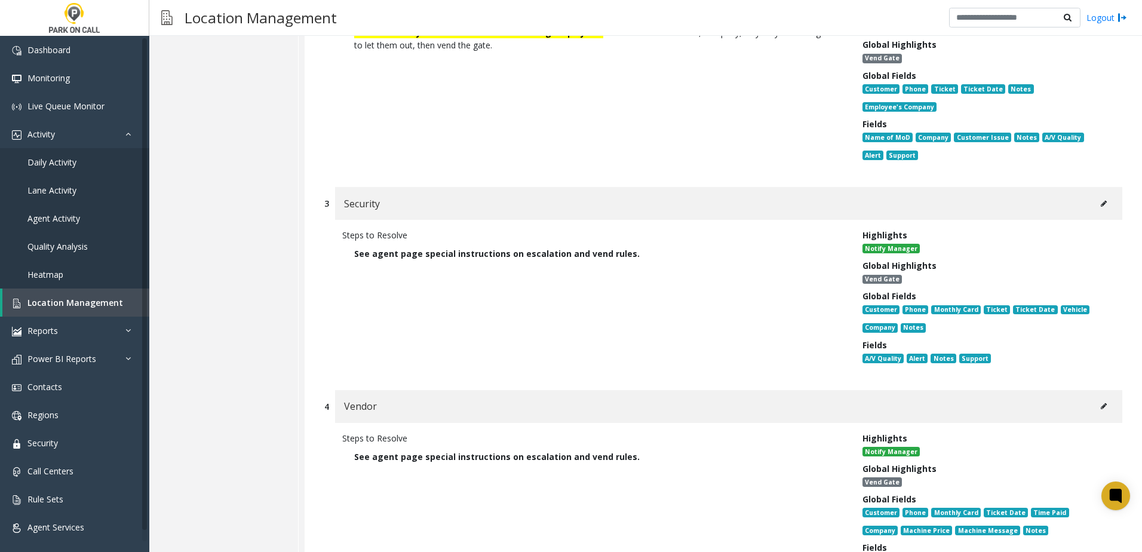
scroll to position [8426, 0]
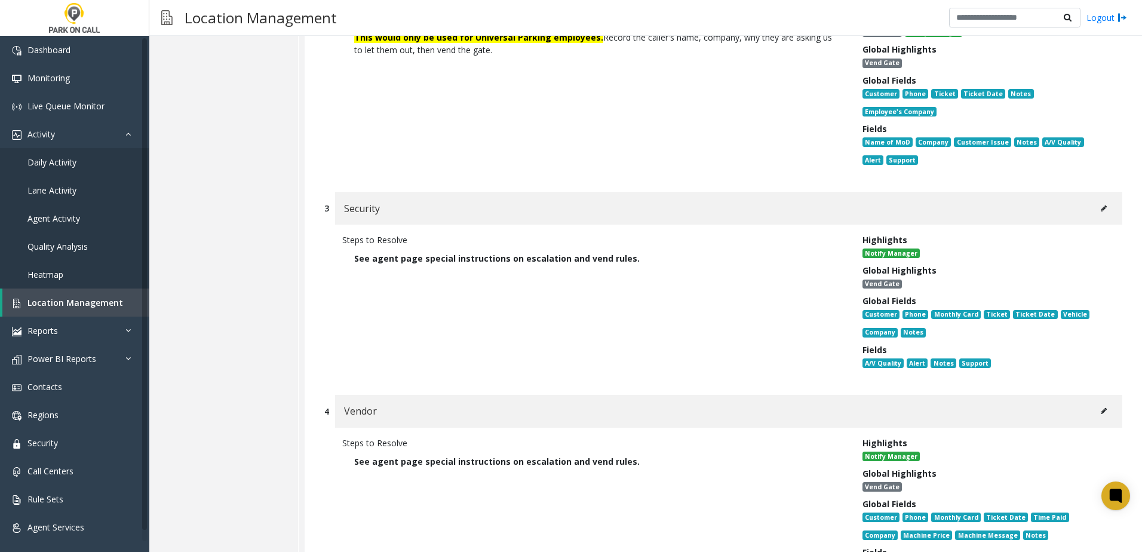
drag, startPoint x: 649, startPoint y: 226, endPoint x: 339, endPoint y: 217, distance: 310.1
click at [339, 234] on div "Steps to Resolve See agent page special instructions on escalation and vend rul…" at bounding box center [593, 304] width 520 height 140
copy span "See agent page special instructions on escalation and vend rules."
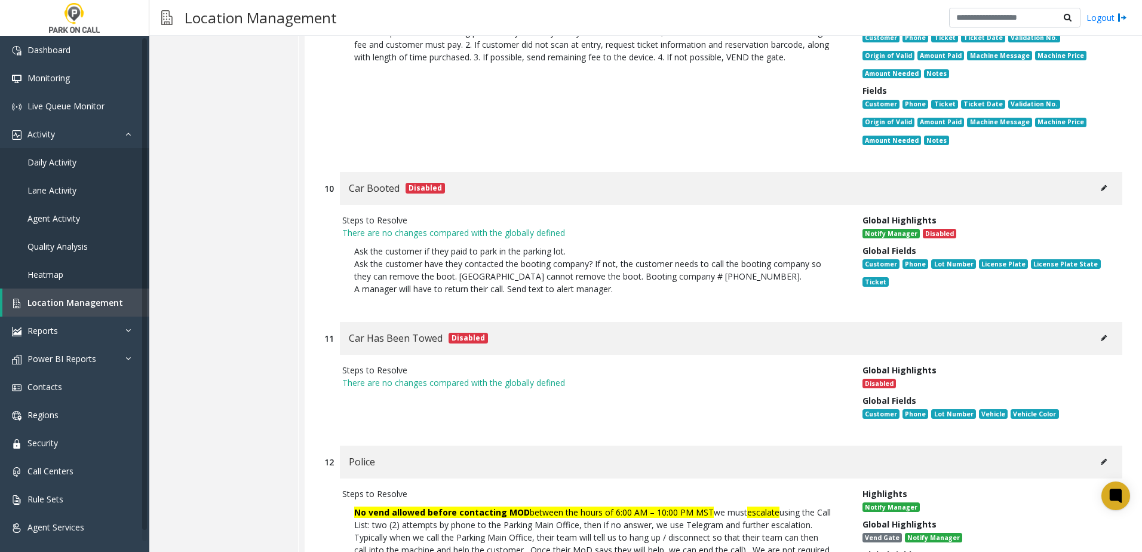
scroll to position [10218, 0]
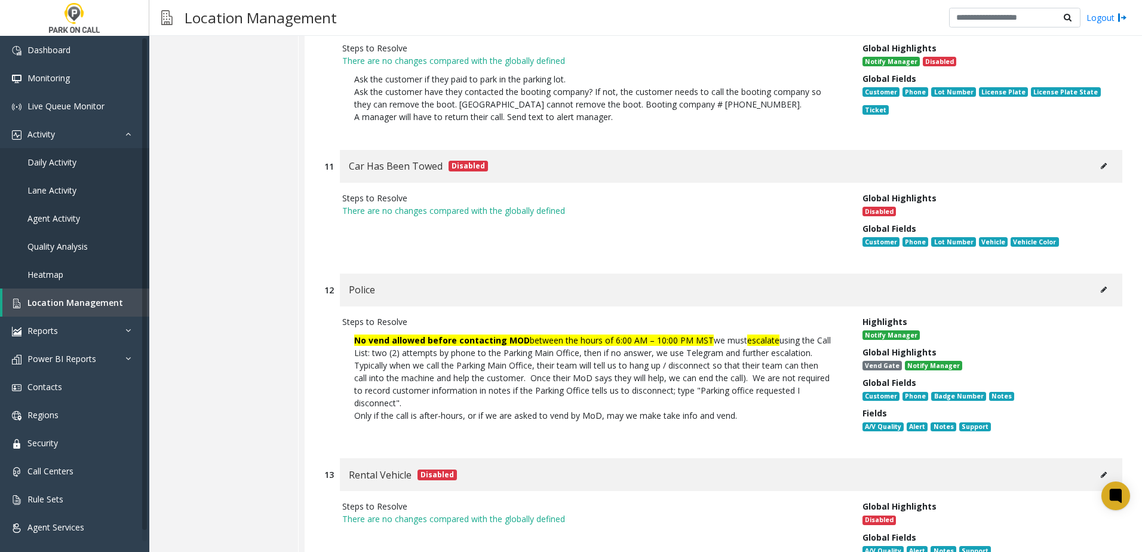
click at [1100, 281] on button at bounding box center [1103, 290] width 19 height 18
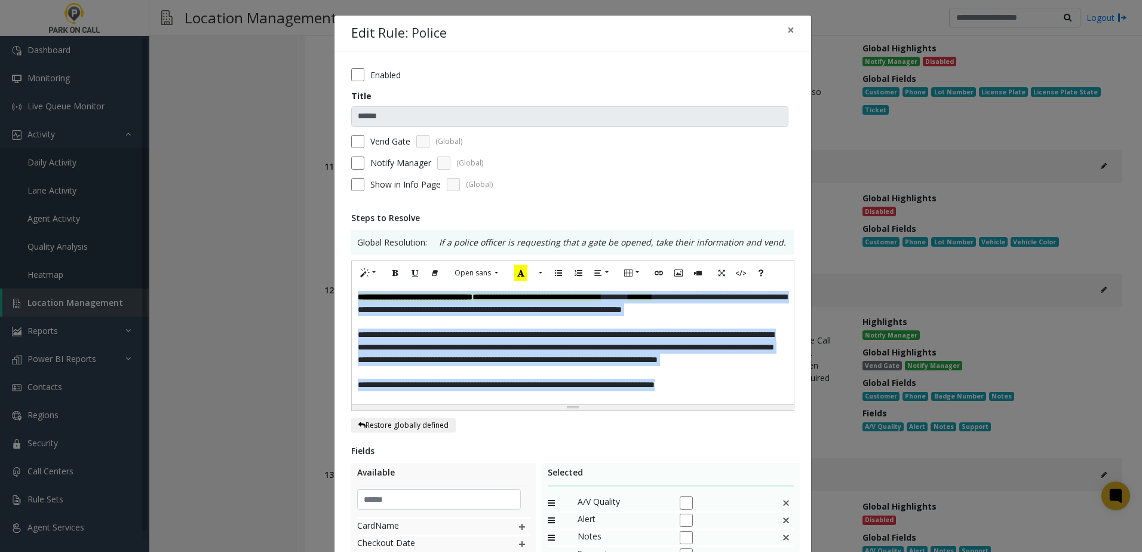
drag, startPoint x: 751, startPoint y: 386, endPoint x: 284, endPoint y: 217, distance: 497.5
click at [274, 222] on div "**********" at bounding box center [571, 276] width 1142 height 552
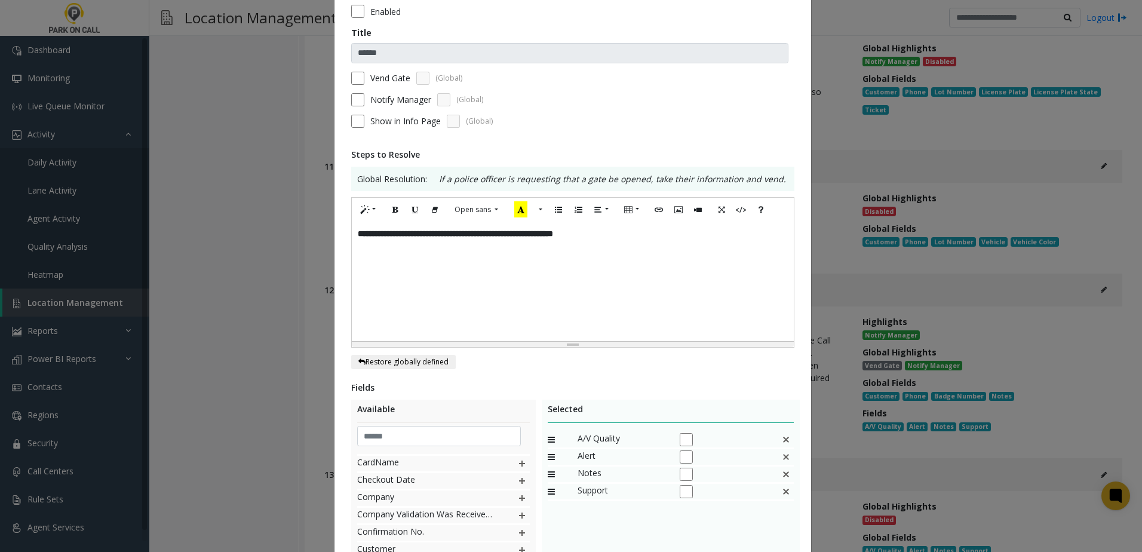
scroll to position [233, 0]
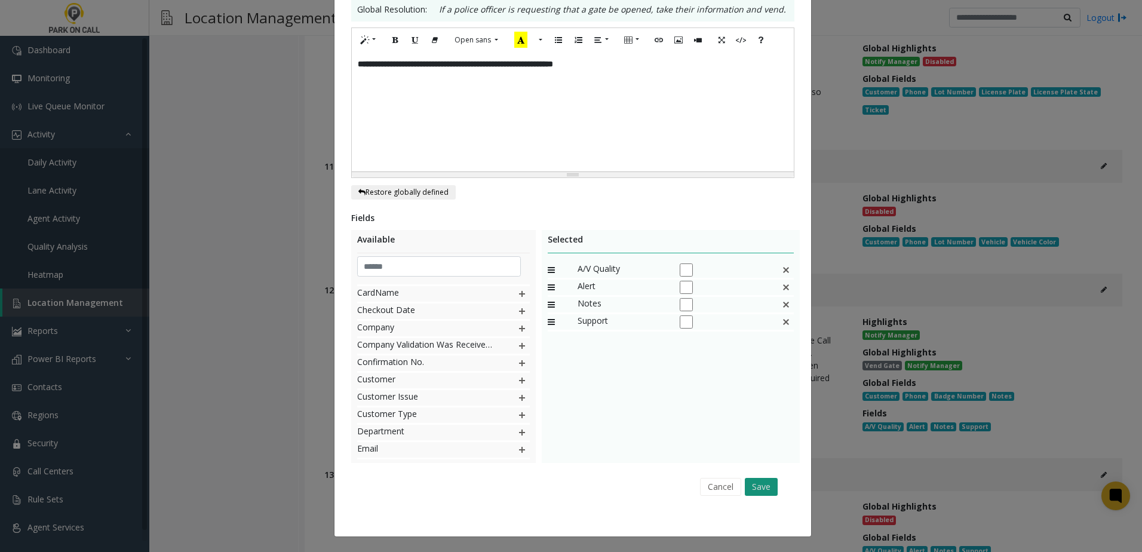
click at [750, 478] on button "Save" at bounding box center [761, 487] width 33 height 18
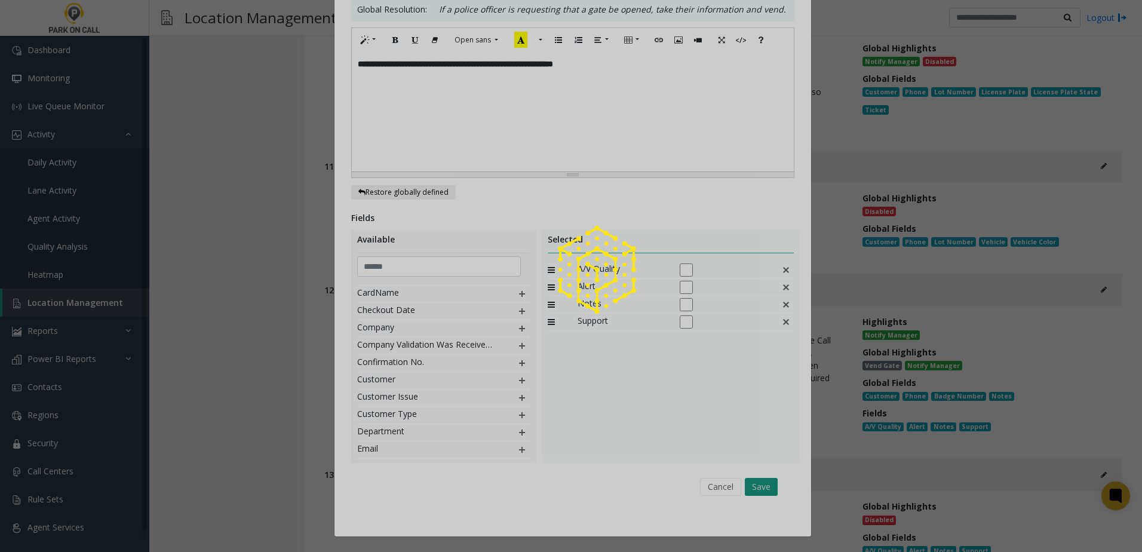
scroll to position [10215, 0]
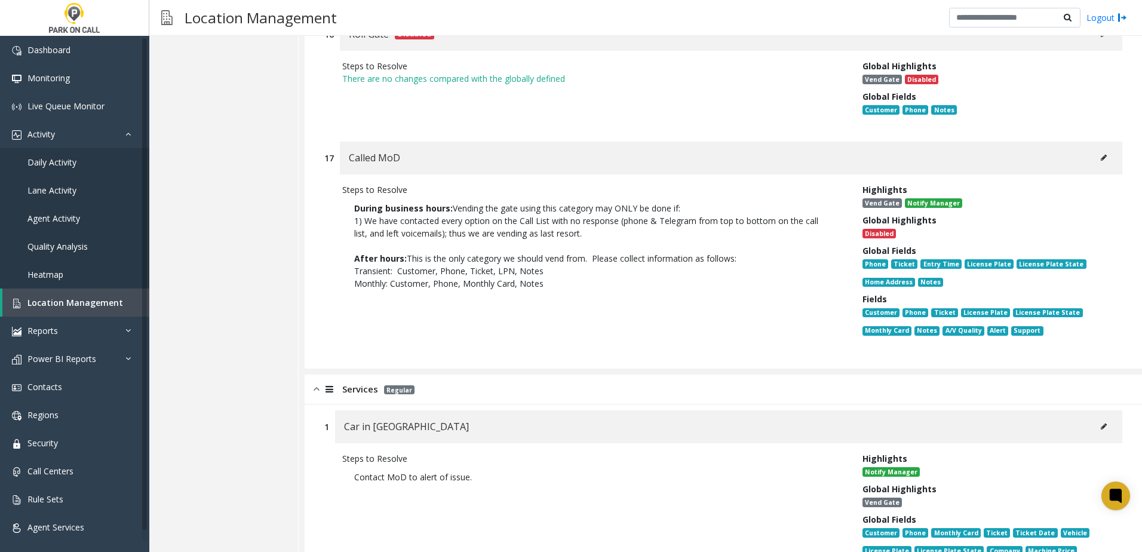
click at [357, 382] on span "Services" at bounding box center [360, 389] width 36 height 14
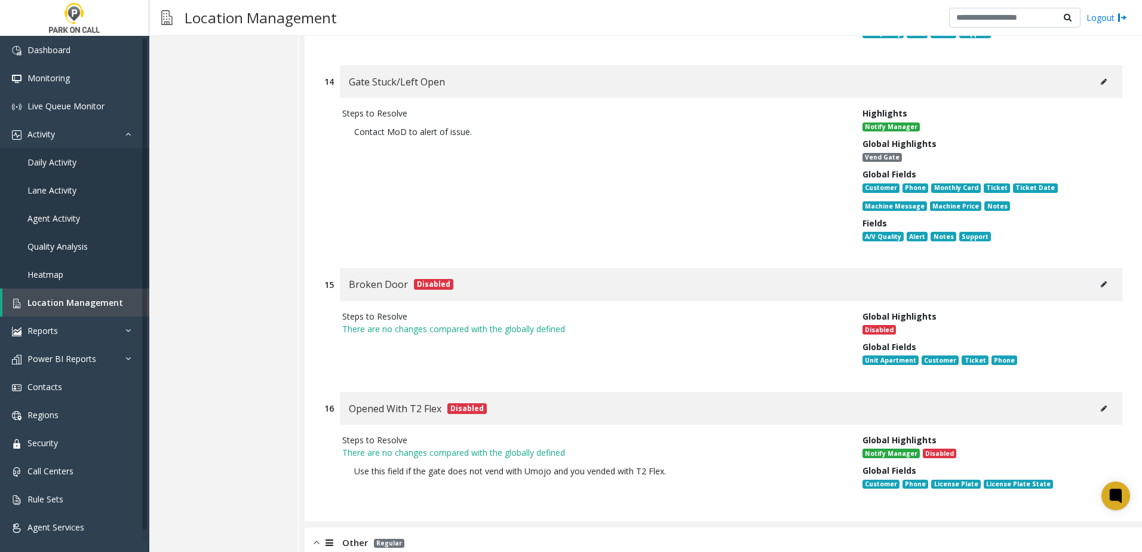
scroll to position [5226, 0]
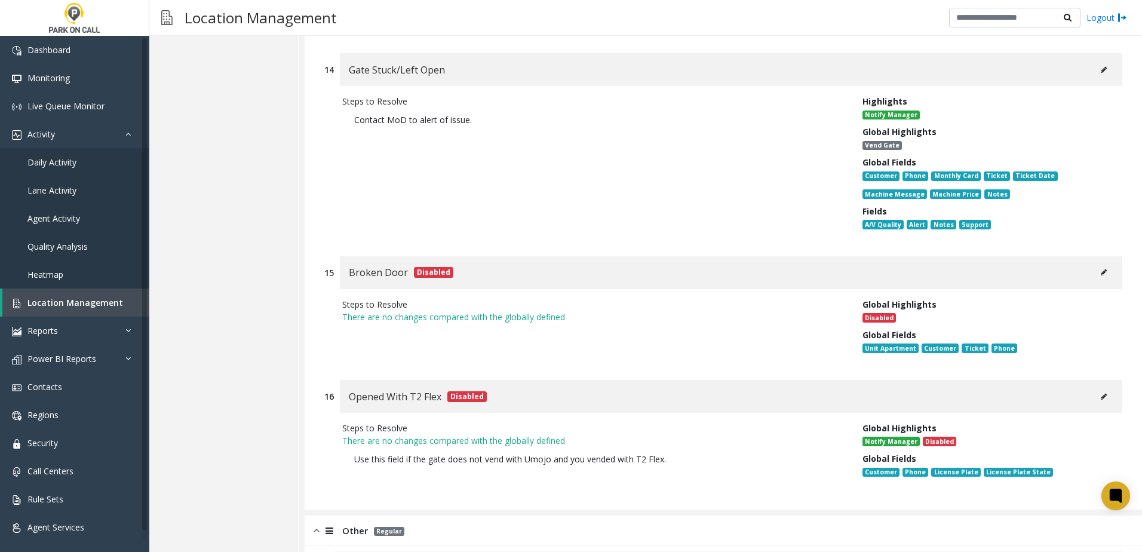
click at [349, 520] on div "Other Regular" at bounding box center [723, 530] width 837 height 30
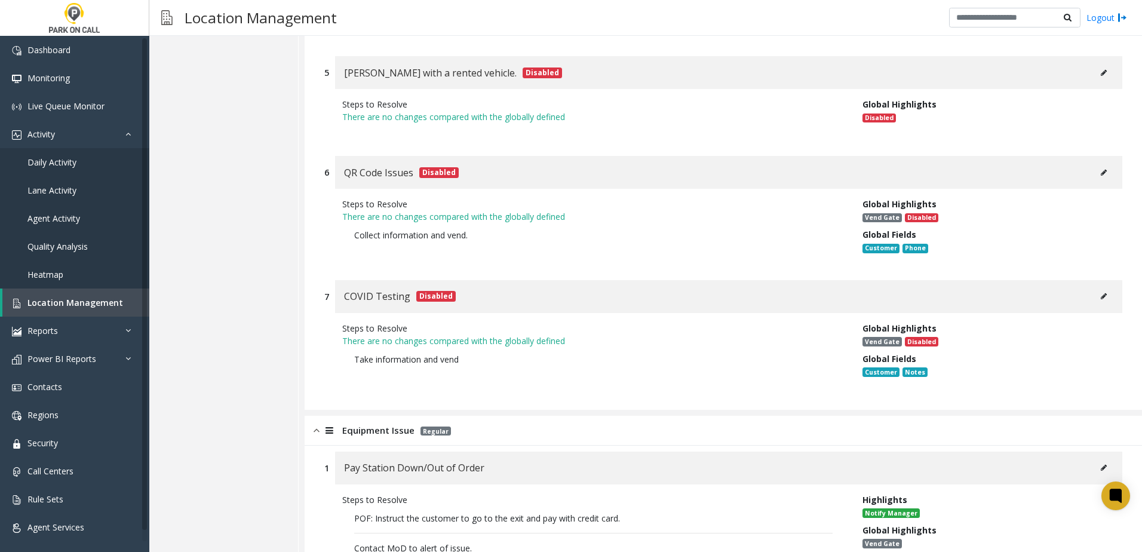
click at [370, 435] on span "Equipment Issue" at bounding box center [378, 430] width 72 height 14
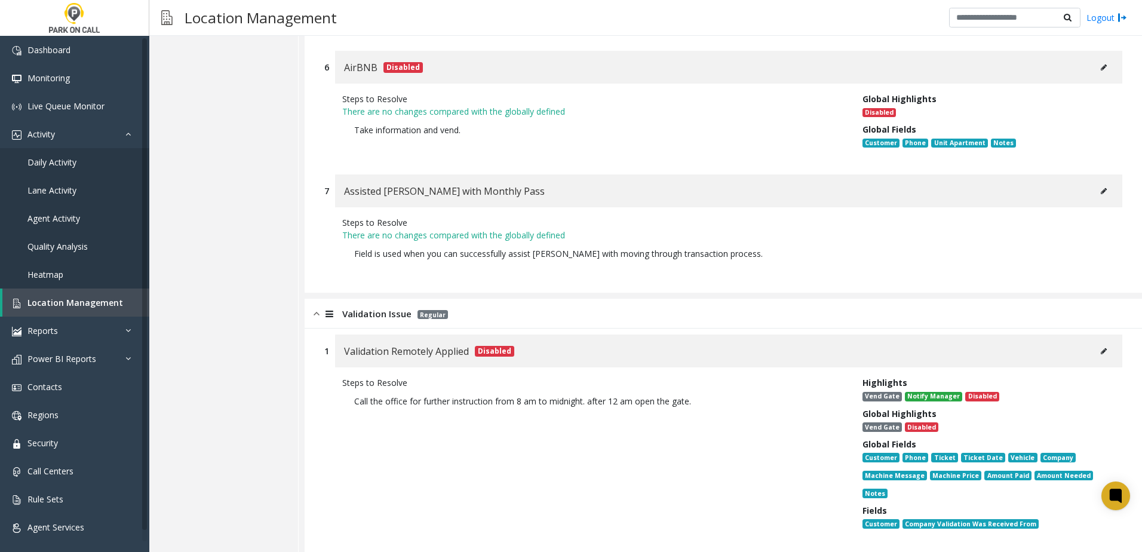
scroll to position [1085, 0]
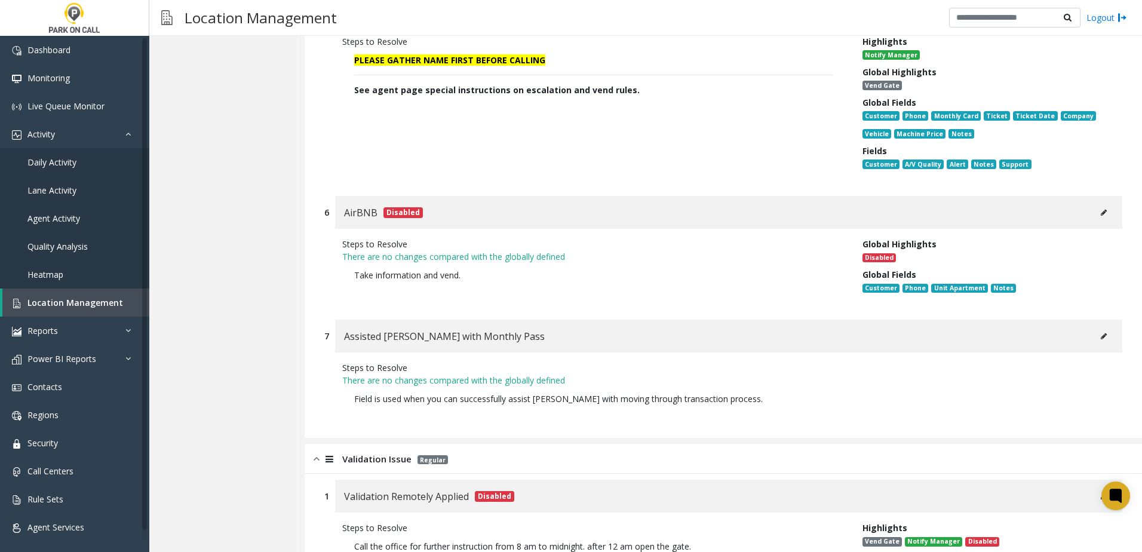
click at [380, 462] on span "Validation Issue" at bounding box center [376, 459] width 69 height 14
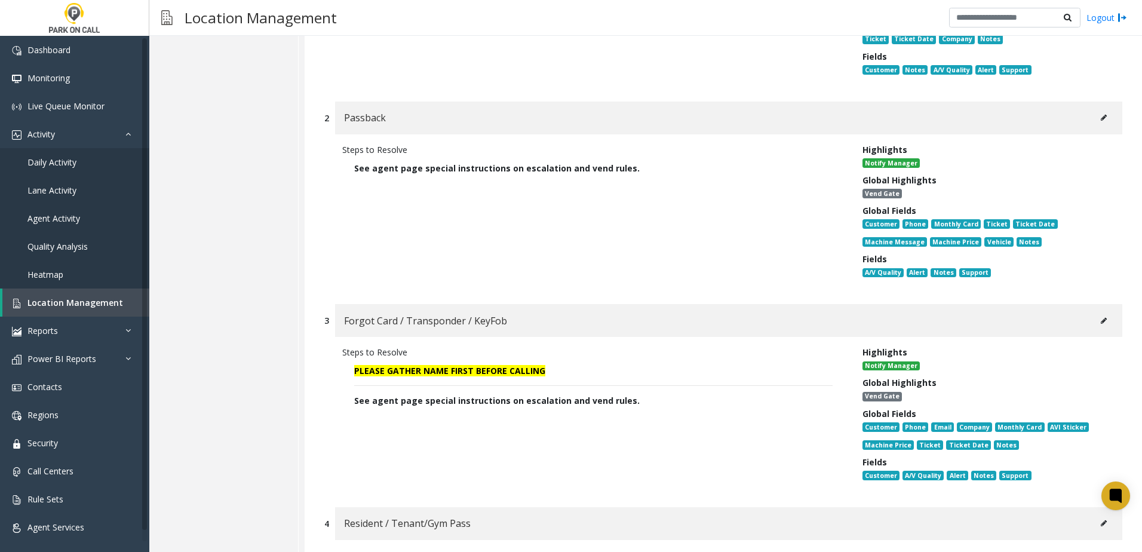
scroll to position [0, 0]
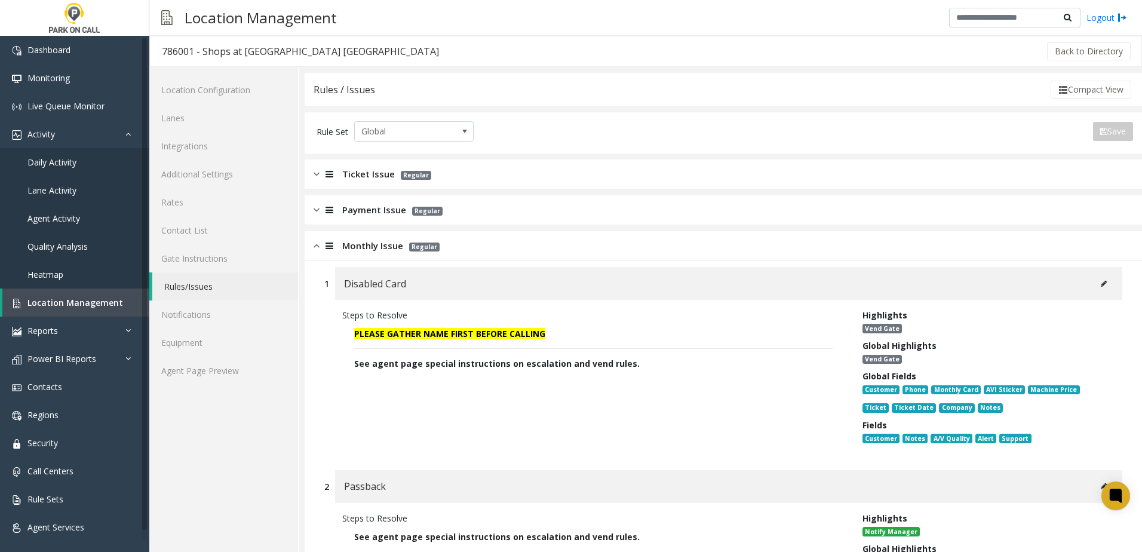
click at [367, 209] on span "Payment Issue" at bounding box center [374, 210] width 64 height 14
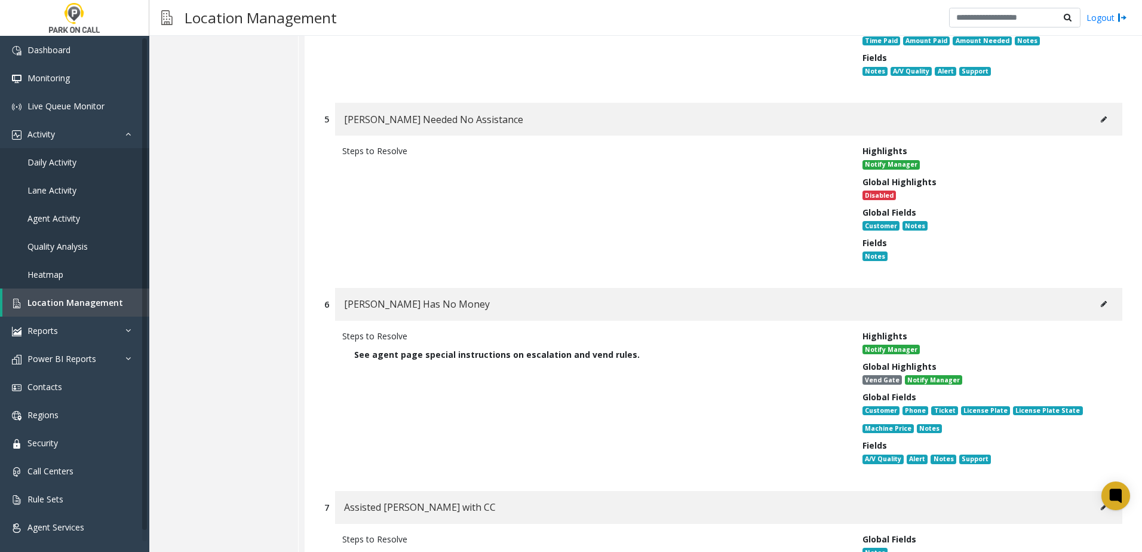
scroll to position [896, 0]
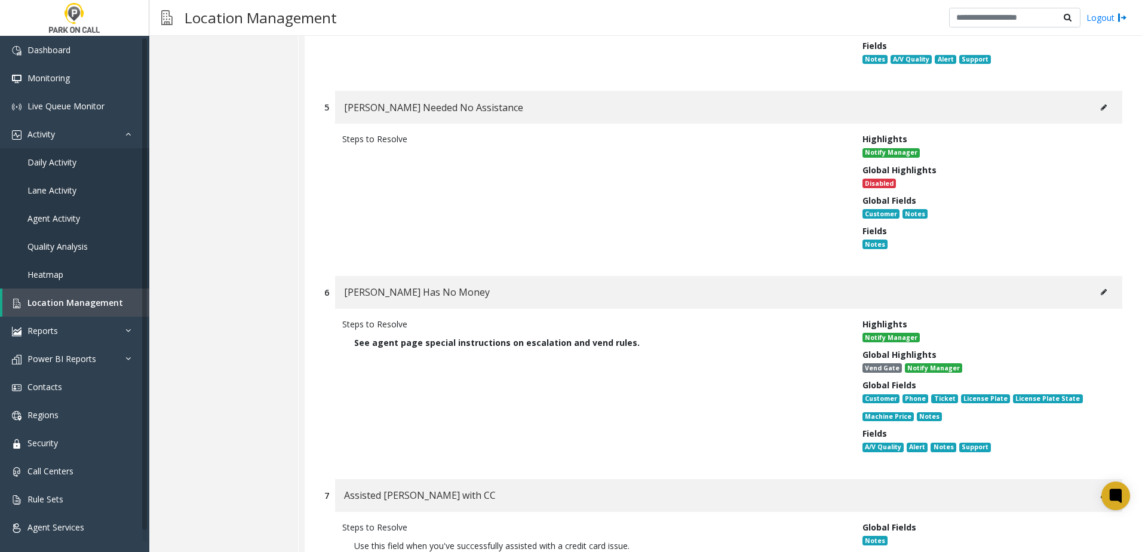
click at [1094, 114] on button at bounding box center [1103, 108] width 19 height 18
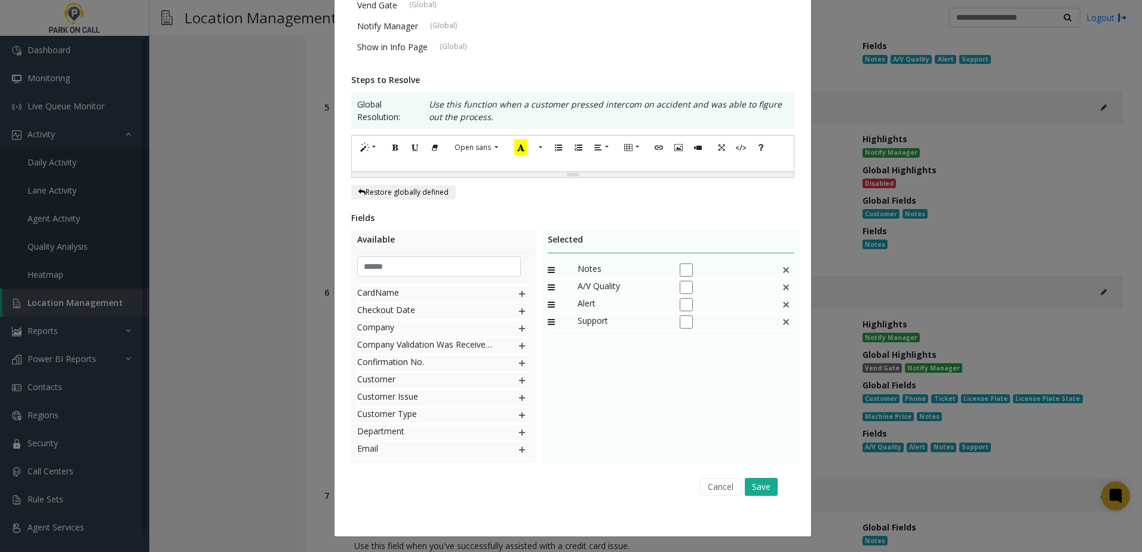
scroll to position [0, 0]
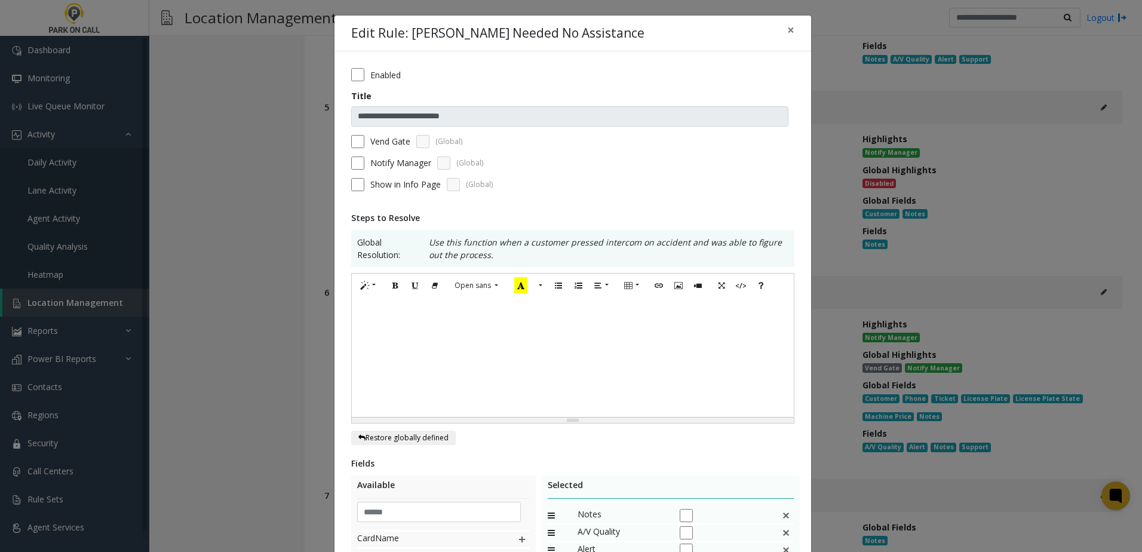
click at [372, 78] on label "Enabled" at bounding box center [385, 75] width 30 height 13
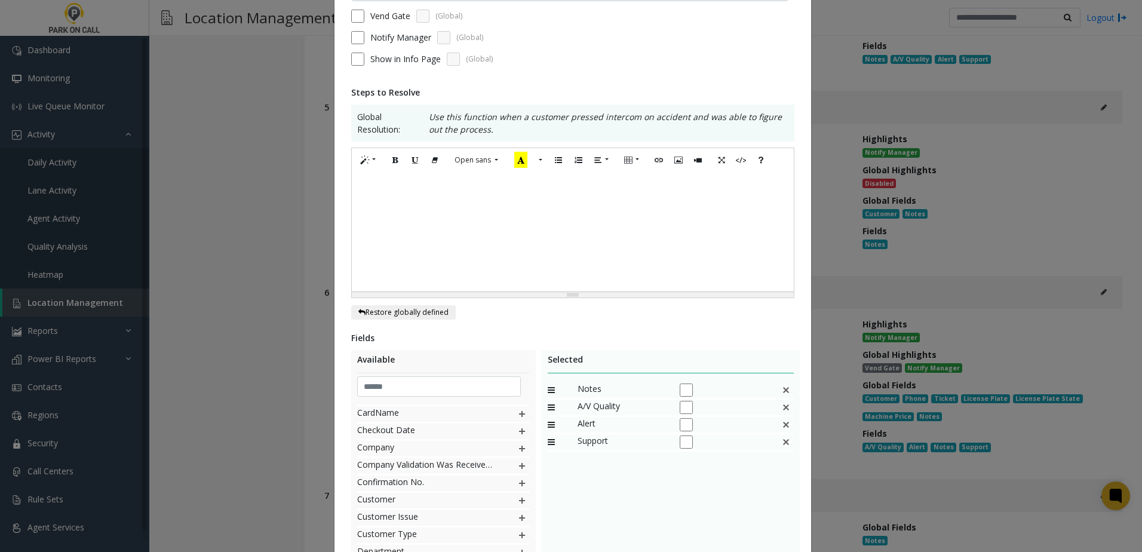
scroll to position [245, 0]
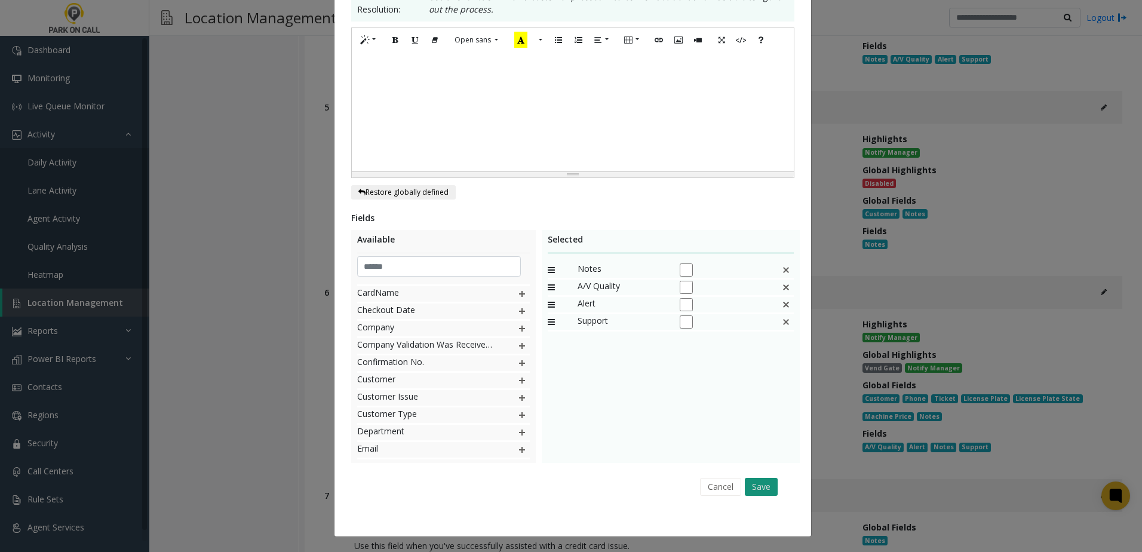
click at [752, 484] on button "Save" at bounding box center [761, 487] width 33 height 18
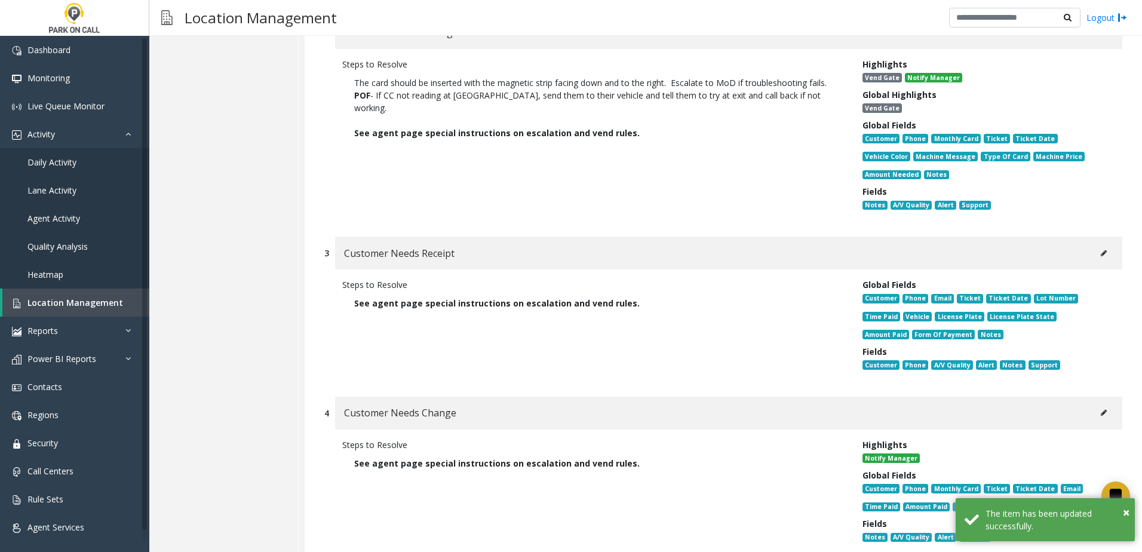
scroll to position [0, 0]
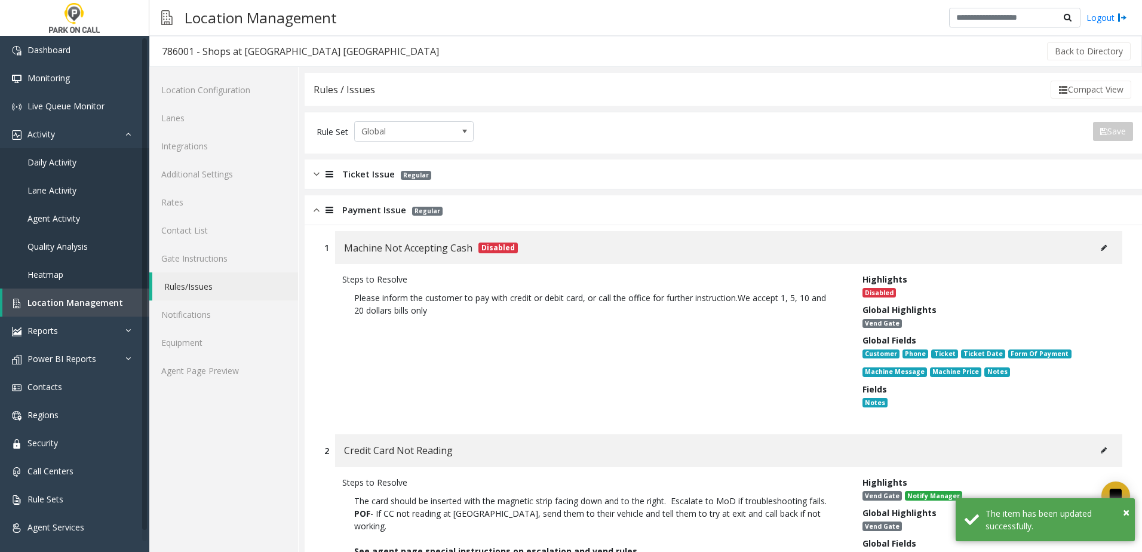
click at [401, 174] on span "Regular" at bounding box center [416, 175] width 30 height 9
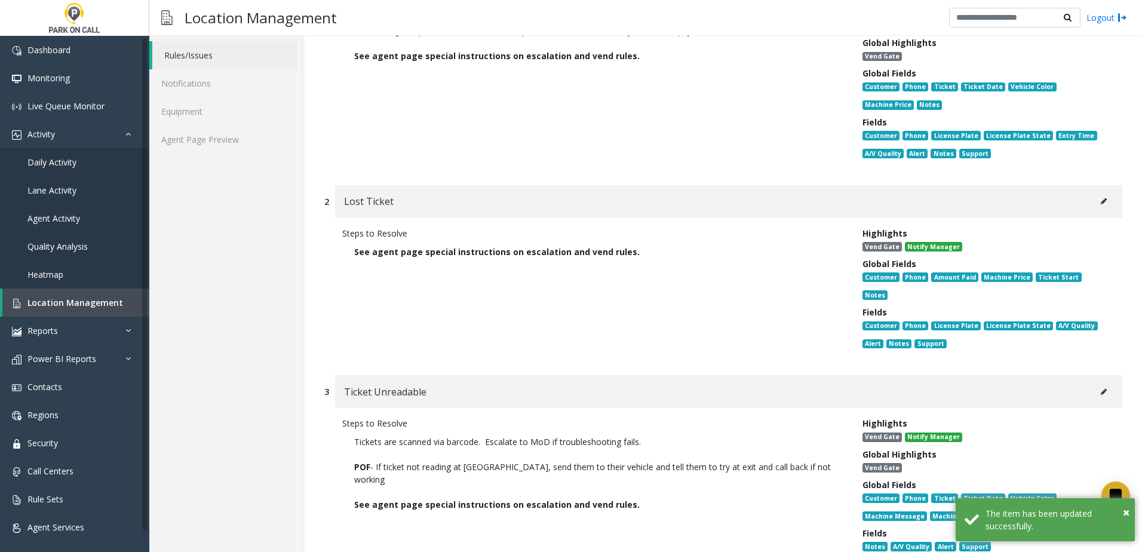
scroll to position [239, 0]
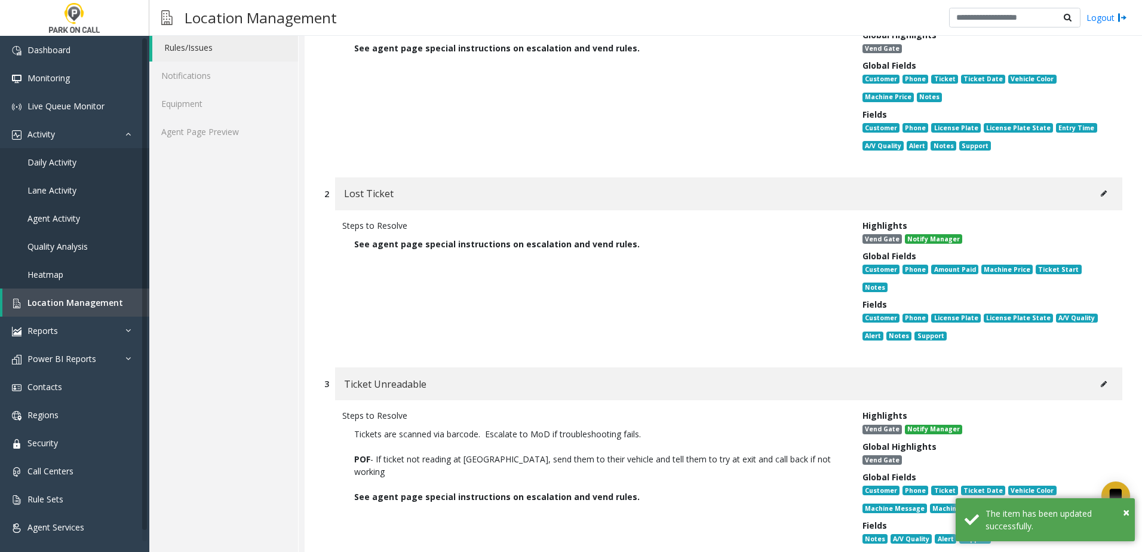
click at [1101, 197] on icon at bounding box center [1104, 193] width 6 height 7
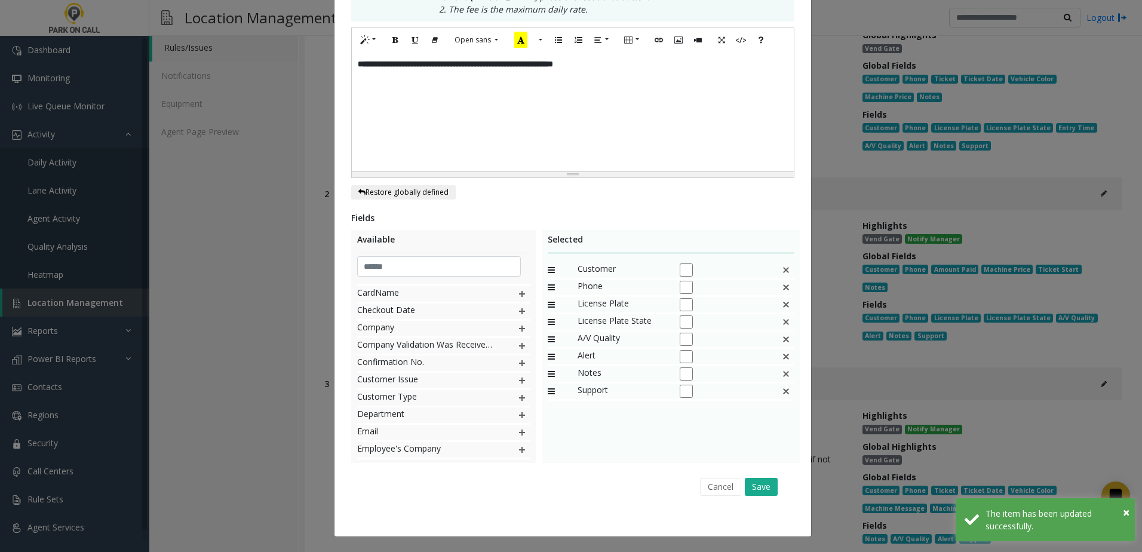
scroll to position [0, 0]
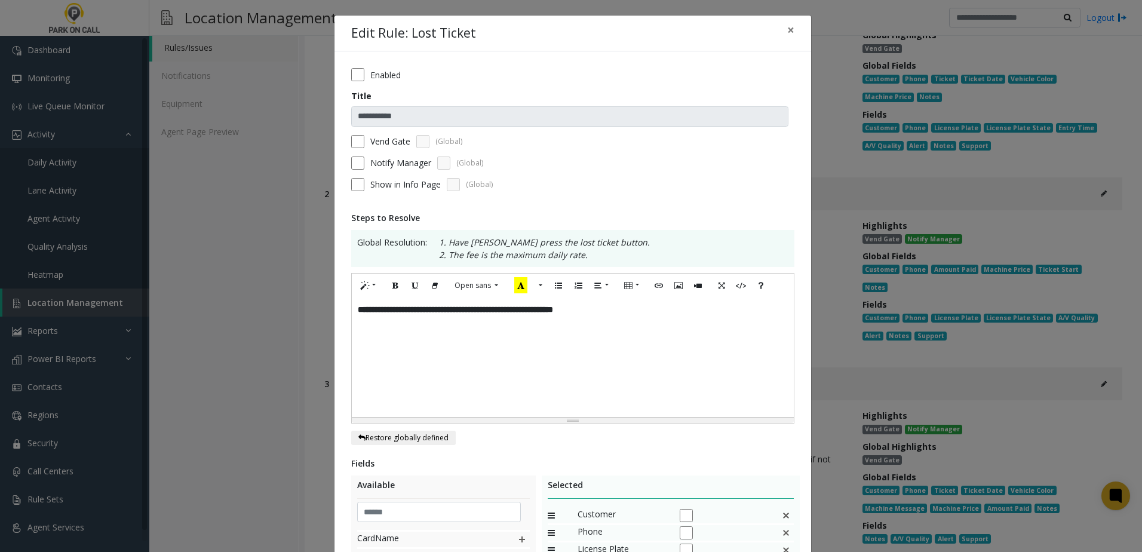
click at [352, 308] on div "**********" at bounding box center [573, 356] width 442 height 119
click at [360, 137] on div "Vend Gate (Global)" at bounding box center [572, 141] width 443 height 13
click at [354, 134] on form "**********" at bounding box center [572, 133] width 443 height 131
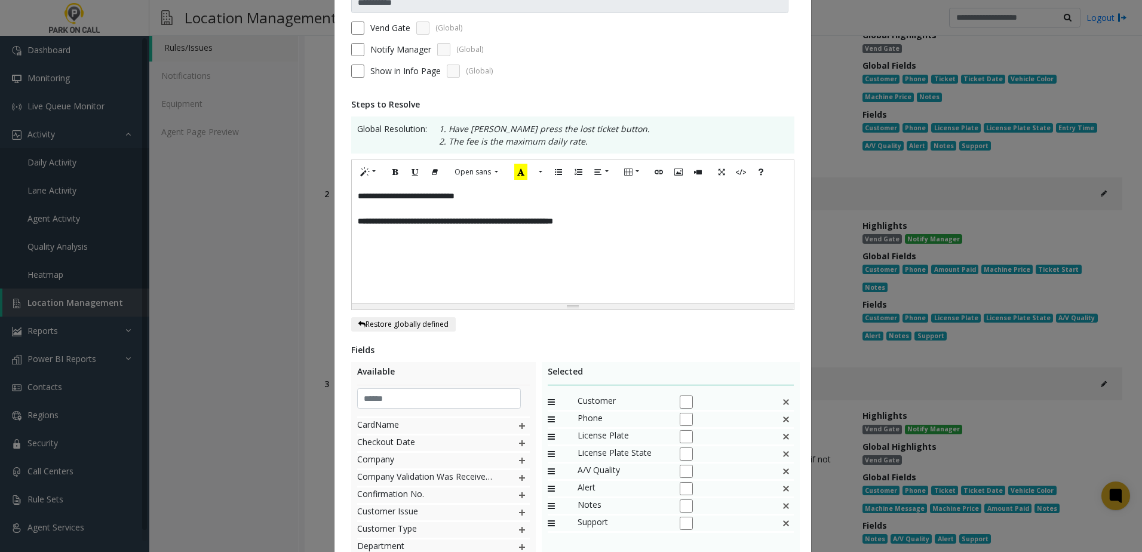
scroll to position [245, 0]
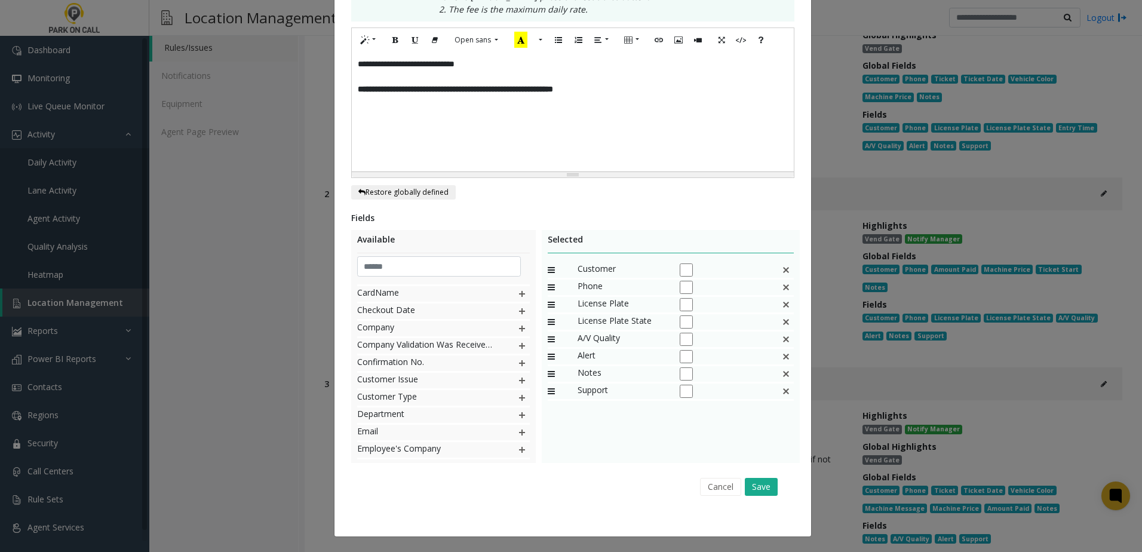
click at [782, 267] on img at bounding box center [786, 270] width 10 height 16
click at [782, 269] on img at bounding box center [786, 270] width 10 height 16
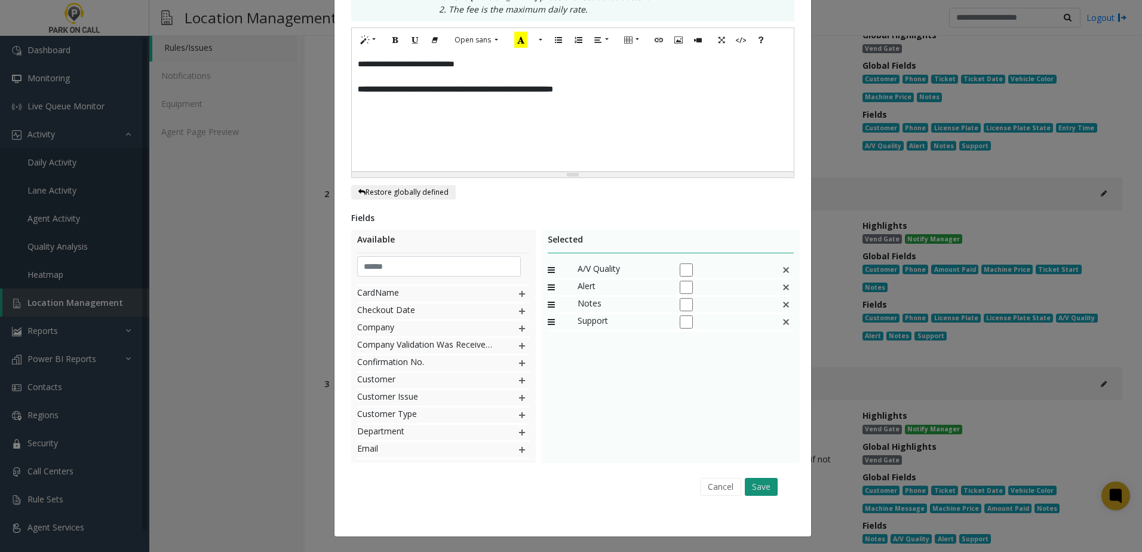
click at [759, 483] on button "Save" at bounding box center [761, 487] width 33 height 18
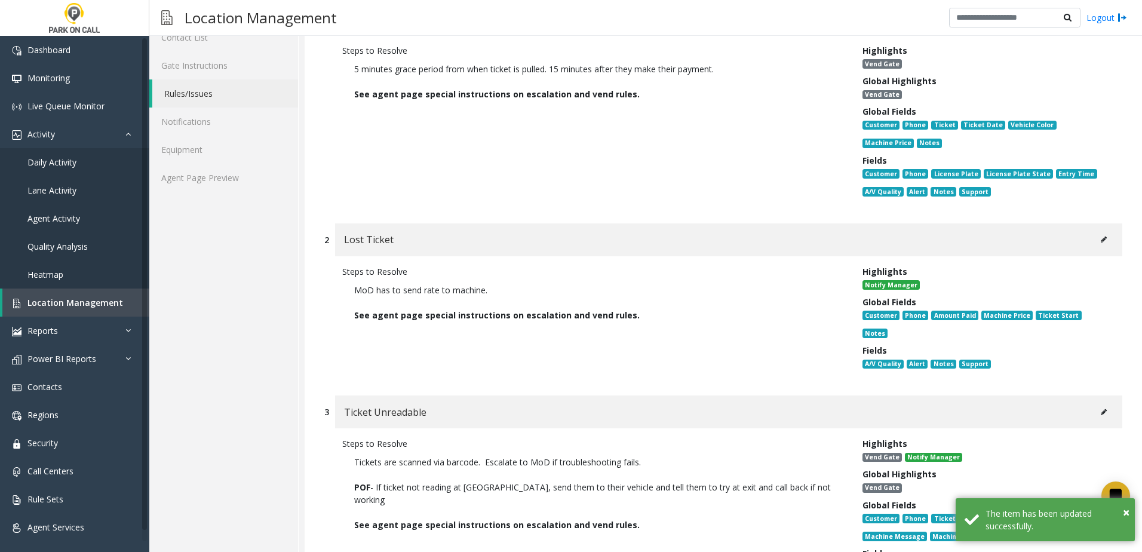
scroll to position [0, 0]
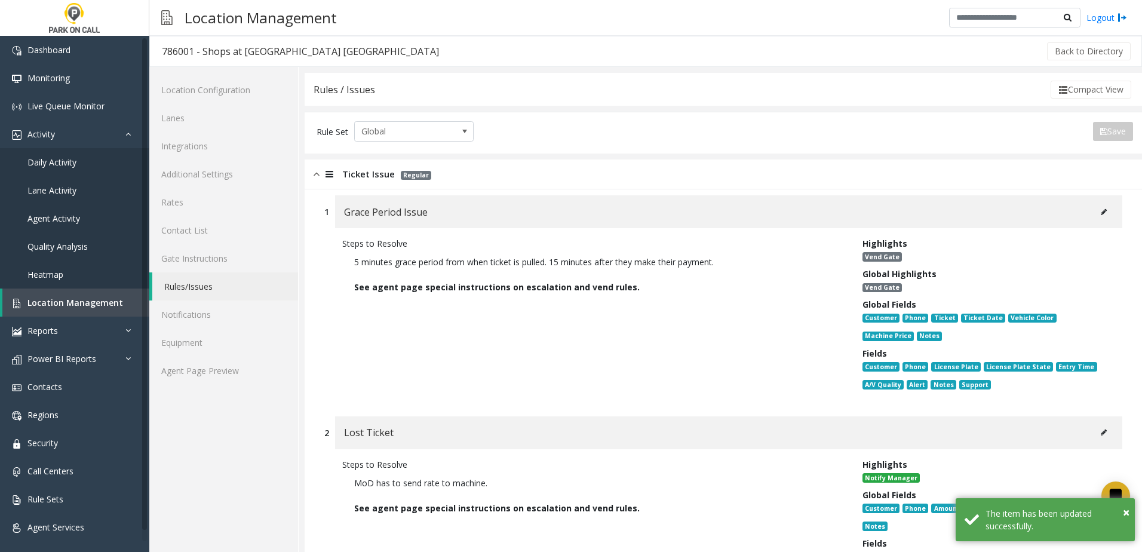
click at [1101, 213] on icon at bounding box center [1104, 211] width 6 height 7
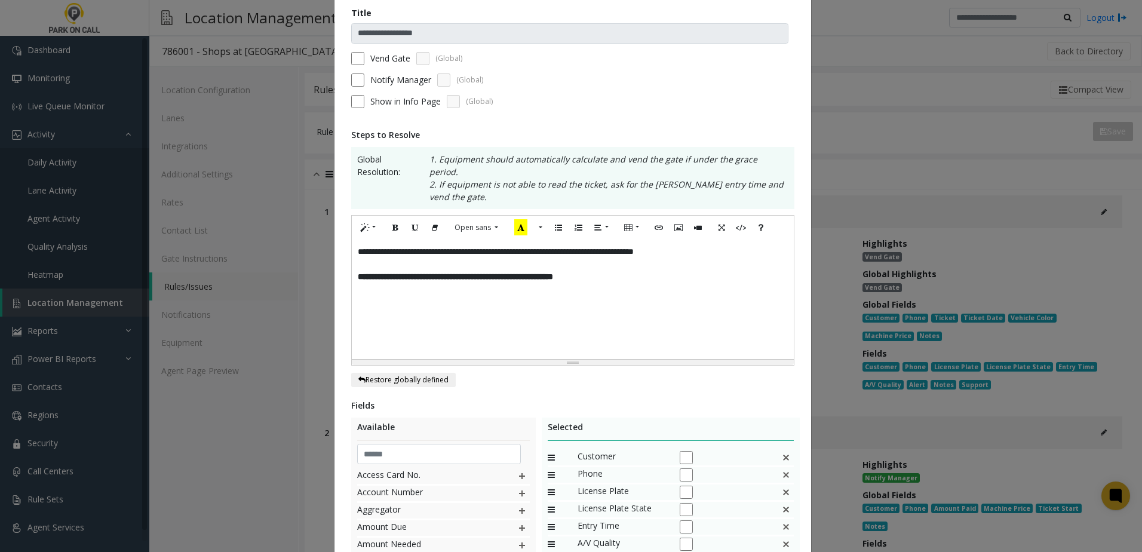
scroll to position [179, 0]
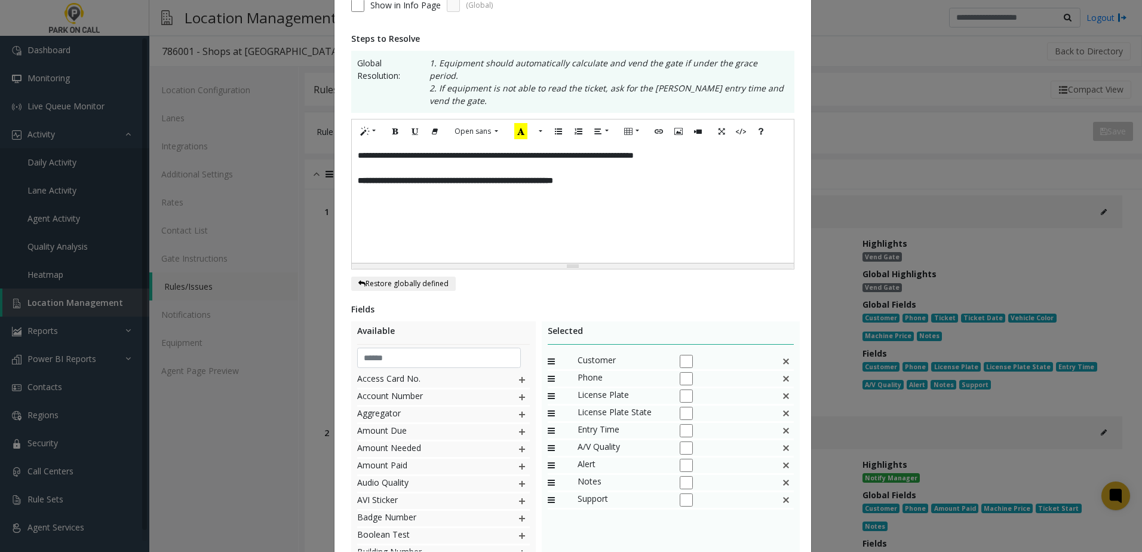
click at [781, 354] on img at bounding box center [786, 362] width 10 height 16
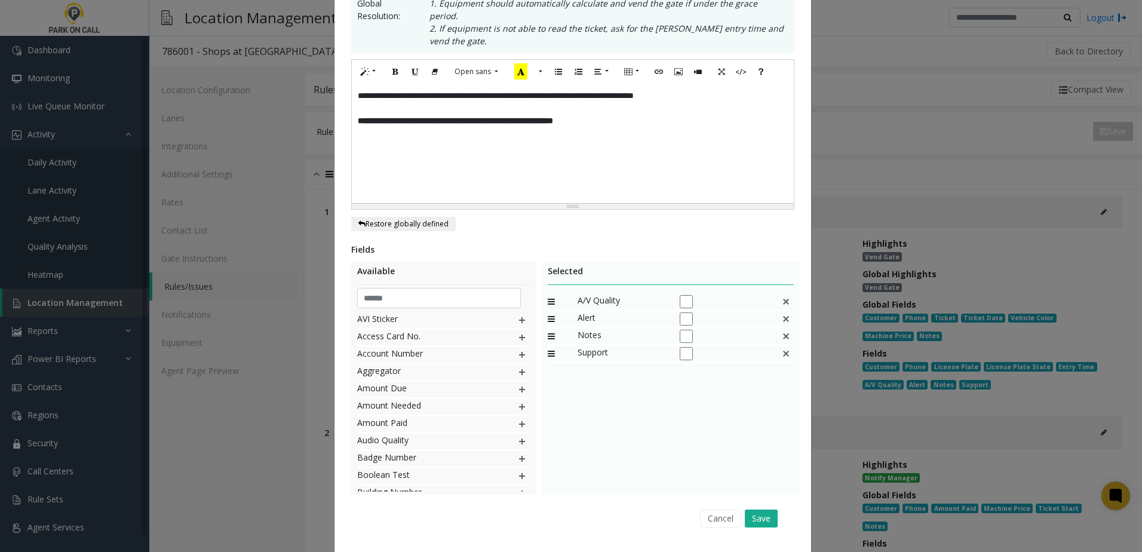
scroll to position [258, 0]
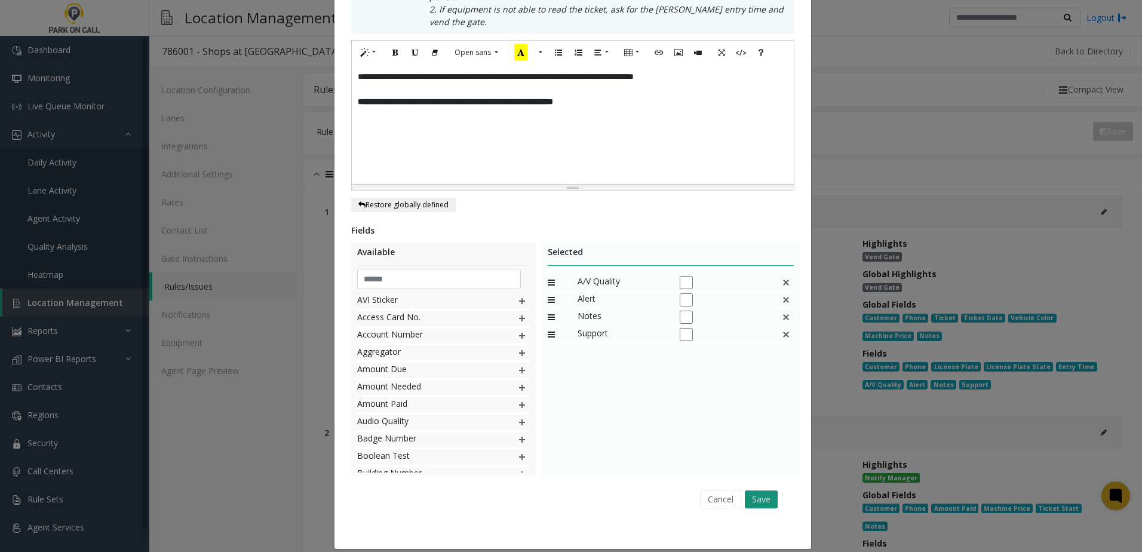
click at [760, 495] on button "Save" at bounding box center [761, 499] width 33 height 18
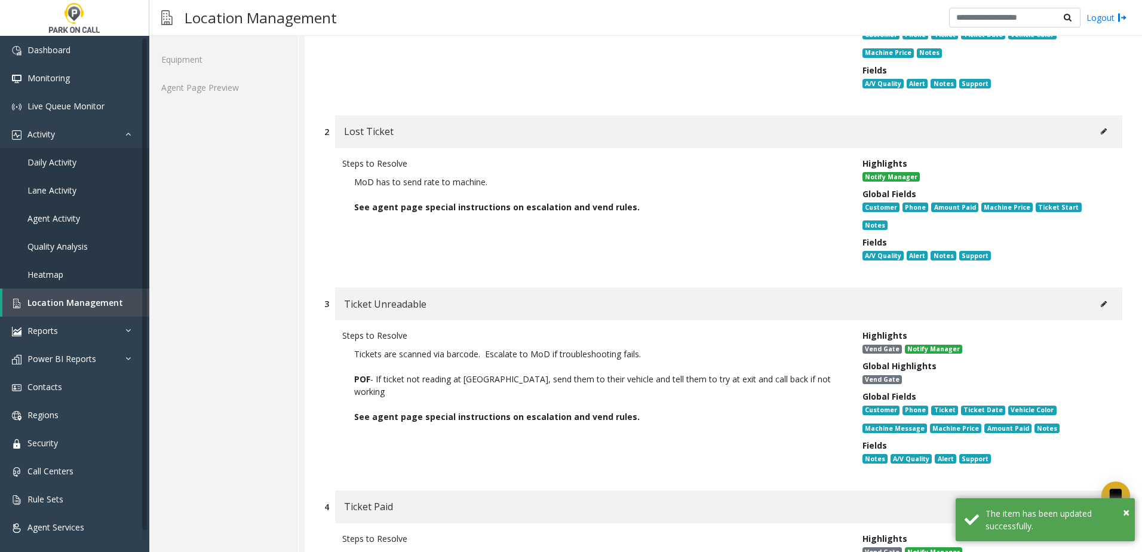
scroll to position [299, 0]
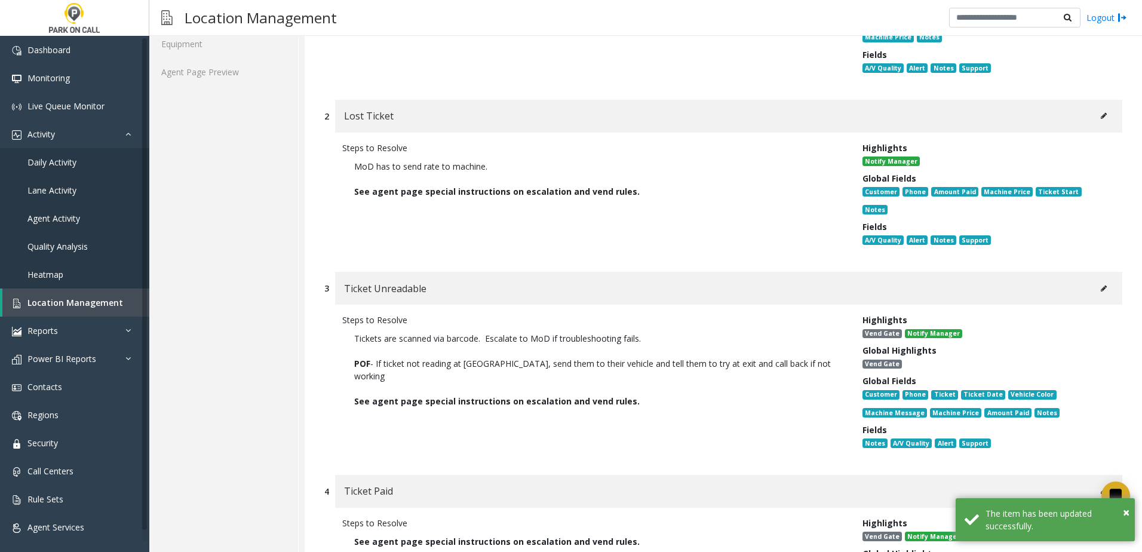
click at [1098, 280] on button at bounding box center [1103, 289] width 19 height 18
type input "**********"
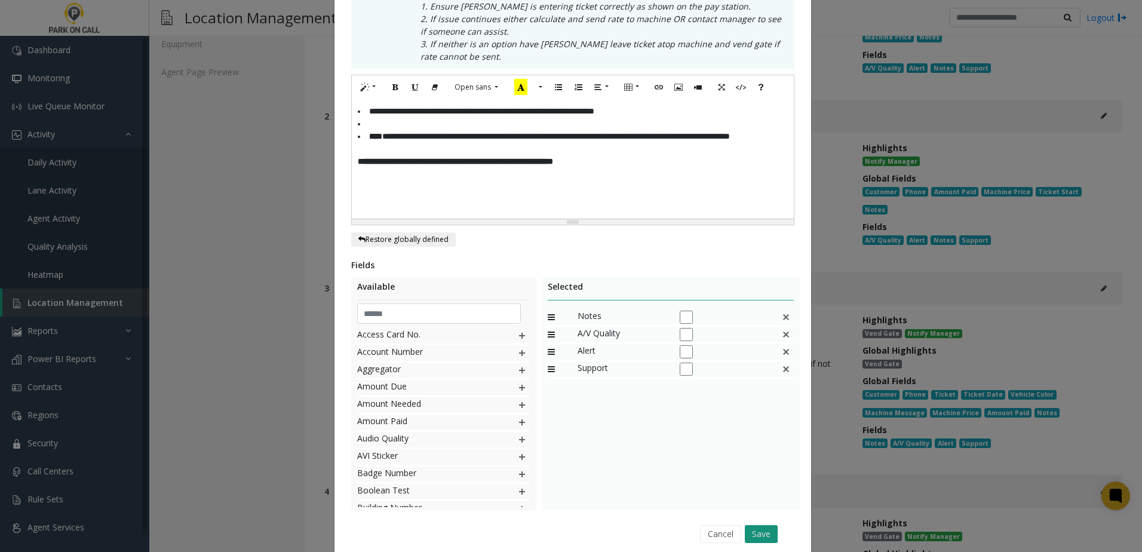
click at [763, 531] on button "Save" at bounding box center [761, 534] width 33 height 18
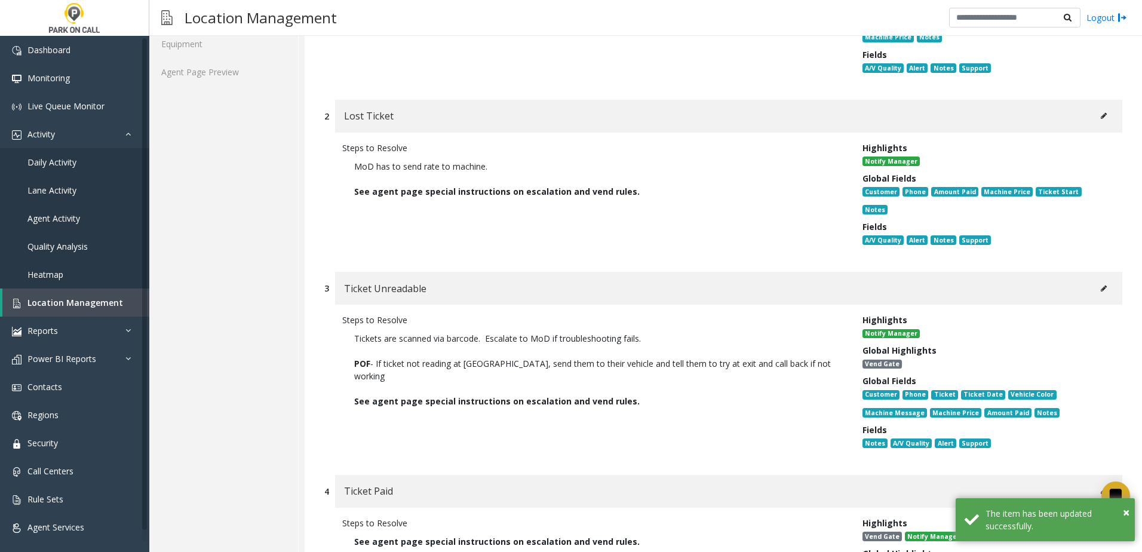
scroll to position [0, 0]
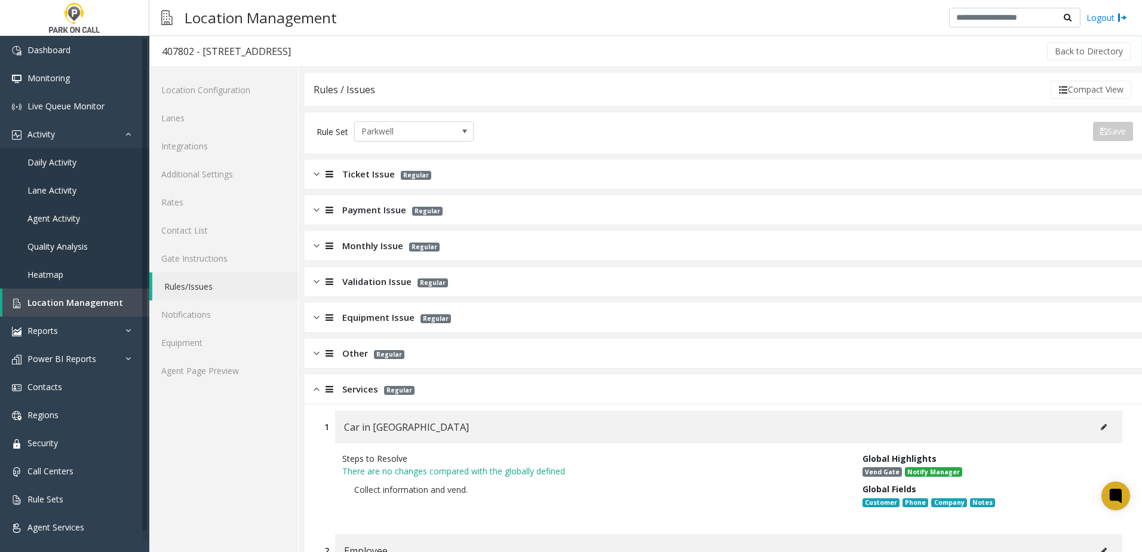
drag, startPoint x: 349, startPoint y: 391, endPoint x: 343, endPoint y: 363, distance: 29.2
click at [348, 391] on span "Services" at bounding box center [360, 389] width 36 height 14
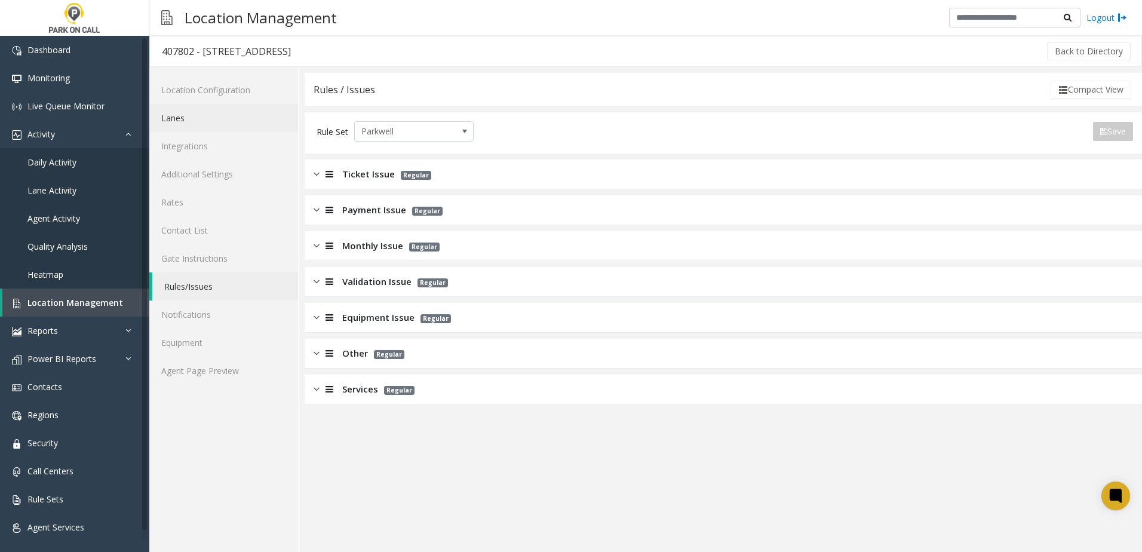
click at [202, 110] on link "Lanes" at bounding box center [223, 118] width 149 height 28
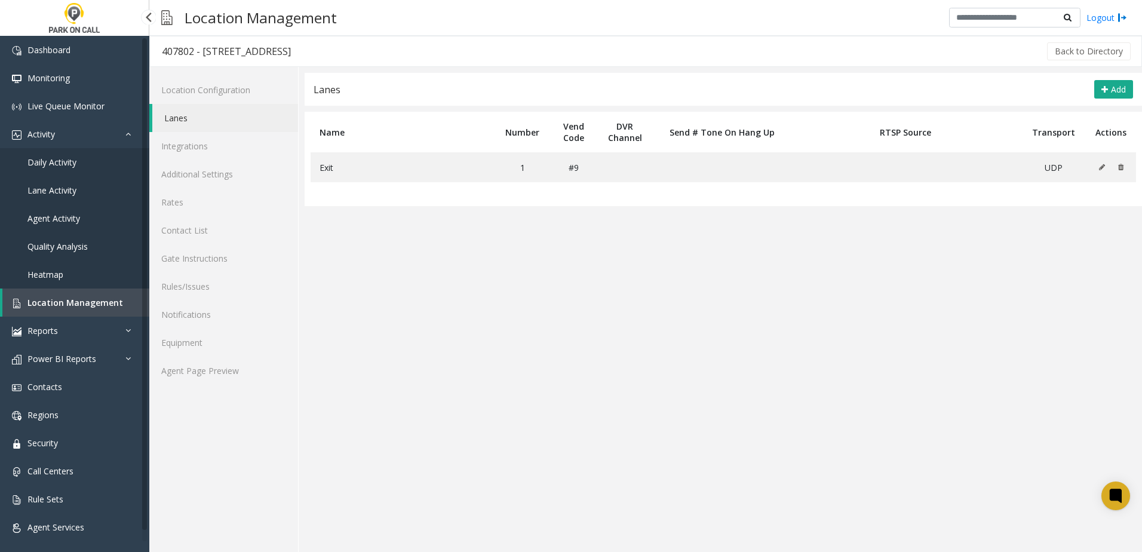
click at [57, 156] on span "Daily Activity" at bounding box center [51, 161] width 49 height 11
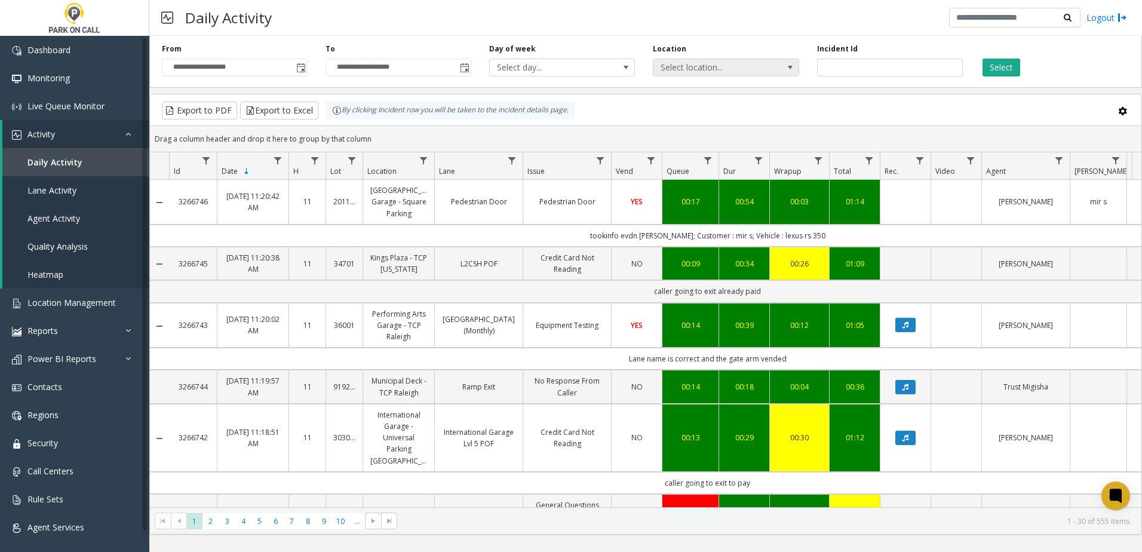
click at [720, 69] on span "Select location..." at bounding box center [711, 67] width 116 height 17
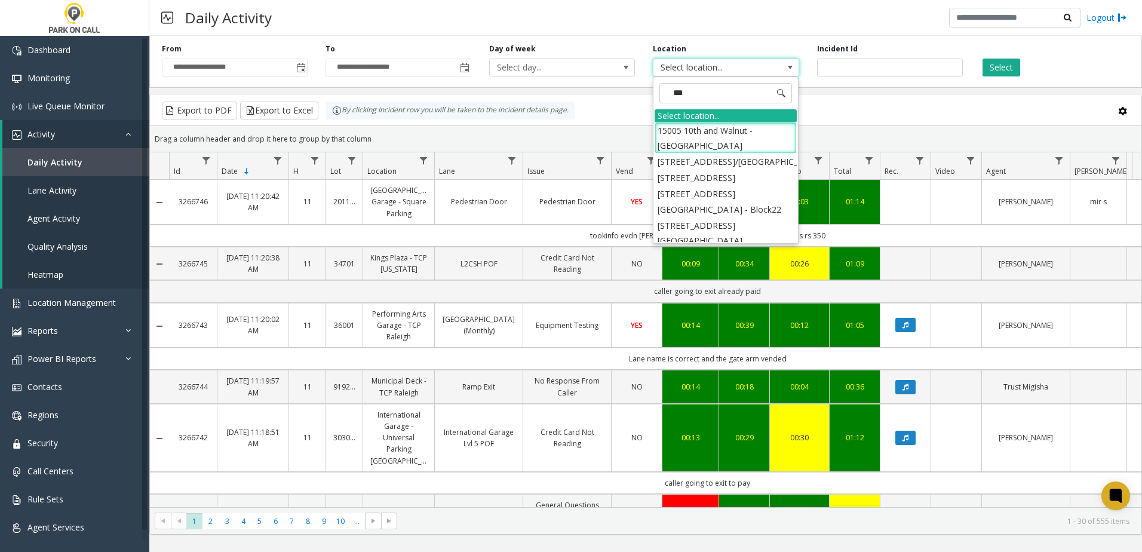
type input "****"
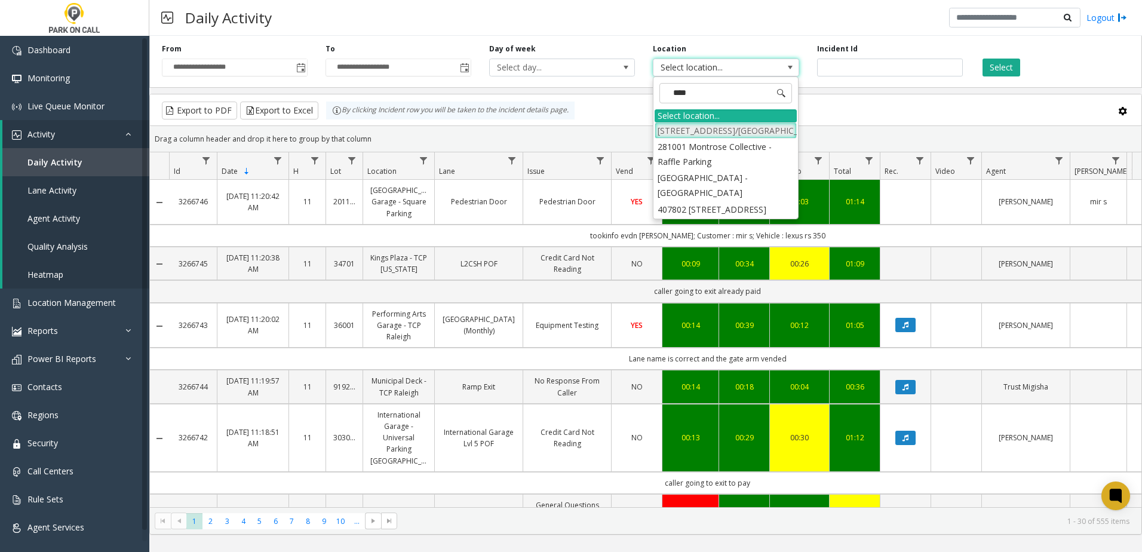
scroll to position [20, 0]
click at [716, 217] on li "407802 [STREET_ADDRESS]" at bounding box center [726, 209] width 142 height 16
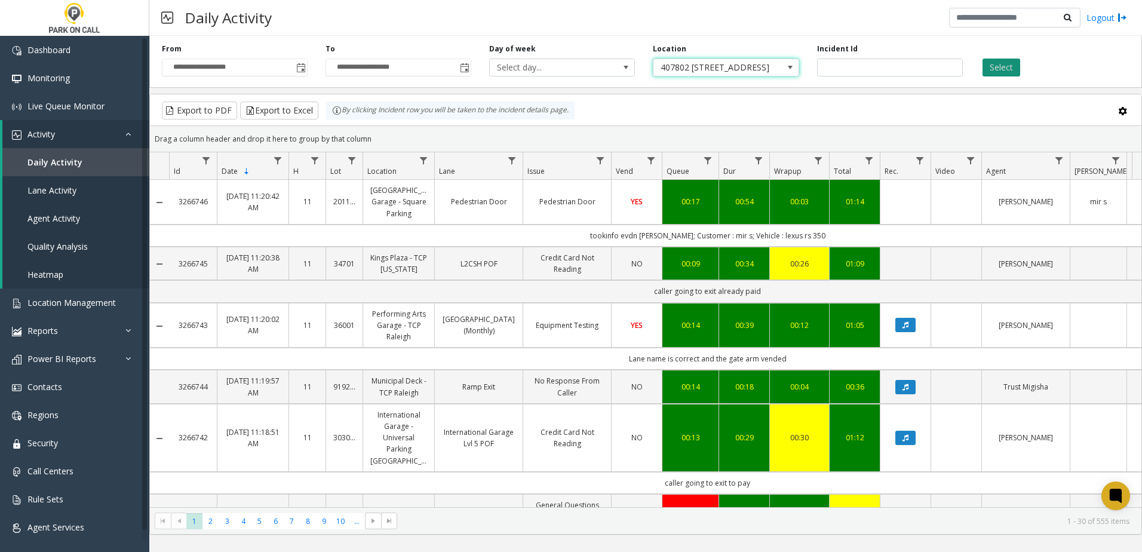
click at [1006, 60] on button "Select" at bounding box center [1002, 68] width 38 height 18
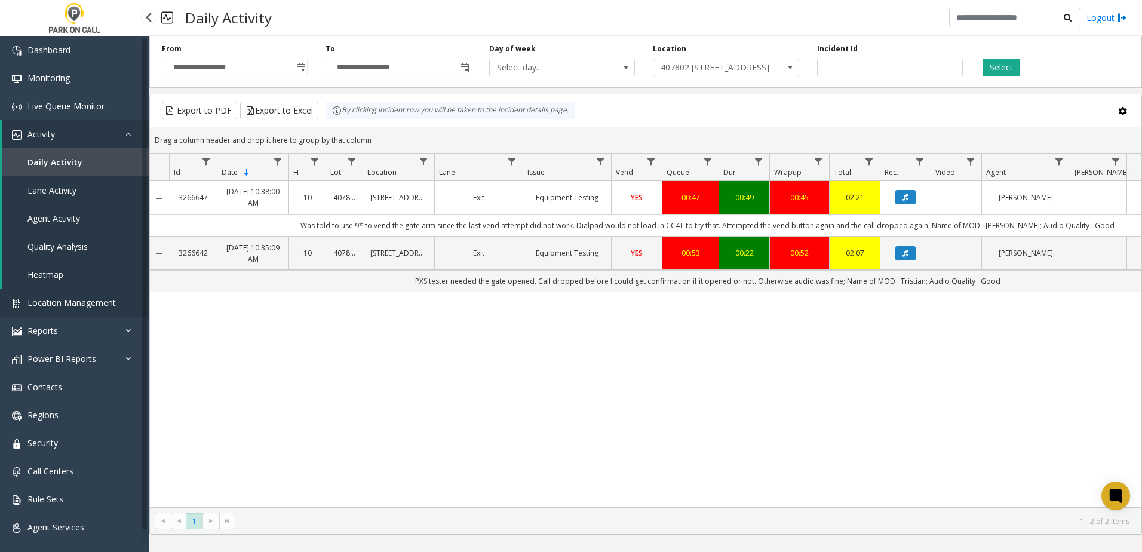
click at [73, 311] on link "Location Management" at bounding box center [74, 302] width 149 height 28
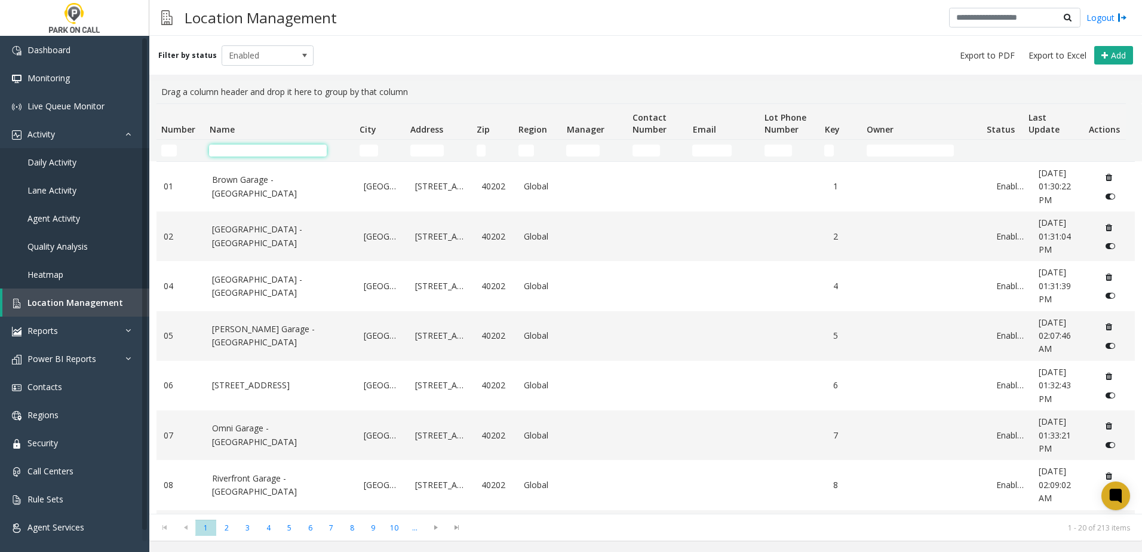
click at [287, 152] on input "Name Filter" at bounding box center [268, 151] width 118 height 12
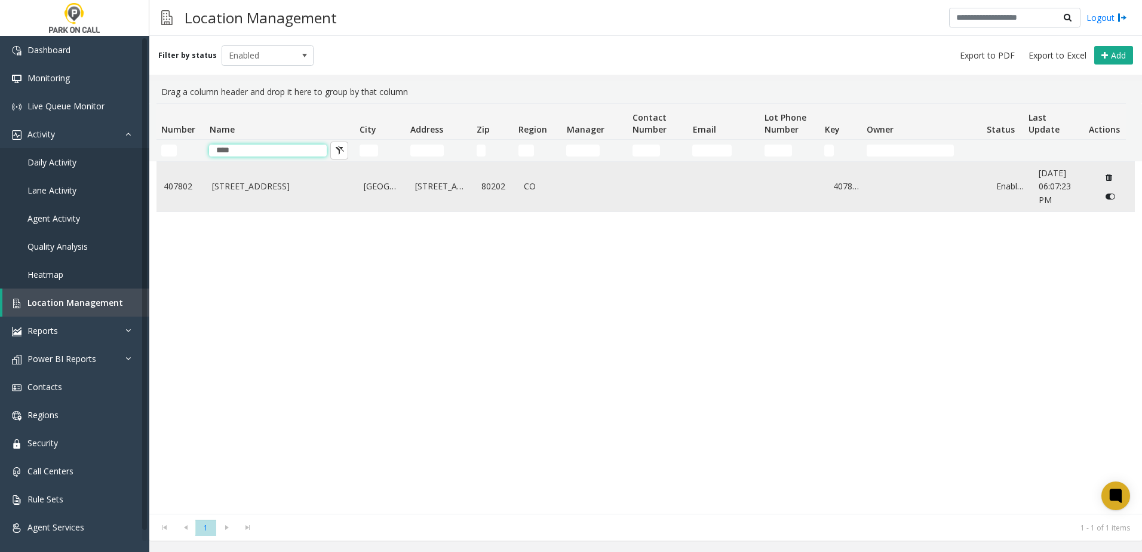
type input "****"
click at [287, 194] on td "[STREET_ADDRESS]" at bounding box center [281, 187] width 152 height 50
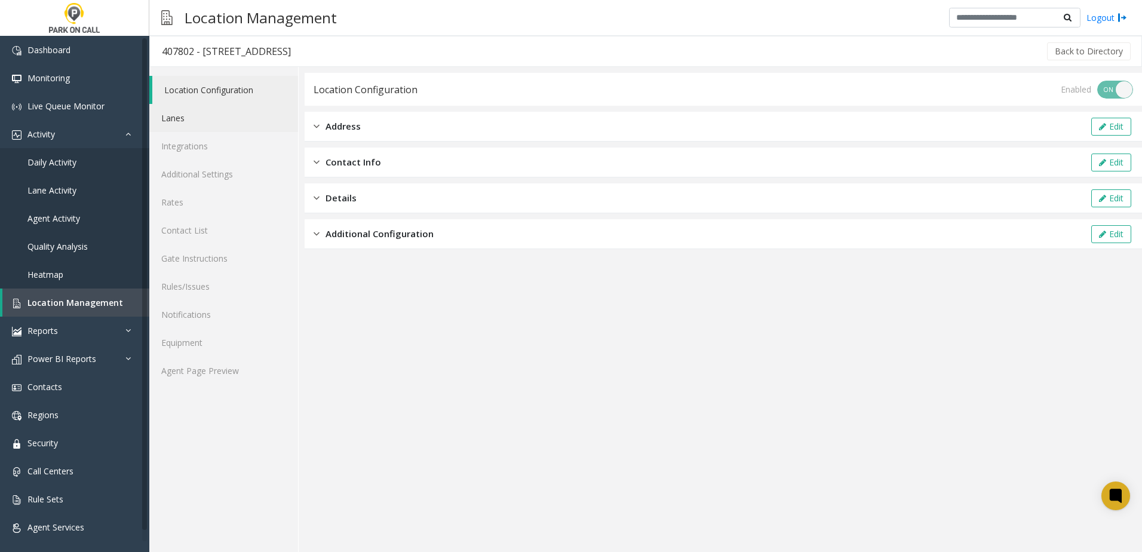
click at [195, 115] on link "Lanes" at bounding box center [223, 118] width 149 height 28
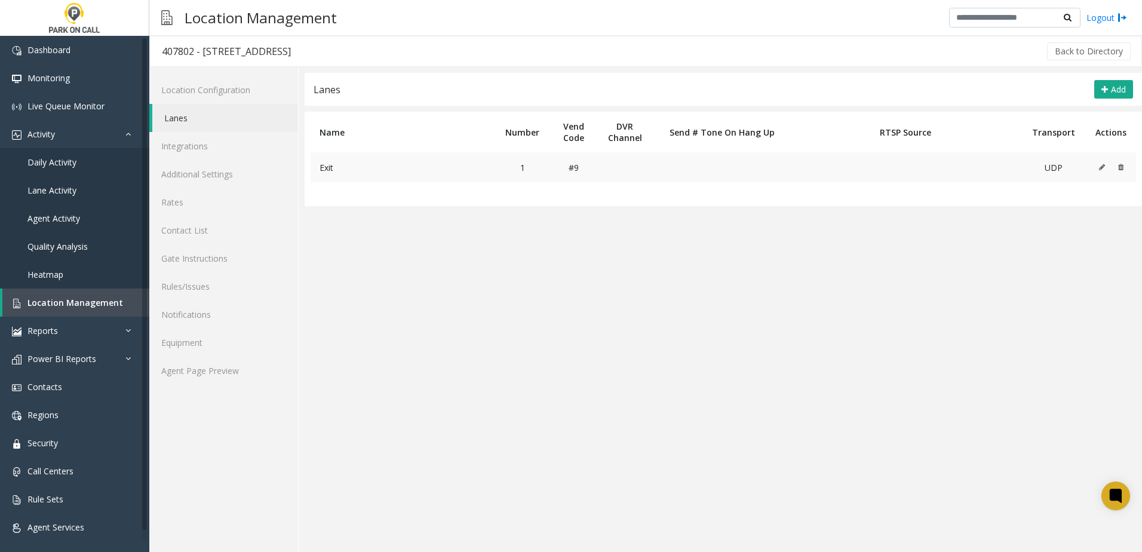
click at [1099, 168] on icon at bounding box center [1102, 167] width 6 height 7
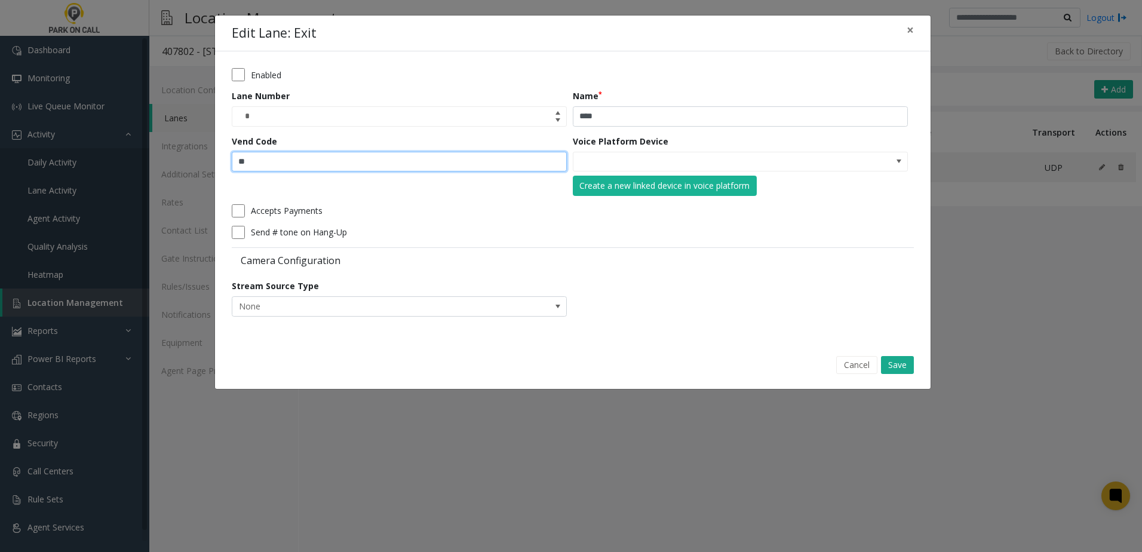
drag, startPoint x: 301, startPoint y: 161, endPoint x: 148, endPoint y: 161, distance: 153.5
click at [148, 161] on div "Edit Lane: Exit × Enabled Lane Number * Name **** Vend Code ** Voice Platform D…" at bounding box center [571, 276] width 1142 height 552
type input "**"
click at [904, 363] on button "Save" at bounding box center [897, 365] width 33 height 18
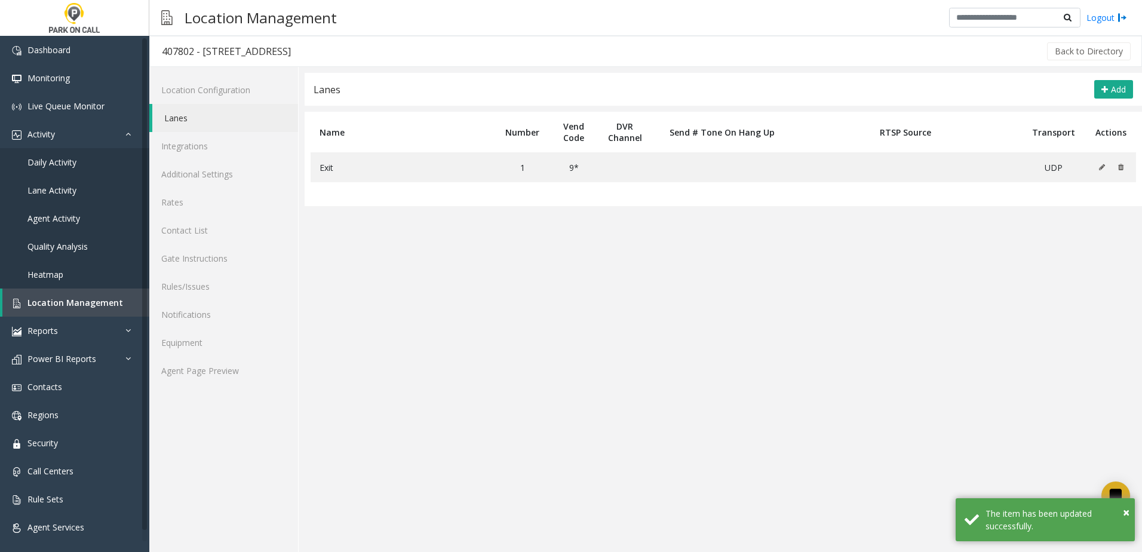
click at [577, 198] on table "Name Number Vend Code DVR Channel Send # Tone On Hang Up RTSP Source Transport …" at bounding box center [723, 159] width 837 height 94
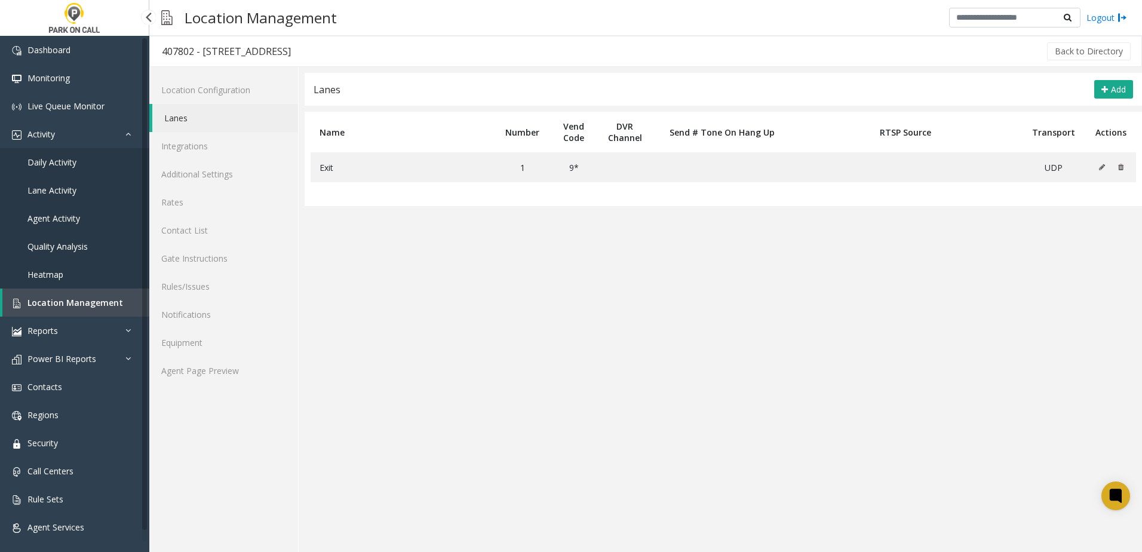
click at [78, 298] on span "Location Management" at bounding box center [75, 302] width 96 height 11
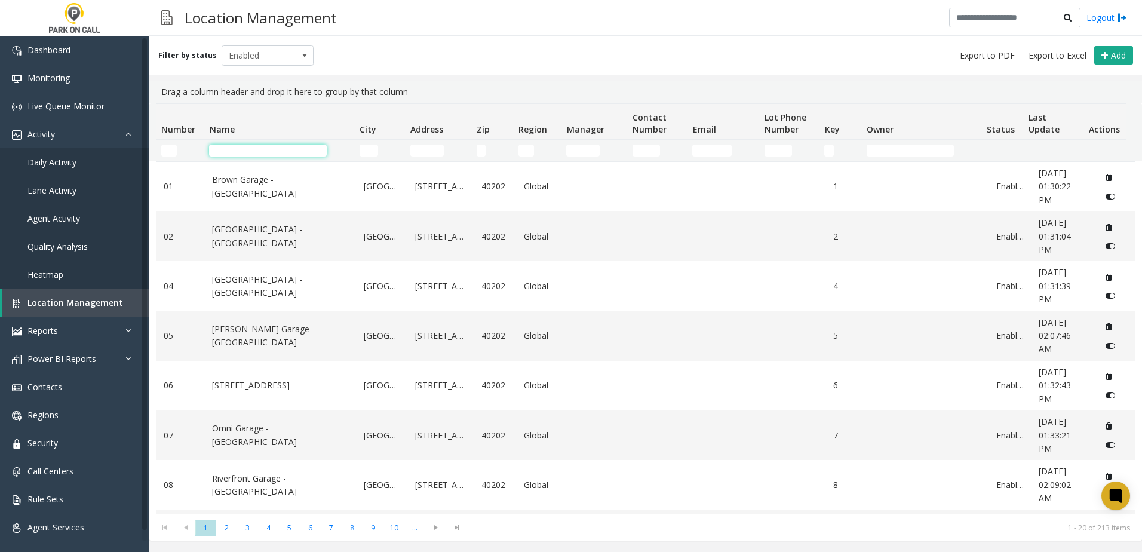
click at [272, 152] on input "Name Filter" at bounding box center [268, 151] width 118 height 12
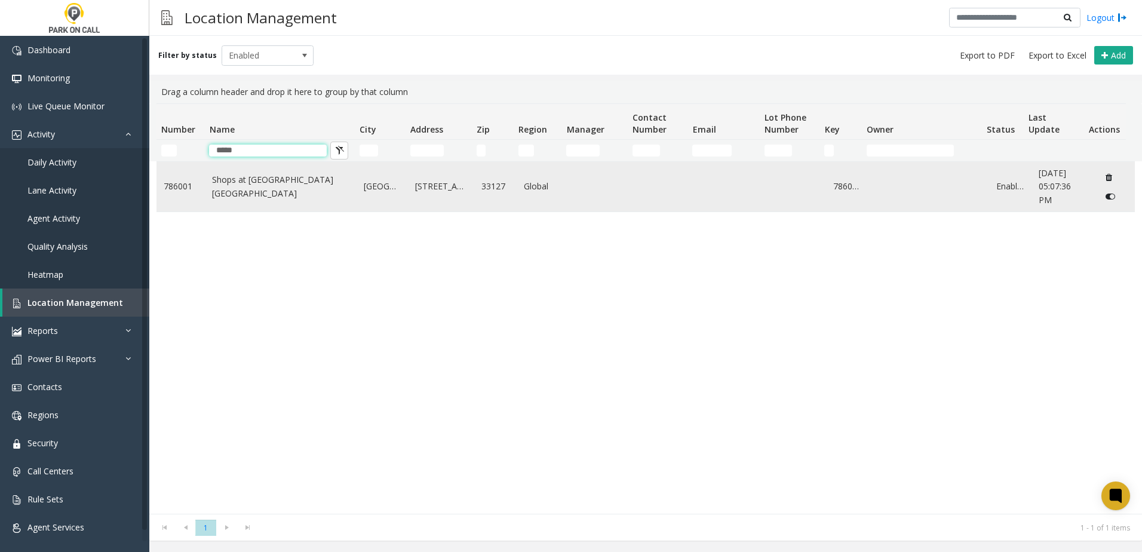
type input "*****"
click at [275, 185] on link "Shops at [GEOGRAPHIC_DATA] [GEOGRAPHIC_DATA]" at bounding box center [280, 186] width 137 height 27
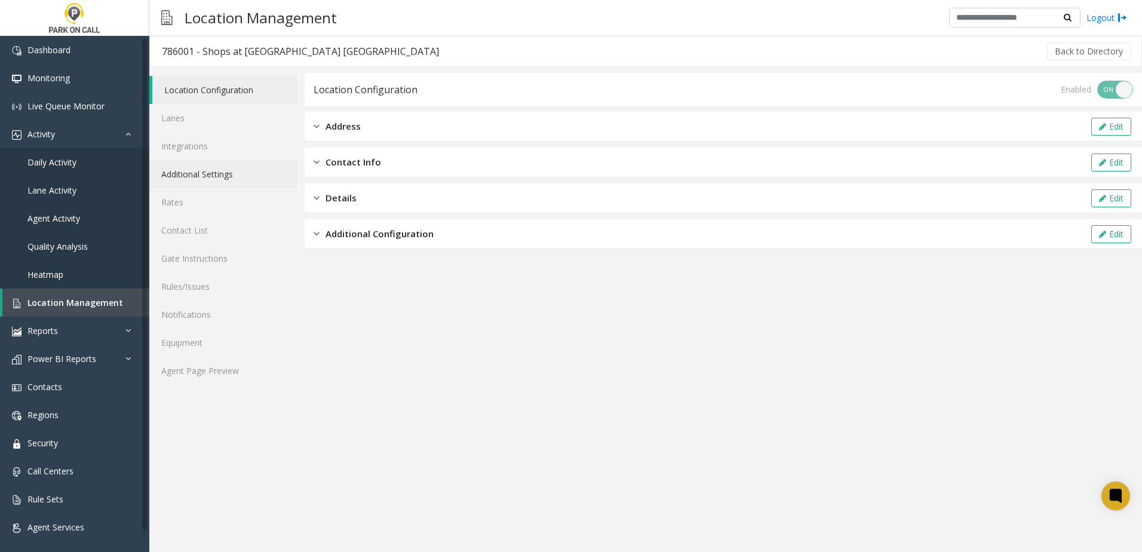
click at [192, 171] on link "Additional Settings" at bounding box center [223, 174] width 149 height 28
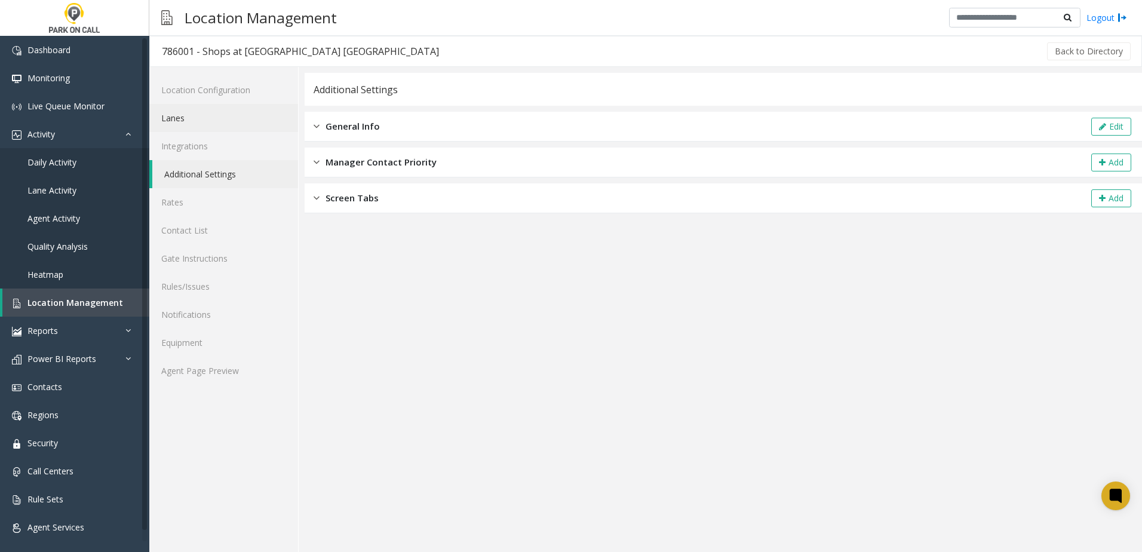
click at [199, 115] on link "Lanes" at bounding box center [223, 118] width 149 height 28
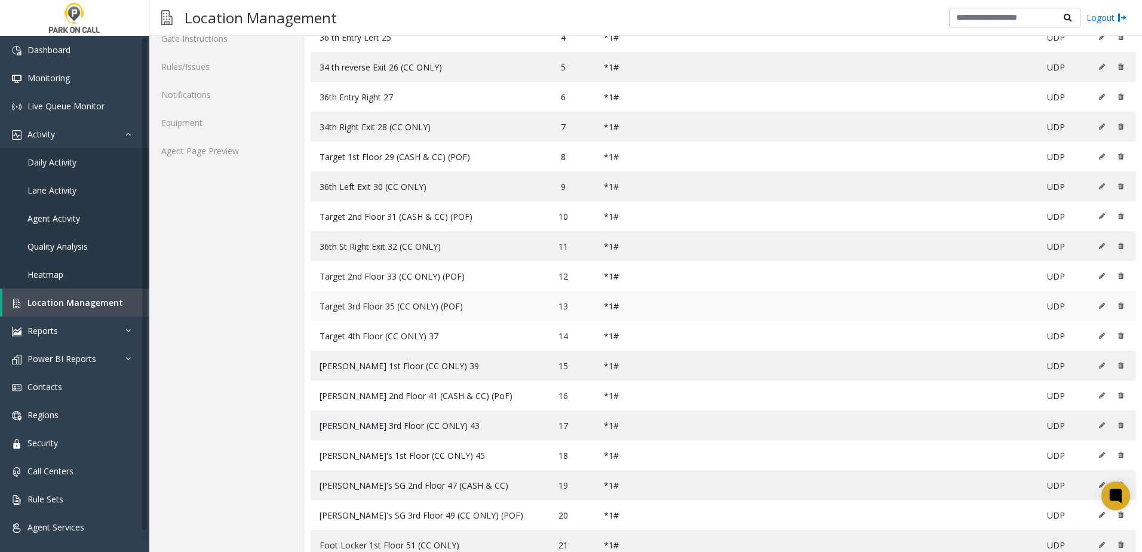
scroll to position [239, 0]
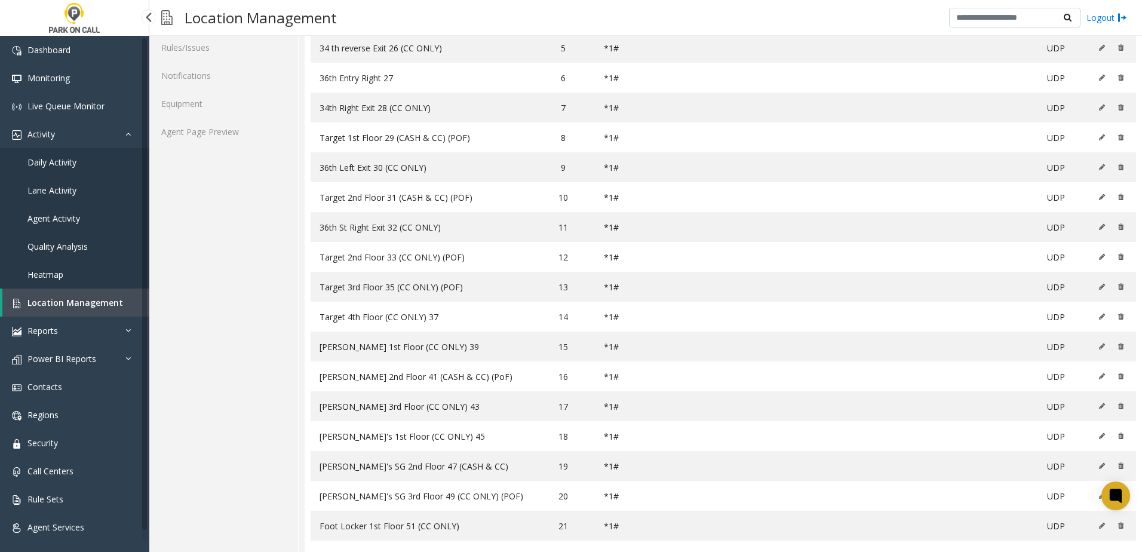
click at [87, 302] on span "Location Management" at bounding box center [75, 302] width 96 height 11
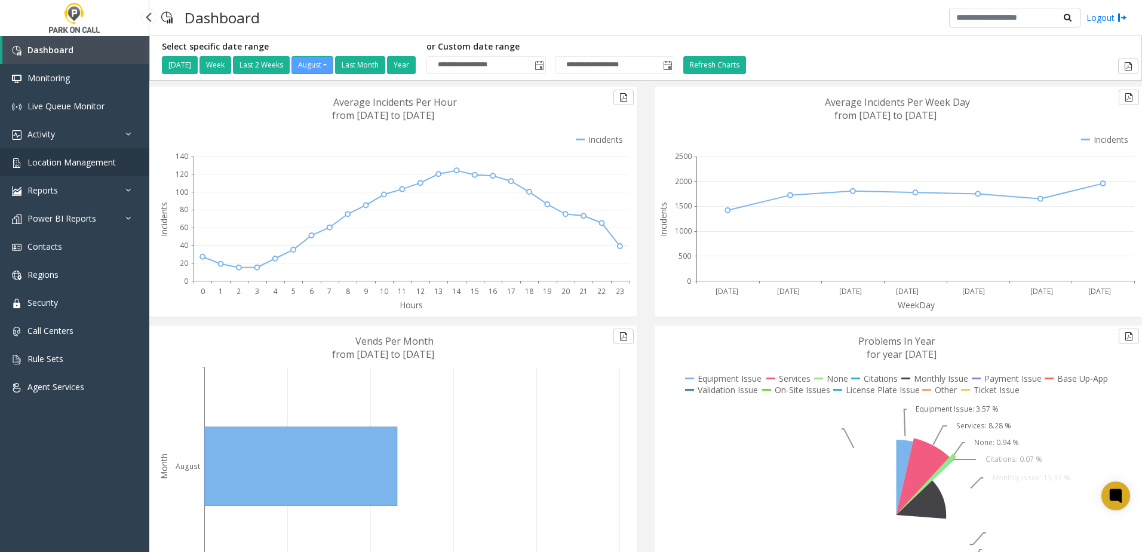
click at [82, 159] on span "Location Management" at bounding box center [71, 161] width 88 height 11
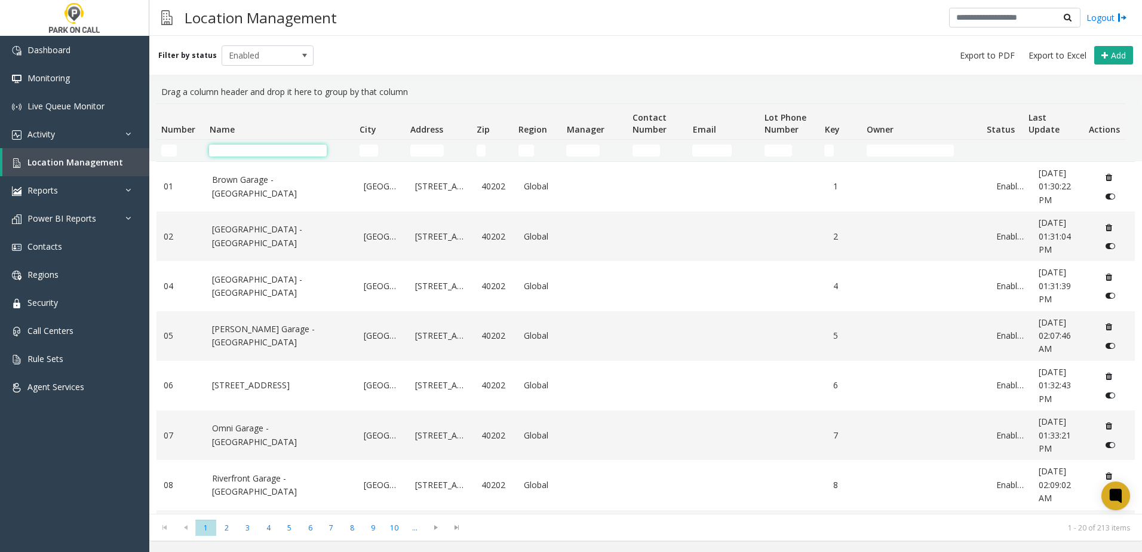
click at [256, 148] on input "Name Filter" at bounding box center [268, 151] width 118 height 12
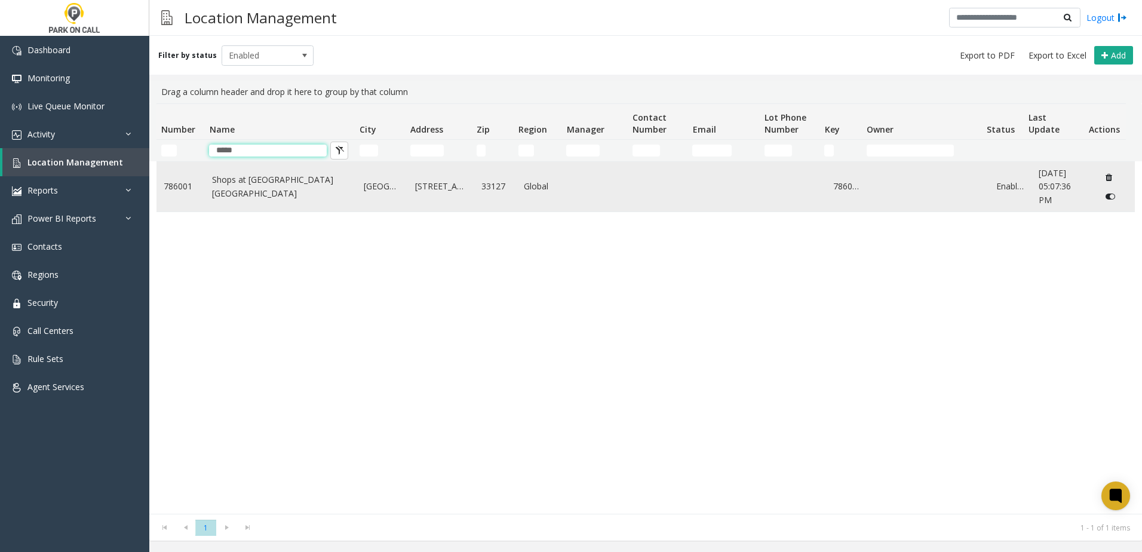
type input "*****"
click at [256, 176] on link "Shops at [GEOGRAPHIC_DATA] [GEOGRAPHIC_DATA]" at bounding box center [280, 186] width 137 height 27
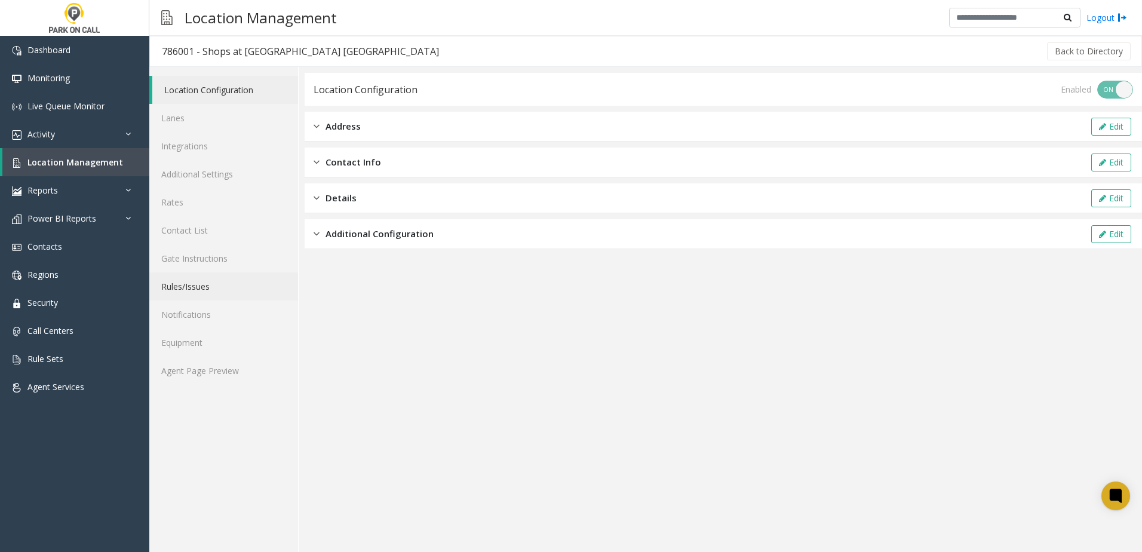
click at [210, 288] on link "Rules/Issues" at bounding box center [223, 286] width 149 height 28
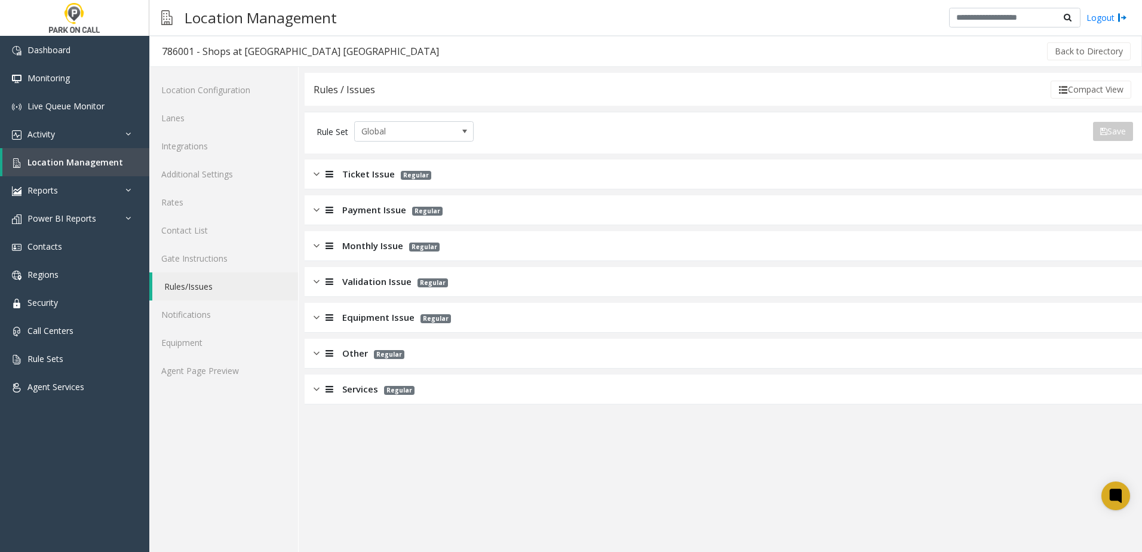
click at [344, 176] on span "Ticket Issue" at bounding box center [368, 174] width 53 height 14
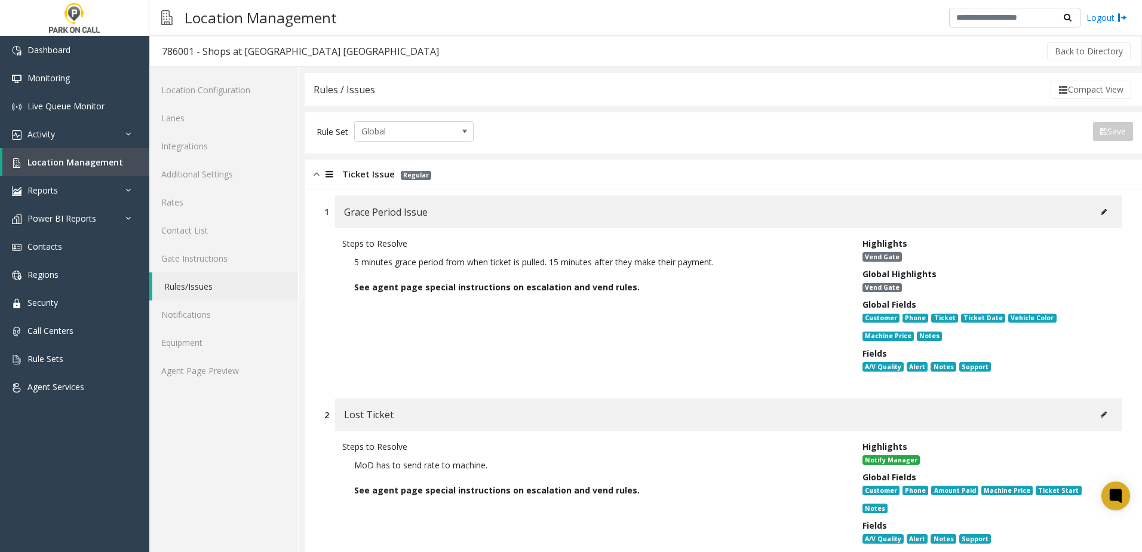
click at [1094, 216] on button at bounding box center [1103, 212] width 19 height 18
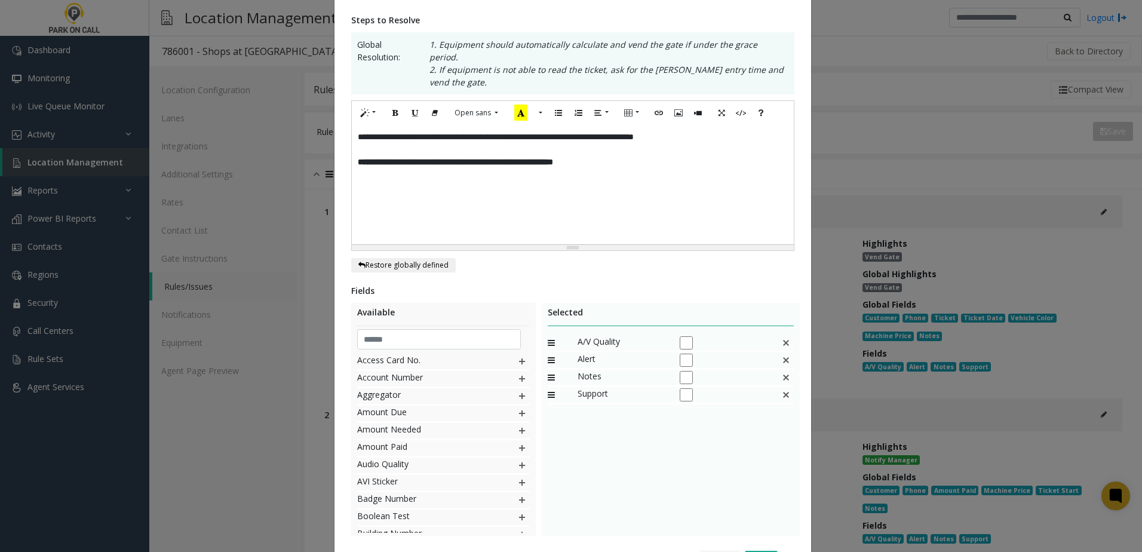
scroll to position [258, 0]
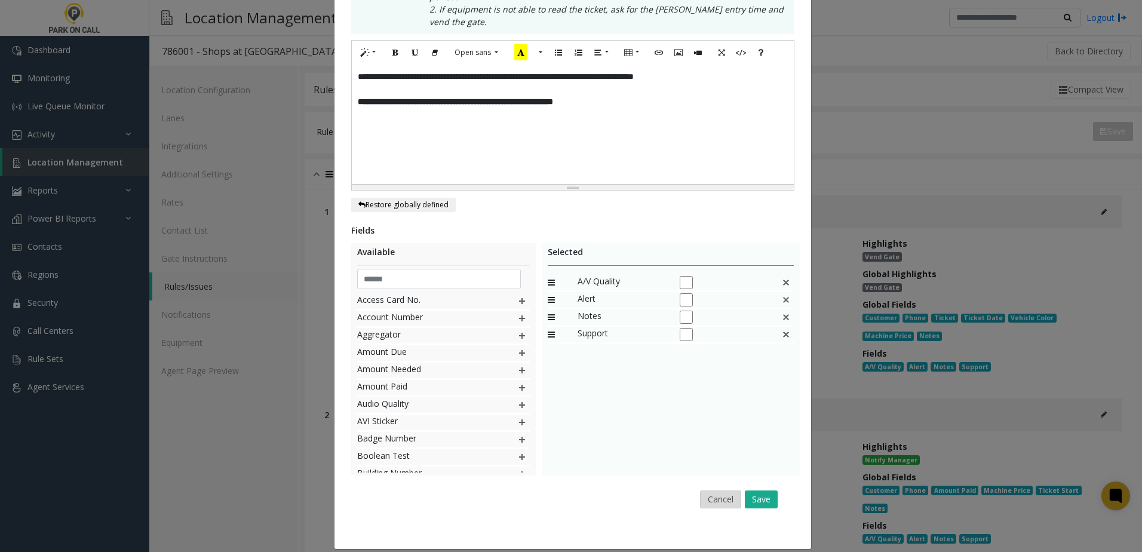
click at [708, 491] on button "Cancel" at bounding box center [720, 499] width 41 height 18
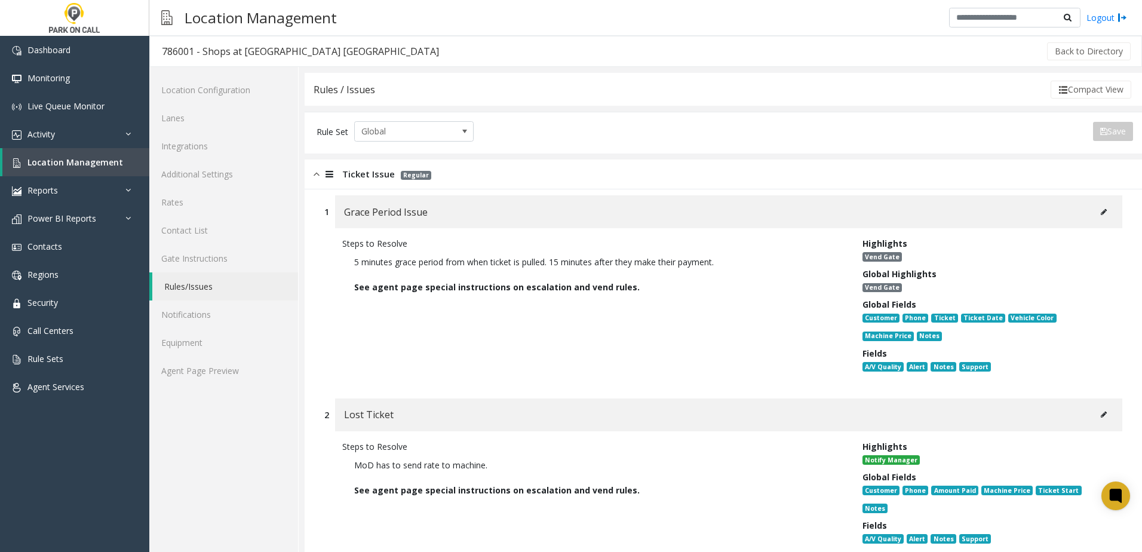
click at [315, 172] on img at bounding box center [317, 174] width 6 height 14
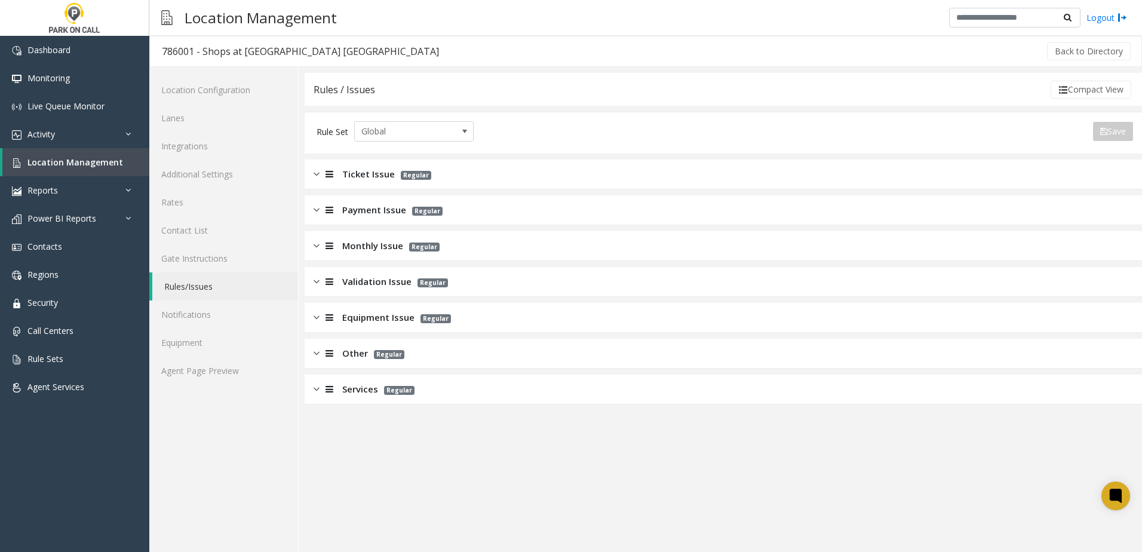
click at [355, 208] on span "Payment Issue" at bounding box center [374, 210] width 64 height 14
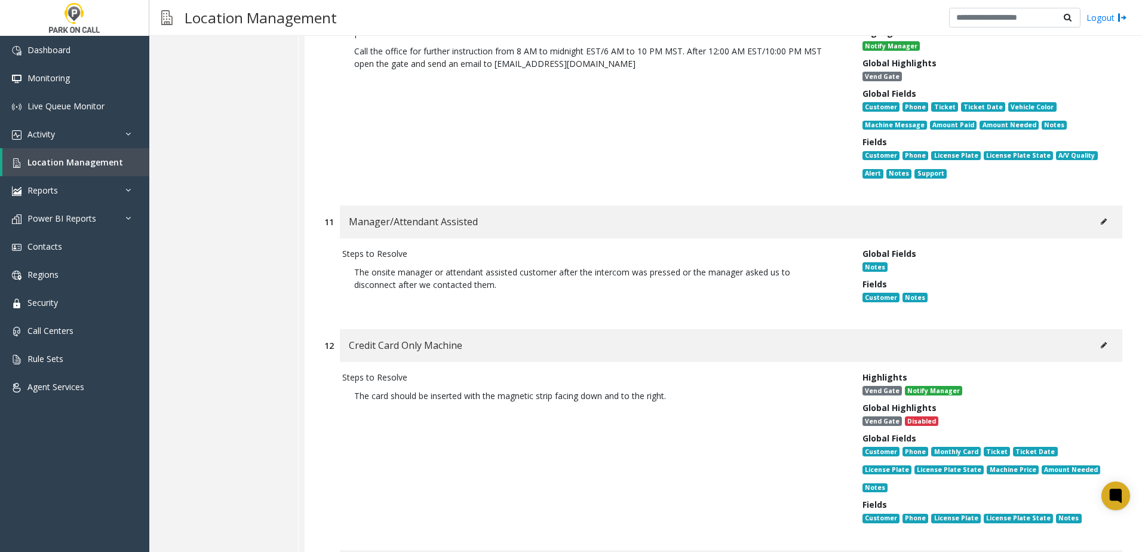
scroll to position [1852, 0]
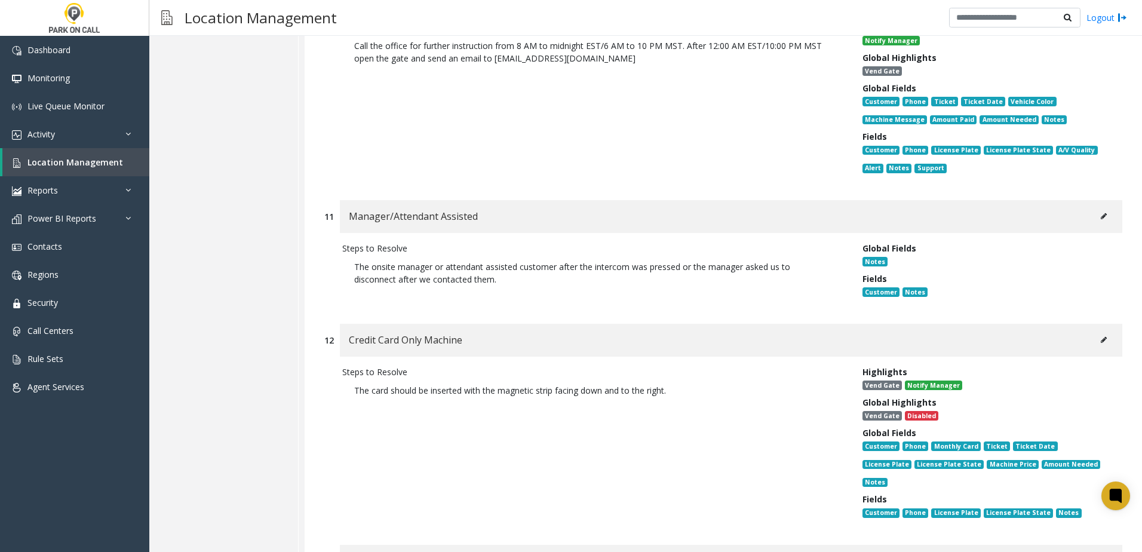
click at [1101, 217] on icon at bounding box center [1104, 216] width 6 height 7
type input "**********"
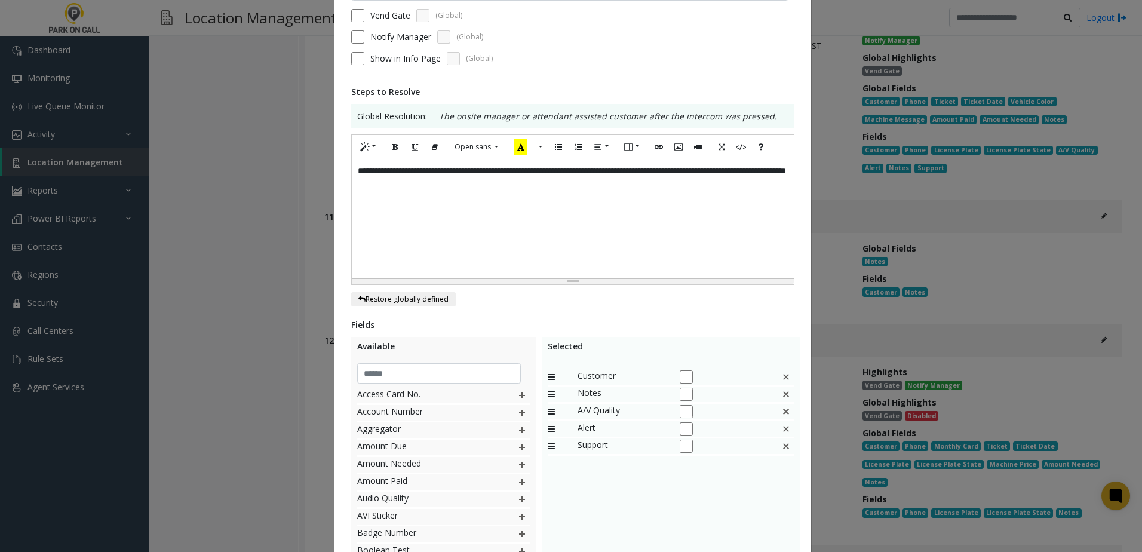
scroll to position [233, 0]
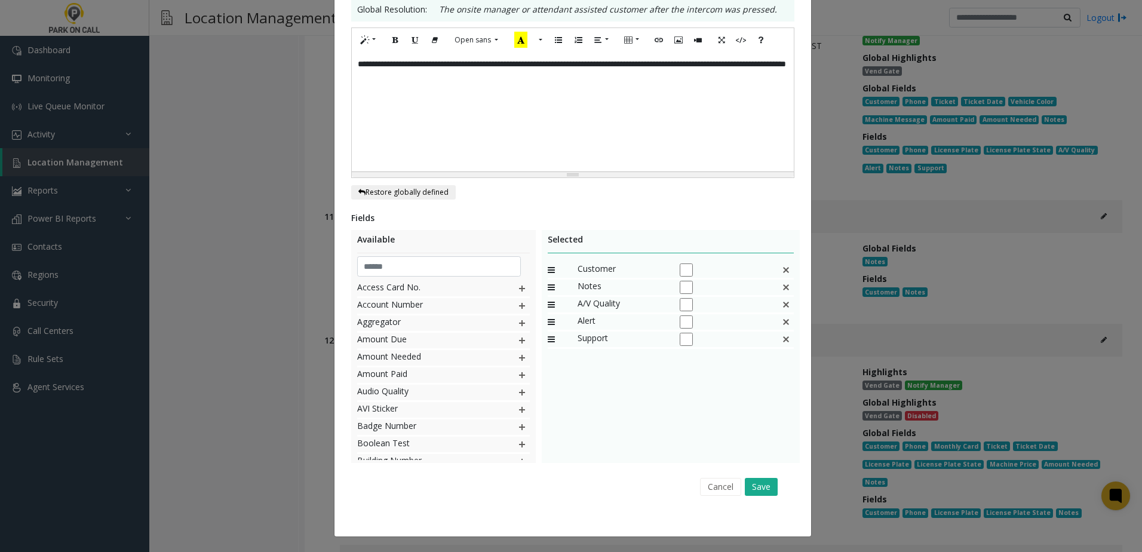
click at [782, 273] on img at bounding box center [786, 270] width 10 height 16
click at [782, 269] on img at bounding box center [786, 270] width 10 height 16
click at [773, 493] on div "Cancel Save" at bounding box center [573, 486] width 426 height 30
click at [766, 487] on button "Save" at bounding box center [761, 487] width 33 height 18
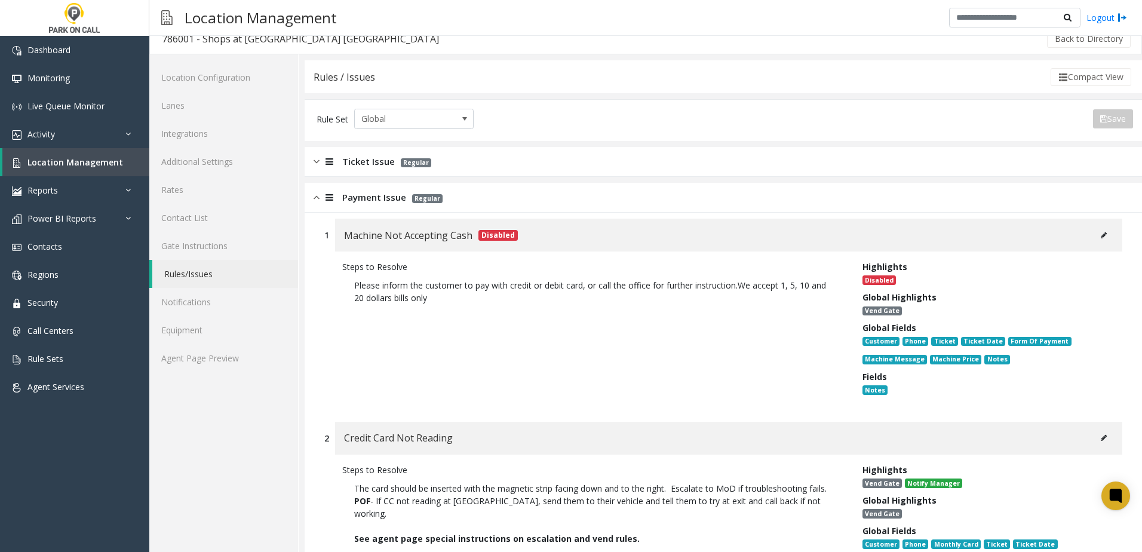
scroll to position [0, 0]
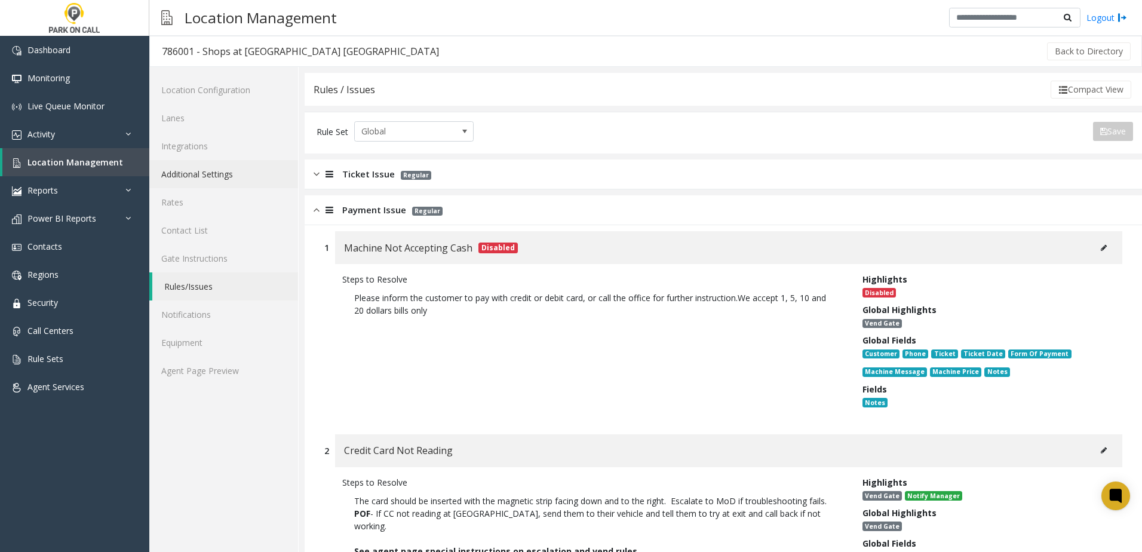
click at [214, 175] on link "Additional Settings" at bounding box center [223, 174] width 149 height 28
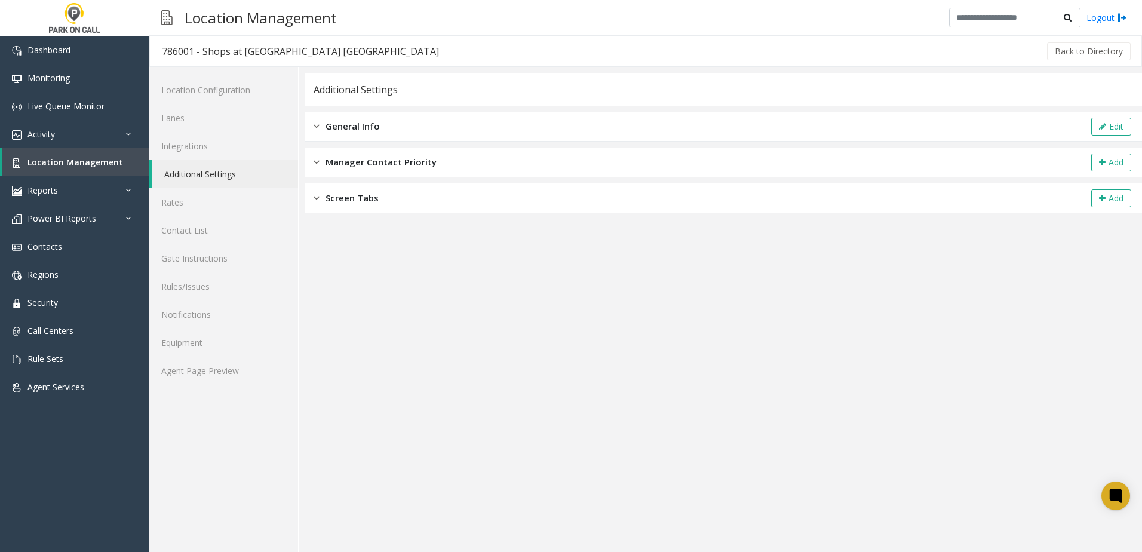
click at [358, 130] on span "General Info" at bounding box center [353, 126] width 54 height 14
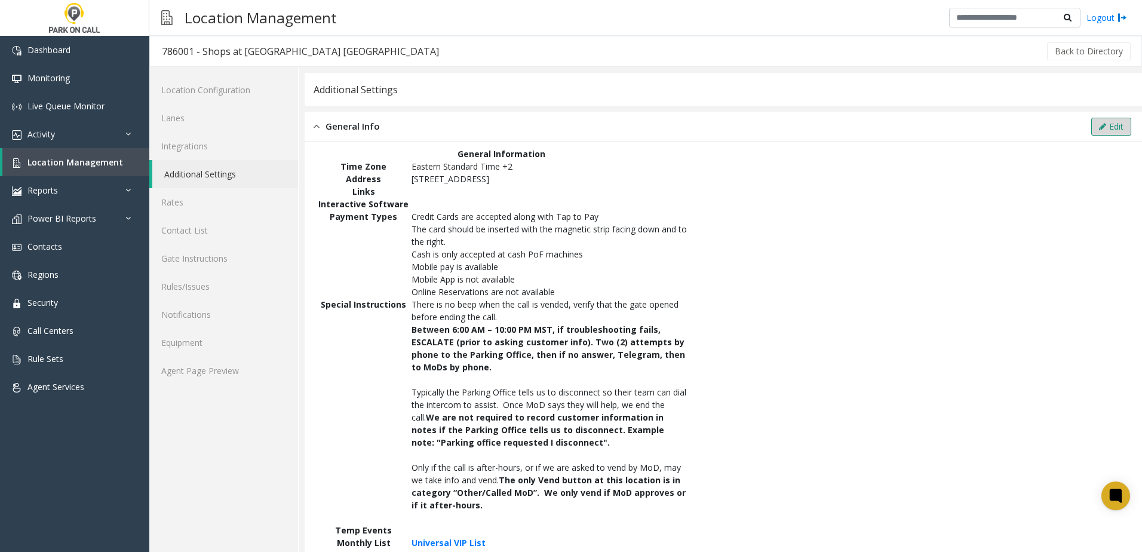
click at [1118, 120] on button "Edit" at bounding box center [1111, 127] width 40 height 18
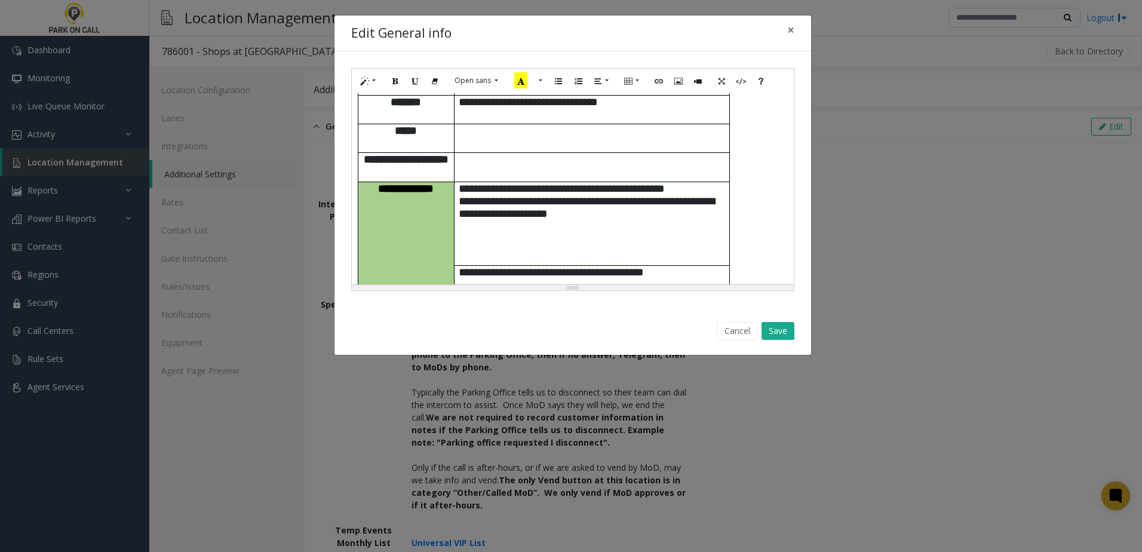
scroll to position [239, 0]
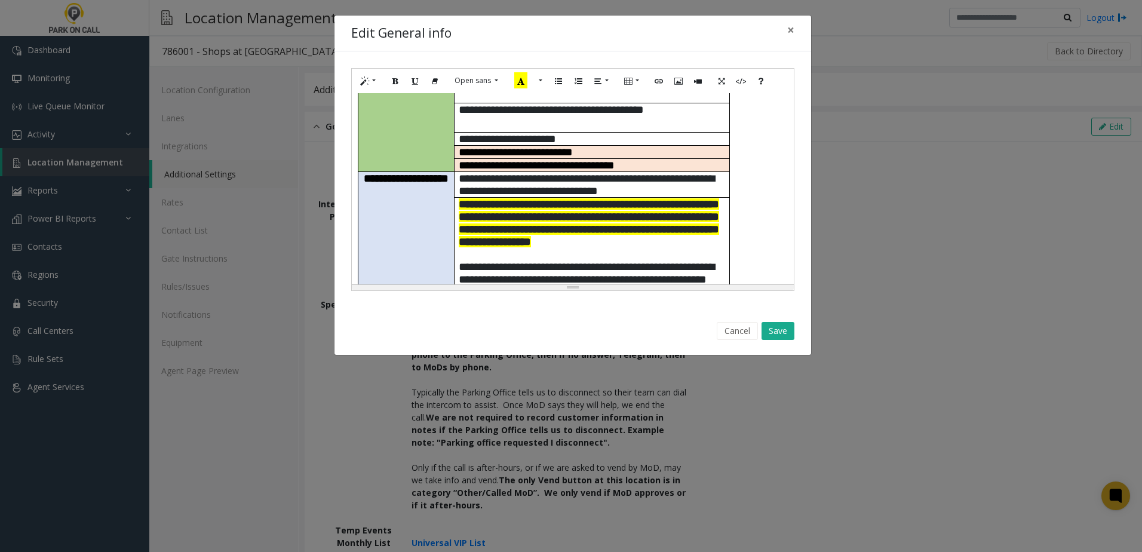
click at [672, 286] on b "**********" at bounding box center [591, 310] width 265 height 49
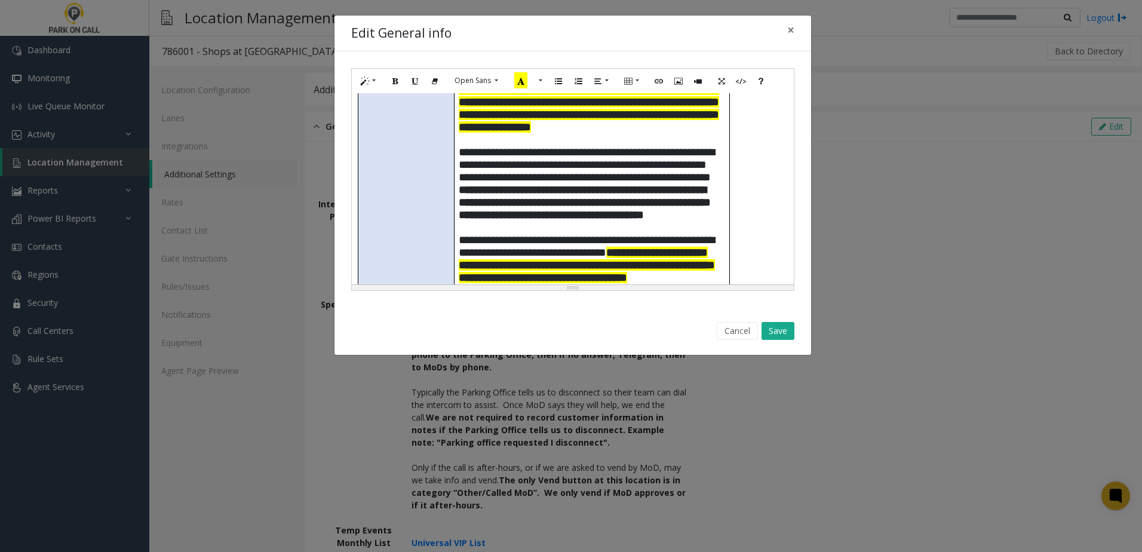
scroll to position [358, 0]
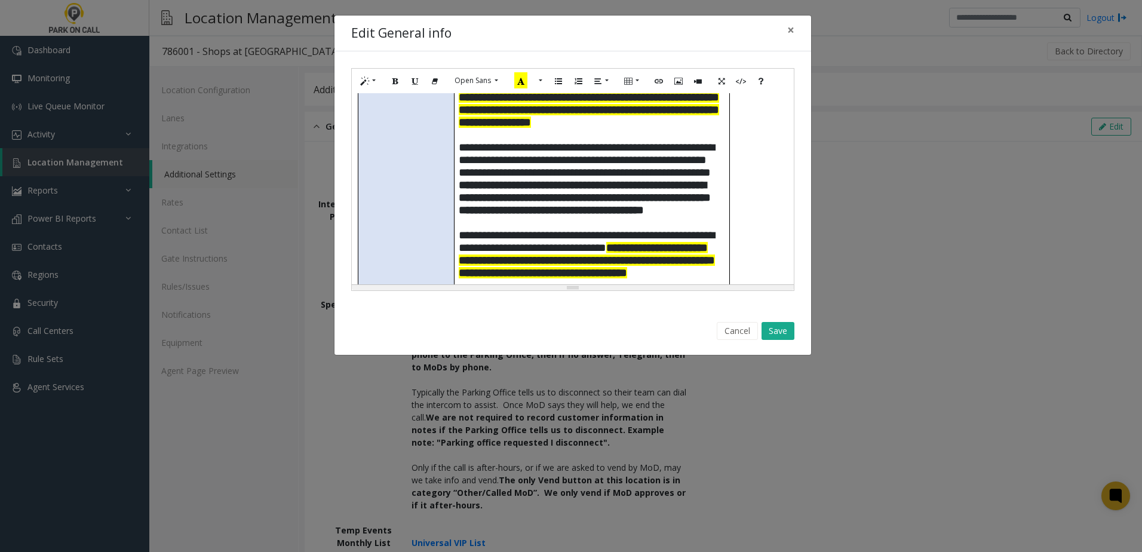
click at [508, 258] on span "**********" at bounding box center [587, 260] width 256 height 36
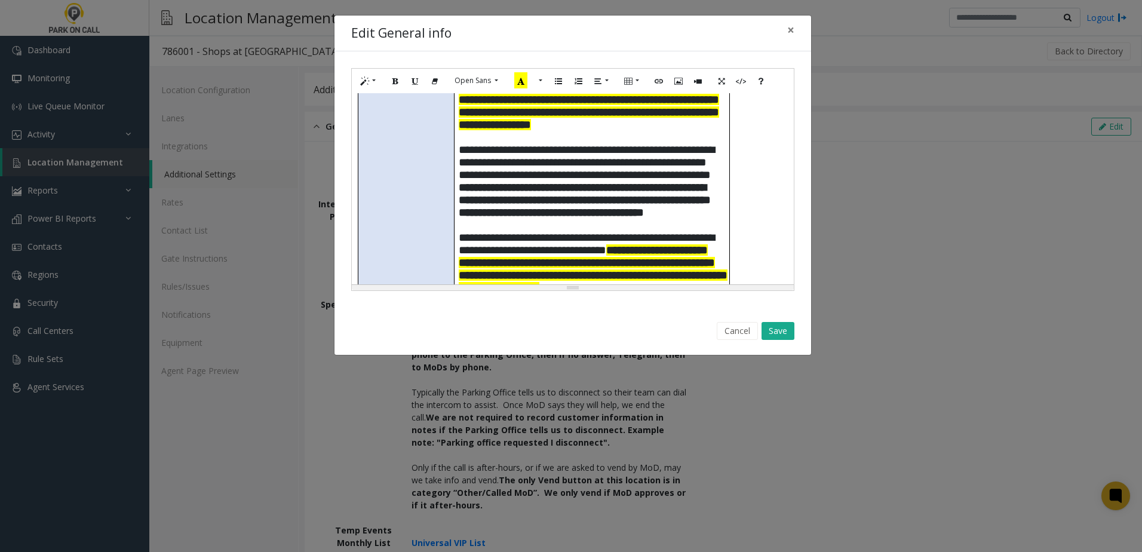
click at [521, 272] on span "**********" at bounding box center [593, 268] width 269 height 49
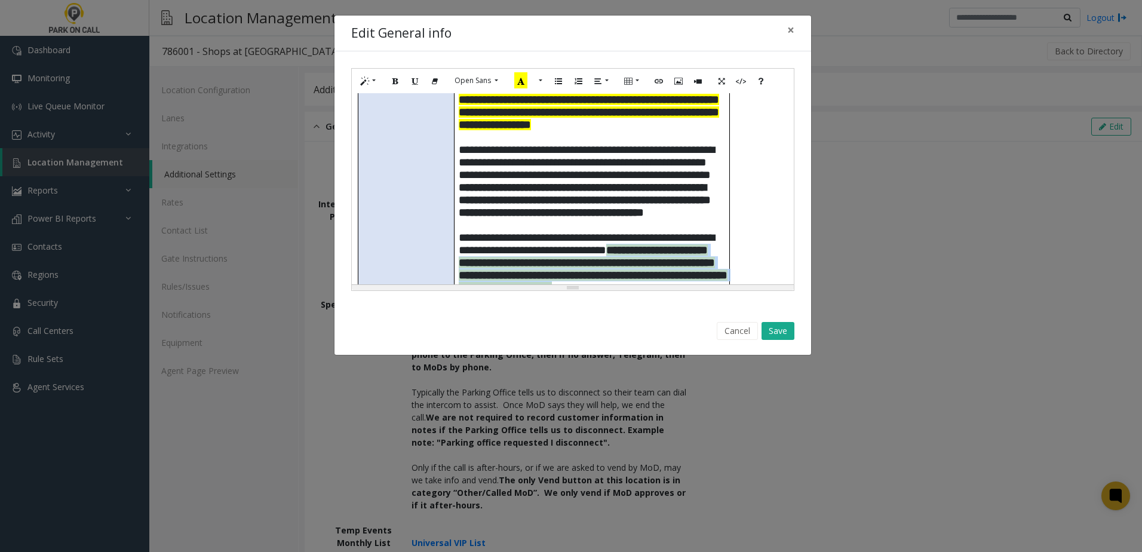
drag, startPoint x: 607, startPoint y: 274, endPoint x: 681, endPoint y: 215, distance: 94.8
click at [681, 231] on p "**********" at bounding box center [592, 262] width 266 height 63
copy b "**********"
click at [777, 331] on button "Save" at bounding box center [778, 331] width 33 height 18
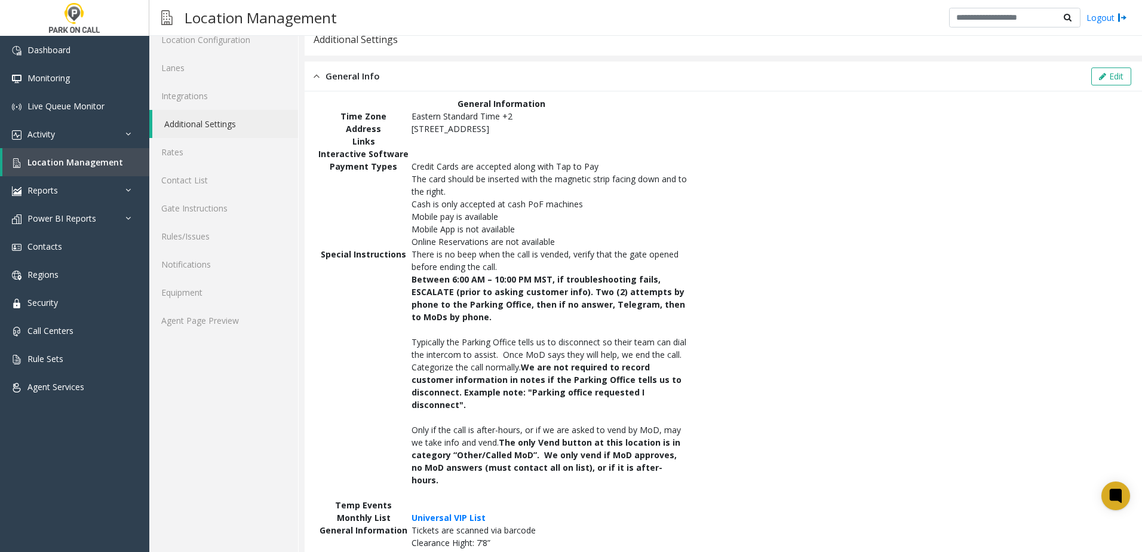
scroll to position [119, 0]
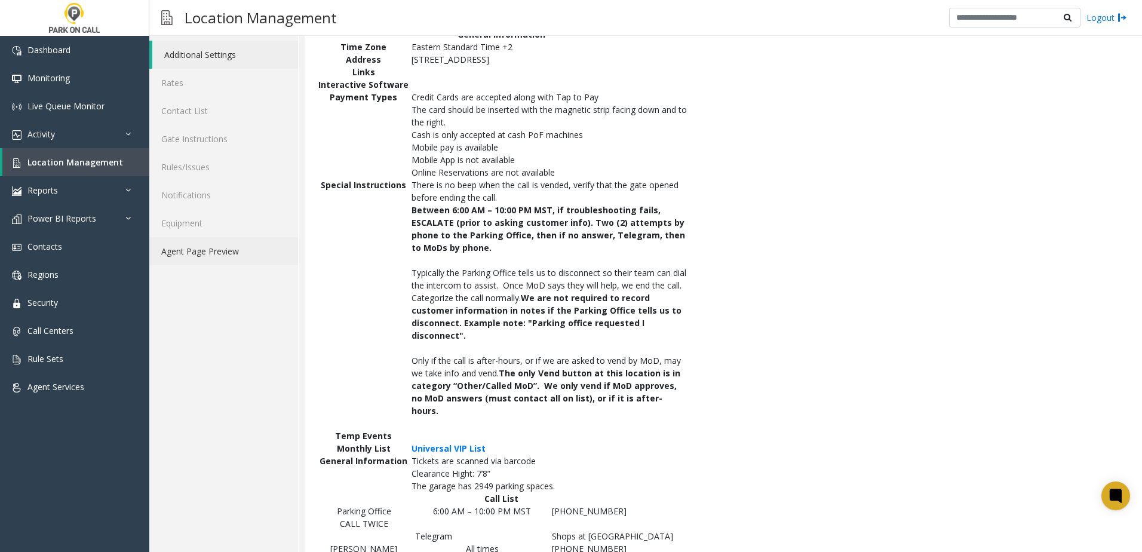
click at [223, 250] on link "Agent Page Preview" at bounding box center [223, 251] width 149 height 28
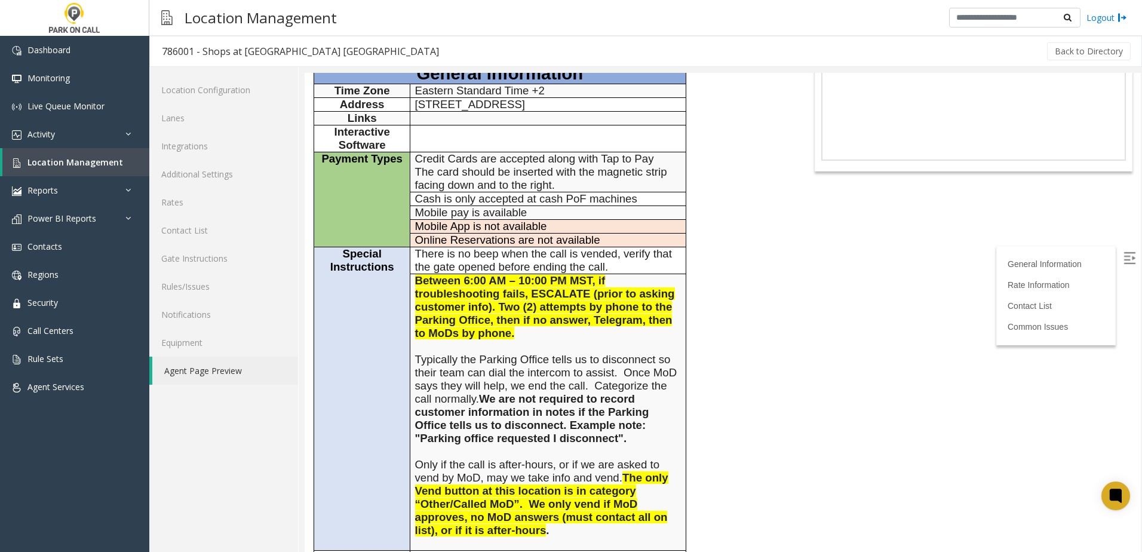
scroll to position [239, 0]
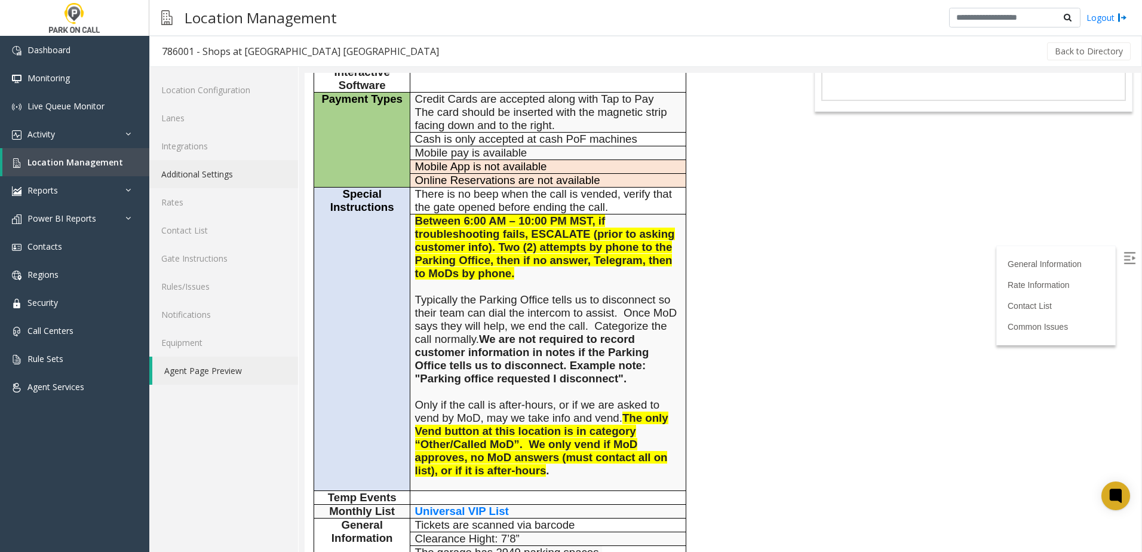
click at [226, 164] on link "Additional Settings" at bounding box center [223, 174] width 149 height 28
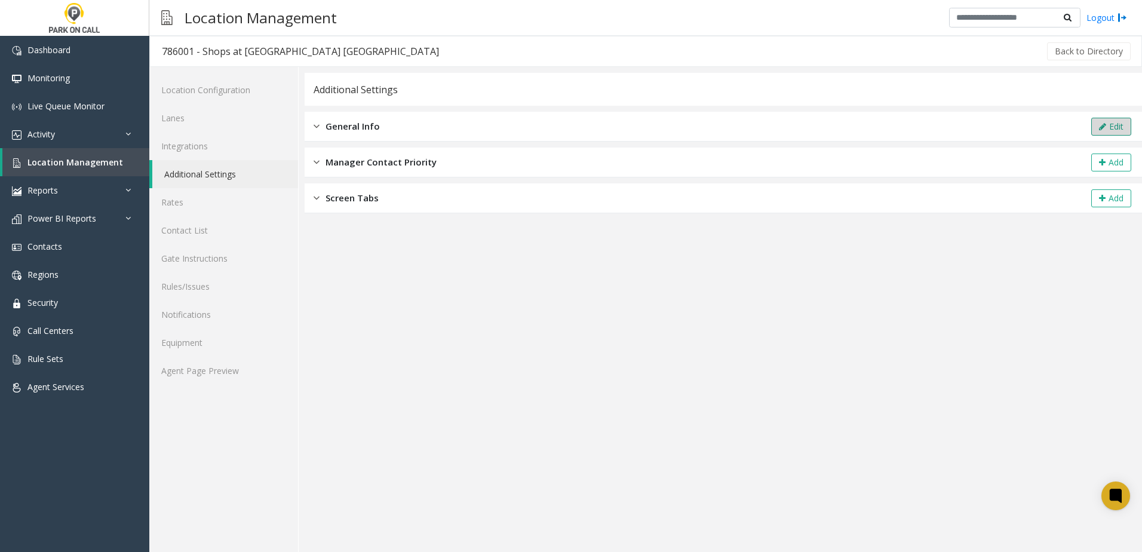
click at [1103, 125] on icon at bounding box center [1102, 126] width 7 height 8
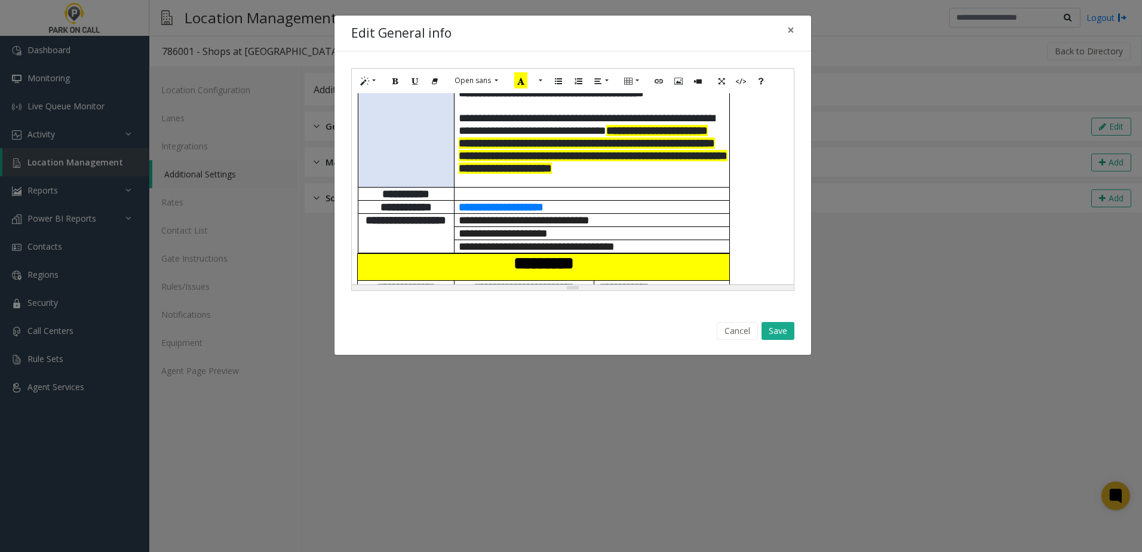
scroll to position [418, 0]
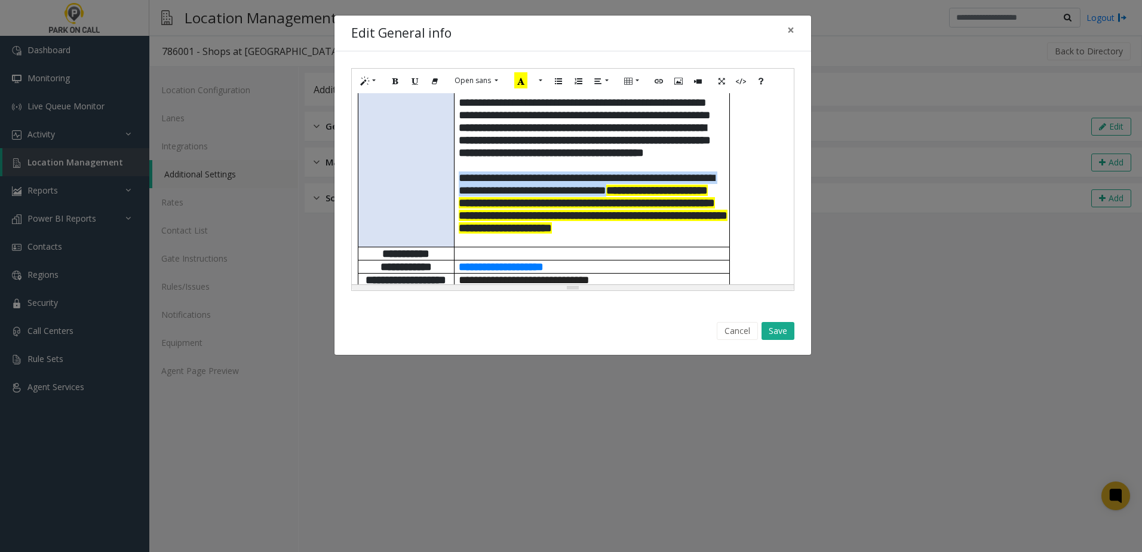
drag, startPoint x: 677, startPoint y: 154, endPoint x: 458, endPoint y: 139, distance: 219.2
click at [458, 139] on td "**********" at bounding box center [591, 133] width 275 height 226
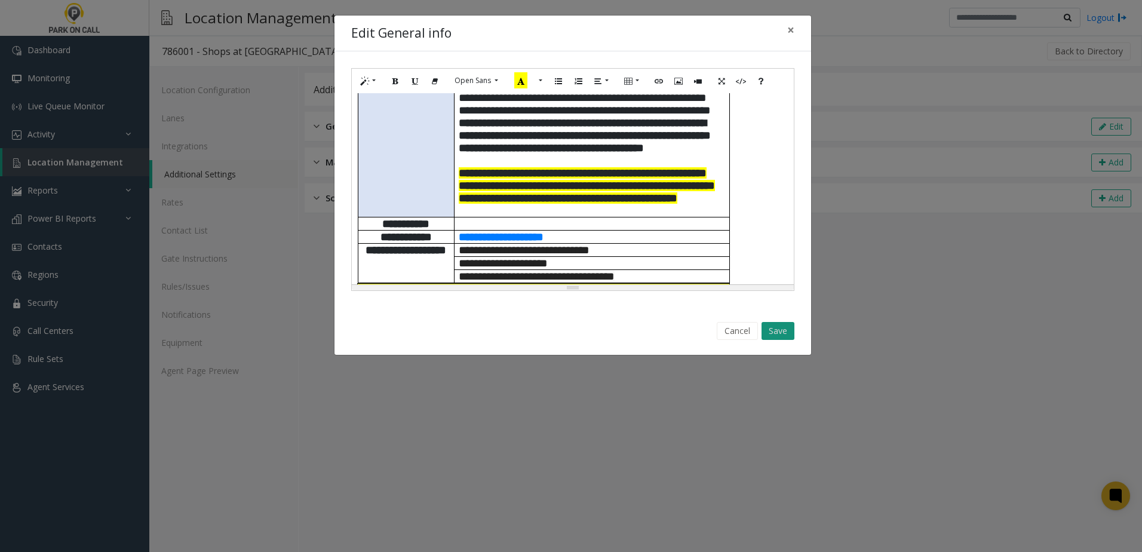
click at [788, 332] on button "Save" at bounding box center [778, 331] width 33 height 18
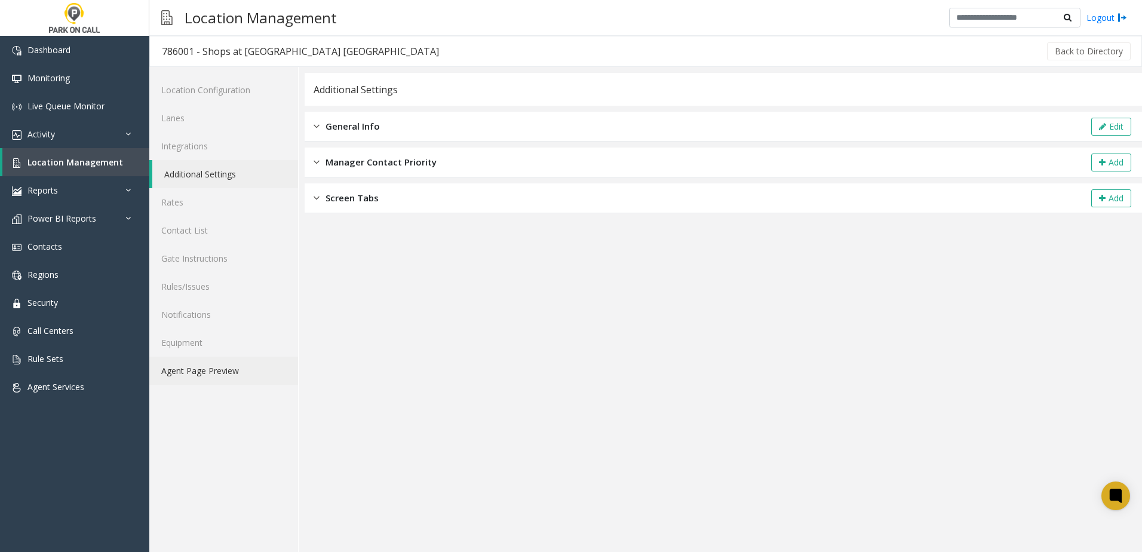
click at [253, 367] on link "Agent Page Preview" at bounding box center [223, 371] width 149 height 28
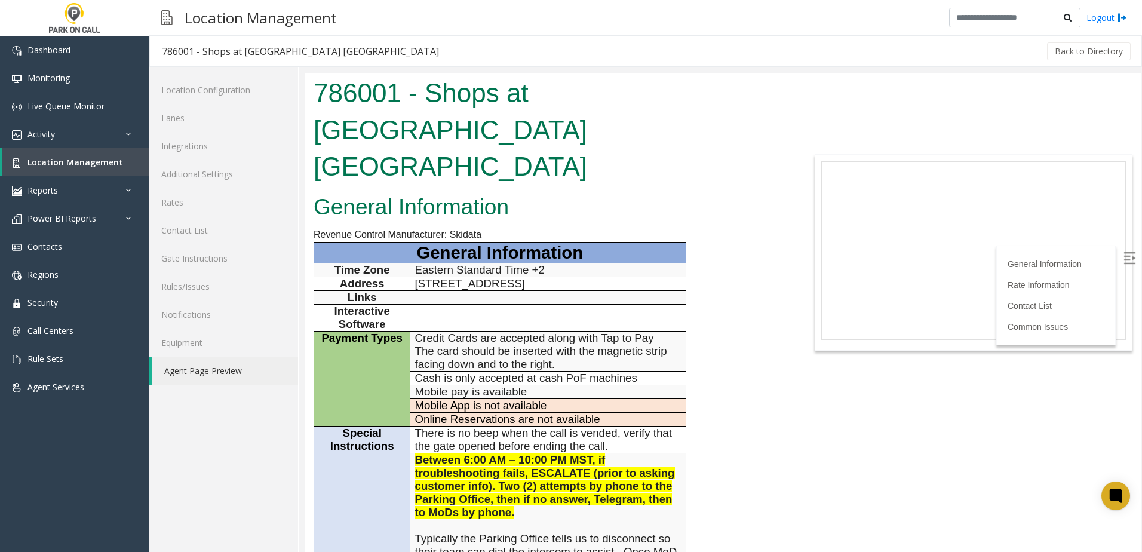
scroll to position [299, 0]
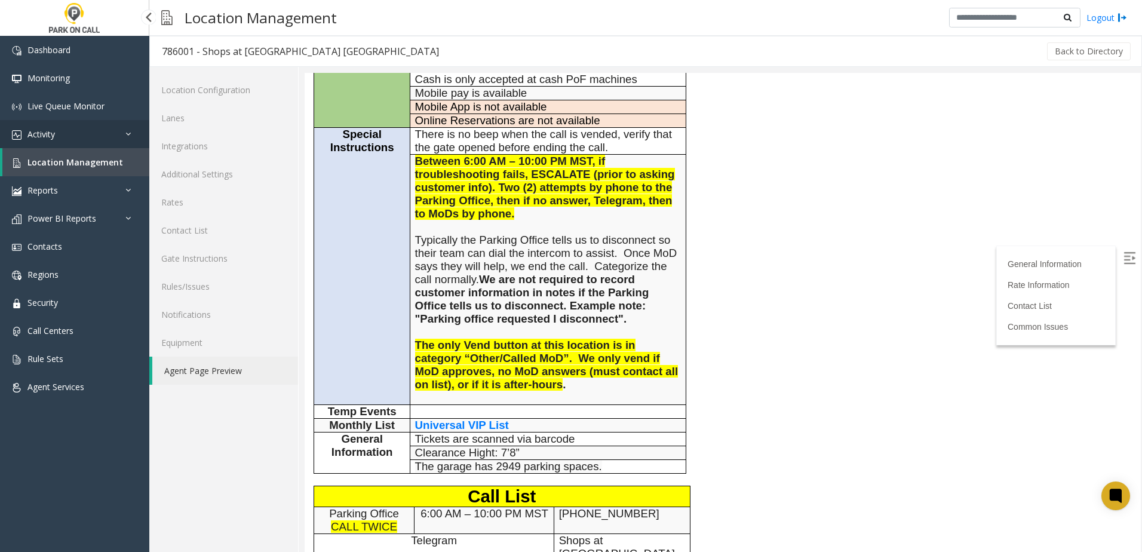
click at [94, 135] on link "Activity" at bounding box center [74, 134] width 149 height 28
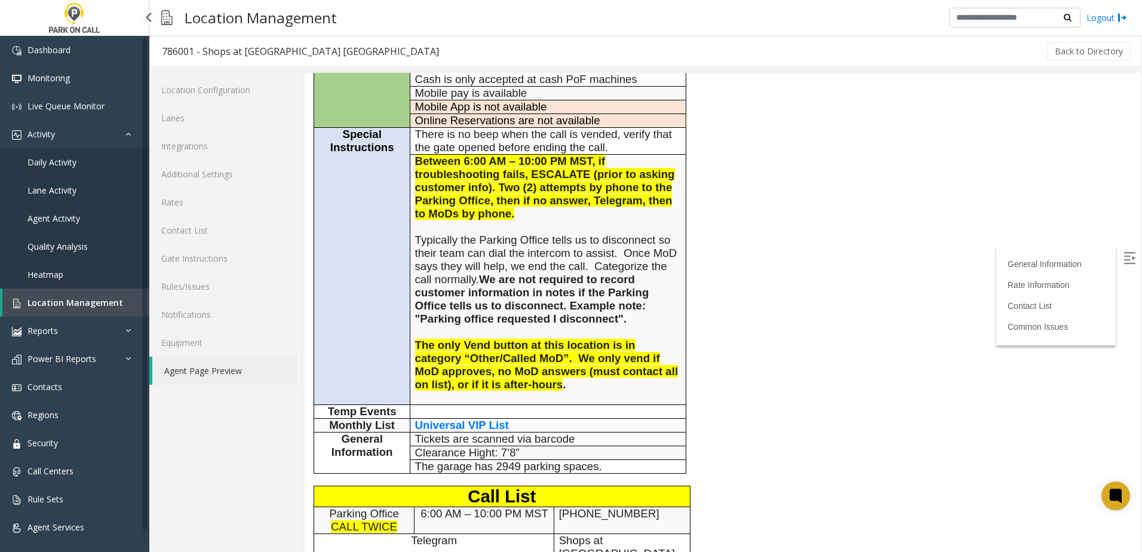
click at [75, 162] on span "Daily Activity" at bounding box center [51, 161] width 49 height 11
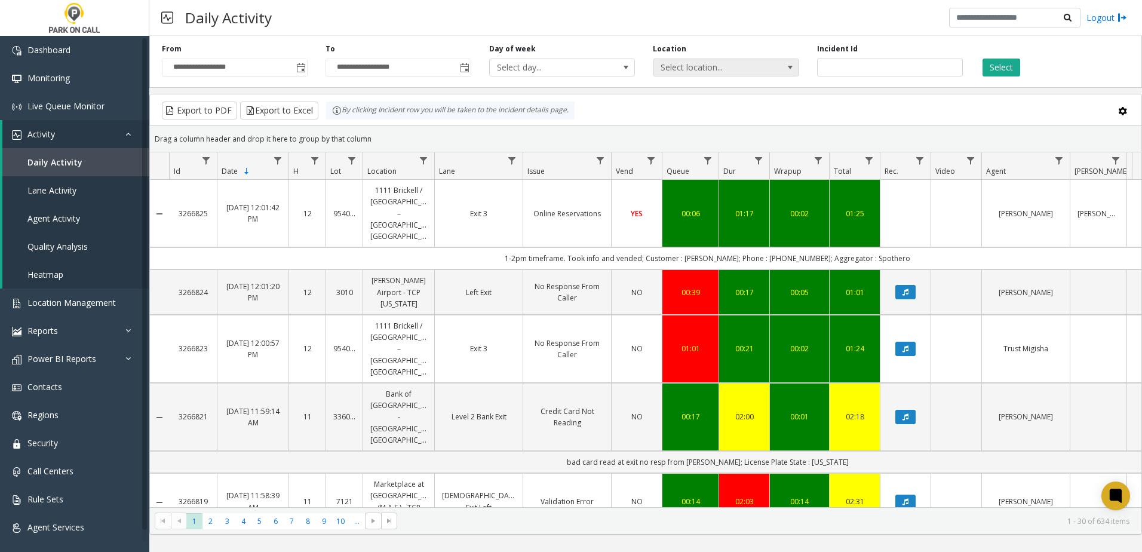
click at [727, 61] on span "Select location..." at bounding box center [711, 67] width 116 height 17
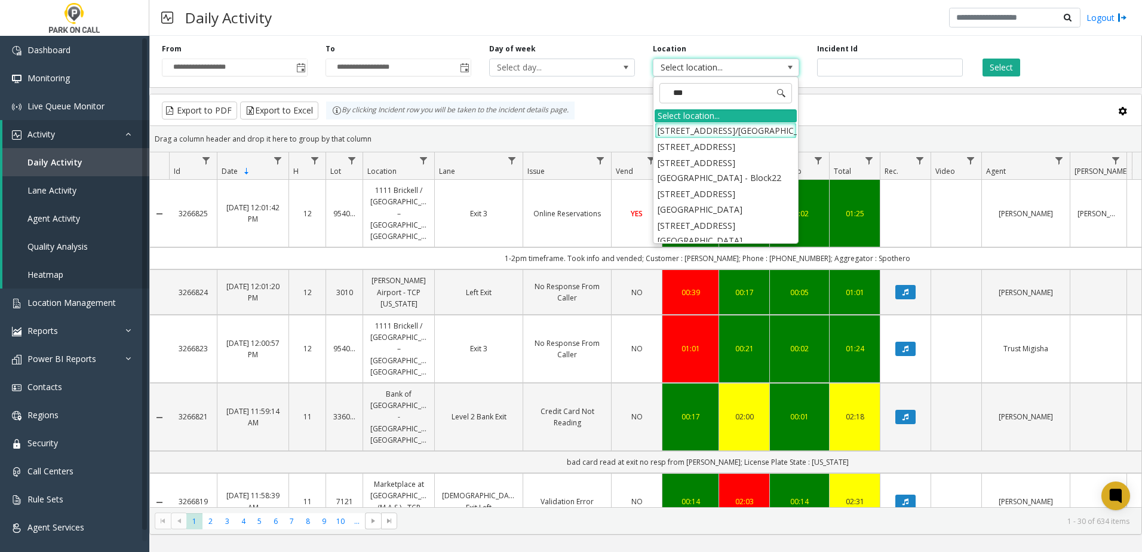
type input "****"
click at [718, 217] on li "407802 [STREET_ADDRESS]" at bounding box center [726, 209] width 142 height 16
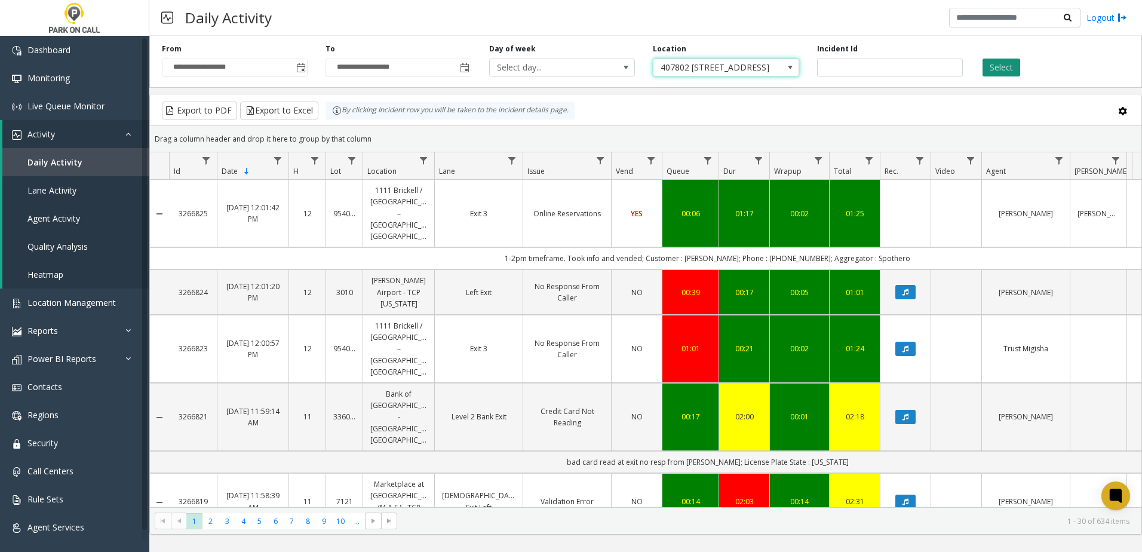
click at [1007, 66] on button "Select" at bounding box center [1002, 68] width 38 height 18
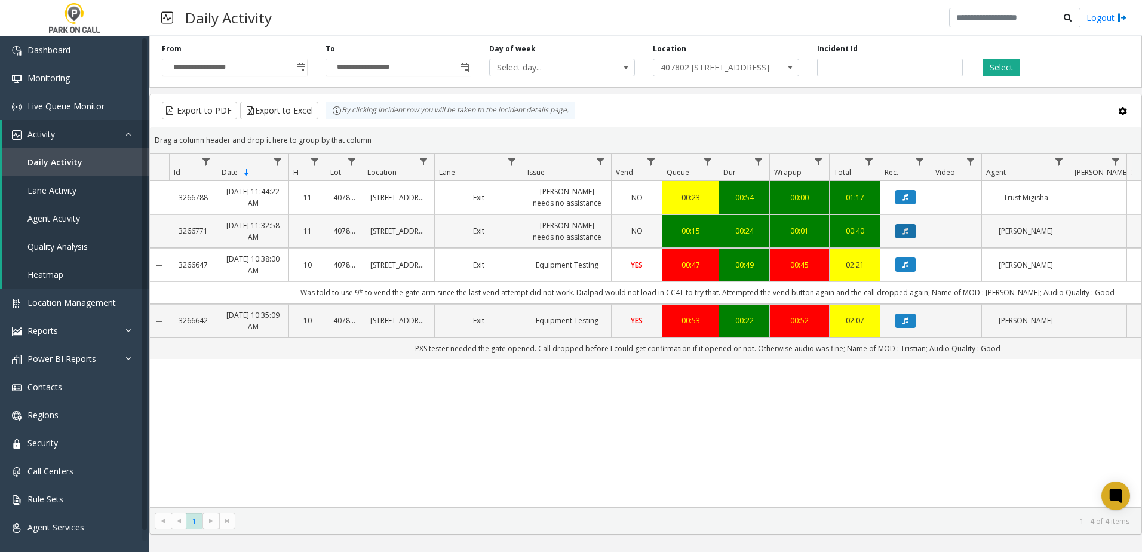
click at [908, 238] on button "Data table" at bounding box center [905, 231] width 20 height 14
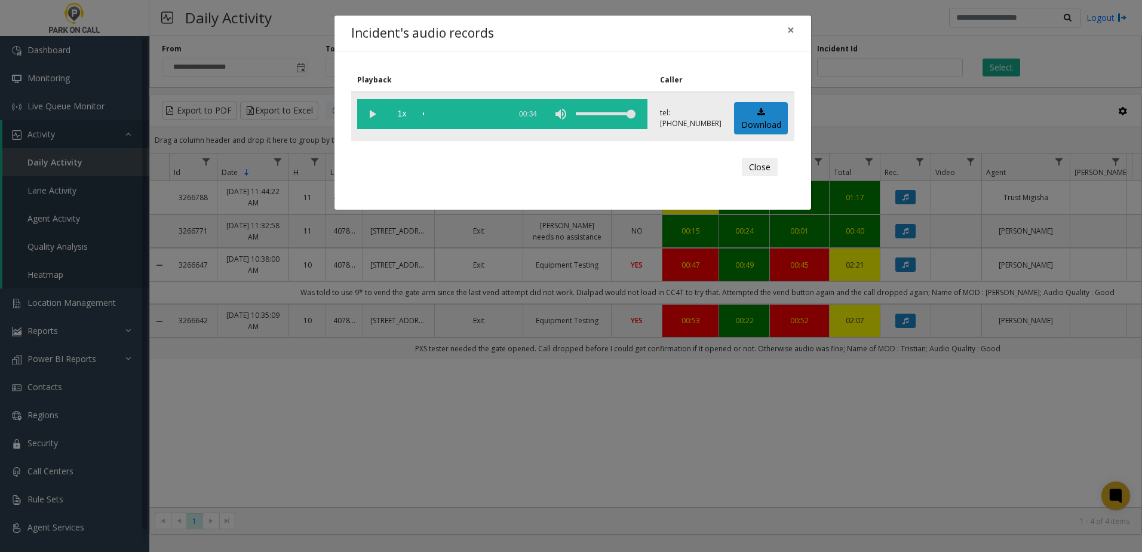
click at [364, 115] on vg-play-pause at bounding box center [372, 114] width 30 height 30
click at [439, 113] on div "scrub bar" at bounding box center [463, 114] width 81 height 30
click at [790, 28] on span "×" at bounding box center [790, 30] width 7 height 17
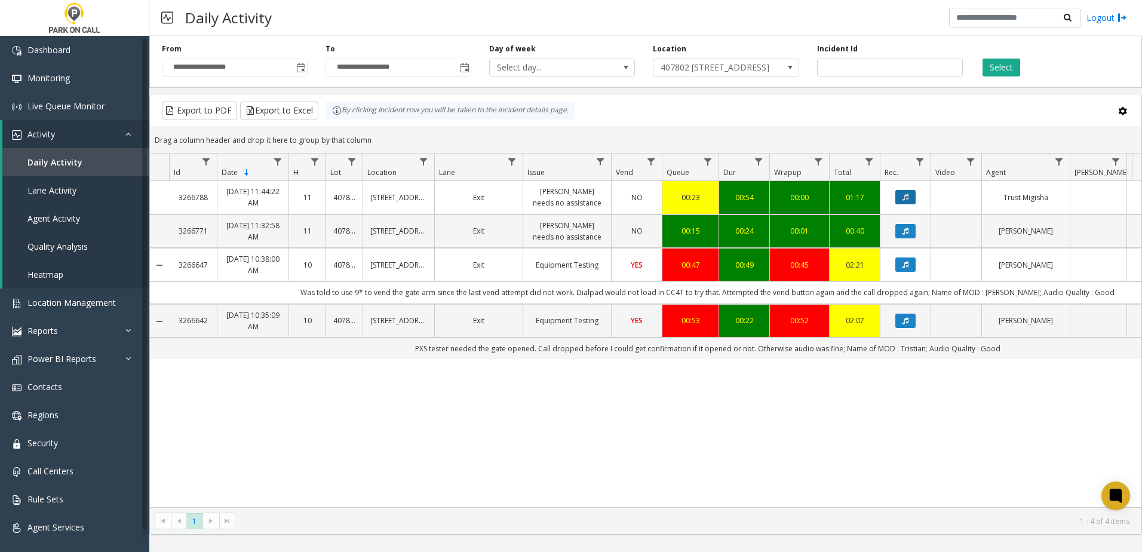
click at [907, 198] on button "Data table" at bounding box center [905, 197] width 20 height 14
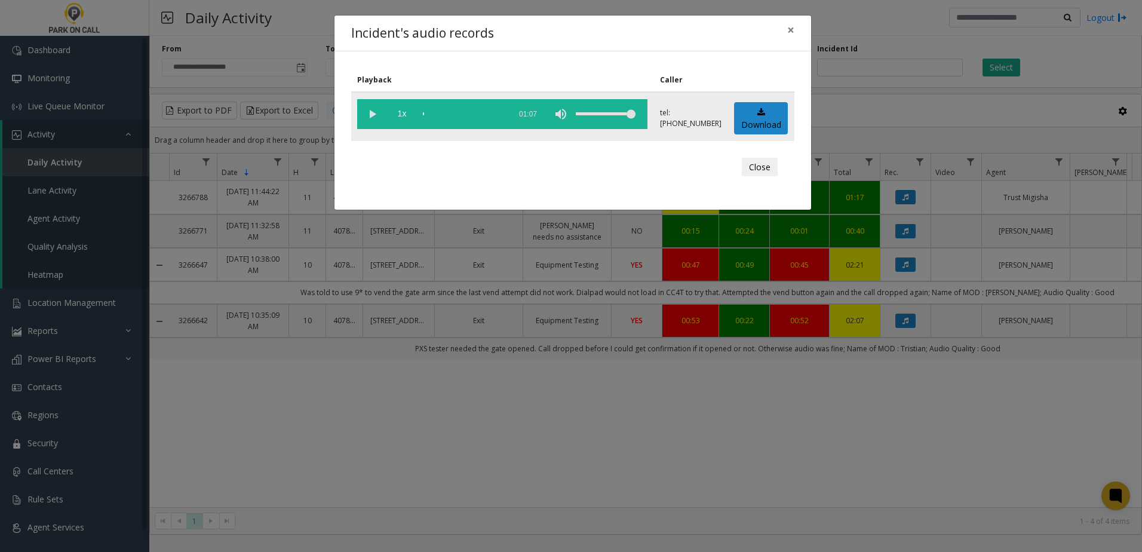
click at [370, 114] on vg-play-pause at bounding box center [372, 114] width 30 height 30
click at [431, 114] on div "scrub bar" at bounding box center [463, 114] width 81 height 30
click at [436, 113] on div "scrub bar" at bounding box center [463, 114] width 81 height 30
click at [456, 114] on div "scrub bar" at bounding box center [463, 114] width 81 height 30
click at [459, 113] on div "scrub bar" at bounding box center [463, 114] width 81 height 30
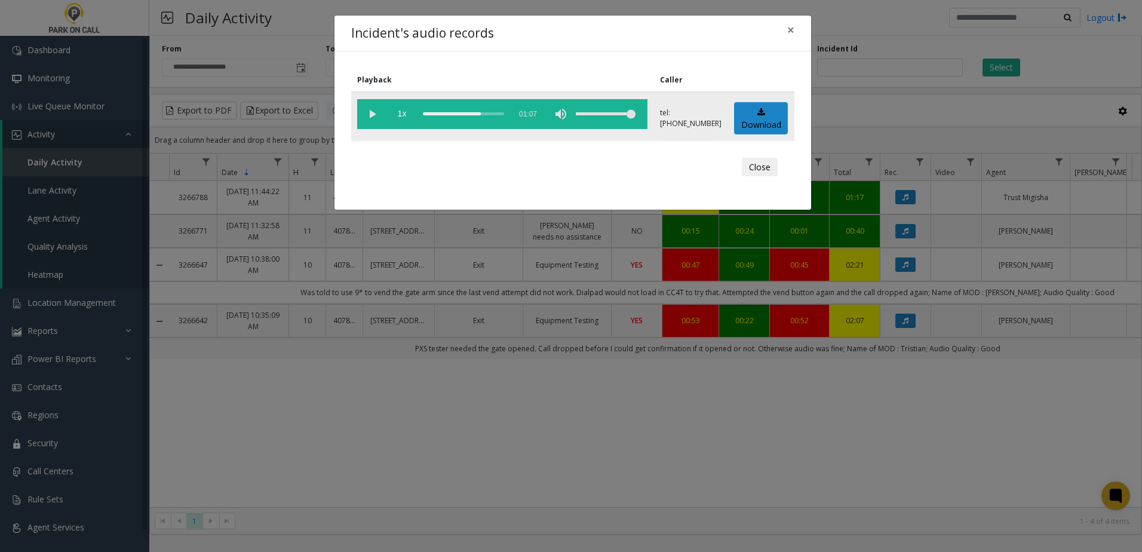
click at [461, 112] on div "scrub bar" at bounding box center [463, 114] width 81 height 30
click at [465, 112] on div "scrub bar" at bounding box center [463, 114] width 81 height 30
click at [466, 112] on div "scrub bar" at bounding box center [463, 114] width 81 height 30
click at [791, 30] on span "×" at bounding box center [790, 30] width 7 height 17
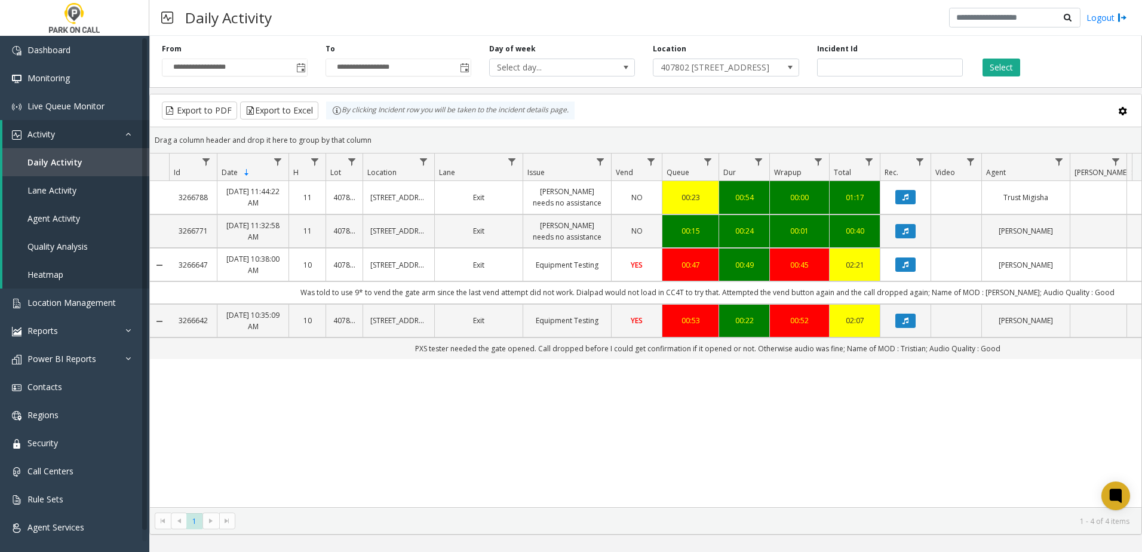
click at [847, 458] on div "3266788 [DATE] 11:44:22 AM 11 407802 [STREET_ADDRESS][GEOGRAPHIC_DATA] - Parkwe…" at bounding box center [645, 344] width 991 height 326
click at [81, 296] on link "Location Management" at bounding box center [74, 302] width 149 height 28
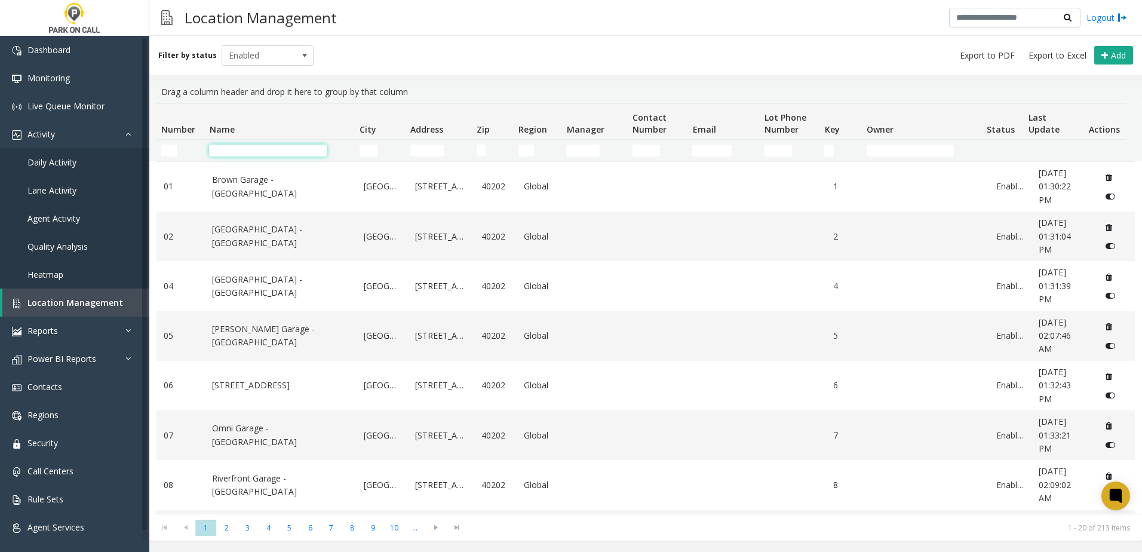
click at [247, 148] on input "Name Filter" at bounding box center [268, 151] width 118 height 12
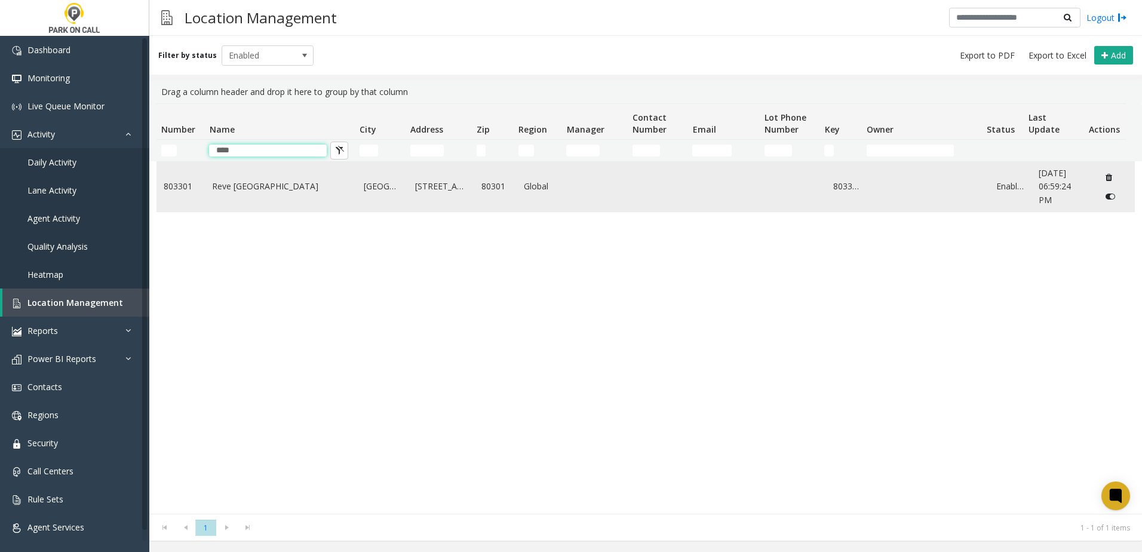
type input "****"
click at [248, 197] on td "Reve [GEOGRAPHIC_DATA]" at bounding box center [281, 187] width 152 height 50
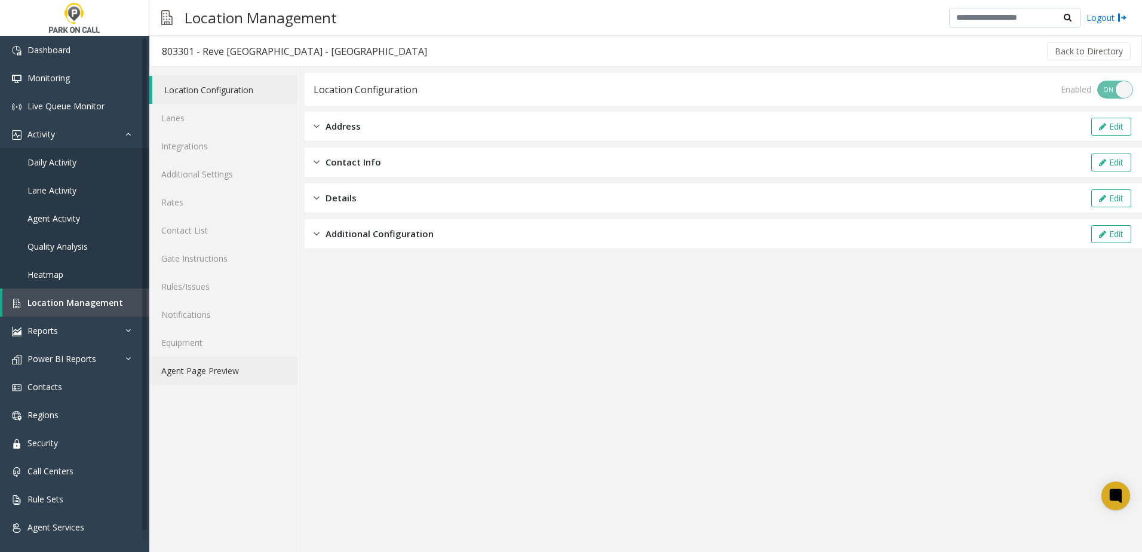
click at [240, 372] on link "Agent Page Preview" at bounding box center [223, 371] width 149 height 28
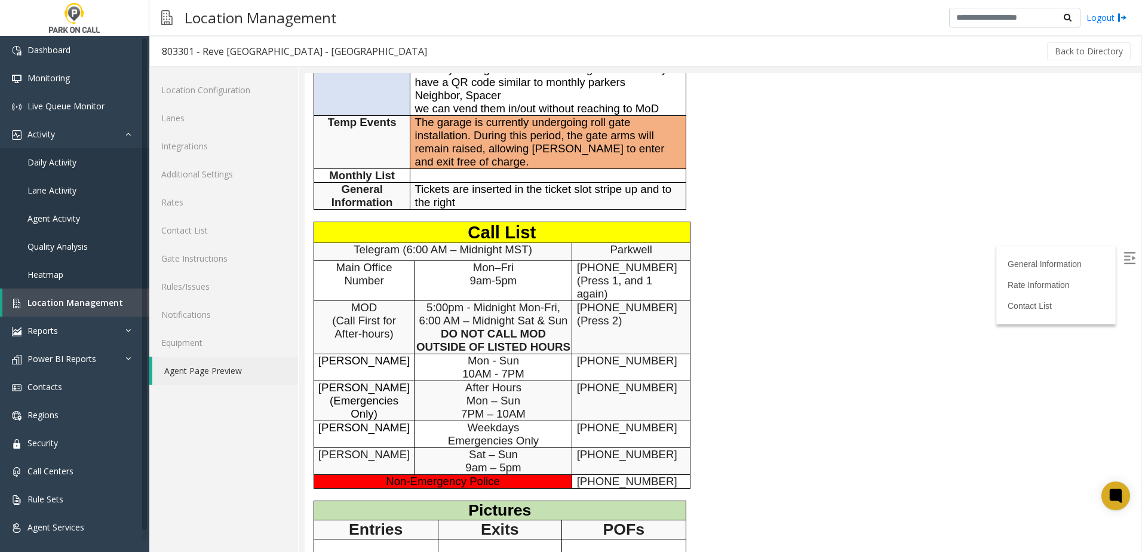
scroll to position [299, 0]
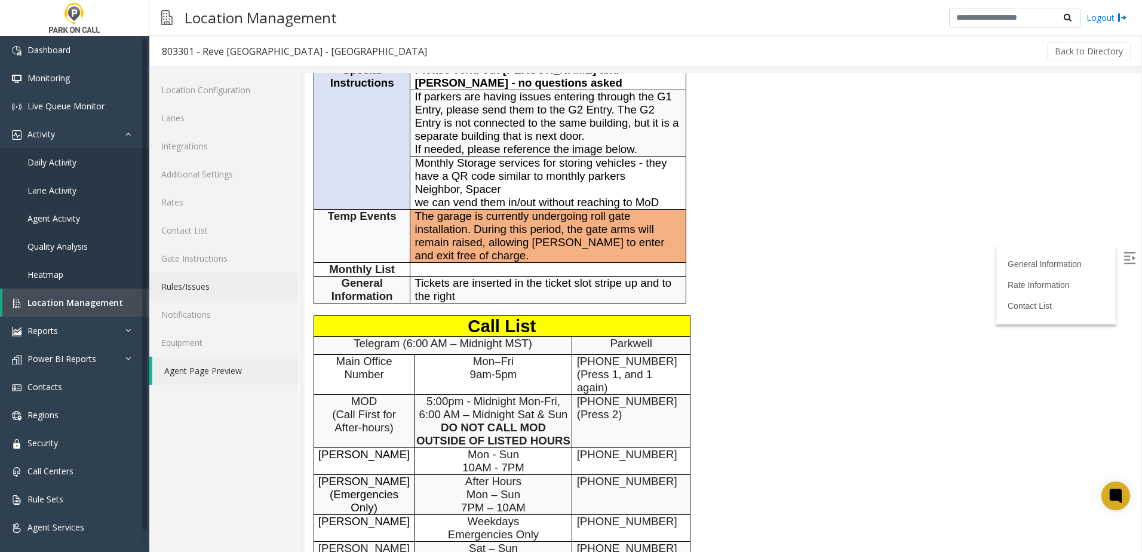
click at [232, 287] on link "Rules/Issues" at bounding box center [223, 286] width 149 height 28
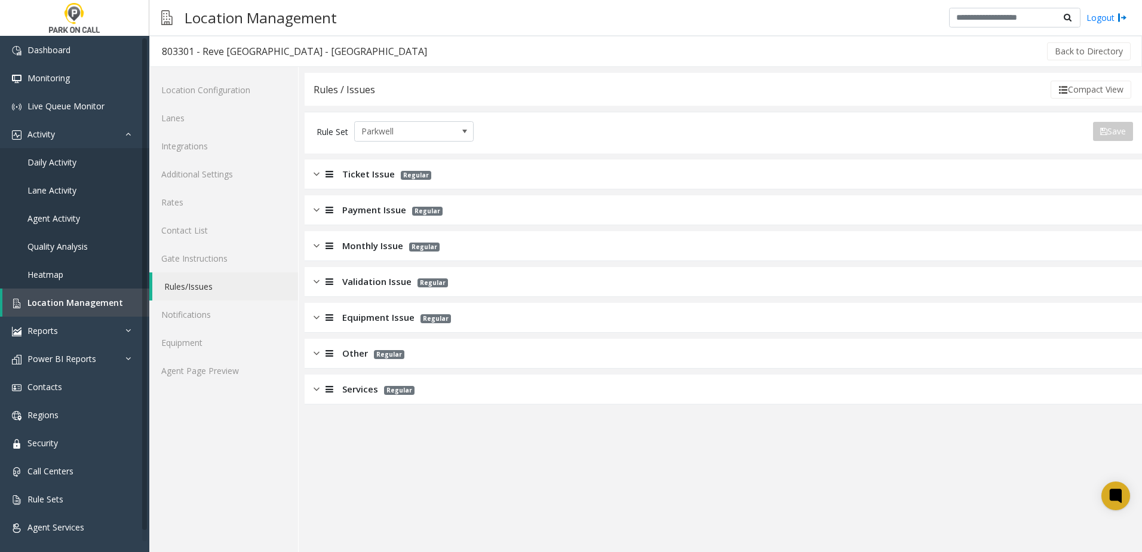
click at [361, 389] on span "Services" at bounding box center [360, 389] width 36 height 14
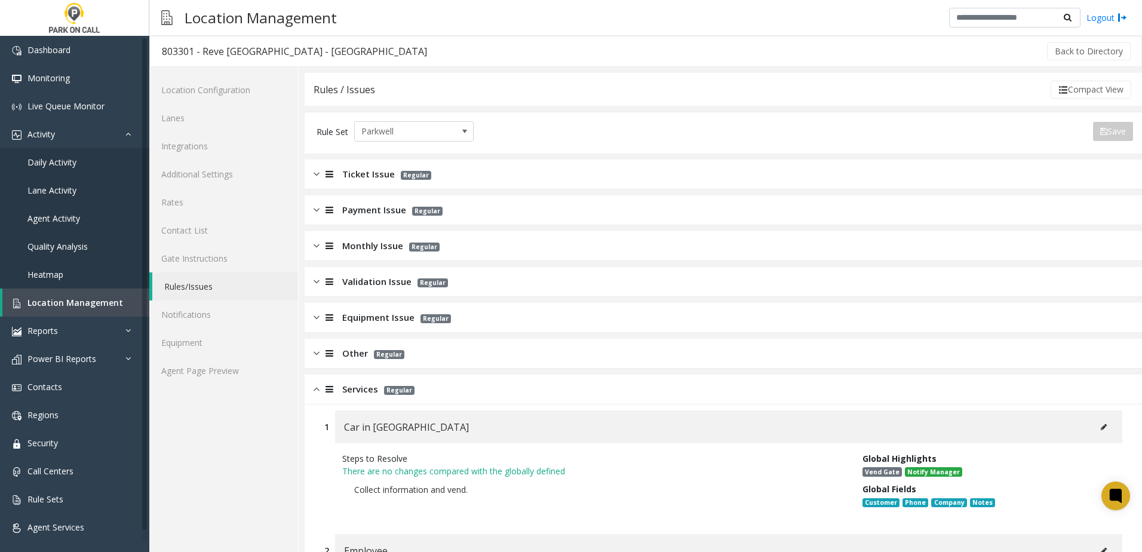
click at [354, 389] on span "Services" at bounding box center [360, 389] width 36 height 14
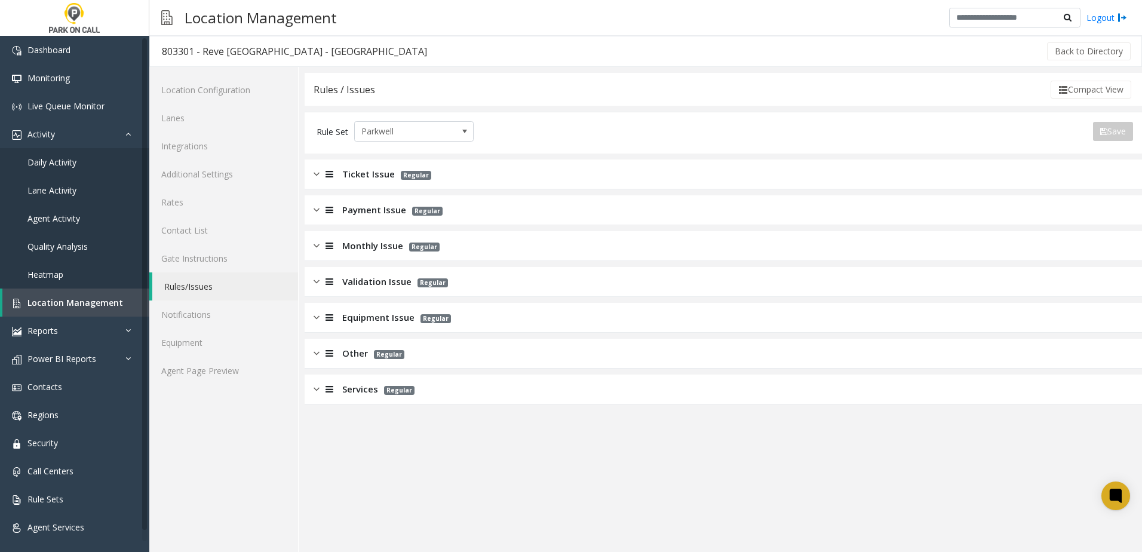
click at [353, 244] on span "Monthly Issue" at bounding box center [372, 246] width 61 height 14
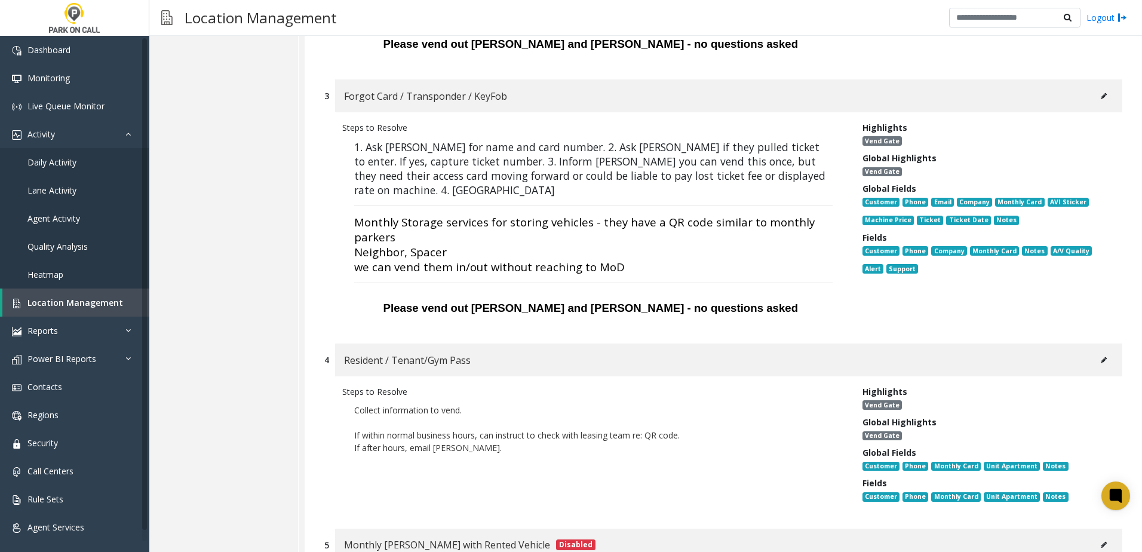
scroll to position [717, 0]
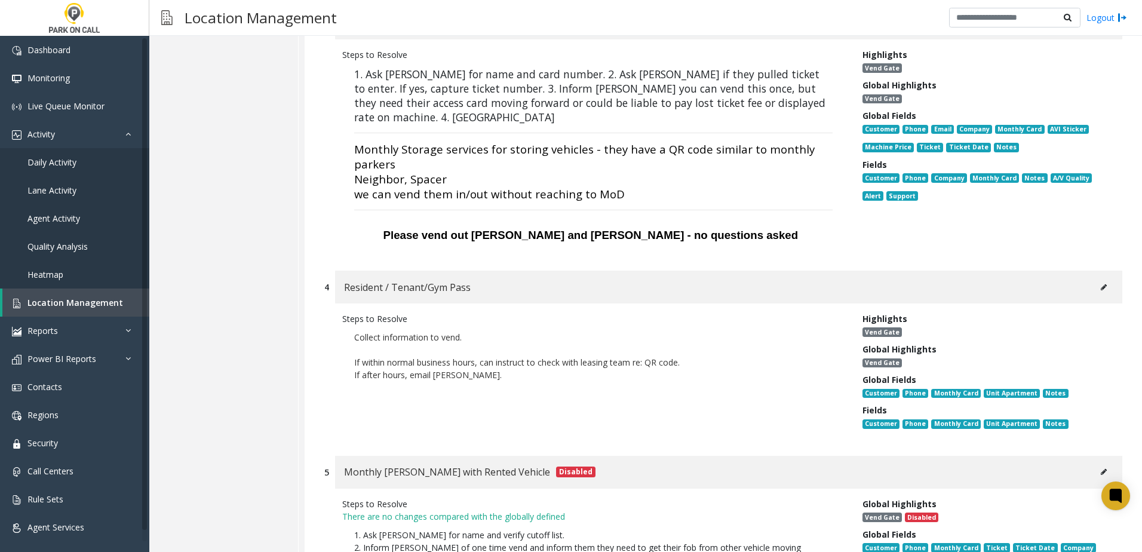
click at [1101, 287] on icon at bounding box center [1104, 287] width 6 height 7
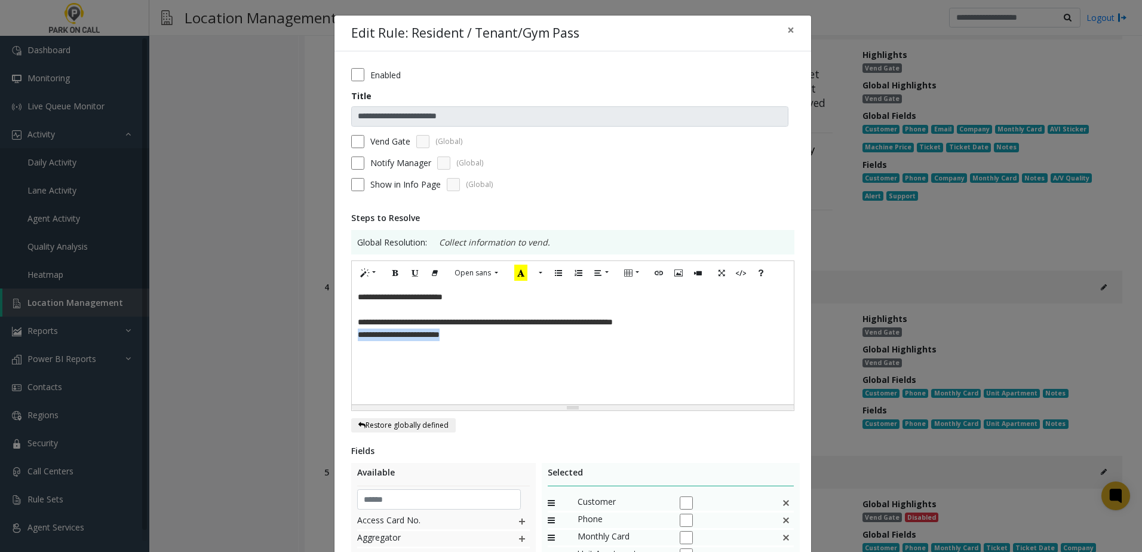
drag, startPoint x: 485, startPoint y: 335, endPoint x: 266, endPoint y: 342, distance: 219.3
click at [266, 342] on div "**********" at bounding box center [571, 276] width 1142 height 552
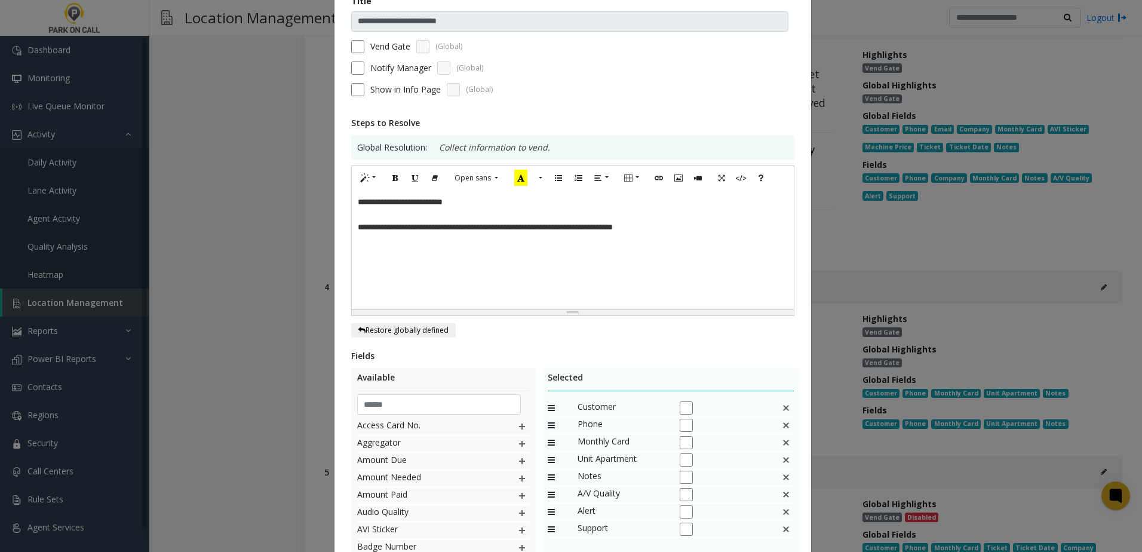
scroll to position [233, 0]
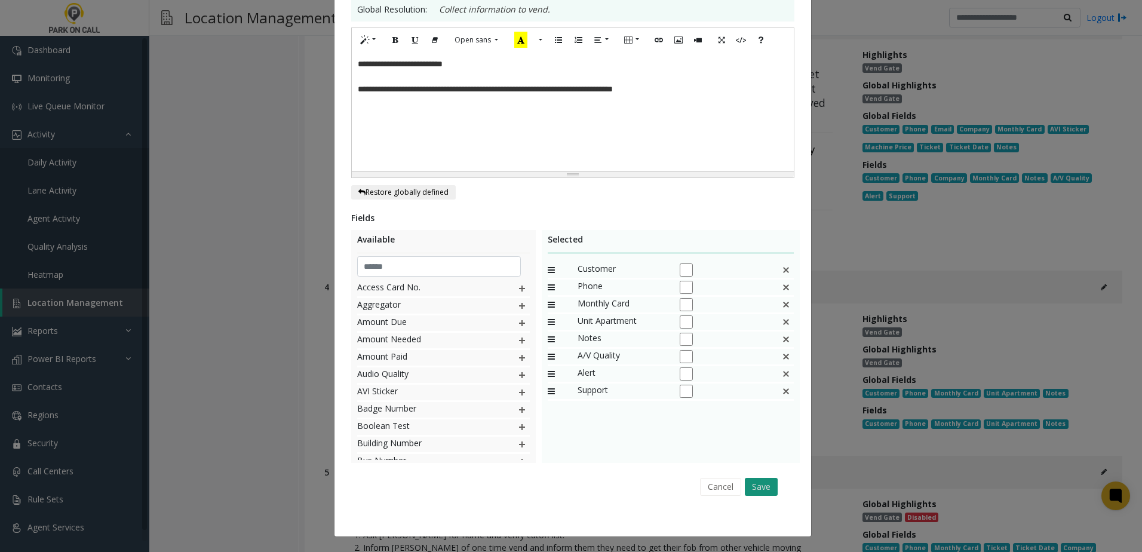
click at [760, 479] on button "Save" at bounding box center [761, 487] width 33 height 18
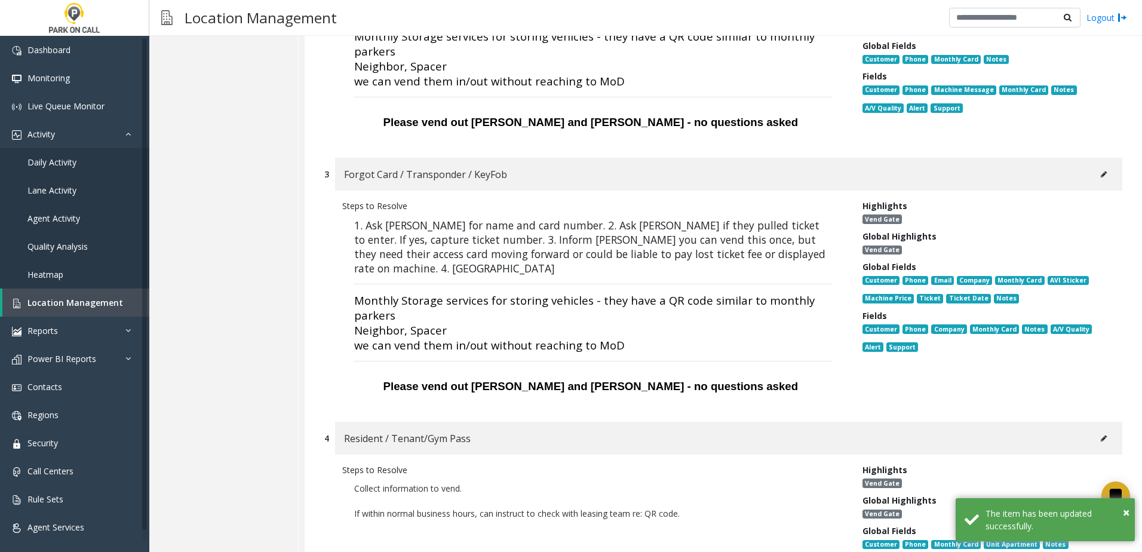
scroll to position [538, 0]
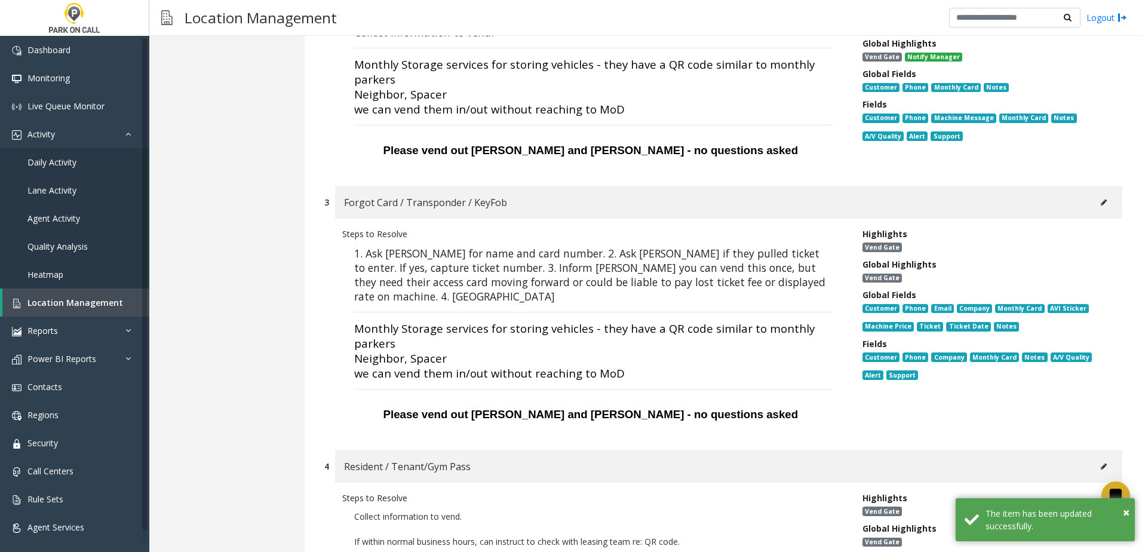
click at [1101, 205] on icon at bounding box center [1104, 202] width 6 height 7
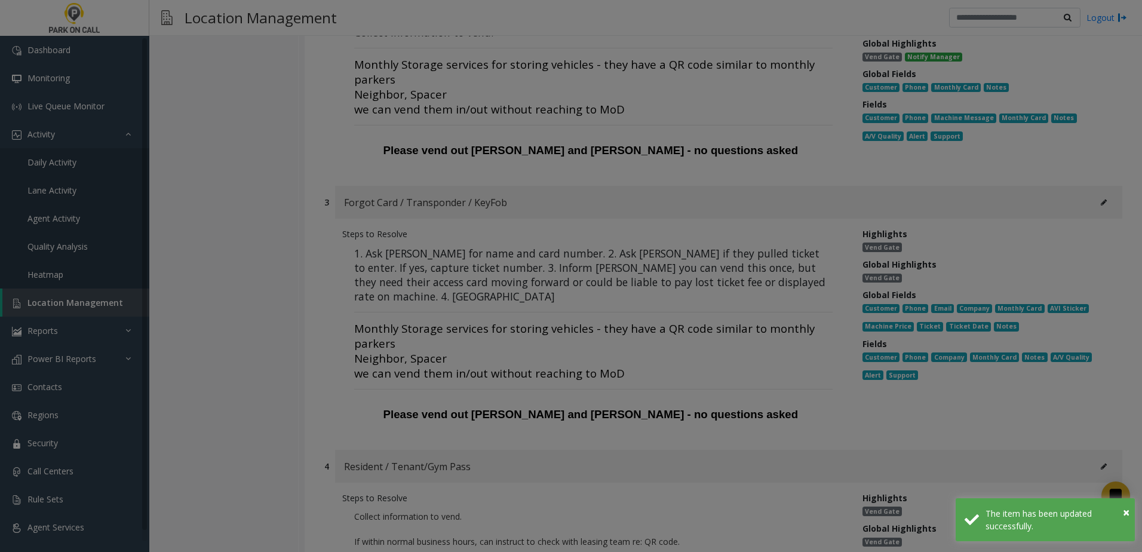
scroll to position [0, 0]
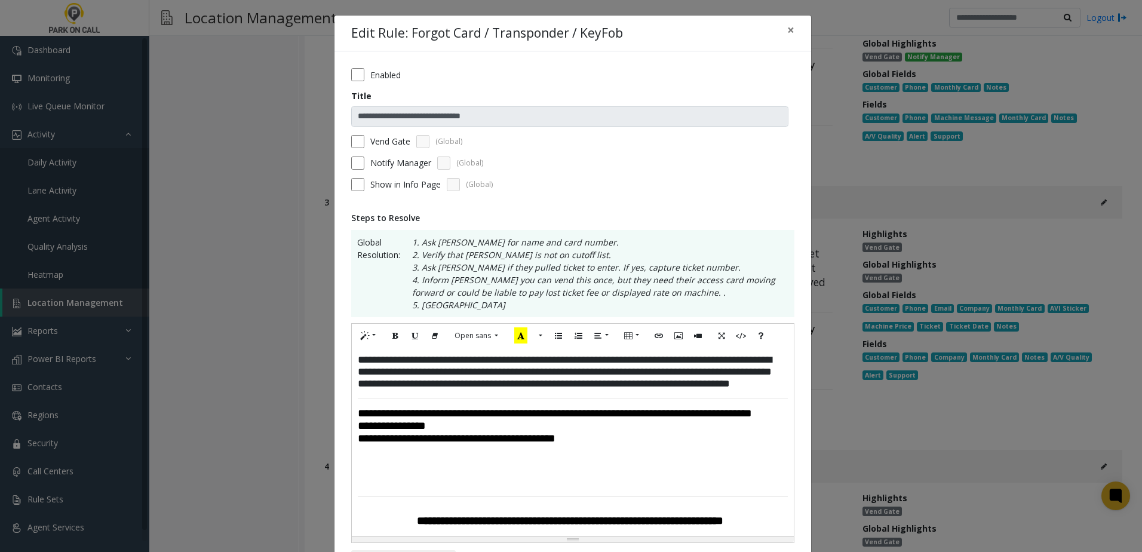
click at [352, 478] on div "**********" at bounding box center [573, 442] width 442 height 189
drag, startPoint x: 349, startPoint y: 437, endPoint x: 367, endPoint y: 434, distance: 18.2
click at [352, 437] on div "**********" at bounding box center [573, 442] width 442 height 189
drag, startPoint x: 450, startPoint y: 467, endPoint x: 320, endPoint y: 469, distance: 130.2
click at [320, 469] on div "**********" at bounding box center [571, 276] width 1142 height 552
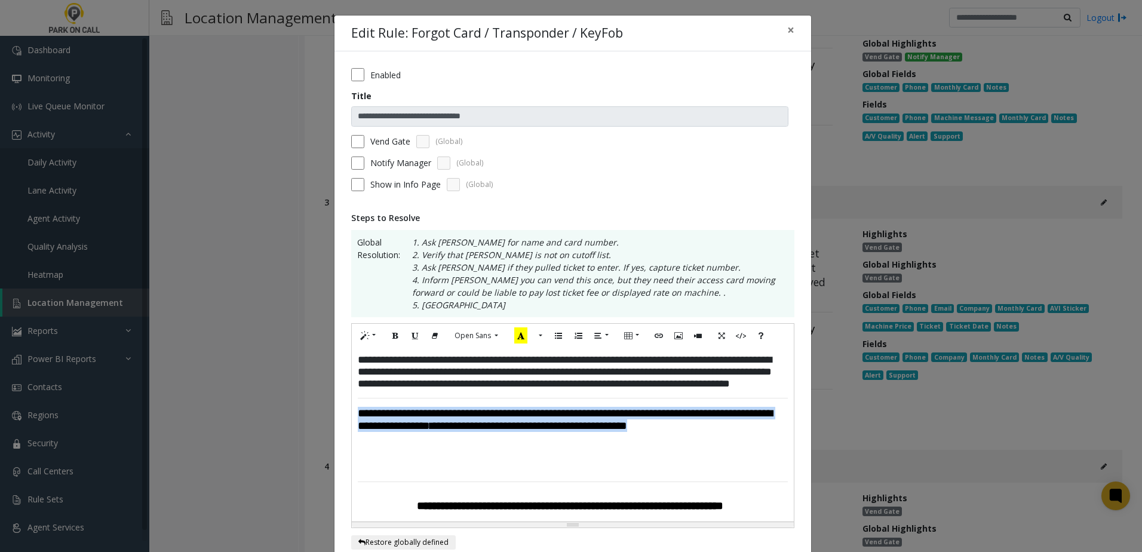
drag, startPoint x: 496, startPoint y: 463, endPoint x: 346, endPoint y: 442, distance: 152.0
click at [346, 442] on div "**********" at bounding box center [572, 468] width 477 height 835
copy h5 "**********"
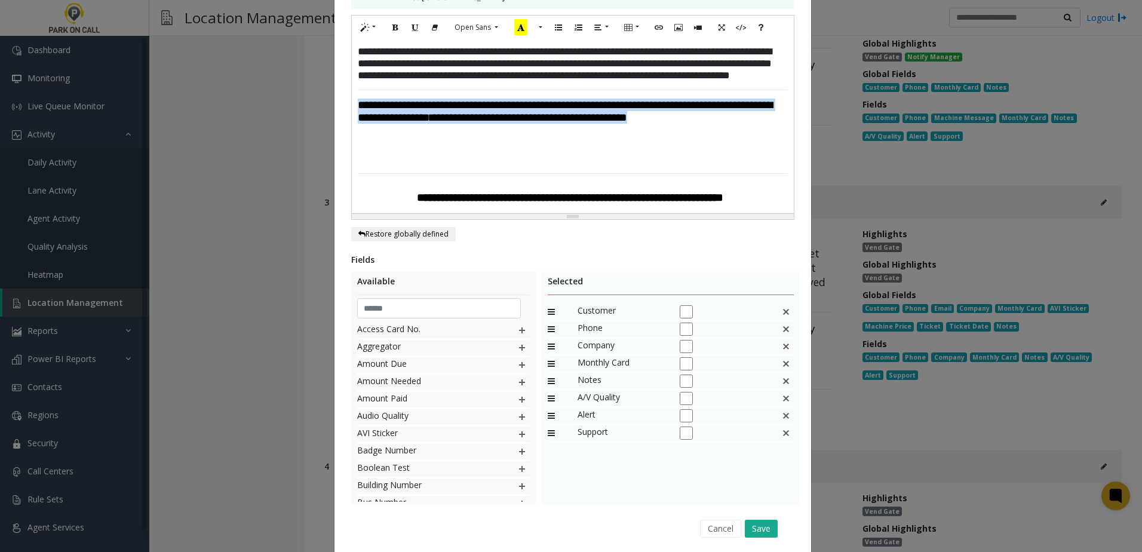
scroll to position [350, 0]
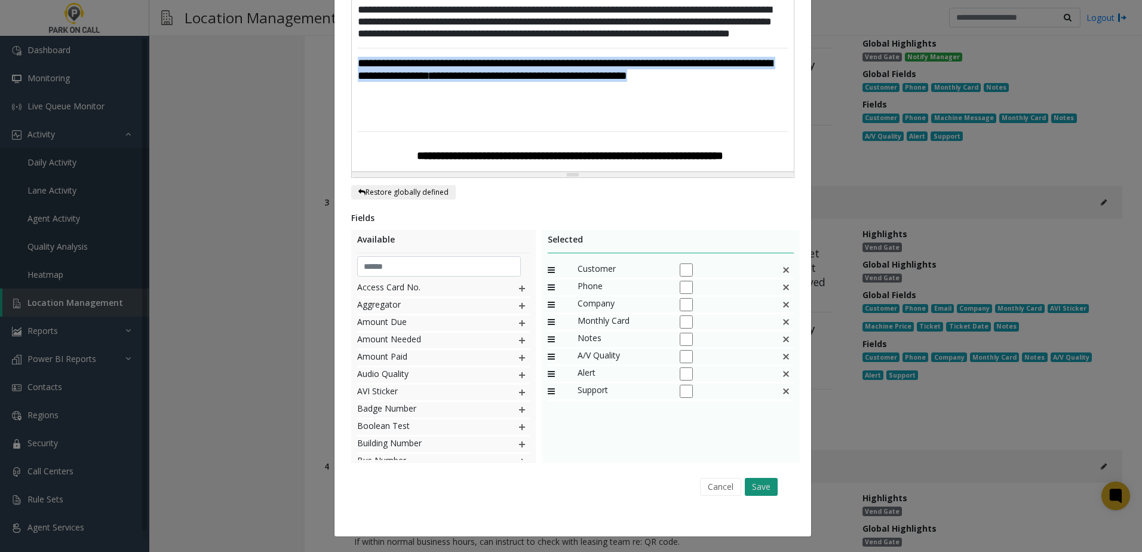
click at [763, 492] on button "Save" at bounding box center [761, 487] width 33 height 18
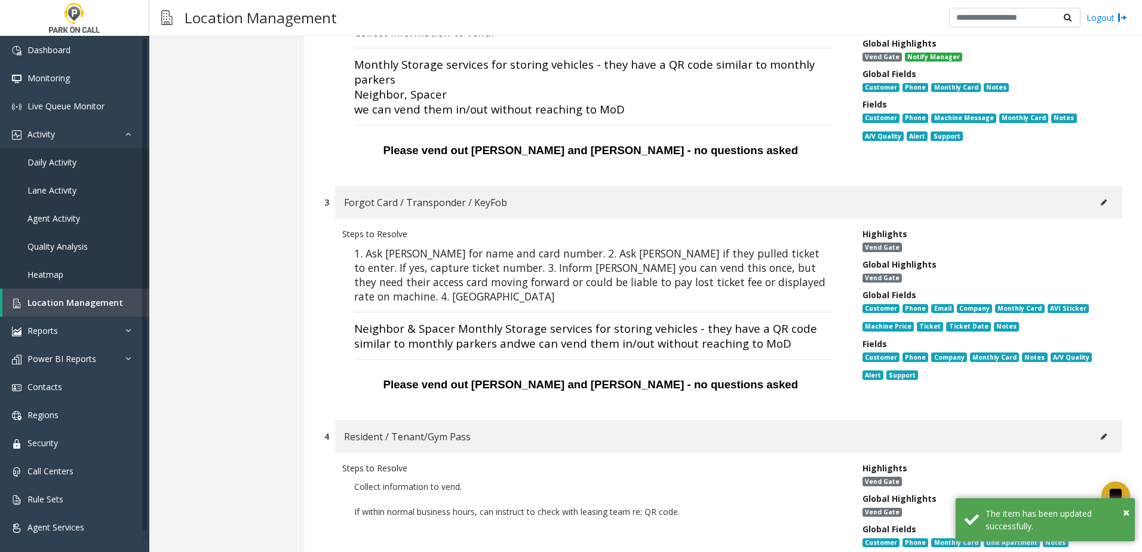
scroll to position [358, 0]
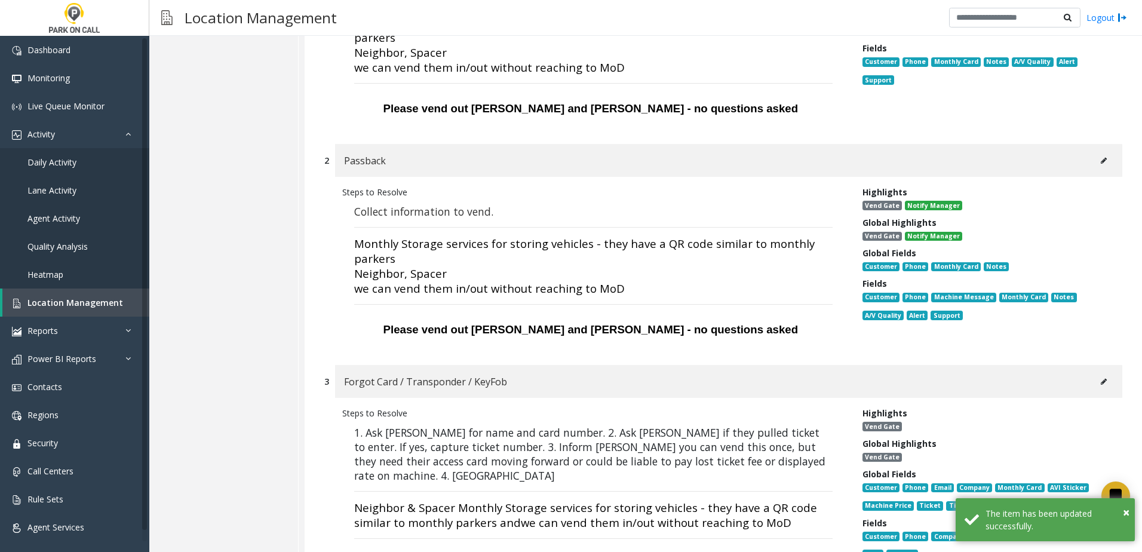
click at [1101, 158] on button at bounding box center [1103, 161] width 19 height 18
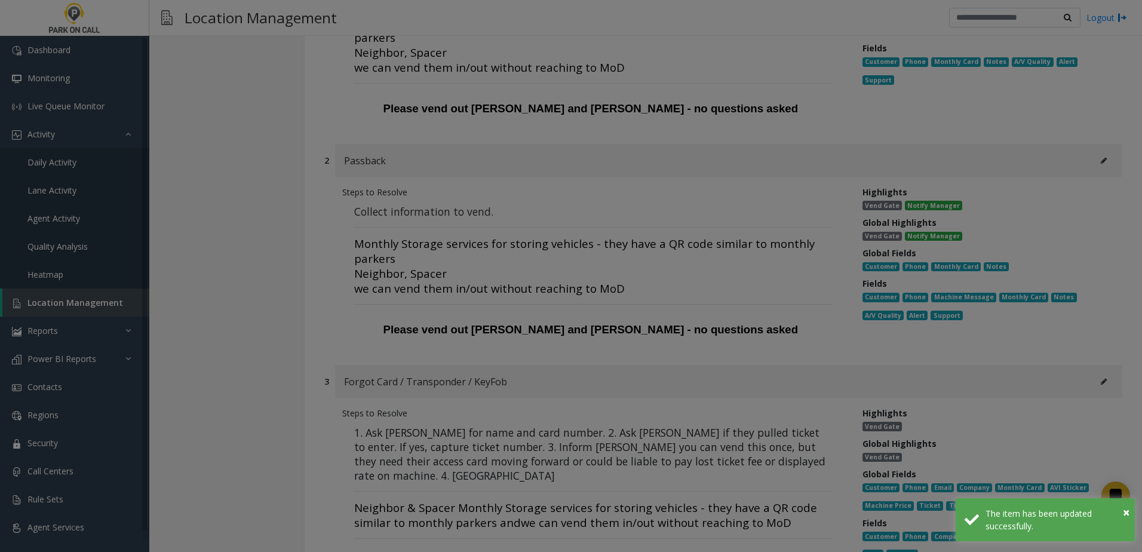
scroll to position [0, 0]
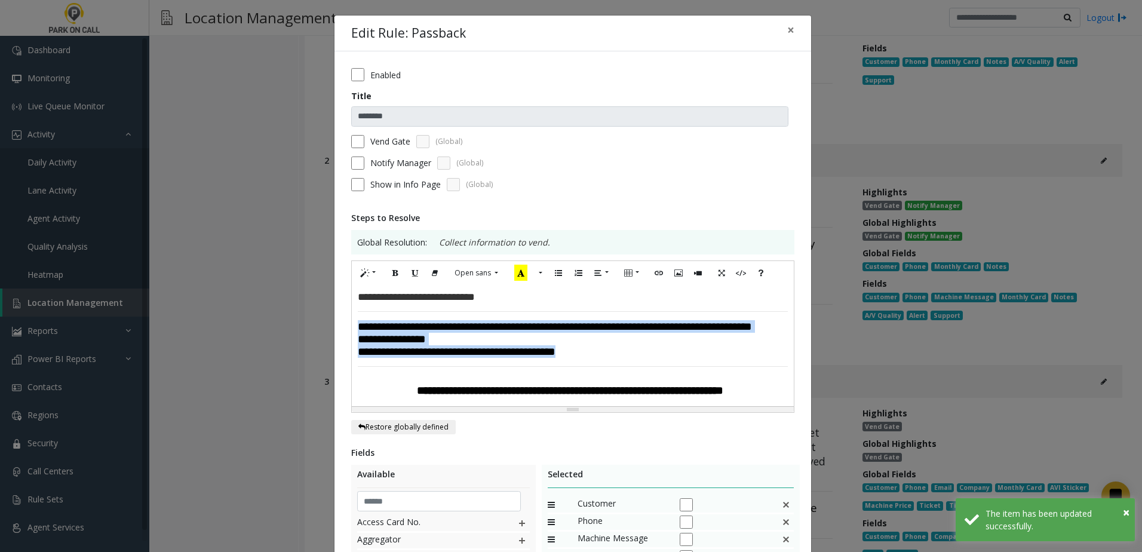
drag, startPoint x: 638, startPoint y: 375, endPoint x: 204, endPoint y: 323, distance: 437.3
click at [204, 323] on div "**********" at bounding box center [571, 276] width 1142 height 552
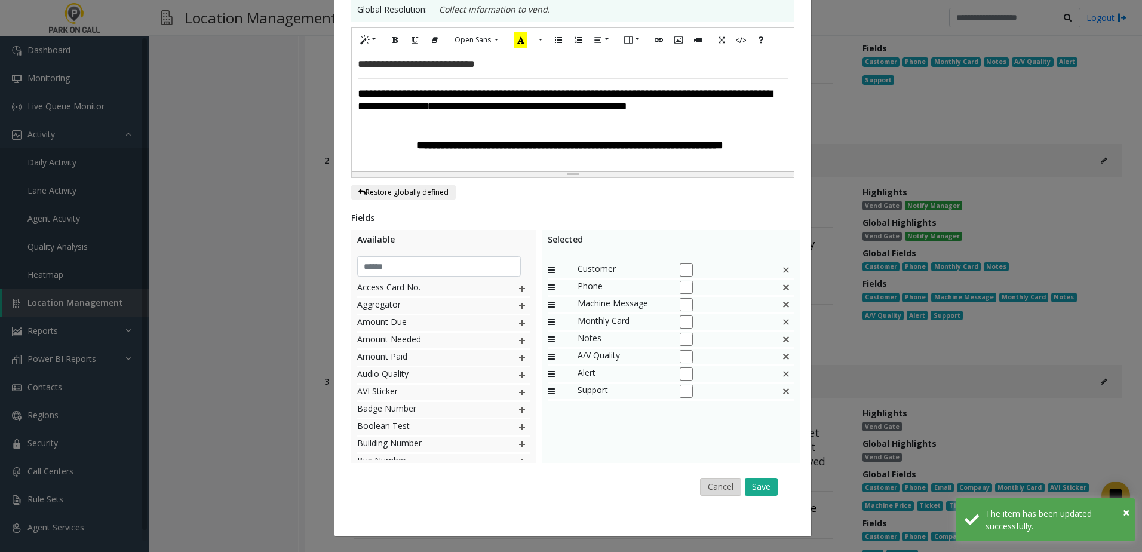
scroll to position [244, 0]
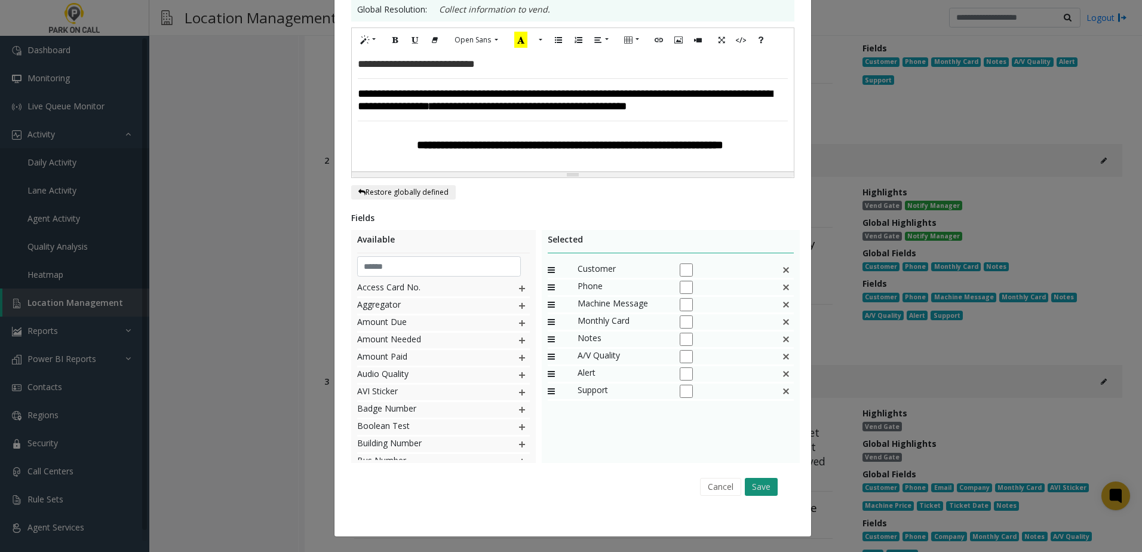
click at [756, 486] on button "Save" at bounding box center [761, 487] width 33 height 18
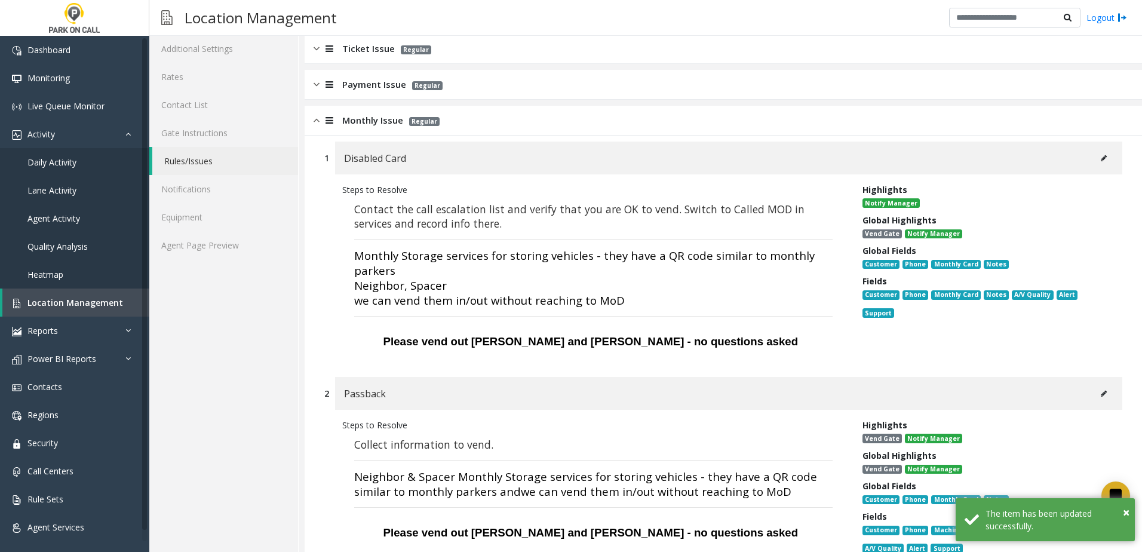
scroll to position [119, 0]
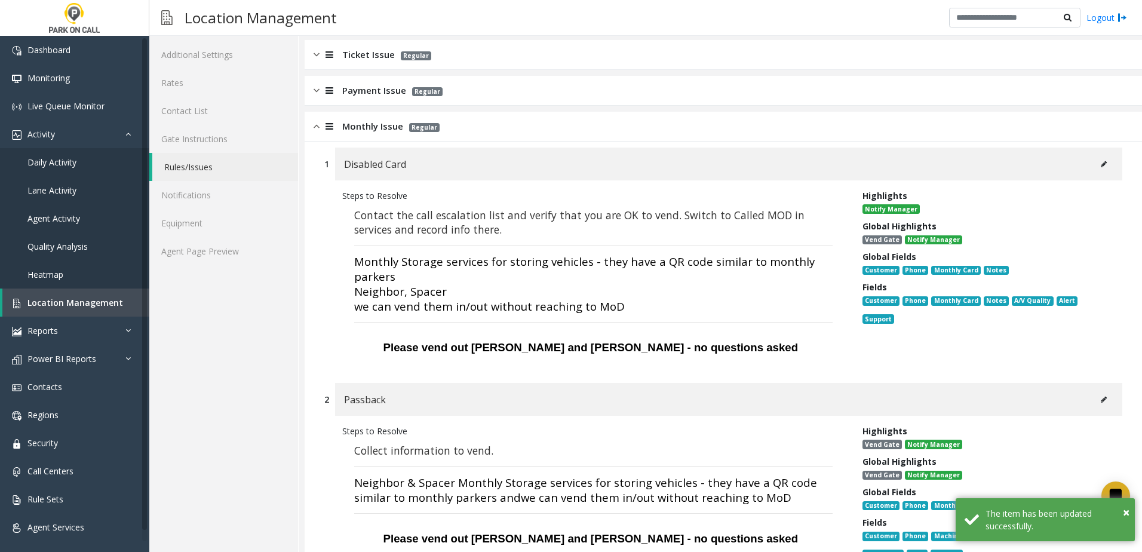
click at [1094, 157] on button at bounding box center [1103, 164] width 19 height 18
type input "**********"
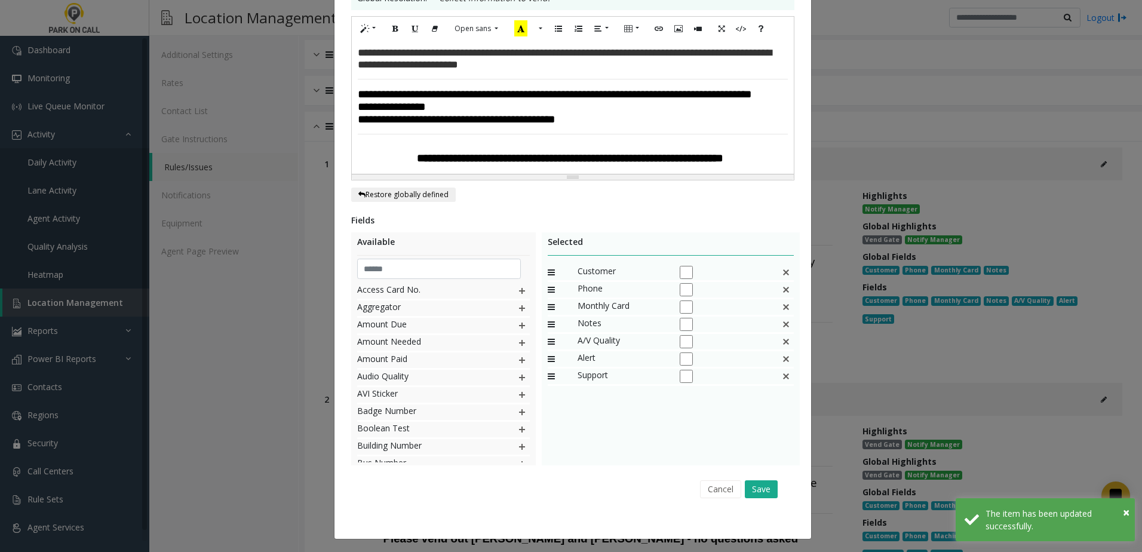
scroll to position [0, 0]
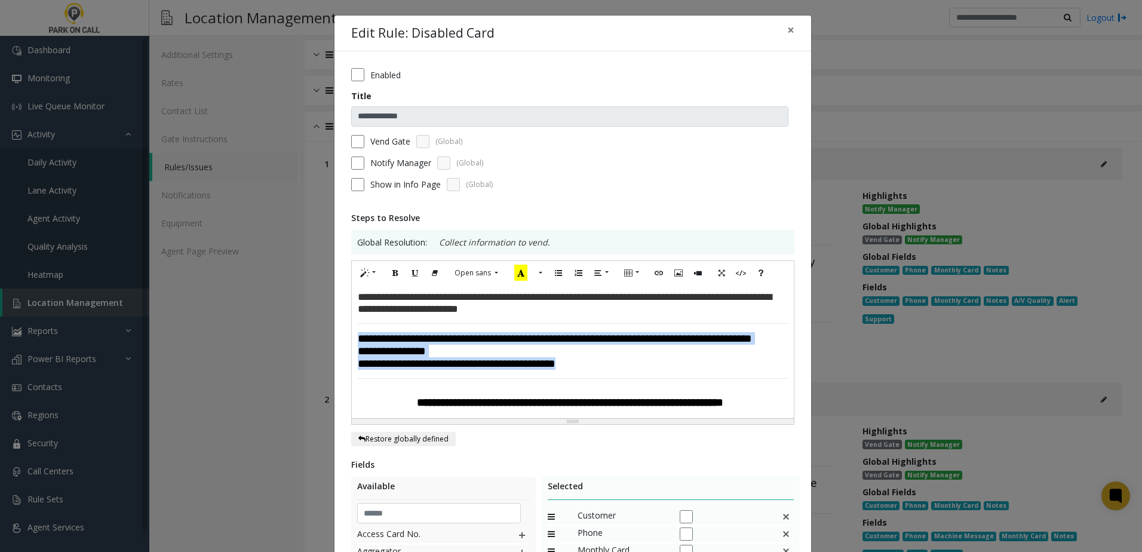
drag, startPoint x: 524, startPoint y: 386, endPoint x: 345, endPoint y: 343, distance: 184.3
click at [345, 343] on div "**********" at bounding box center [572, 417] width 477 height 732
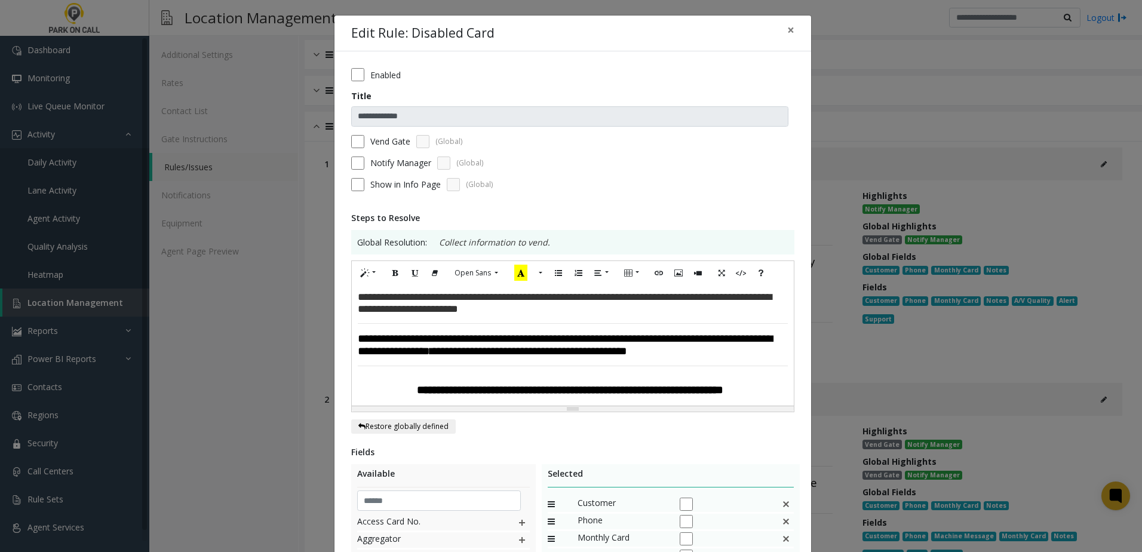
click at [478, 305] on font "**********" at bounding box center [565, 302] width 414 height 23
drag, startPoint x: 517, startPoint y: 312, endPoint x: 529, endPoint y: 313, distance: 12.0
click at [518, 312] on h5 "**********" at bounding box center [573, 307] width 430 height 33
click at [536, 314] on h5 "**********" at bounding box center [573, 307] width 430 height 33
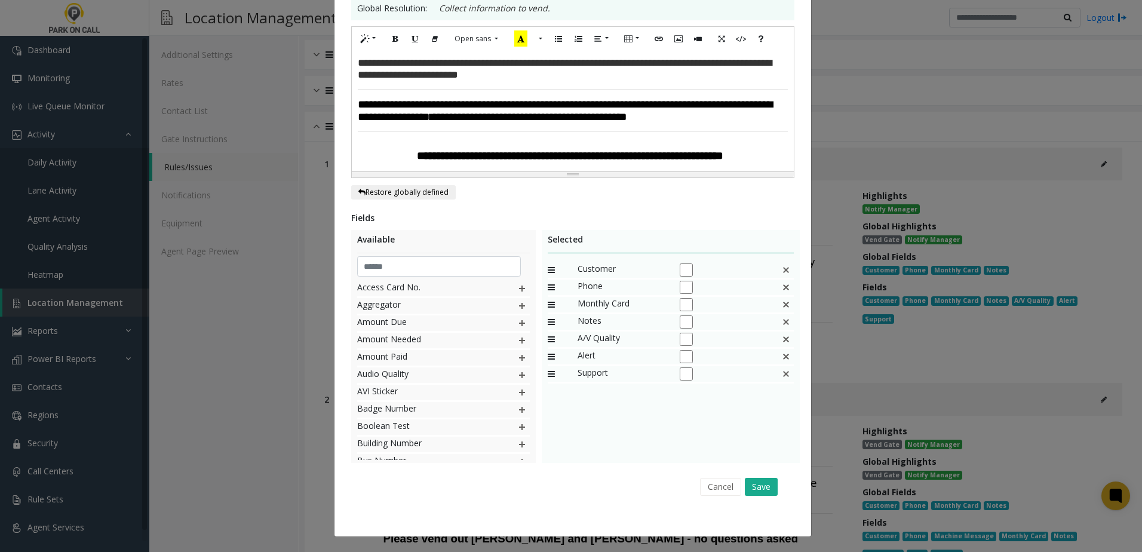
scroll to position [259, 0]
click at [762, 489] on button "Save" at bounding box center [761, 487] width 33 height 18
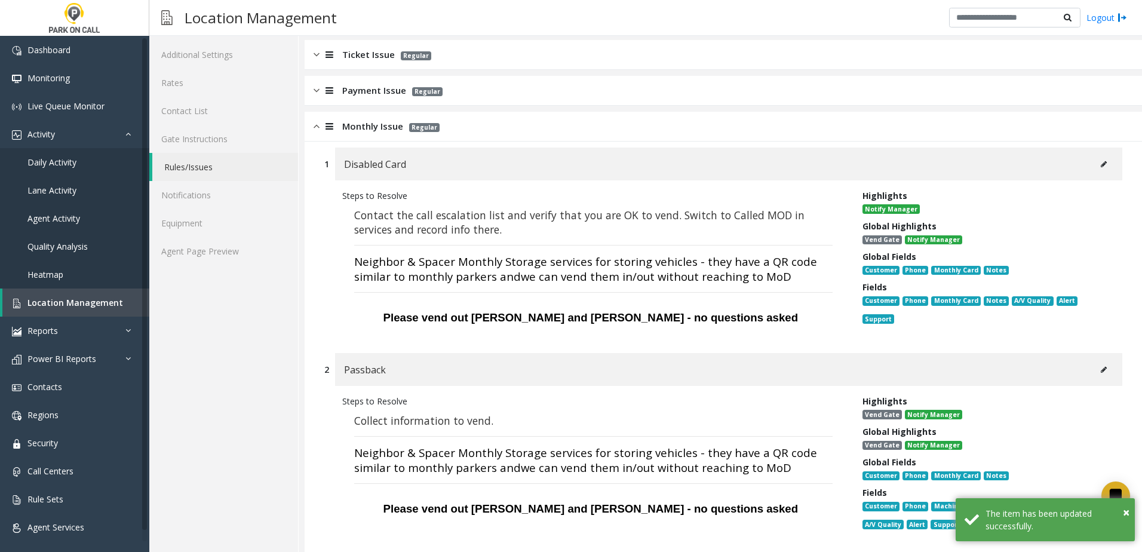
click at [371, 130] on span "Monthly Issue" at bounding box center [372, 126] width 61 height 14
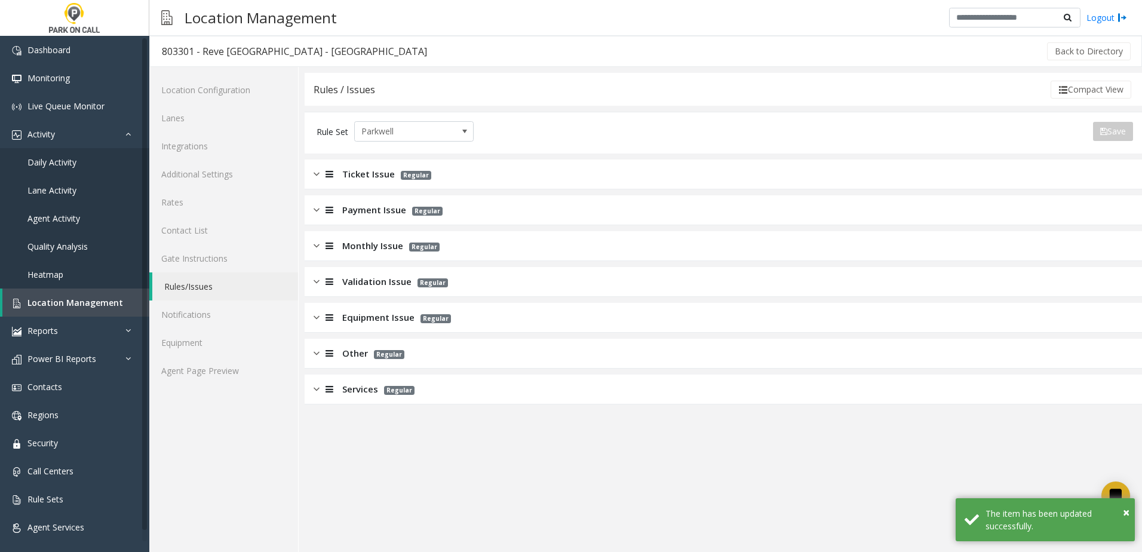
click at [374, 253] on div "Monthly Issue Regular" at bounding box center [723, 246] width 837 height 30
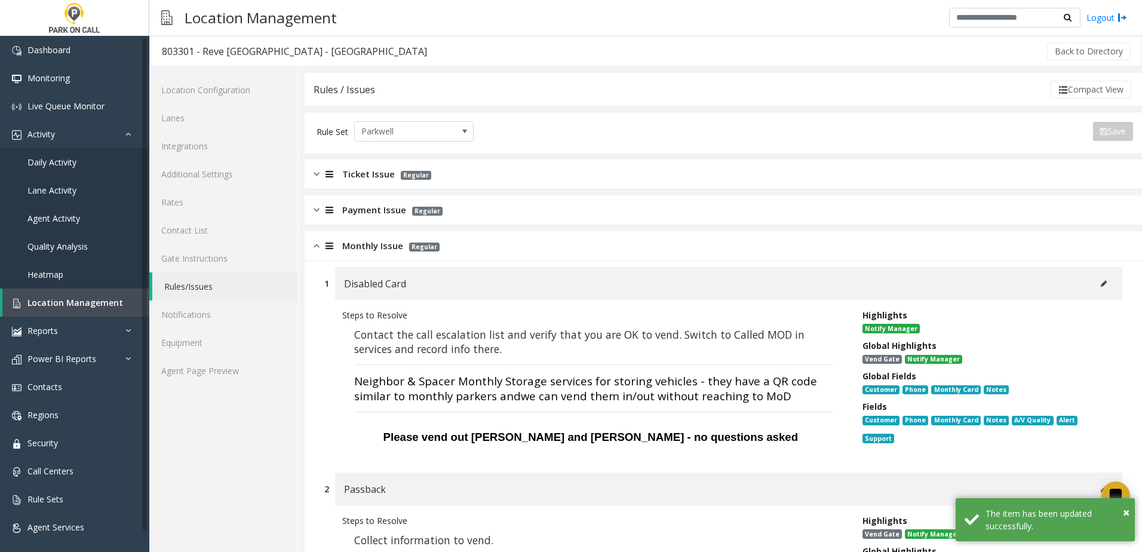
click at [1101, 284] on icon at bounding box center [1104, 283] width 6 height 7
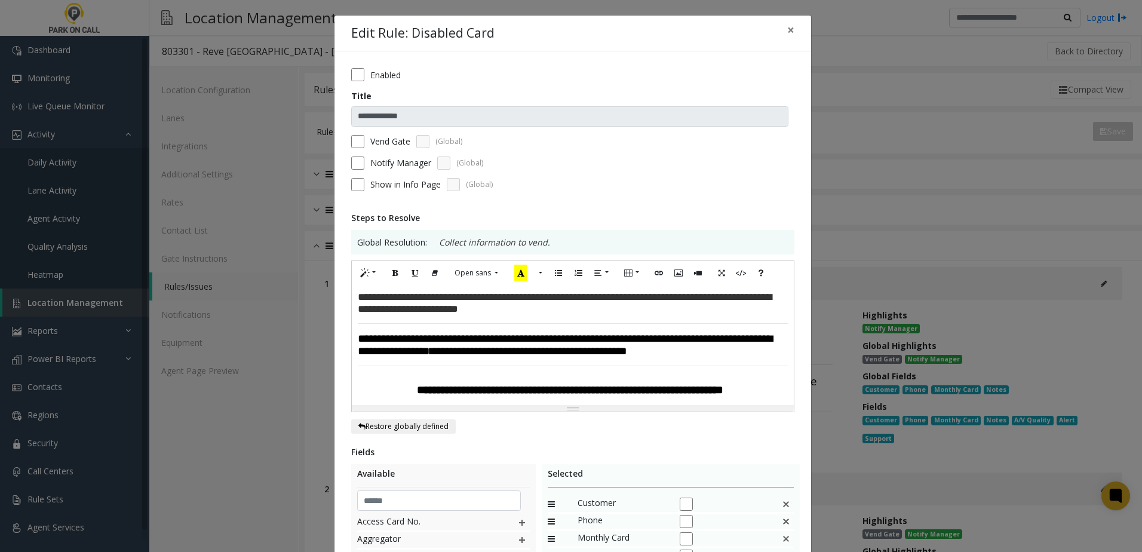
click at [728, 299] on font "**********" at bounding box center [565, 302] width 414 height 23
click at [720, 299] on font "**********" at bounding box center [565, 302] width 414 height 23
drag, startPoint x: 509, startPoint y: 311, endPoint x: 458, endPoint y: 317, distance: 51.7
click at [458, 314] on font "**********" at bounding box center [565, 302] width 414 height 23
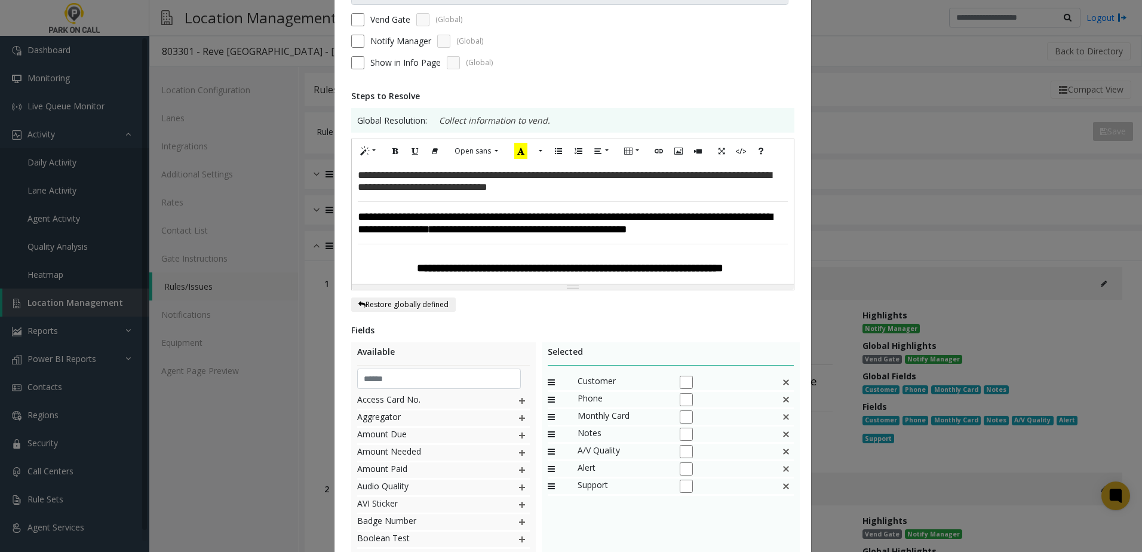
scroll to position [259, 0]
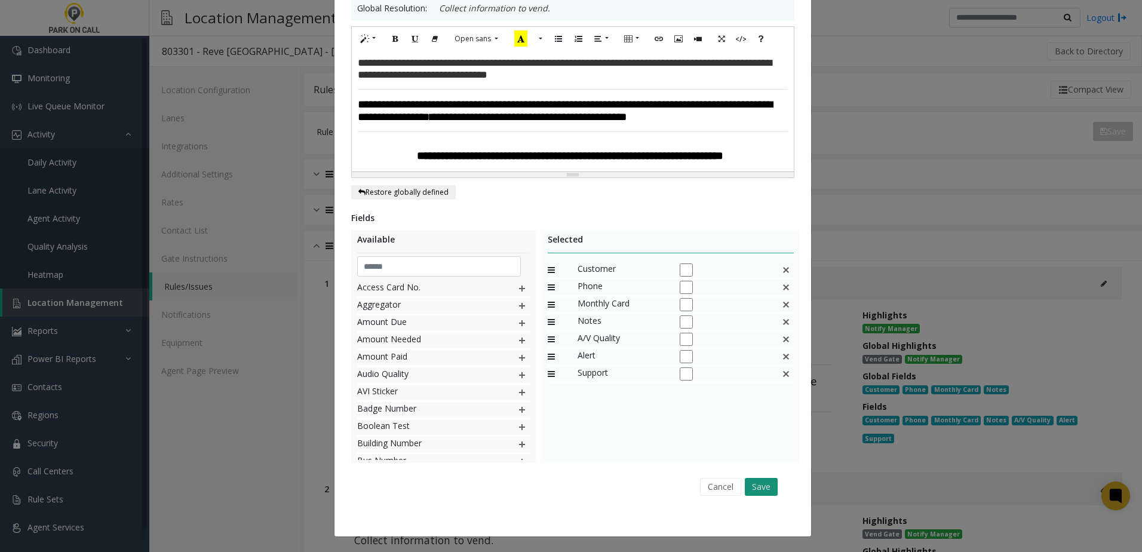
click at [765, 489] on button "Save" at bounding box center [761, 487] width 33 height 18
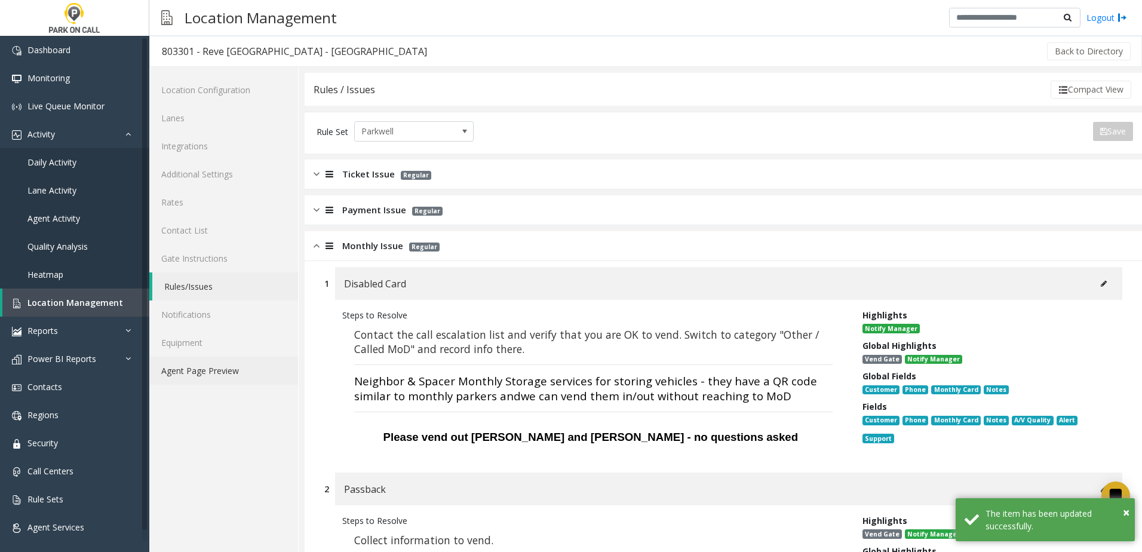
click at [216, 371] on link "Agent Page Preview" at bounding box center [223, 371] width 149 height 28
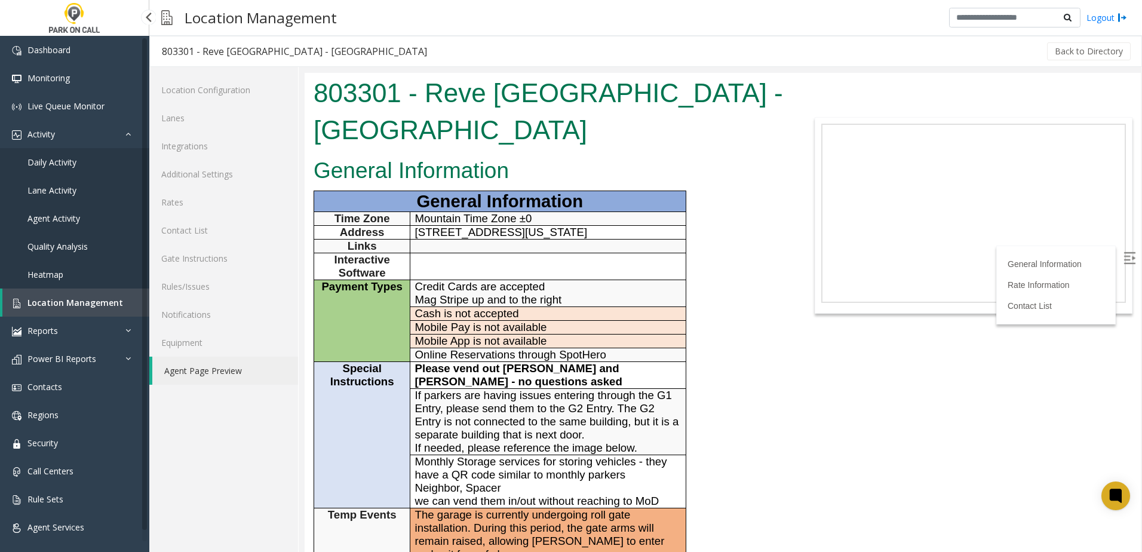
click at [79, 153] on link "Daily Activity" at bounding box center [74, 162] width 149 height 28
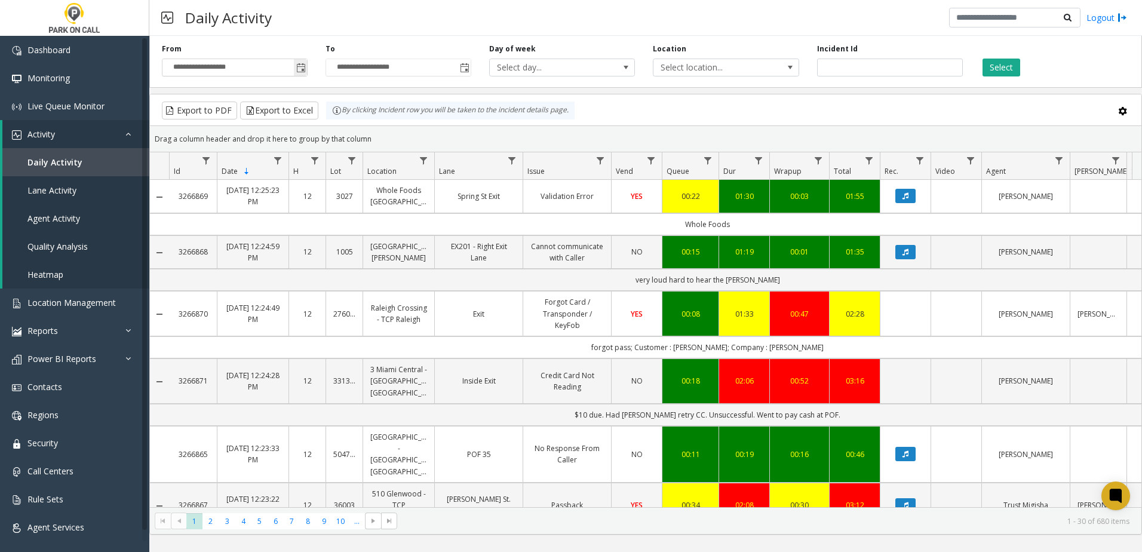
click at [300, 68] on span "Toggle popup" at bounding box center [301, 68] width 10 height 10
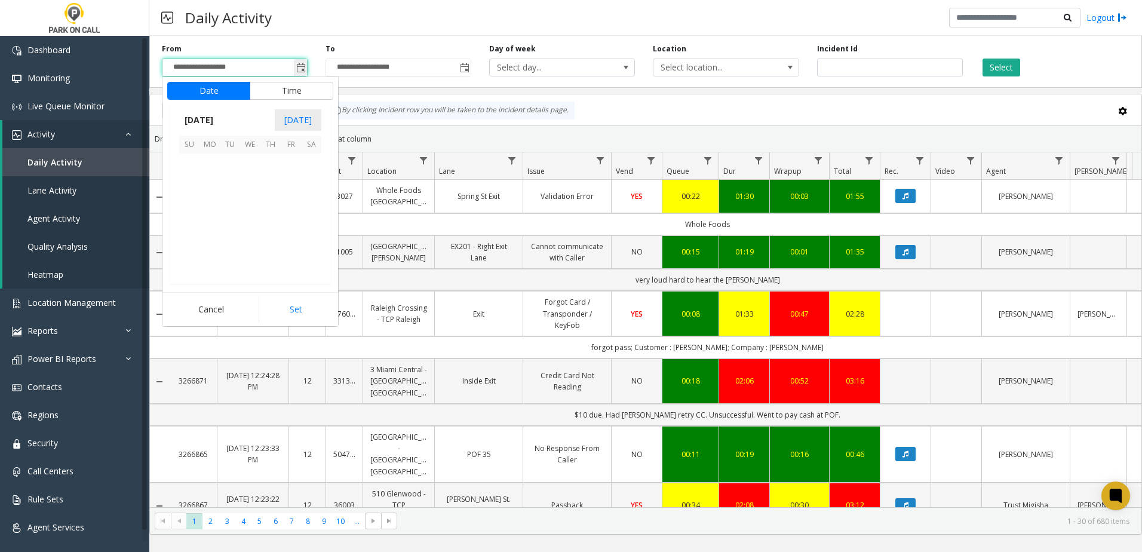
scroll to position [214222, 0]
click at [242, 242] on span "27" at bounding box center [250, 245] width 20 height 20
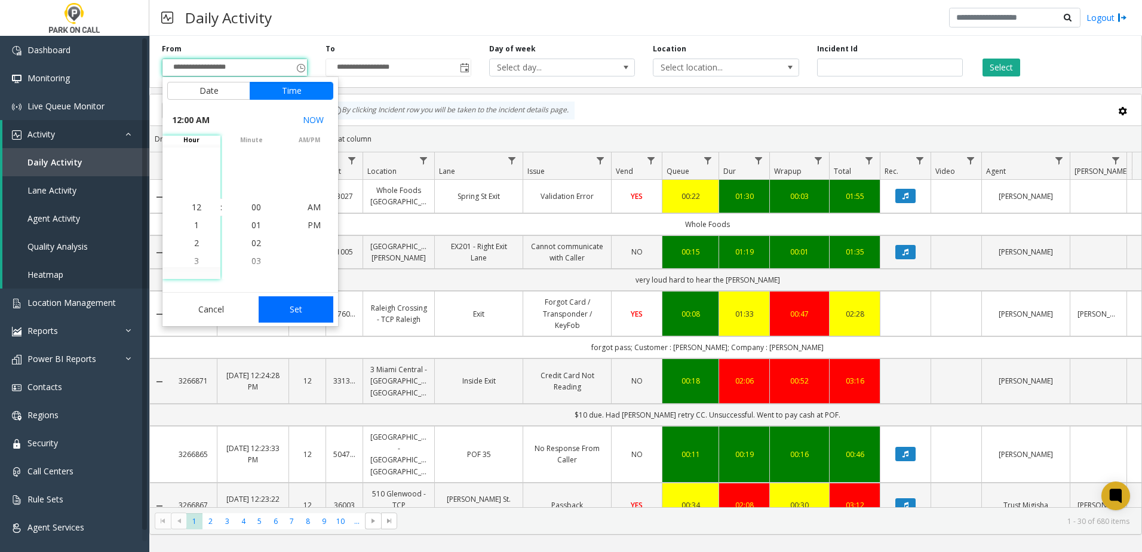
click at [294, 308] on button "Set" at bounding box center [296, 309] width 75 height 26
type input "**********"
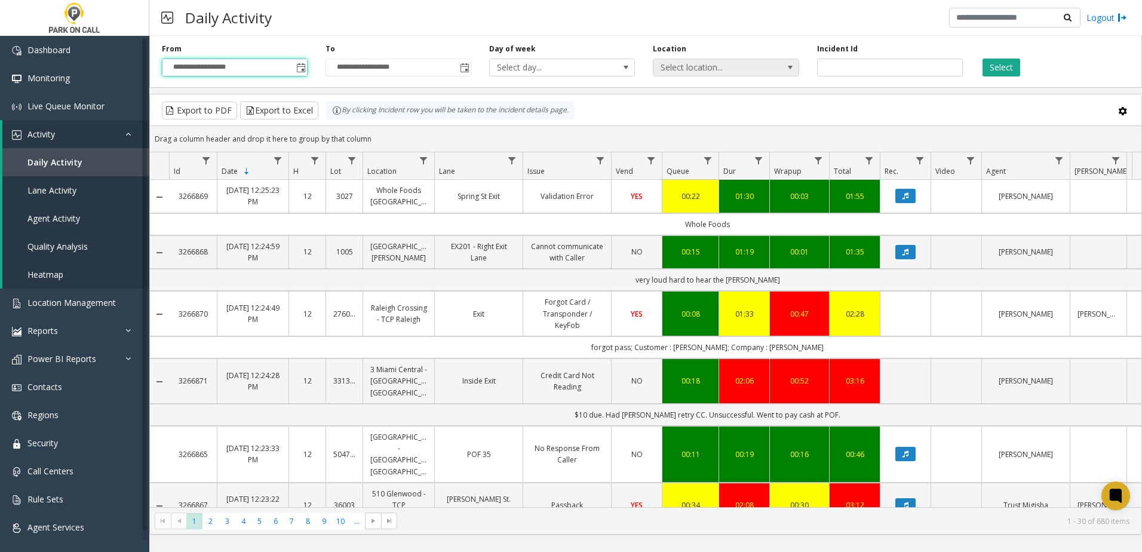
click at [719, 75] on span "Select location..." at bounding box center [711, 67] width 116 height 17
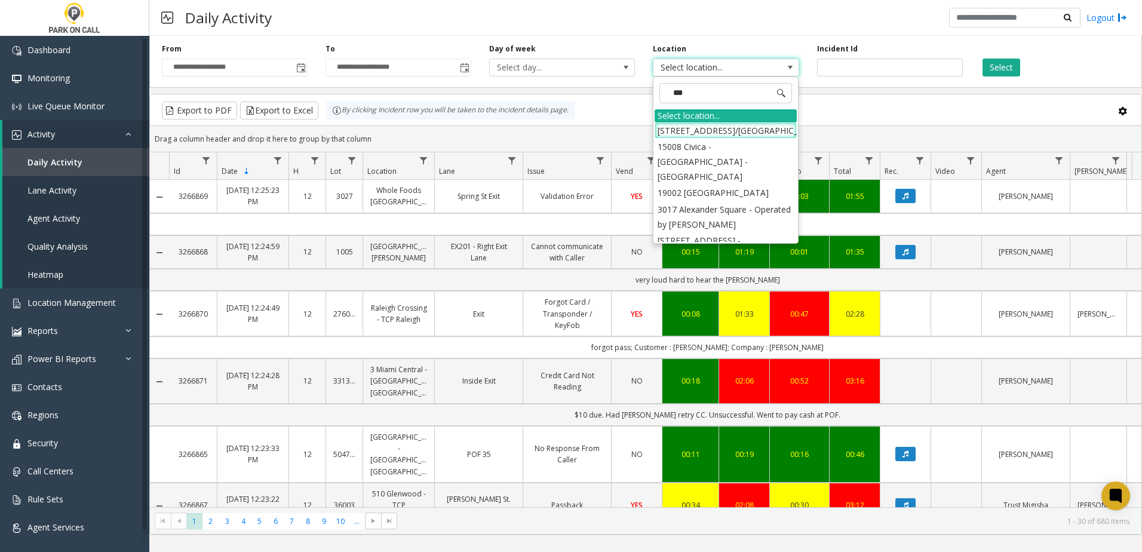
type input "****"
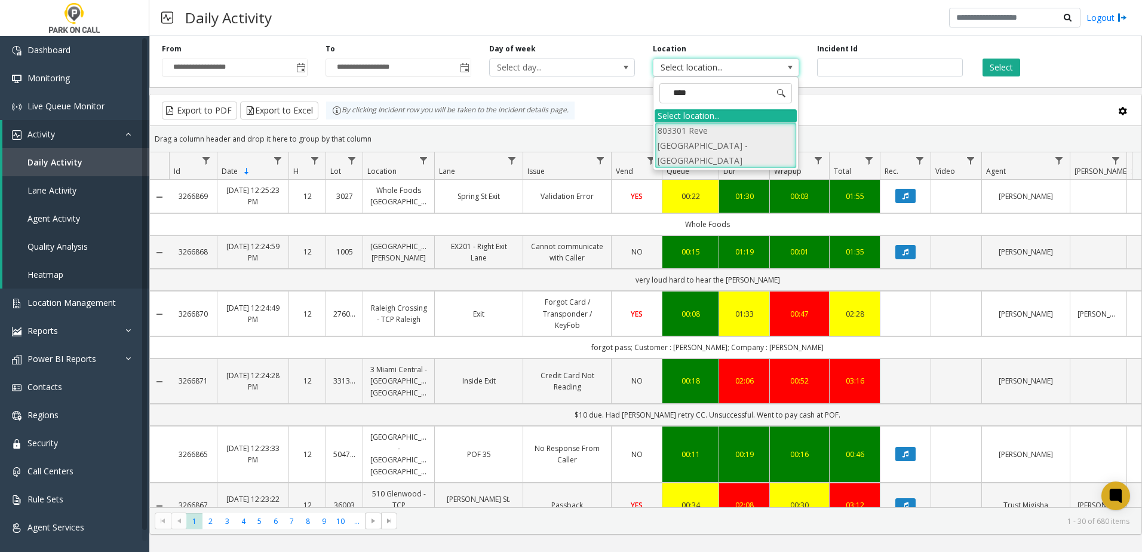
click at [720, 132] on li "803301 Reve [GEOGRAPHIC_DATA] - [GEOGRAPHIC_DATA]" at bounding box center [726, 145] width 142 height 47
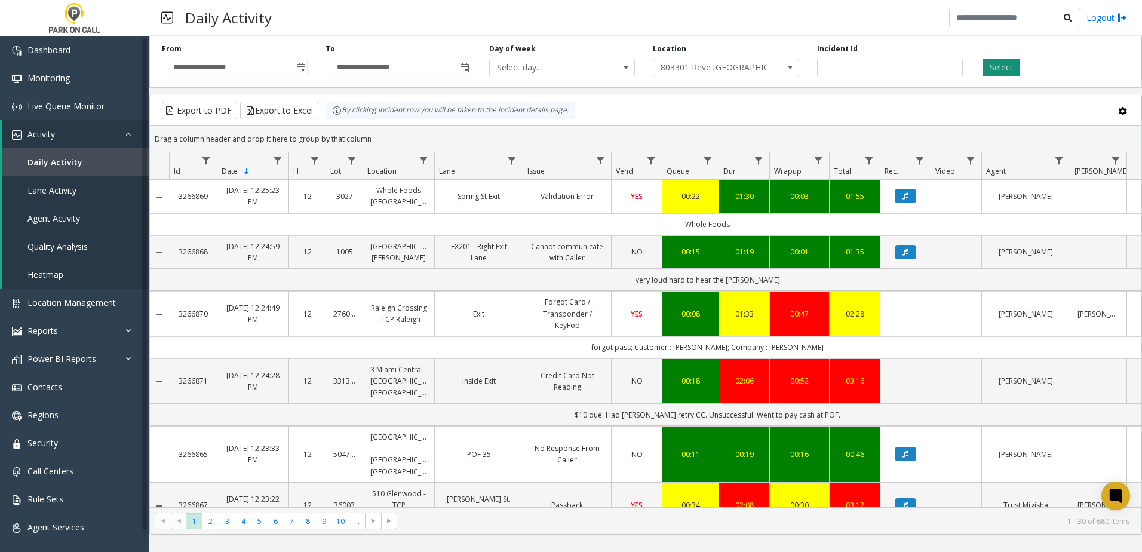
click at [997, 63] on button "Select" at bounding box center [1002, 68] width 38 height 18
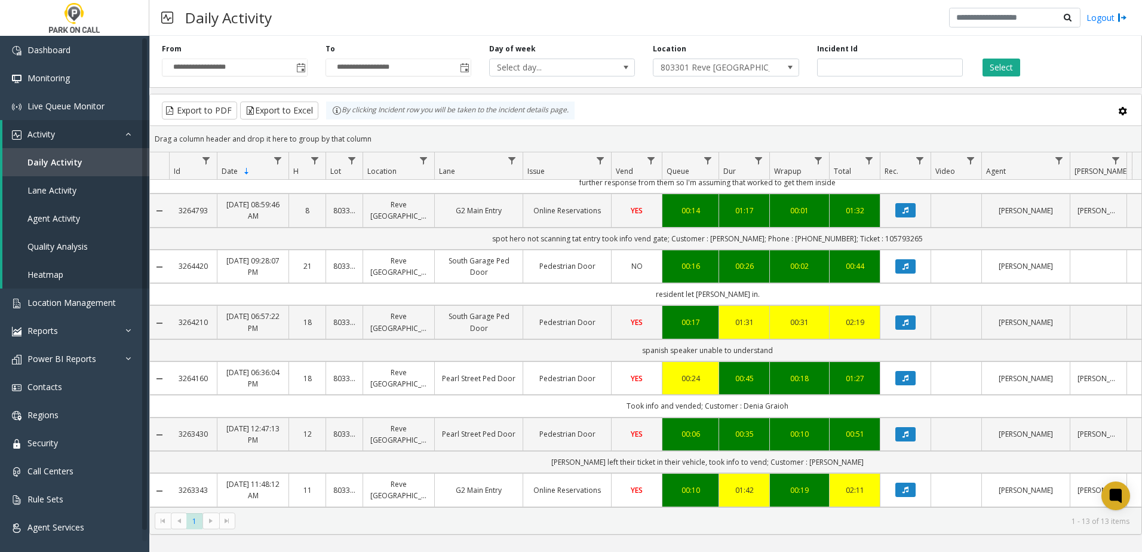
scroll to position [372, 0]
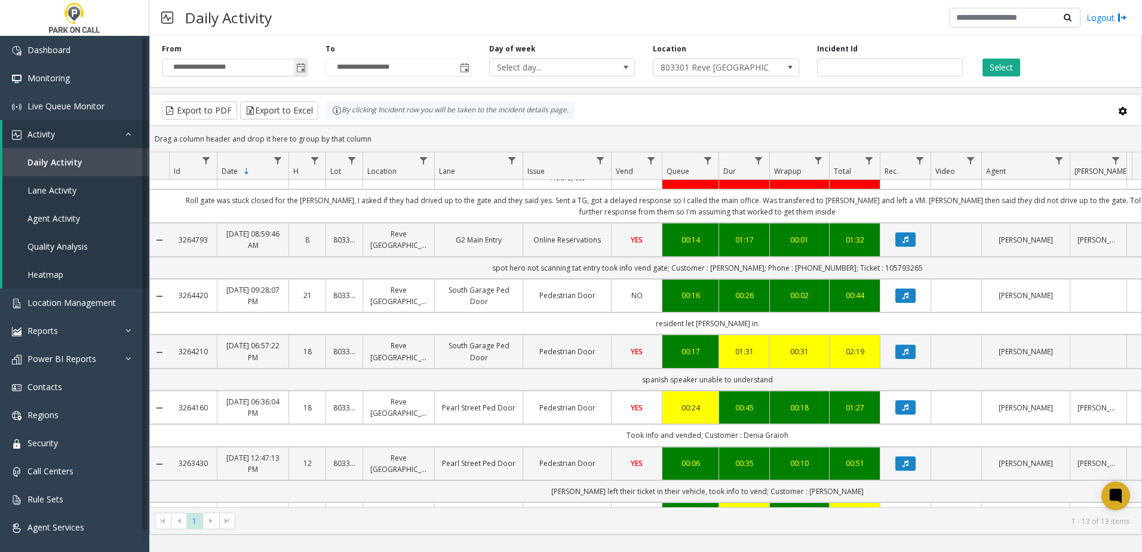
click at [299, 62] on span "Toggle popup" at bounding box center [300, 67] width 13 height 19
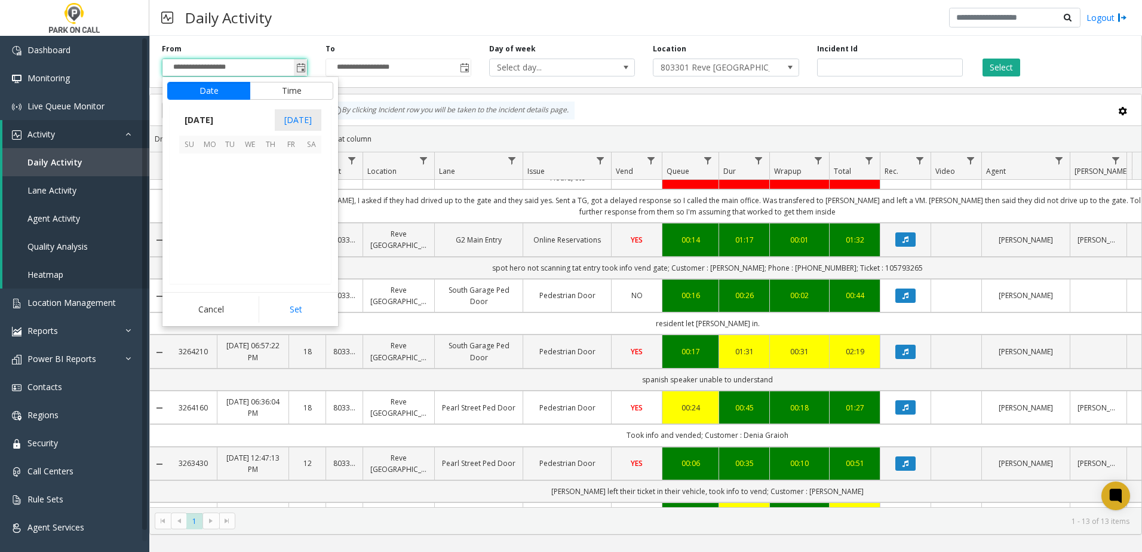
scroll to position [214222, 0]
click at [267, 243] on span "28" at bounding box center [270, 245] width 20 height 20
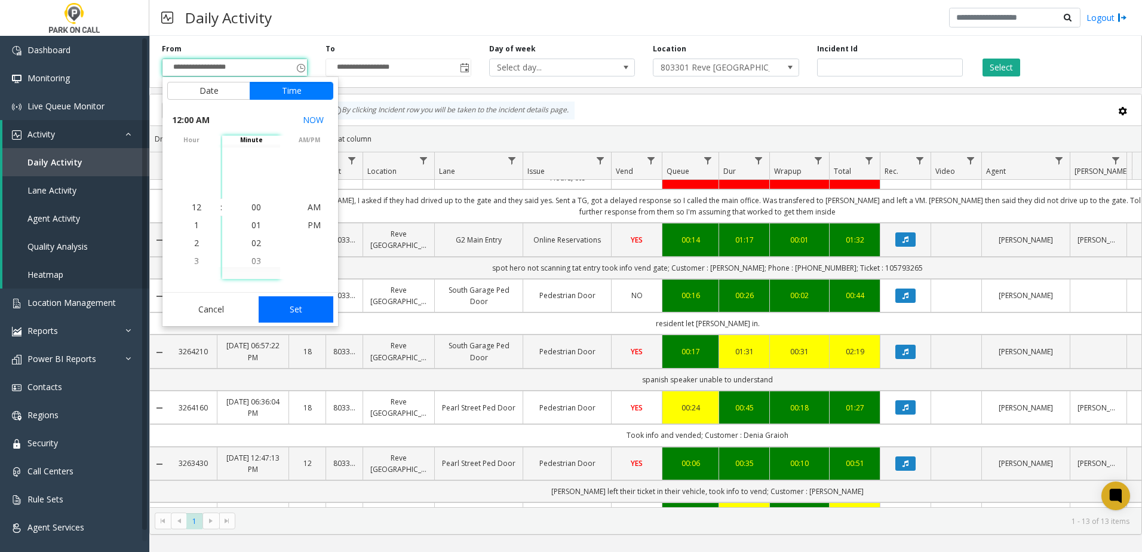
click at [287, 309] on button "Set" at bounding box center [296, 309] width 75 height 26
type input "**********"
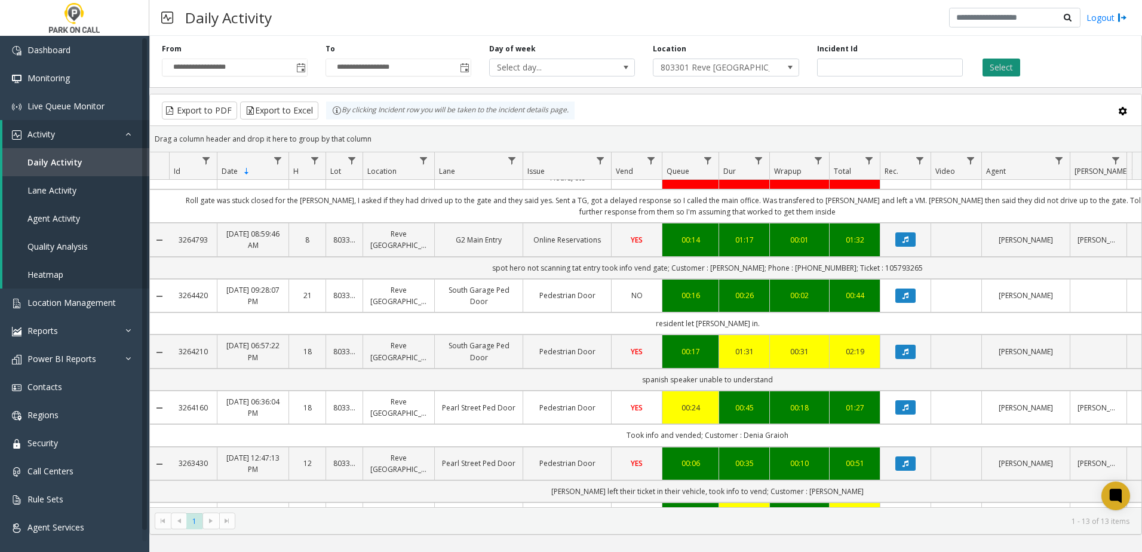
click at [996, 66] on button "Select" at bounding box center [1002, 68] width 38 height 18
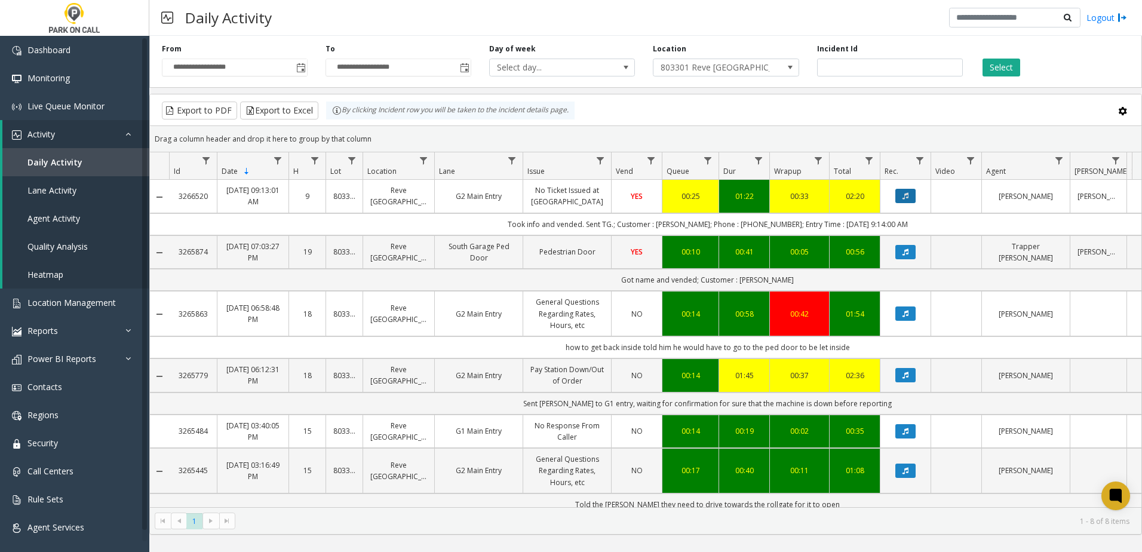
click at [910, 194] on button "Data table" at bounding box center [905, 196] width 20 height 14
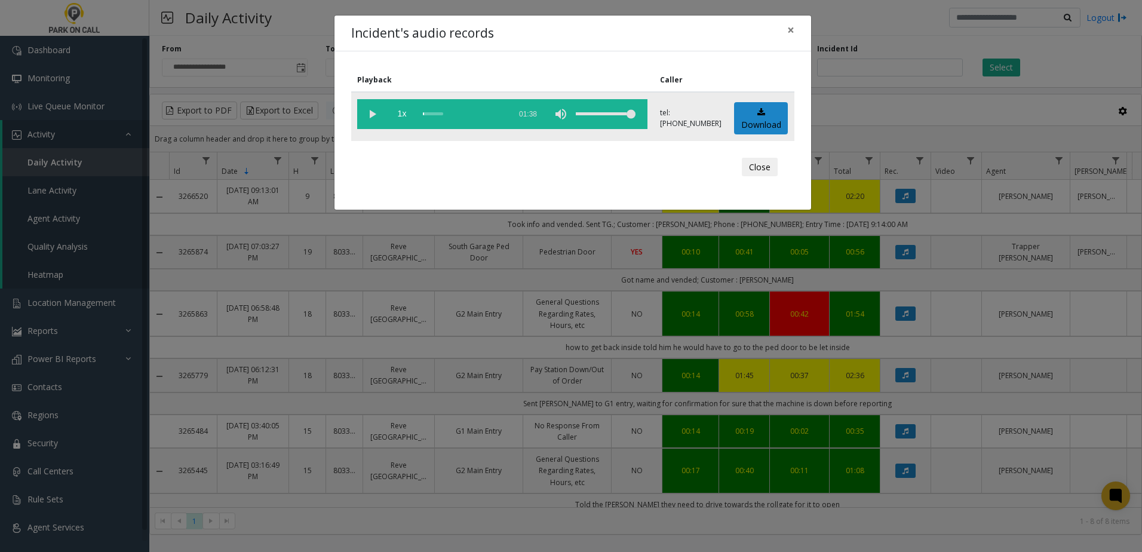
click at [378, 112] on vg-play-pause at bounding box center [372, 114] width 30 height 30
click at [395, 110] on span "1x" at bounding box center [402, 114] width 30 height 30
click at [400, 110] on span "1.5x" at bounding box center [402, 114] width 30 height 30
click at [397, 113] on span "2x" at bounding box center [402, 114] width 30 height 30
click at [397, 113] on span "0.5x" at bounding box center [402, 114] width 30 height 30
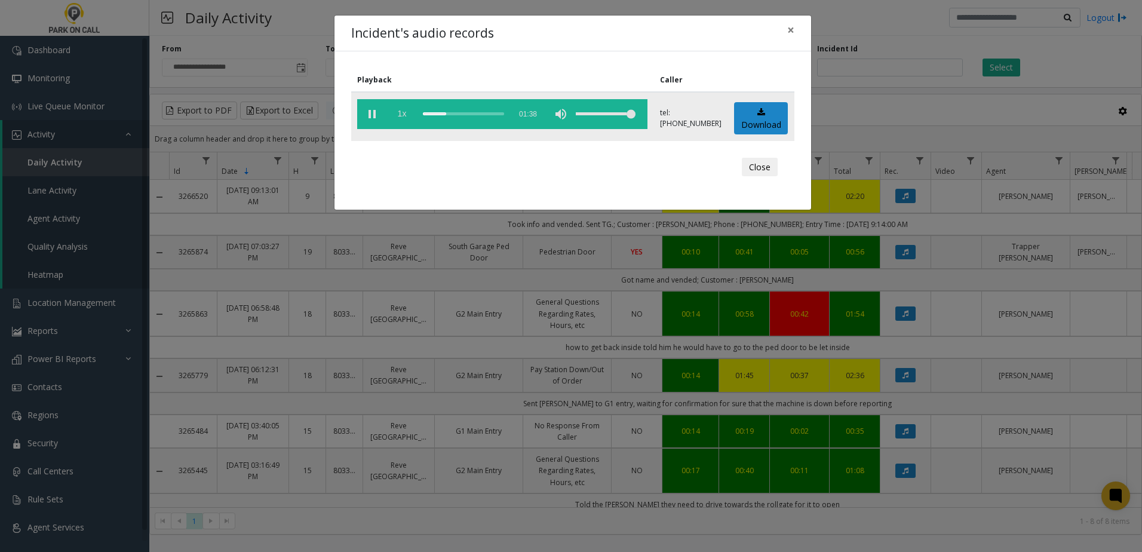
click at [397, 113] on span "1x" at bounding box center [402, 114] width 30 height 30
click at [788, 30] on span "×" at bounding box center [790, 30] width 7 height 17
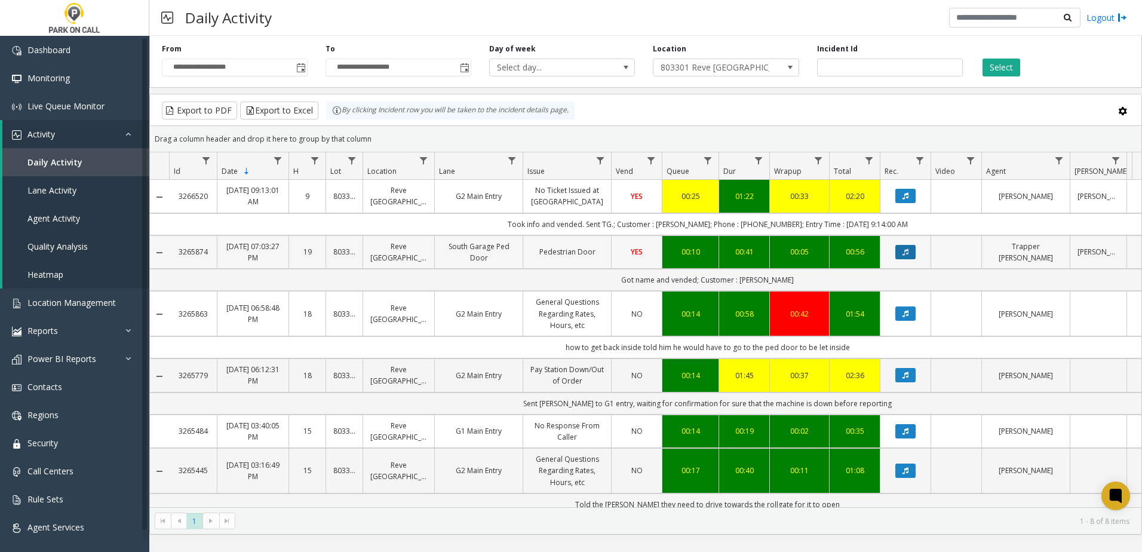
click at [909, 253] on button "Data table" at bounding box center [905, 252] width 20 height 14
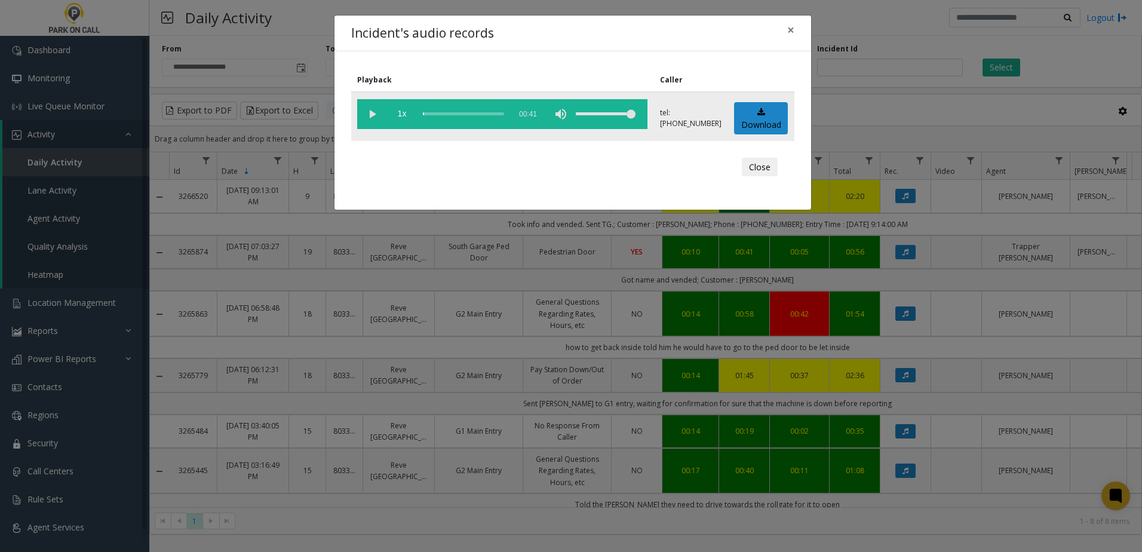
click at [367, 112] on vg-play-pause at bounding box center [372, 114] width 30 height 30
click at [406, 113] on span "1x" at bounding box center [402, 114] width 30 height 30
click at [404, 114] on span "1.5x" at bounding box center [402, 114] width 30 height 30
click at [406, 115] on span "2x" at bounding box center [402, 114] width 30 height 30
click at [406, 115] on span "0.5x" at bounding box center [402, 114] width 30 height 30
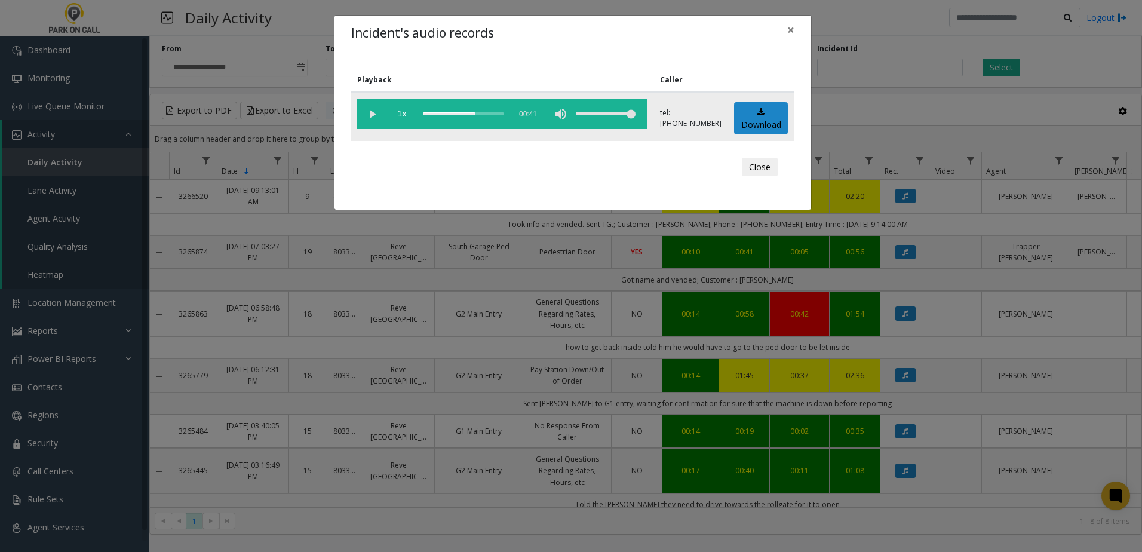
click at [490, 115] on div "scrub bar" at bounding box center [463, 114] width 81 height 30
click at [477, 113] on div "scrub bar" at bounding box center [463, 114] width 81 height 30
drag, startPoint x: 529, startPoint y: 108, endPoint x: 791, endPoint y: 27, distance: 274.7
click at [791, 27] on span "×" at bounding box center [790, 30] width 7 height 17
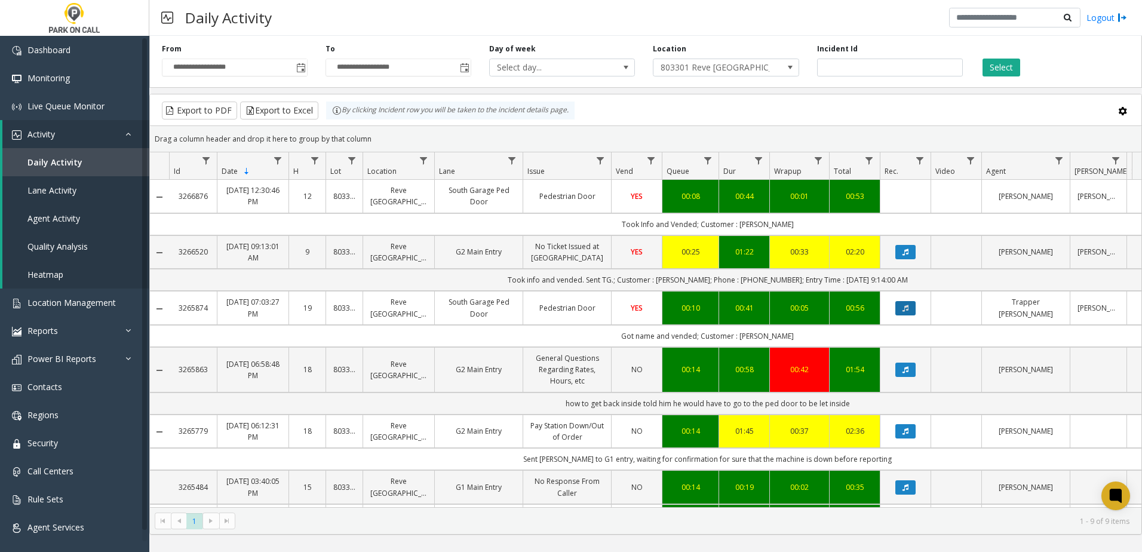
click at [910, 305] on button "Data table" at bounding box center [905, 308] width 20 height 14
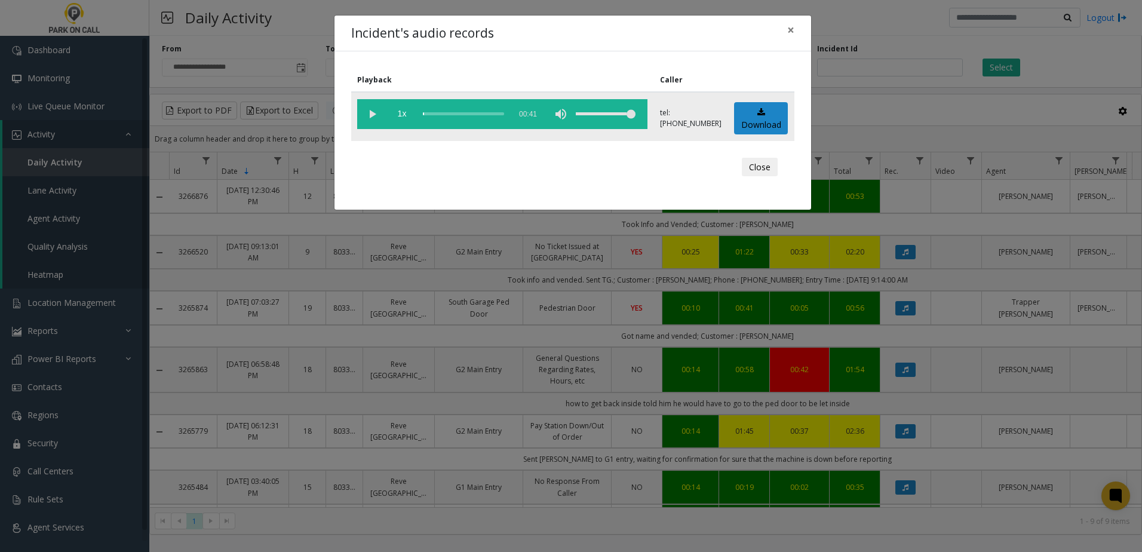
click at [362, 113] on vg-play-pause at bounding box center [372, 114] width 30 height 30
click at [403, 115] on span "1x" at bounding box center [402, 114] width 30 height 30
click at [788, 29] on span "×" at bounding box center [790, 30] width 7 height 17
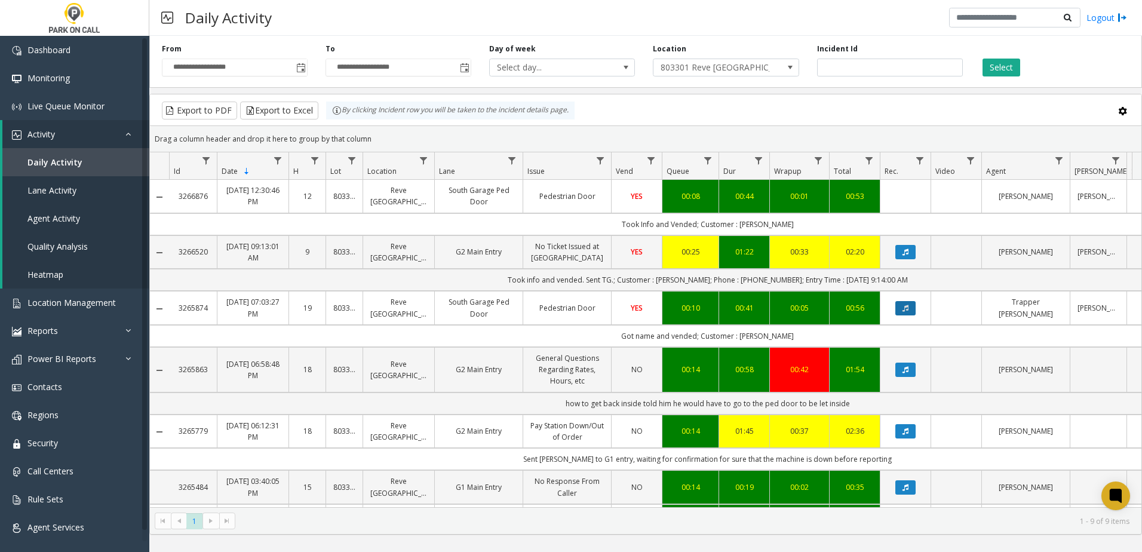
click at [899, 308] on button "Data table" at bounding box center [905, 308] width 20 height 14
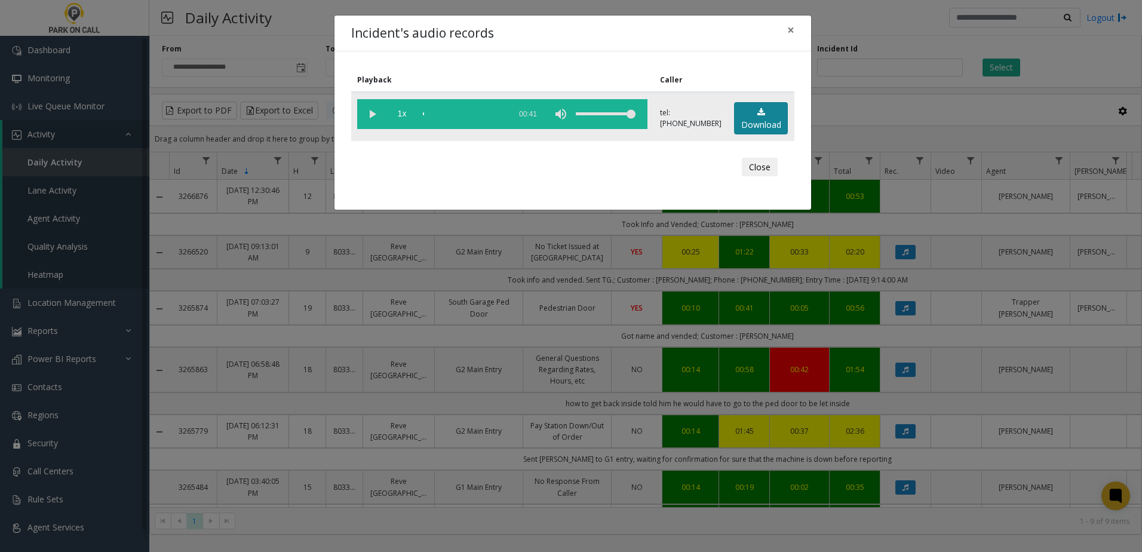
click at [773, 112] on link "Download" at bounding box center [761, 118] width 54 height 33
click at [794, 26] on span "×" at bounding box center [790, 30] width 7 height 17
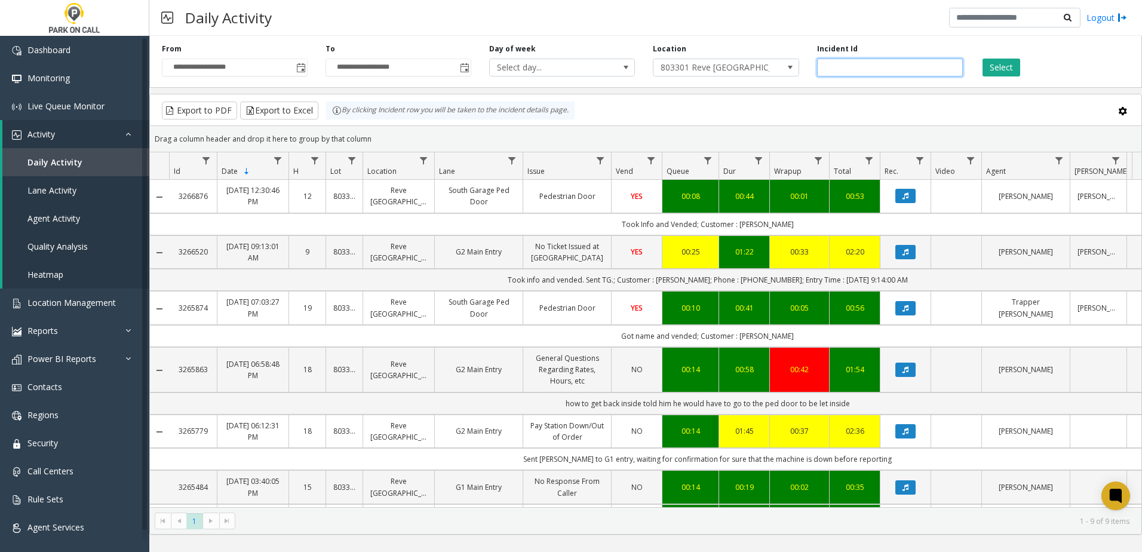
click at [854, 69] on input "number" at bounding box center [890, 68] width 146 height 18
click at [859, 65] on input "*" at bounding box center [890, 68] width 146 height 18
type input "*******"
click at [994, 66] on button "Select" at bounding box center [1002, 68] width 38 height 18
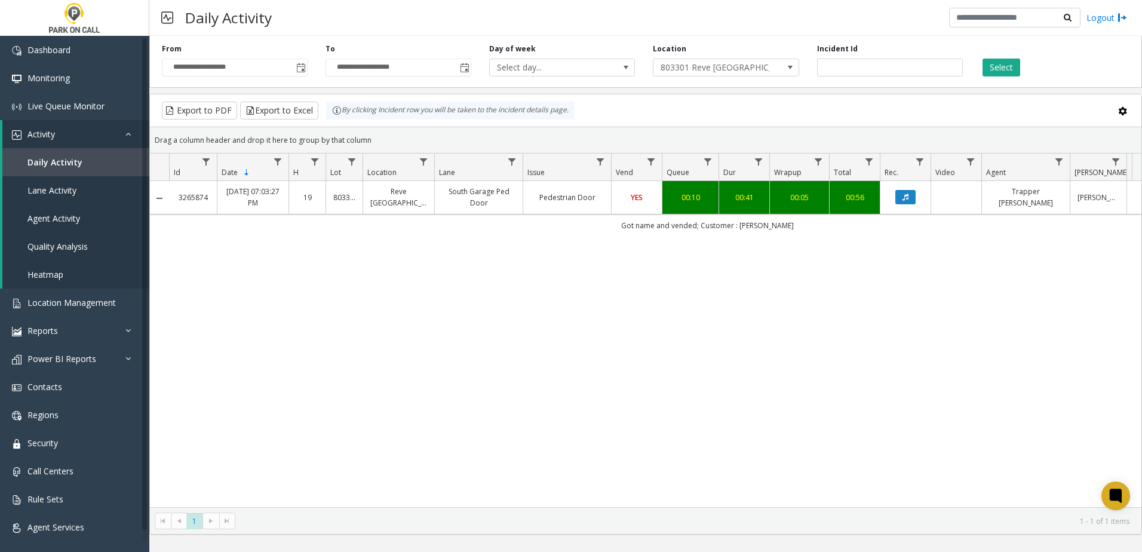
click at [706, 299] on div "3265874 [DATE] 07:03:27 PM 19 803301 [GEOGRAPHIC_DATA] - Parkwell [GEOGRAPHIC_D…" at bounding box center [645, 344] width 991 height 326
click at [66, 302] on span "Location Management" at bounding box center [71, 302] width 88 height 11
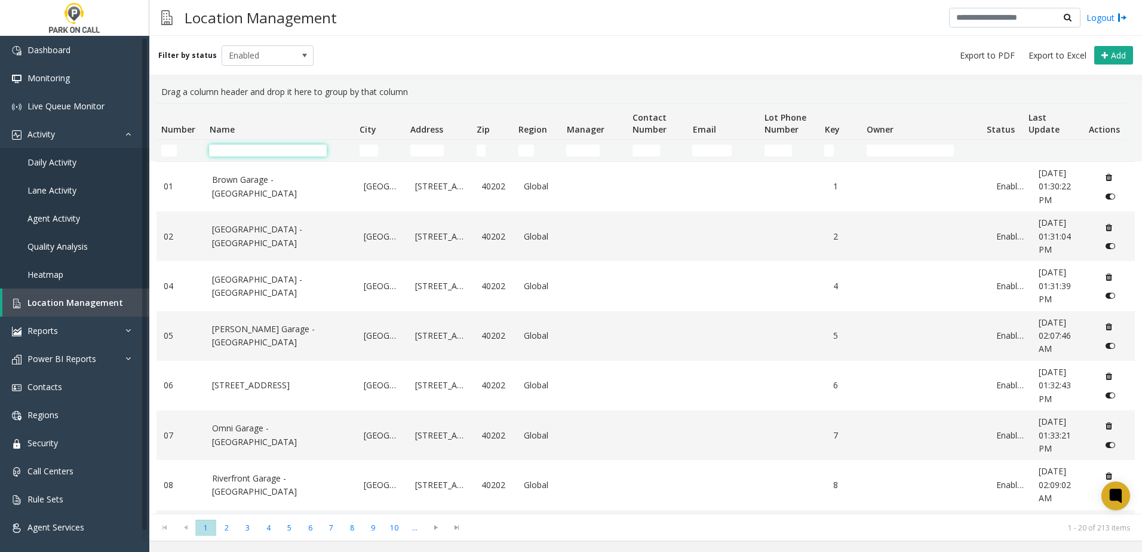
click at [232, 148] on input "Name Filter" at bounding box center [268, 151] width 118 height 12
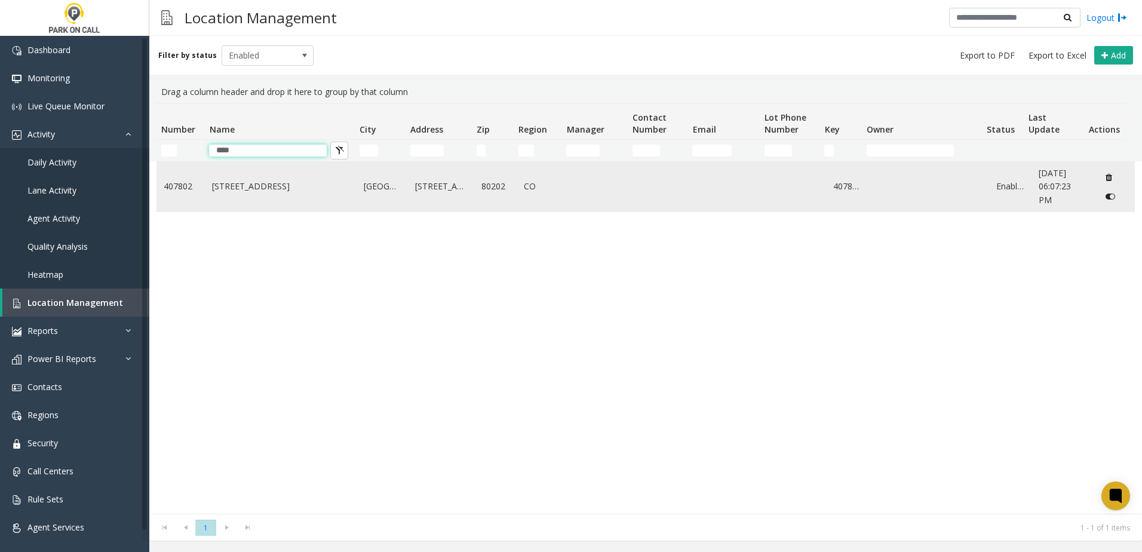
type input "****"
click at [257, 182] on link "[STREET_ADDRESS]" at bounding box center [280, 186] width 137 height 13
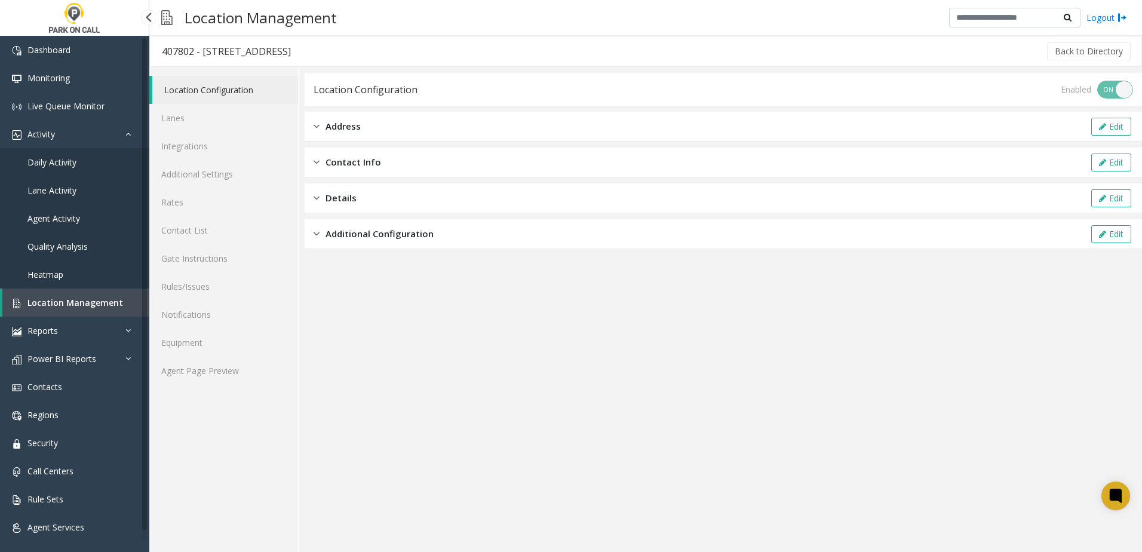
click at [94, 153] on link "Daily Activity" at bounding box center [74, 162] width 149 height 28
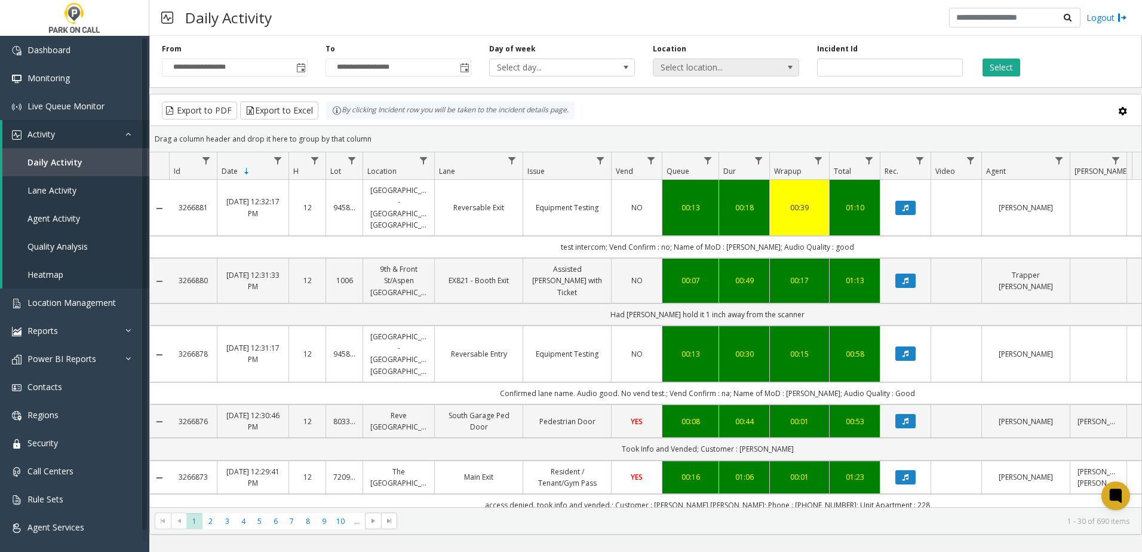
click at [746, 69] on span "Select location..." at bounding box center [711, 67] width 116 height 17
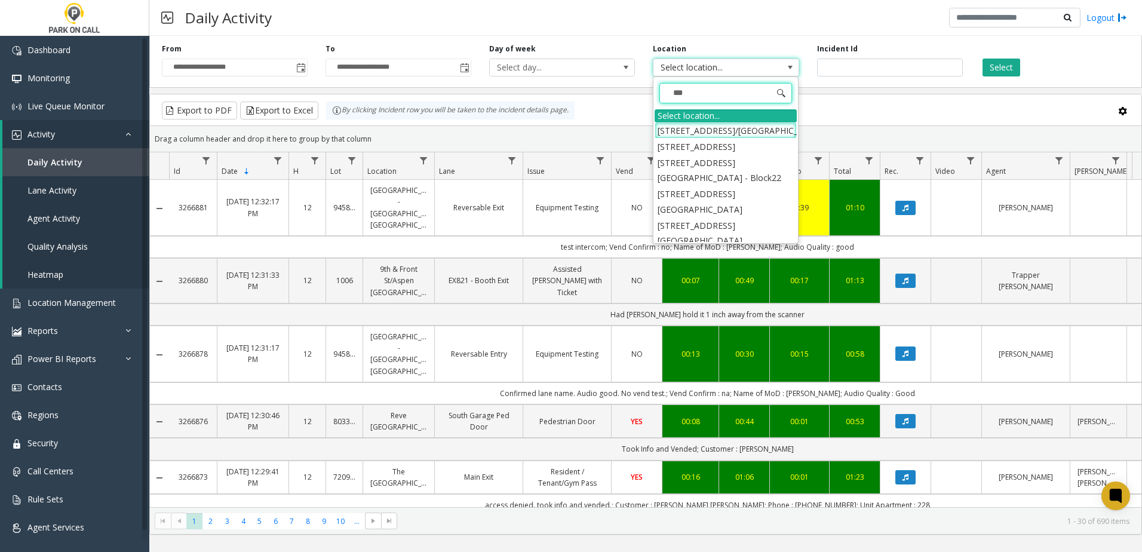
type input "****"
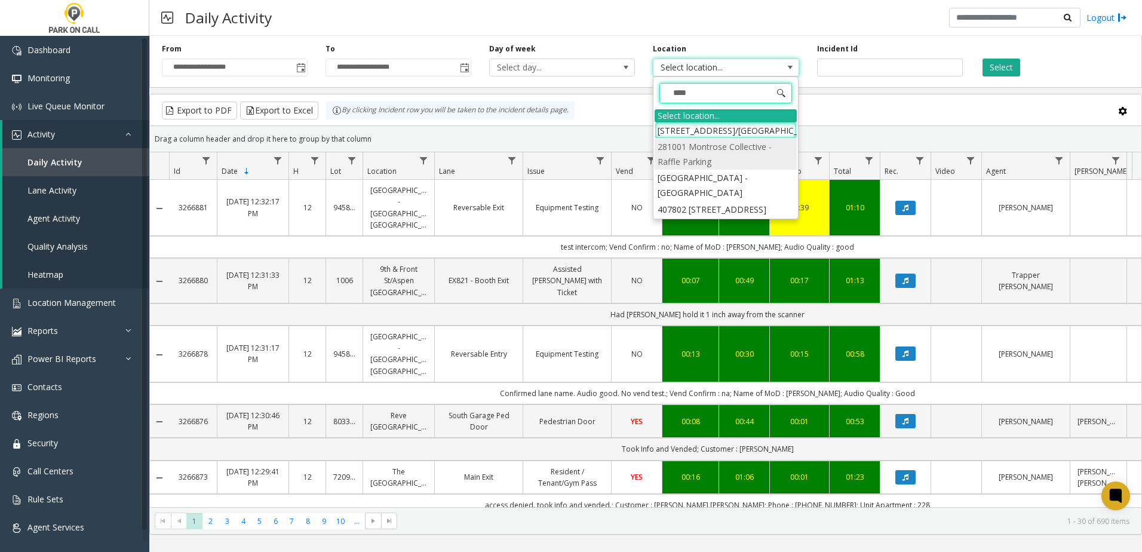
scroll to position [20, 0]
click at [722, 217] on li "407802 [STREET_ADDRESS]" at bounding box center [726, 209] width 142 height 16
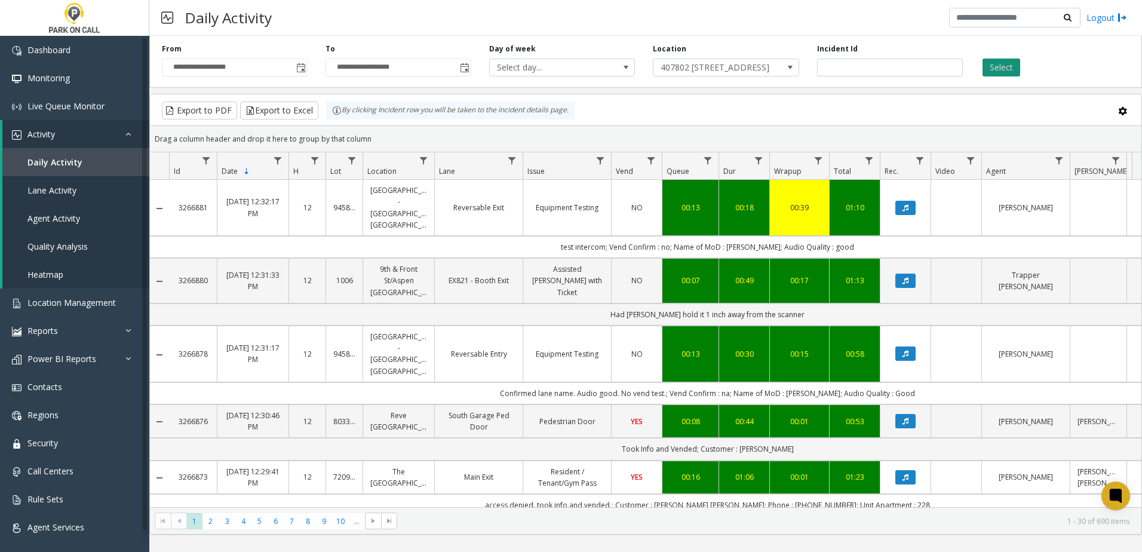
click at [999, 61] on button "Select" at bounding box center [1002, 68] width 38 height 18
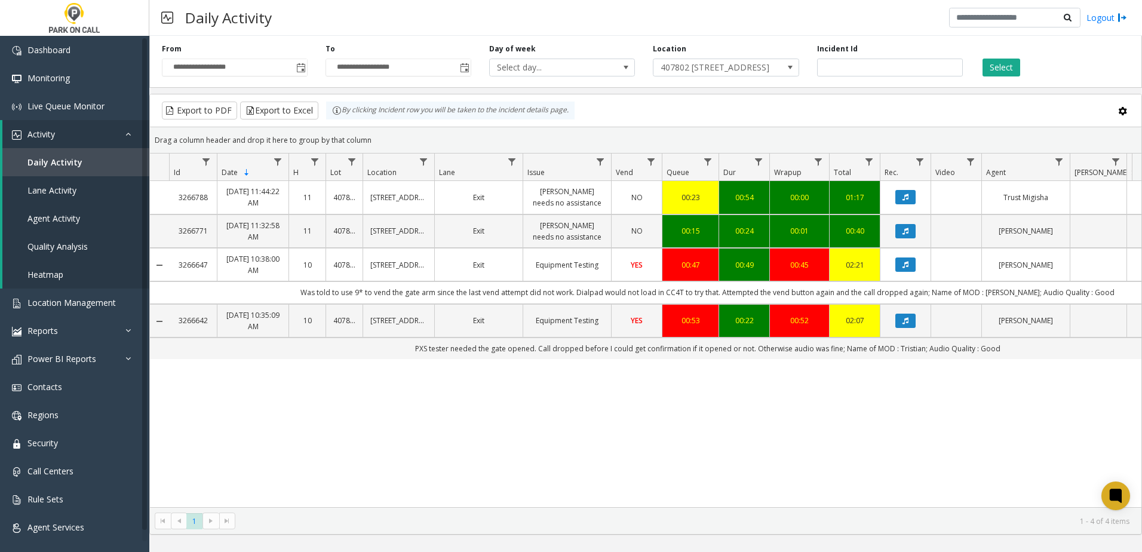
click at [654, 108] on div "Export to PDF Export to Excel By clicking Incident row you will be taken to the…" at bounding box center [645, 111] width 971 height 18
click at [650, 110] on div "Export to PDF Export to Excel By clicking Incident row you will be taken to the…" at bounding box center [645, 111] width 971 height 18
click at [653, 102] on div "Export to PDF Export to Excel By clicking Incident row you will be taken to the…" at bounding box center [645, 111] width 971 height 18
click at [650, 104] on div "Export to PDF Export to Excel By clicking Incident row you will be taken to the…" at bounding box center [645, 111] width 971 height 18
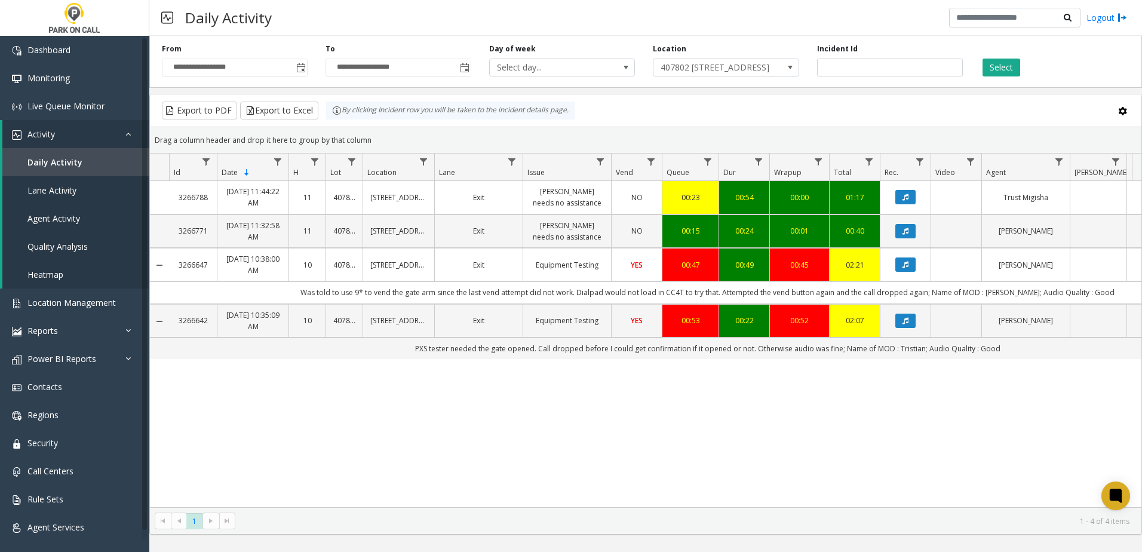
click at [243, 443] on div "3266788 [DATE] 11:44:22 AM 11 407802 [STREET_ADDRESS][GEOGRAPHIC_DATA] - Parkwe…" at bounding box center [645, 344] width 991 height 326
click at [77, 303] on span "Location Management" at bounding box center [71, 302] width 88 height 11
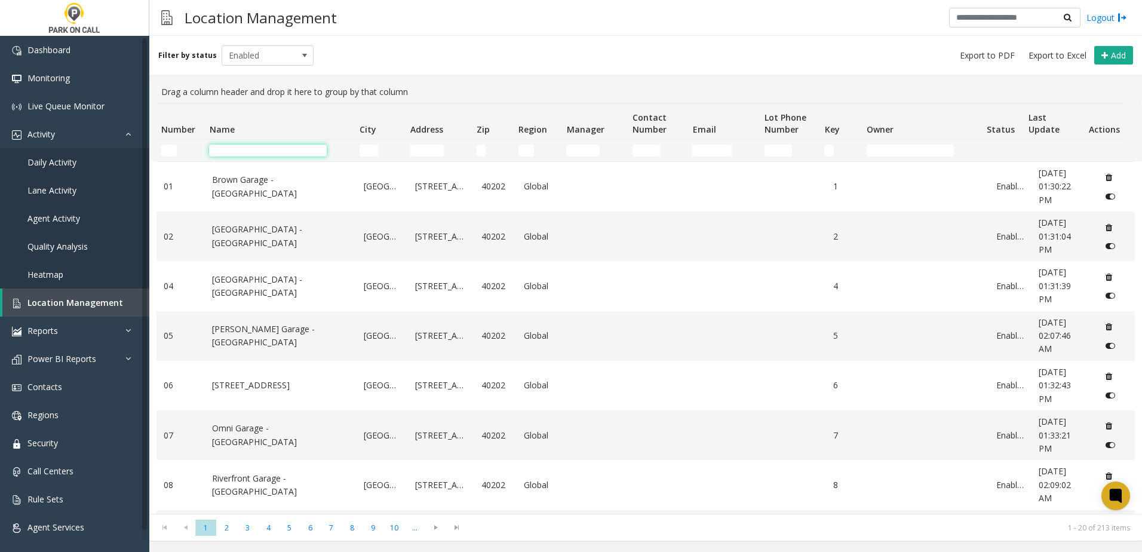
click at [275, 148] on input "Name Filter" at bounding box center [268, 151] width 118 height 12
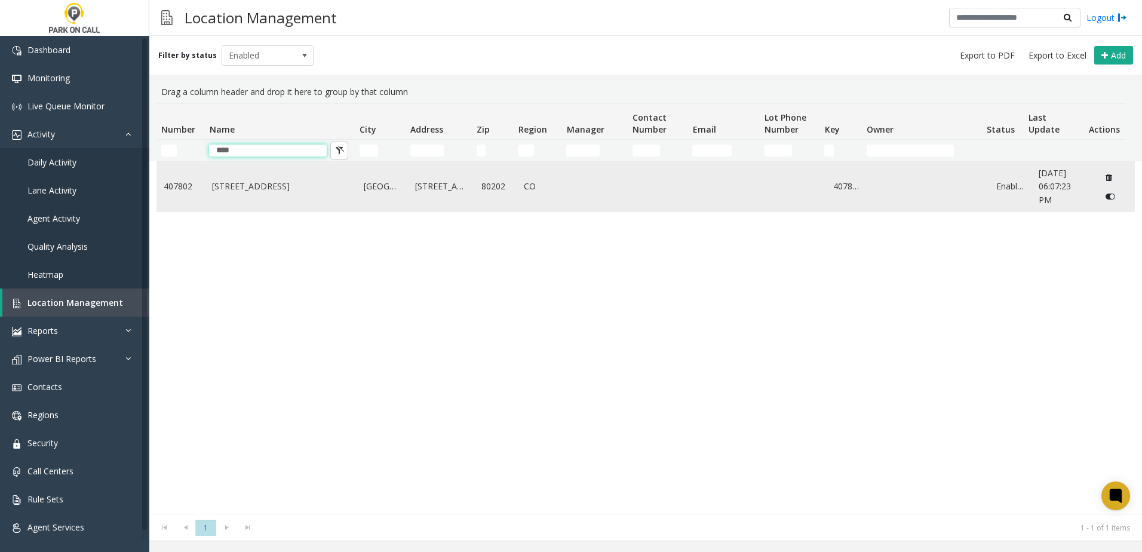
type input "****"
click at [271, 199] on td "[STREET_ADDRESS]" at bounding box center [281, 187] width 152 height 50
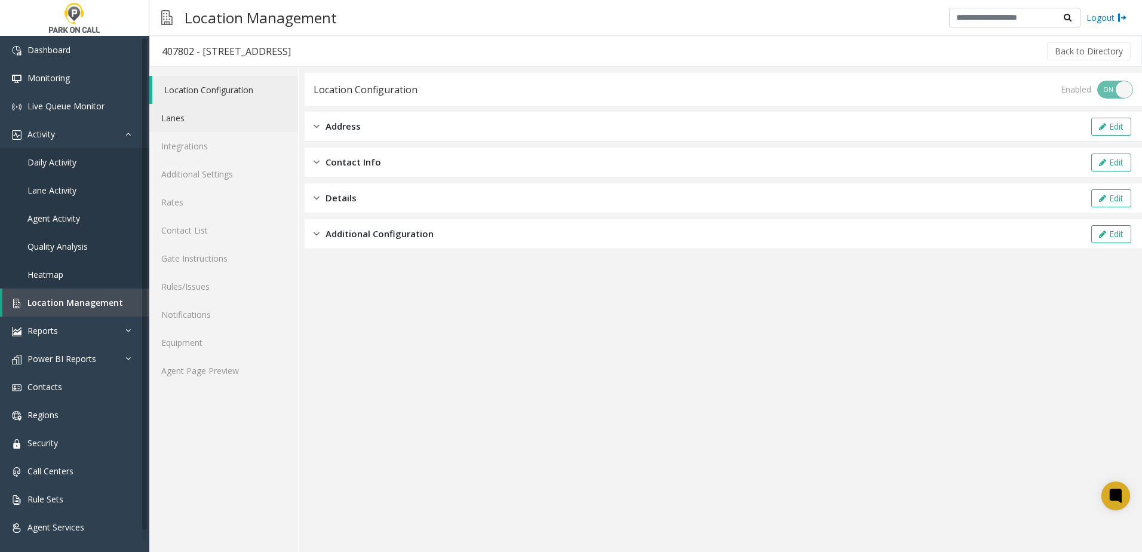
click at [202, 118] on link "Lanes" at bounding box center [223, 118] width 149 height 28
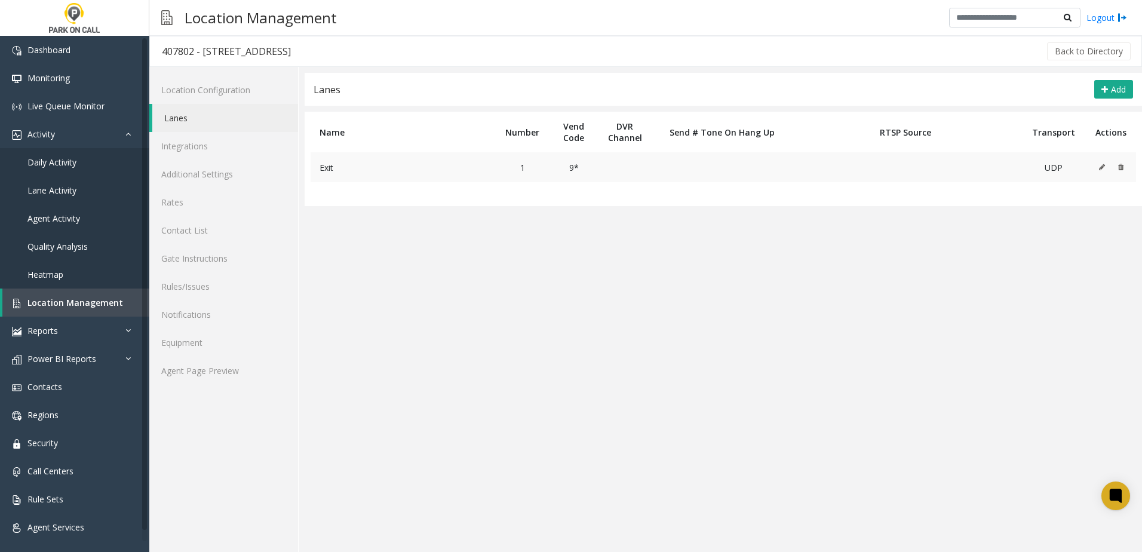
click at [1098, 166] on button at bounding box center [1104, 167] width 13 height 18
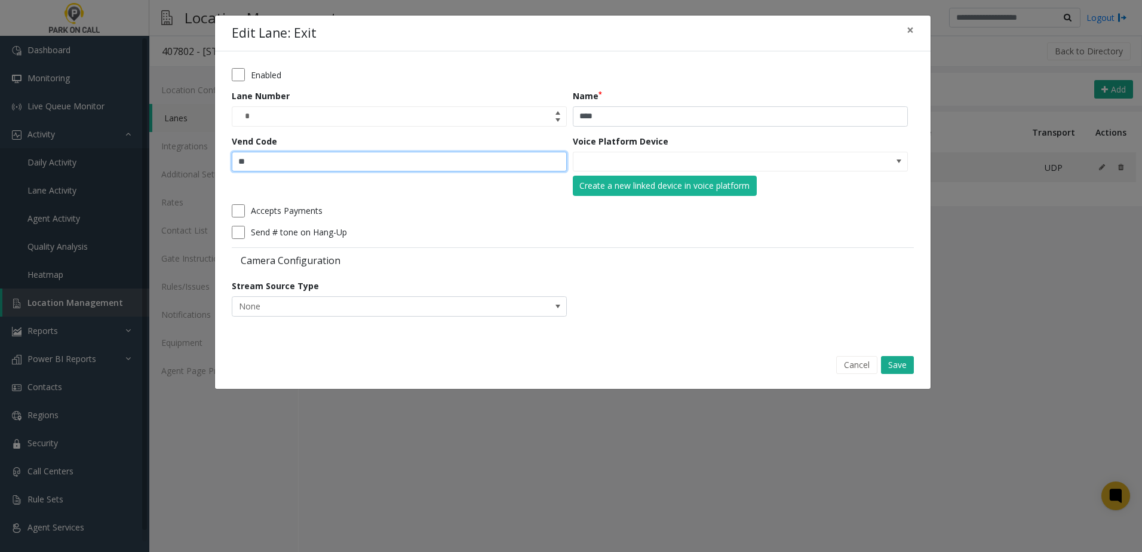
drag, startPoint x: 326, startPoint y: 162, endPoint x: 161, endPoint y: 154, distance: 164.5
click at [161, 154] on div "Edit Lane: Exit × Enabled Lane Number * Name **** Vend Code ** Voice Platform D…" at bounding box center [571, 276] width 1142 height 552
click at [284, 152] on input "**" at bounding box center [399, 162] width 335 height 20
click at [276, 164] on input "**" at bounding box center [399, 162] width 335 height 20
drag, startPoint x: 270, startPoint y: 160, endPoint x: 217, endPoint y: 158, distance: 53.2
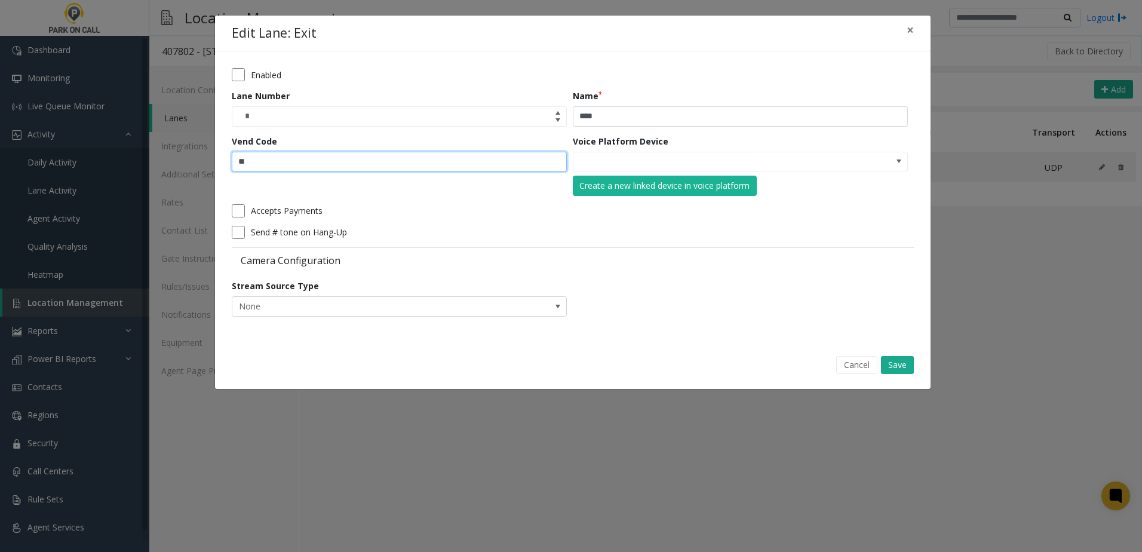
click at [217, 158] on div "Enabled Lane Number * Name **** Vend Code ** Voice Platform Device Create a new…" at bounding box center [573, 196] width 716 height 290
click at [300, 162] on input "**" at bounding box center [399, 162] width 335 height 20
drag, startPoint x: 288, startPoint y: 165, endPoint x: 222, endPoint y: 158, distance: 66.7
click at [220, 158] on div "Enabled Lane Number * Name **** Vend Code ** Voice Platform Device Create a new…" at bounding box center [573, 196] width 716 height 290
click at [268, 159] on input "**" at bounding box center [399, 162] width 335 height 20
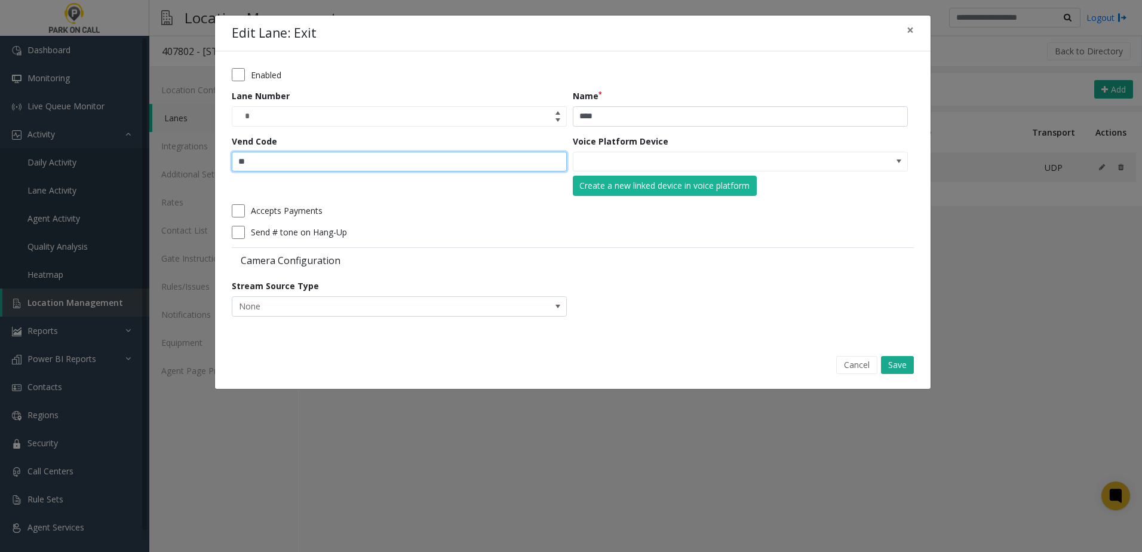
drag, startPoint x: 217, startPoint y: 161, endPoint x: 192, endPoint y: 159, distance: 25.7
click at [192, 159] on div "Edit Lane: Exit × Enabled Lane Number * Name **** Vend Code ** Voice Platform D…" at bounding box center [571, 276] width 1142 height 552
click at [319, 161] on input "**" at bounding box center [399, 162] width 335 height 20
type input "**"
click at [907, 364] on button "Save" at bounding box center [897, 365] width 33 height 18
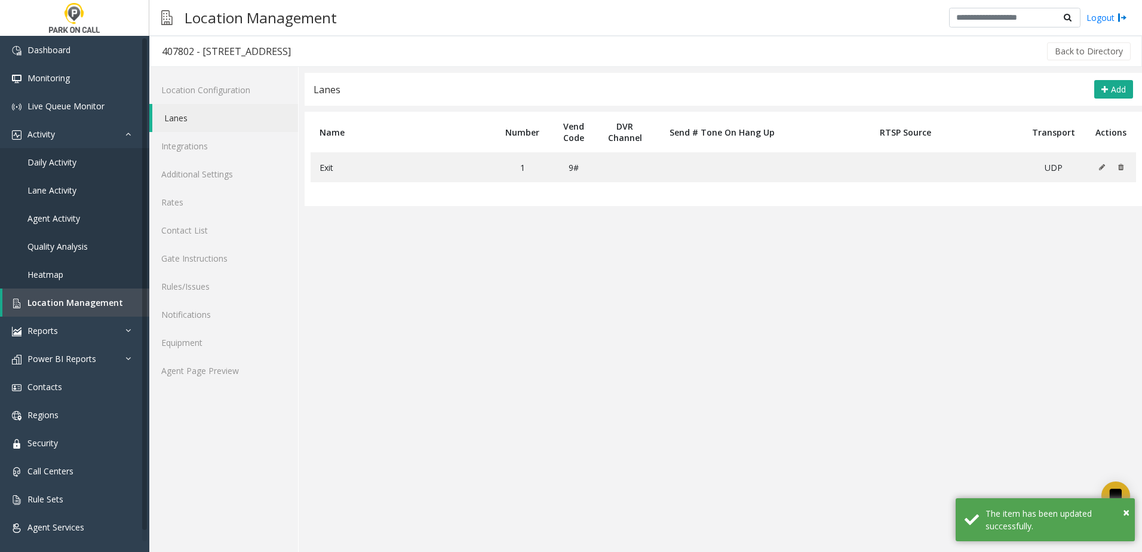
click at [541, 195] on table "Name Number Vend Code DVR Channel Send # Tone On Hang Up RTSP Source Transport …" at bounding box center [723, 159] width 837 height 94
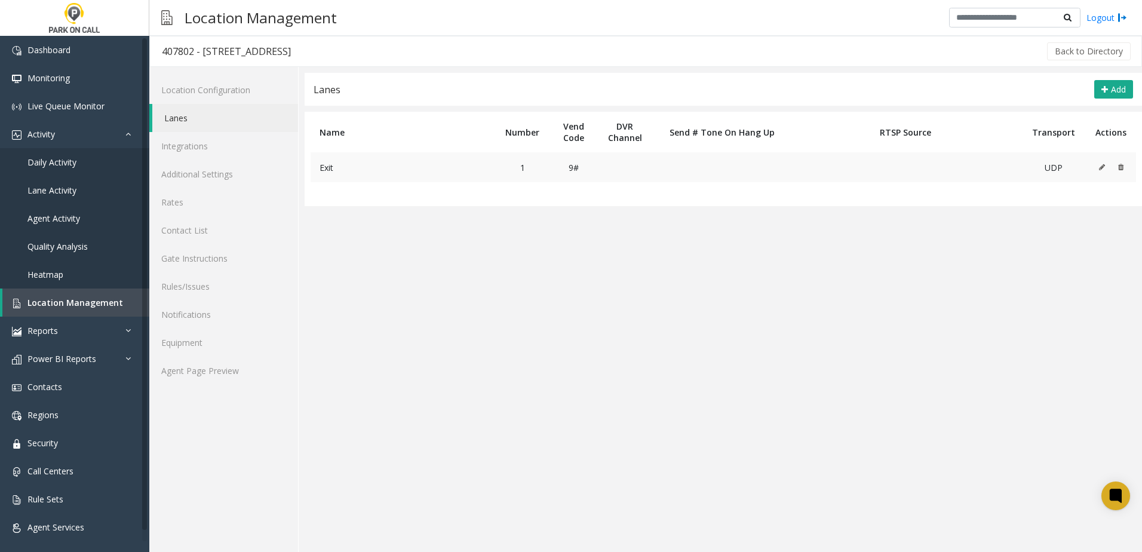
click at [1099, 167] on icon at bounding box center [1102, 167] width 6 height 7
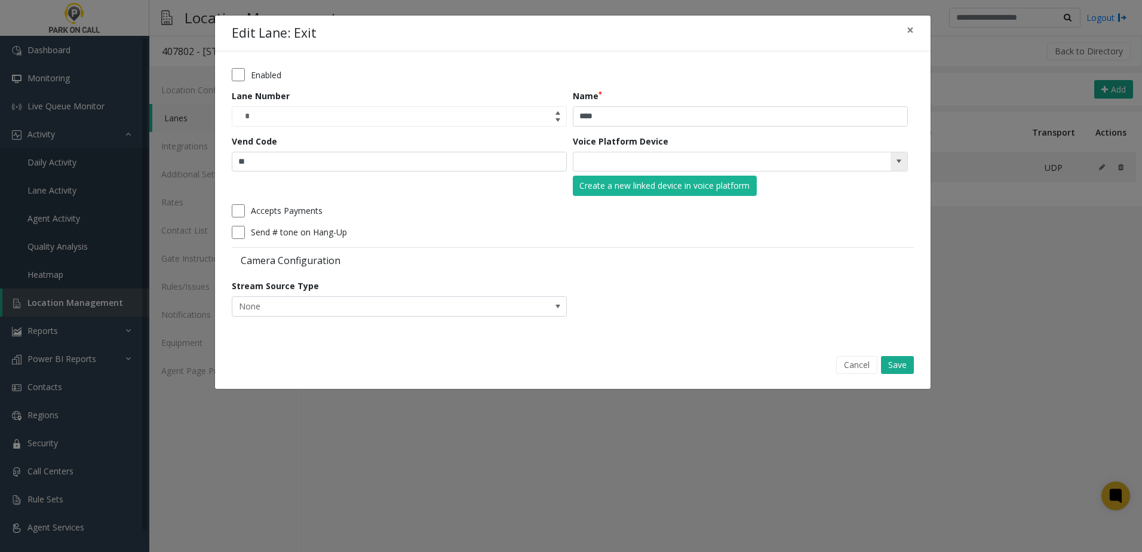
click at [649, 159] on input "NO DATA FOUND" at bounding box center [706, 161] width 267 height 19
click at [476, 164] on input "**" at bounding box center [399, 162] width 335 height 20
drag, startPoint x: 374, startPoint y: 166, endPoint x: 135, endPoint y: 158, distance: 239.6
click at [135, 158] on div "Edit Lane: Exit × Enabled Lane Number * Name **** Vend Code ** Voice Platform D…" at bounding box center [571, 276] width 1142 height 552
click at [843, 367] on button "Cancel" at bounding box center [856, 365] width 41 height 18
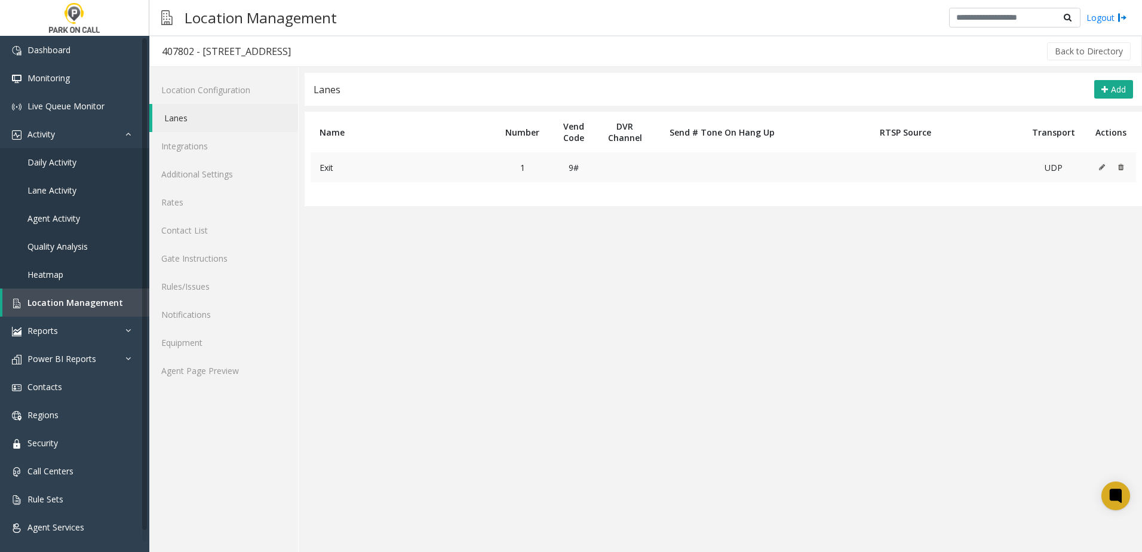
click at [1098, 166] on td at bounding box center [1111, 167] width 50 height 30
click at [1101, 166] on icon at bounding box center [1102, 167] width 6 height 7
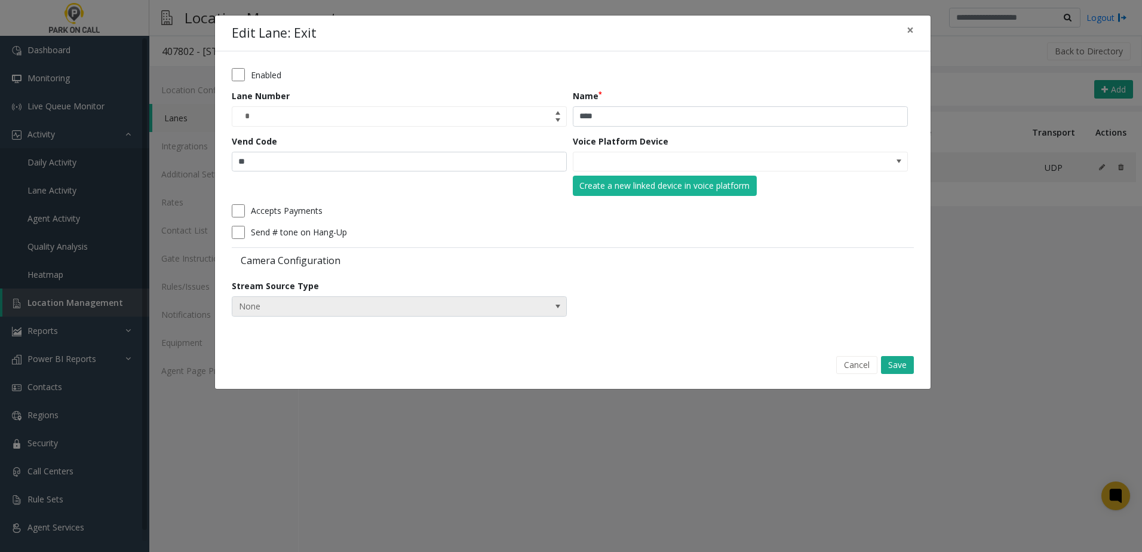
click at [354, 298] on span "None" at bounding box center [365, 306] width 267 height 19
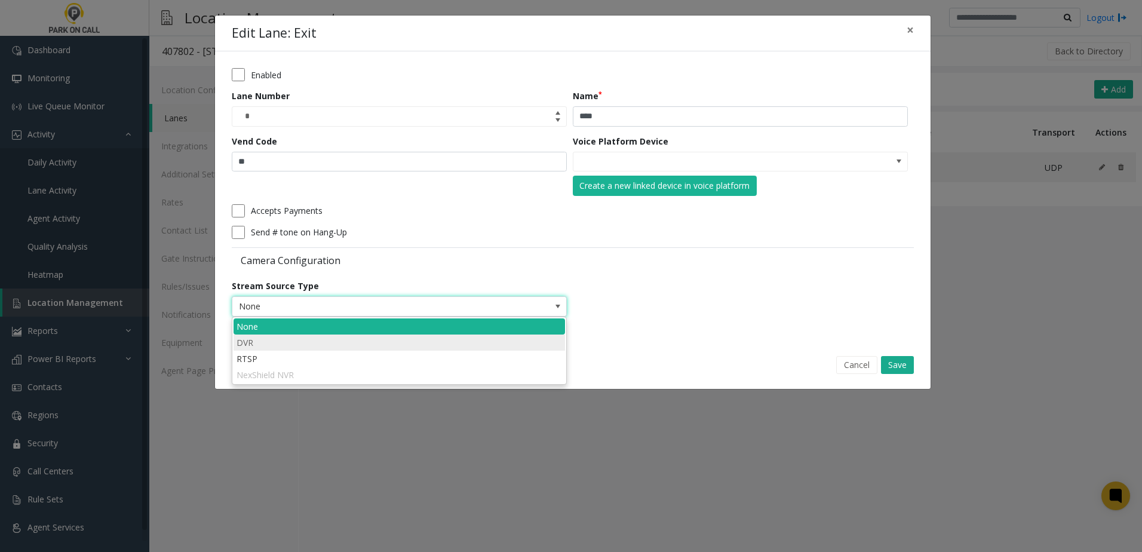
click at [337, 336] on li "DVR" at bounding box center [399, 342] width 331 height 16
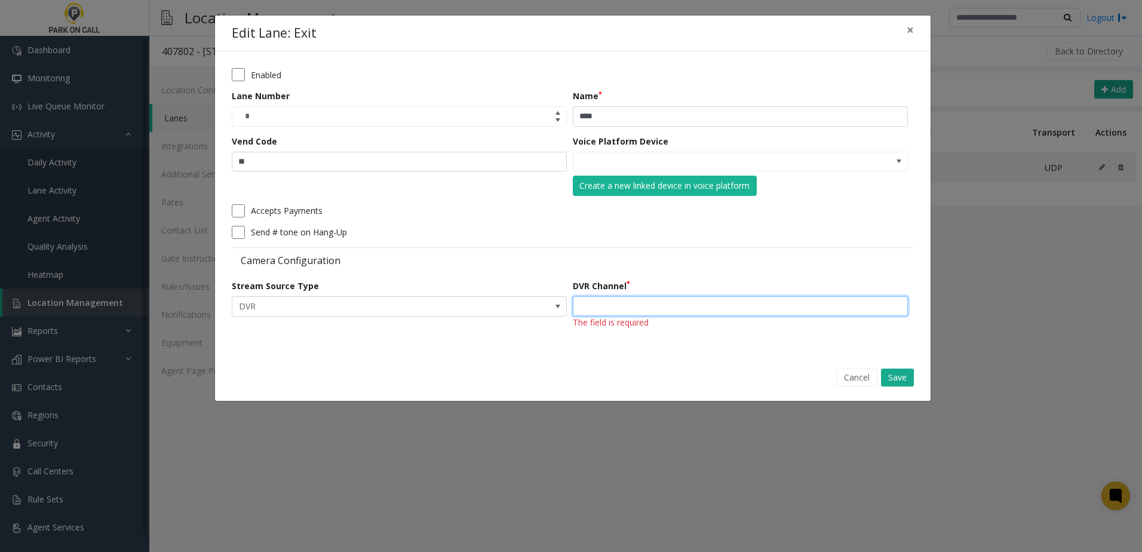
click at [652, 305] on input "text" at bounding box center [740, 306] width 335 height 20
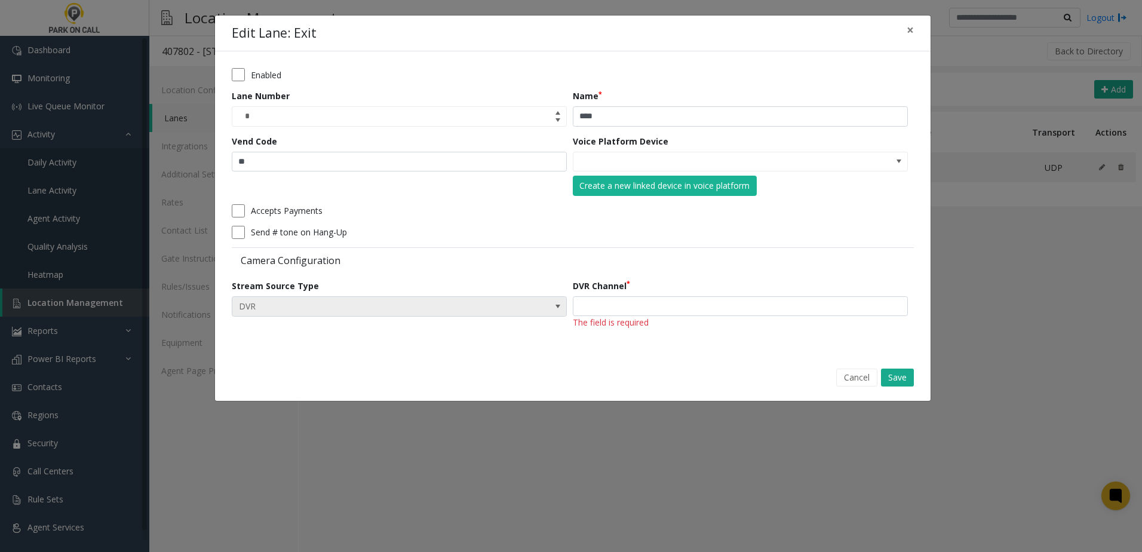
click at [471, 303] on span "DVR" at bounding box center [365, 306] width 267 height 19
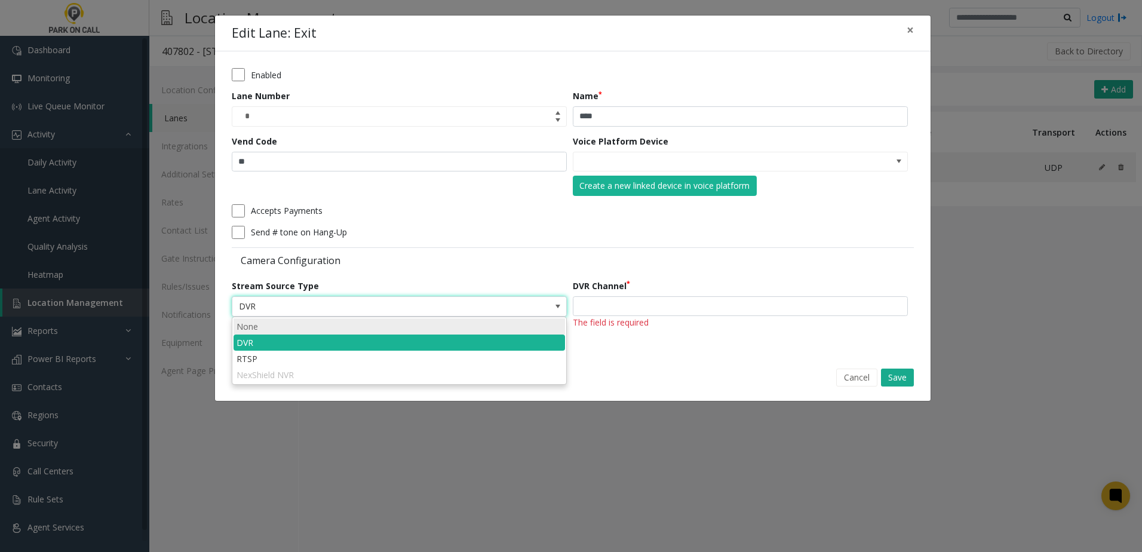
click at [406, 328] on li "None" at bounding box center [399, 326] width 331 height 16
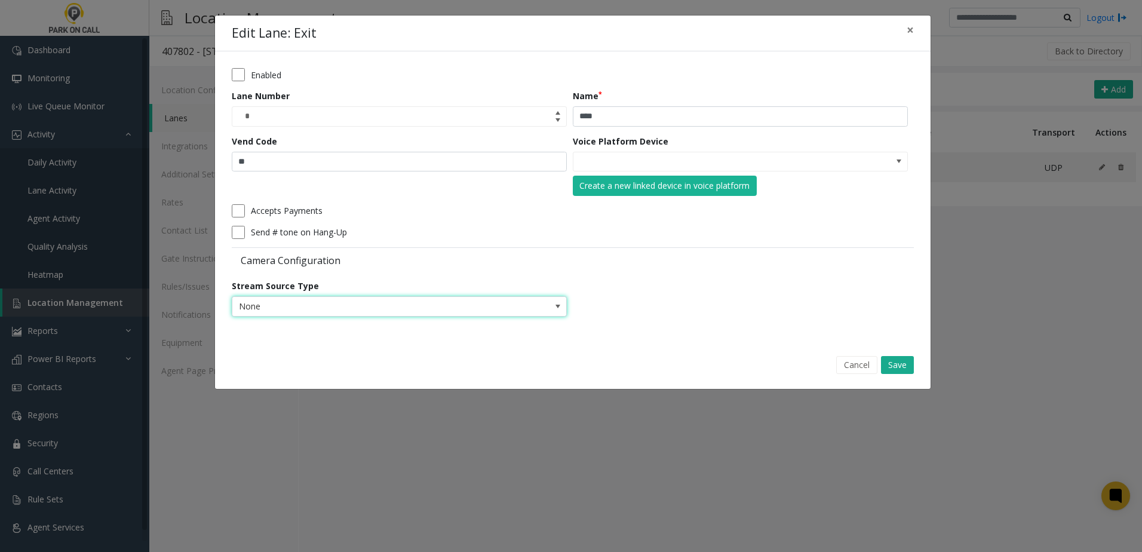
click at [444, 264] on label "Camera Configuration" at bounding box center [401, 260] width 338 height 13
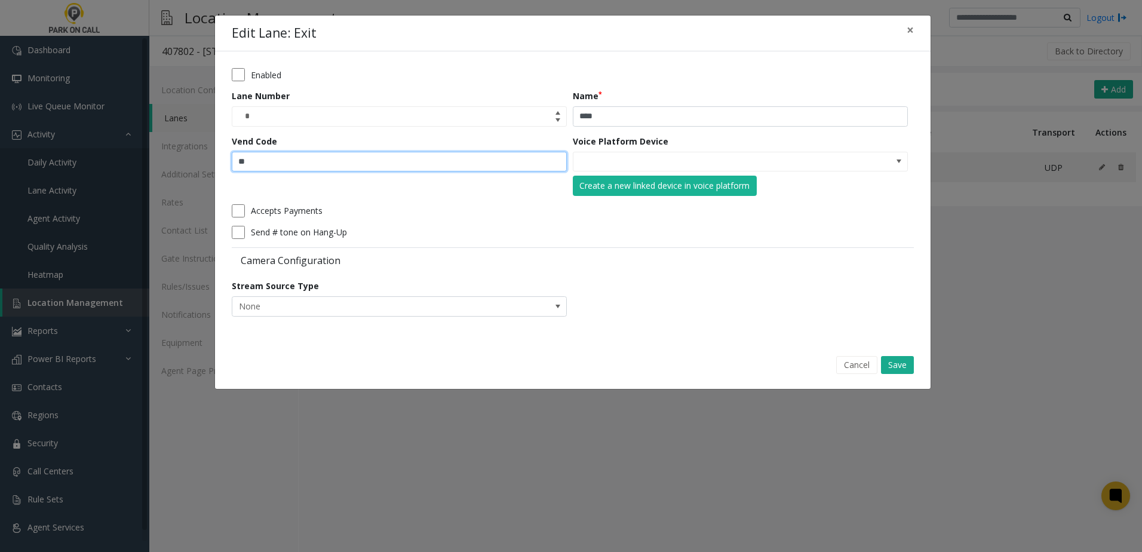
drag, startPoint x: 287, startPoint y: 161, endPoint x: 192, endPoint y: 155, distance: 95.2
click at [189, 156] on div "Edit Lane: Exit × Enabled Lane Number * Name **** Vend Code ** Voice Platform D…" at bounding box center [571, 276] width 1142 height 552
type input "**"
click at [714, 308] on form "Enabled Lane Number * Name **** Vend Code ** Voice Platform Device Create a new…" at bounding box center [573, 196] width 682 height 257
click at [619, 288] on form "Enabled Lane Number * Name **** Vend Code ** Voice Platform Device Create a new…" at bounding box center [573, 196] width 682 height 257
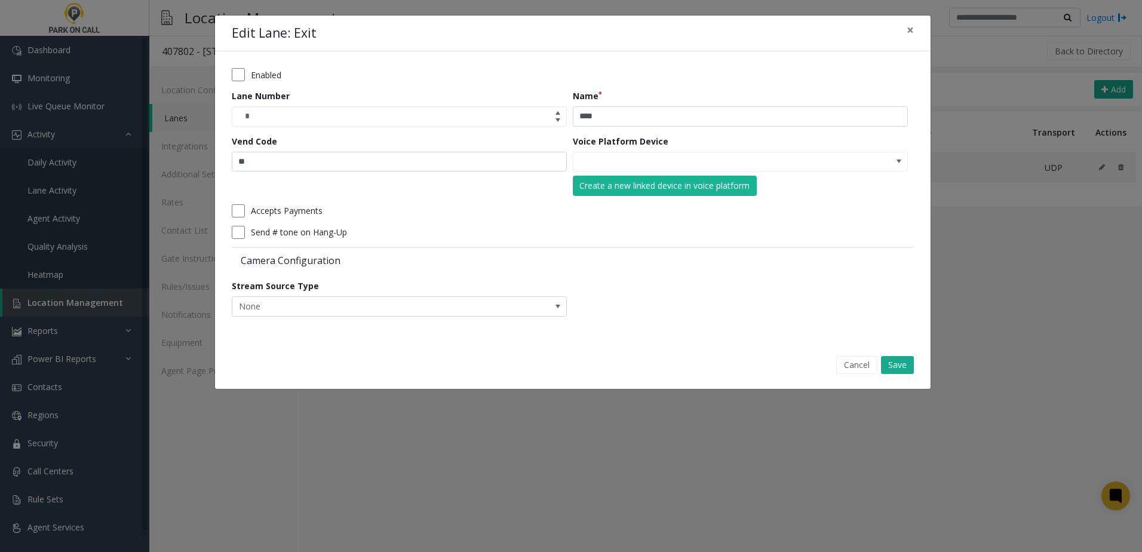
click at [650, 239] on form "Enabled Lane Number * Name **** Vend Code ** Voice Platform Device Create a new…" at bounding box center [573, 196] width 682 height 257
click at [897, 364] on button "Save" at bounding box center [897, 365] width 33 height 18
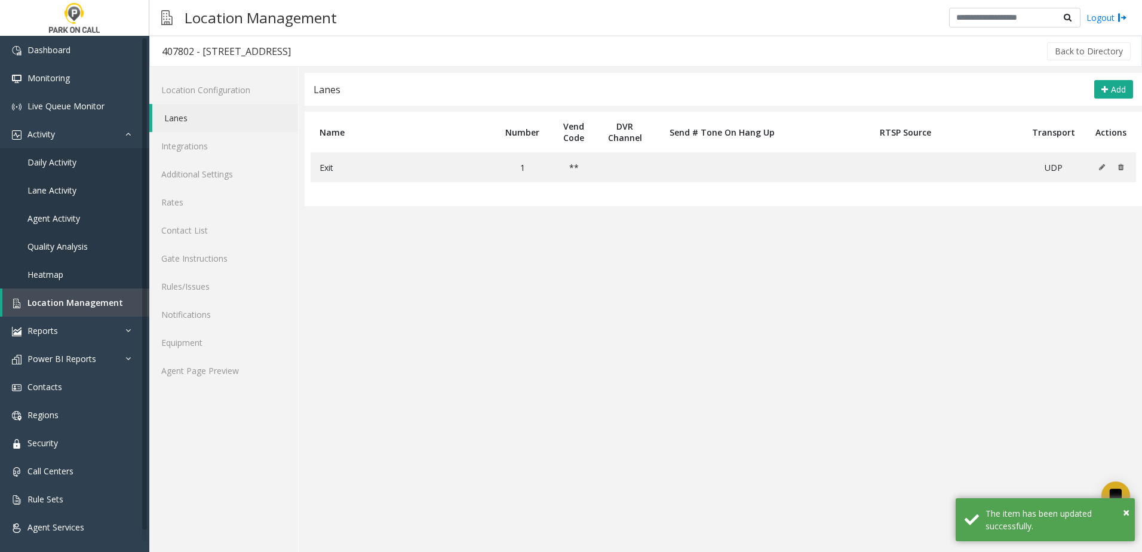
click at [542, 188] on table "Name Number Vend Code DVR Channel Send # Tone On Hang Up RTSP Source Transport …" at bounding box center [723, 159] width 837 height 94
click at [532, 189] on table "Name Number Vend Code DVR Channel Send # Tone On Hang Up RTSP Source Transport …" at bounding box center [723, 159] width 837 height 94
click at [434, 277] on app-lanes "Lanes Add Name Number Vend Code DVR Channel Send # Tone On Hang Up RTSP Source …" at bounding box center [723, 312] width 837 height 479
click at [236, 374] on link "Agent Page Preview" at bounding box center [223, 371] width 149 height 28
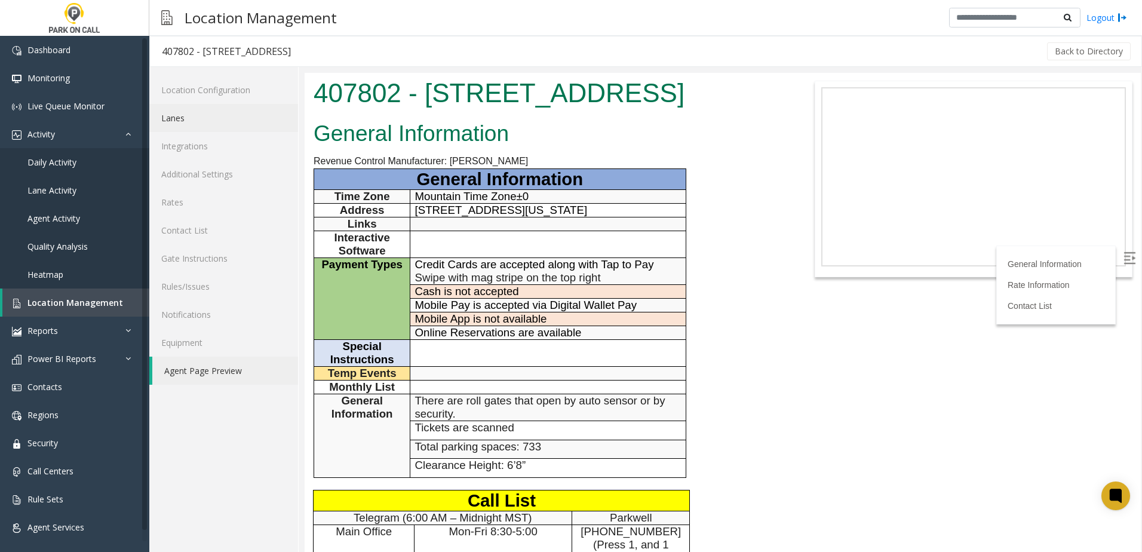
click at [196, 119] on link "Lanes" at bounding box center [223, 118] width 149 height 28
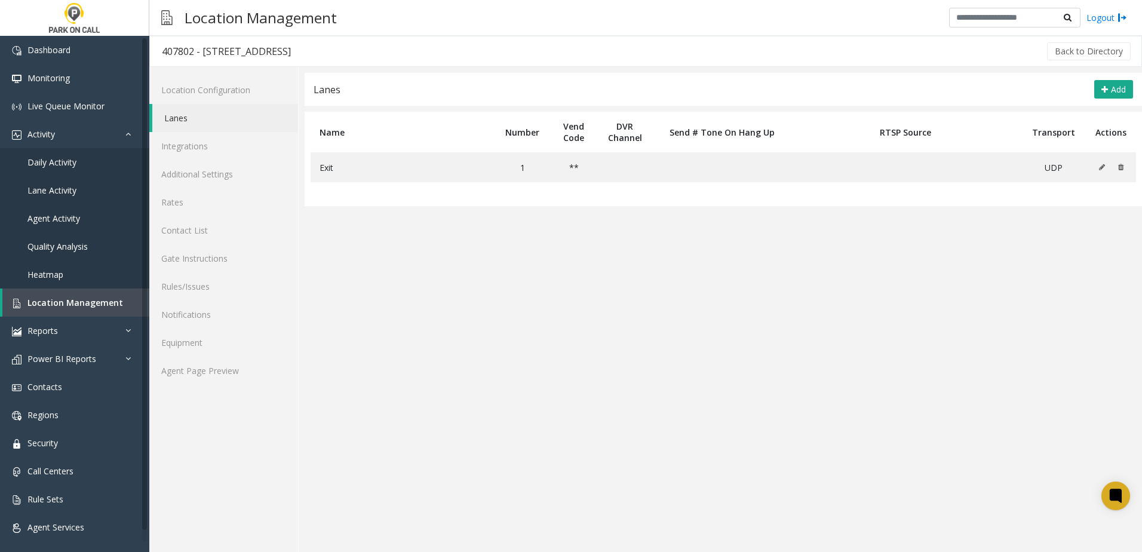
drag, startPoint x: 495, startPoint y: 291, endPoint x: 494, endPoint y: 301, distance: 10.2
click at [495, 293] on app-lanes "Lanes Add Name Number Vend Code DVR Channel Send # Tone On Hang Up RTSP Source …" at bounding box center [723, 312] width 837 height 479
click at [223, 365] on link "Agent Page Preview" at bounding box center [223, 371] width 149 height 28
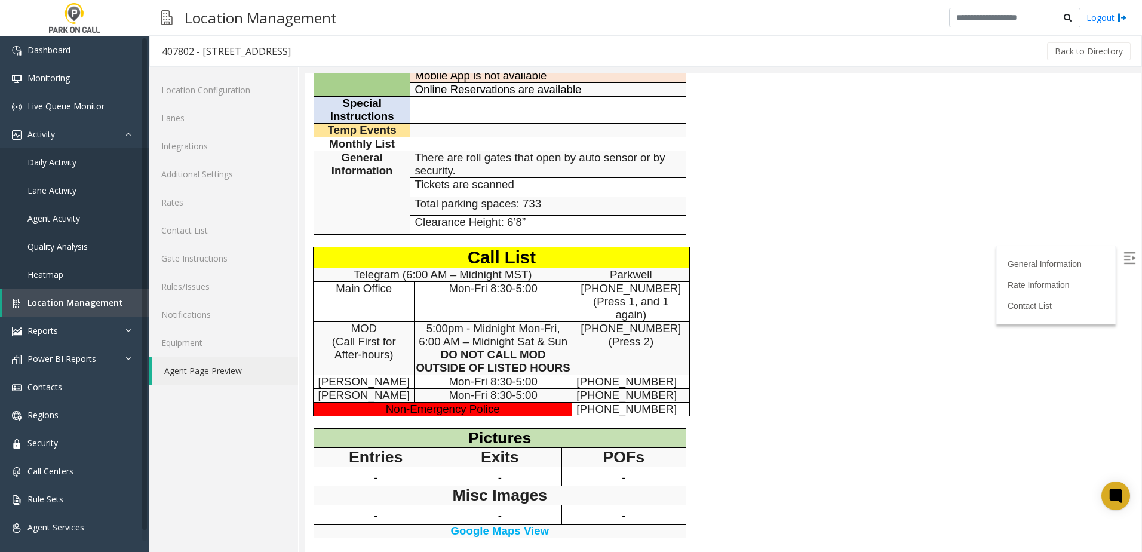
scroll to position [179, 0]
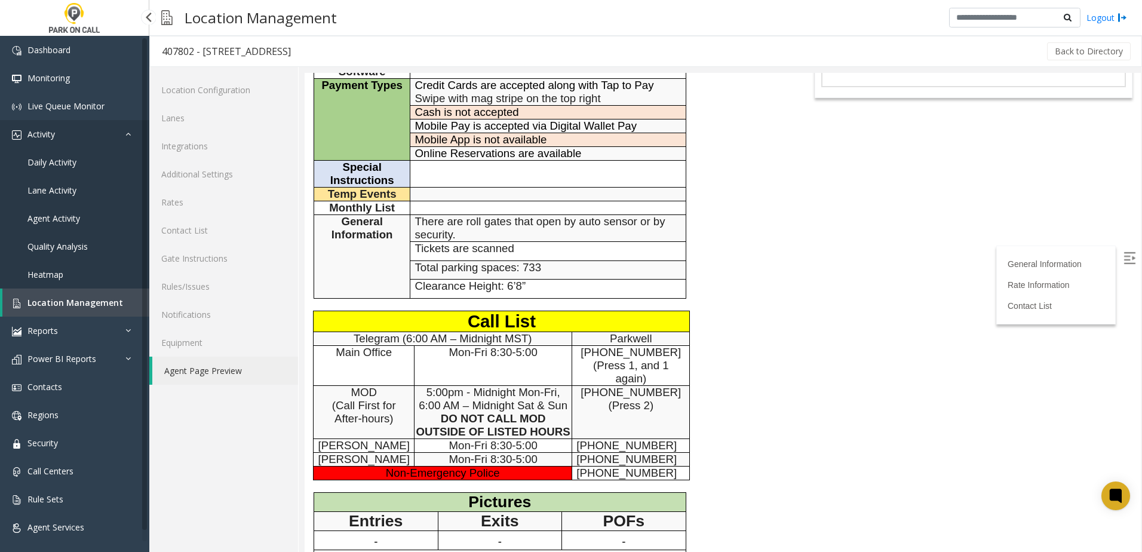
click at [51, 129] on span "Activity" at bounding box center [40, 133] width 27 height 11
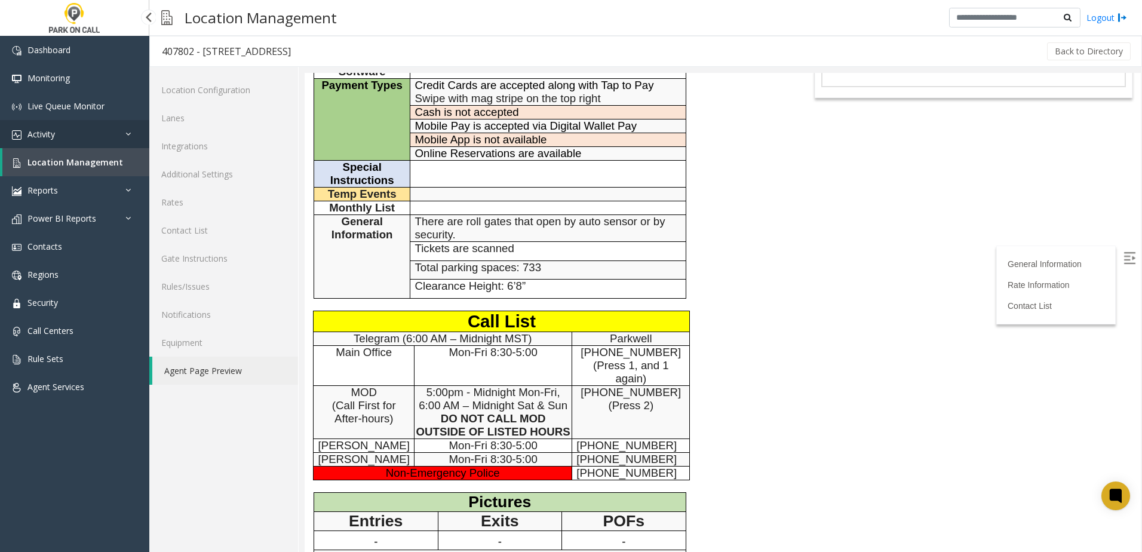
click at [51, 131] on span "Activity" at bounding box center [40, 133] width 27 height 11
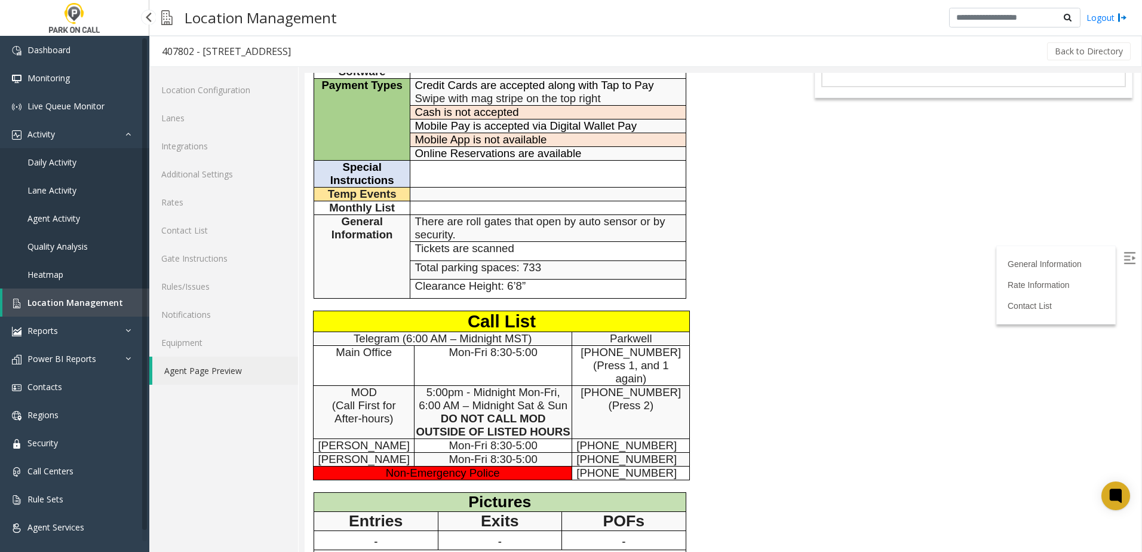
click at [44, 155] on link "Daily Activity" at bounding box center [74, 162] width 149 height 28
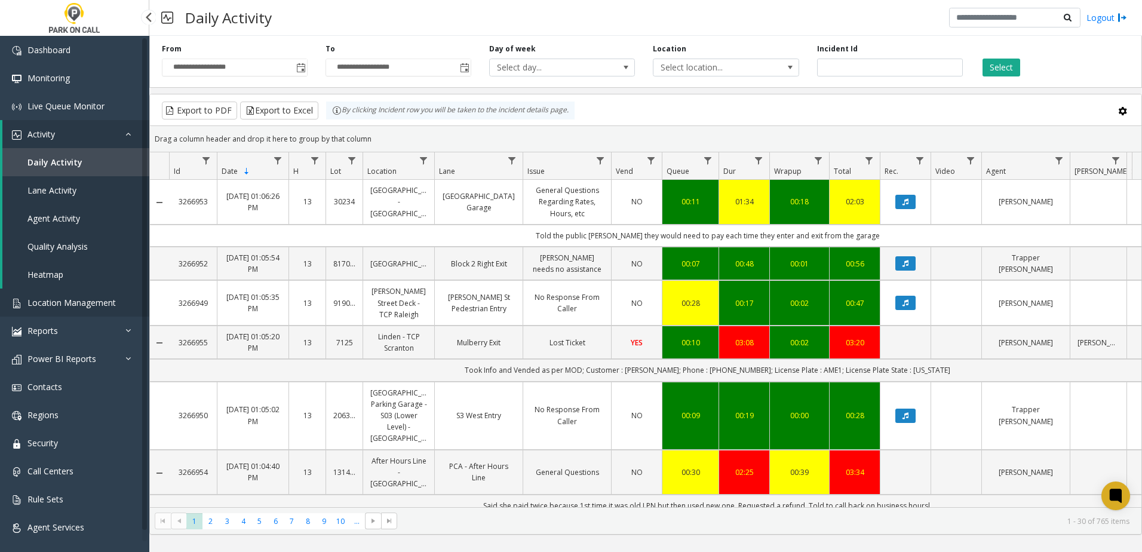
click at [88, 304] on span "Location Management" at bounding box center [71, 302] width 88 height 11
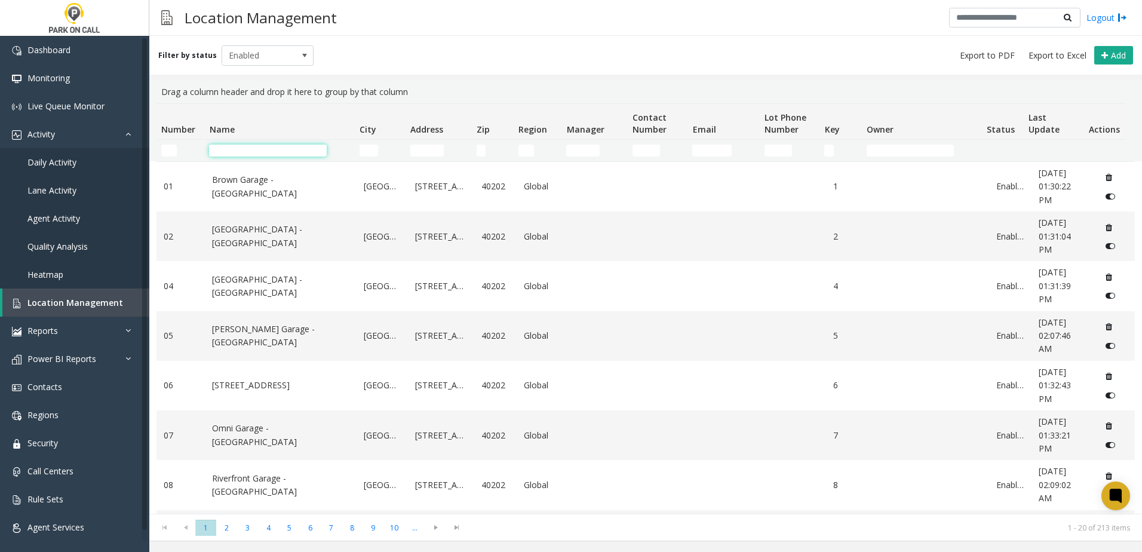
click at [247, 152] on input "Name Filter" at bounding box center [268, 151] width 118 height 12
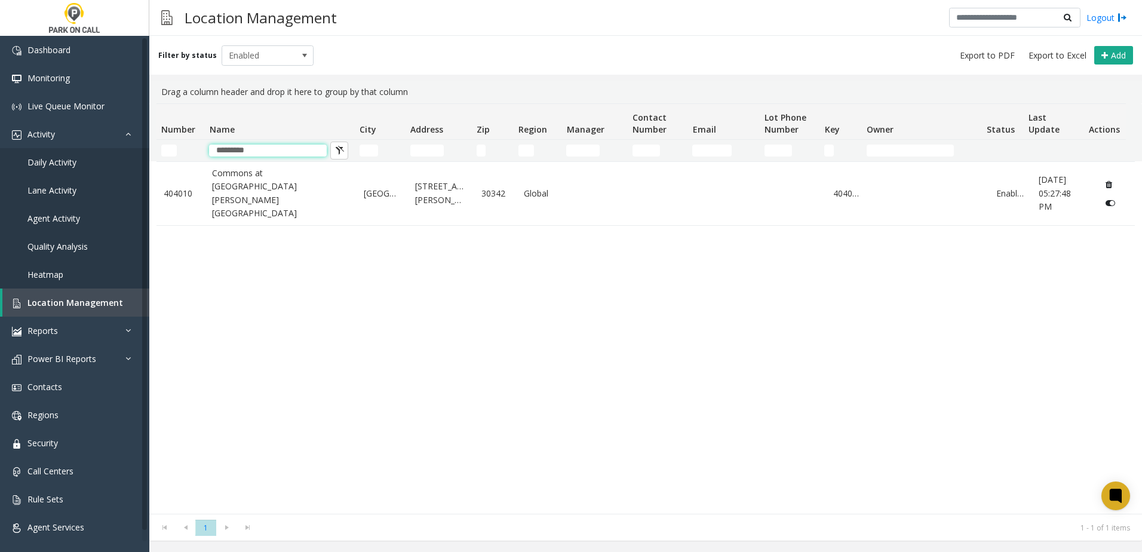
type input "*********"
click at [232, 352] on div "404010 Commons at [GEOGRAPHIC_DATA][PERSON_NAME] [GEOGRAPHIC_DATA] [GEOGRAPHIC_…" at bounding box center [645, 337] width 978 height 352
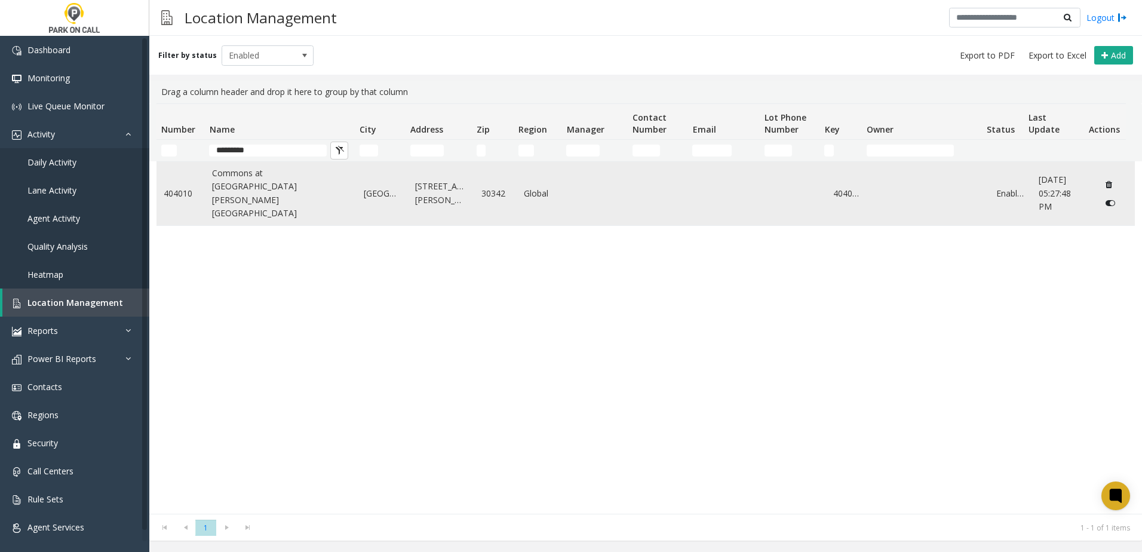
click at [272, 187] on link "Commons at [GEOGRAPHIC_DATA][PERSON_NAME] [GEOGRAPHIC_DATA]" at bounding box center [280, 194] width 137 height 54
